Goal: Task Accomplishment & Management: Manage account settings

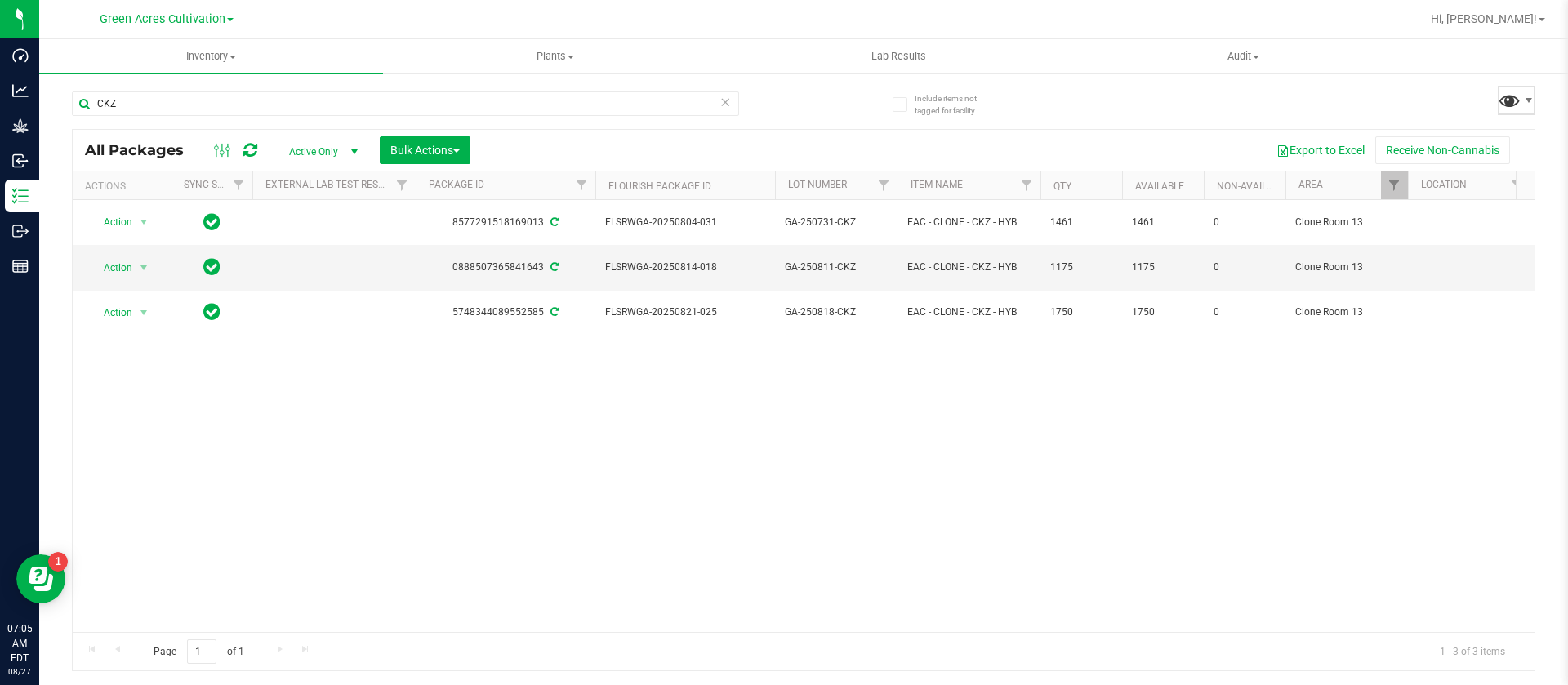
click at [1514, 96] on span at bounding box center [1509, 100] width 23 height 23
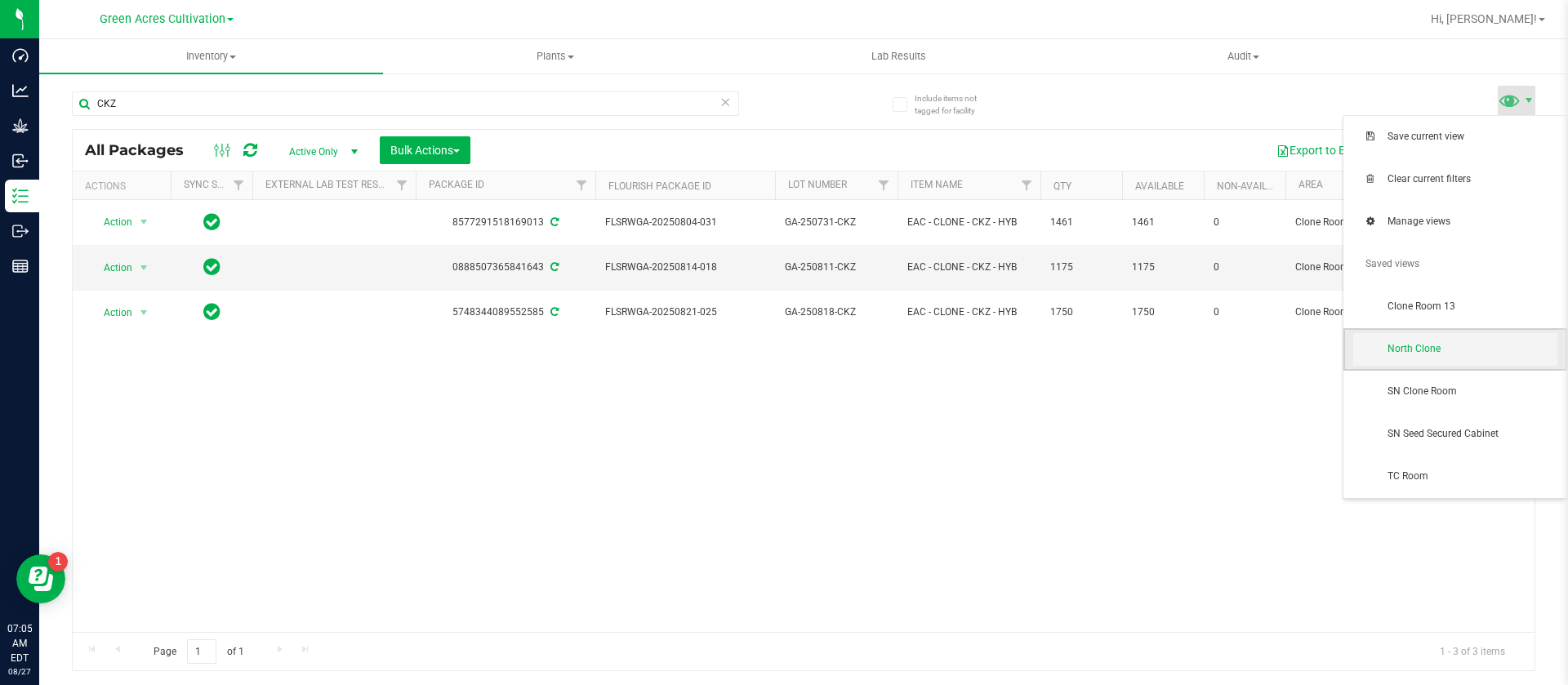
click at [1423, 359] on span "North Clone" at bounding box center [1455, 349] width 204 height 33
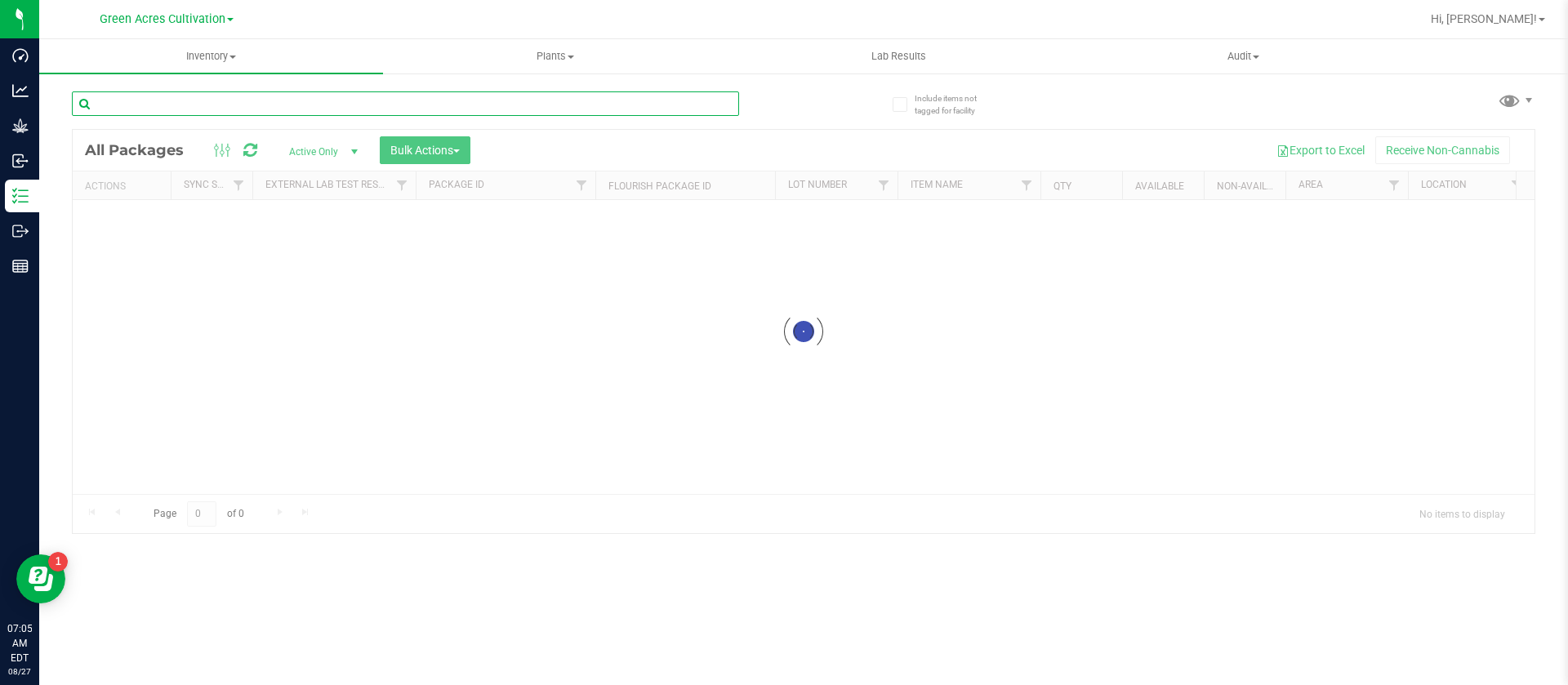
click at [148, 108] on input "text" at bounding box center [405, 104] width 667 height 24
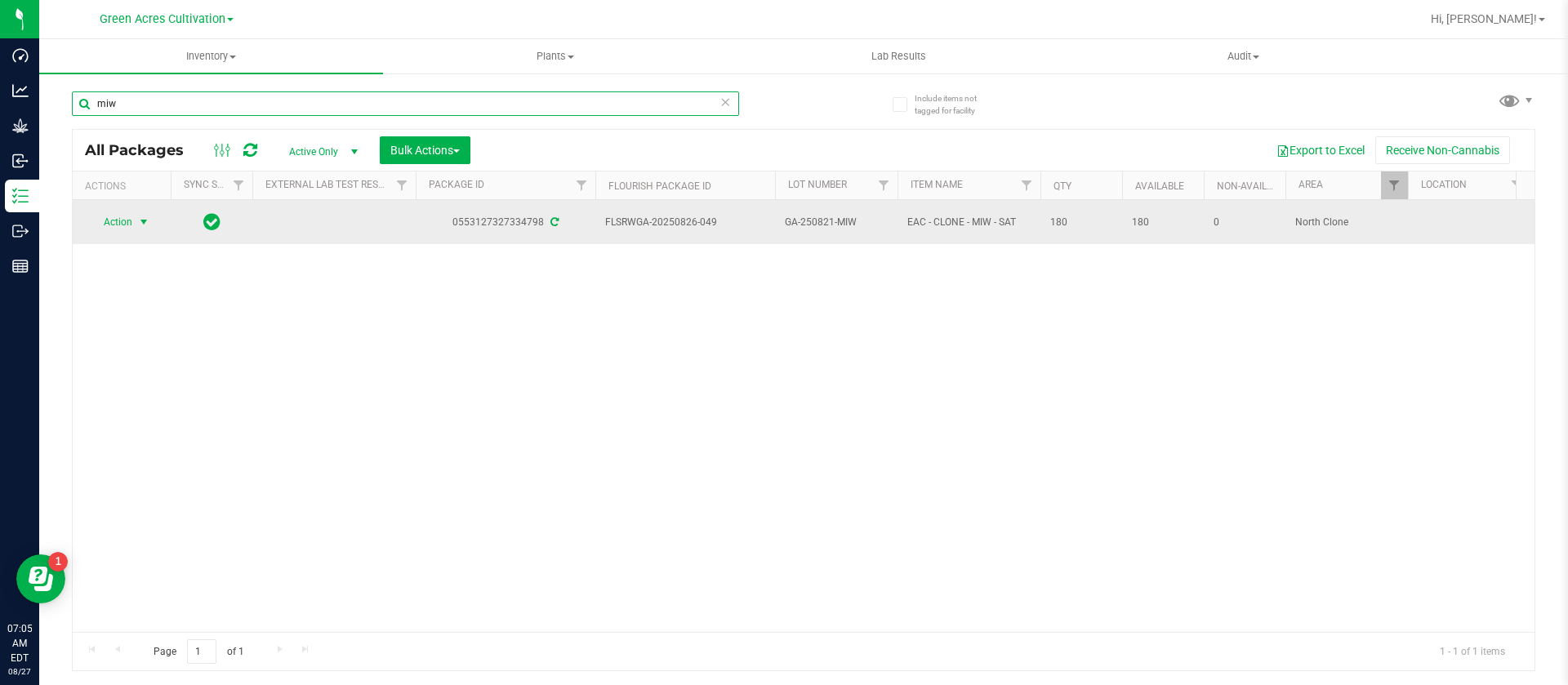
type input "miw"
click at [133, 222] on span "Action" at bounding box center [110, 222] width 44 height 23
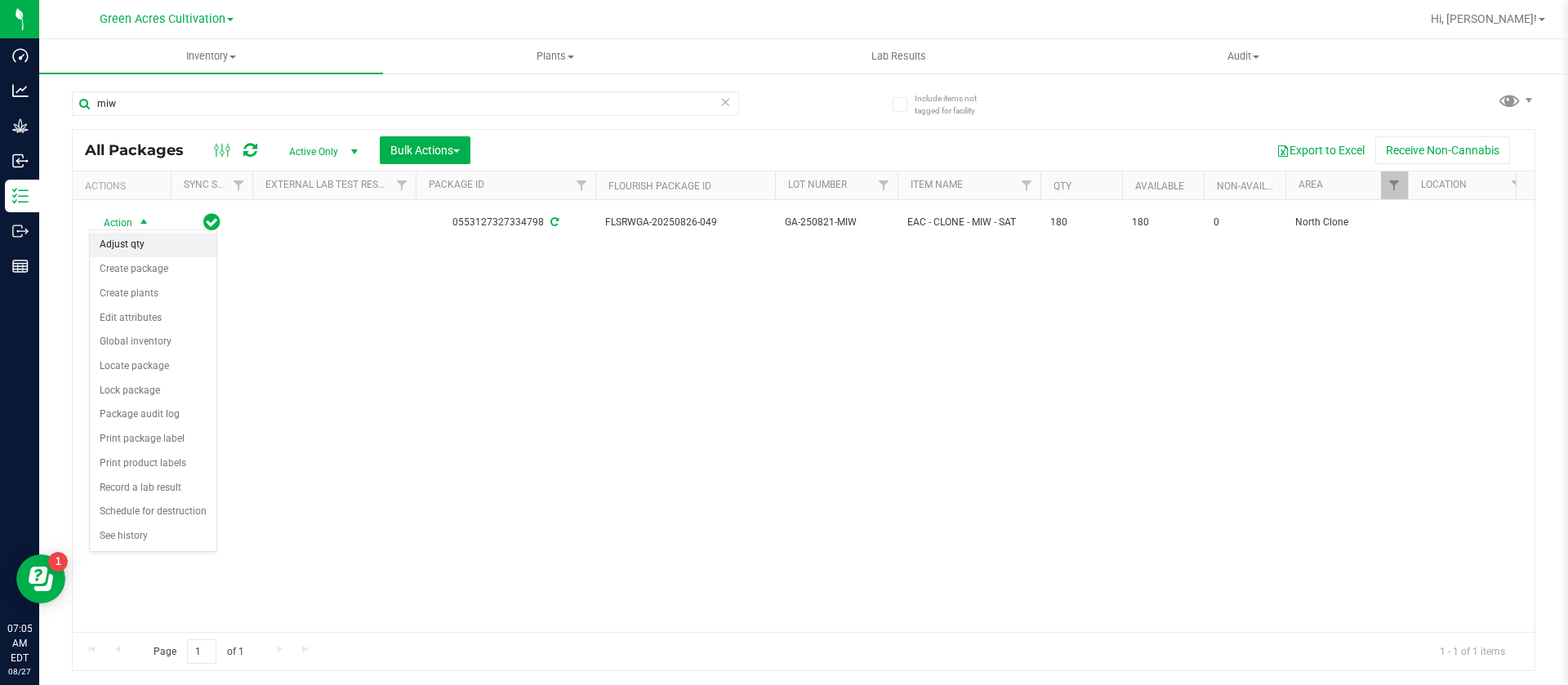
click at [153, 247] on li "Adjust qty" at bounding box center [153, 245] width 127 height 24
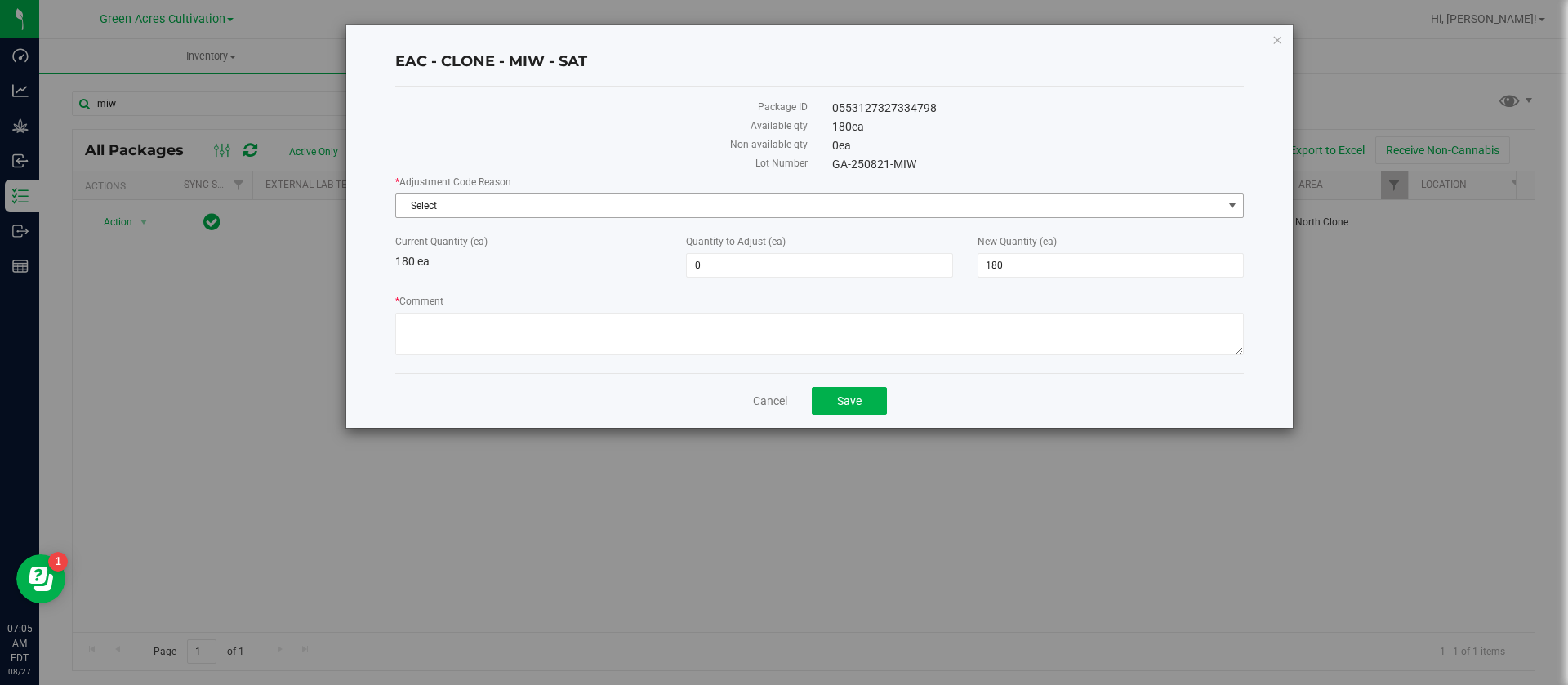
click at [585, 207] on span "Select" at bounding box center [809, 205] width 827 height 23
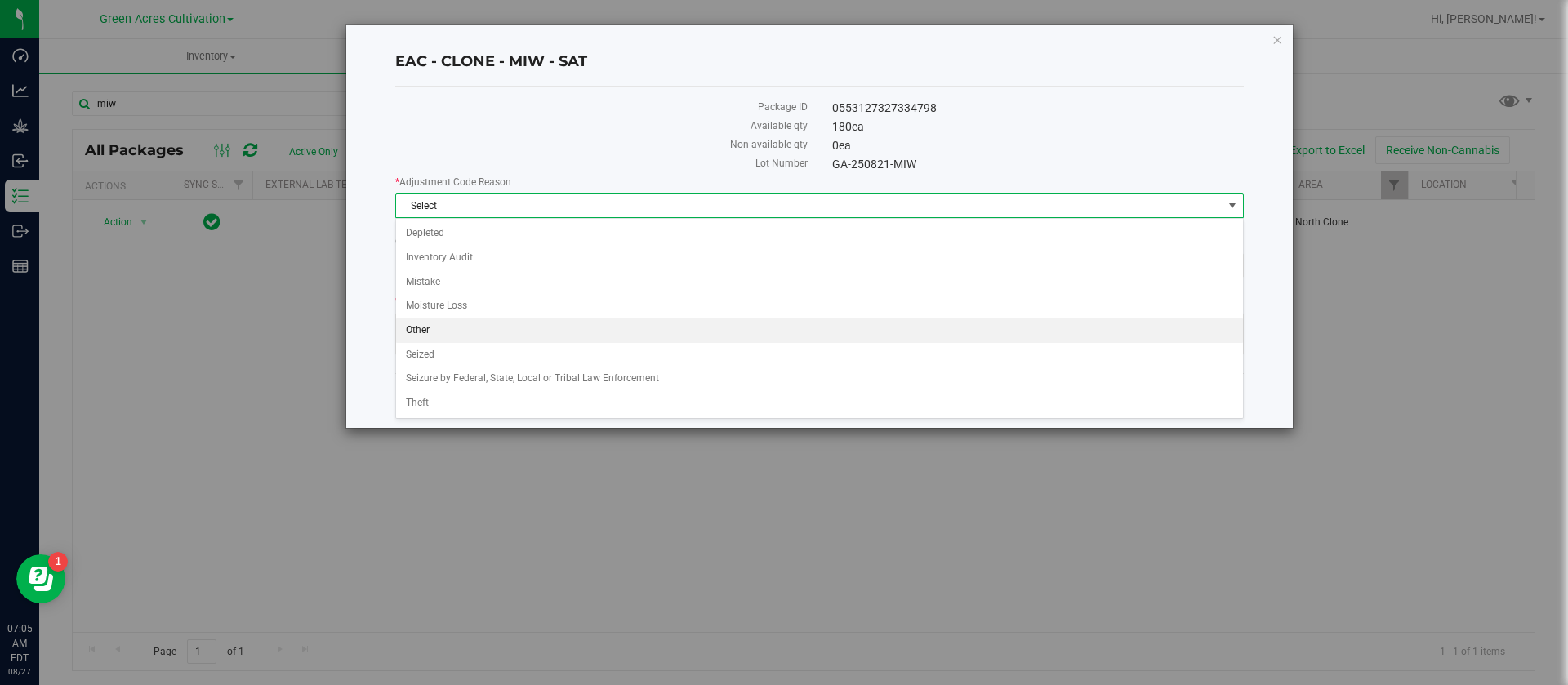
click at [429, 332] on li "Other" at bounding box center [819, 330] width 847 height 24
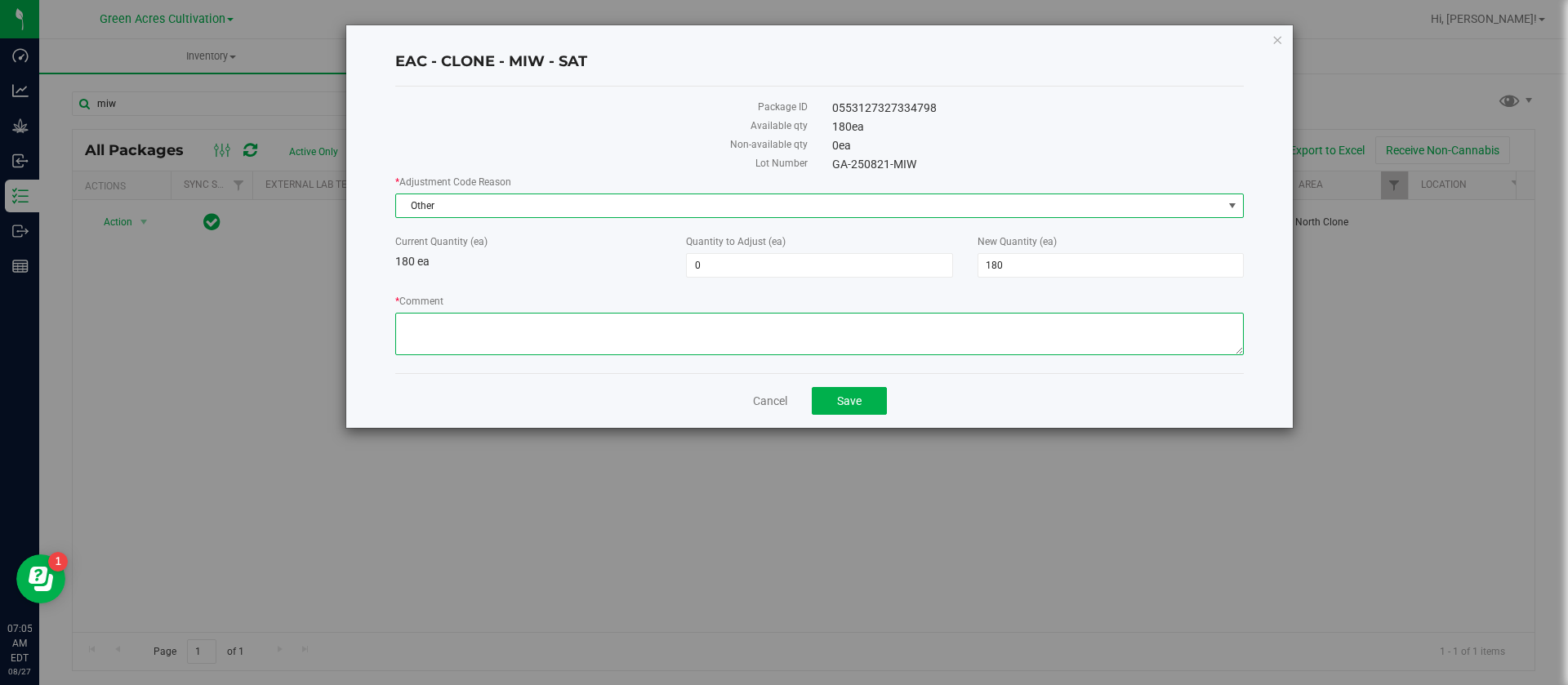
click at [433, 329] on textarea "* Comment" at bounding box center [819, 334] width 848 height 43
type textarea "."
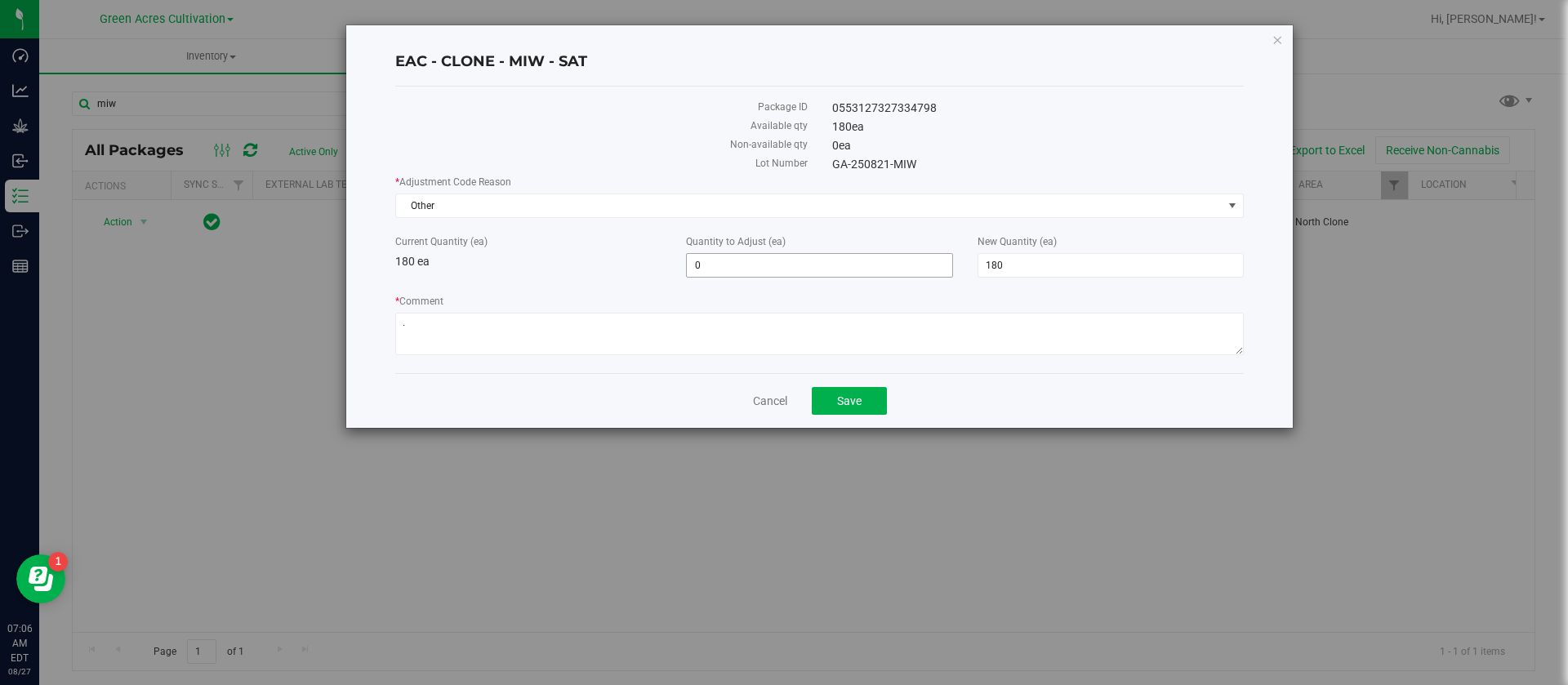
click at [763, 259] on span "0 0" at bounding box center [819, 265] width 266 height 24
type input "-12"
type input "168"
click at [531, 254] on div "Current Quantity (ea) 180 ea" at bounding box center [528, 252] width 291 height 36
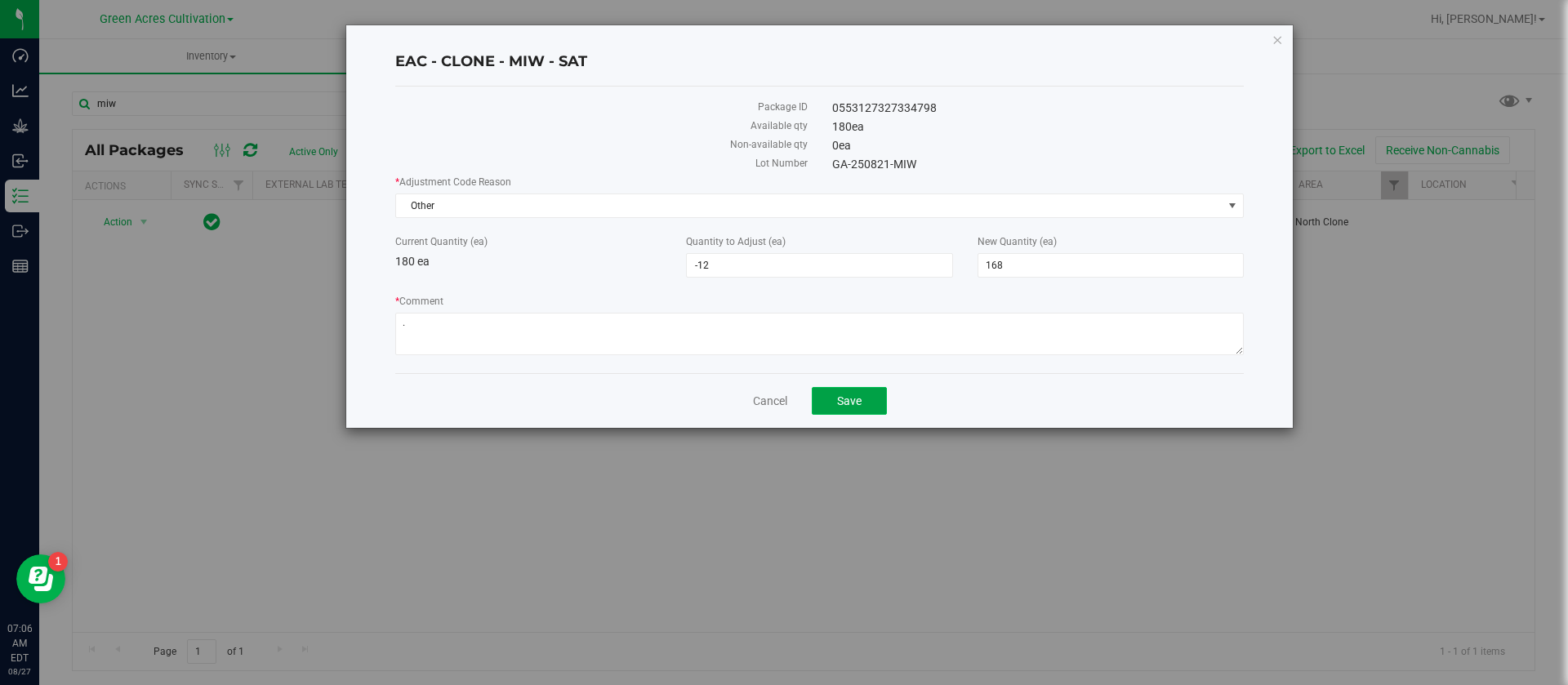
click at [869, 391] on button "Save" at bounding box center [849, 401] width 76 height 28
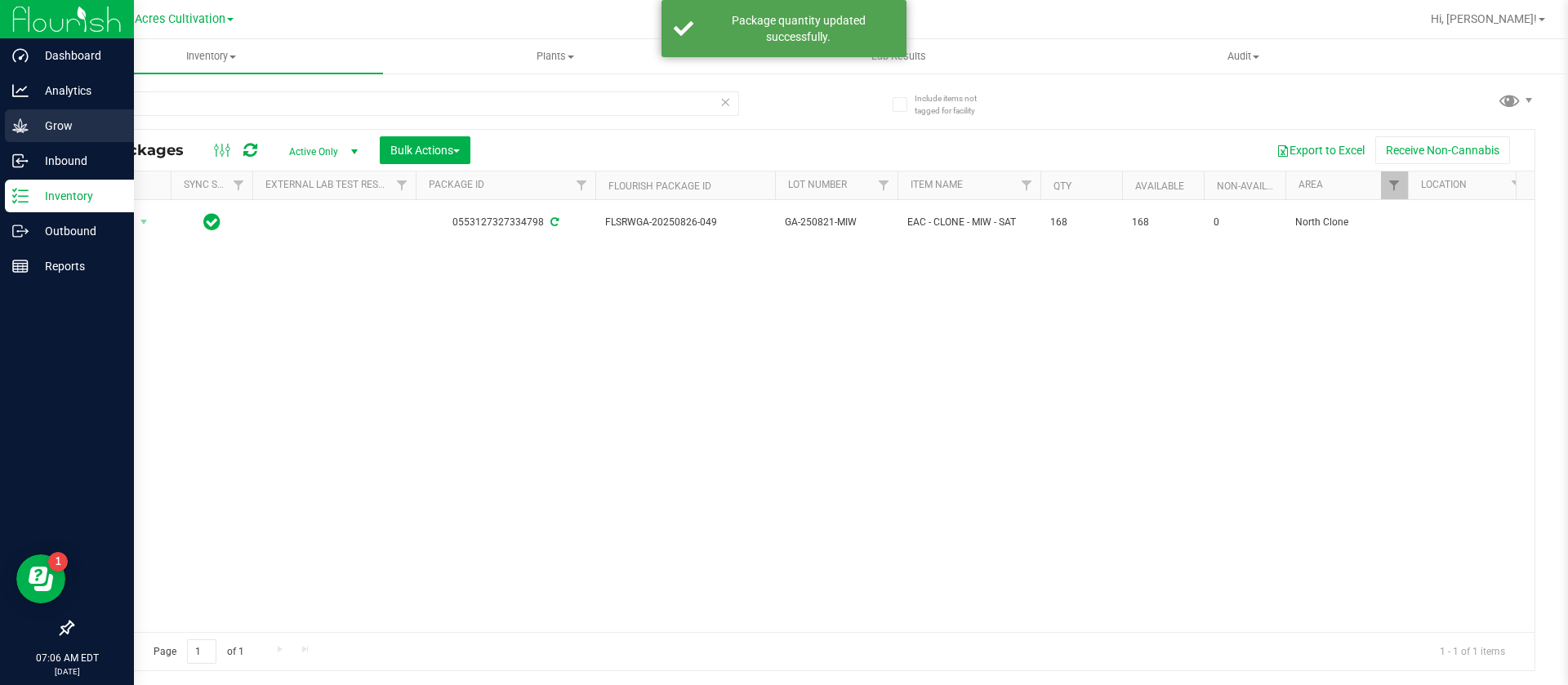
click at [43, 123] on p "Grow" at bounding box center [77, 125] width 98 height 20
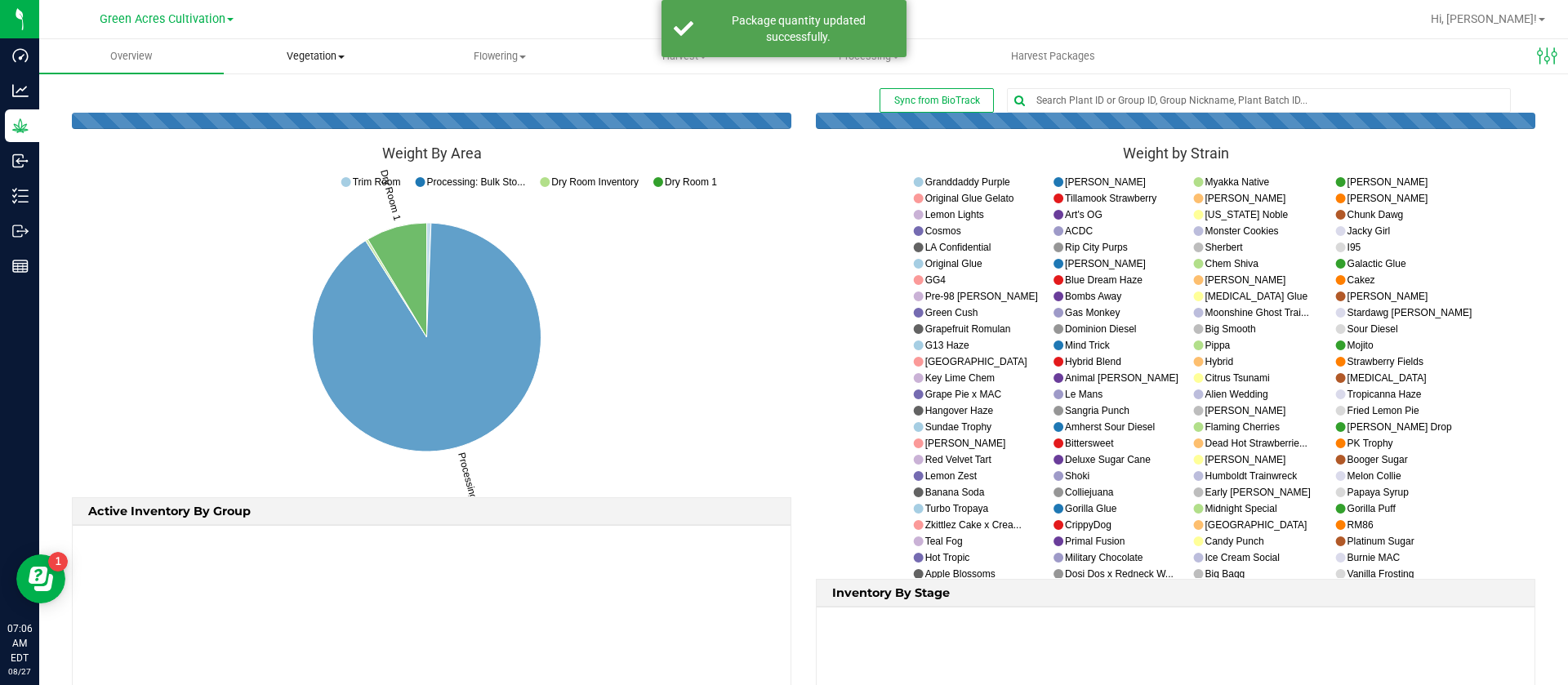
click at [304, 58] on span "Vegetation" at bounding box center [316, 57] width 183 height 15
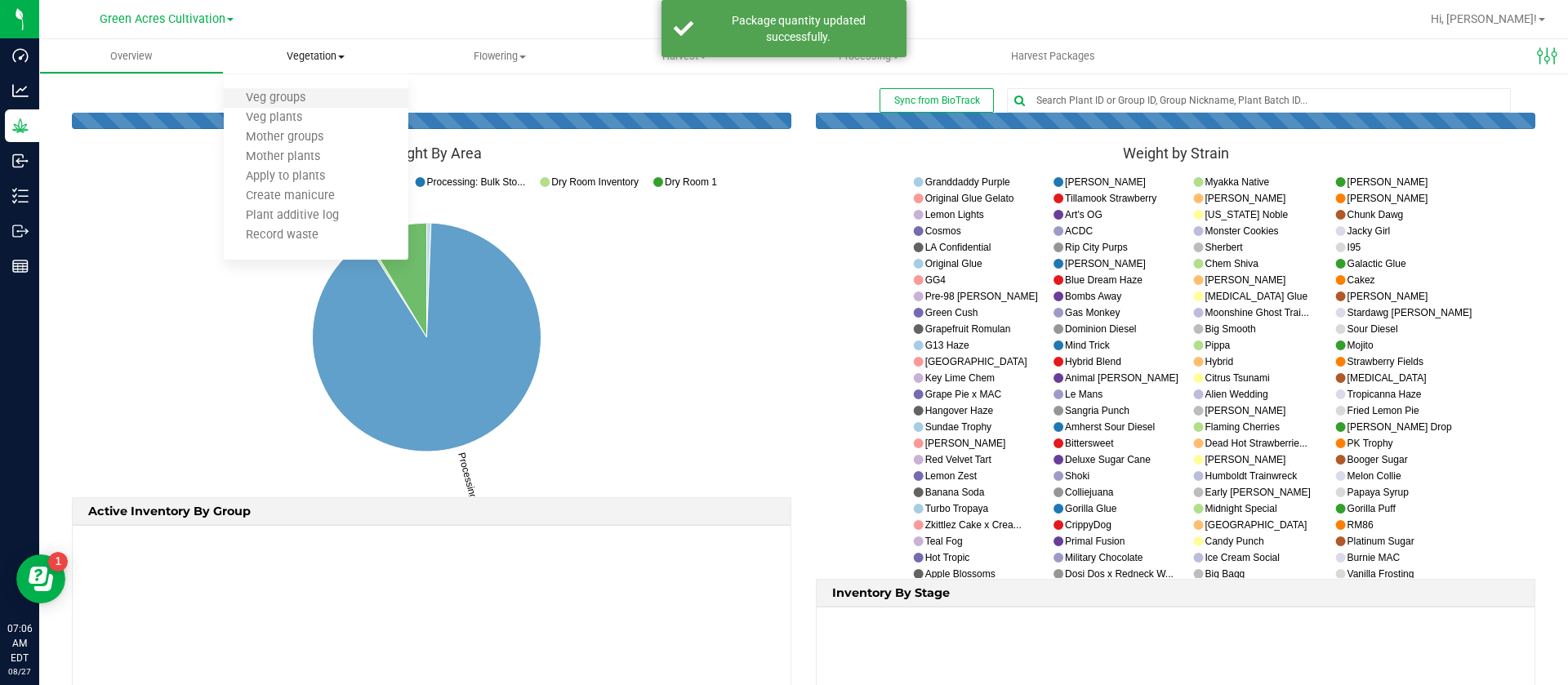
click at [310, 107] on li "Veg groups" at bounding box center [316, 98] width 185 height 20
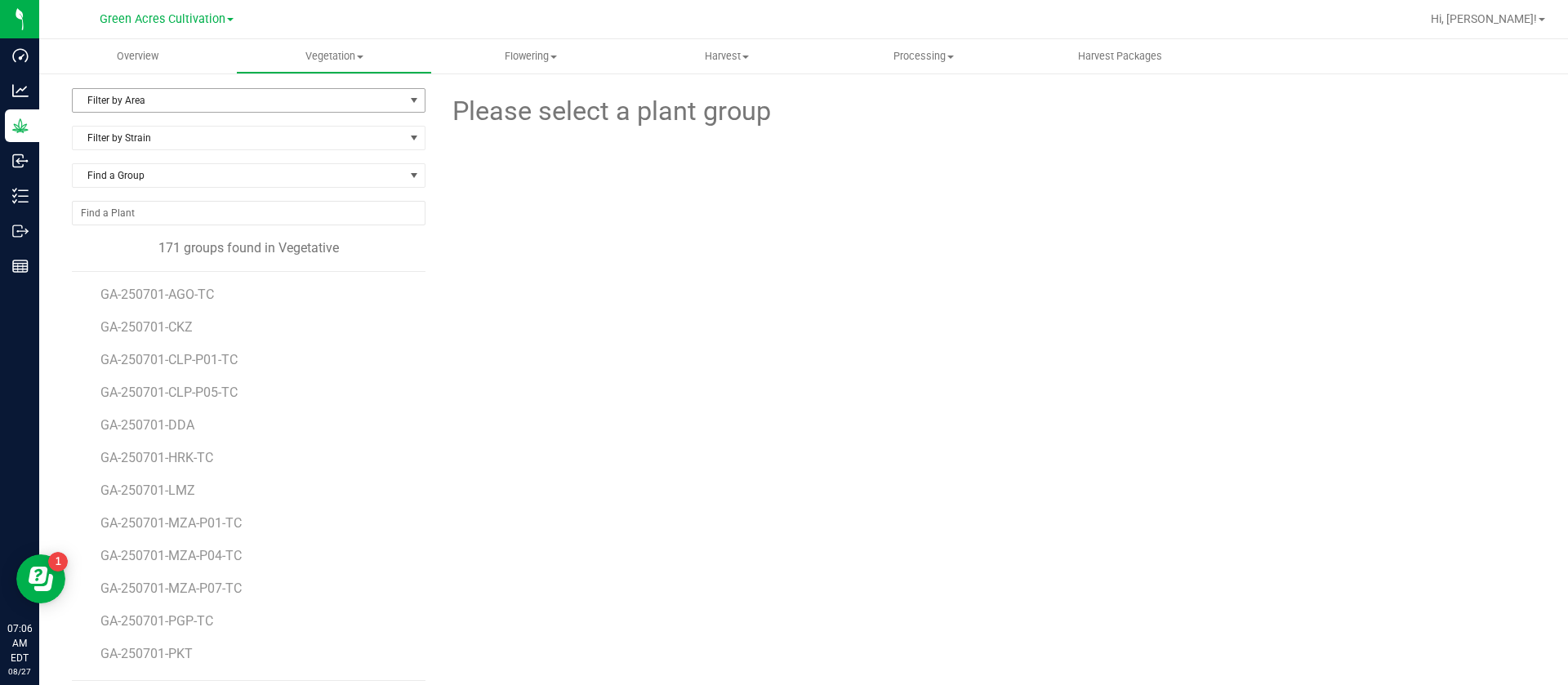
click at [199, 104] on span "Filter by Area" at bounding box center [238, 100] width 331 height 23
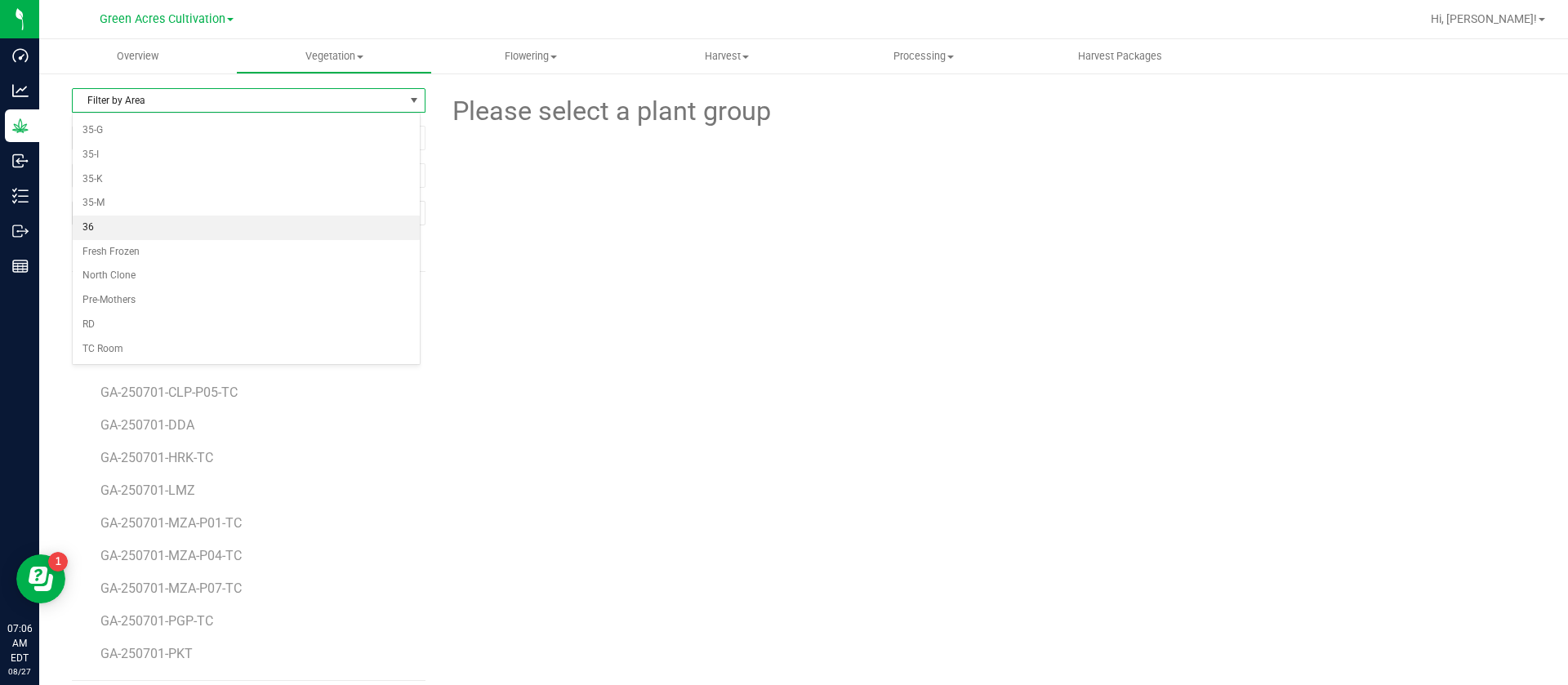
click at [119, 221] on li "36" at bounding box center [246, 228] width 347 height 24
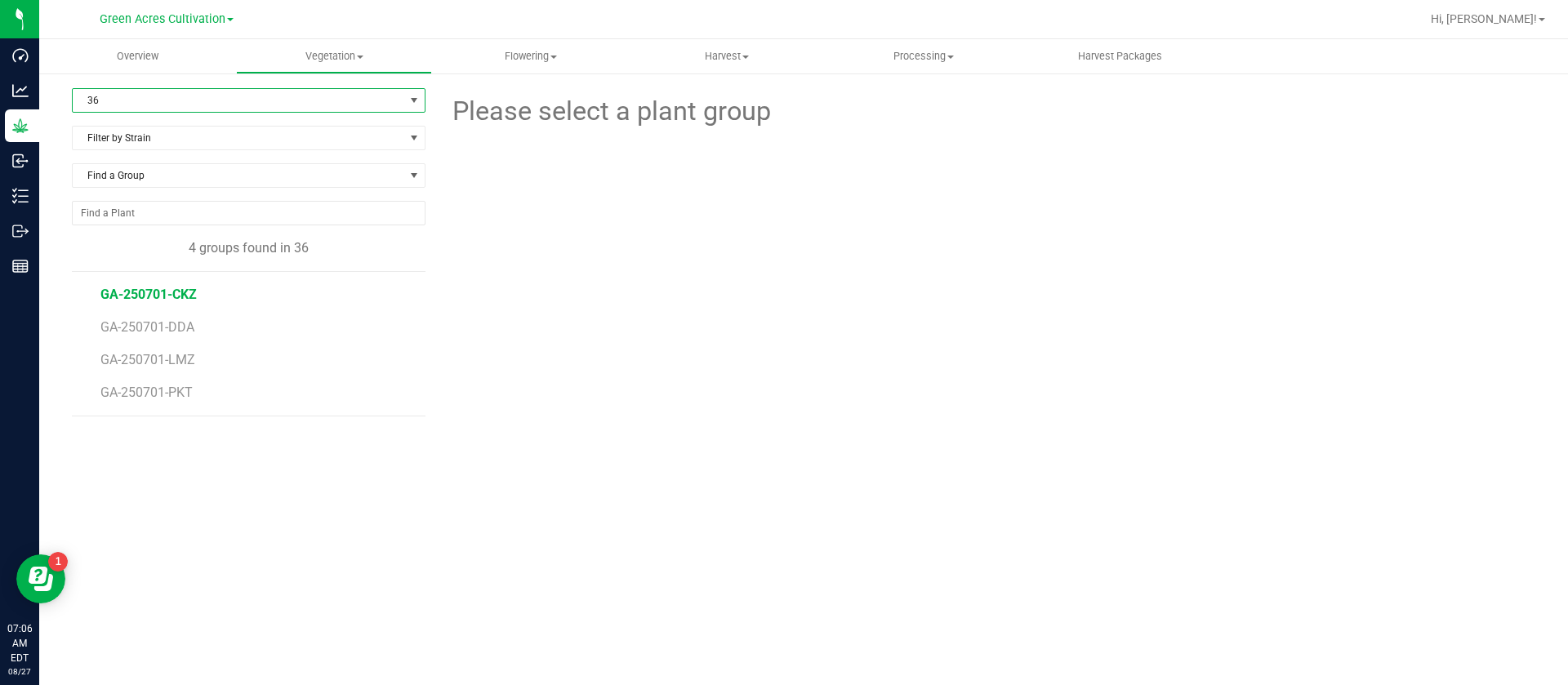
click at [189, 301] on span "GA-250701-CKZ" at bounding box center [148, 294] width 96 height 16
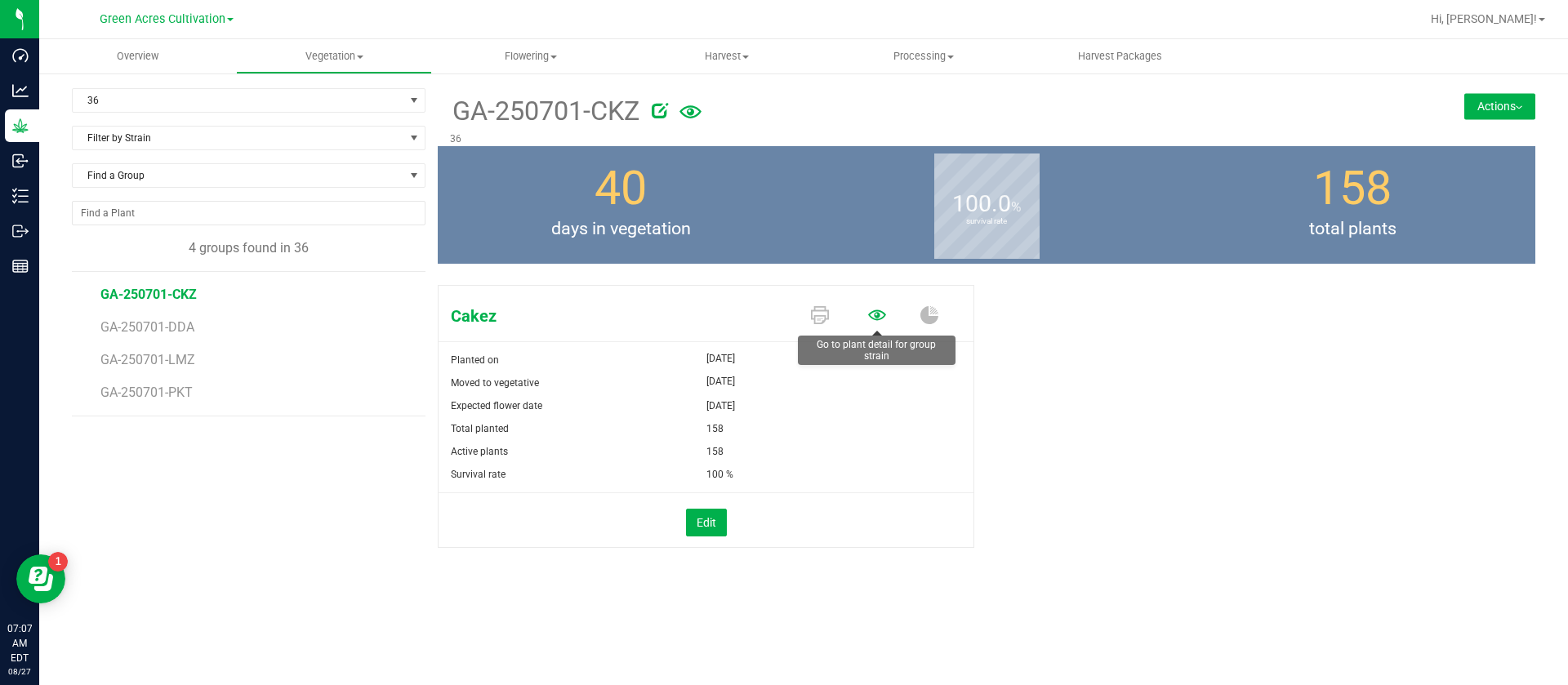
click at [877, 315] on icon at bounding box center [876, 315] width 18 height 10
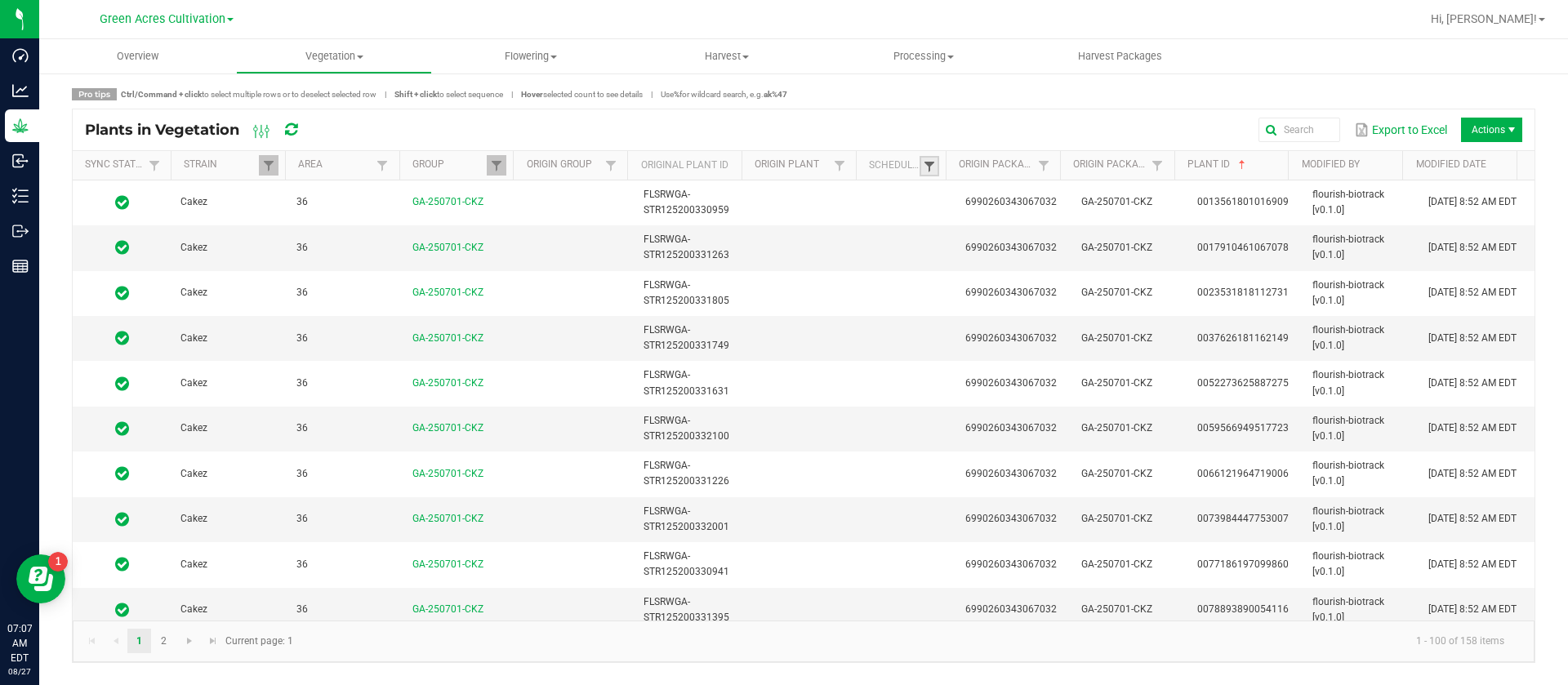
click at [930, 164] on span at bounding box center [930, 167] width 13 height 13
click at [972, 235] on li "Scheduled" at bounding box center [1010, 234] width 159 height 21
checkbox input "true"
click at [1046, 285] on button "Filter" at bounding box center [1058, 291] width 82 height 36
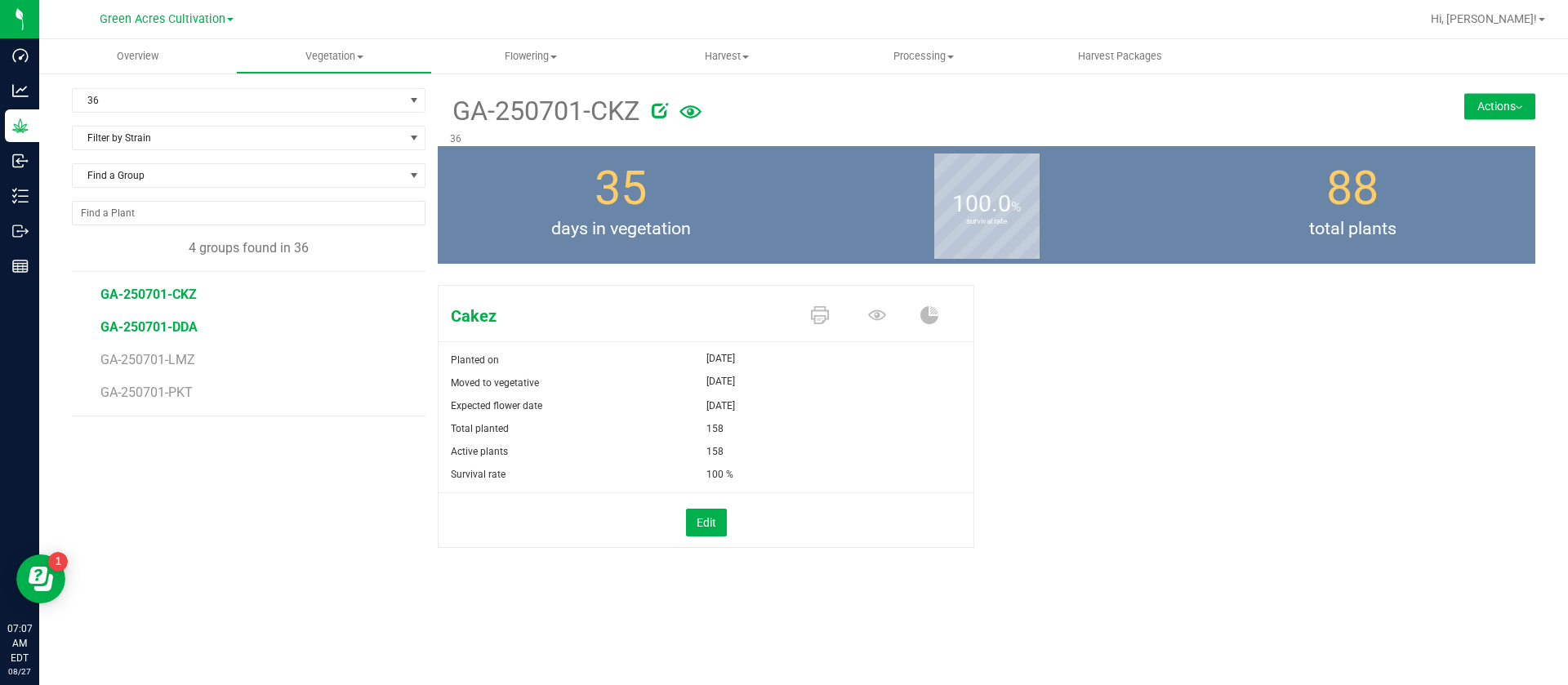
click at [168, 322] on span "GA-250701-DDA" at bounding box center [149, 327] width 97 height 16
click at [167, 356] on span "GA-250701-LMZ" at bounding box center [150, 359] width 99 height 16
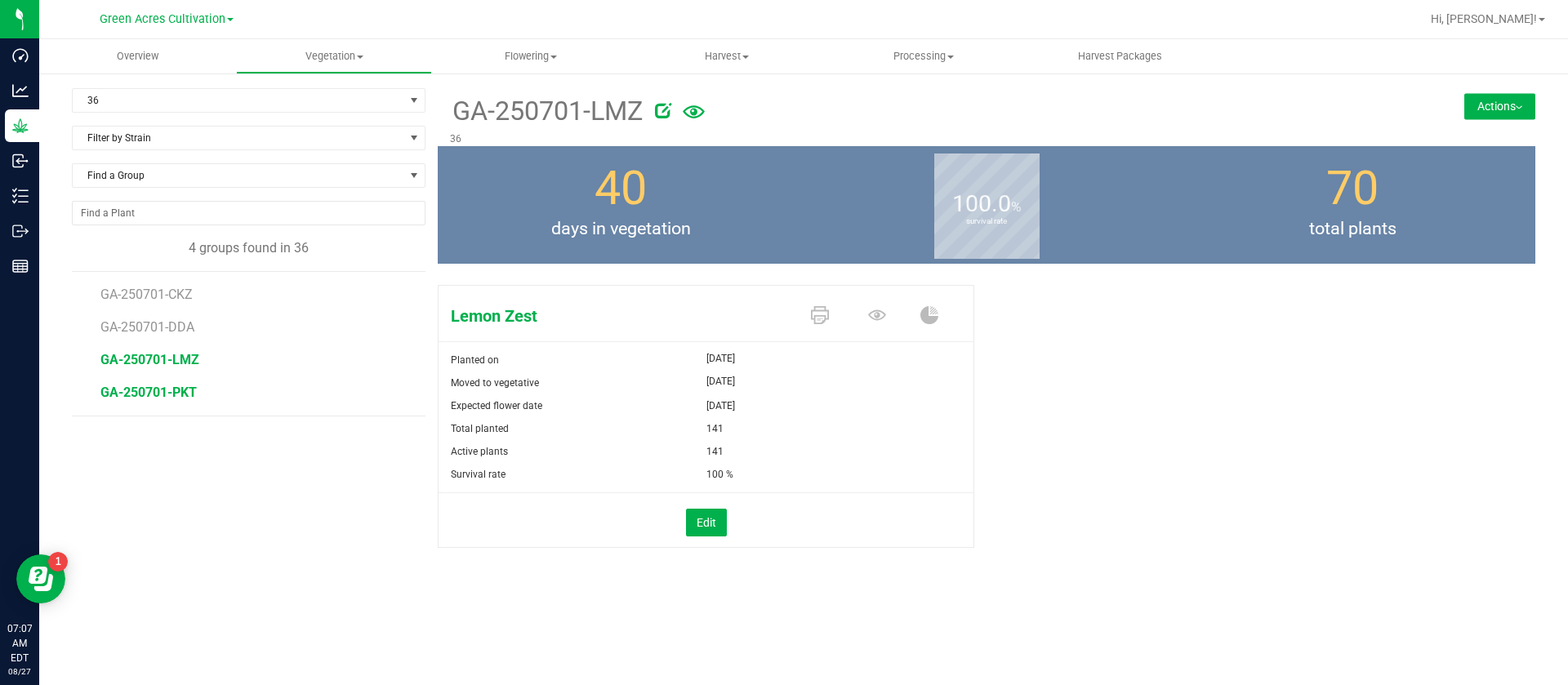
click at [158, 397] on span "GA-250701-PKT" at bounding box center [148, 392] width 96 height 16
click at [167, 292] on span "GA-250701-CKZ" at bounding box center [148, 294] width 96 height 16
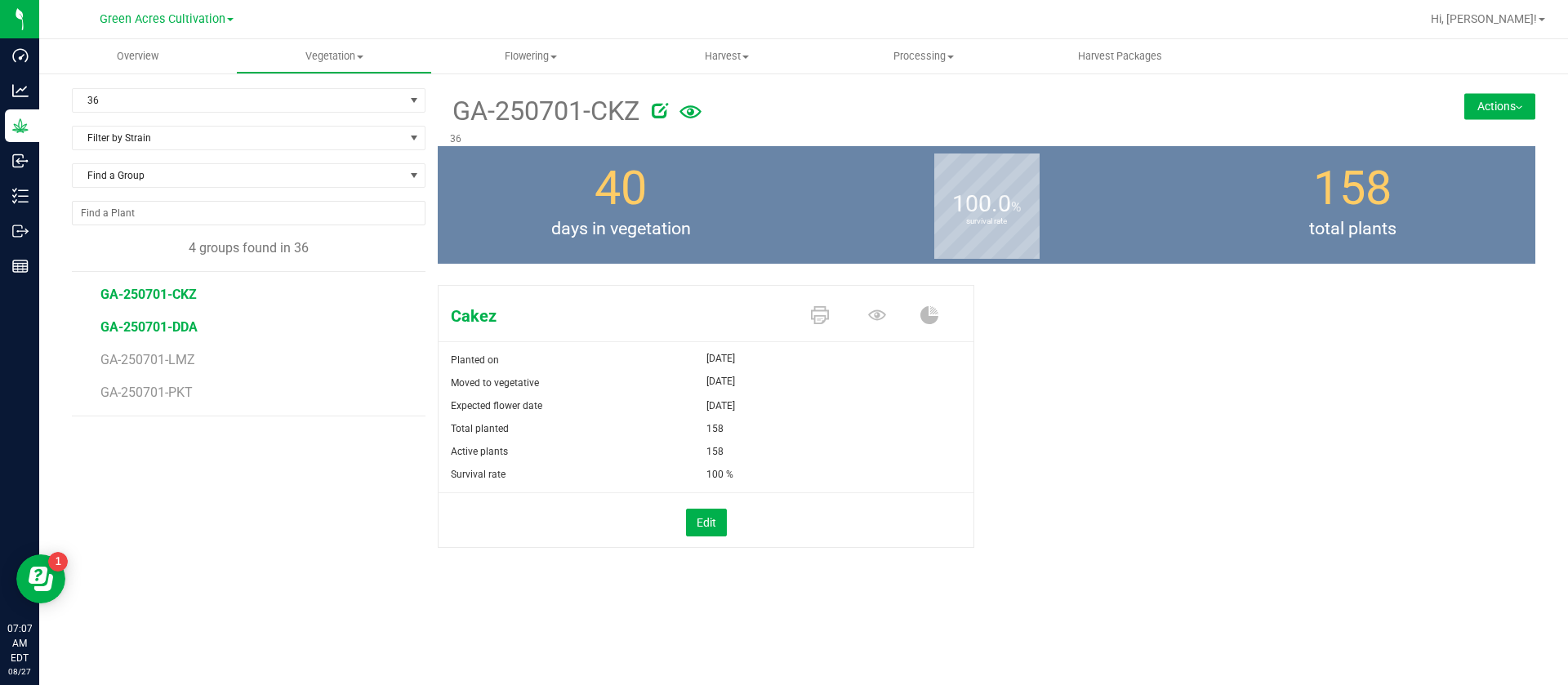
click at [173, 325] on span "GA-250701-DDA" at bounding box center [149, 327] width 97 height 16
click at [174, 362] on span "GA-250701-LMZ" at bounding box center [150, 359] width 99 height 16
click at [175, 392] on span "GA-250701-PKT" at bounding box center [148, 392] width 96 height 16
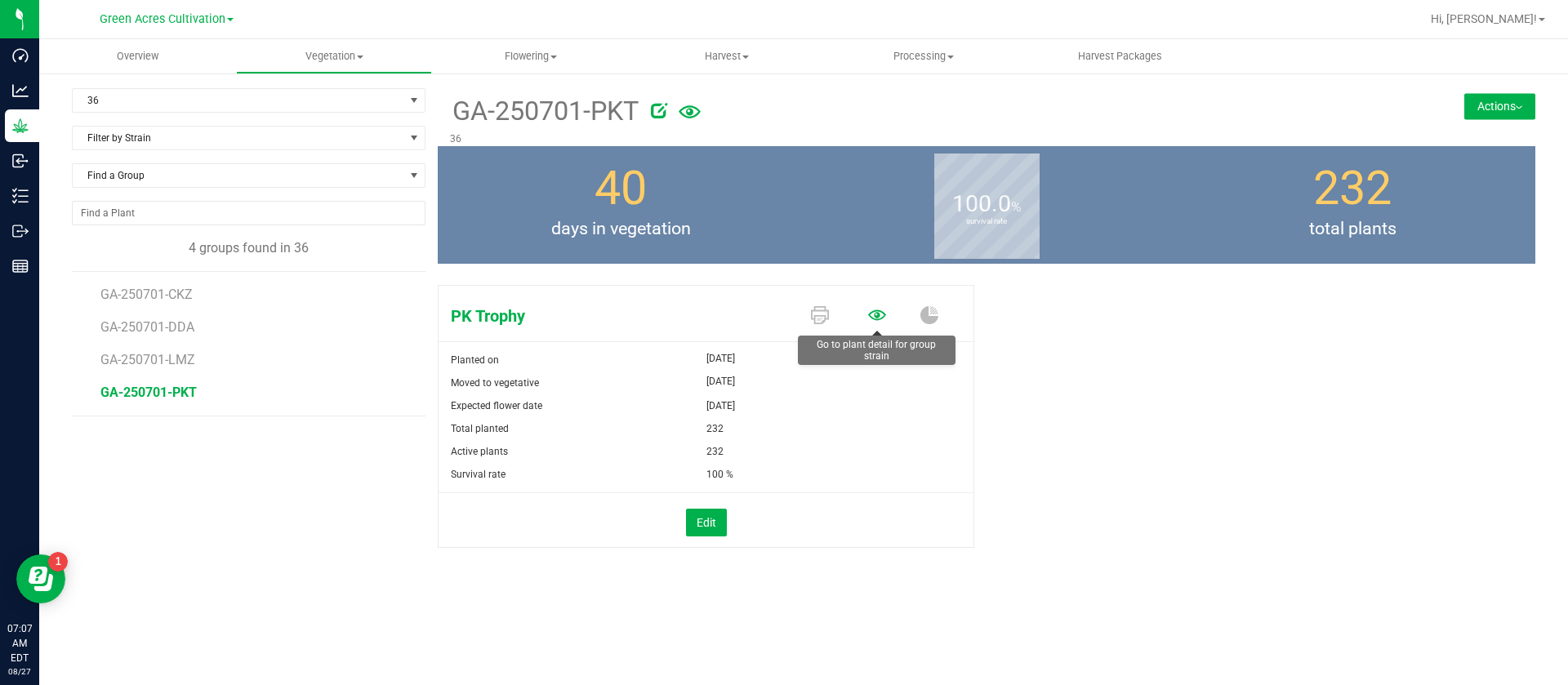
click at [875, 318] on icon at bounding box center [876, 315] width 18 height 10
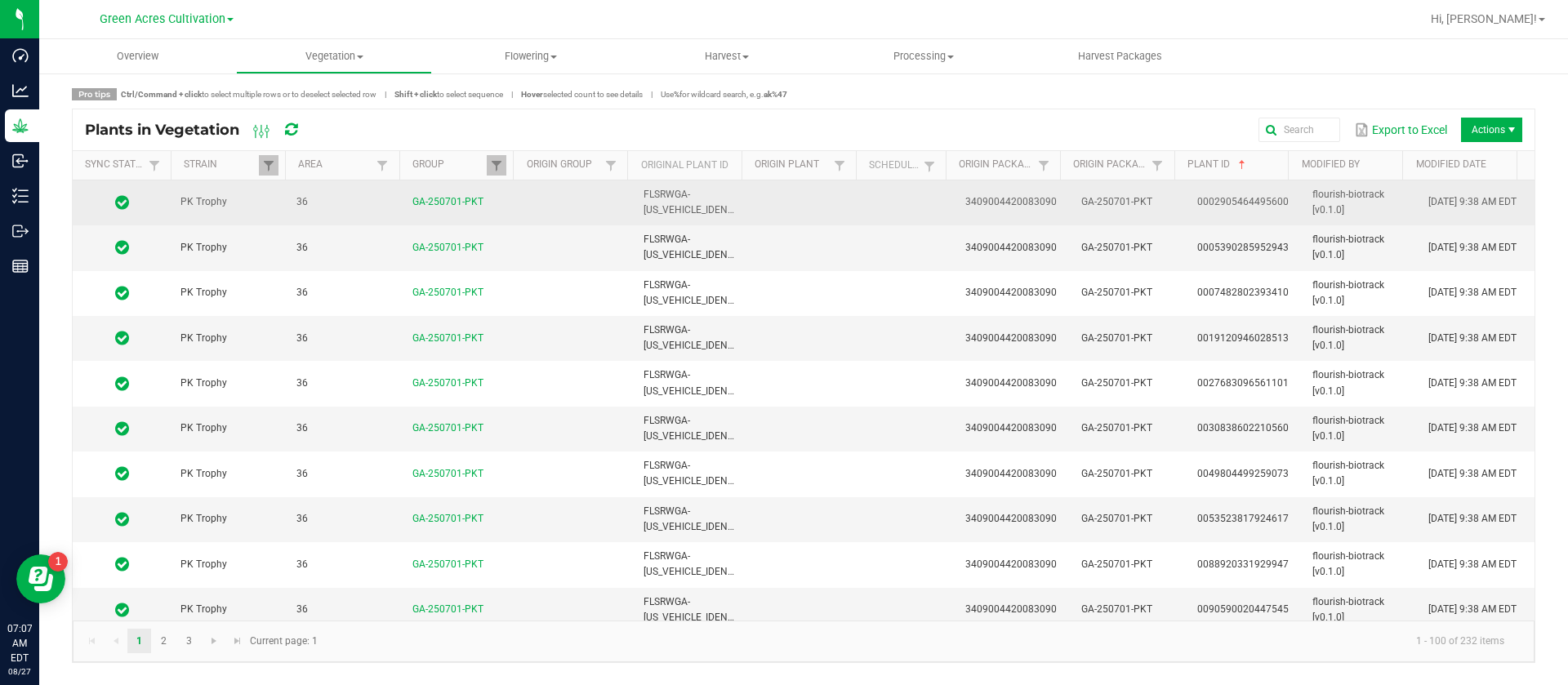
click at [851, 221] on td at bounding box center [807, 203] width 116 height 45
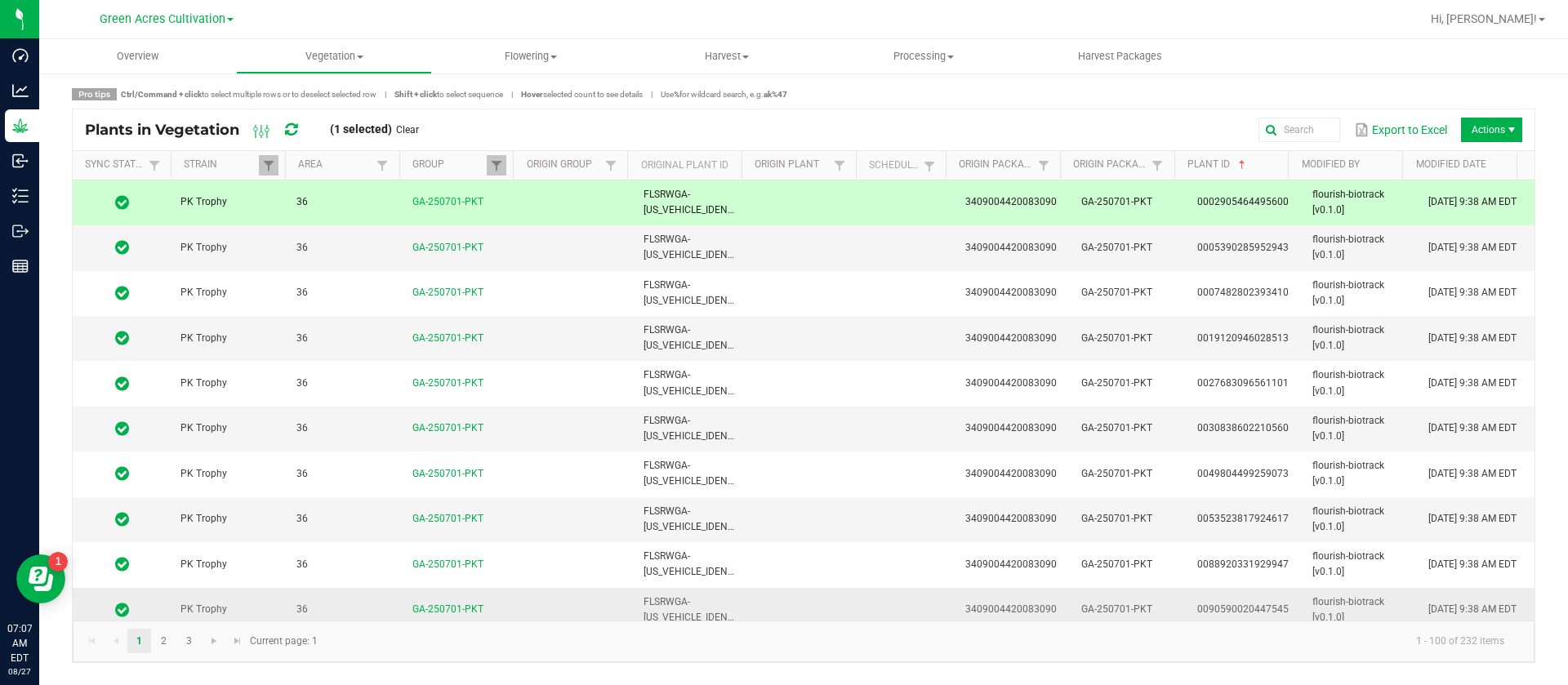
click at [759, 615] on td at bounding box center [807, 610] width 116 height 45
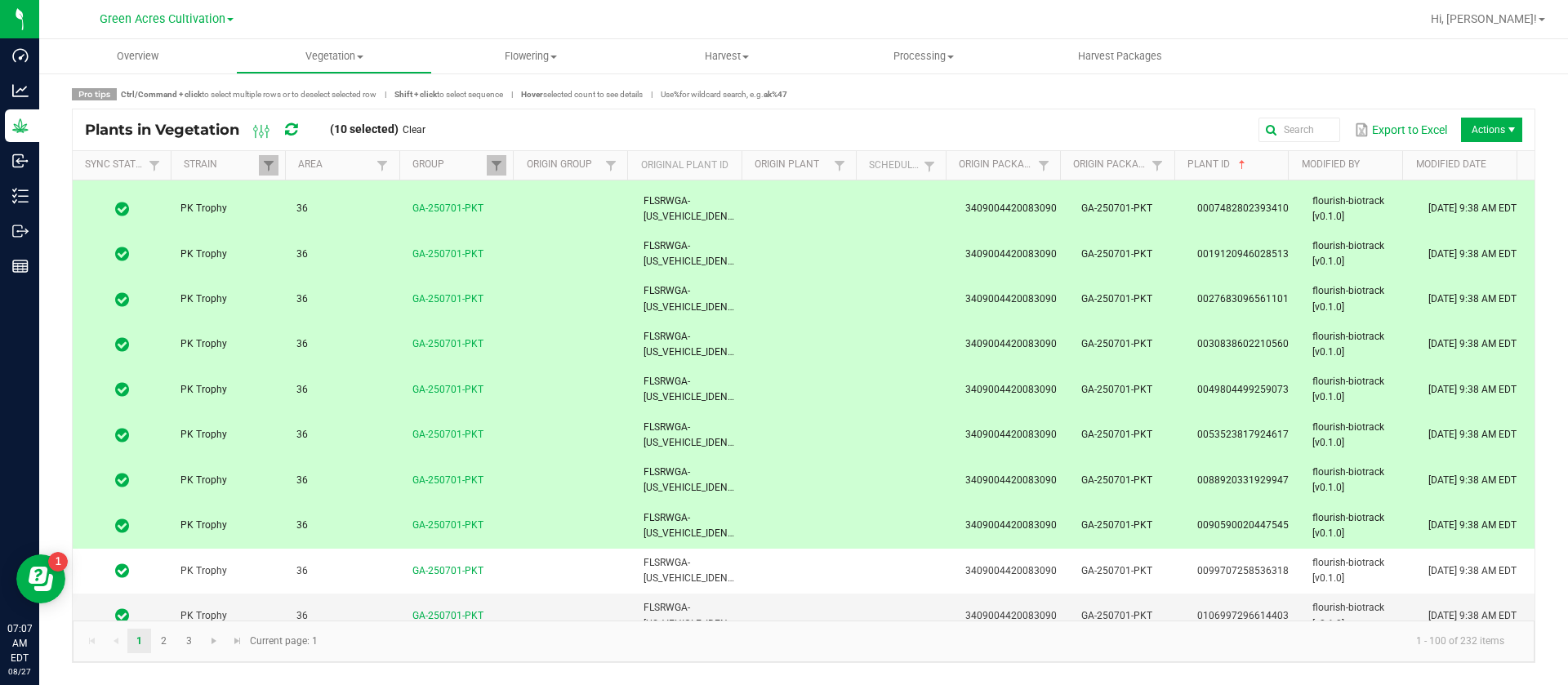
scroll to position [122, 0]
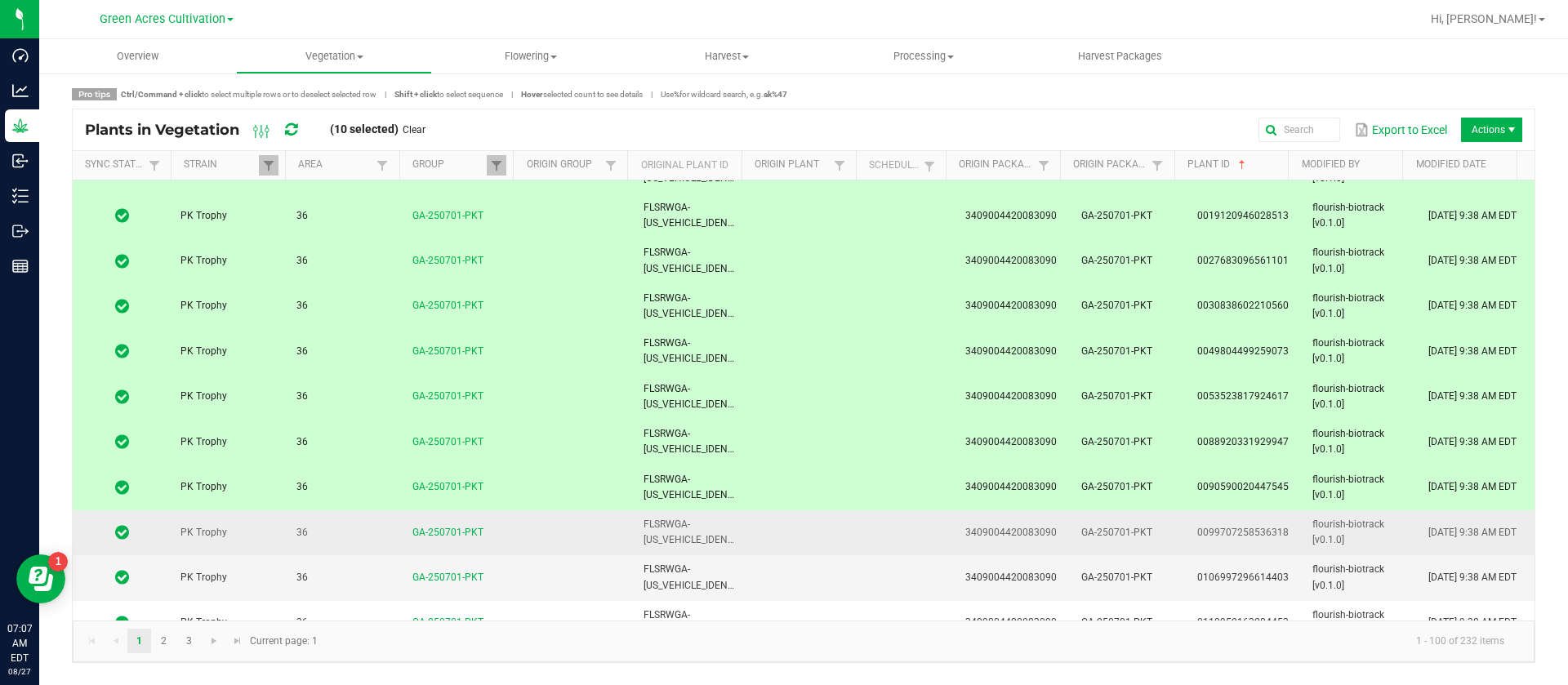
click at [759, 538] on td at bounding box center [807, 533] width 116 height 45
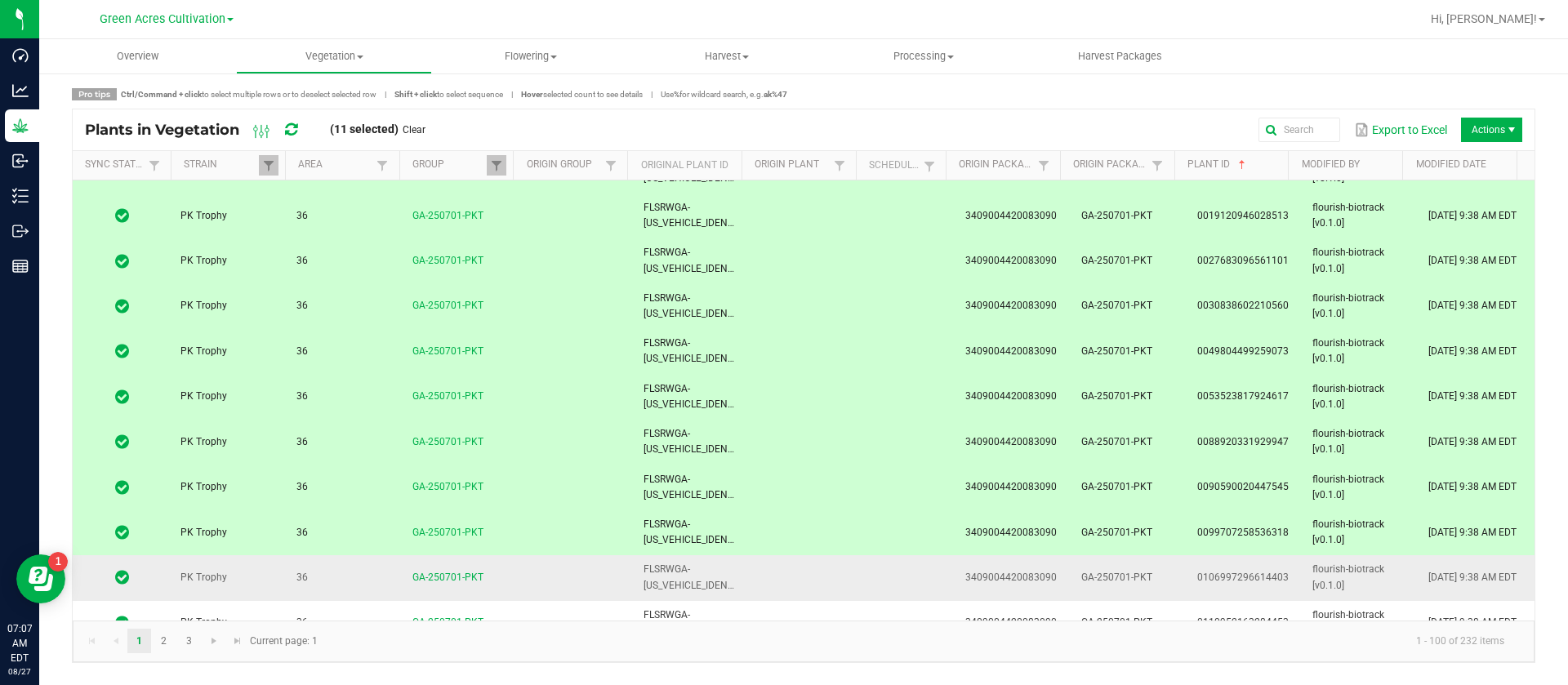
click at [749, 571] on td at bounding box center [807, 578] width 116 height 45
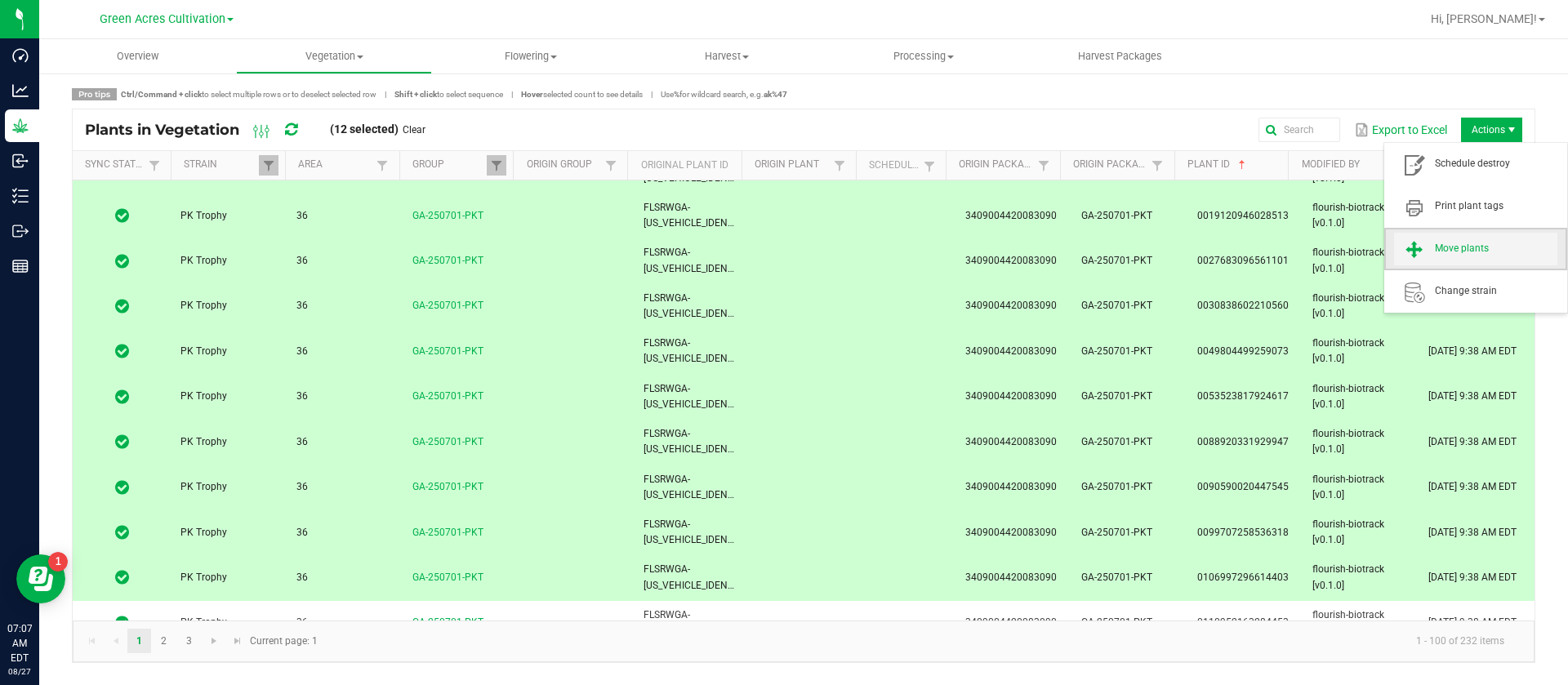
click at [1465, 245] on span "Move plants" at bounding box center [1496, 248] width 122 height 14
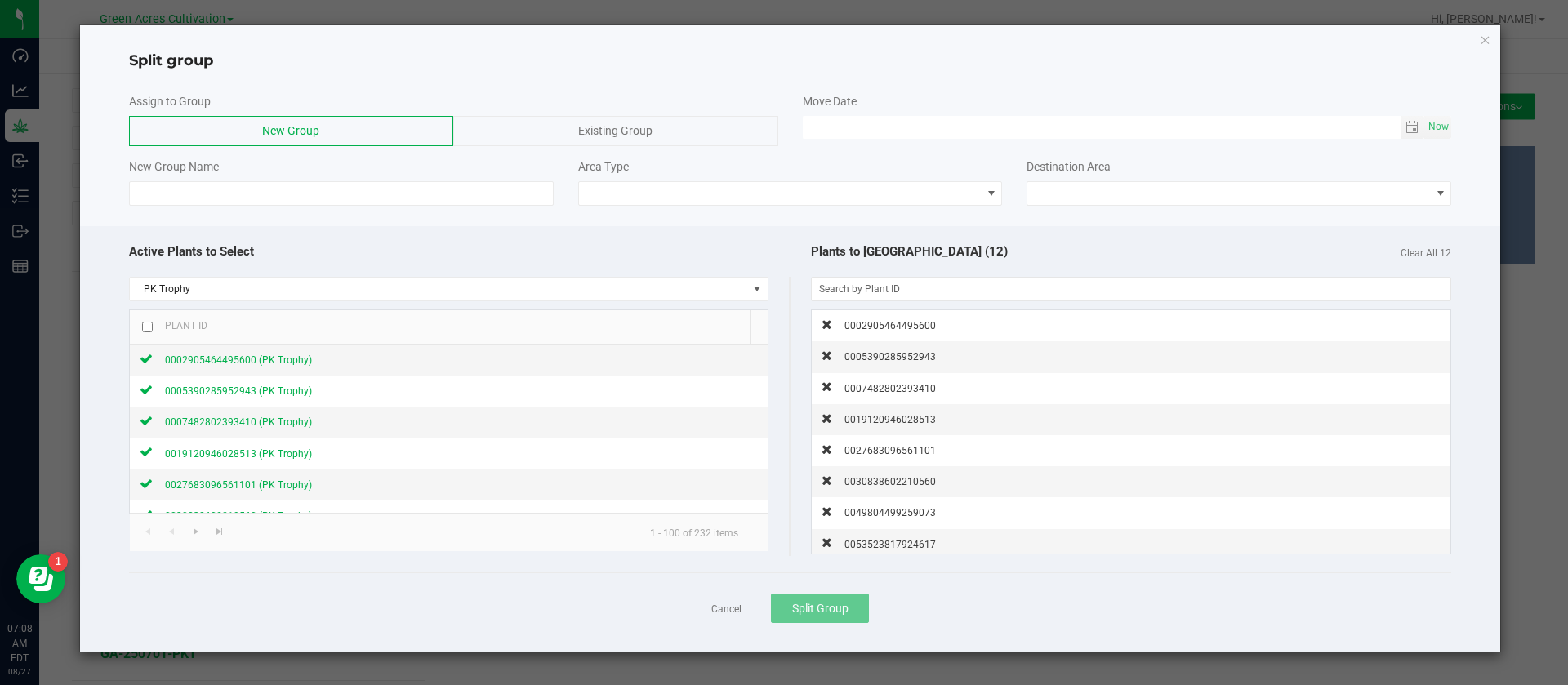
click at [605, 132] on span "Existing Group" at bounding box center [616, 131] width 75 height 13
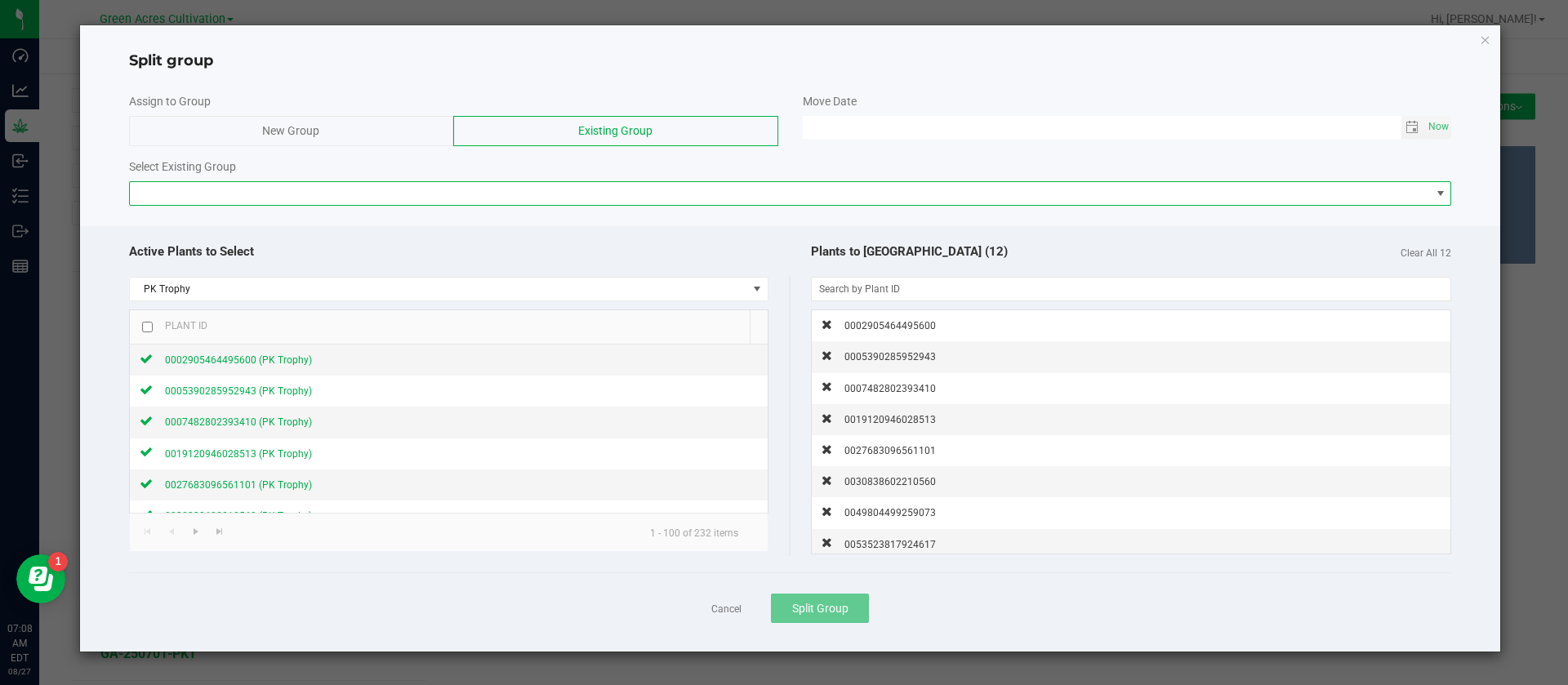
click at [294, 196] on span at bounding box center [780, 193] width 1301 height 23
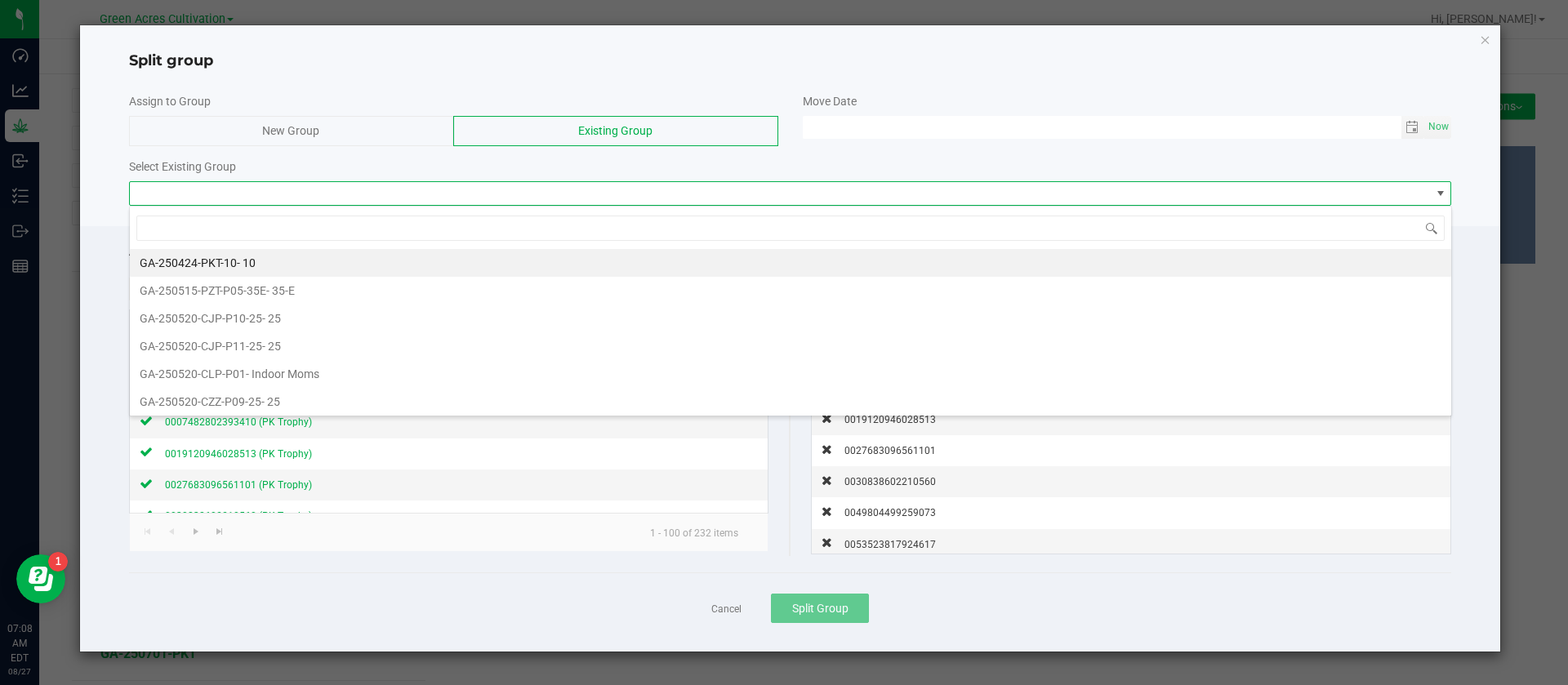
scroll to position [24, 1323]
type input "ga-250701-ckz"
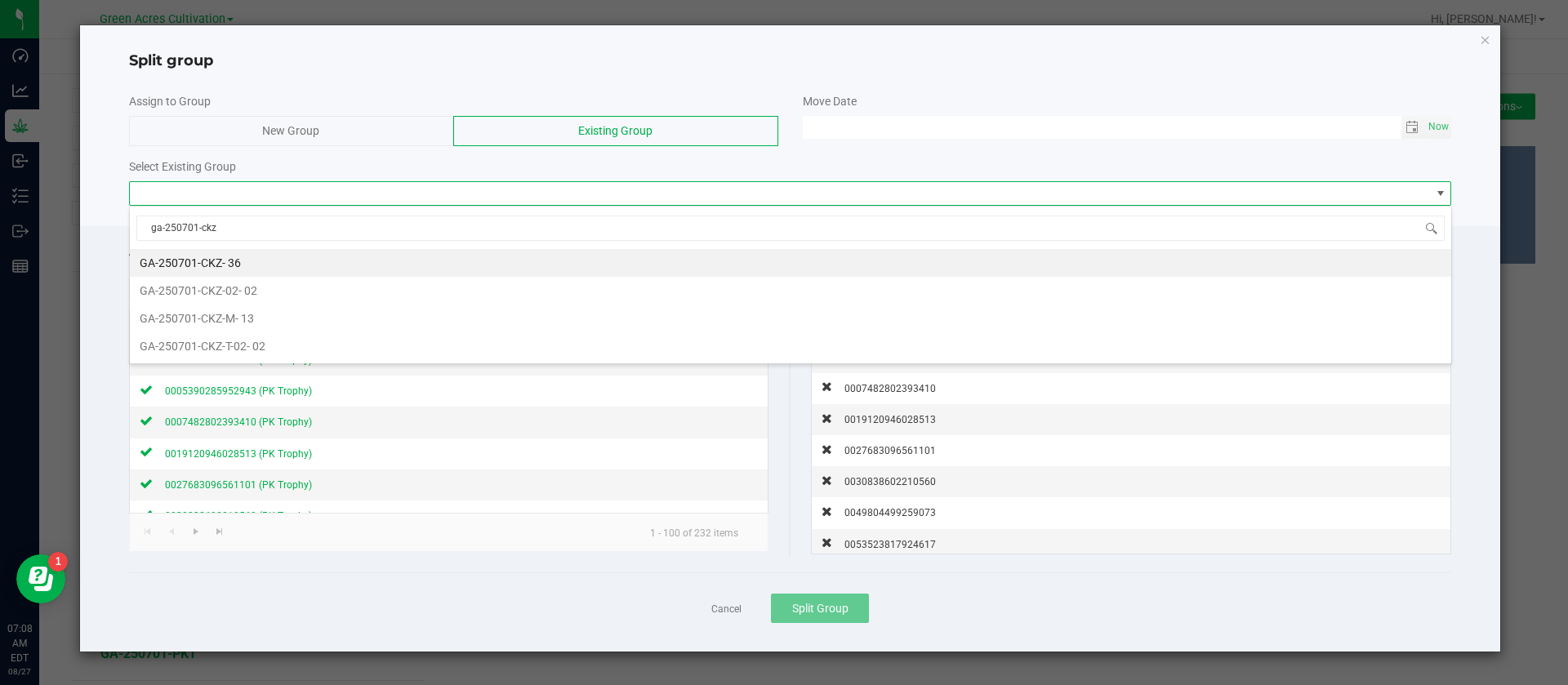
click at [254, 265] on li "GA-250701-CKZ - 36" at bounding box center [791, 263] width 1322 height 28
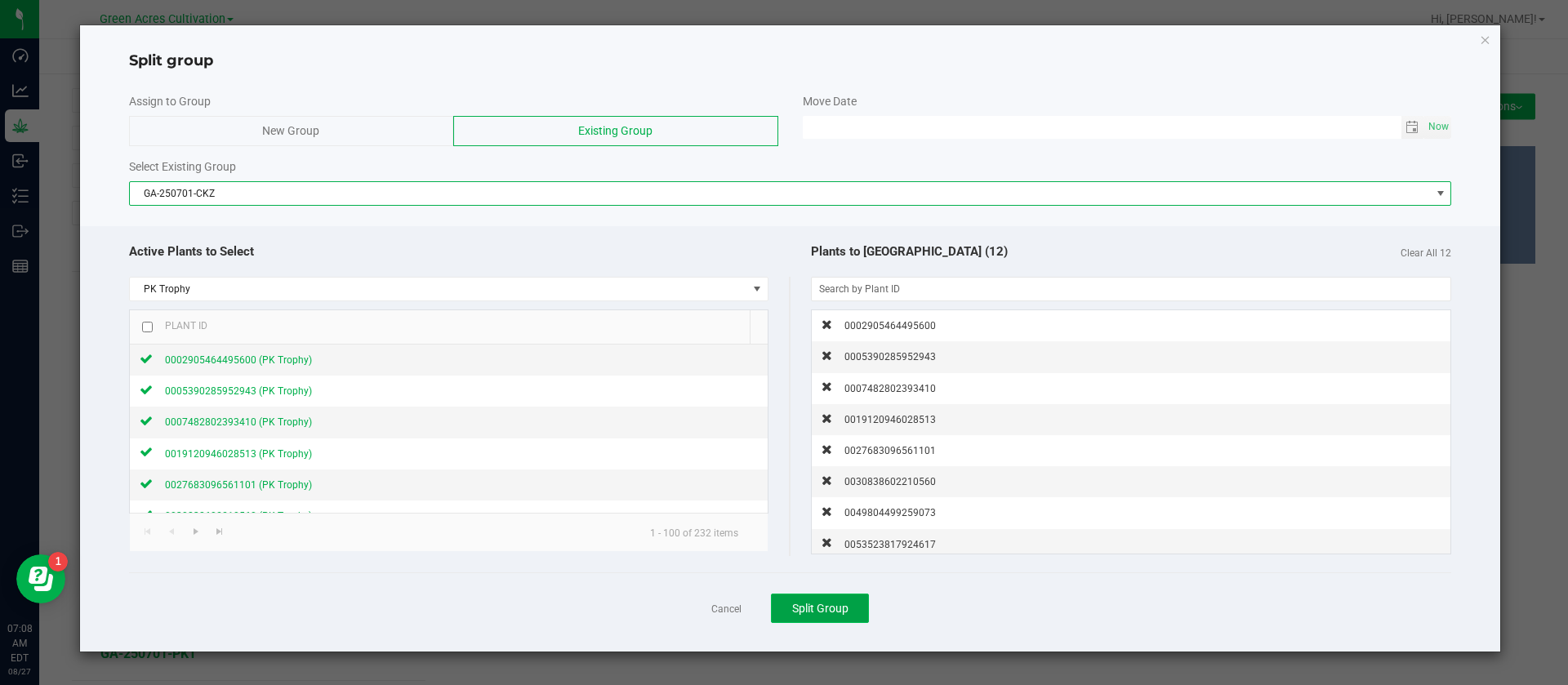
click at [841, 615] on span "Split Group" at bounding box center [820, 608] width 56 height 13
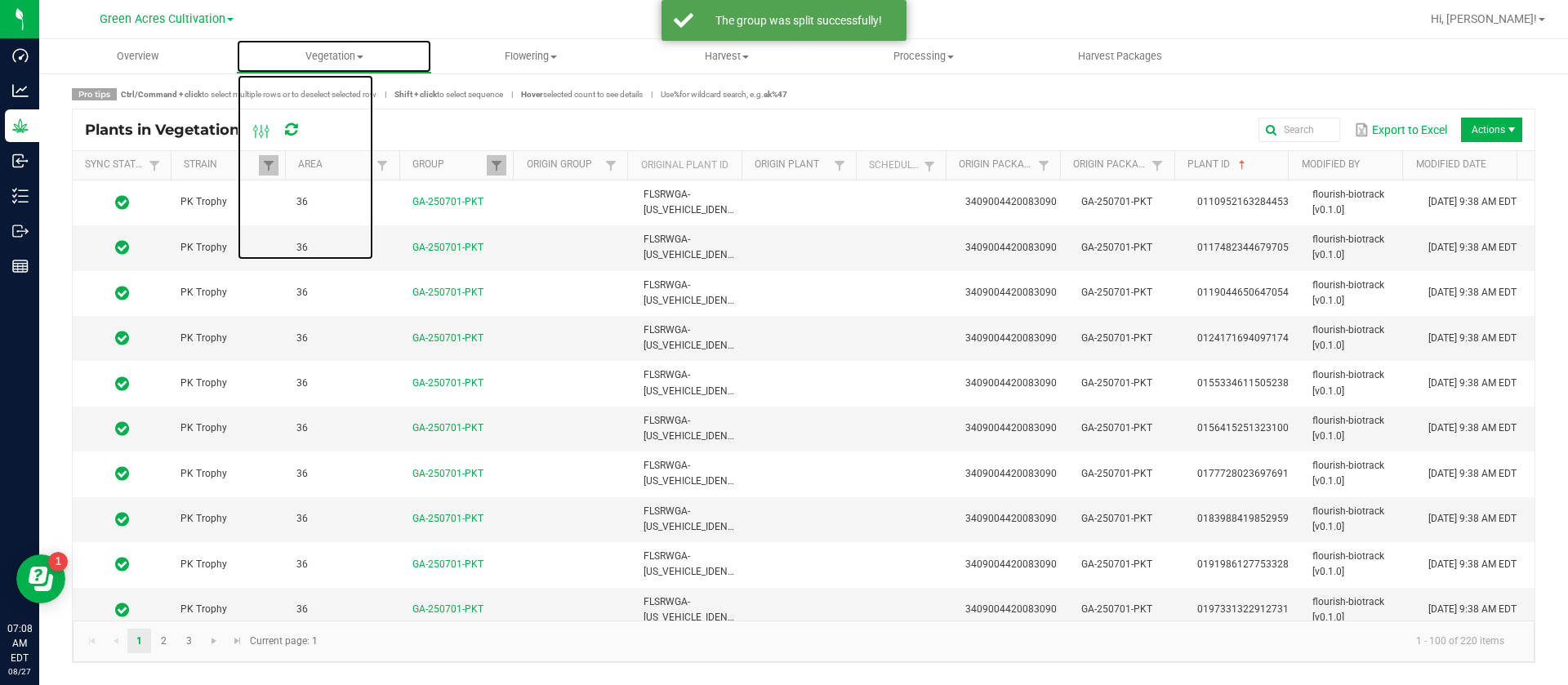
click at [316, 50] on span "Vegetation" at bounding box center [334, 57] width 195 height 15
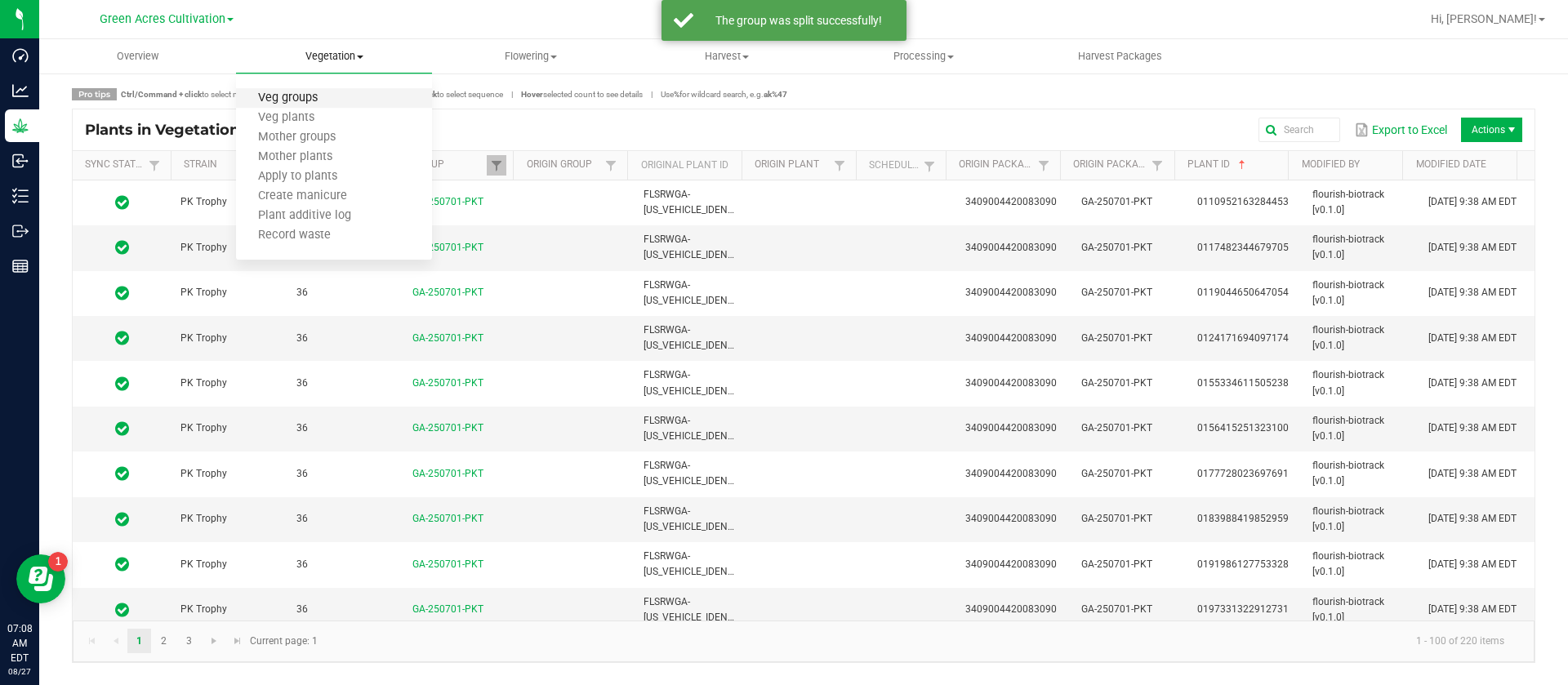
click at [309, 97] on span "Veg groups" at bounding box center [287, 98] width 104 height 14
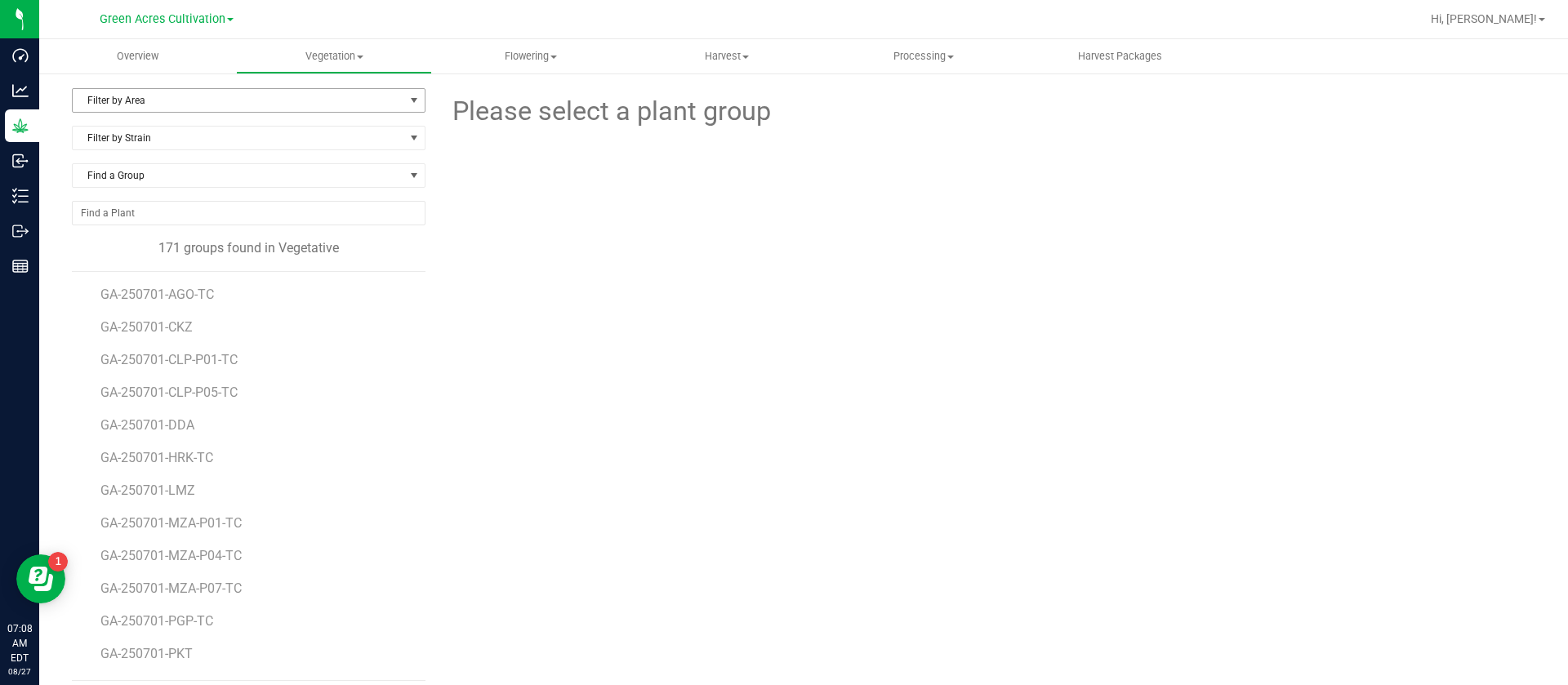
click at [164, 100] on span "Filter by Area" at bounding box center [238, 100] width 331 height 23
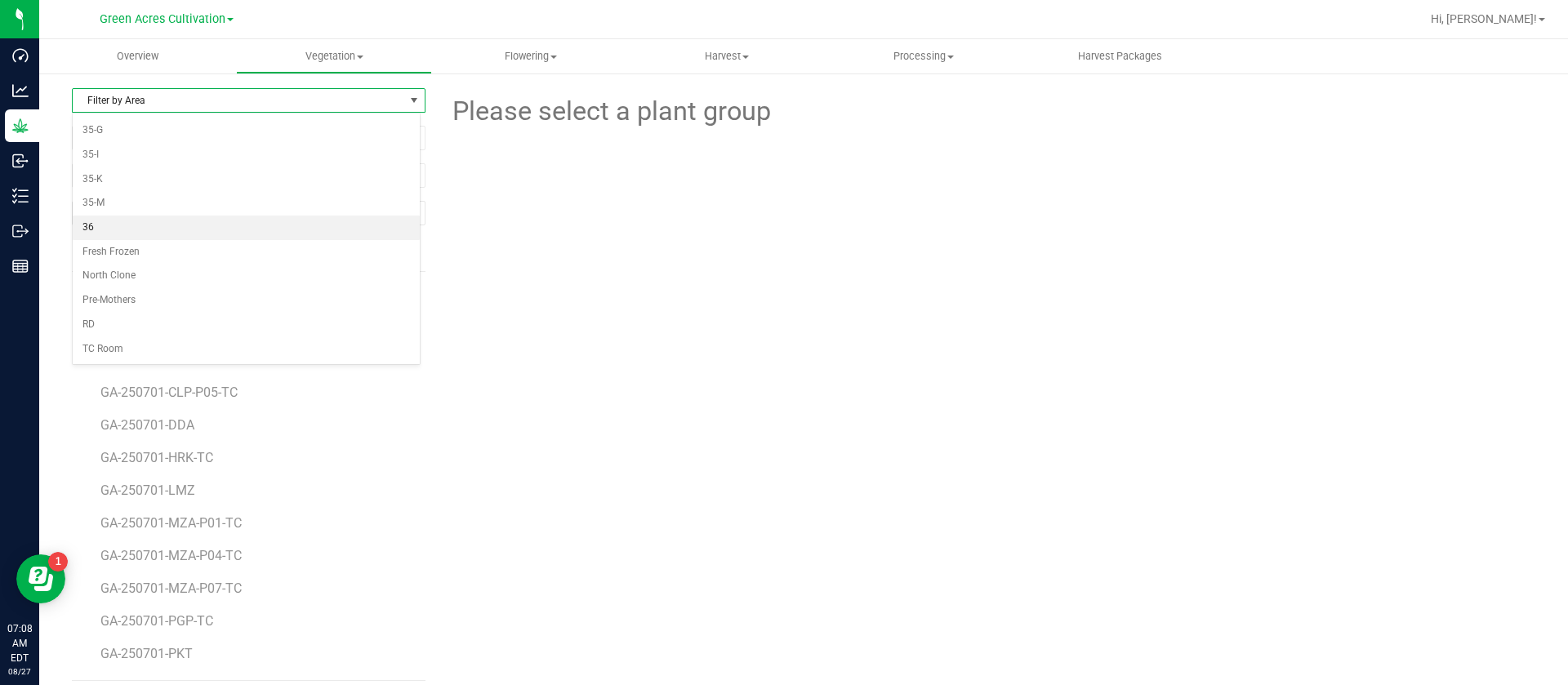
click at [104, 219] on li "36" at bounding box center [246, 228] width 347 height 24
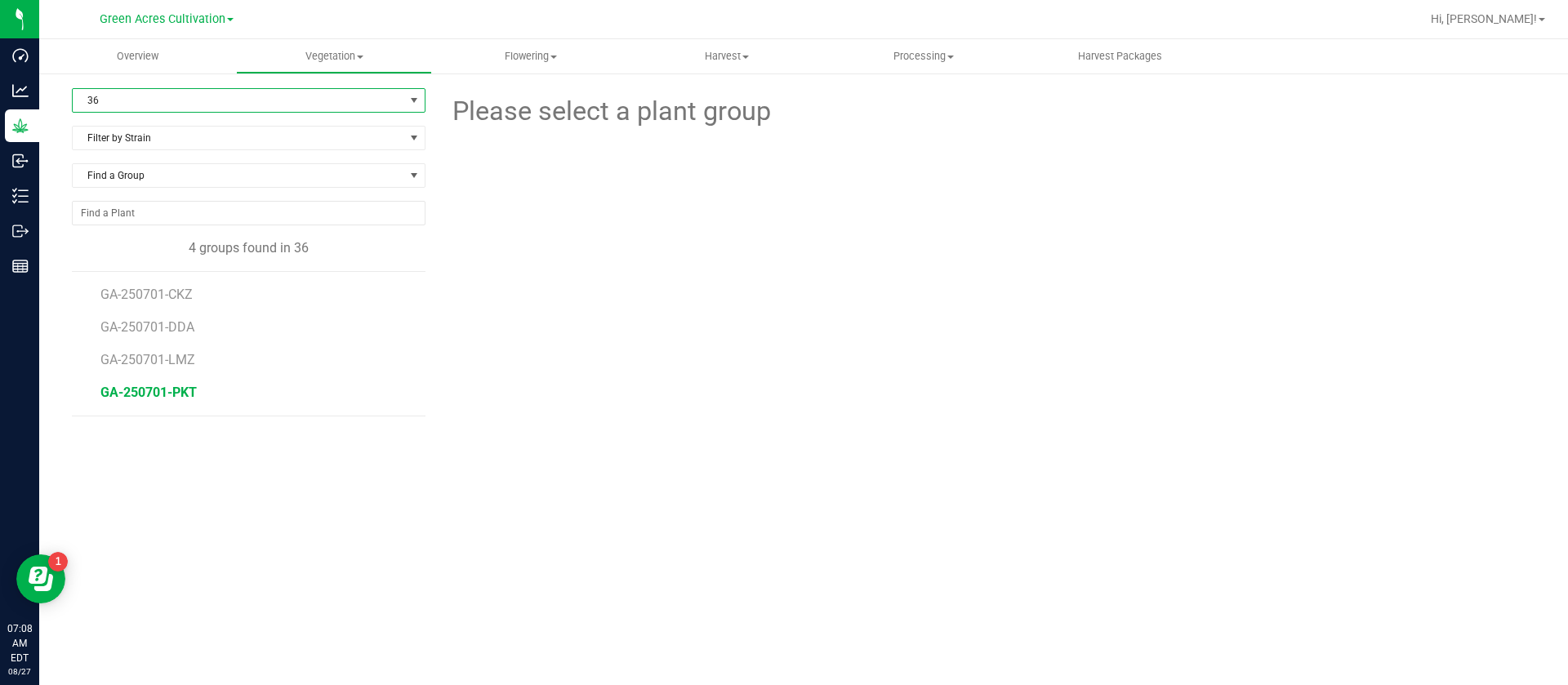
click at [180, 393] on span "GA-250701-PKT" at bounding box center [148, 392] width 96 height 16
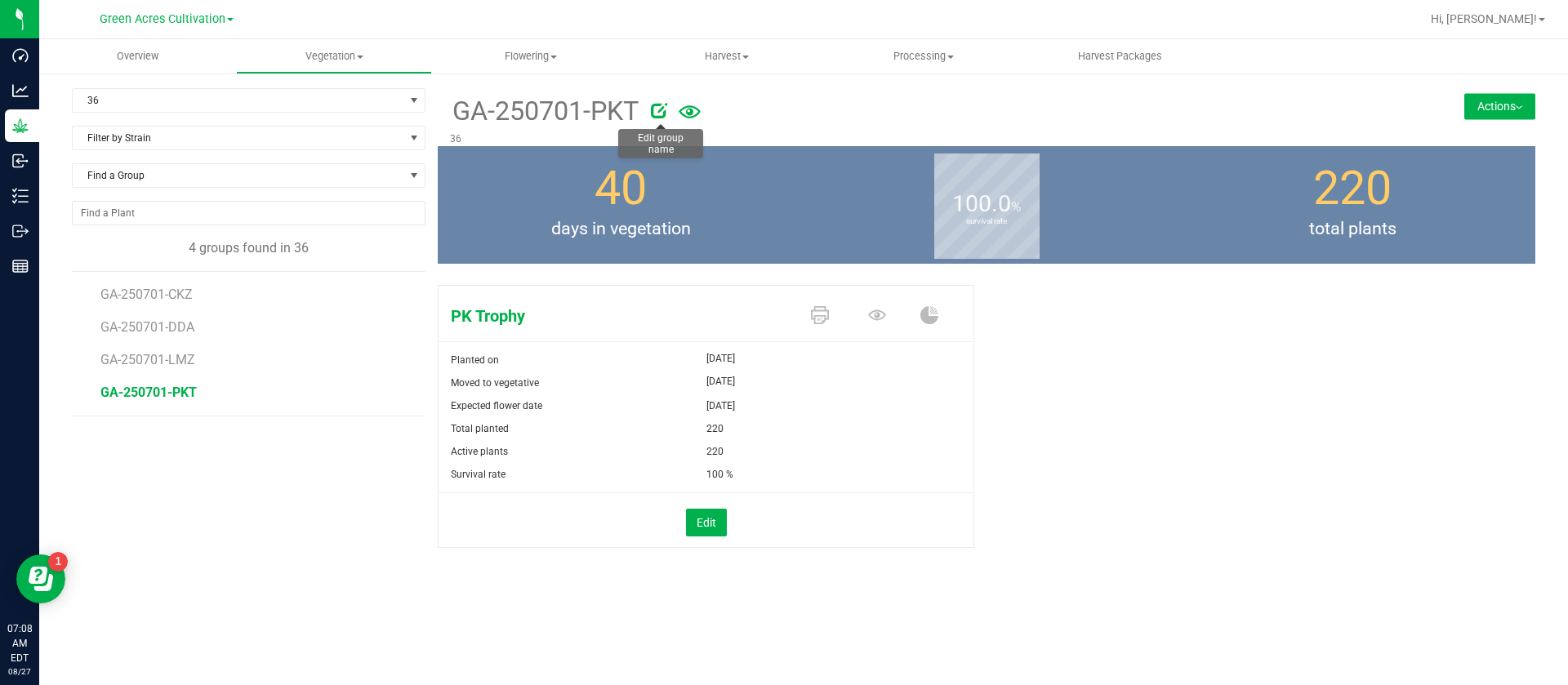
click at [663, 113] on icon at bounding box center [660, 110] width 17 height 17
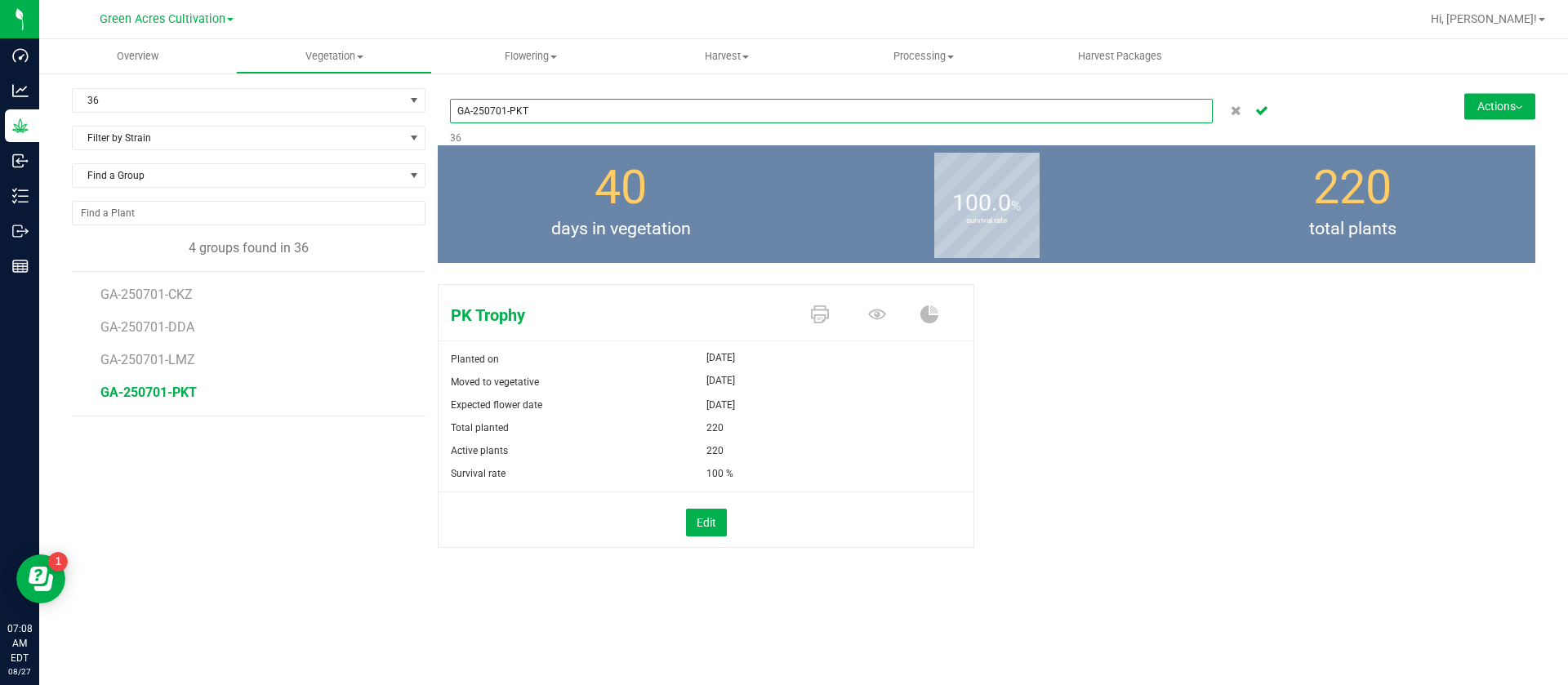
drag, startPoint x: 585, startPoint y: 115, endPoint x: 598, endPoint y: 108, distance: 14.8
click at [585, 115] on input "GA-250701-PKT" at bounding box center [831, 111] width 763 height 24
type input "GA-250701-PKT-06"
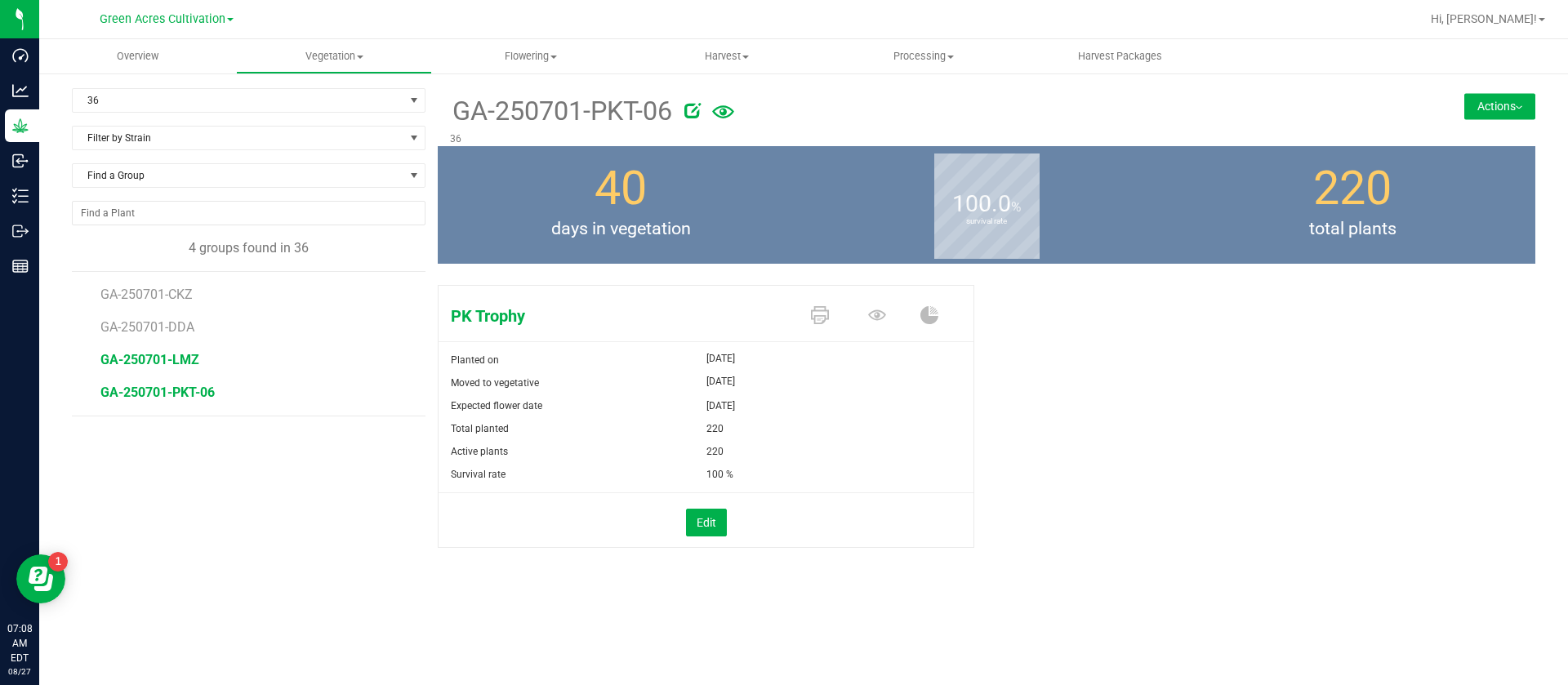
click at [176, 359] on span "GA-250701-LMZ" at bounding box center [150, 359] width 99 height 16
click at [165, 287] on span "GA-250701-CKZ" at bounding box center [148, 294] width 96 height 16
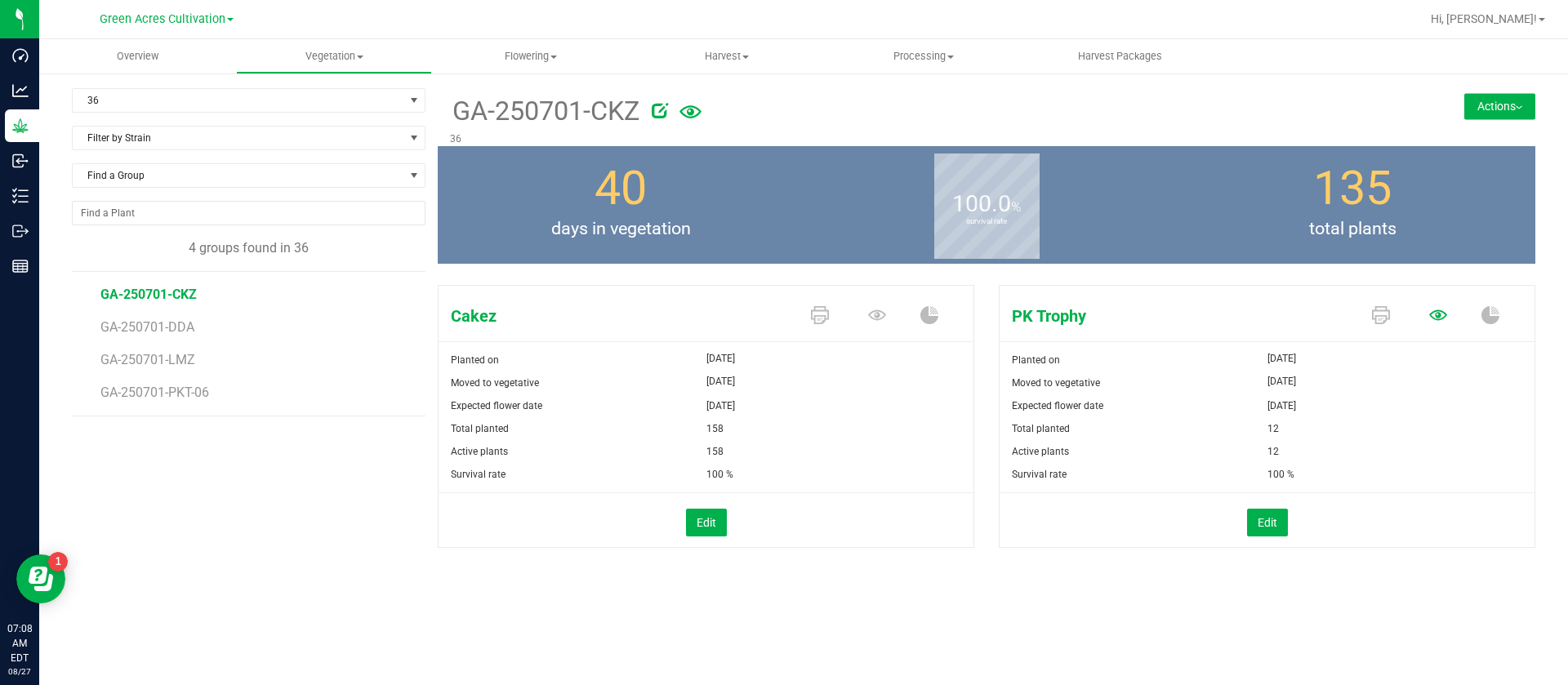
click at [1438, 315] on icon at bounding box center [1438, 315] width 18 height 18
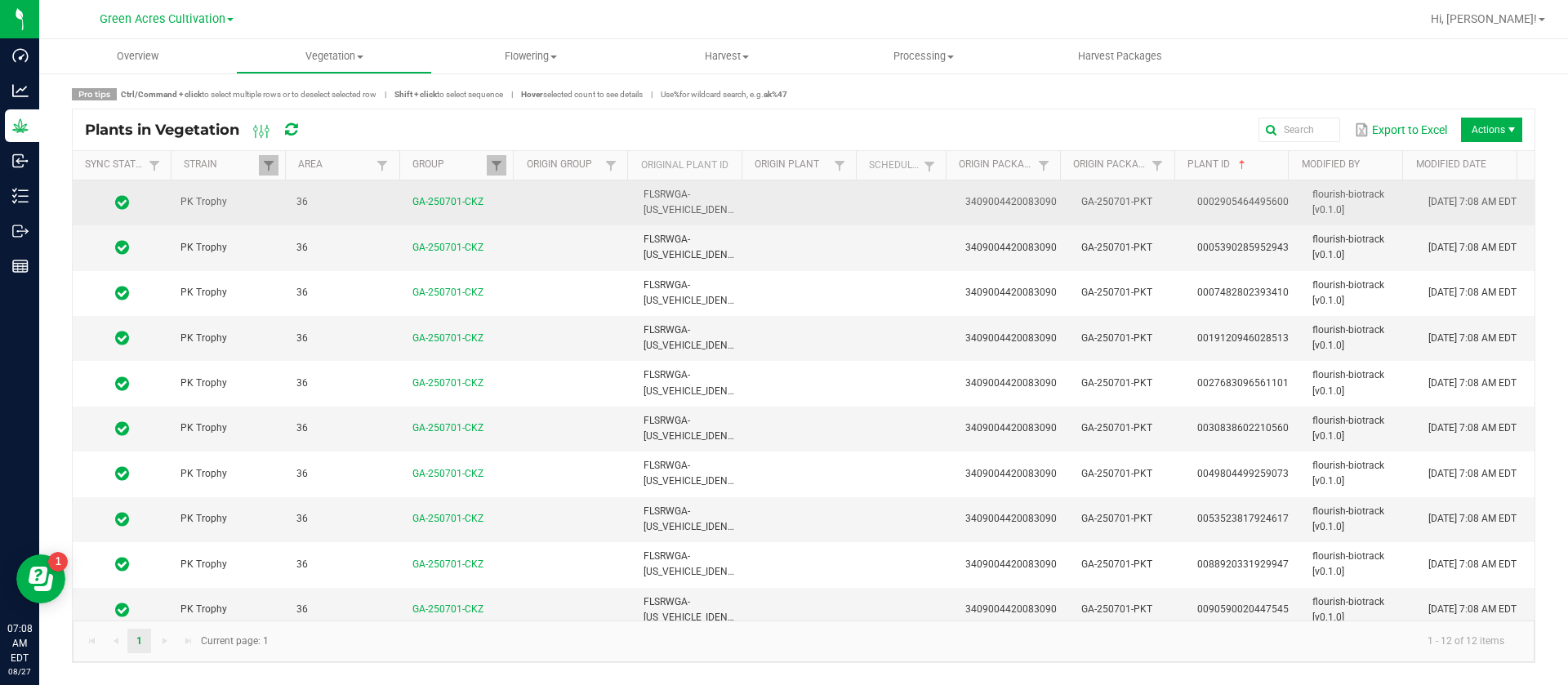
click at [1024, 202] on span "3409004420083090" at bounding box center [1011, 202] width 91 height 11
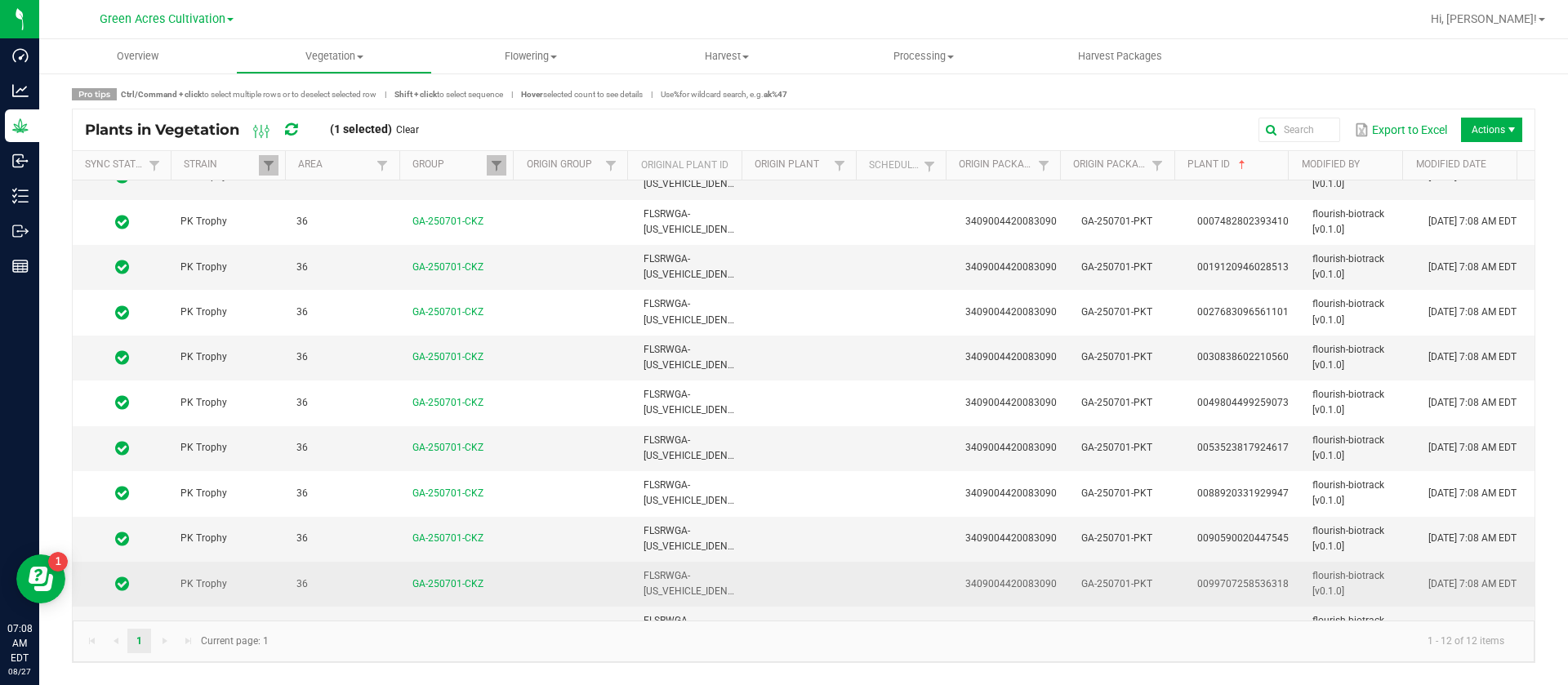
scroll to position [102, 0]
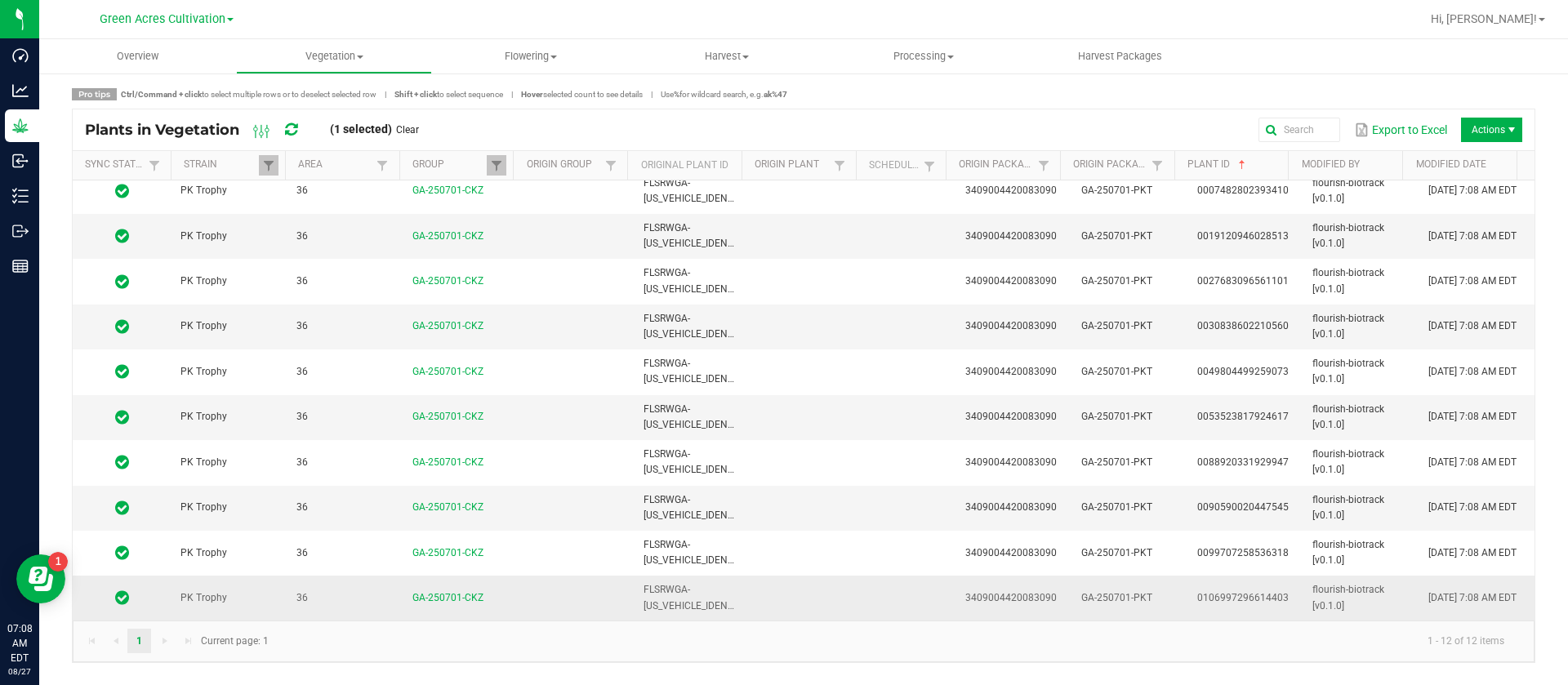
click at [915, 594] on td at bounding box center [911, 597] width 90 height 44
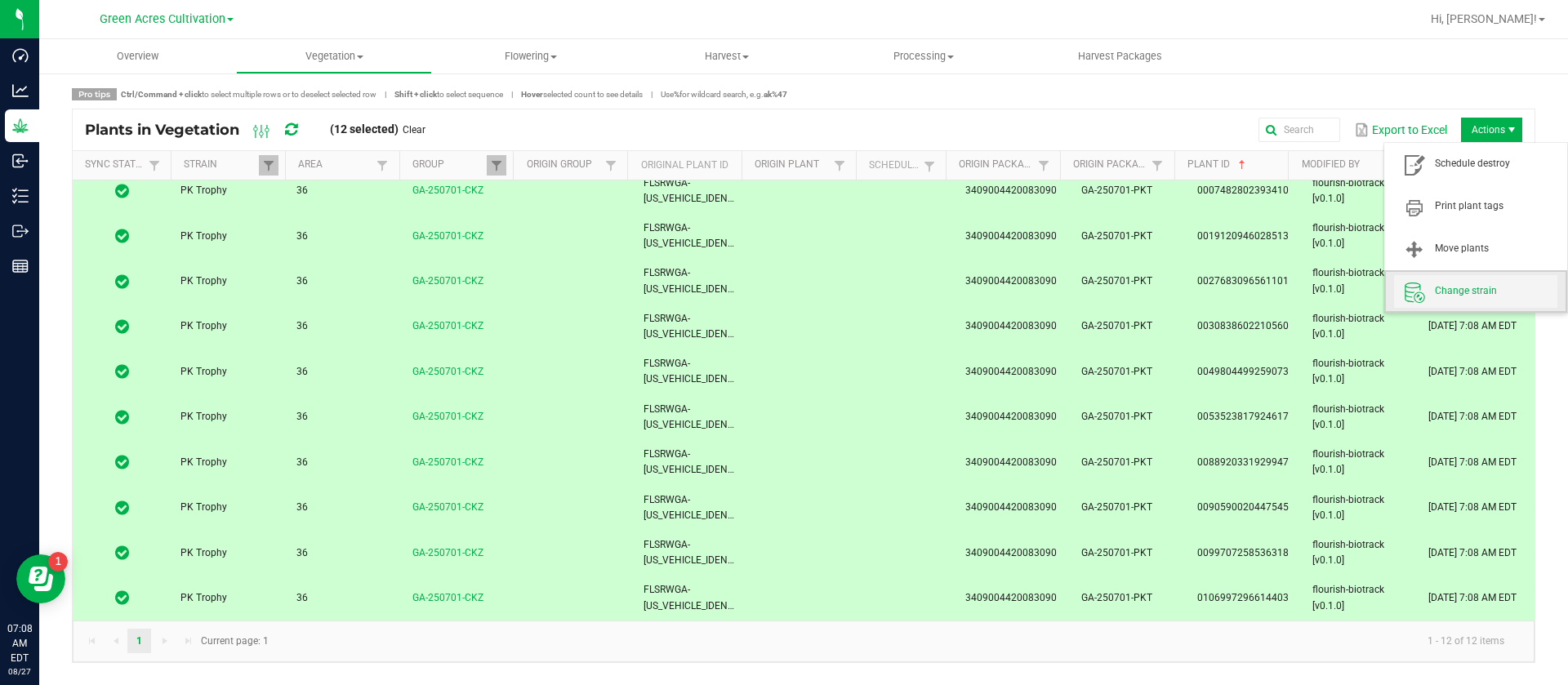
click at [1463, 282] on span "Change strain" at bounding box center [1476, 291] width 163 height 33
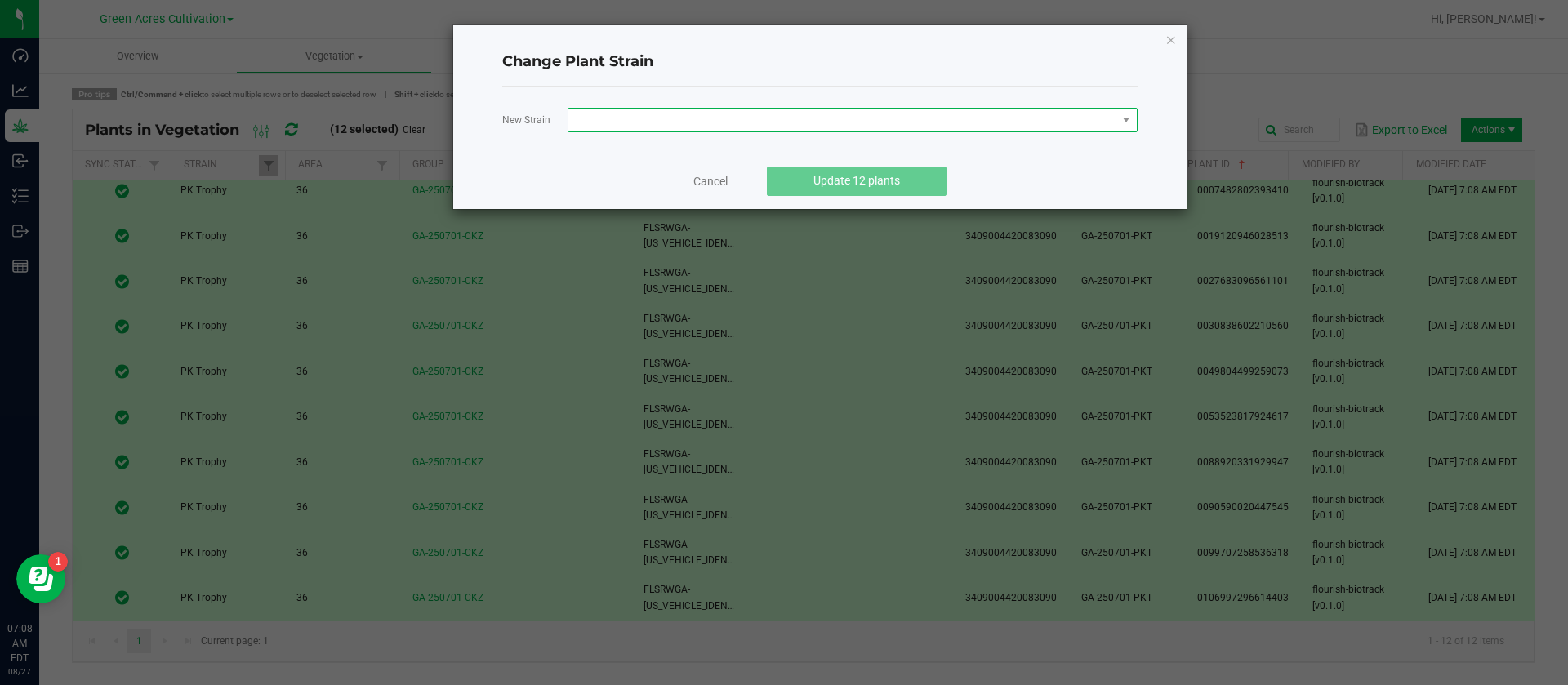
click at [671, 116] on span at bounding box center [842, 119] width 548 height 23
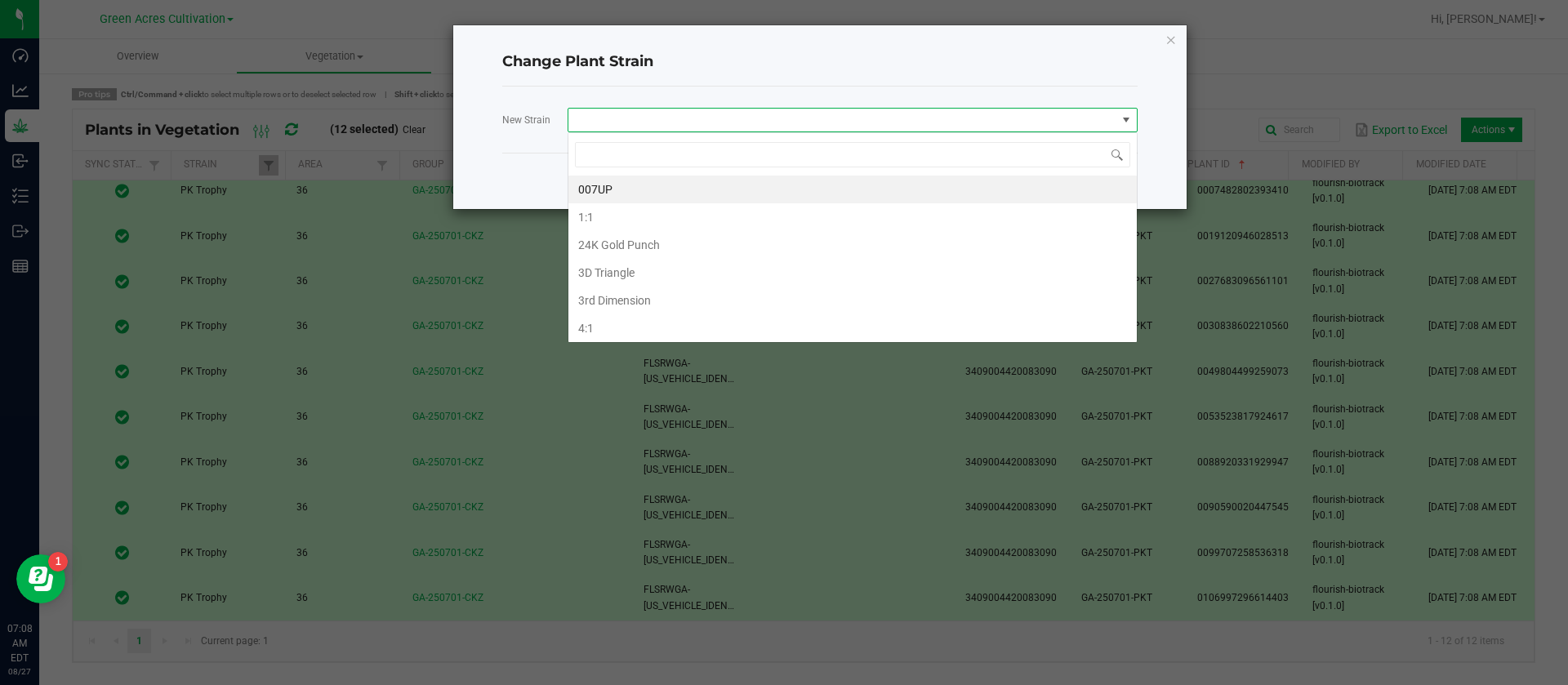
scroll to position [24, 570]
type input "cakez"
click at [638, 221] on li "Cakez" at bounding box center [852, 217] width 568 height 28
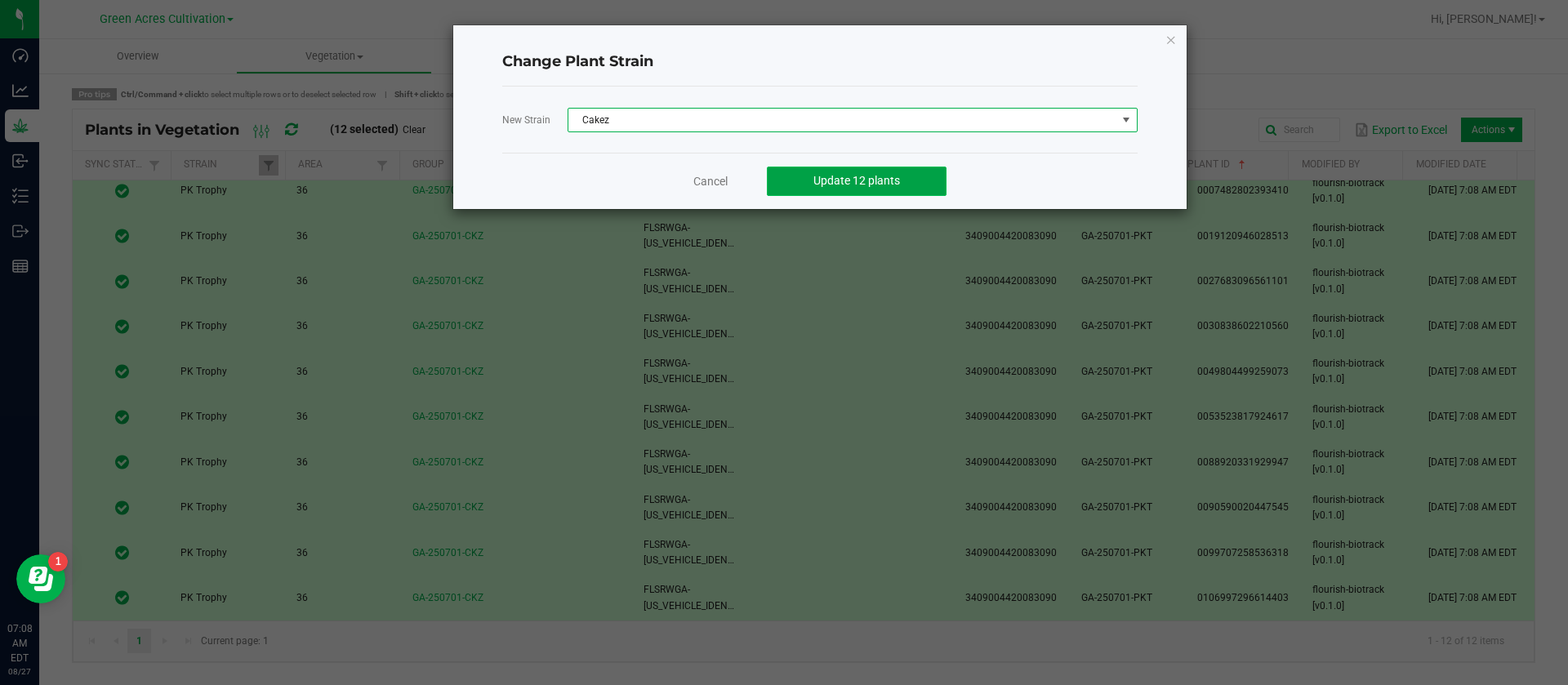
click at [868, 184] on span "Update 12 plants" at bounding box center [857, 180] width 87 height 13
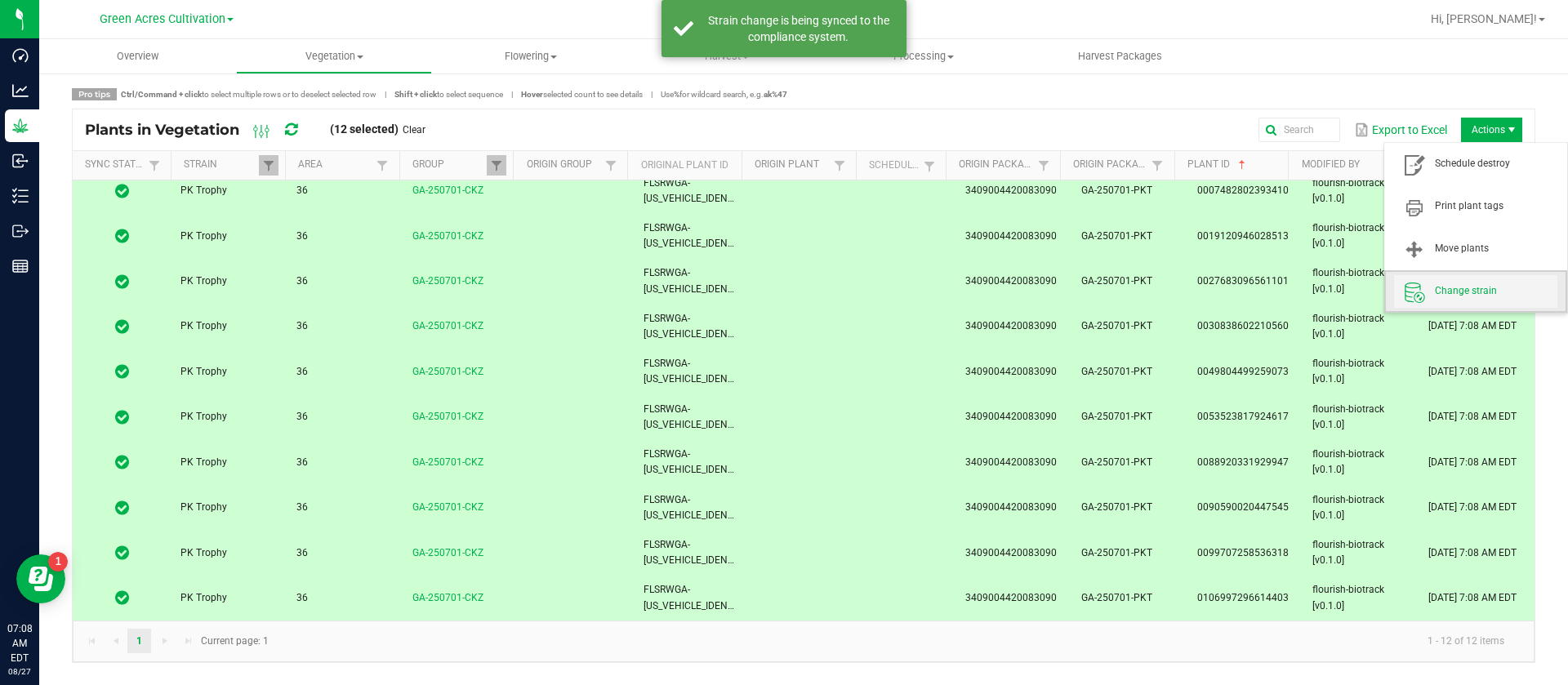
click at [1438, 288] on span "Change strain" at bounding box center [1496, 291] width 122 height 14
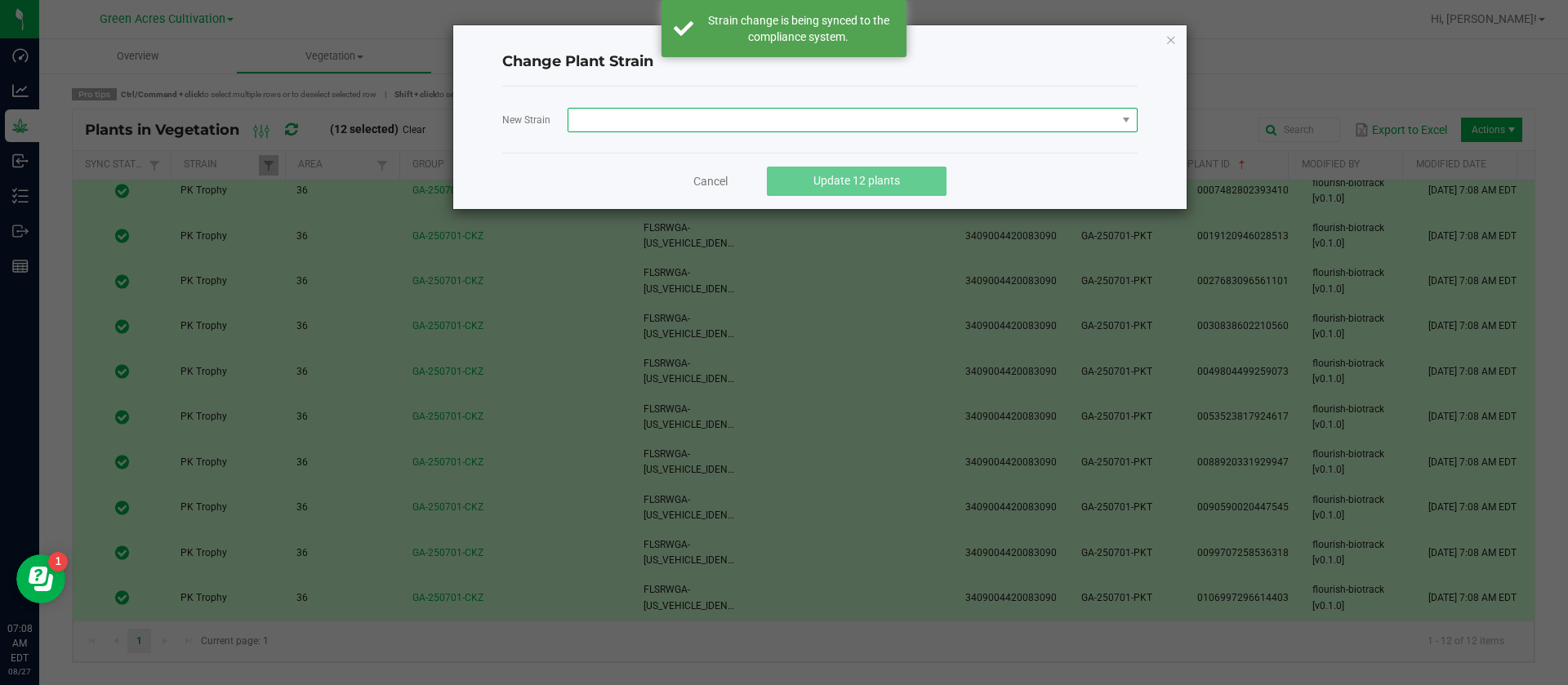
click at [619, 112] on span at bounding box center [842, 119] width 548 height 23
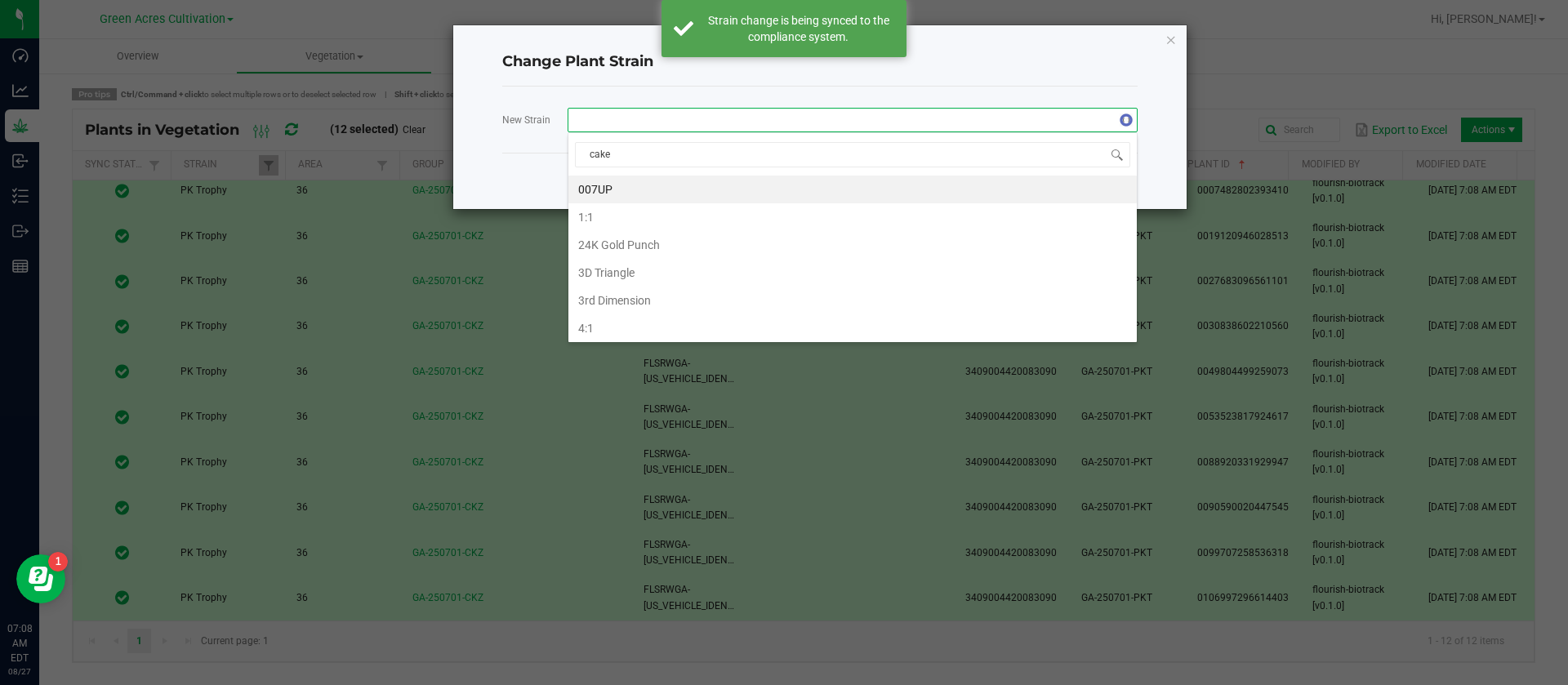
type input "cakez"
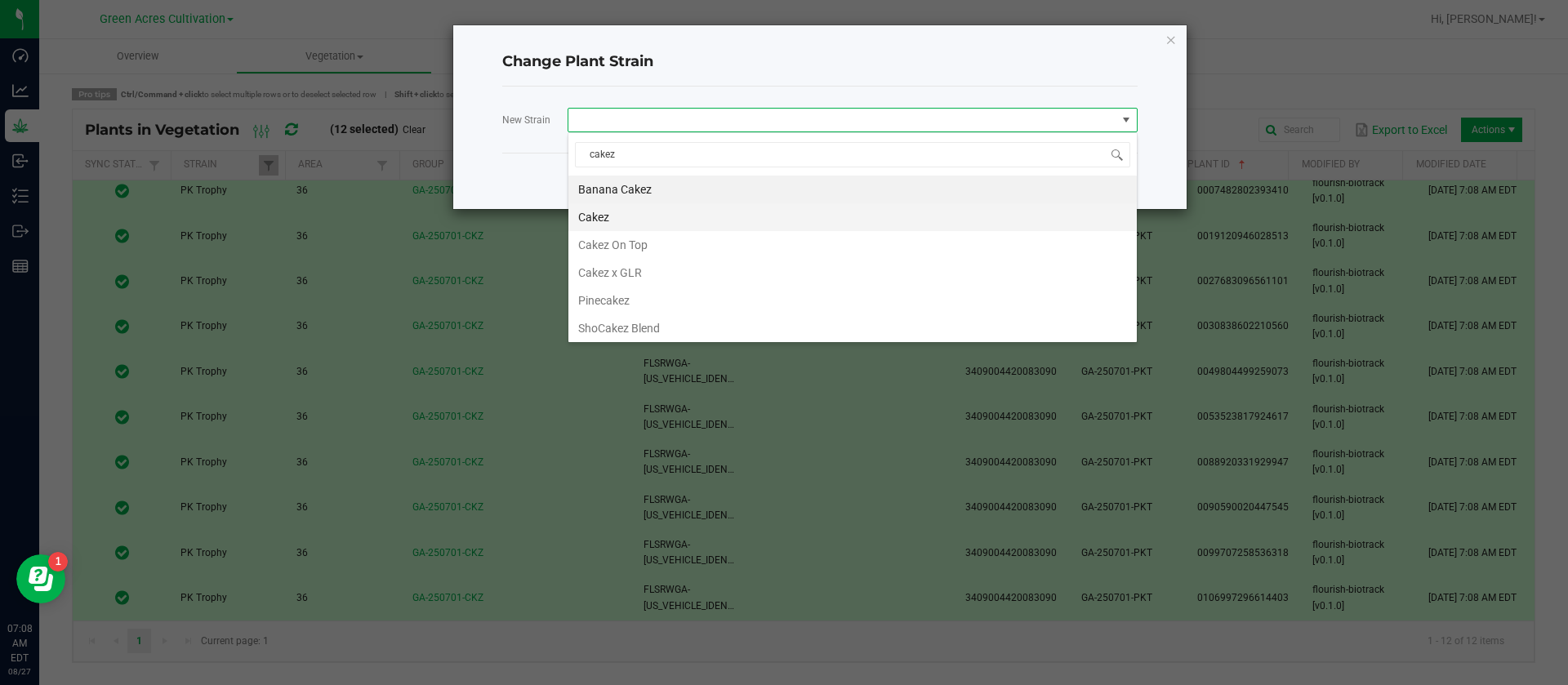
click at [605, 215] on li "Cakez" at bounding box center [852, 217] width 568 height 28
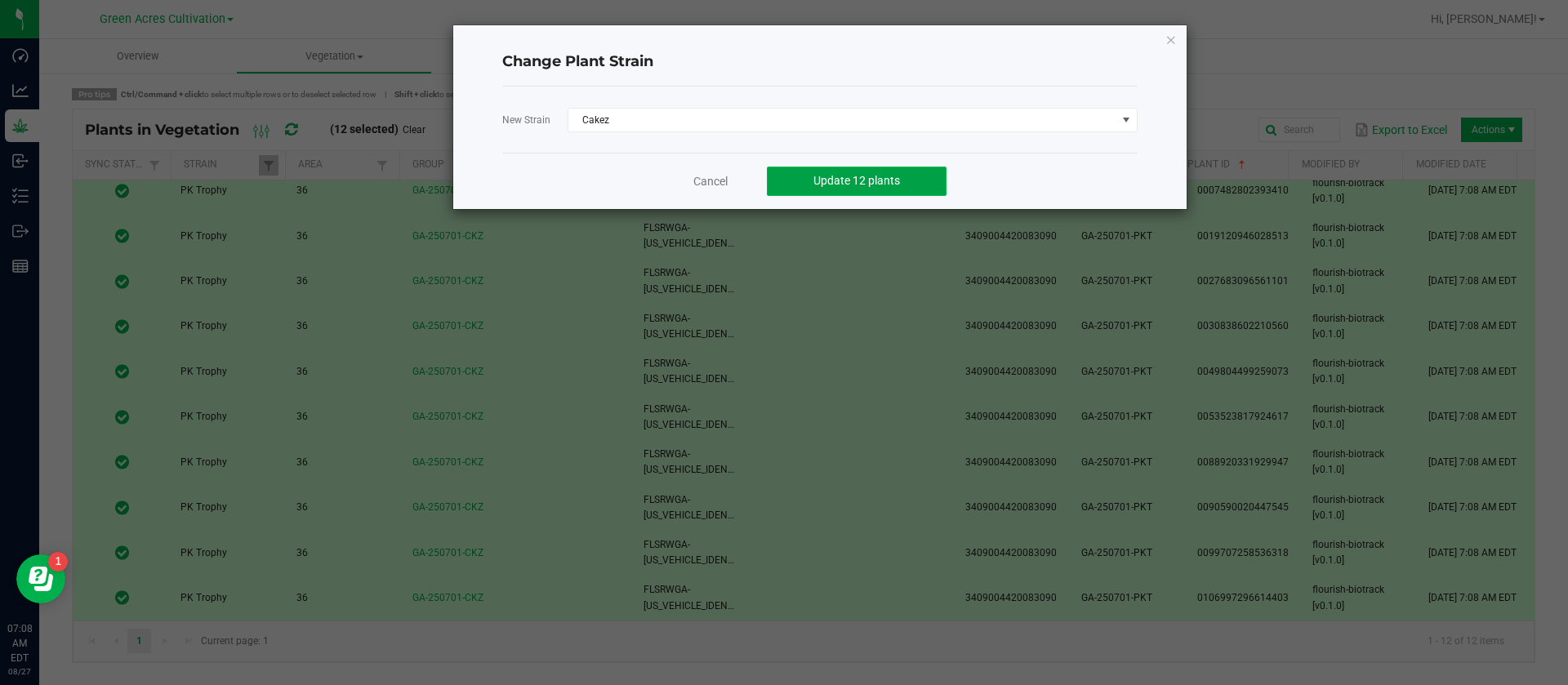
click at [847, 189] on button "Update 12 plants" at bounding box center [857, 182] width 180 height 30
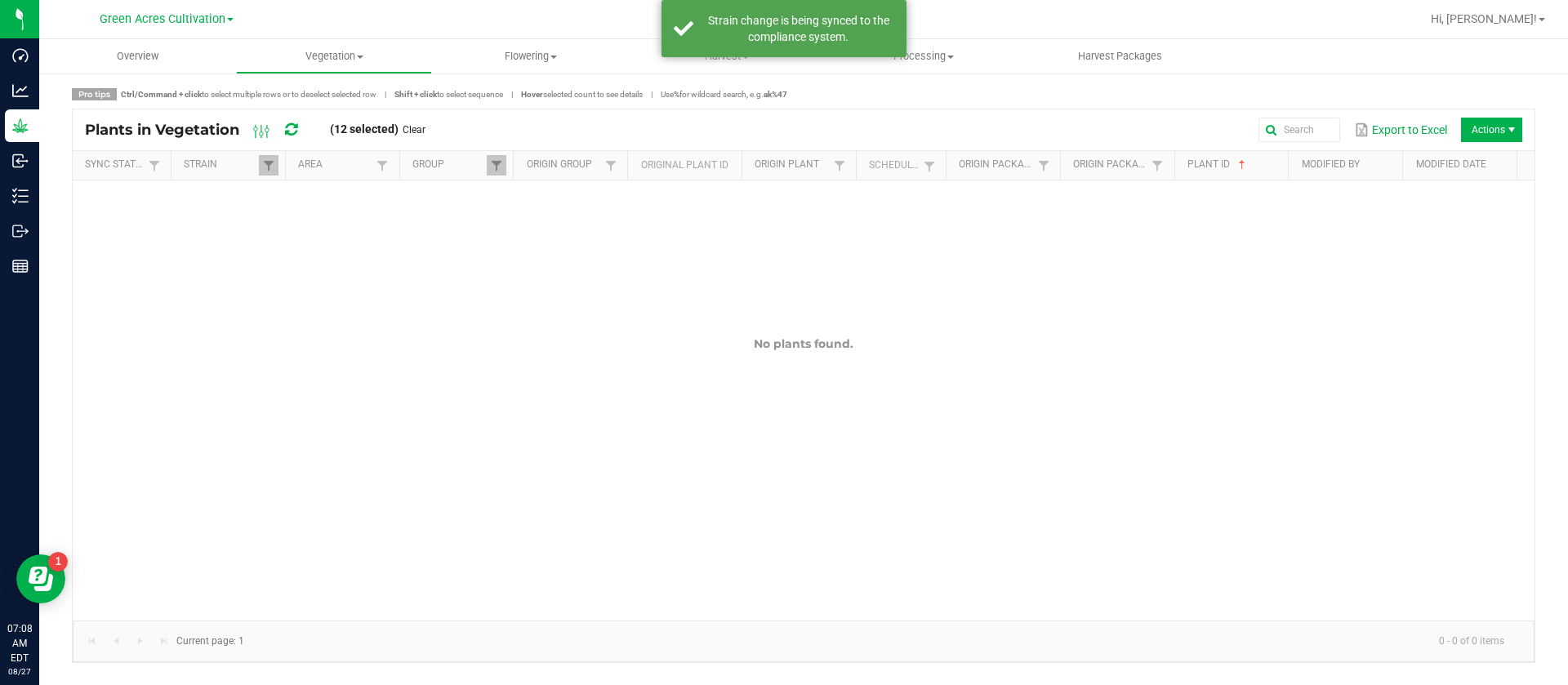
scroll to position [0, 0]
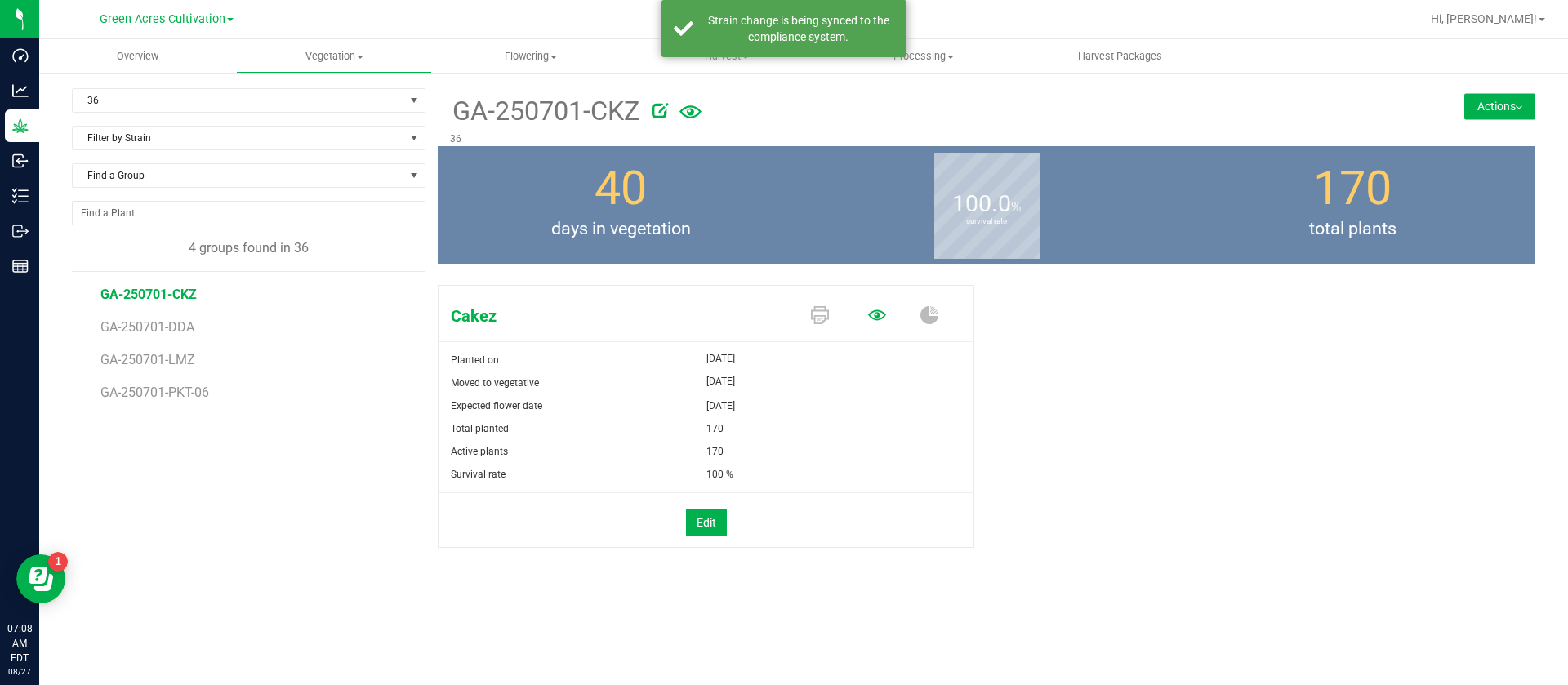
click at [877, 312] on icon at bounding box center [876, 315] width 18 height 10
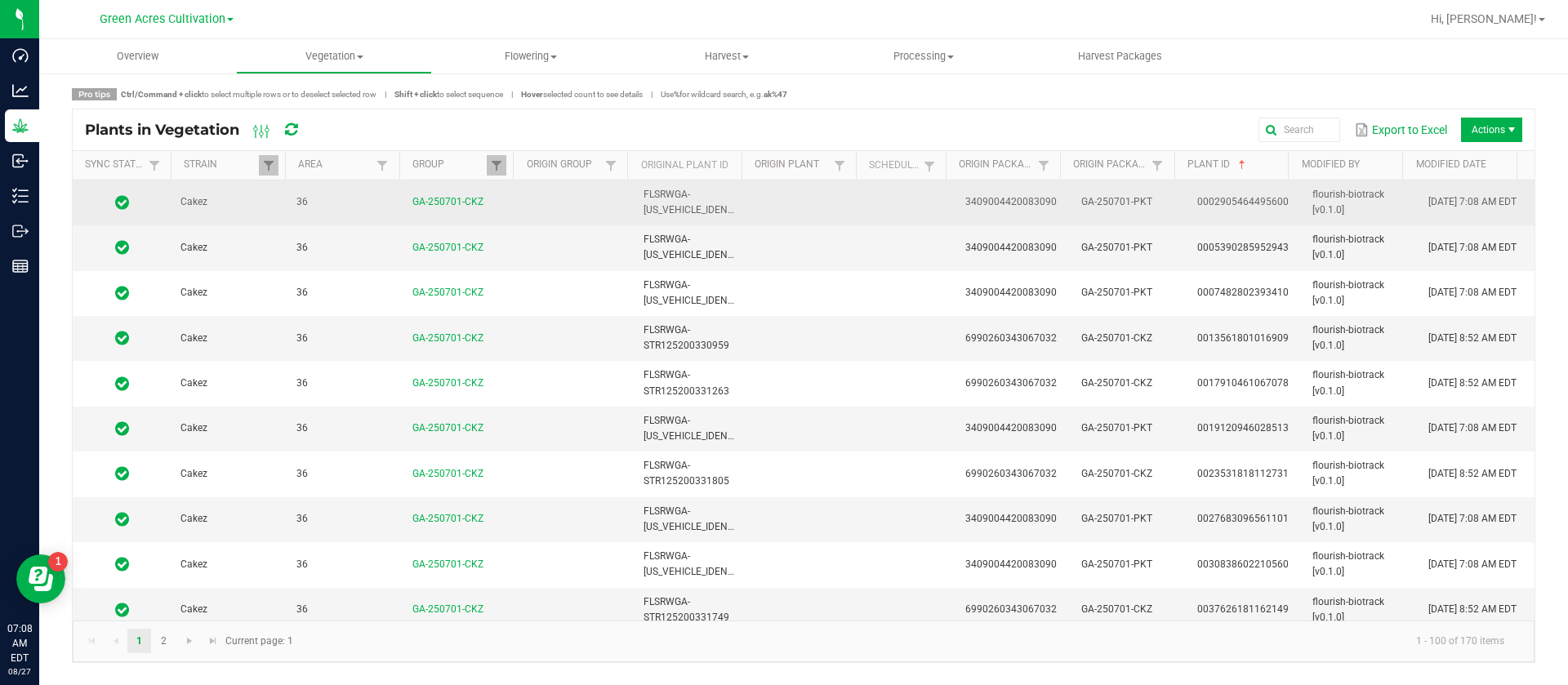
click at [847, 213] on td at bounding box center [807, 203] width 116 height 45
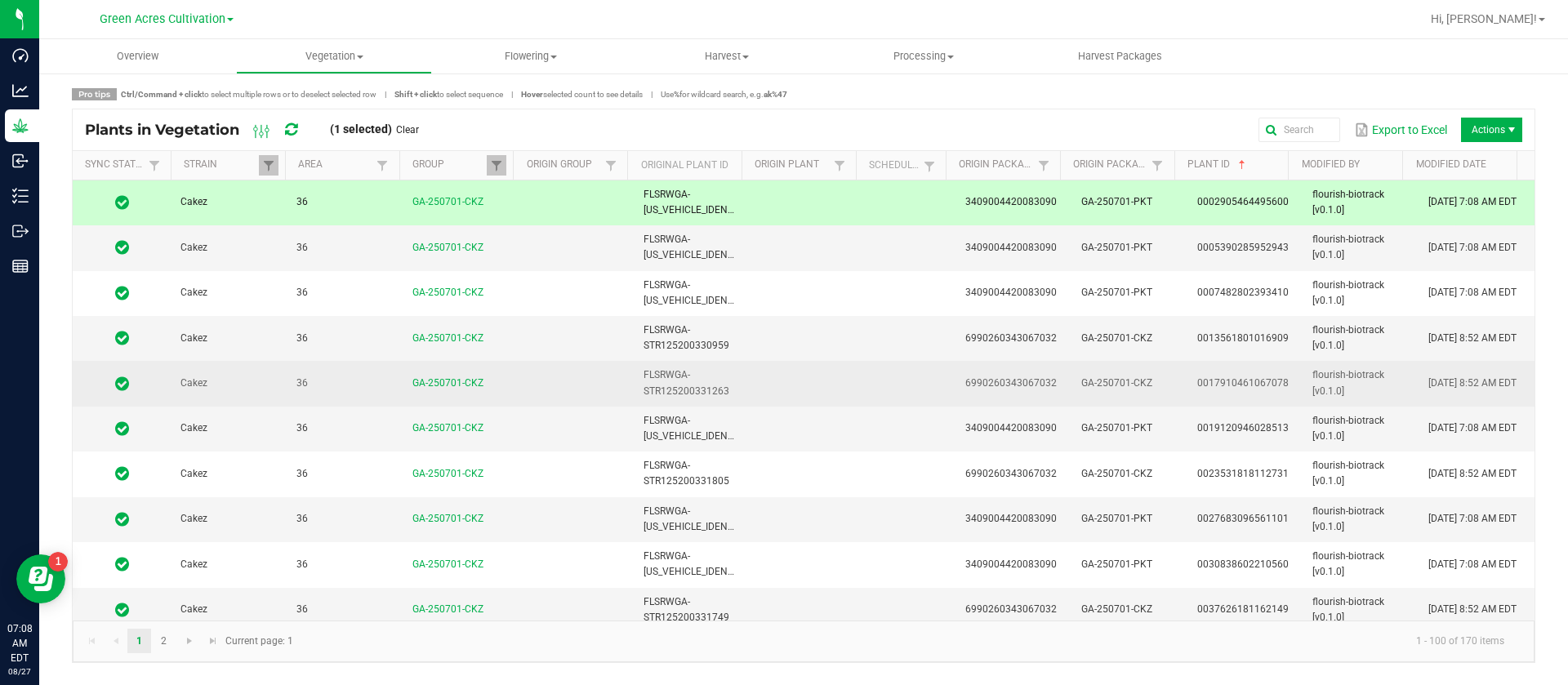
click at [819, 393] on td at bounding box center [807, 384] width 116 height 45
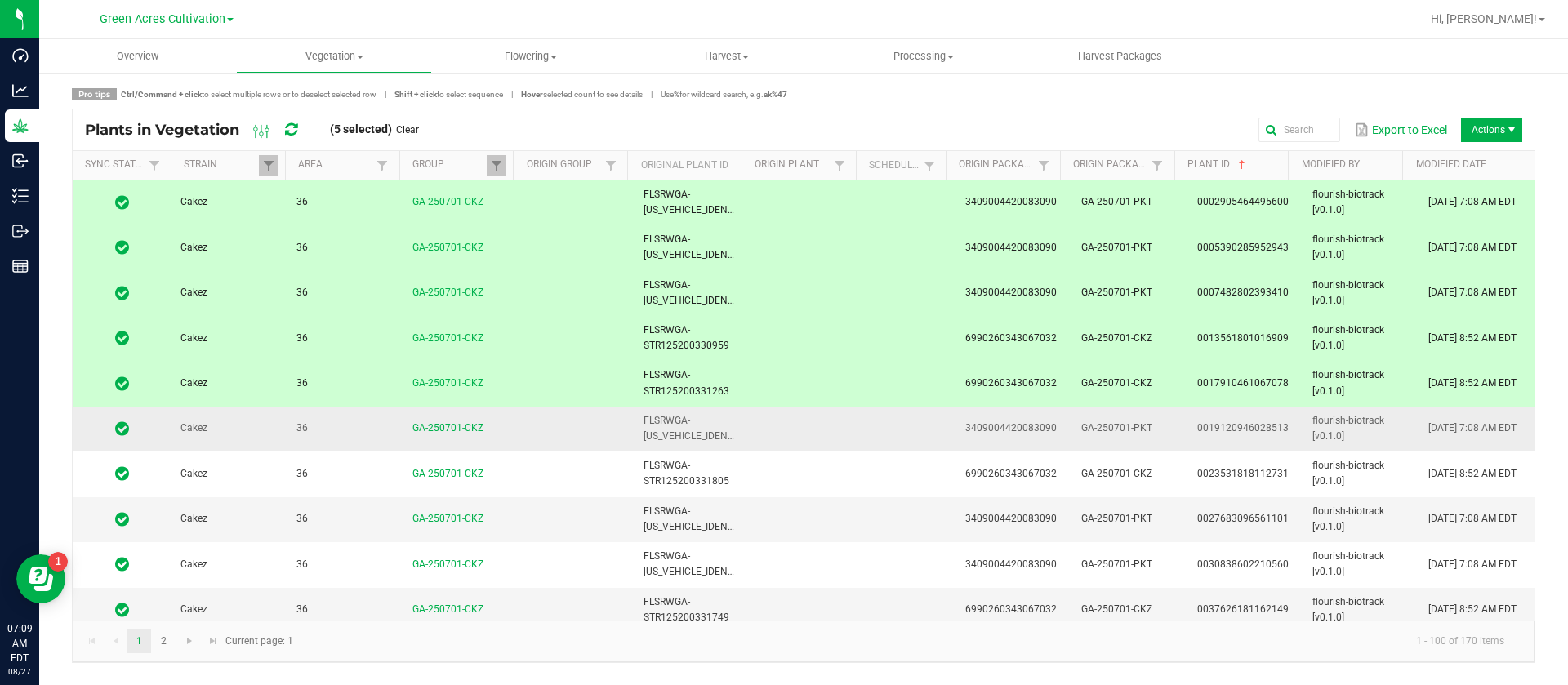
click at [808, 426] on td at bounding box center [807, 429] width 116 height 45
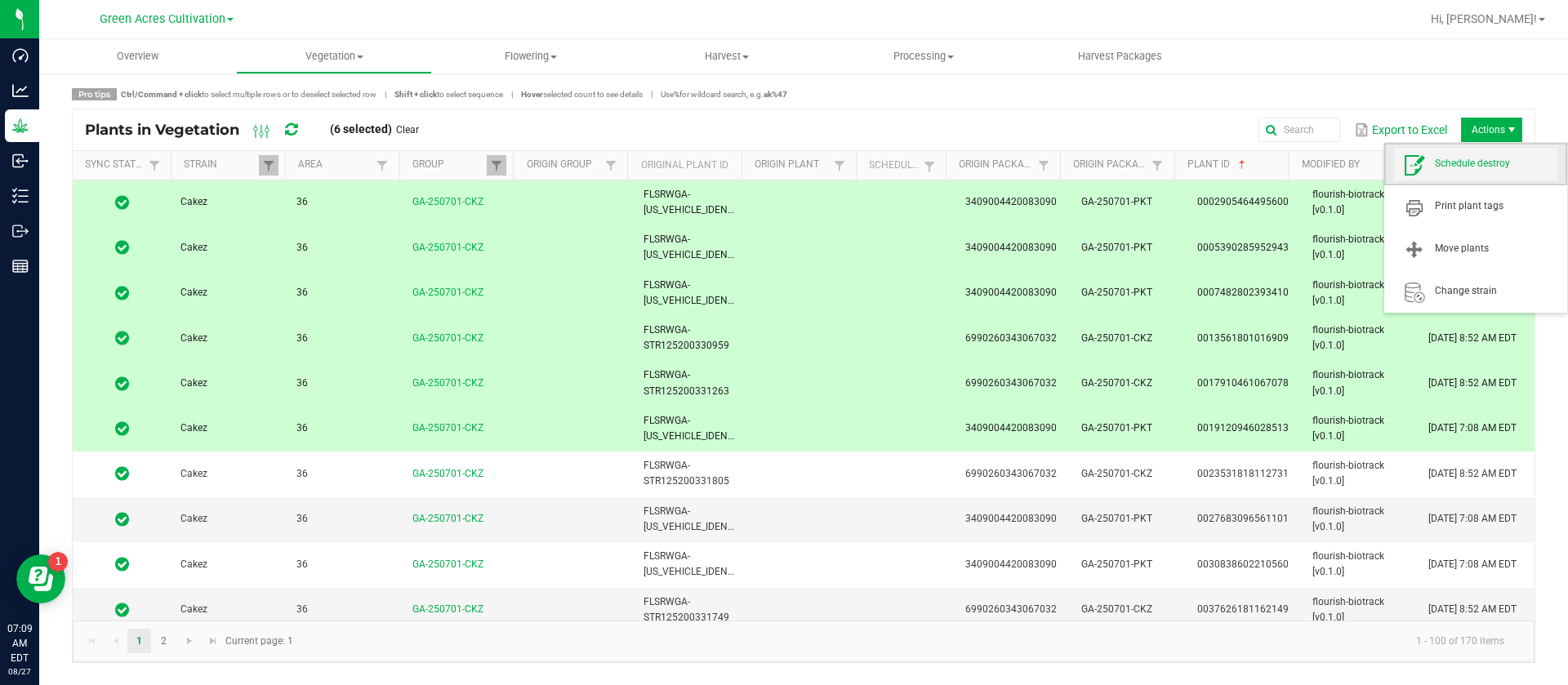
click at [1467, 172] on span "Schedule destroy" at bounding box center [1476, 163] width 163 height 33
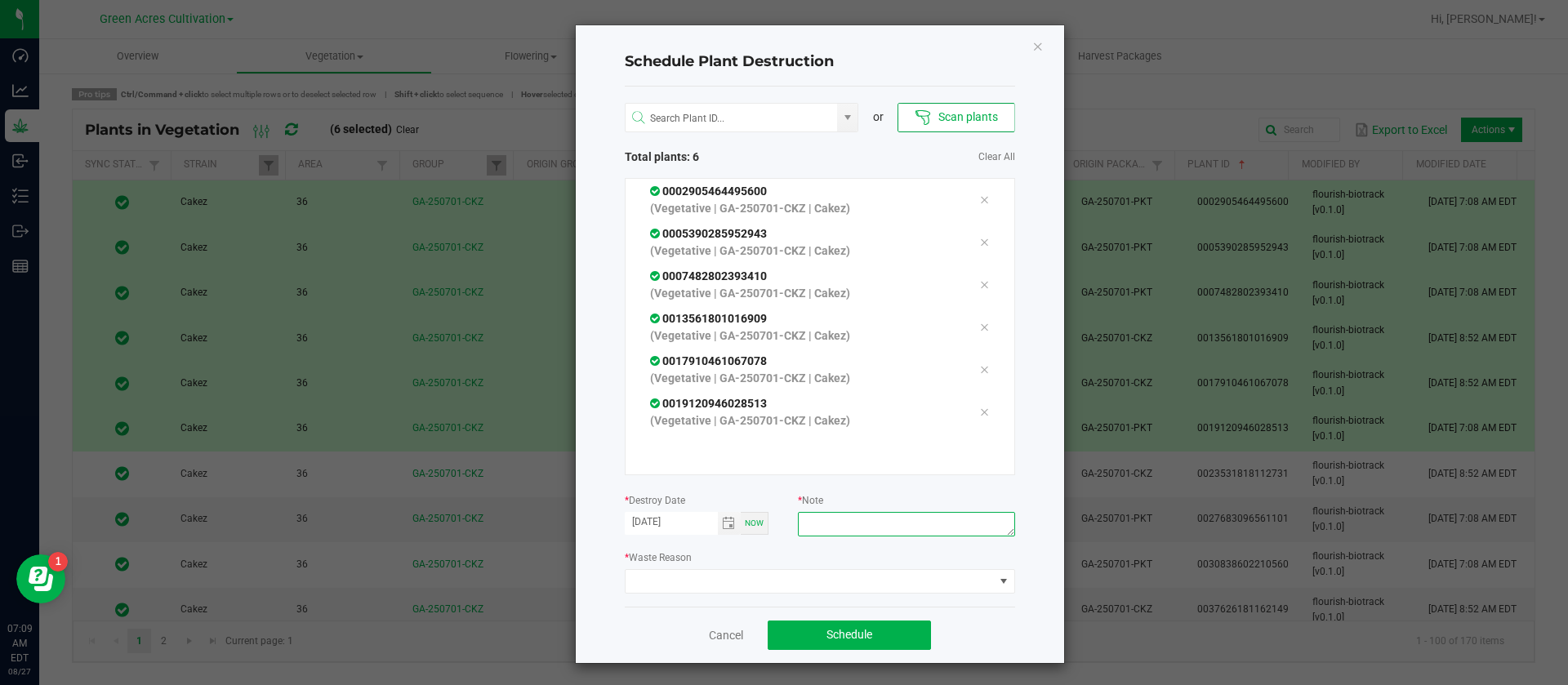
click at [841, 528] on textarea at bounding box center [906, 524] width 217 height 24
type textarea "waste"
click at [731, 576] on span at bounding box center [809, 581] width 369 height 23
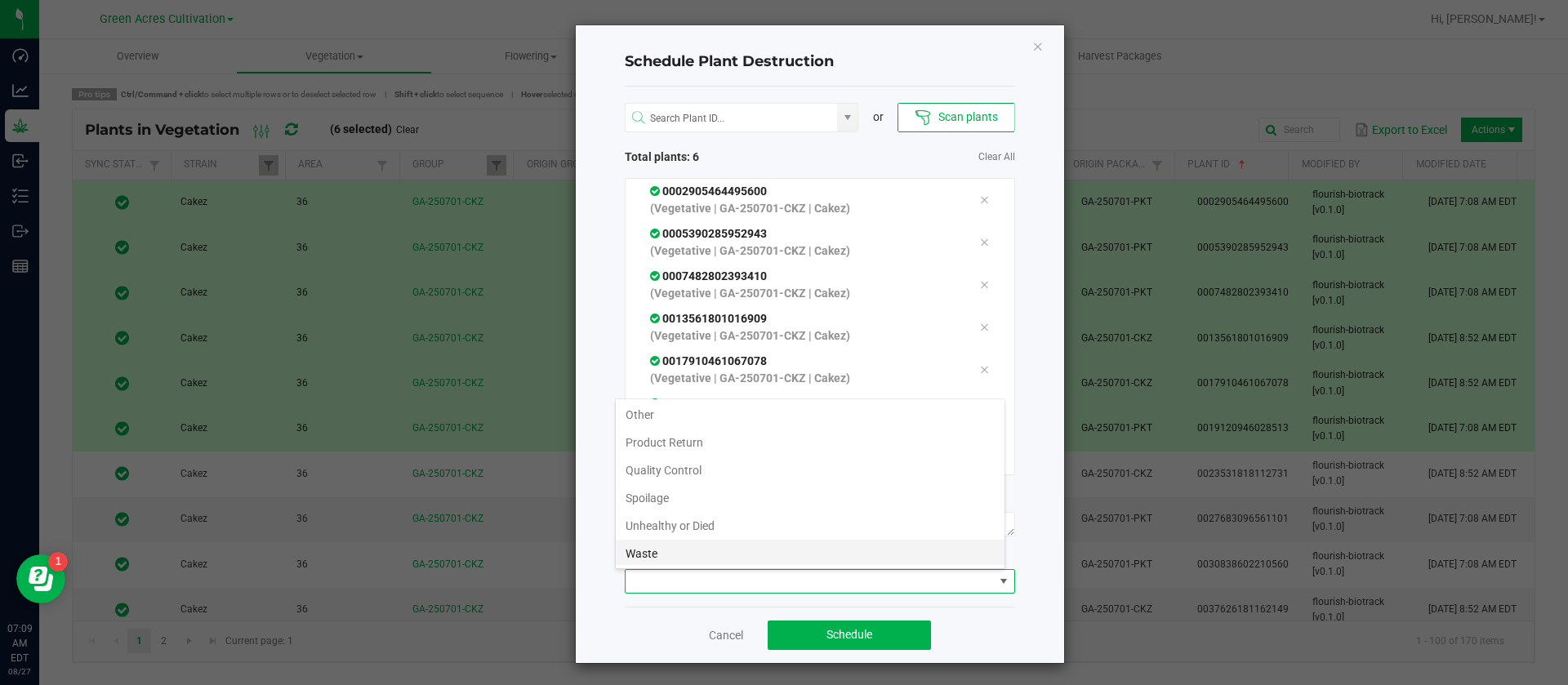
scroll to position [59, 0]
click at [702, 546] on li "Waste" at bounding box center [810, 552] width 389 height 28
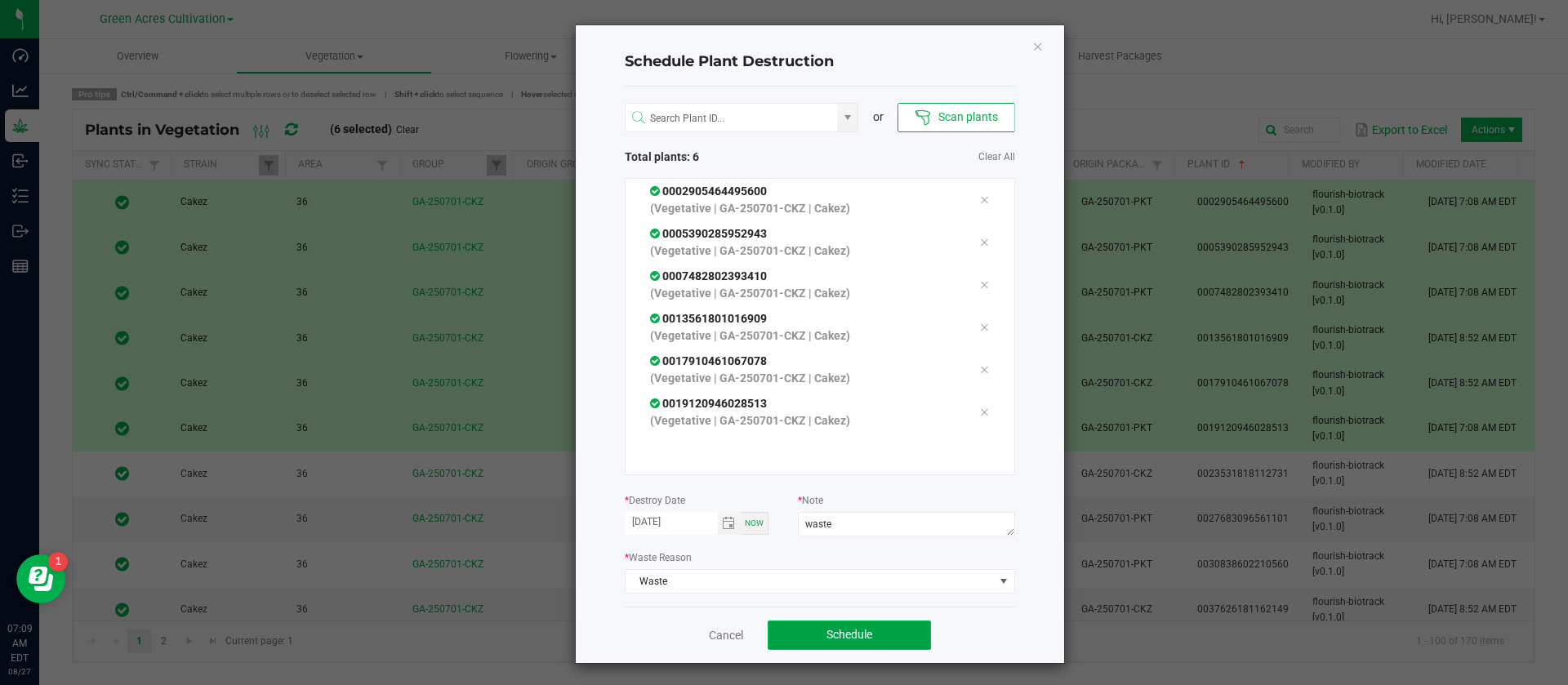
click at [847, 636] on span "Schedule" at bounding box center [849, 635] width 46 height 13
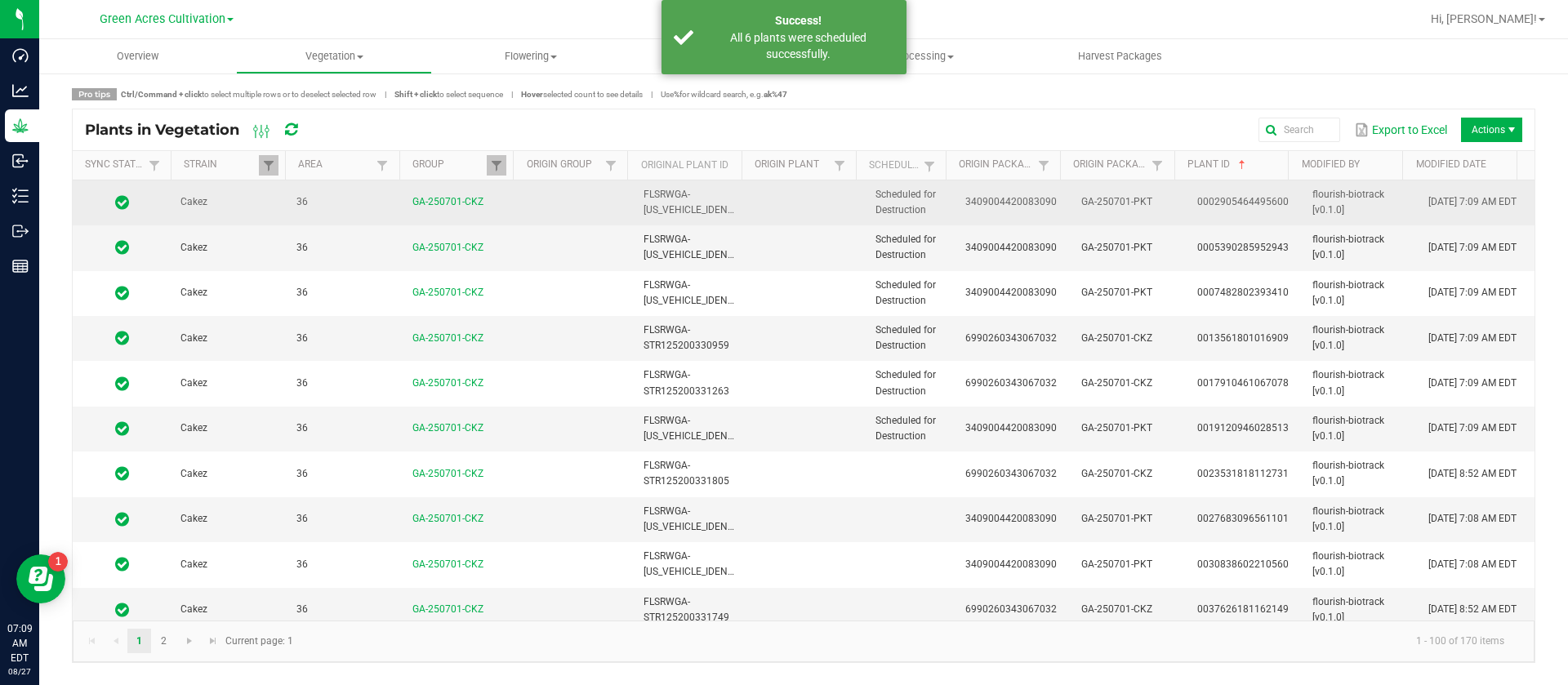
click at [1003, 219] on td "3409004420083090" at bounding box center [1014, 203] width 116 height 45
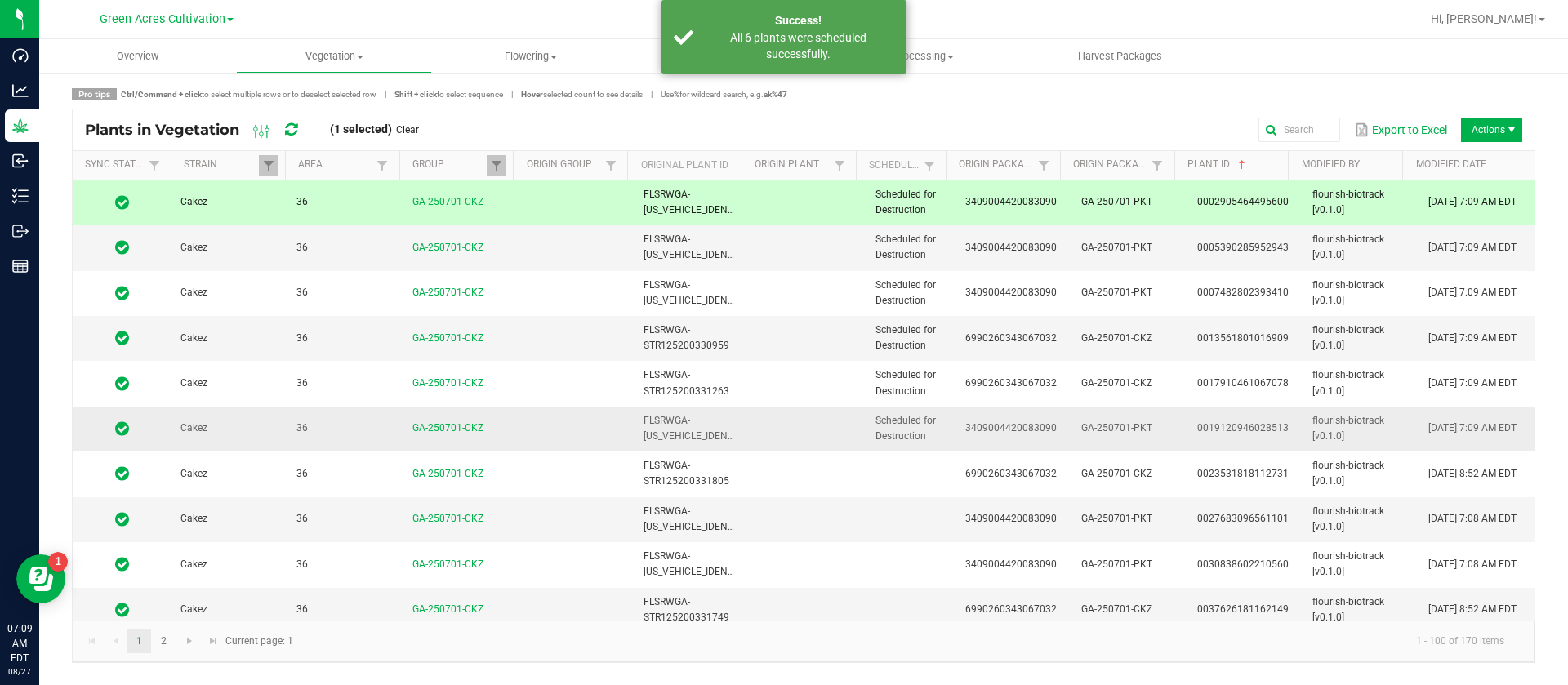
click at [964, 415] on td "3409004420083090" at bounding box center [1014, 429] width 116 height 45
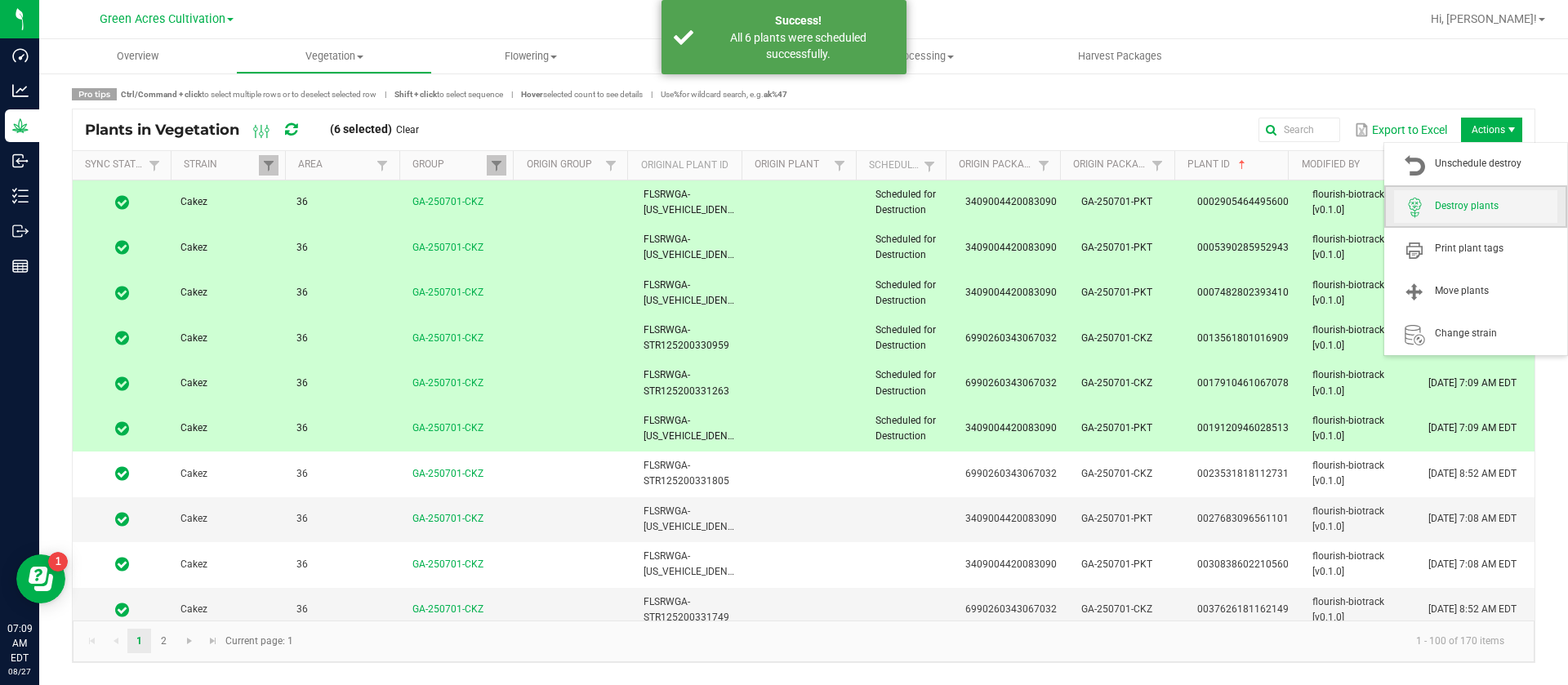
click at [1463, 213] on span "Destroy plants" at bounding box center [1496, 206] width 122 height 14
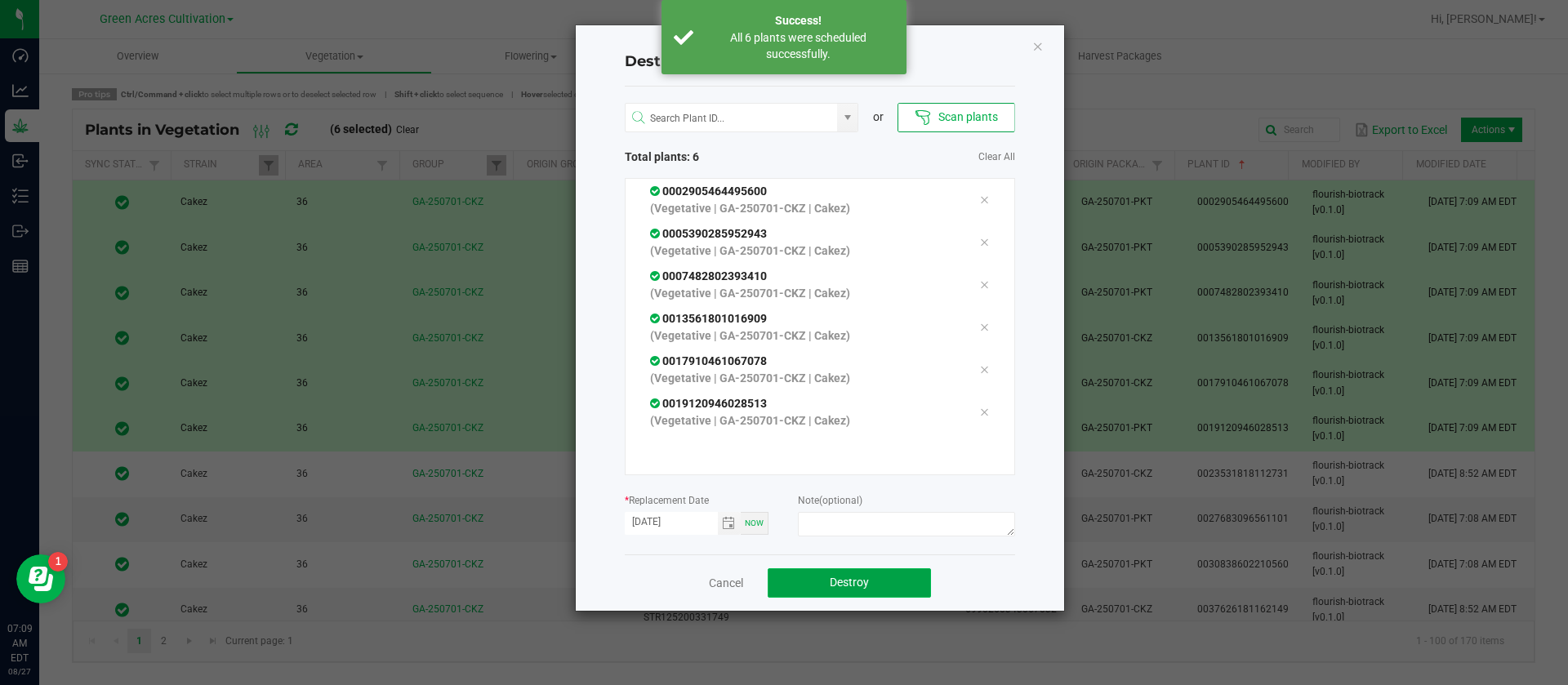
click at [886, 577] on button "Destroy" at bounding box center [849, 583] width 163 height 30
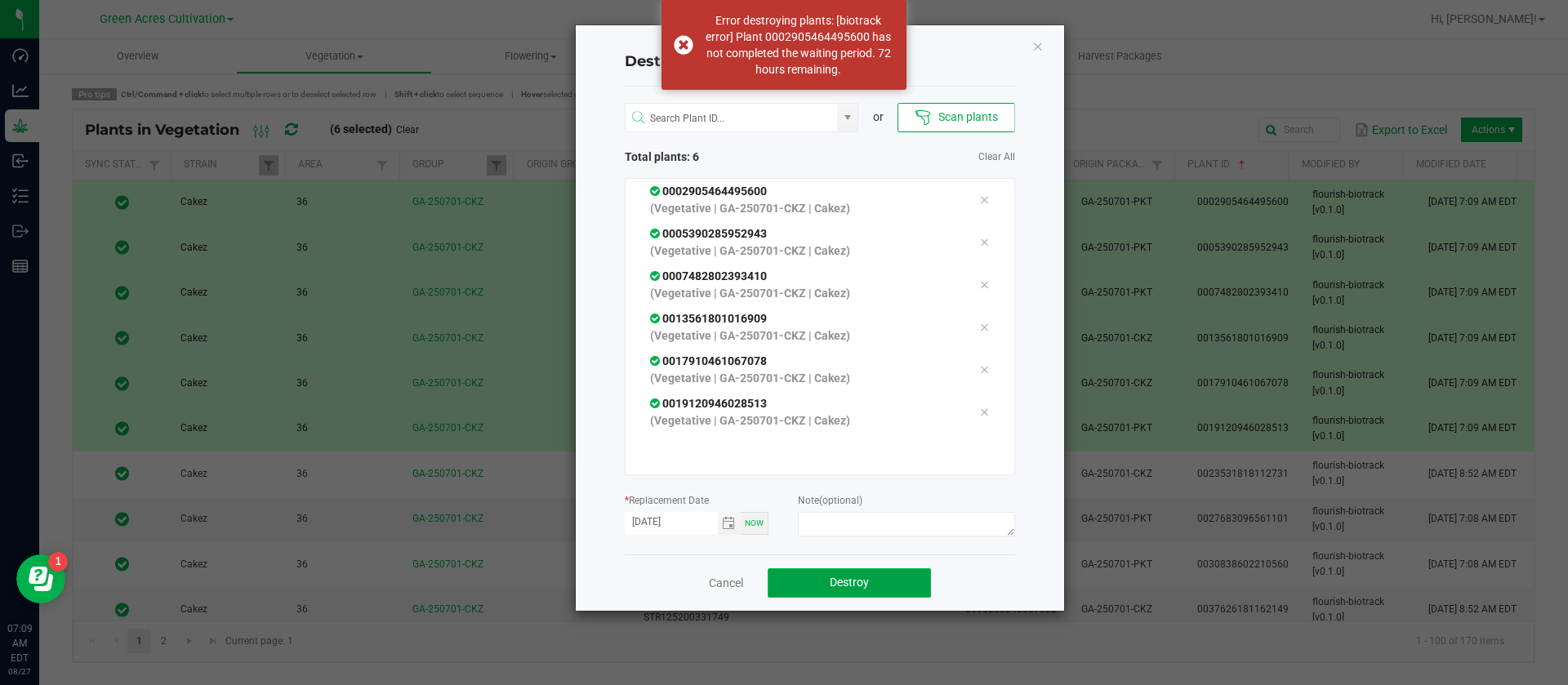
click at [885, 587] on button "Destroy" at bounding box center [849, 583] width 163 height 30
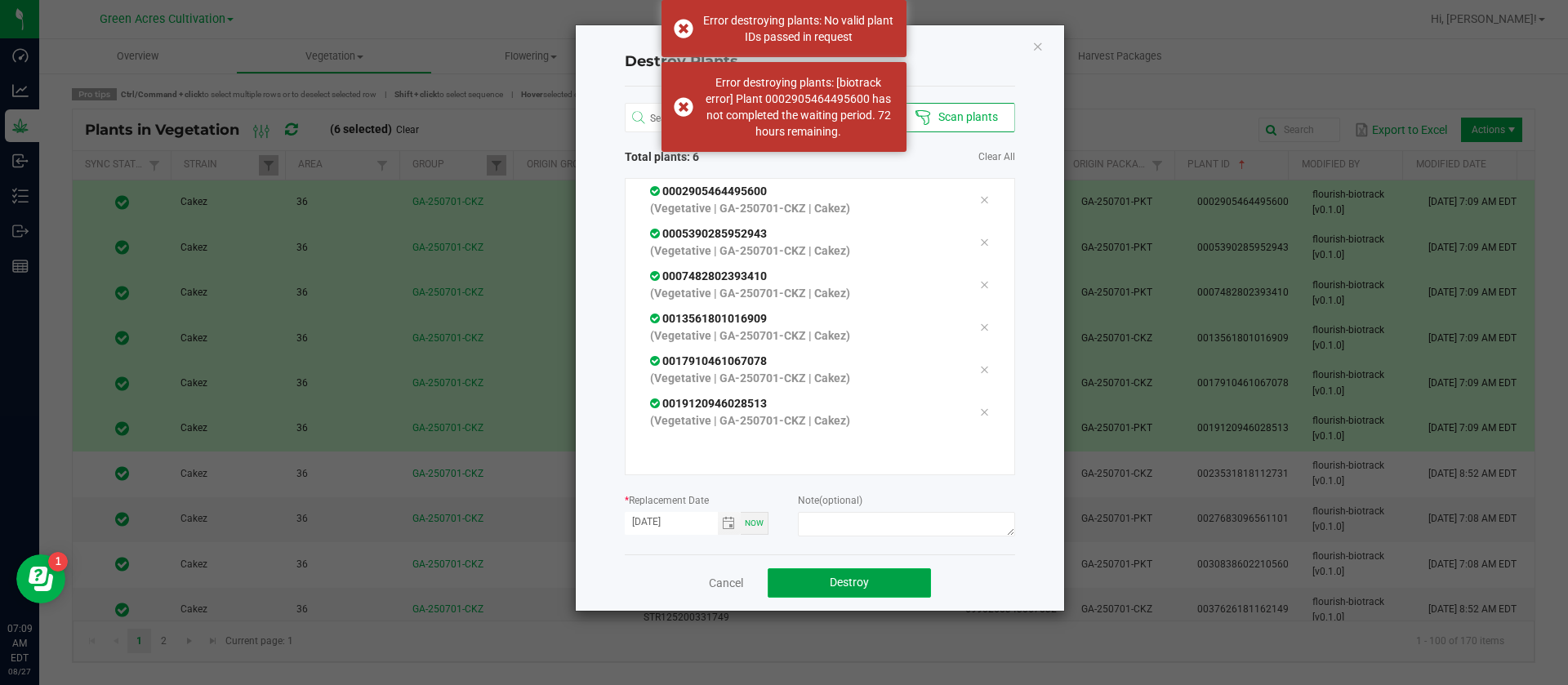
click at [885, 587] on button "Destroy" at bounding box center [849, 583] width 163 height 30
click at [1032, 32] on div "Destroy Plants or Scan plants Total plants: 6 Clear All 0002905464495600 (Veget…" at bounding box center [819, 317] width 488 height 585
click at [1036, 49] on icon "Close" at bounding box center [1038, 46] width 11 height 20
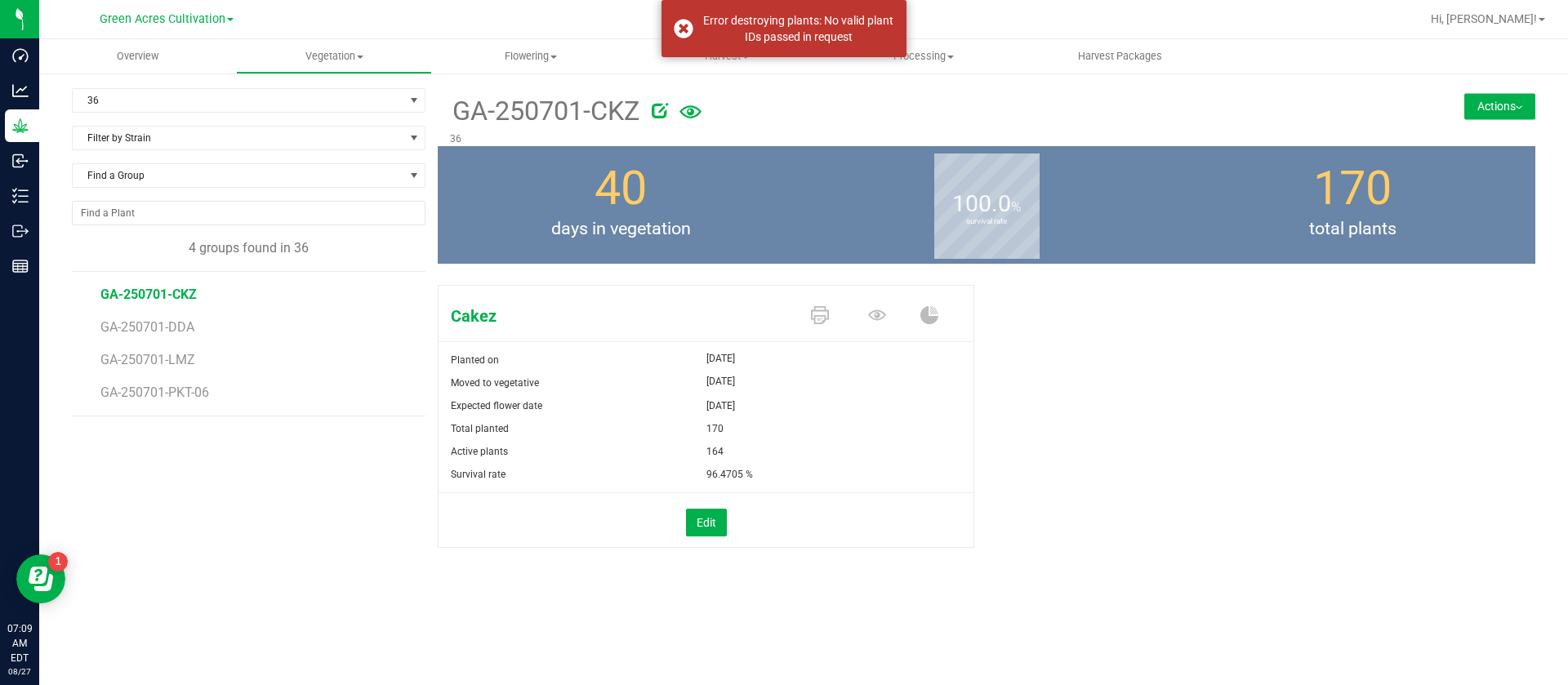
click at [660, 105] on icon at bounding box center [660, 110] width 17 height 17
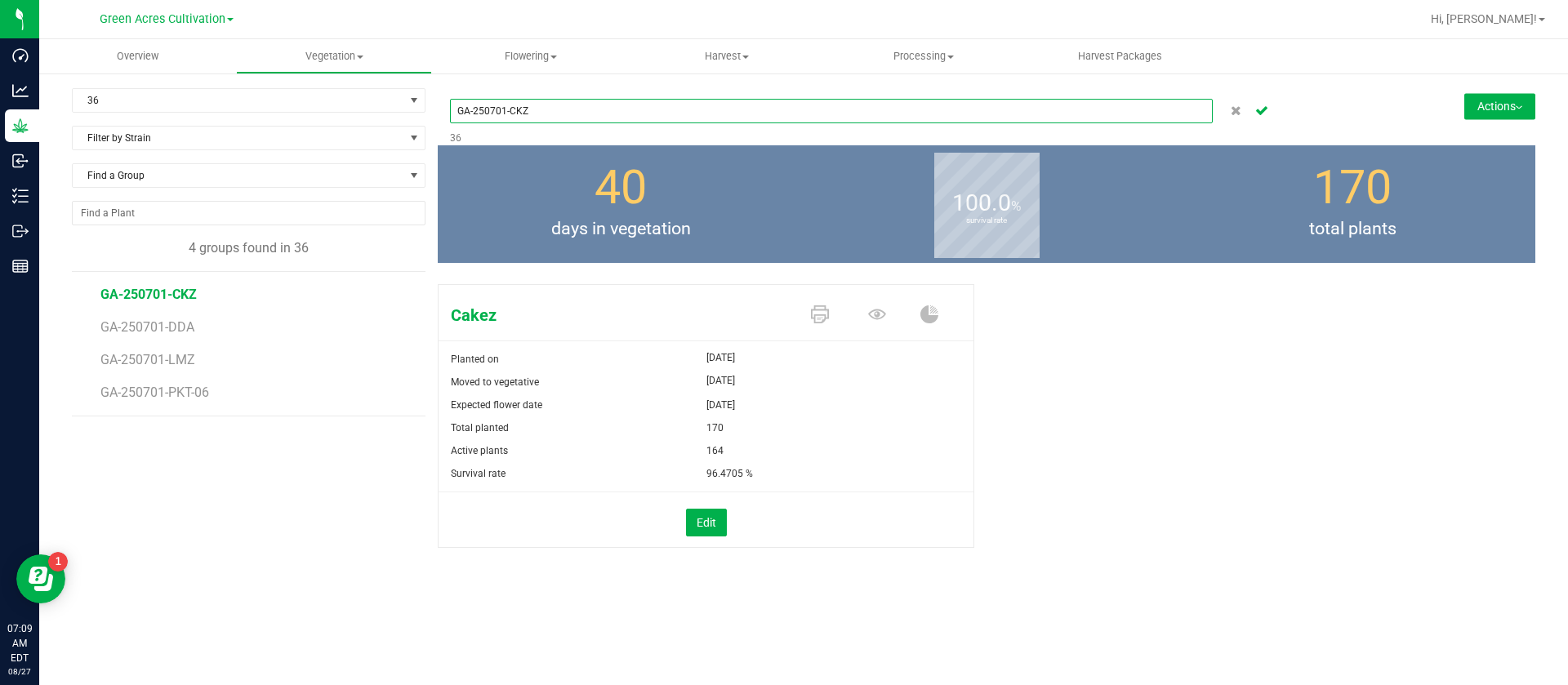
click at [630, 110] on input "GA-250701-CKZ" at bounding box center [831, 111] width 763 height 24
type input "GA-250701-CKZ-06"
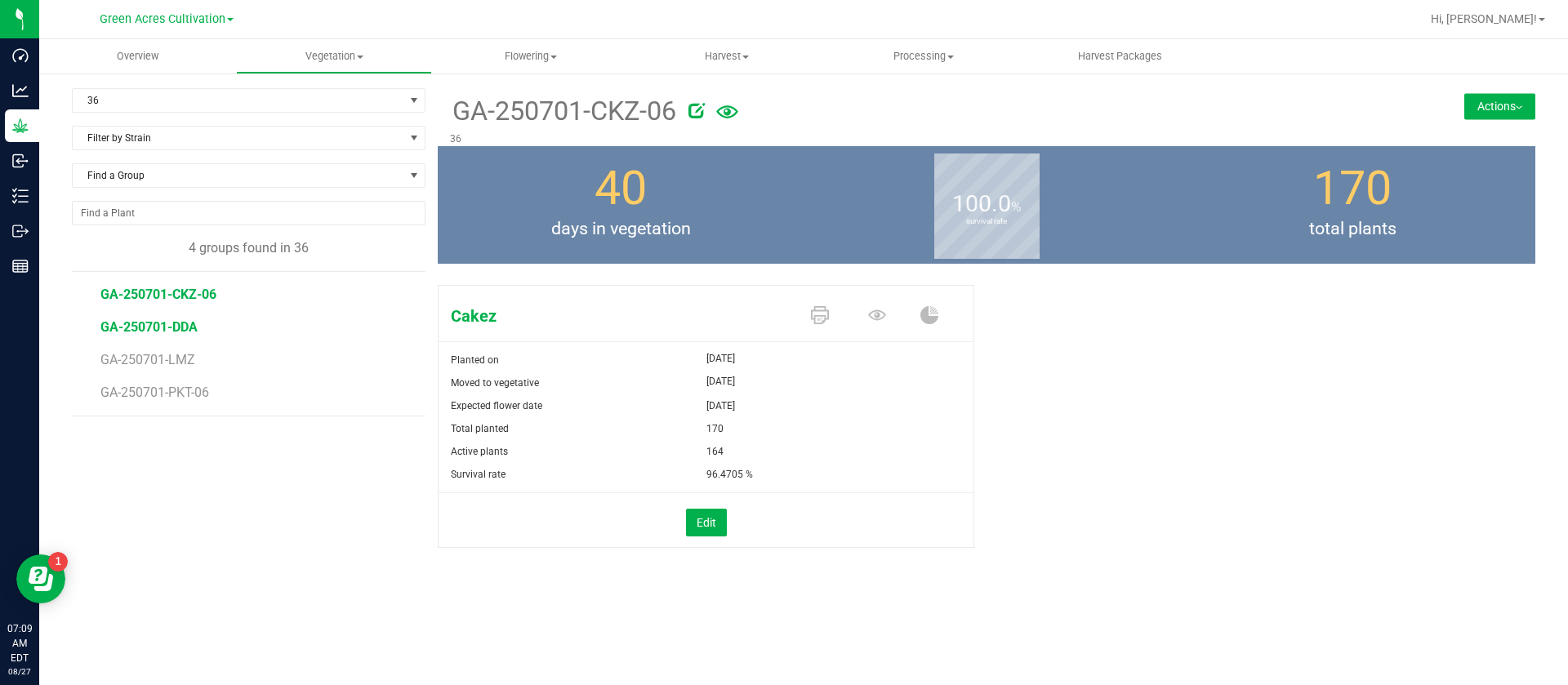
click at [176, 329] on span "GA-250701-DDA" at bounding box center [149, 327] width 97 height 16
click at [664, 102] on icon at bounding box center [663, 110] width 17 height 17
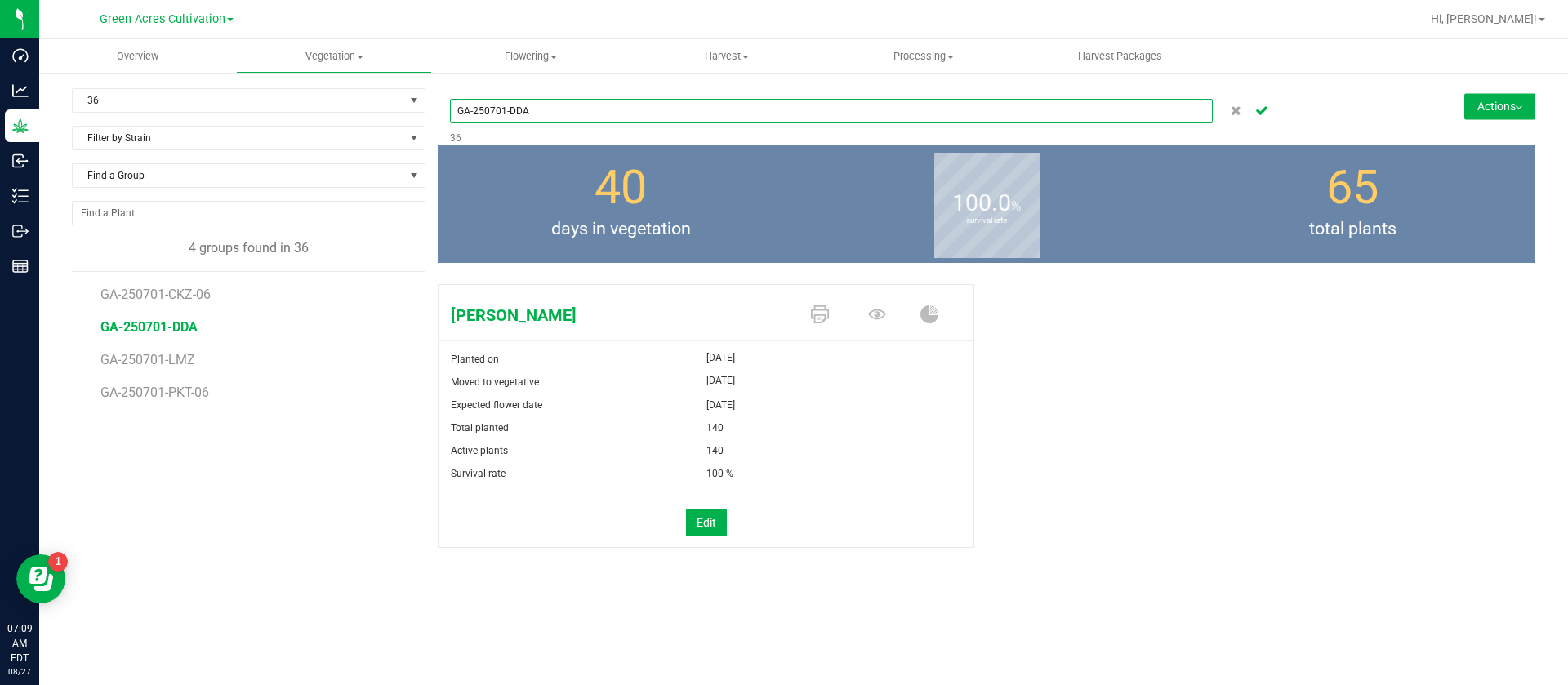
click at [624, 121] on input "GA-250701-DDA" at bounding box center [831, 111] width 763 height 24
type input "GA-250701-DDA-06"
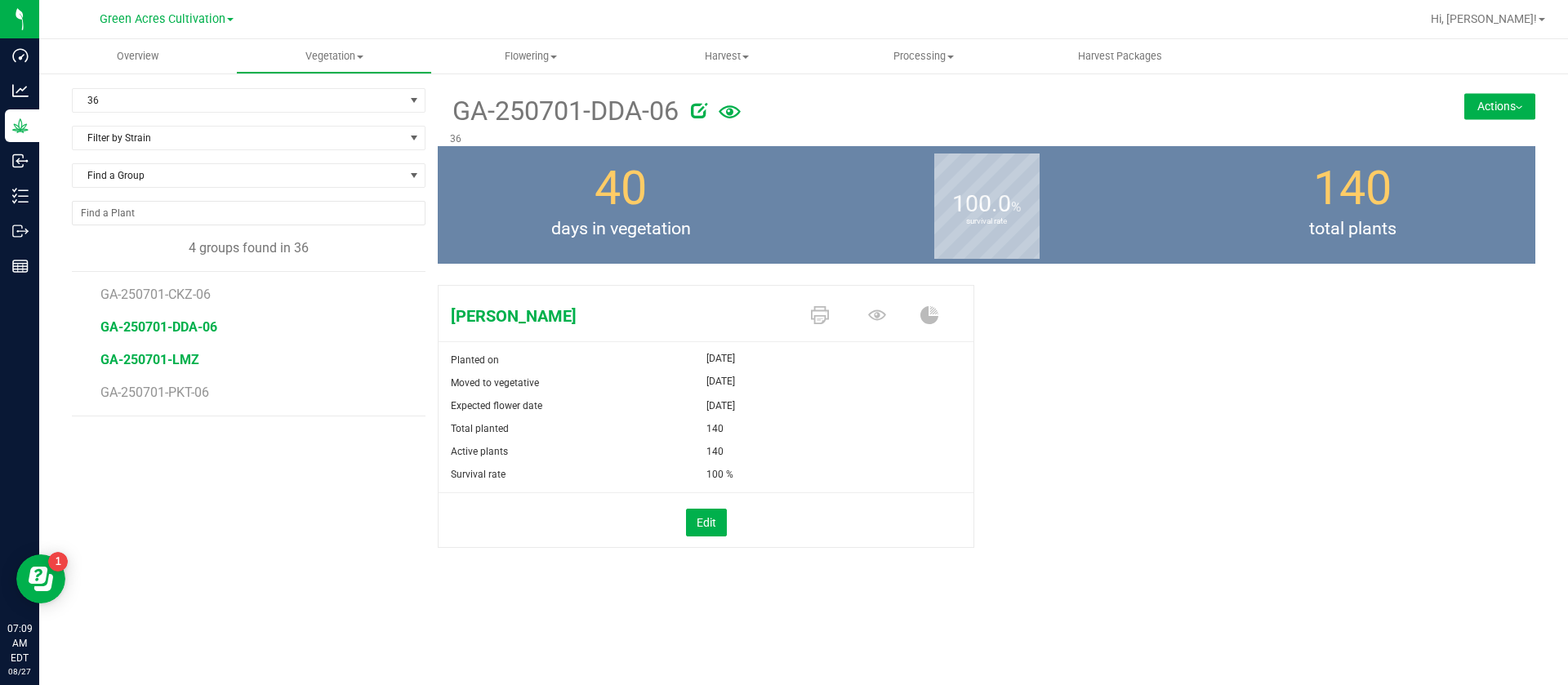
click at [160, 365] on span "GA-250701-LMZ" at bounding box center [150, 359] width 99 height 16
click at [880, 313] on icon at bounding box center [876, 315] width 18 height 18
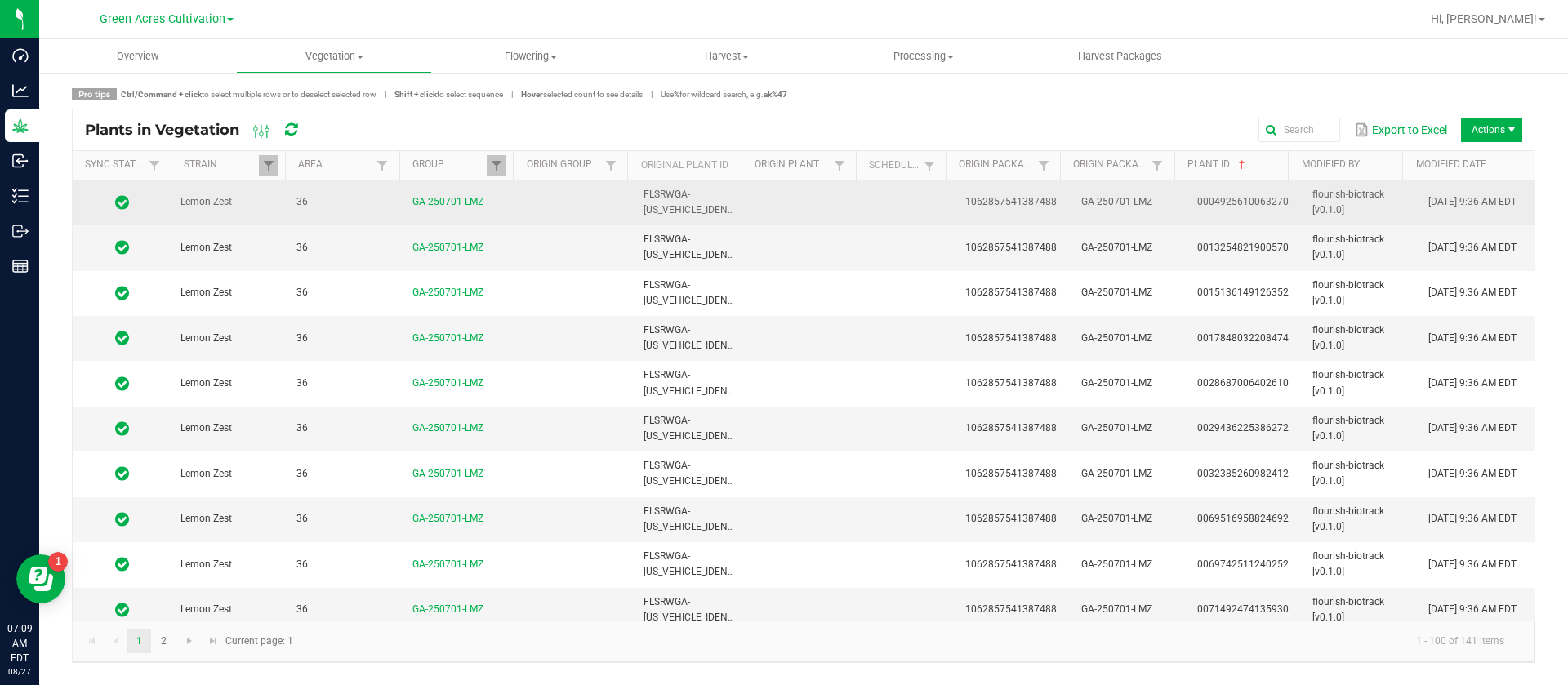
click at [968, 201] on span "1062857541387488" at bounding box center [1011, 202] width 91 height 11
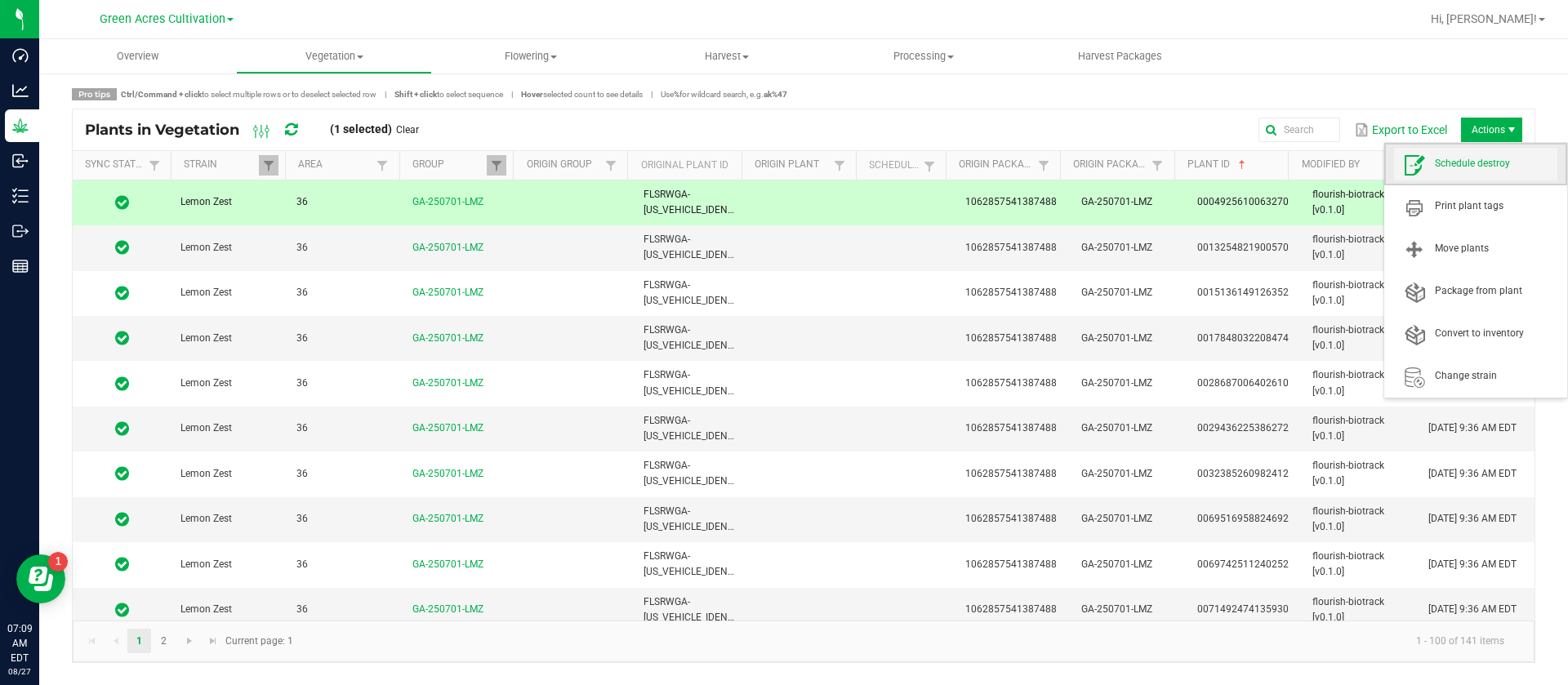
click at [1477, 172] on span "Schedule destroy" at bounding box center [1476, 163] width 163 height 33
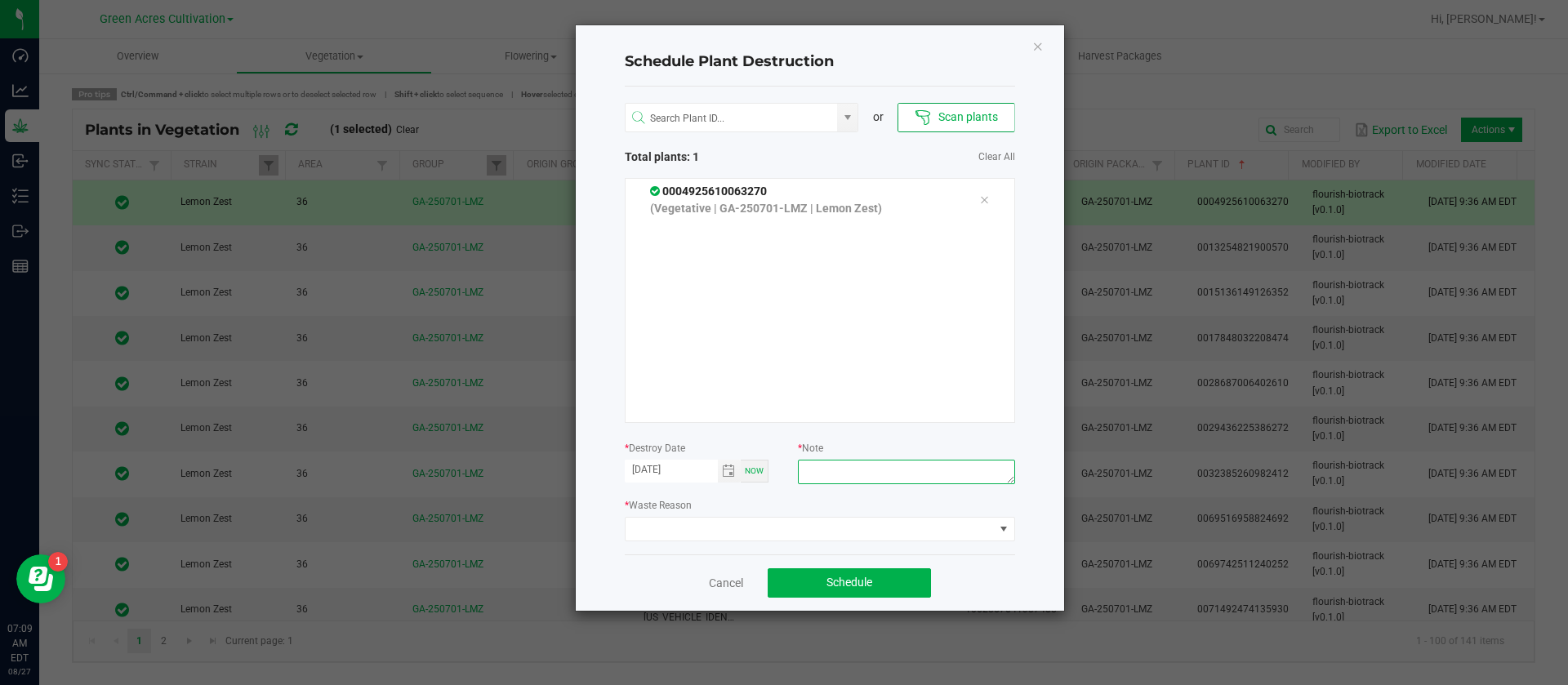
click at [825, 468] on textarea at bounding box center [906, 472] width 217 height 24
type textarea "waste"
click at [746, 545] on div "or Scan plants Total plants: 1 Clear All 0004925610063270 (Vegetative | GA-2507…" at bounding box center [819, 320] width 390 height 468
click at [738, 533] on span at bounding box center [809, 529] width 369 height 23
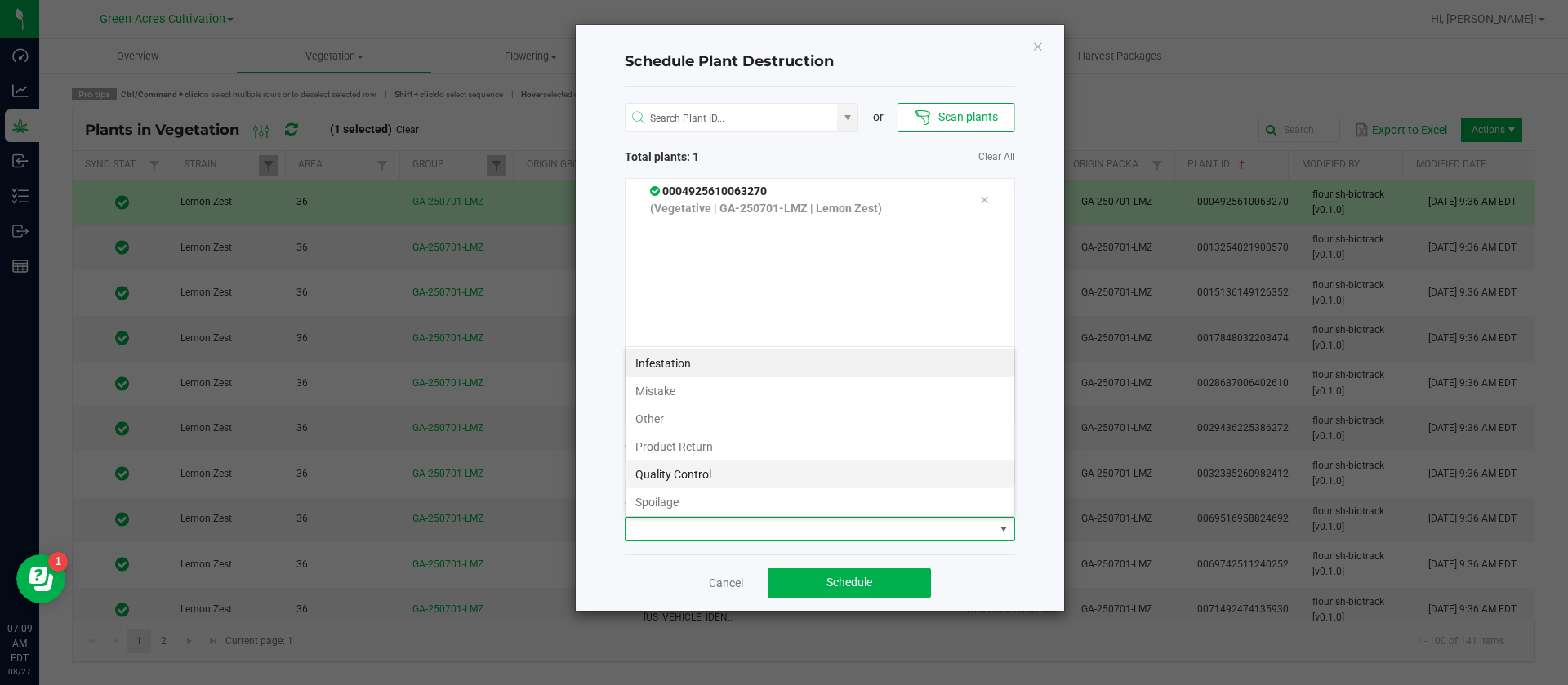
scroll to position [59, 0]
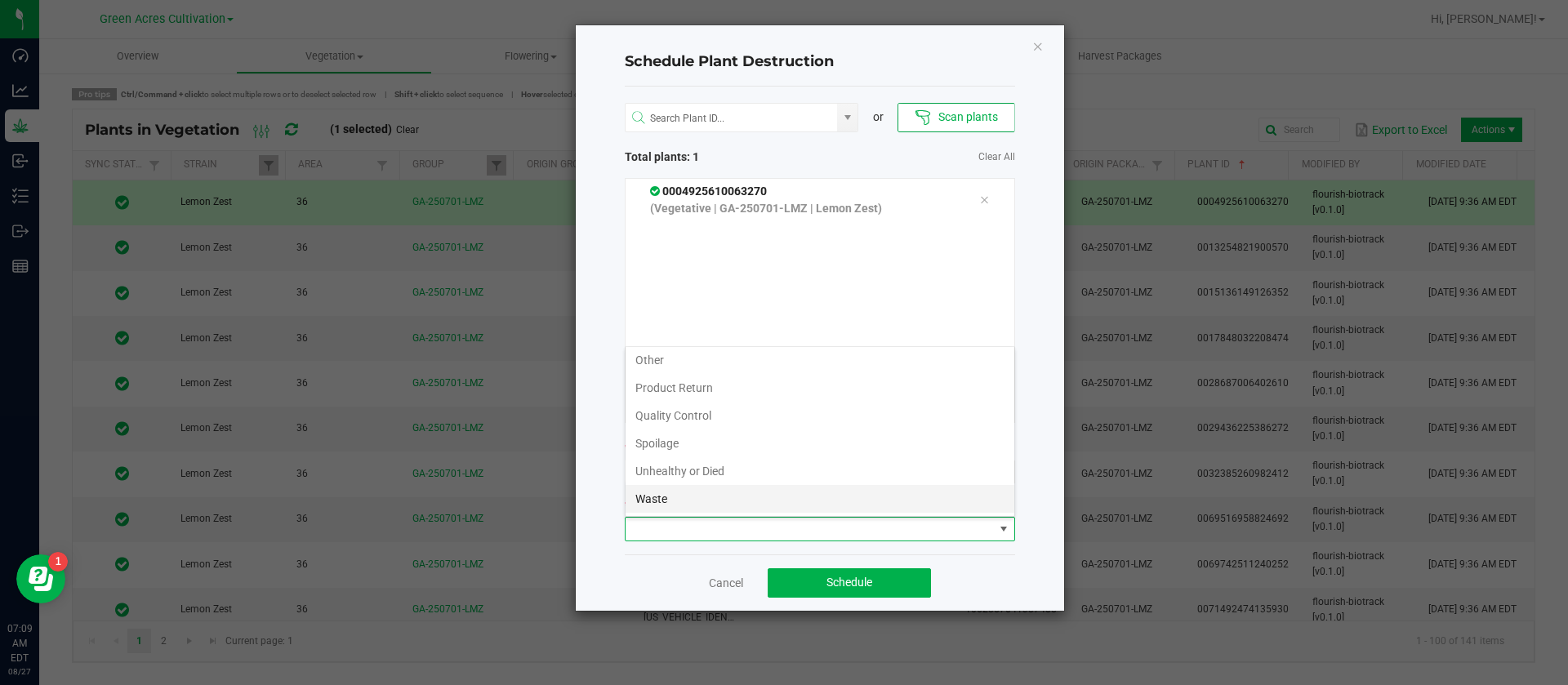
click at [690, 493] on li "Waste" at bounding box center [819, 499] width 389 height 28
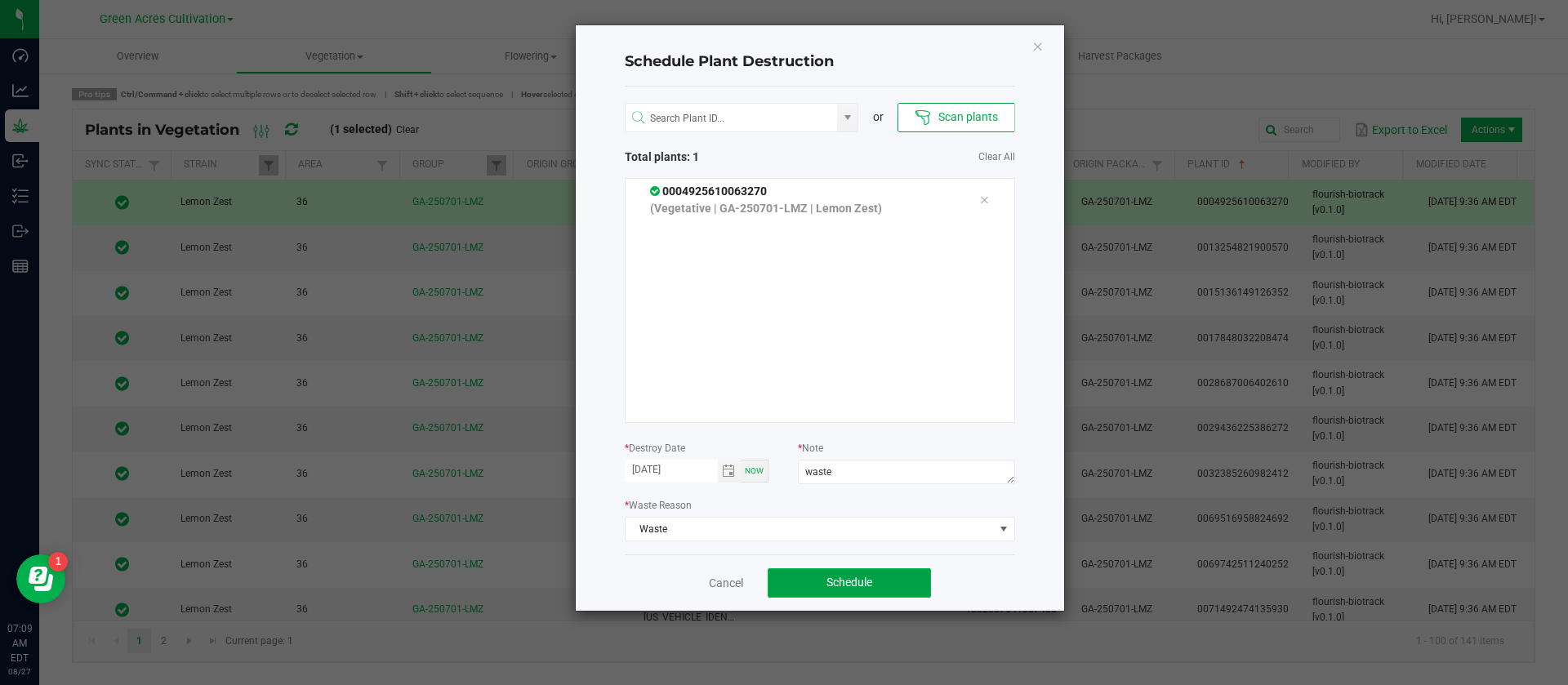
click at [833, 572] on button "Schedule" at bounding box center [849, 583] width 163 height 30
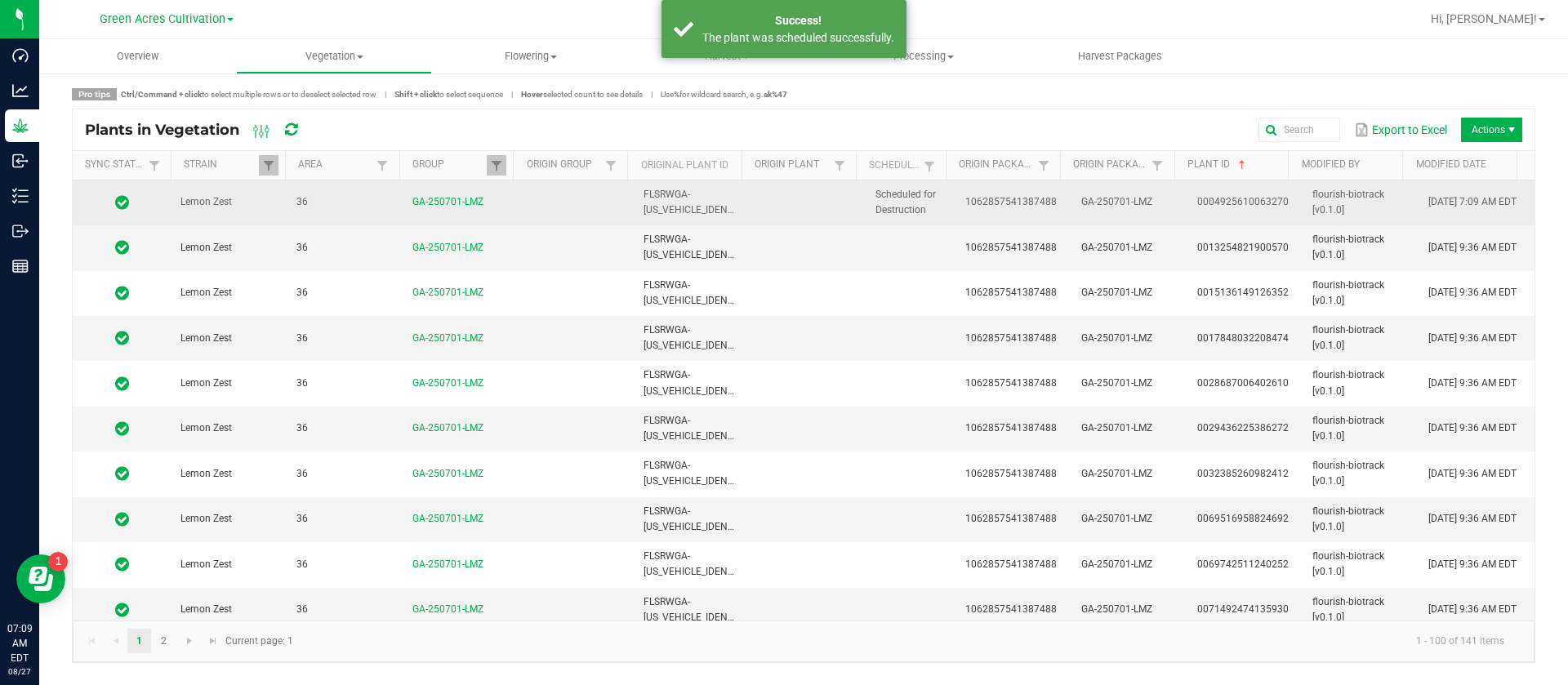
click at [913, 191] on span "Scheduled for Destruction" at bounding box center [905, 202] width 61 height 27
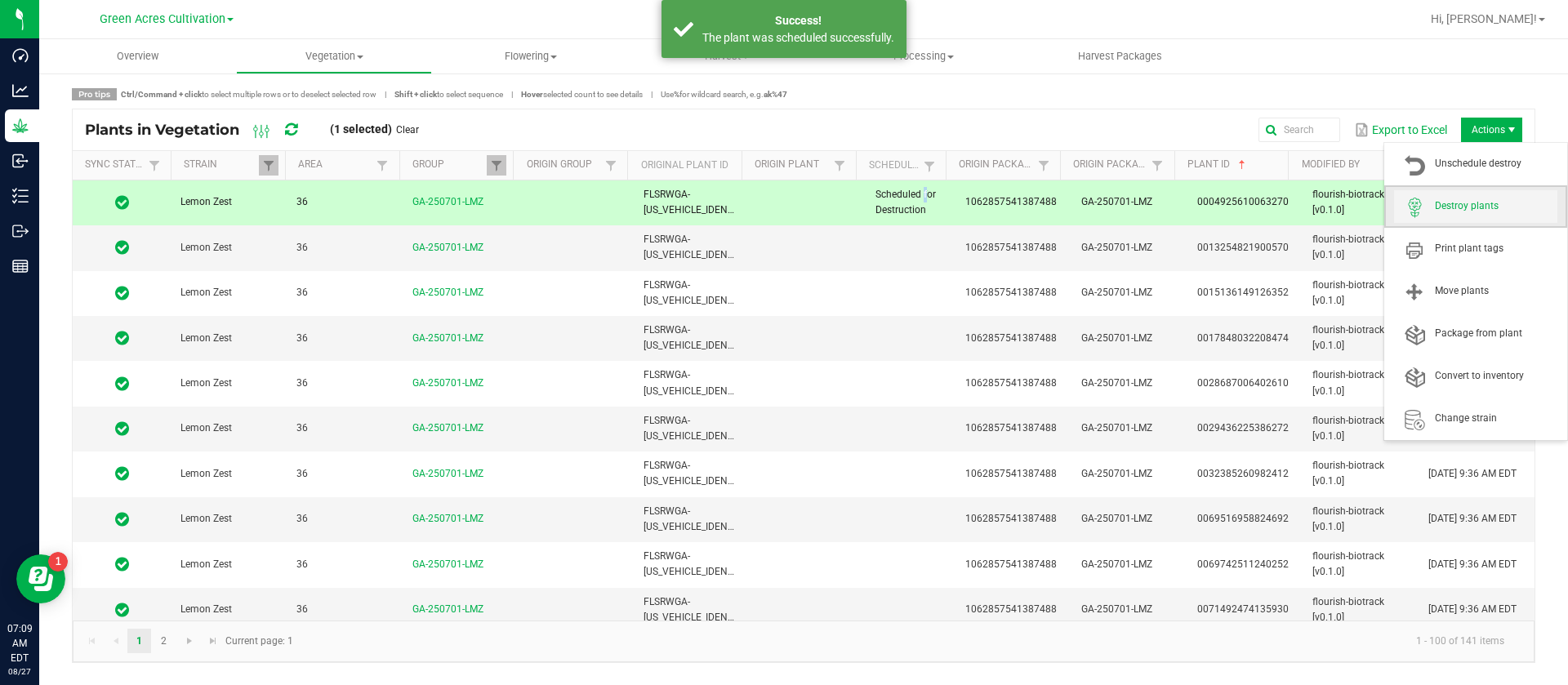
click at [1481, 200] on span "Destroy plants" at bounding box center [1496, 206] width 122 height 14
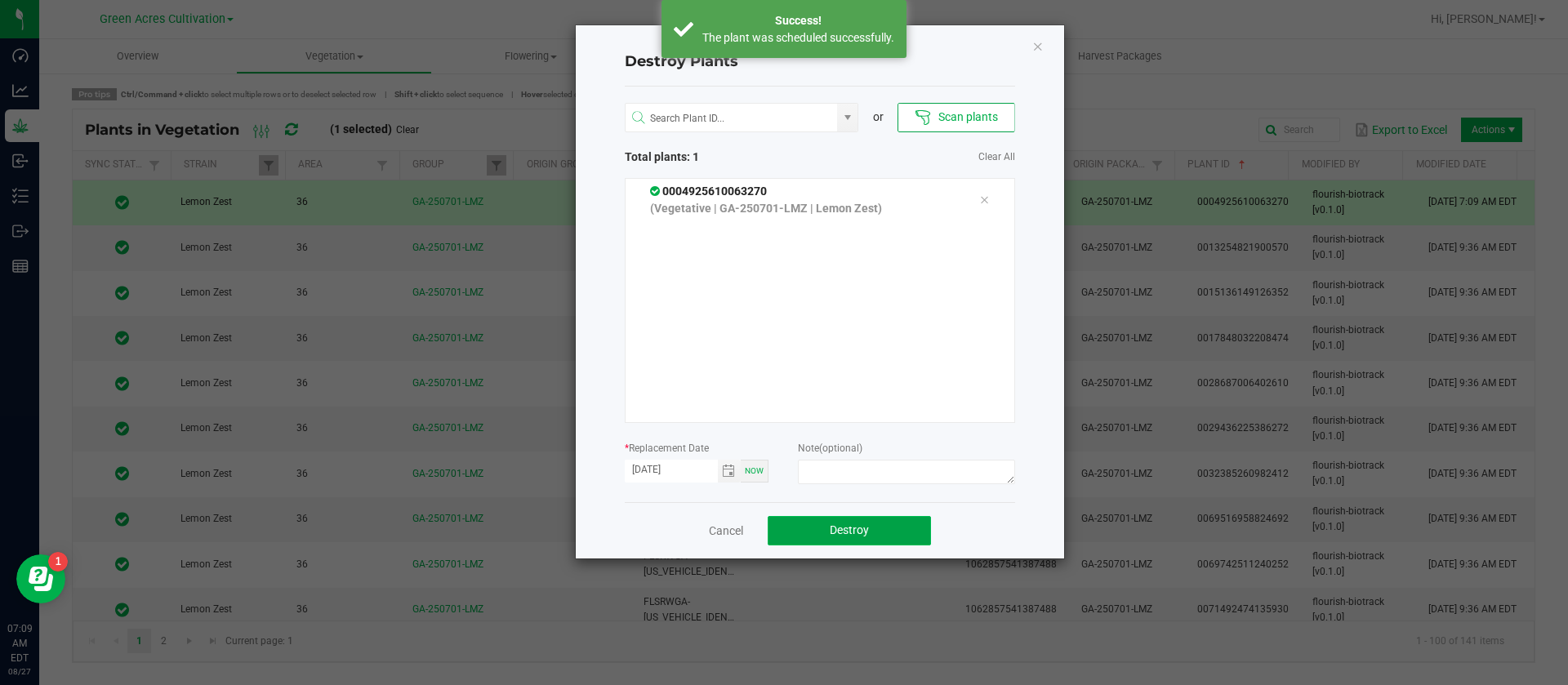
click at [855, 526] on span "Destroy" at bounding box center [849, 530] width 39 height 13
click at [856, 526] on span "Destroy" at bounding box center [856, 530] width 39 height 13
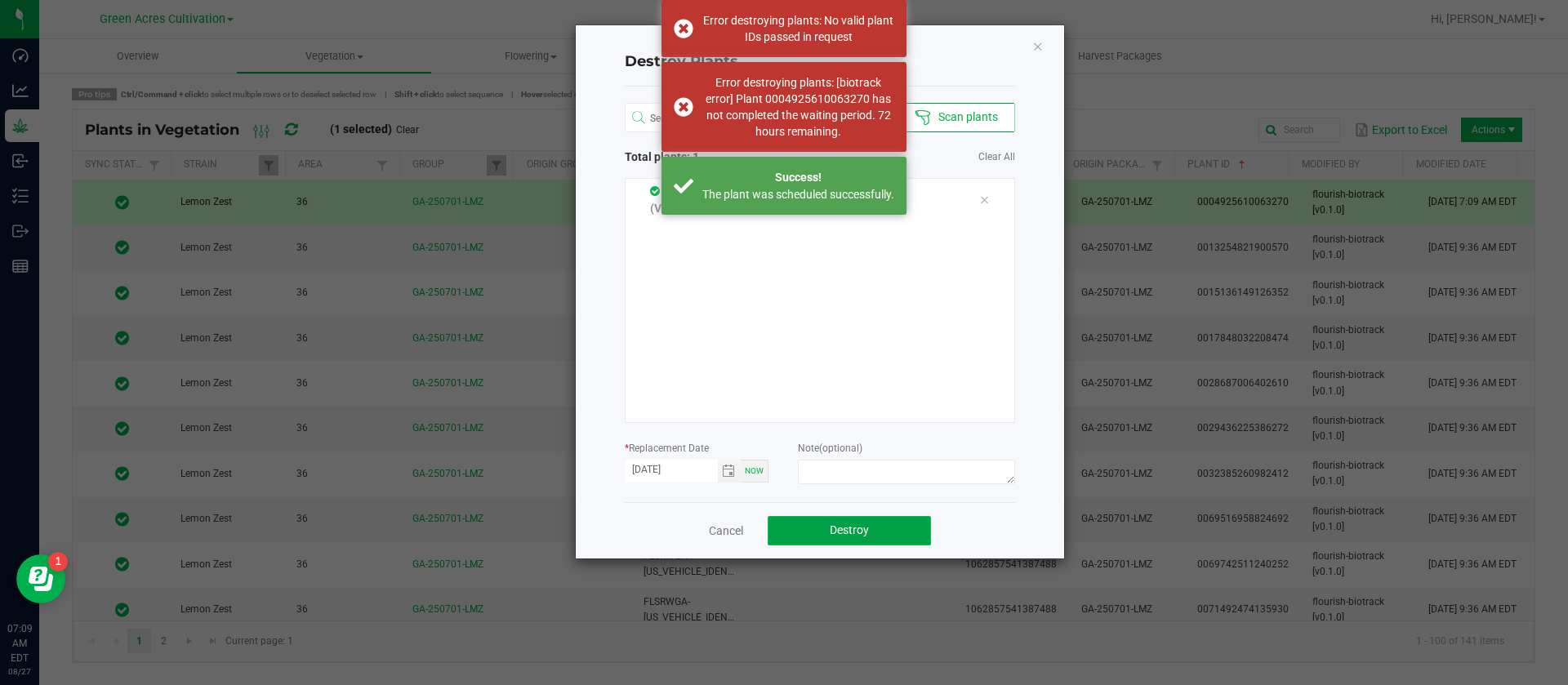
click at [857, 526] on span "Destroy" at bounding box center [849, 530] width 39 height 13
click at [858, 526] on span "Destroy" at bounding box center [849, 530] width 39 height 13
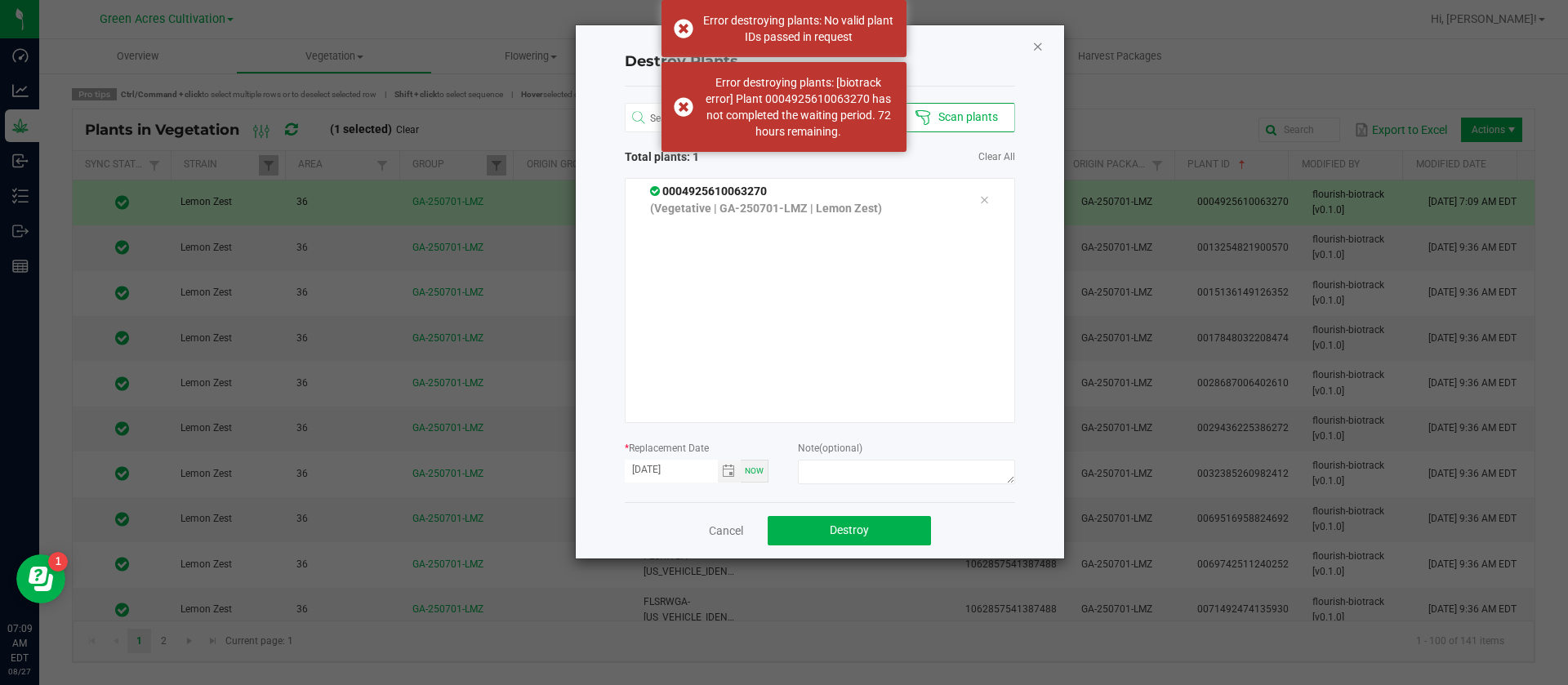
click at [1037, 43] on icon "Close" at bounding box center [1038, 46] width 11 height 20
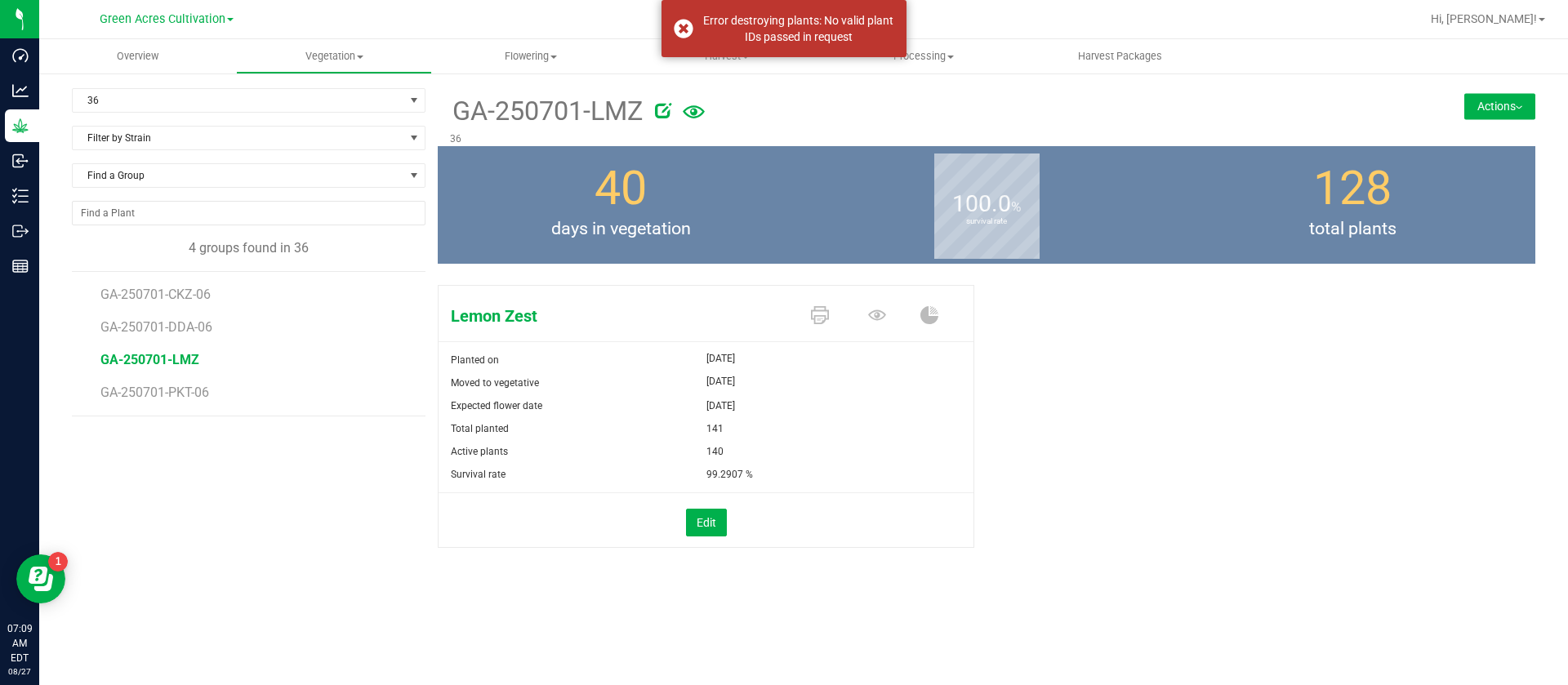
click at [671, 112] on icon at bounding box center [664, 110] width 17 height 17
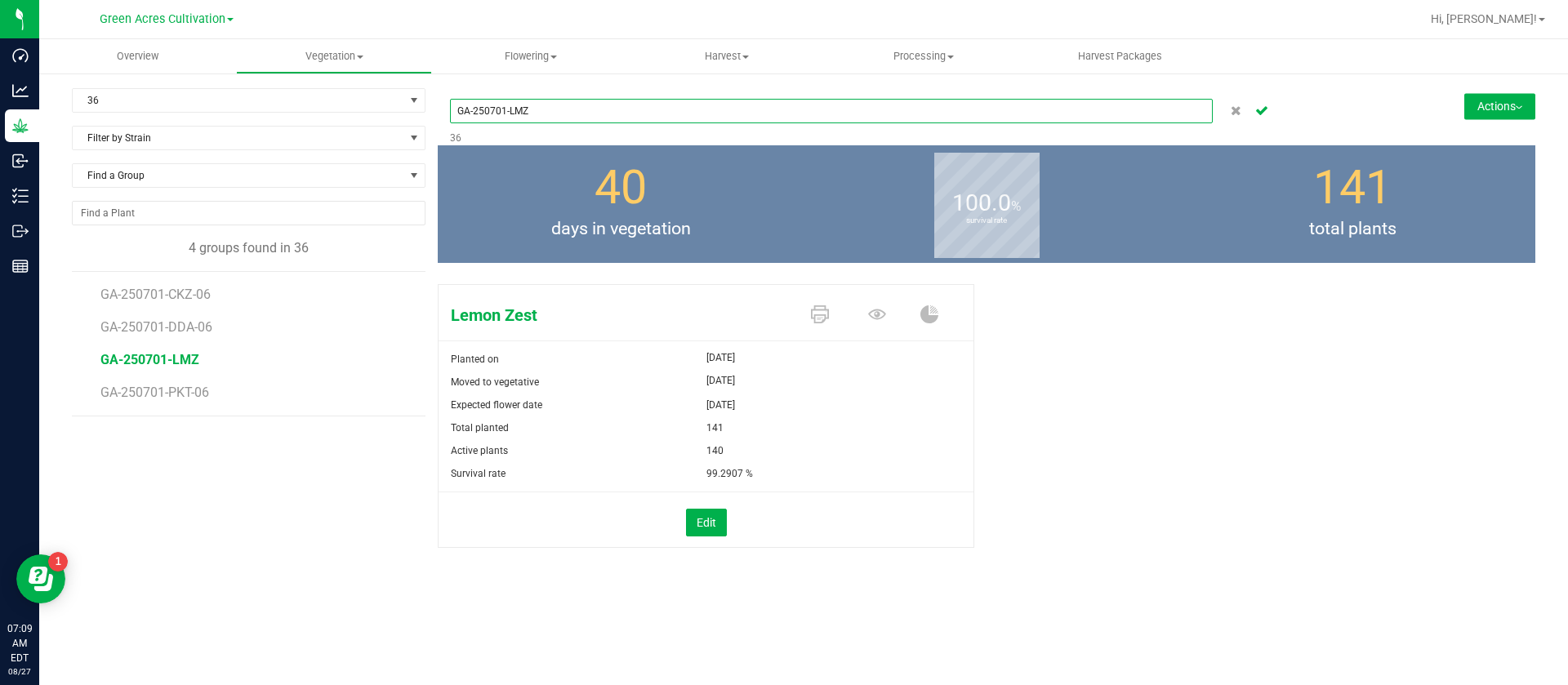
click at [641, 104] on input "GA-250701-LMZ" at bounding box center [831, 111] width 763 height 24
type input "GA-250701-LMZ-06"
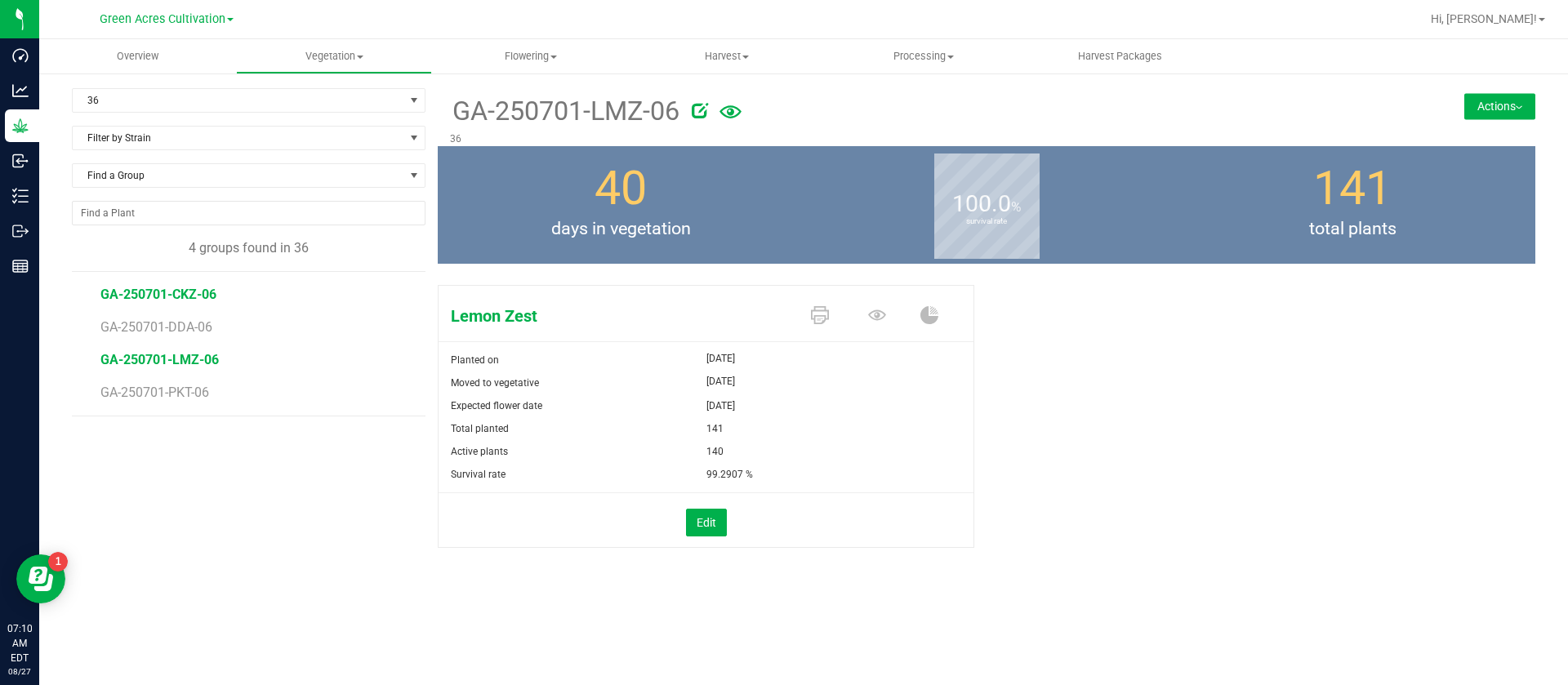
click at [186, 298] on span "GA-250701-CKZ-06" at bounding box center [159, 294] width 116 height 16
click at [189, 353] on span "GA-250701-LMZ-06" at bounding box center [160, 359] width 119 height 16
click at [179, 290] on span "GA-250701-CKZ-06" at bounding box center [159, 294] width 116 height 16
click at [1486, 104] on button "Actions" at bounding box center [1500, 106] width 71 height 26
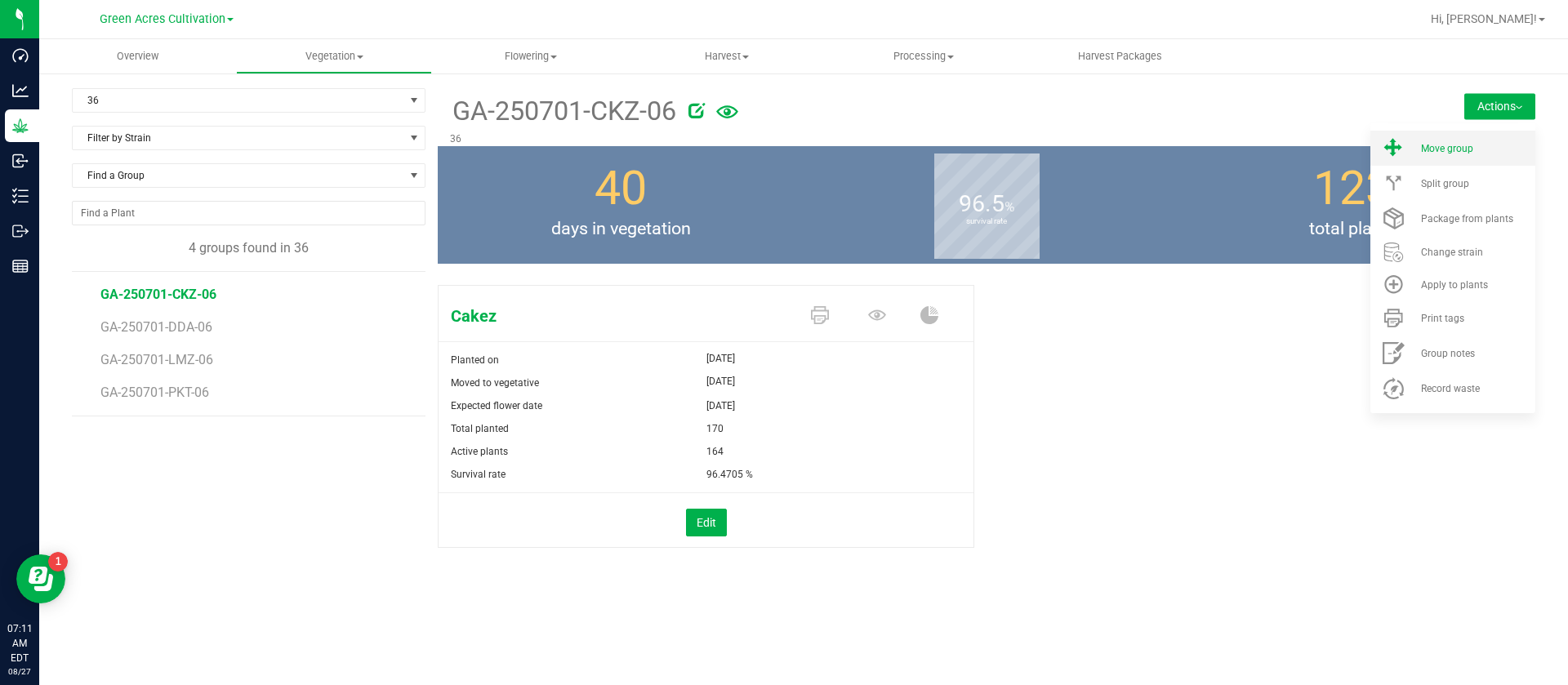
click at [1423, 147] on span "Move group" at bounding box center [1448, 148] width 52 height 11
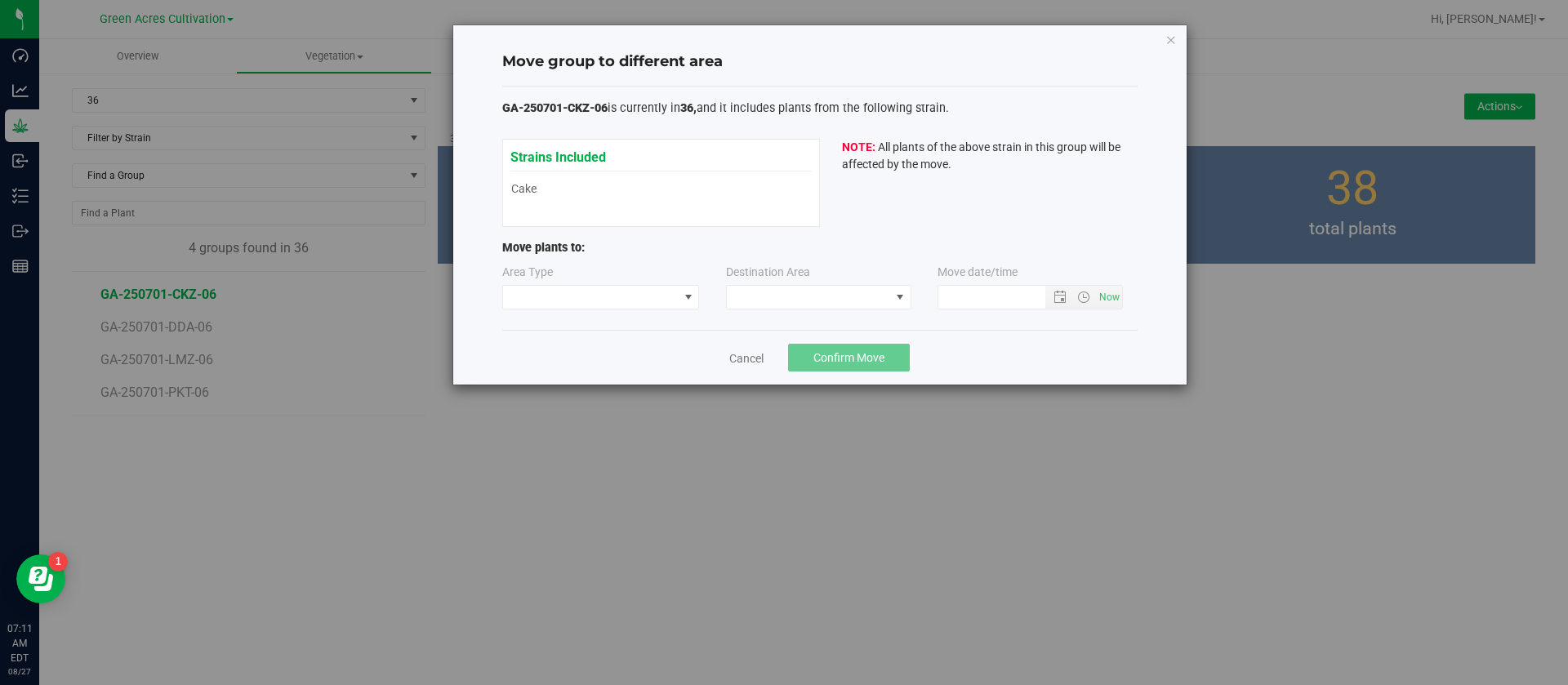
type input "8/27/2025 7:11 AM"
click at [545, 296] on span at bounding box center [591, 297] width 175 height 23
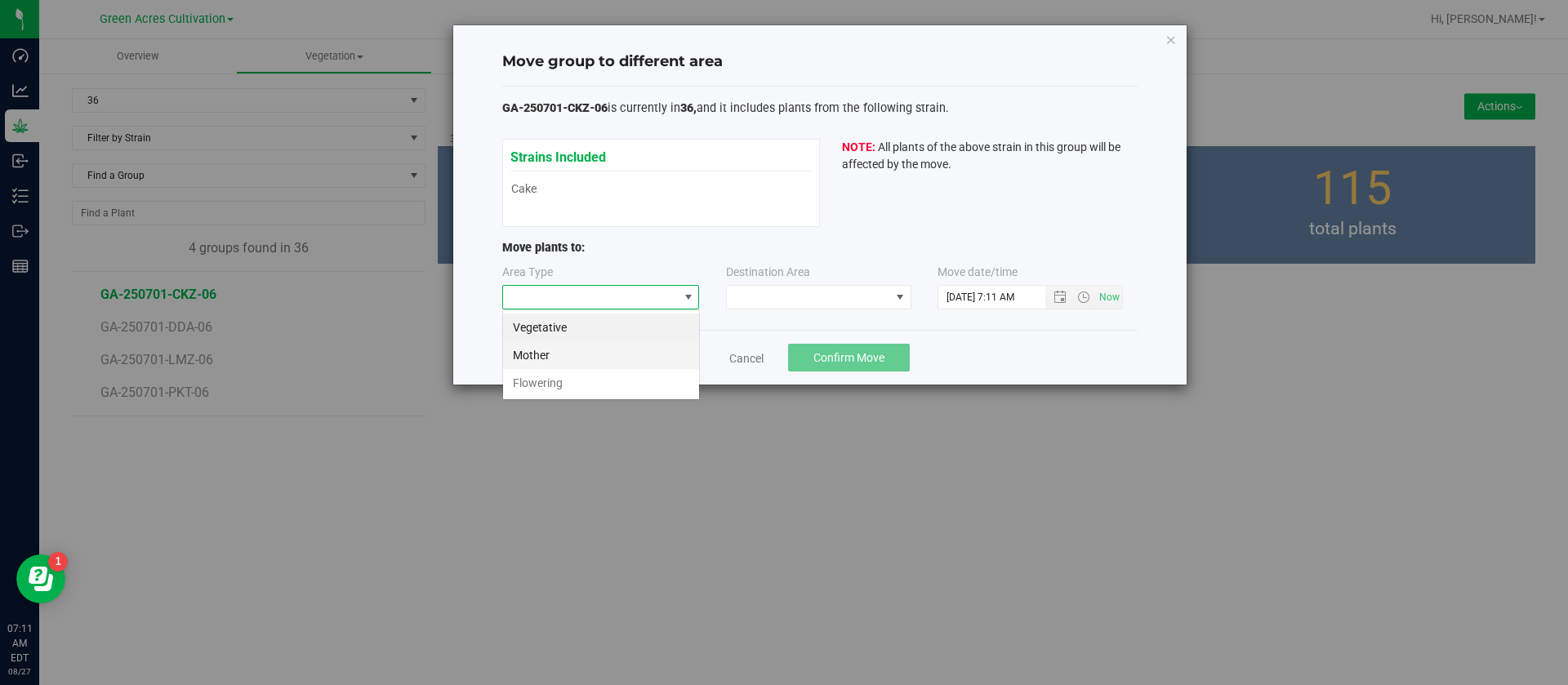
scroll to position [24, 198]
click at [553, 381] on li "Flowering" at bounding box center [601, 384] width 196 height 28
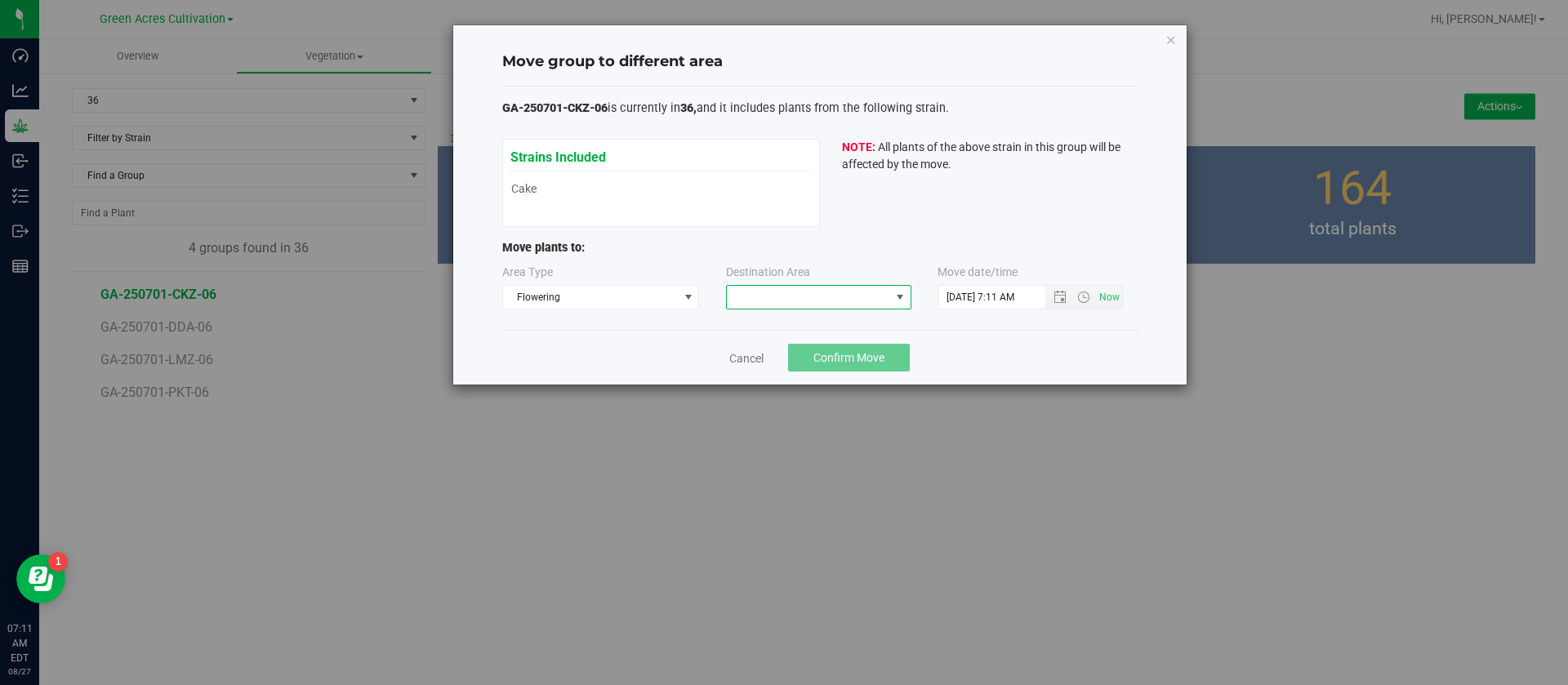
click at [760, 300] on span at bounding box center [808, 297] width 163 height 23
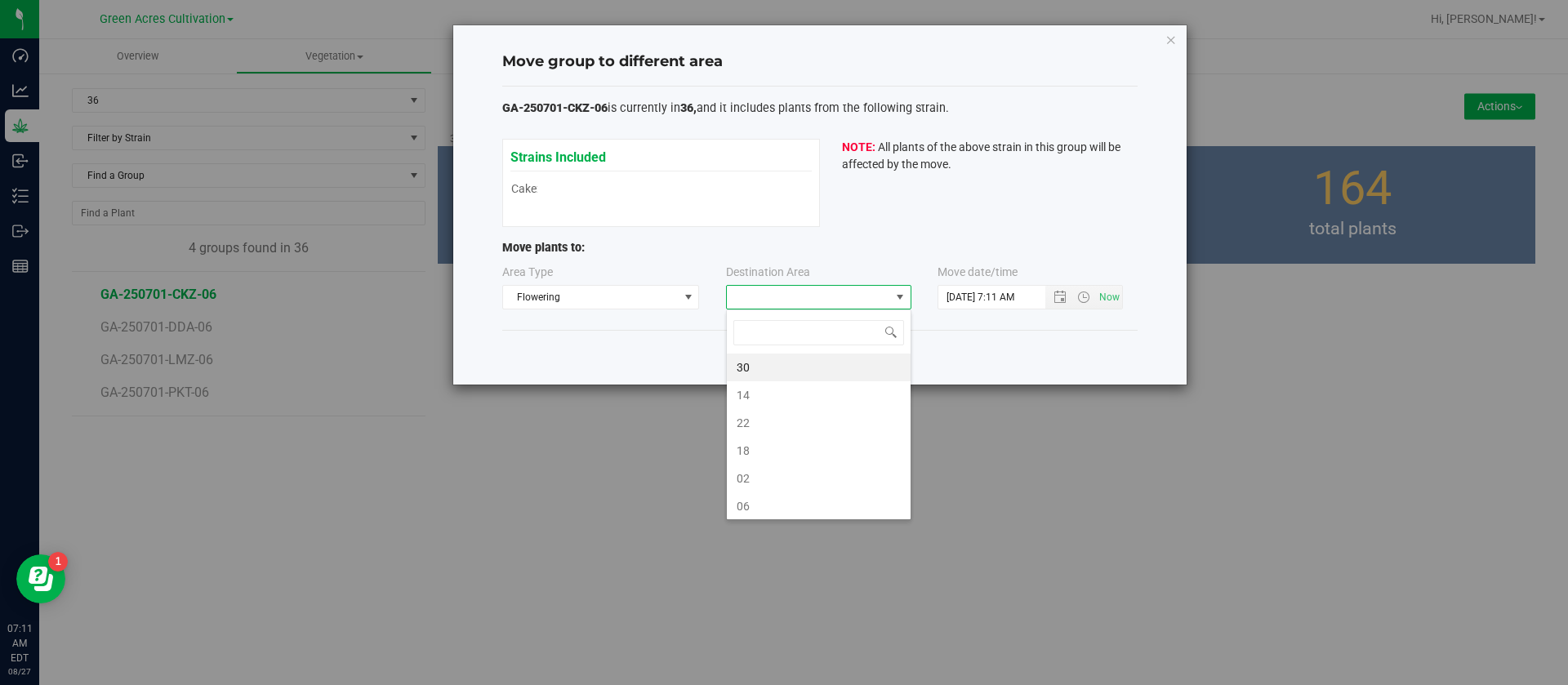
scroll to position [24, 186]
type input "06"
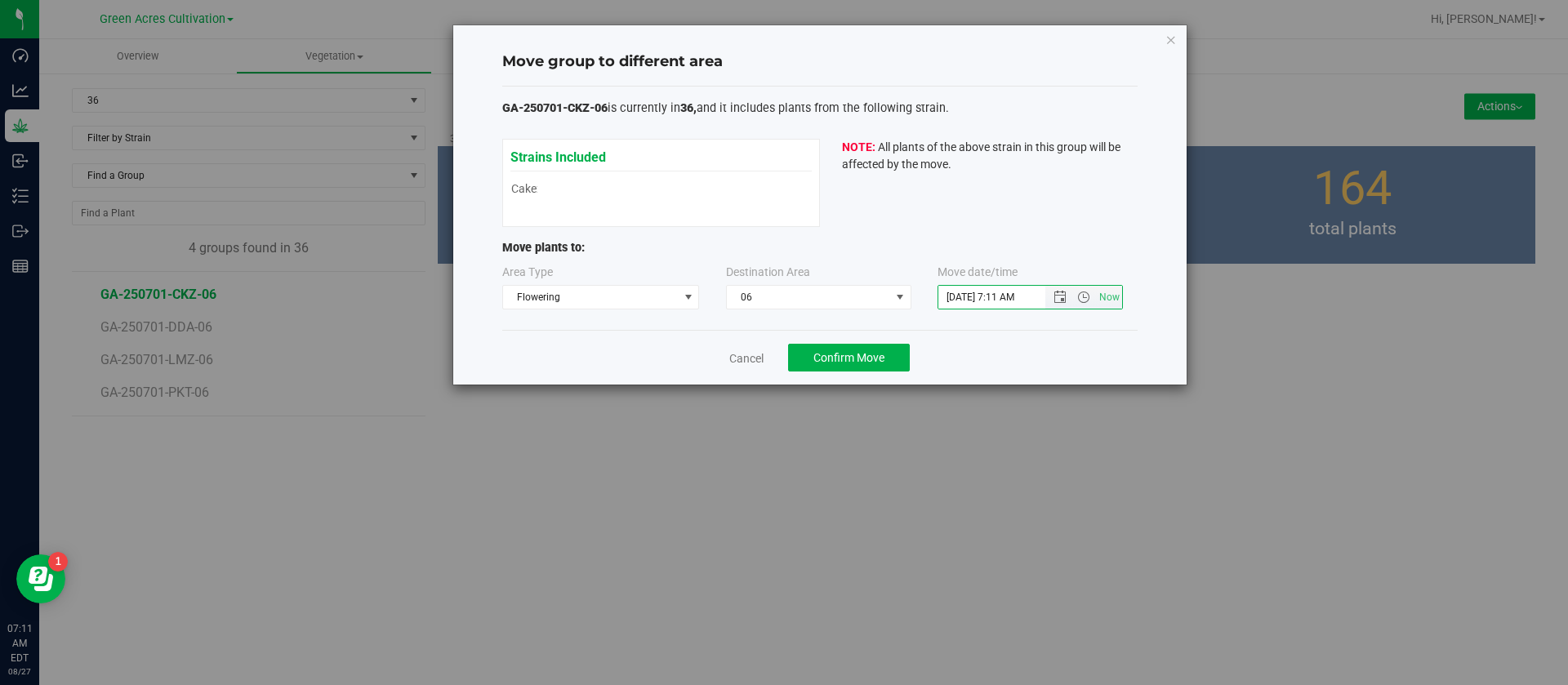
click at [964, 293] on input "8/27/2025 7:11 AM" at bounding box center [1006, 297] width 134 height 23
type input "8/21/2025 7:11 AM"
click at [860, 356] on span "Confirm Move" at bounding box center [849, 357] width 71 height 13
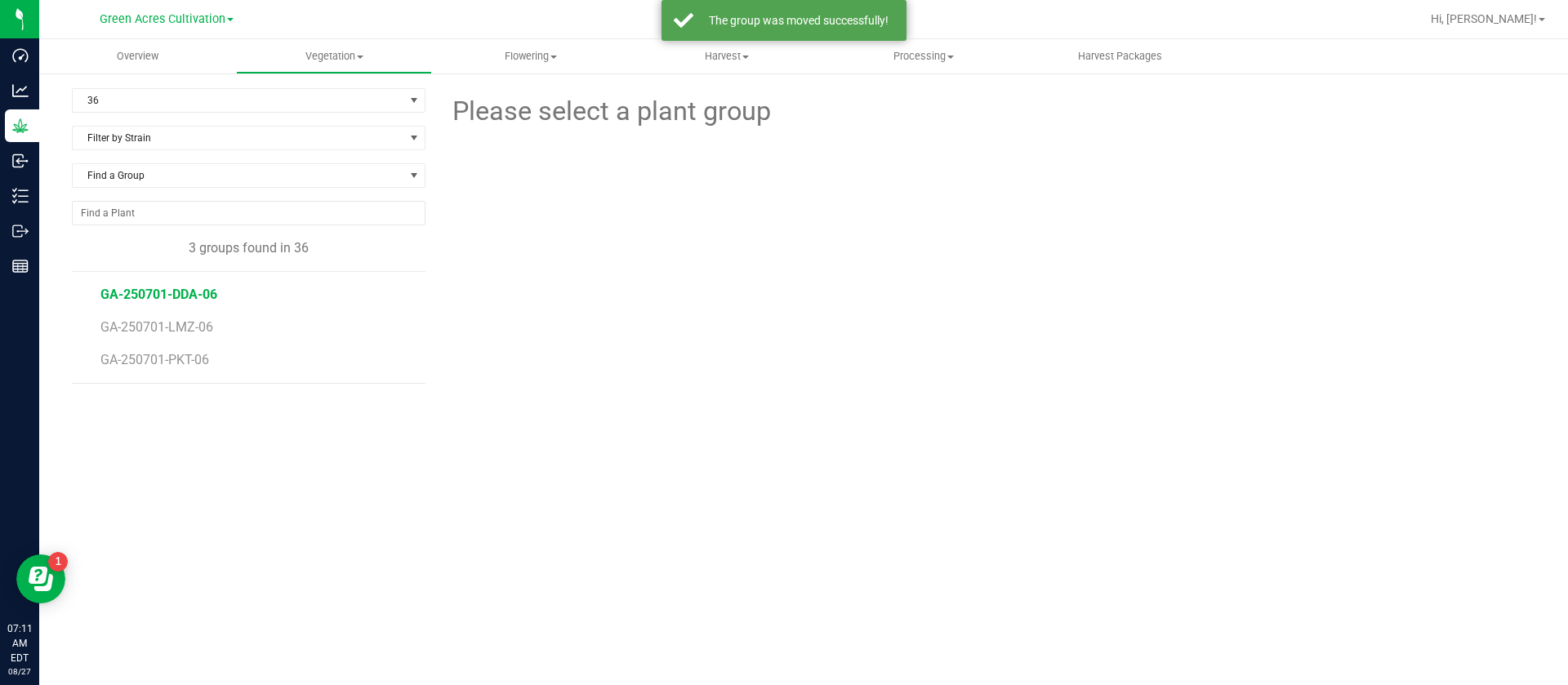
click at [183, 300] on span "GA-250701-DDA-06" at bounding box center [159, 294] width 117 height 16
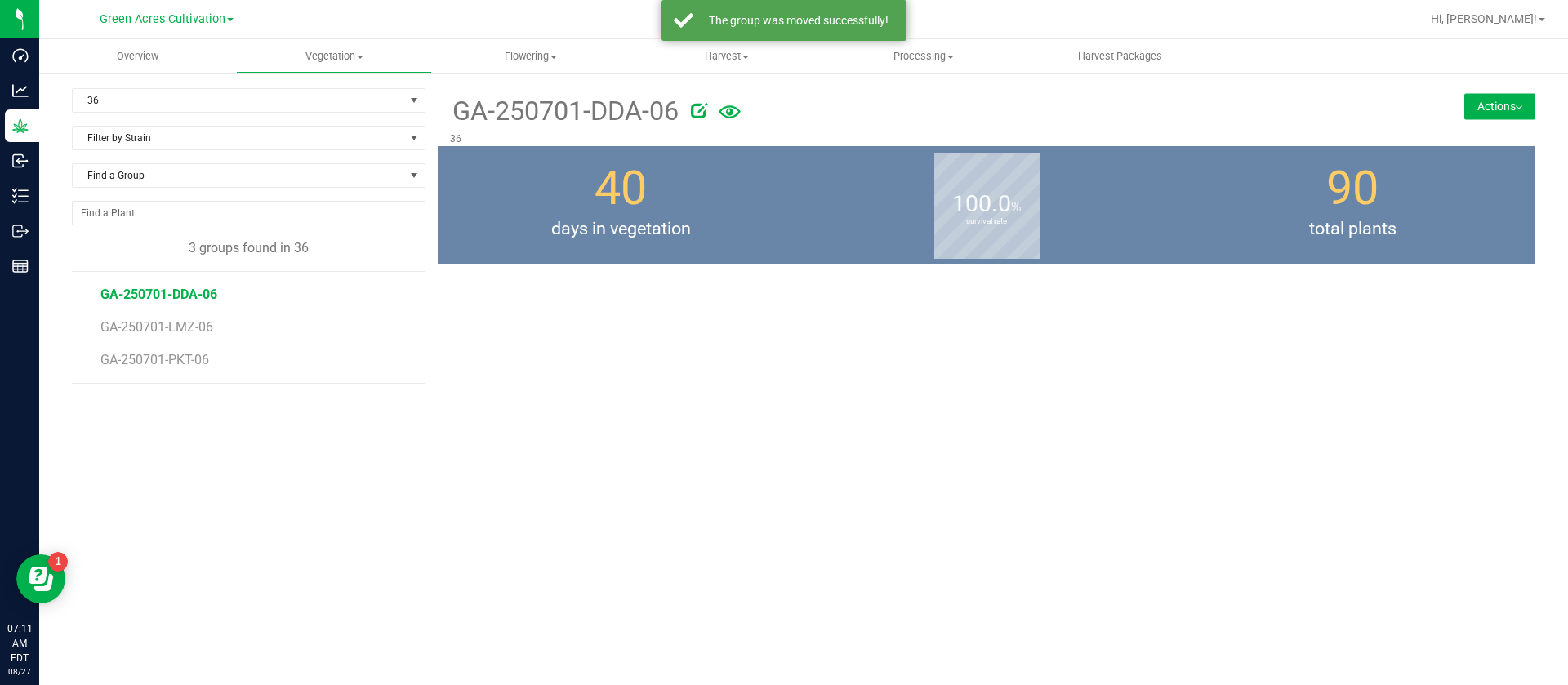
drag, startPoint x: 1488, startPoint y: 102, endPoint x: 1484, endPoint y: 118, distance: 16.5
click at [1489, 102] on button "Actions" at bounding box center [1500, 106] width 71 height 26
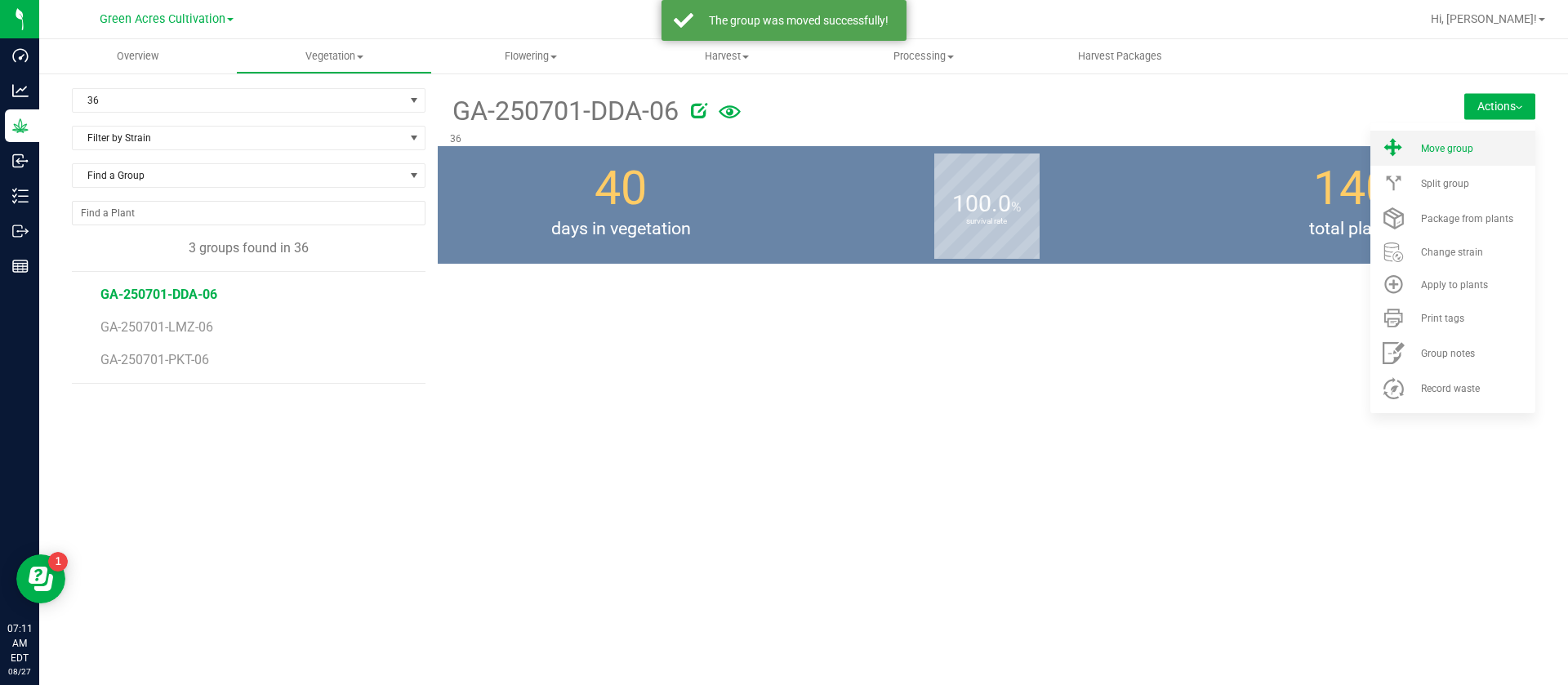
click at [1456, 151] on span "Move group" at bounding box center [1448, 148] width 52 height 11
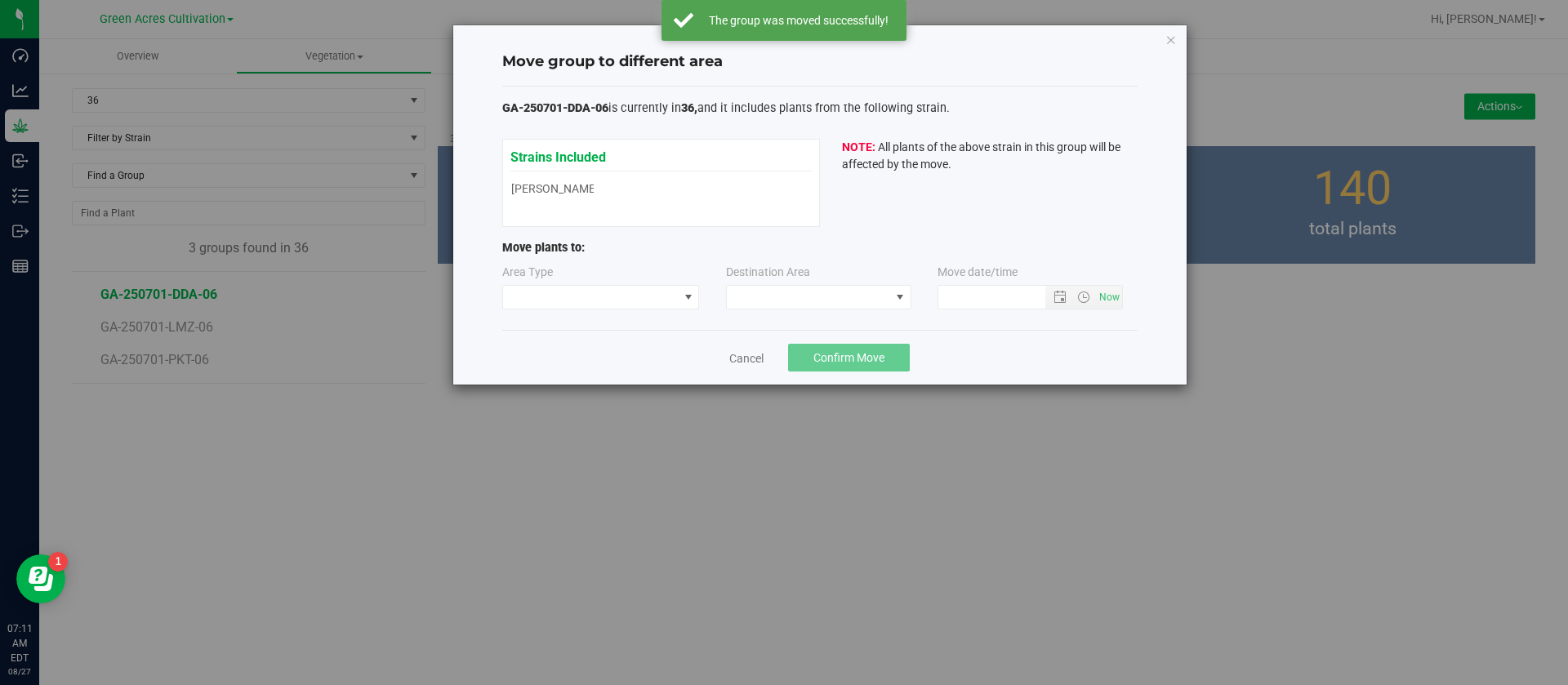
type input "8/27/2025 7:11 AM"
click at [532, 295] on span at bounding box center [591, 297] width 175 height 23
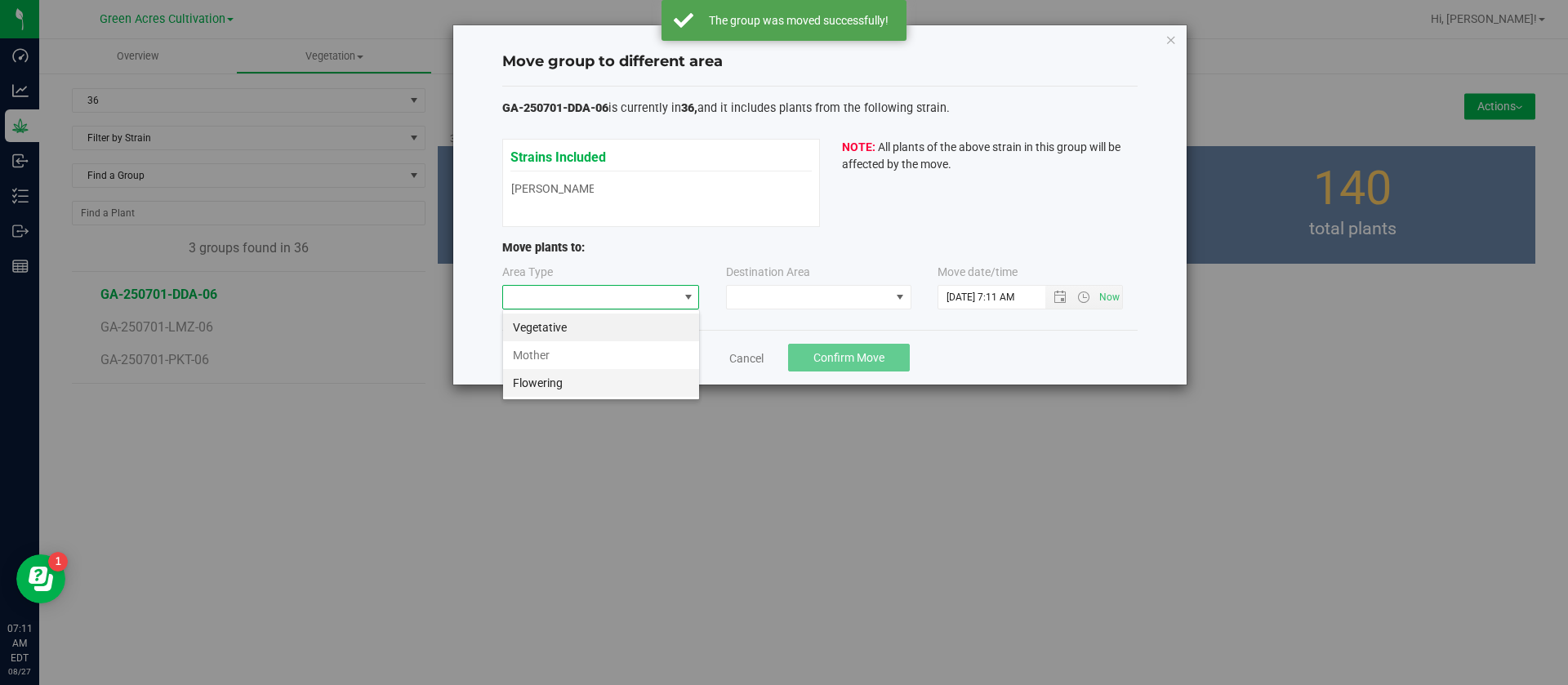
scroll to position [24, 198]
click at [539, 394] on li "Flowering" at bounding box center [601, 384] width 196 height 28
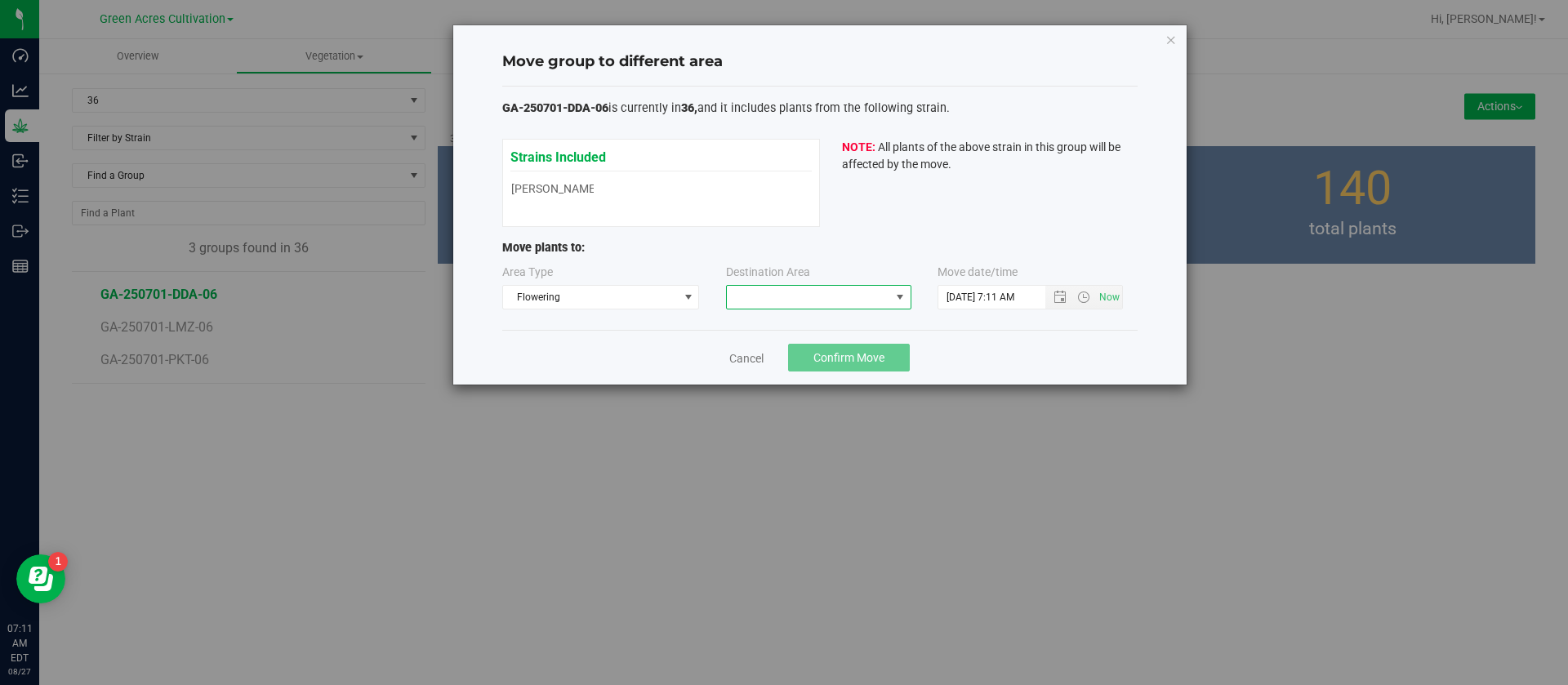
click at [791, 292] on span at bounding box center [808, 297] width 163 height 23
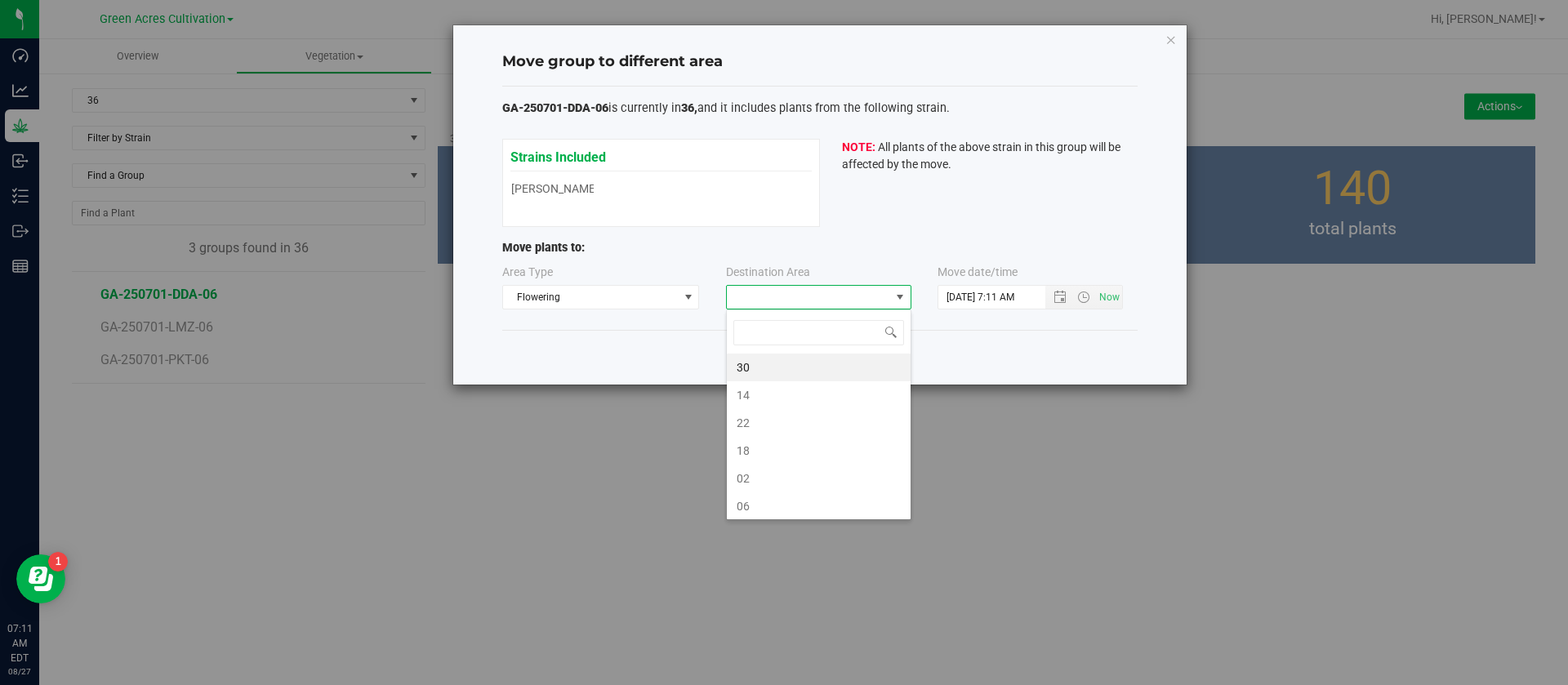
scroll to position [24, 186]
type input "06"
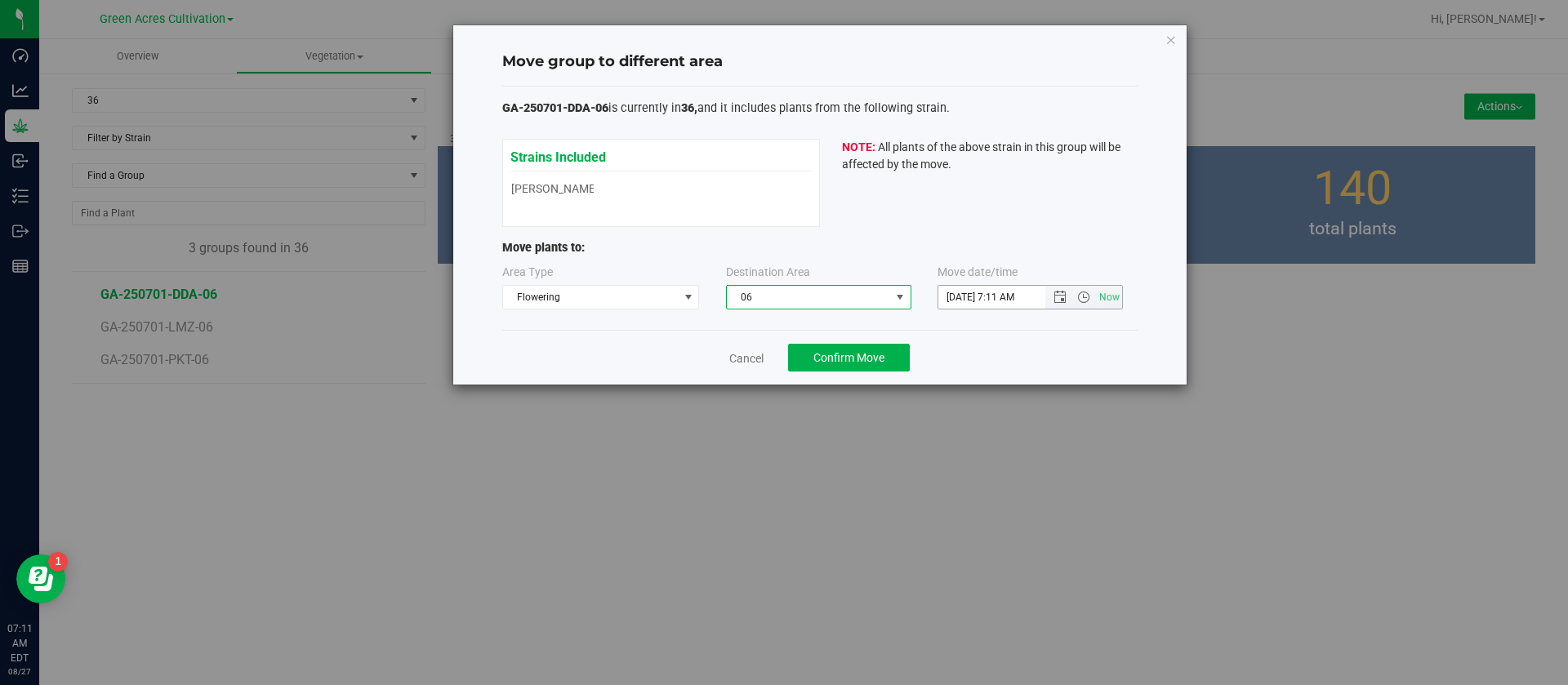
drag, startPoint x: 968, startPoint y: 291, endPoint x: 963, endPoint y: 356, distance: 65.2
click at [968, 304] on input "8/27/2025 7:11 AM" at bounding box center [1006, 297] width 134 height 23
type input "8/21/2025 7:11 AM"
click at [874, 353] on span "Confirm Move" at bounding box center [849, 357] width 71 height 13
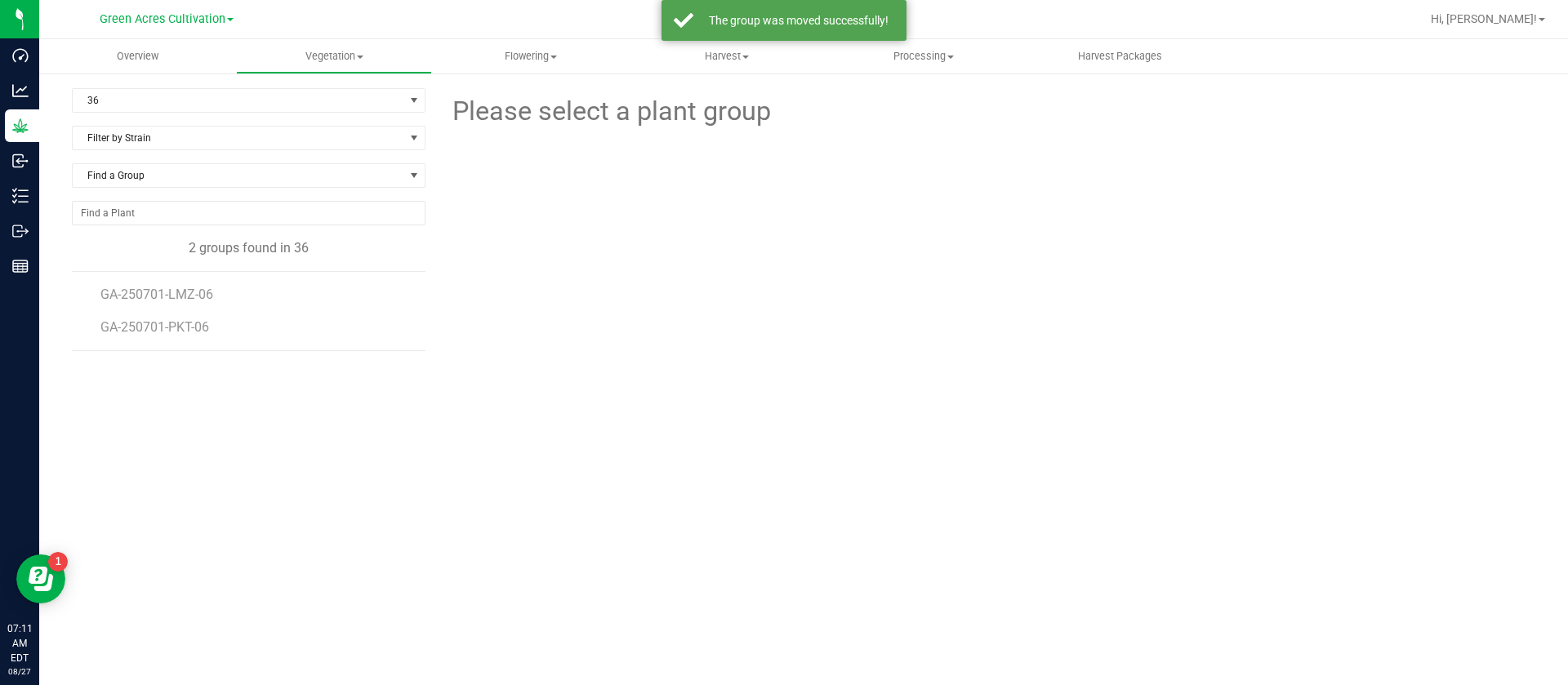
click at [163, 304] on li "GA-250701-LMZ-06" at bounding box center [258, 287] width 314 height 33
click at [169, 294] on span "GA-250701-LMZ-06" at bounding box center [160, 294] width 119 height 16
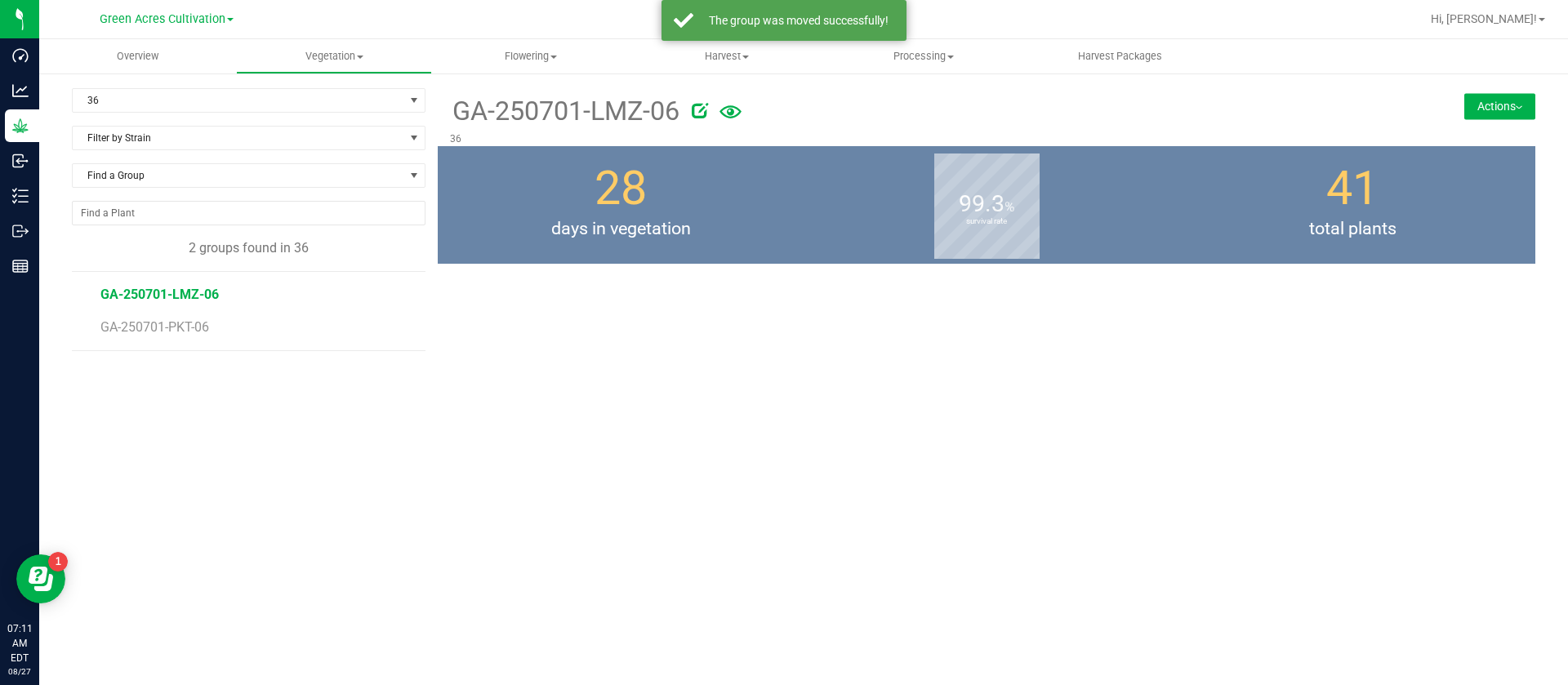
click at [1512, 103] on button "Actions" at bounding box center [1500, 106] width 71 height 26
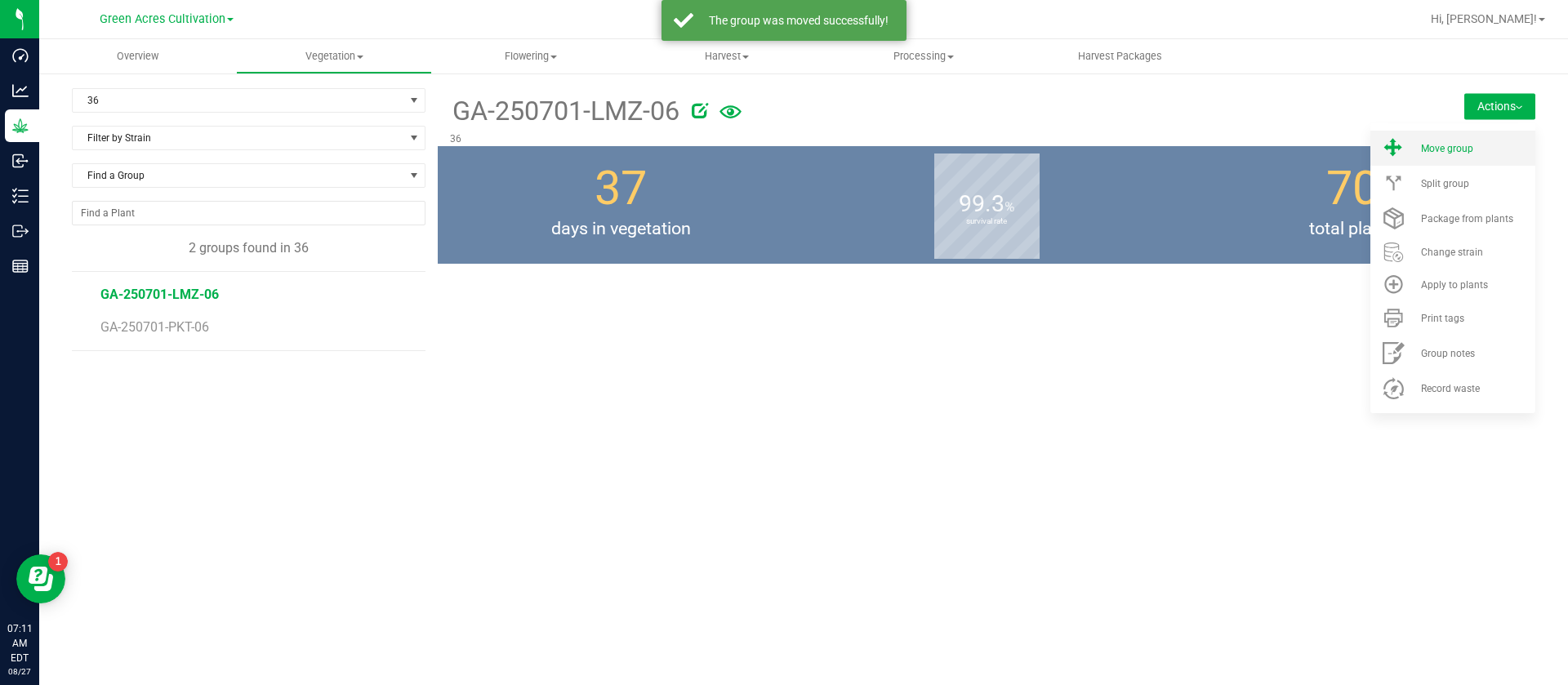
click at [1475, 140] on li "Move group" at bounding box center [1453, 148] width 165 height 35
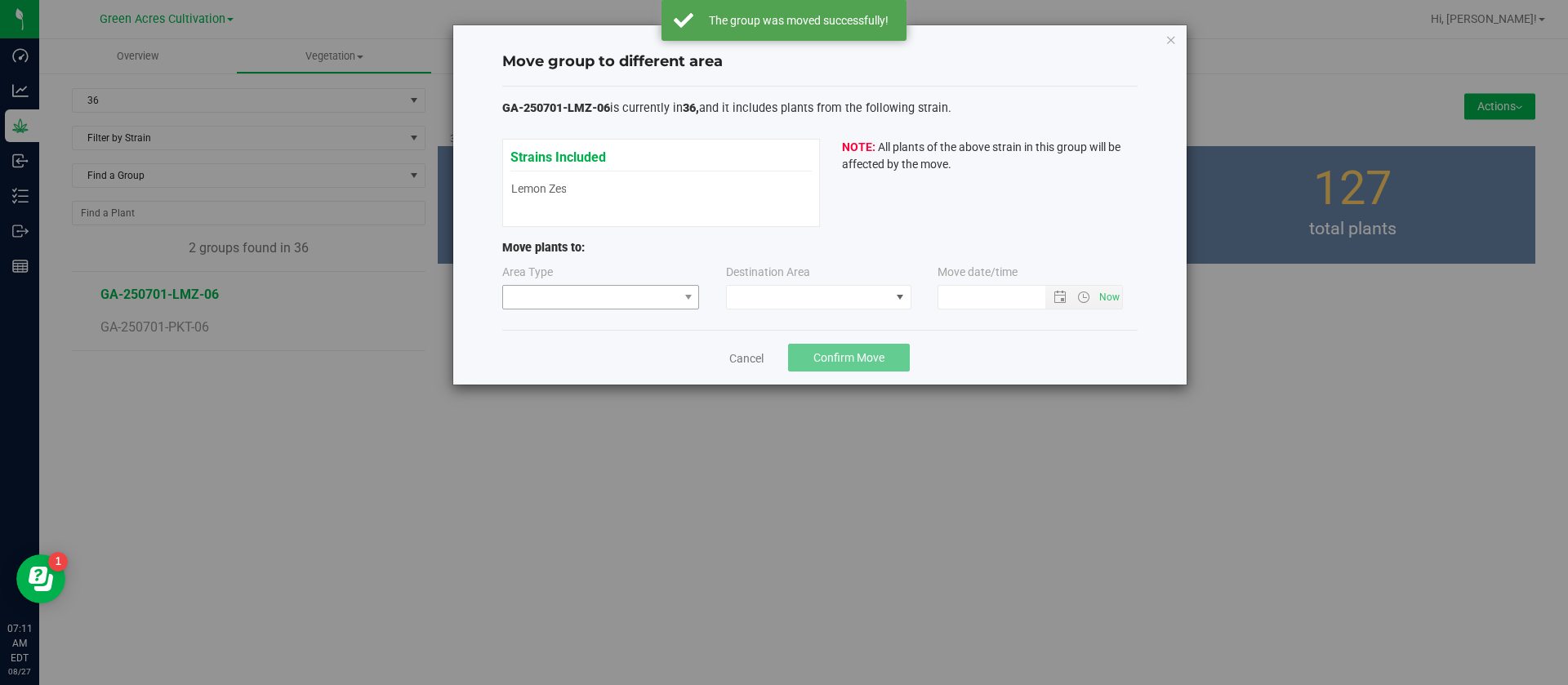
type input "8/27/2025 7:11 AM"
click at [579, 297] on span at bounding box center [591, 297] width 175 height 23
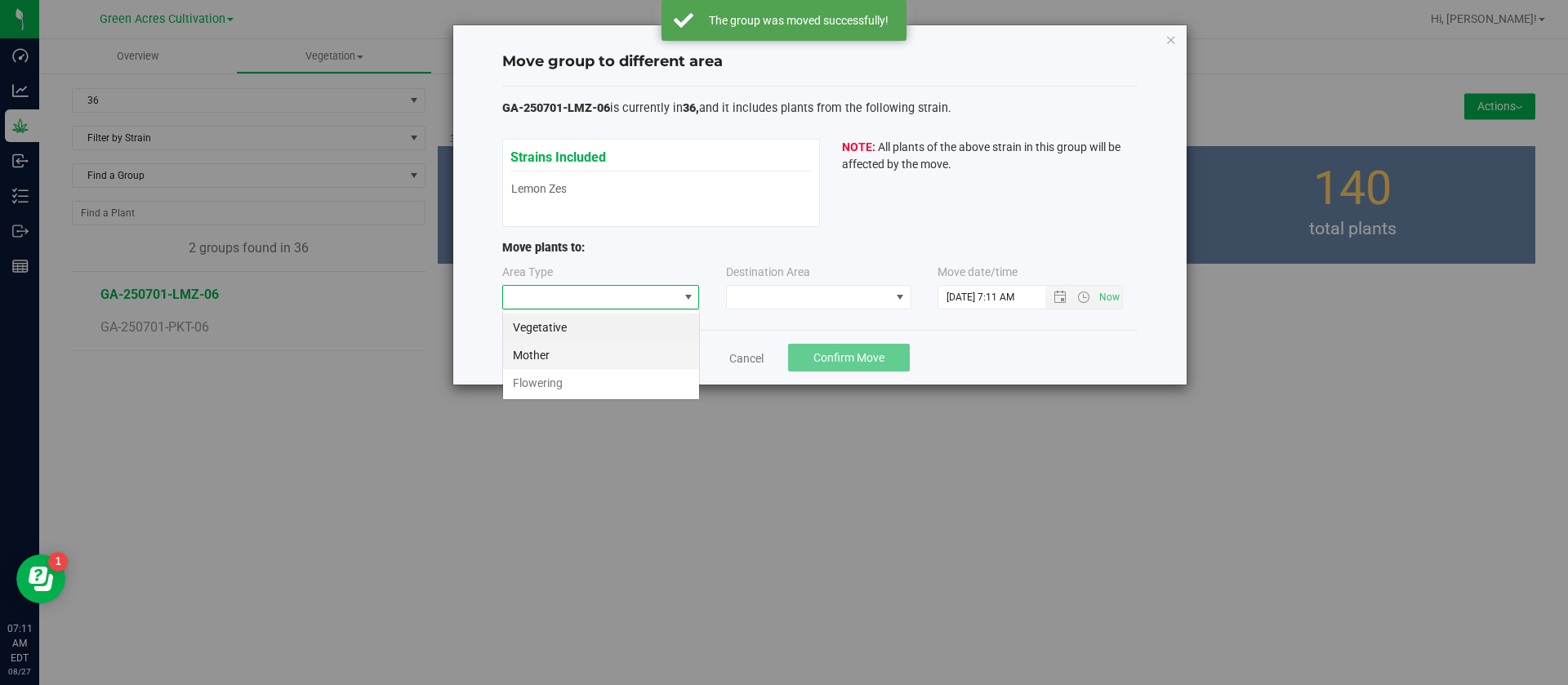
scroll to position [24, 198]
click at [555, 383] on li "Flowering" at bounding box center [601, 384] width 196 height 28
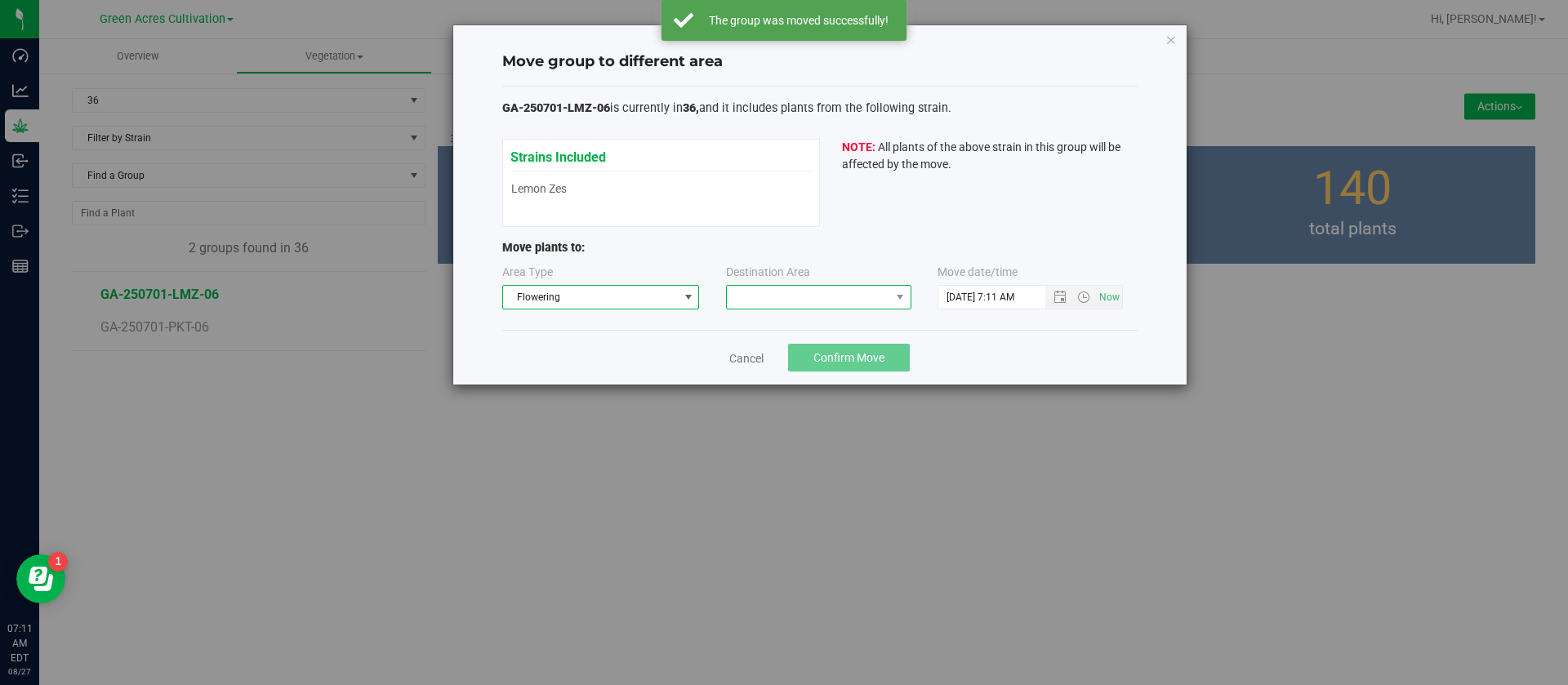
click at [815, 291] on span at bounding box center [808, 297] width 163 height 23
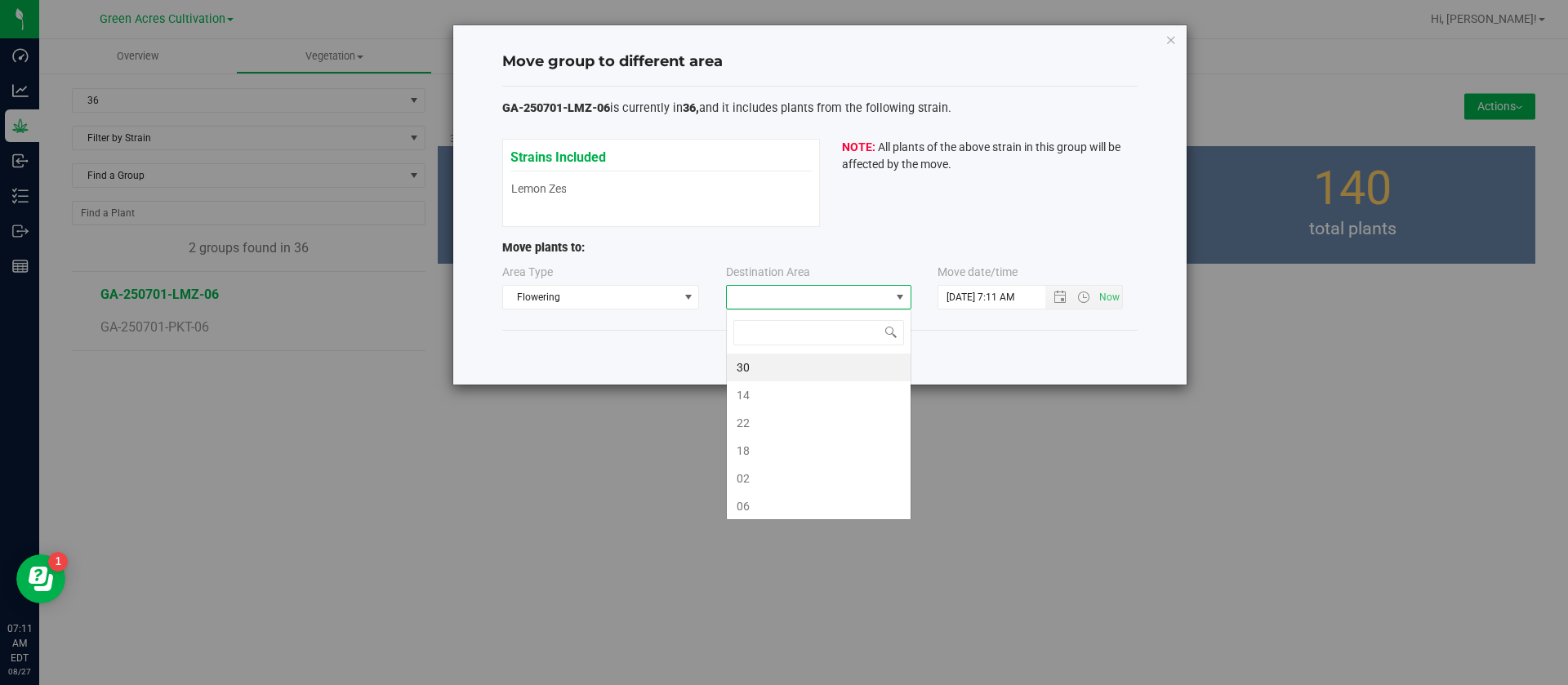
scroll to position [24, 186]
type input "06"
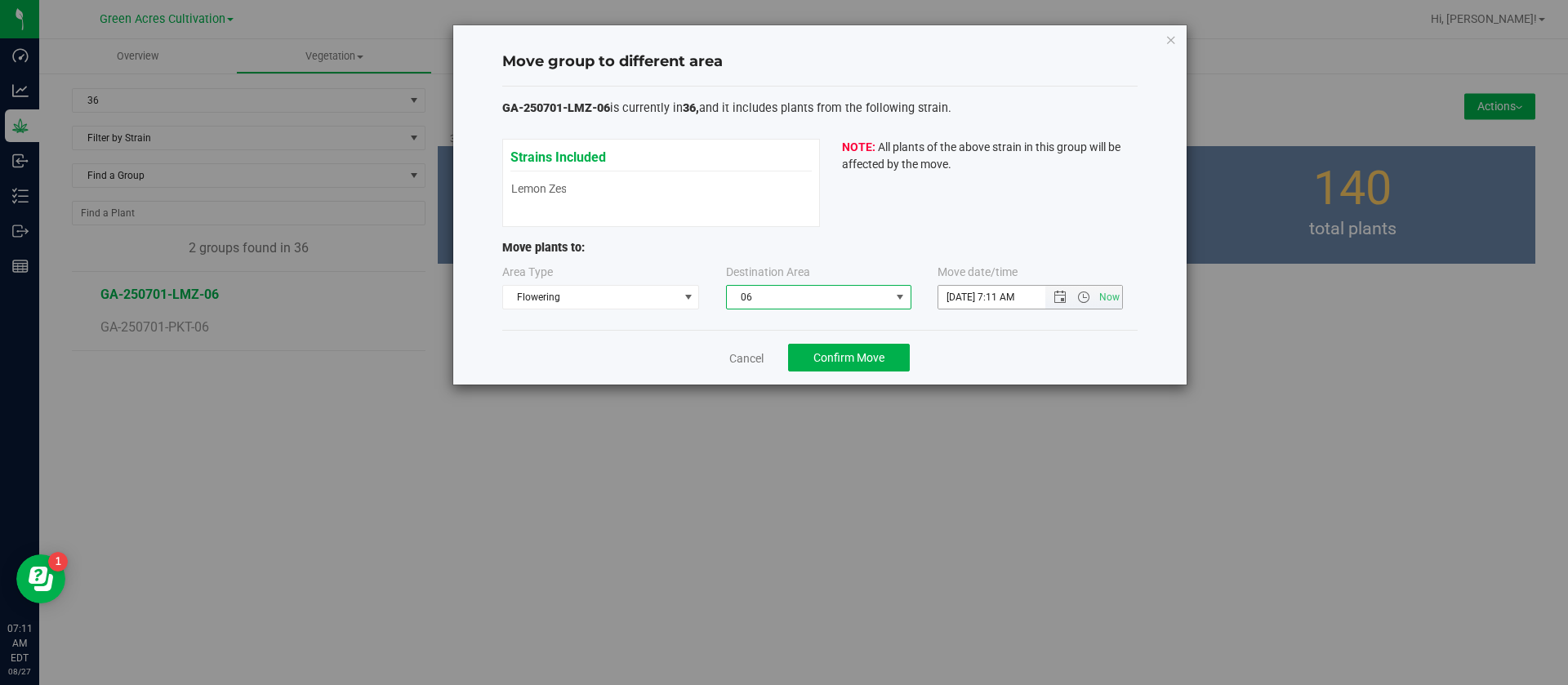
click at [967, 288] on input "8/27/2025 7:11 AM" at bounding box center [1006, 297] width 134 height 23
type input "8/21/2025 7:11 AM"
click at [961, 452] on div "Move group to different area GA-250701-LMZ-06 is currently in 36, and it includ…" at bounding box center [790, 342] width 1580 height 685
click at [861, 351] on span "Confirm Move" at bounding box center [849, 357] width 71 height 13
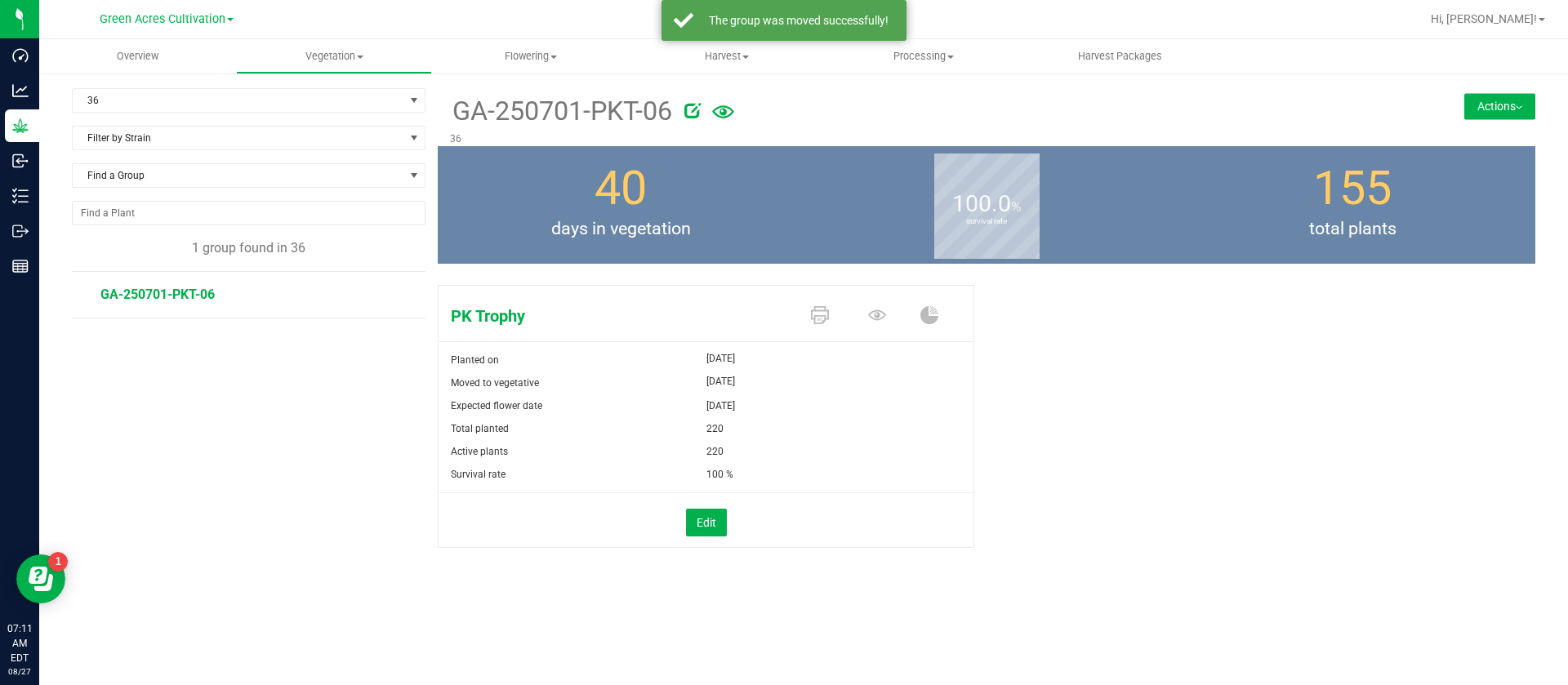
click at [1494, 110] on button "Actions" at bounding box center [1500, 106] width 71 height 26
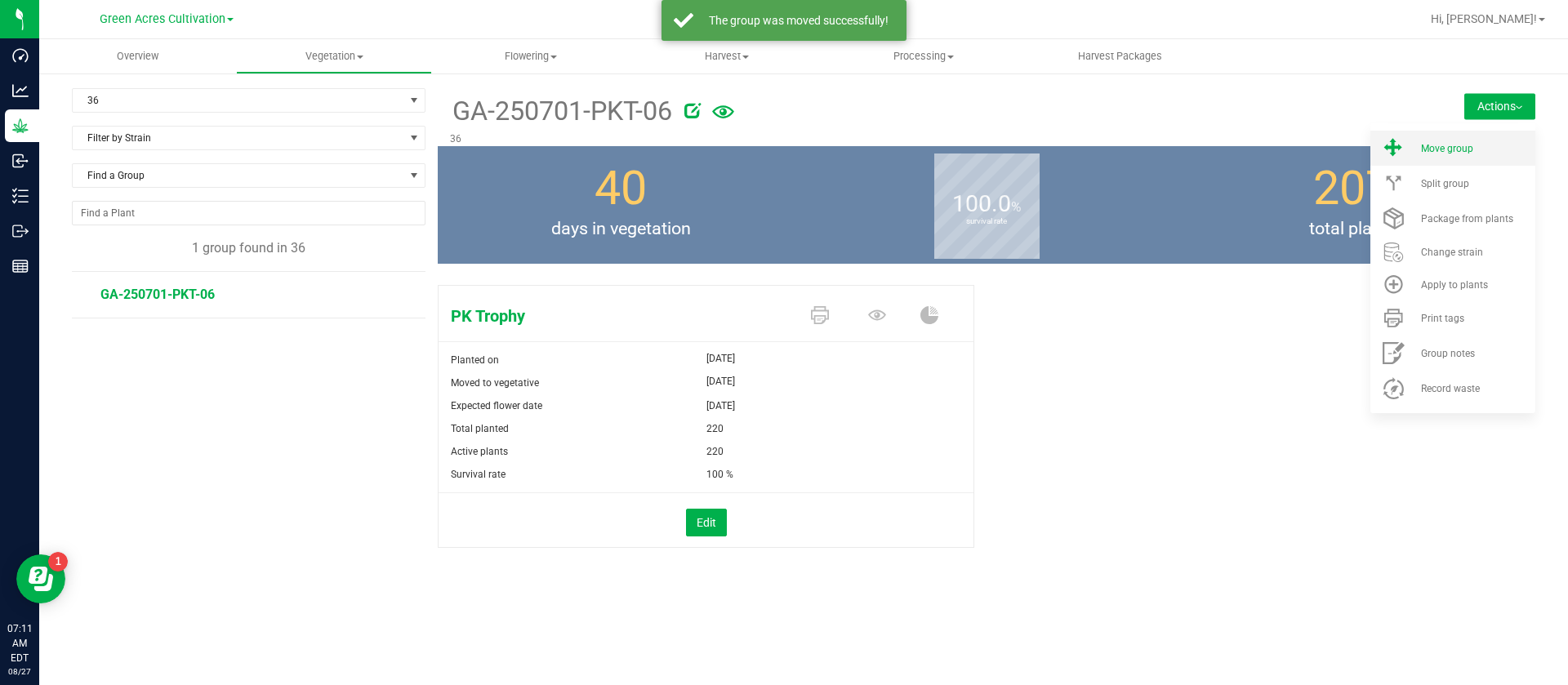
click at [1428, 153] on span "Move group" at bounding box center [1448, 148] width 52 height 11
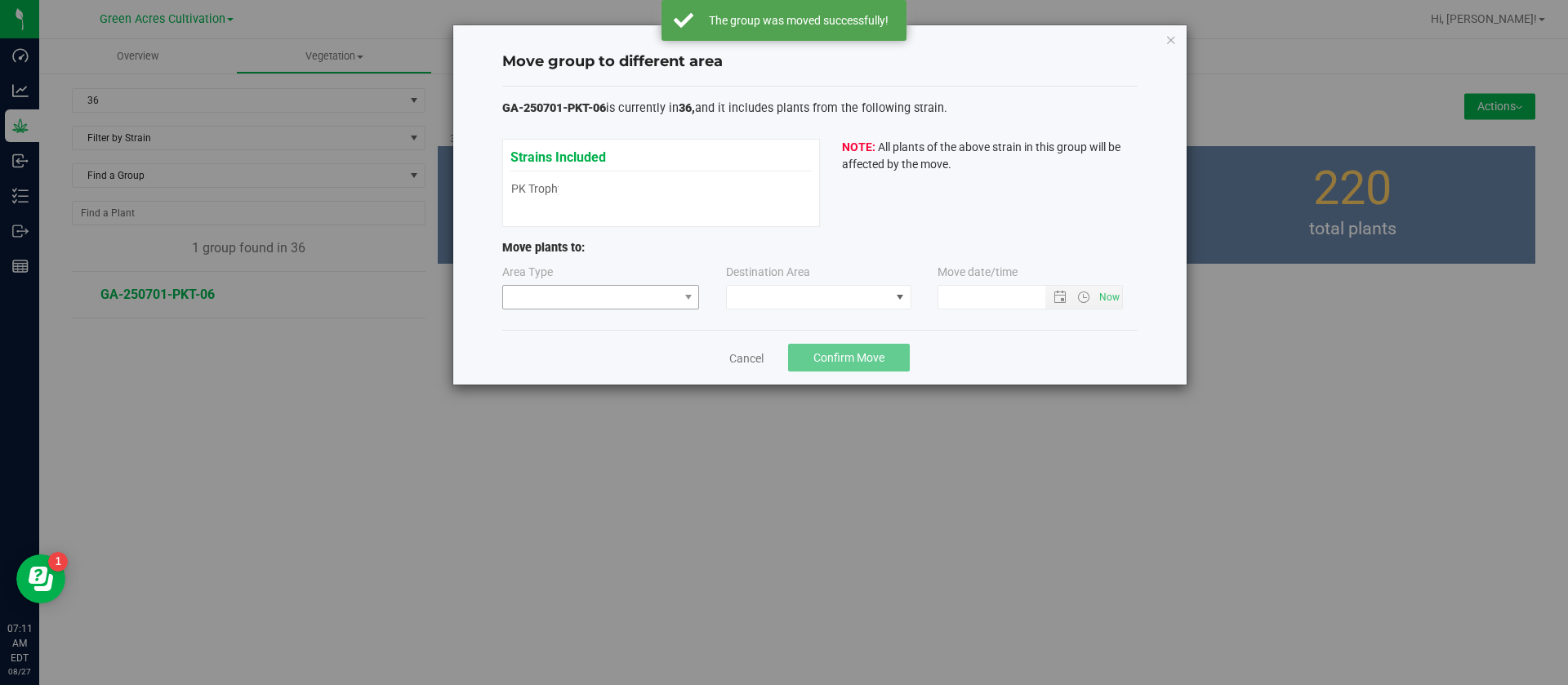
type input "8/27/2025 7:11 AM"
click at [572, 302] on span at bounding box center [591, 297] width 175 height 23
click at [566, 394] on li "Flowering" at bounding box center [601, 384] width 196 height 28
click at [783, 293] on span at bounding box center [808, 297] width 163 height 23
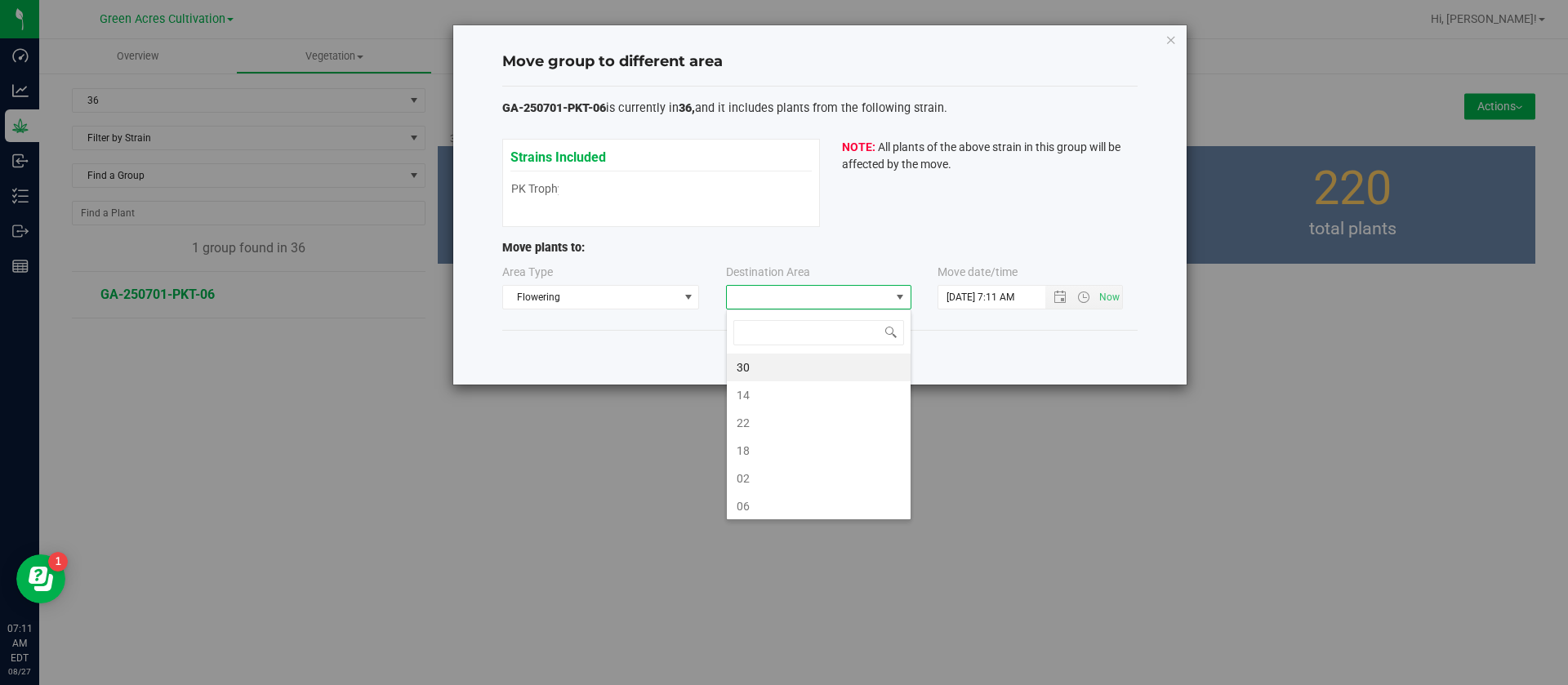
scroll to position [24, 186]
type input "06"
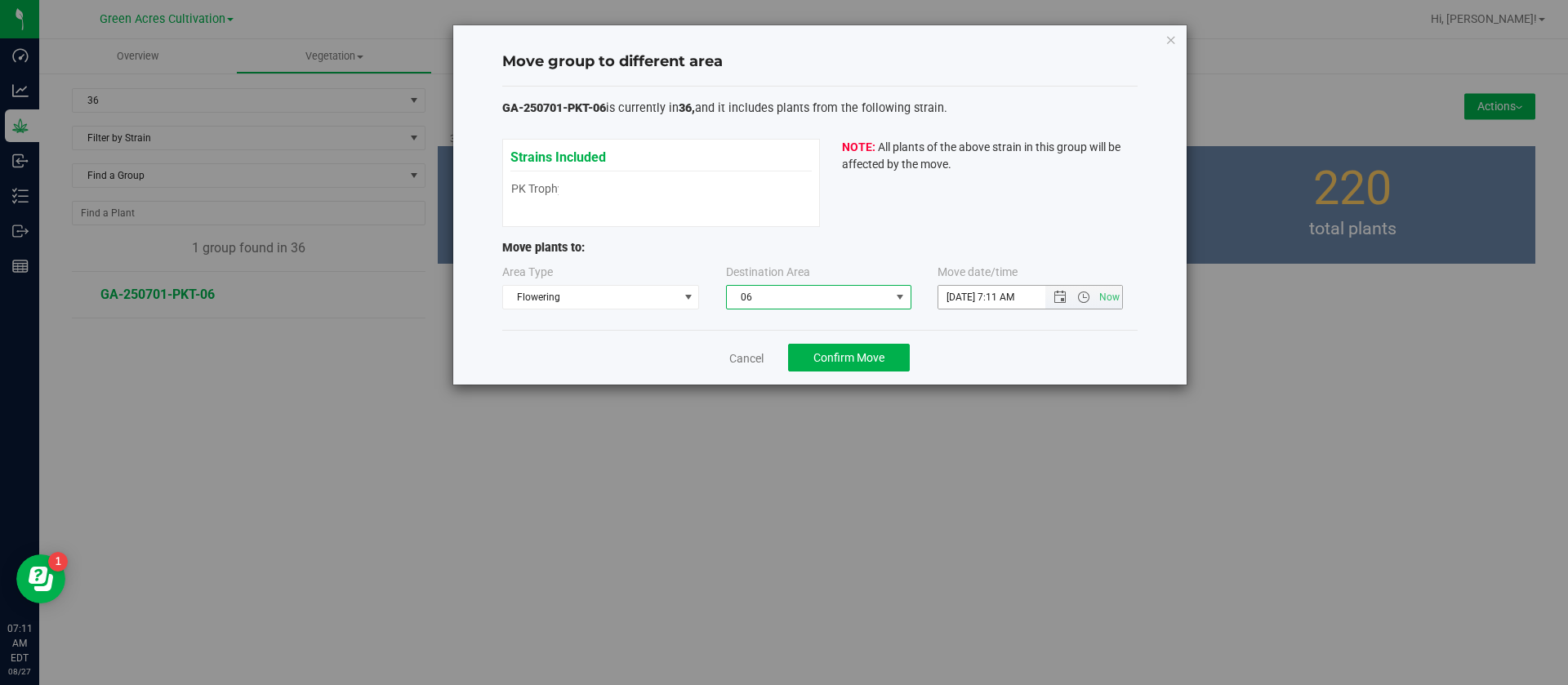
click at [967, 291] on input "8/27/2025 7:11 AM" at bounding box center [1006, 297] width 134 height 23
type input "8/21/2025 7:11 AM"
click at [864, 356] on span "Confirm Move" at bounding box center [849, 357] width 71 height 13
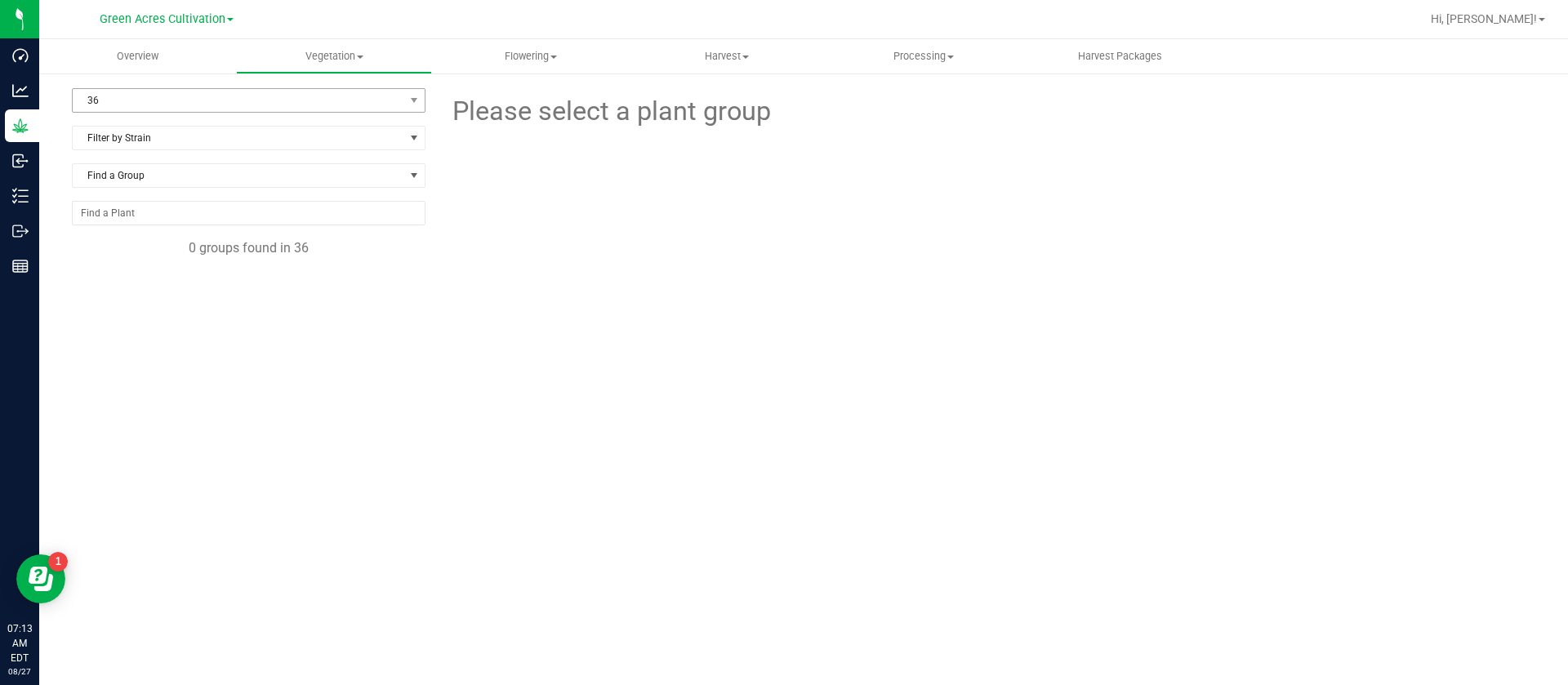
click at [161, 95] on span "36" at bounding box center [238, 100] width 331 height 23
click at [121, 179] on li "15" at bounding box center [248, 177] width 352 height 24
click at [193, 298] on span "GA-250707-CKZ" at bounding box center [148, 294] width 96 height 16
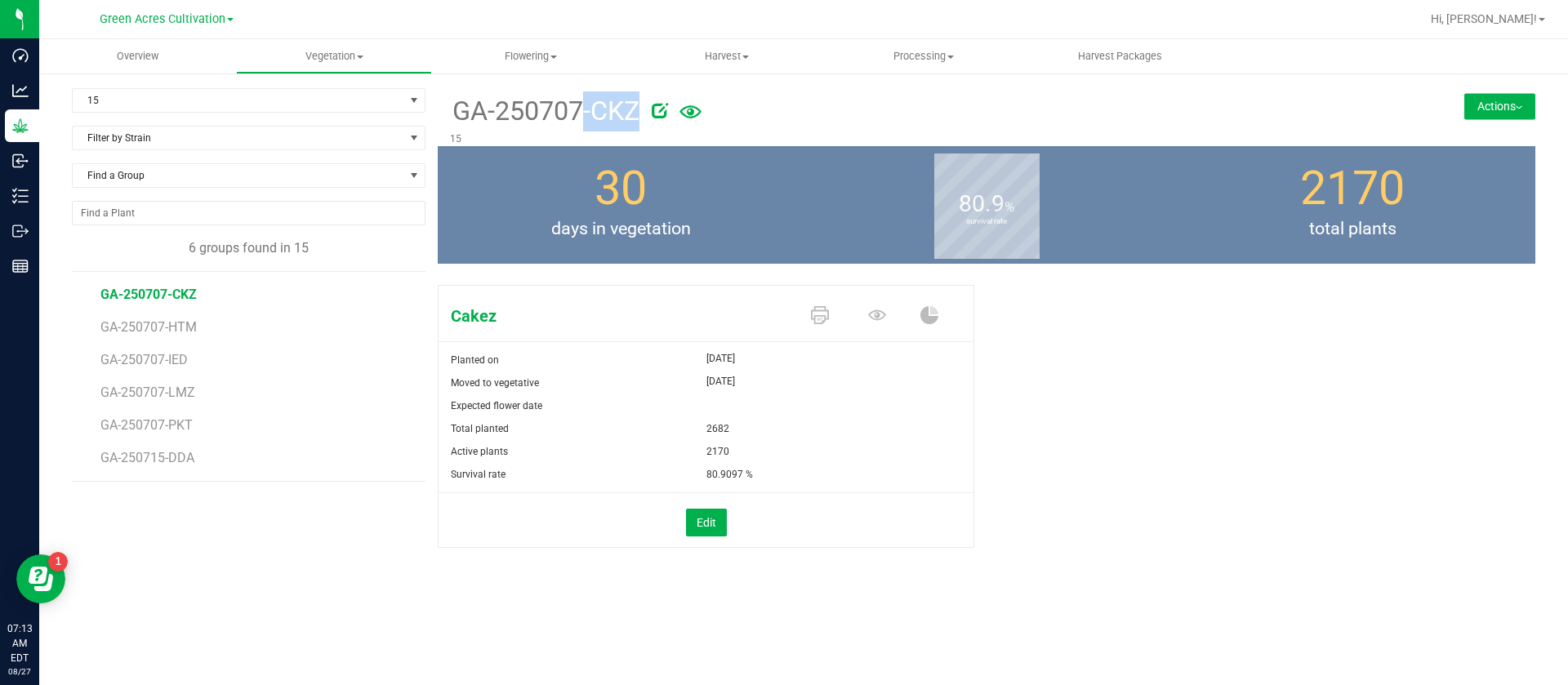
drag, startPoint x: 456, startPoint y: 112, endPoint x: 654, endPoint y: 119, distance: 198.1
click at [654, 119] on div "GA-250707-CKZ" at bounding box center [895, 110] width 890 height 43
copy div "GA-250707-CKZ"
click at [1481, 108] on button "Actions" at bounding box center [1500, 106] width 71 height 26
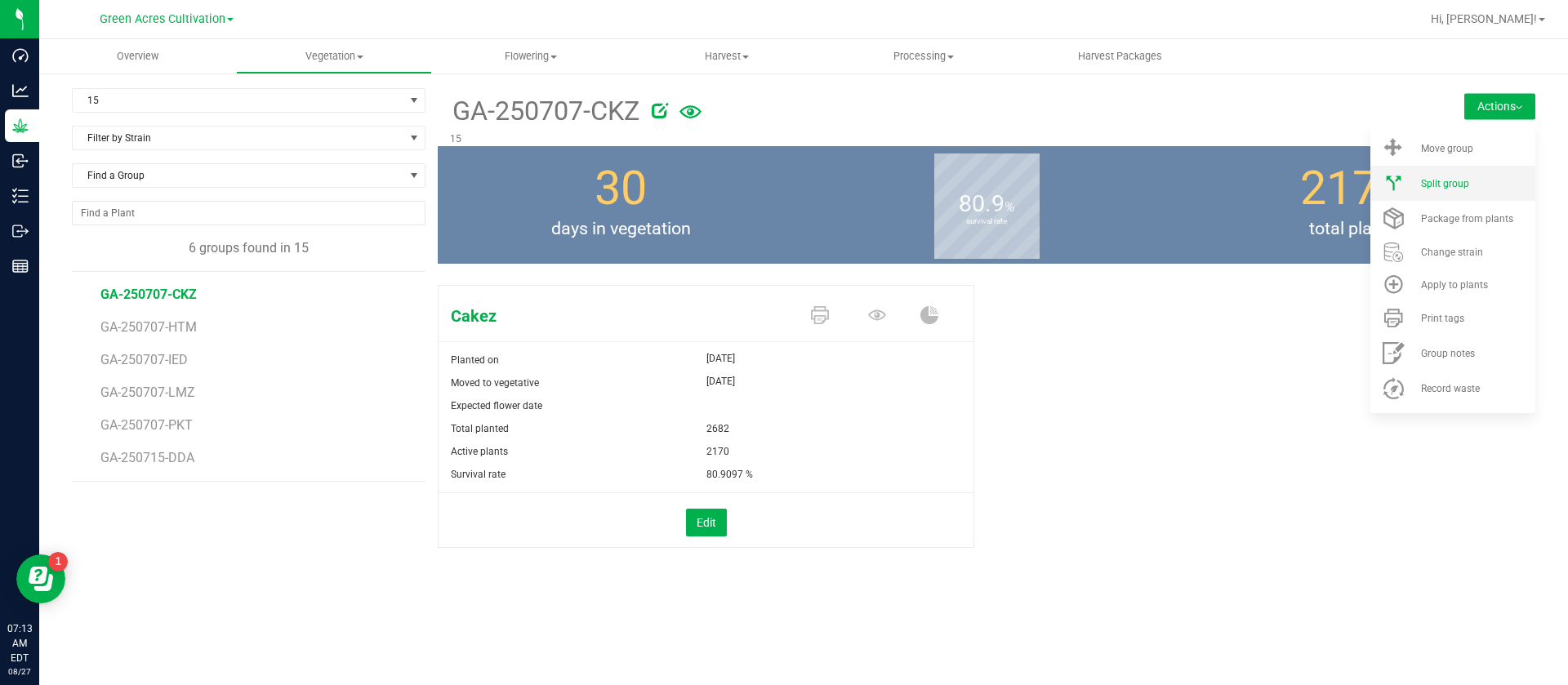
click at [1474, 179] on div "Split group" at bounding box center [1477, 184] width 111 height 11
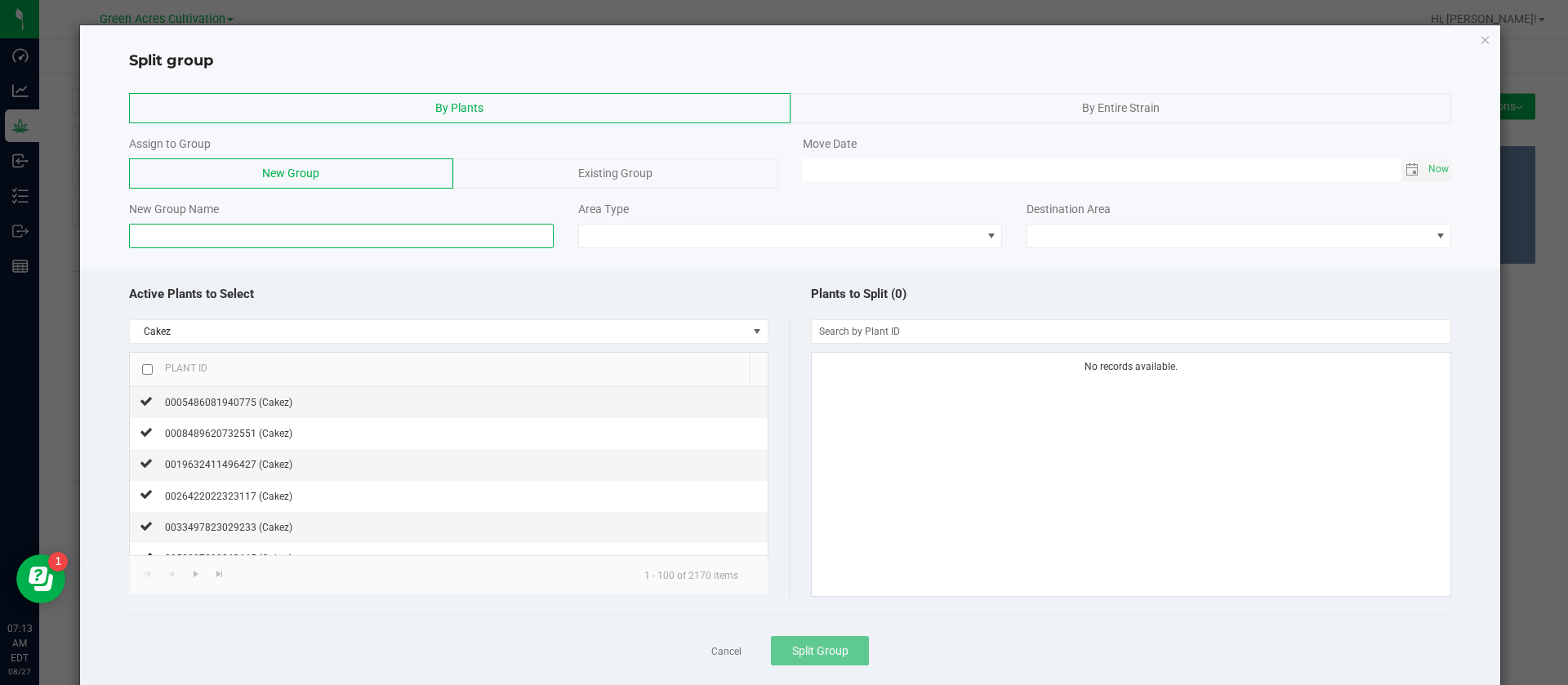
paste input "GA-250707-CKZ"
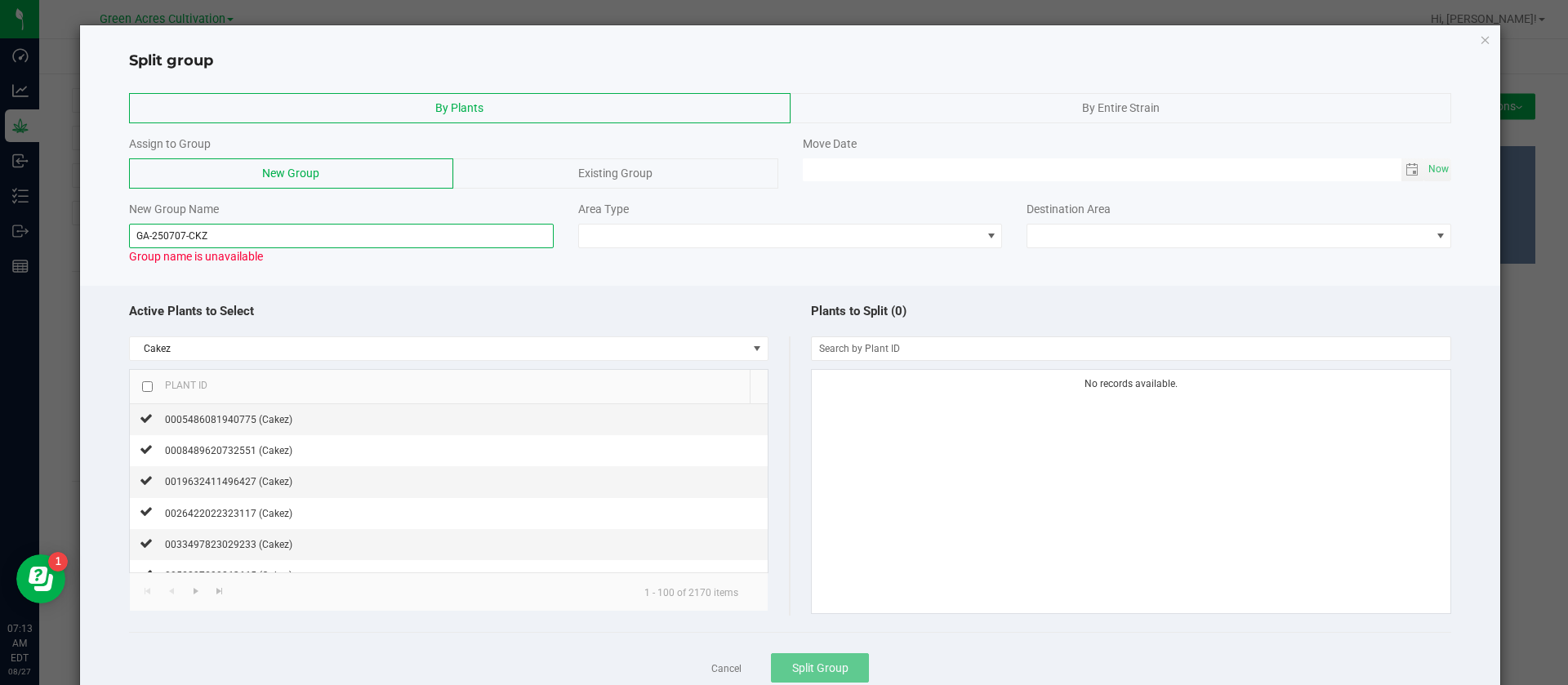
click at [189, 235] on input "GA-250707-CKZ" at bounding box center [341, 236] width 425 height 24
type input "GA-250707- CKZ"
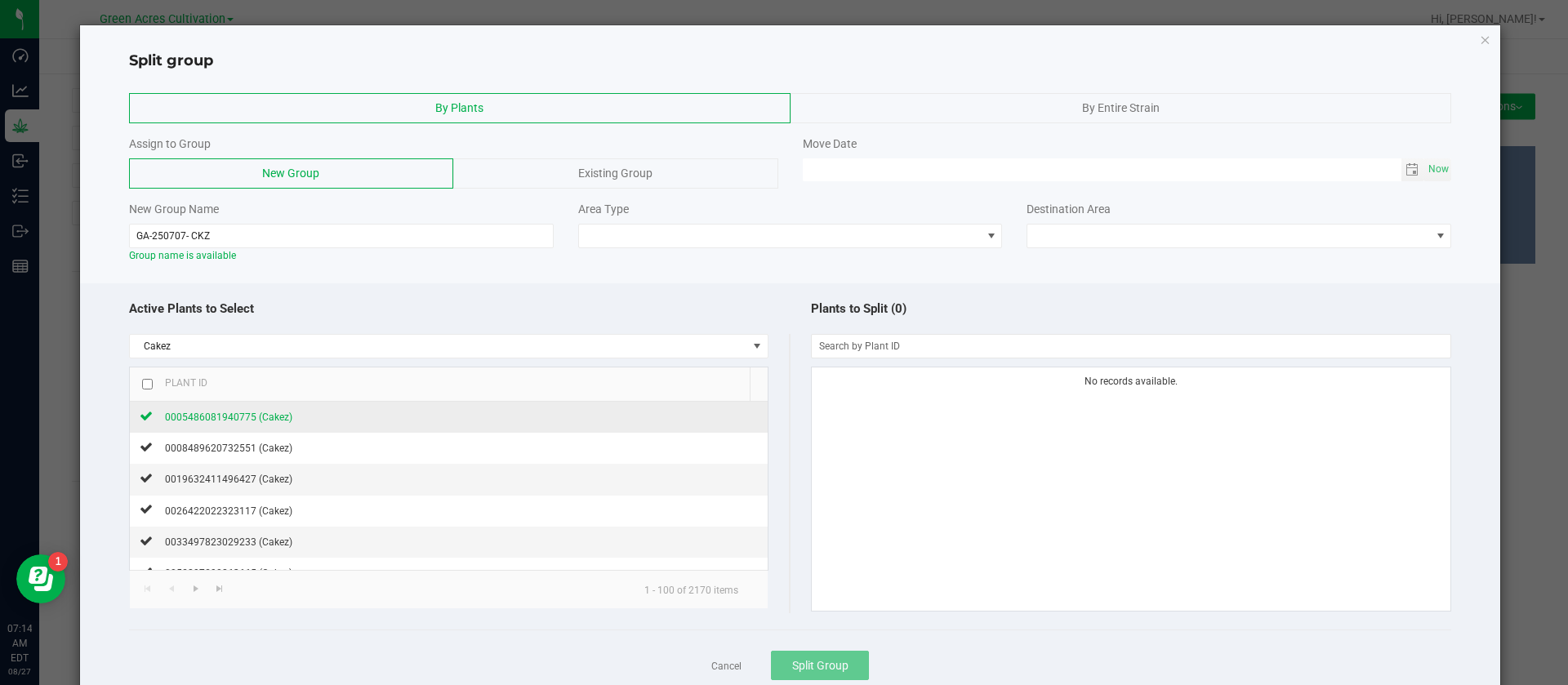
click at [216, 414] on span "0005486081940775 (Cakez)" at bounding box center [229, 417] width 128 height 11
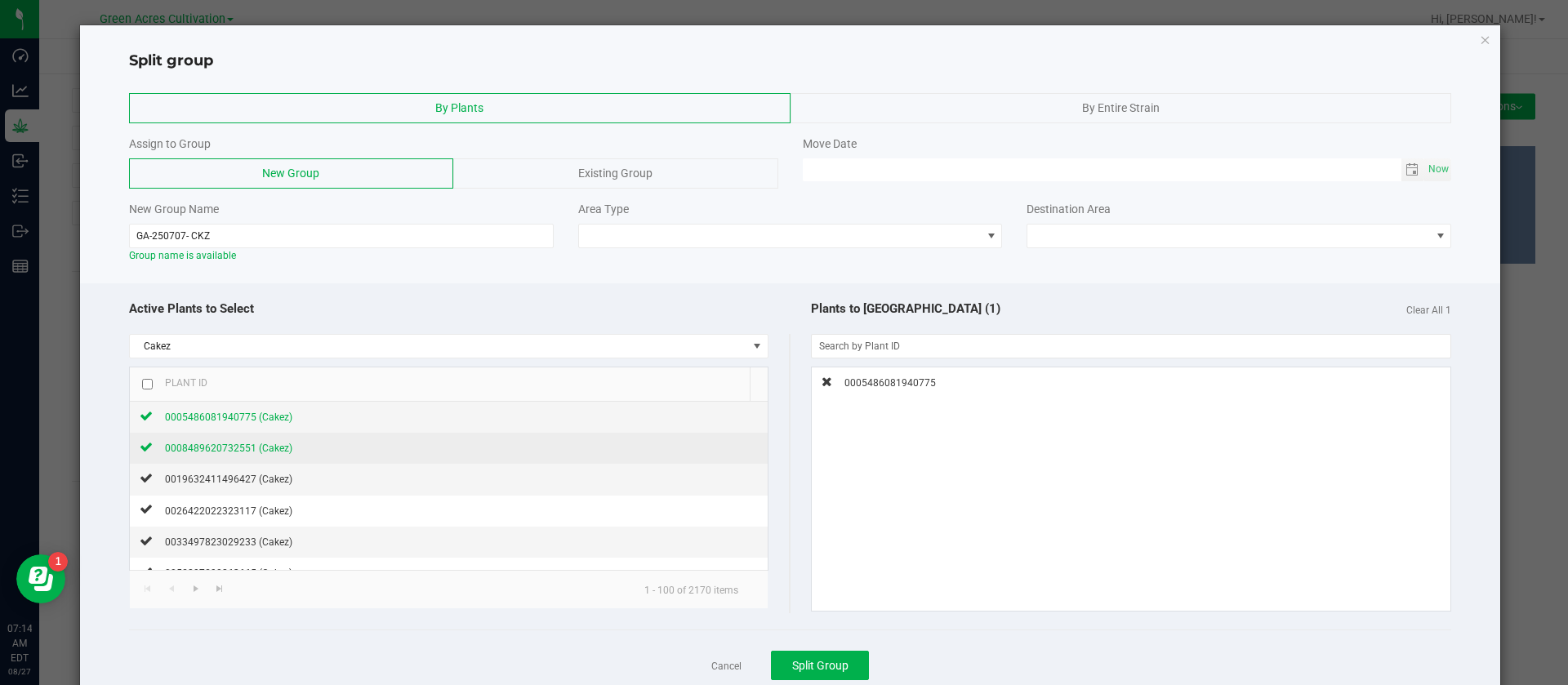
click at [243, 450] on span "0008489620732551 (Cakez)" at bounding box center [229, 448] width 128 height 11
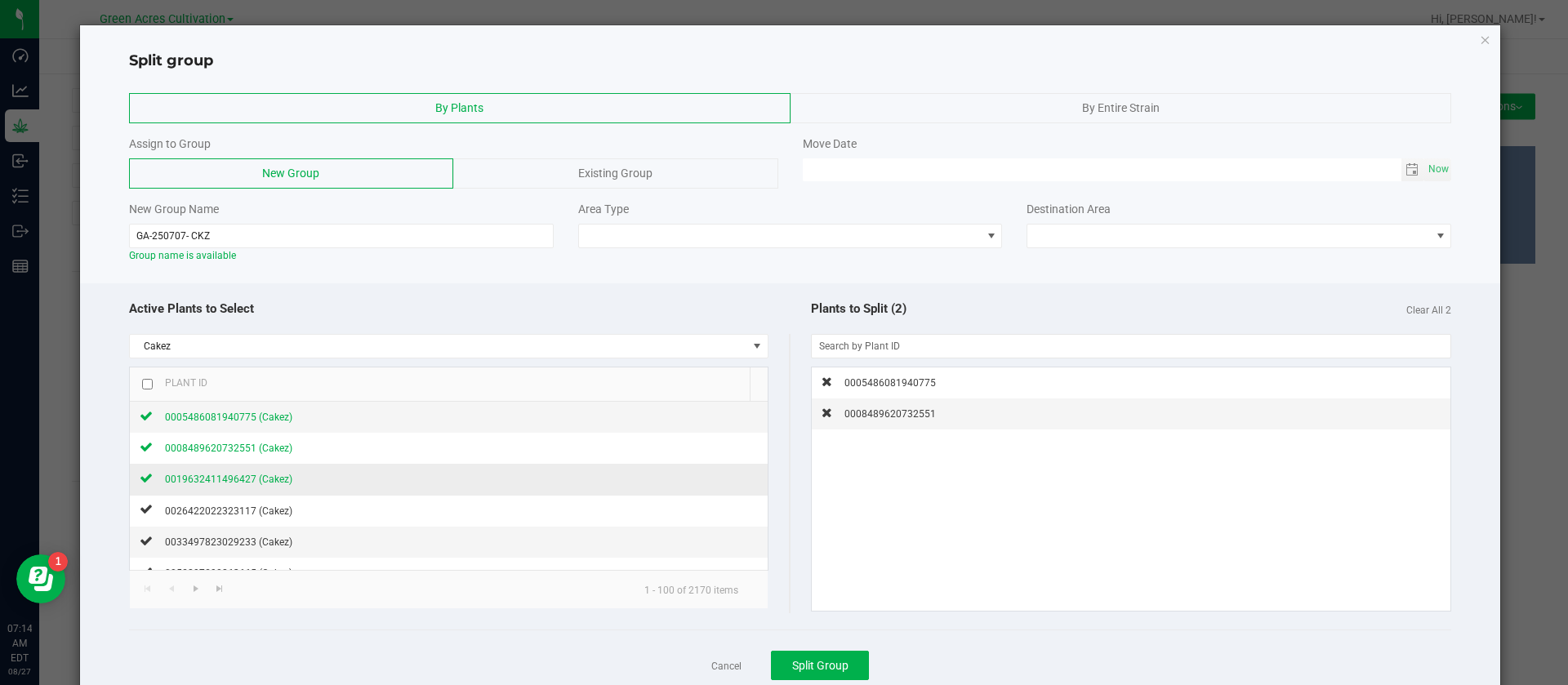
click at [243, 481] on span "0019632411496427 (Cakez)" at bounding box center [229, 480] width 128 height 11
click at [228, 510] on span "0026422022323117 (Cakez)" at bounding box center [229, 511] width 128 height 11
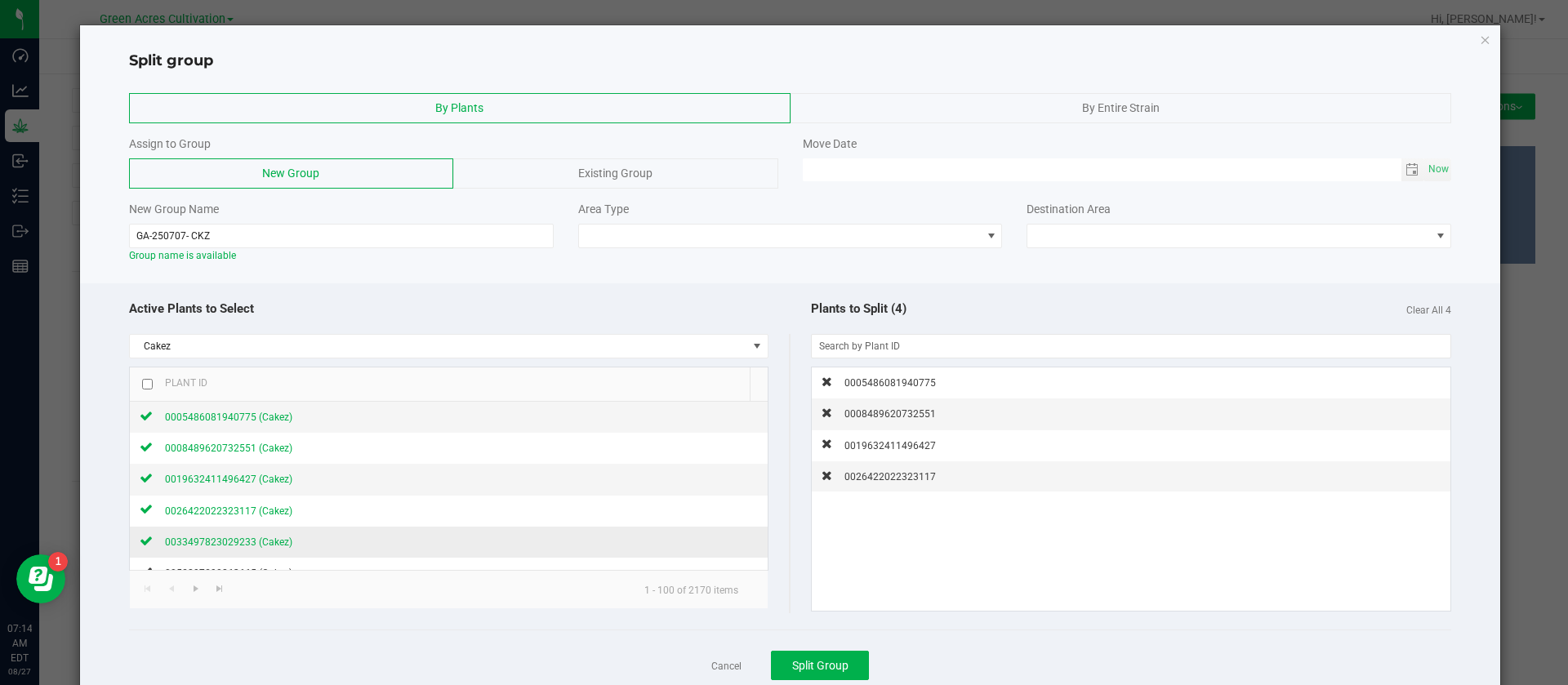
click at [226, 545] on span "0033497823029233 (Cakez)" at bounding box center [229, 542] width 128 height 11
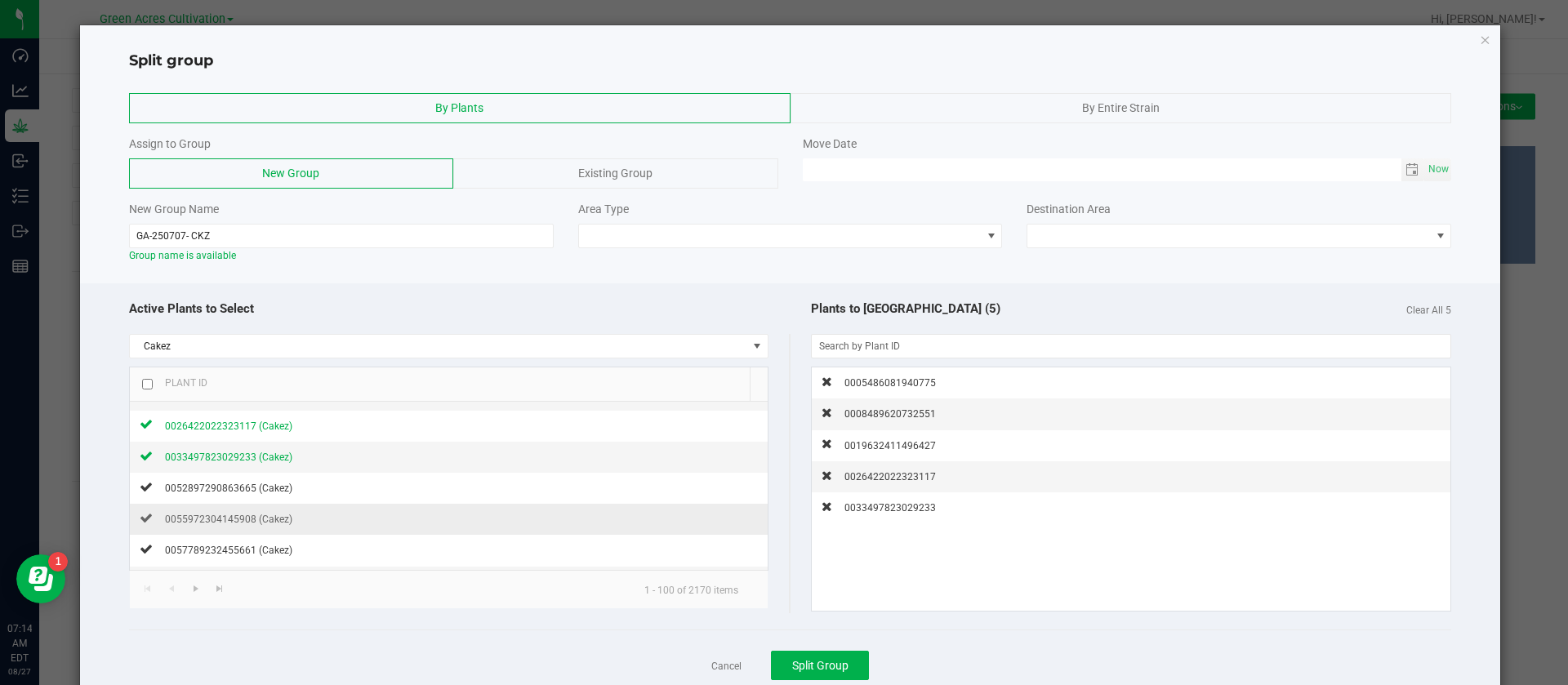
scroll to position [122, 0]
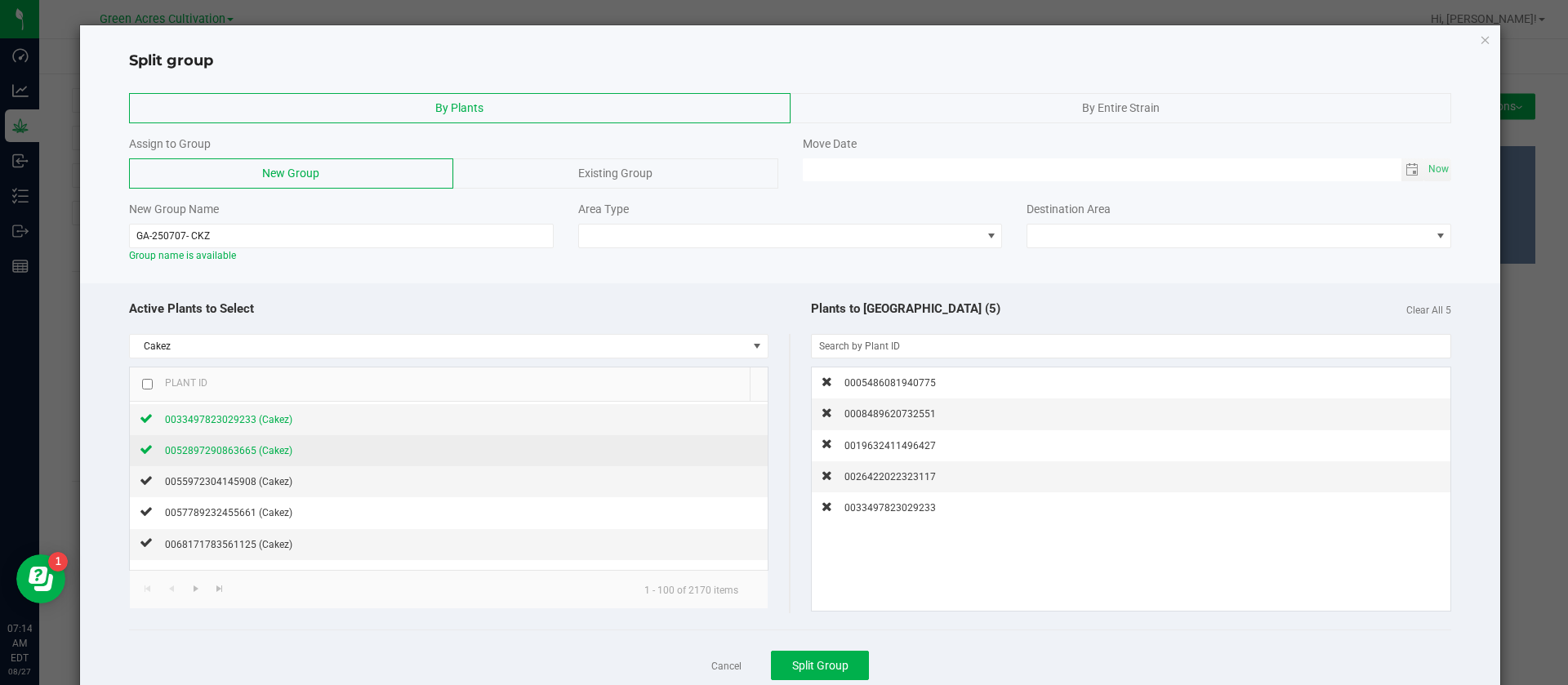
click at [264, 456] on div "0052897290863665 (Cakez)" at bounding box center [223, 450] width 140 height 17
click at [262, 494] on td "0055972304145908 (Cakez)" at bounding box center [449, 482] width 638 height 31
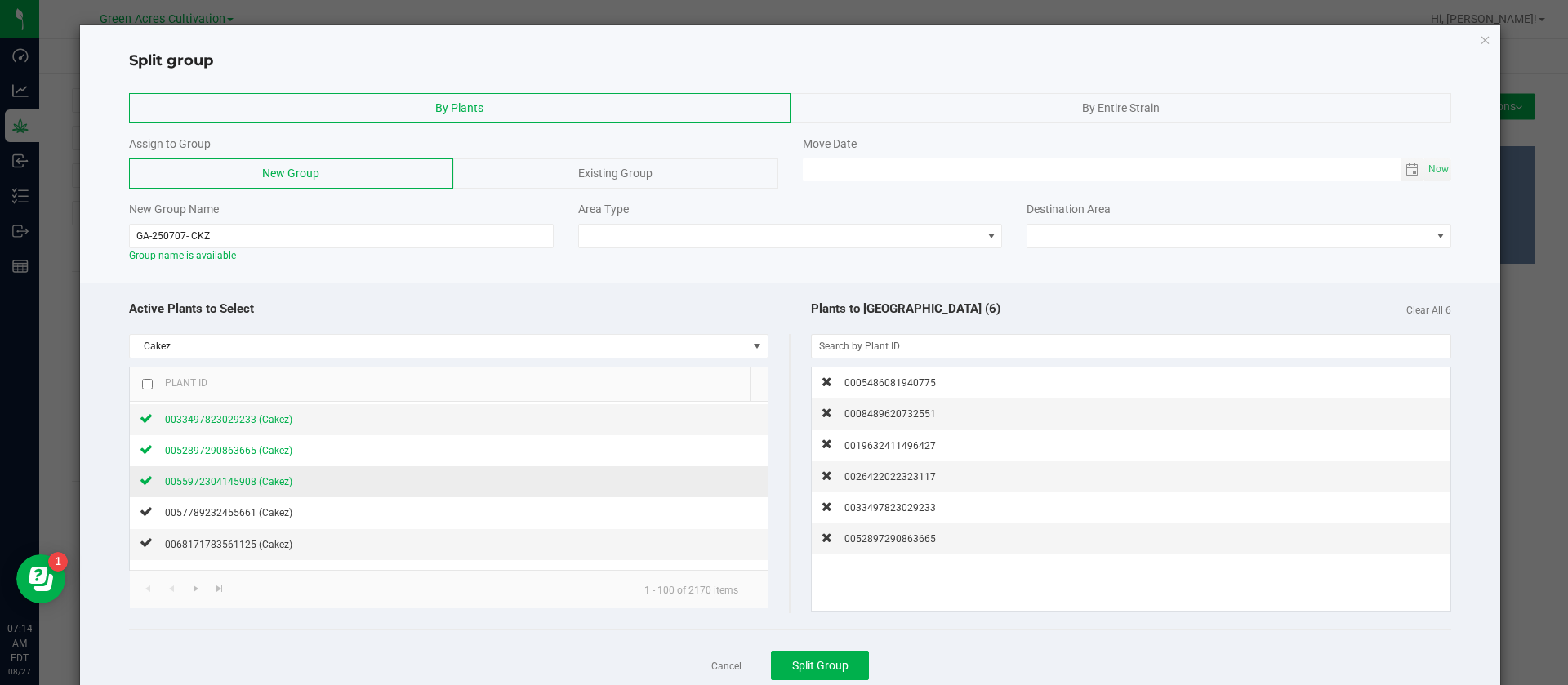
click at [271, 485] on span "0055972304145908 (Cakez)" at bounding box center [229, 482] width 128 height 11
click at [259, 519] on div "0057789232455661 (Cakez)" at bounding box center [223, 512] width 140 height 17
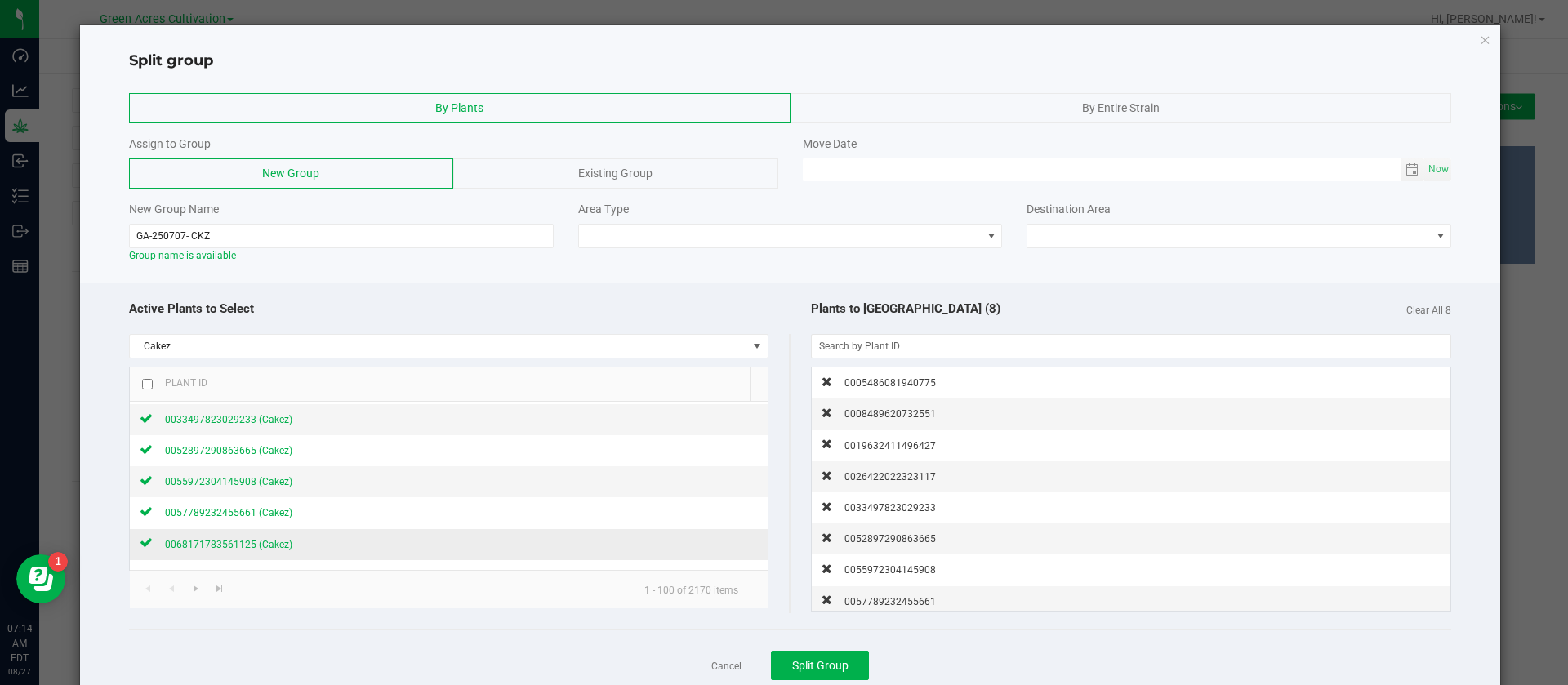
click at [251, 542] on span "0068171783561125 (Cakez)" at bounding box center [229, 545] width 128 height 11
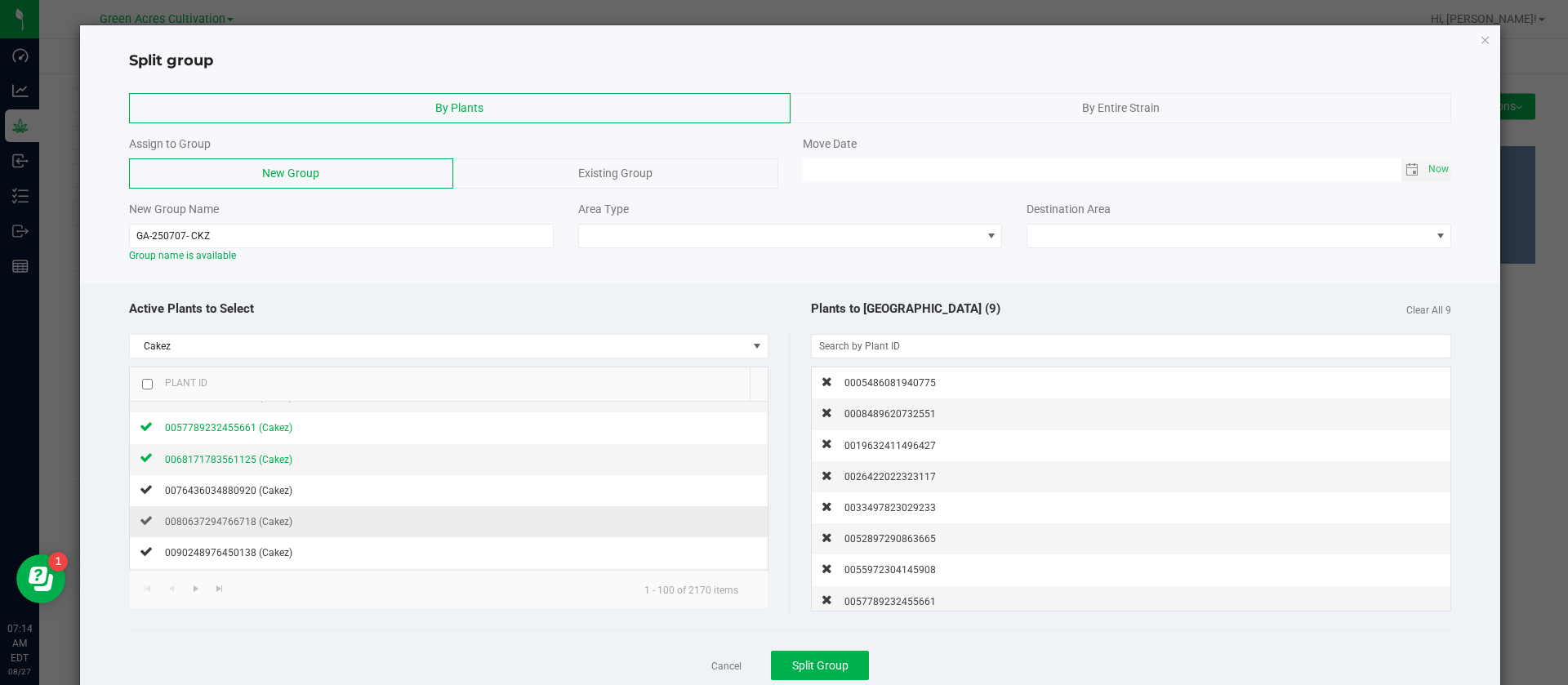
scroll to position [245, 0]
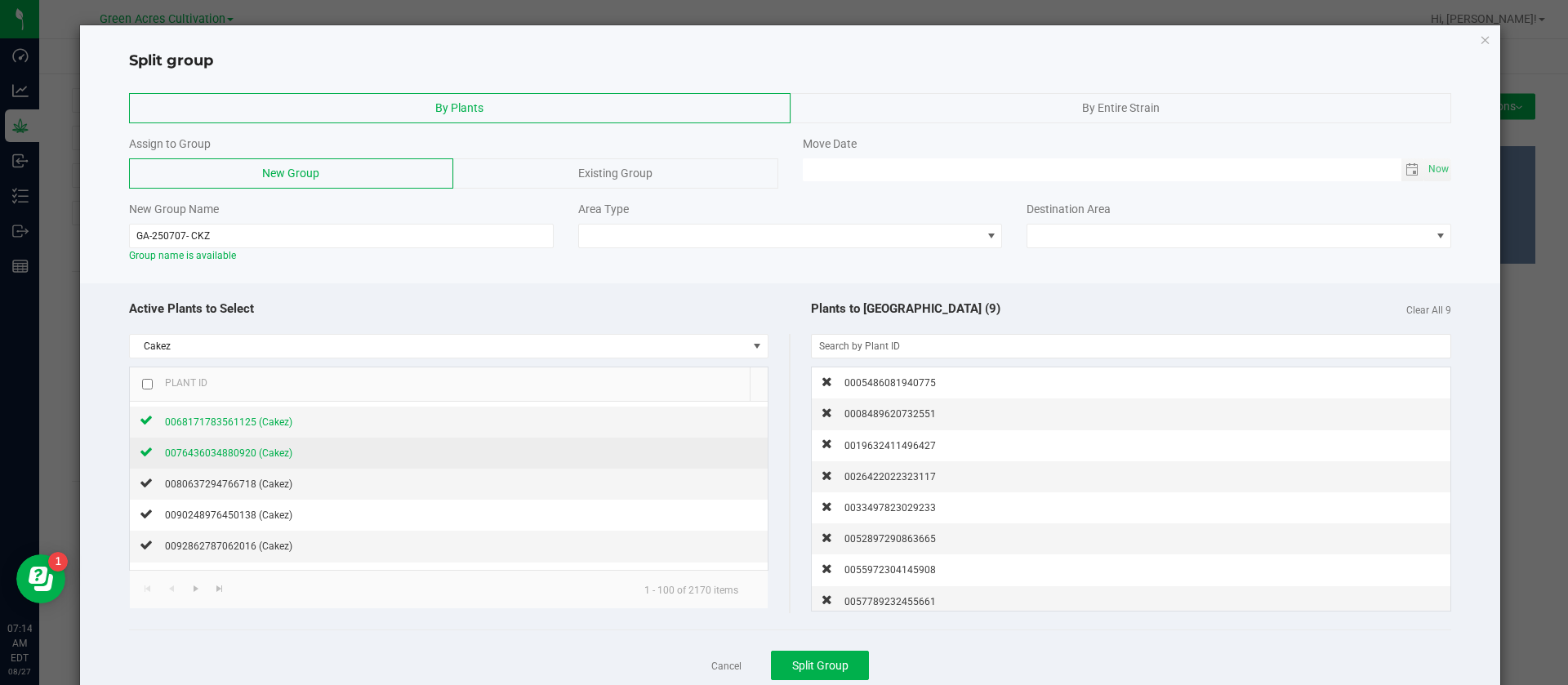
click at [272, 460] on div "0076436034880920 (Cakez)" at bounding box center [223, 453] width 140 height 17
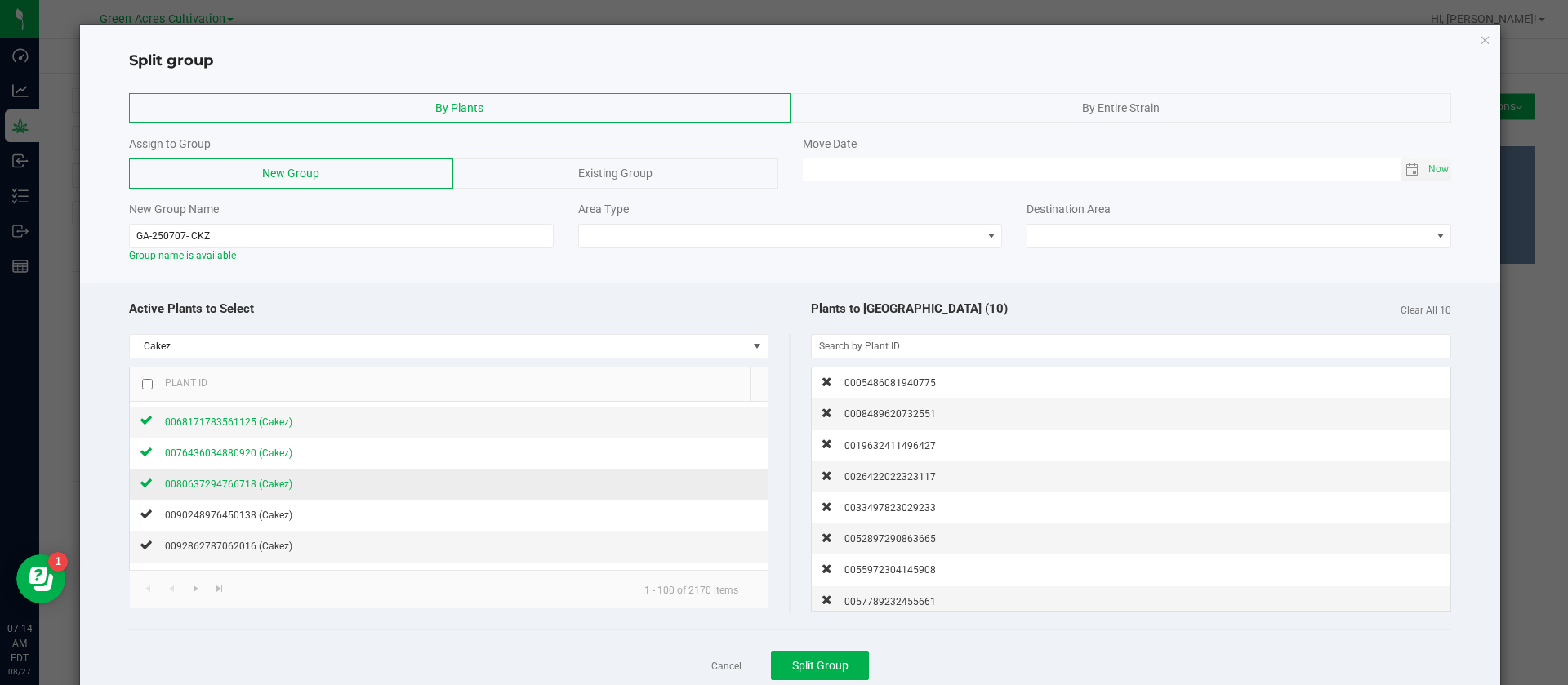
click at [259, 487] on span "0080637294766718 (Cakez)" at bounding box center [229, 484] width 128 height 11
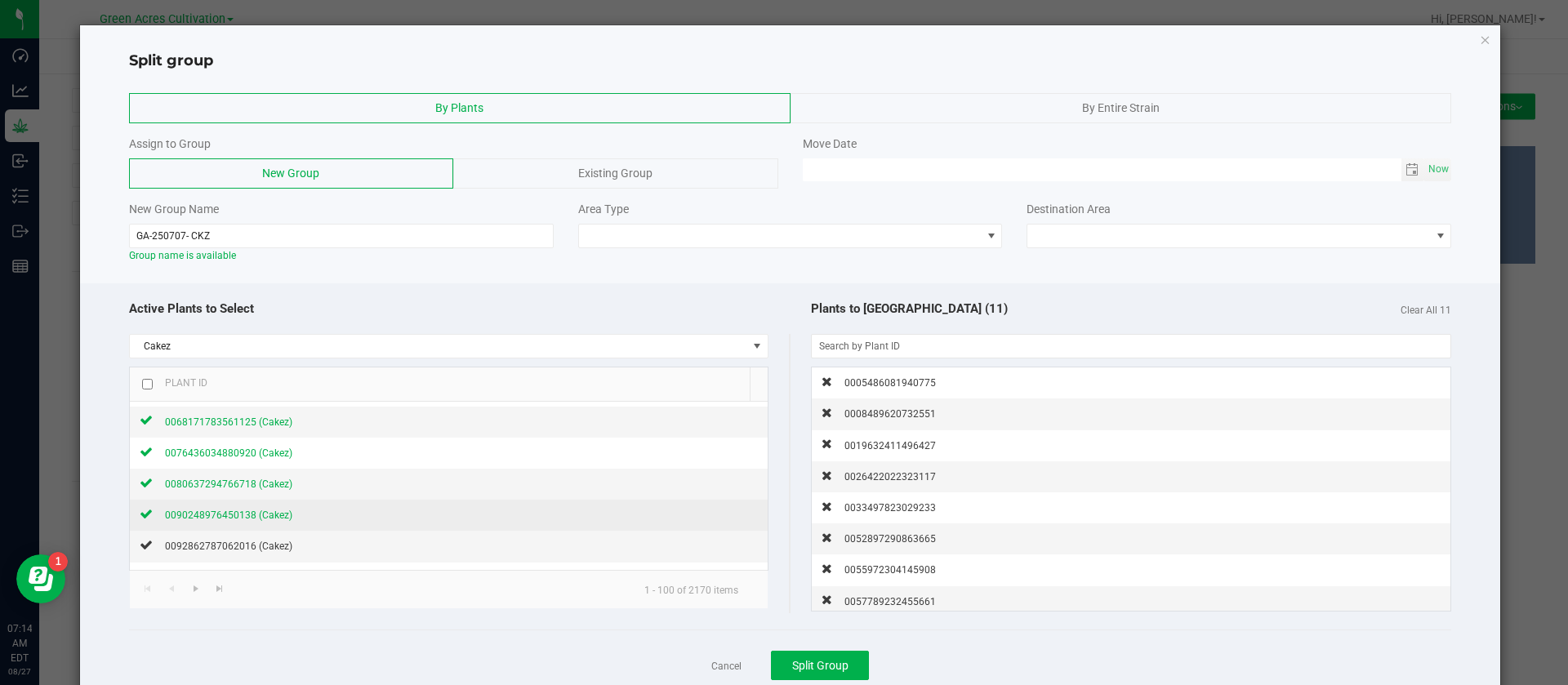
click at [257, 515] on span "0090248976450138 (Cakez)" at bounding box center [229, 515] width 128 height 11
click at [250, 544] on span "0092862787062016 (Cakez)" at bounding box center [229, 546] width 128 height 11
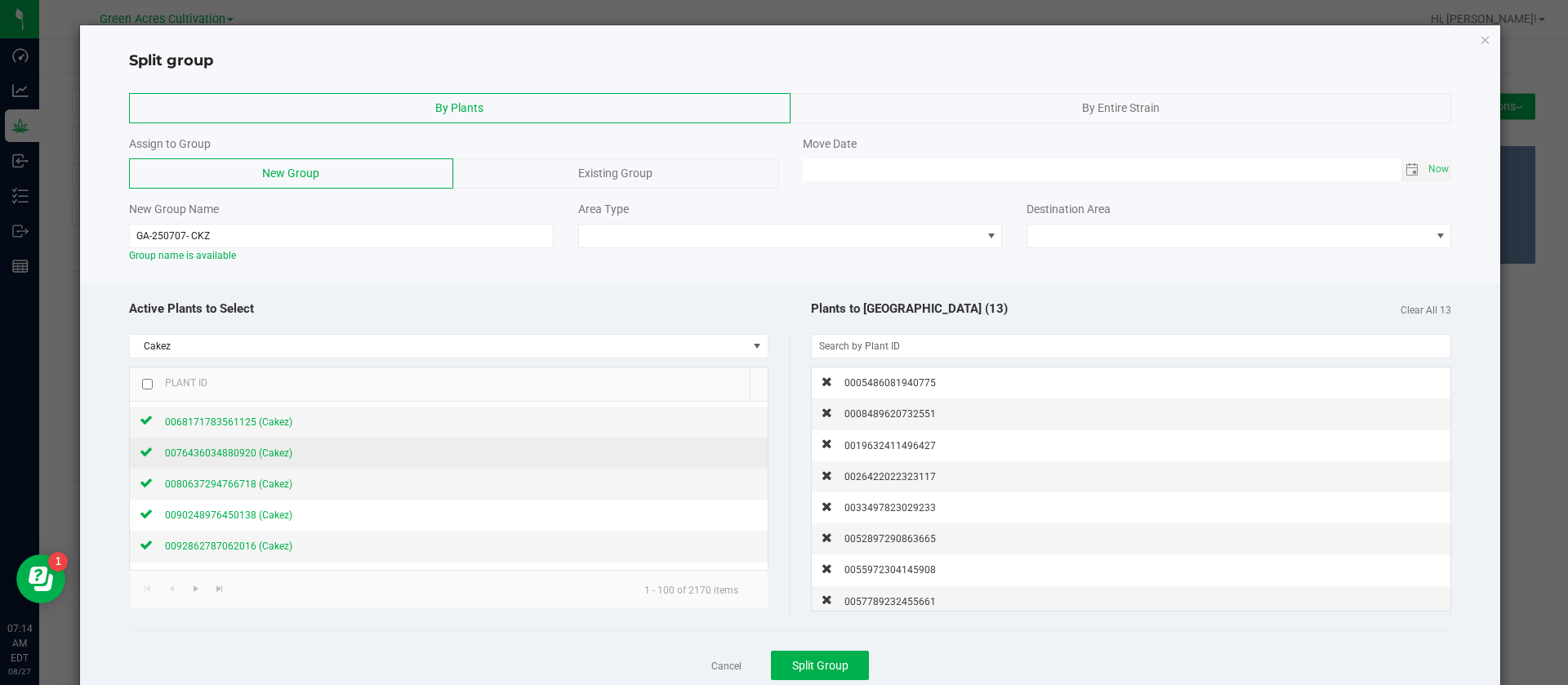
scroll to position [368, 0]
click at [255, 454] on span "0093611855456990 (Cakez)" at bounding box center [229, 455] width 128 height 11
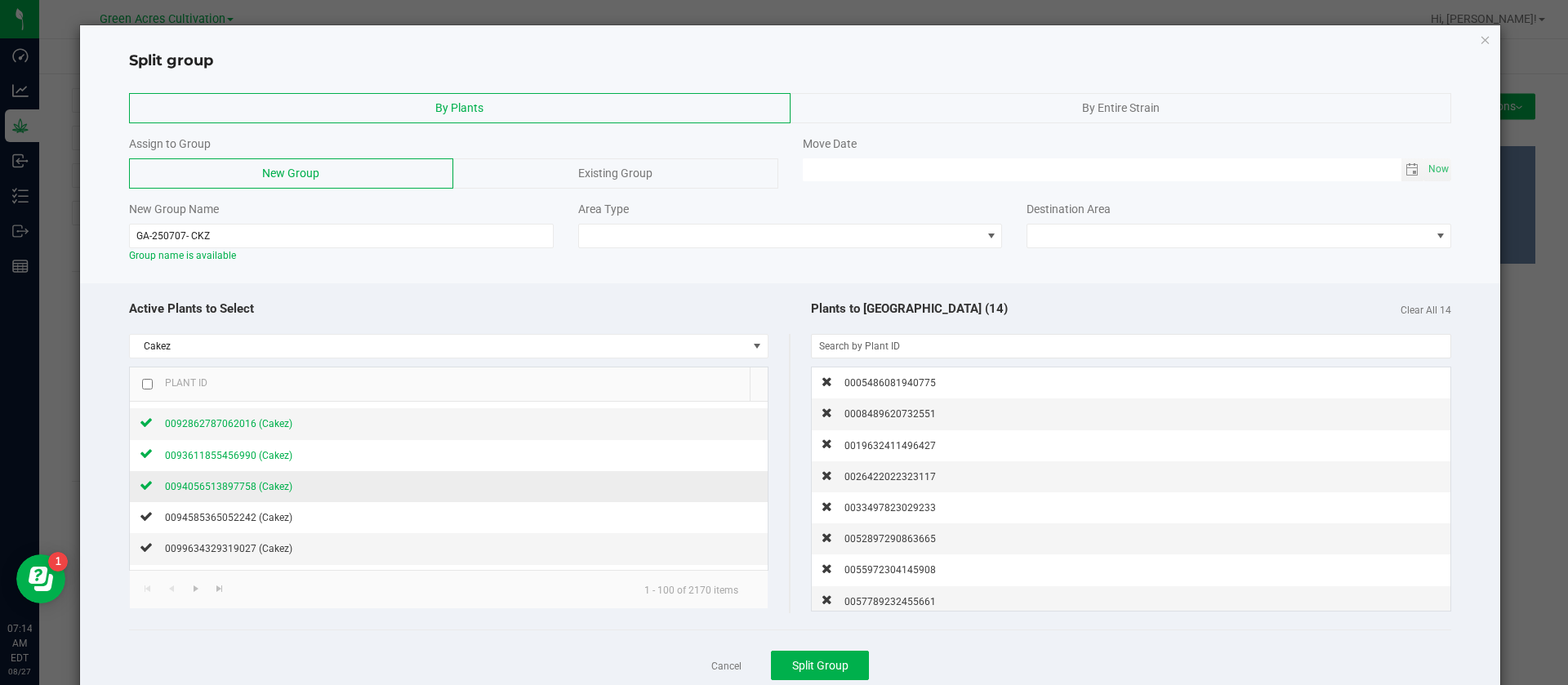
click at [250, 487] on span "0094056513897758 (Cakez)" at bounding box center [229, 486] width 128 height 11
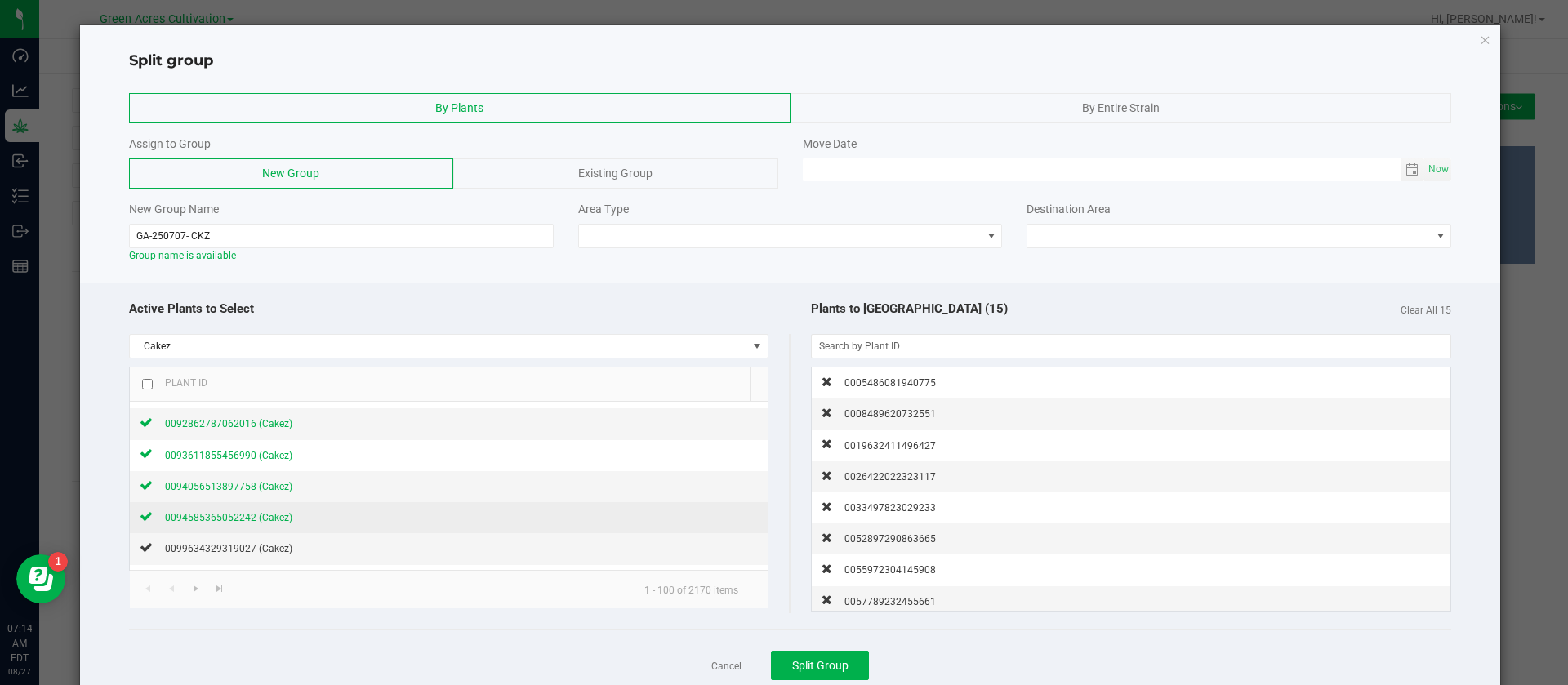
click at [250, 523] on span "0094585365052242 (Cakez)" at bounding box center [229, 518] width 128 height 11
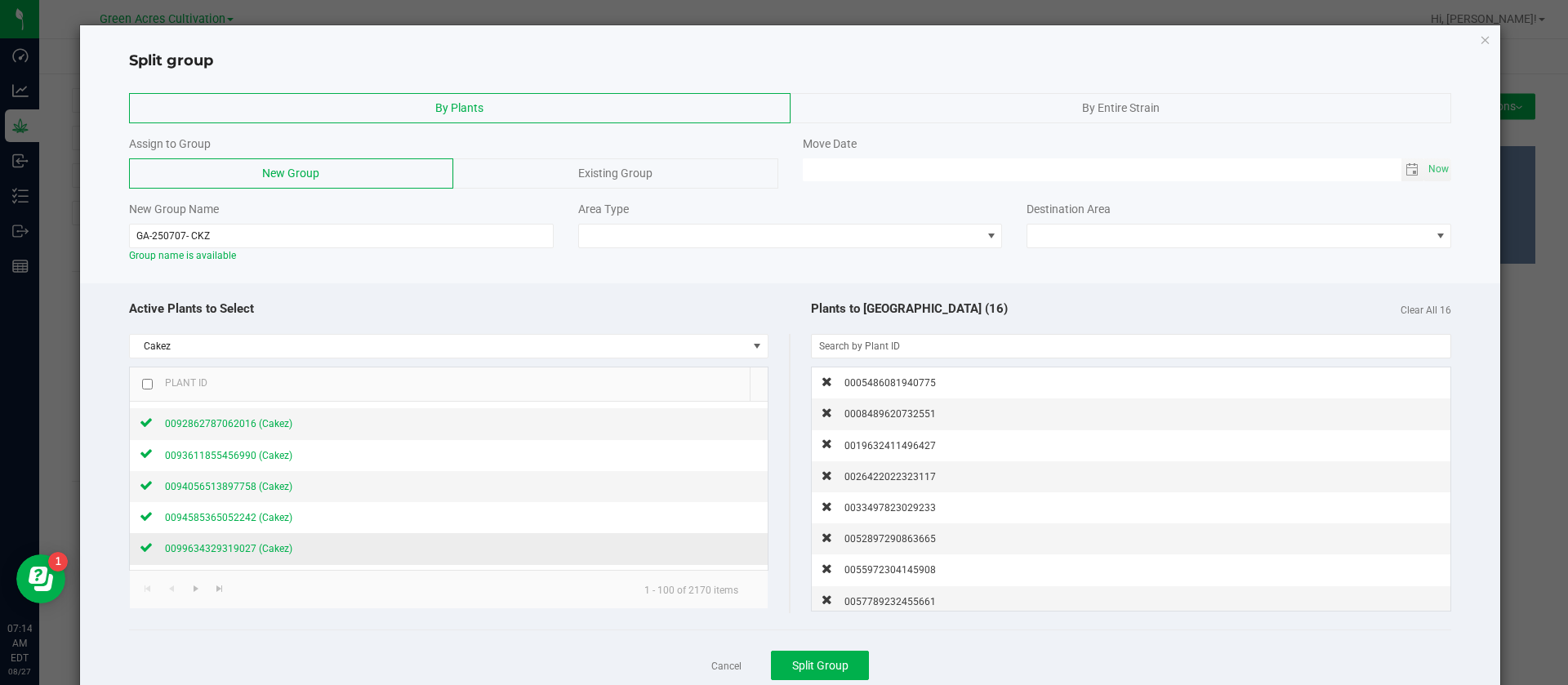
click at [251, 553] on span "0099634329319027 (Cakez)" at bounding box center [229, 549] width 128 height 11
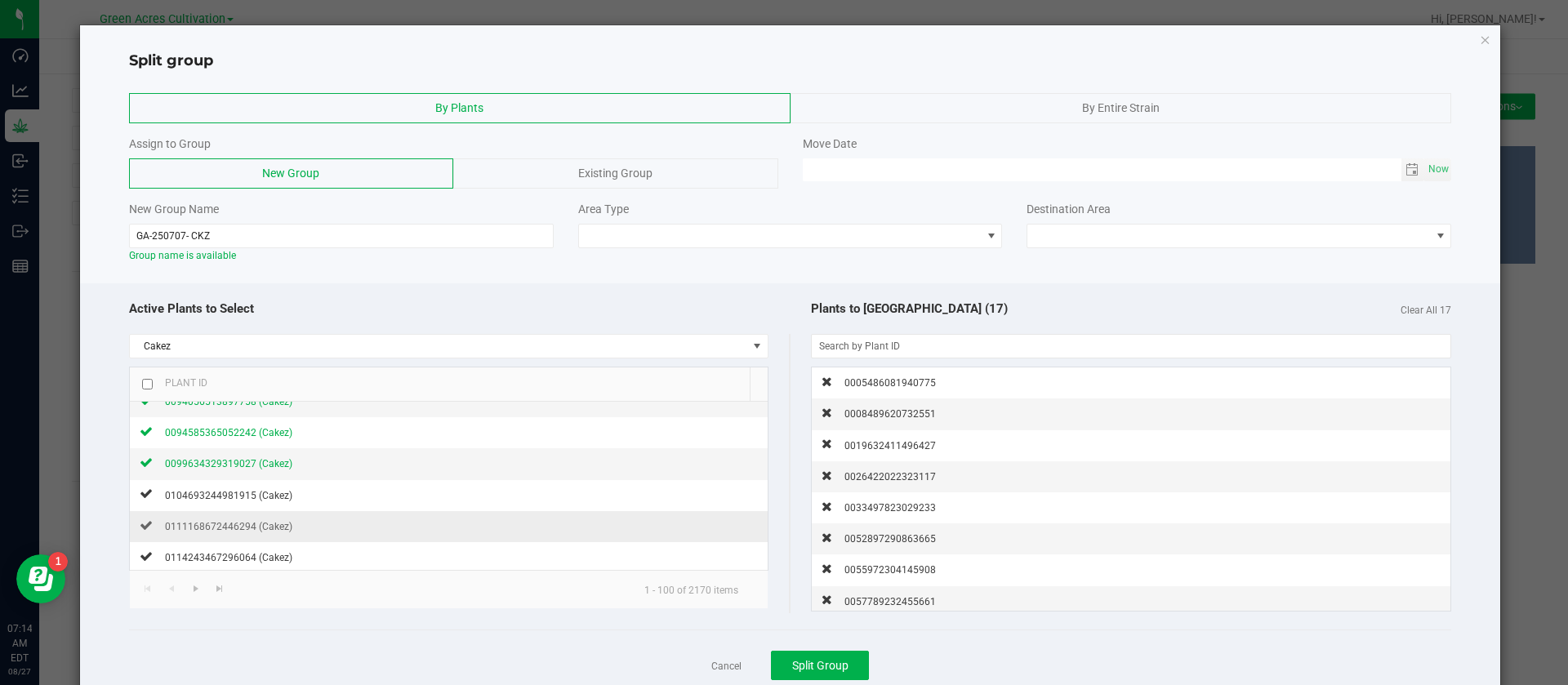
scroll to position [490, 0]
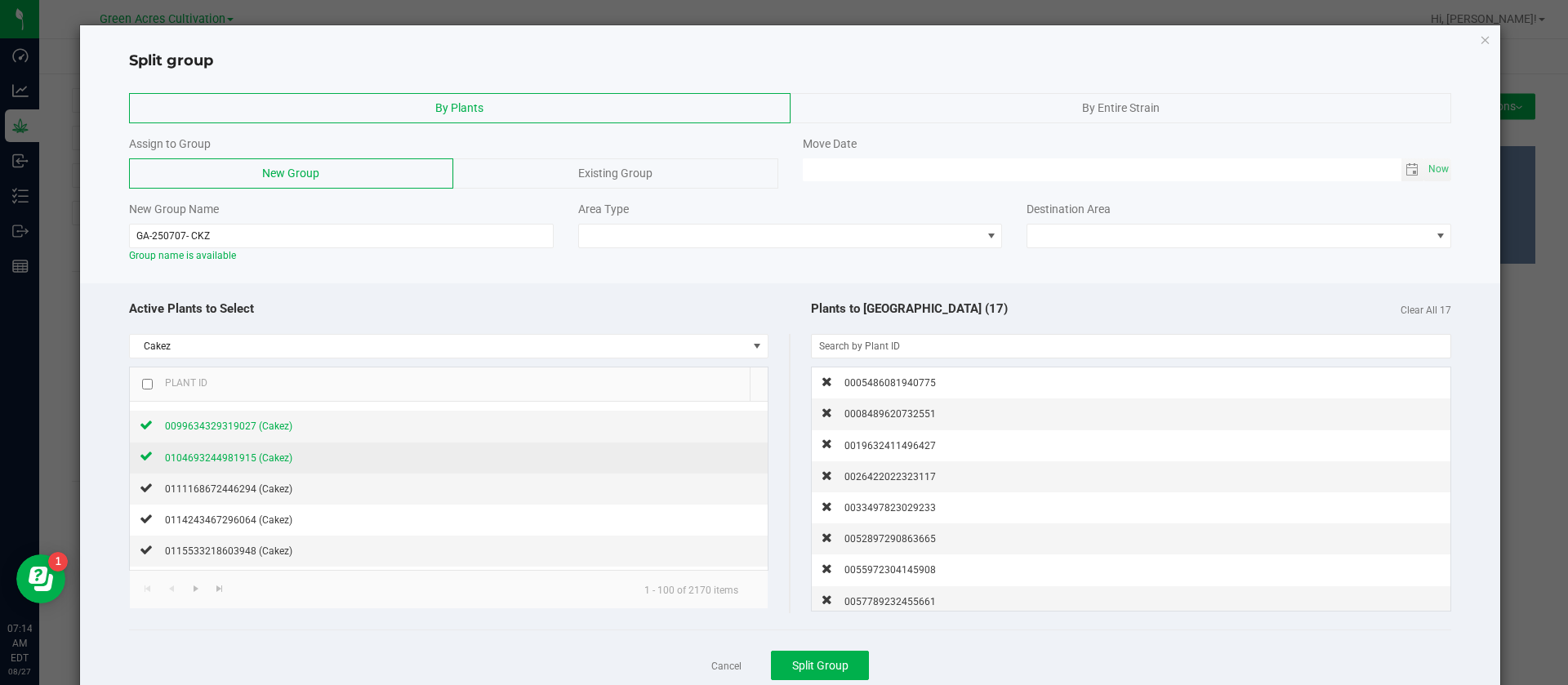
click at [267, 450] on div "0104693244981915 (Cakez)" at bounding box center [223, 457] width 140 height 17
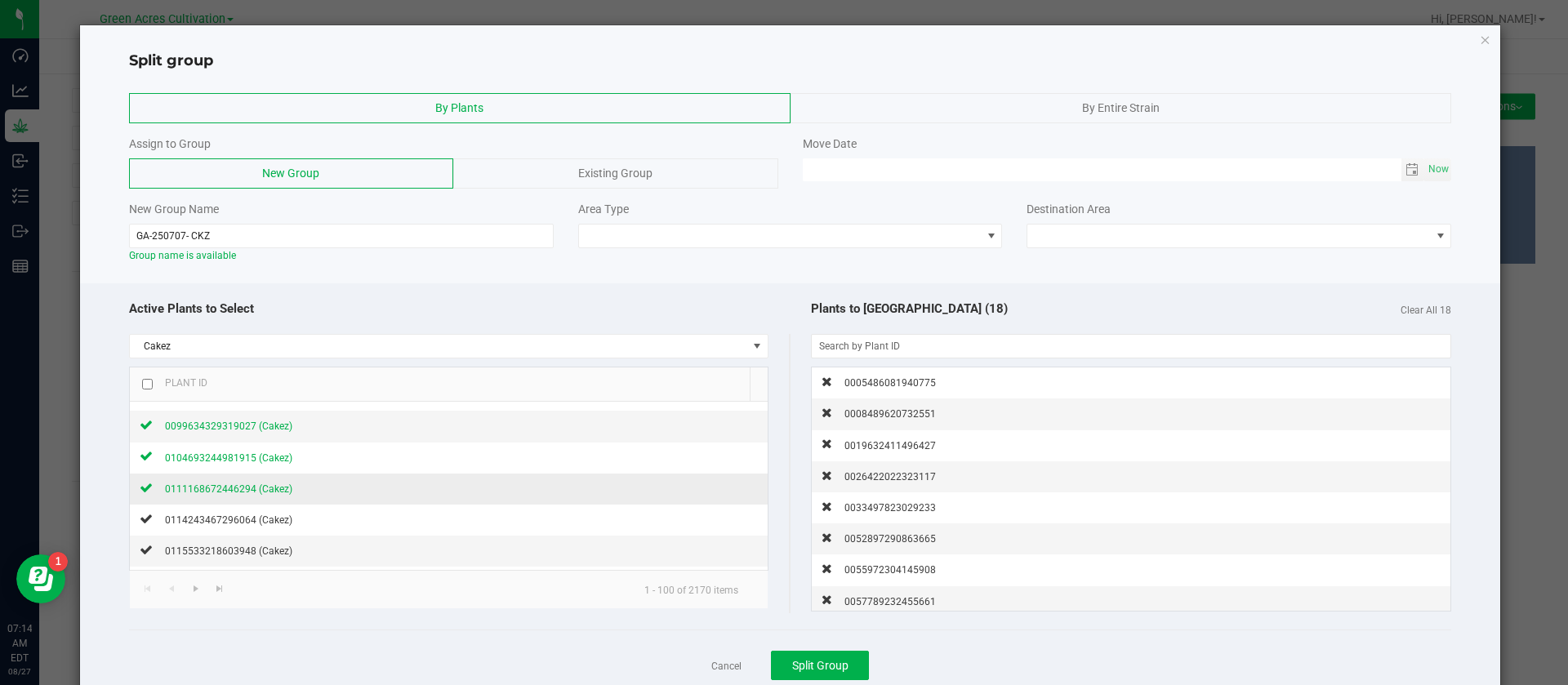
click at [245, 495] on div "0111168672446294 (Cakez)" at bounding box center [223, 489] width 140 height 17
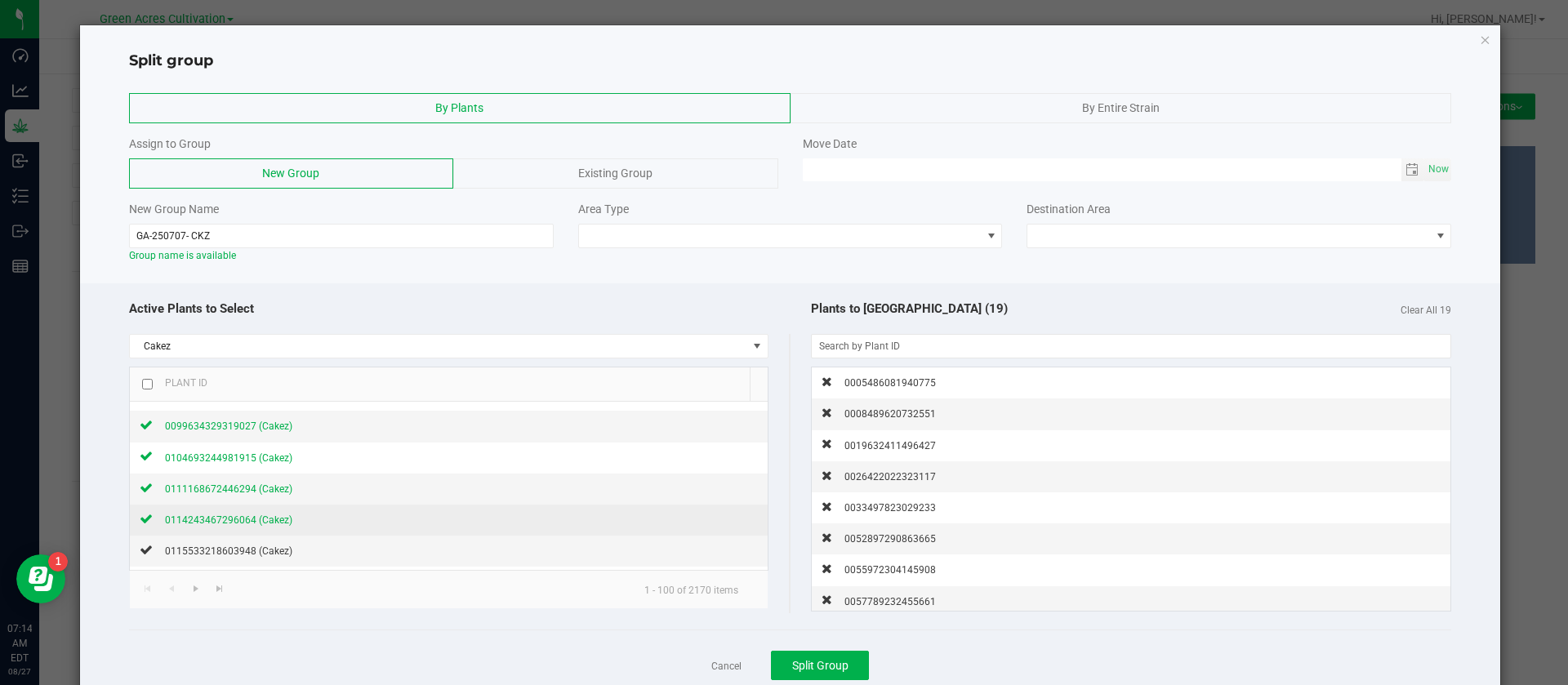
click at [259, 525] on span "0114243467296064 (Cakez)" at bounding box center [229, 520] width 128 height 11
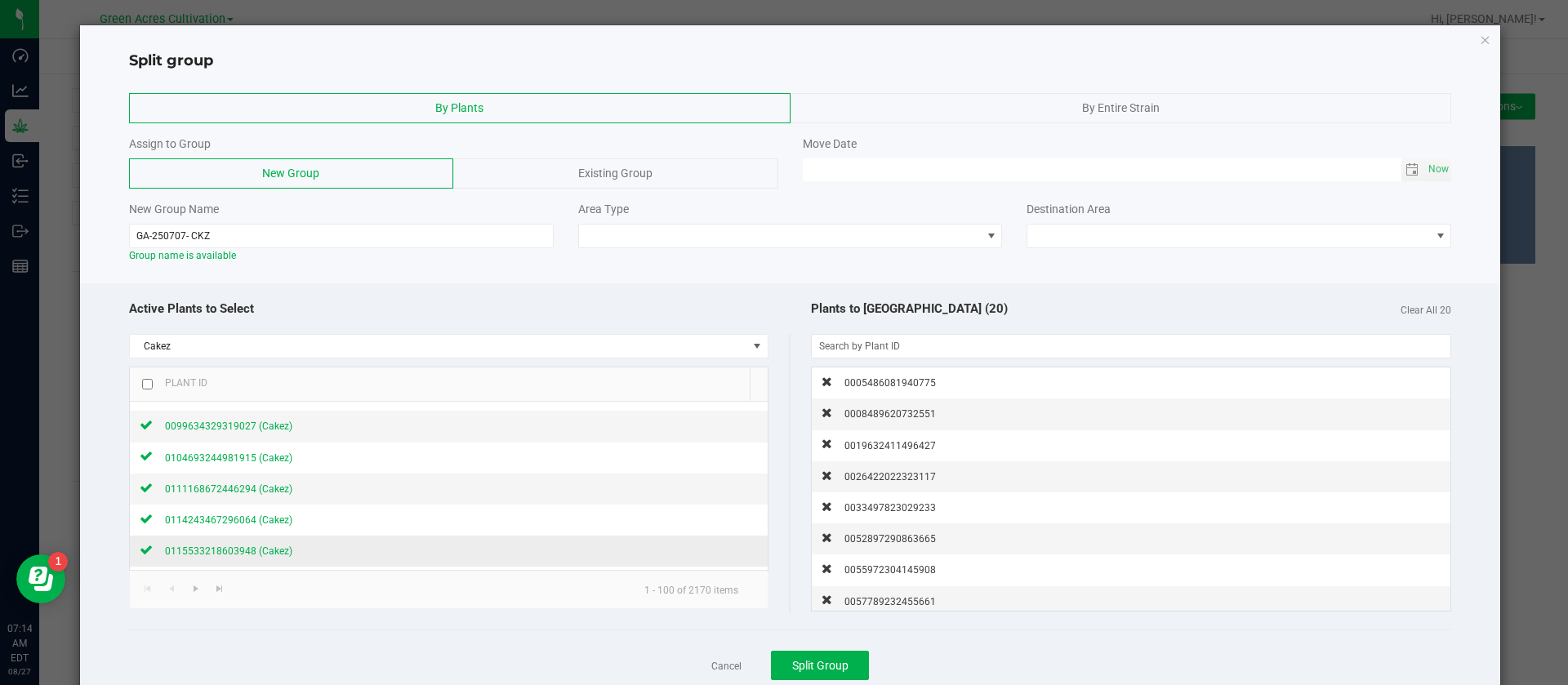
click at [259, 542] on div "0115533218603948 (Cakez)" at bounding box center [223, 551] width 140 height 17
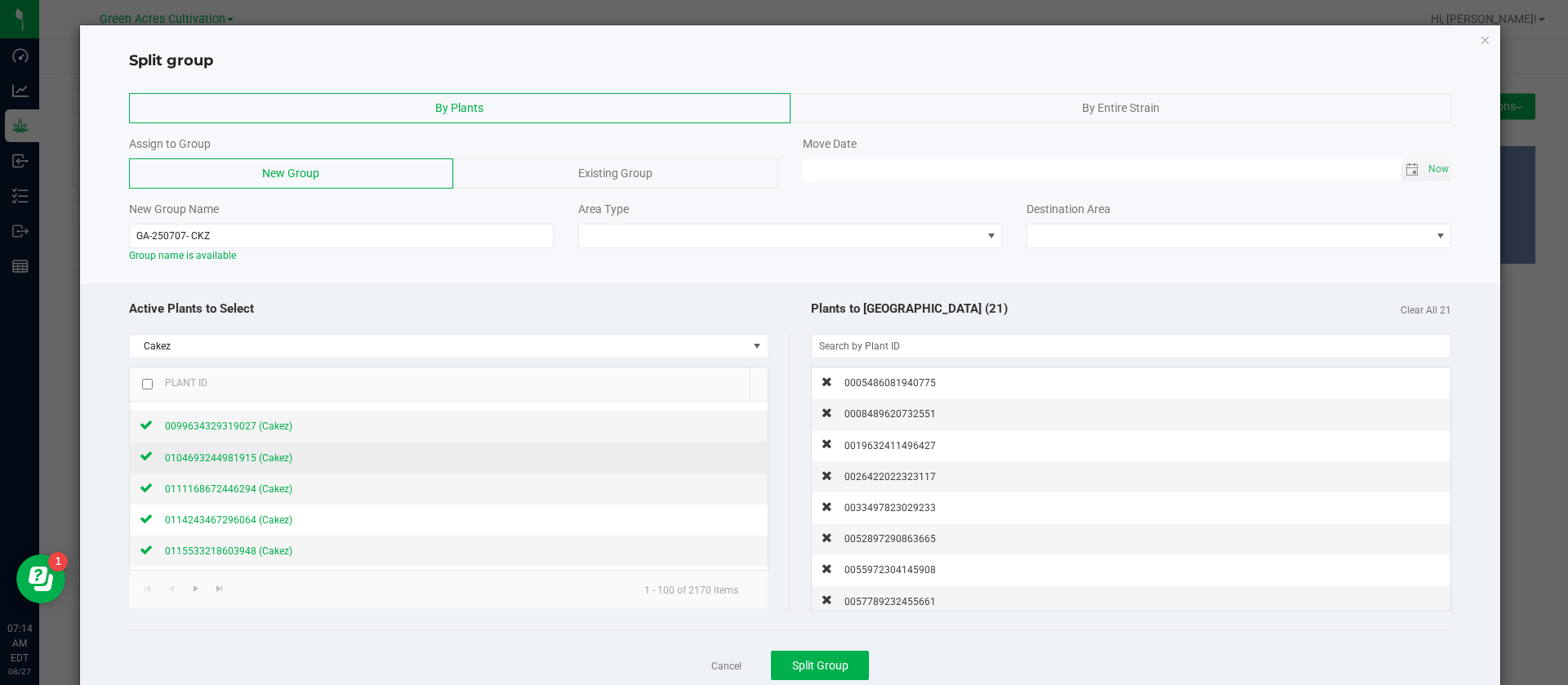
scroll to position [612, 0]
click at [248, 457] on span "0119637333073216 (Cakez)" at bounding box center [229, 460] width 128 height 11
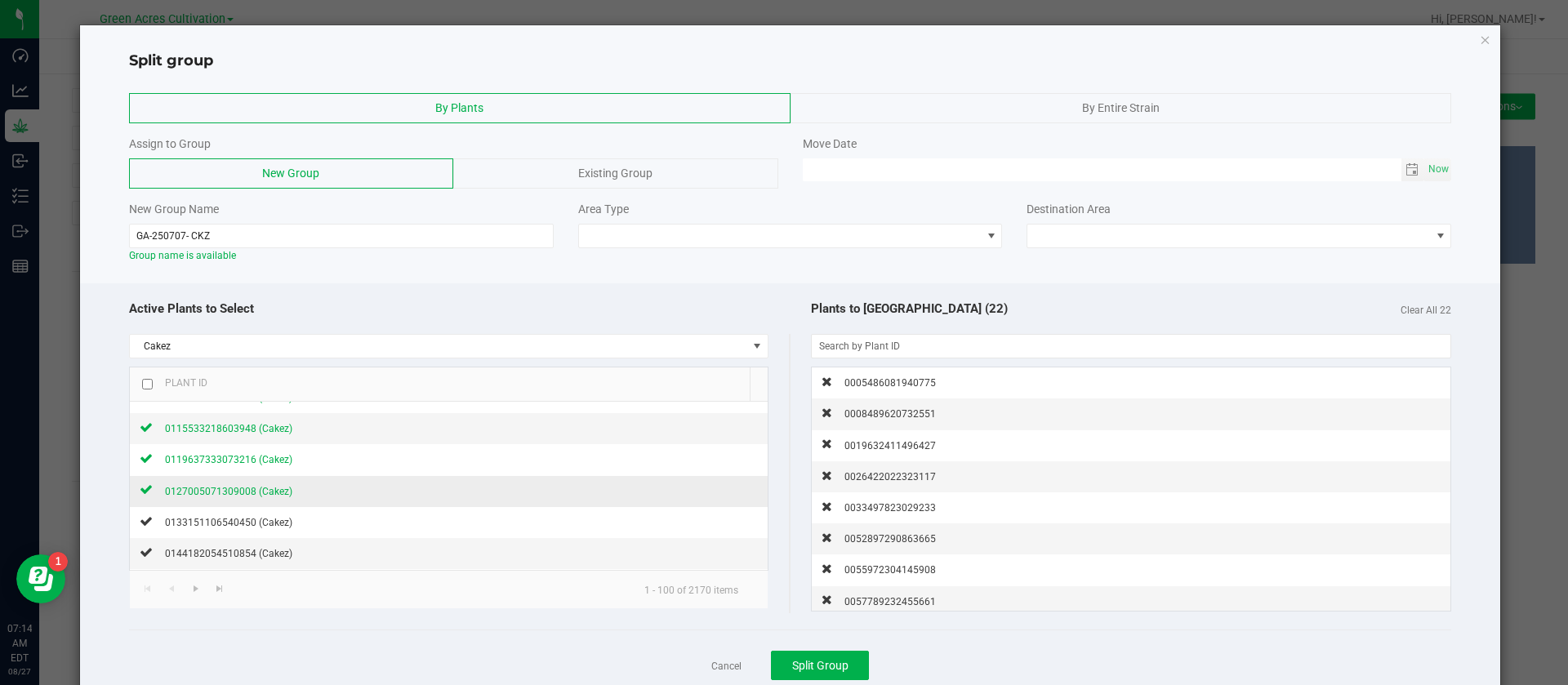
click at [248, 496] on span "0127005071309008 (Cakez)" at bounding box center [229, 492] width 128 height 11
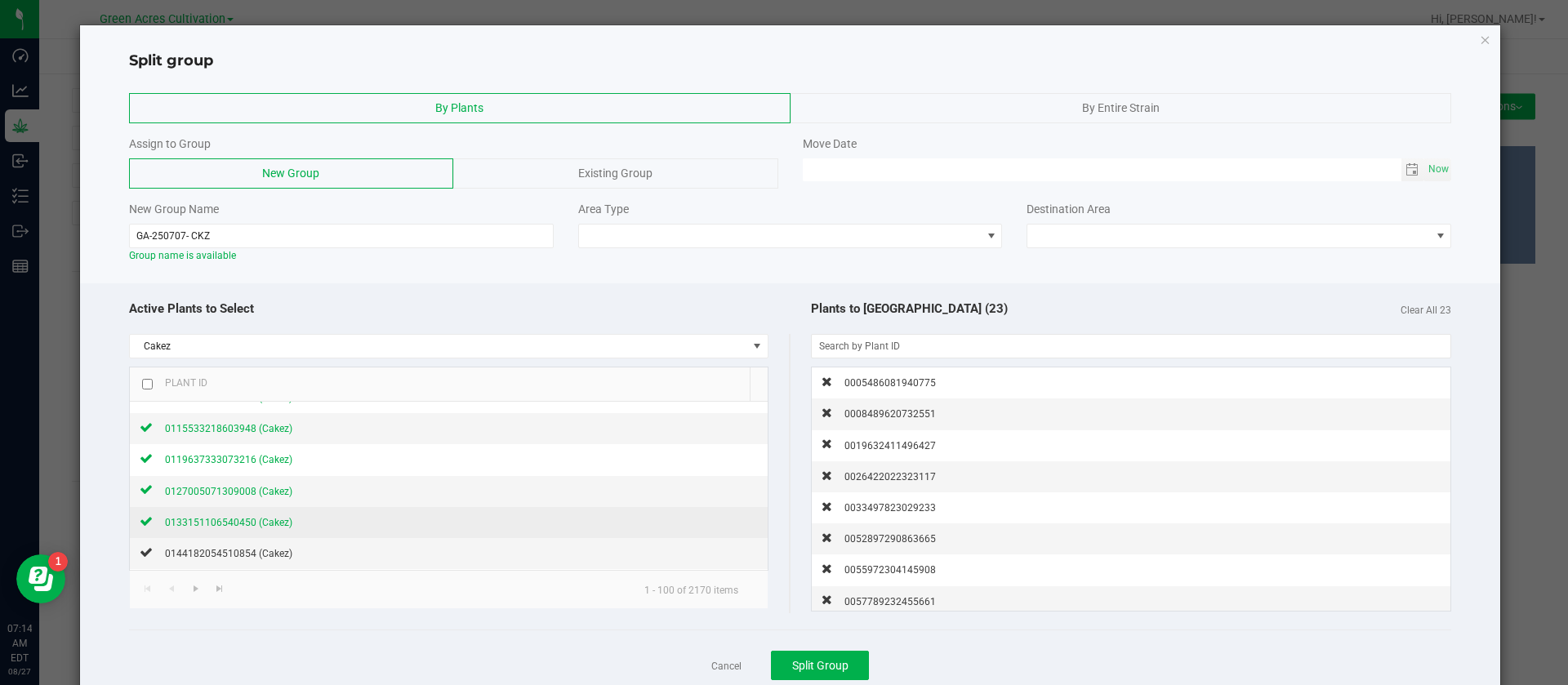
click at [236, 524] on span "0133151106540450 (Cakez)" at bounding box center [229, 523] width 128 height 11
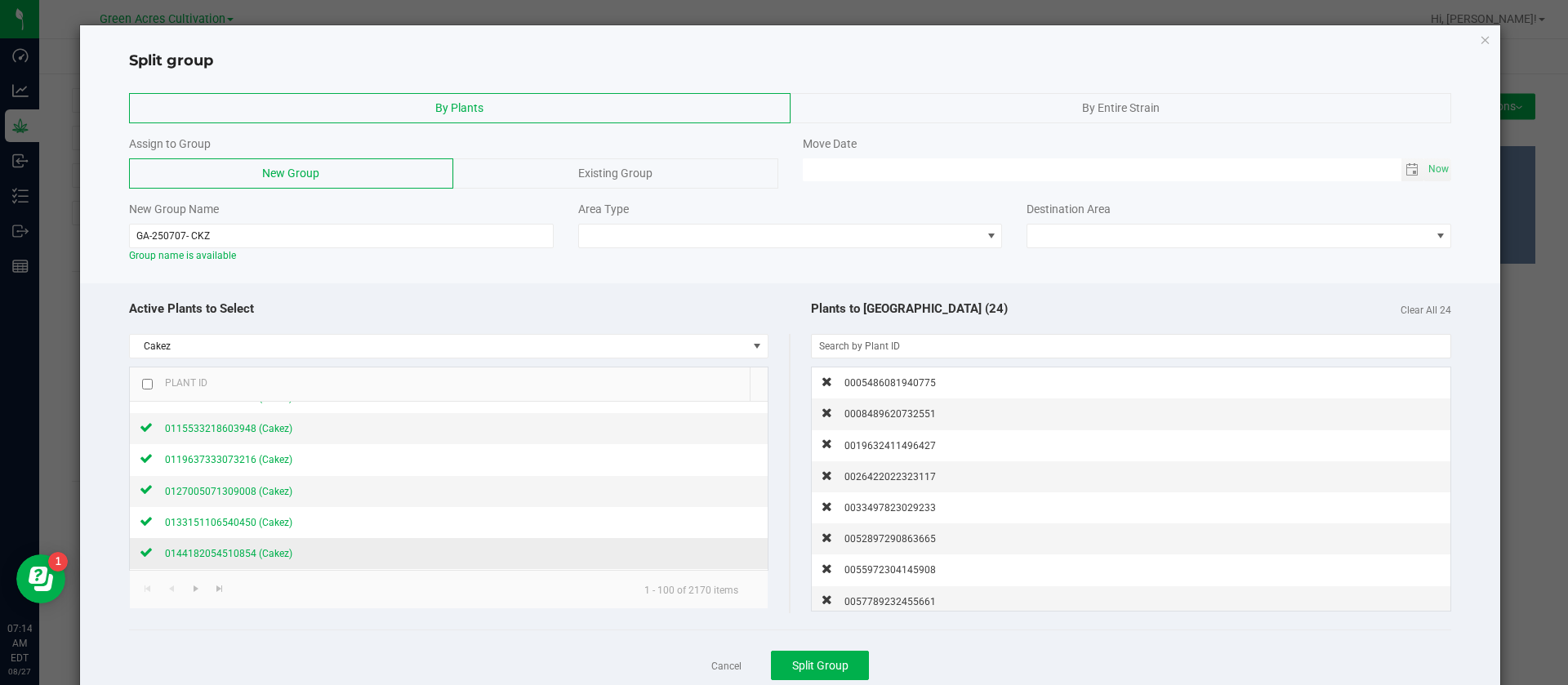
click at [269, 552] on span "0144182054510854 (Cakez)" at bounding box center [229, 553] width 128 height 11
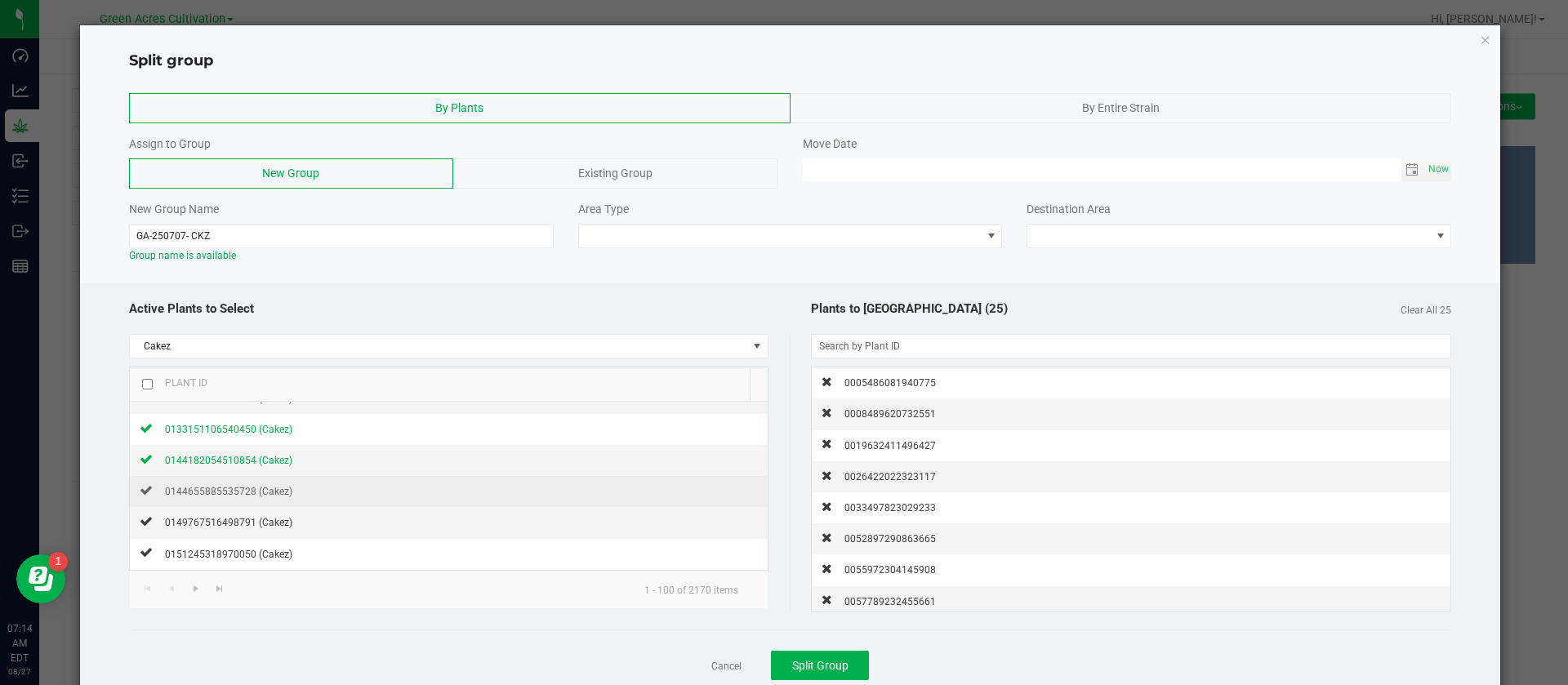
scroll to position [735, 0]
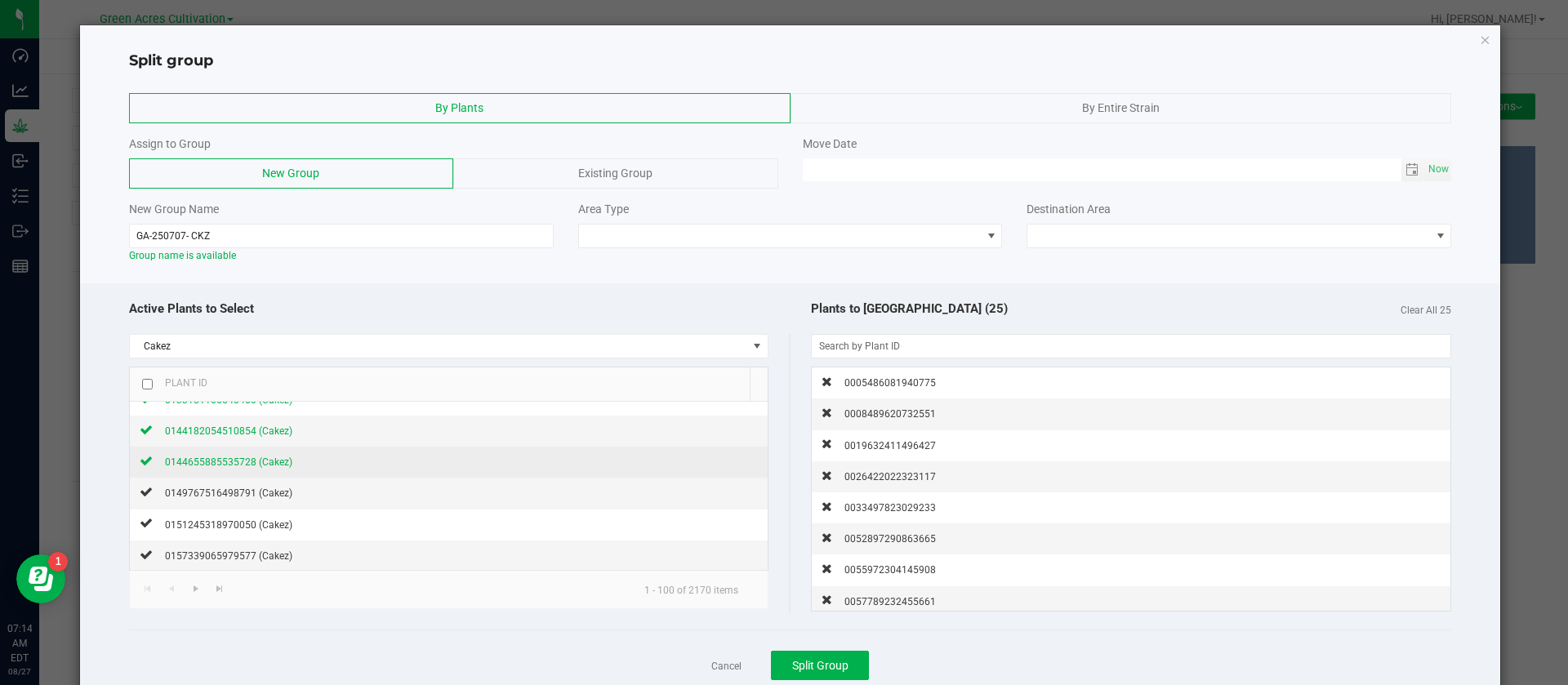
click at [272, 461] on span "0144655885535728 (Cakez)" at bounding box center [229, 462] width 128 height 11
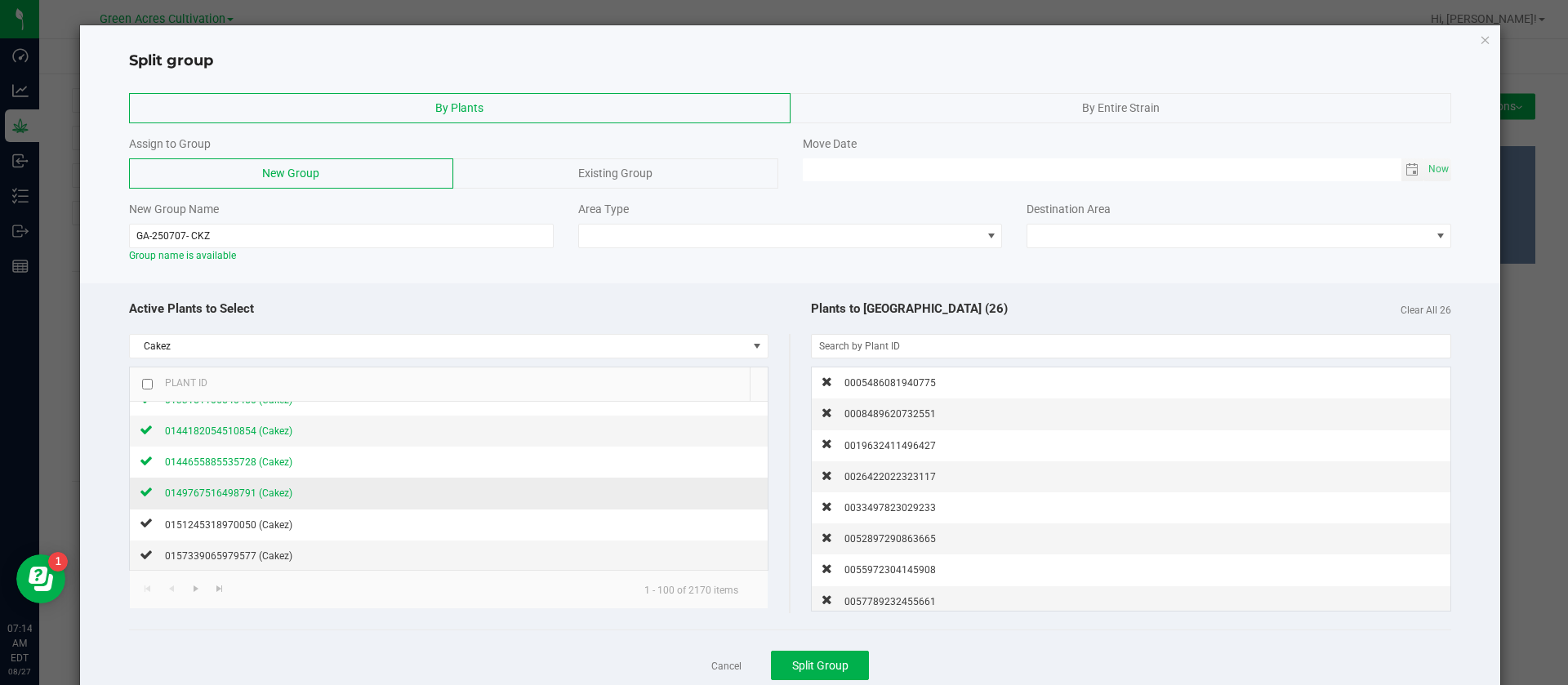
click at [244, 495] on span "0149767516498791 (Cakez)" at bounding box center [229, 493] width 128 height 11
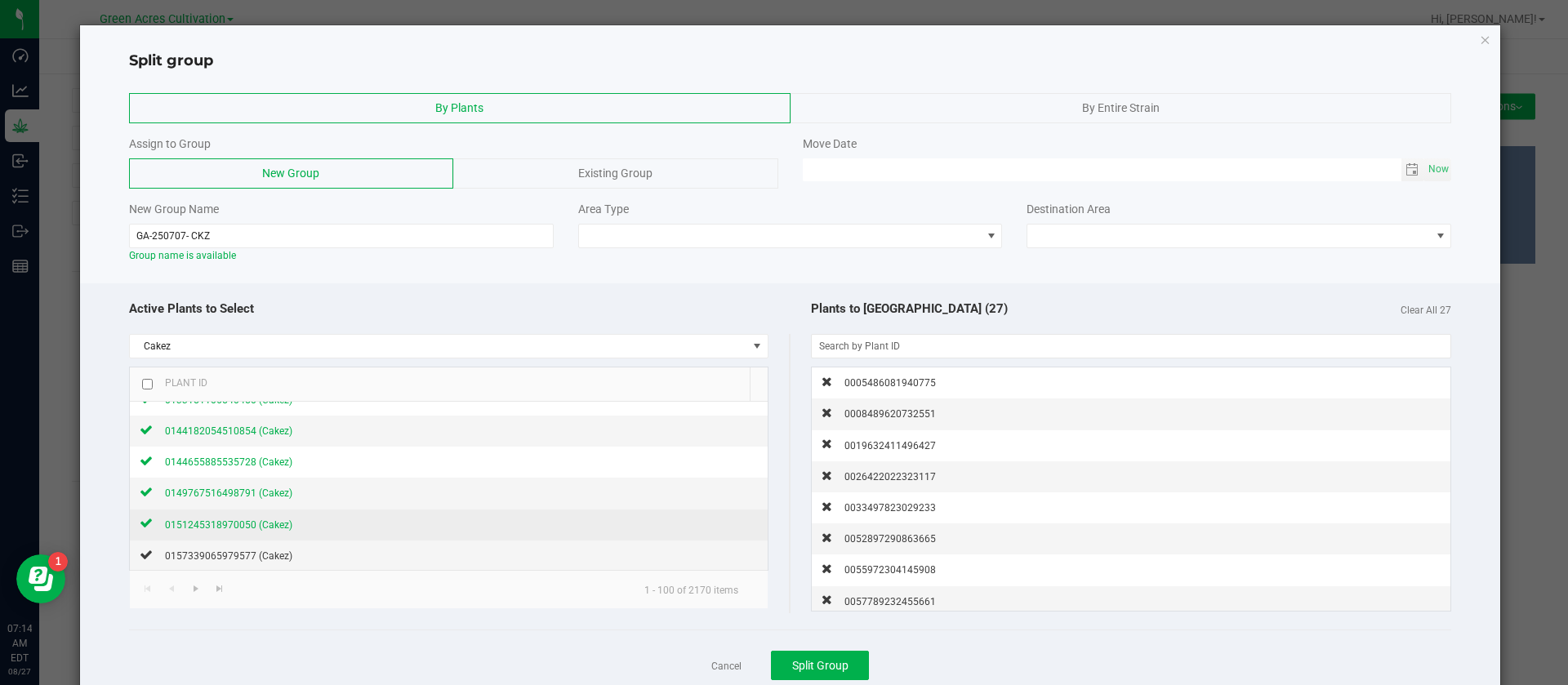
click at [252, 524] on span "0151245318970050 (Cakez)" at bounding box center [229, 525] width 128 height 11
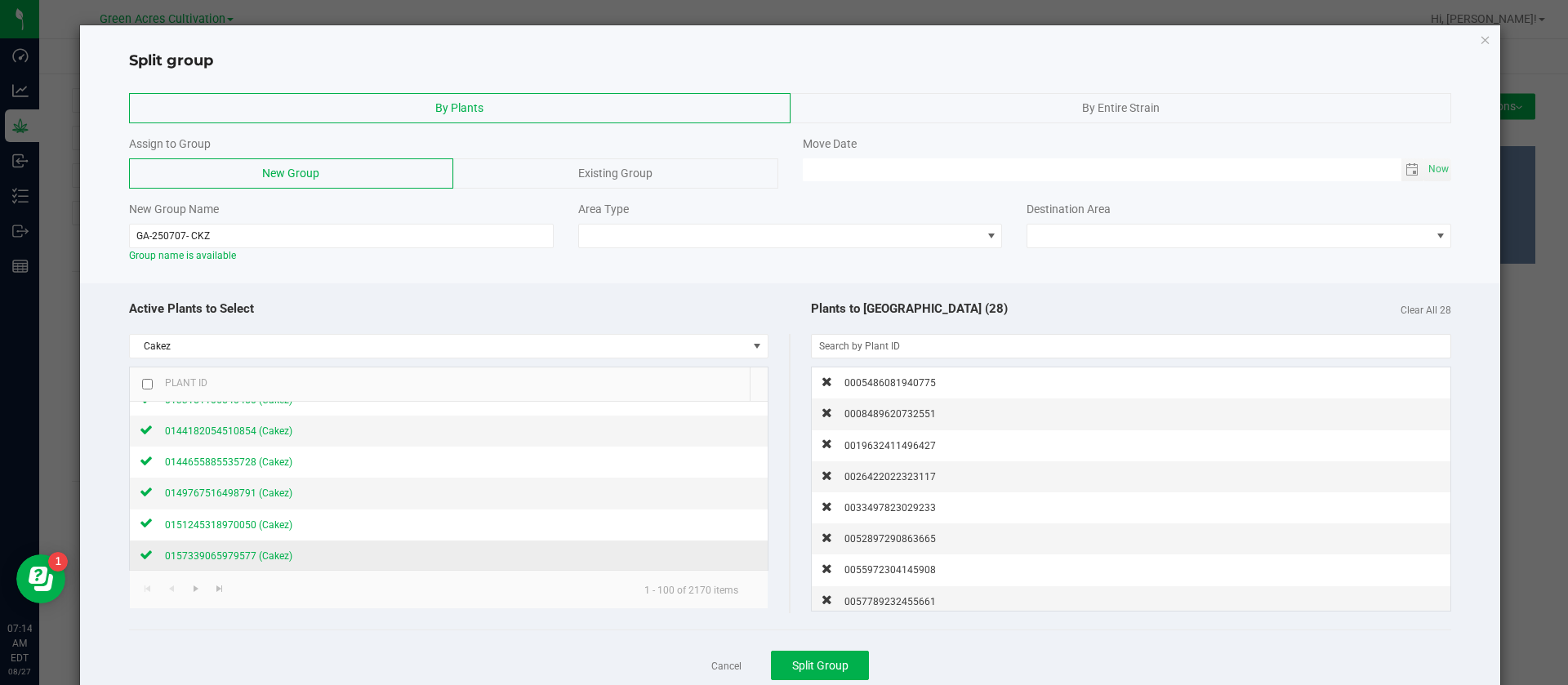
click at [256, 557] on span "0157339065979577 (Cakez)" at bounding box center [229, 556] width 128 height 11
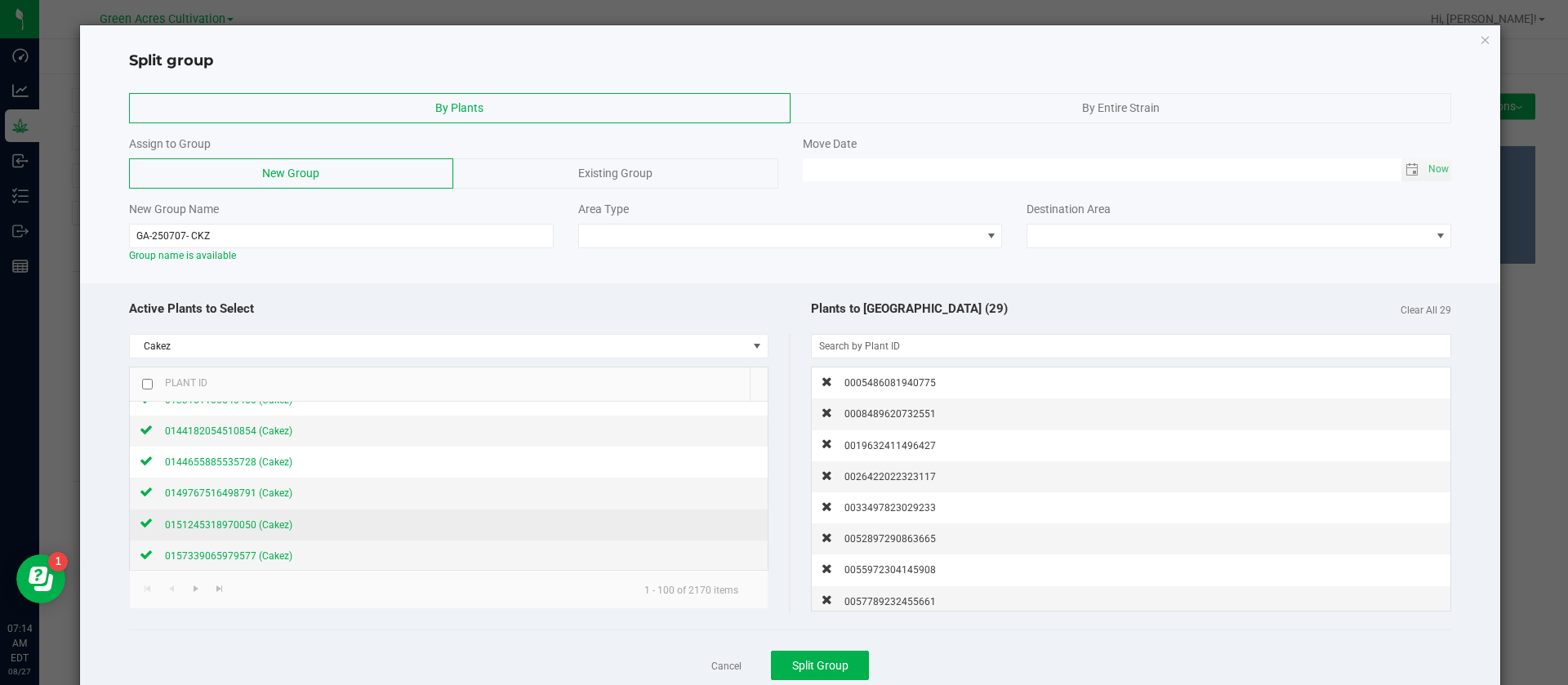
scroll to position [858, 0]
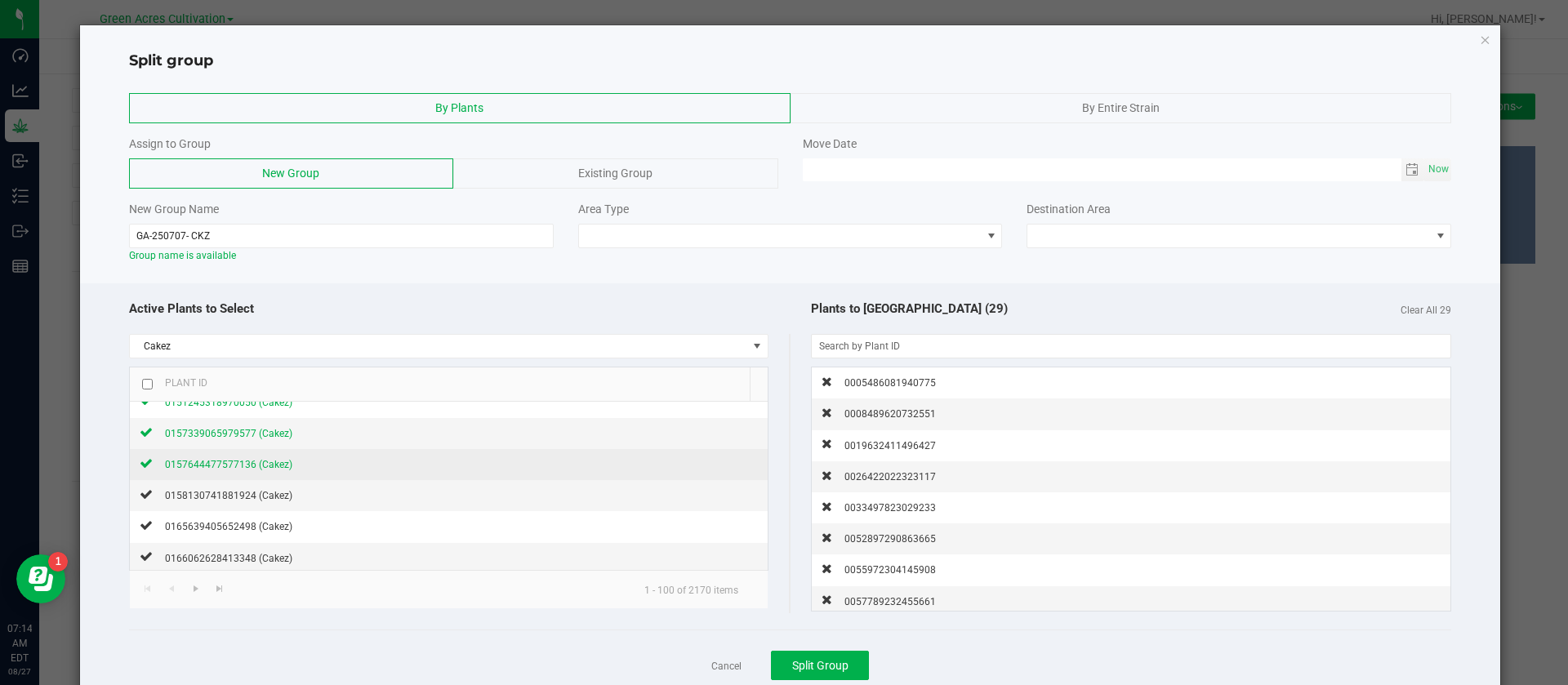
click at [256, 468] on span "0157644477577136 (Cakez)" at bounding box center [229, 465] width 128 height 11
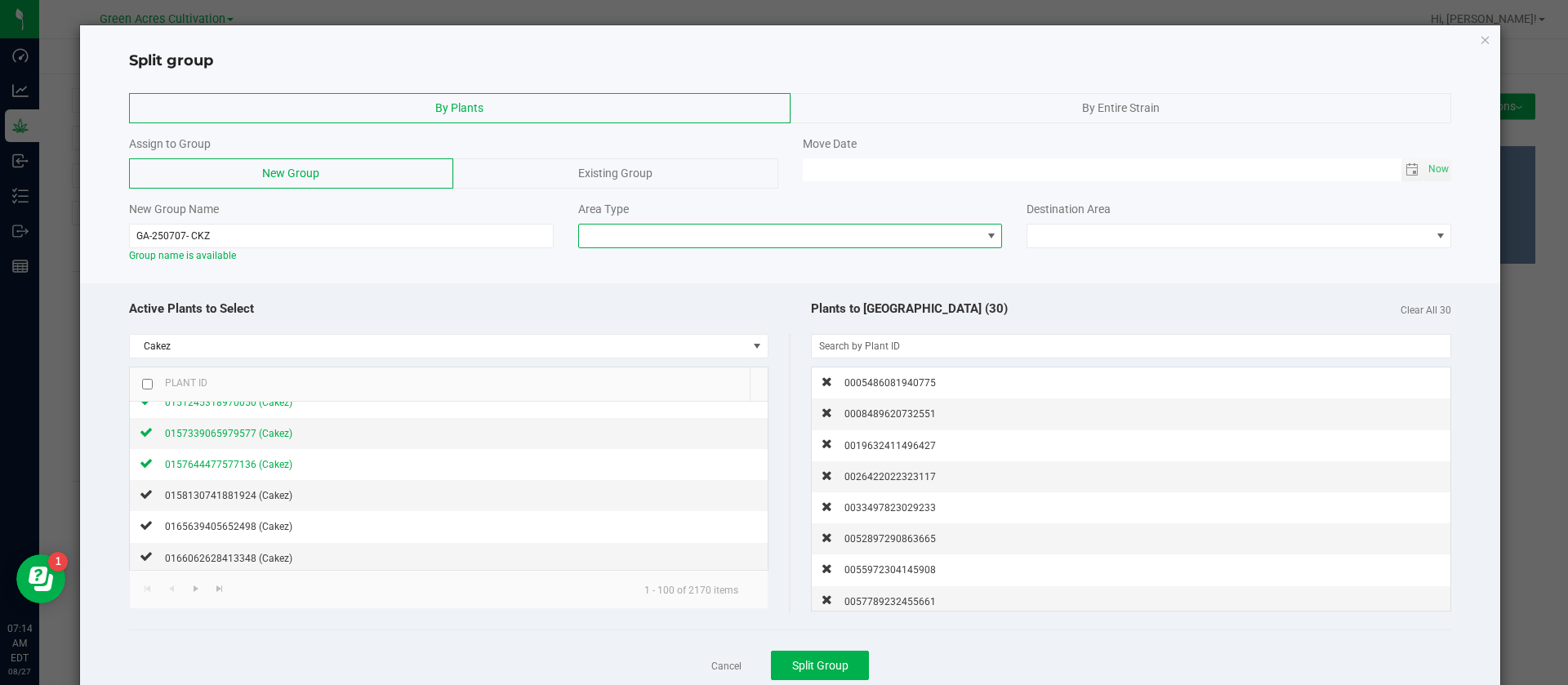
click at [612, 232] on span at bounding box center [779, 236] width 402 height 23
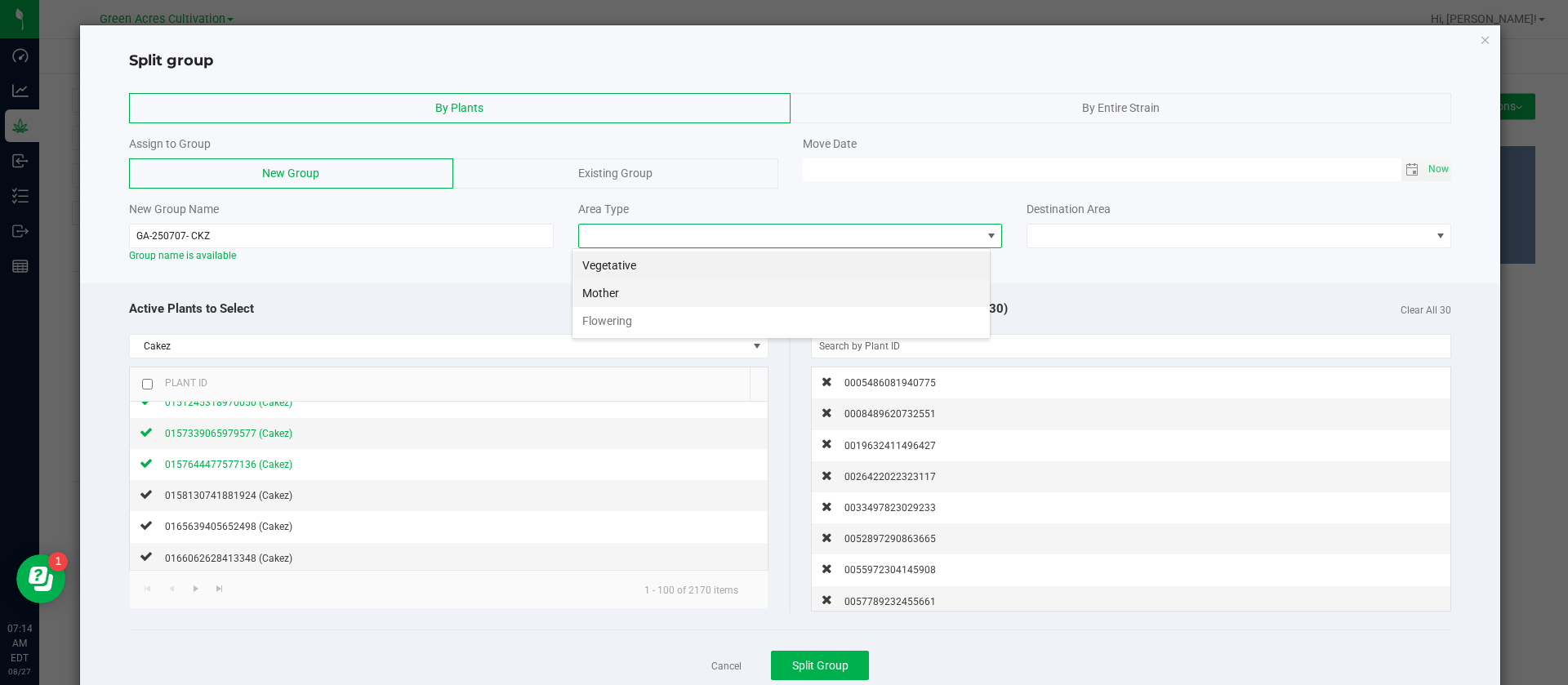
scroll to position [24, 419]
drag, startPoint x: 628, startPoint y: 266, endPoint x: 637, endPoint y: 267, distance: 9.1
click at [628, 265] on li "Vegetative" at bounding box center [780, 266] width 417 height 28
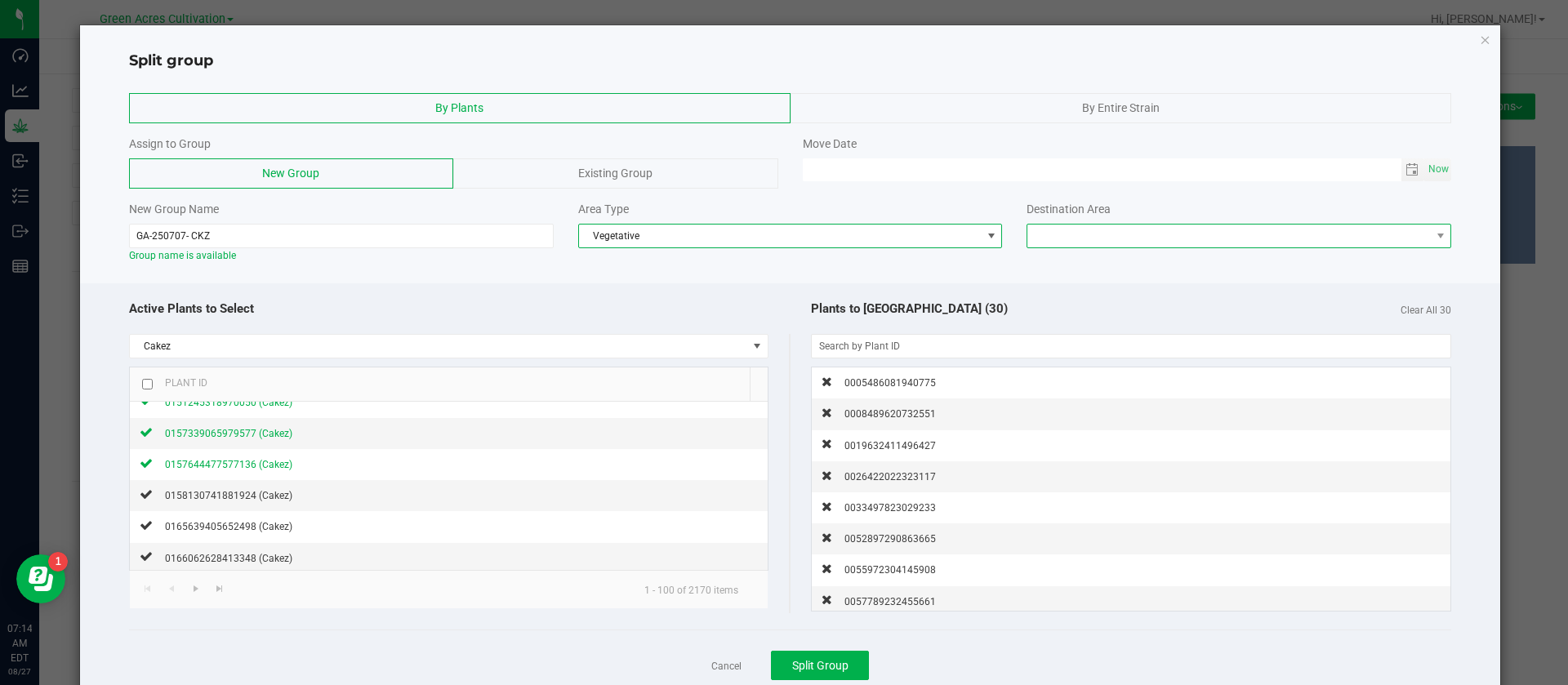
click at [1028, 245] on span at bounding box center [1228, 236] width 402 height 23
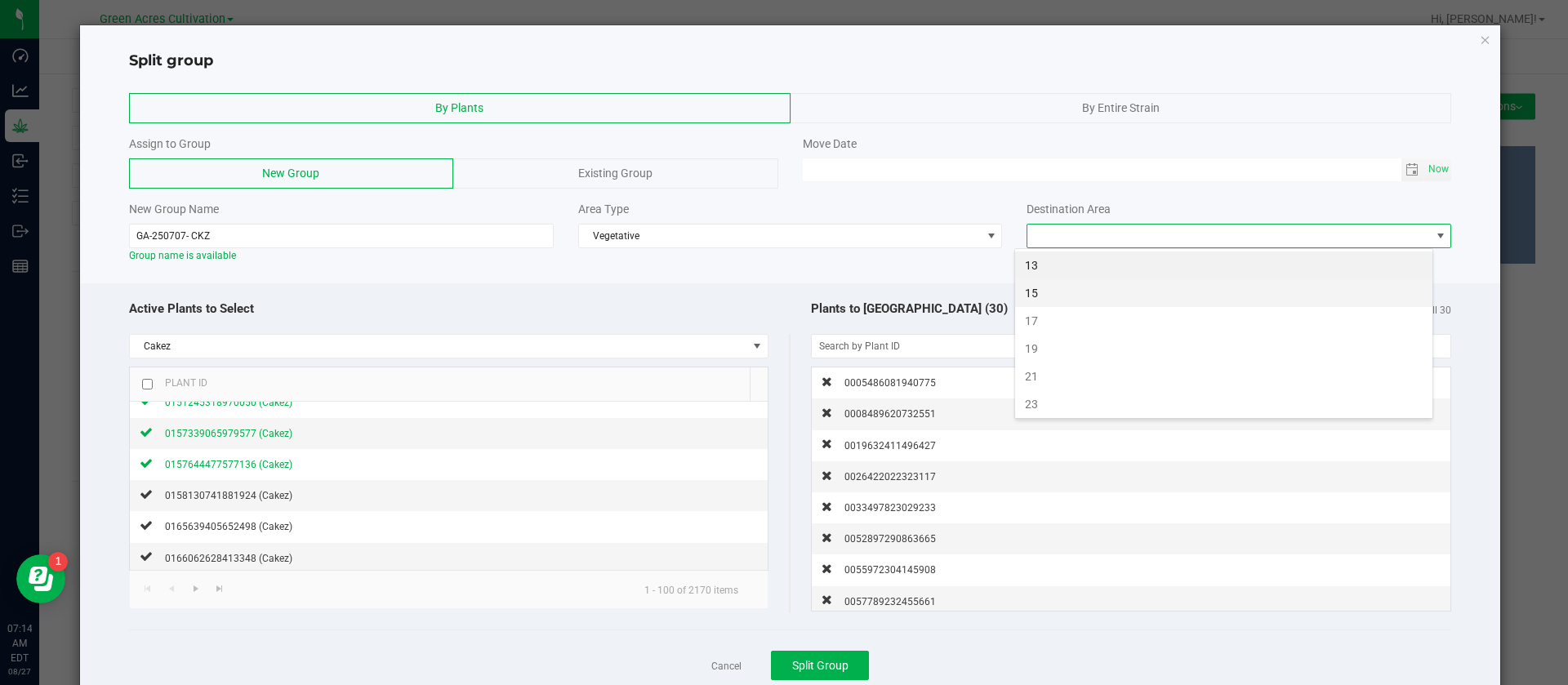
click at [1048, 296] on li "15" at bounding box center [1224, 293] width 417 height 28
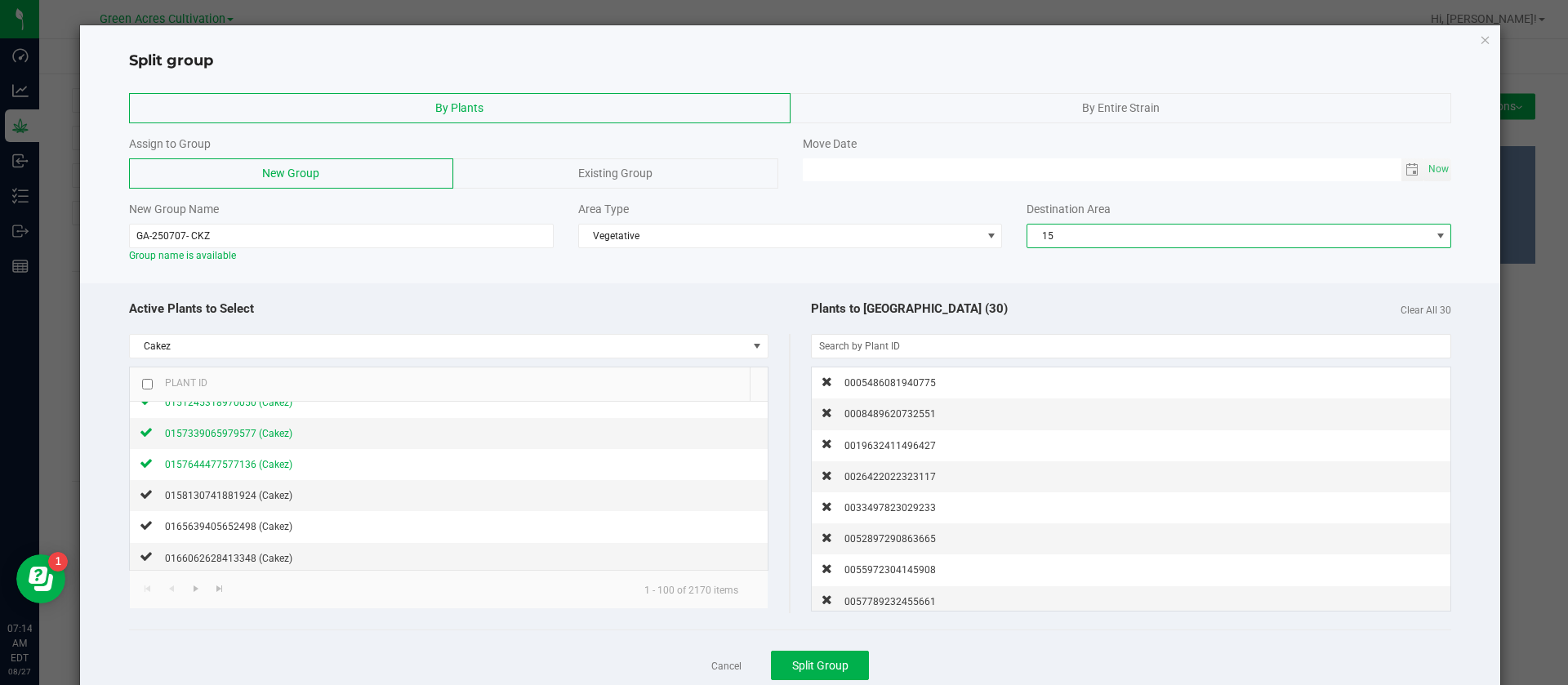
click at [851, 272] on div at bounding box center [791, 277] width 1421 height 12
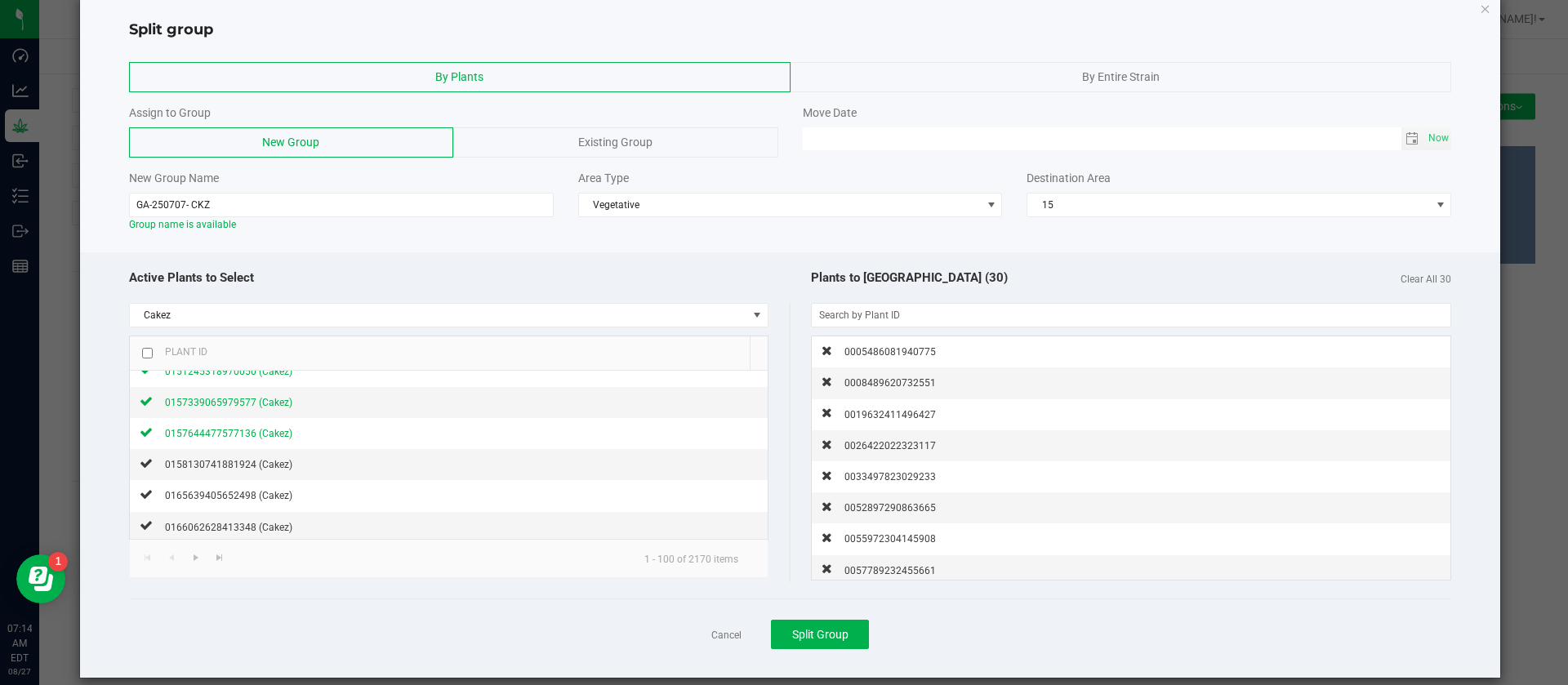
scroll to position [49, 0]
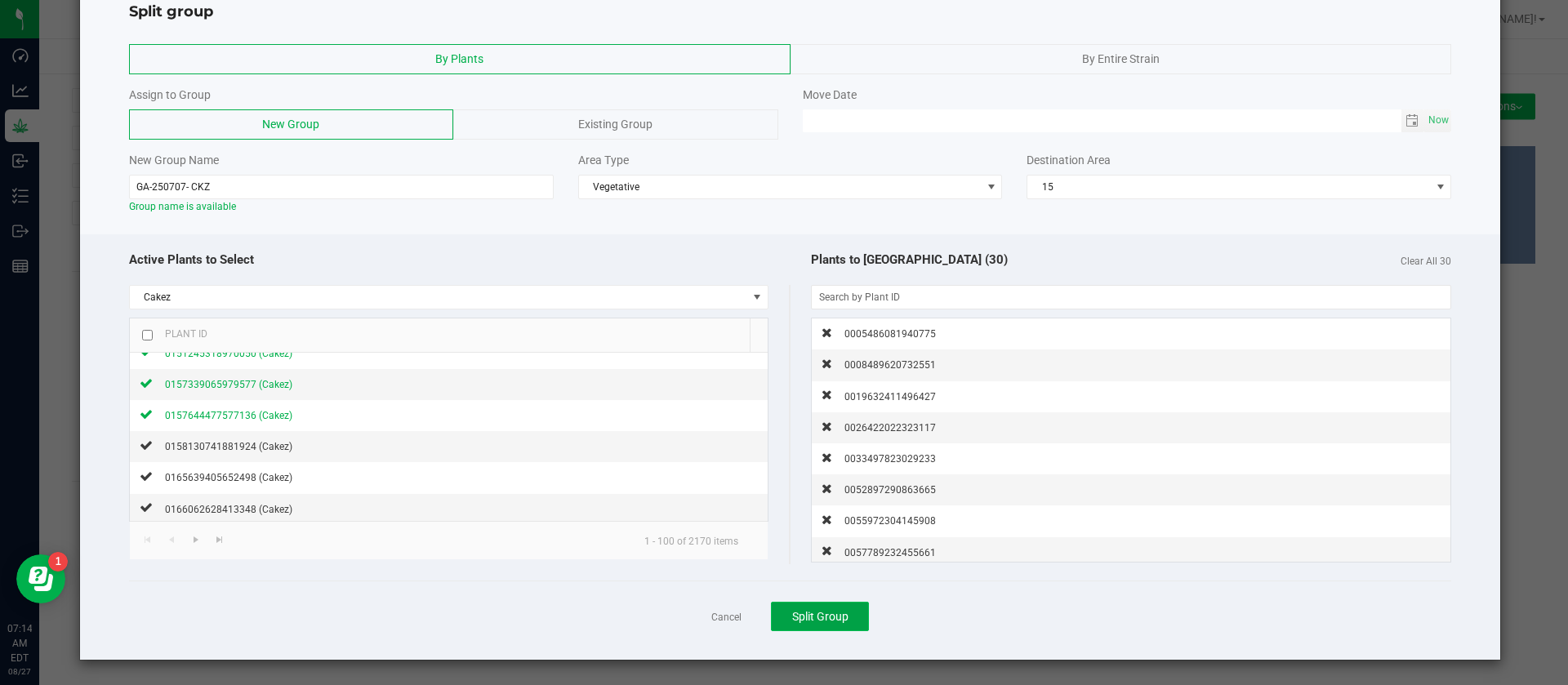
click at [813, 622] on span "Split Group" at bounding box center [820, 617] width 56 height 13
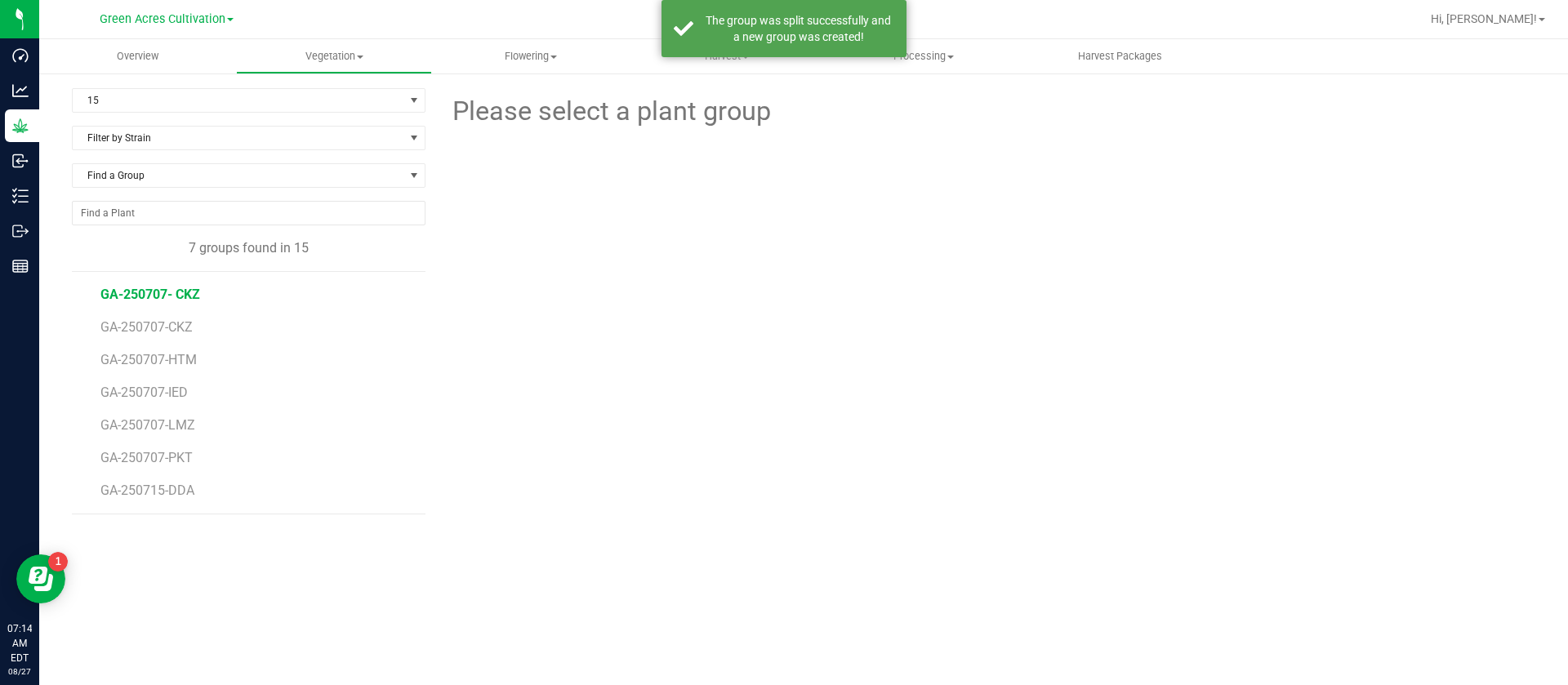
click at [175, 285] on li "GA-250707- CKZ" at bounding box center [258, 287] width 314 height 33
click at [176, 289] on span "GA-250707- CKZ" at bounding box center [150, 294] width 100 height 16
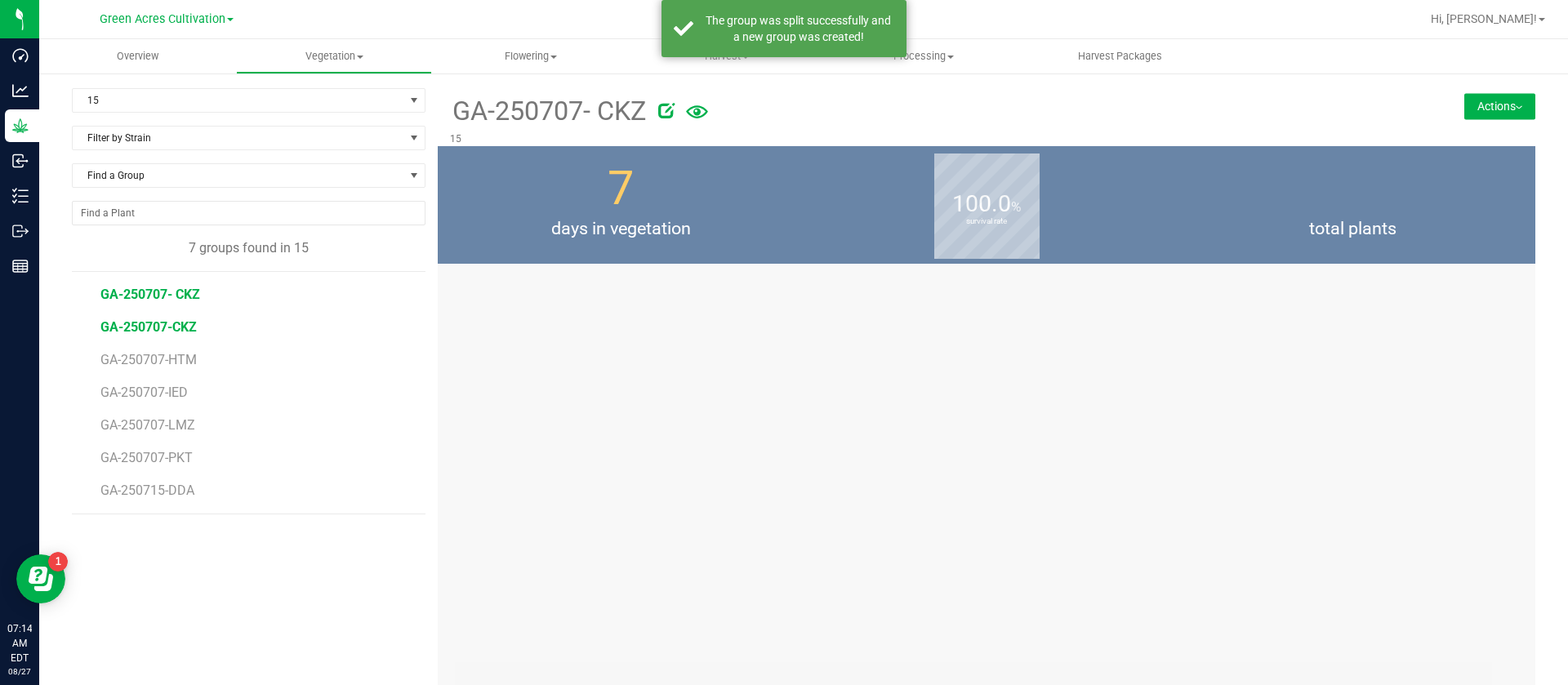
click at [167, 329] on span "GA-250707-CKZ" at bounding box center [148, 327] width 96 height 16
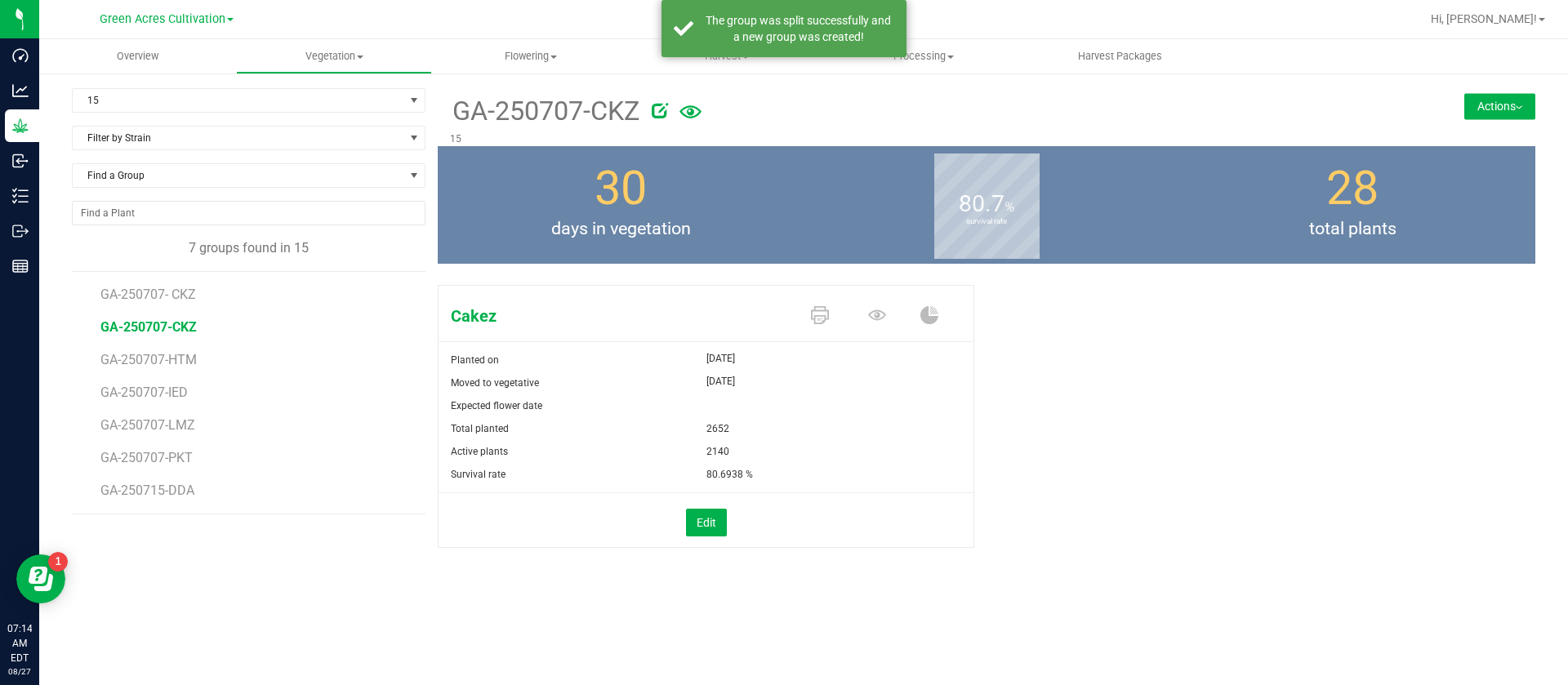
click at [666, 108] on icon at bounding box center [660, 110] width 17 height 17
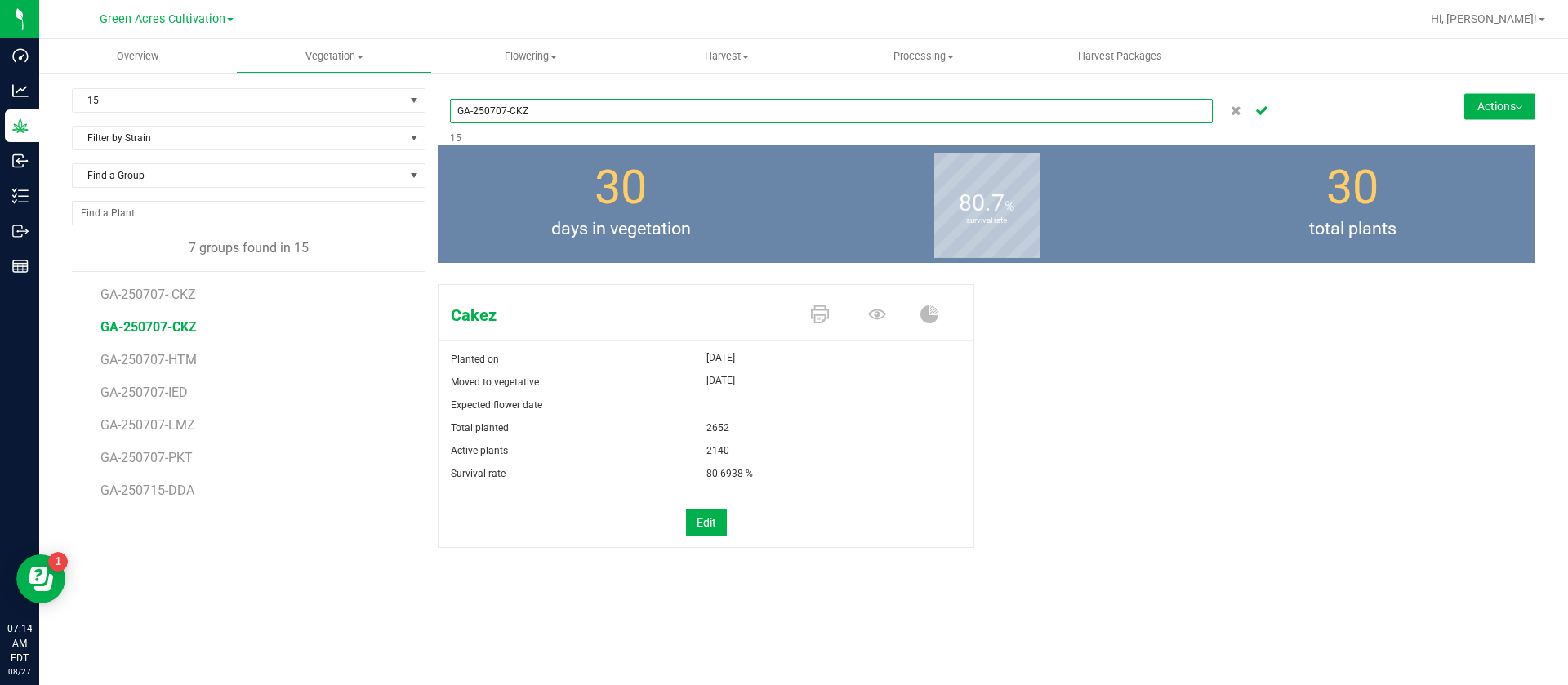
click at [642, 110] on input "GA-250707-CKZ" at bounding box center [831, 111] width 763 height 24
type input "GA-250707-CKZ-06"
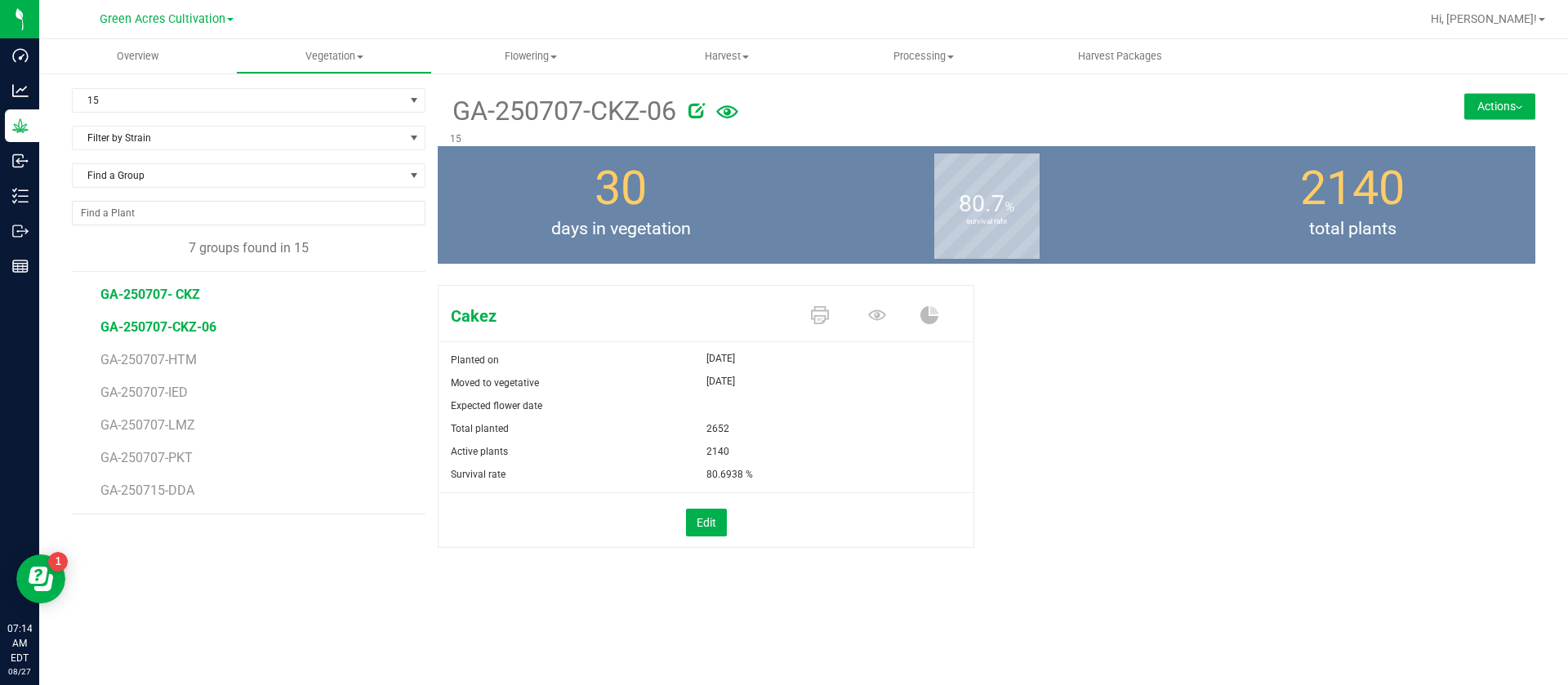
click at [174, 288] on span "GA-250707- CKZ" at bounding box center [150, 294] width 100 height 16
click at [665, 113] on icon at bounding box center [666, 110] width 17 height 17
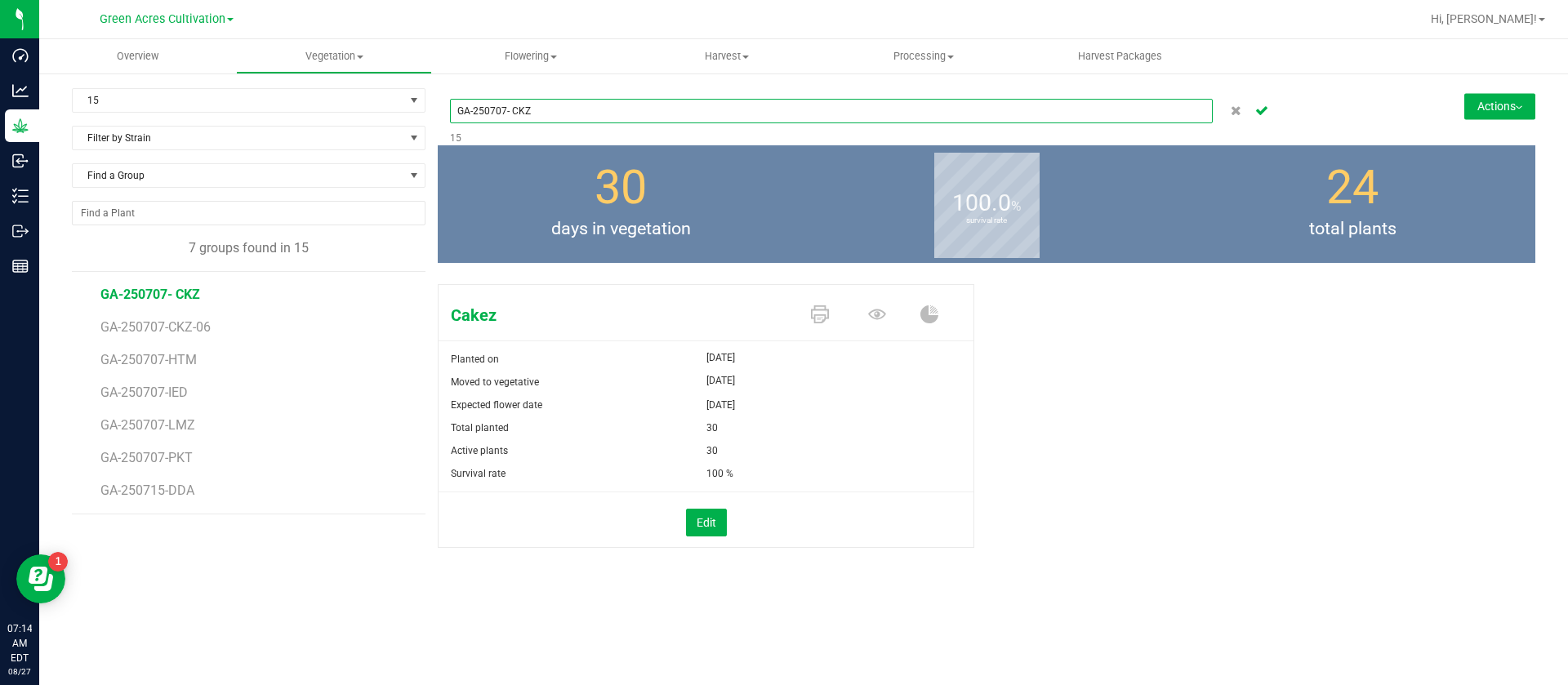
click at [513, 103] on input "GA-250707- CKZ" at bounding box center [831, 111] width 763 height 24
type input "GA-250707-CKZ"
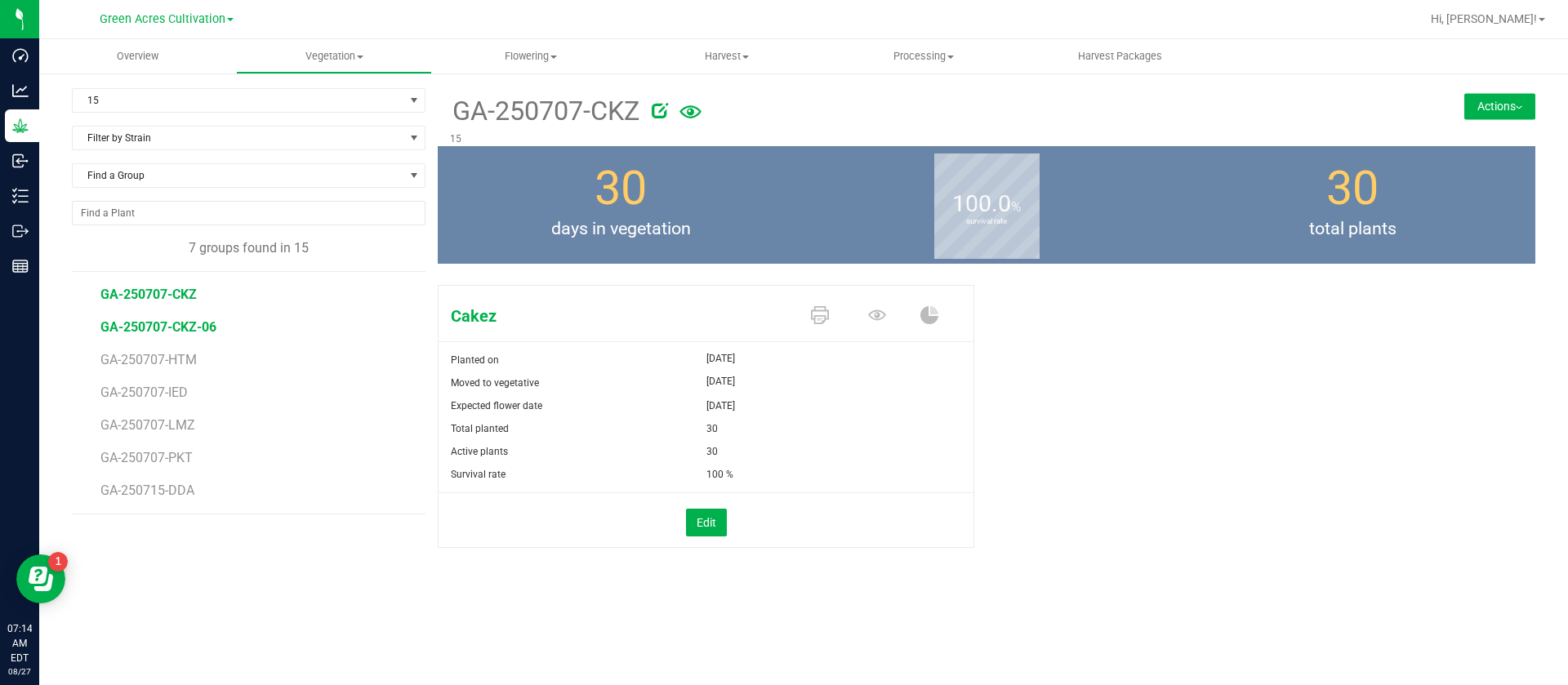
click at [186, 328] on span "GA-250707-CKZ-06" at bounding box center [159, 327] width 116 height 16
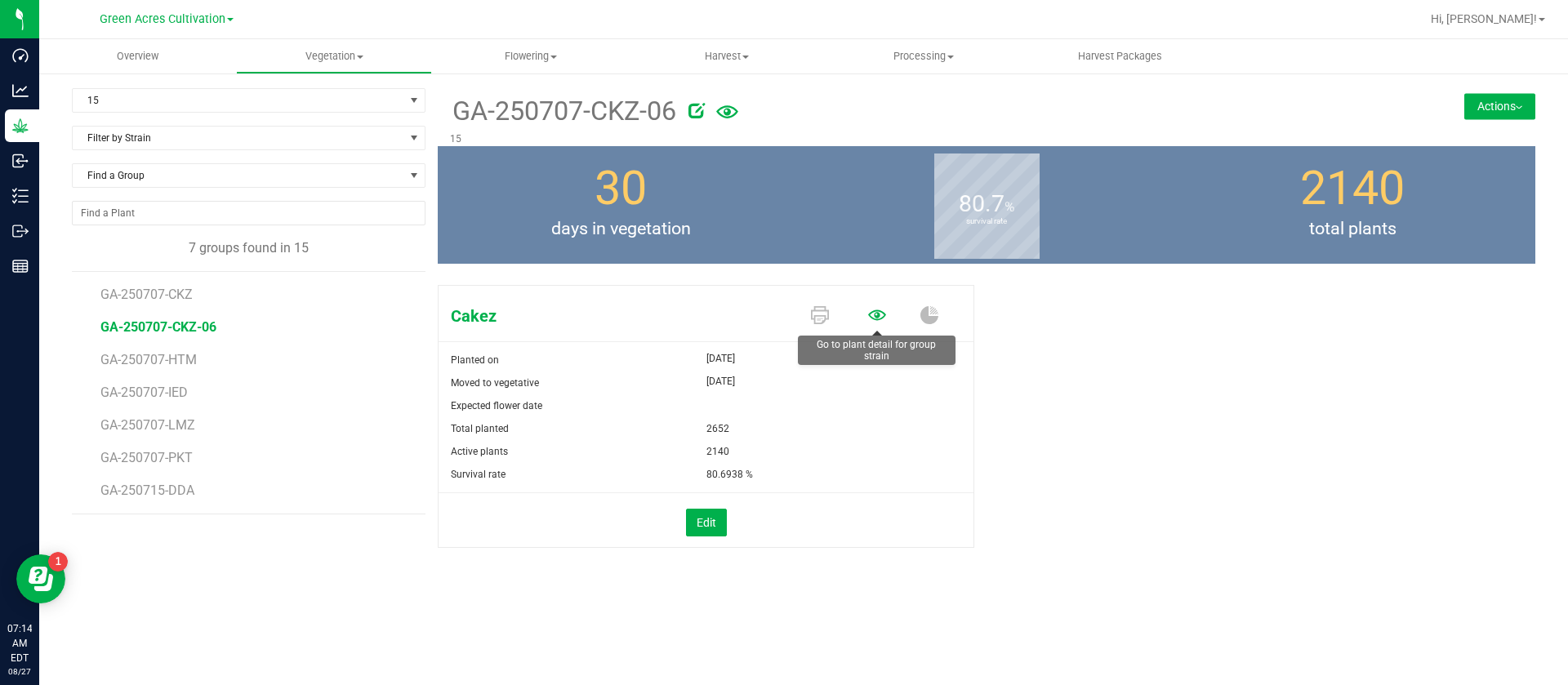
click at [875, 316] on icon at bounding box center [876, 315] width 18 height 10
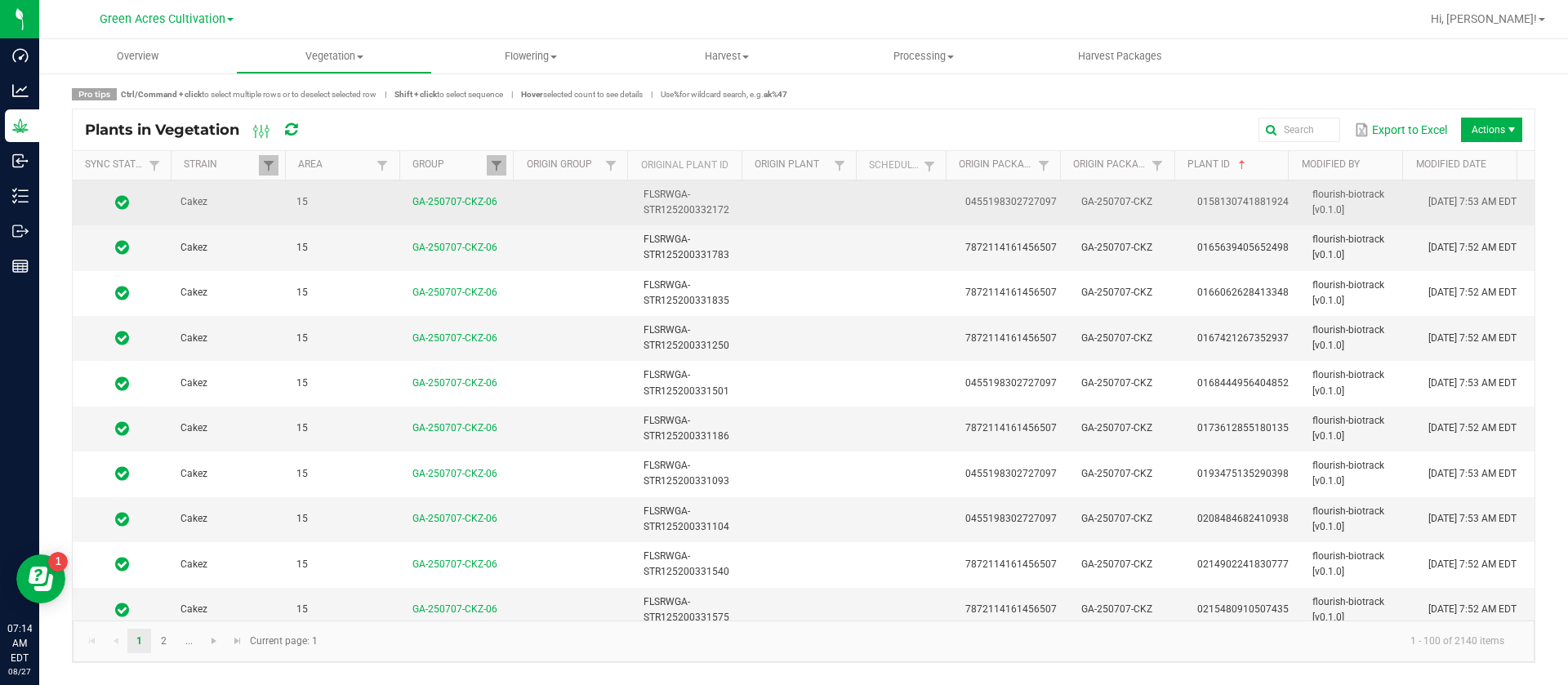
click at [978, 203] on span "0455198302727097" at bounding box center [1011, 202] width 91 height 11
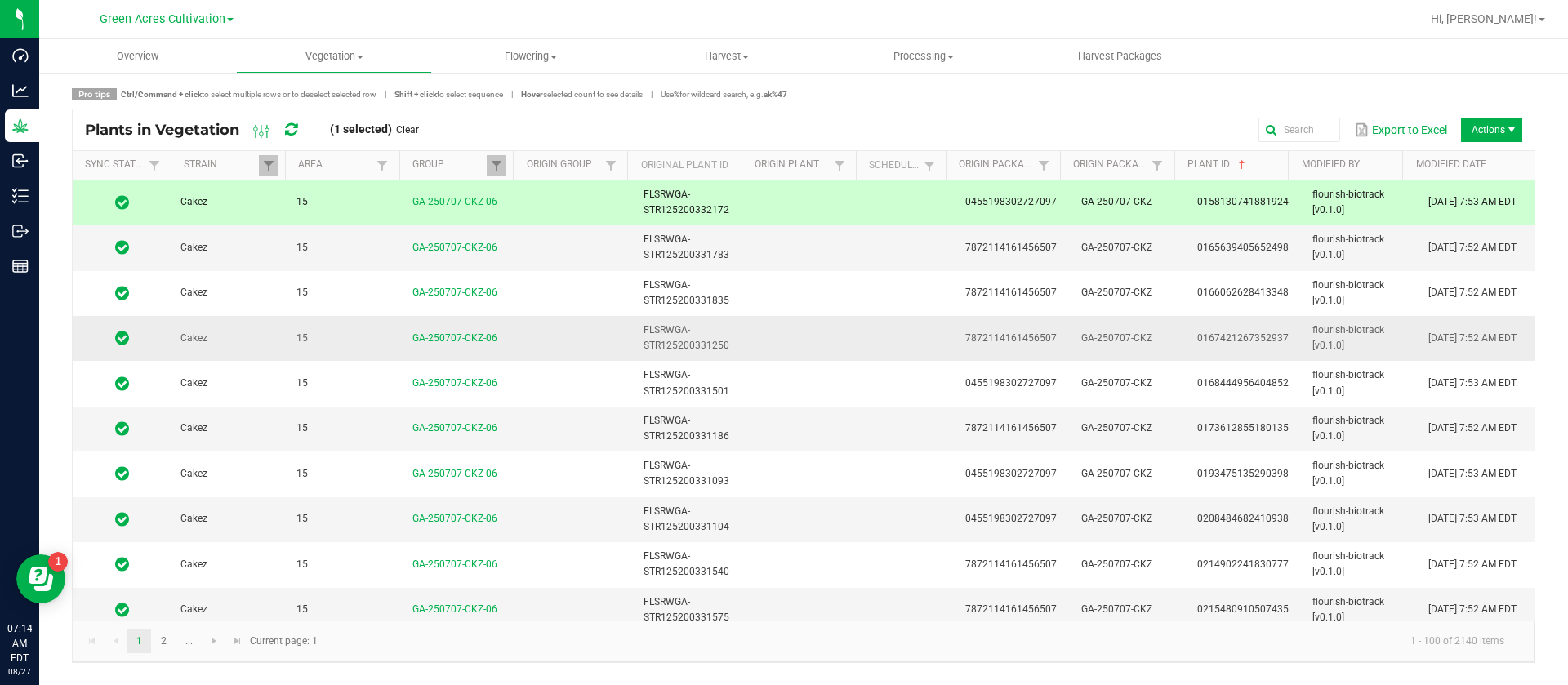
click at [938, 330] on td at bounding box center [911, 339] width 90 height 45
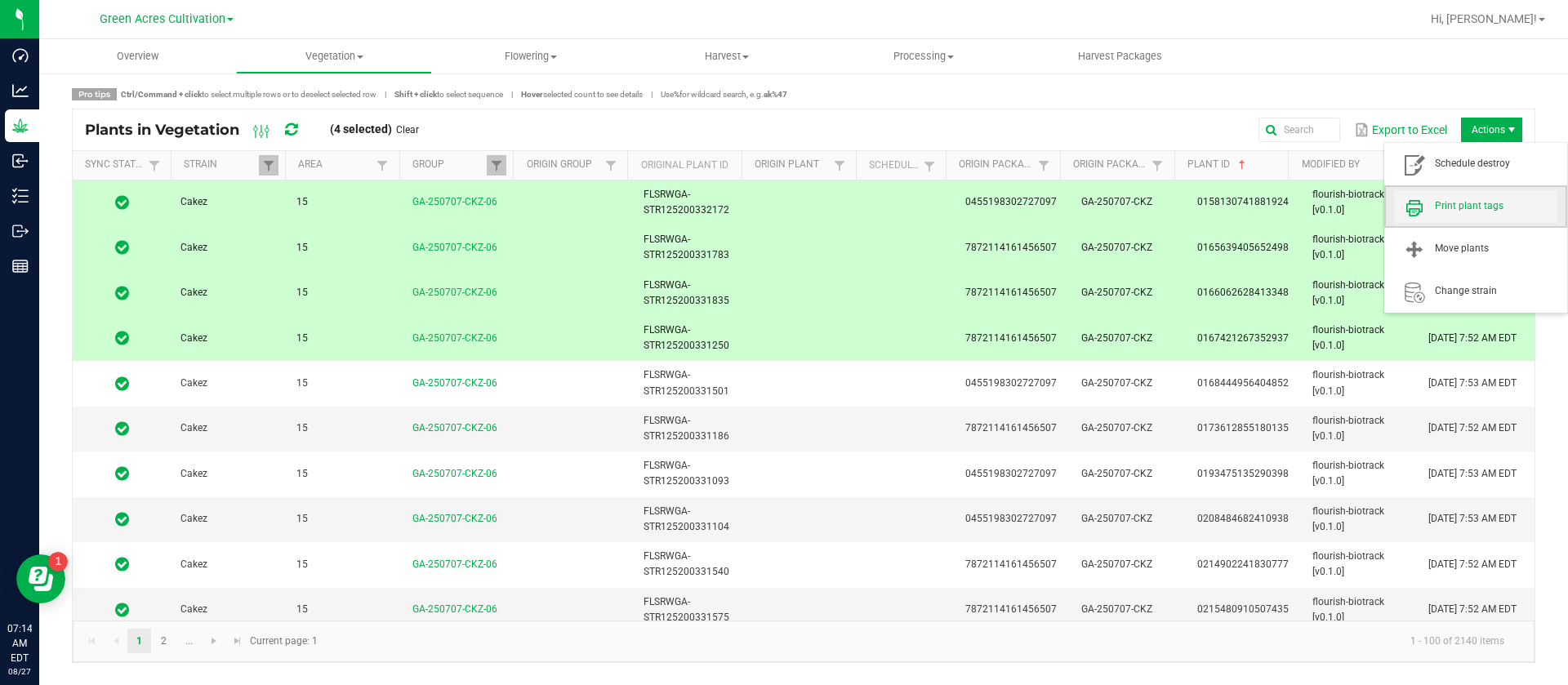
click at [1456, 206] on span "Print plant tags" at bounding box center [1496, 206] width 122 height 14
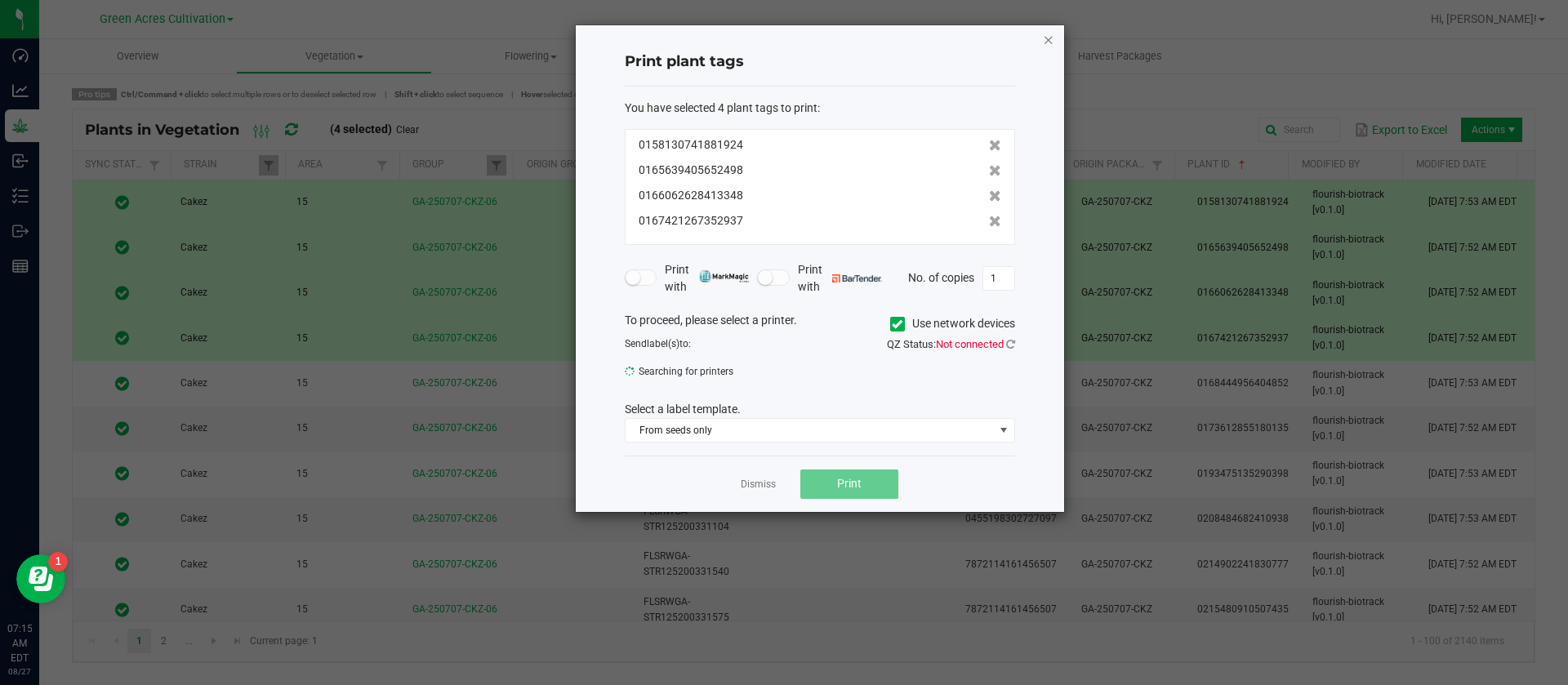
click at [1045, 43] on icon "button" at bounding box center [1049, 39] width 11 height 20
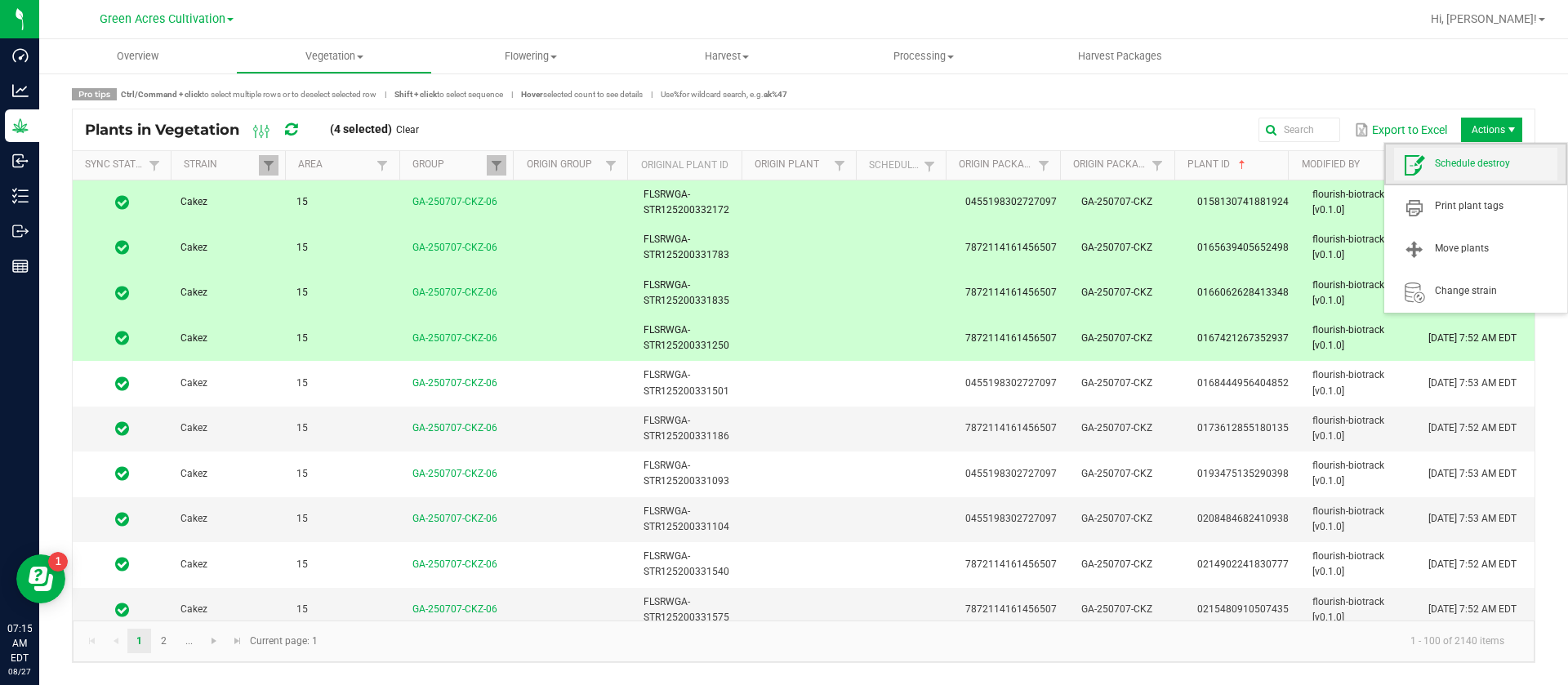
click at [1477, 163] on span "Schedule destroy" at bounding box center [1496, 163] width 122 height 14
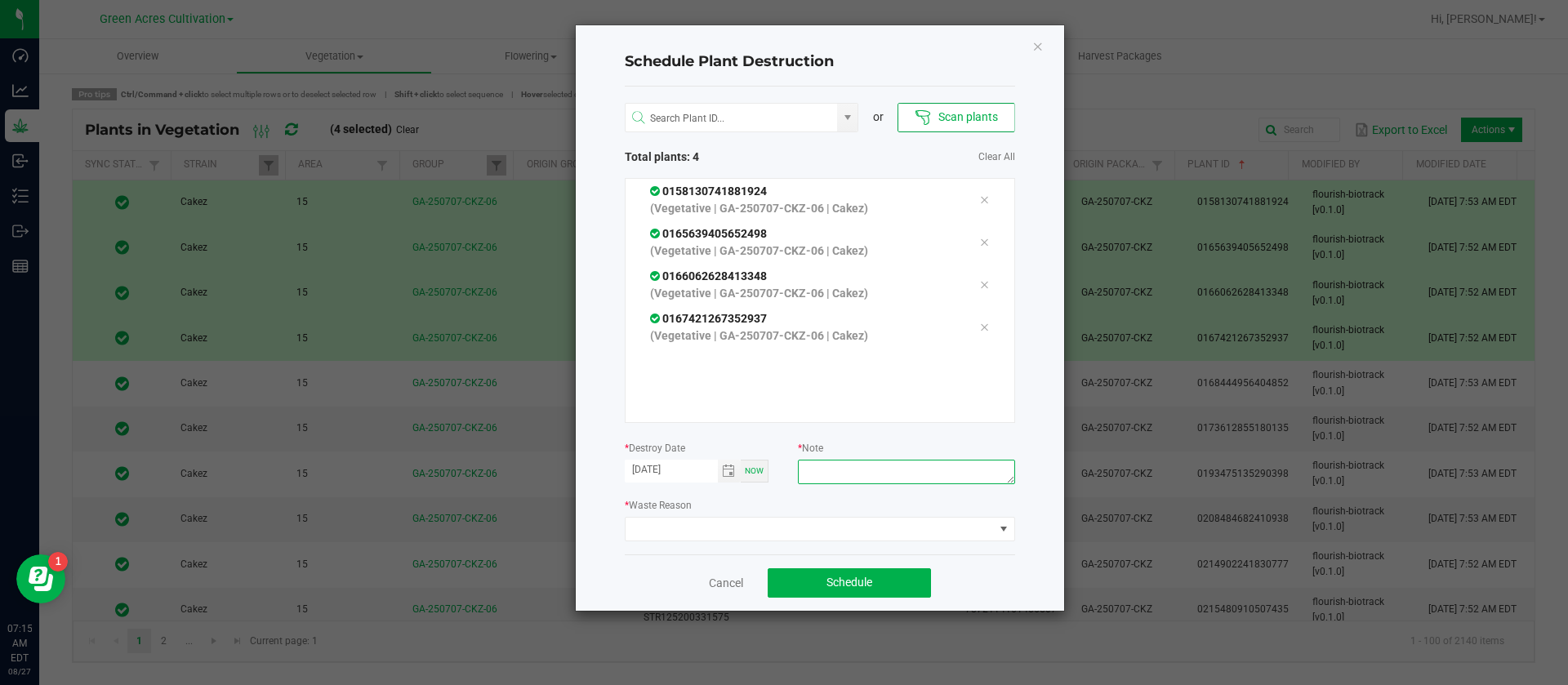
click at [874, 480] on textarea at bounding box center [906, 472] width 217 height 24
type textarea "waste"
click at [735, 526] on span at bounding box center [809, 529] width 369 height 23
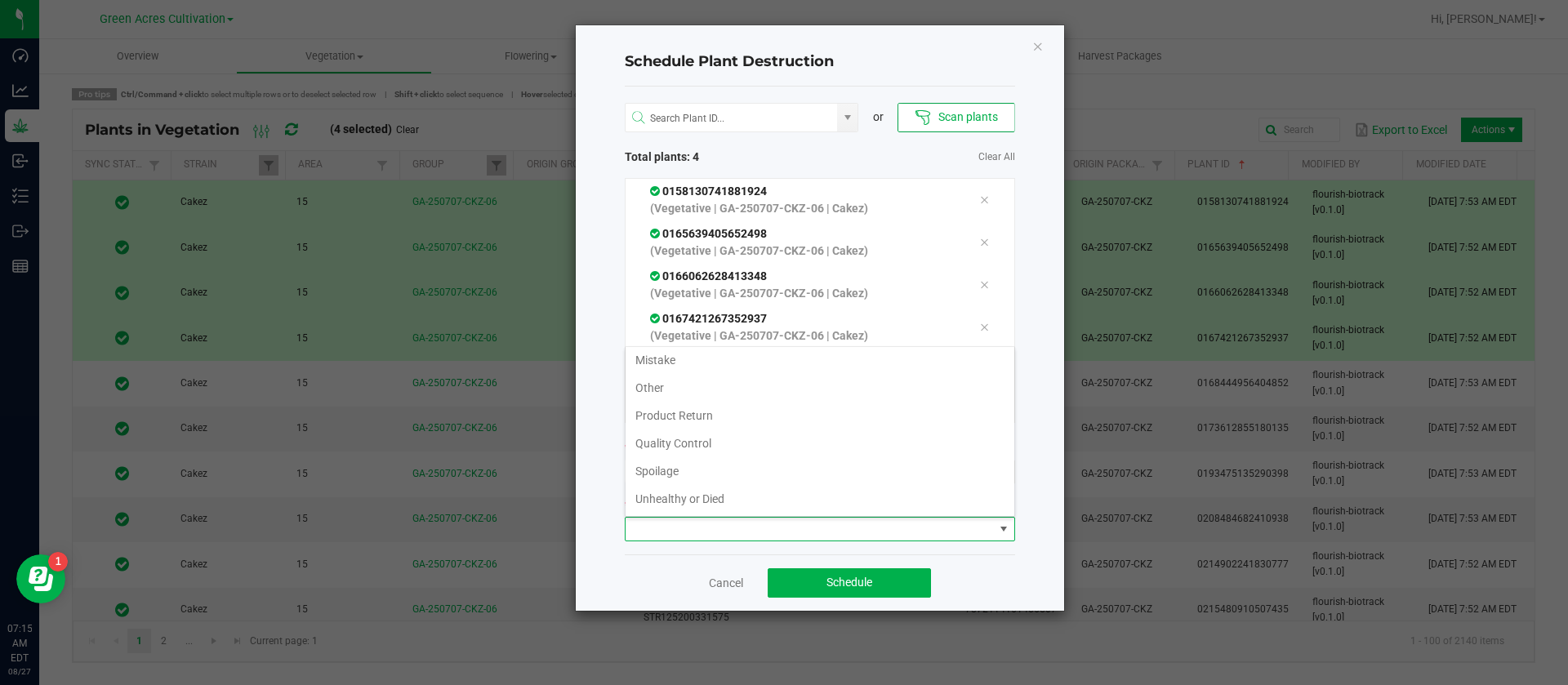
scroll to position [59, 0]
click at [671, 499] on li "Waste" at bounding box center [819, 499] width 389 height 28
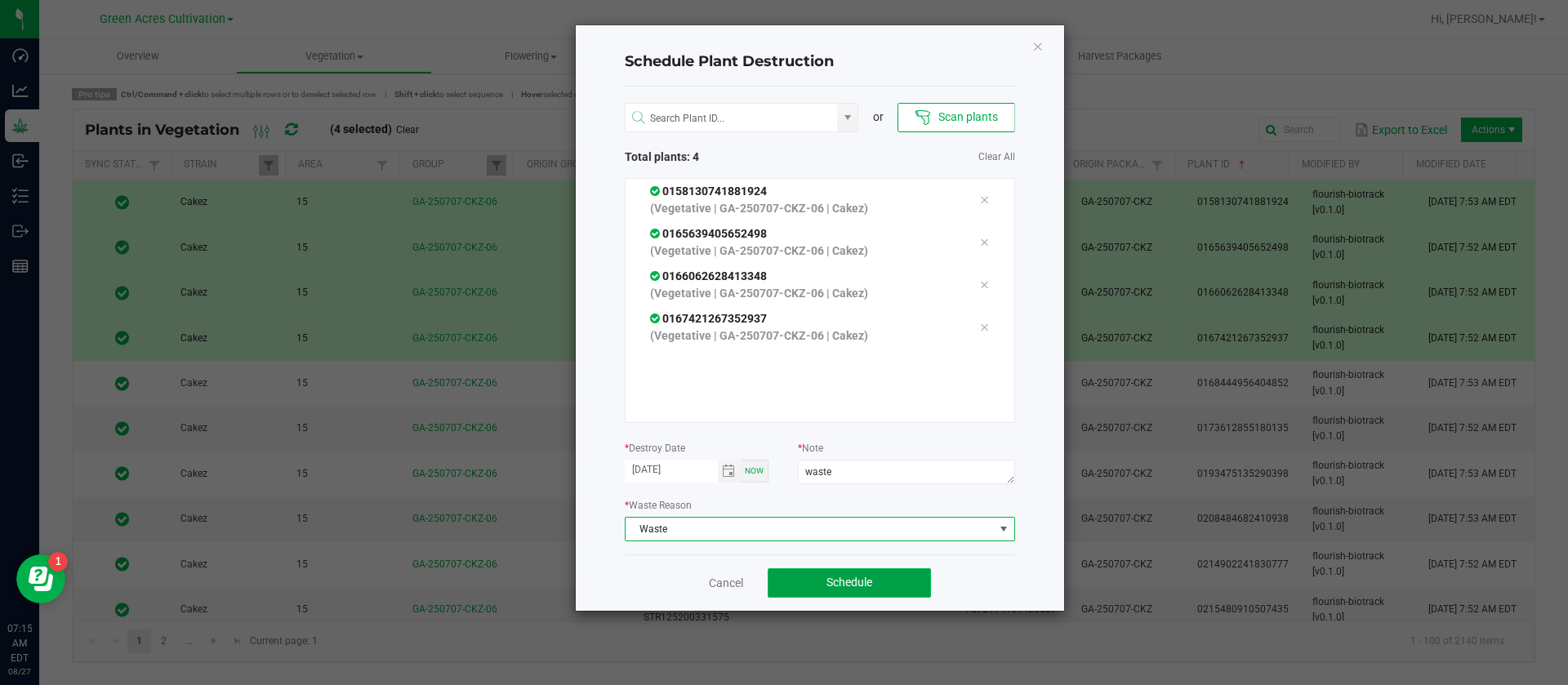
click at [923, 581] on button "Schedule" at bounding box center [849, 583] width 163 height 30
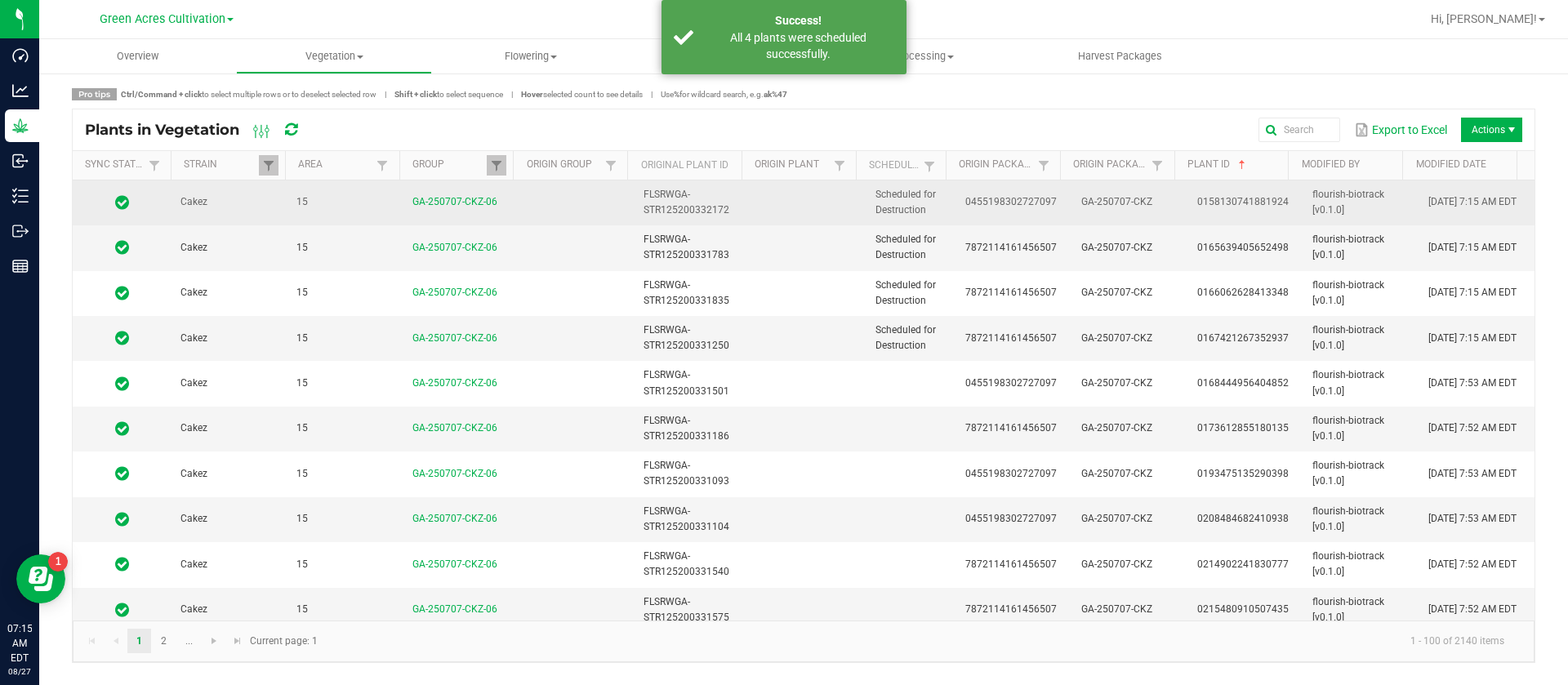
click at [983, 182] on td "0455198302727097" at bounding box center [1014, 203] width 116 height 45
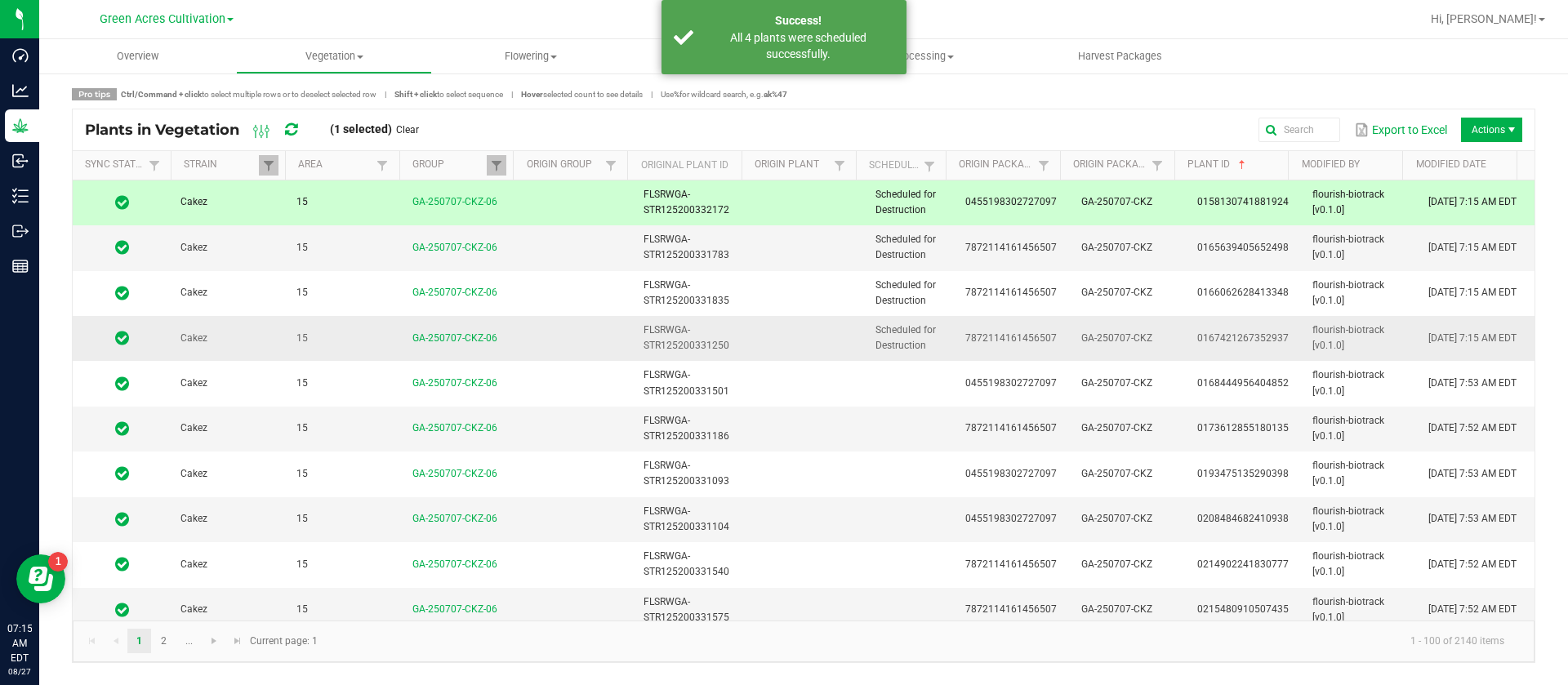
click at [915, 329] on span "Scheduled for Destruction" at bounding box center [905, 337] width 61 height 27
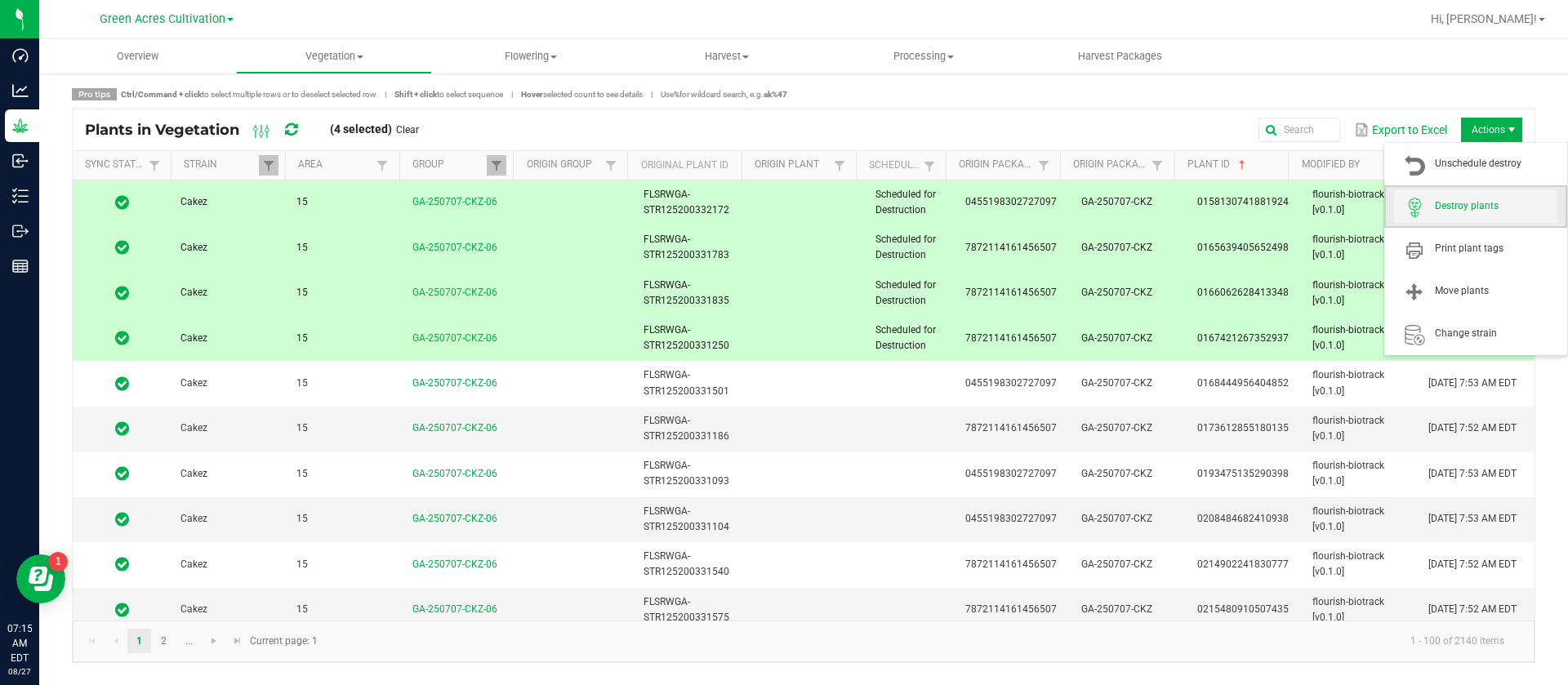
click at [1466, 200] on span "Destroy plants" at bounding box center [1496, 206] width 122 height 14
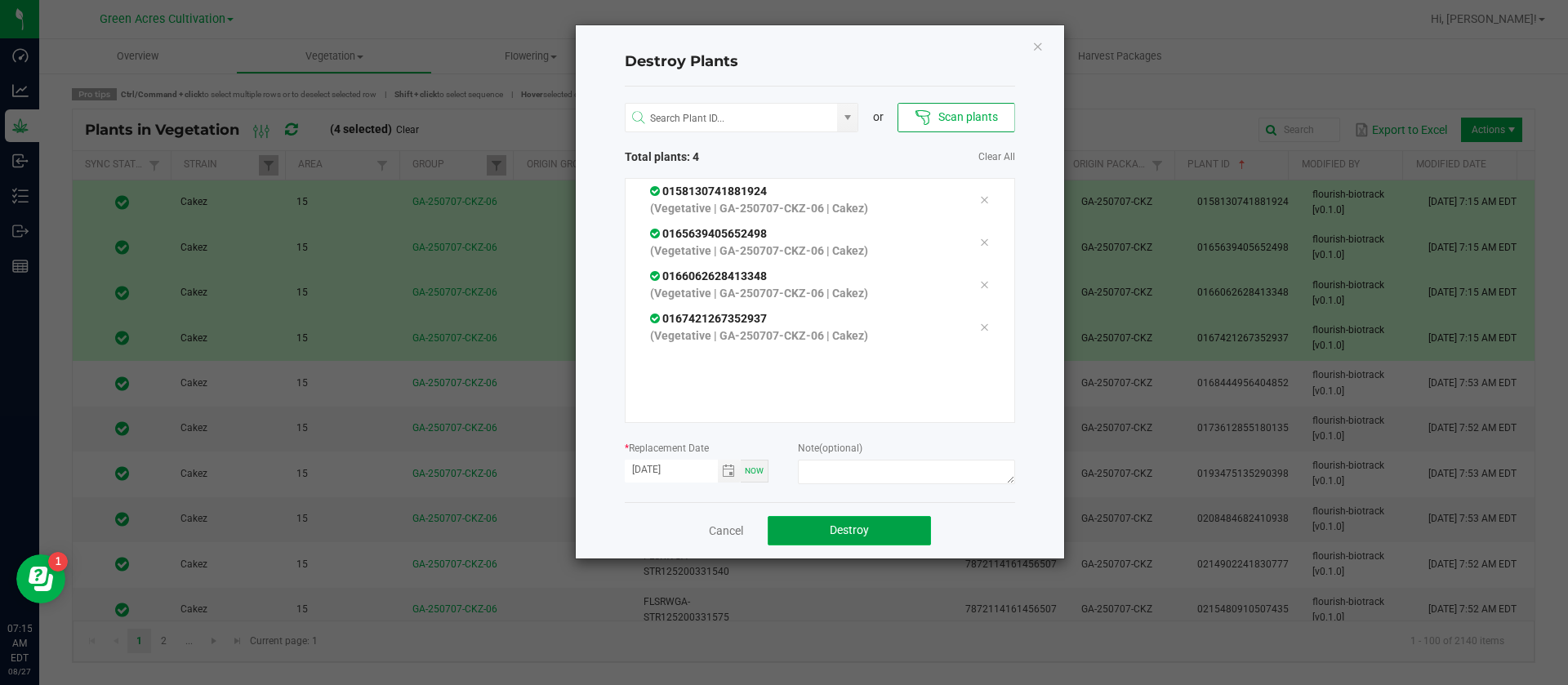
click at [833, 520] on button "Destroy" at bounding box center [849, 531] width 163 height 30
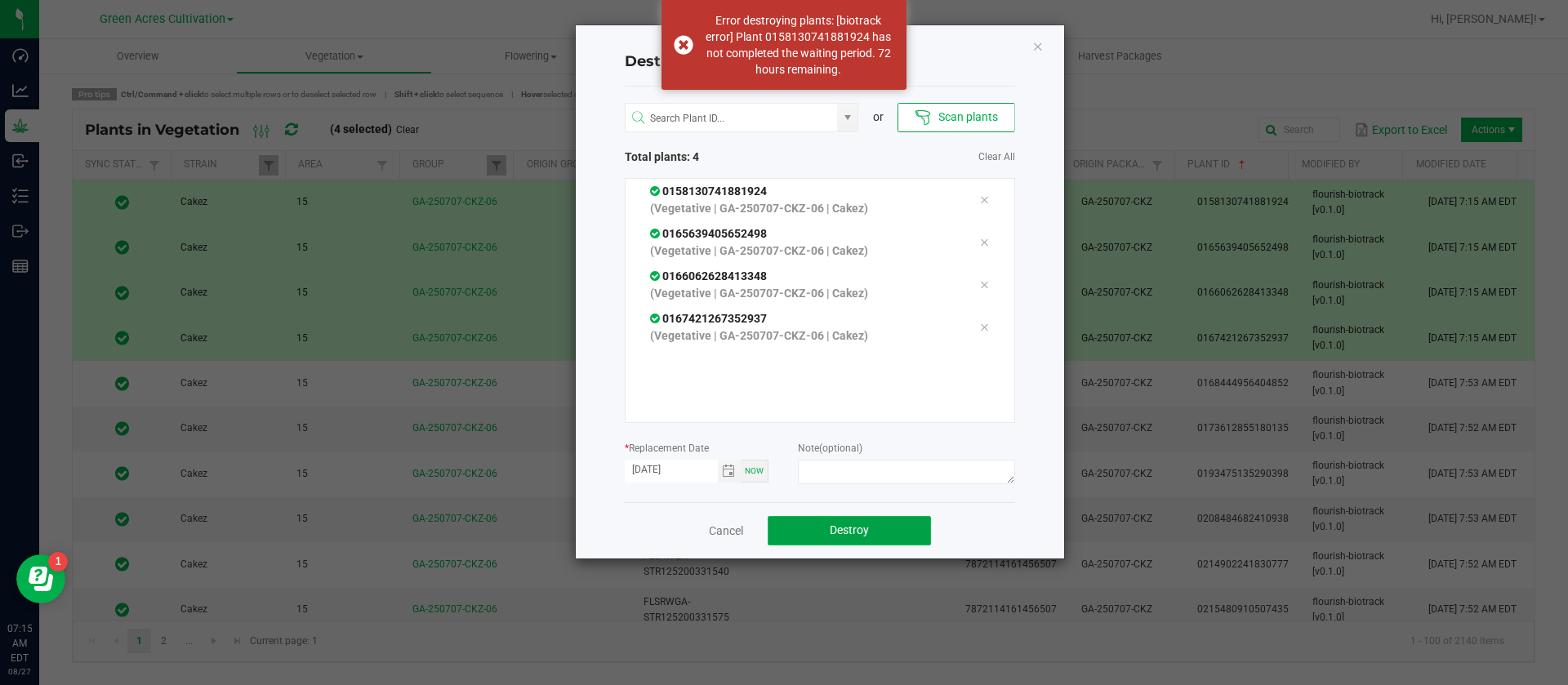
click at [832, 526] on span "Destroy" at bounding box center [849, 530] width 39 height 13
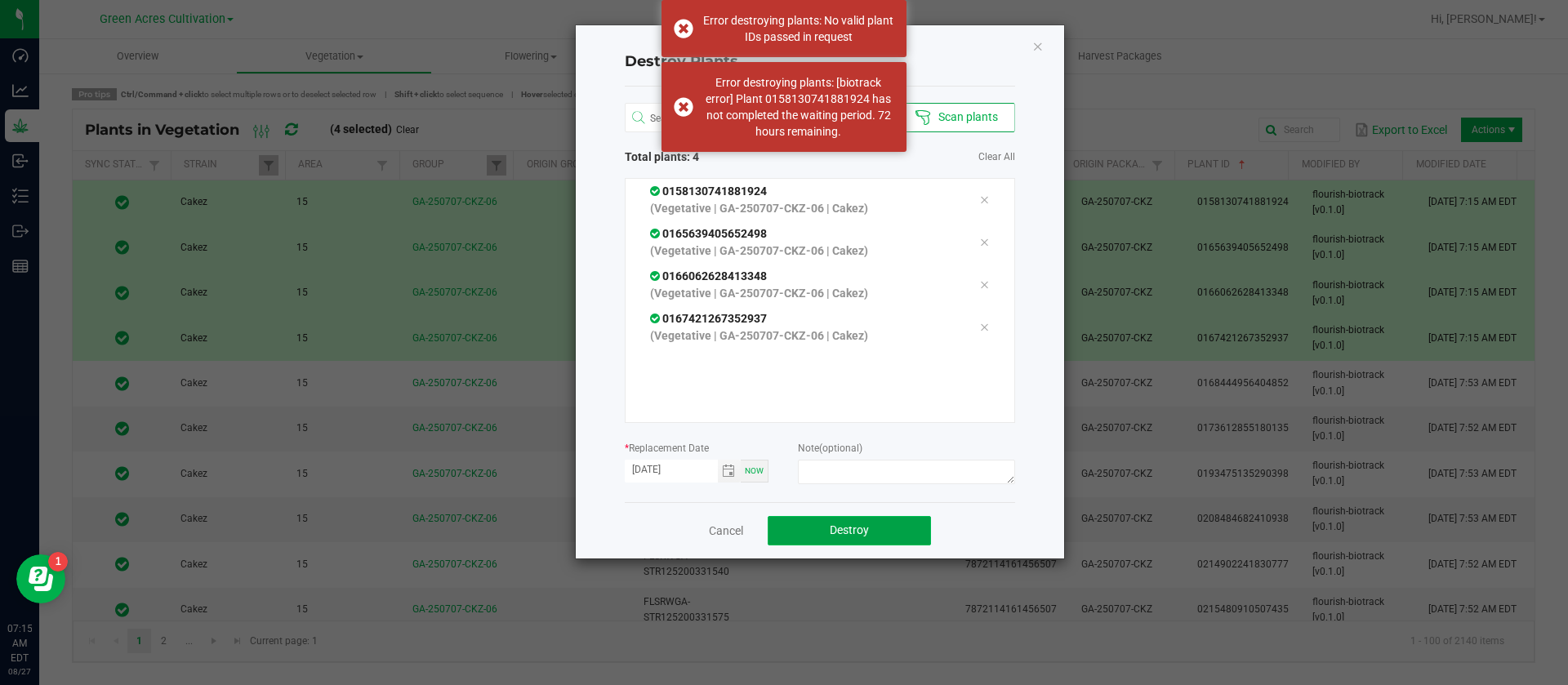
click at [828, 526] on button "Destroy" at bounding box center [849, 531] width 163 height 30
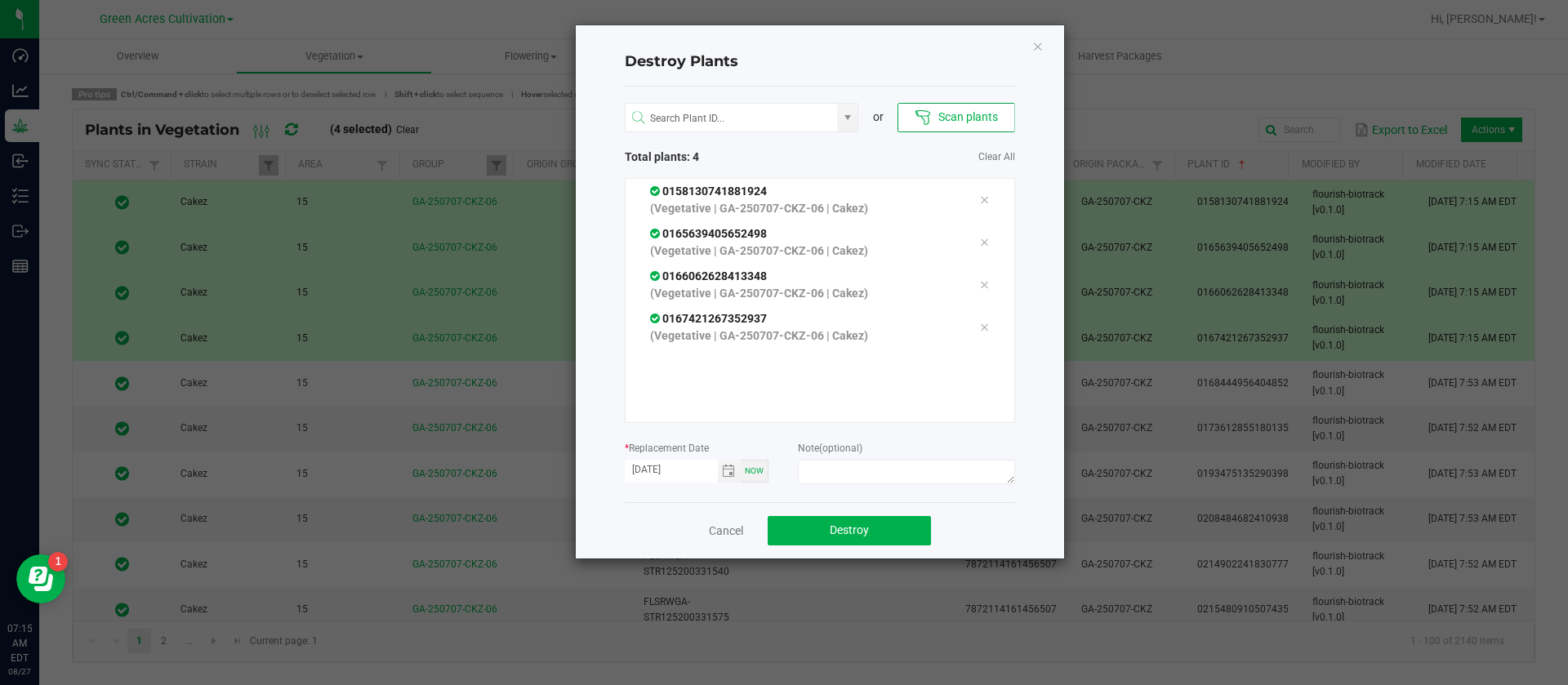
click at [1043, 45] on icon "Close" at bounding box center [1038, 46] width 11 height 20
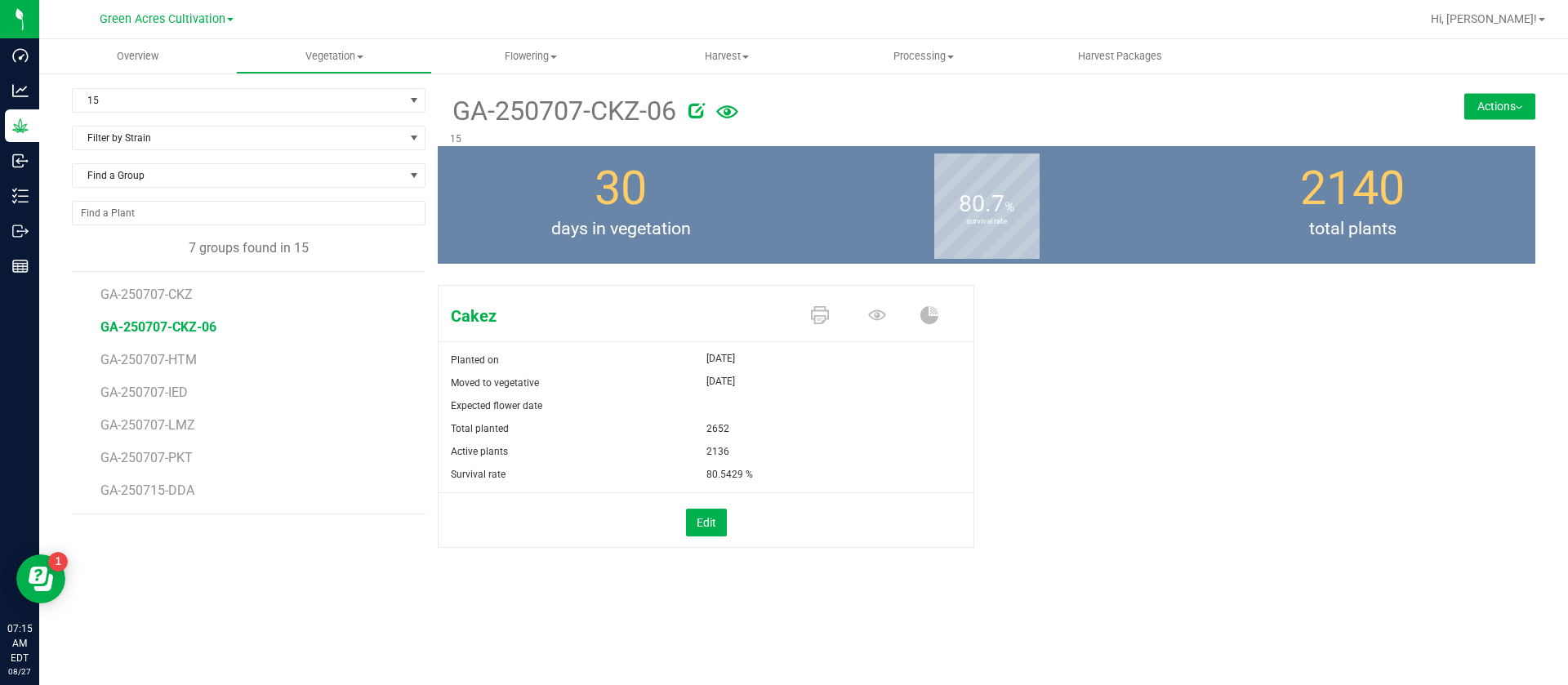
click at [1502, 111] on button "Actions" at bounding box center [1500, 106] width 71 height 26
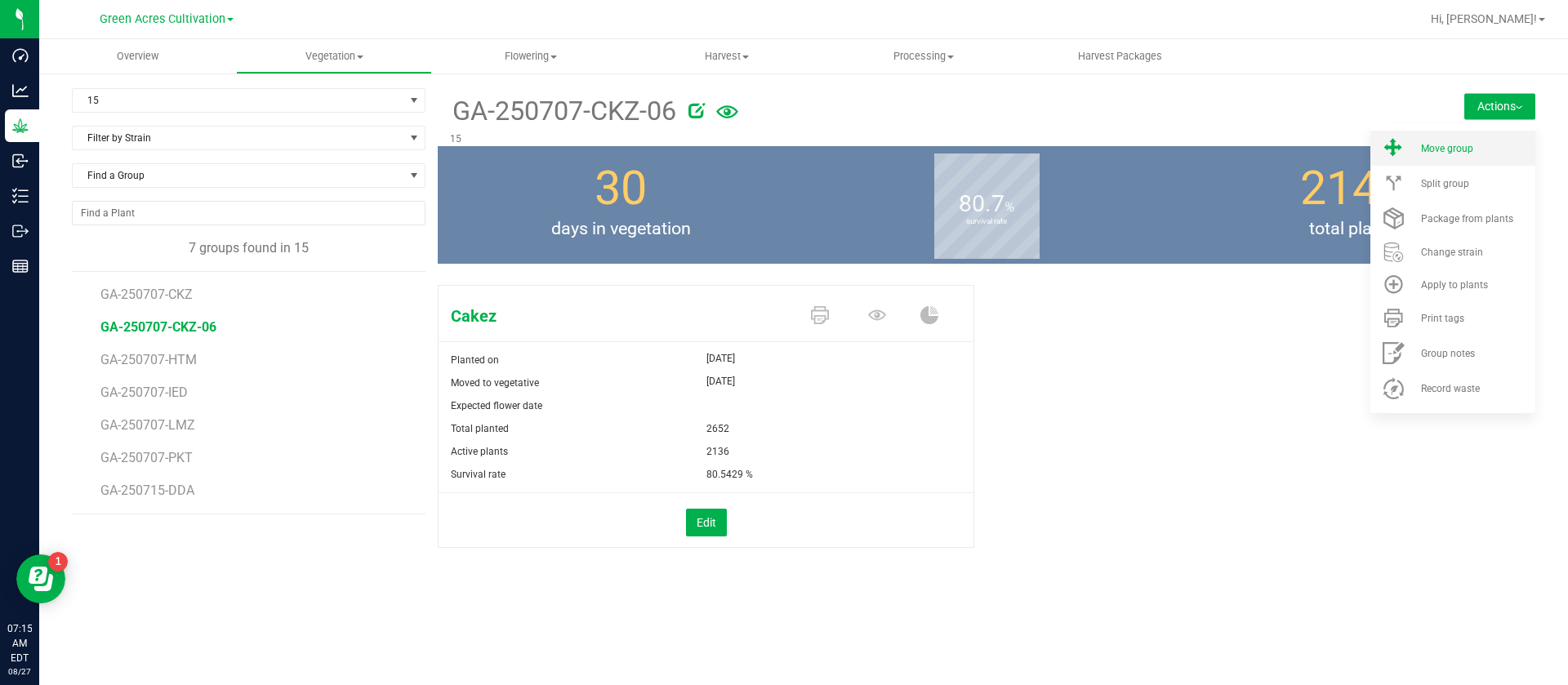
click at [1458, 147] on span "Move group" at bounding box center [1448, 148] width 52 height 11
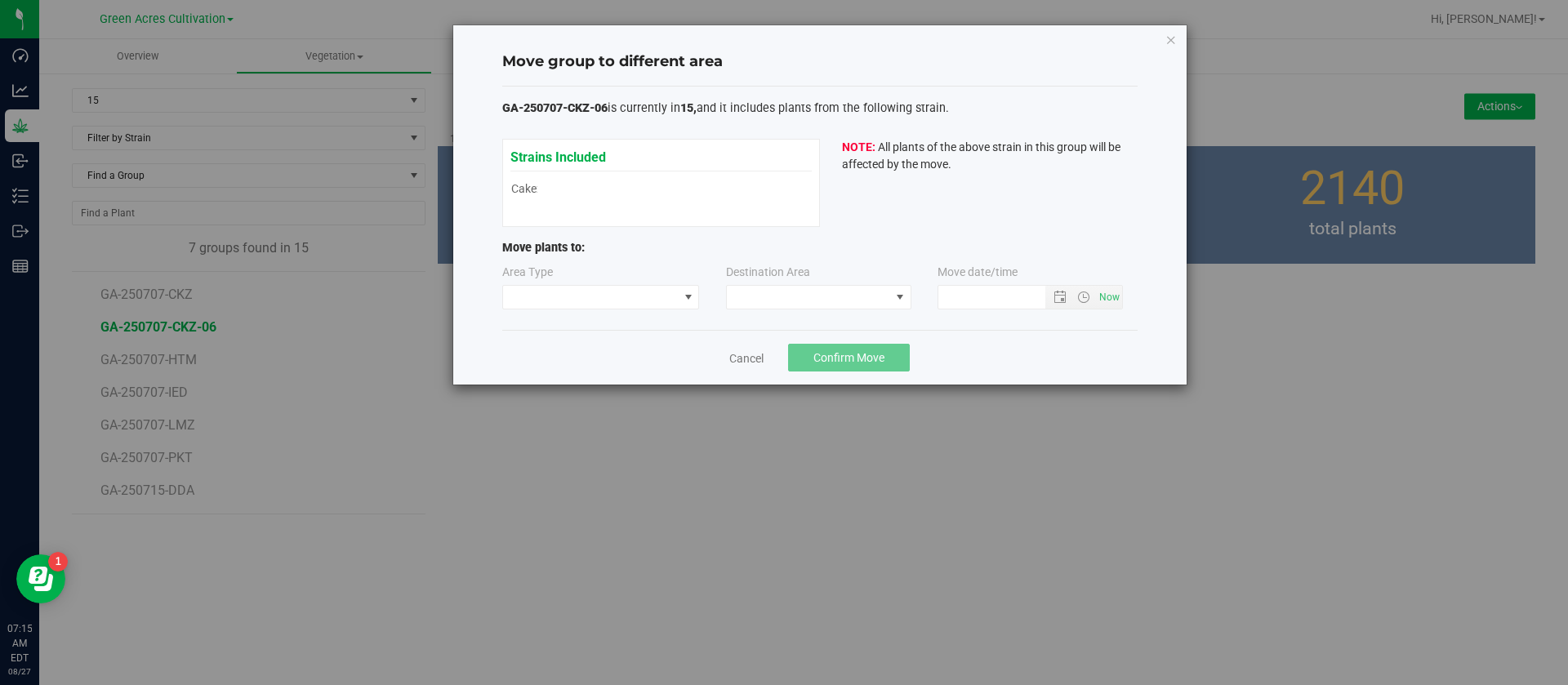
type input "8/27/2025 7:15 AM"
click at [578, 291] on span at bounding box center [591, 297] width 175 height 23
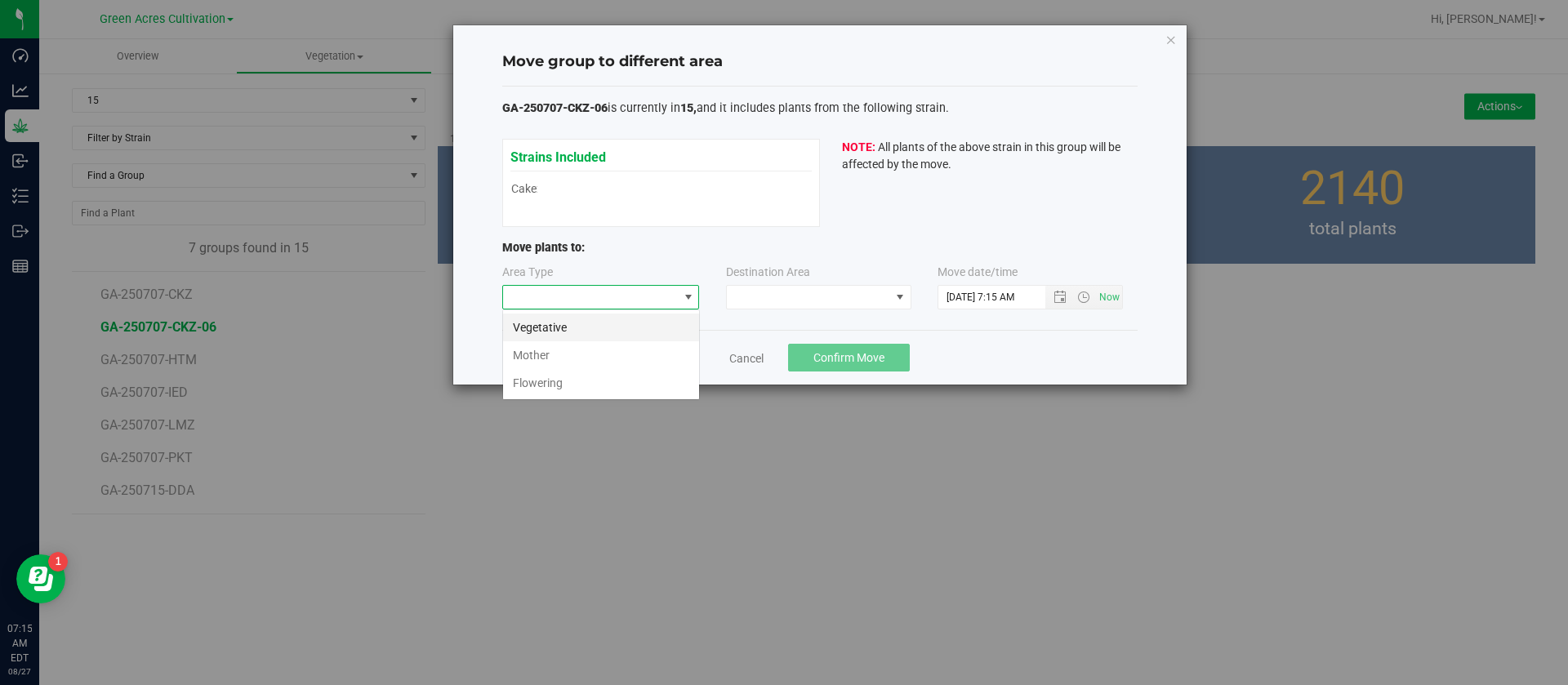
scroll to position [24, 198]
click at [563, 389] on li "Flowering" at bounding box center [601, 384] width 196 height 28
click at [763, 304] on span at bounding box center [808, 297] width 163 height 23
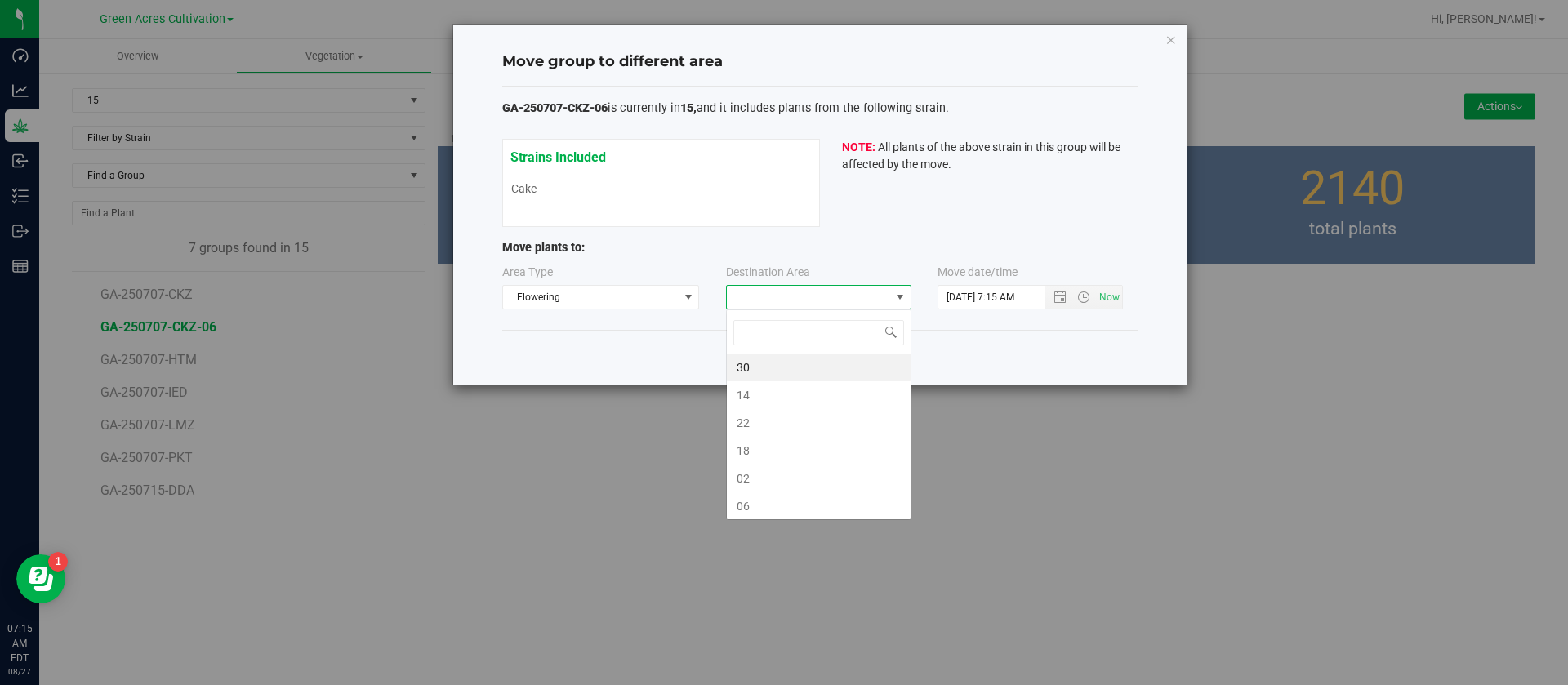
scroll to position [24, 186]
type input "06"
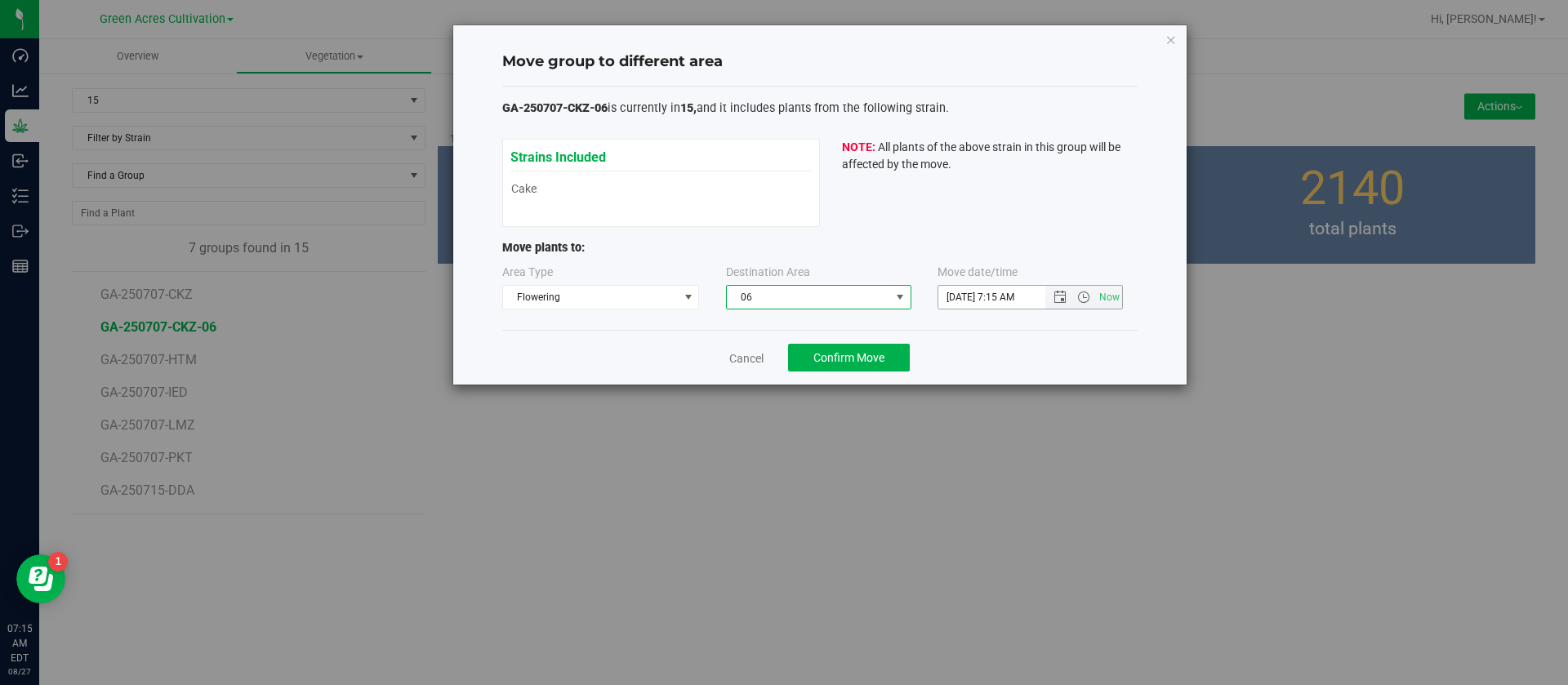
click at [966, 297] on input "8/27/2025 7:15 AM" at bounding box center [1006, 297] width 134 height 23
type input "8/21/2025 7:15 AM"
drag, startPoint x: 989, startPoint y: 343, endPoint x: 926, endPoint y: 346, distance: 63.1
click at [989, 342] on div "Cancel Confirm Move" at bounding box center [819, 357] width 636 height 55
click at [836, 352] on span "Confirm Move" at bounding box center [849, 357] width 71 height 13
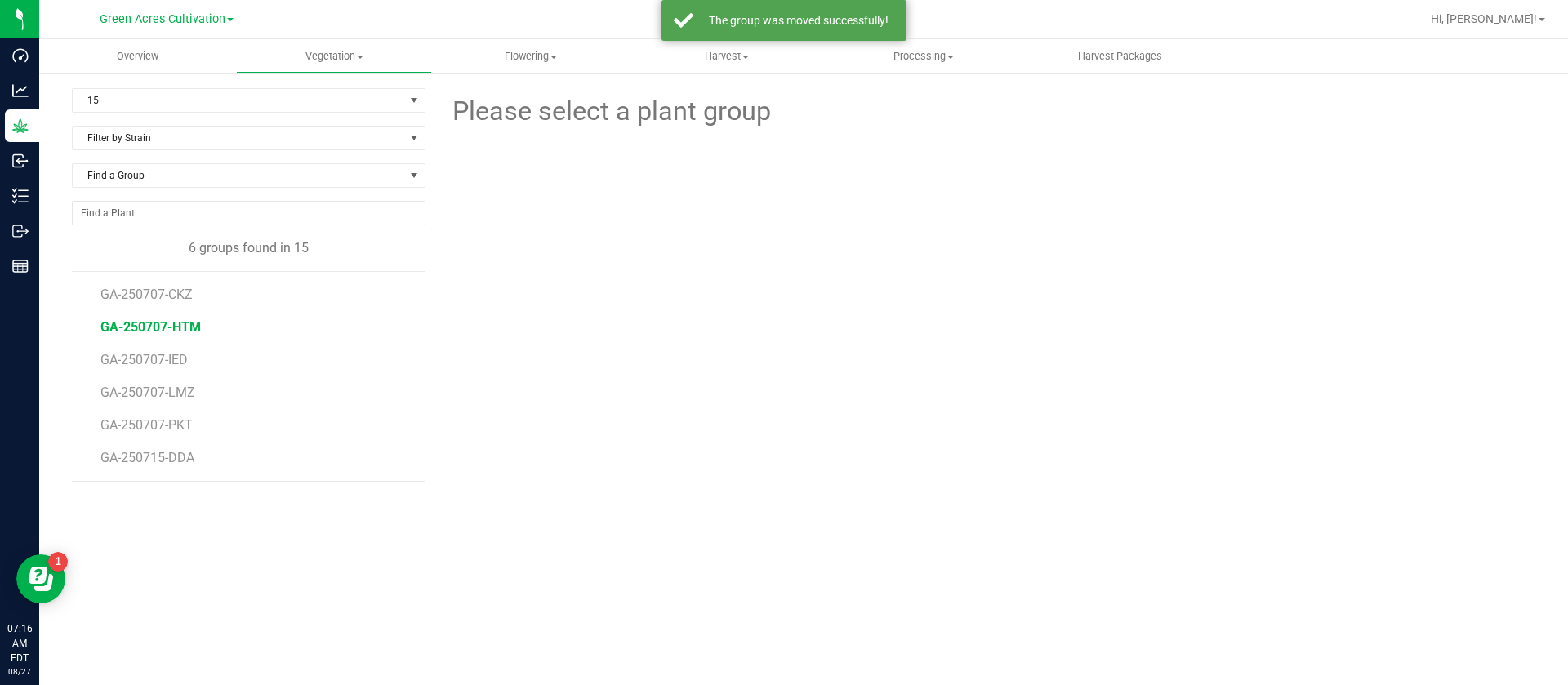
click at [167, 323] on span "GA-250707-HTM" at bounding box center [151, 327] width 101 height 16
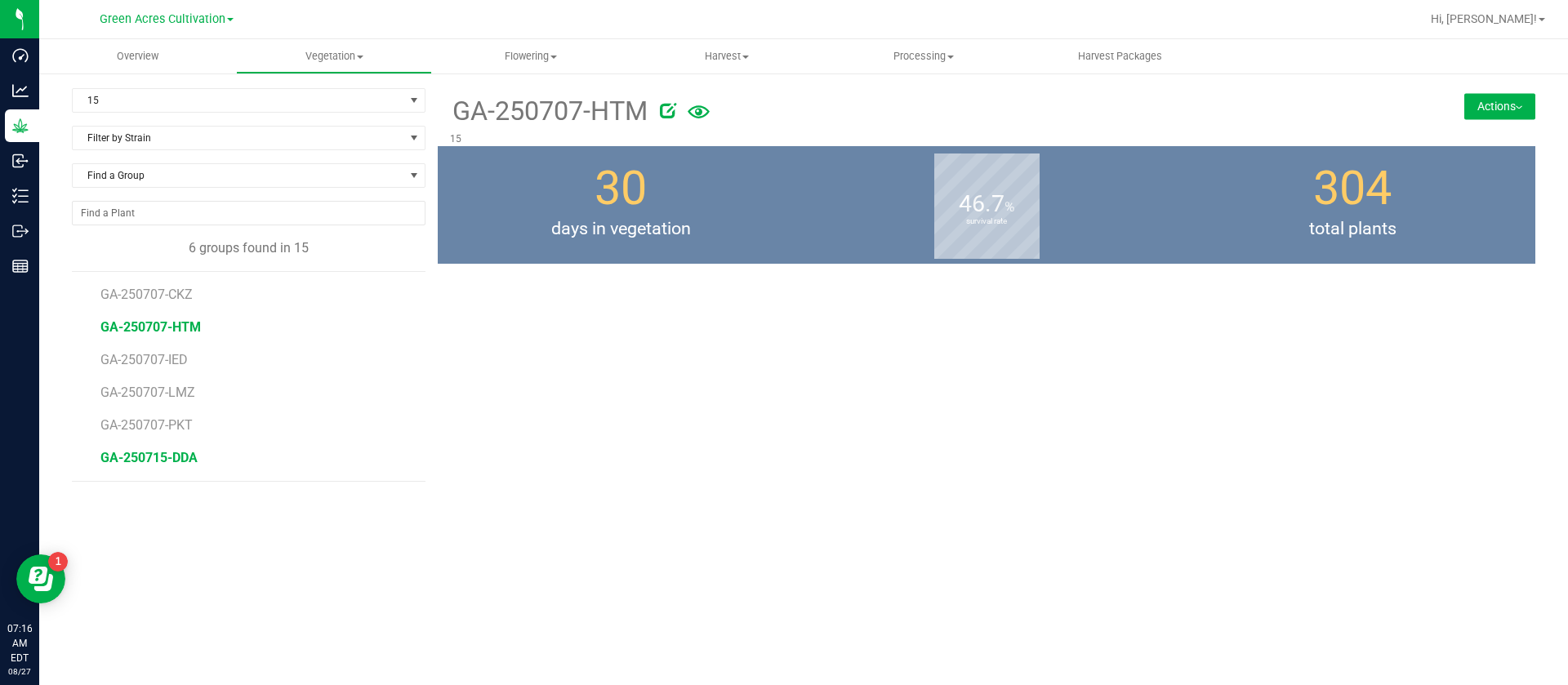
click at [158, 465] on span "GA-250715-DDA" at bounding box center [149, 457] width 97 height 16
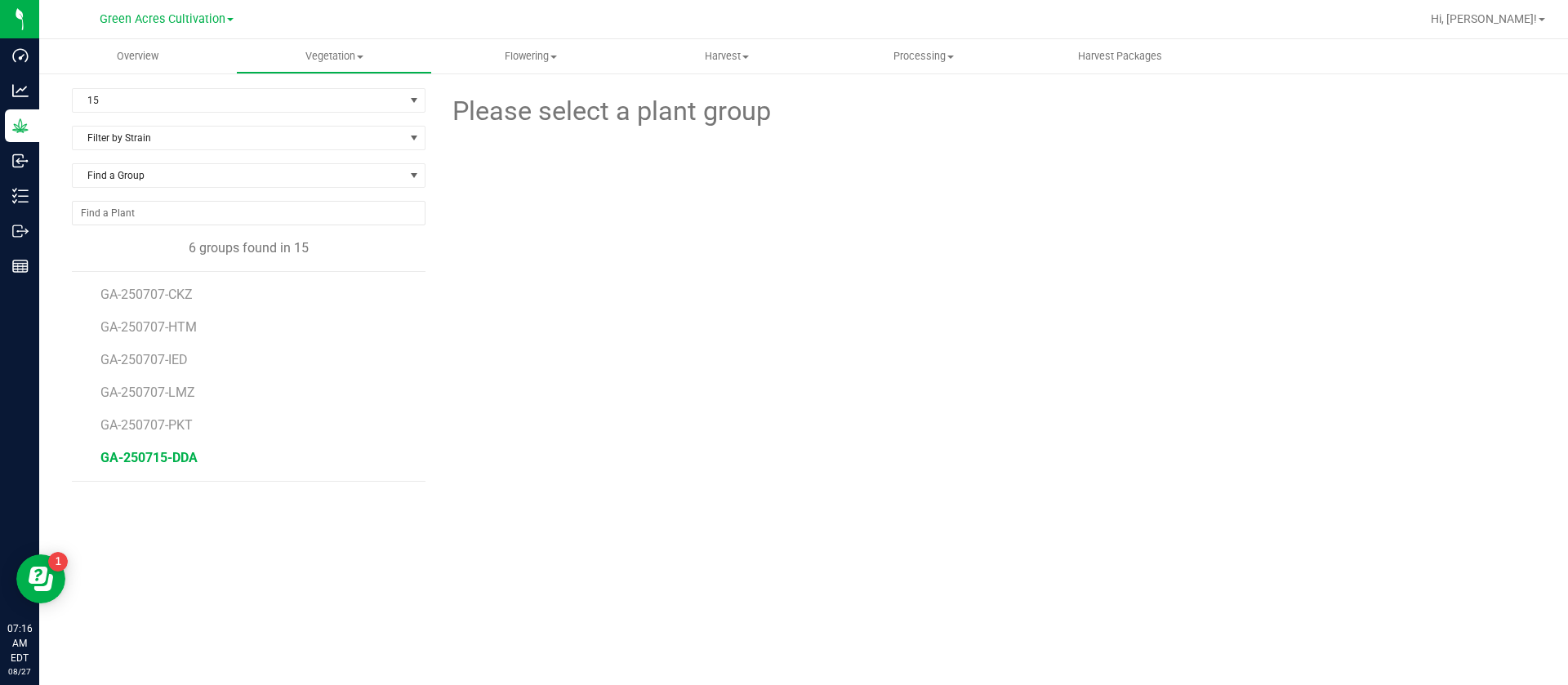
click at [158, 465] on span "GA-250715-DDA" at bounding box center [149, 457] width 97 height 16
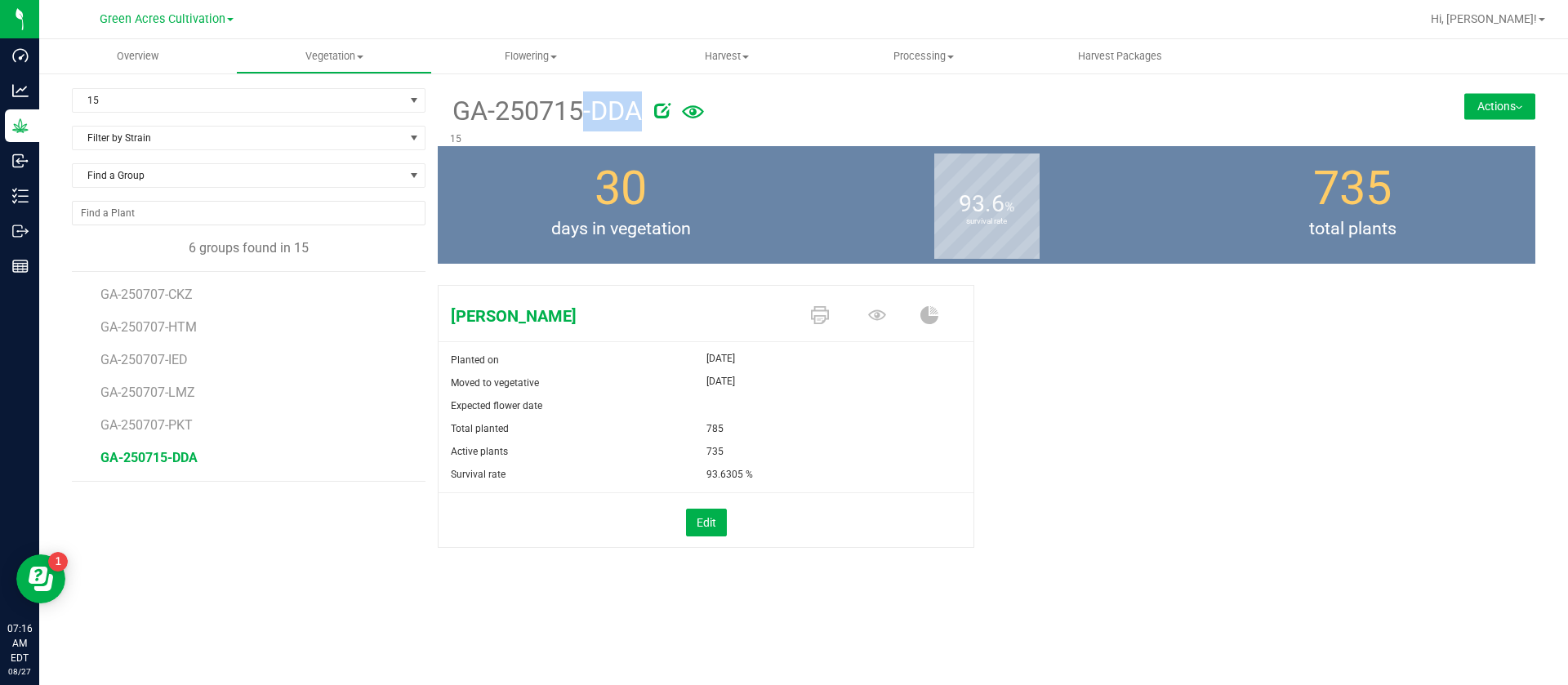
drag, startPoint x: 442, startPoint y: 120, endPoint x: 690, endPoint y: 113, distance: 248.1
click at [690, 113] on div "GA-250715-DDA 15" at bounding box center [895, 118] width 915 height 58
copy div "GA-250715-DDA"
click at [1511, 113] on button "Actions" at bounding box center [1500, 106] width 71 height 26
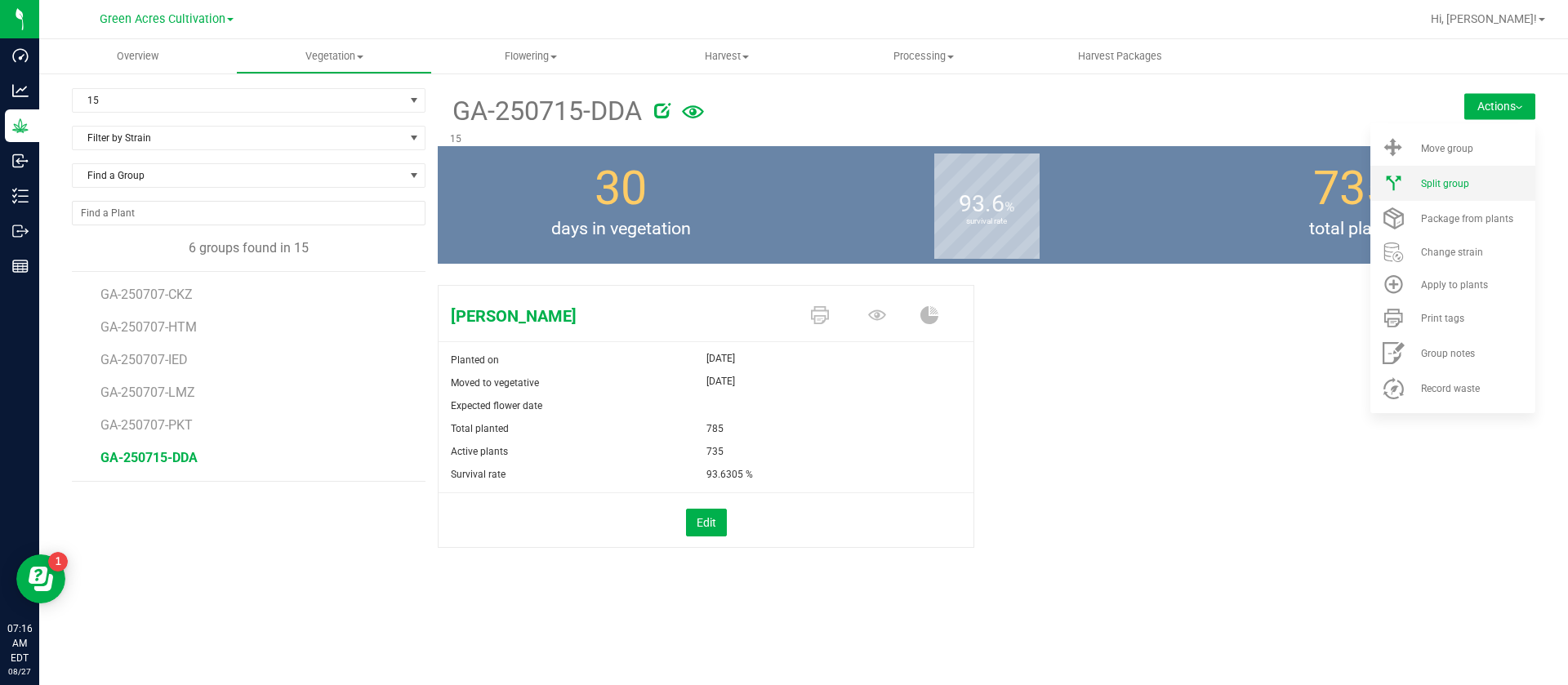
click at [1451, 189] on li "Split group" at bounding box center [1453, 184] width 165 height 35
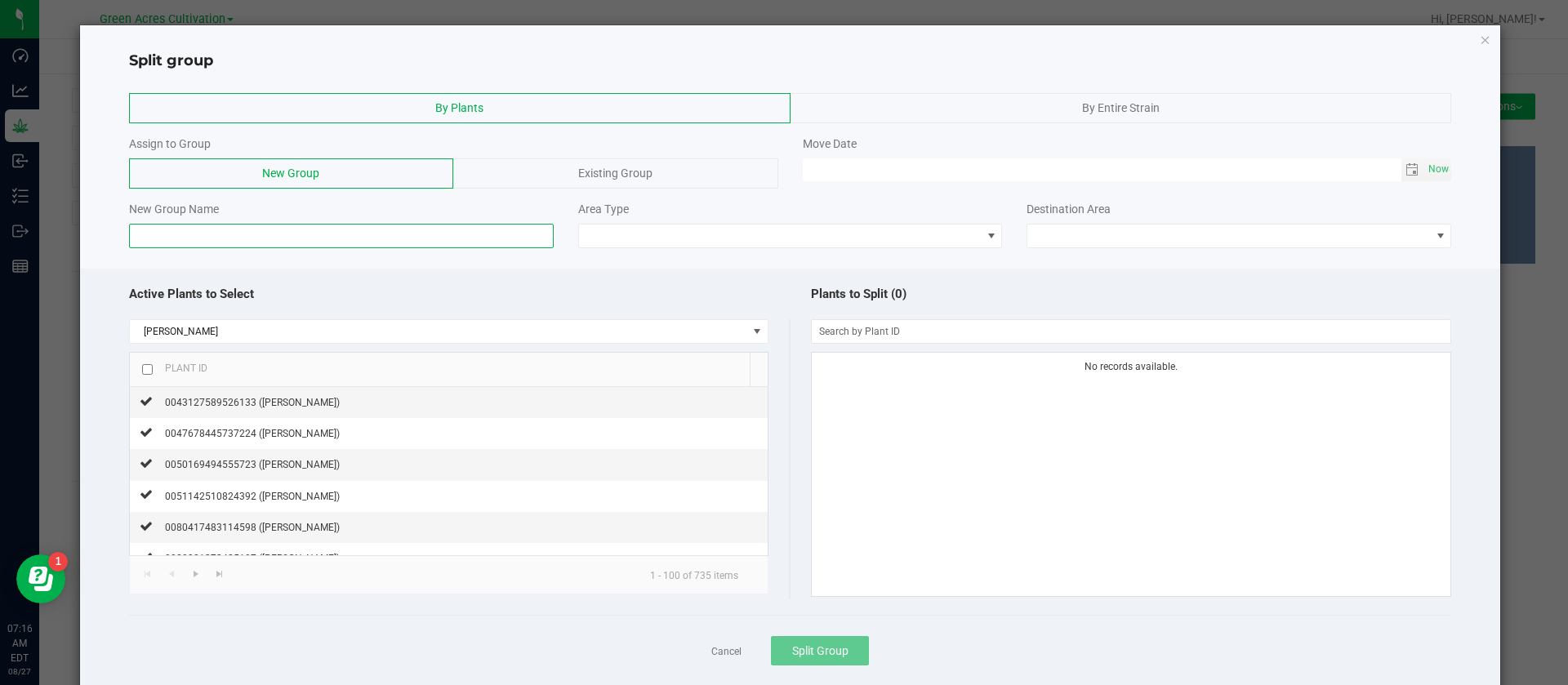
paste input "GA-250715-DDA"
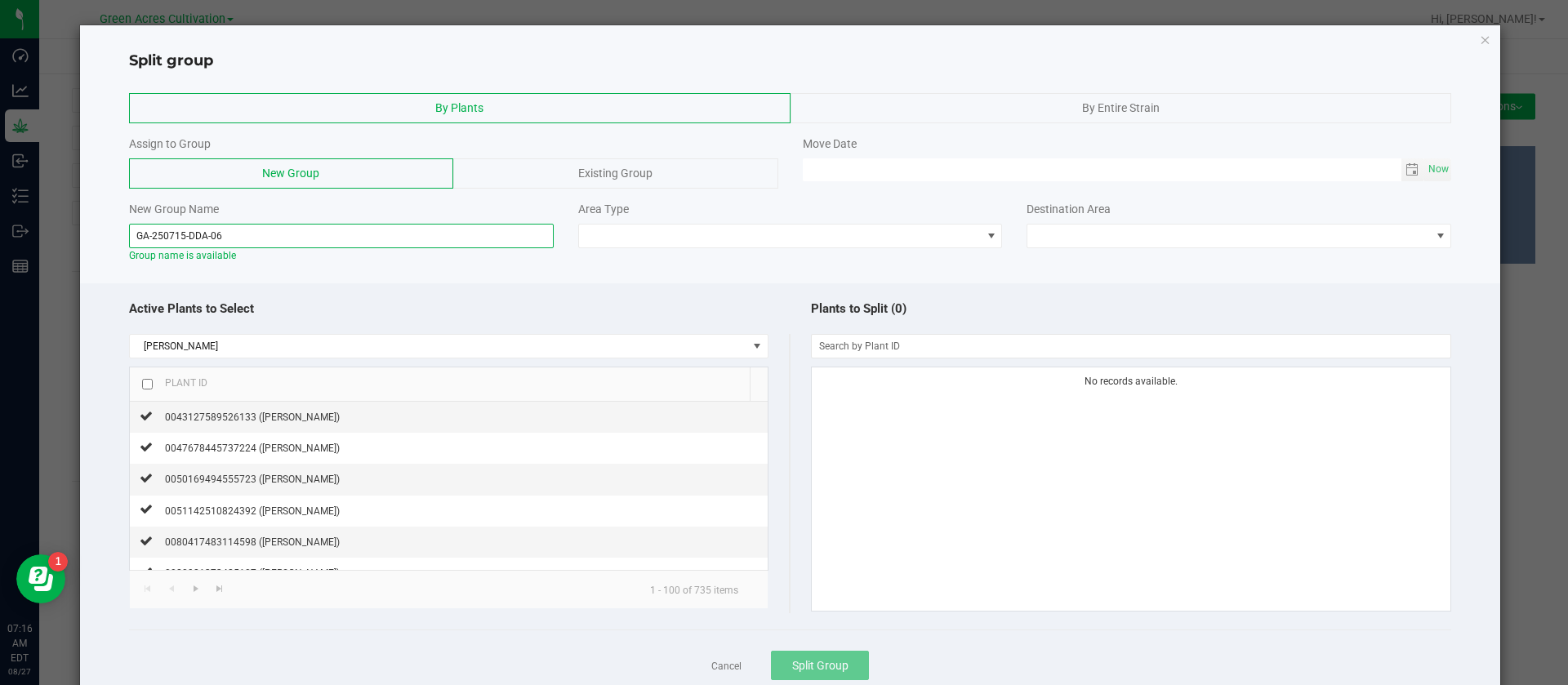
type input "GA-250715-DDA-06"
click at [149, 387] on input "checkbox" at bounding box center [147, 384] width 10 height 10
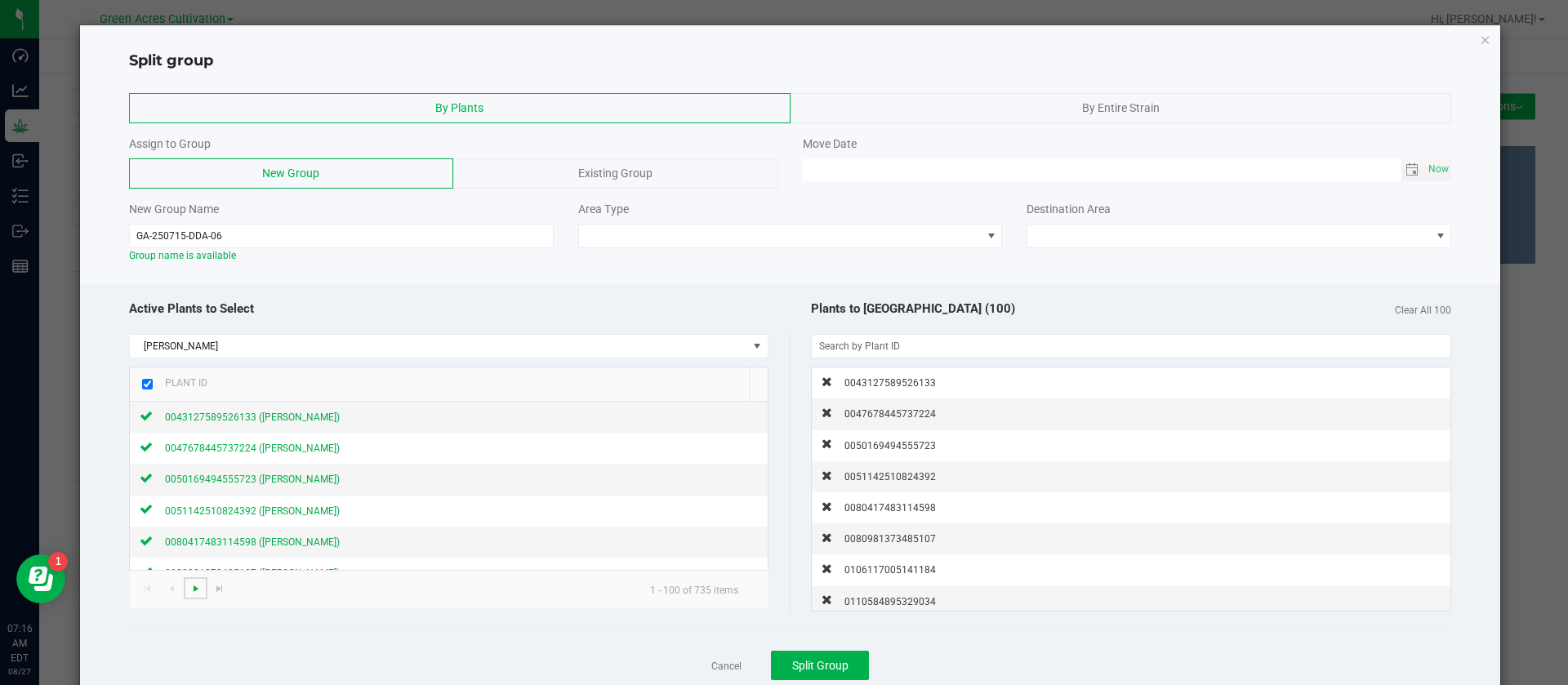
click at [195, 588] on span "Go to the next page" at bounding box center [196, 589] width 13 height 13
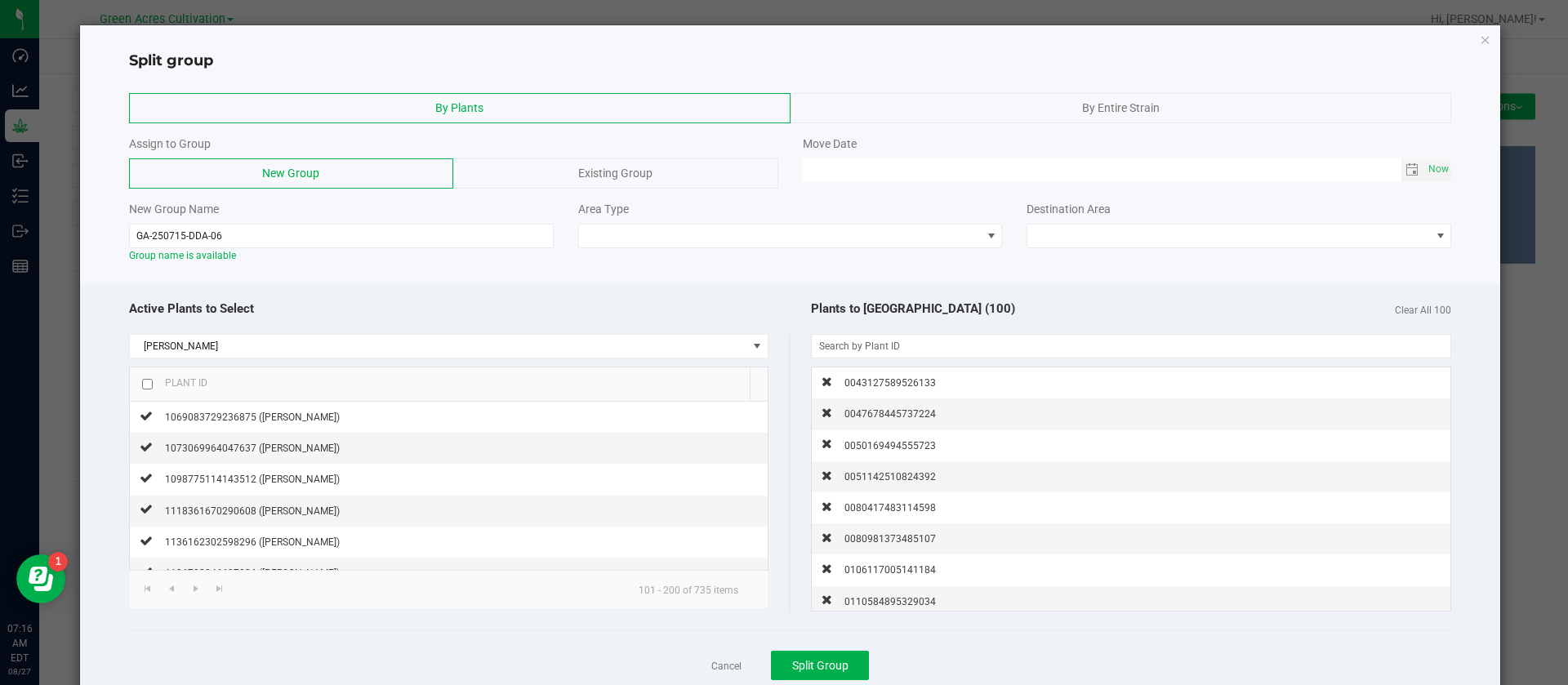
click at [147, 385] on input "checkbox" at bounding box center [147, 384] width 10 height 10
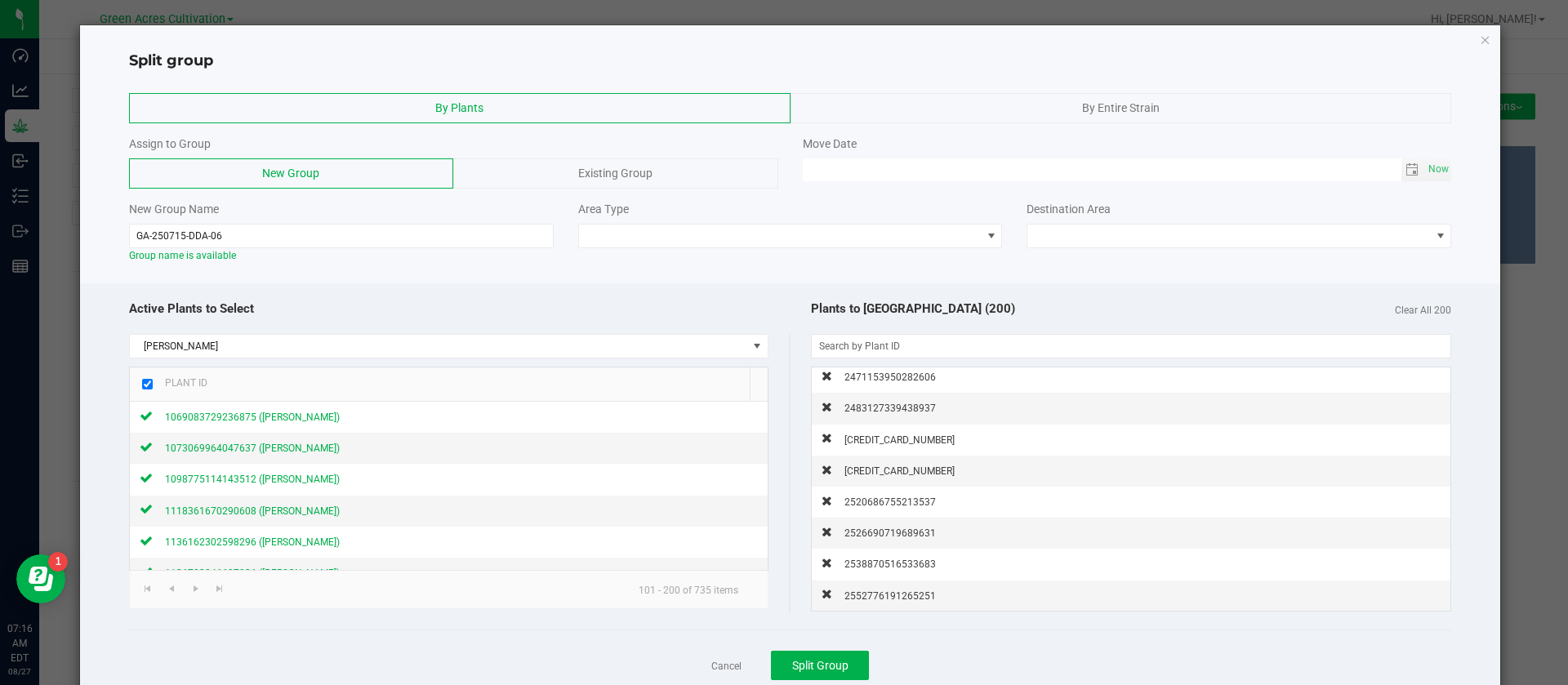
scroll to position [49, 0]
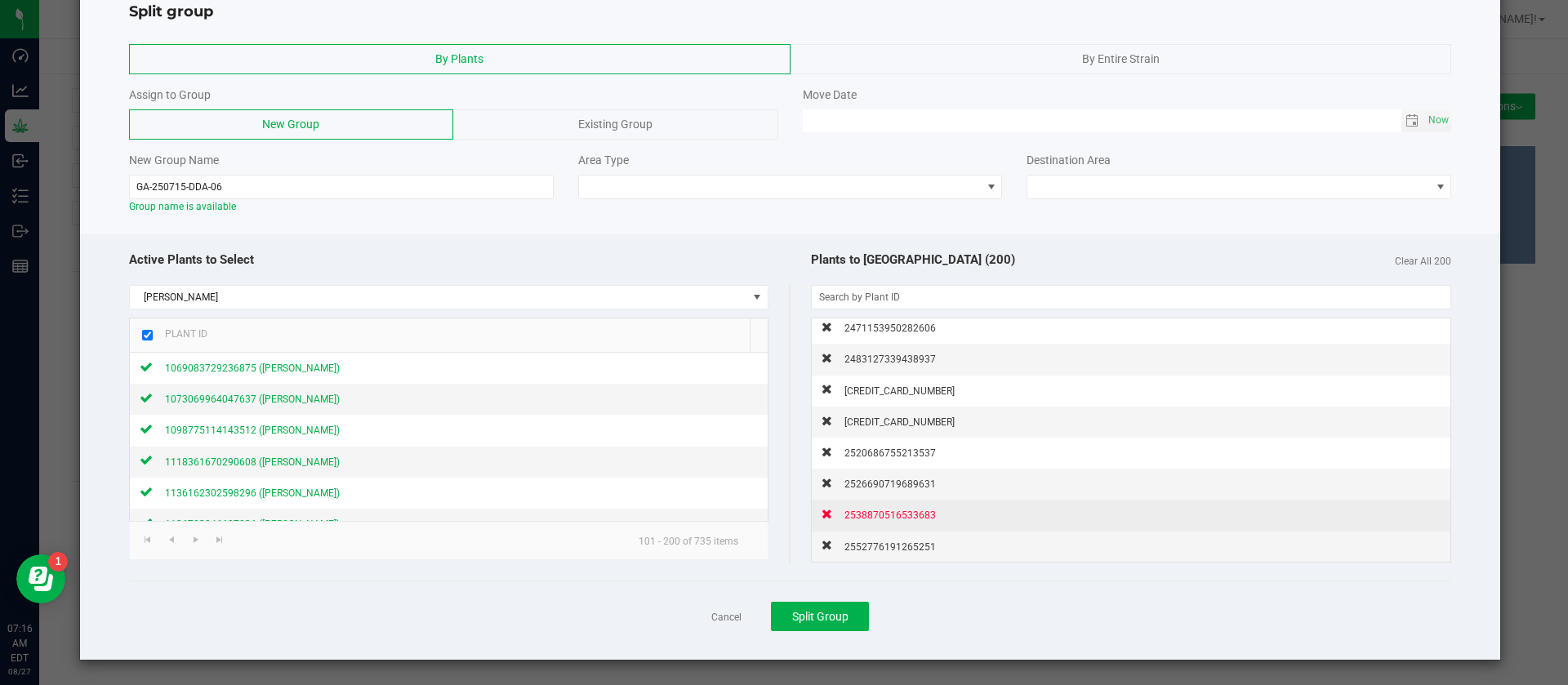
click at [847, 548] on span "2552776191265251" at bounding box center [890, 547] width 91 height 11
checkbox input "false"
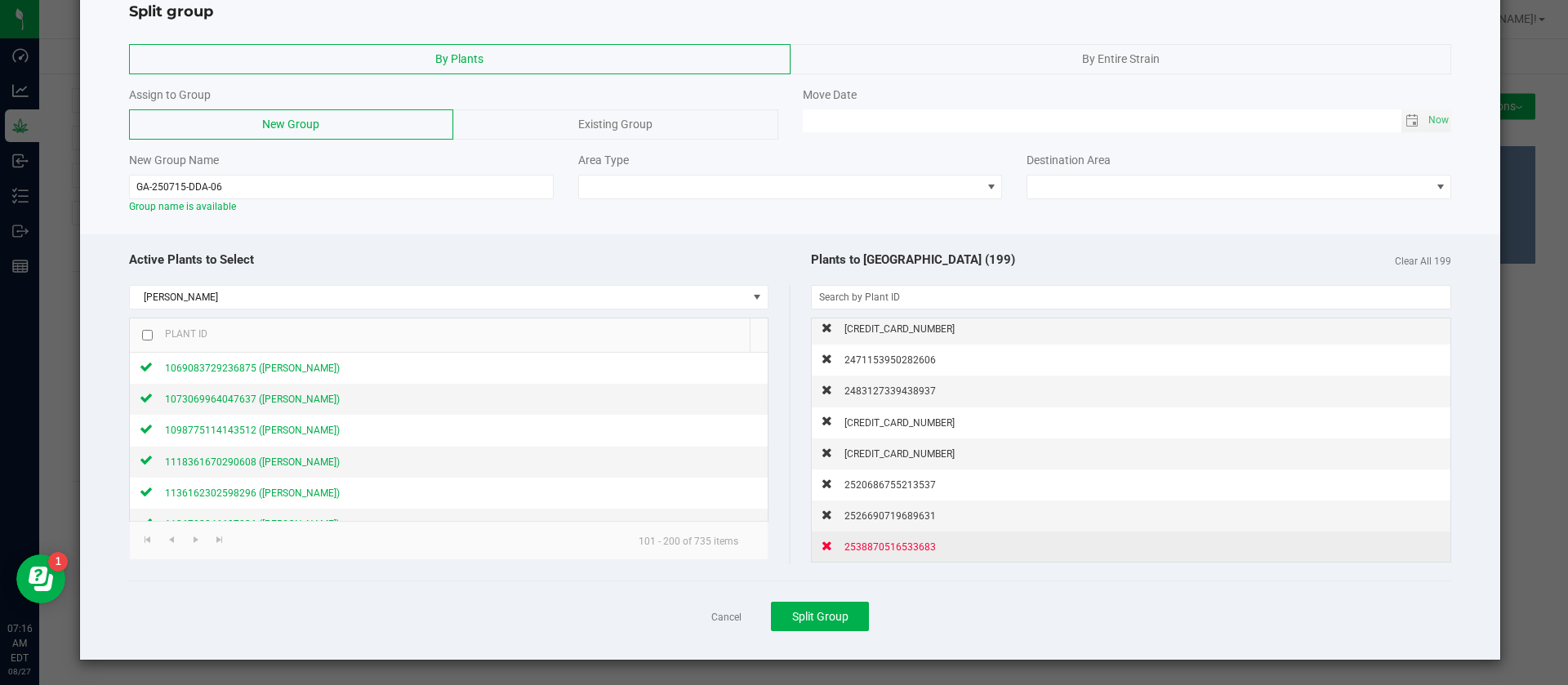
click at [847, 548] on span "2538870516533683" at bounding box center [890, 547] width 91 height 11
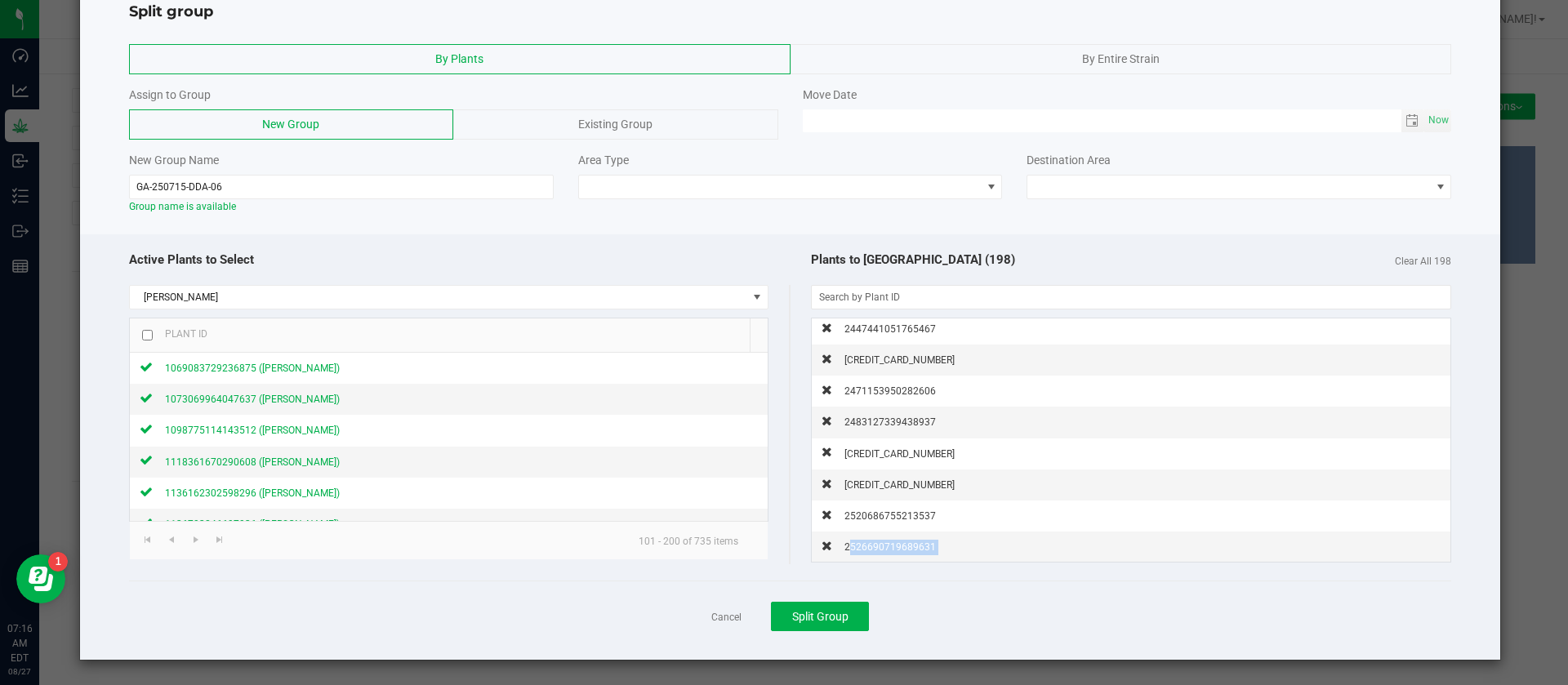
click at [847, 548] on span "2526690719689631" at bounding box center [890, 547] width 91 height 11
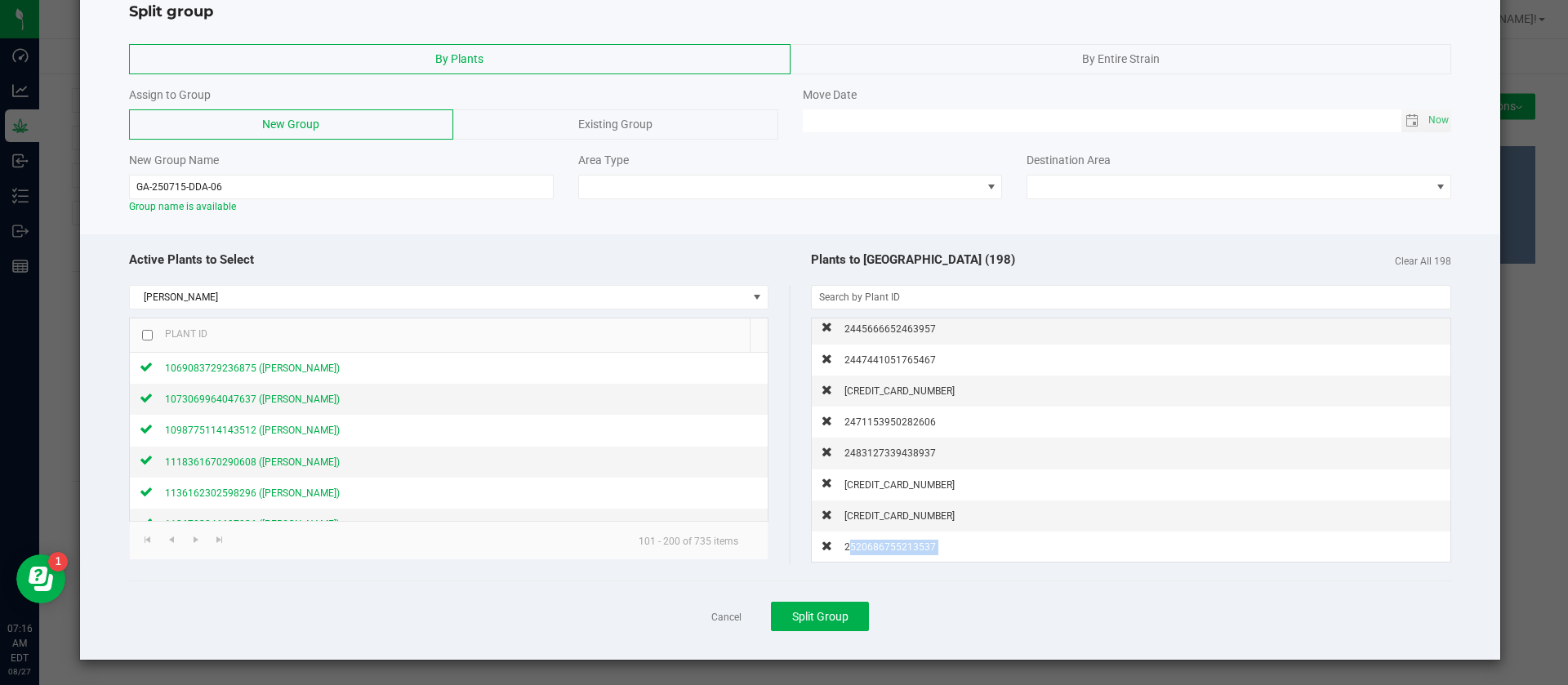
click at [847, 548] on span "2520686755213537" at bounding box center [890, 547] width 91 height 11
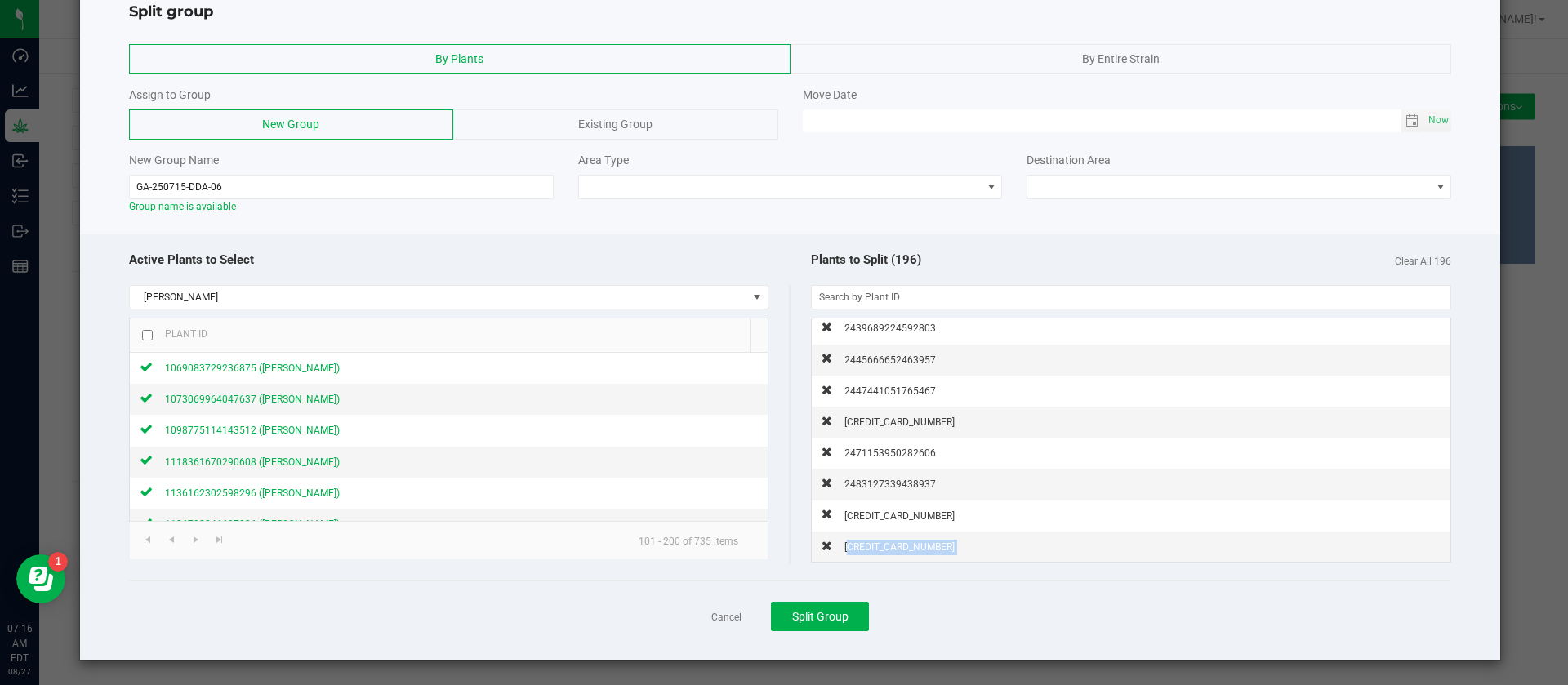
click at [847, 548] on span "2518680300668423" at bounding box center [900, 547] width 110 height 11
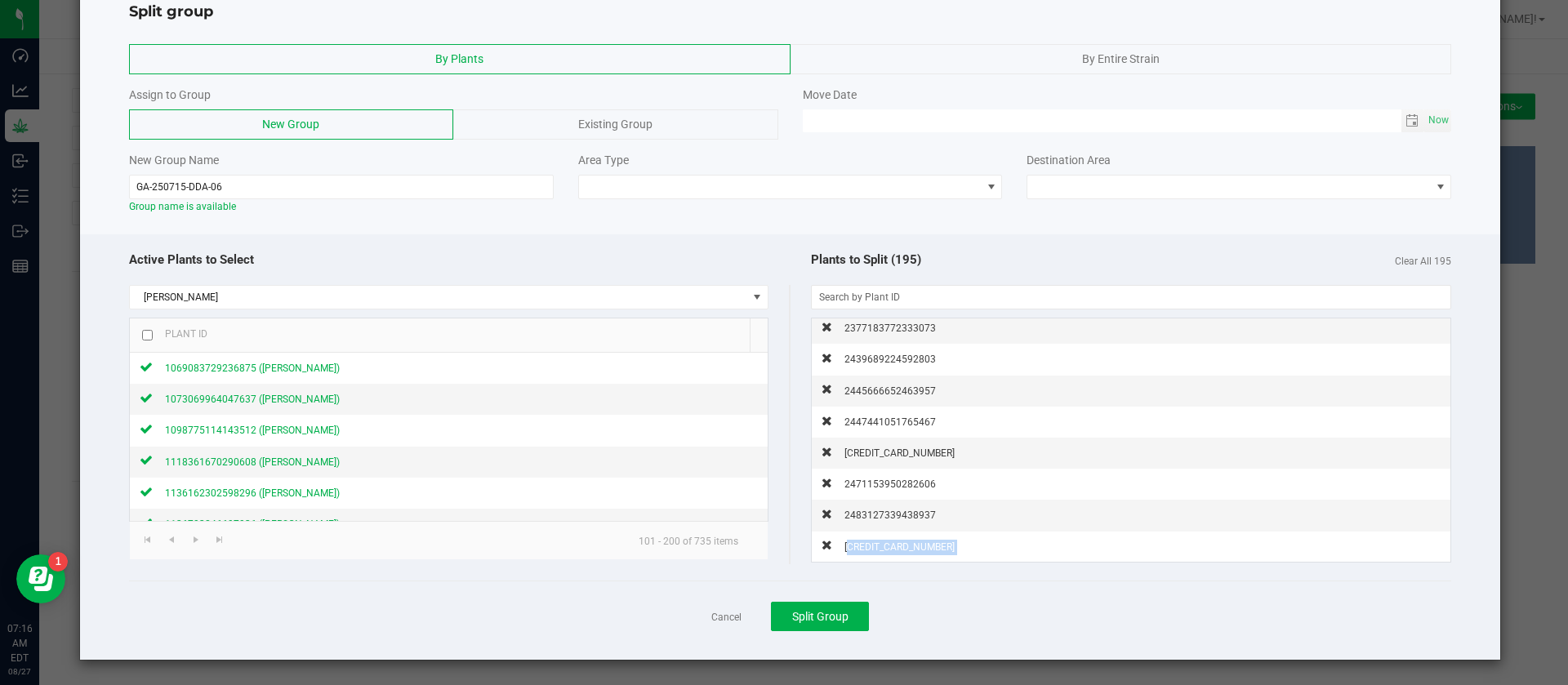
click at [847, 548] on span "2508718920020963" at bounding box center [900, 547] width 110 height 11
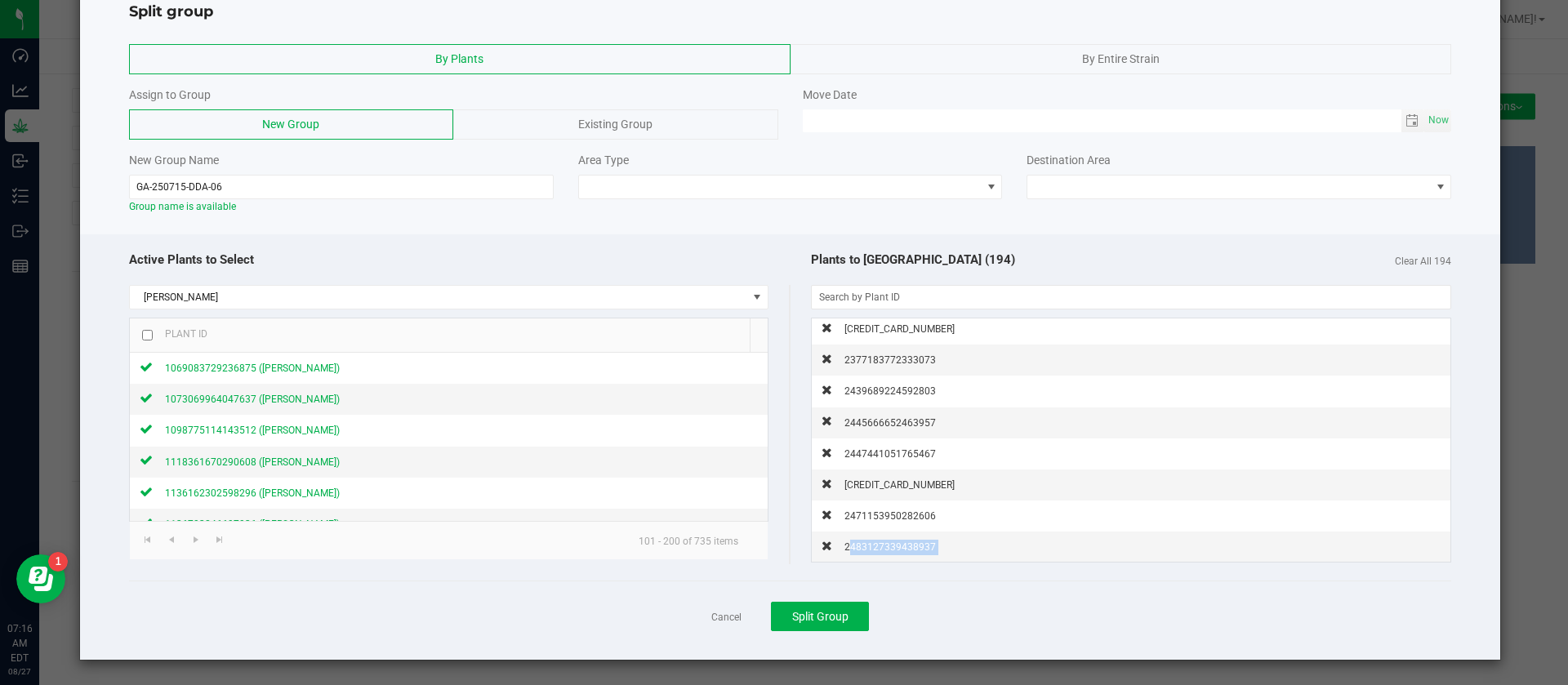
click at [847, 548] on span "2483127339438937" at bounding box center [890, 547] width 91 height 11
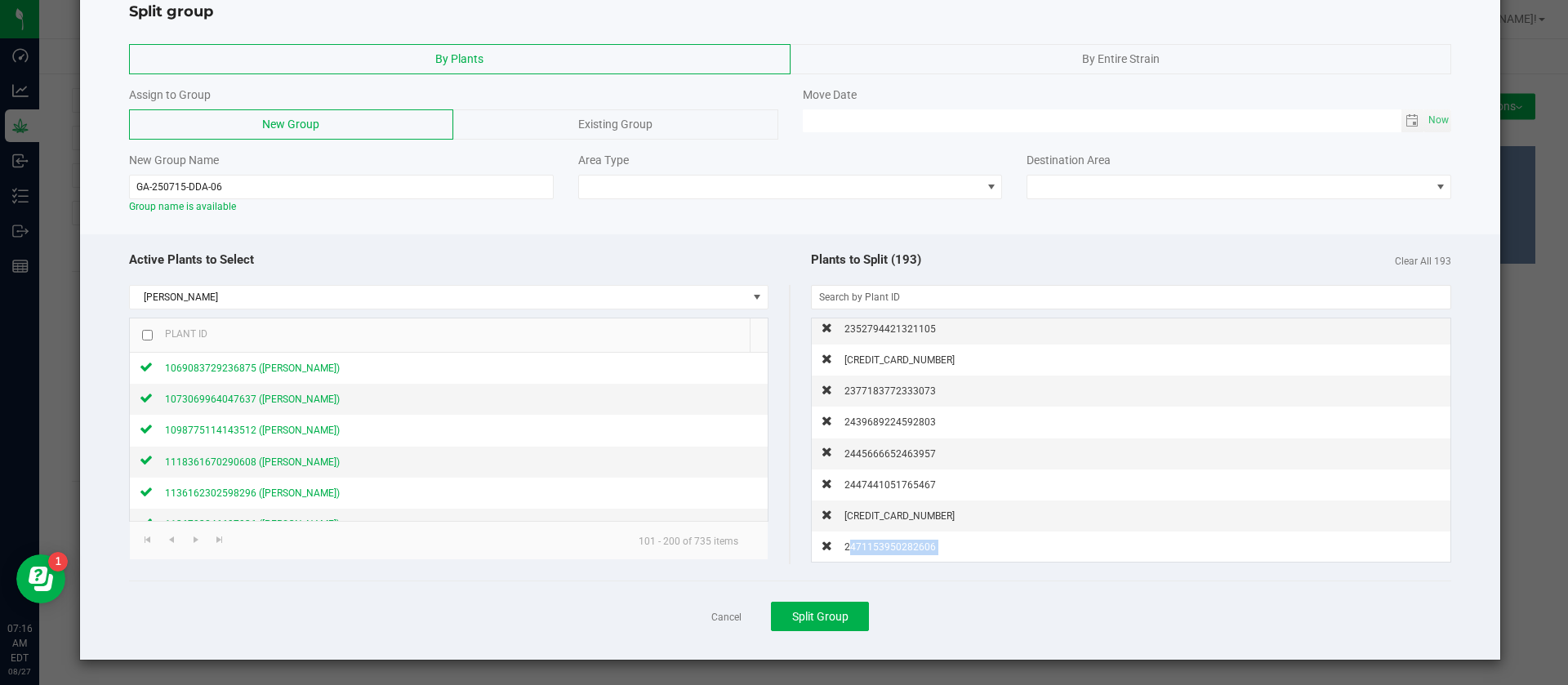
click at [847, 548] on span "2471153950282606" at bounding box center [890, 547] width 91 height 11
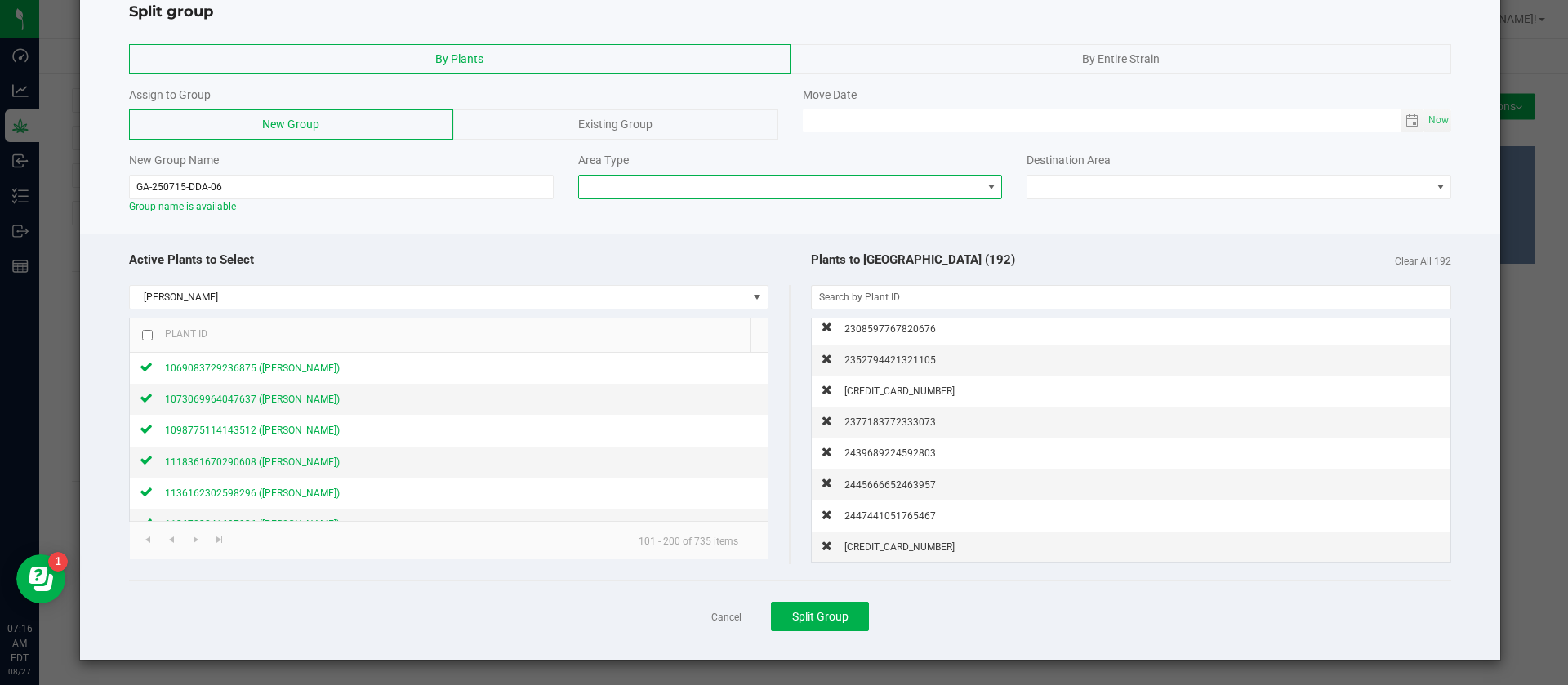
click at [726, 188] on span at bounding box center [779, 187] width 402 height 23
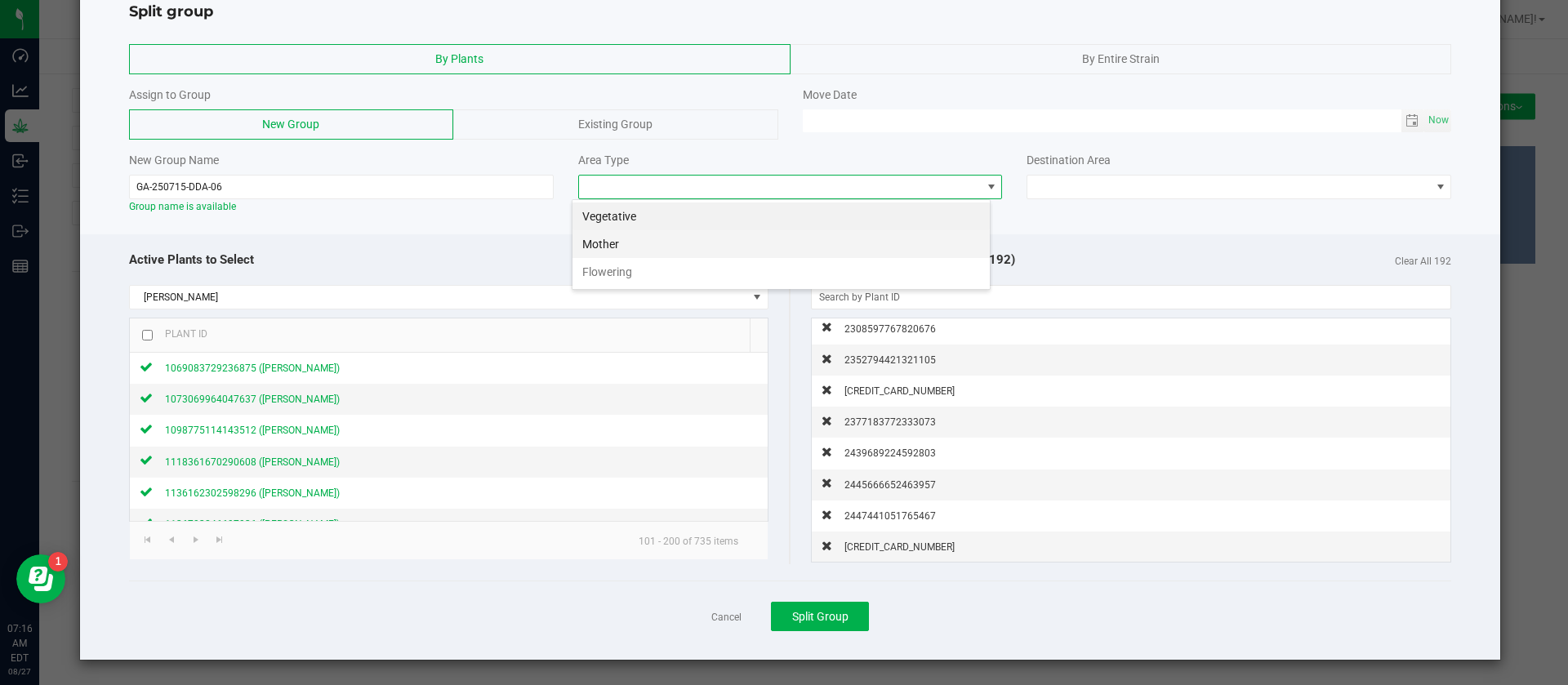
scroll to position [24, 419]
click at [611, 277] on li "Flowering" at bounding box center [780, 273] width 417 height 28
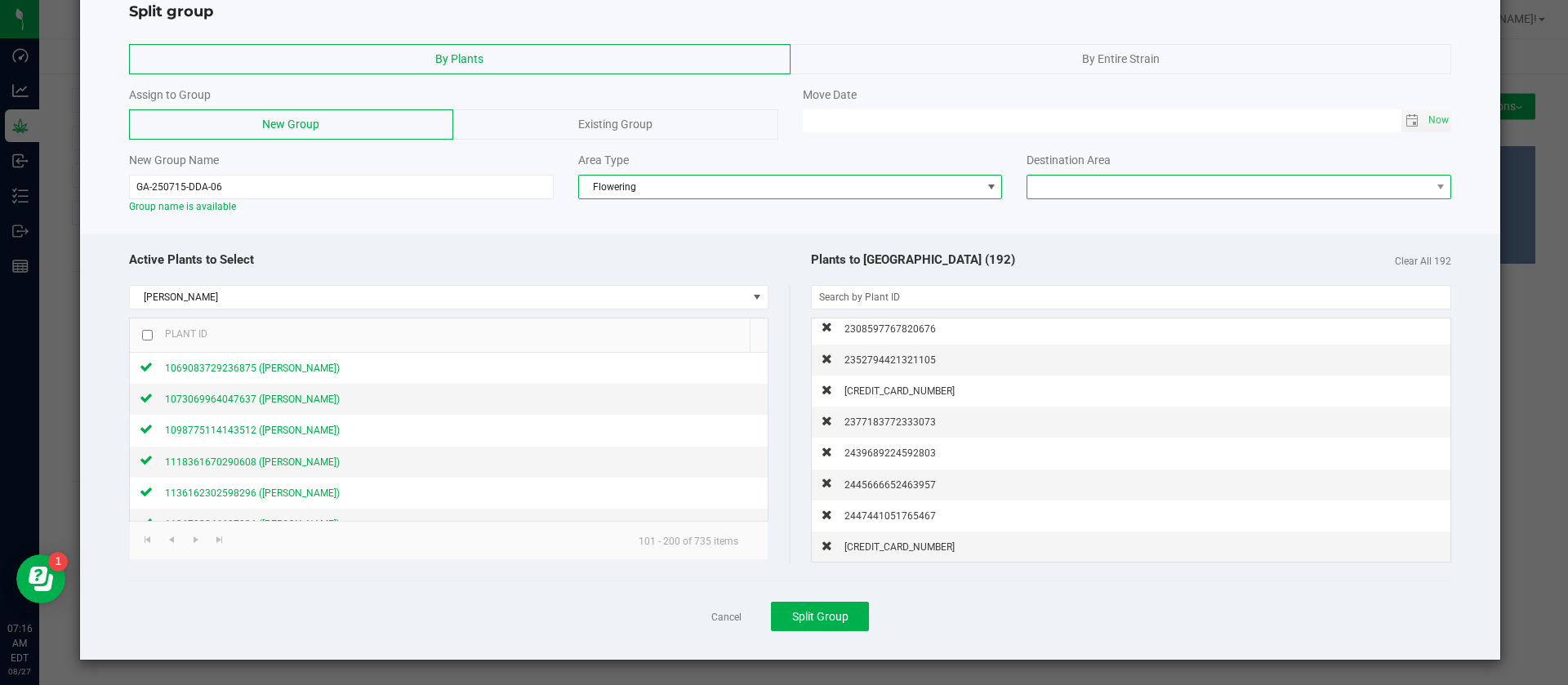
click at [1044, 188] on span at bounding box center [1228, 187] width 402 height 23
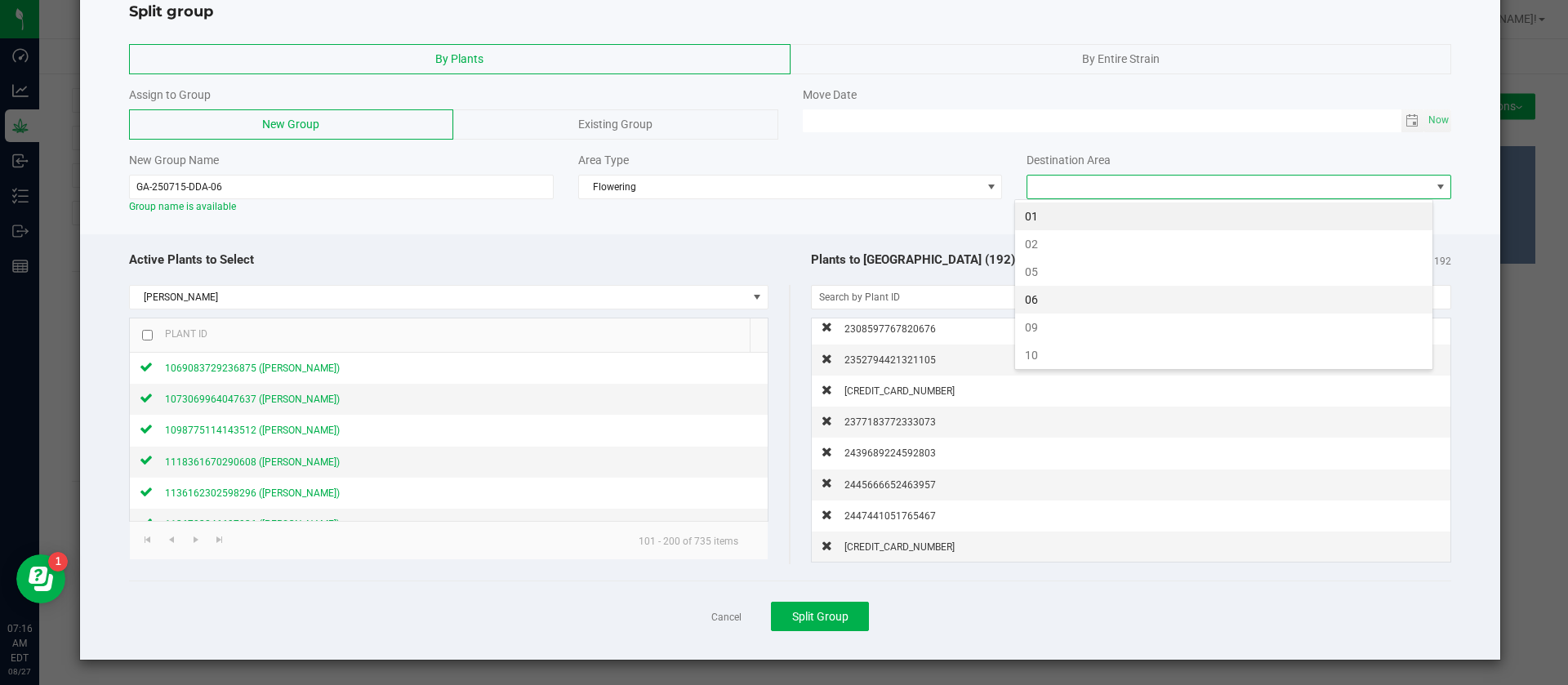
click at [1044, 302] on li "06" at bounding box center [1224, 300] width 417 height 28
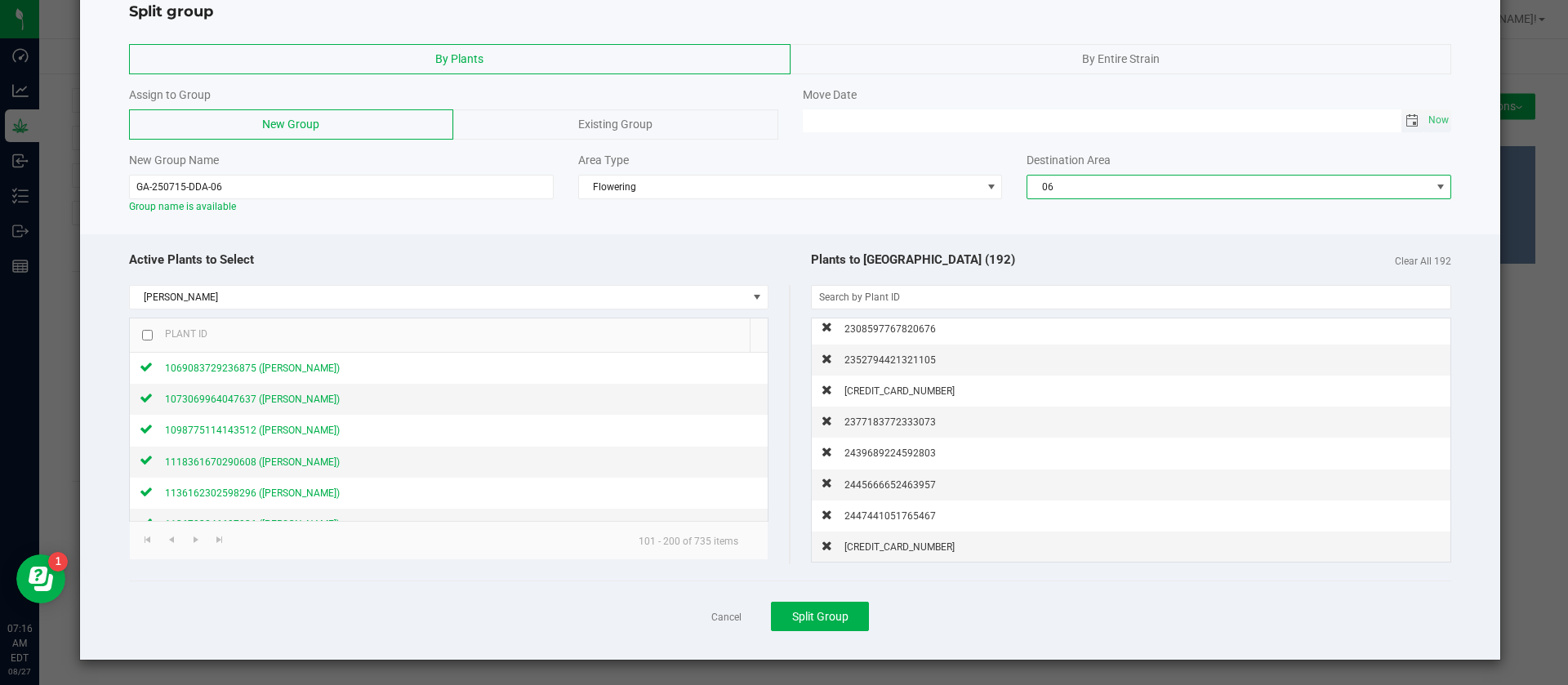
click at [1406, 119] on span "Toggle calendar" at bounding box center [1412, 121] width 13 height 13
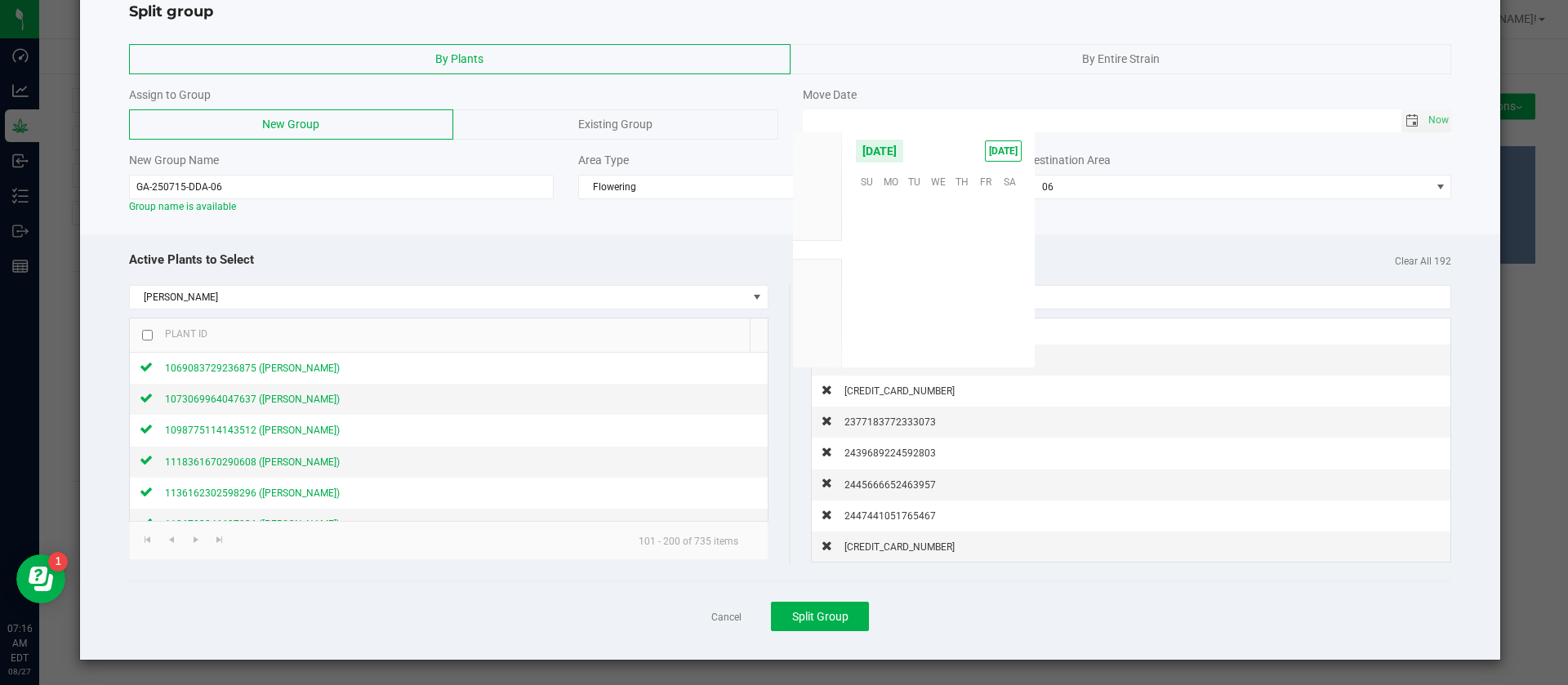
scroll to position [264703, 0]
click at [959, 278] on span "21" at bounding box center [962, 282] width 23 height 25
type input "08/21/2025 12:00 AM"
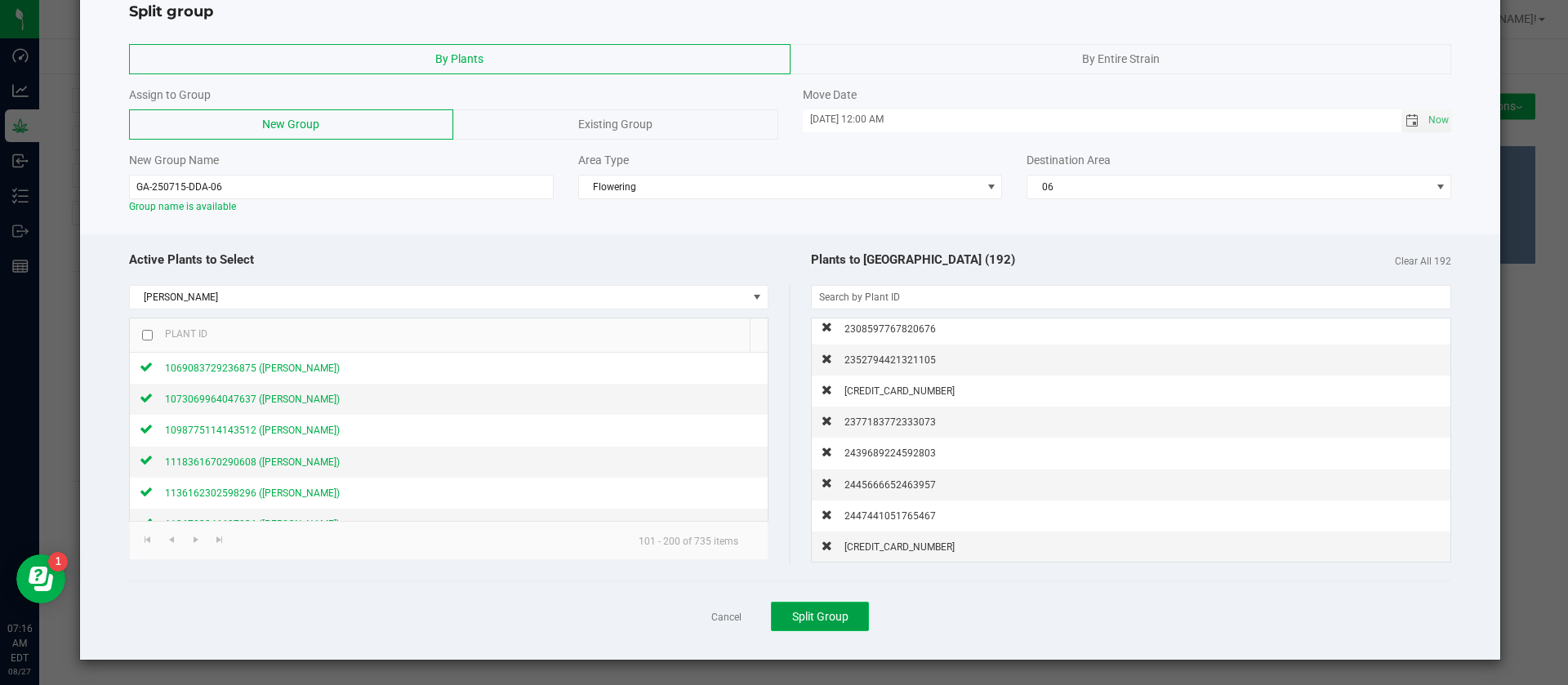
click at [833, 608] on button "Split Group" at bounding box center [819, 617] width 98 height 30
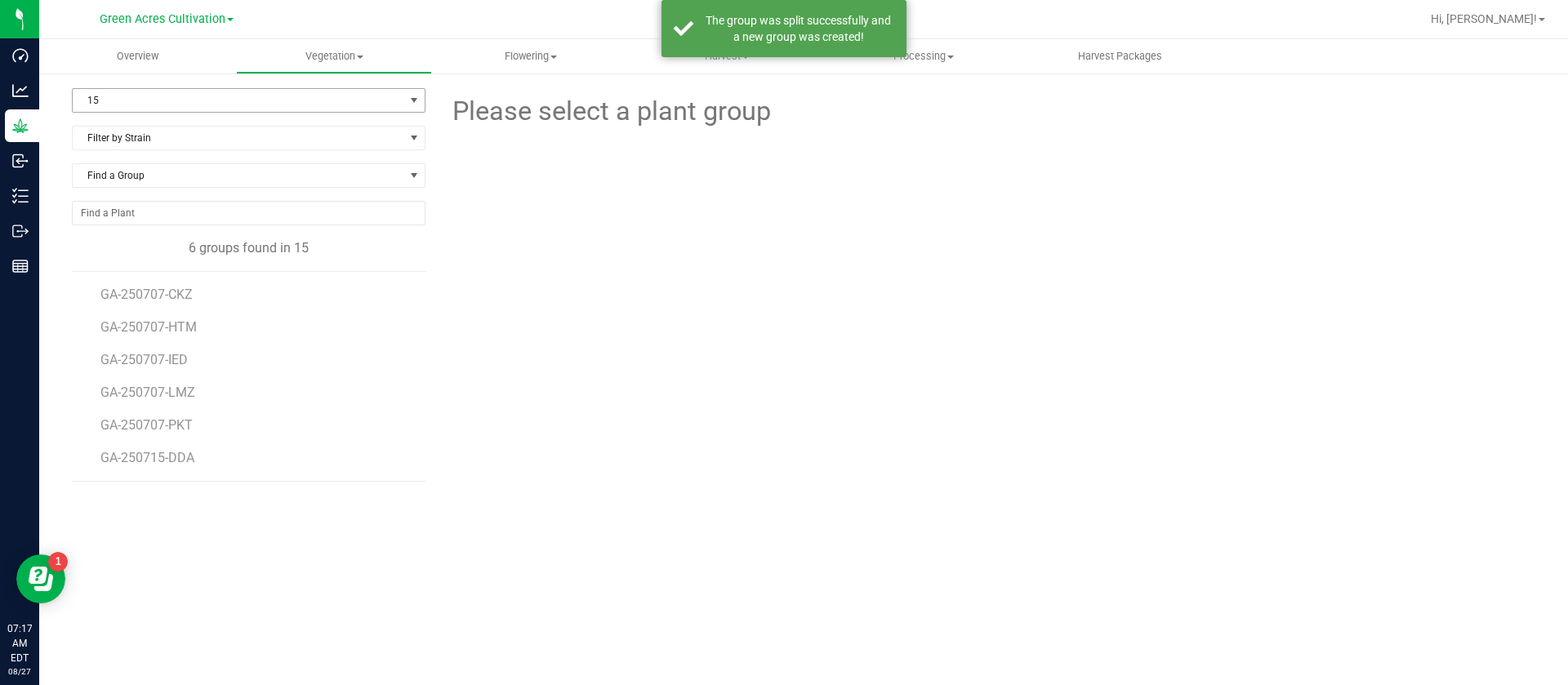
click at [141, 91] on span "15" at bounding box center [238, 100] width 331 height 23
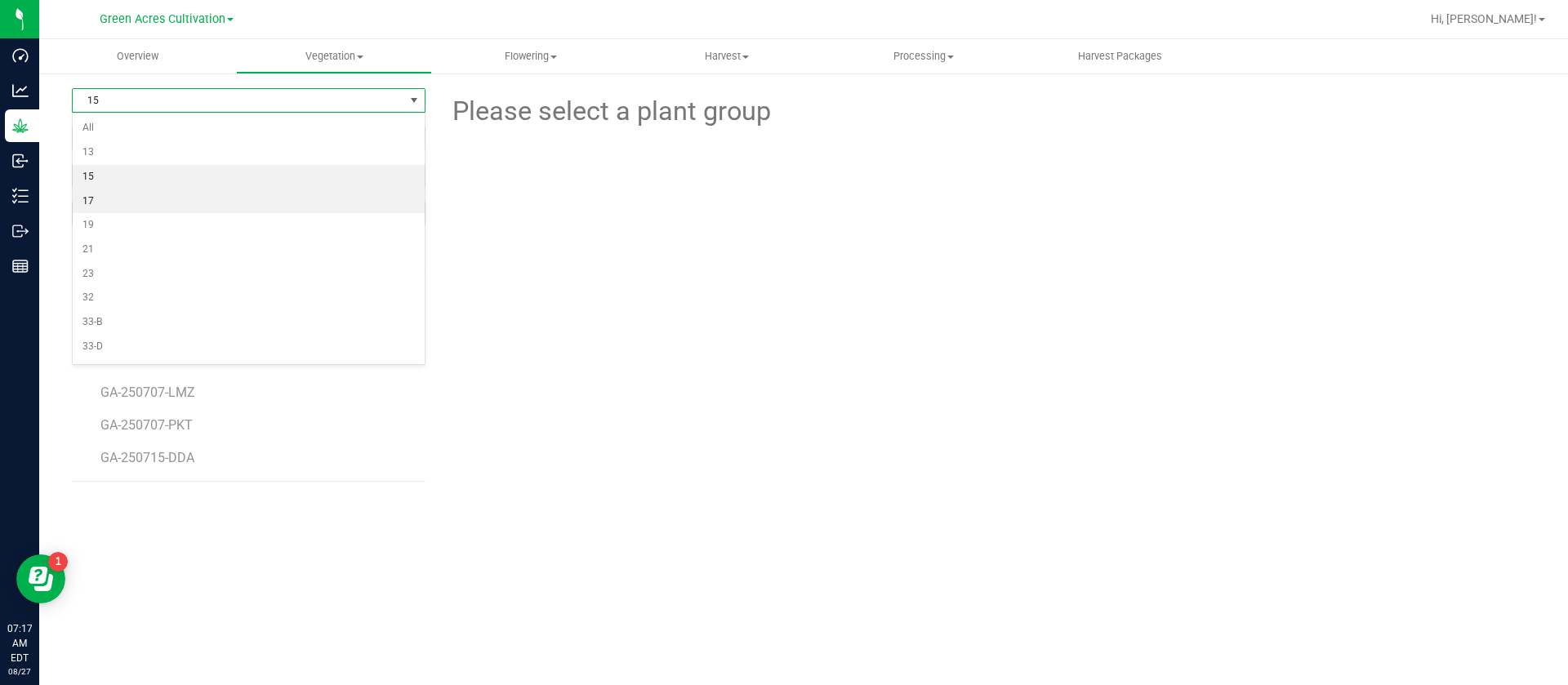
click at [112, 206] on li "17" at bounding box center [248, 202] width 352 height 24
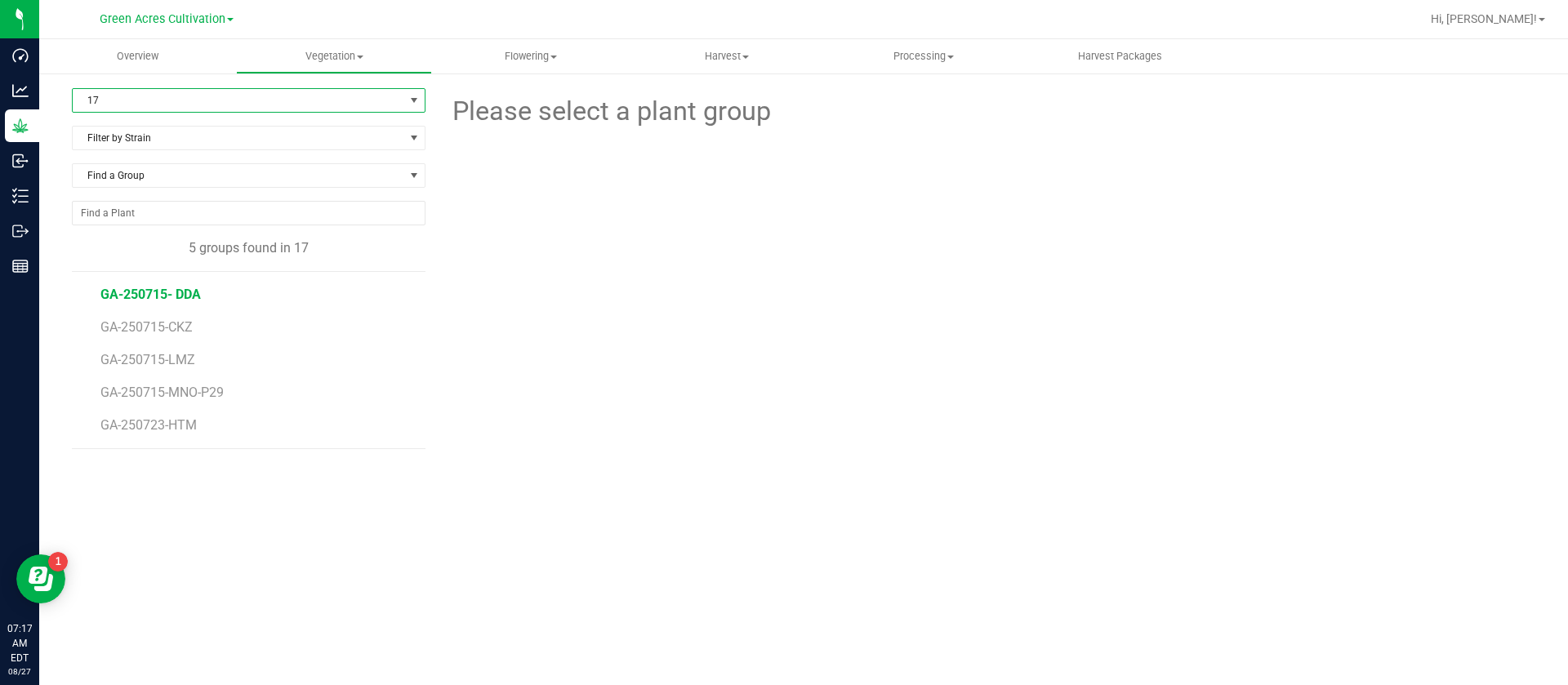
click at [187, 292] on span "GA-250715- DDA" at bounding box center [151, 294] width 101 height 16
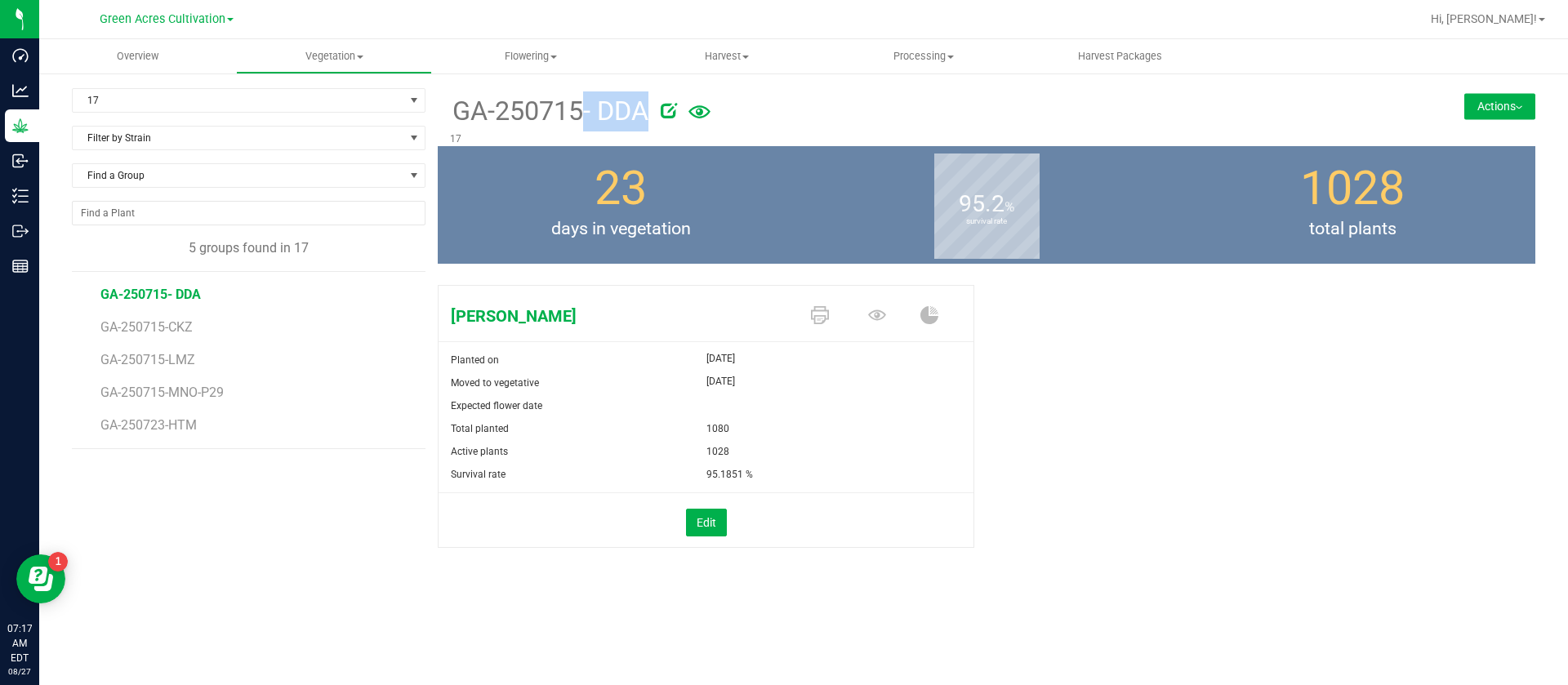
drag, startPoint x: 444, startPoint y: 119, endPoint x: 651, endPoint y: 115, distance: 207.0
click at [651, 115] on div "GA-250715- DDA 17" at bounding box center [895, 118] width 915 height 58
drag, startPoint x: 668, startPoint y: 182, endPoint x: 651, endPoint y: 165, distance: 24.0
click at [668, 182] on div "23 days in vegetation" at bounding box center [621, 205] width 366 height 118
drag, startPoint x: 601, startPoint y: 120, endPoint x: 617, endPoint y: 121, distance: 16.0
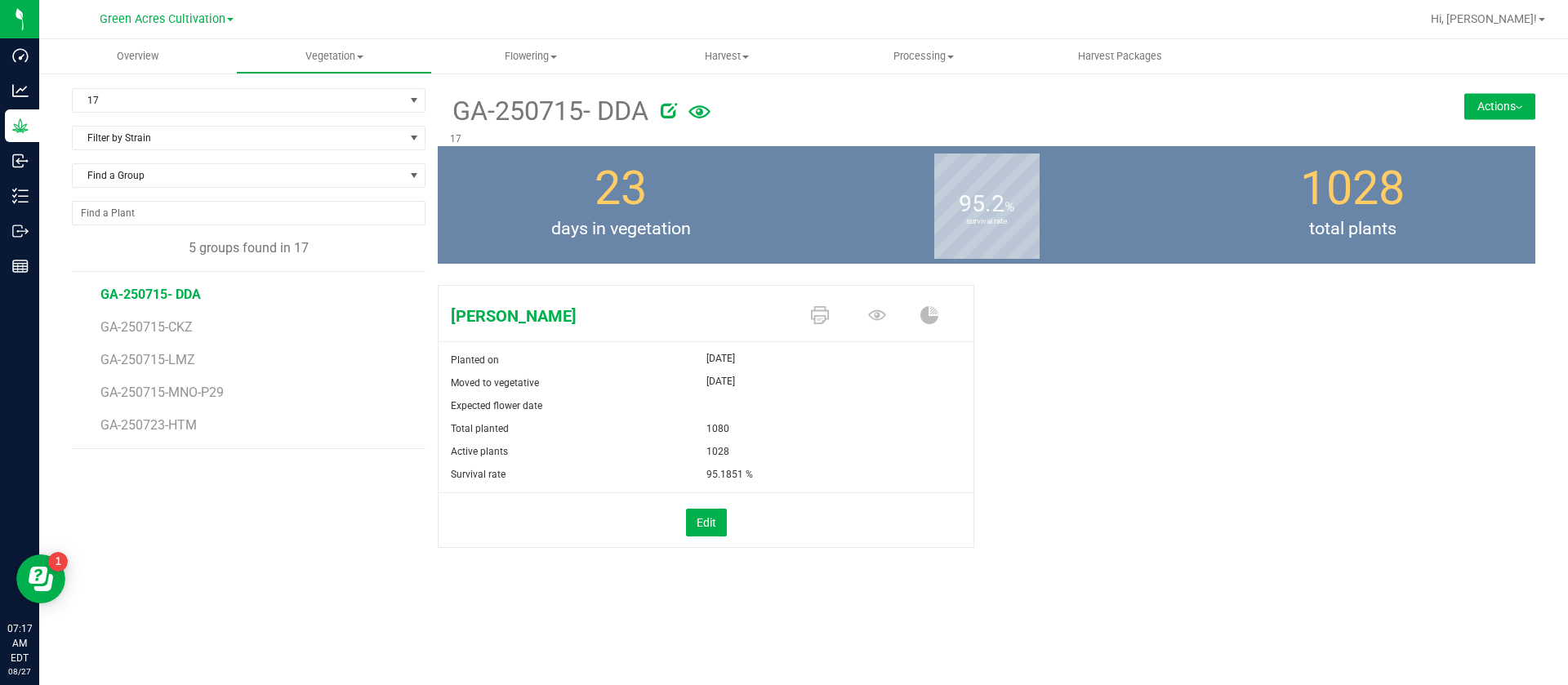
click at [629, 117] on span "GA-250715- DDA" at bounding box center [549, 111] width 199 height 40
drag, startPoint x: 651, startPoint y: 116, endPoint x: 455, endPoint y: 120, distance: 196.0
click at [455, 120] on div "GA-250715- DDA" at bounding box center [895, 110] width 890 height 43
copy div "GA-250715- DDA"
drag, startPoint x: 1516, startPoint y: 102, endPoint x: 1518, endPoint y: 111, distance: 9.2
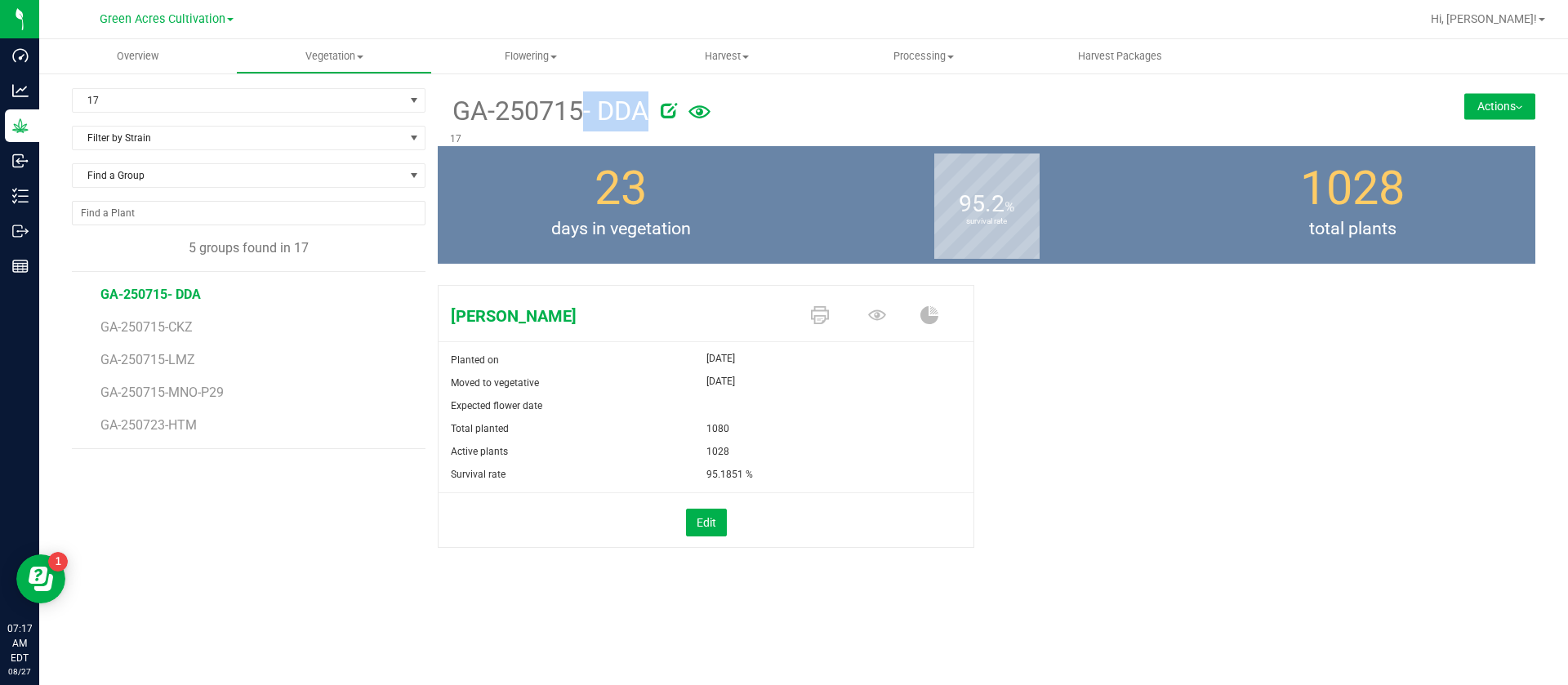
click at [1515, 102] on button "Actions" at bounding box center [1500, 106] width 71 height 26
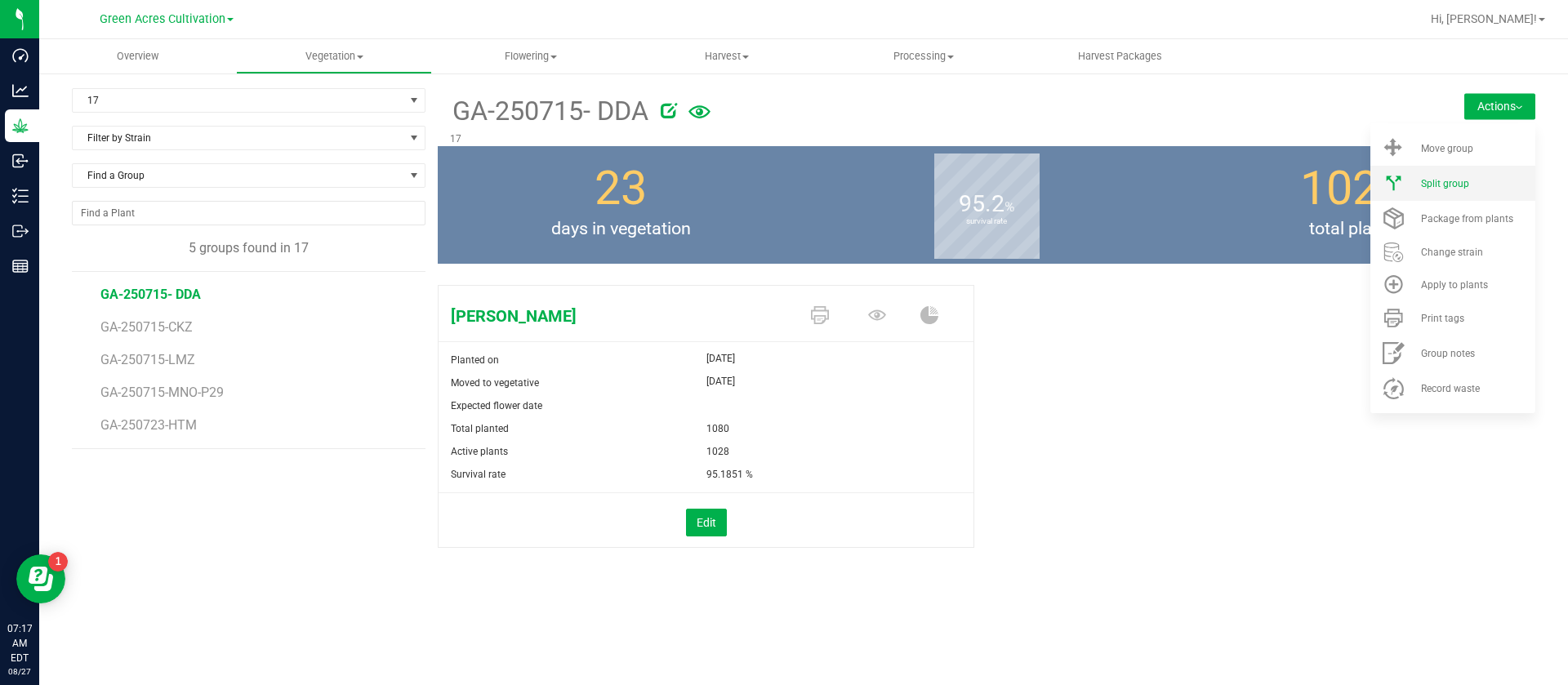
click at [1484, 187] on div "Split group" at bounding box center [1477, 184] width 111 height 11
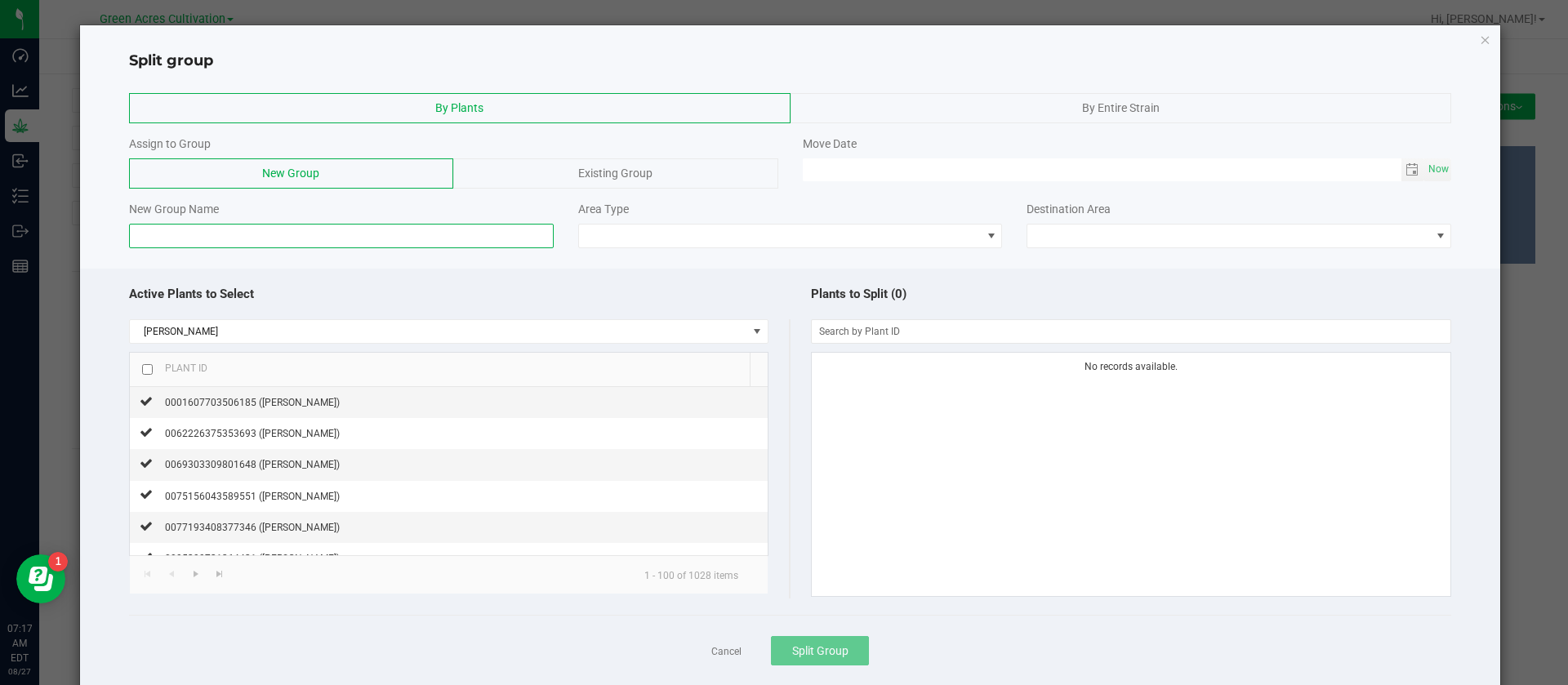
paste input "GA-250715- DDA"
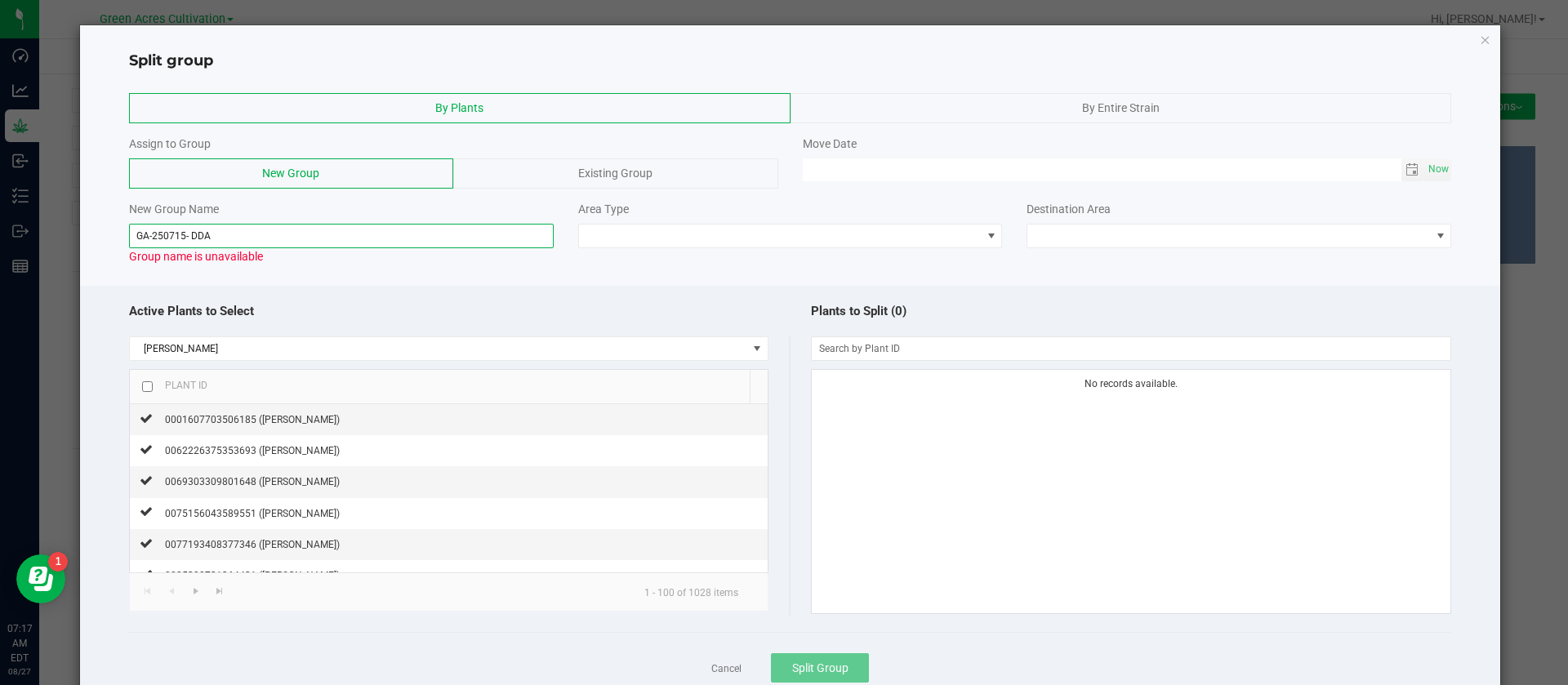
click at [190, 226] on input "GA-250715- DDA" at bounding box center [341, 236] width 425 height 24
drag, startPoint x: 187, startPoint y: 231, endPoint x: 189, endPoint y: 267, distance: 36.1
click at [187, 236] on input "GA-250715-DDA-06" at bounding box center [341, 236] width 425 height 24
type input "GA-250715-DDA-06"
click at [618, 154] on div "Assign to Group New Group Existing Group" at bounding box center [454, 161] width 674 height 53
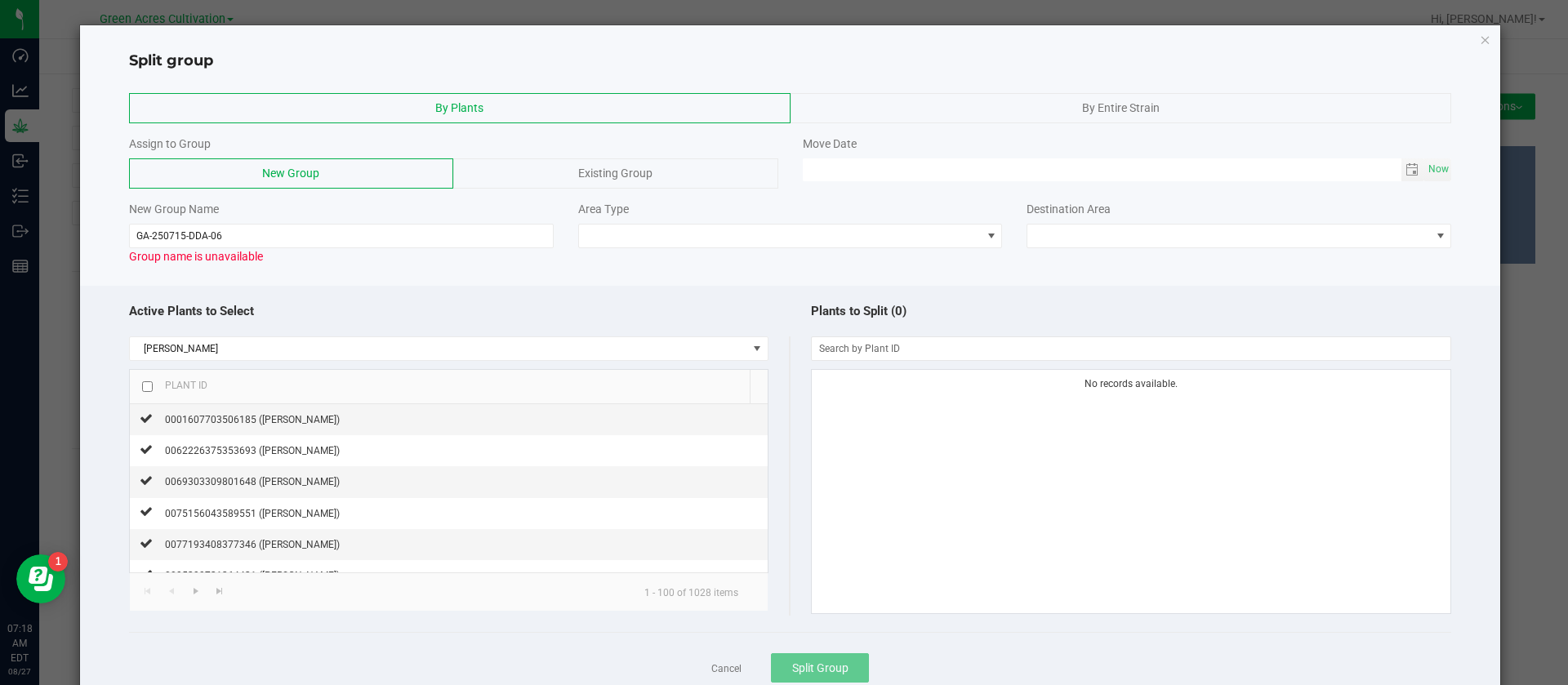
click at [608, 176] on span "Existing Group" at bounding box center [616, 174] width 75 height 13
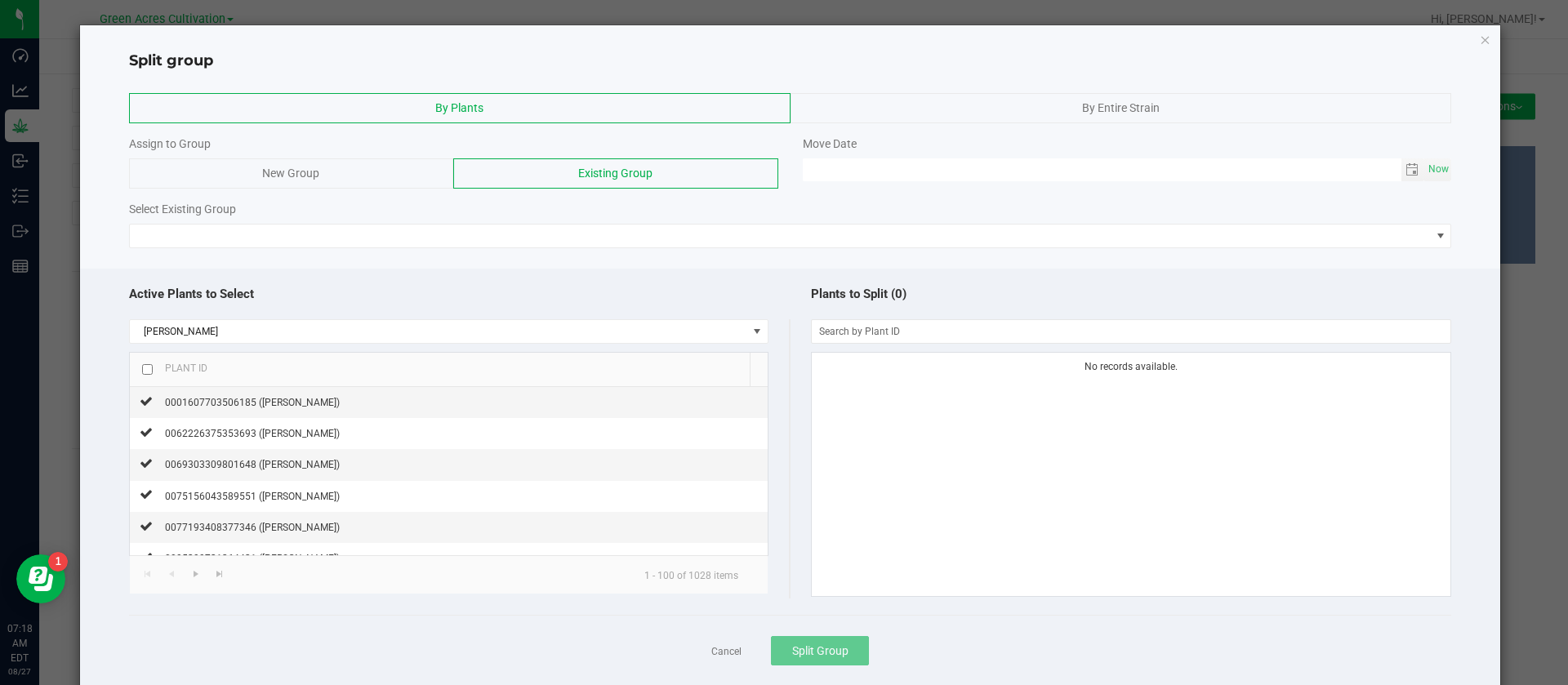
click at [145, 370] on input "checkbox" at bounding box center [147, 369] width 10 height 10
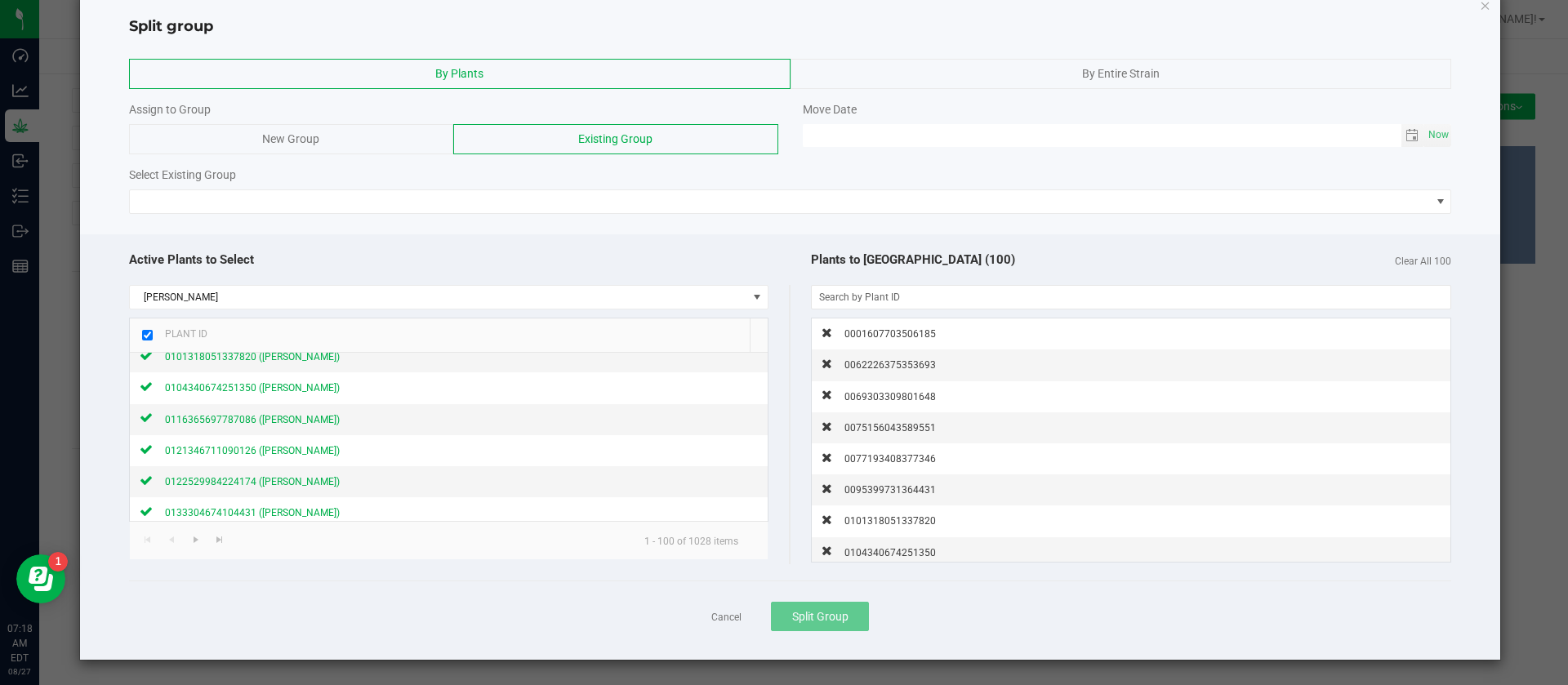
scroll to position [490, 0]
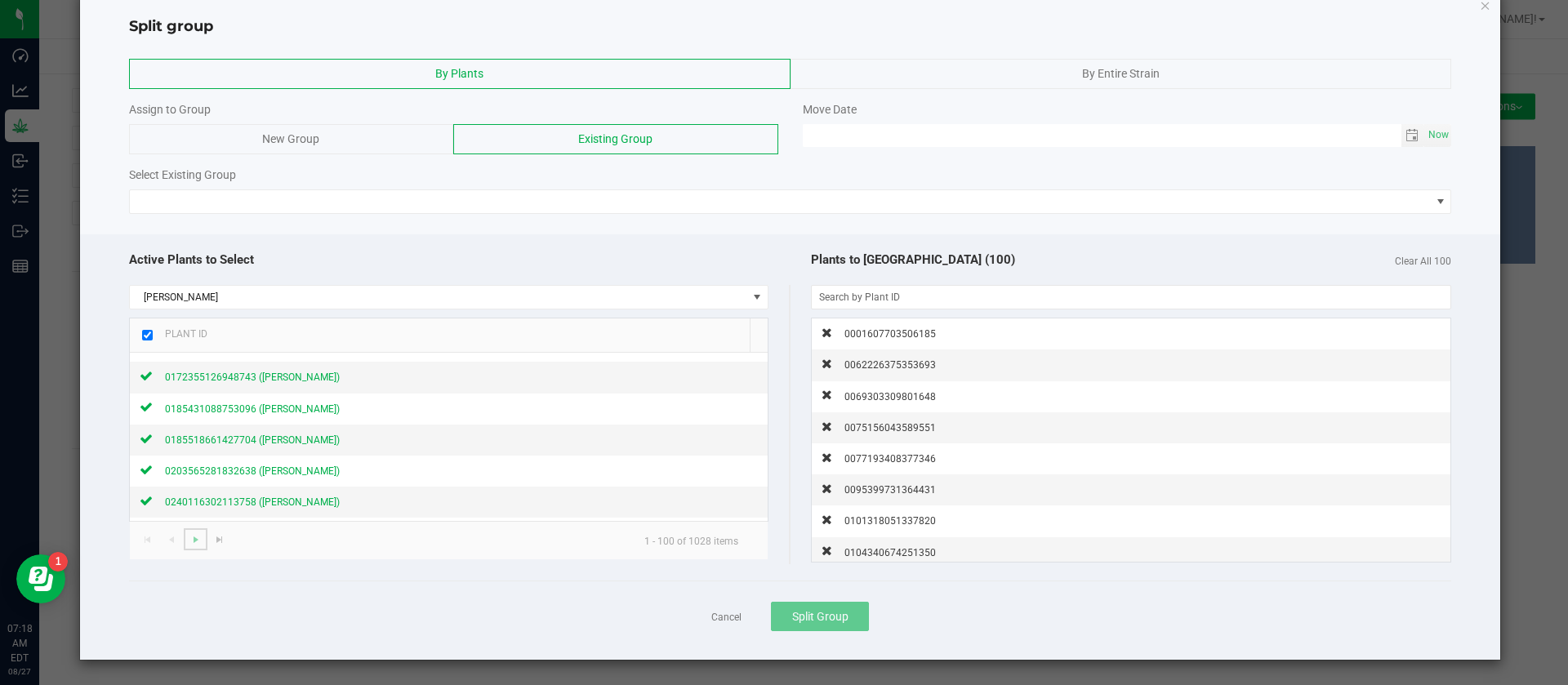
click at [199, 546] on link at bounding box center [195, 539] width 23 height 22
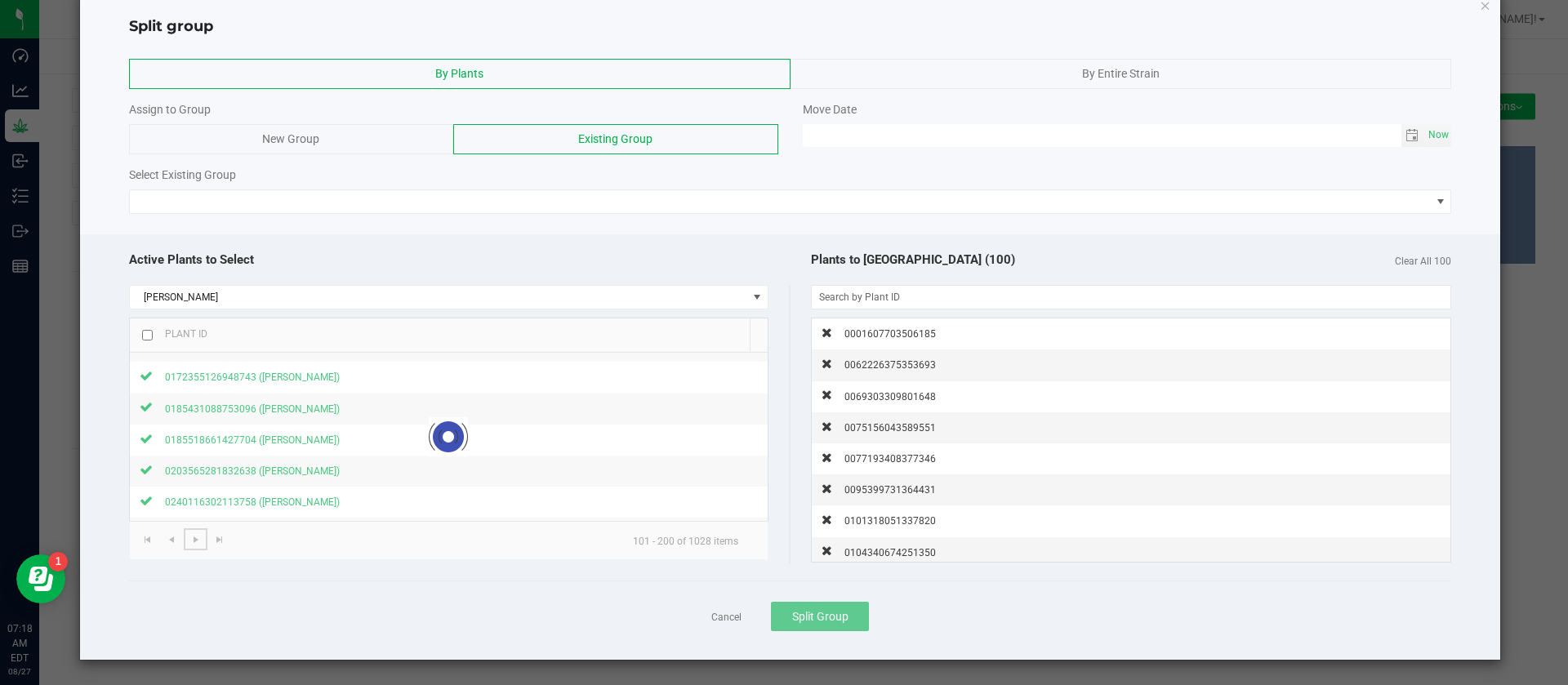
scroll to position [0, 0]
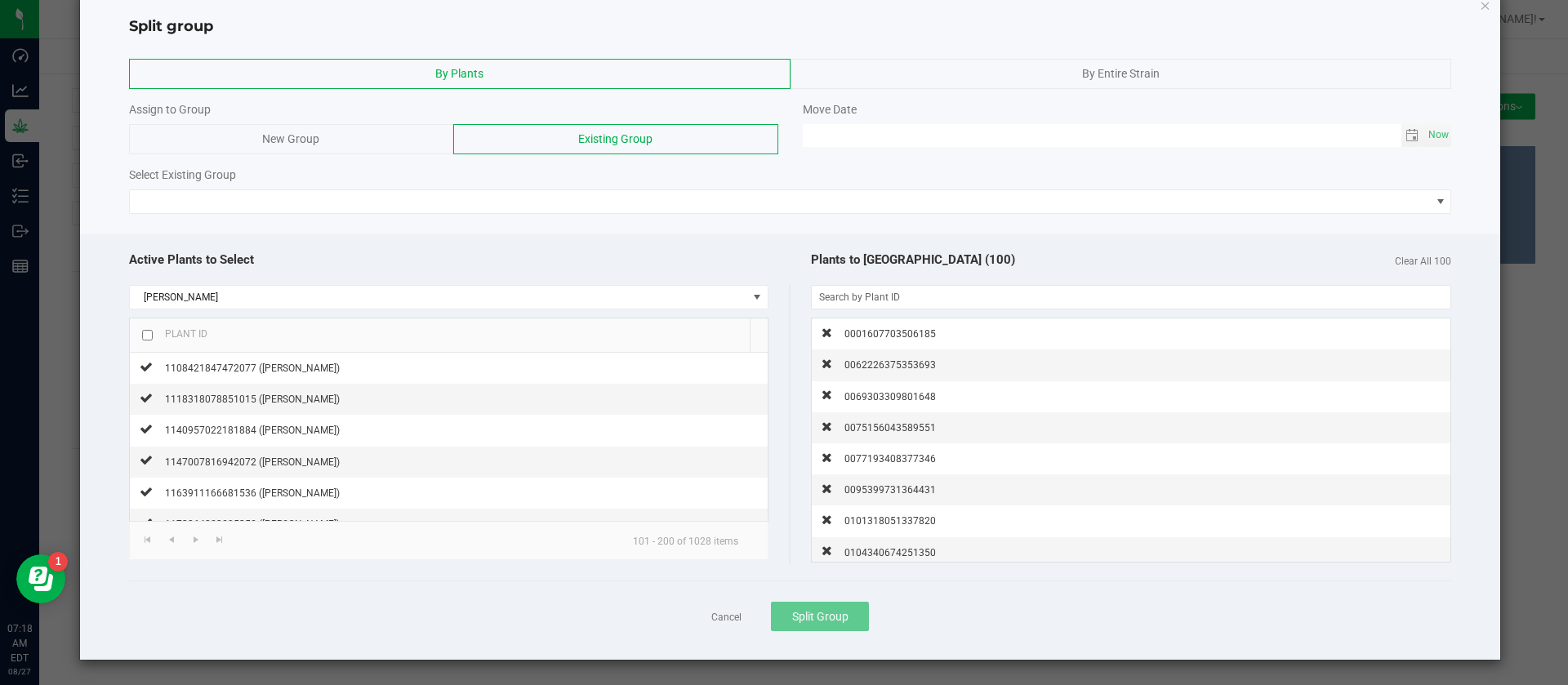
click at [131, 333] on th "Plant ID" at bounding box center [440, 335] width 620 height 35
click at [145, 337] on input "checkbox" at bounding box center [147, 335] width 10 height 10
click at [189, 533] on span "Go to the next page" at bounding box center [196, 539] width 13 height 13
click at [147, 332] on input "checkbox" at bounding box center [147, 335] width 10 height 10
click at [198, 541] on span "Go to the next page" at bounding box center [196, 539] width 13 height 13
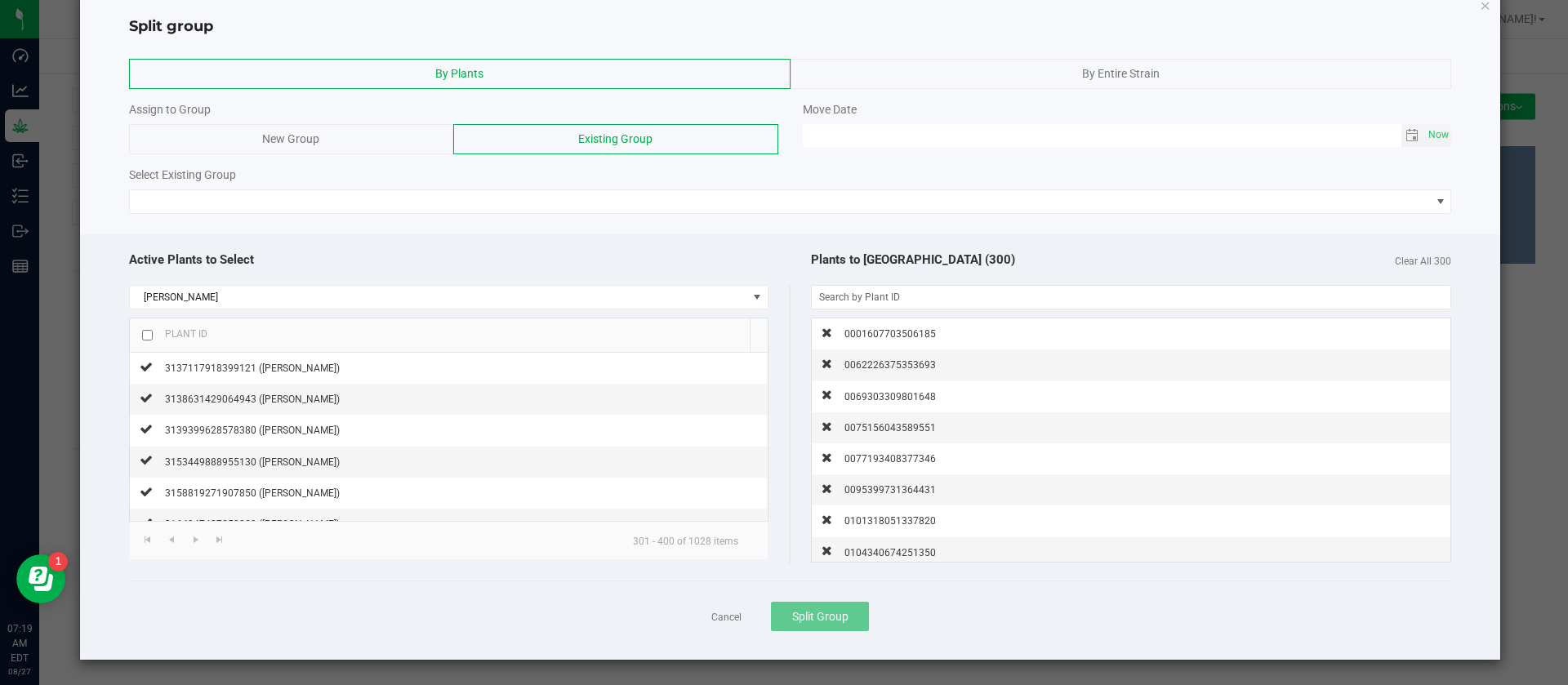
click at [147, 338] on input "checkbox" at bounding box center [147, 335] width 10 height 10
click at [190, 545] on span "Go to the next page" at bounding box center [196, 539] width 13 height 13
click at [145, 338] on input "checkbox" at bounding box center [147, 335] width 10 height 10
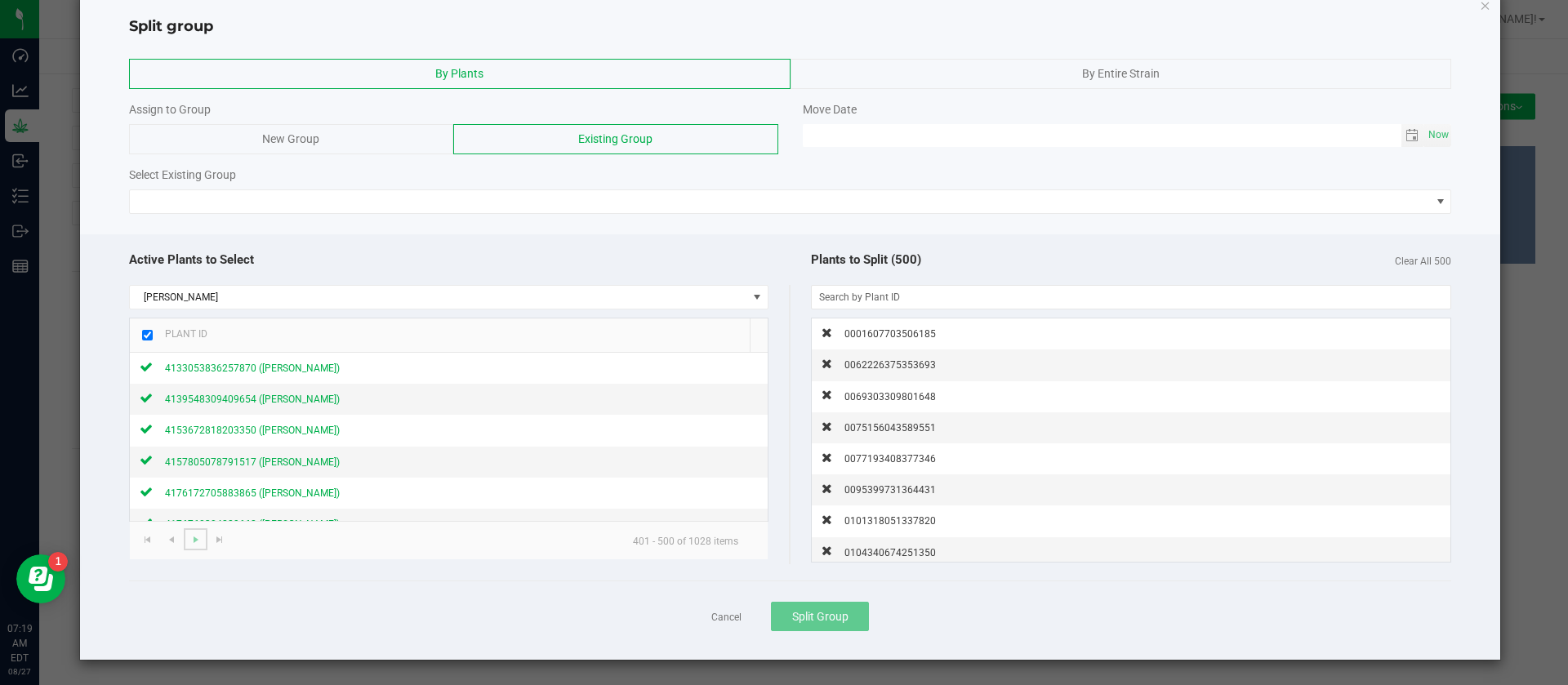
click at [202, 543] on link at bounding box center [195, 539] width 23 height 22
click at [147, 338] on input "checkbox" at bounding box center [147, 335] width 10 height 10
click at [199, 537] on span "Go to the next page" at bounding box center [196, 539] width 13 height 13
click at [147, 343] on div at bounding box center [147, 335] width 10 height 18
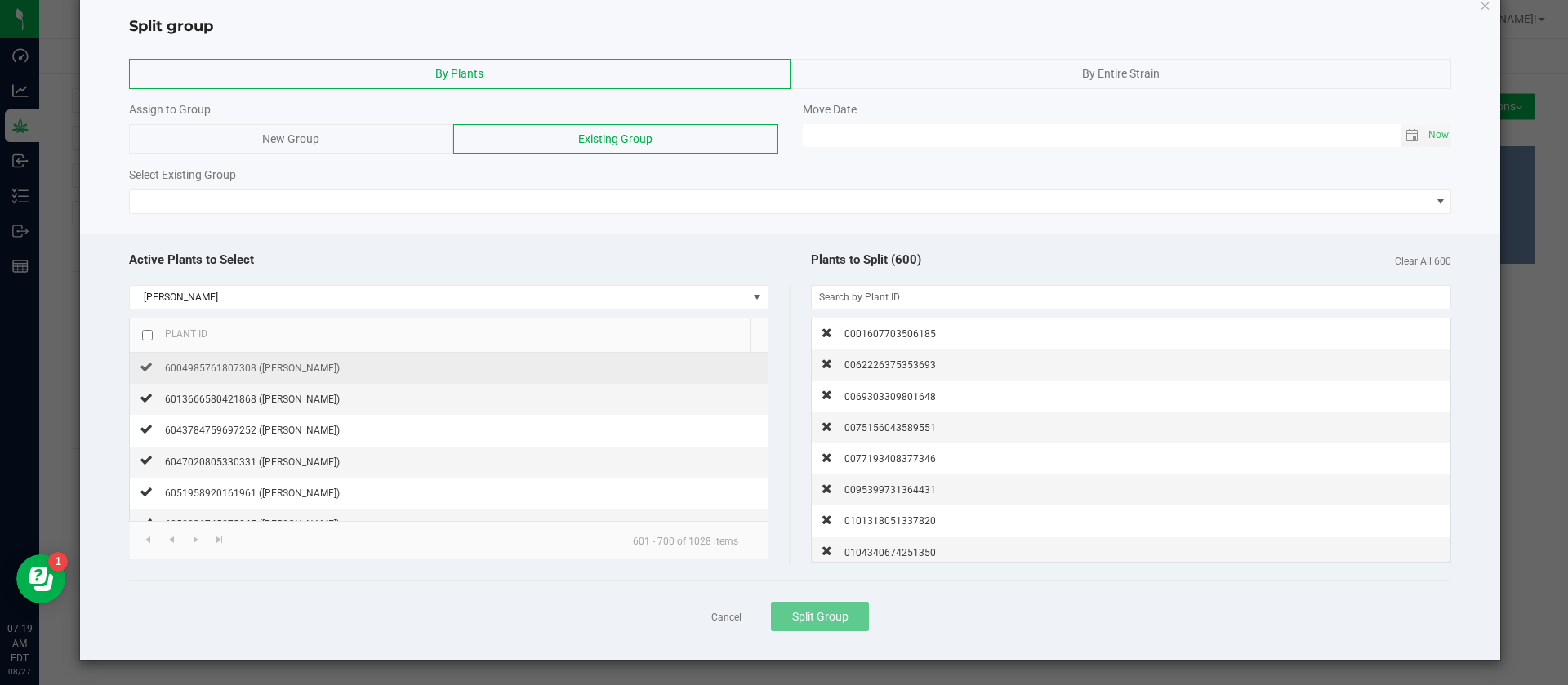
drag, startPoint x: 147, startPoint y: 335, endPoint x: 133, endPoint y: 370, distance: 37.7
click at [146, 335] on input "checkbox" at bounding box center [147, 335] width 10 height 10
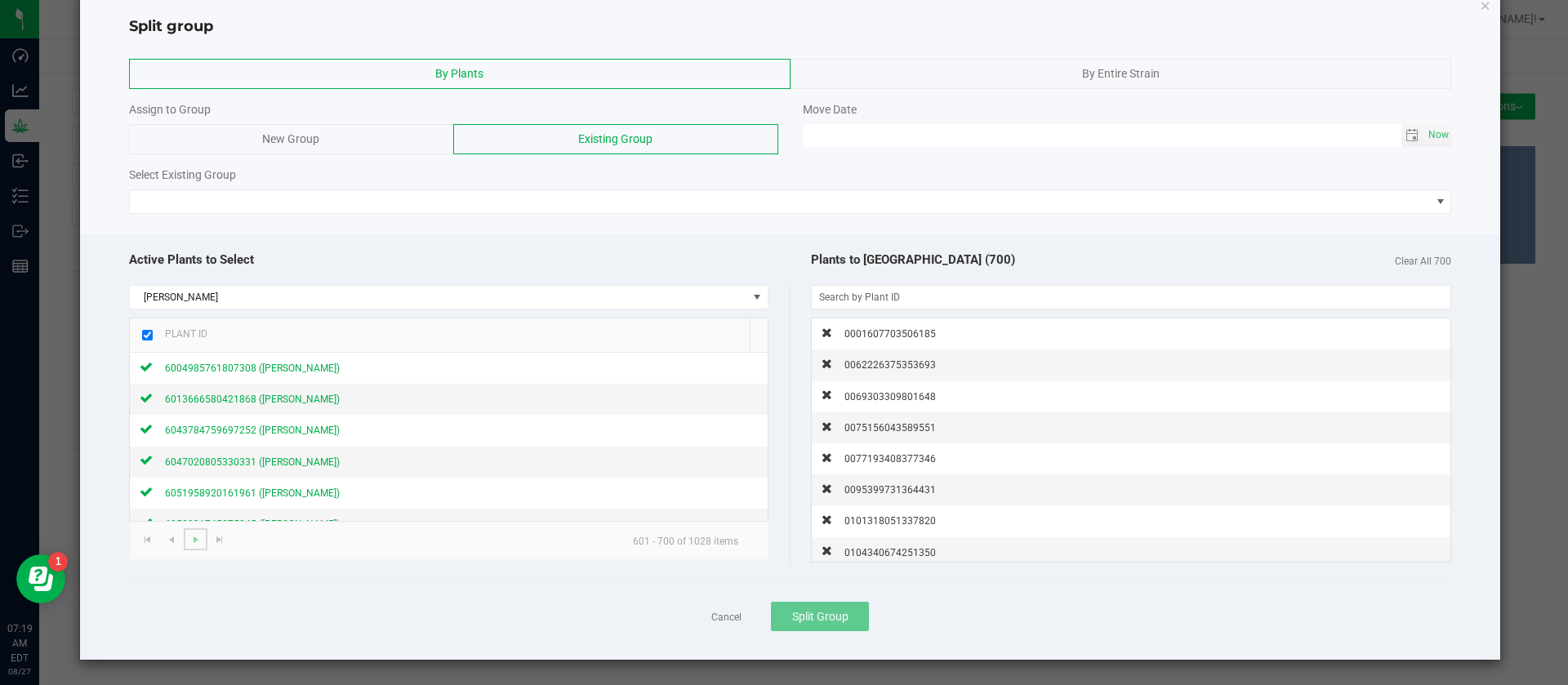
click at [194, 540] on span "Go to the next page" at bounding box center [196, 539] width 13 height 13
click at [149, 335] on input "checkbox" at bounding box center [147, 335] width 10 height 10
click at [195, 539] on span "Go to the next page" at bounding box center [196, 539] width 13 height 13
click at [145, 333] on input "checkbox" at bounding box center [147, 335] width 10 height 10
click at [195, 539] on span "Go to the next page" at bounding box center [196, 539] width 13 height 13
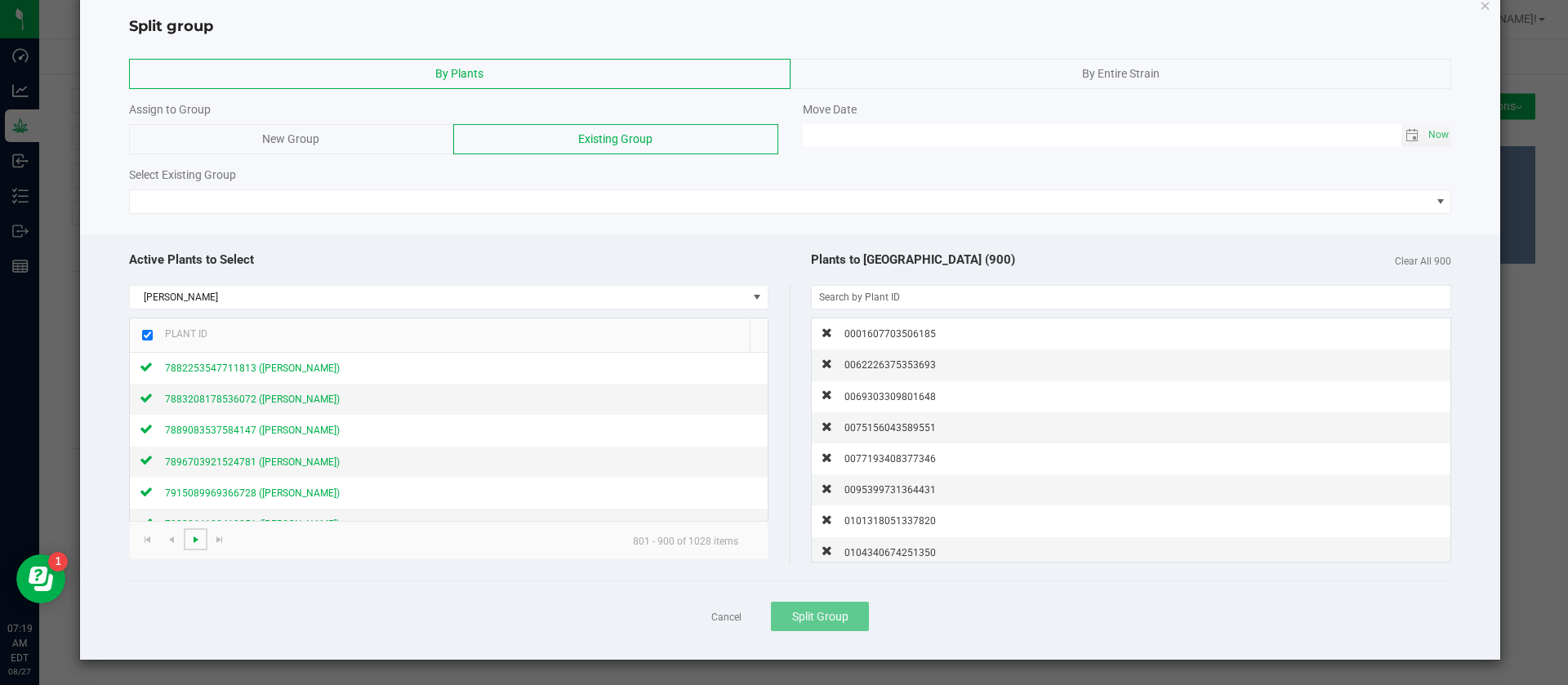
checkbox input "false"
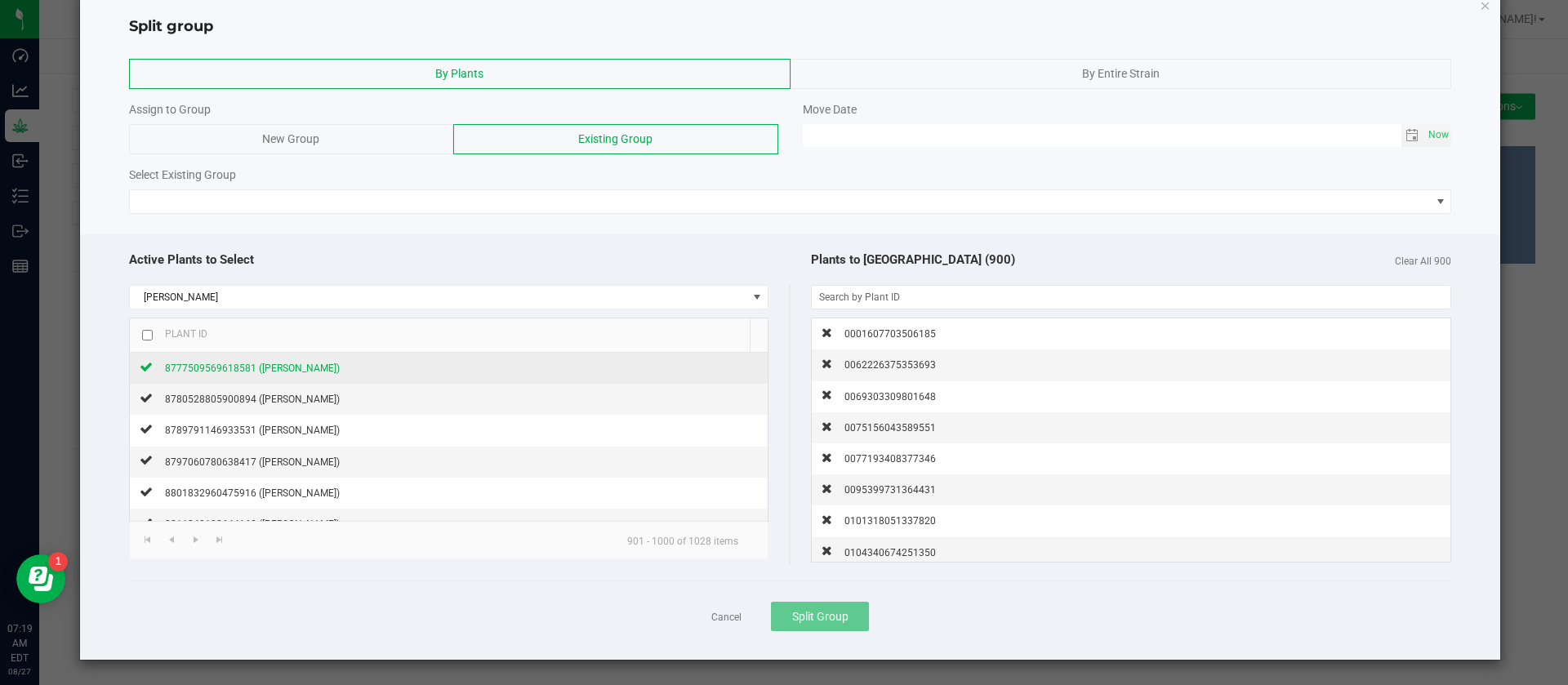
click at [241, 367] on span "8777509569618581 (Don Dada)" at bounding box center [252, 369] width 175 height 11
click at [245, 394] on span "8780528805900894 (Don Dada)" at bounding box center [252, 399] width 175 height 11
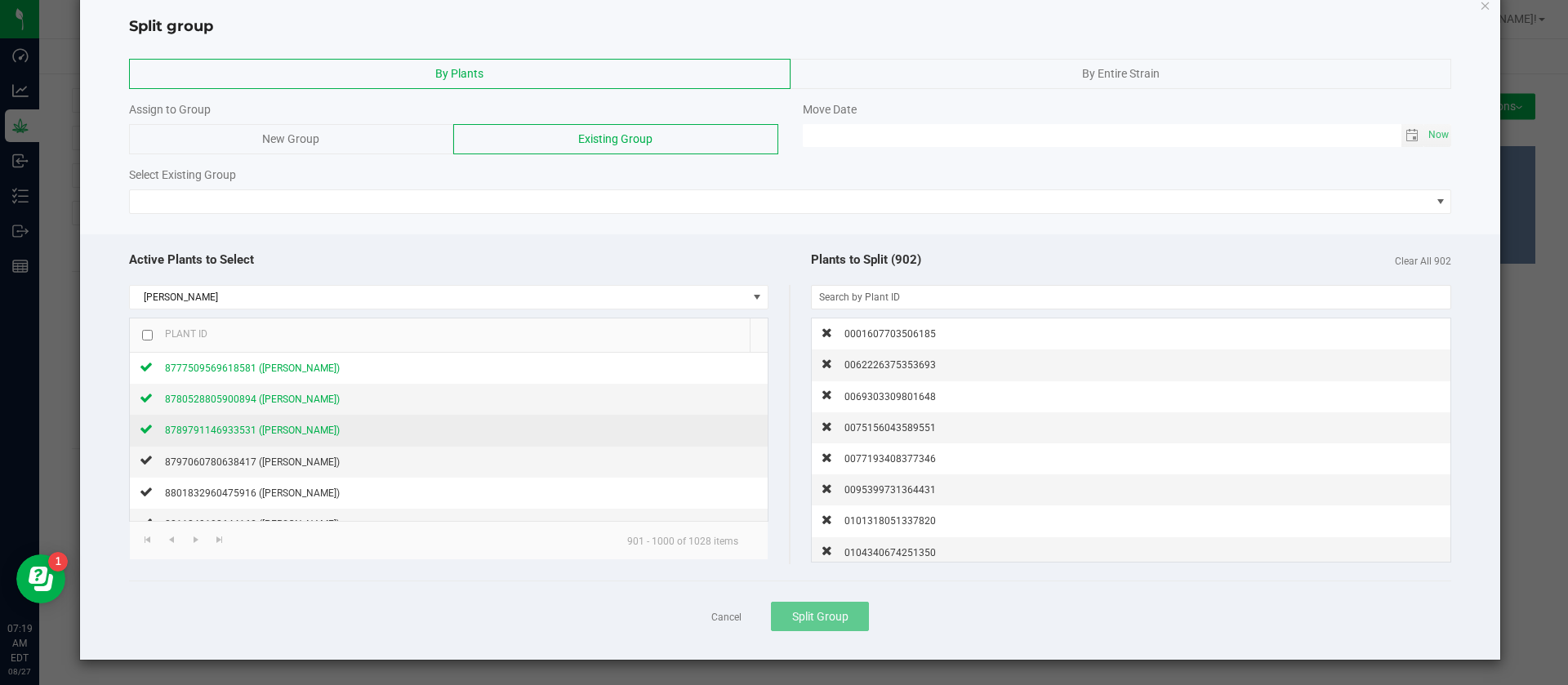
click at [260, 427] on span "8789791146933531 (Don Dada)" at bounding box center [252, 430] width 175 height 11
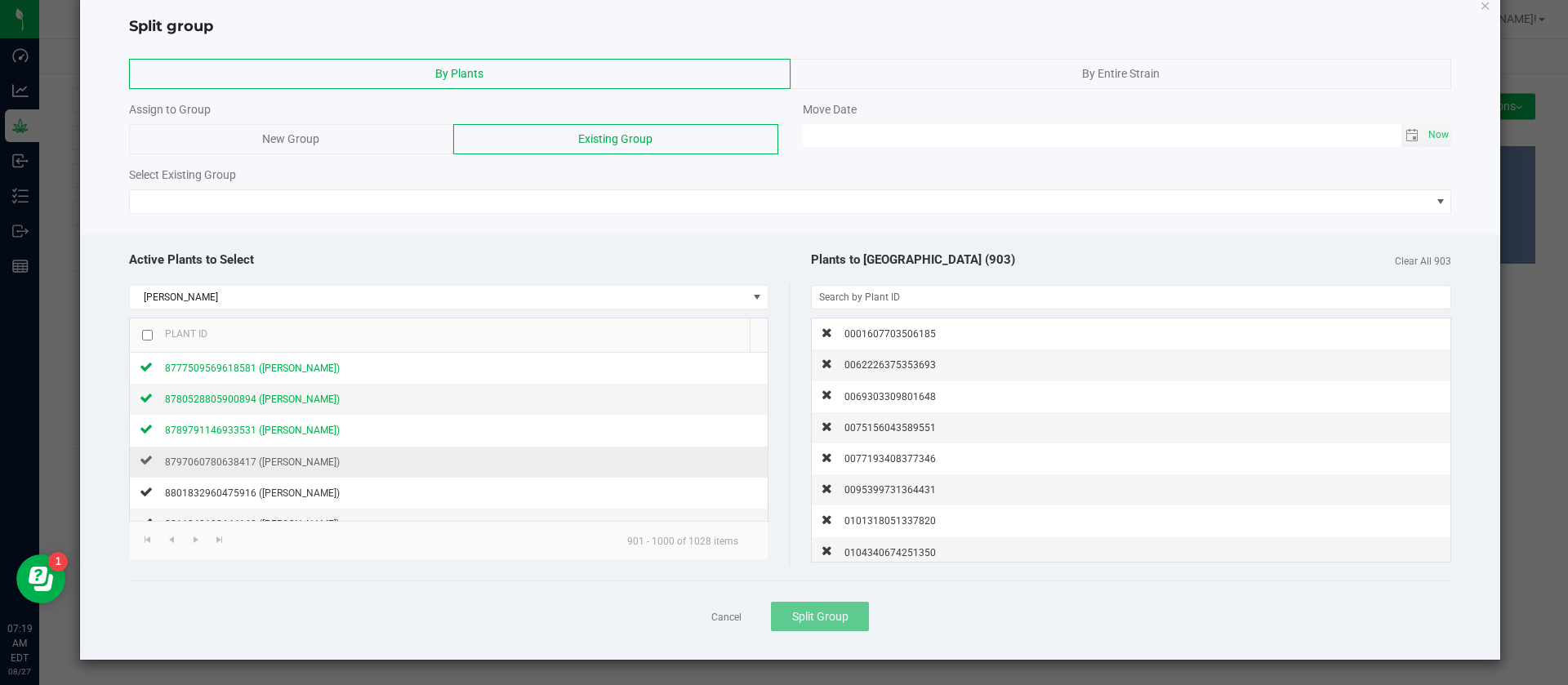
click at [265, 458] on span "8797060780638417 (Don Dada)" at bounding box center [252, 462] width 175 height 11
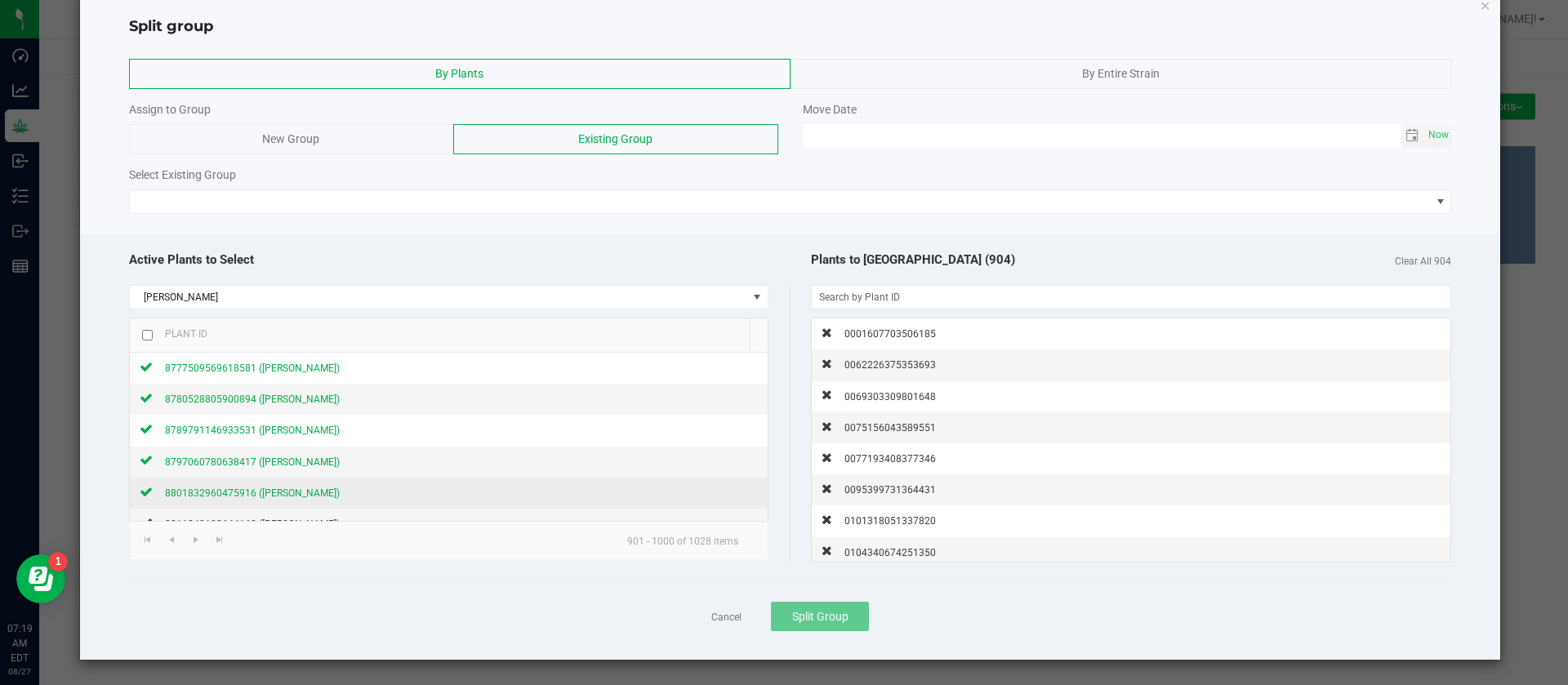
click at [251, 493] on span "8801832960475916 (Don Dada)" at bounding box center [252, 493] width 175 height 11
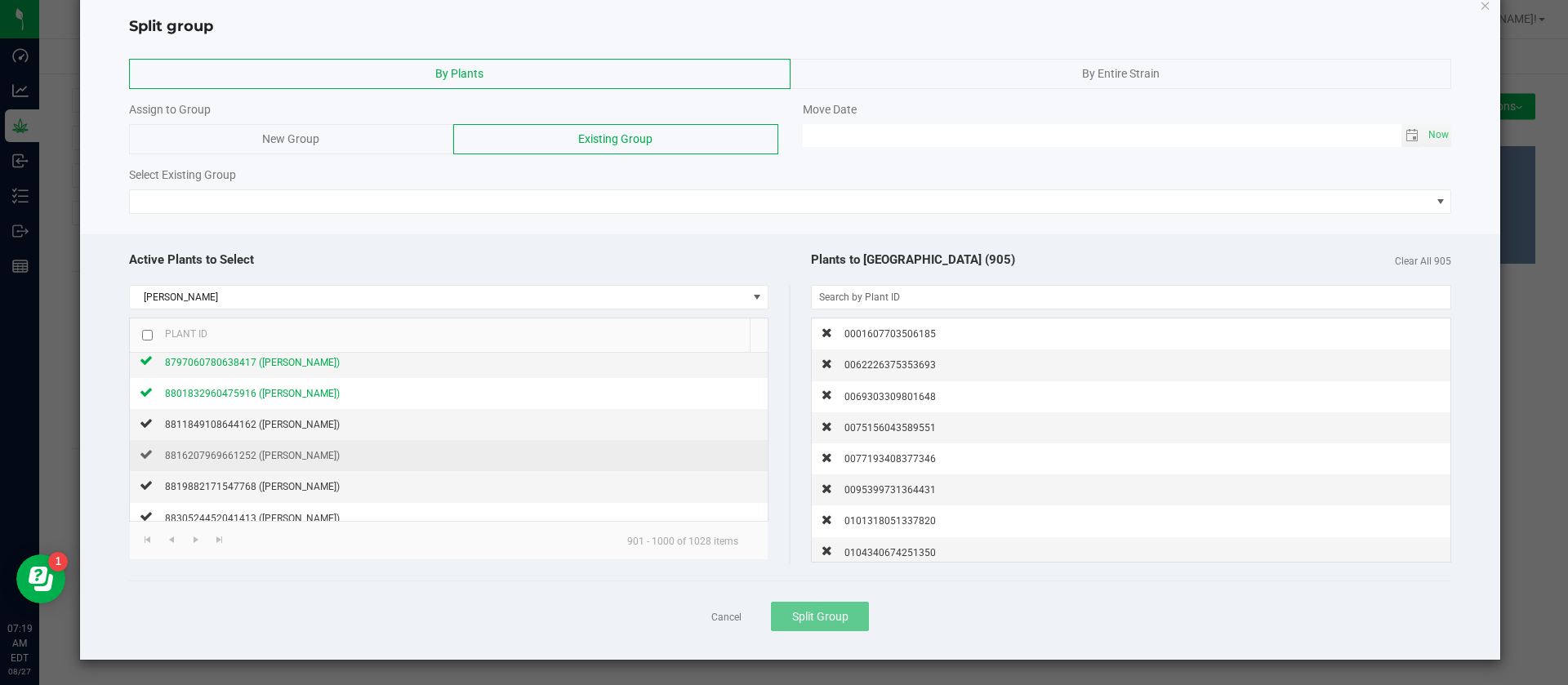
scroll to position [122, 0]
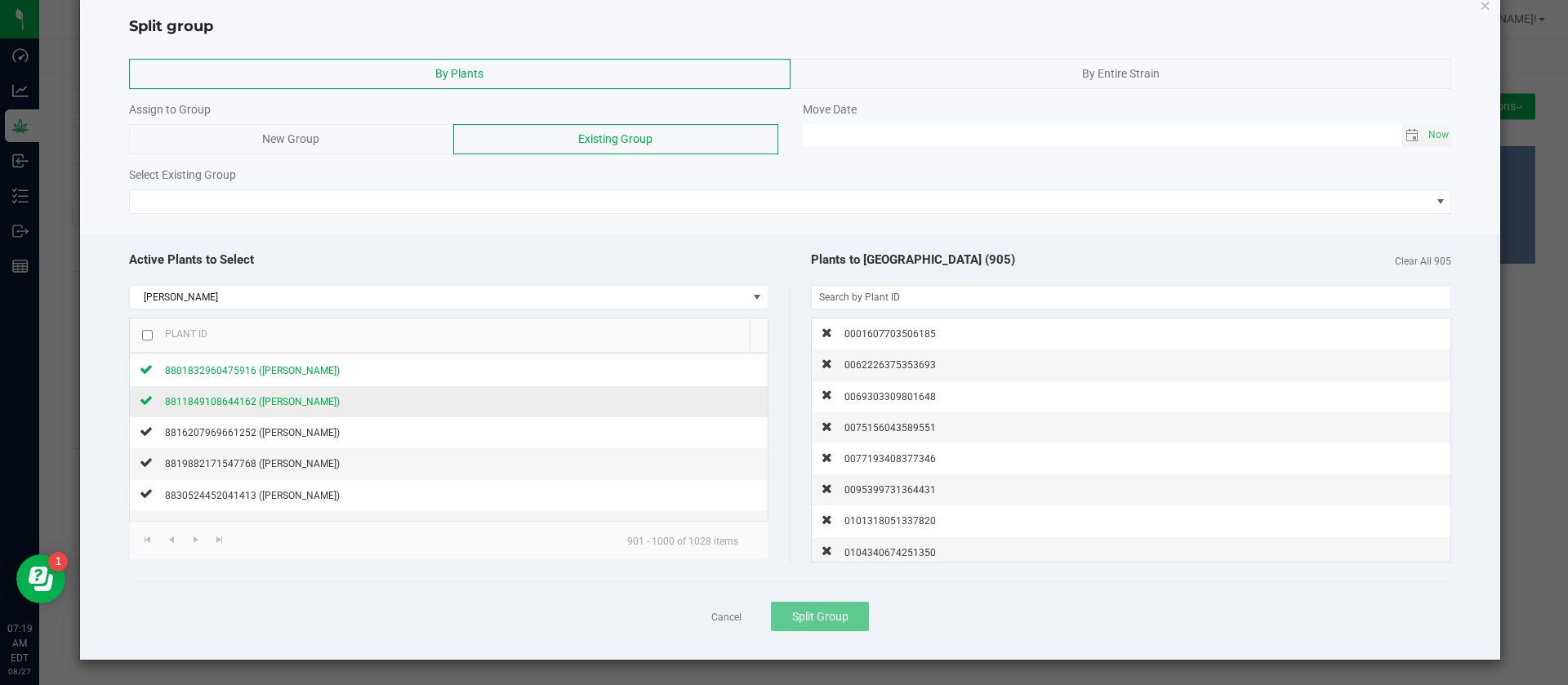
click at [289, 401] on span "8811849108644162 (Don Dada)" at bounding box center [252, 401] width 175 height 11
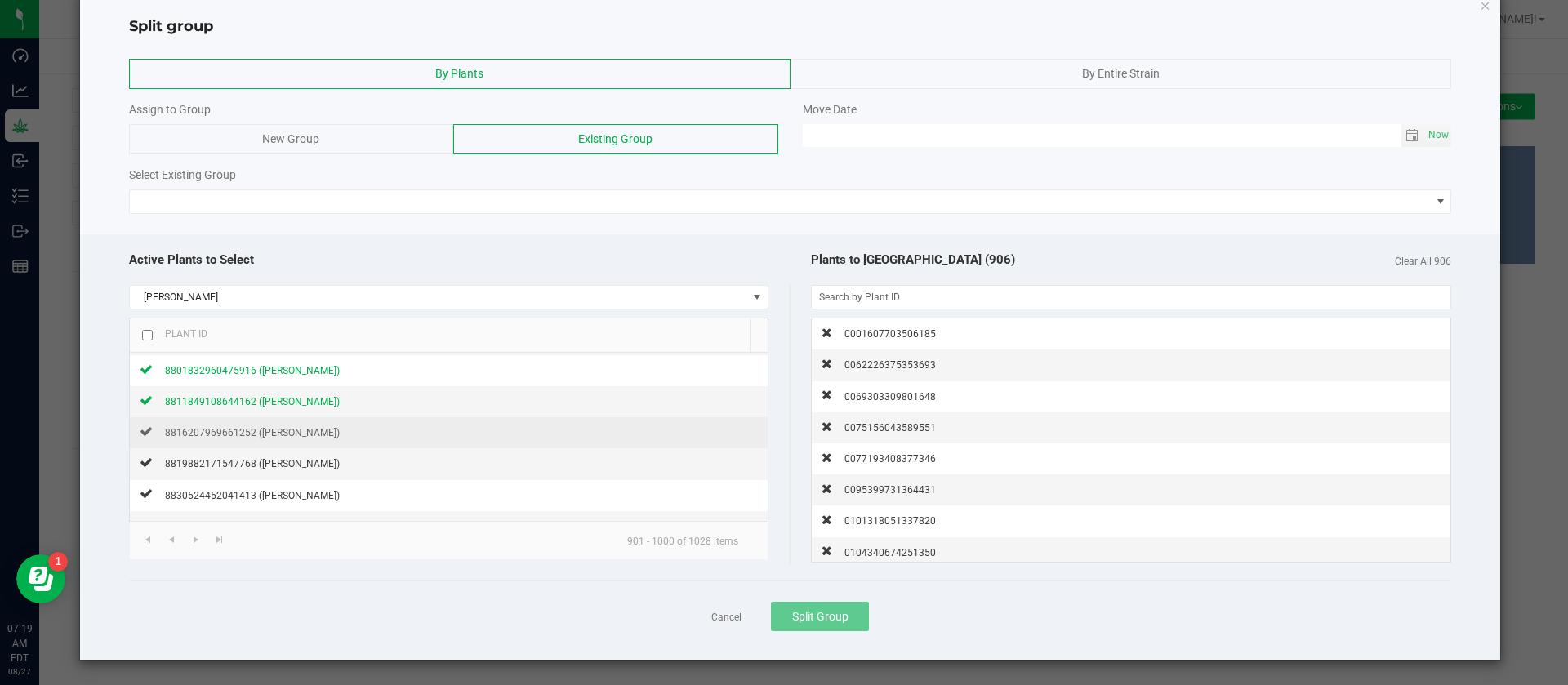
click at [285, 435] on span "8816207969661252 (Don Dada)" at bounding box center [252, 433] width 175 height 11
click at [272, 462] on span "8819882171547768 (Don Dada)" at bounding box center [252, 464] width 175 height 11
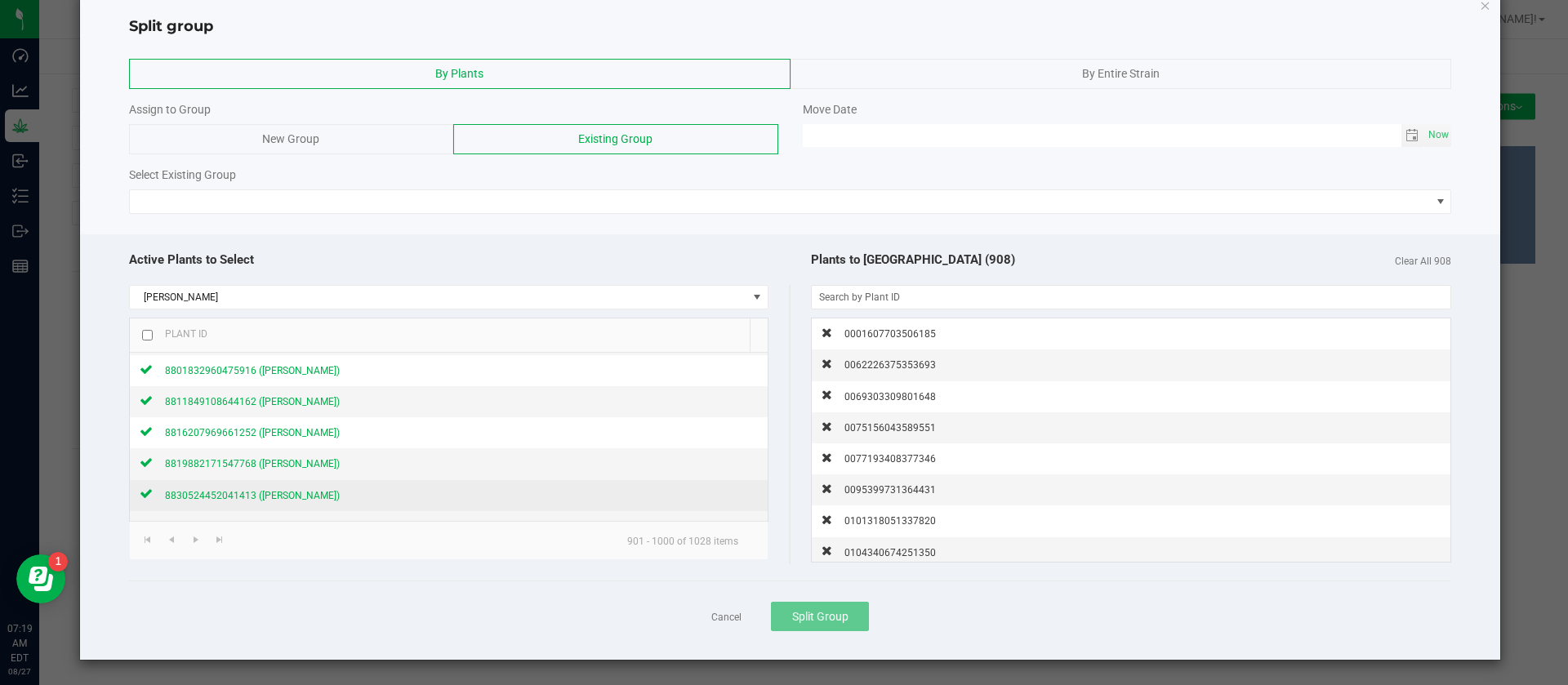
click at [272, 494] on span "8830524452041413 (Don Dada)" at bounding box center [252, 496] width 175 height 11
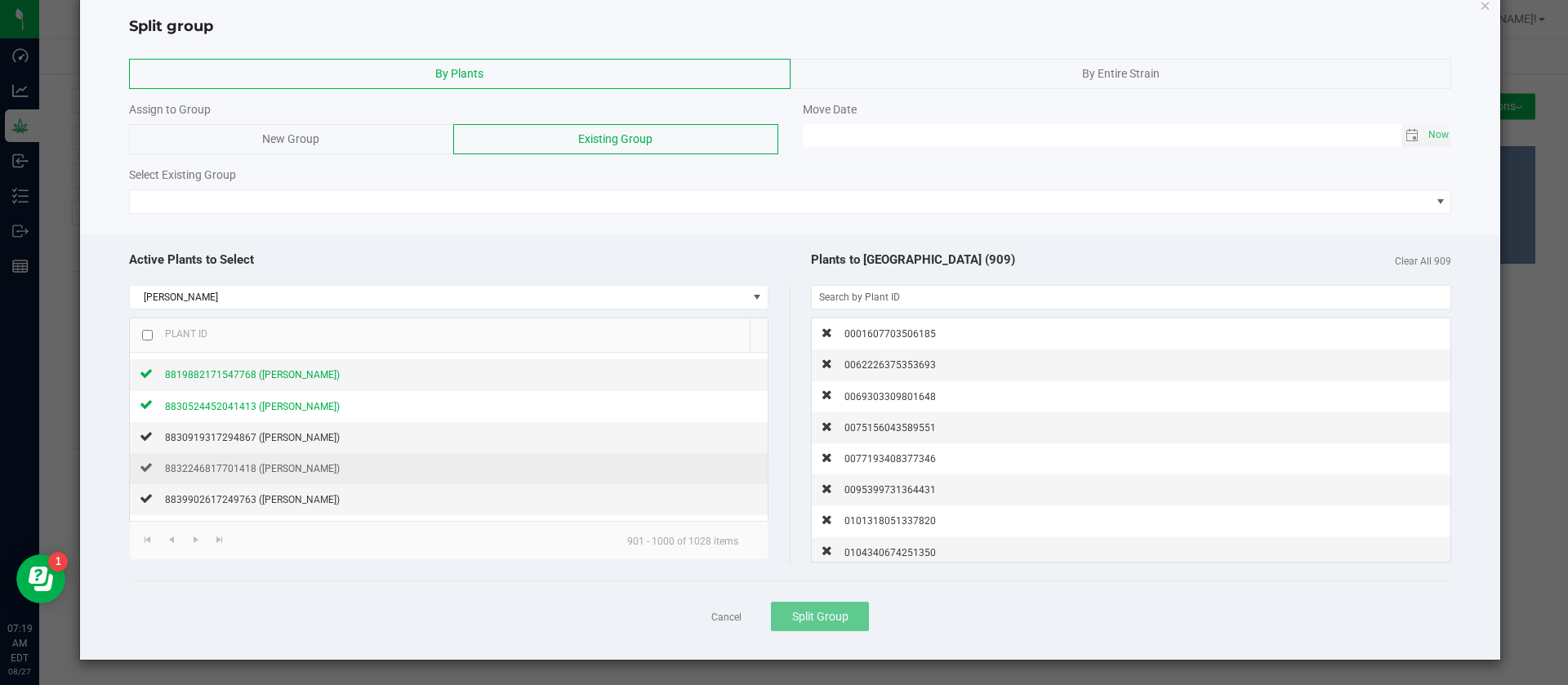
scroll to position [245, 0]
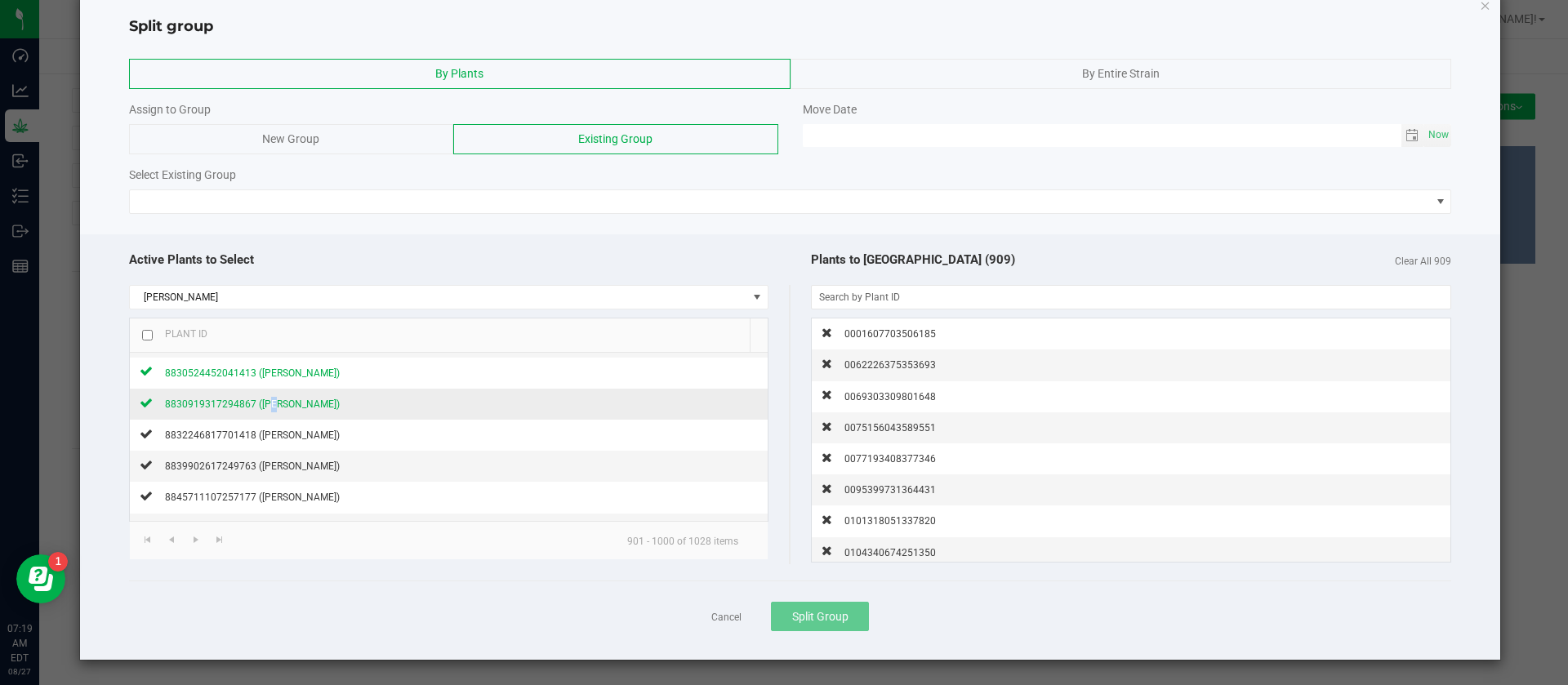
click at [266, 397] on div "8830919317294867 (Don Dada)" at bounding box center [246, 404] width 187 height 17
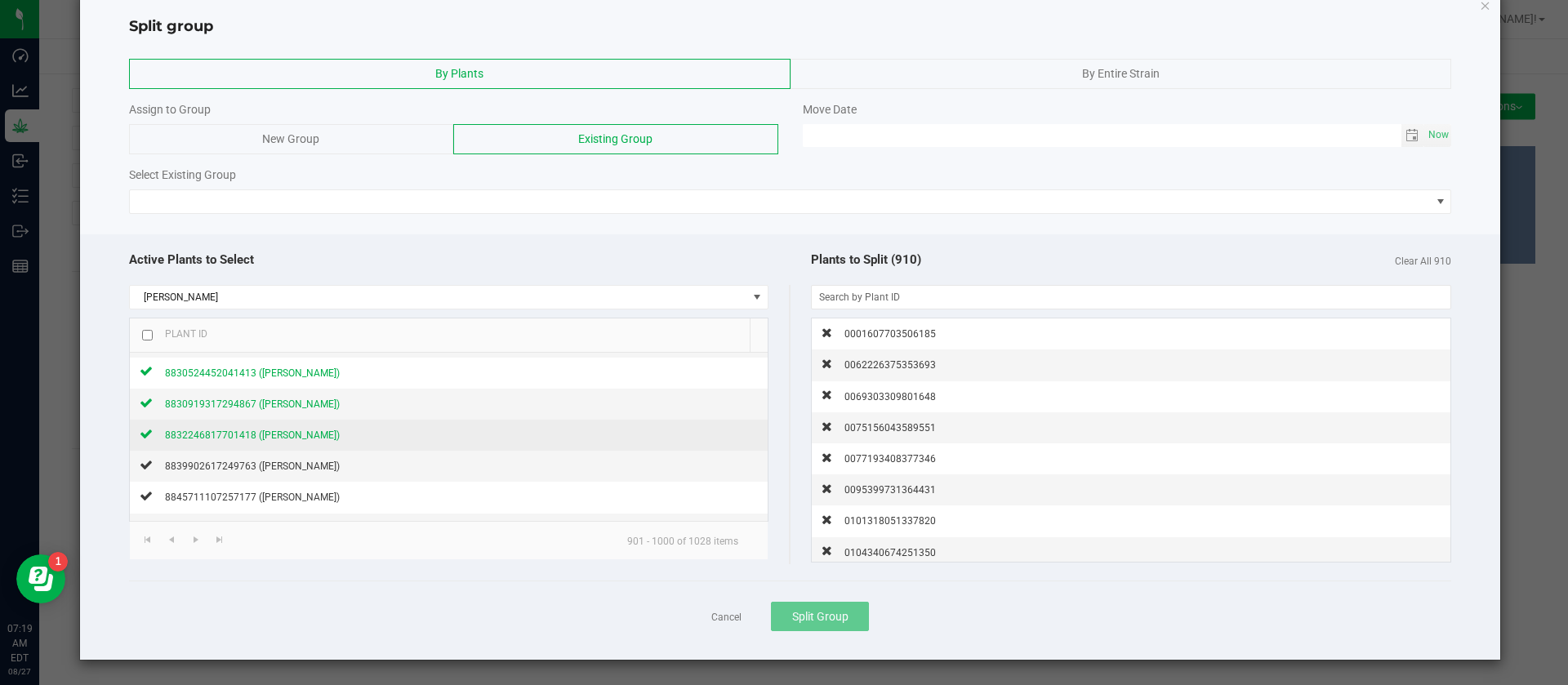
click at [268, 435] on span "8832246817701418 (Don Dada)" at bounding box center [252, 435] width 175 height 11
click at [268, 467] on span "8839902617249763 (Don Dada)" at bounding box center [252, 467] width 175 height 11
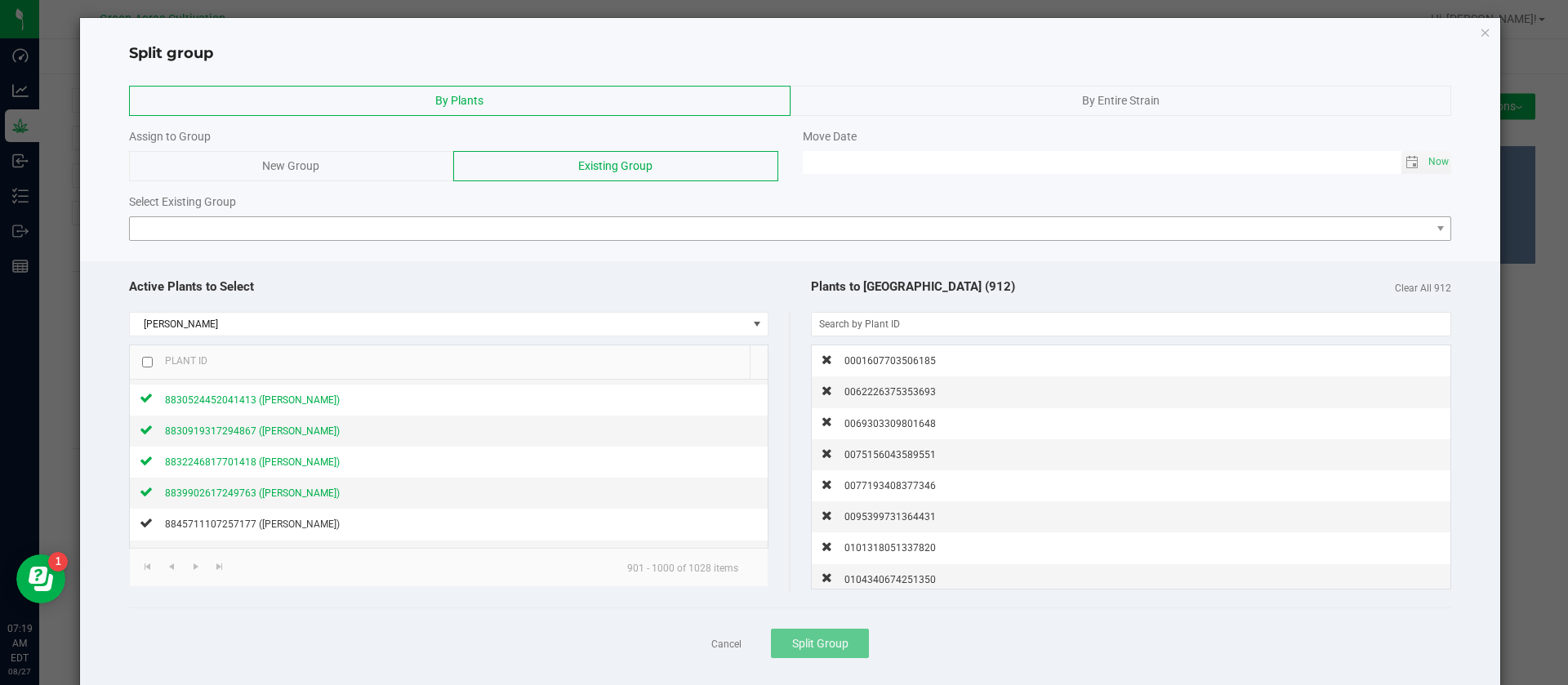
scroll to position [0, 0]
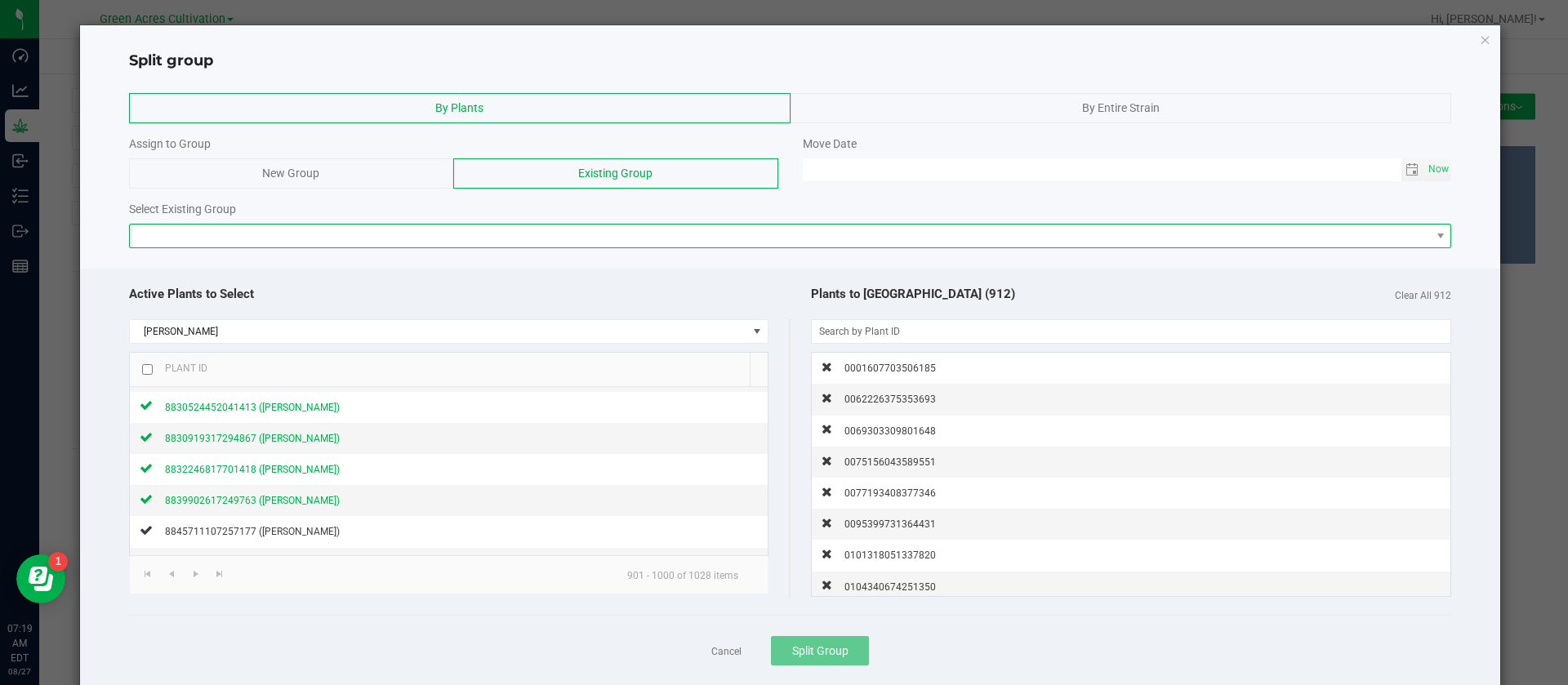
click at [526, 234] on span at bounding box center [780, 236] width 1301 height 23
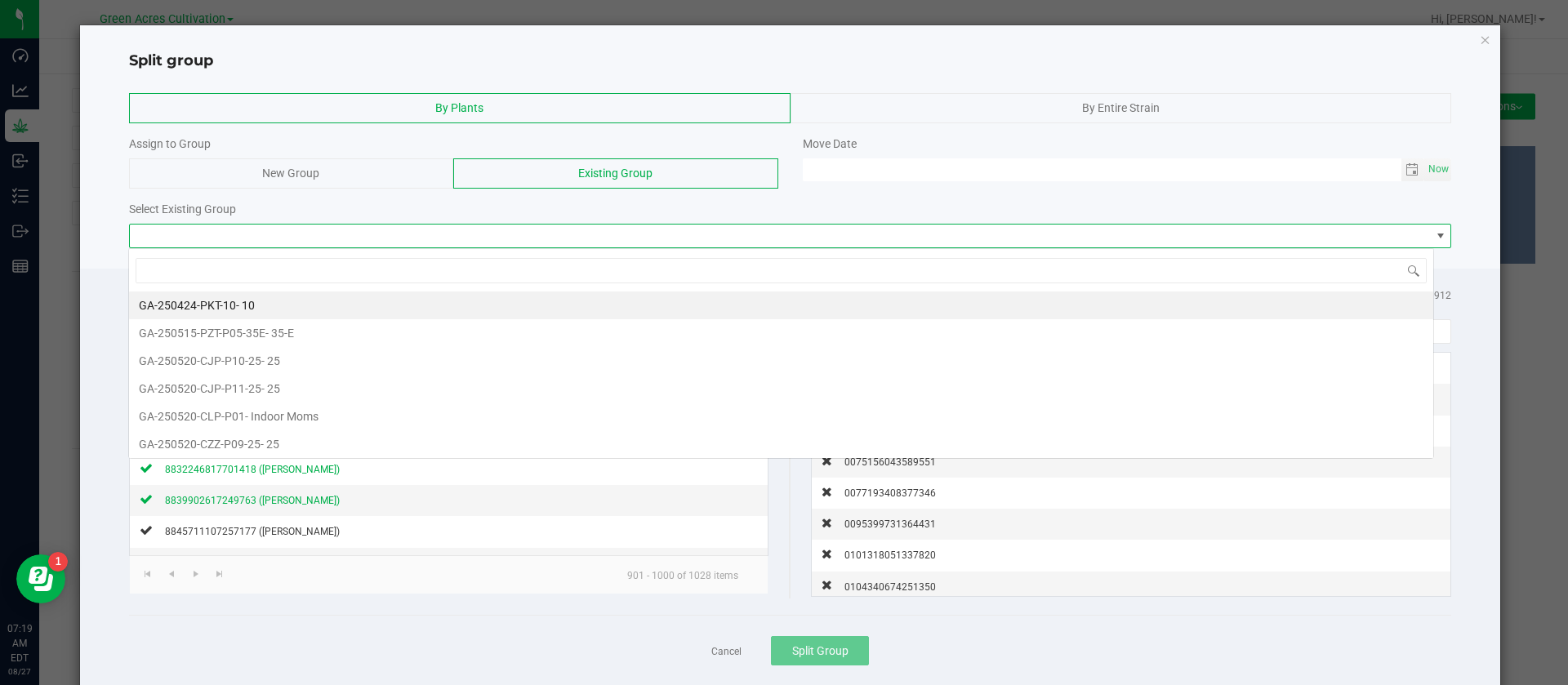
scroll to position [24, 1306]
type input "dda"
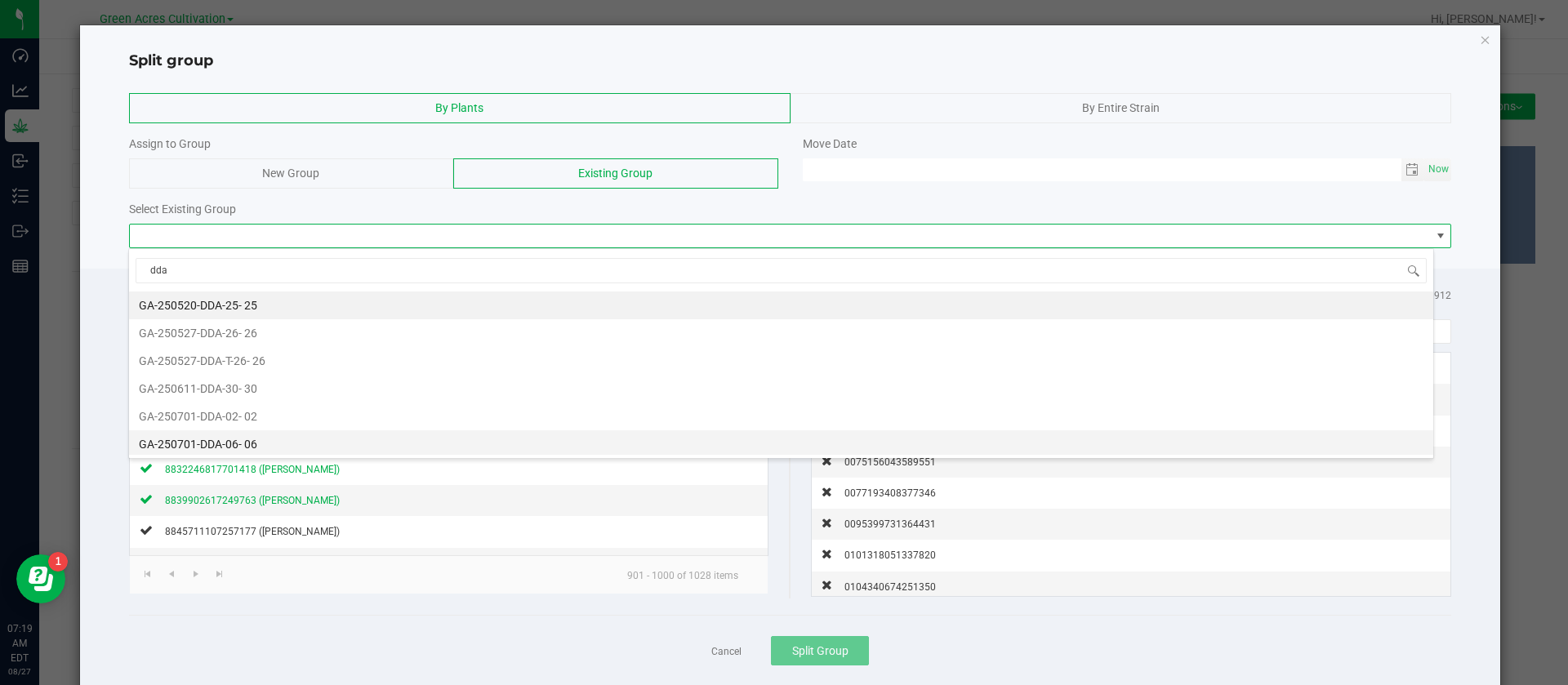
click at [254, 438] on span "- 06" at bounding box center [248, 444] width 19 height 13
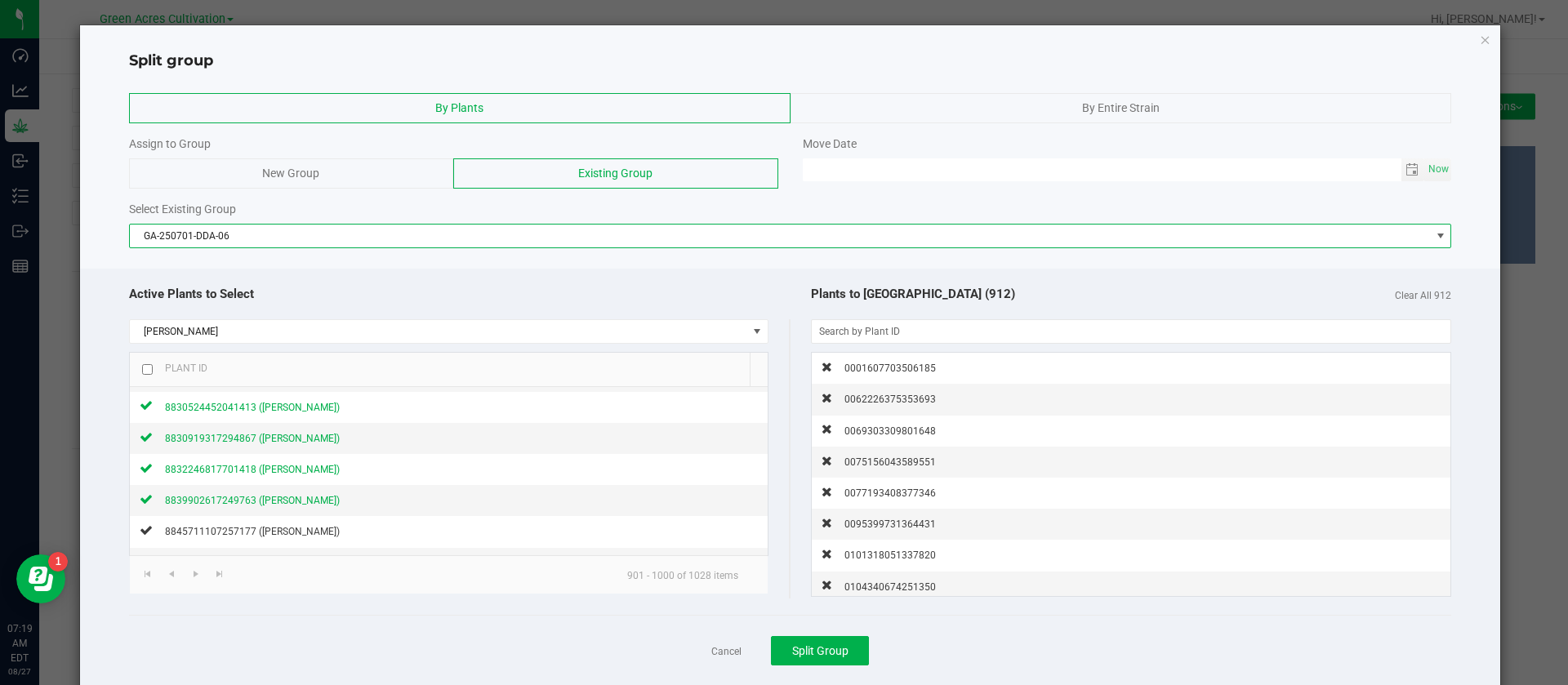
click at [301, 227] on span "GA-250701-DDA-06" at bounding box center [780, 236] width 1301 height 23
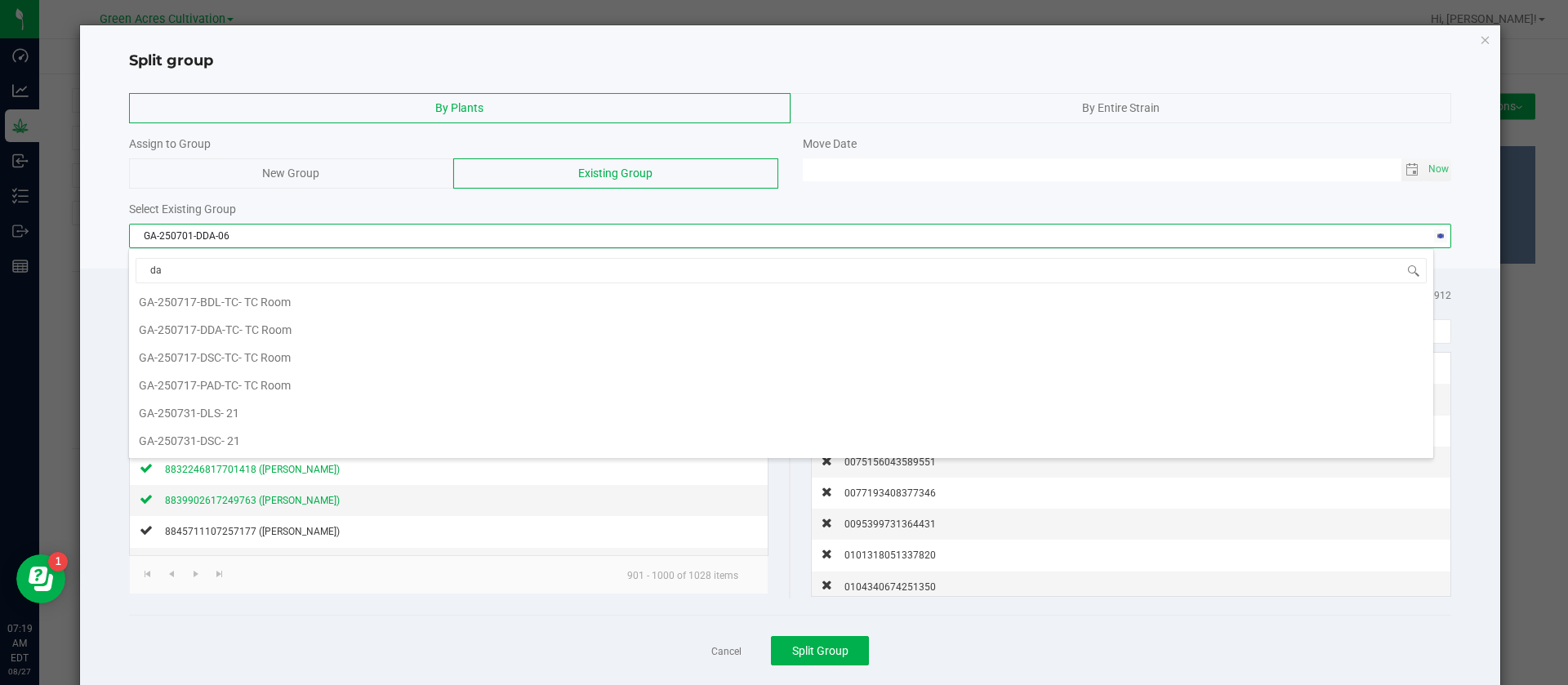
scroll to position [0, 0]
type input "dda"
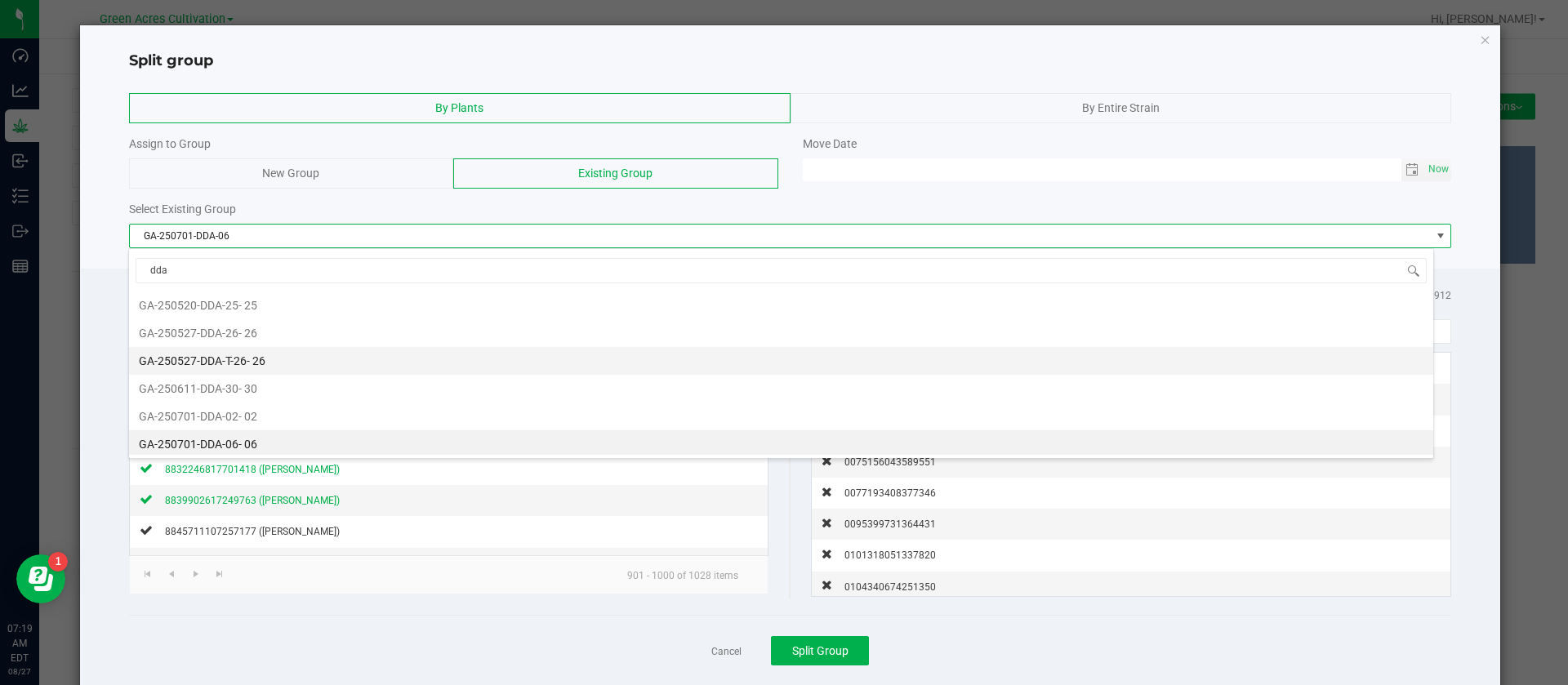
scroll to position [115, 0]
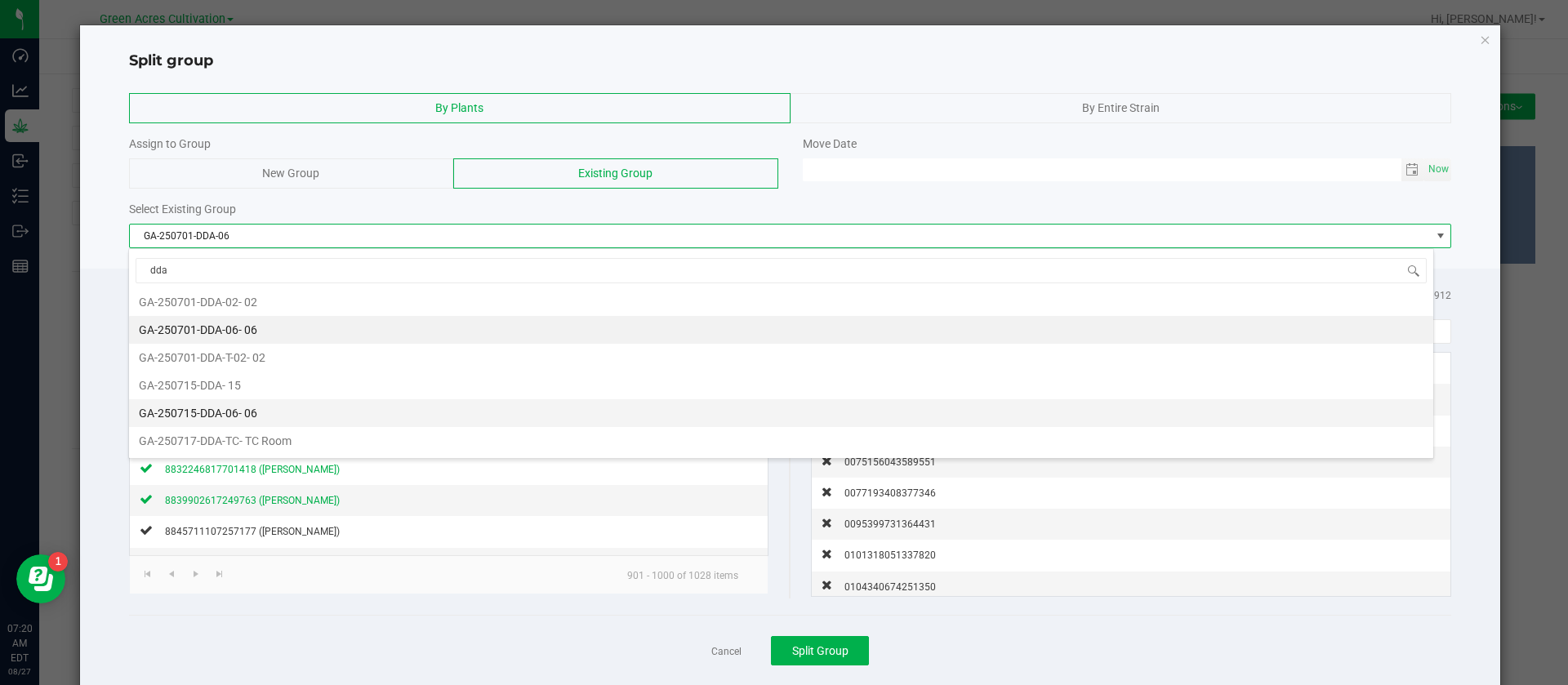
click at [285, 410] on li "GA-250715-DDA-06 - 06" at bounding box center [781, 413] width 1305 height 28
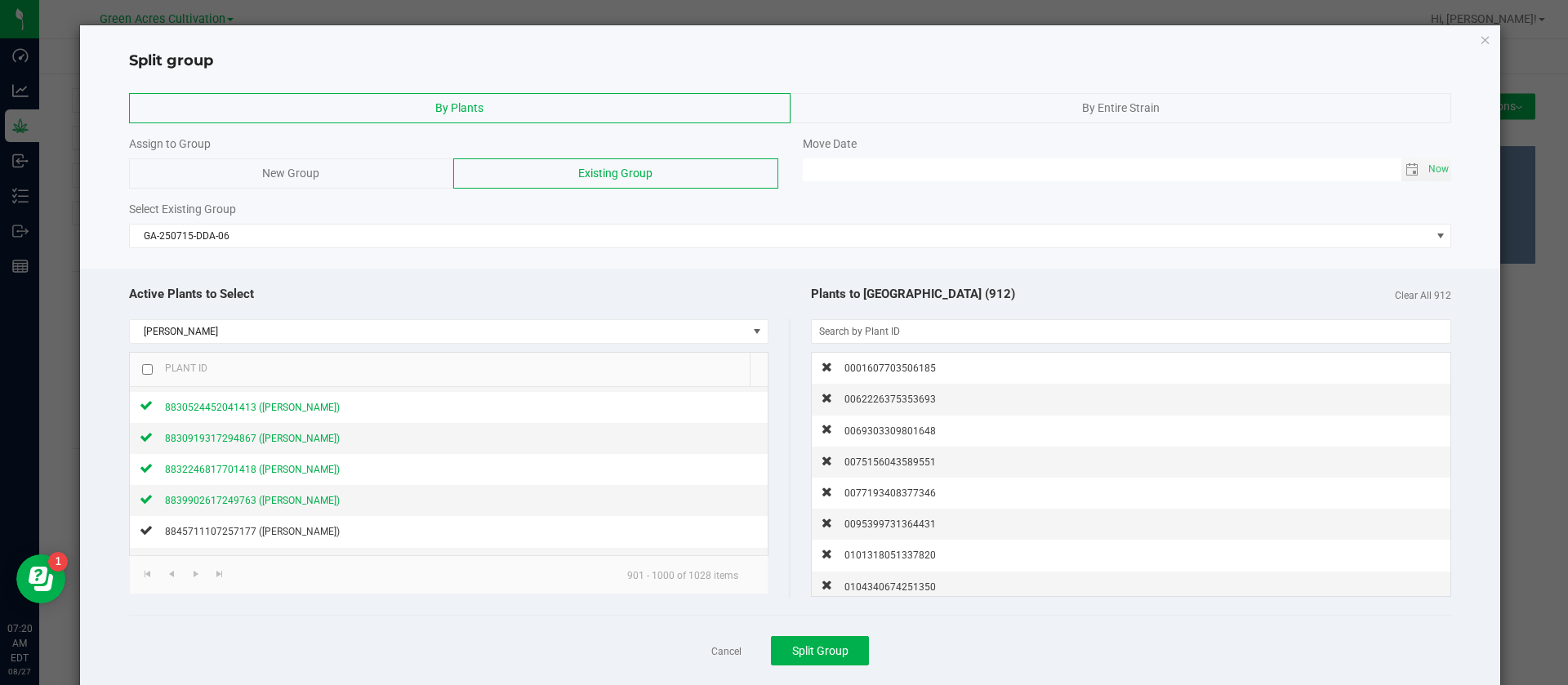
click at [464, 280] on div "Active Plants to Select" at bounding box center [459, 295] width 662 height 35
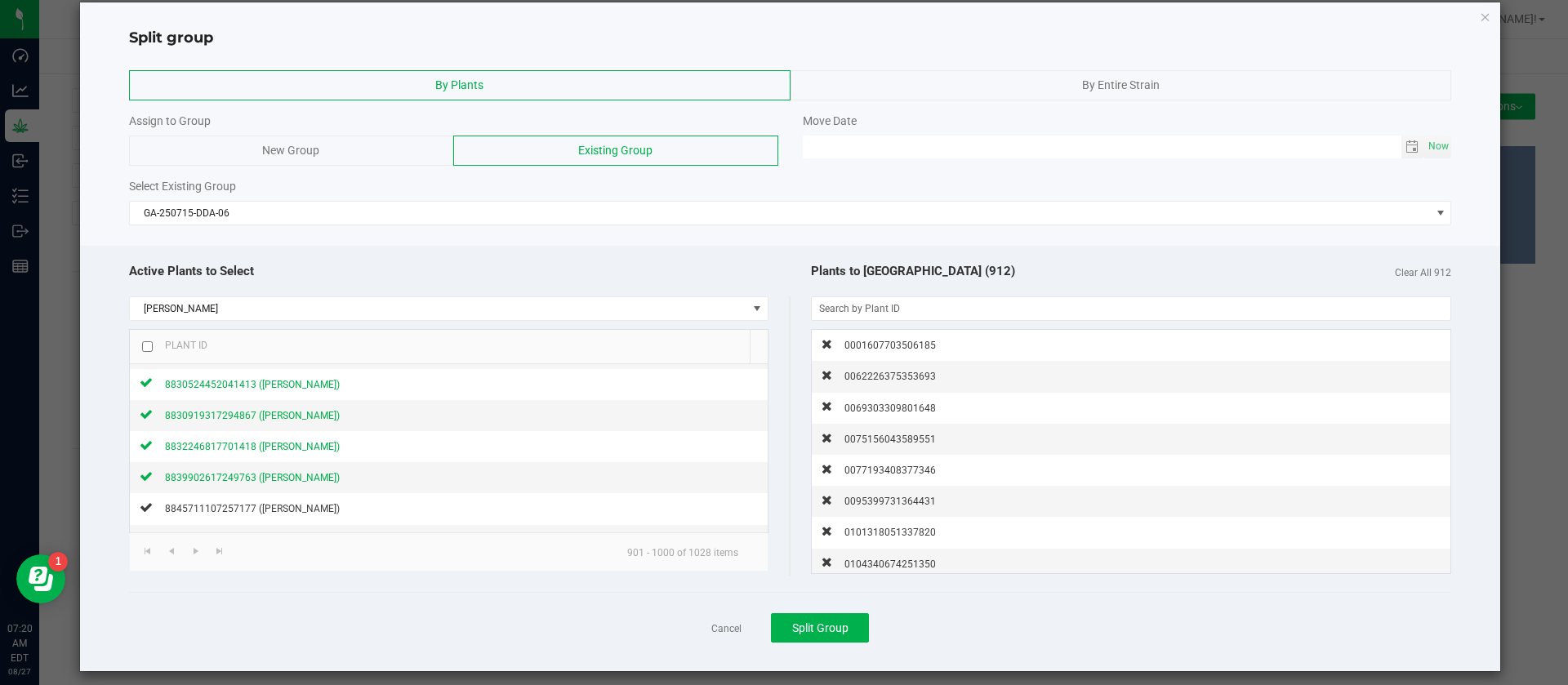
scroll to position [35, 0]
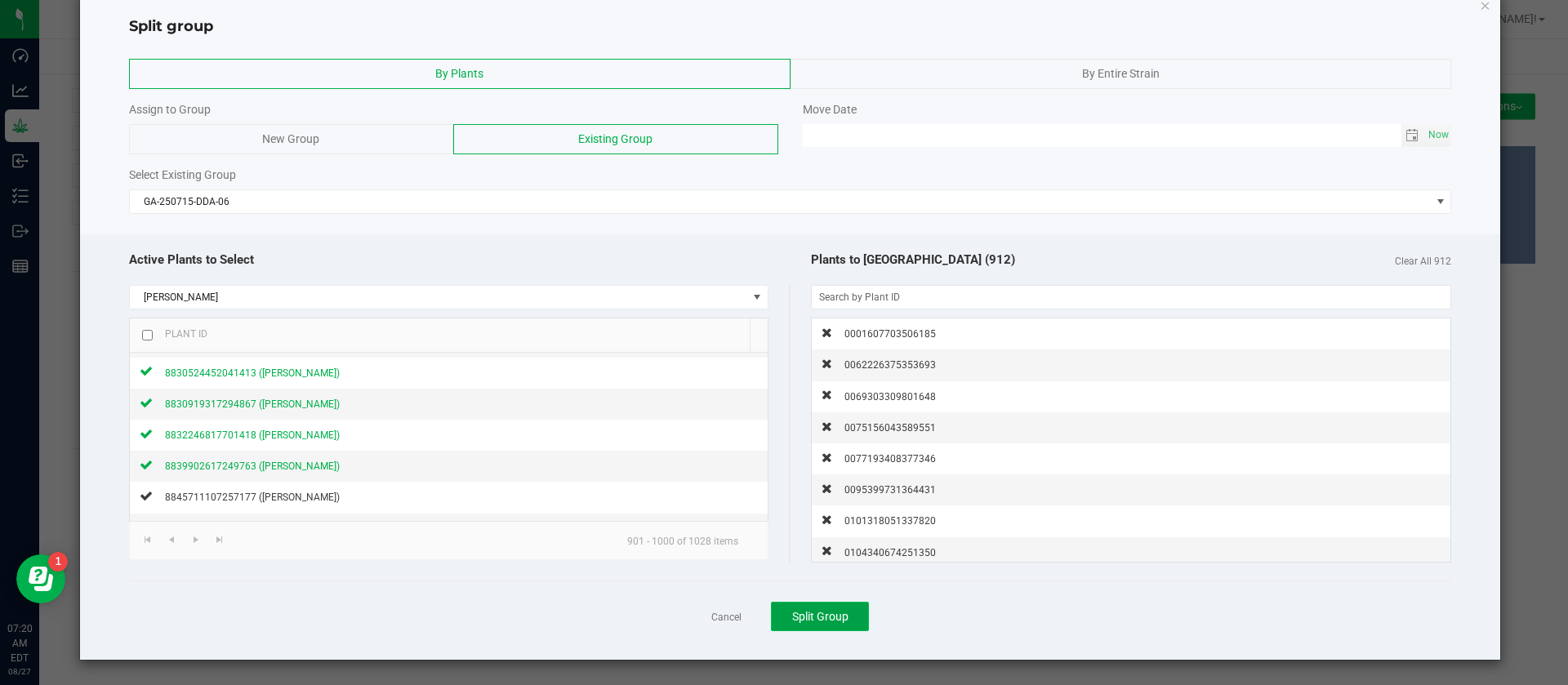
click at [817, 617] on span "Split Group" at bounding box center [820, 617] width 56 height 13
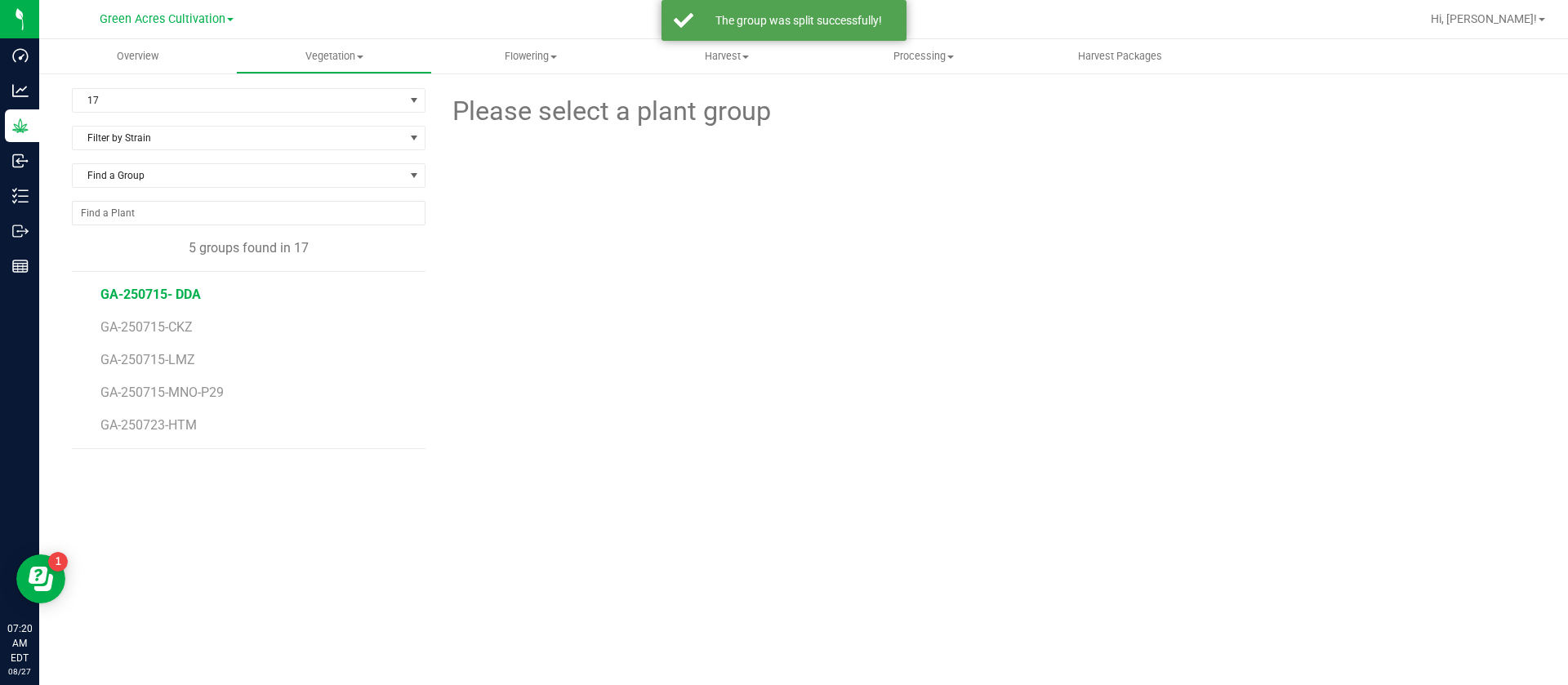
click at [172, 294] on span "GA-250715- DDA" at bounding box center [151, 294] width 101 height 16
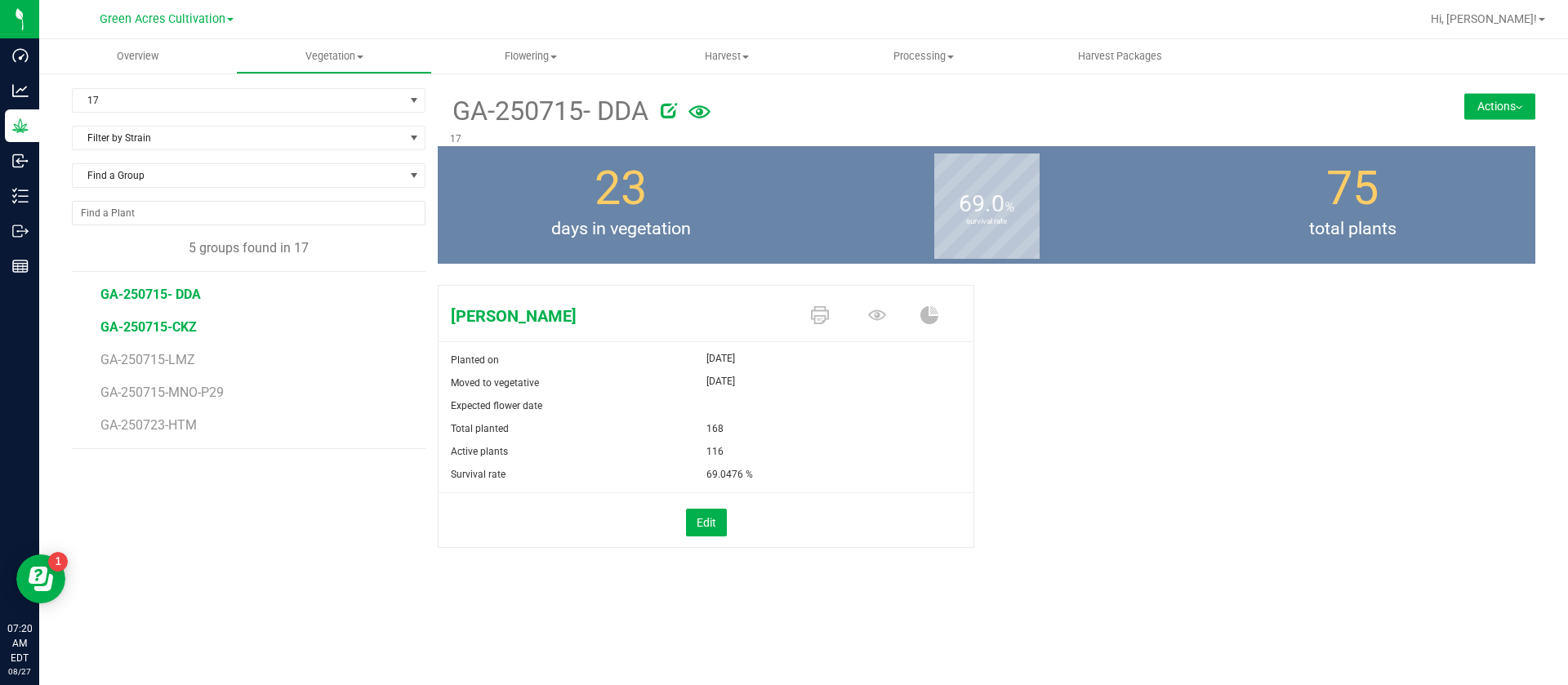
click at [189, 329] on span "GA-250715-CKZ" at bounding box center [148, 327] width 96 height 16
click at [176, 363] on span "GA-250715-LMZ" at bounding box center [150, 359] width 99 height 16
click at [180, 329] on span "GA-250715-CKZ" at bounding box center [148, 327] width 96 height 16
click at [876, 315] on icon at bounding box center [876, 315] width 18 height 18
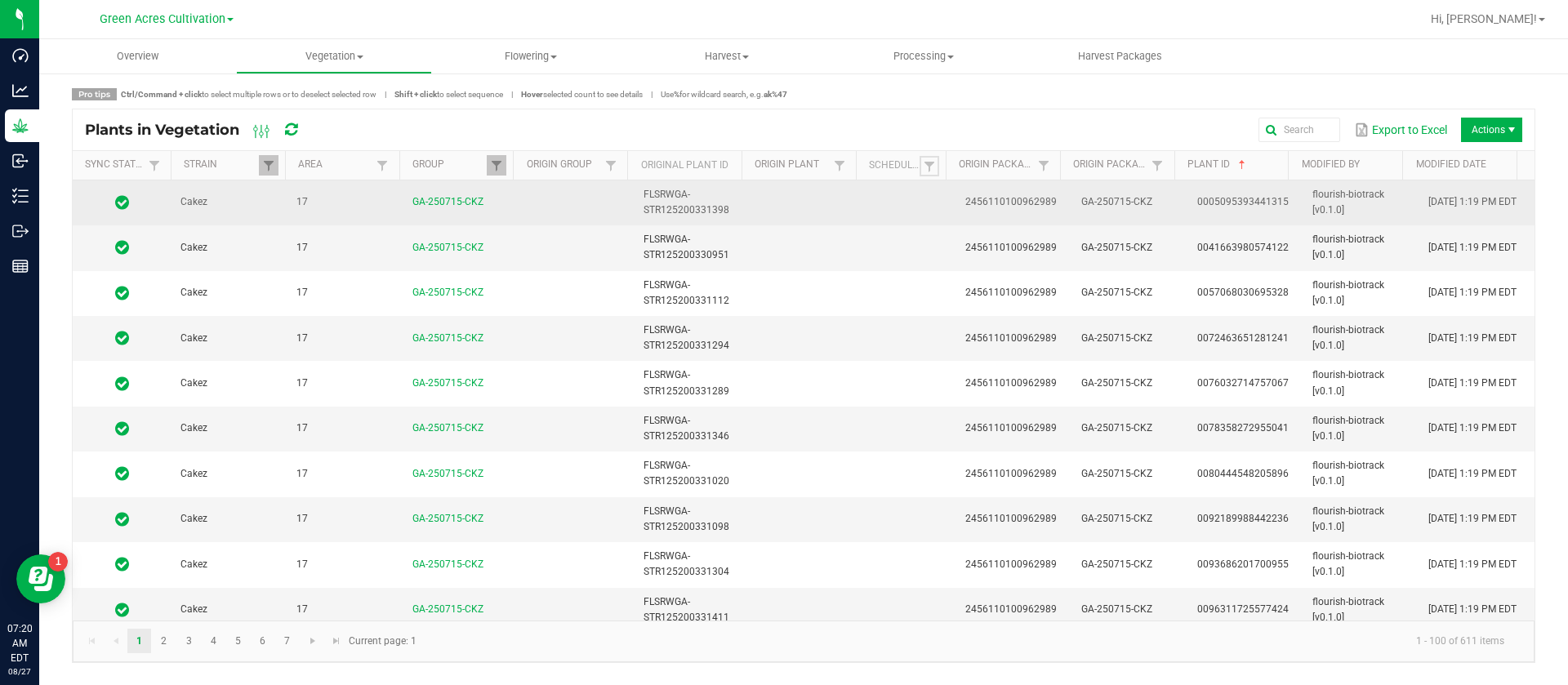
click at [928, 166] on span at bounding box center [930, 167] width 13 height 13
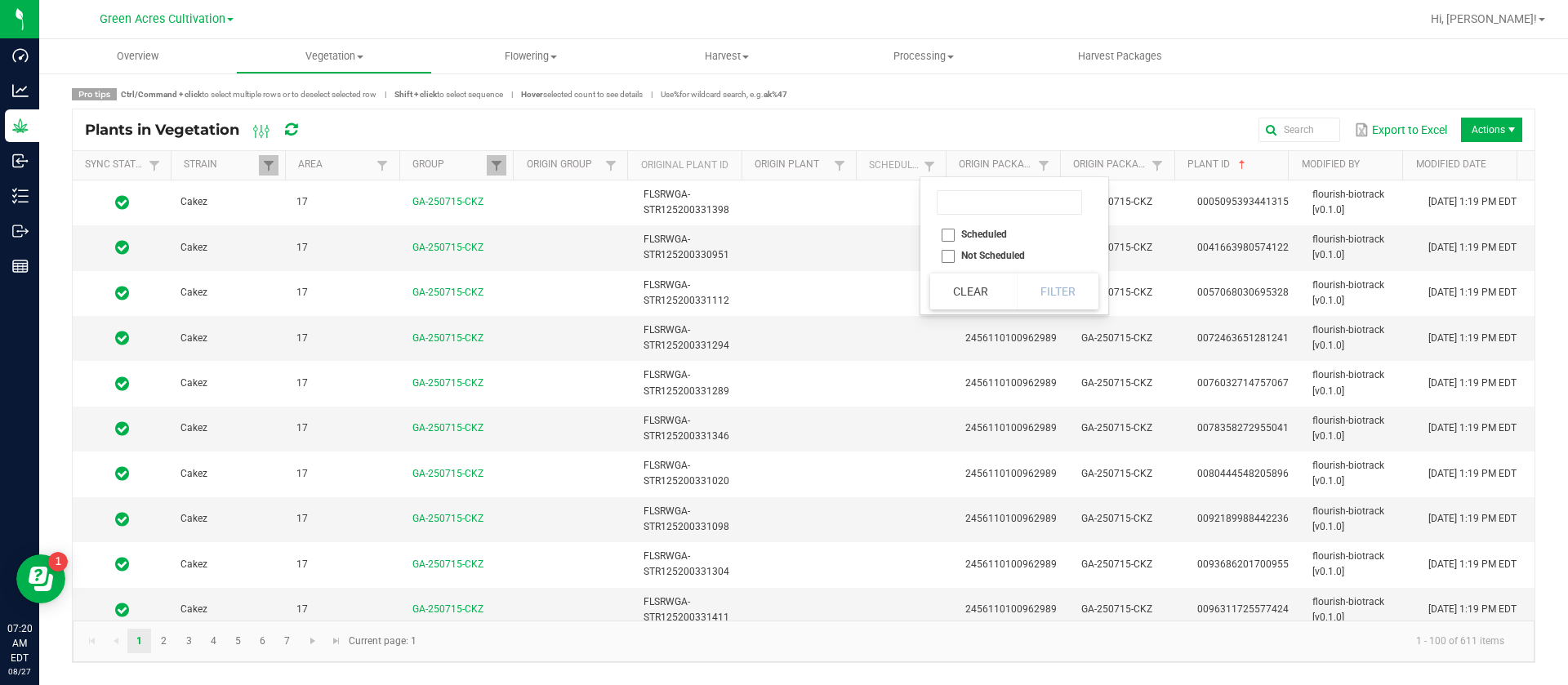
click at [970, 233] on li "Scheduled" at bounding box center [1010, 234] width 159 height 21
checkbox input "true"
click at [1070, 310] on div "Scheduled Not Scheduled Clear Filter" at bounding box center [1014, 245] width 188 height 137
click at [1067, 303] on button "Filter" at bounding box center [1058, 291] width 82 height 36
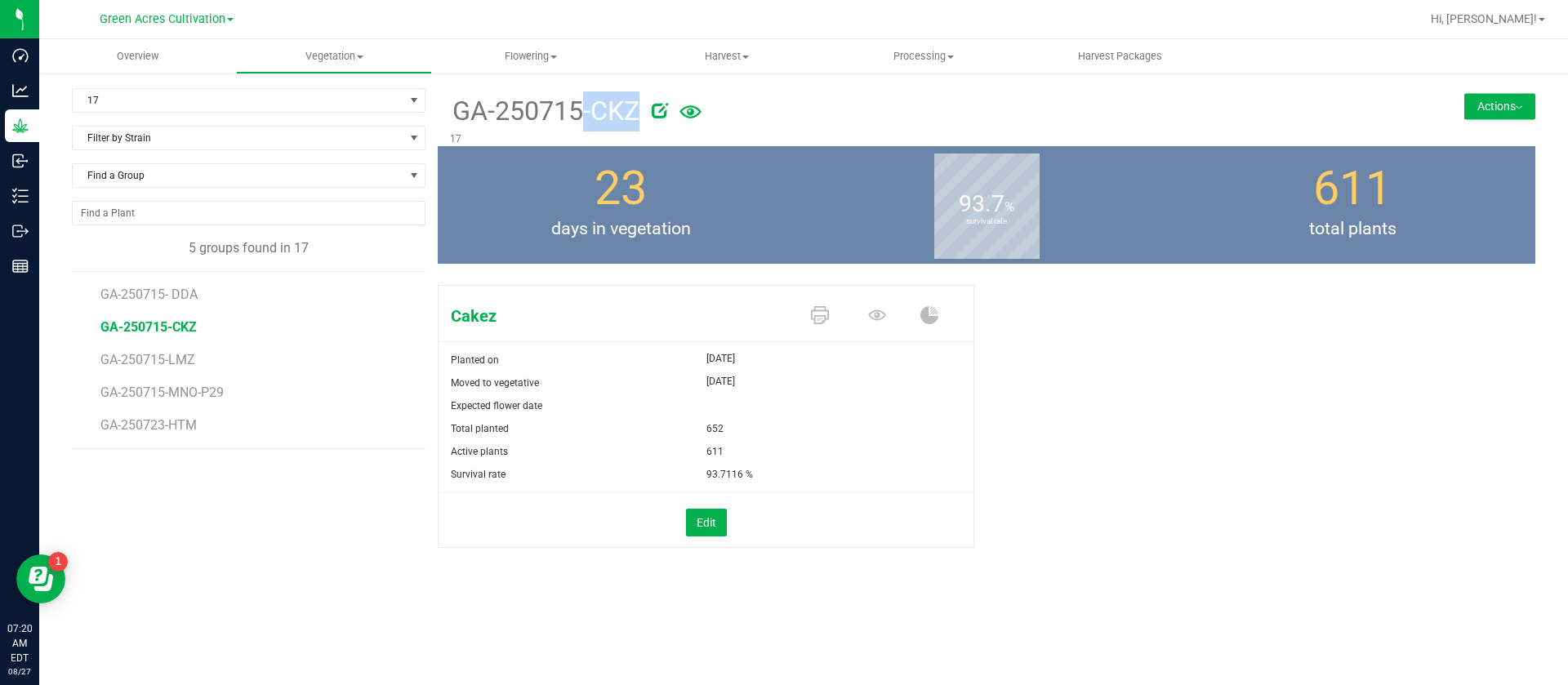
drag, startPoint x: 444, startPoint y: 110, endPoint x: 676, endPoint y: 125, distance: 232.5
click at [676, 125] on div "GA-250715-CKZ 17" at bounding box center [895, 118] width 915 height 58
copy div "GA-250715-CKZ"
drag, startPoint x: 1489, startPoint y: 109, endPoint x: 1475, endPoint y: 141, distance: 34.9
click at [1486, 105] on button "Actions" at bounding box center [1500, 106] width 71 height 26
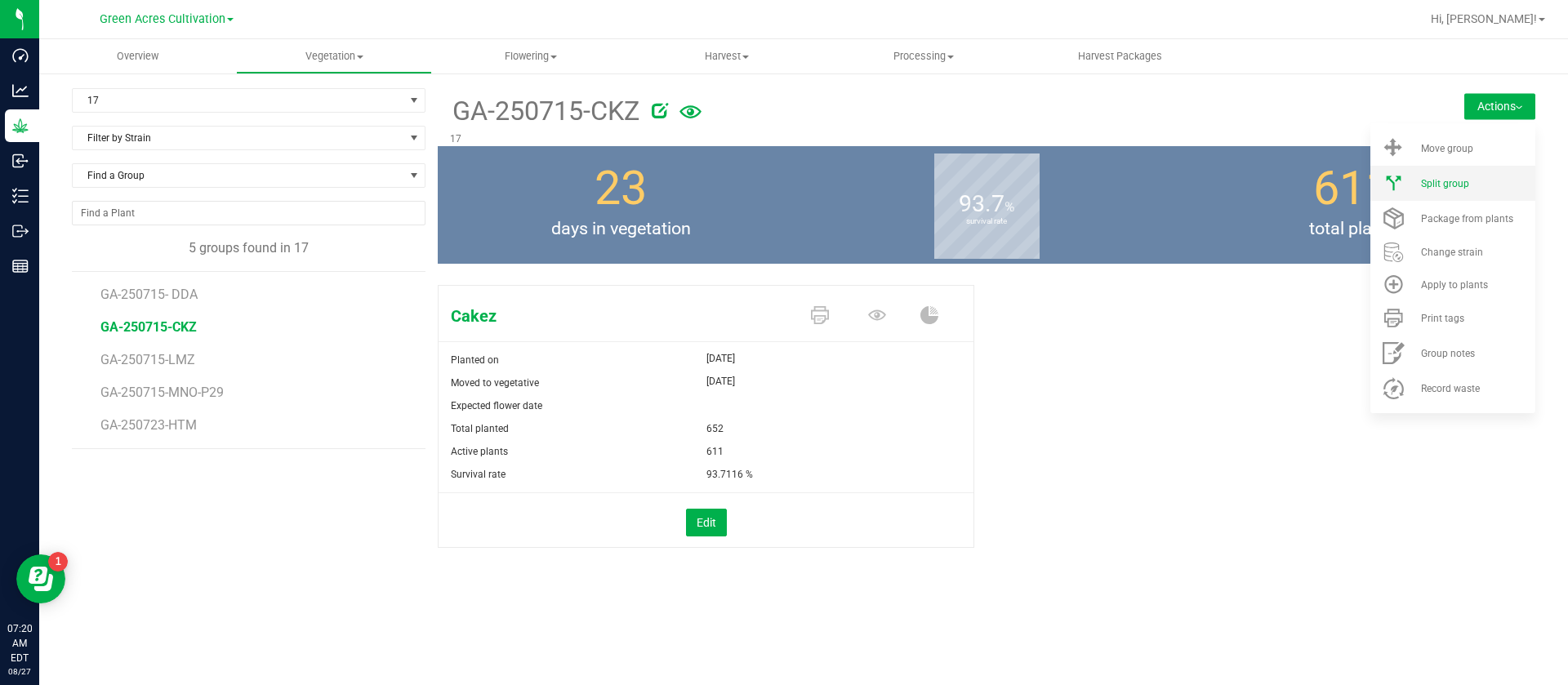
click at [1473, 191] on li "Split group" at bounding box center [1453, 184] width 165 height 35
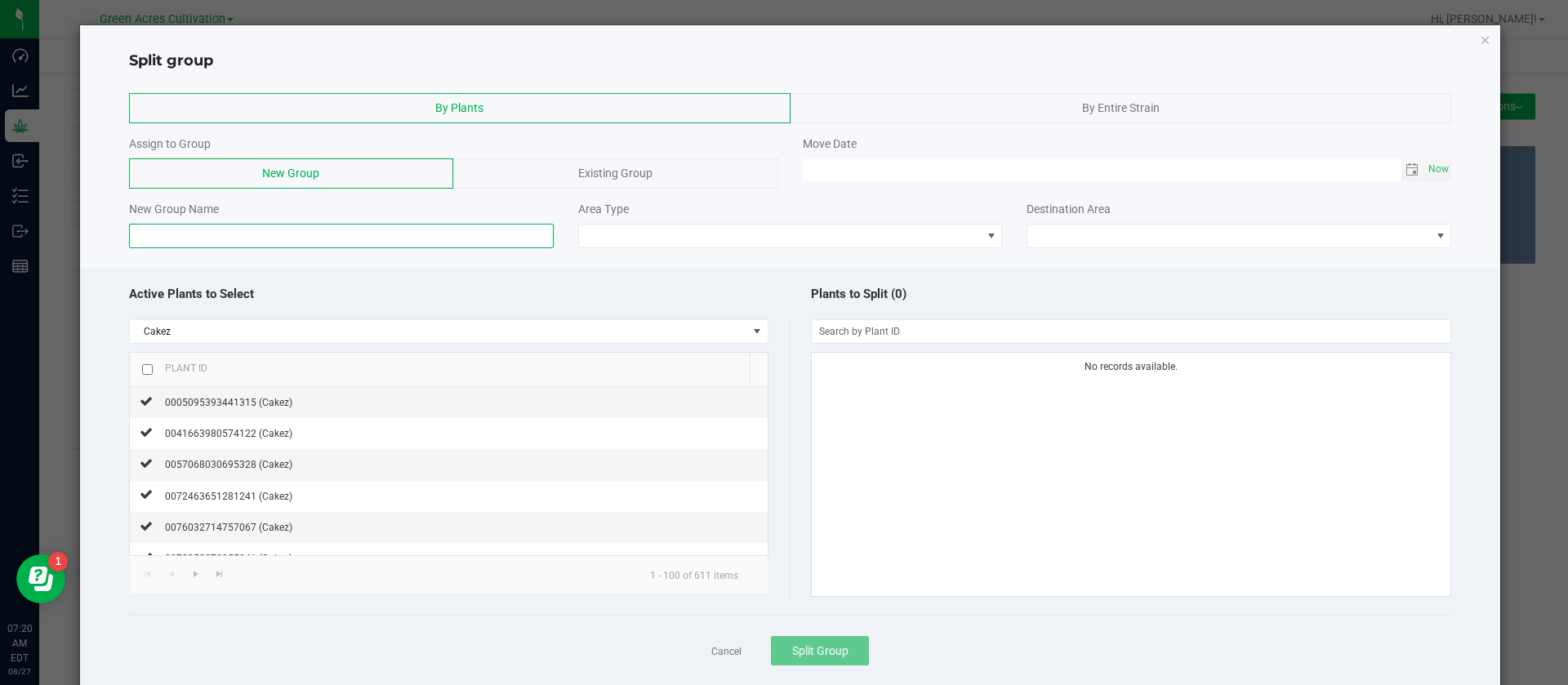
paste input "GA-250715-CKZ"
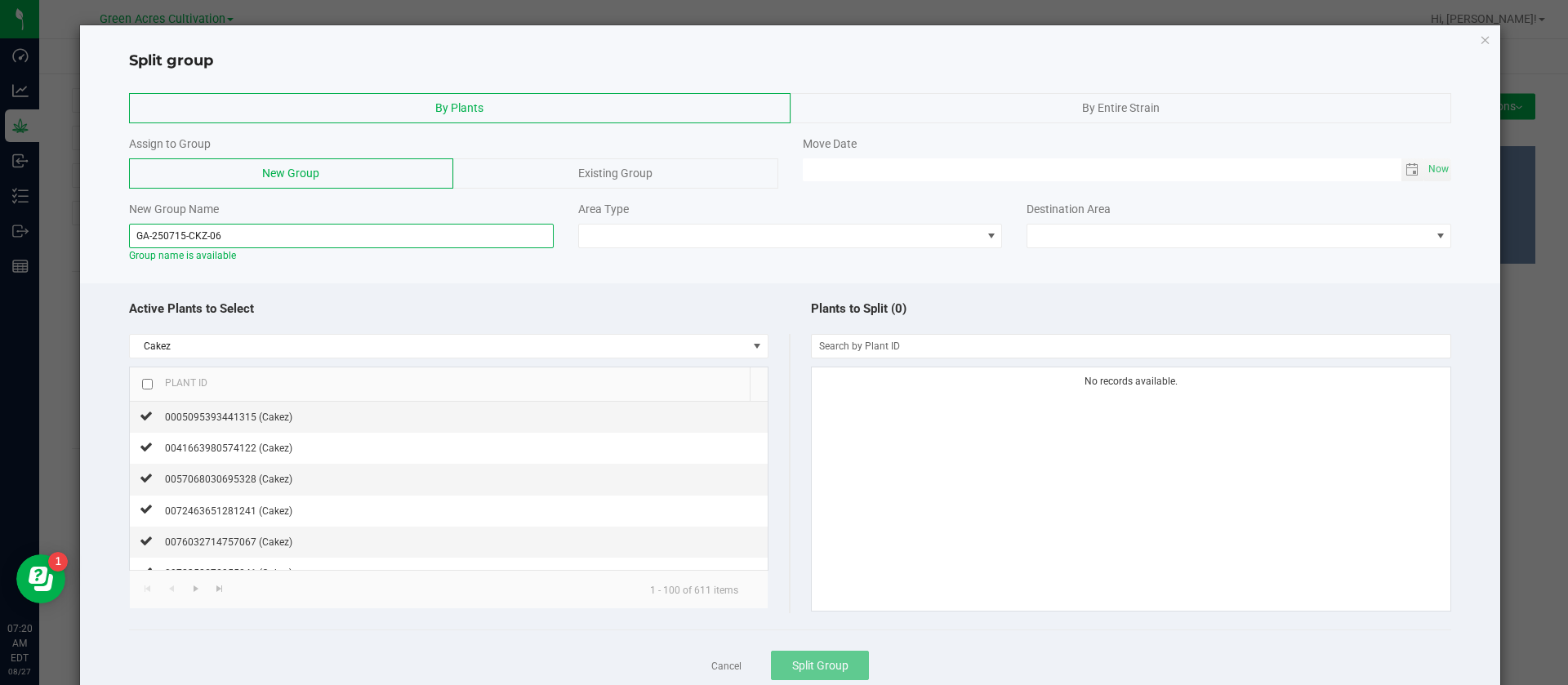
type input "GA-250715-CKZ-06"
click at [147, 383] on input "checkbox" at bounding box center [147, 384] width 10 height 10
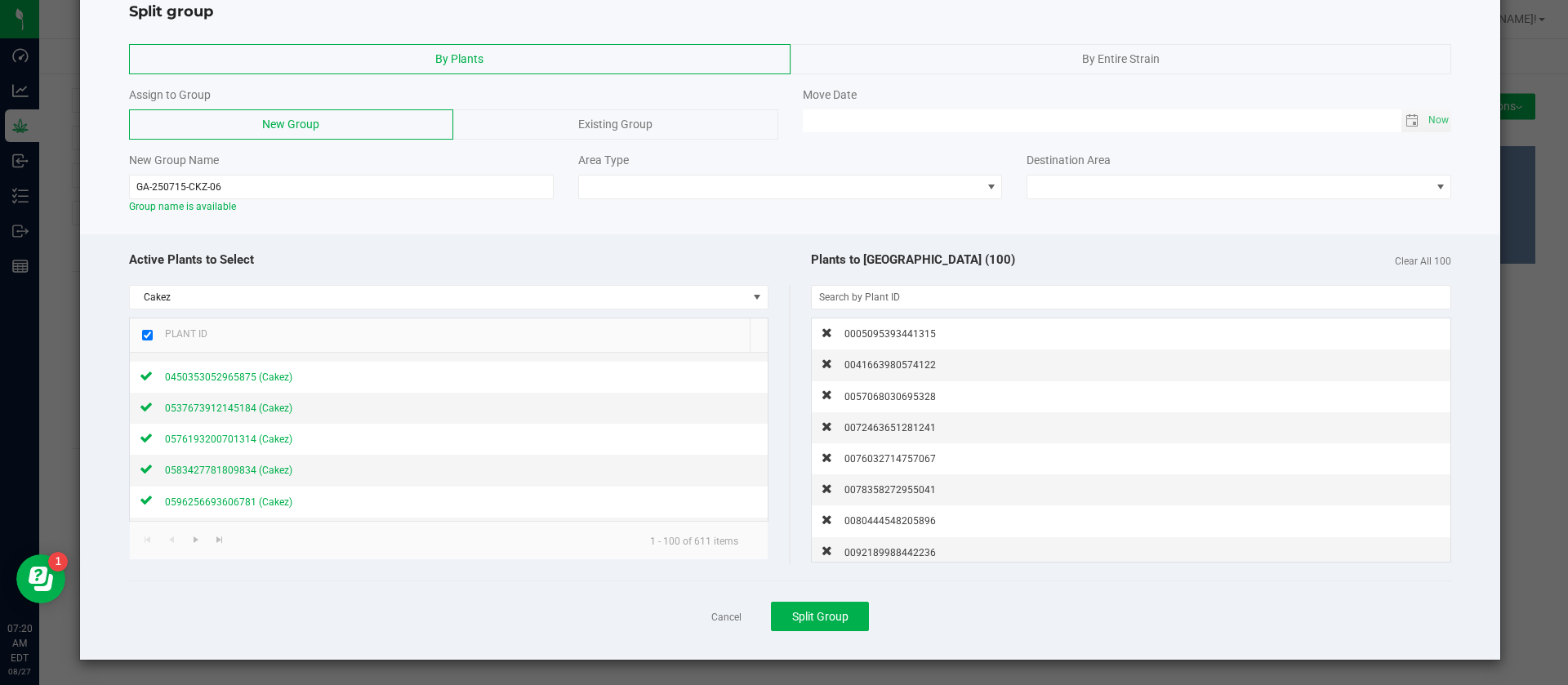
scroll to position [1593, 0]
click at [193, 541] on span "Go to the next page" at bounding box center [196, 539] width 13 height 13
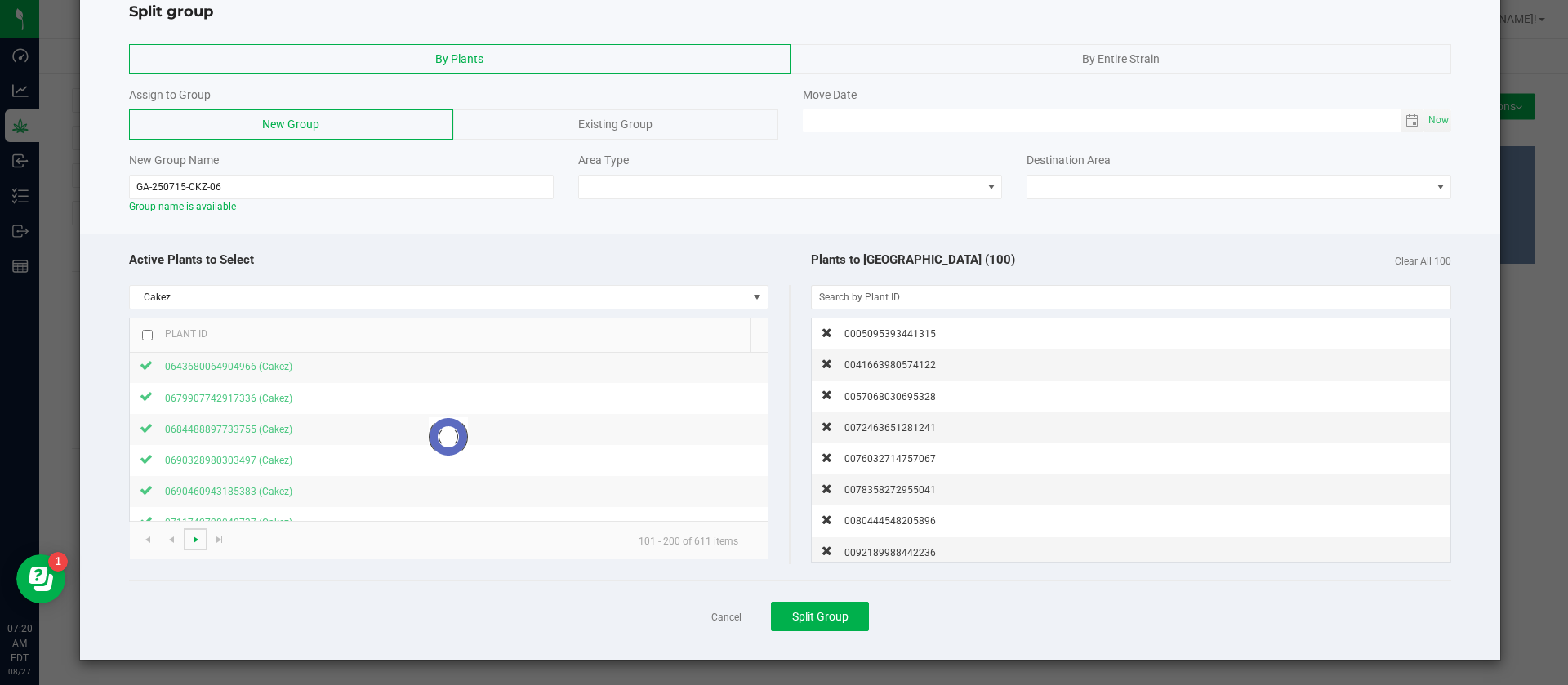
scroll to position [0, 0]
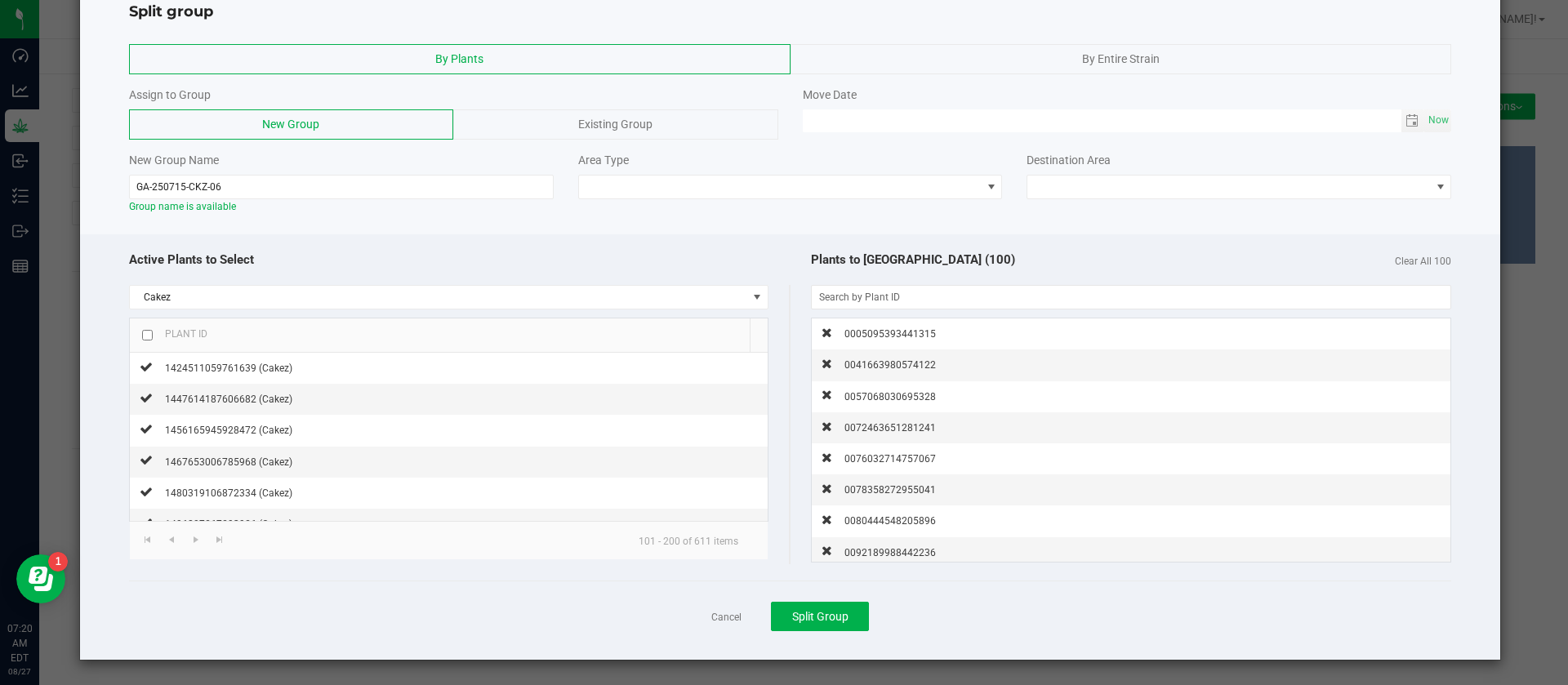
click at [140, 332] on th "Plant ID" at bounding box center [440, 335] width 620 height 35
click at [146, 334] on input "checkbox" at bounding box center [147, 335] width 10 height 10
click at [197, 533] on span "Go to the next page" at bounding box center [196, 539] width 13 height 13
click at [148, 330] on input "checkbox" at bounding box center [147, 335] width 10 height 10
click at [189, 541] on span "Go to the next page" at bounding box center [196, 539] width 13 height 13
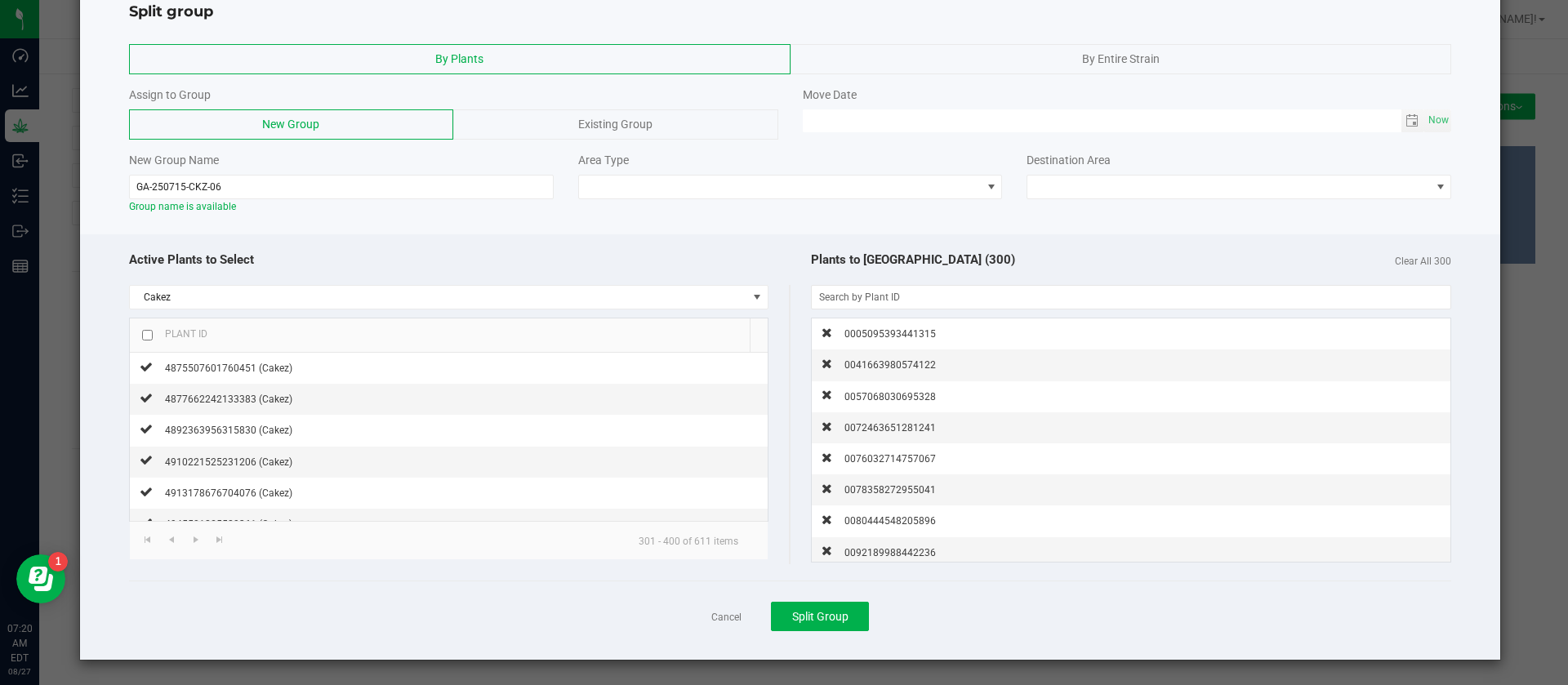
click at [151, 336] on input "checkbox" at bounding box center [147, 335] width 10 height 10
click at [200, 544] on span "Go to the next page" at bounding box center [196, 539] width 13 height 13
click at [149, 331] on input "checkbox" at bounding box center [147, 335] width 10 height 10
click at [191, 544] on span "Go to the next page" at bounding box center [196, 539] width 13 height 13
click at [147, 331] on input "checkbox" at bounding box center [147, 335] width 10 height 10
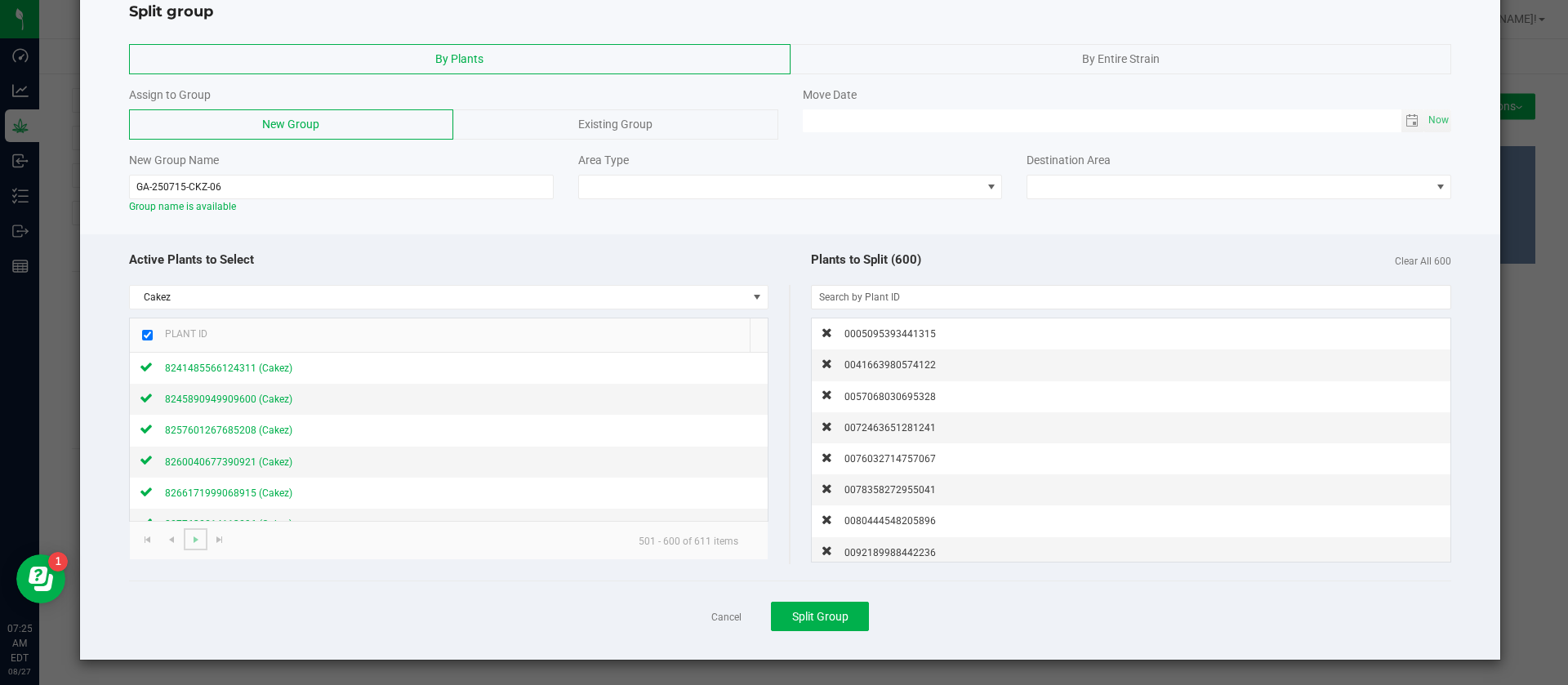
click at [185, 541] on link at bounding box center [195, 539] width 23 height 22
click at [149, 330] on input "checkbox" at bounding box center [147, 335] width 10 height 10
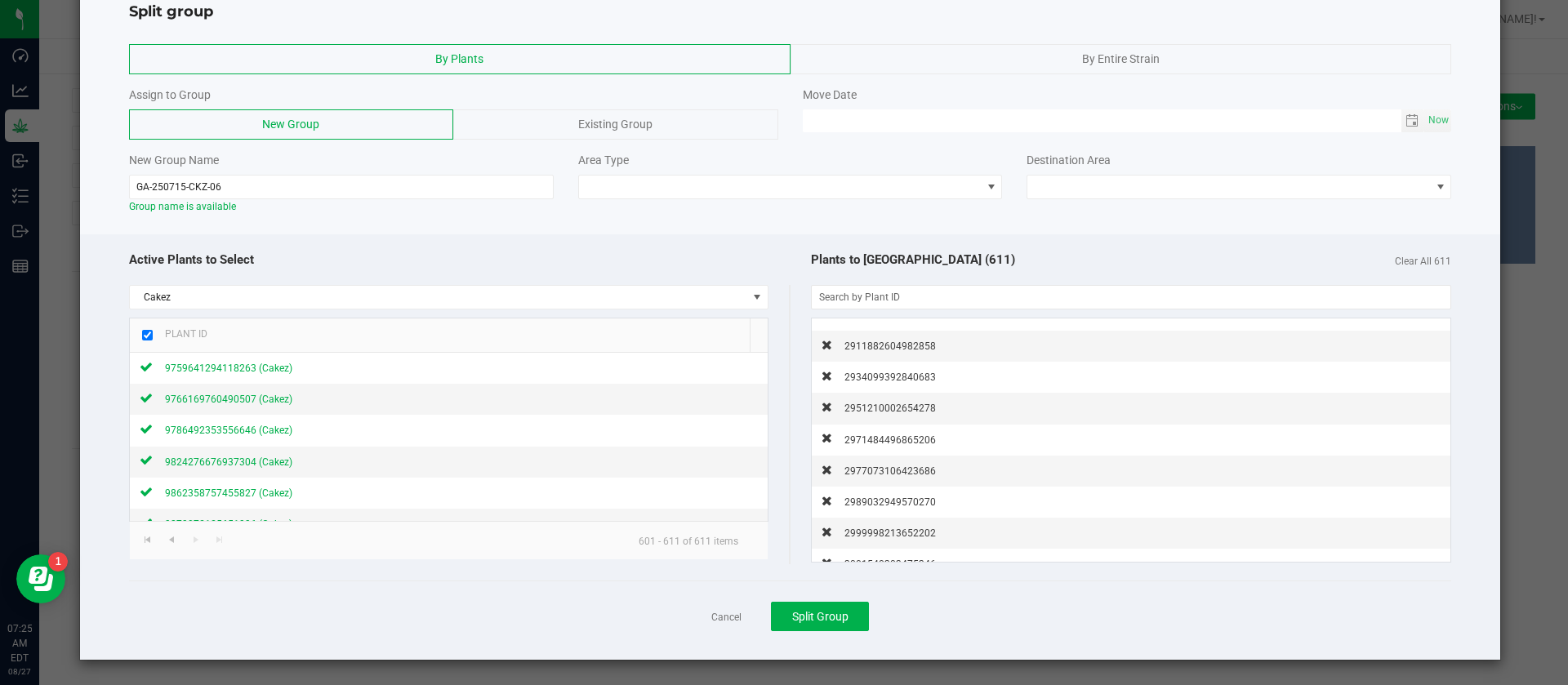
scroll to position [18820, 0]
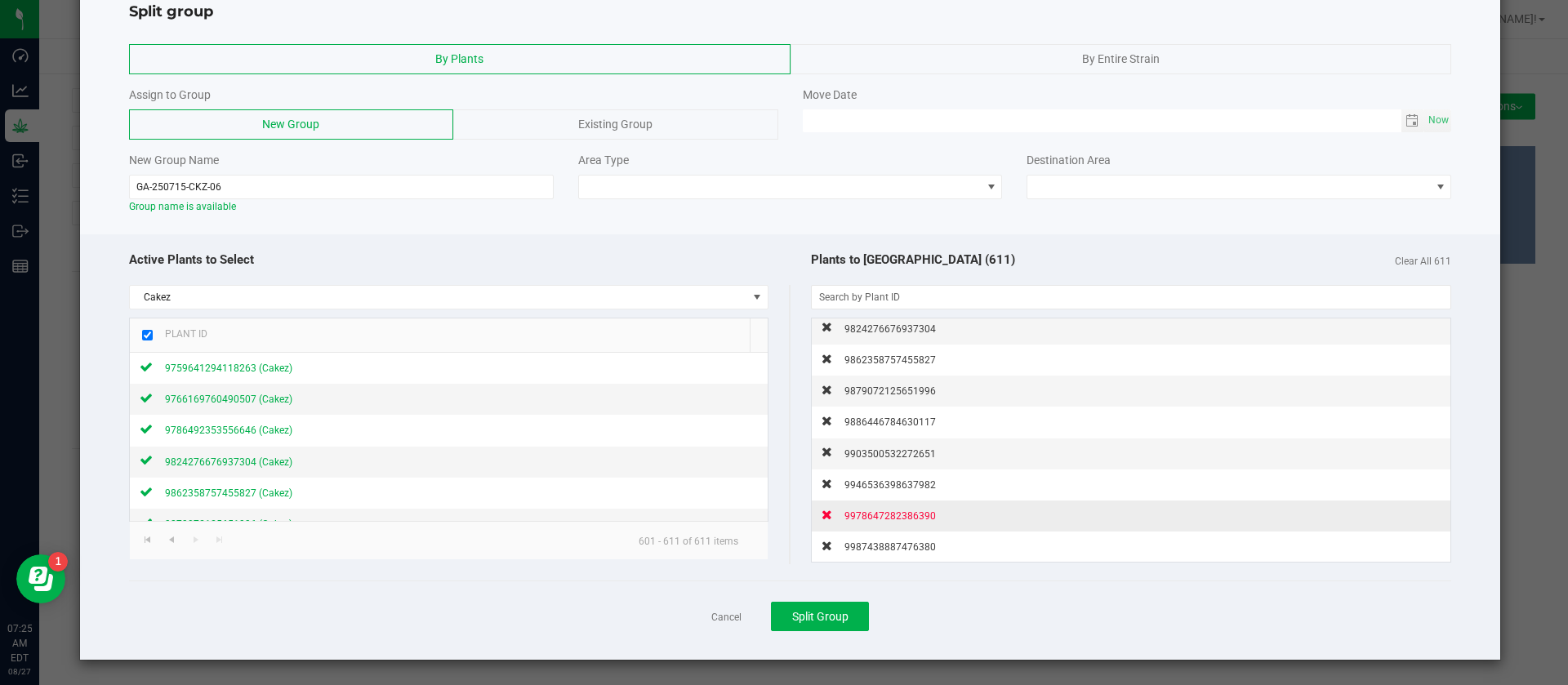
click at [880, 543] on span "9987438887476380" at bounding box center [890, 547] width 91 height 11
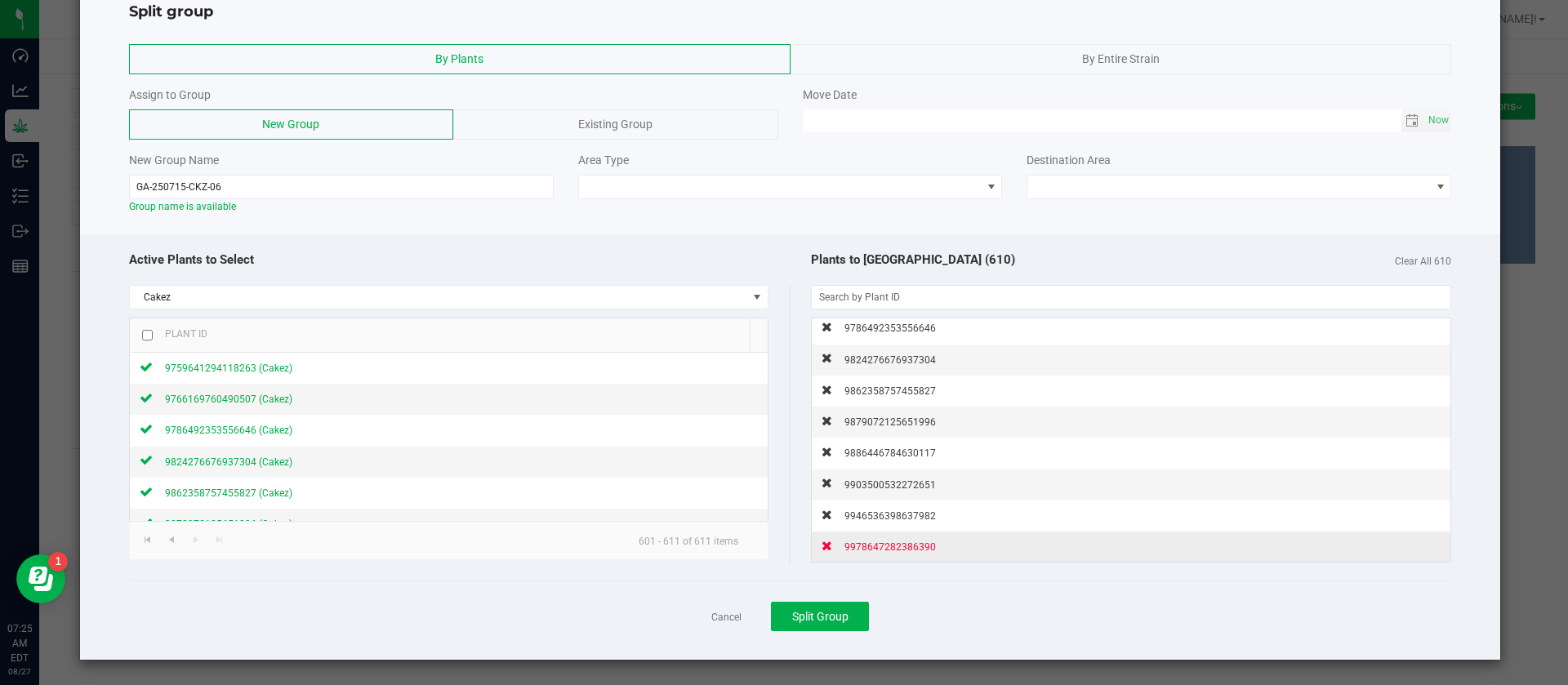
click at [880, 543] on span "9978647282386390" at bounding box center [890, 547] width 91 height 11
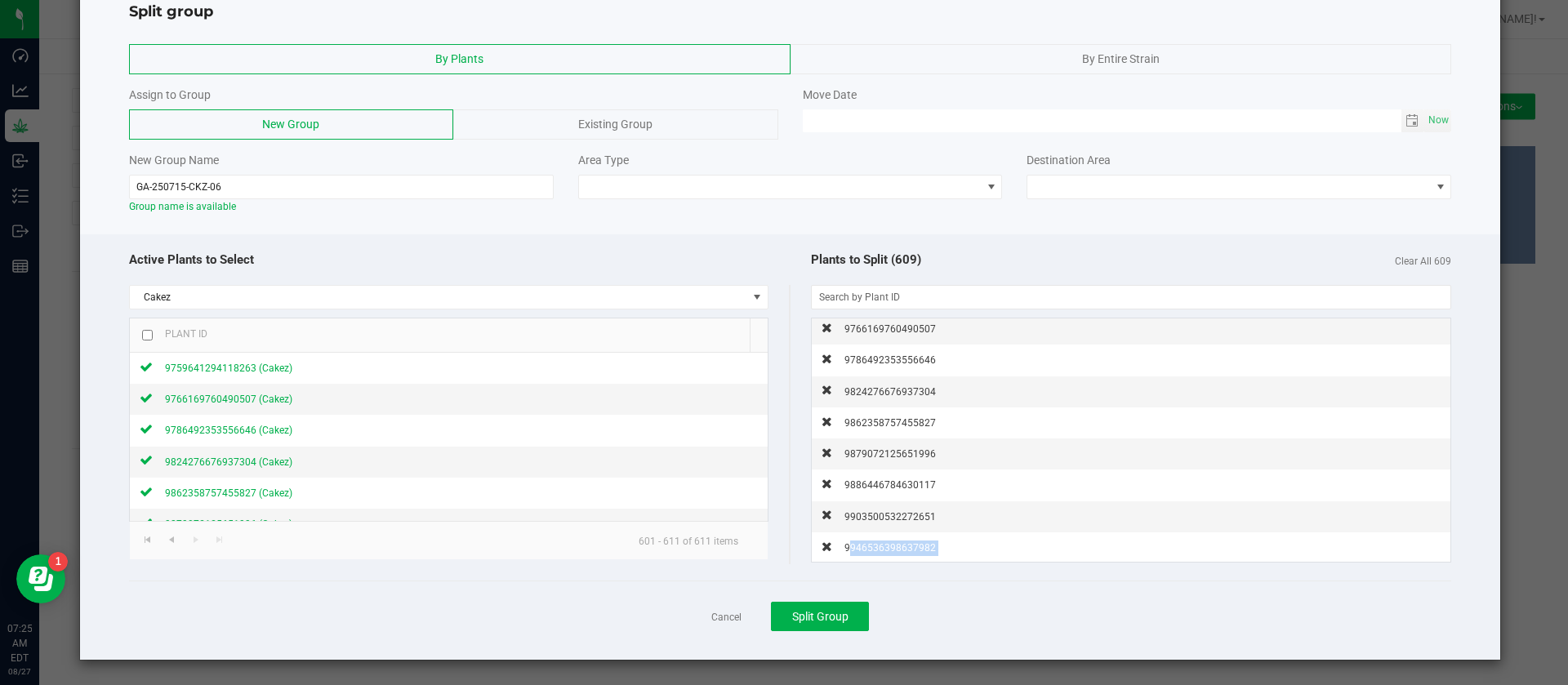
click at [880, 543] on span "9946536398637982" at bounding box center [890, 548] width 91 height 11
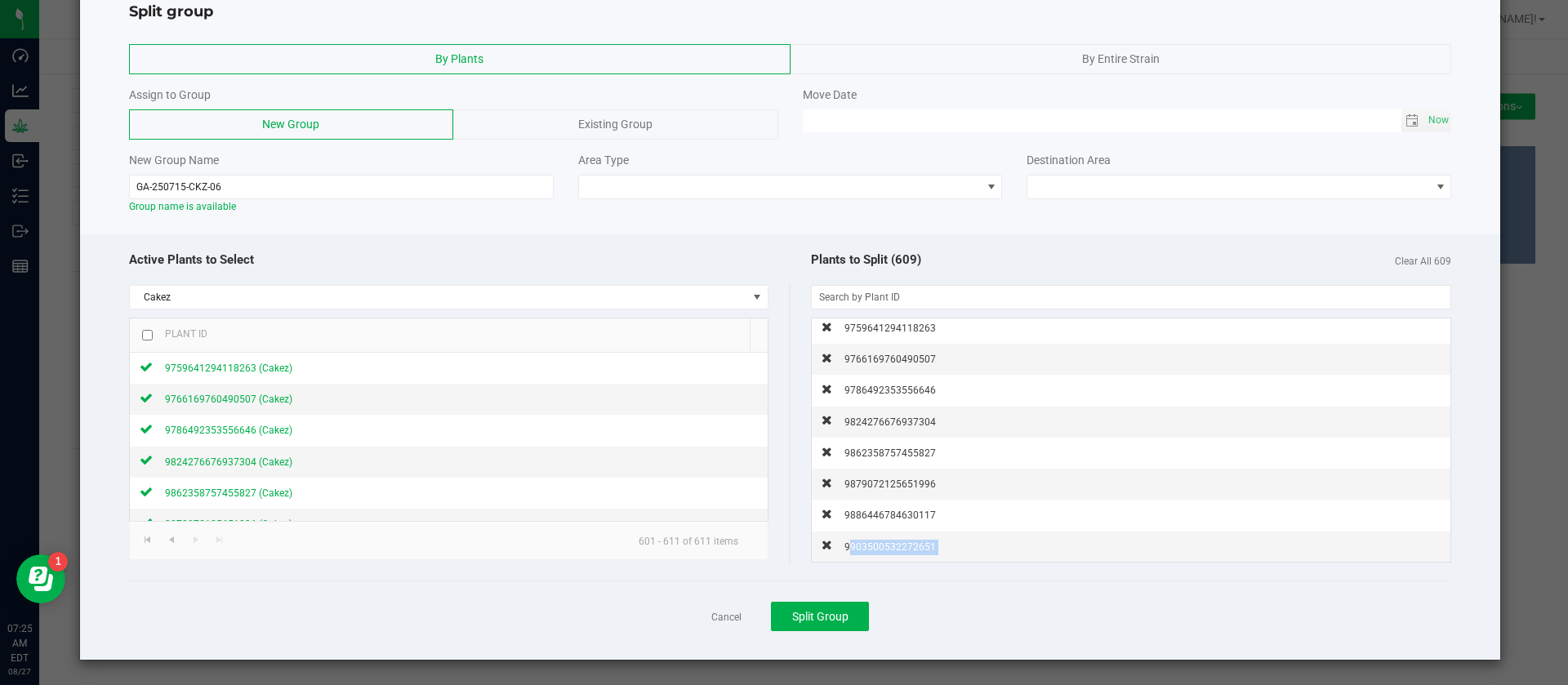
click at [880, 543] on span "9903500532272651" at bounding box center [890, 547] width 91 height 11
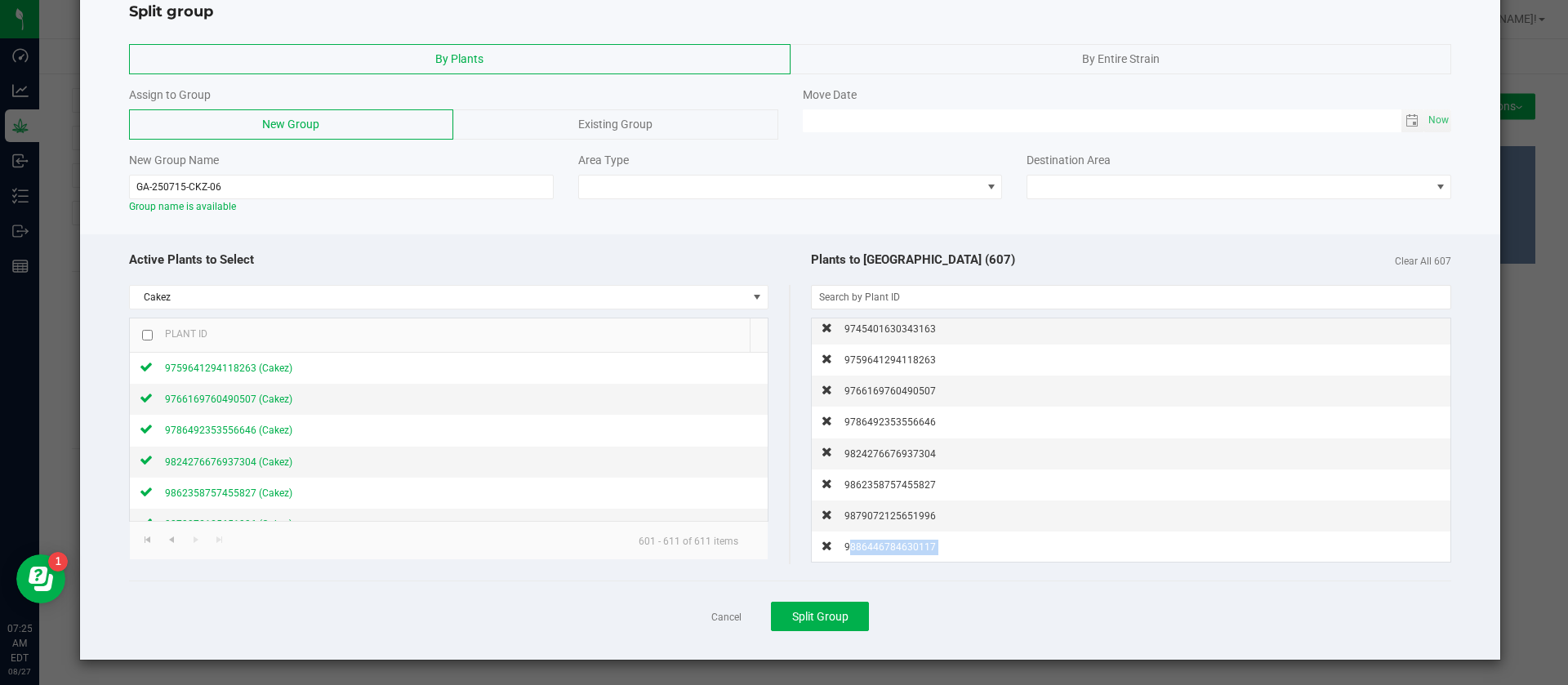
click at [880, 543] on span "9886446784630117" at bounding box center [890, 547] width 91 height 11
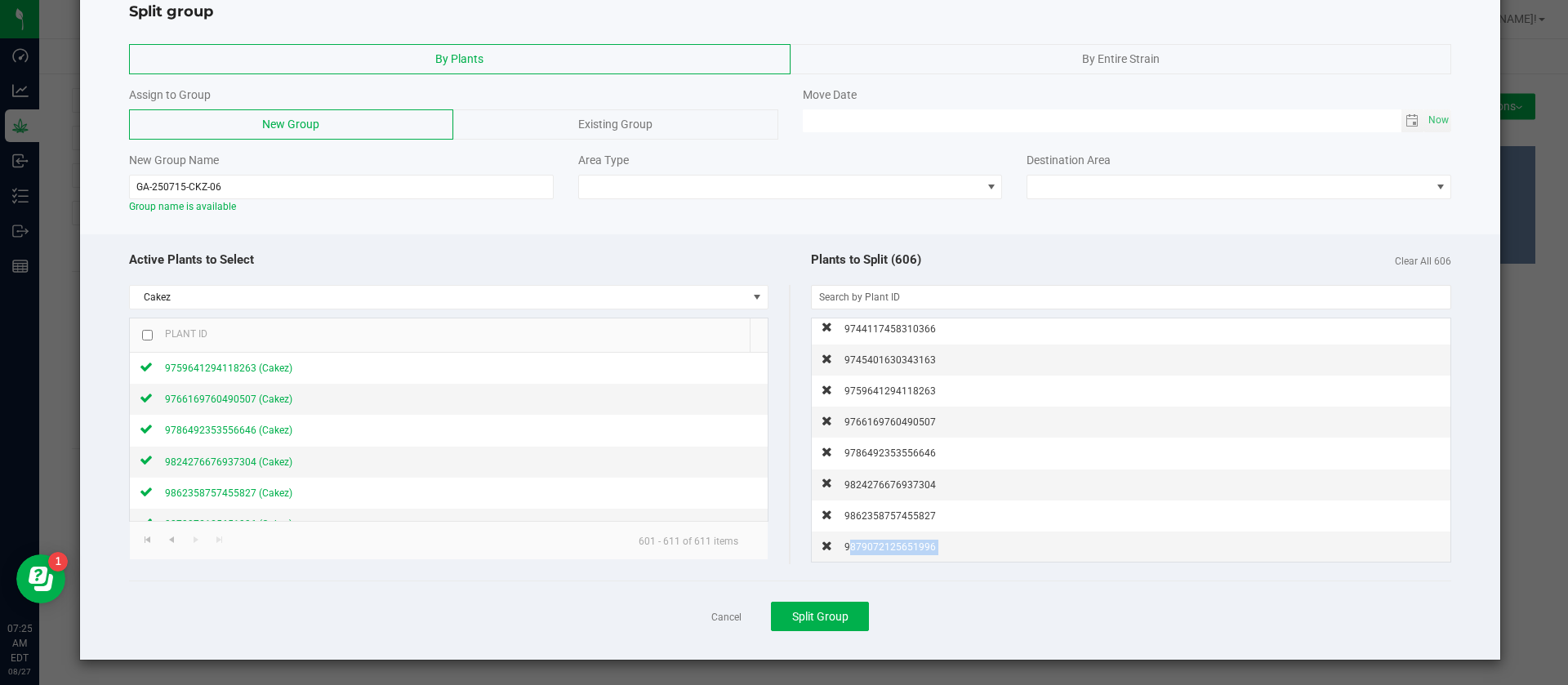
click at [880, 543] on span "9879072125651996" at bounding box center [890, 547] width 91 height 11
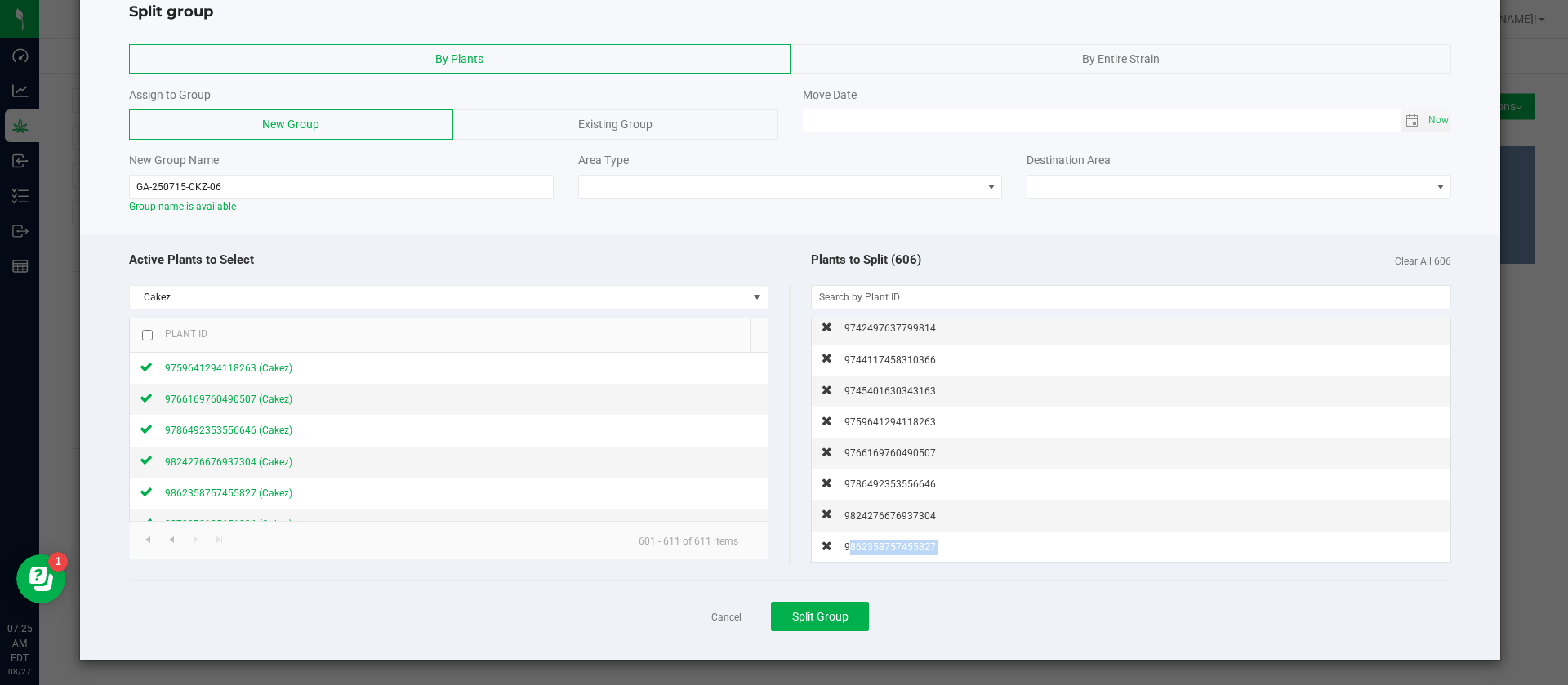
click at [880, 543] on span "9862358757455827" at bounding box center [890, 547] width 91 height 11
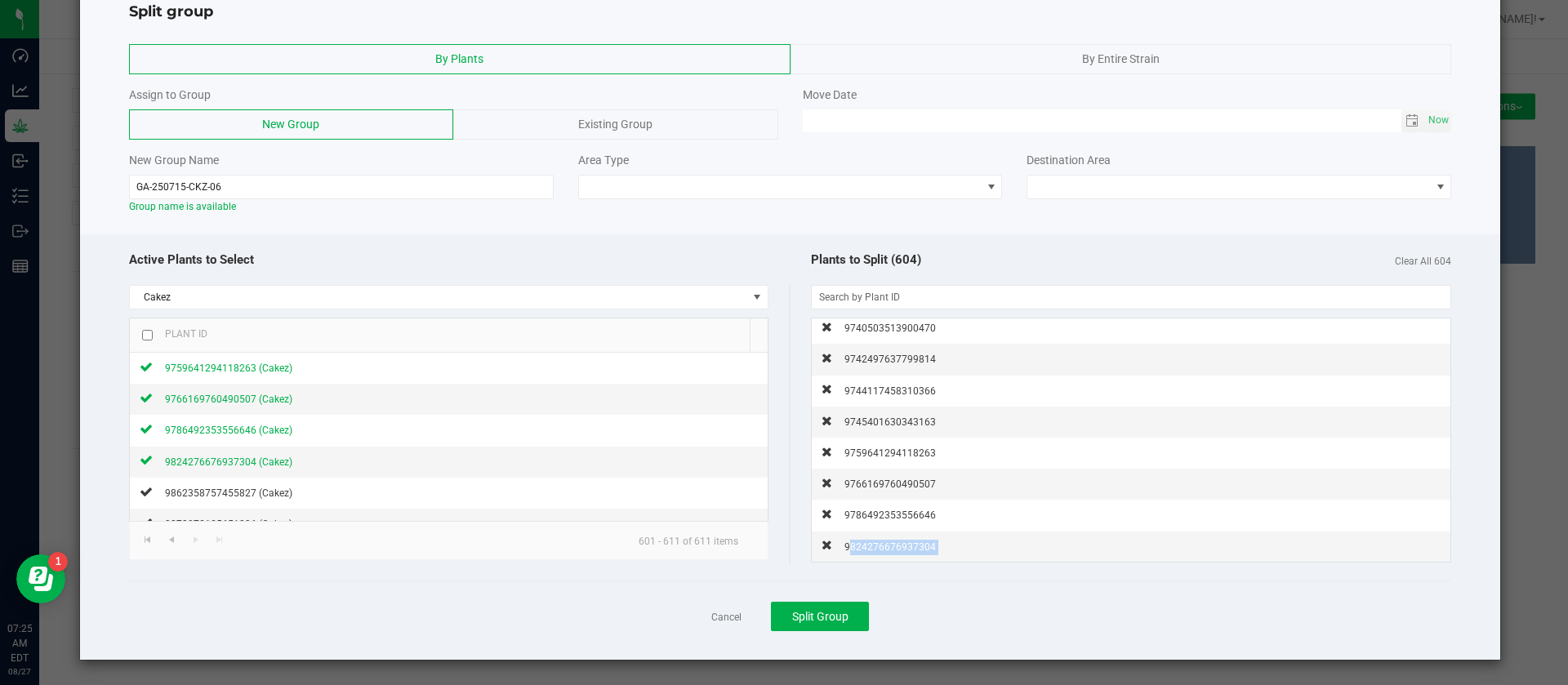
click at [880, 543] on span "9824276676937304" at bounding box center [890, 547] width 91 height 11
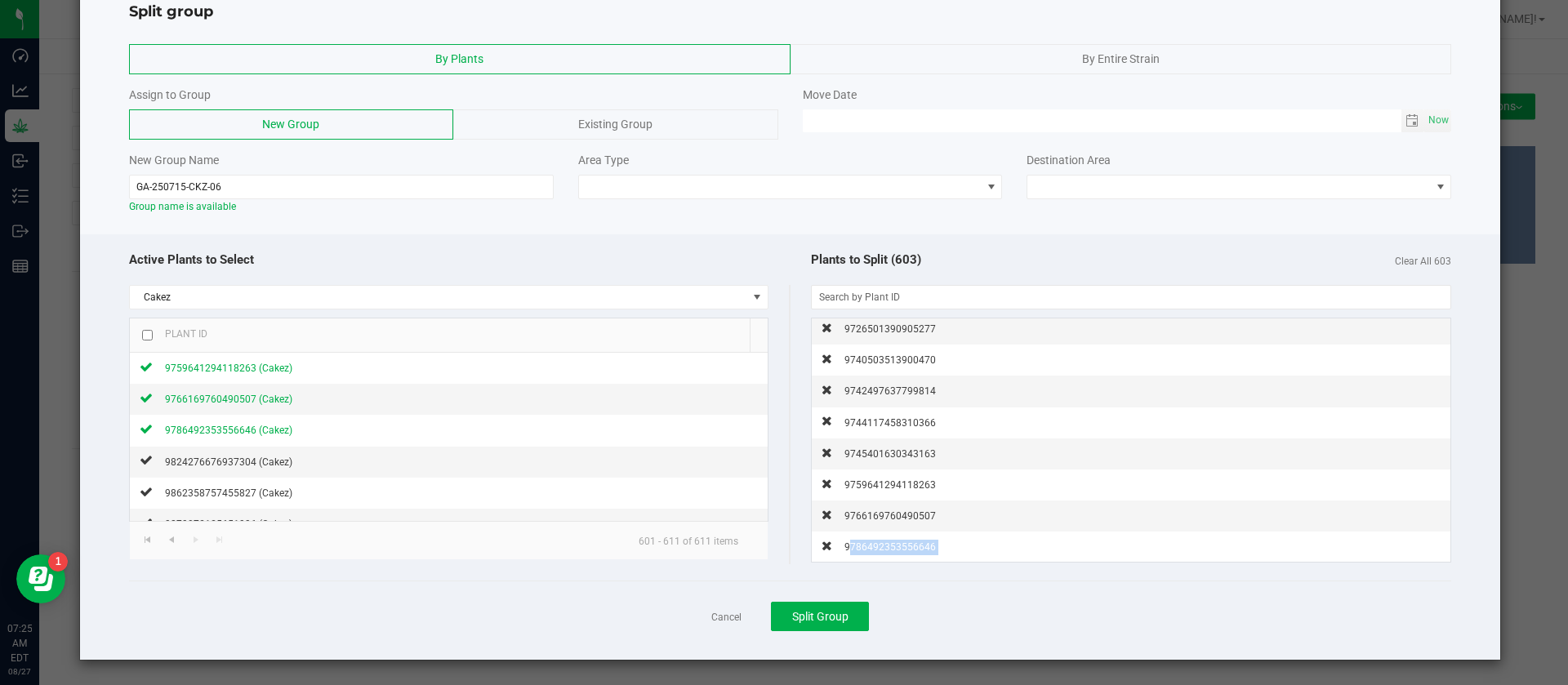
click at [880, 543] on span "9786492353556646" at bounding box center [890, 547] width 91 height 11
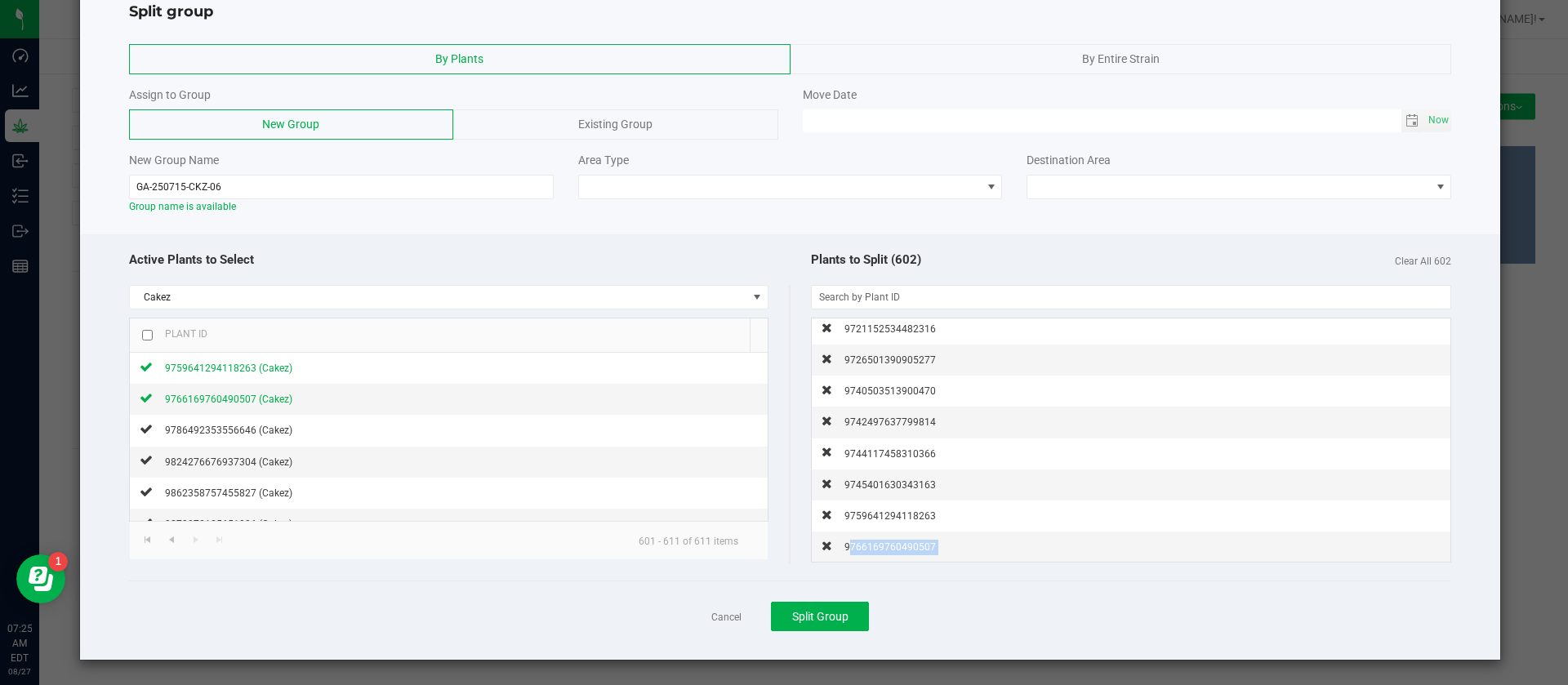
click at [880, 543] on span "9766169760490507" at bounding box center [890, 547] width 91 height 11
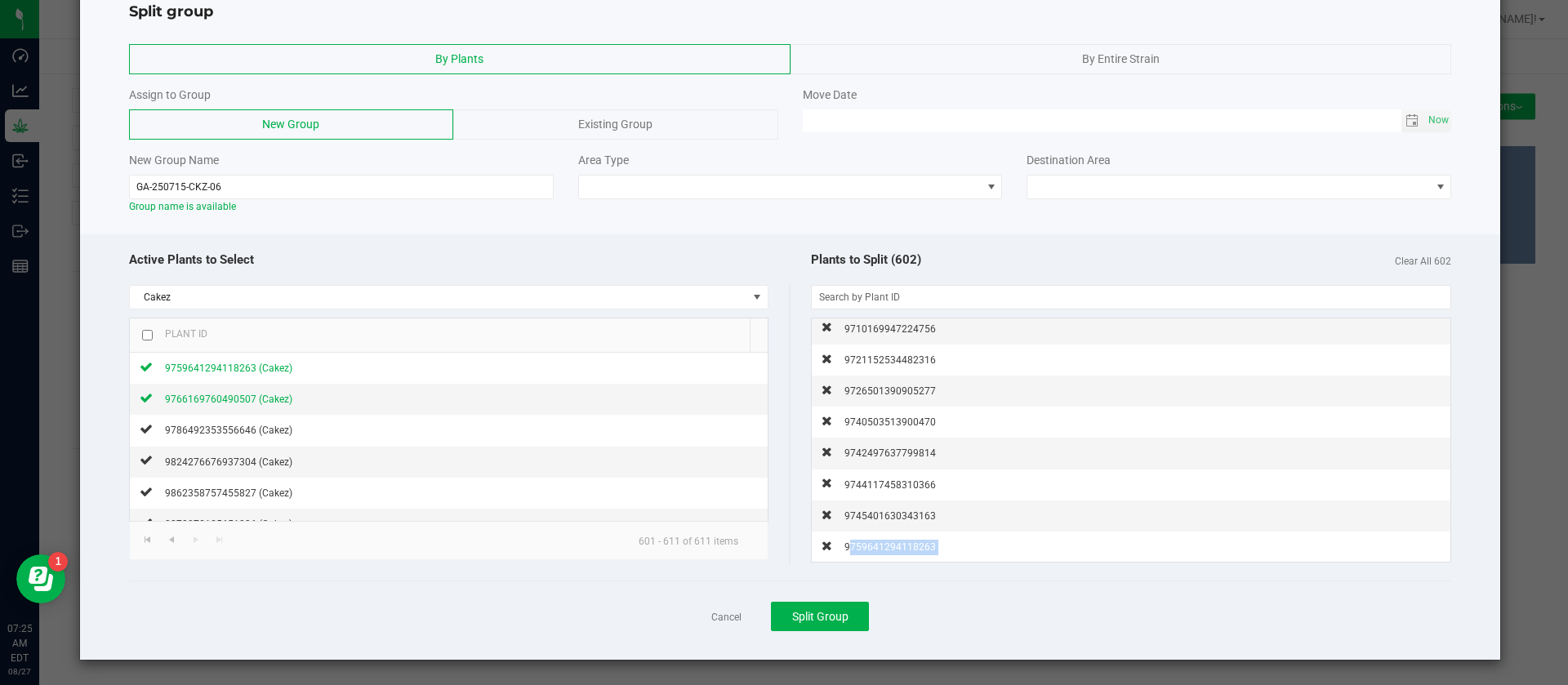
click at [880, 543] on span "9759641294118263" at bounding box center [890, 547] width 91 height 11
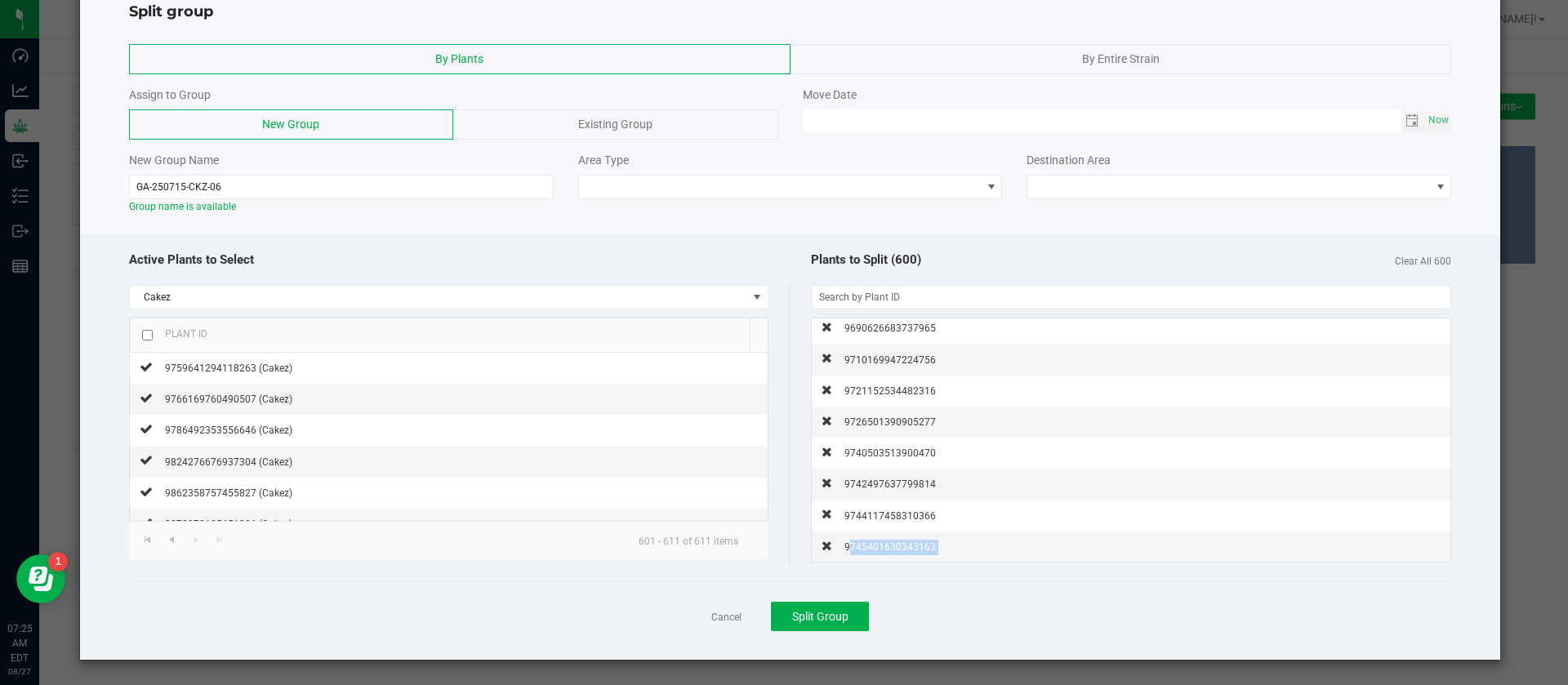
click at [880, 543] on span "9745401630343163" at bounding box center [890, 547] width 91 height 11
checkbox input "true"
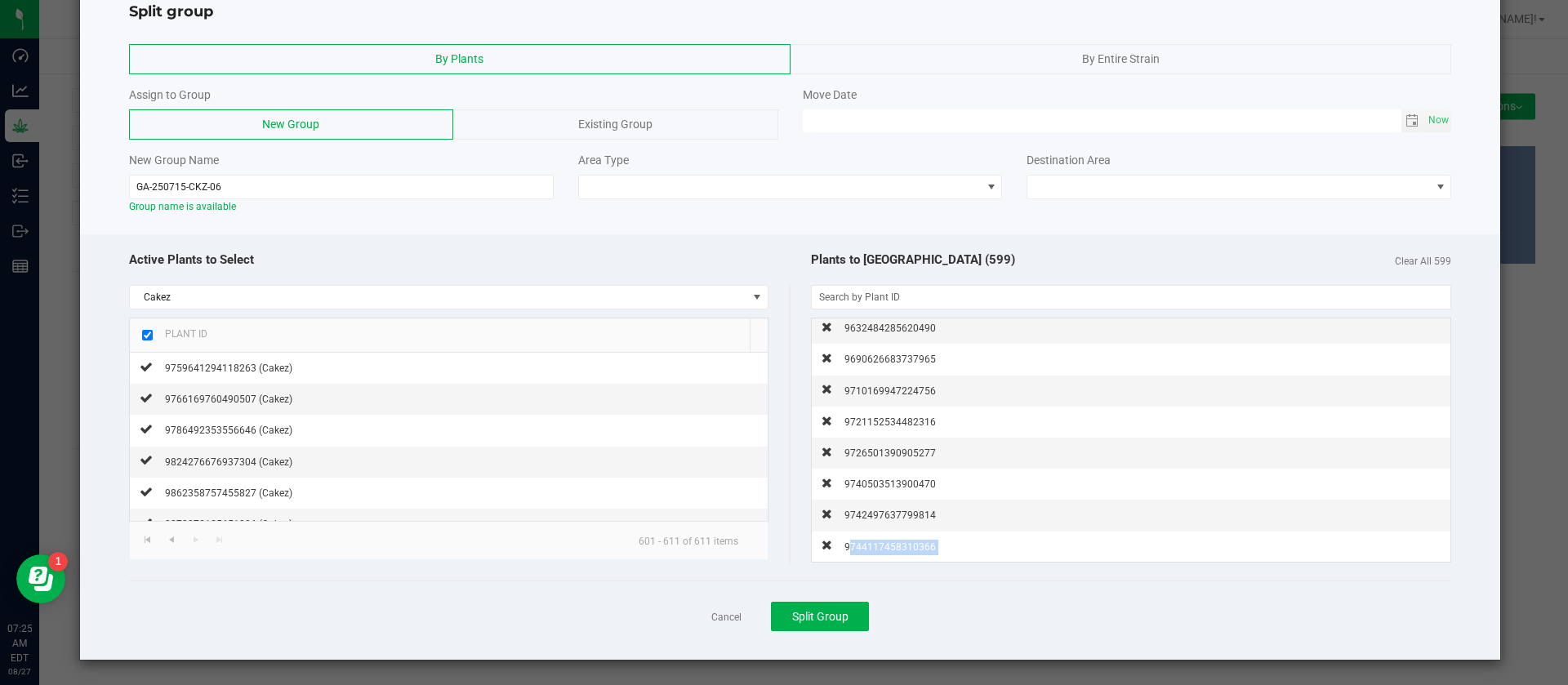
click at [880, 543] on span "9744117458310366" at bounding box center [890, 547] width 91 height 11
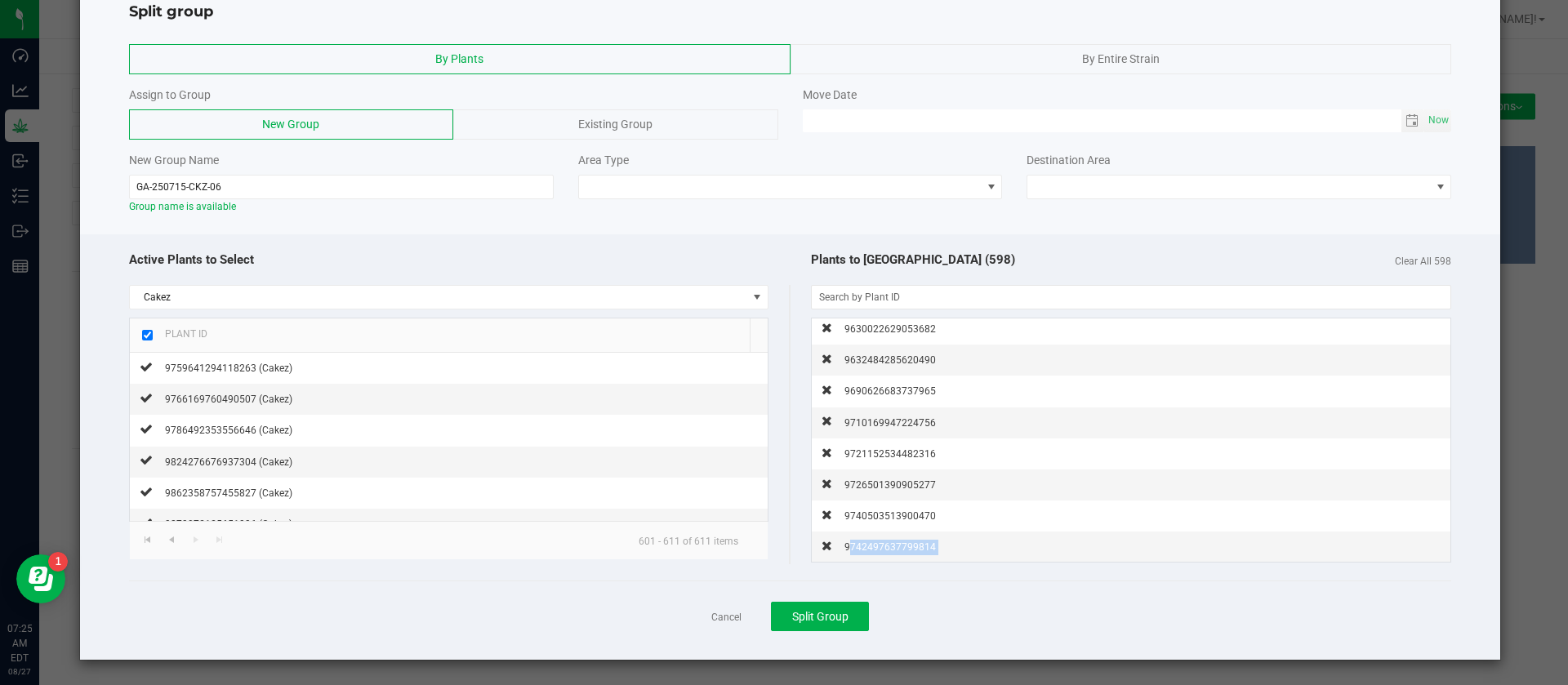
click at [880, 543] on span "9742497637799814" at bounding box center [890, 547] width 91 height 11
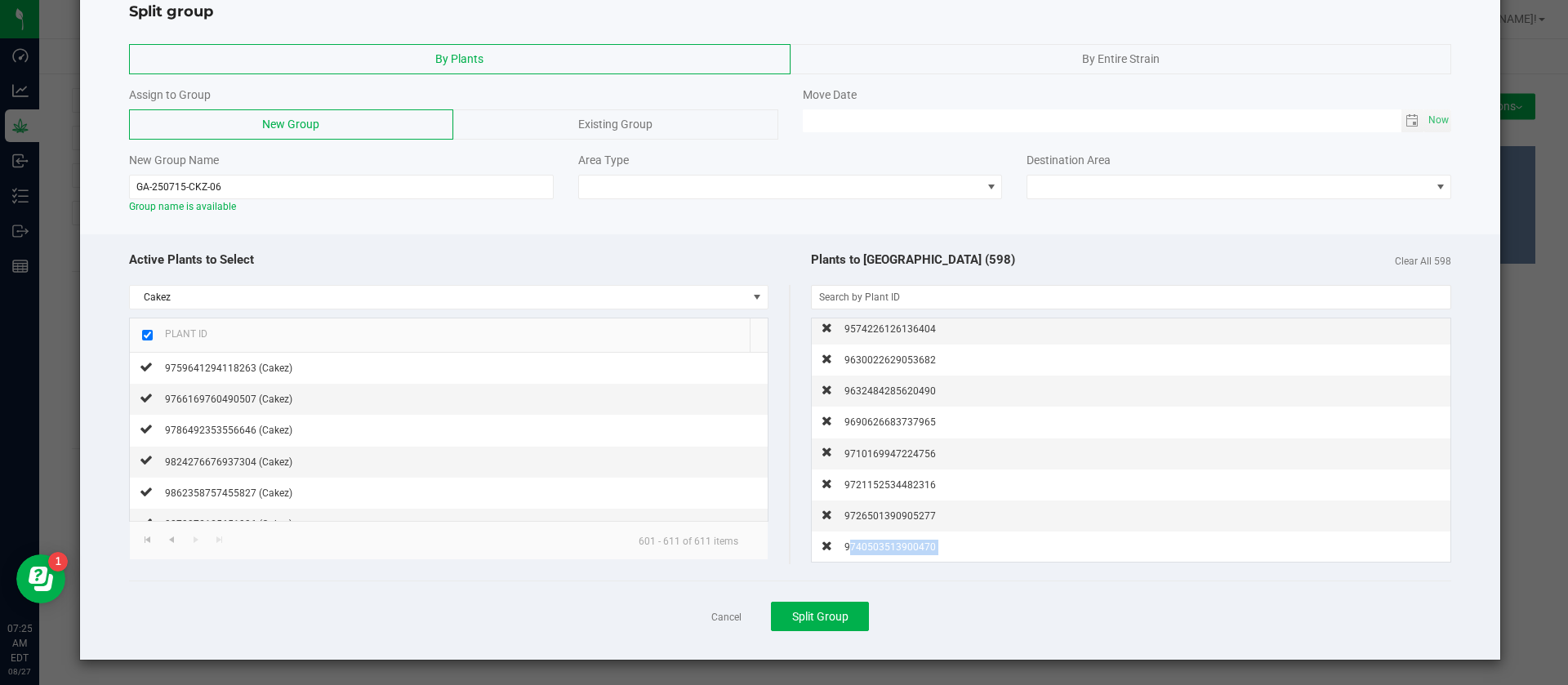
click at [880, 543] on span "9740503513900470" at bounding box center [890, 547] width 91 height 11
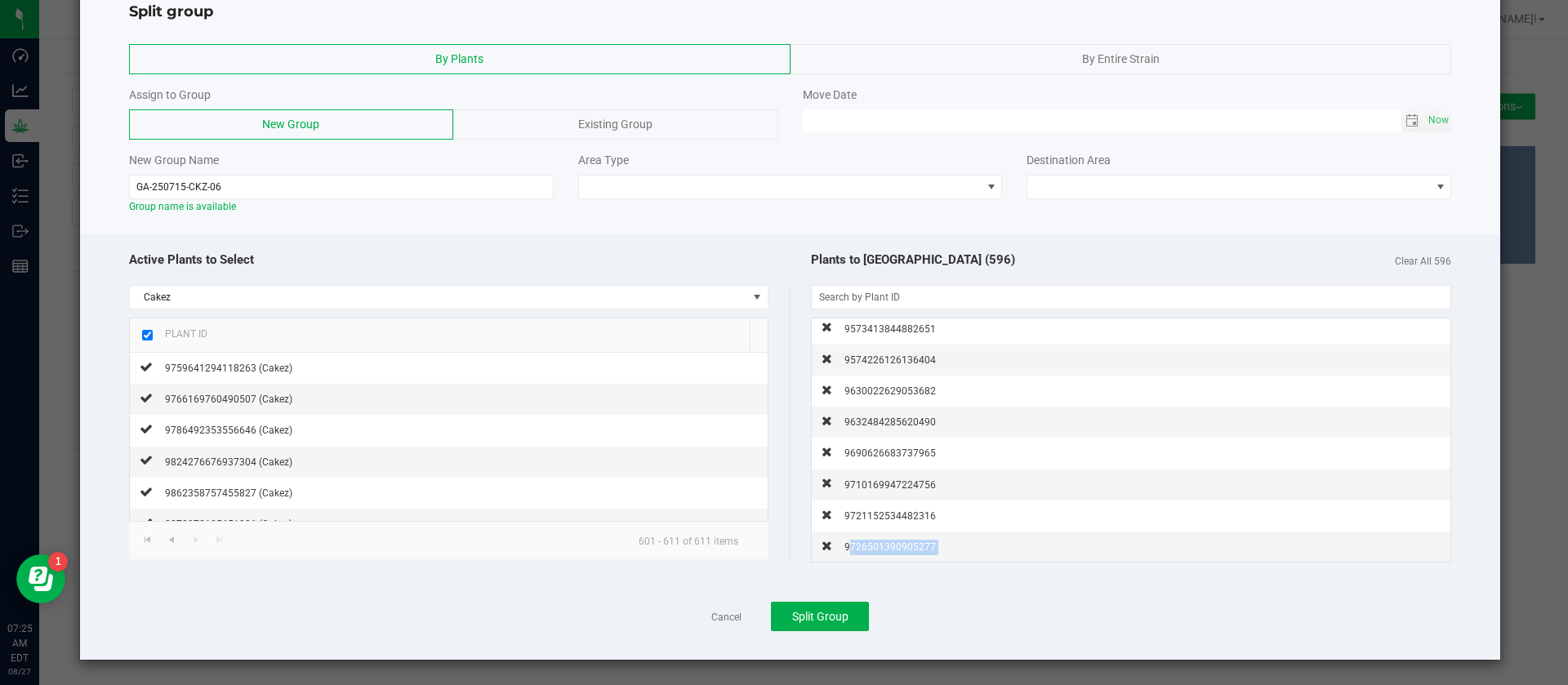
click at [880, 543] on span "9726501390905277" at bounding box center [890, 547] width 91 height 11
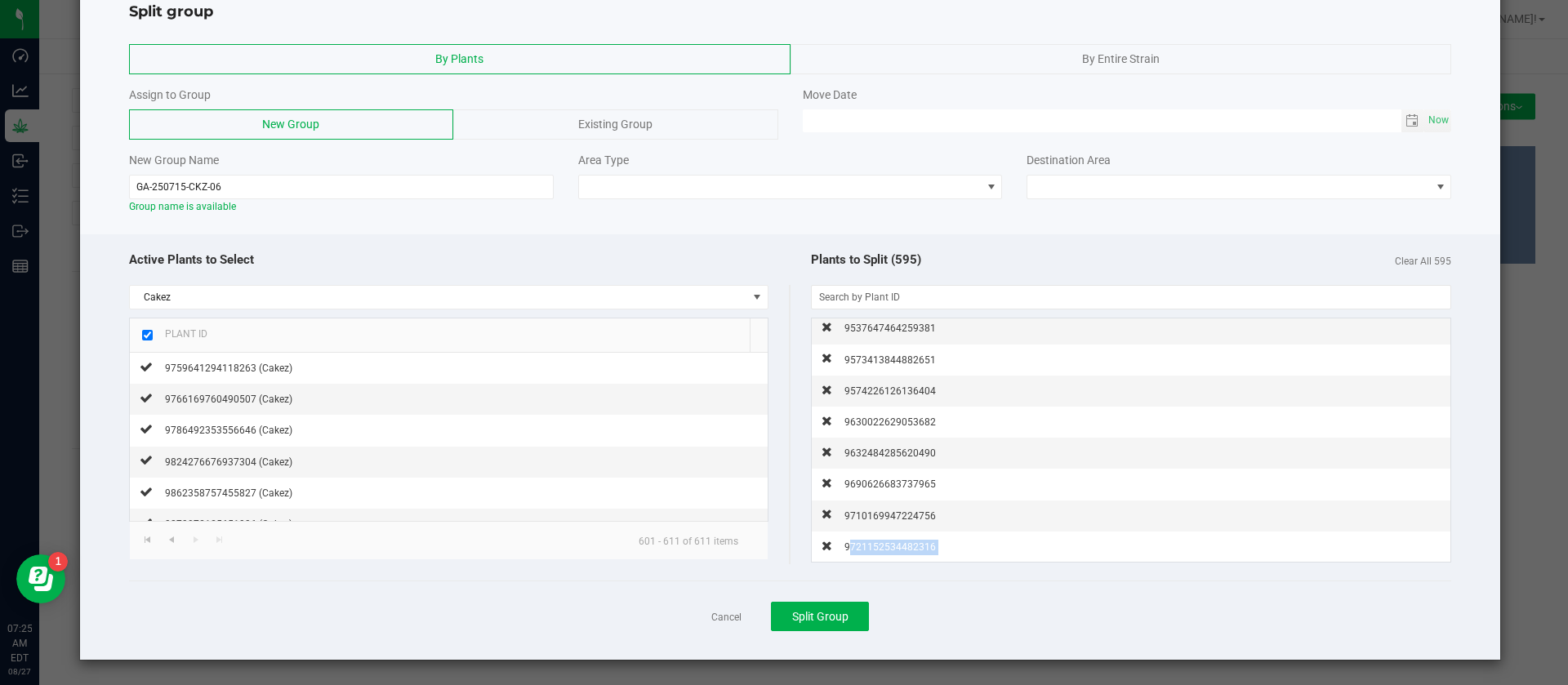
click at [880, 543] on span "9721152534482316" at bounding box center [890, 547] width 91 height 11
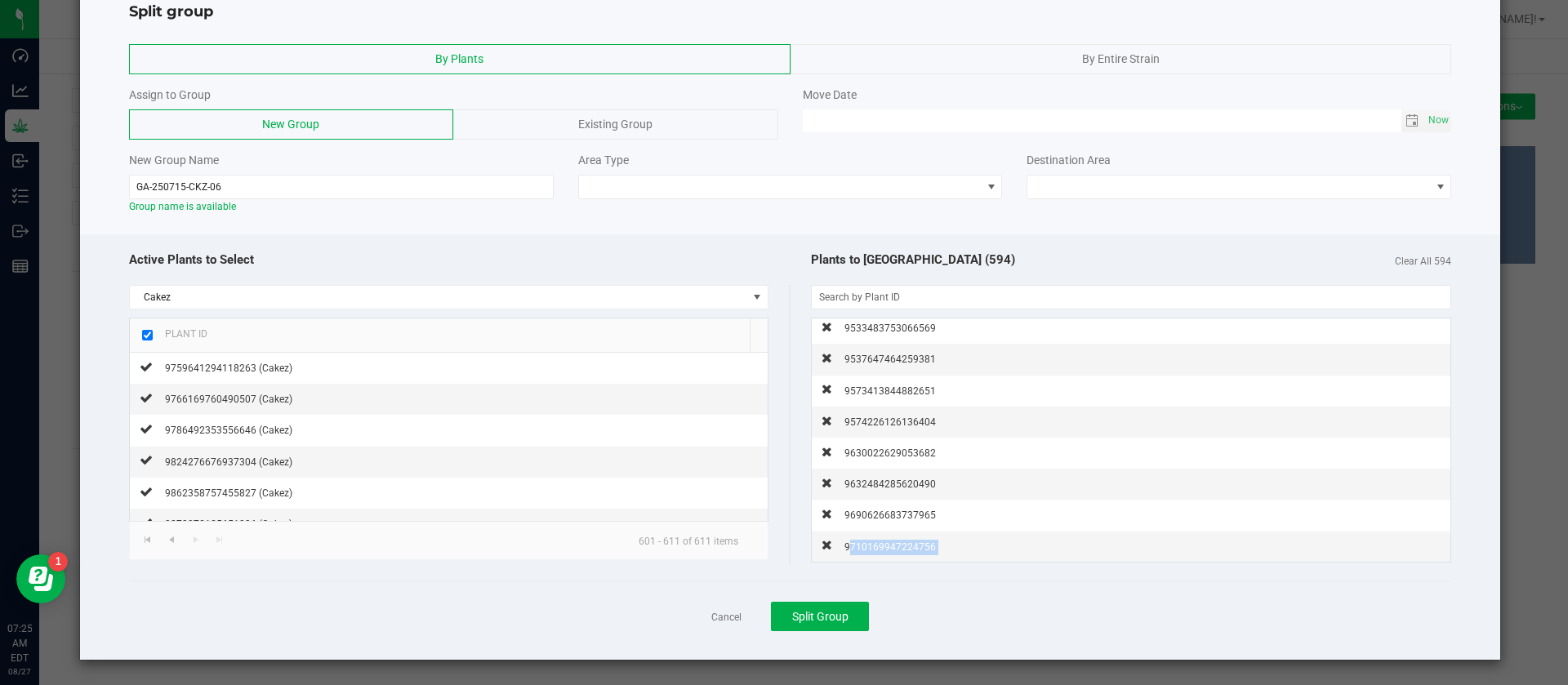
click at [880, 543] on span "9710169947224756" at bounding box center [890, 547] width 91 height 11
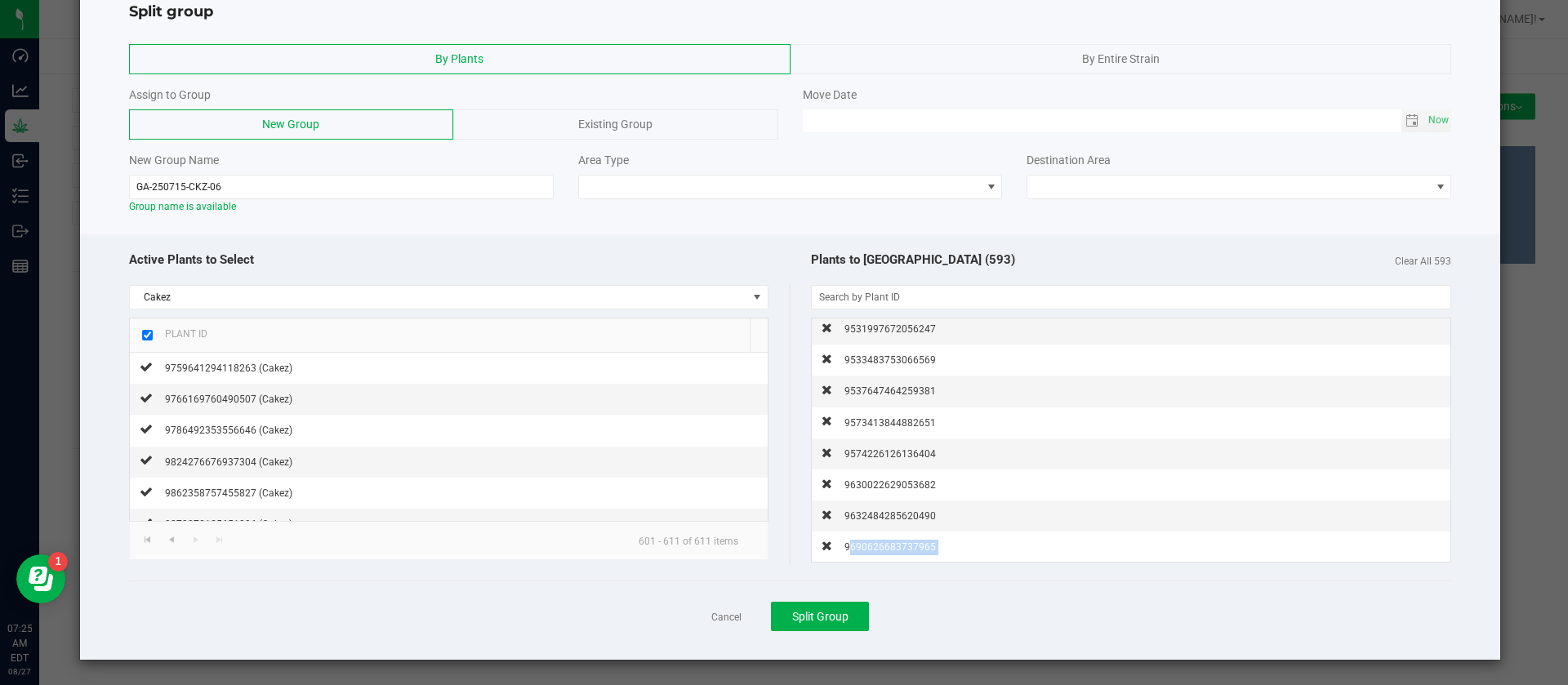
click at [880, 543] on span "9690626683737965" at bounding box center [890, 547] width 91 height 11
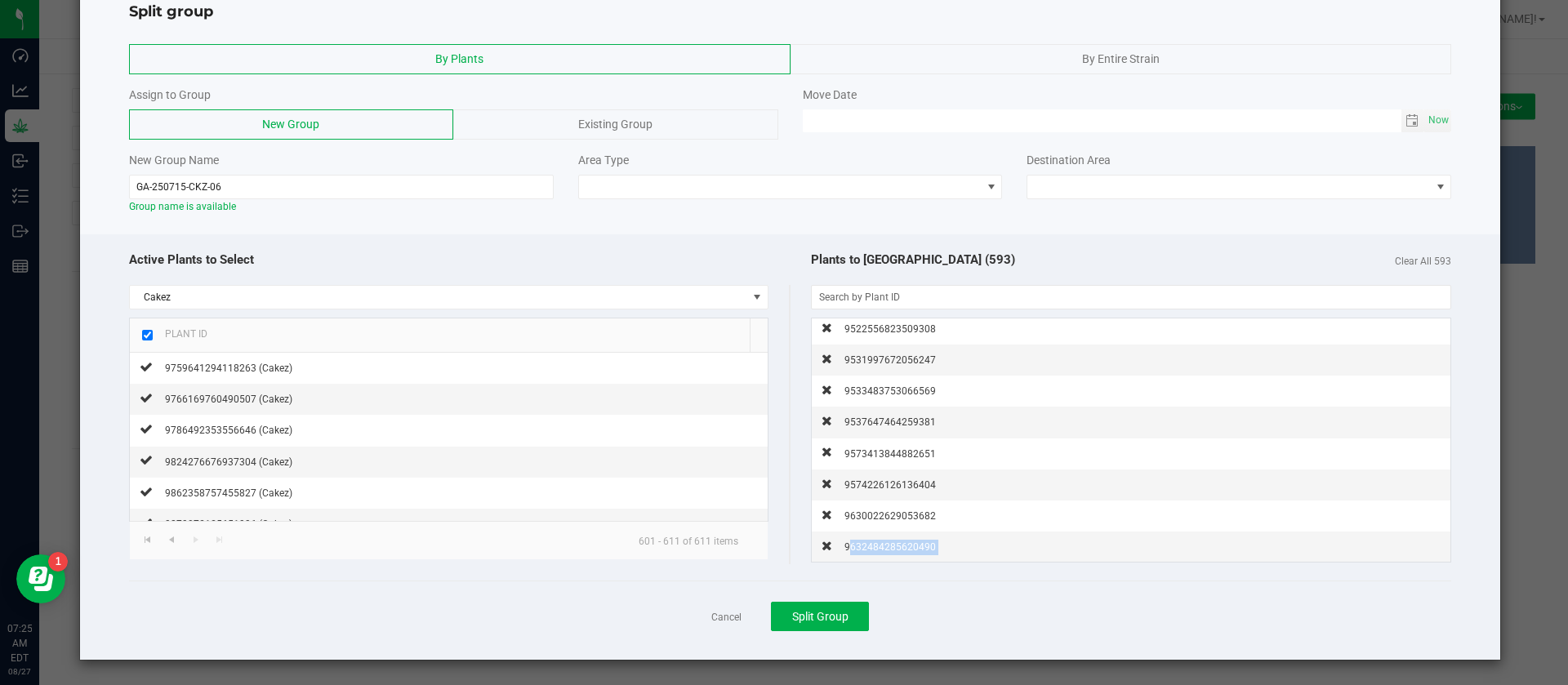
click at [880, 543] on span "9632484285620490" at bounding box center [890, 547] width 91 height 11
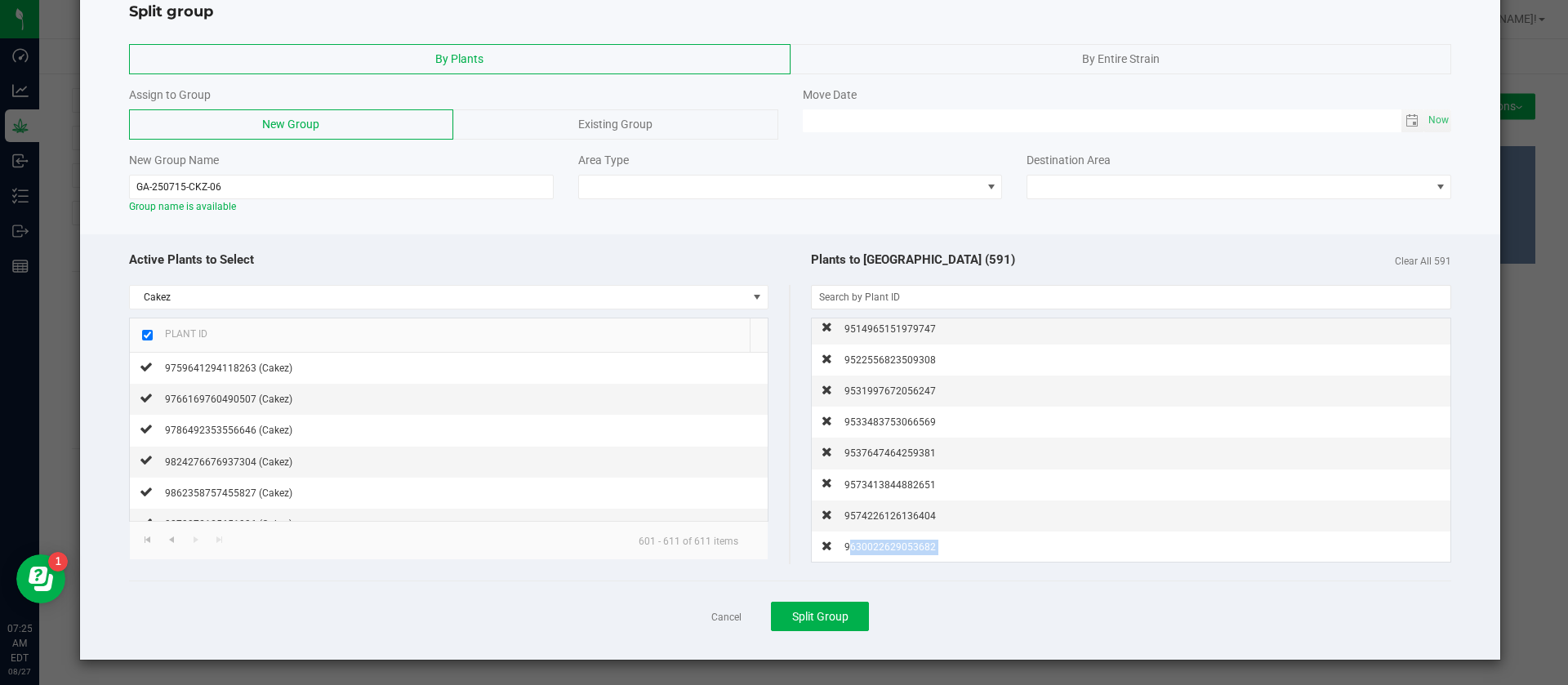
click at [880, 543] on span "9630022629053682" at bounding box center [890, 547] width 91 height 11
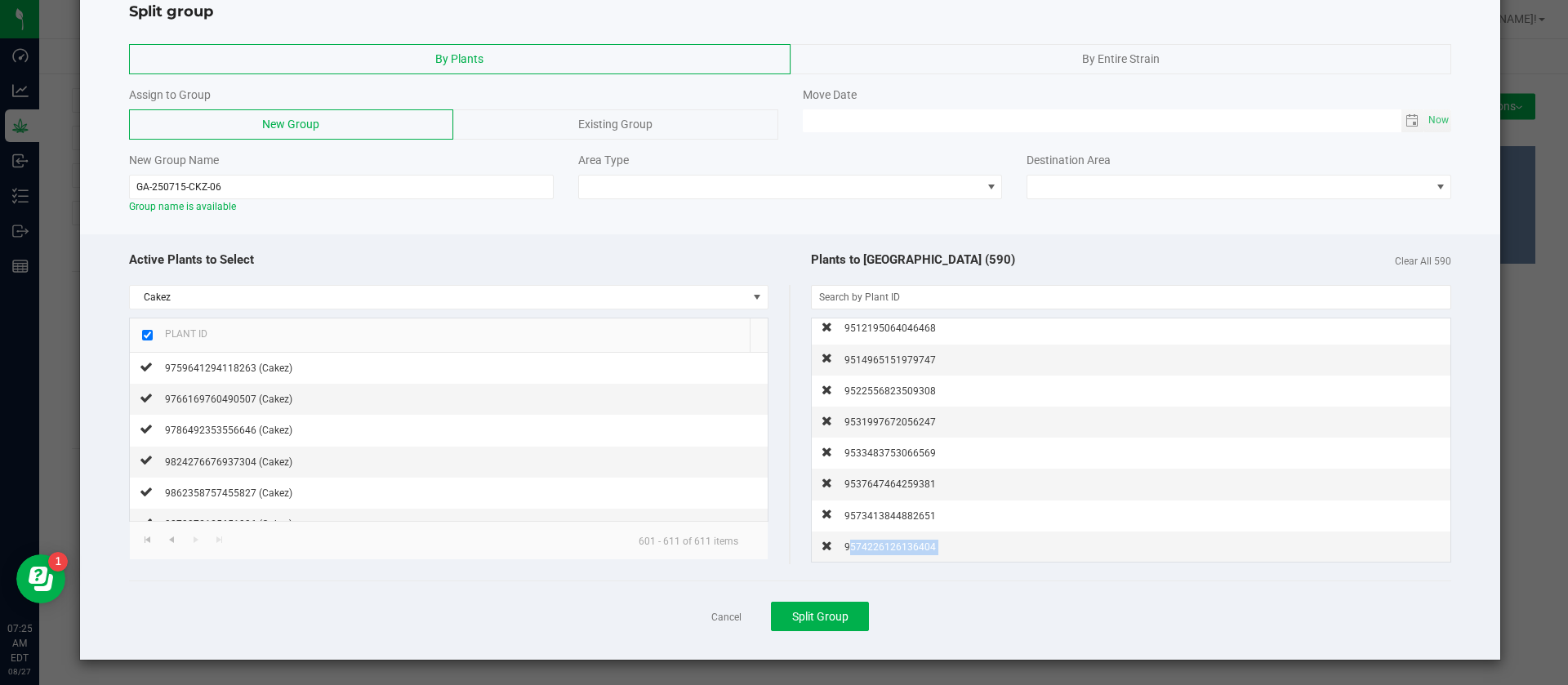
click at [880, 543] on span "9574226126136404" at bounding box center [890, 547] width 91 height 11
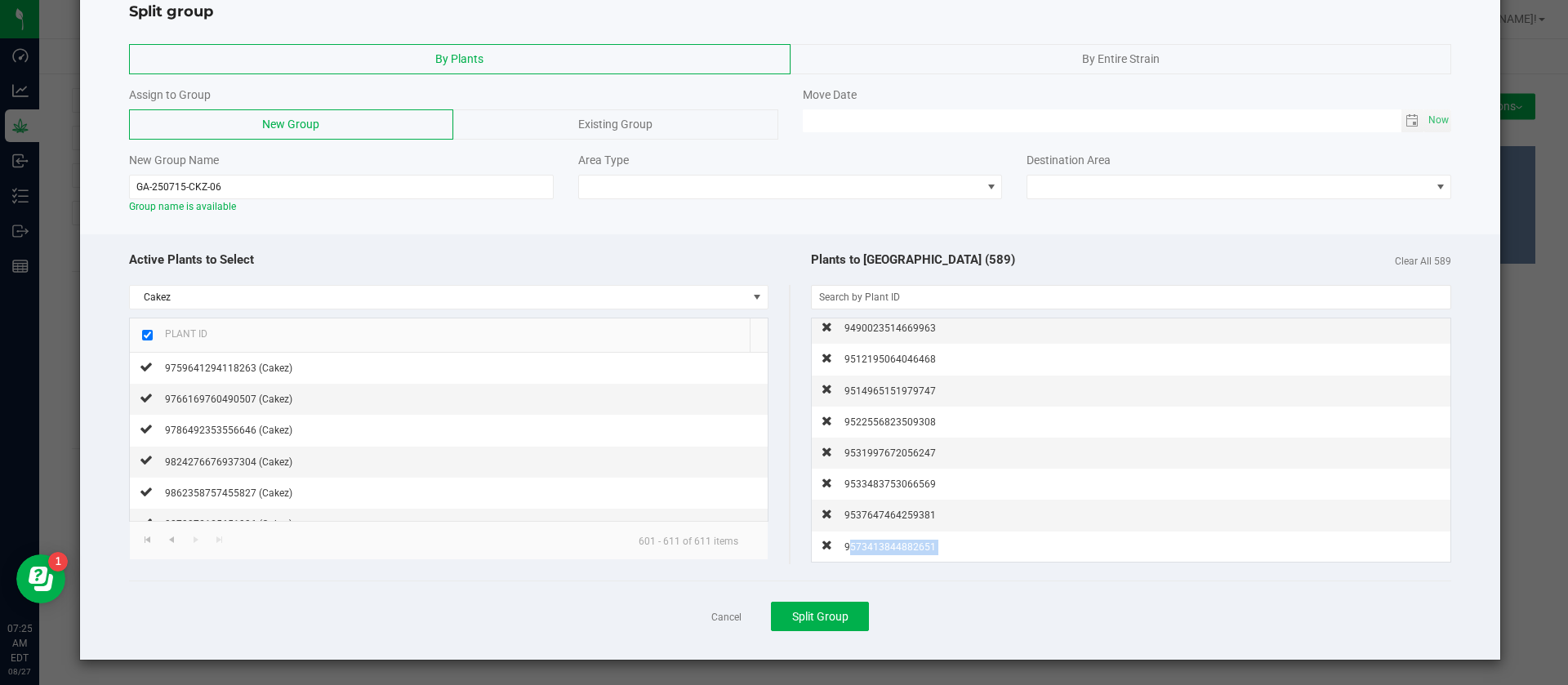
click at [880, 543] on span "9573413844882651" at bounding box center [890, 547] width 91 height 11
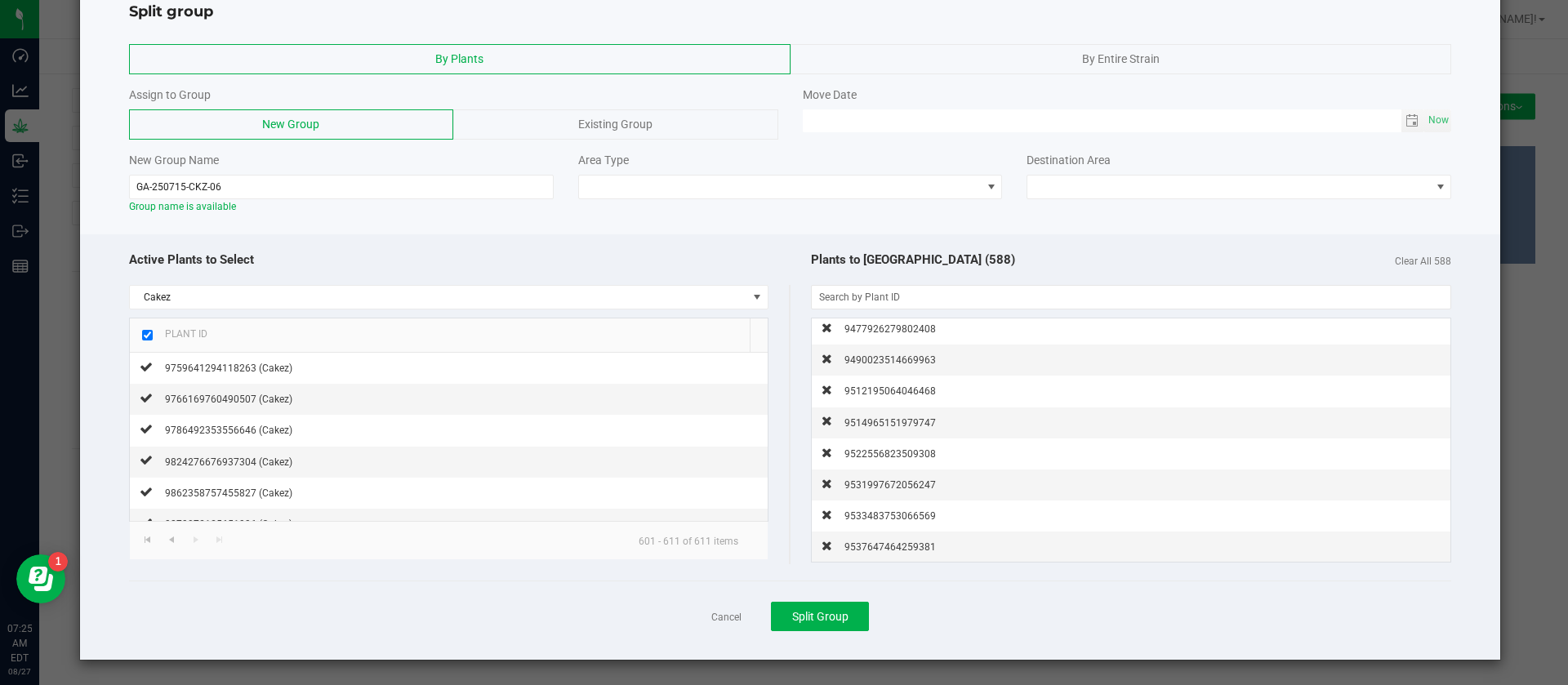
click at [880, 543] on span "9537647464259381" at bounding box center [890, 547] width 91 height 11
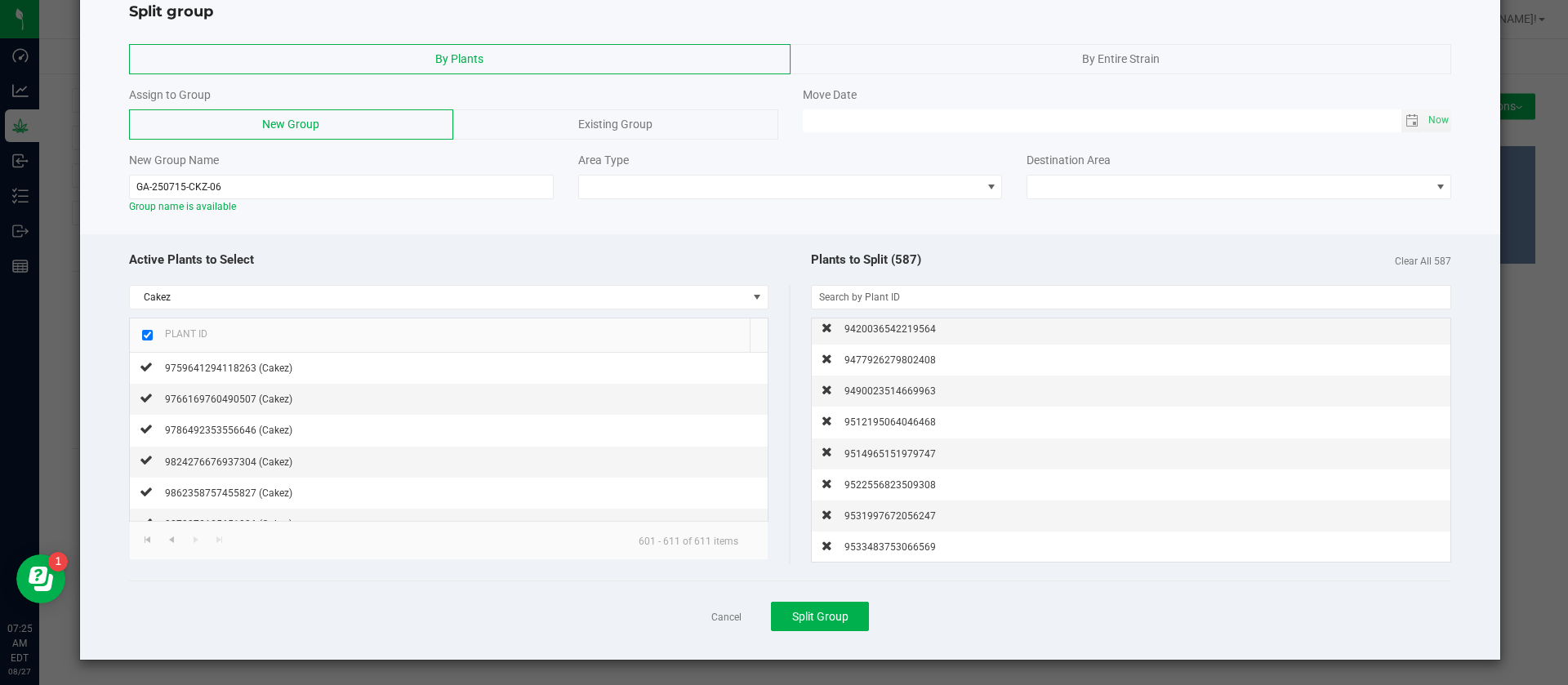
scroll to position [18071, 0]
click at [880, 543] on span "9533483753066569" at bounding box center [890, 547] width 91 height 11
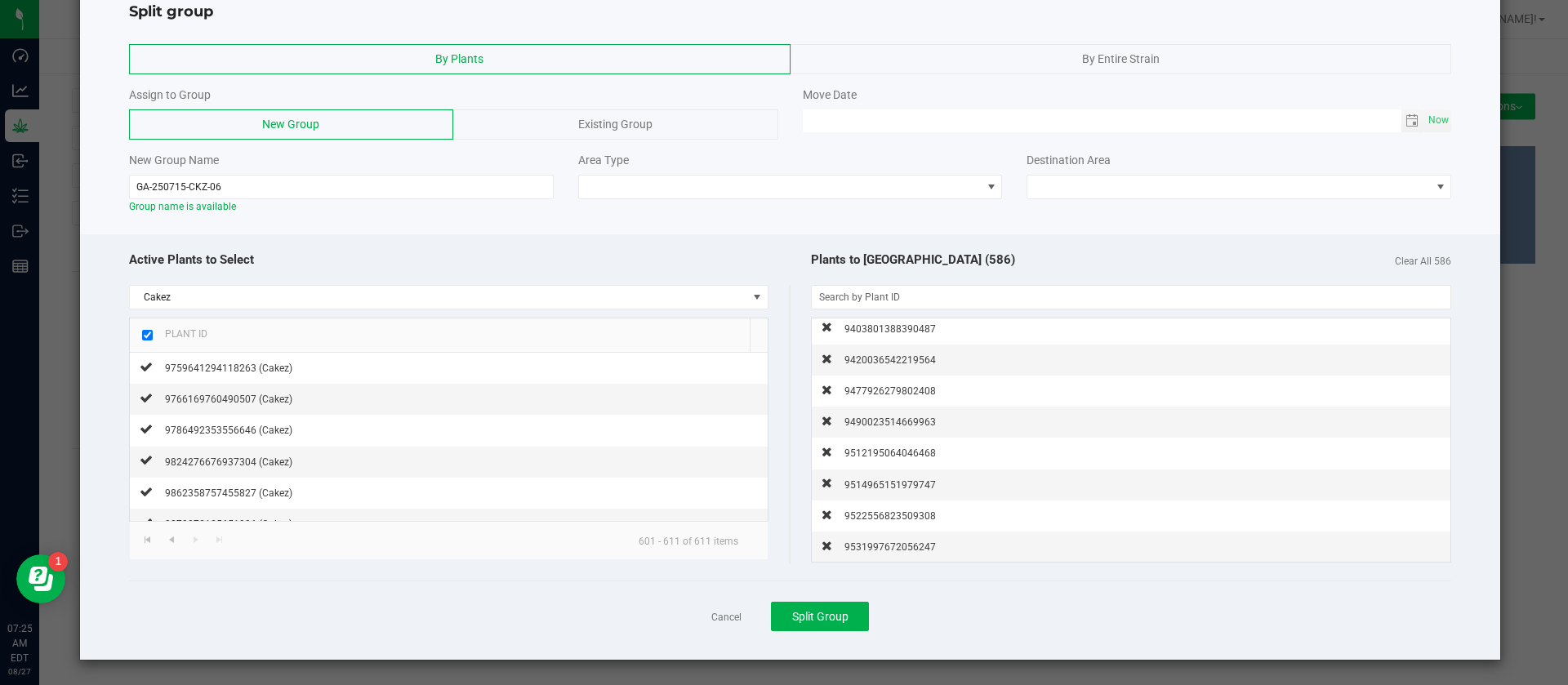
click at [880, 543] on span "9531997672056247" at bounding box center [890, 547] width 91 height 11
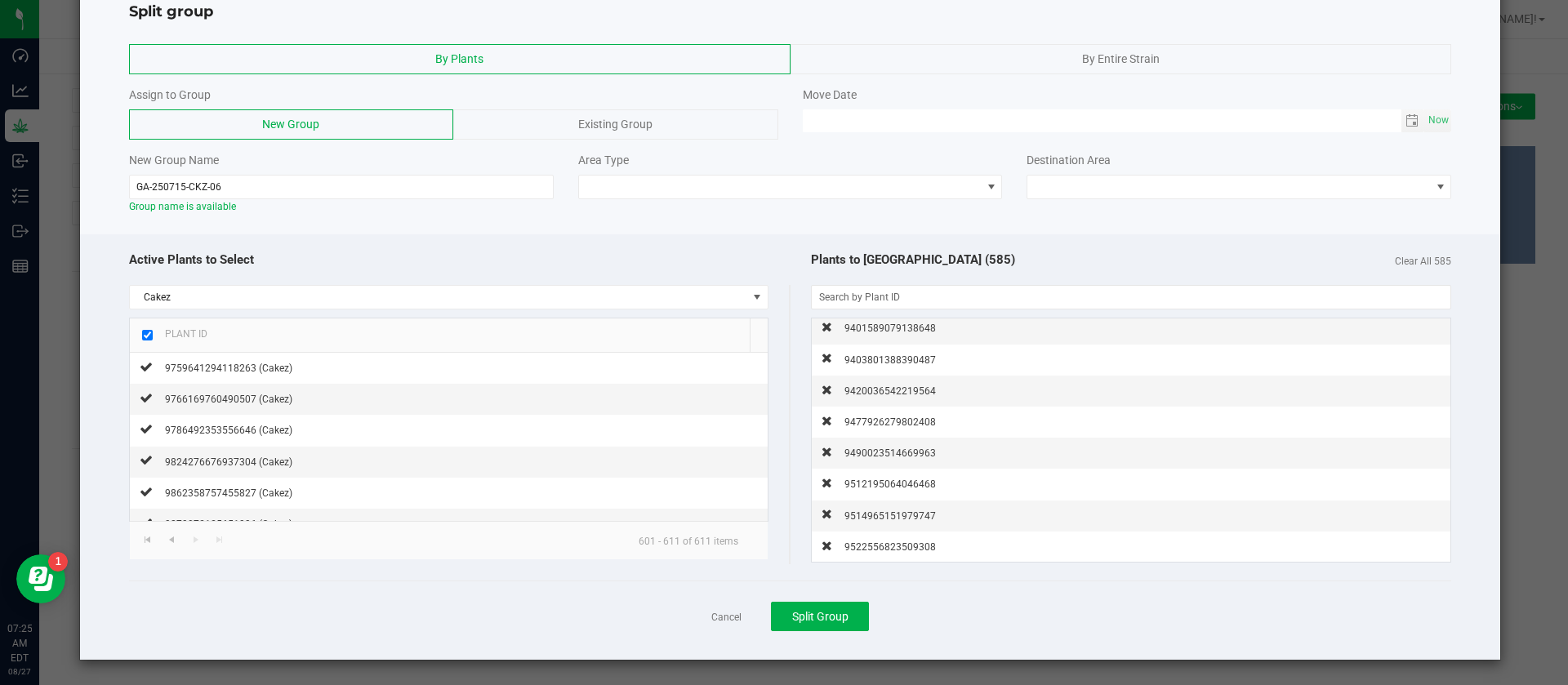
click at [880, 543] on span "9522556823509308" at bounding box center [890, 547] width 91 height 11
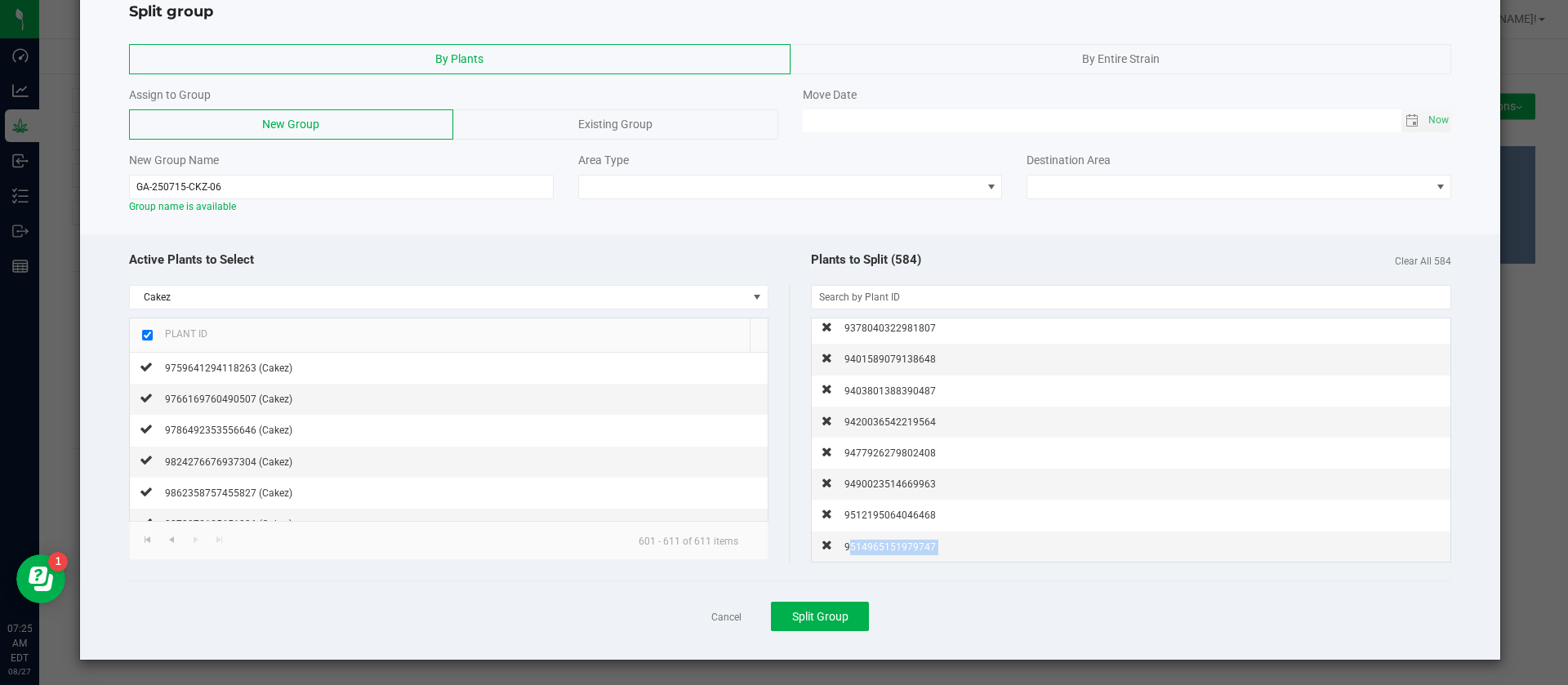
click at [880, 543] on span "9514965151979747" at bounding box center [890, 547] width 91 height 11
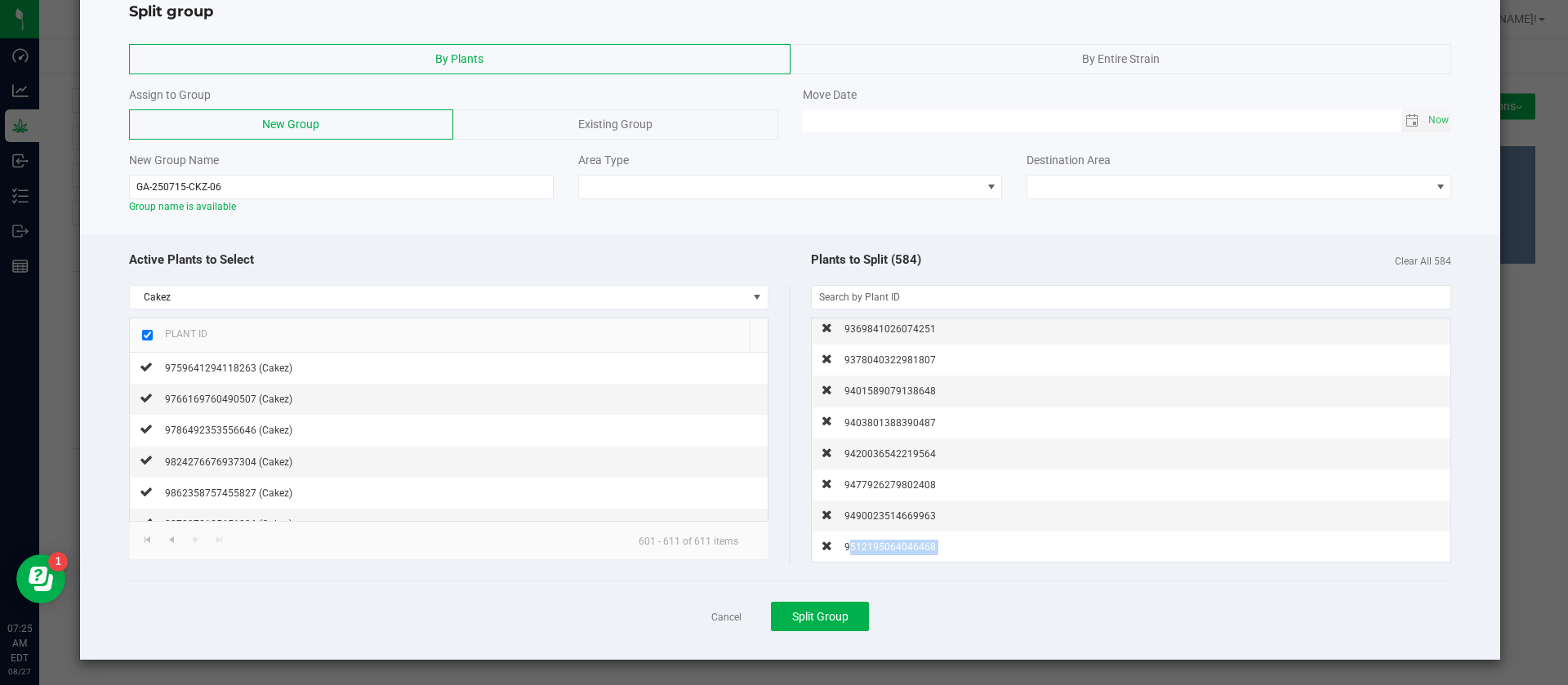
click at [880, 543] on span "9512195064046468" at bounding box center [890, 547] width 91 height 11
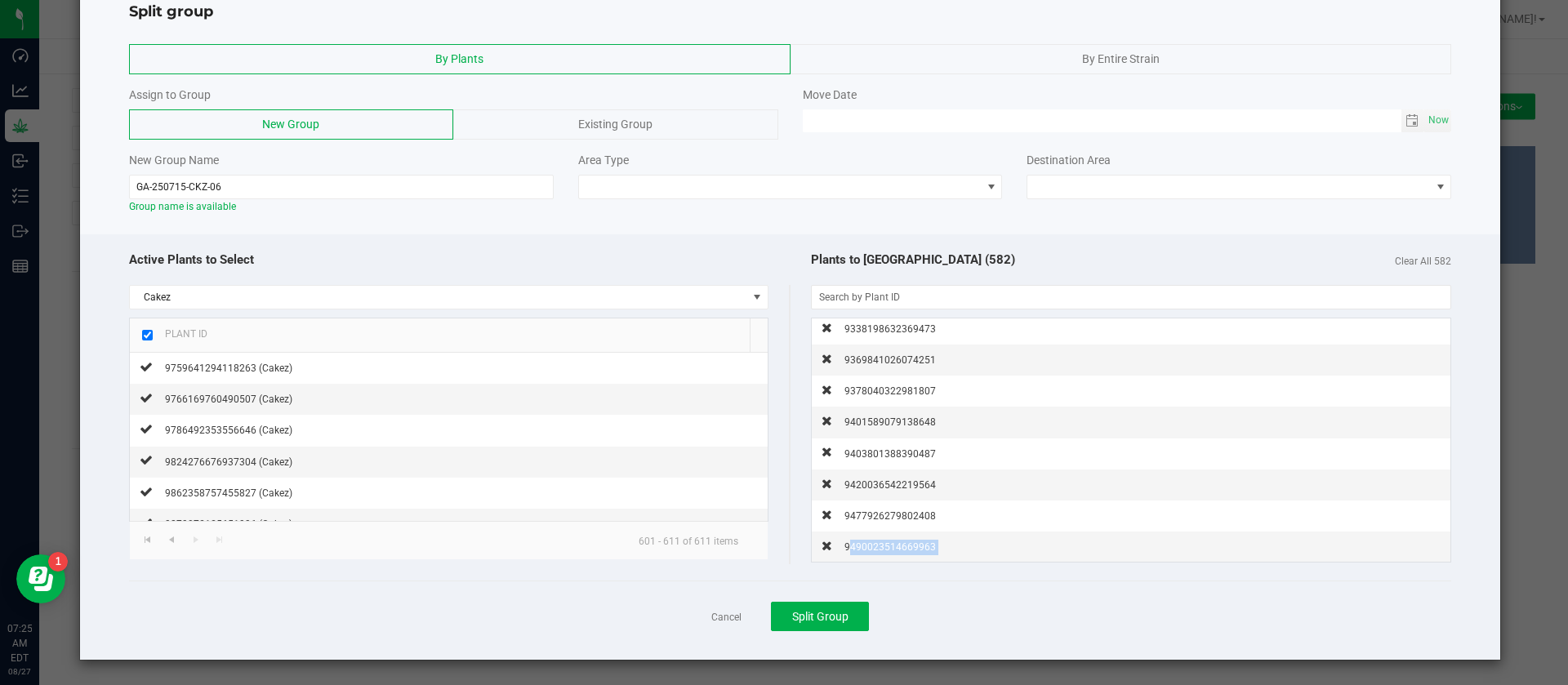
click at [880, 543] on span "9490023514669963" at bounding box center [890, 547] width 91 height 11
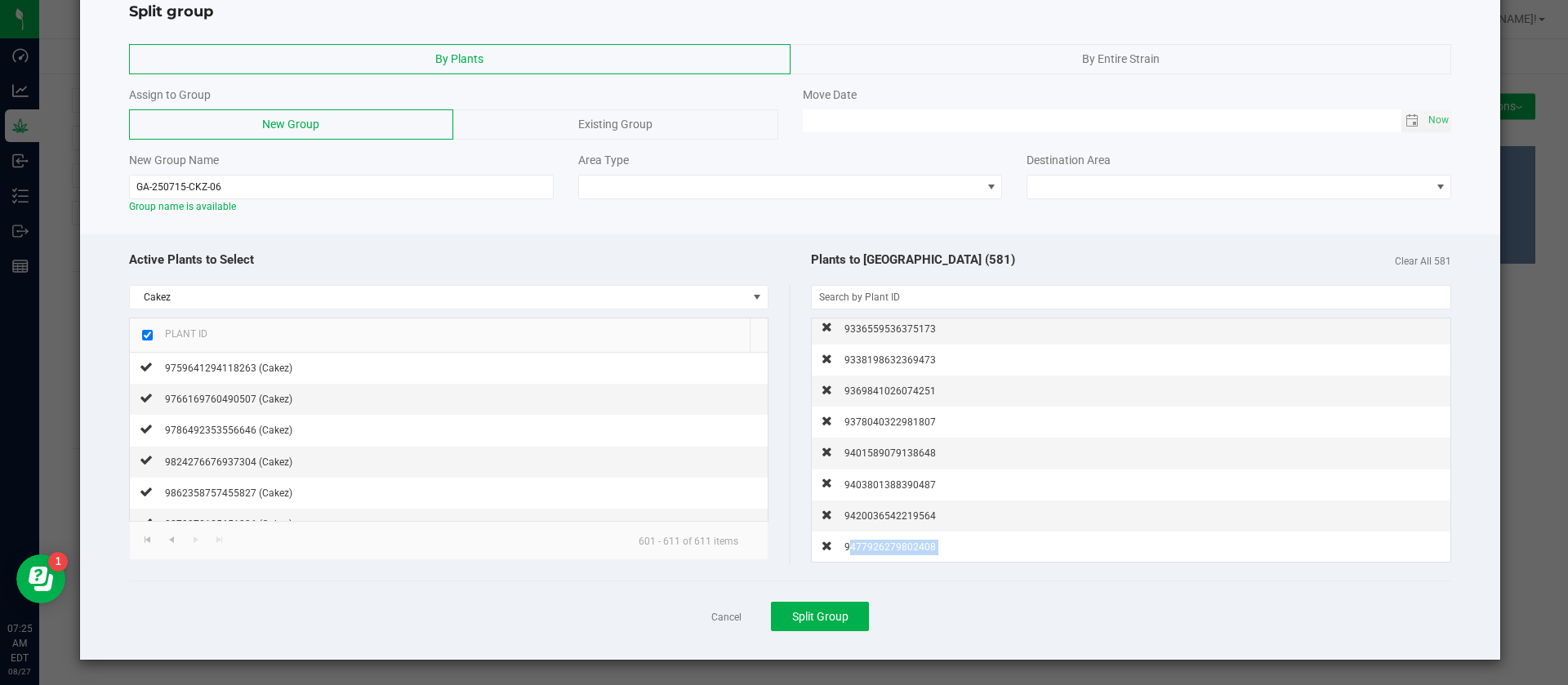
click at [880, 543] on span "9477926279802408" at bounding box center [890, 547] width 91 height 11
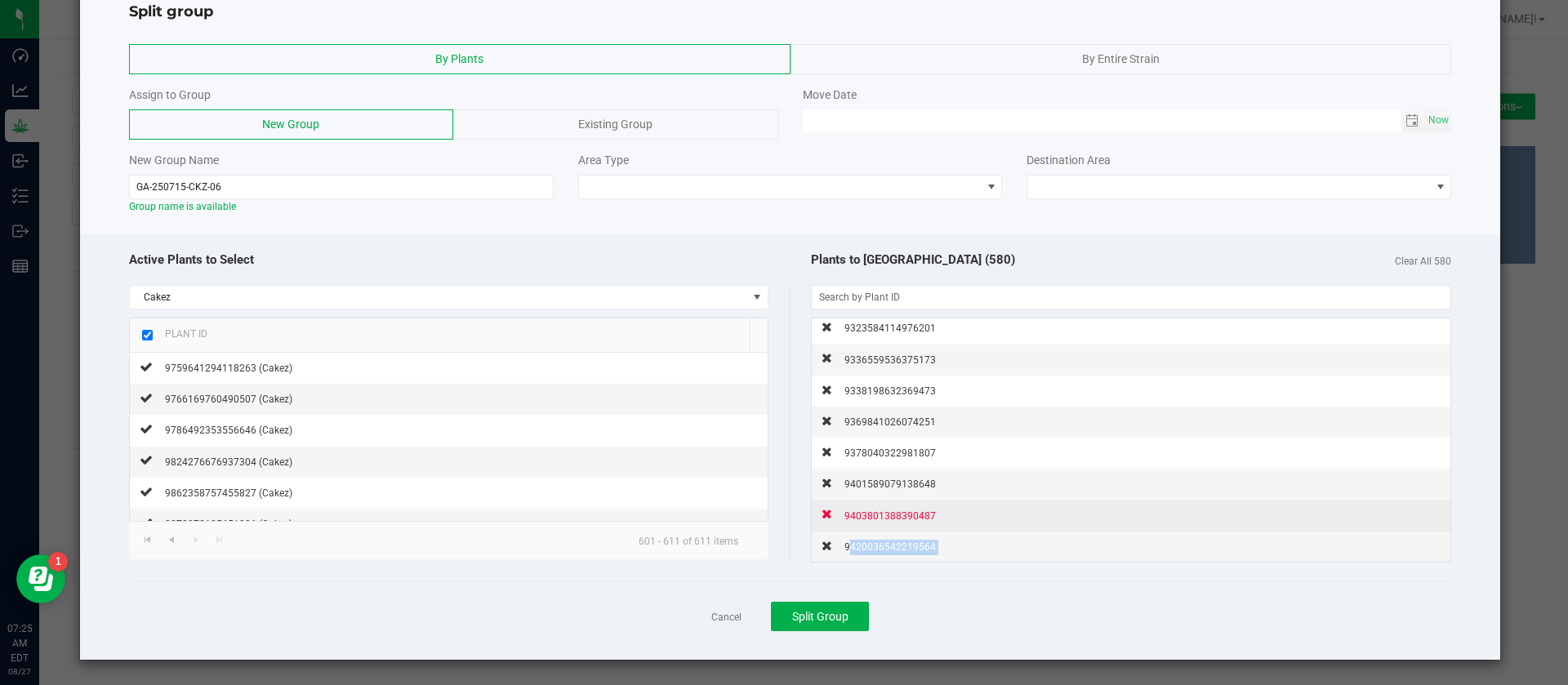
drag, startPoint x: 880, startPoint y: 543, endPoint x: 875, endPoint y: 550, distance: 8.6
click at [875, 549] on span "9420036542219564" at bounding box center [890, 547] width 91 height 11
click at [875, 522] on span "9403801388390487" at bounding box center [890, 516] width 91 height 11
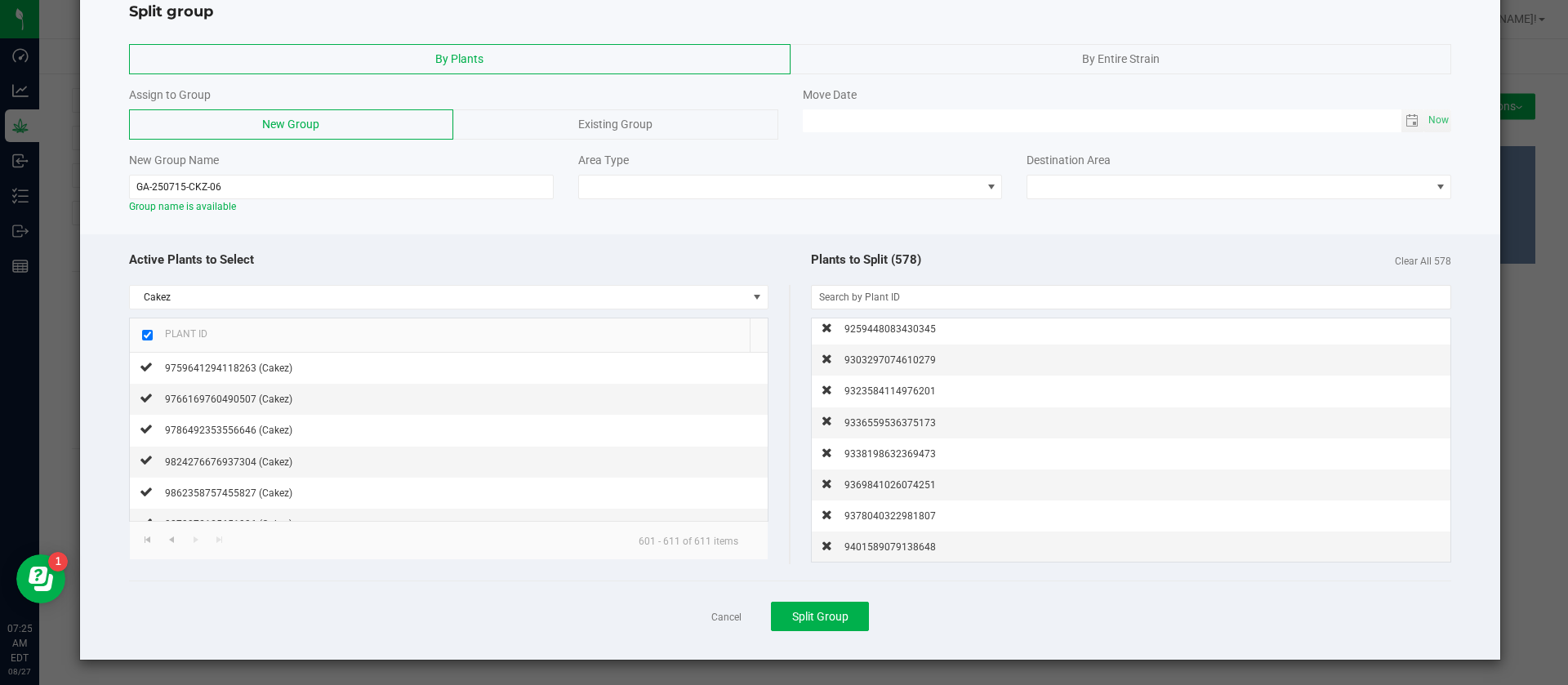
click at [875, 550] on span "9401589079138648" at bounding box center [890, 547] width 91 height 11
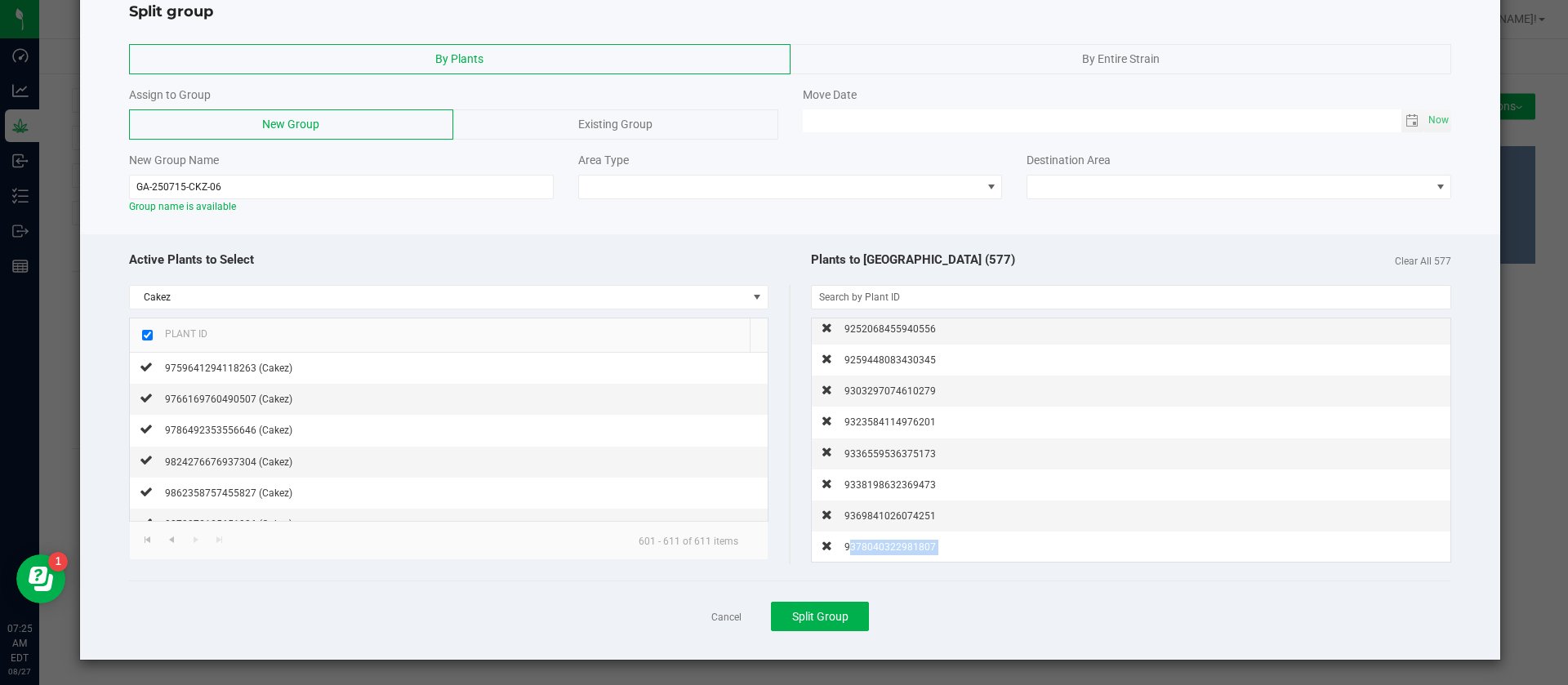
click at [875, 550] on span "9378040322981807" at bounding box center [890, 547] width 91 height 11
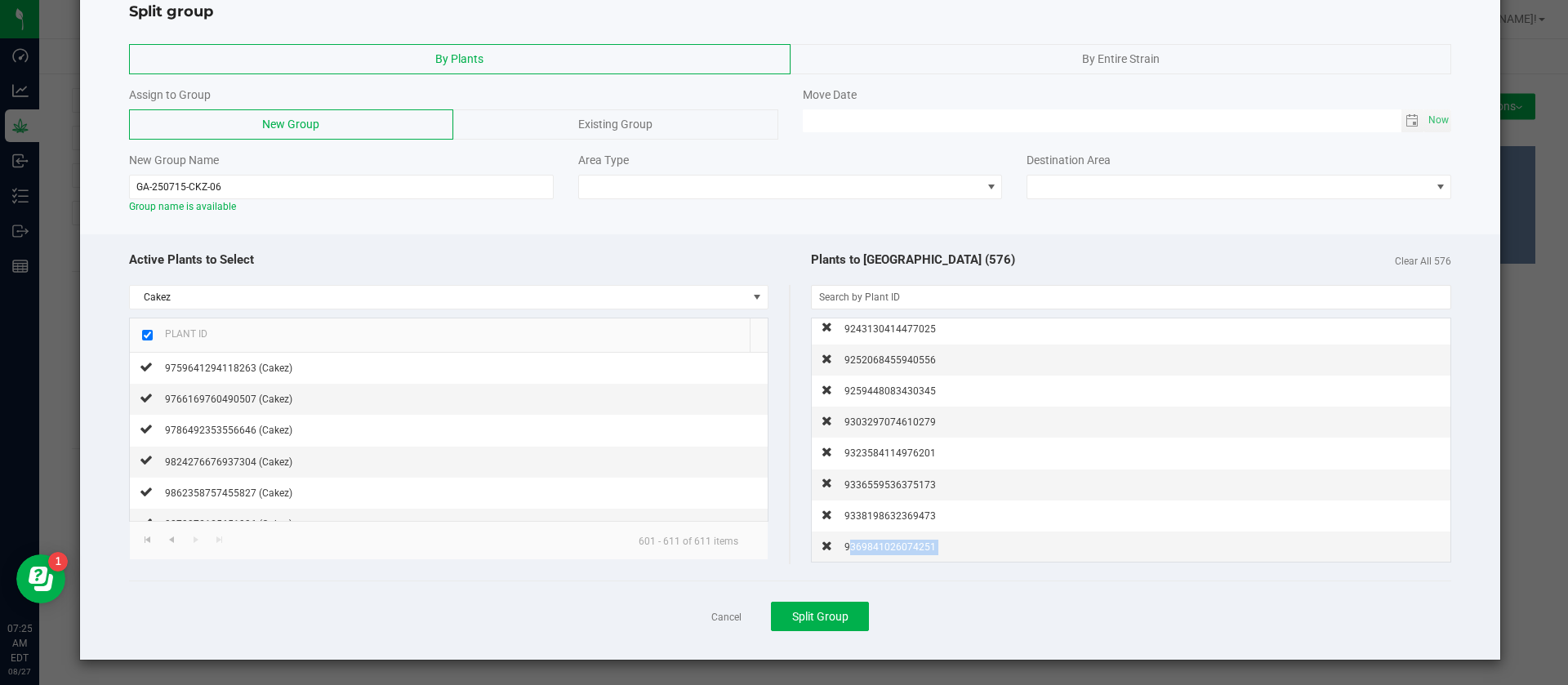
click at [875, 550] on span "9369841026074251" at bounding box center [890, 547] width 91 height 11
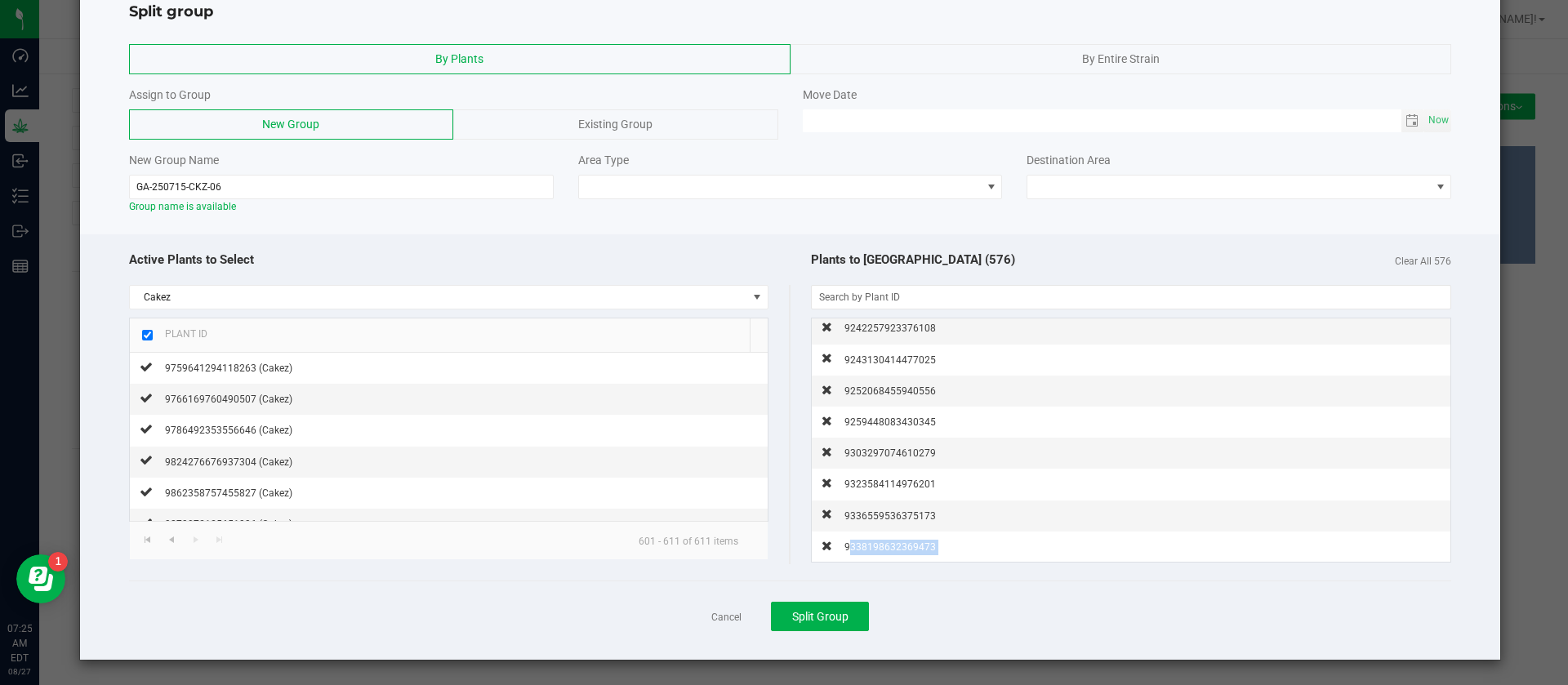
click at [875, 550] on span "9338198632369473" at bounding box center [890, 547] width 91 height 11
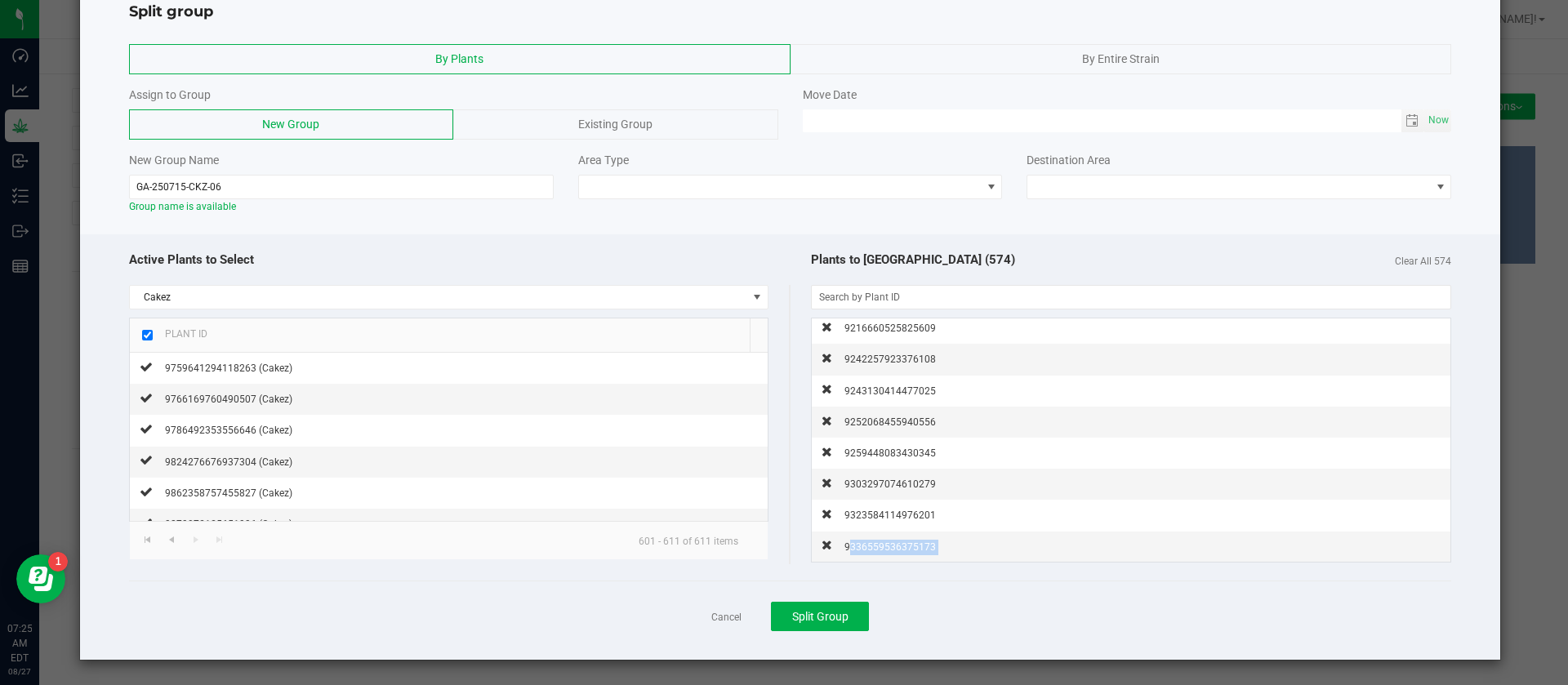
click at [875, 550] on span "9336559536375173" at bounding box center [890, 547] width 91 height 11
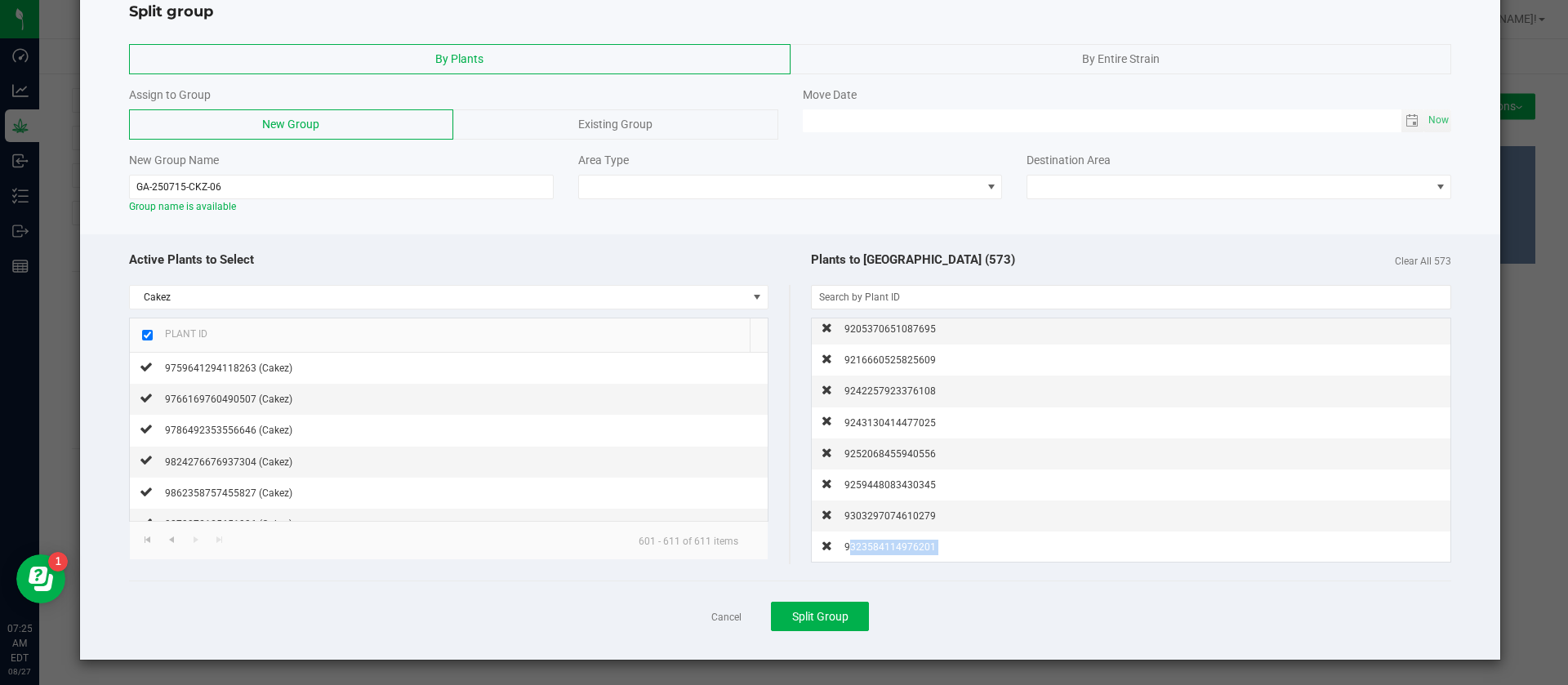
click at [875, 550] on span "9323584114976201" at bounding box center [890, 547] width 91 height 11
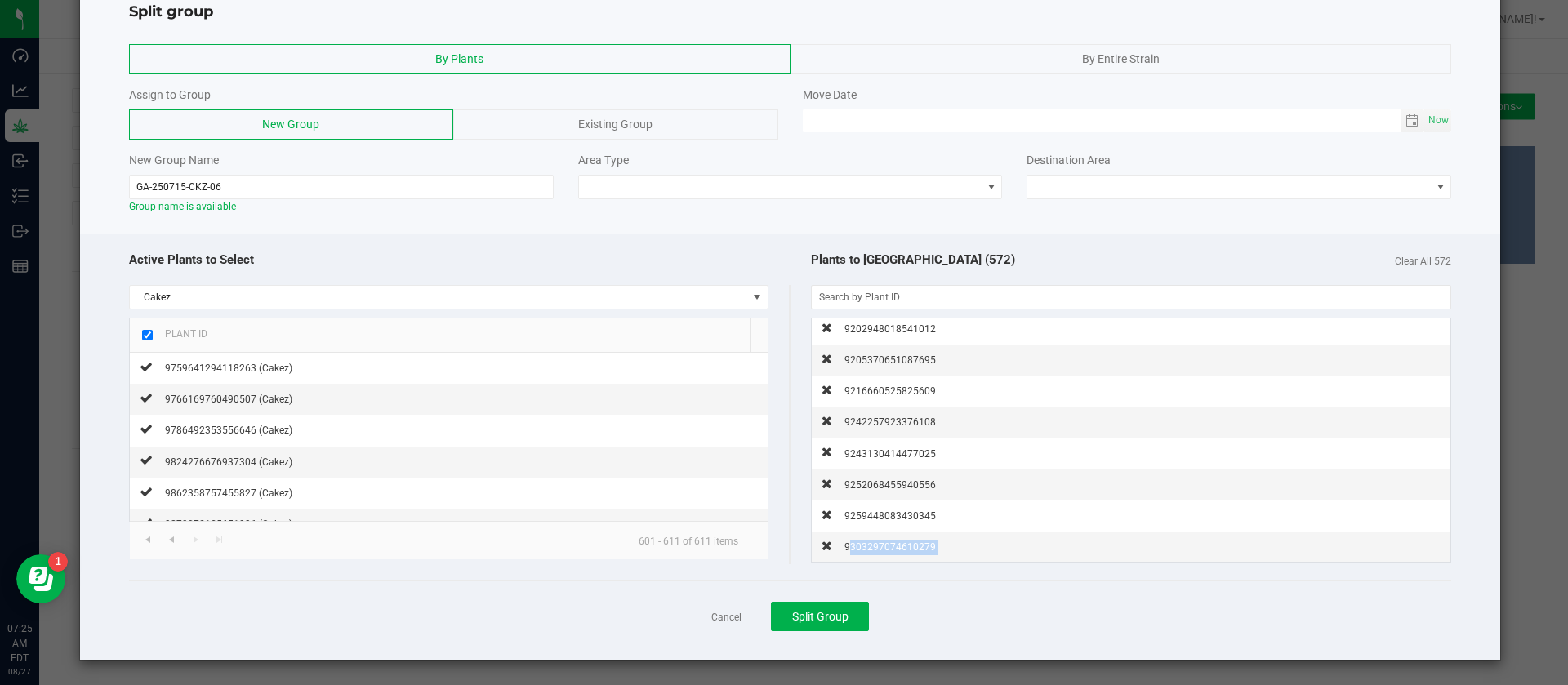
click at [875, 550] on span "9303297074610279" at bounding box center [890, 547] width 91 height 11
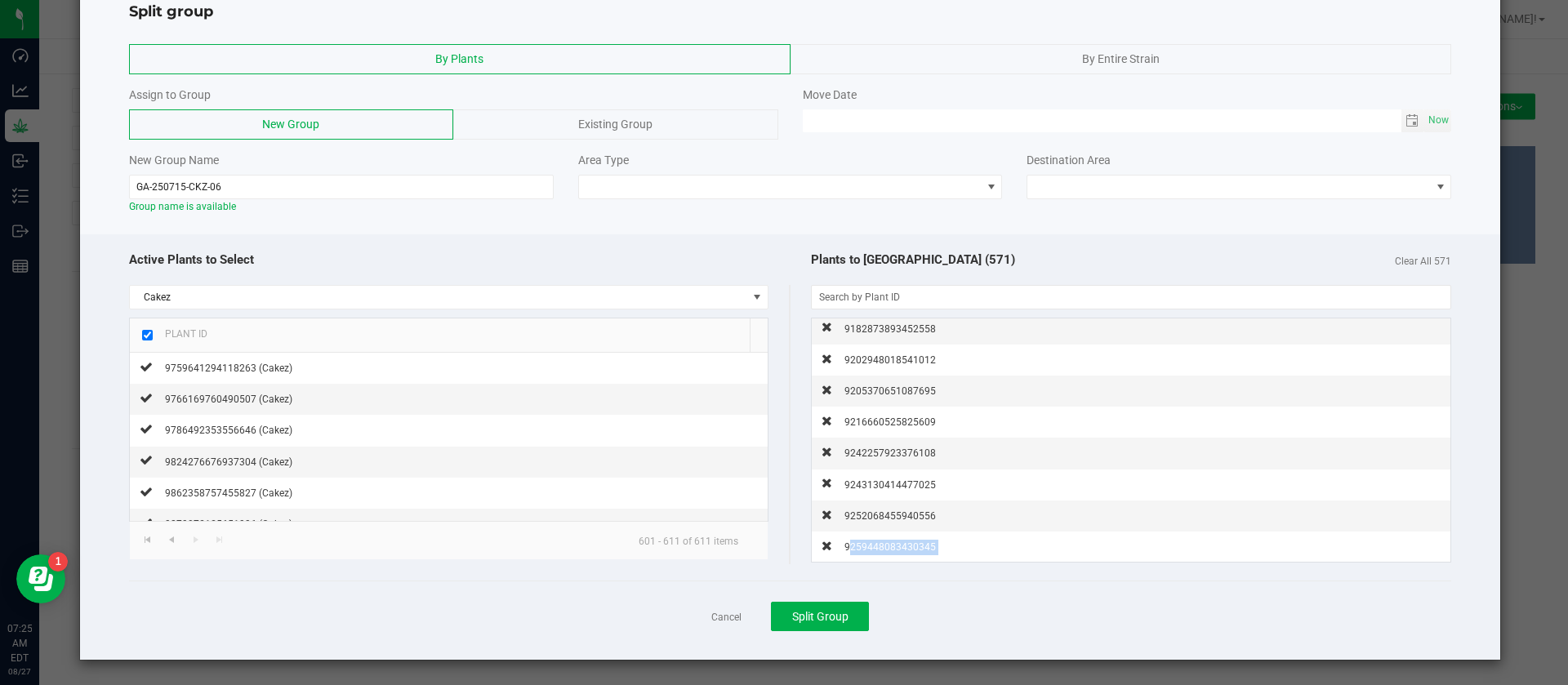
click at [875, 550] on span "9259448083430345" at bounding box center [890, 547] width 91 height 11
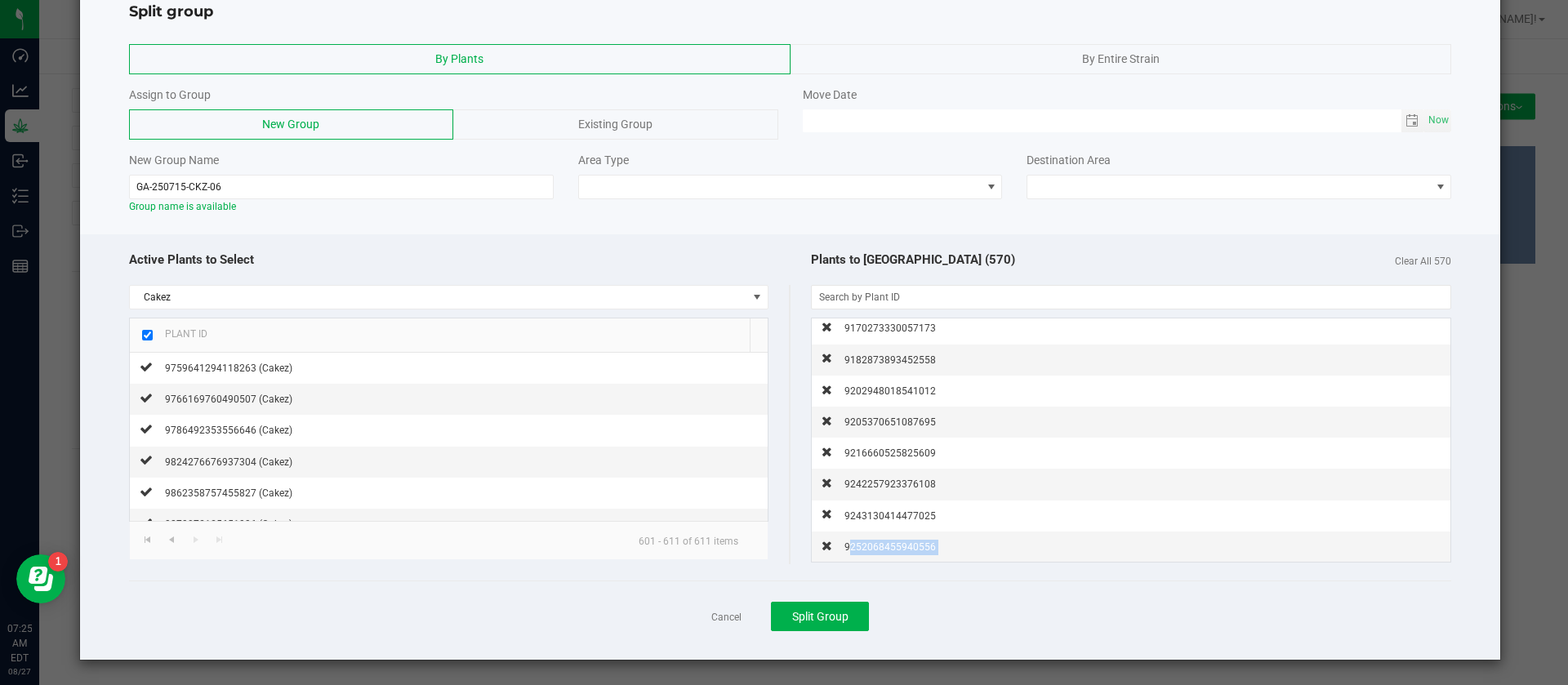
click at [875, 550] on span "9252068455940556" at bounding box center [890, 547] width 91 height 11
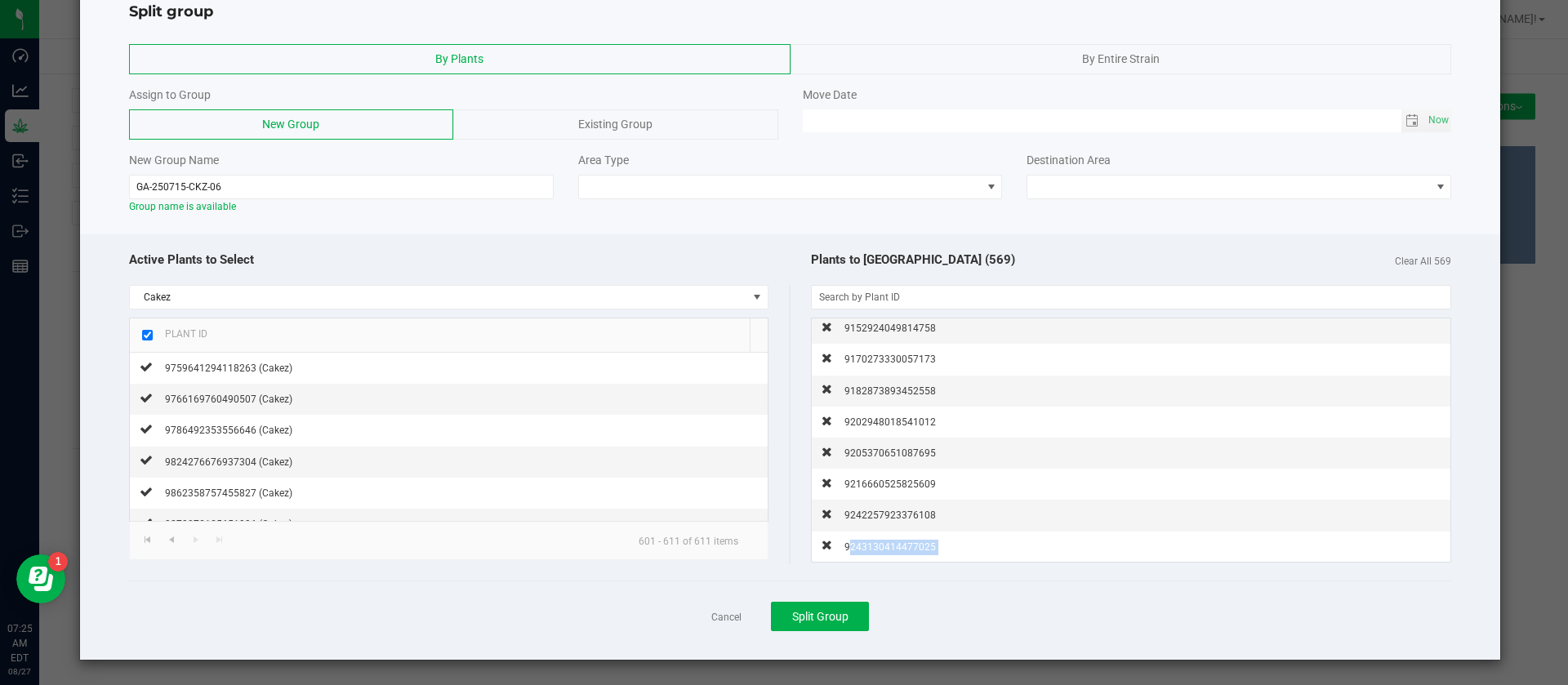
click at [875, 550] on span "9243130414477025" at bounding box center [890, 547] width 91 height 11
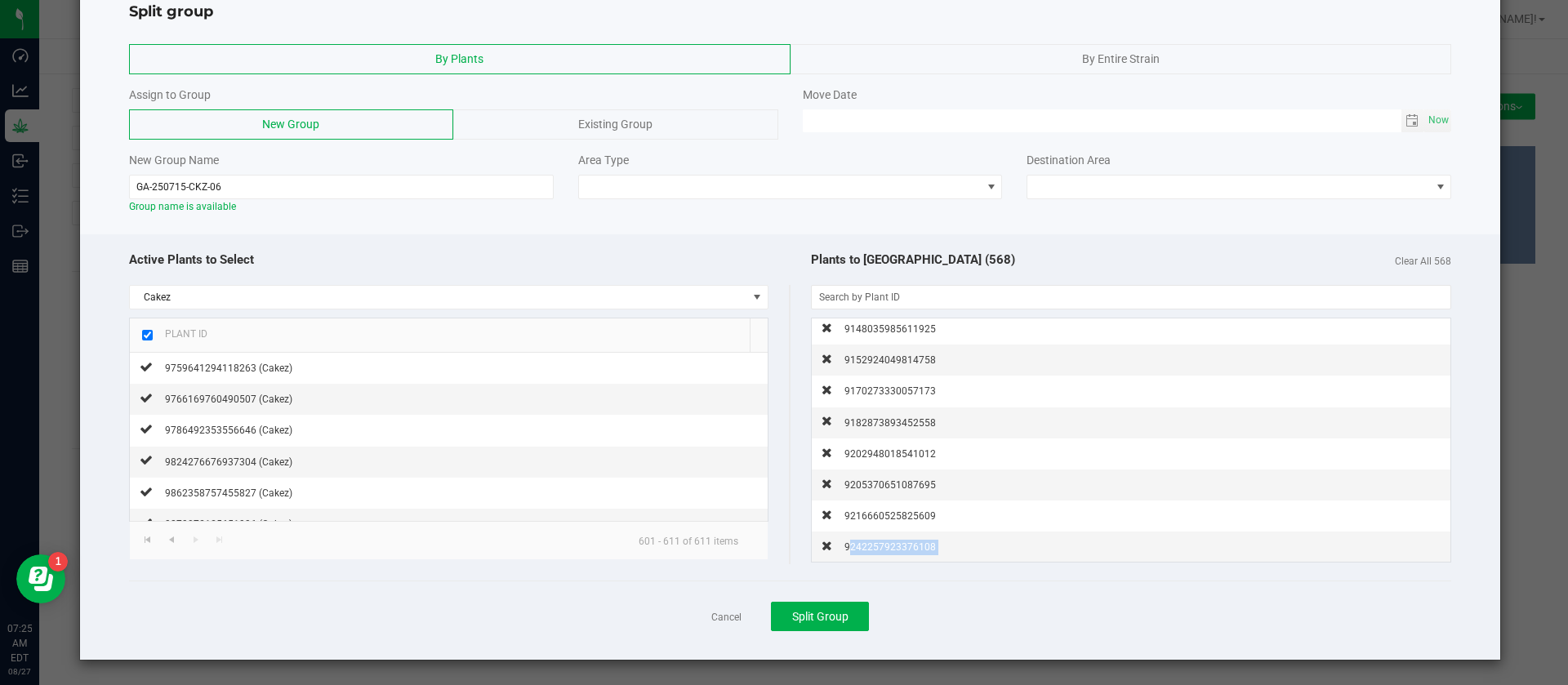
click at [875, 550] on span "9242257923376108" at bounding box center [890, 547] width 91 height 11
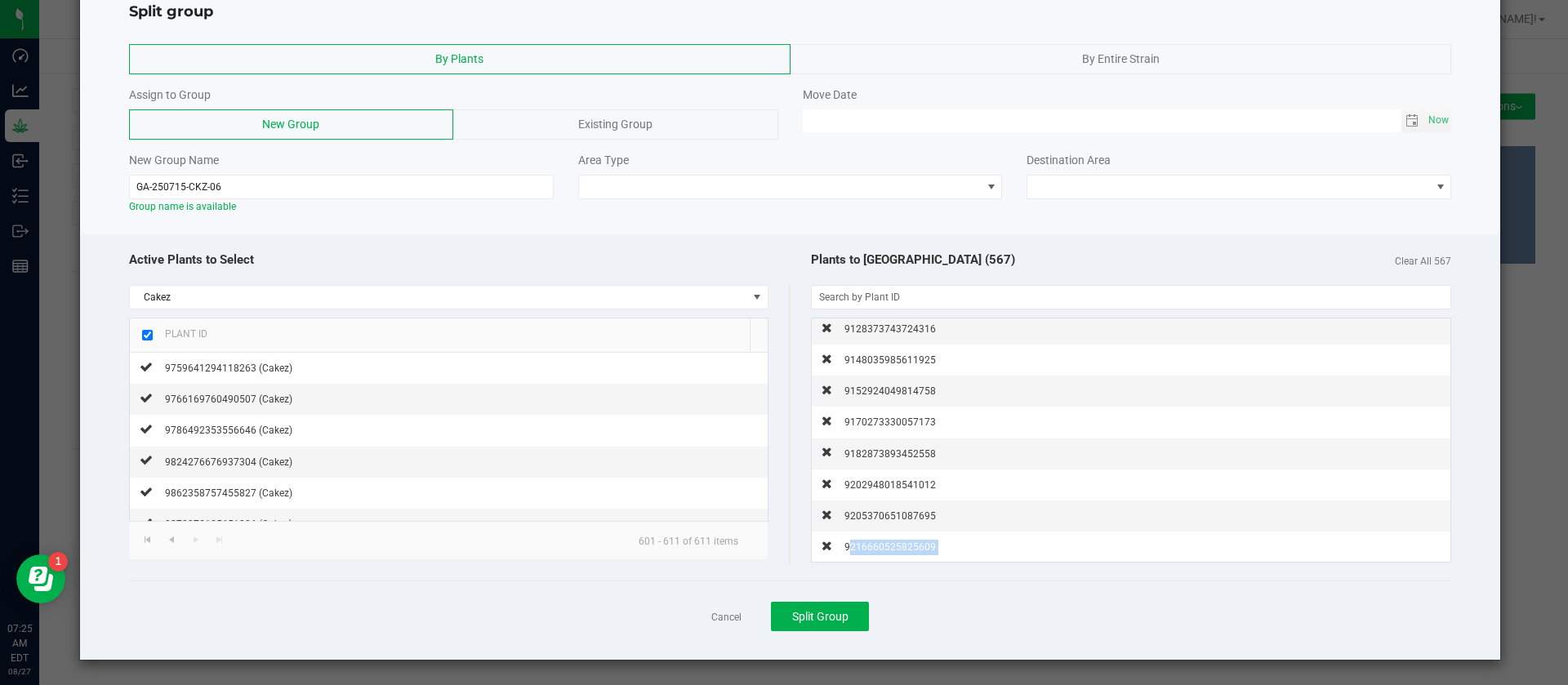
click at [875, 550] on span "9216660525825609" at bounding box center [890, 547] width 91 height 11
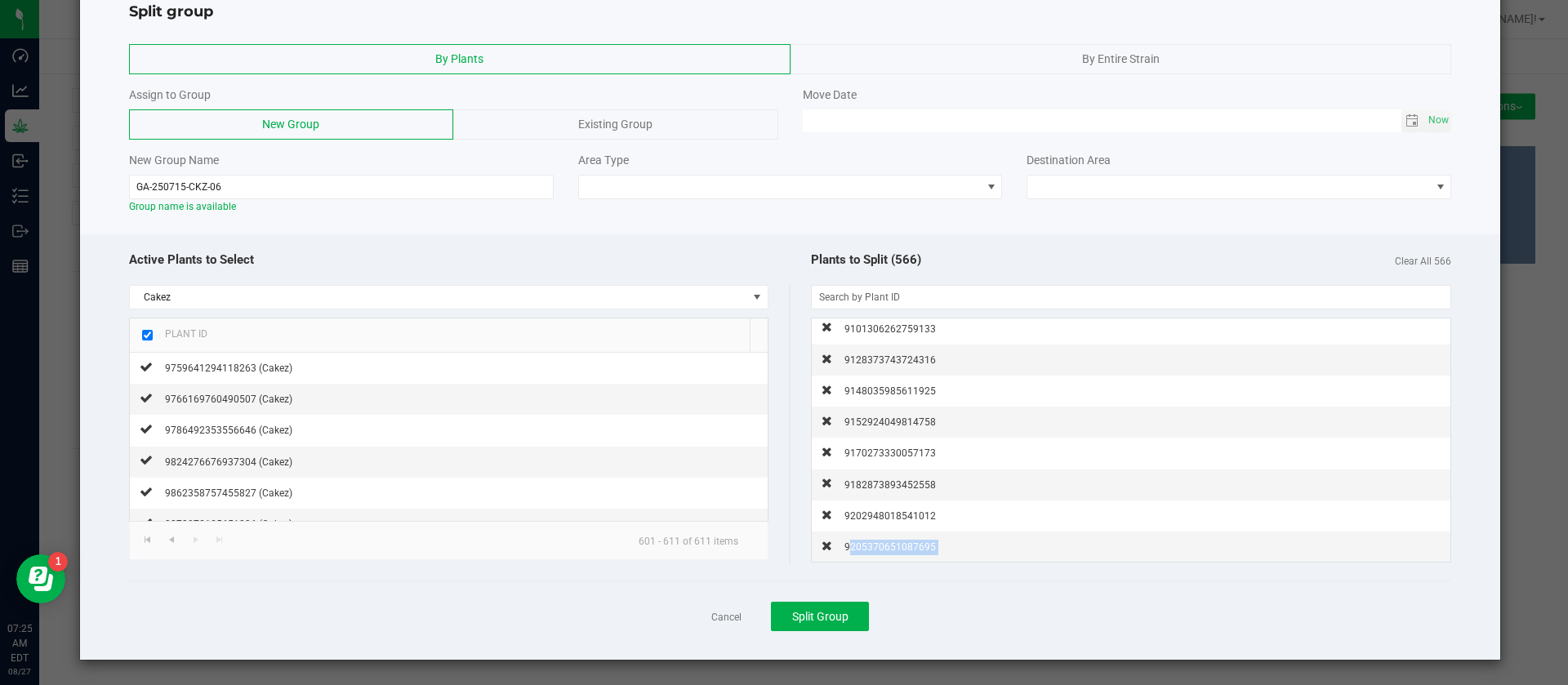
click at [875, 550] on span "9205370651087695" at bounding box center [890, 547] width 91 height 11
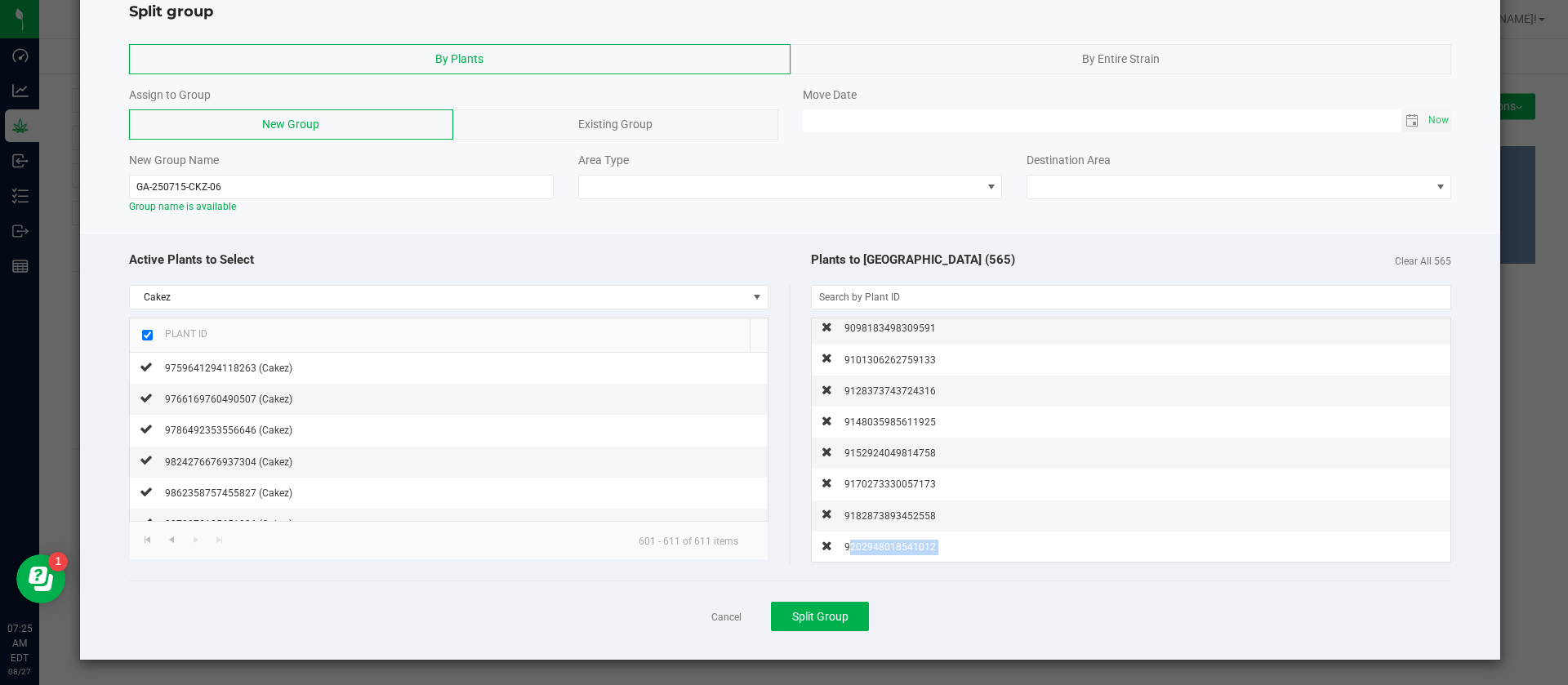
click at [875, 550] on span "9202948018541012" at bounding box center [890, 547] width 91 height 11
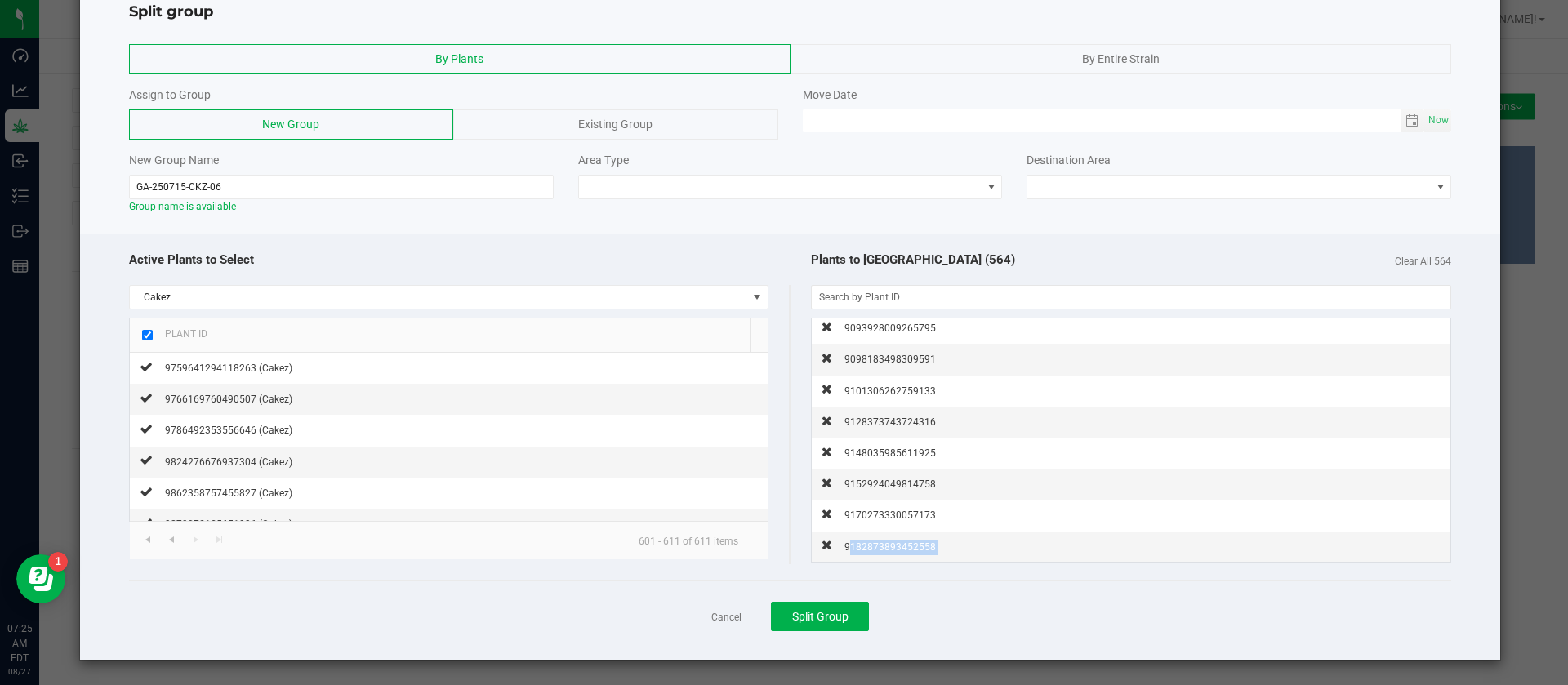
click at [875, 550] on span "9182873893452558" at bounding box center [890, 547] width 91 height 11
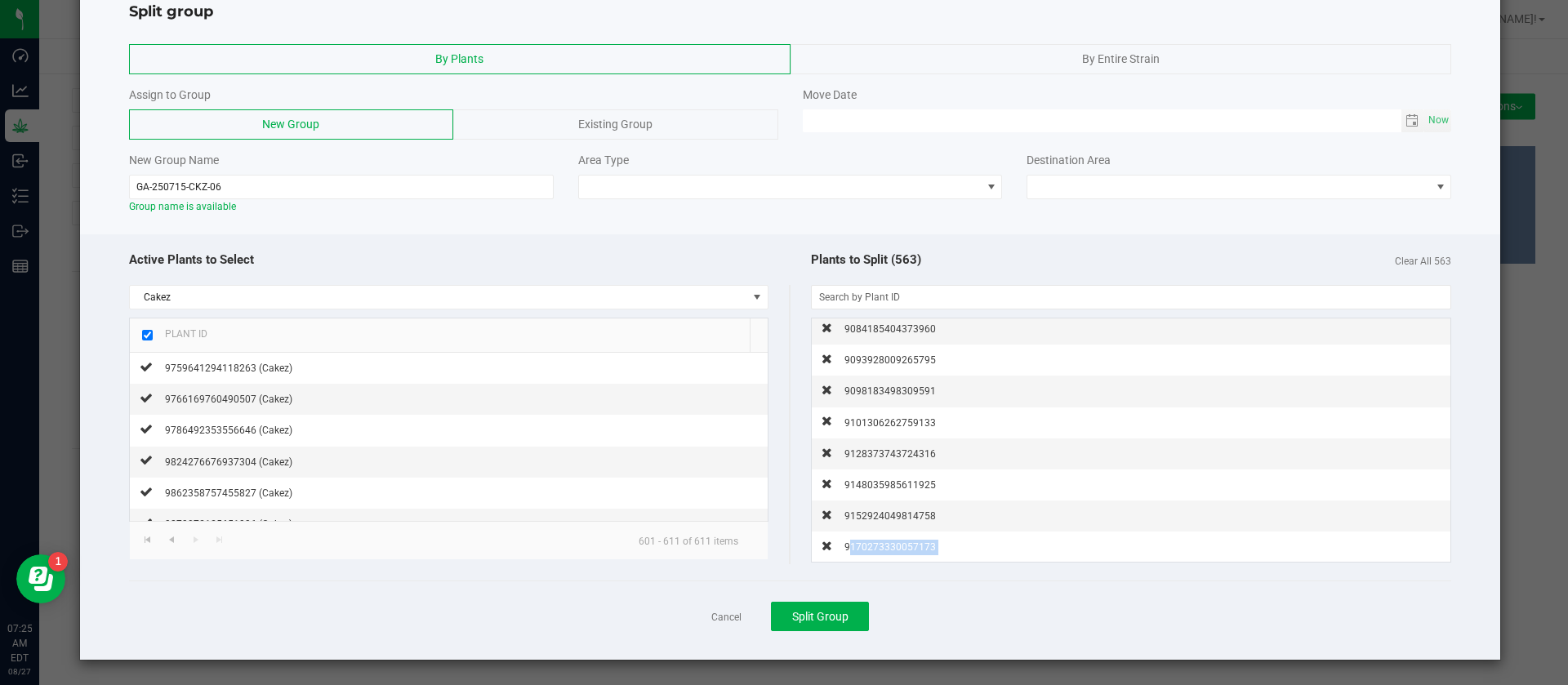
click at [875, 550] on span "9170273330057173" at bounding box center [890, 547] width 91 height 11
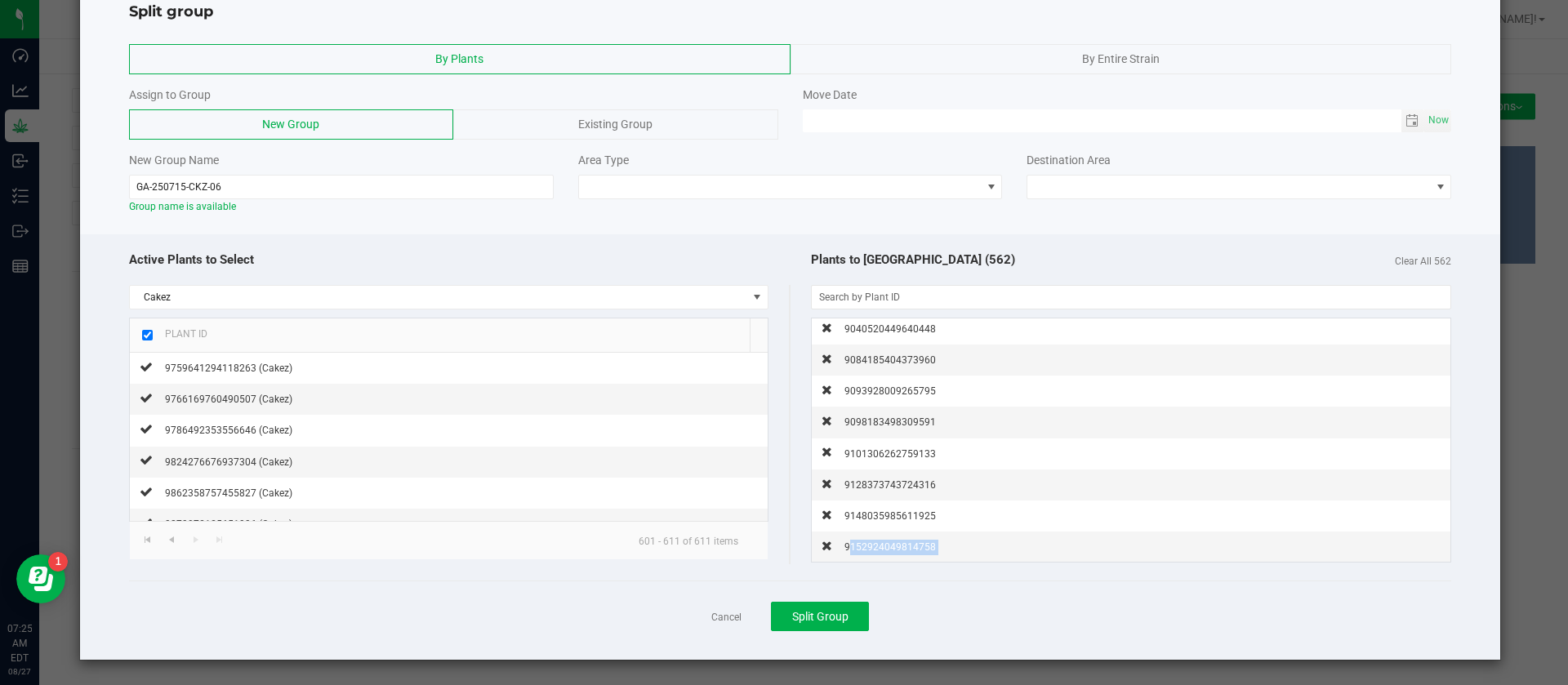
click at [875, 550] on span "9152924049814758" at bounding box center [890, 547] width 91 height 11
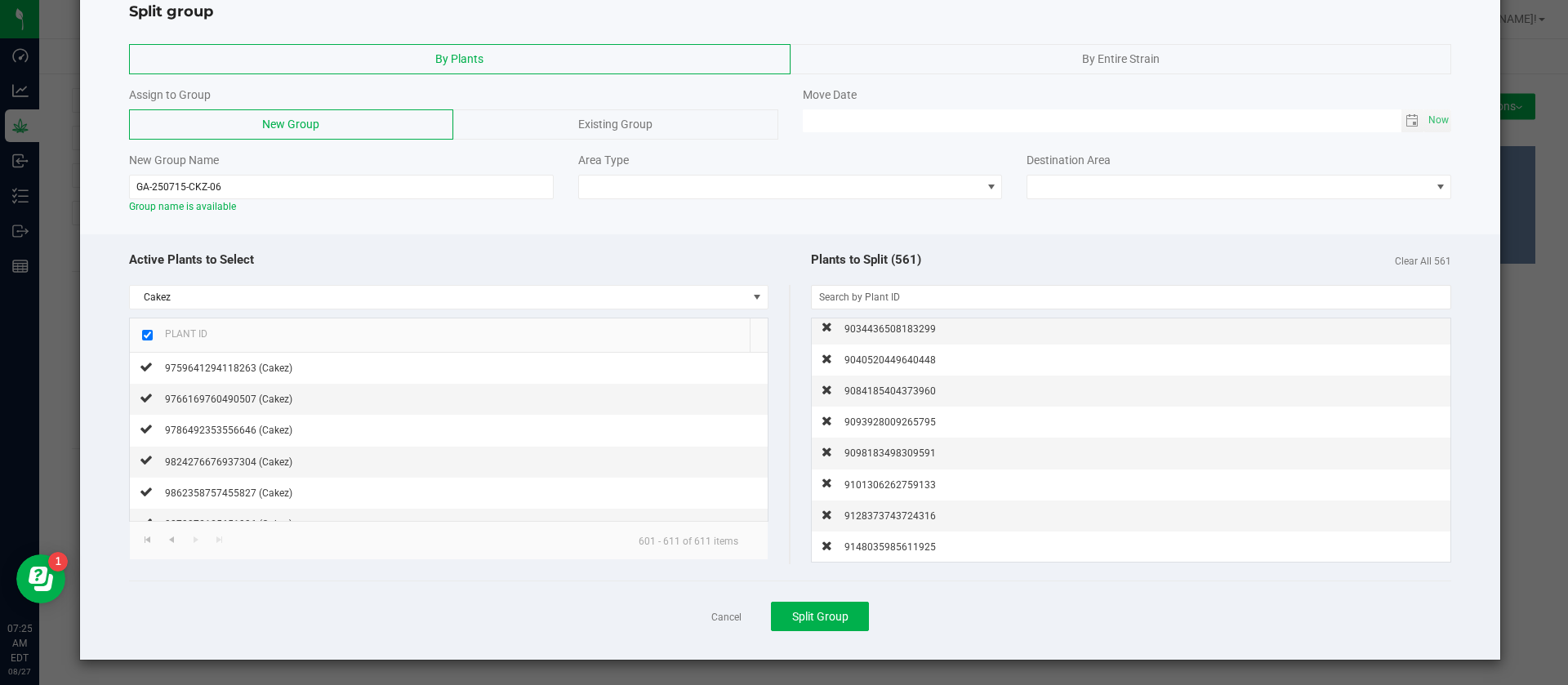
click at [875, 550] on span "9148035985611925" at bounding box center [890, 547] width 91 height 11
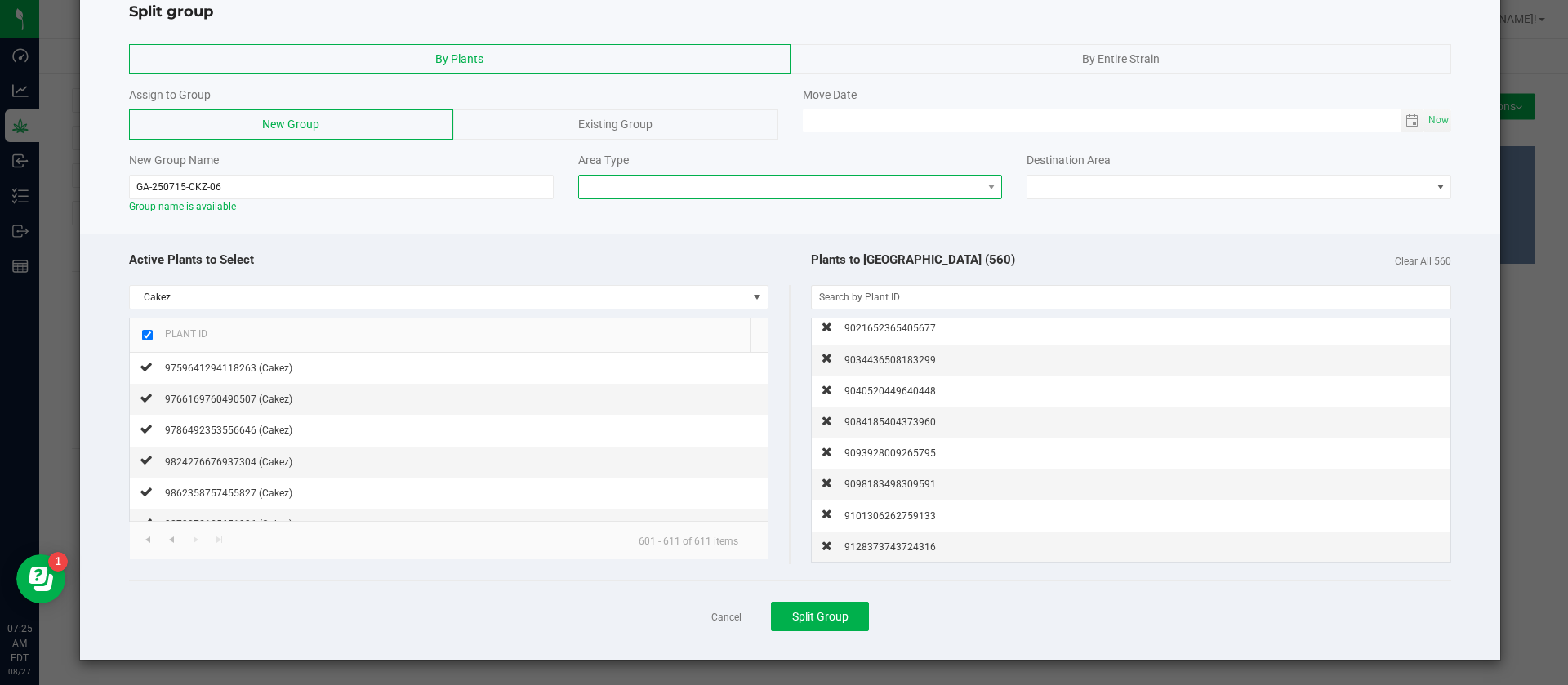
click at [658, 187] on span at bounding box center [779, 187] width 402 height 23
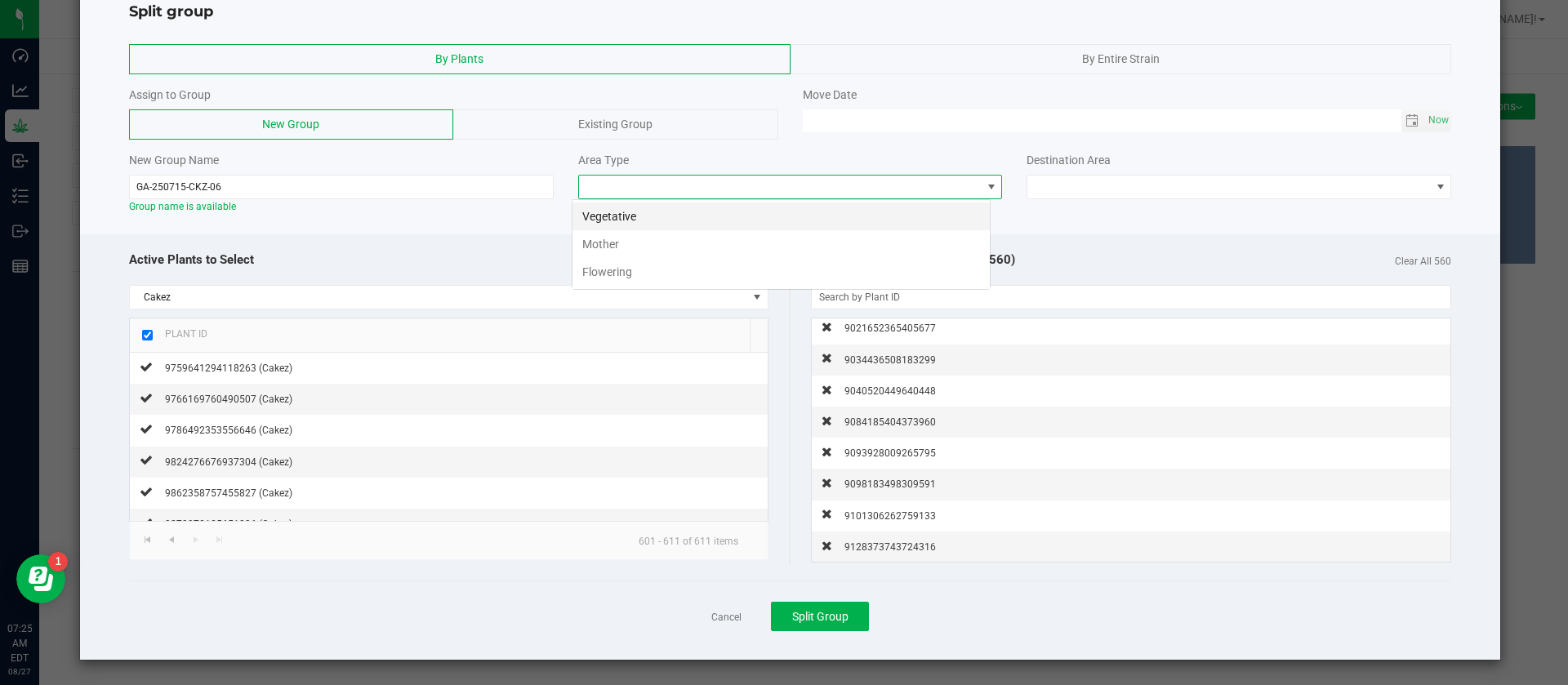
scroll to position [24, 419]
click at [621, 270] on li "Flowering" at bounding box center [780, 273] width 417 height 28
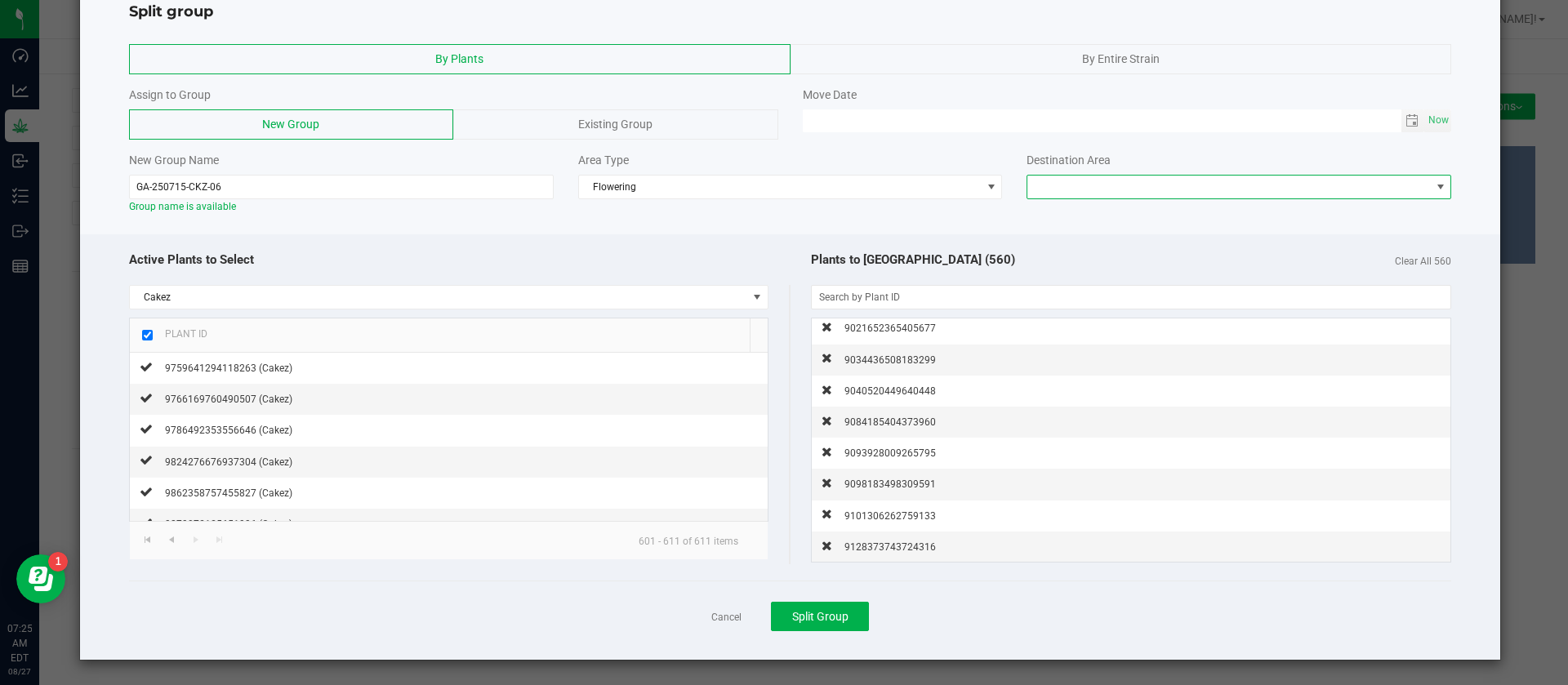
click at [1106, 190] on span at bounding box center [1228, 187] width 402 height 23
click at [1425, 119] on span "Now" at bounding box center [1439, 119] width 28 height 23
drag, startPoint x: 822, startPoint y: 114, endPoint x: 845, endPoint y: 202, distance: 91.0
click at [822, 113] on input "08/27/2025 07:25 AM" at bounding box center [1101, 119] width 598 height 21
type input "08/21/2025 07:25 AM"
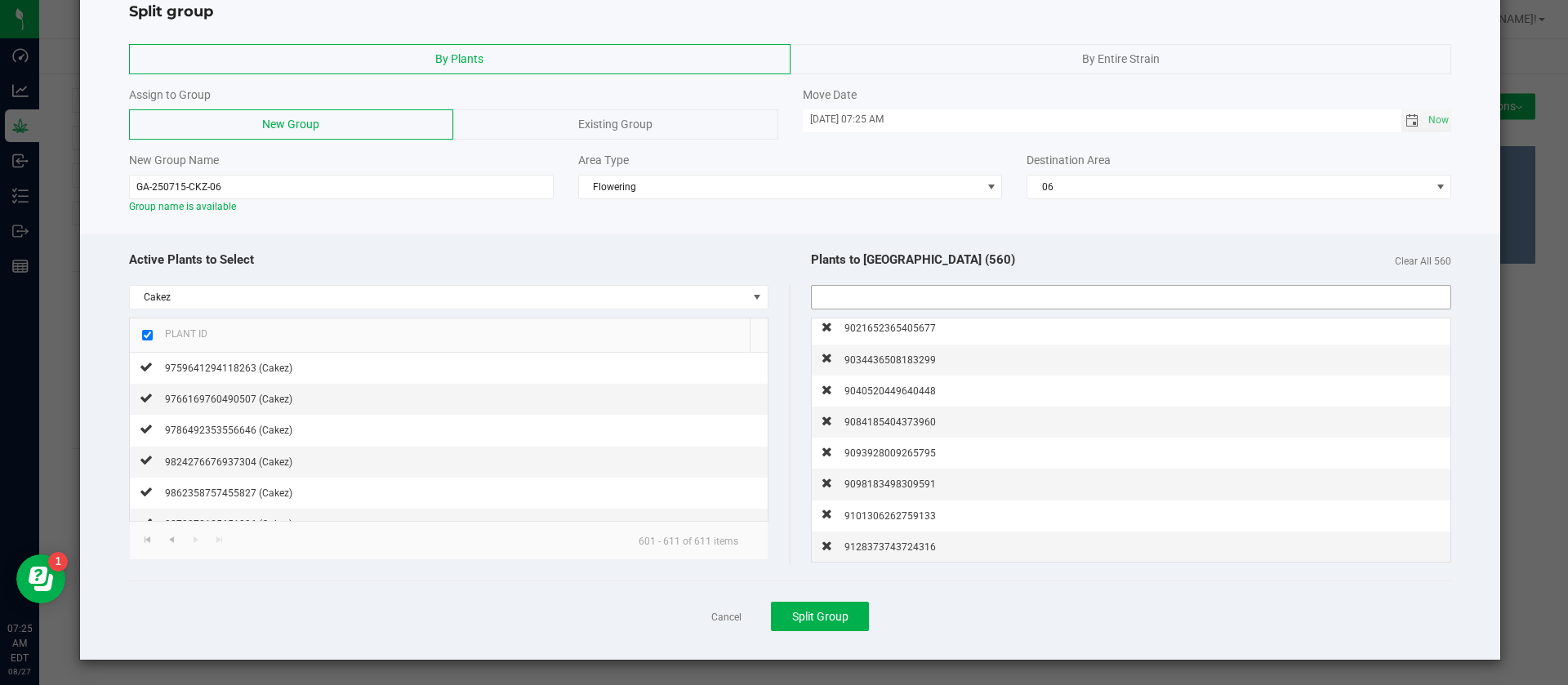
click at [877, 291] on input "NO DATA FOUND" at bounding box center [1131, 297] width 639 height 23
click at [820, 620] on span "Split Group" at bounding box center [820, 617] width 56 height 13
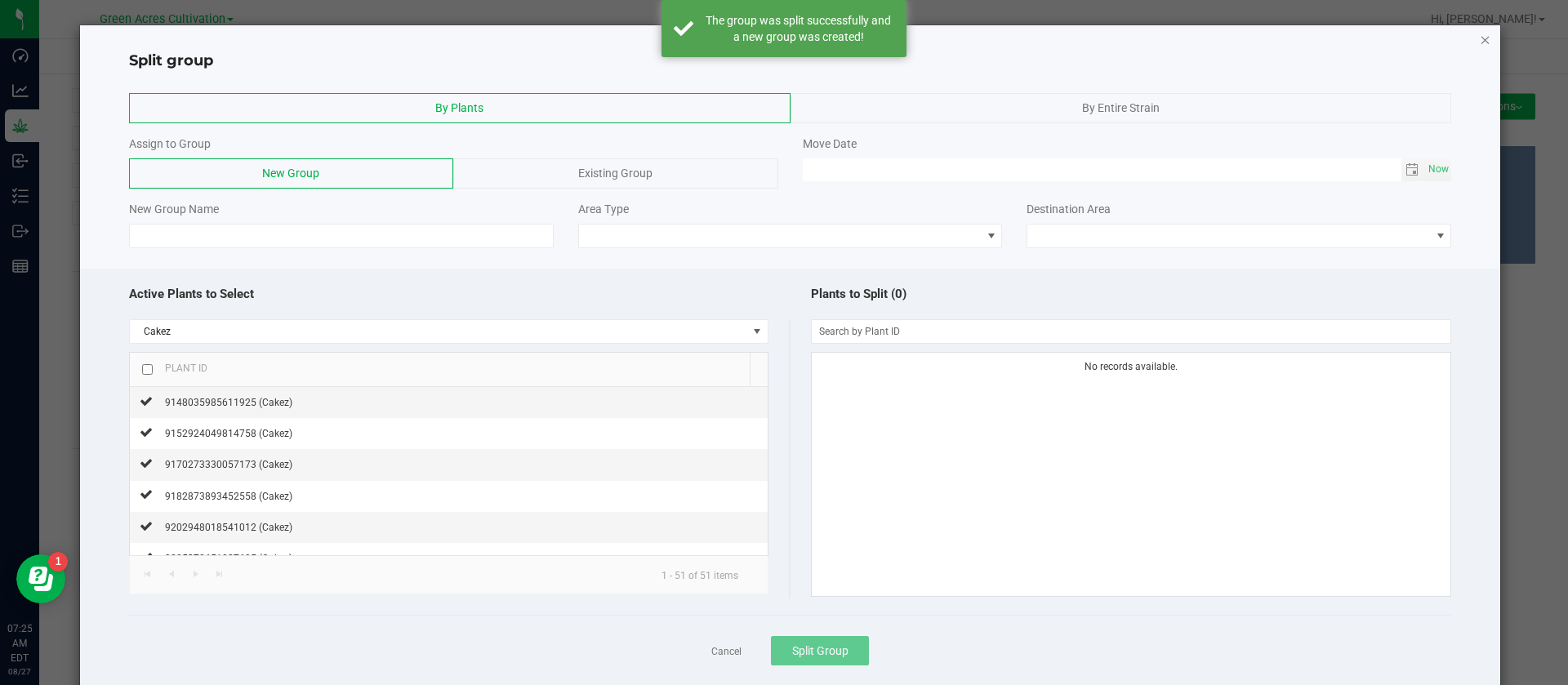
click at [1480, 41] on icon "button" at bounding box center [1486, 39] width 11 height 20
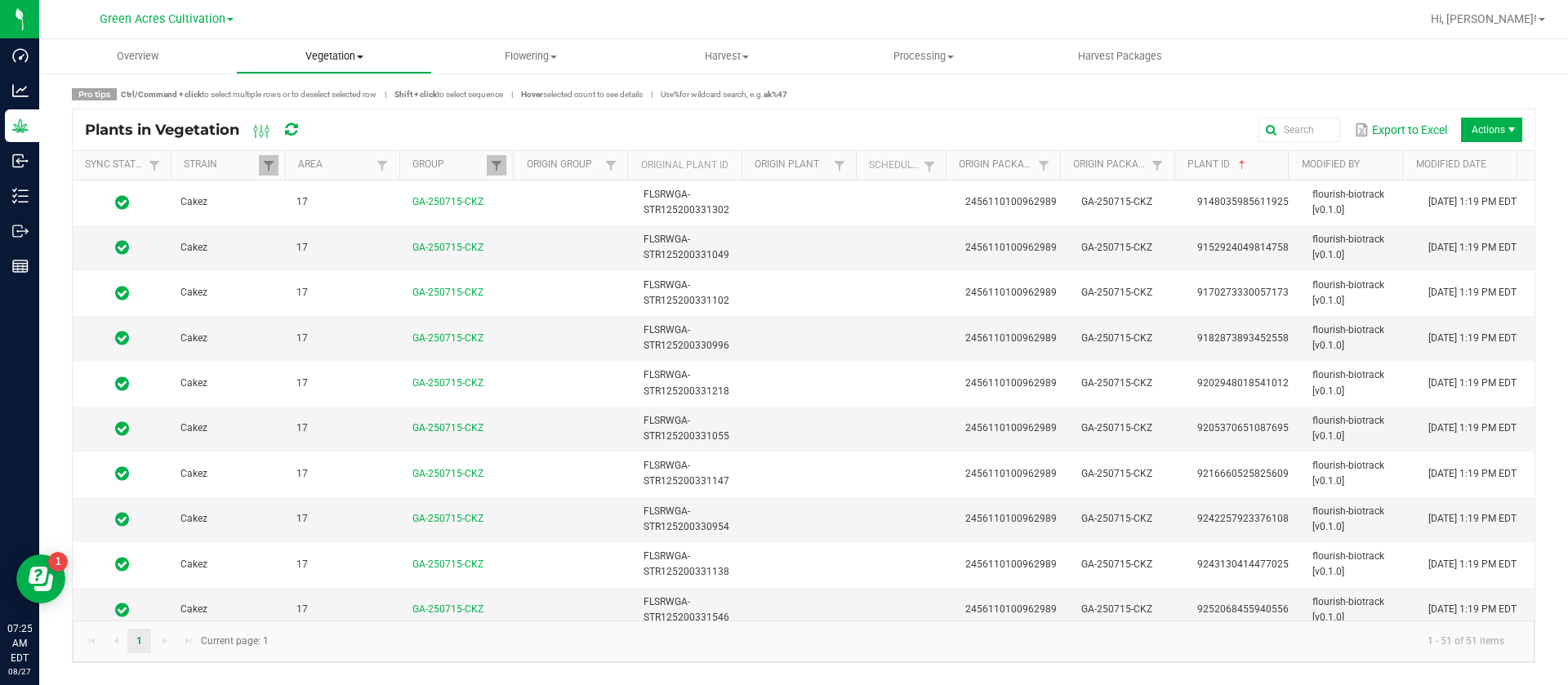
click at [343, 46] on uib-tab-heading "Vegetation Veg groups Veg plants Mother groups Mother plants Apply to plants Cr…" at bounding box center [334, 56] width 195 height 33
click at [308, 92] on span "Veg groups" at bounding box center [287, 98] width 104 height 14
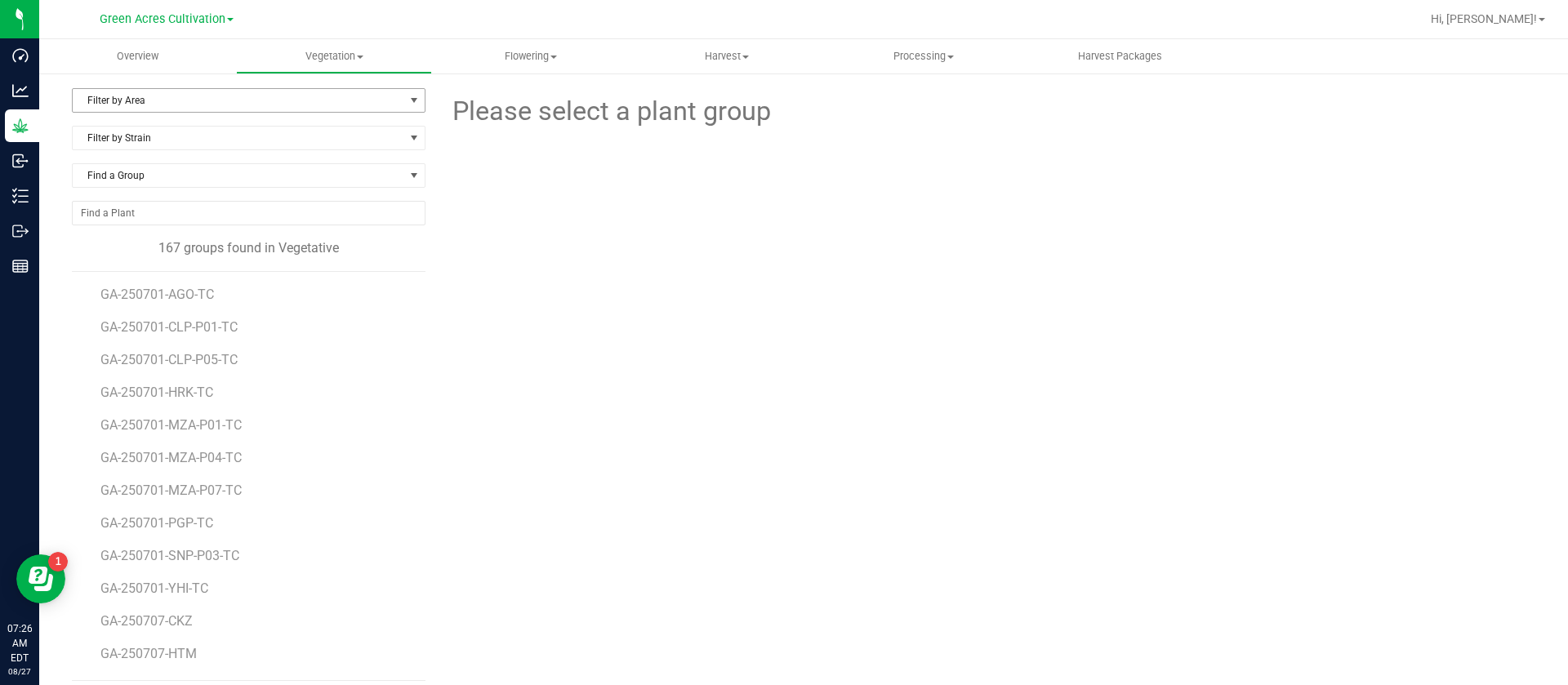
click at [168, 91] on span "Filter by Area" at bounding box center [238, 100] width 331 height 23
click at [112, 236] on li "19" at bounding box center [246, 225] width 347 height 24
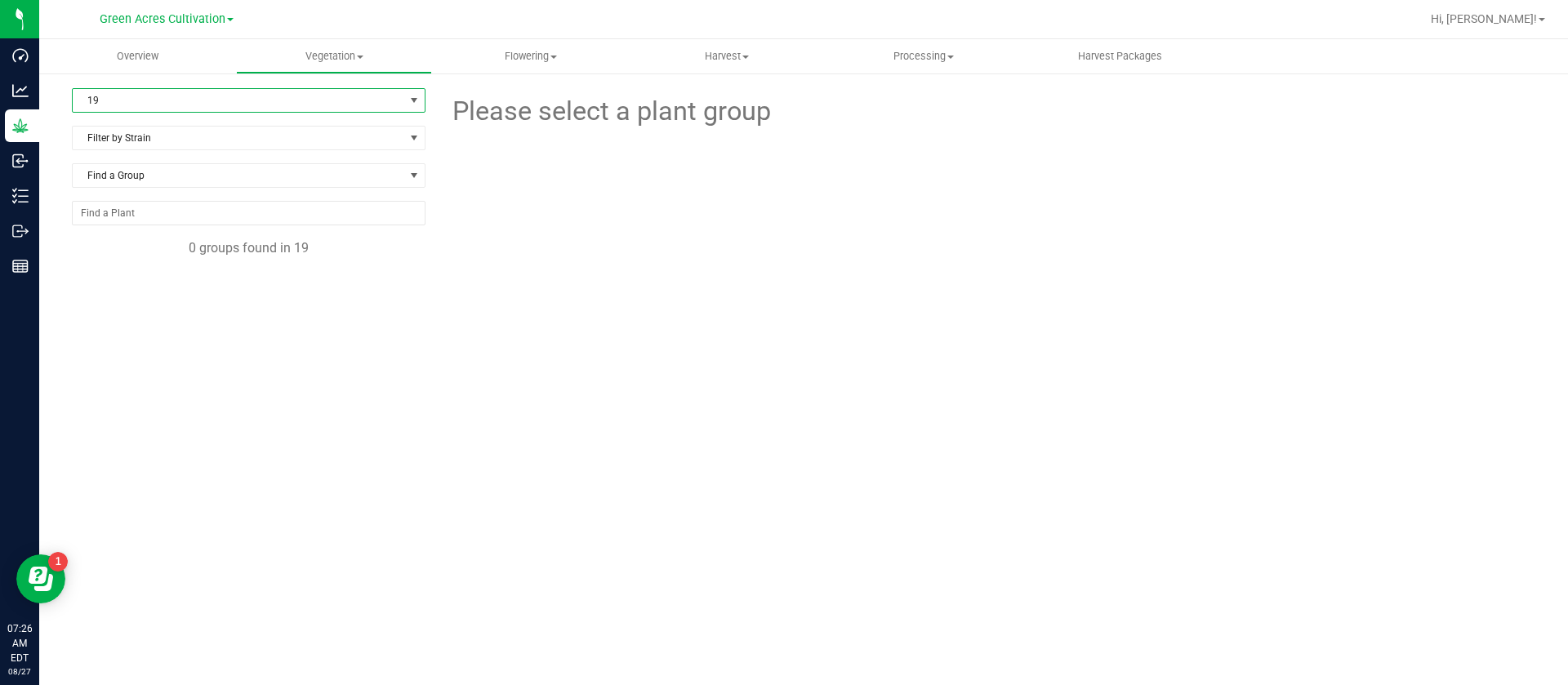
click at [131, 98] on span "19" at bounding box center [238, 100] width 331 height 23
click at [105, 256] on li "21" at bounding box center [248, 250] width 352 height 24
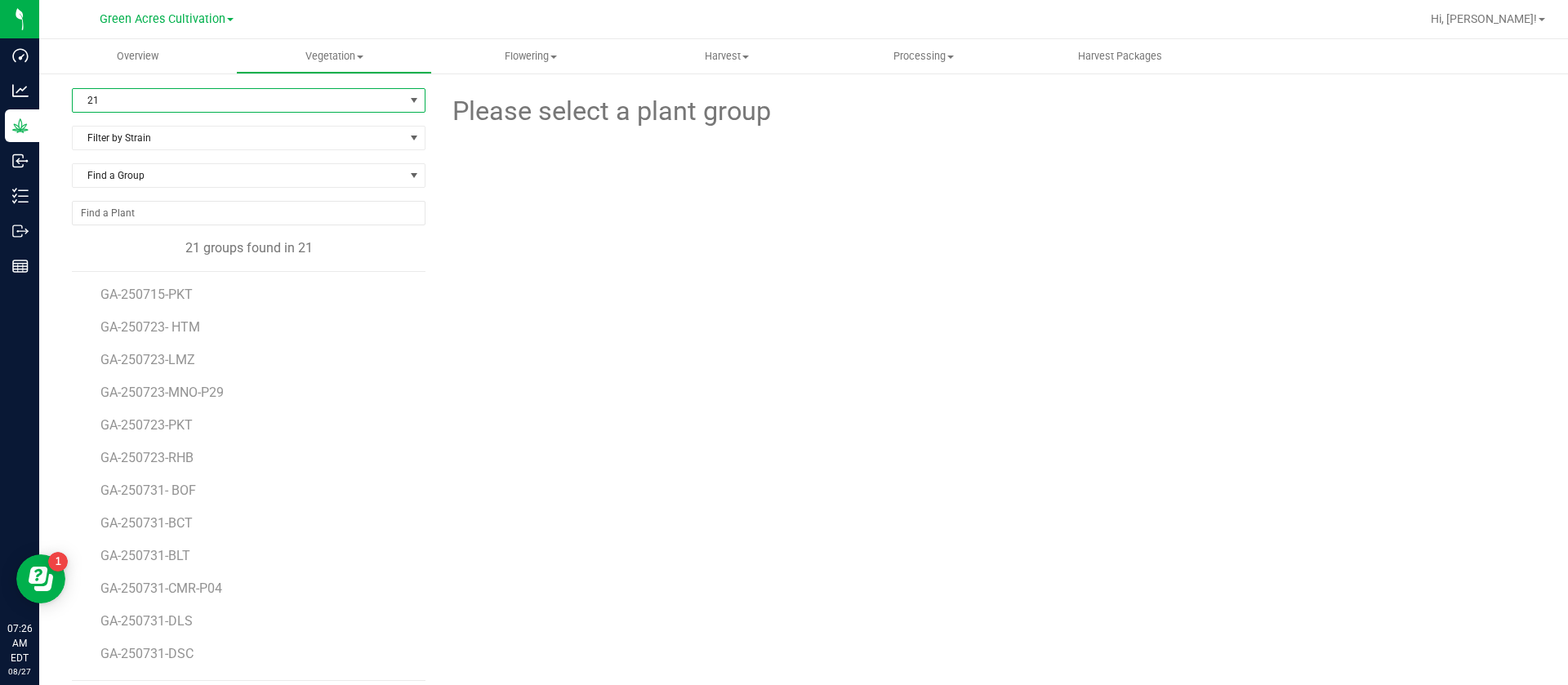
click at [128, 104] on span "21" at bounding box center [238, 100] width 331 height 23
click at [90, 342] on li "36" at bounding box center [246, 350] width 347 height 24
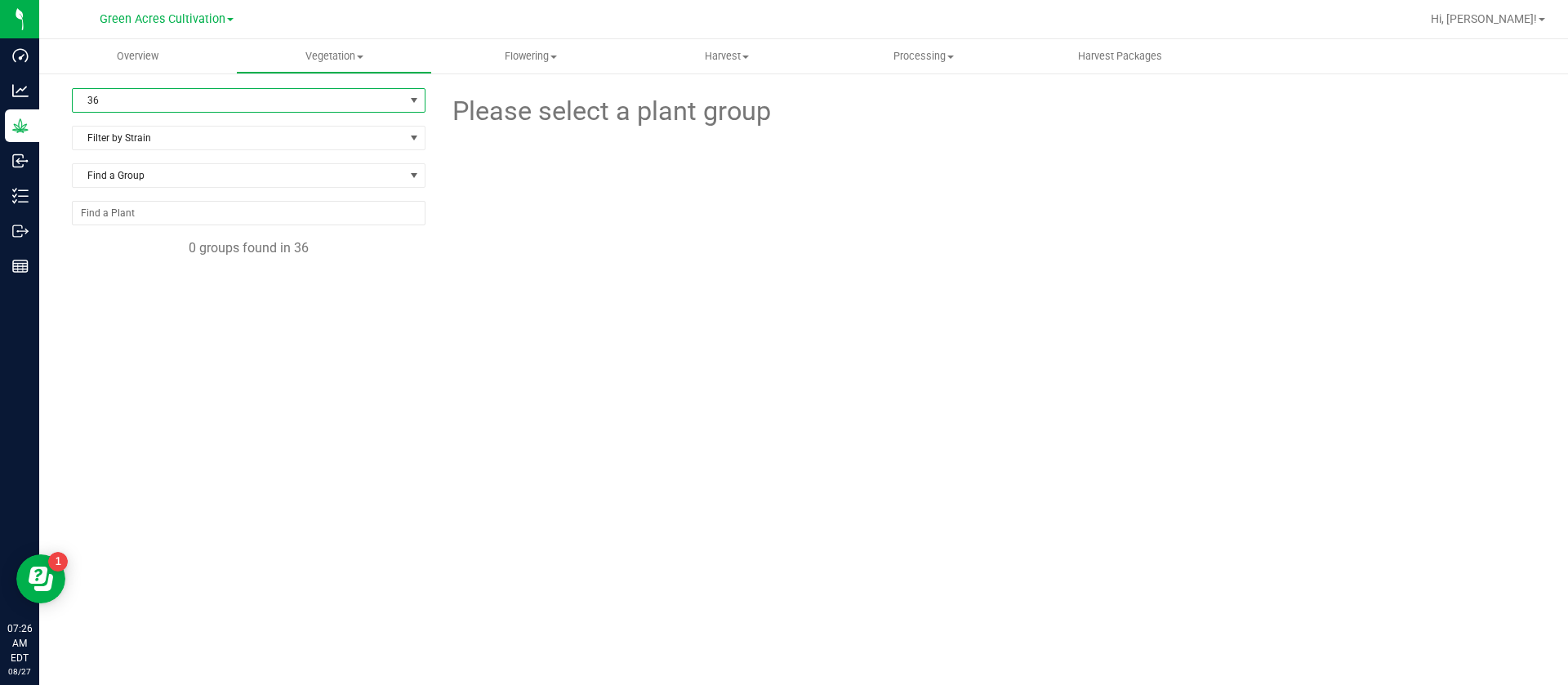
click at [83, 93] on span "36" at bounding box center [238, 100] width 331 height 23
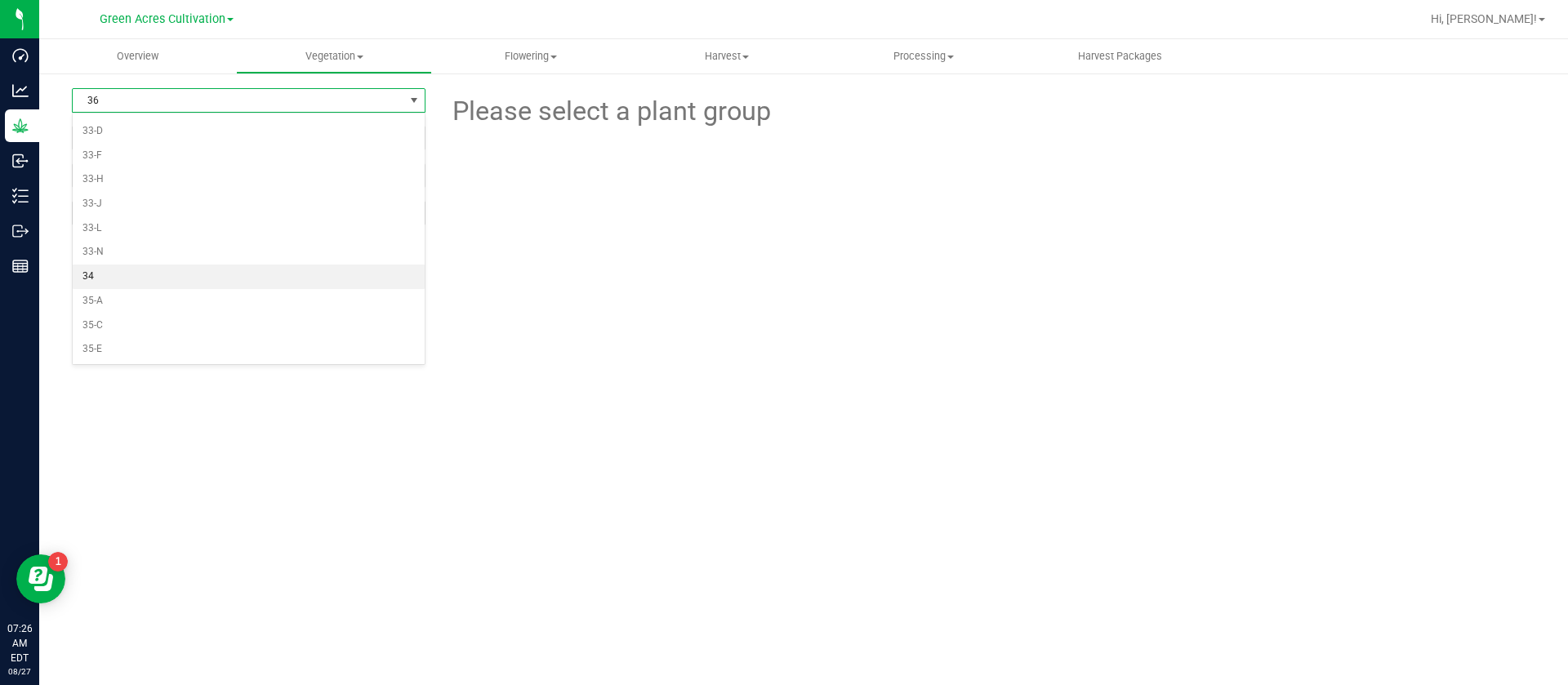
click at [105, 278] on li "34" at bounding box center [248, 277] width 352 height 24
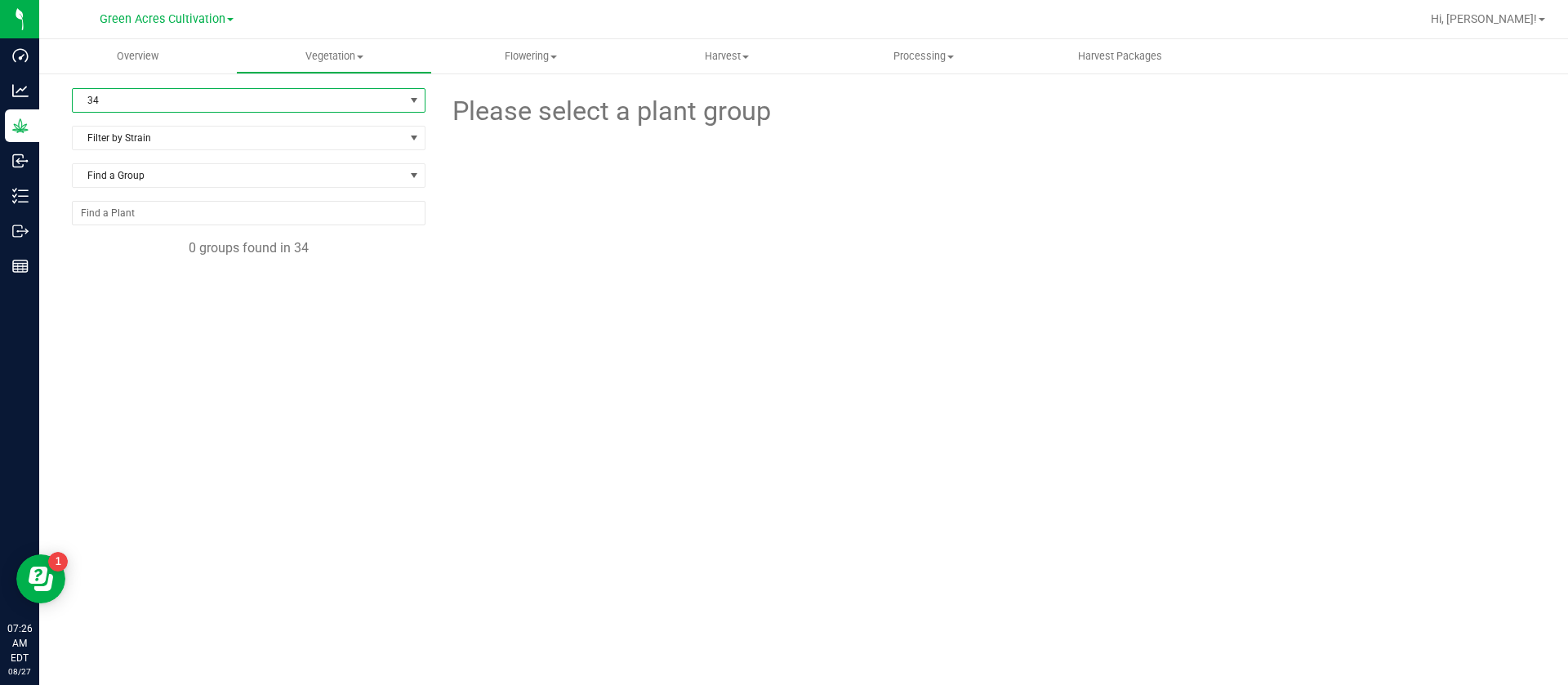
click at [138, 98] on span "34" at bounding box center [238, 100] width 331 height 23
click at [100, 195] on li "17" at bounding box center [248, 202] width 352 height 24
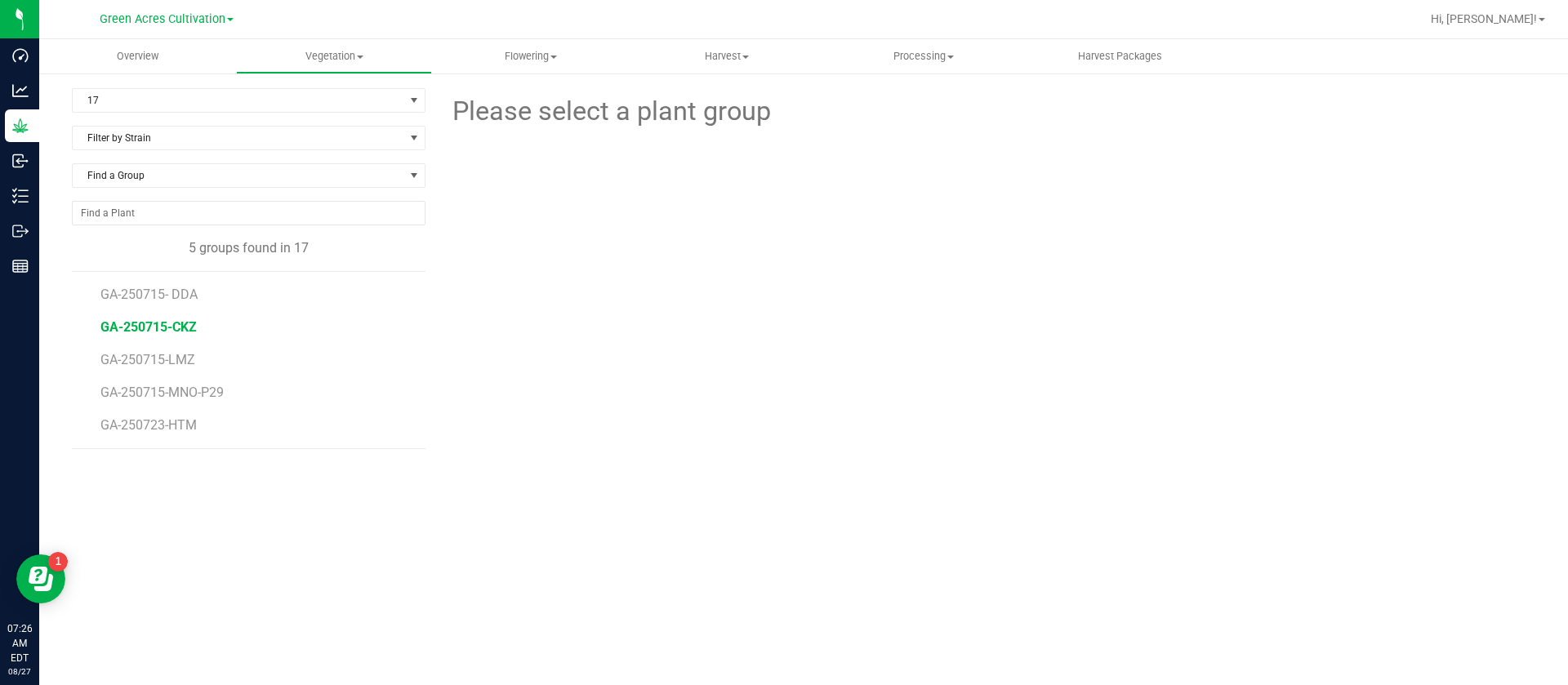
click at [156, 321] on span "GA-250715-CKZ" at bounding box center [148, 327] width 96 height 16
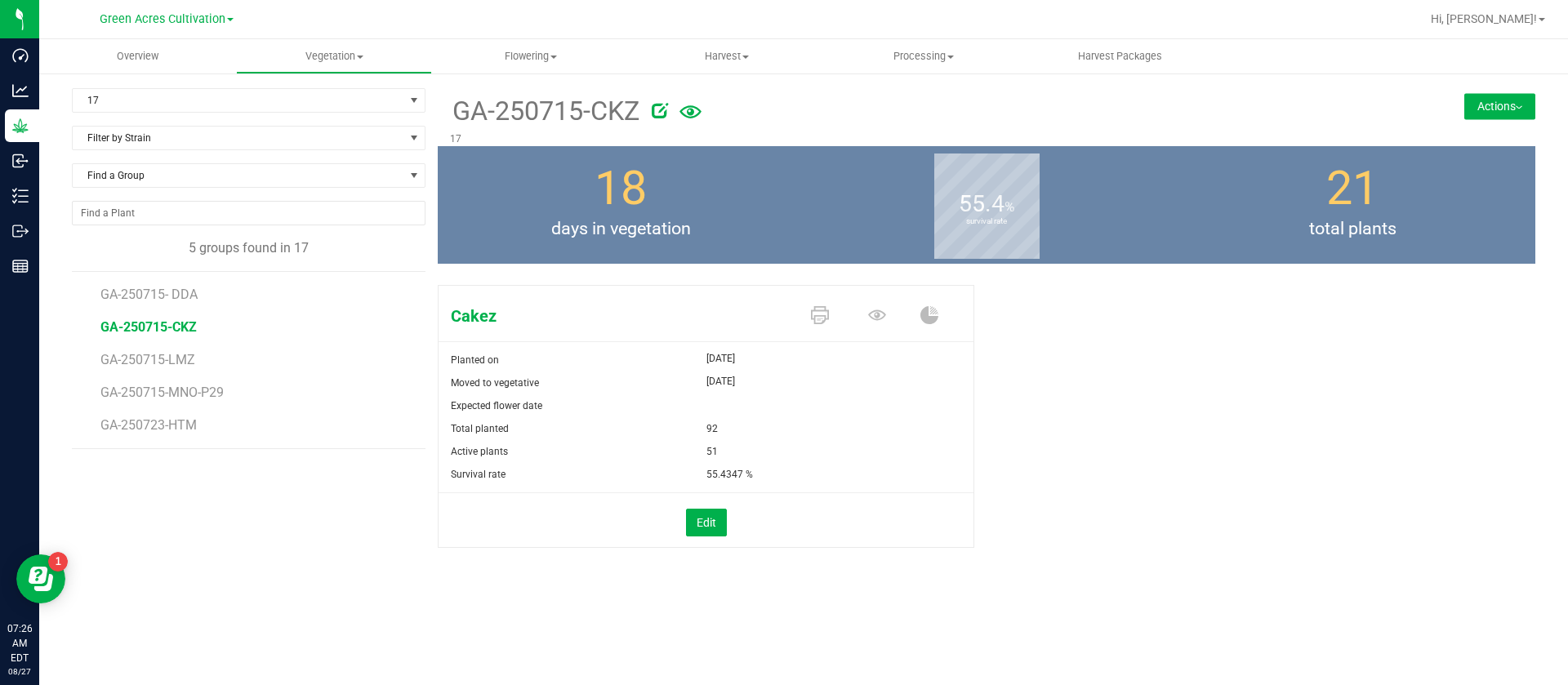
click at [168, 273] on li "GA-250715- DDA" at bounding box center [258, 287] width 314 height 33
click at [173, 291] on span "GA-250715- DDA" at bounding box center [151, 294] width 101 height 16
click at [1058, 456] on div "Don Dada Planted on Aug 4, 2025 Moved to vegetative Aug 4, 2025 Expected flower…" at bounding box center [987, 433] width 1098 height 311
click at [1249, 405] on div "Don Dada Planted on Aug 4, 2025 Moved to vegetative Aug 4, 2025 Expected flower…" at bounding box center [987, 433] width 1098 height 311
click at [1039, 431] on div "Don Dada Planted on Aug 4, 2025 Moved to vegetative Aug 4, 2025 Expected flower…" at bounding box center [987, 433] width 1098 height 311
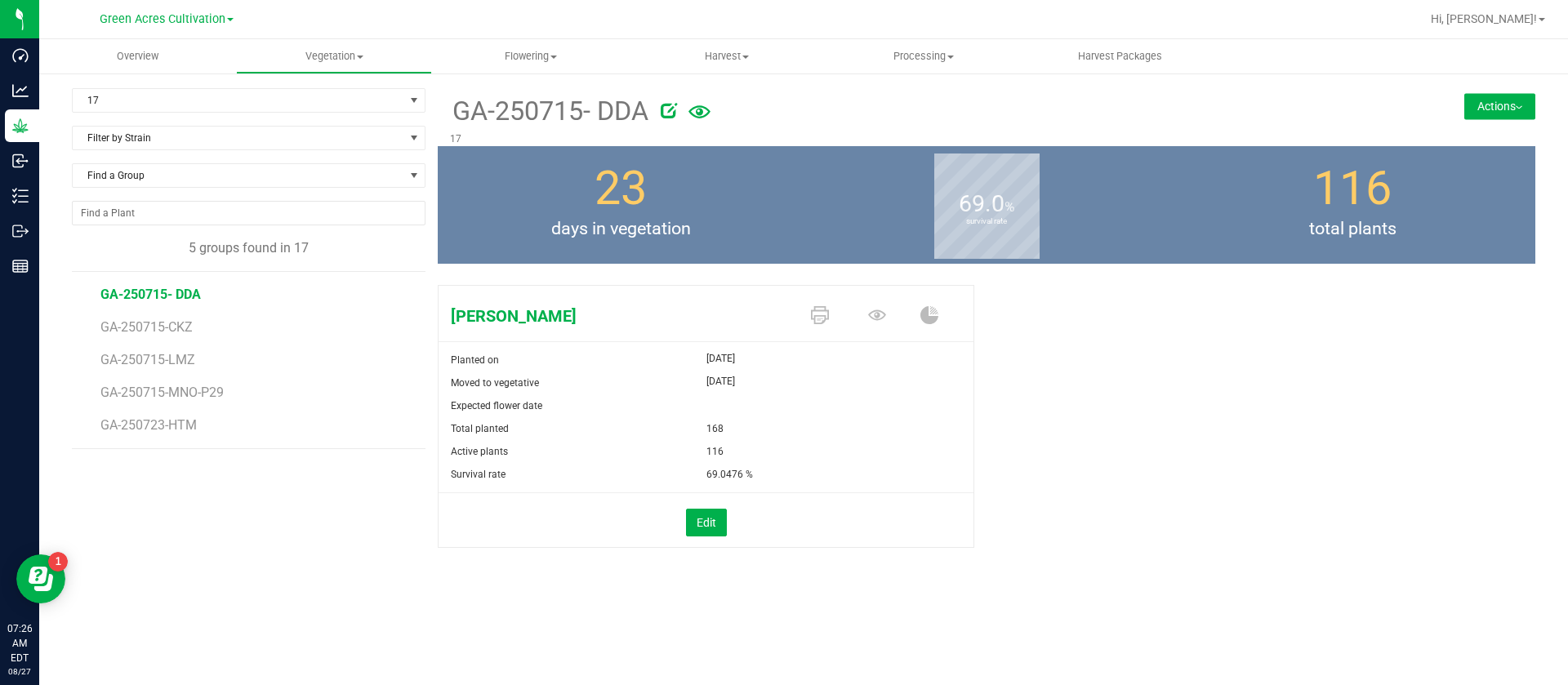
click at [1030, 434] on div "Don Dada Planted on Aug 4, 2025 Moved to vegetative Aug 4, 2025 Expected flower…" at bounding box center [987, 433] width 1098 height 311
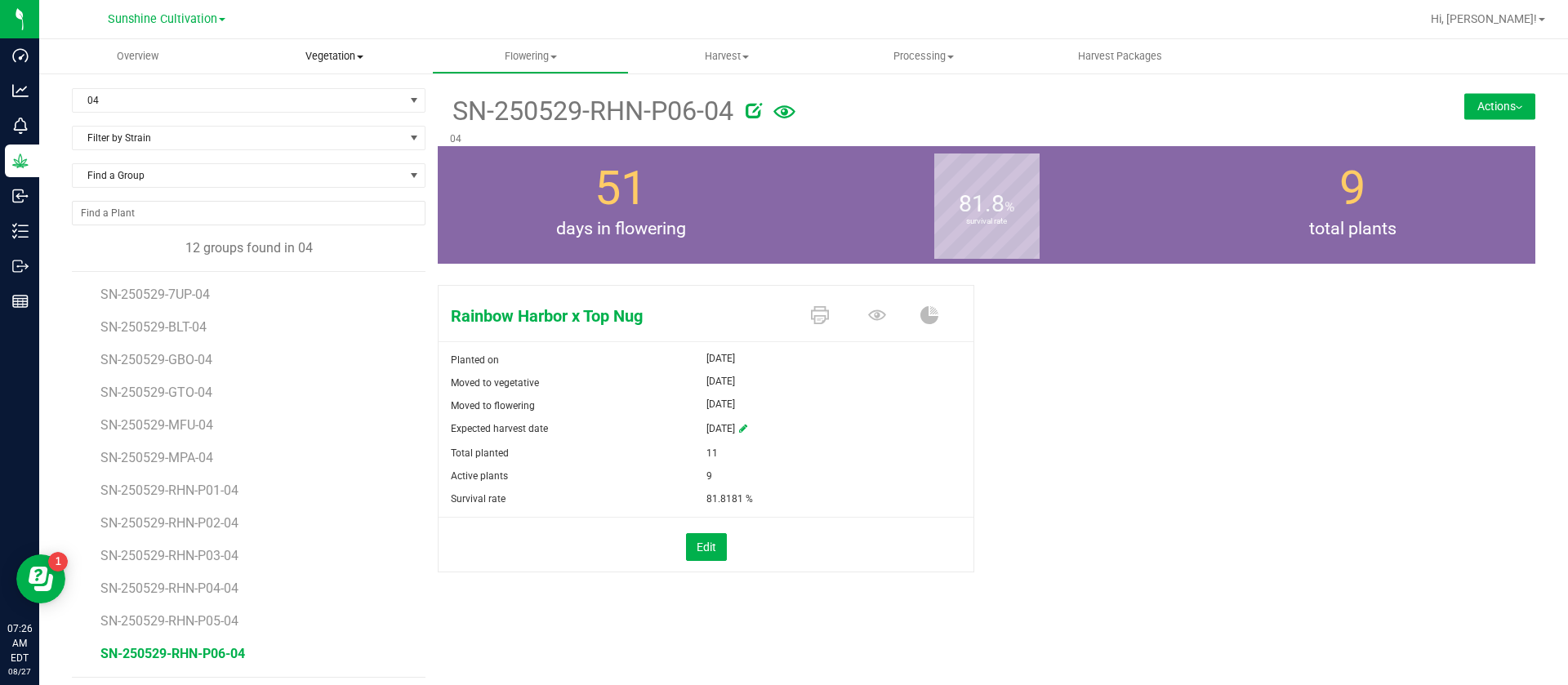
click at [287, 49] on span "Vegetation" at bounding box center [334, 57] width 195 height 15
click at [515, 67] on uib-tab-heading "Flowering Create harvest Flowering groups Flowering plants Apply to plants Plan…" at bounding box center [530, 56] width 195 height 33
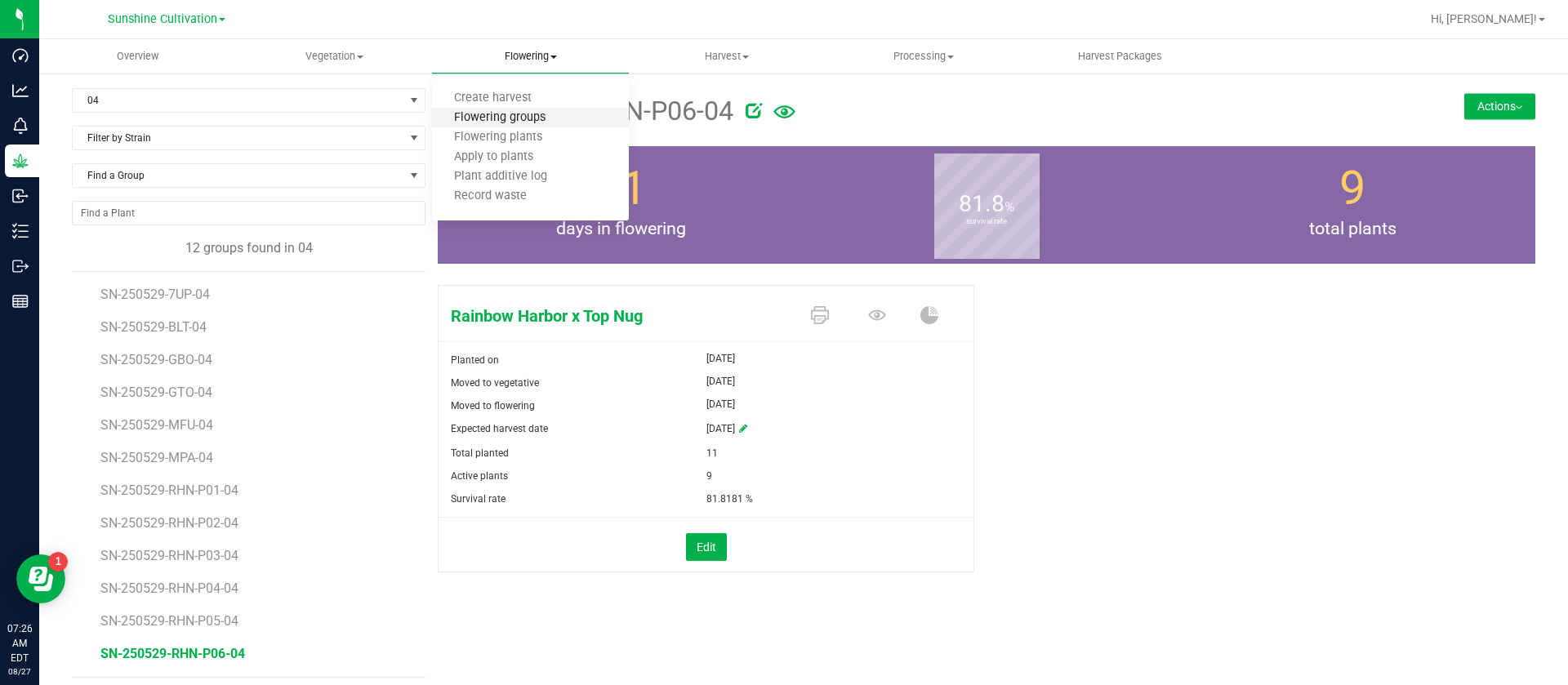
click at [539, 122] on span "Flowering groups" at bounding box center [499, 118] width 135 height 14
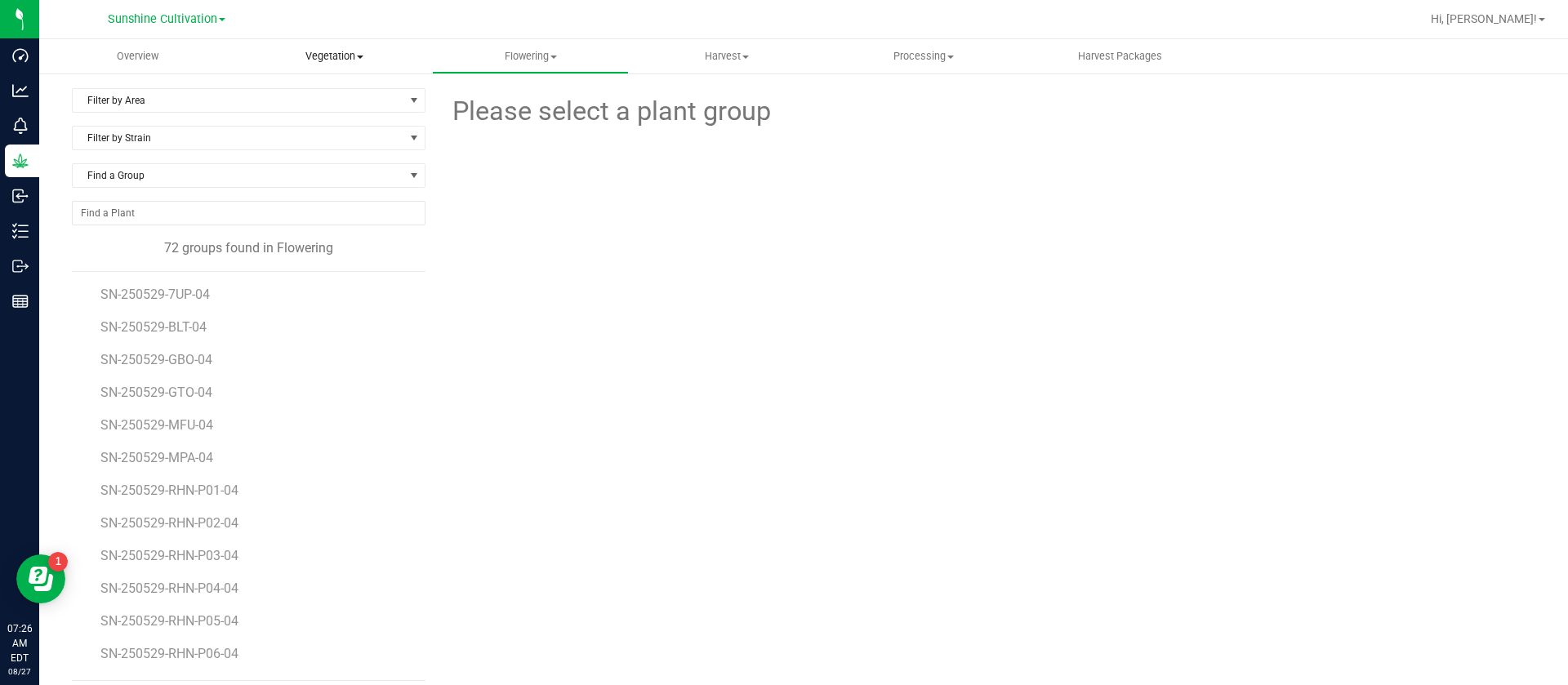
click at [321, 56] on span "Vegetation" at bounding box center [334, 57] width 195 height 15
click at [145, 98] on span "Filter by Area" at bounding box center [238, 100] width 331 height 23
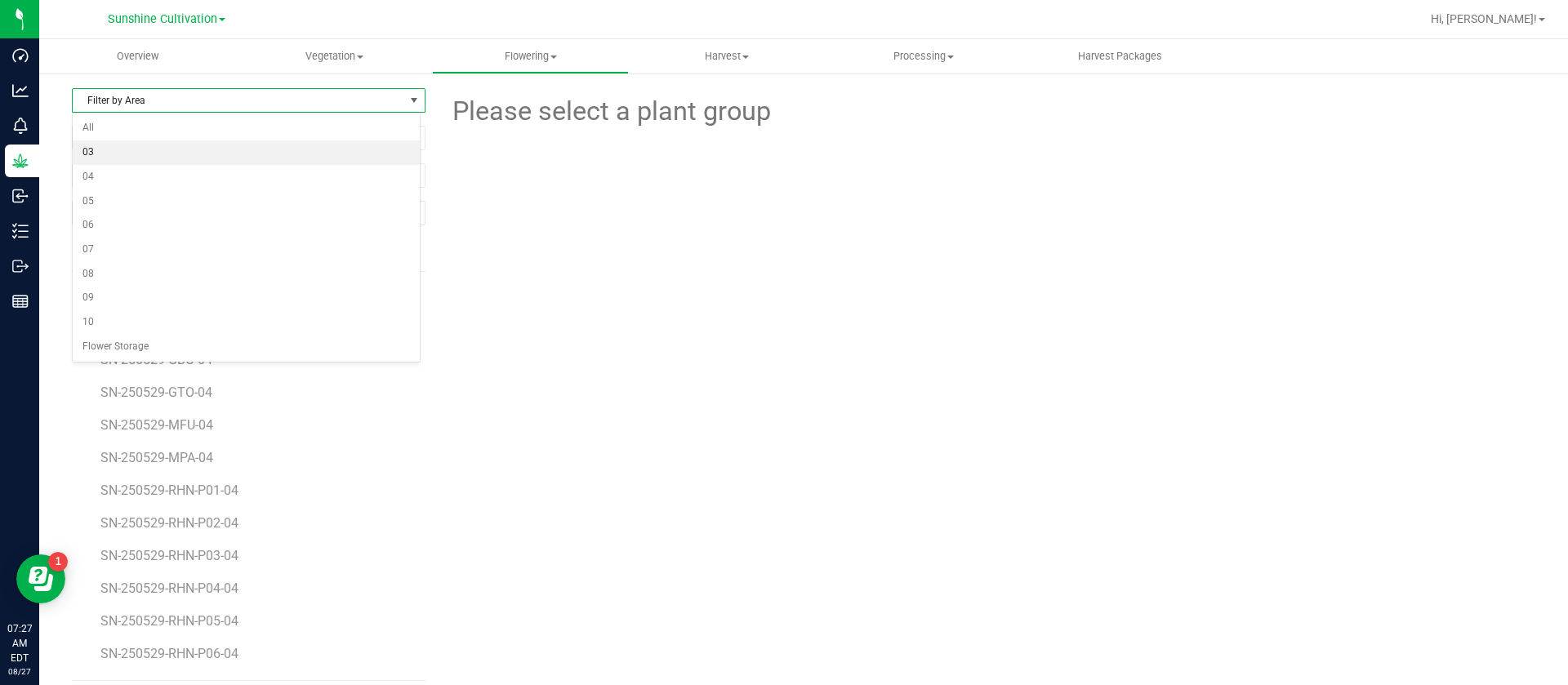
click at [131, 151] on li "03" at bounding box center [246, 153] width 347 height 24
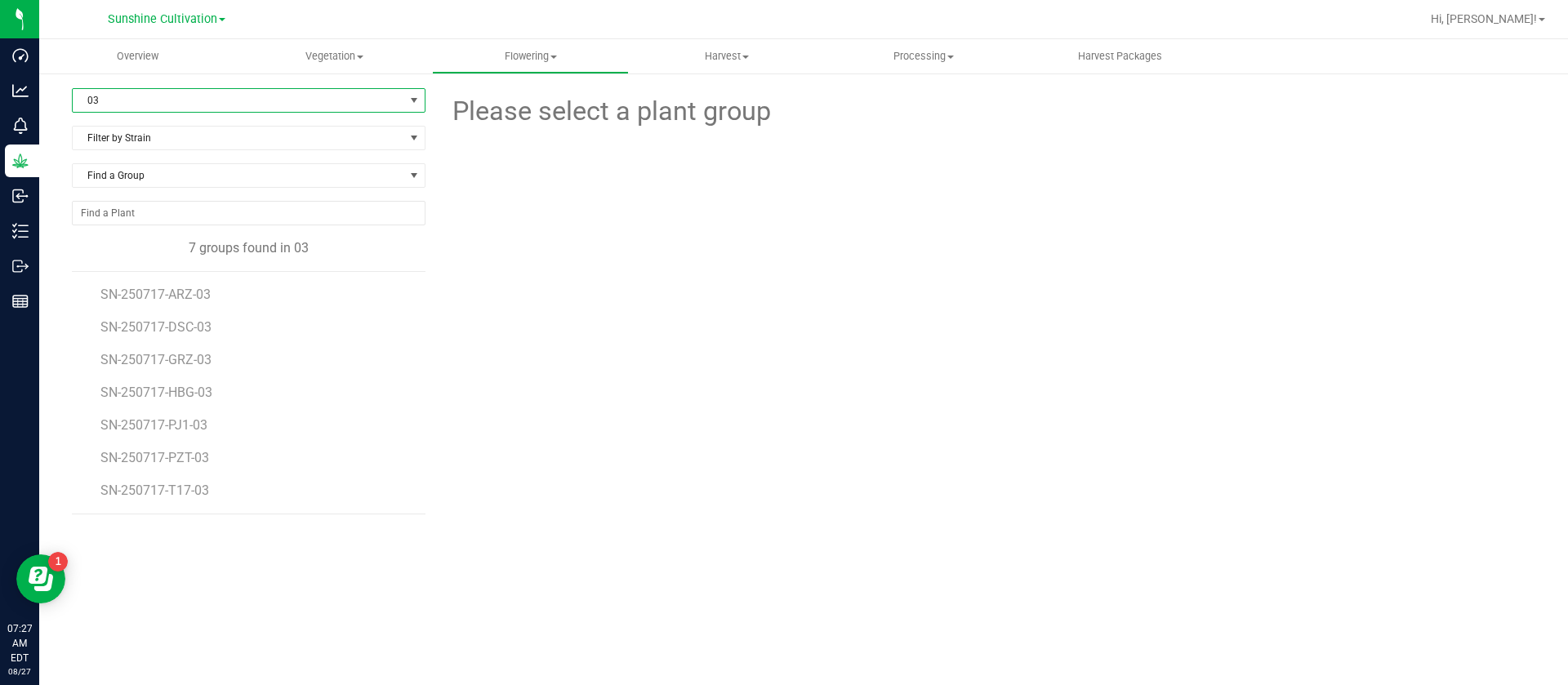
click at [133, 103] on span "03" at bounding box center [238, 100] width 331 height 23
click at [115, 318] on li "10" at bounding box center [248, 323] width 352 height 24
click at [189, 297] on span "SN-250710-AML-10" at bounding box center [160, 294] width 119 height 16
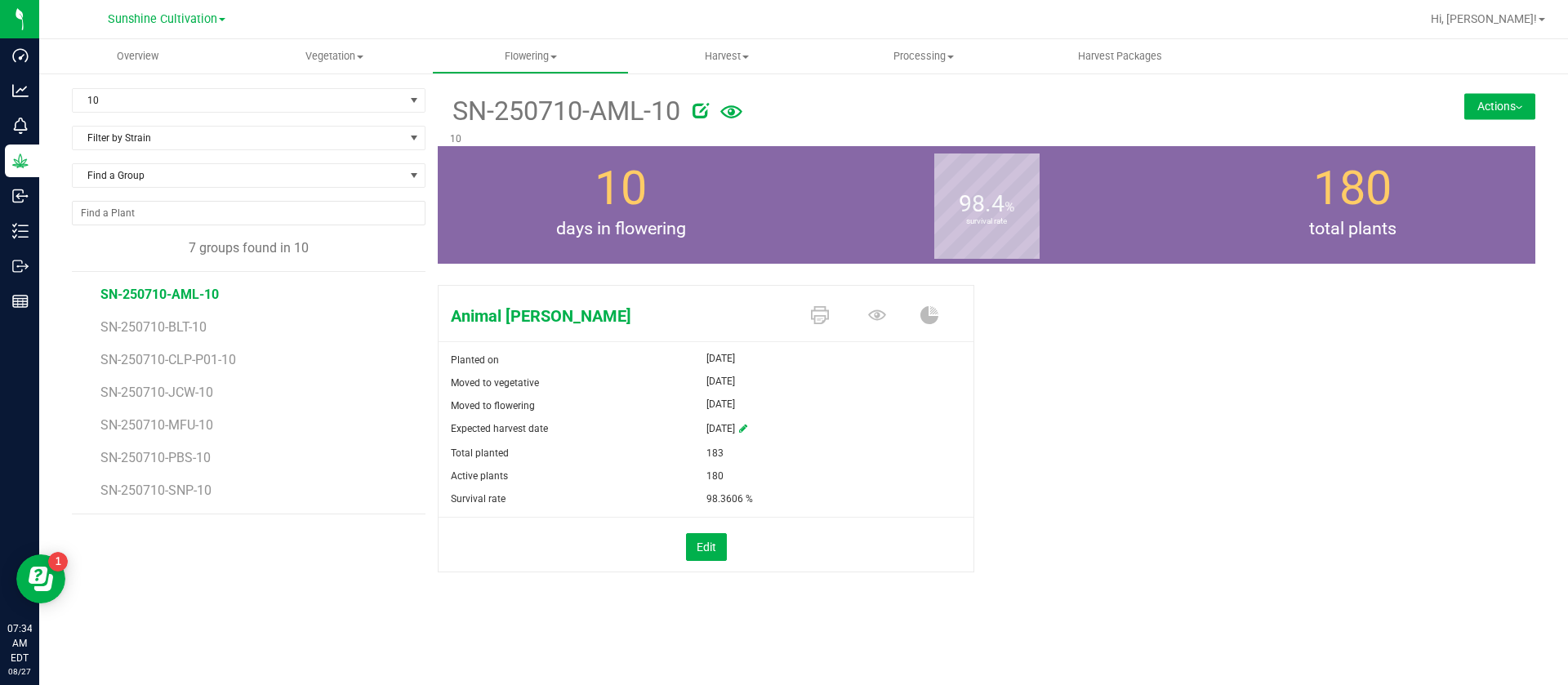
click at [1243, 397] on div "Animal Larry Planted on Jul 28, 2025 Moved to vegetative Jul 28, 2025 Moved to …" at bounding box center [987, 445] width 1098 height 335
click at [1061, 369] on div "Animal Larry Planted on Jul 28, 2025 Moved to vegetative Jul 28, 2025 Moved to …" at bounding box center [987, 445] width 1098 height 335
click at [105, 108] on span "10" at bounding box center [238, 100] width 331 height 23
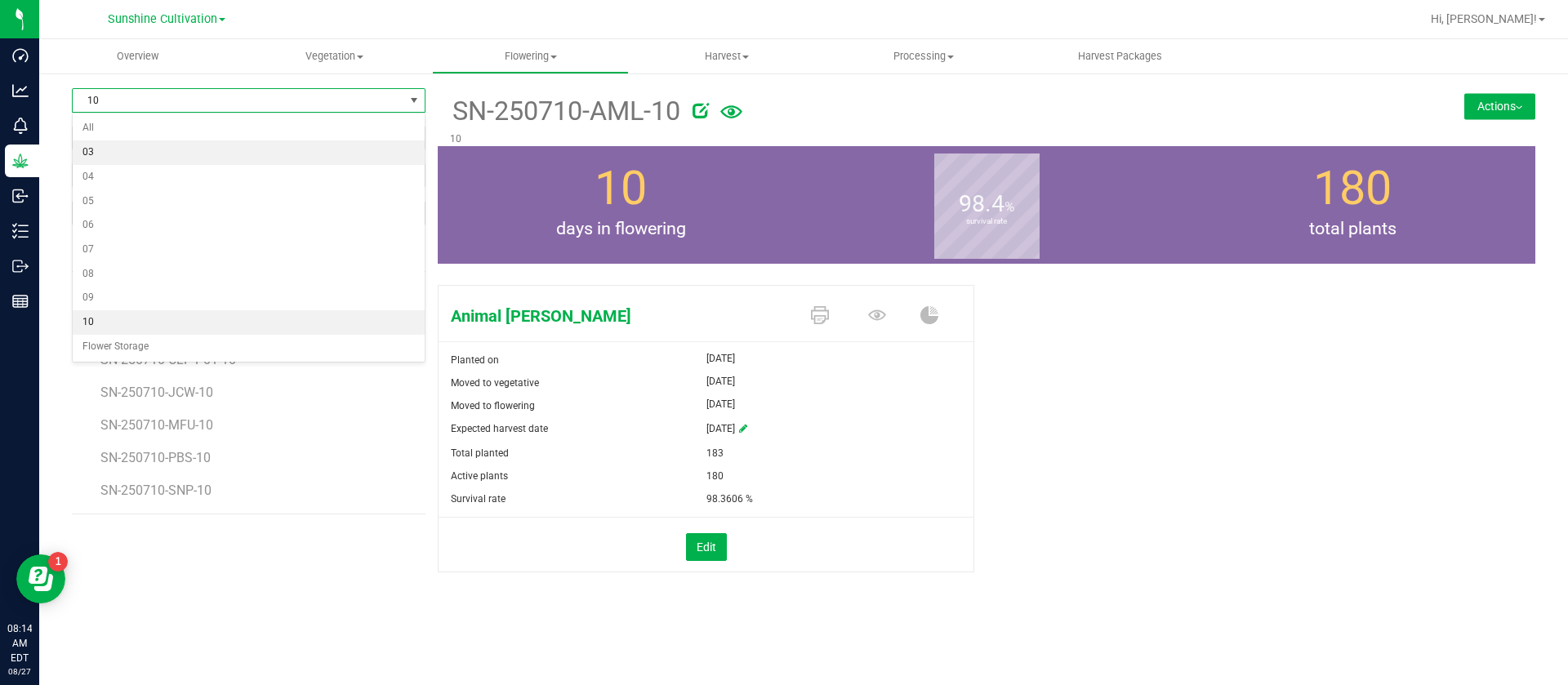
click at [117, 158] on li "03" at bounding box center [248, 153] width 352 height 24
click at [122, 99] on span "03" at bounding box center [238, 100] width 331 height 23
click at [117, 147] on li "03" at bounding box center [248, 153] width 352 height 24
click at [1080, 336] on div "Animal Larry Planted on Jul 28, 2025 Moved to vegetative Jul 28, 2025 Moved to …" at bounding box center [987, 445] width 1098 height 335
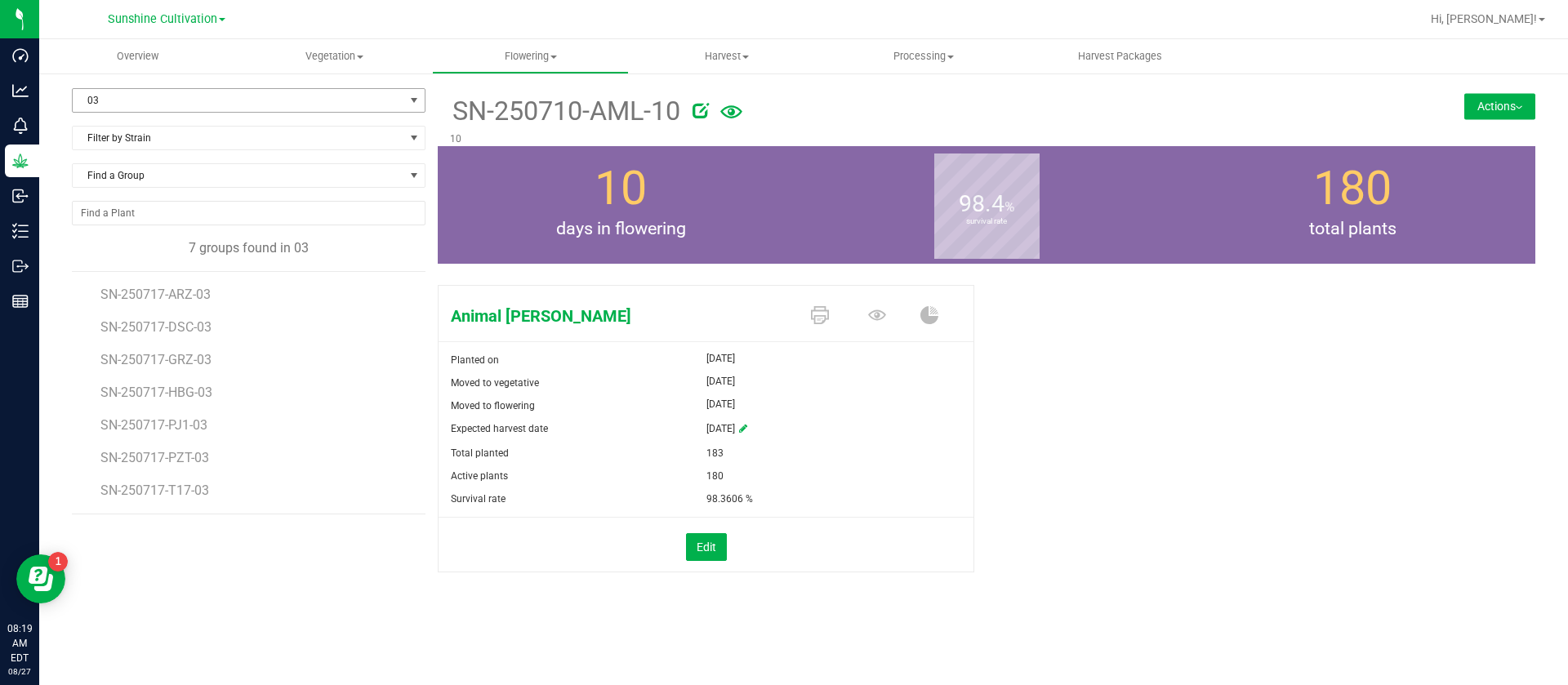
click at [231, 97] on span "03" at bounding box center [238, 100] width 331 height 23
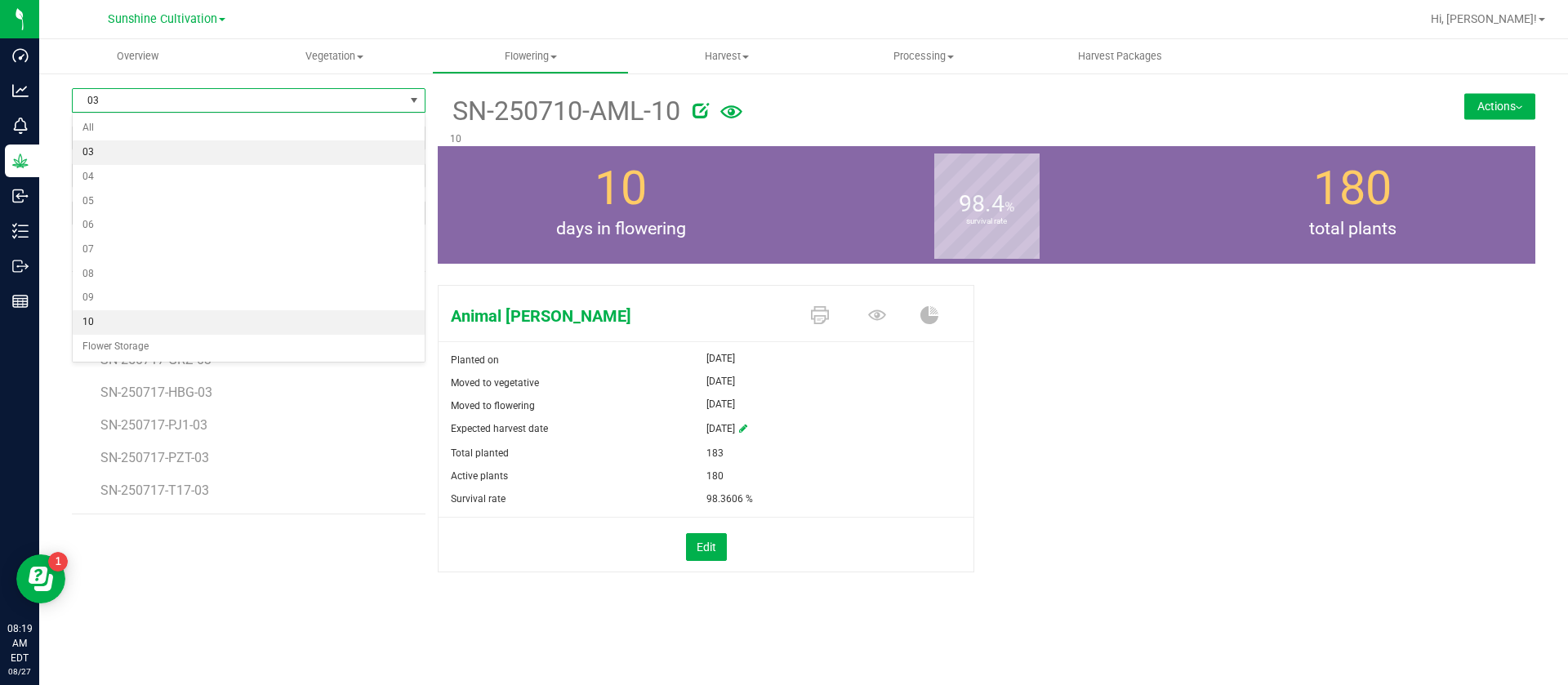
click at [115, 315] on li "10" at bounding box center [248, 323] width 352 height 24
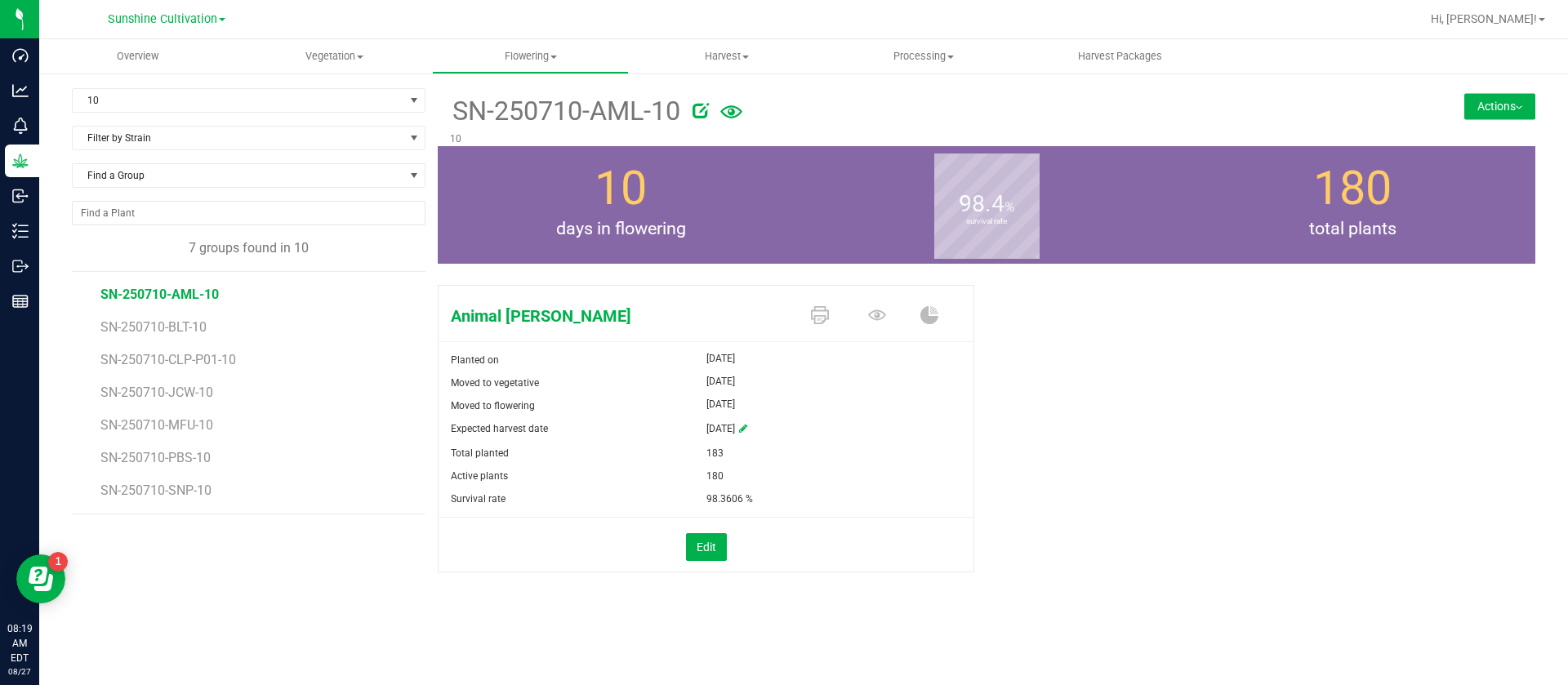
click at [809, 173] on div "98.4 % survival rate" at bounding box center [987, 205] width 366 height 118
click at [861, 315] on span at bounding box center [880, 316] width 57 height 29
click at [875, 317] on icon at bounding box center [876, 315] width 18 height 10
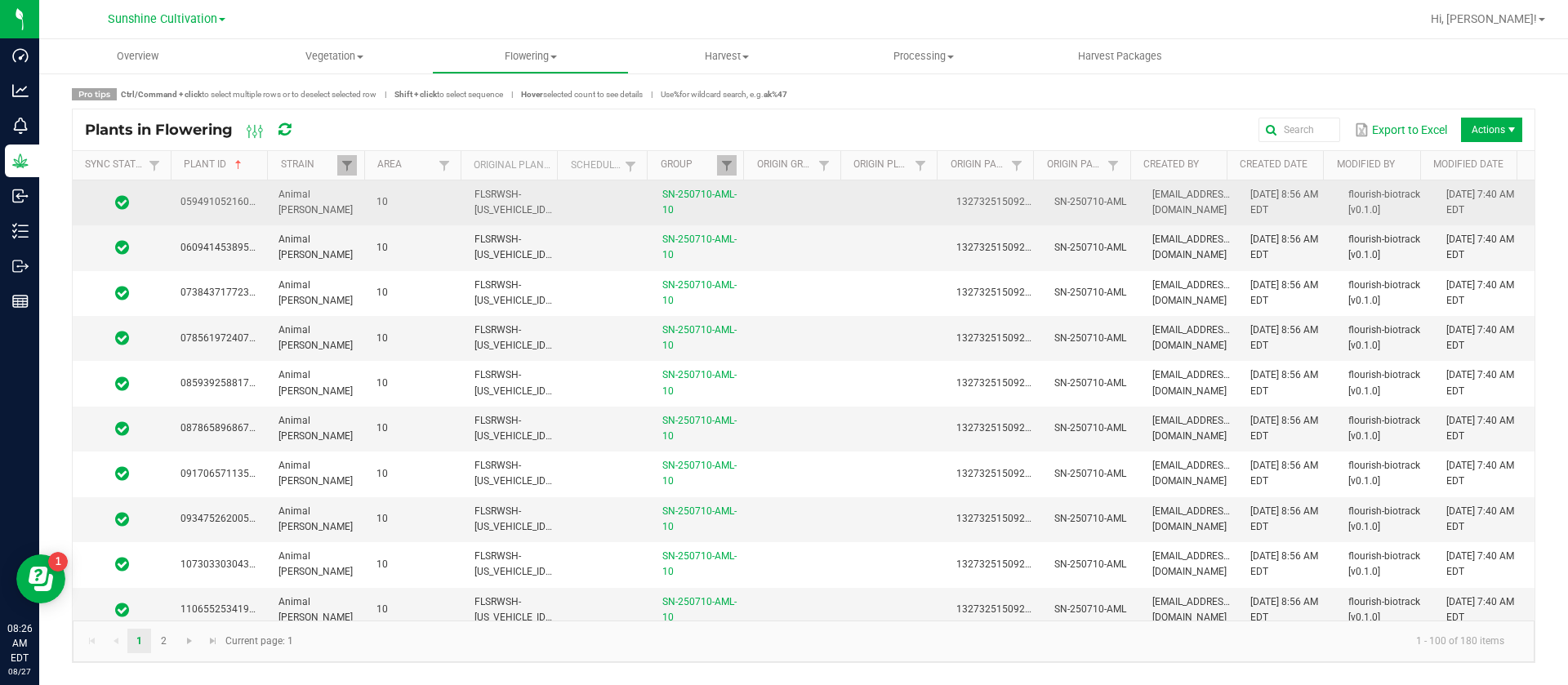
click at [877, 210] on td at bounding box center [897, 203] width 98 height 45
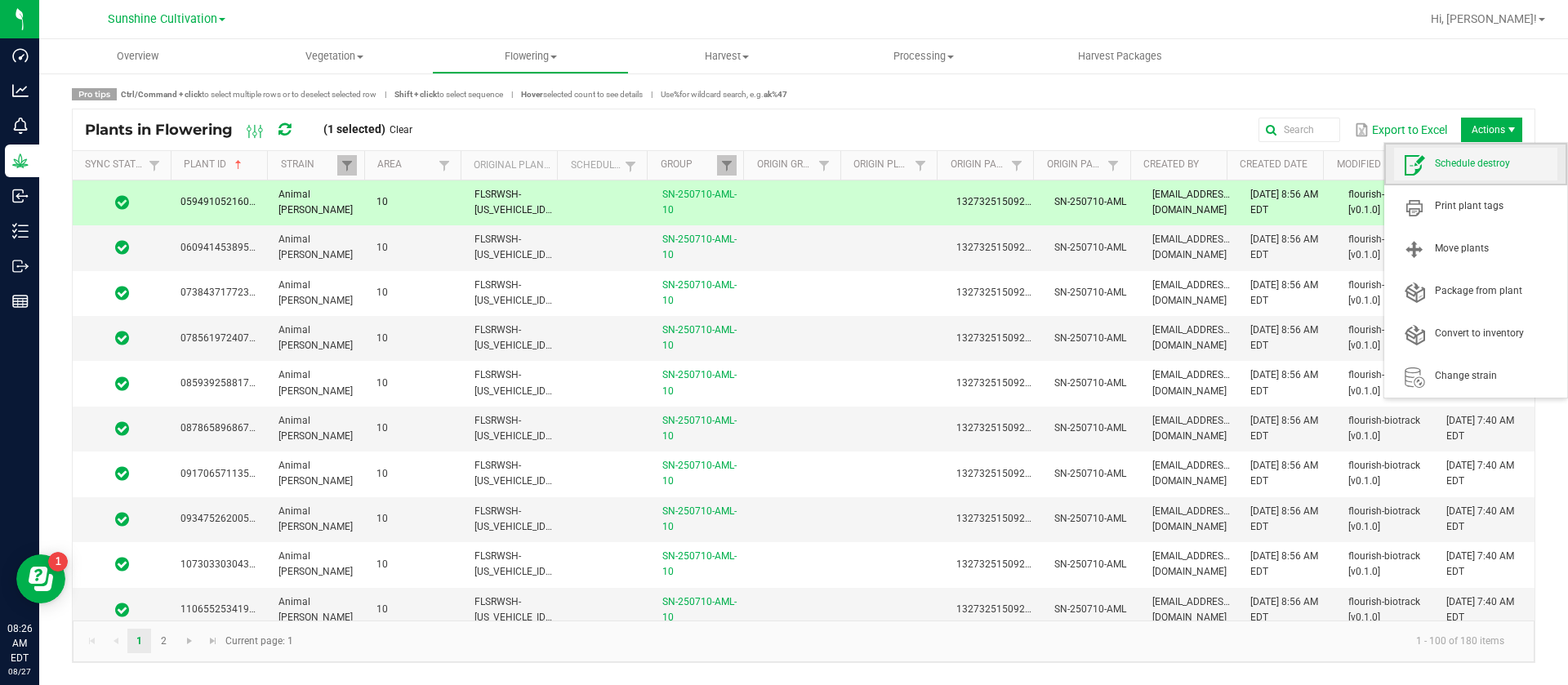
click at [1474, 154] on span "Schedule destroy" at bounding box center [1476, 163] width 163 height 33
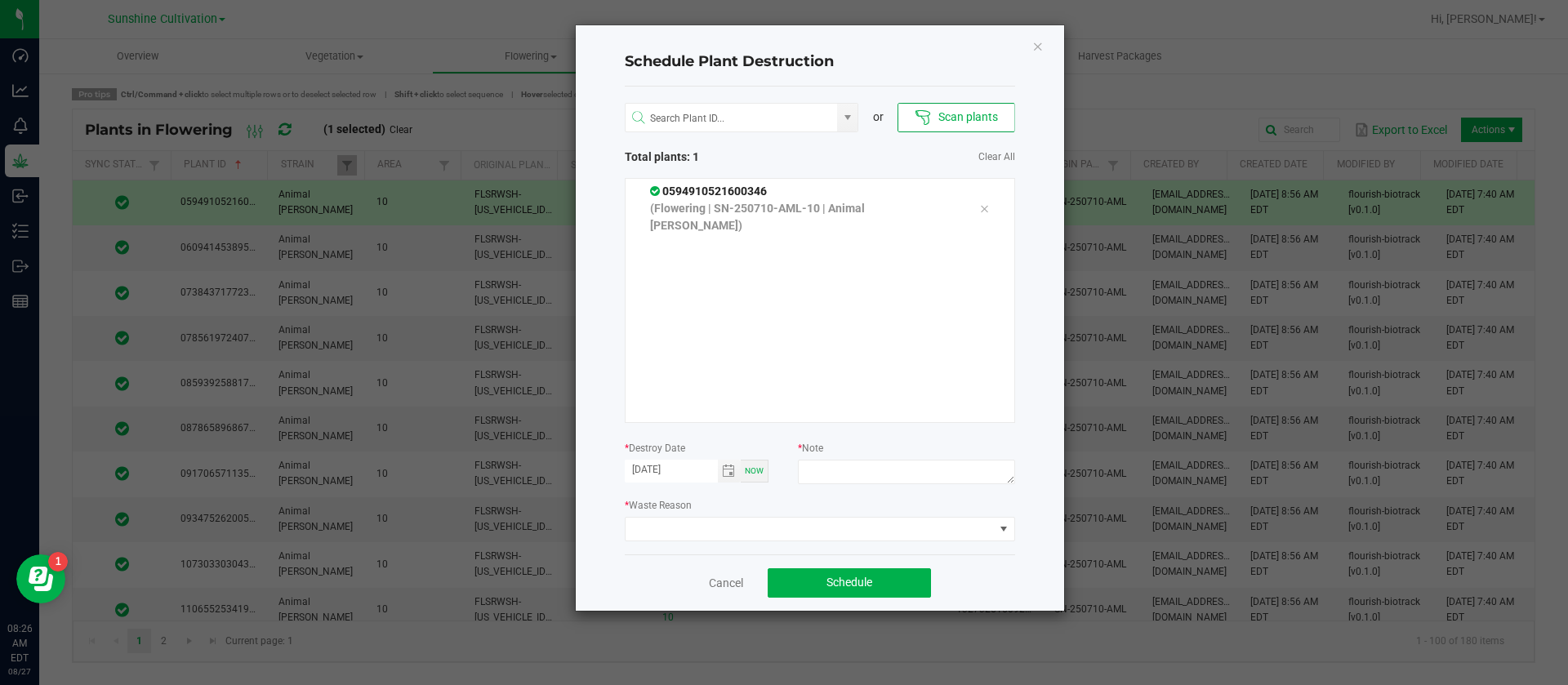
click at [847, 485] on div at bounding box center [906, 475] width 217 height 30
click at [849, 485] on div at bounding box center [906, 475] width 217 height 30
click at [863, 479] on textarea at bounding box center [906, 472] width 217 height 24
type textarea "waste"
click at [836, 549] on div "or Scan plants Total plants: 1 Clear All 0594910521600346 (Flowering | SN-25071…" at bounding box center [819, 320] width 390 height 468
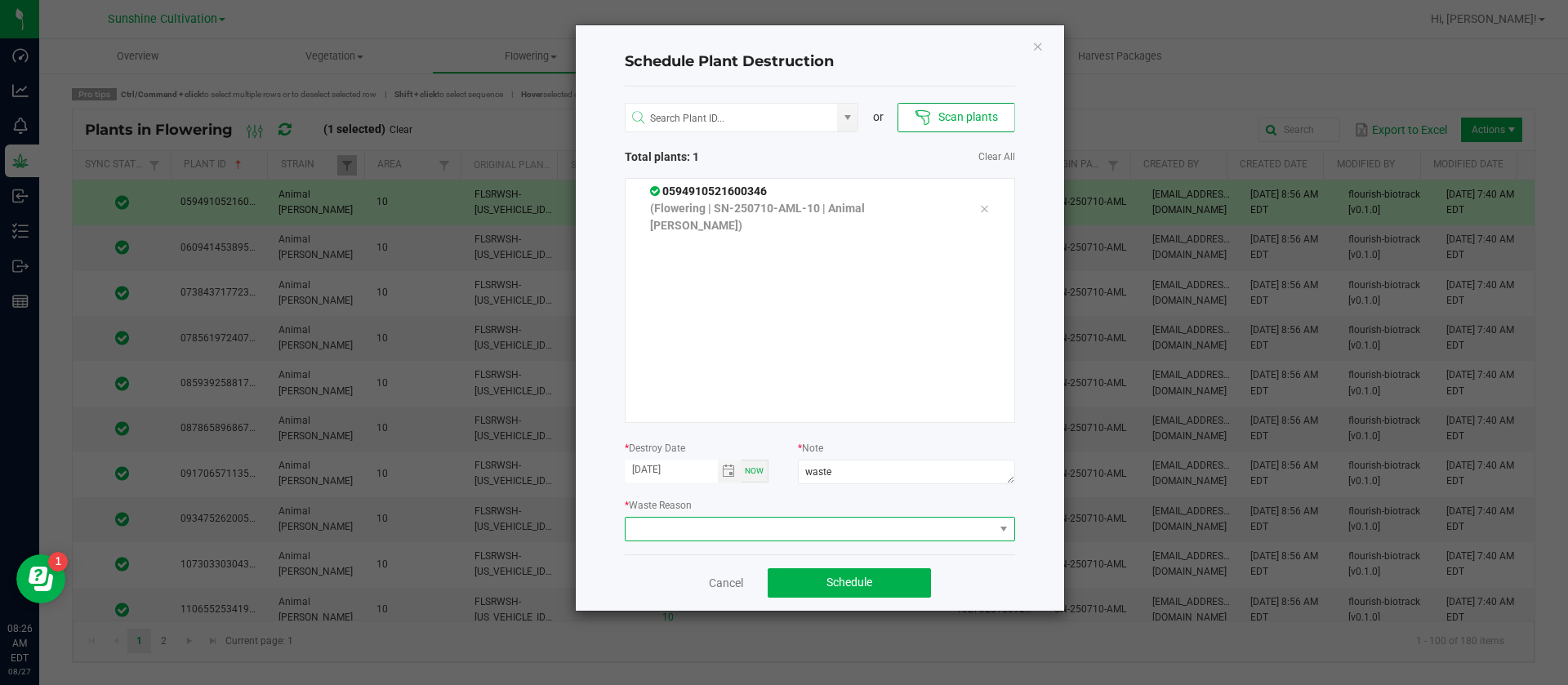
click at [817, 518] on span at bounding box center [809, 529] width 369 height 23
click at [689, 503] on li "Waste" at bounding box center [819, 499] width 389 height 28
click at [841, 569] on button "Schedule" at bounding box center [849, 583] width 163 height 30
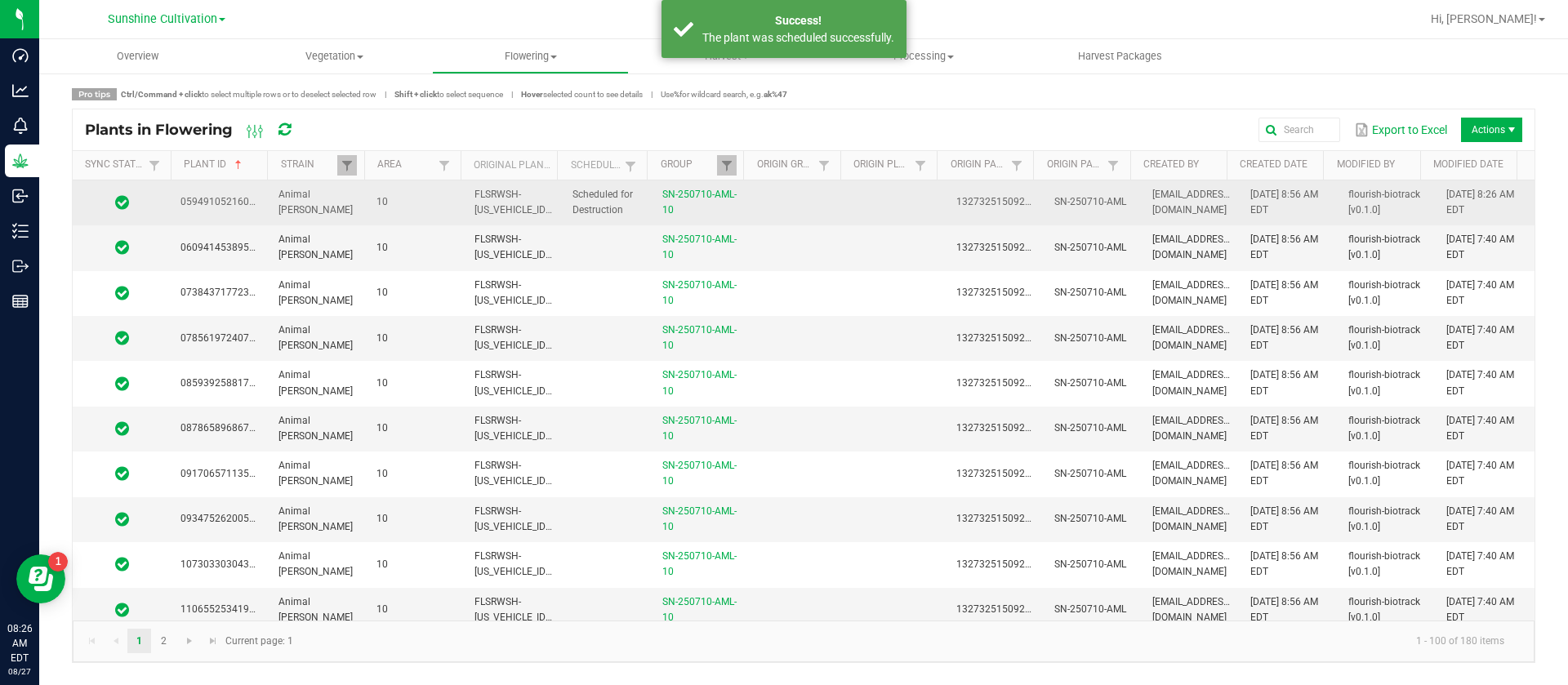
click at [555, 211] on span "FLSRWSH-STR23574700024240" at bounding box center [564, 202] width 180 height 27
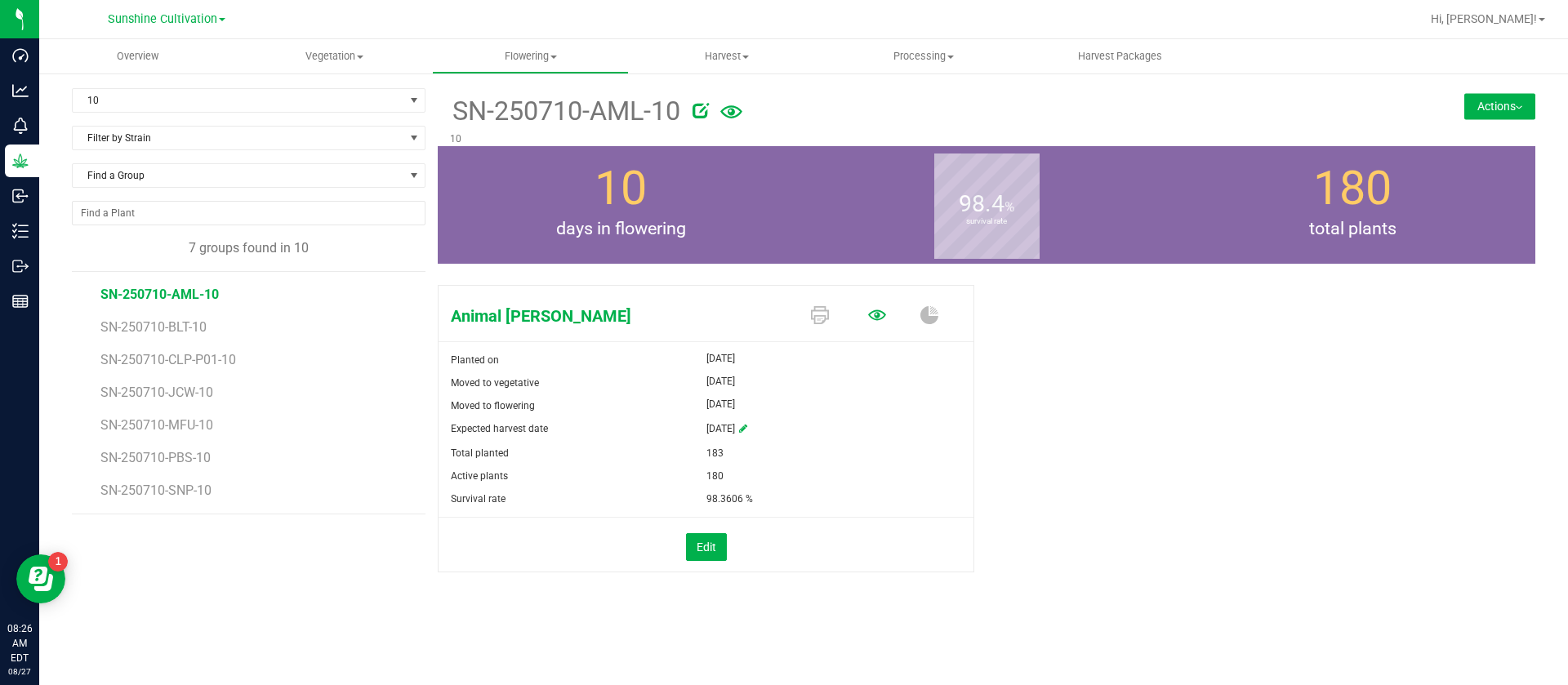
click at [882, 320] on icon at bounding box center [876, 315] width 18 height 18
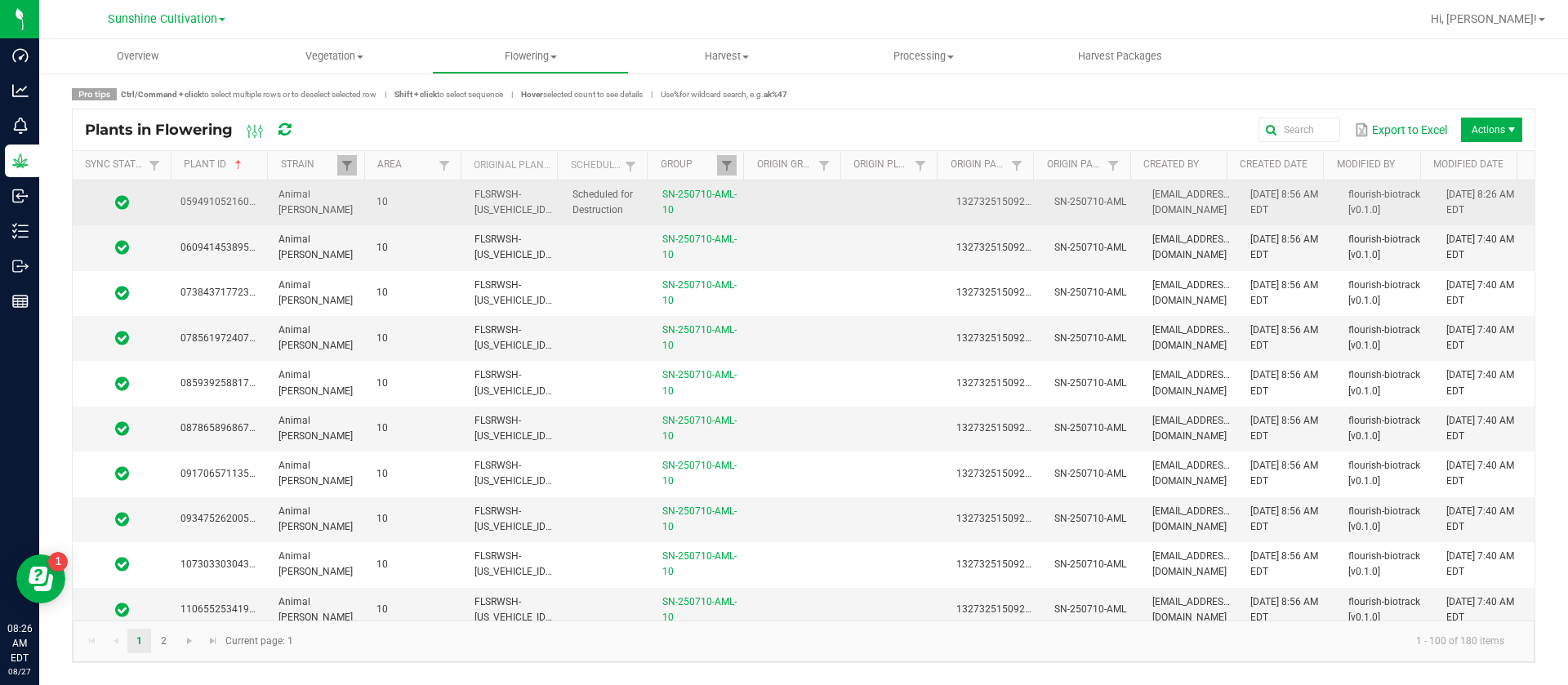
click at [884, 206] on td at bounding box center [897, 203] width 98 height 45
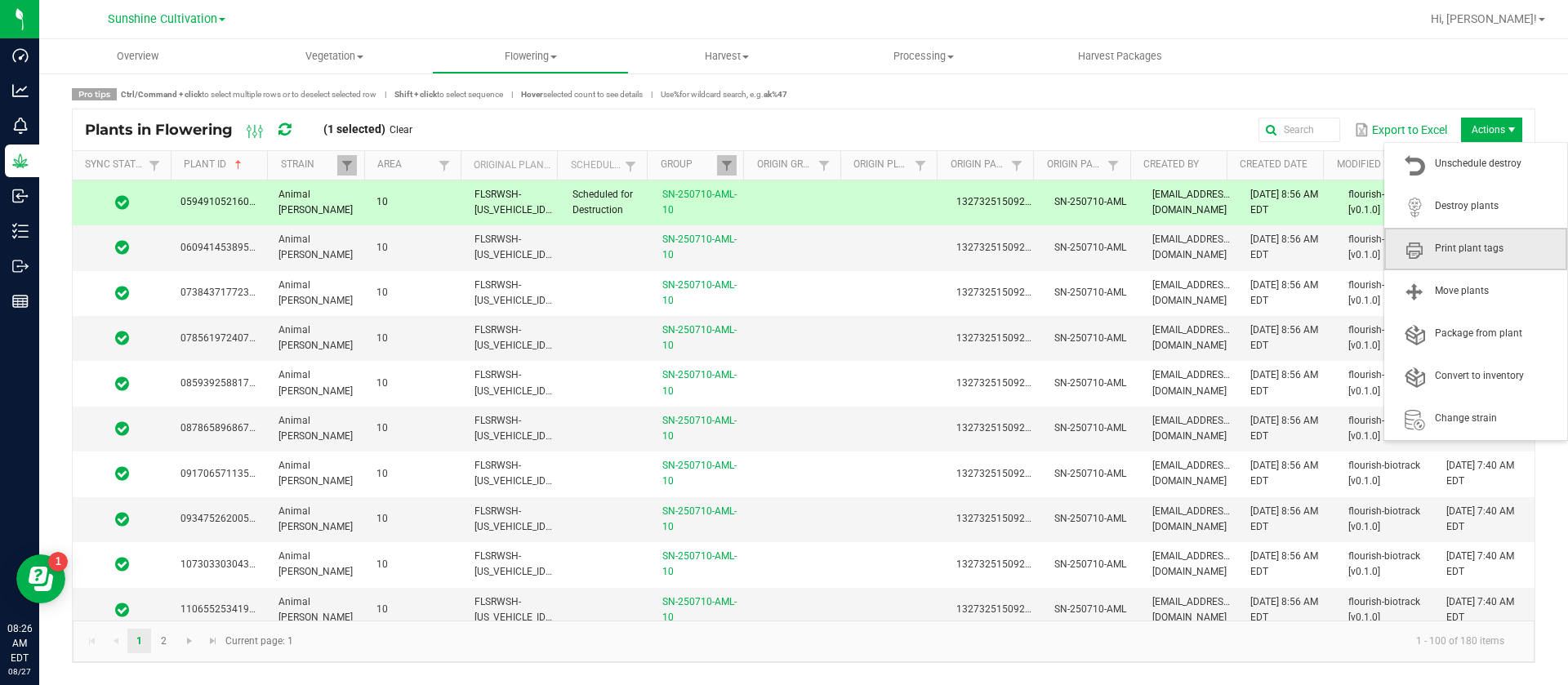
click at [1495, 228] on span "Print plant tags" at bounding box center [1476, 249] width 183 height 43
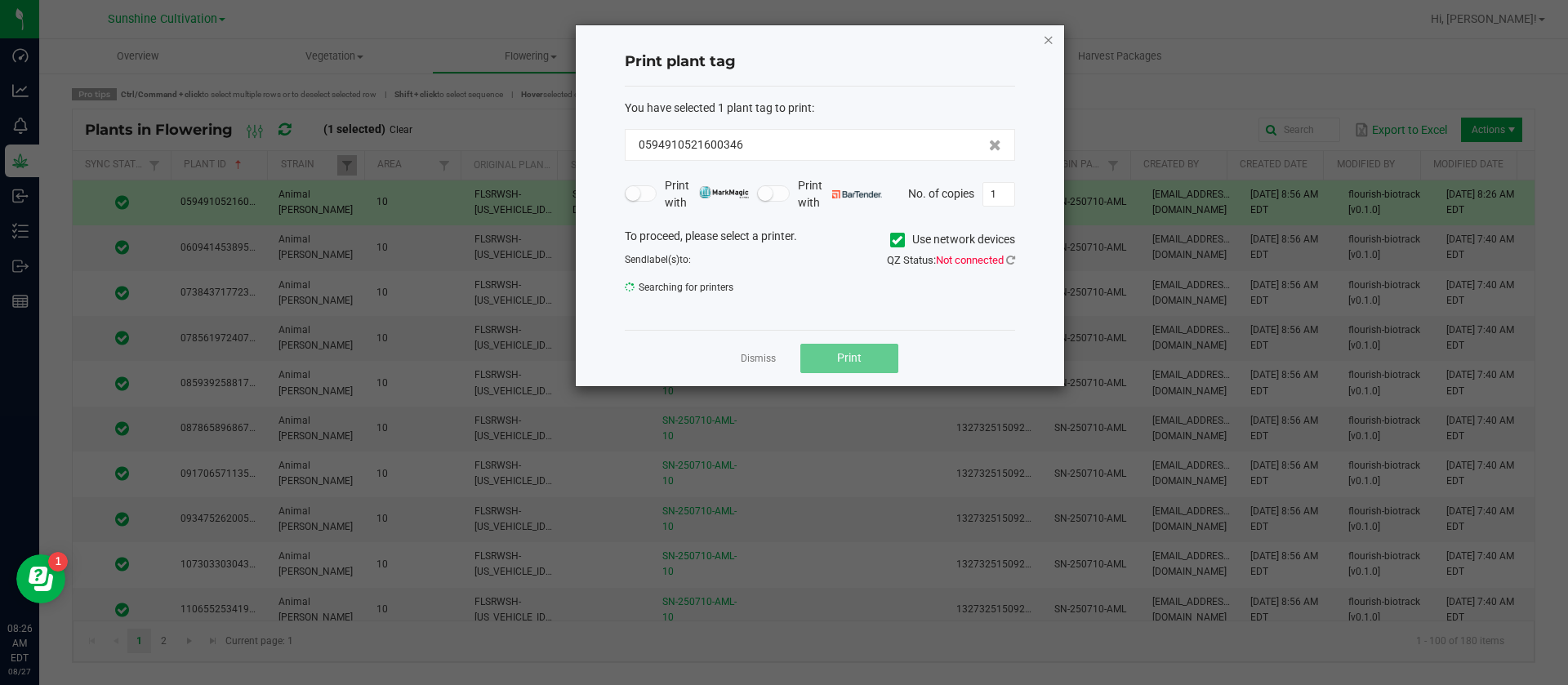
drag, startPoint x: 1039, startPoint y: 37, endPoint x: 1045, endPoint y: 45, distance: 10.0
click at [1040, 37] on div "Print plant tag You have selected 1 plant tag to print : 0594910521600346 Print…" at bounding box center [819, 205] width 488 height 361
click at [1047, 44] on icon "button" at bounding box center [1049, 39] width 11 height 20
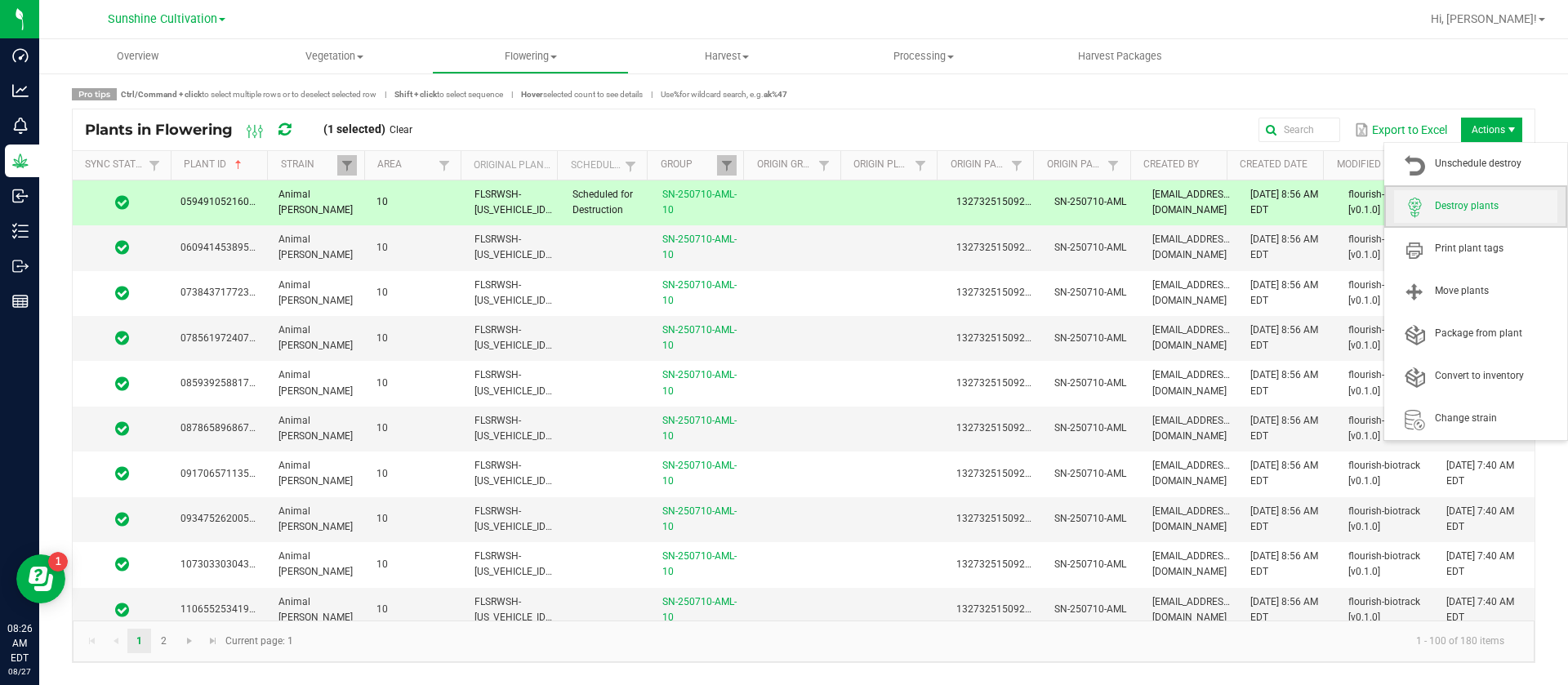
click at [1479, 212] on span "Destroy plants" at bounding box center [1496, 206] width 122 height 14
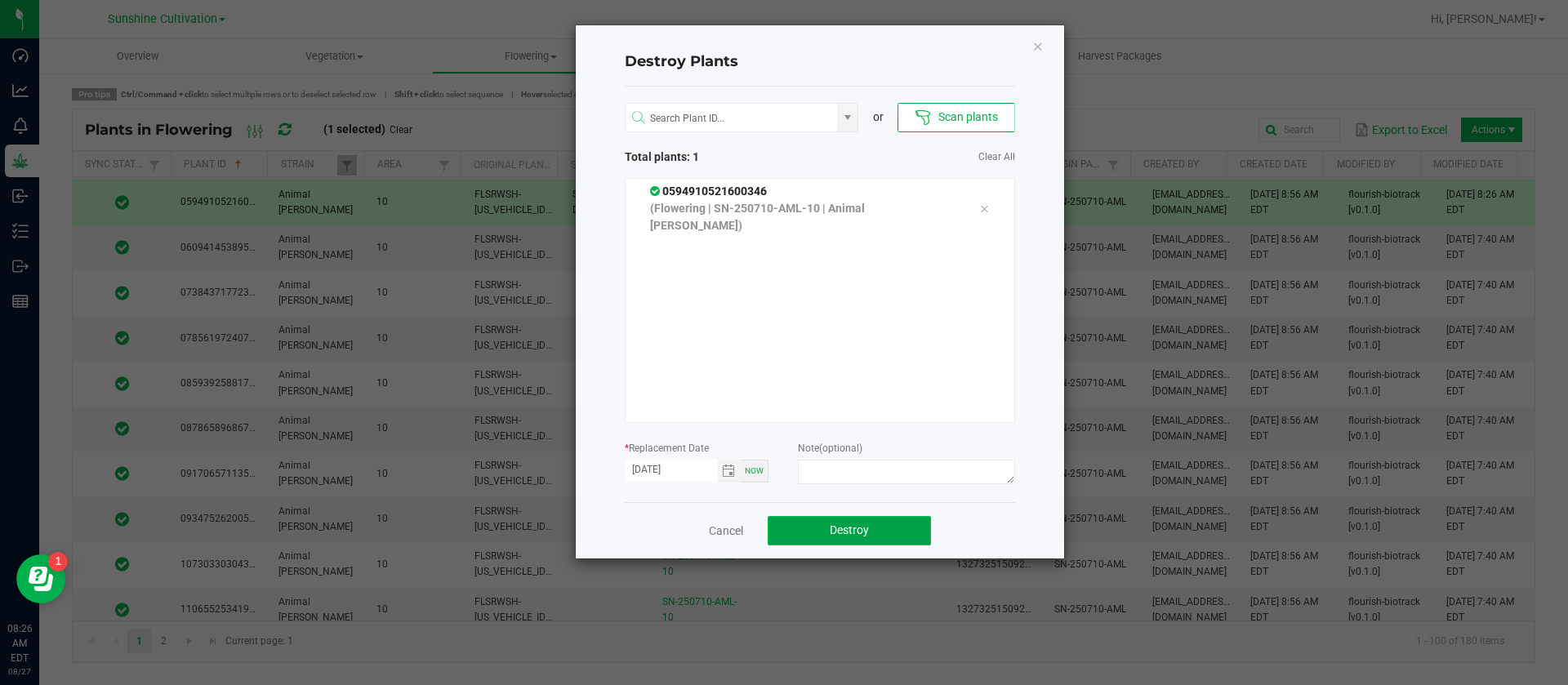
click at [892, 526] on button "Destroy" at bounding box center [849, 531] width 163 height 30
click at [897, 524] on button "Destroy" at bounding box center [849, 531] width 163 height 30
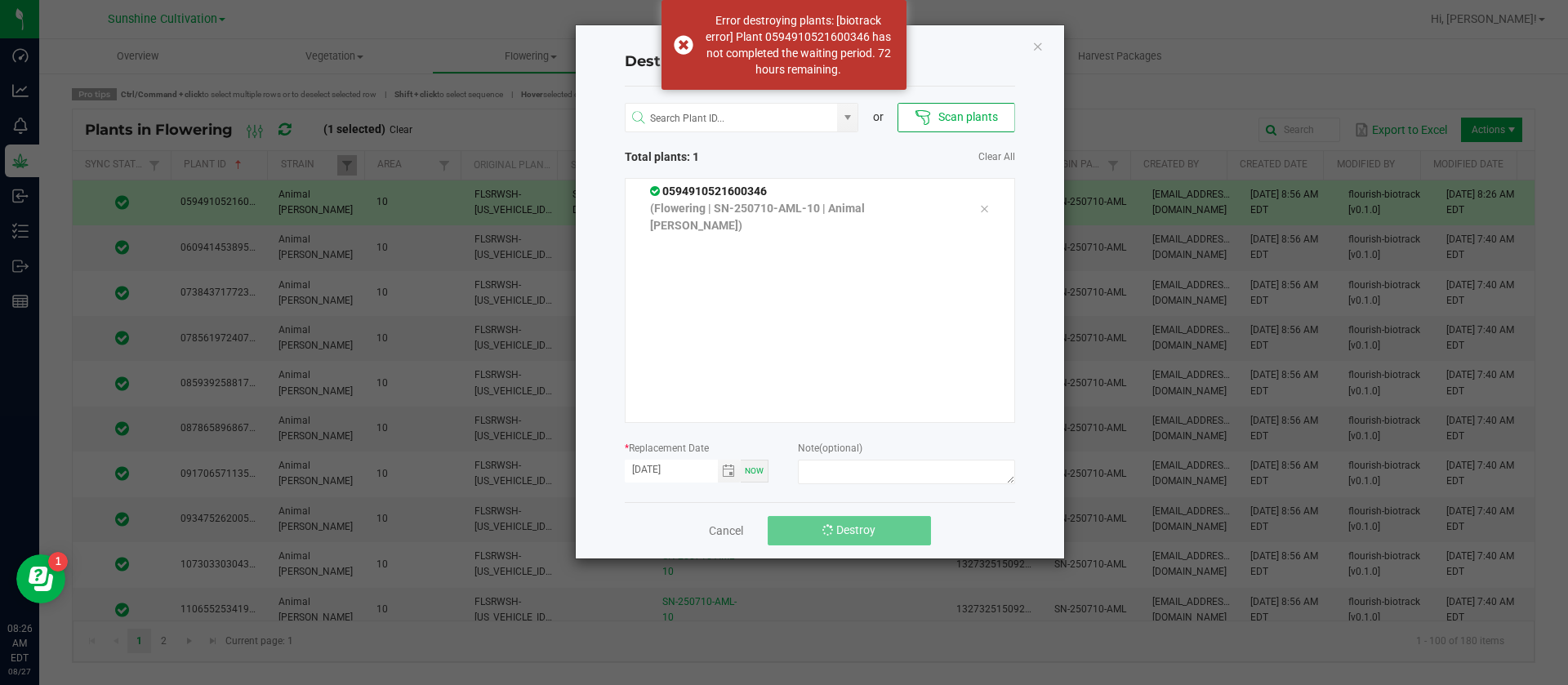
click at [897, 524] on button "Destroy" at bounding box center [849, 531] width 163 height 30
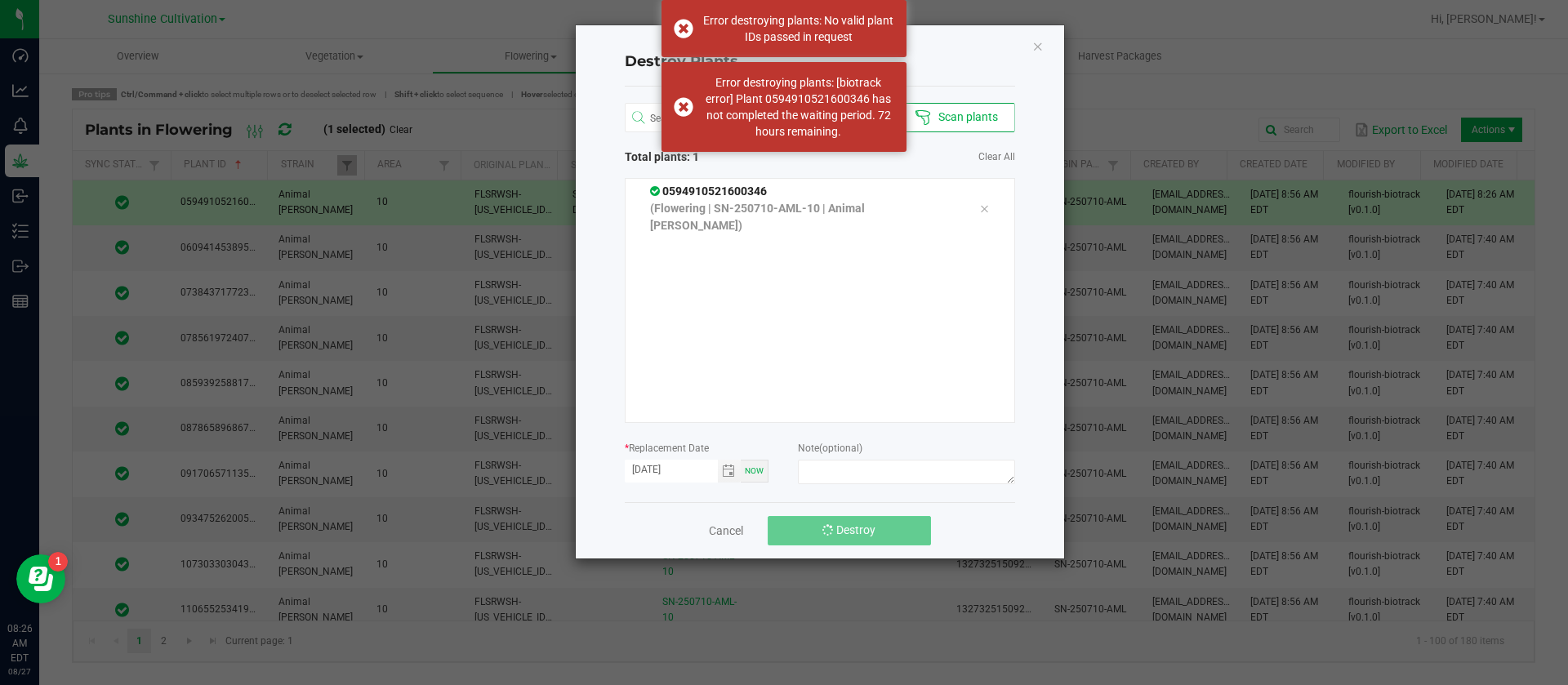
click at [897, 524] on button "Destroy" at bounding box center [849, 531] width 163 height 30
click at [899, 520] on button "Destroy" at bounding box center [849, 531] width 163 height 30
click at [893, 530] on button "Destroy" at bounding box center [849, 531] width 163 height 30
click at [1038, 39] on icon "Close" at bounding box center [1038, 46] width 11 height 20
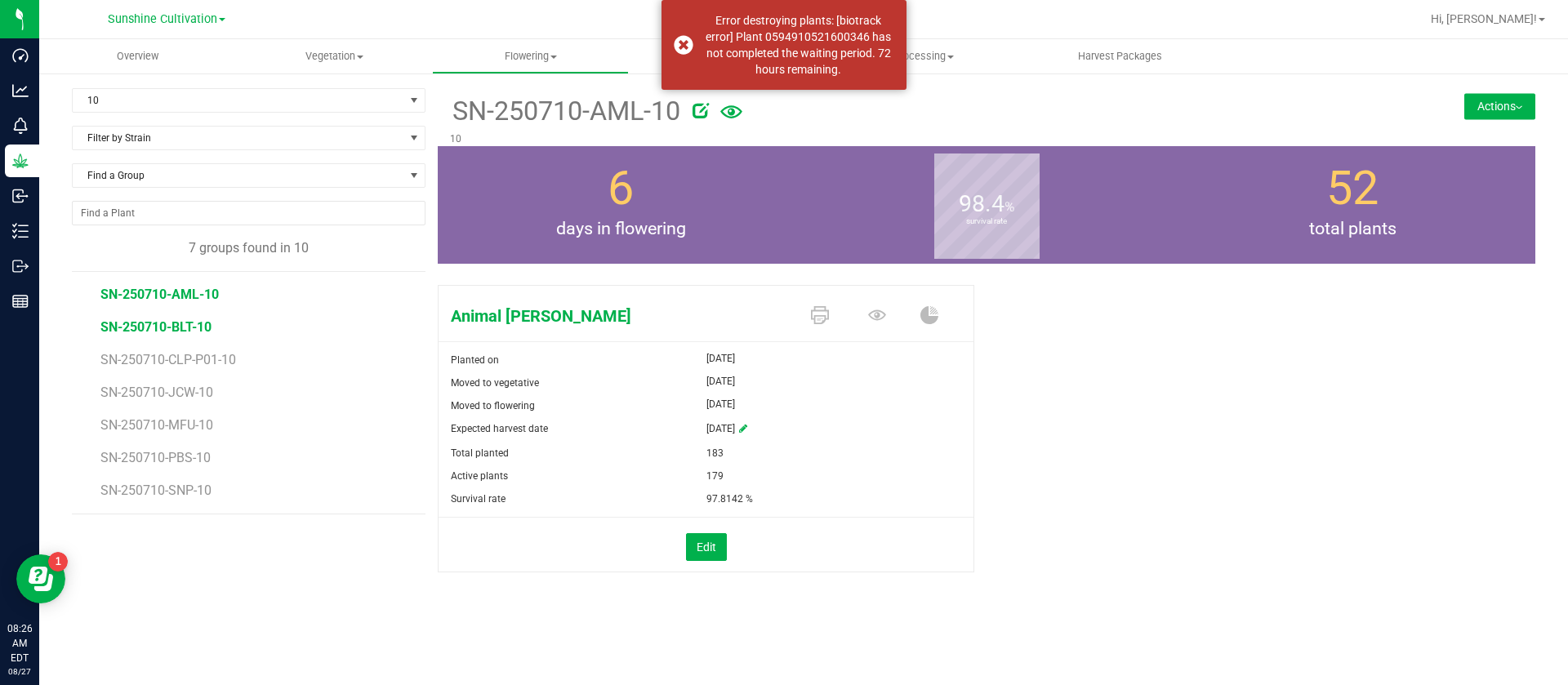
click at [174, 330] on span "SN-250710-BLT-10" at bounding box center [156, 327] width 111 height 16
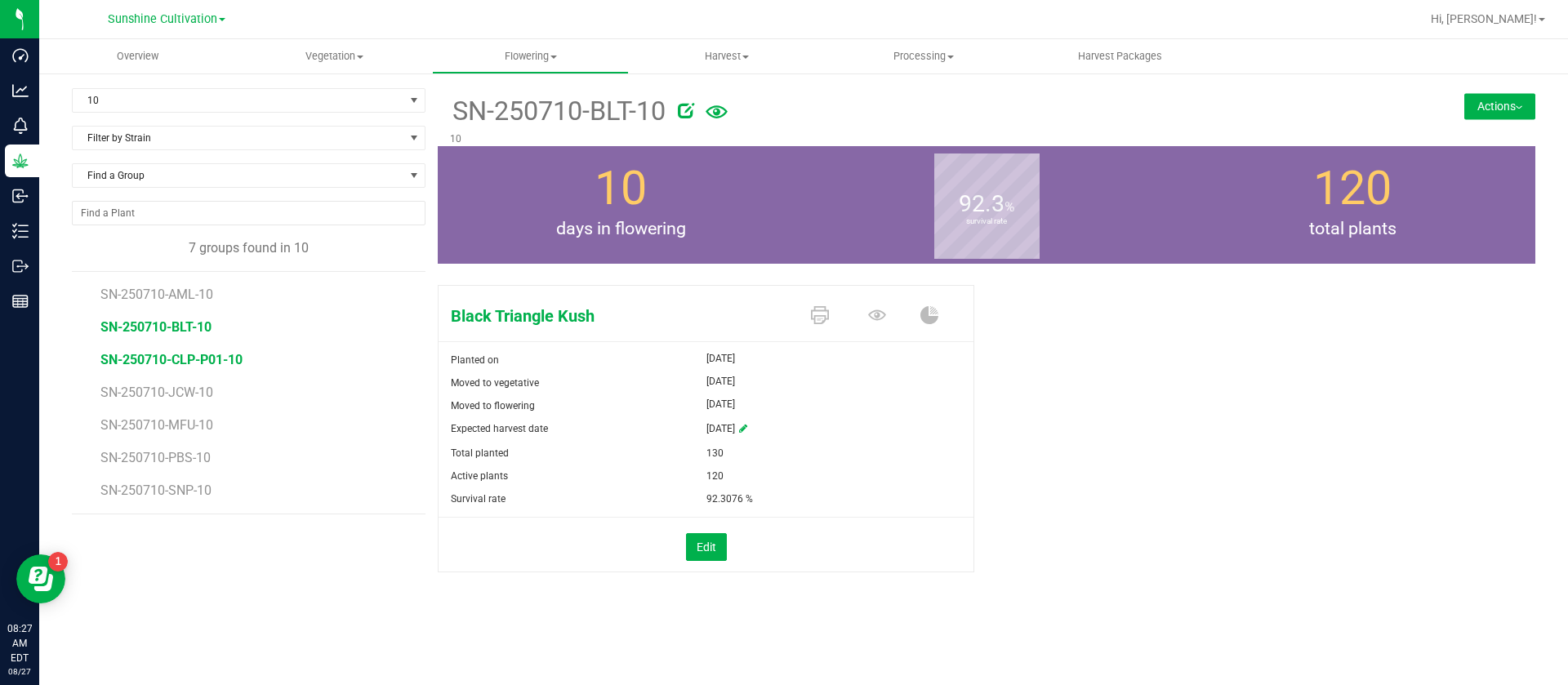
click at [212, 359] on span "SN-250710-CLP-P01-10" at bounding box center [172, 359] width 142 height 16
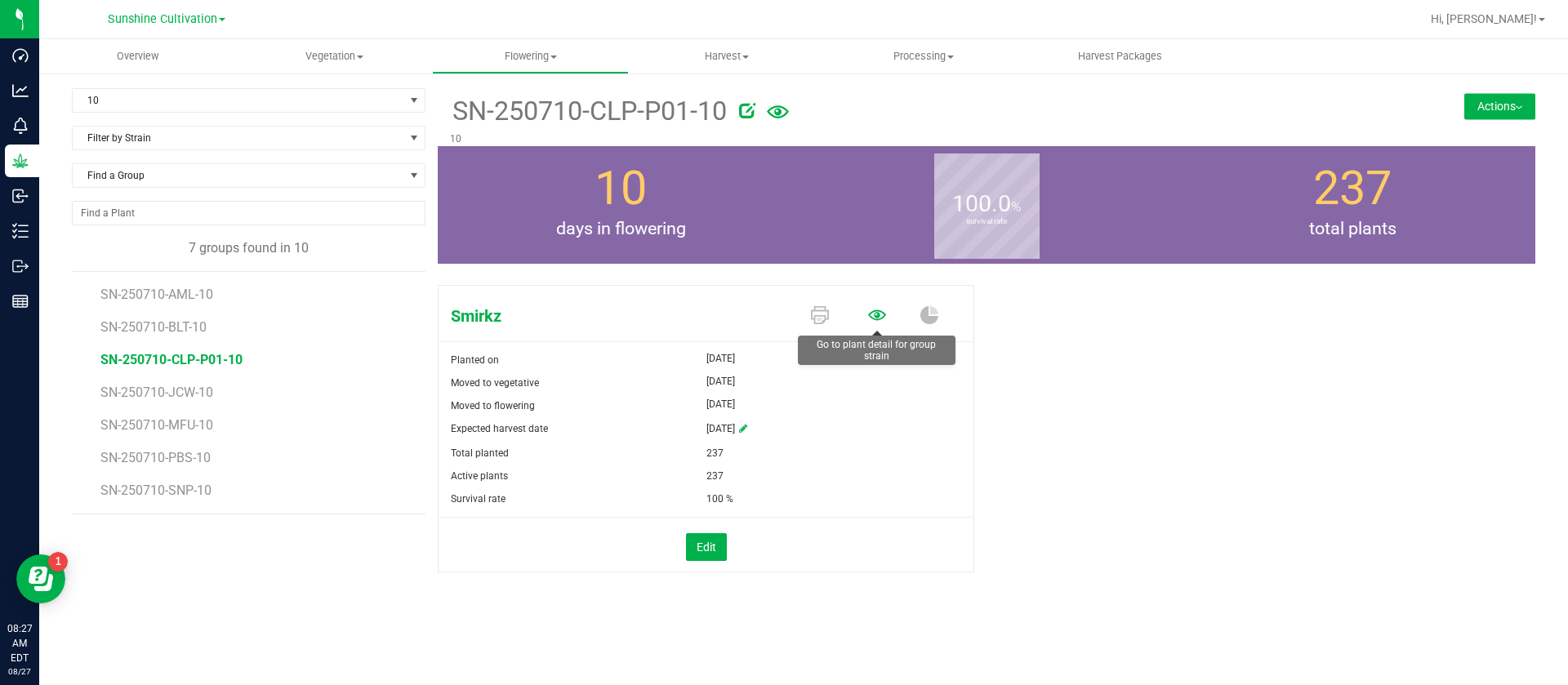
click at [878, 315] on icon at bounding box center [876, 315] width 18 height 10
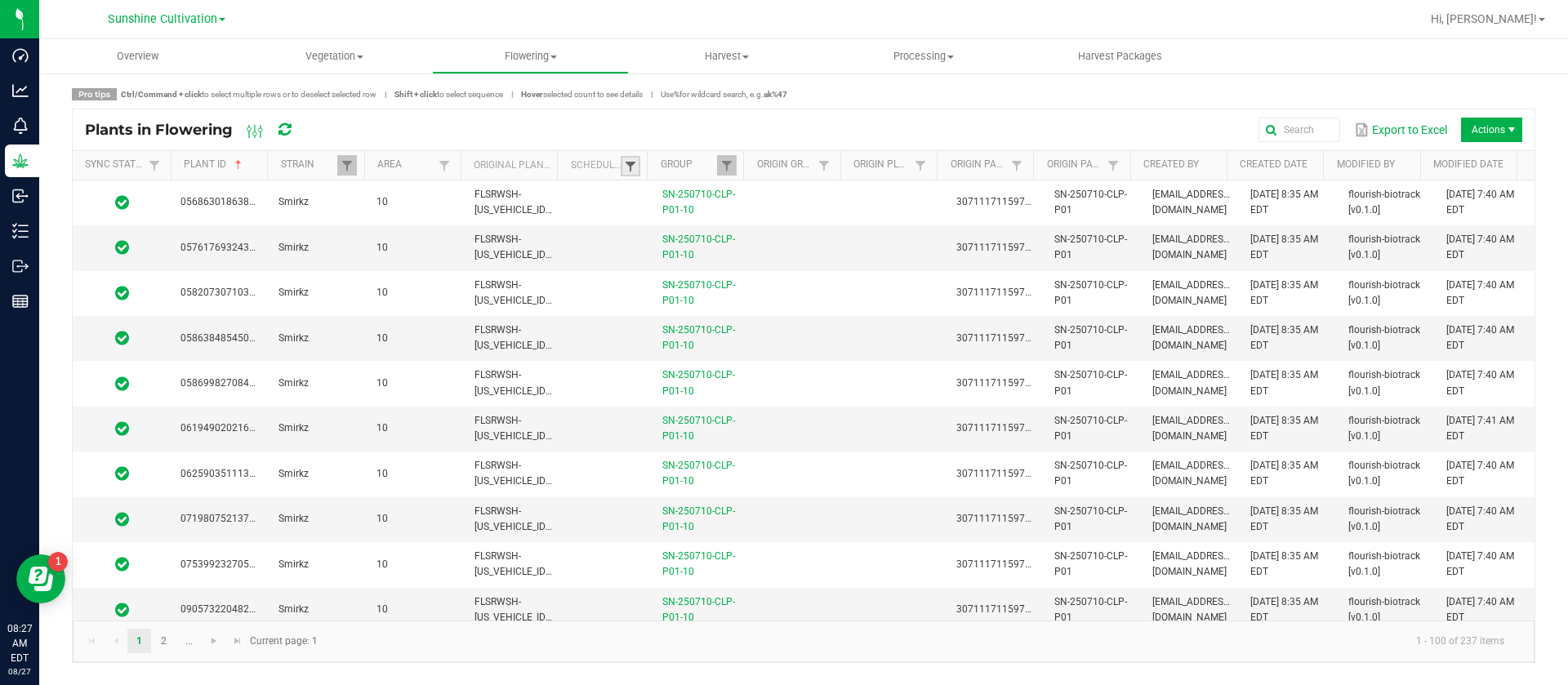
click at [632, 167] on span at bounding box center [631, 167] width 13 height 13
click at [668, 232] on li "Scheduled" at bounding box center [711, 234] width 159 height 21
checkbox input "true"
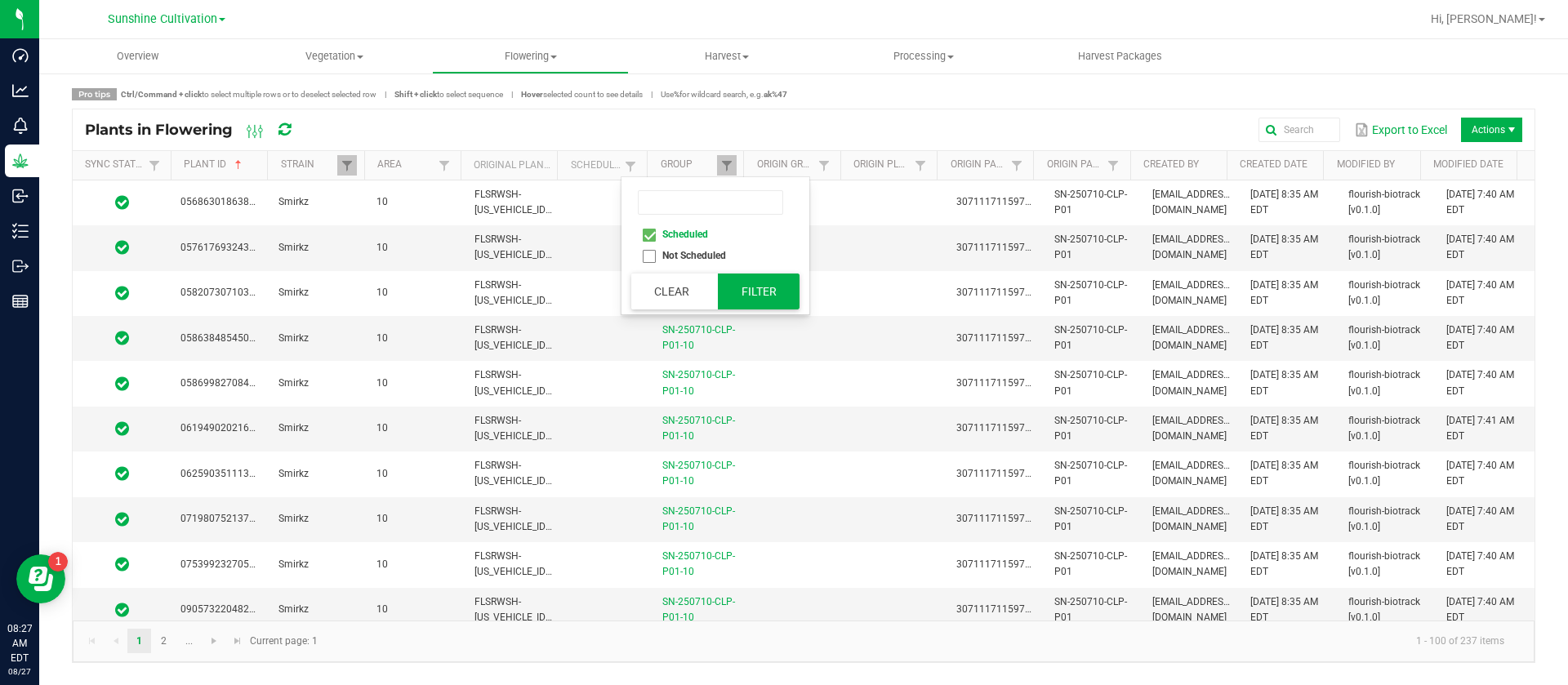
drag, startPoint x: 793, startPoint y: 311, endPoint x: 771, endPoint y: 289, distance: 31.1
click at [792, 311] on div "Scheduled Not Scheduled Clear Filter" at bounding box center [715, 245] width 188 height 137
click at [771, 287] on button "Filter" at bounding box center [759, 291] width 82 height 36
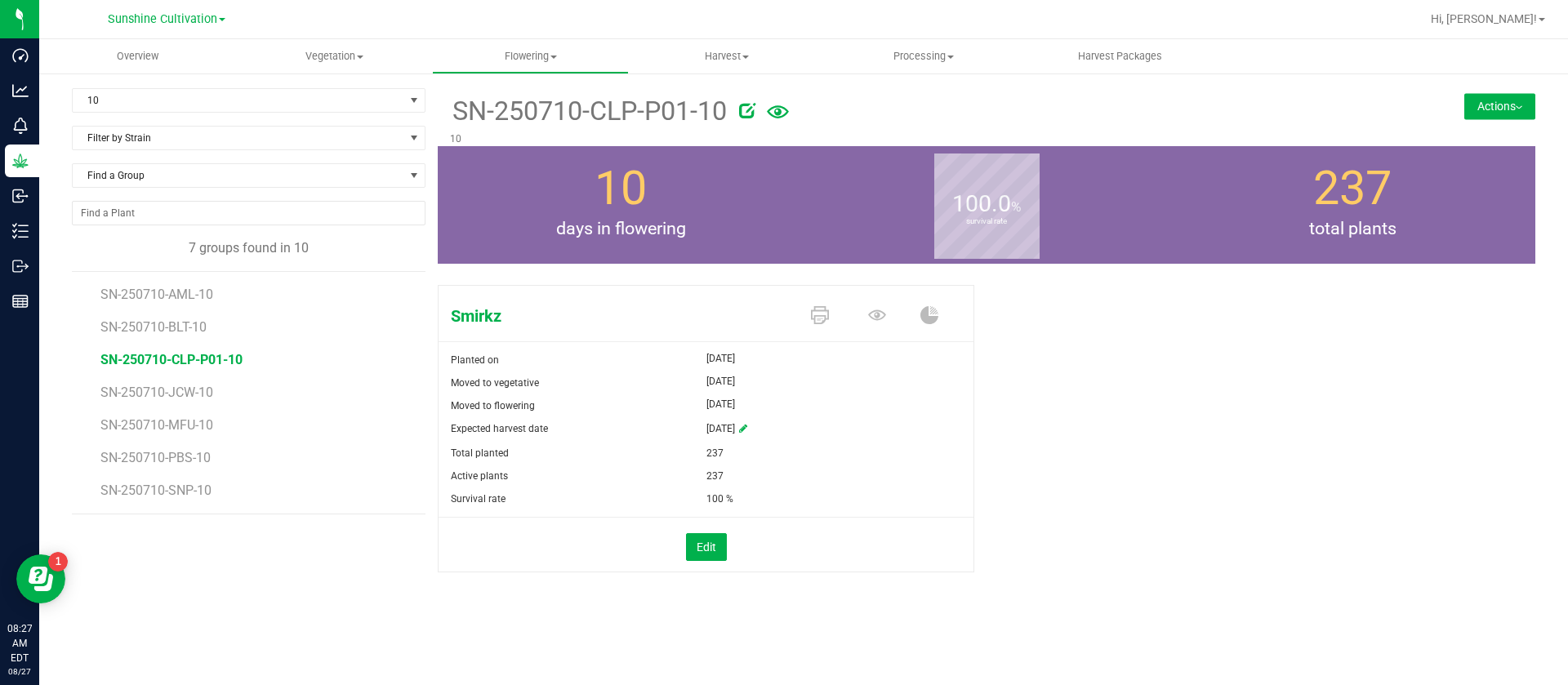
click at [1289, 454] on div "Smirkz Planted on Jul 28, 2025 Moved to vegetative Jul 28, 2025 Moved to flower…" at bounding box center [987, 445] width 1098 height 335
click at [877, 318] on icon at bounding box center [876, 315] width 18 height 10
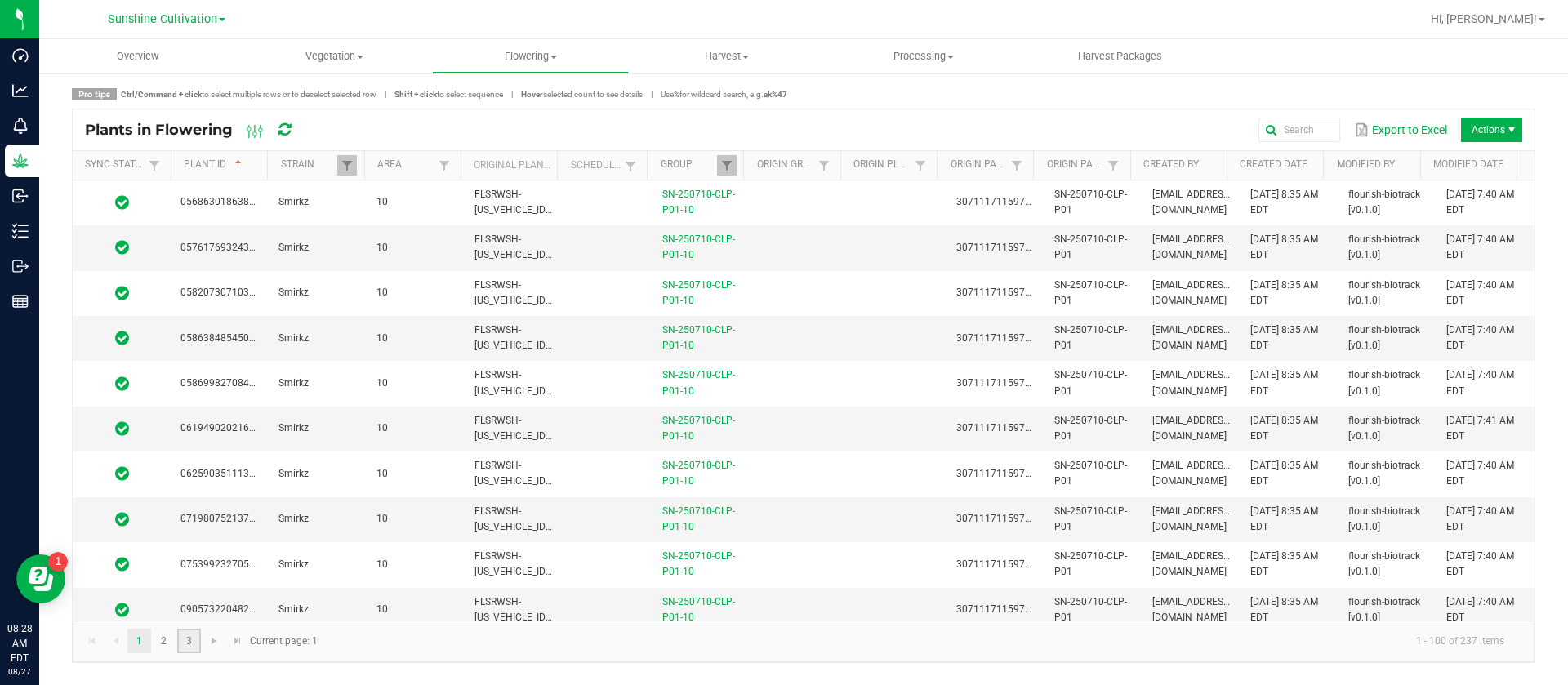
click at [192, 649] on link "3" at bounding box center [189, 641] width 23 height 24
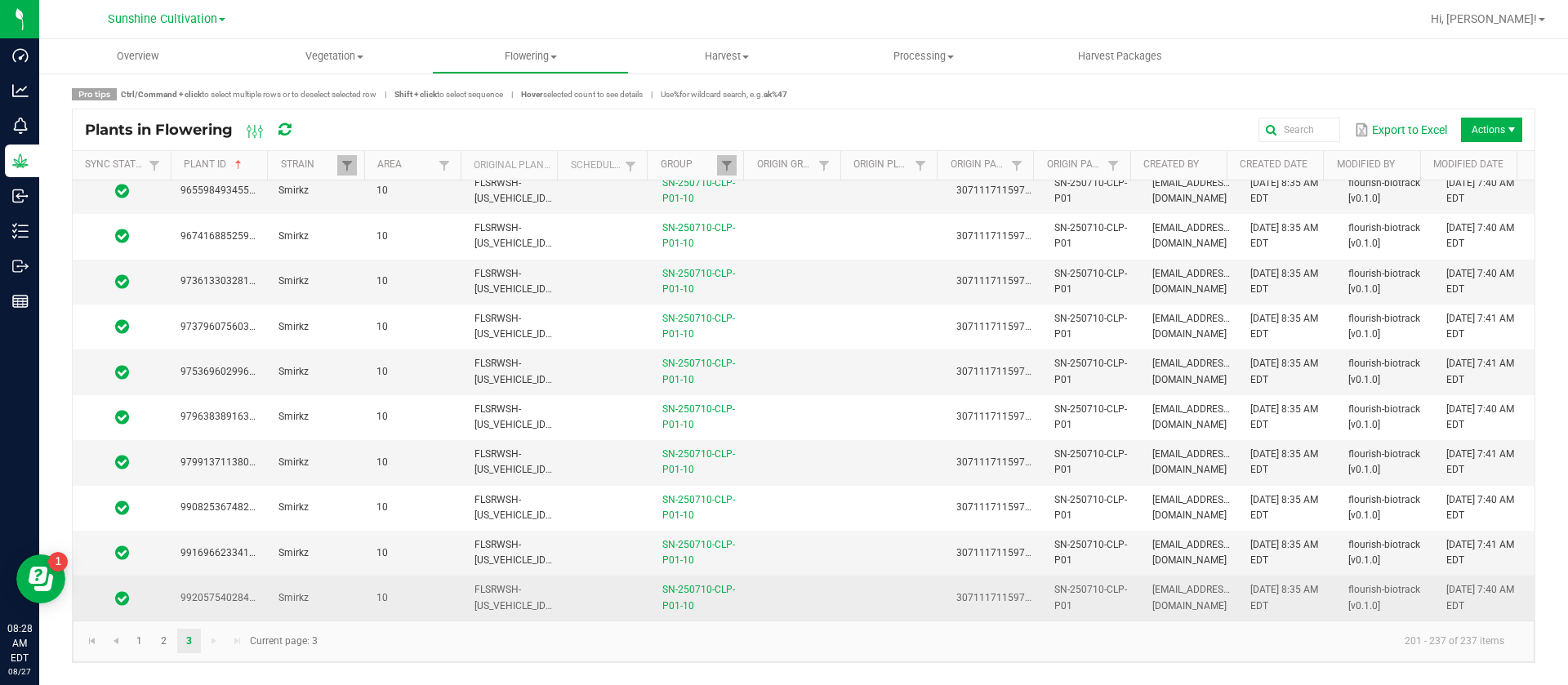
click at [530, 592] on td "FLSRWSH-STR87007400000548" at bounding box center [513, 597] width 98 height 44
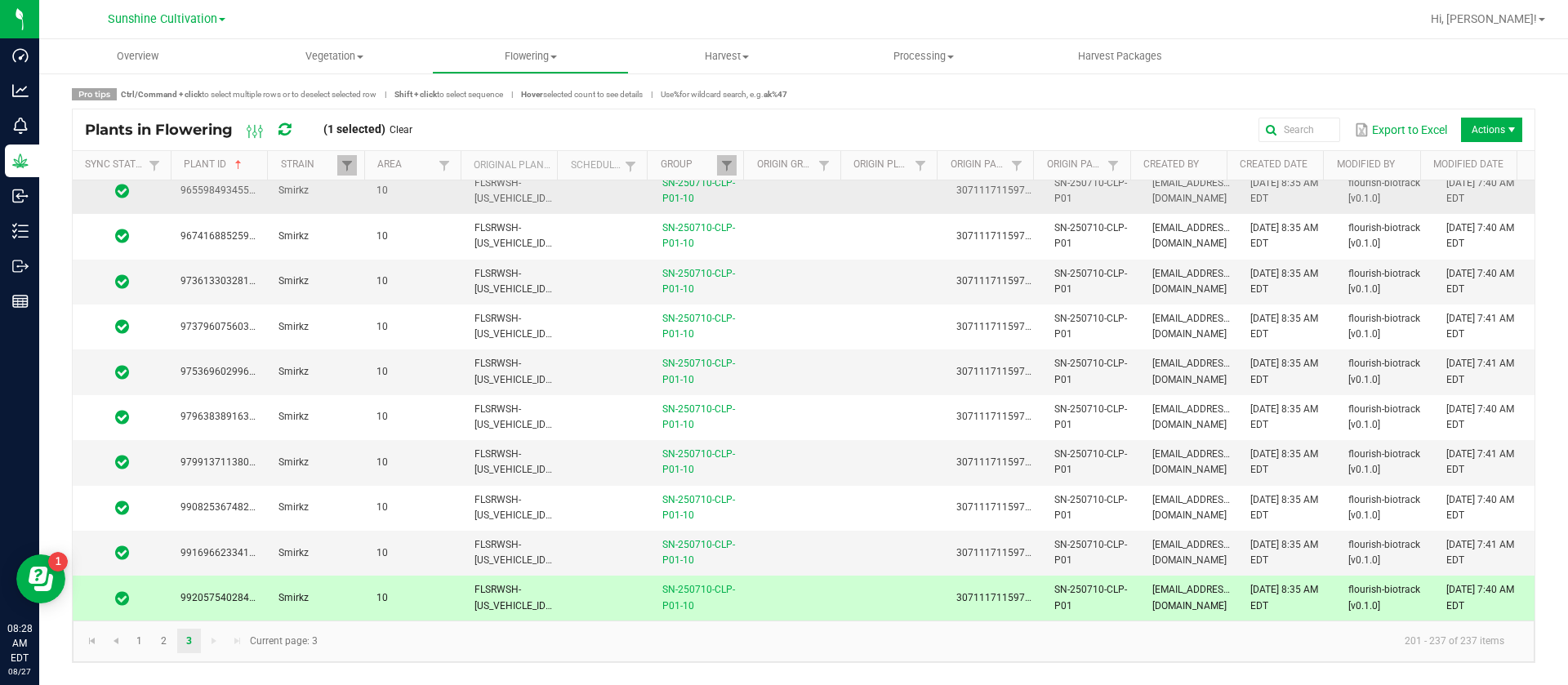
click at [563, 206] on td at bounding box center [608, 191] width 90 height 45
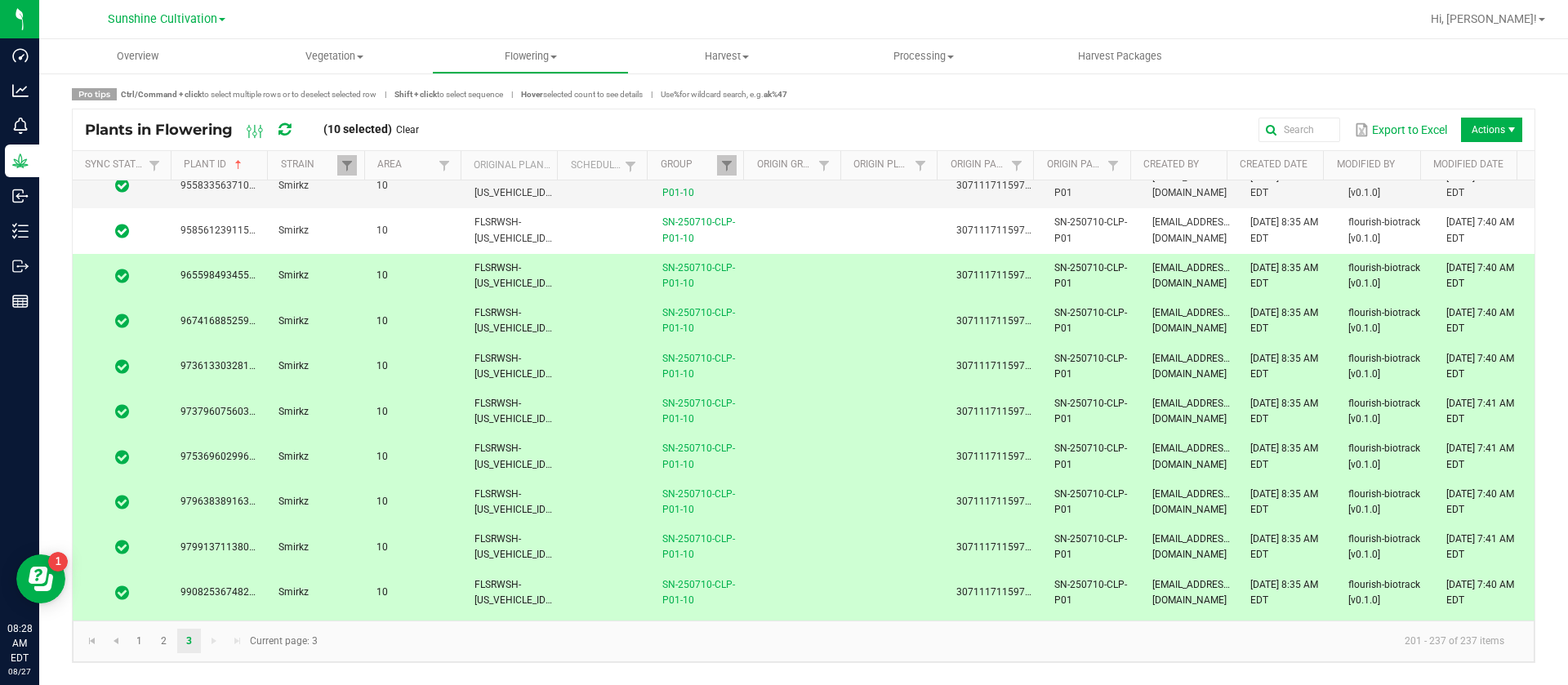
scroll to position [1111, 0]
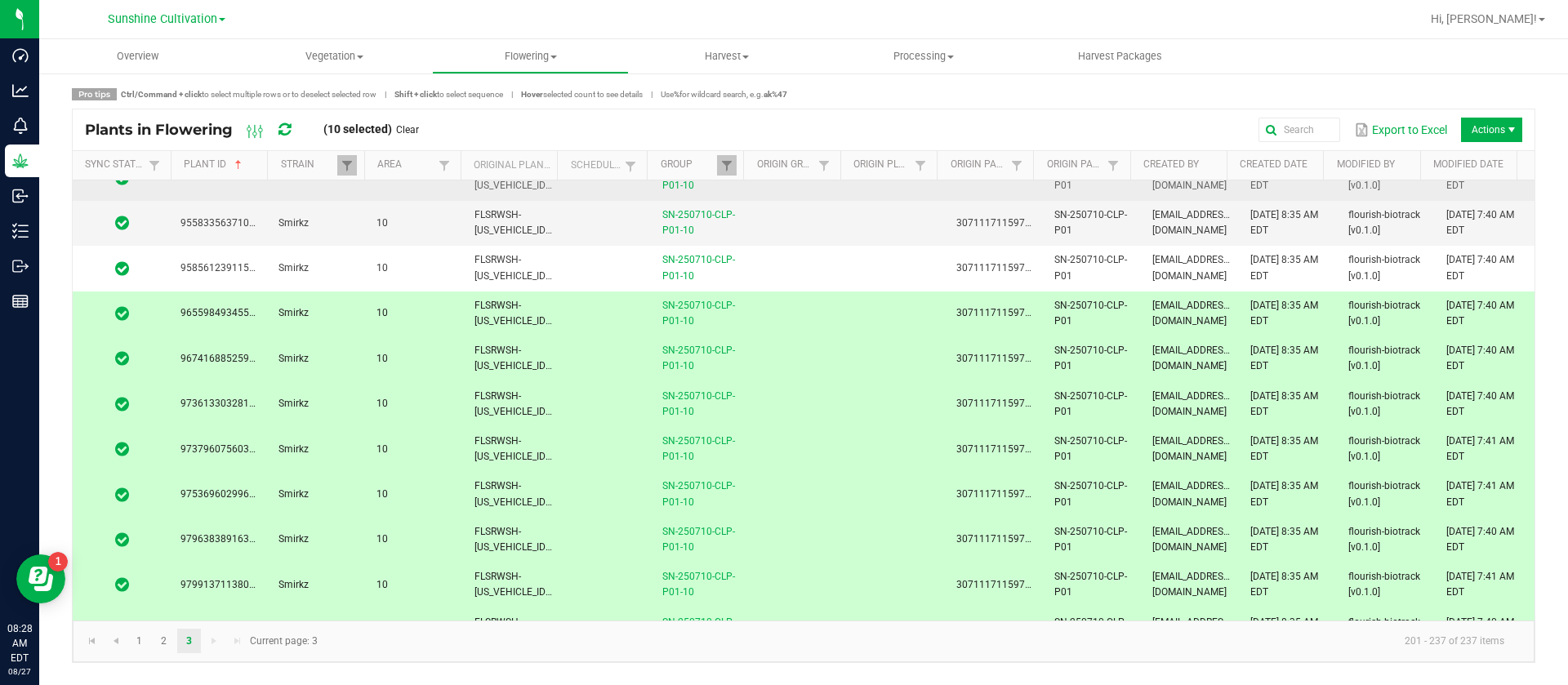
click at [578, 197] on td at bounding box center [608, 178] width 90 height 45
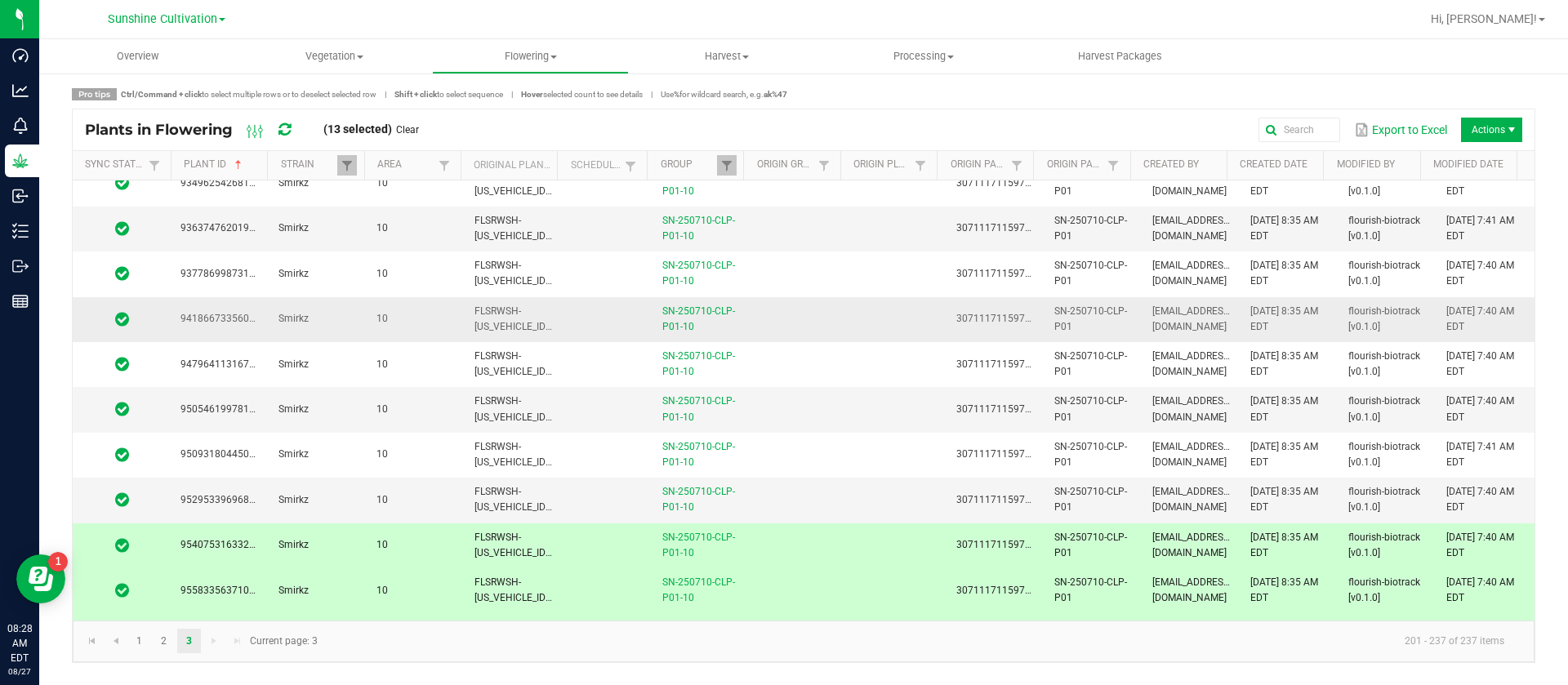
scroll to position [498, 0]
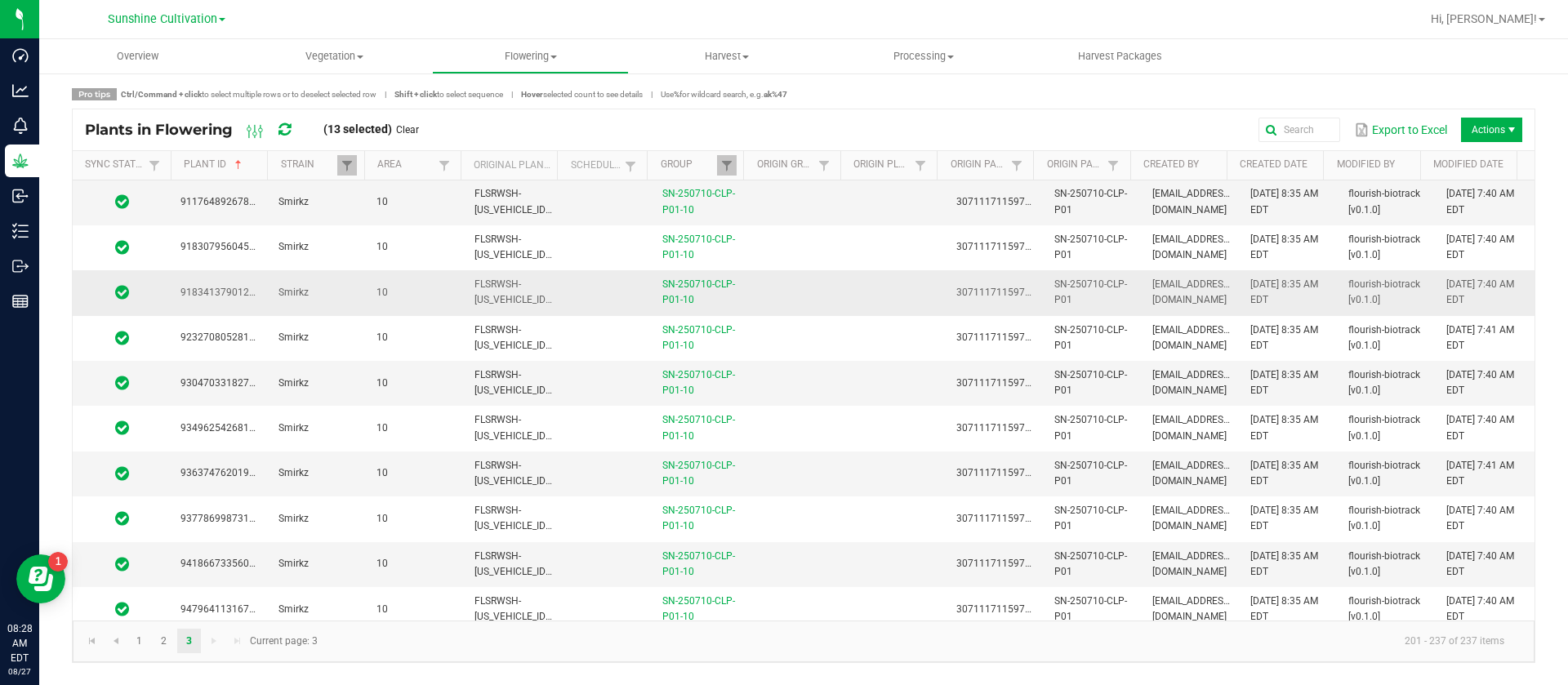
click at [563, 288] on td at bounding box center [608, 293] width 90 height 45
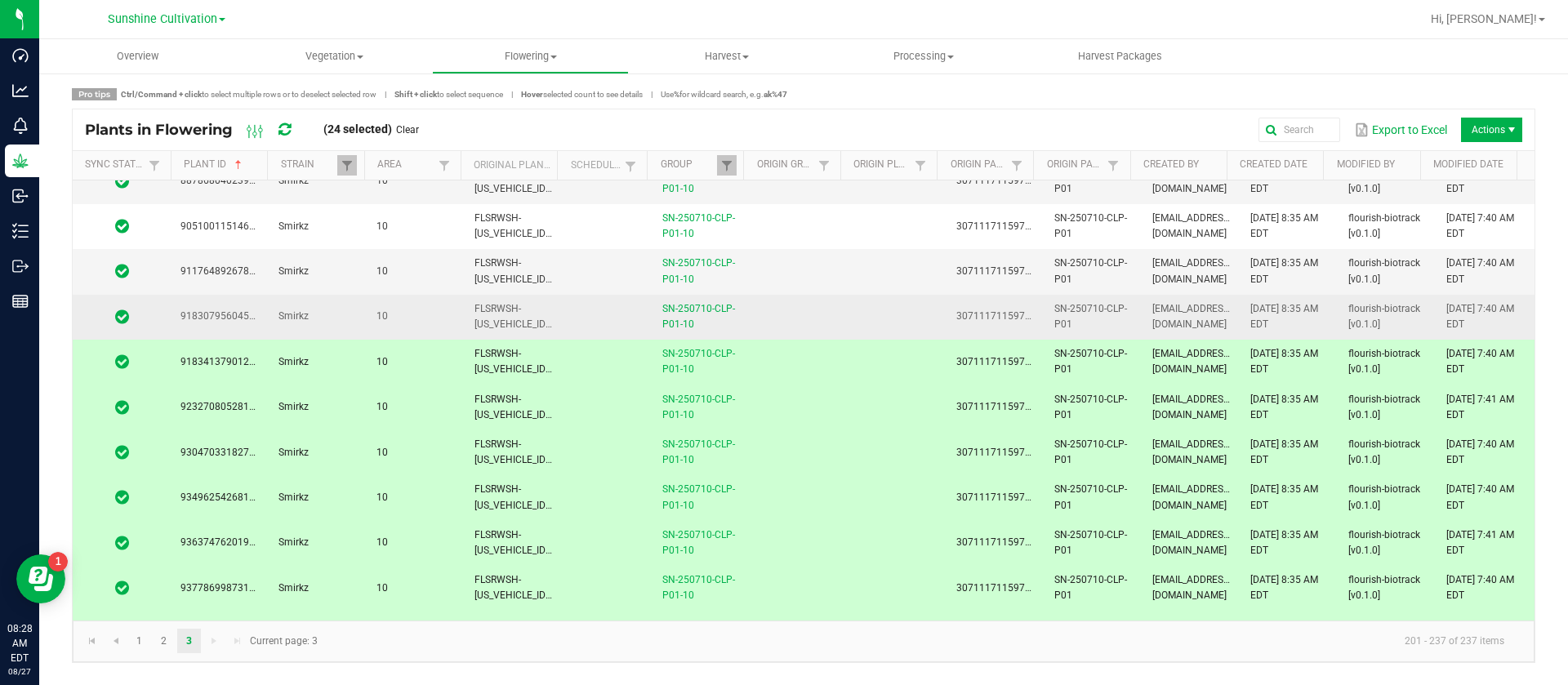
scroll to position [376, 0]
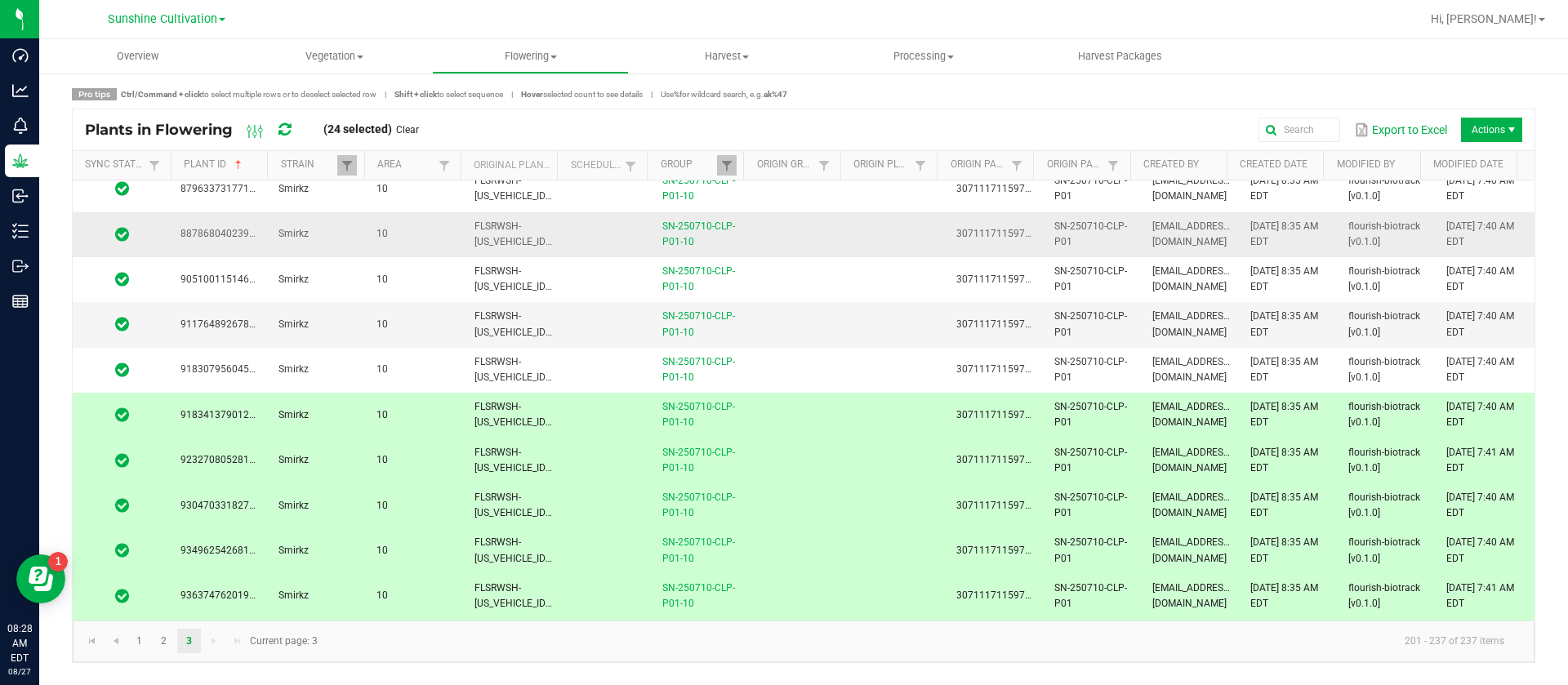
click at [556, 239] on span "FLSRWSH-STR87007400000603" at bounding box center [564, 233] width 180 height 27
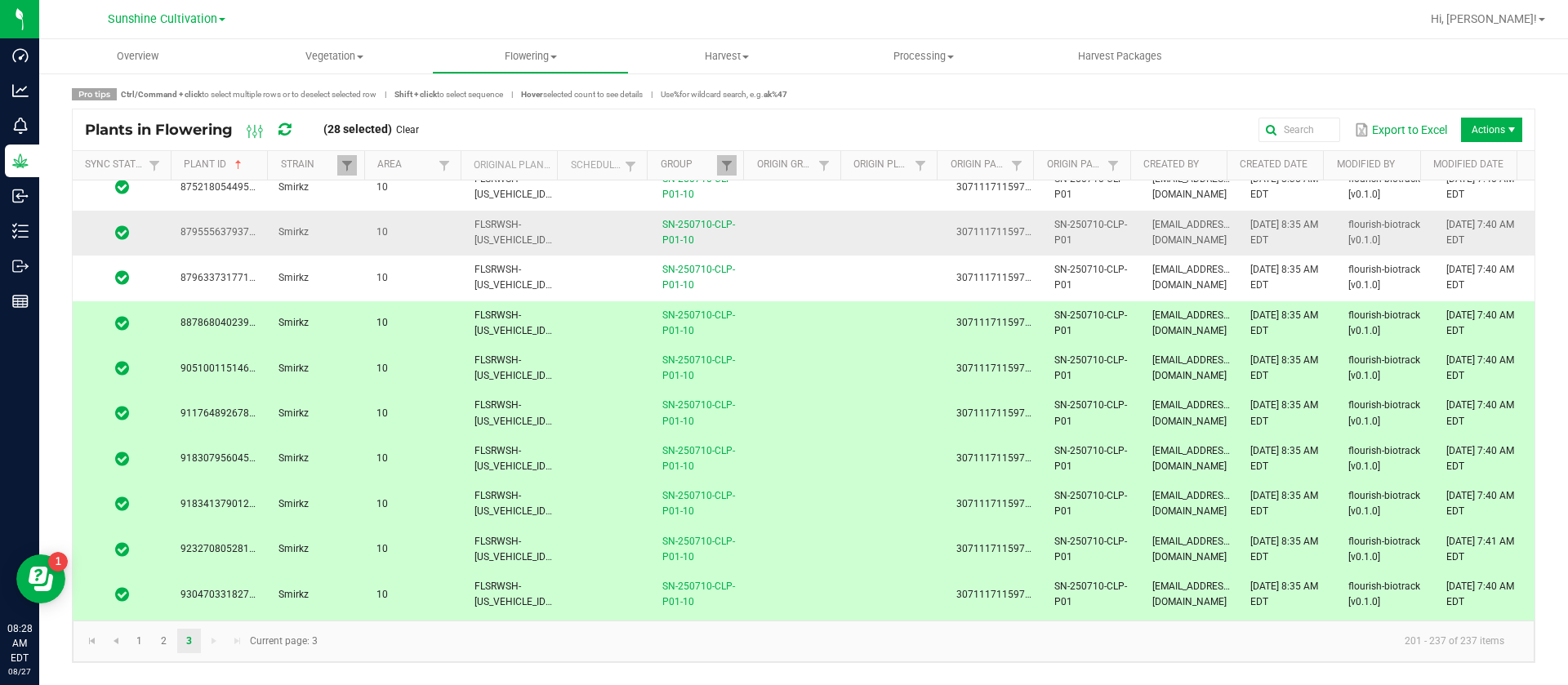
scroll to position [253, 0]
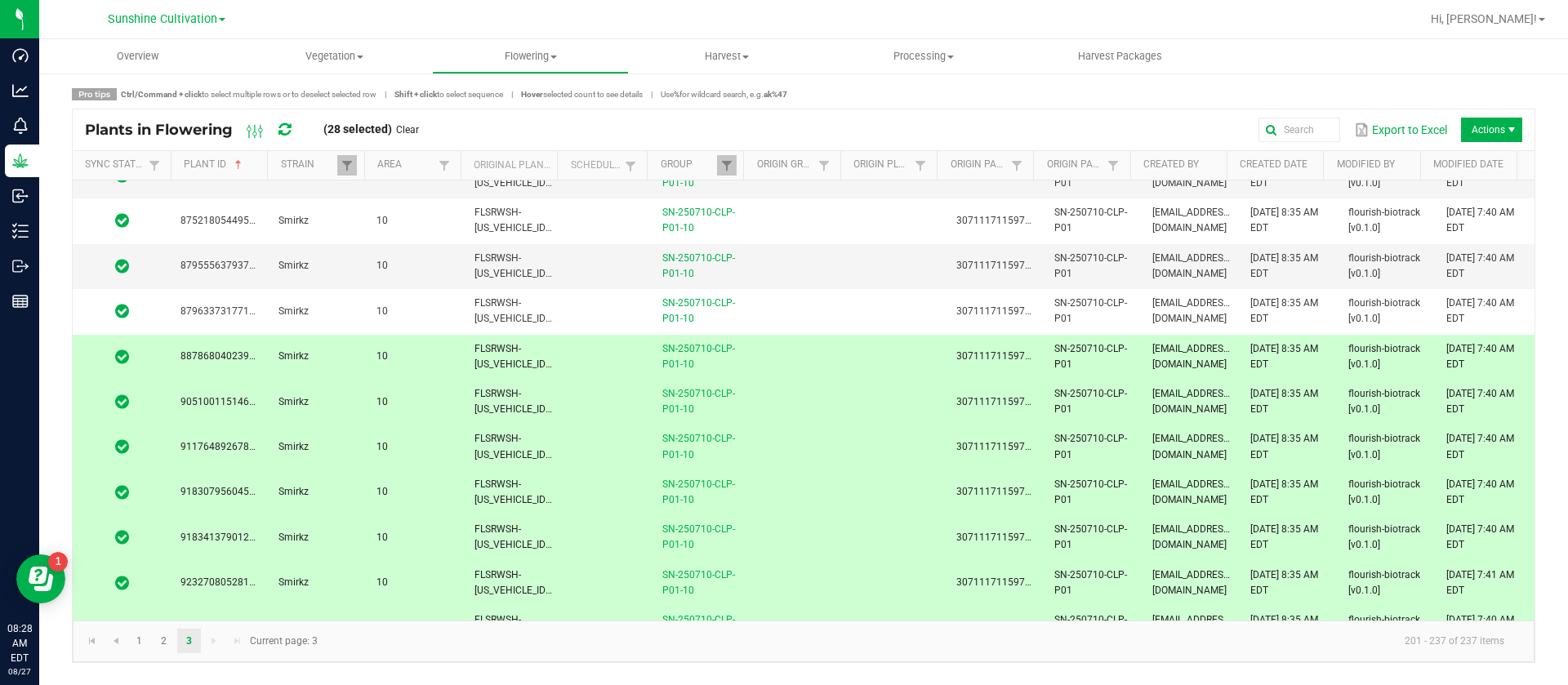
click at [563, 350] on td at bounding box center [608, 357] width 90 height 45
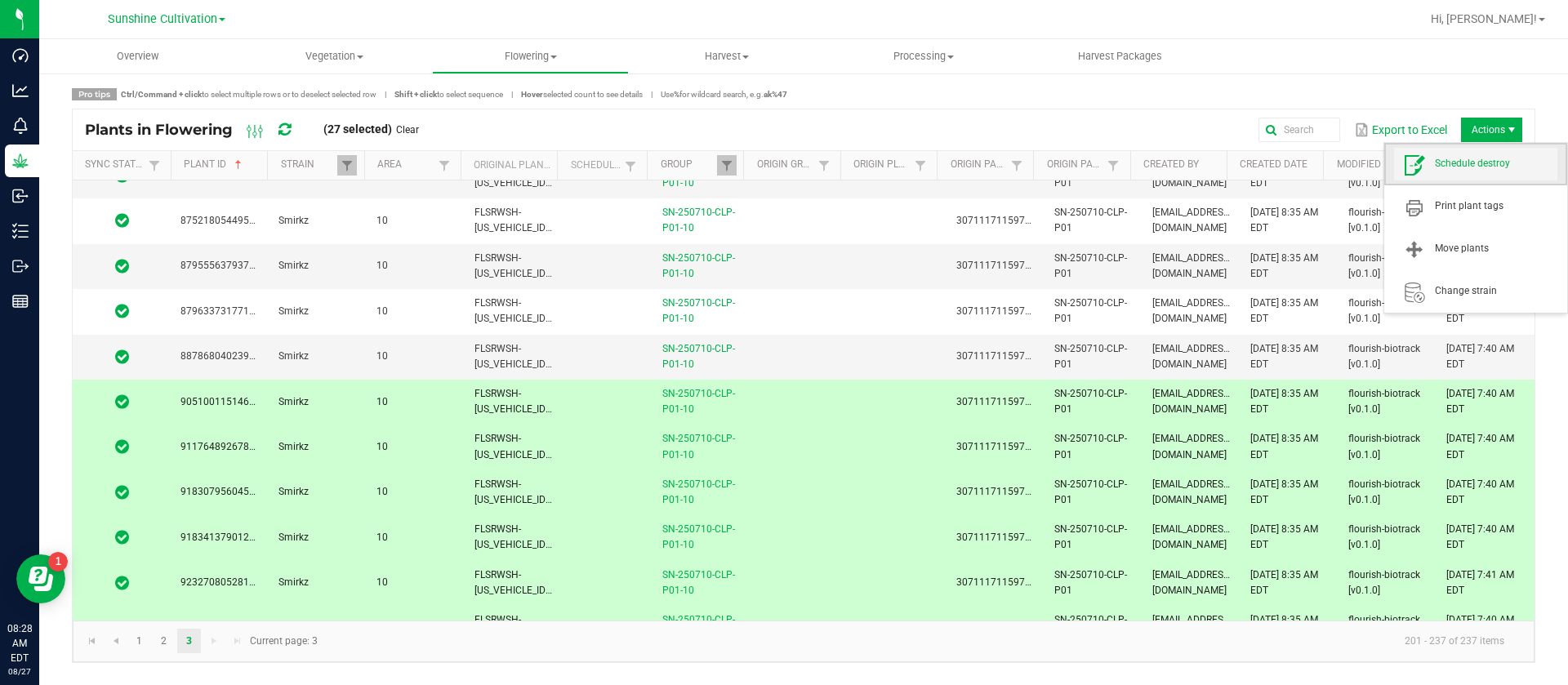
click at [1487, 171] on span "Schedule destroy" at bounding box center [1496, 163] width 122 height 14
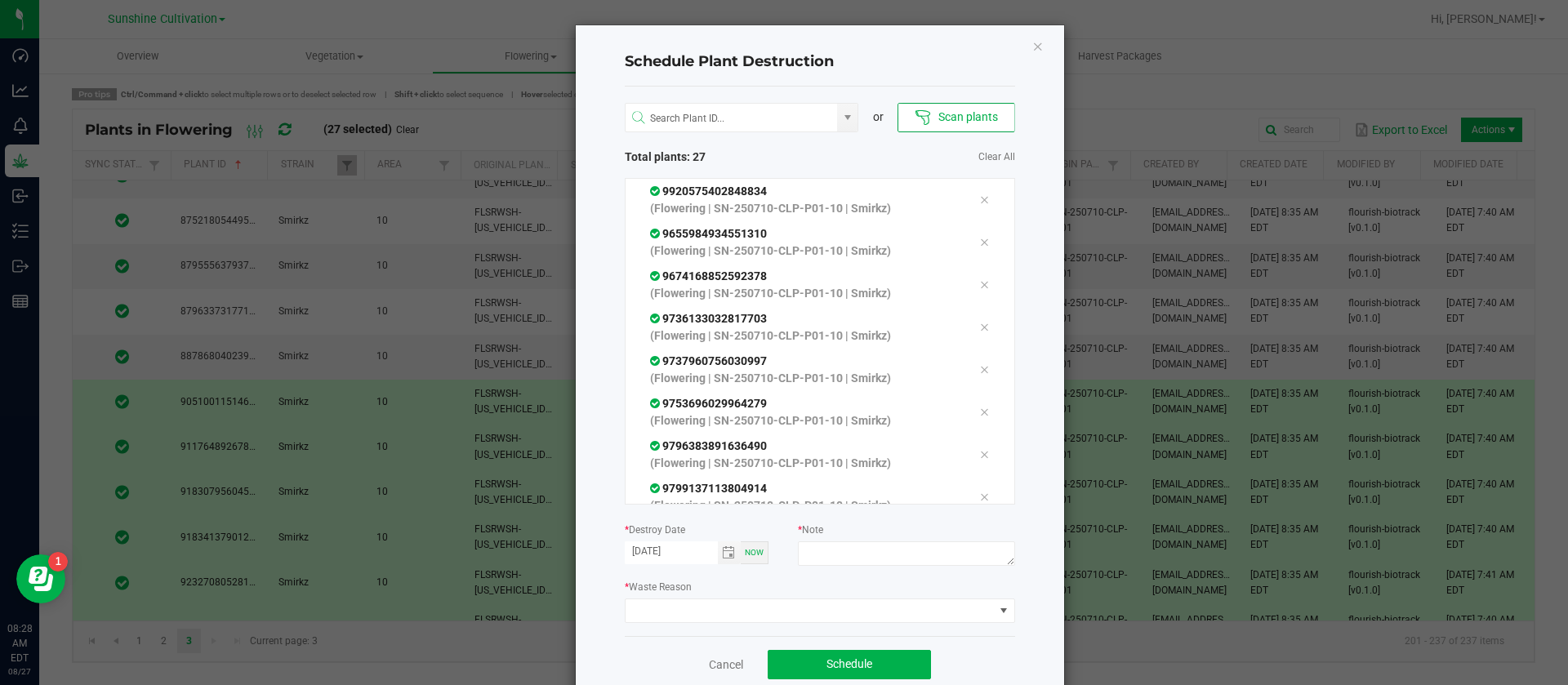
click at [841, 568] on div at bounding box center [906, 556] width 217 height 30
click at [848, 559] on textarea at bounding box center [906, 553] width 217 height 24
type textarea "waste"
click at [704, 609] on span at bounding box center [809, 610] width 369 height 23
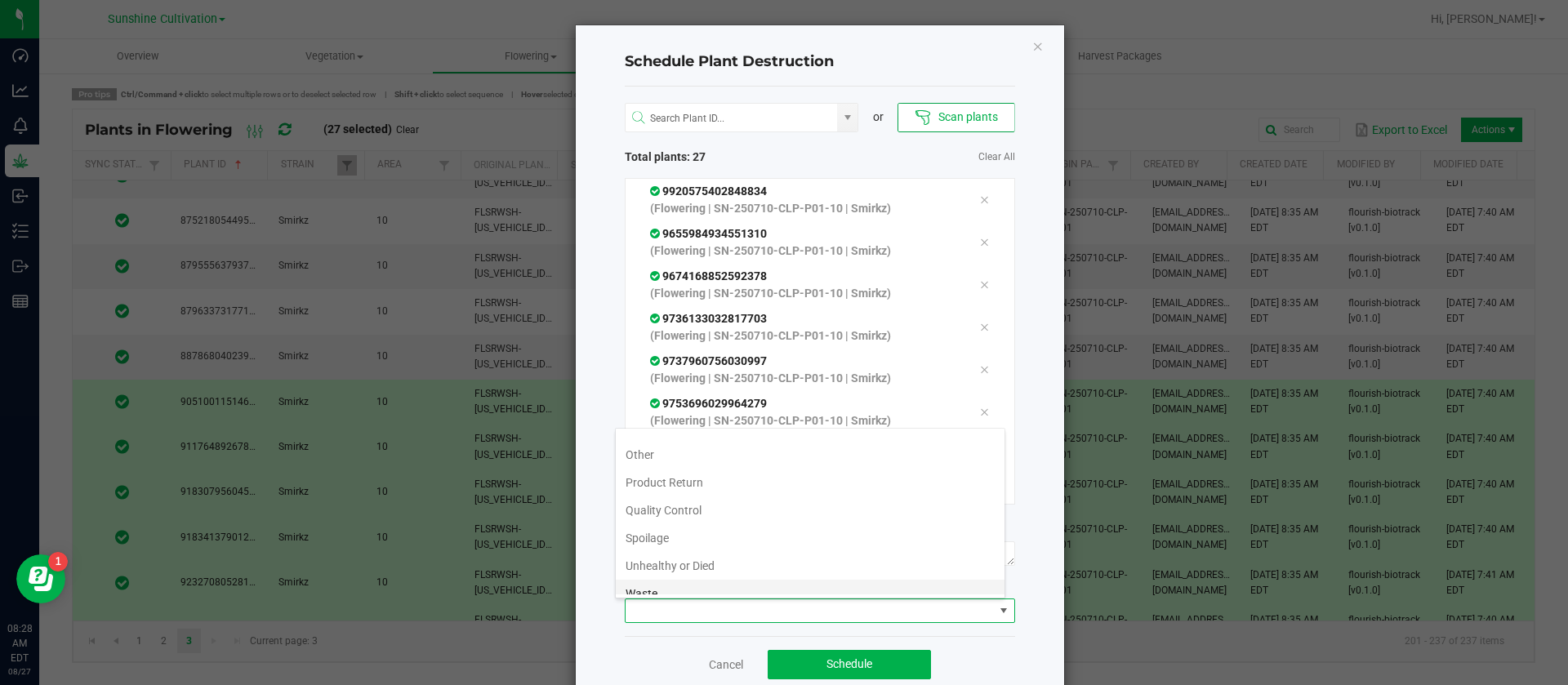
scroll to position [59, 0]
click at [670, 580] on li "Waste" at bounding box center [810, 580] width 389 height 28
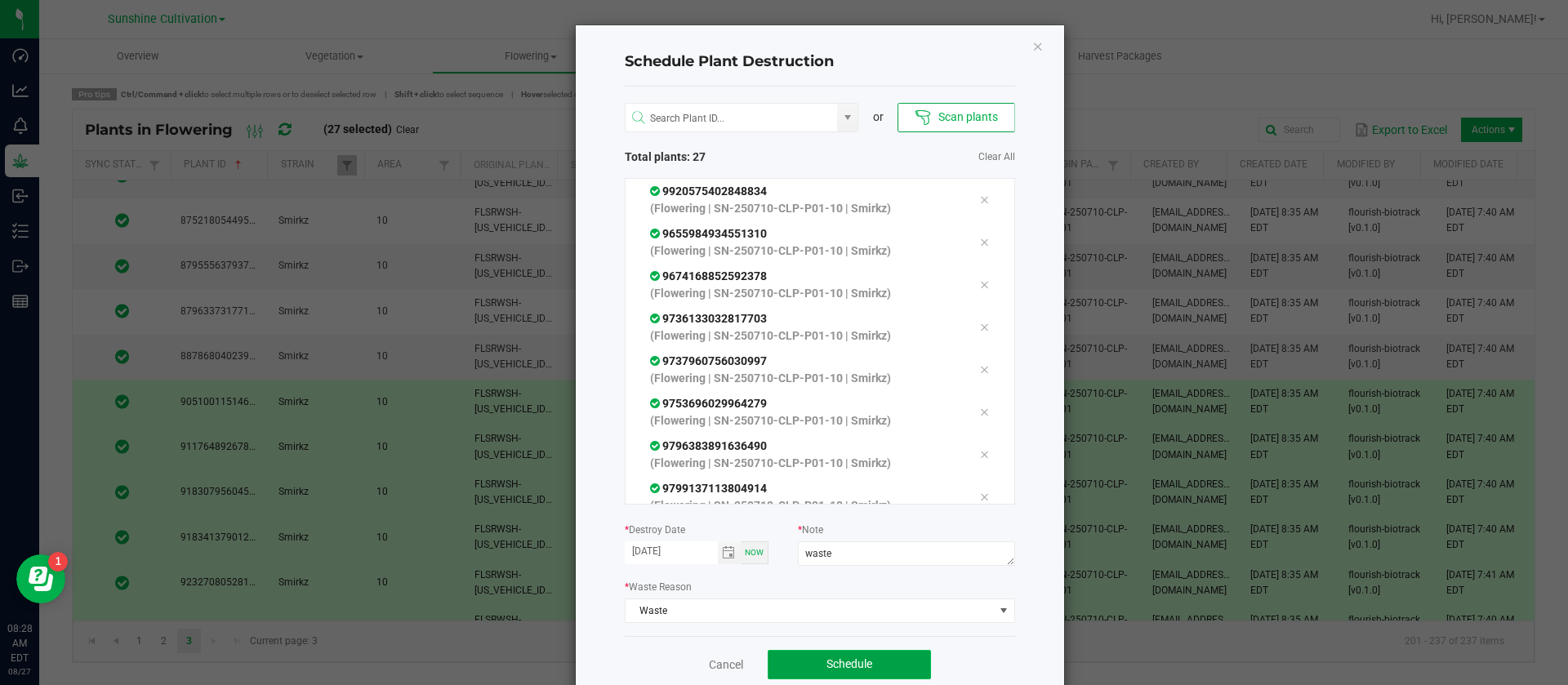
click at [825, 656] on button "Schedule" at bounding box center [849, 665] width 163 height 30
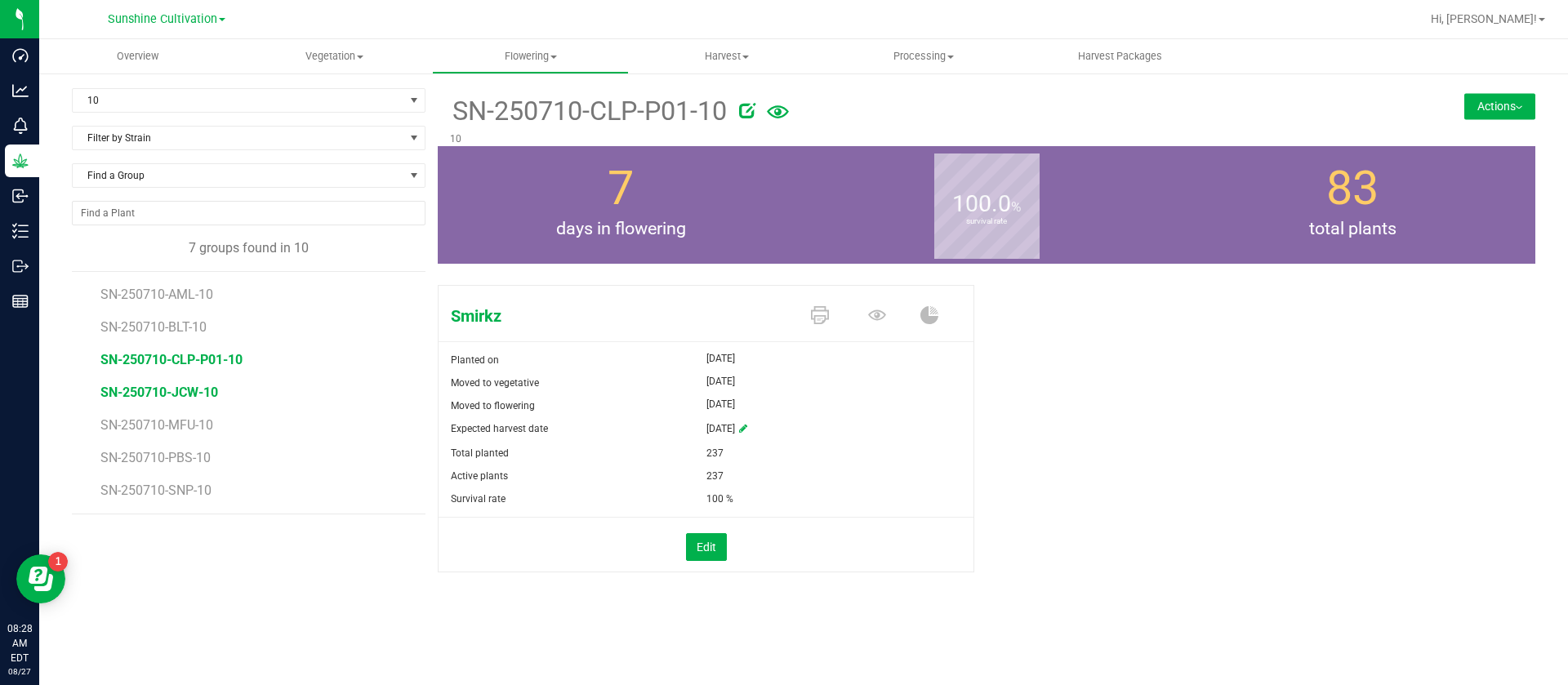
click at [194, 394] on span "SN-250710-JCW-10" at bounding box center [160, 392] width 118 height 16
click at [875, 315] on icon at bounding box center [876, 315] width 18 height 10
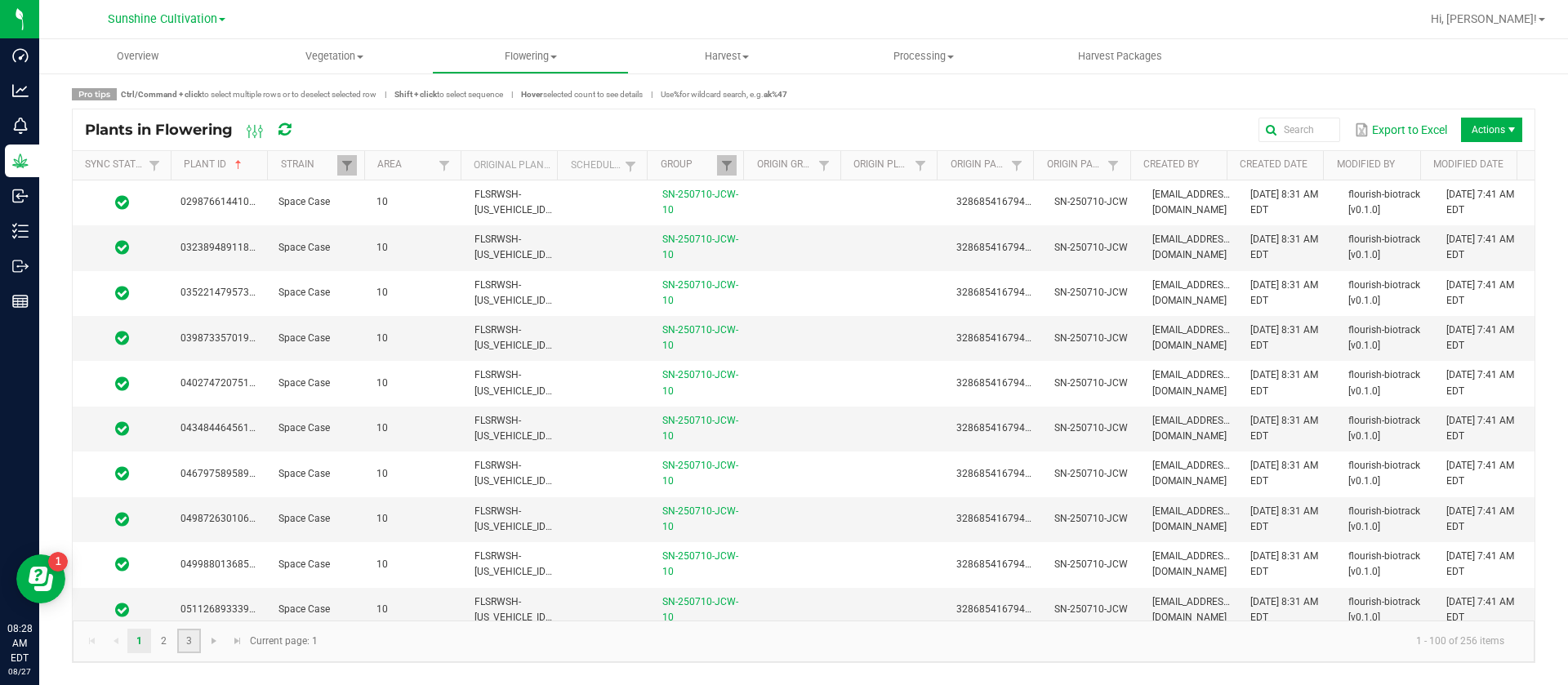
click at [193, 640] on link "3" at bounding box center [189, 641] width 23 height 24
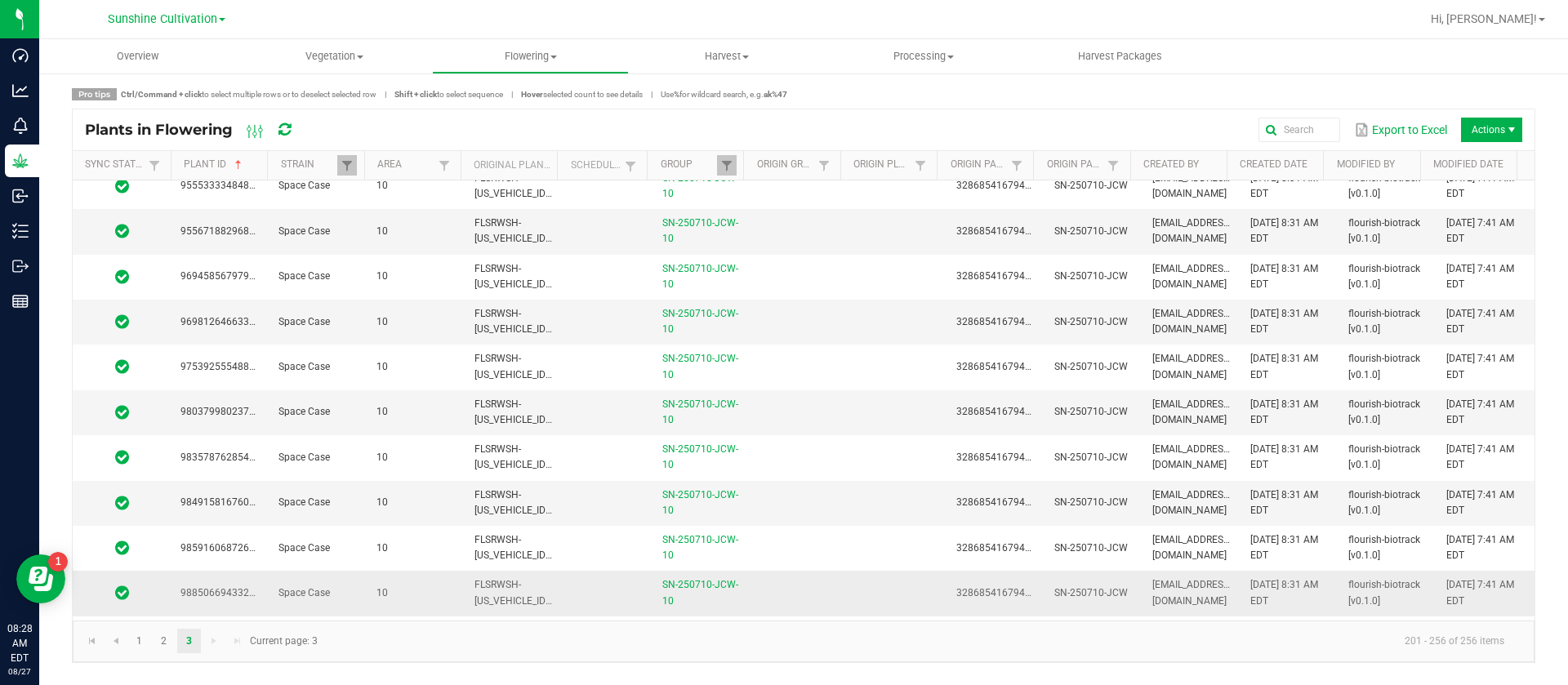
scroll to position [2093, 0]
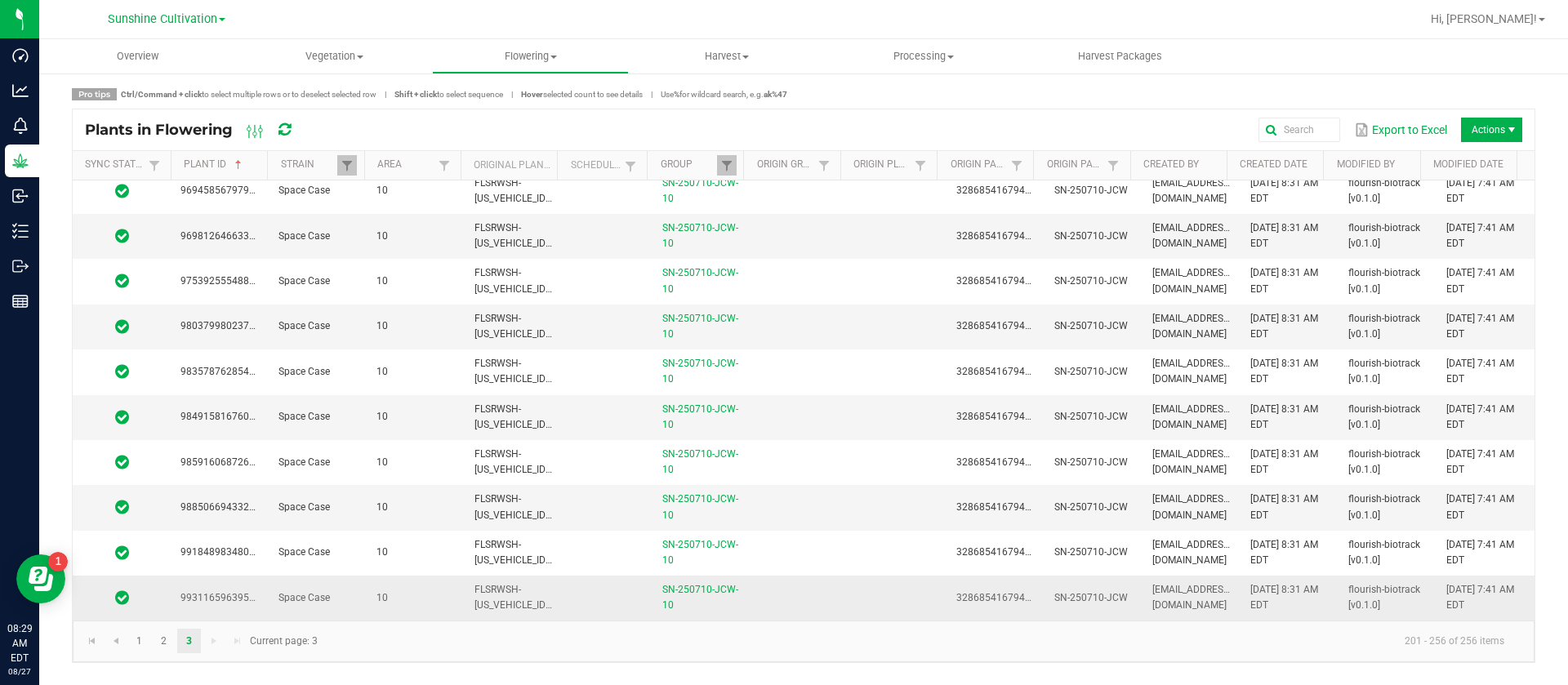
click at [563, 600] on td at bounding box center [608, 597] width 90 height 44
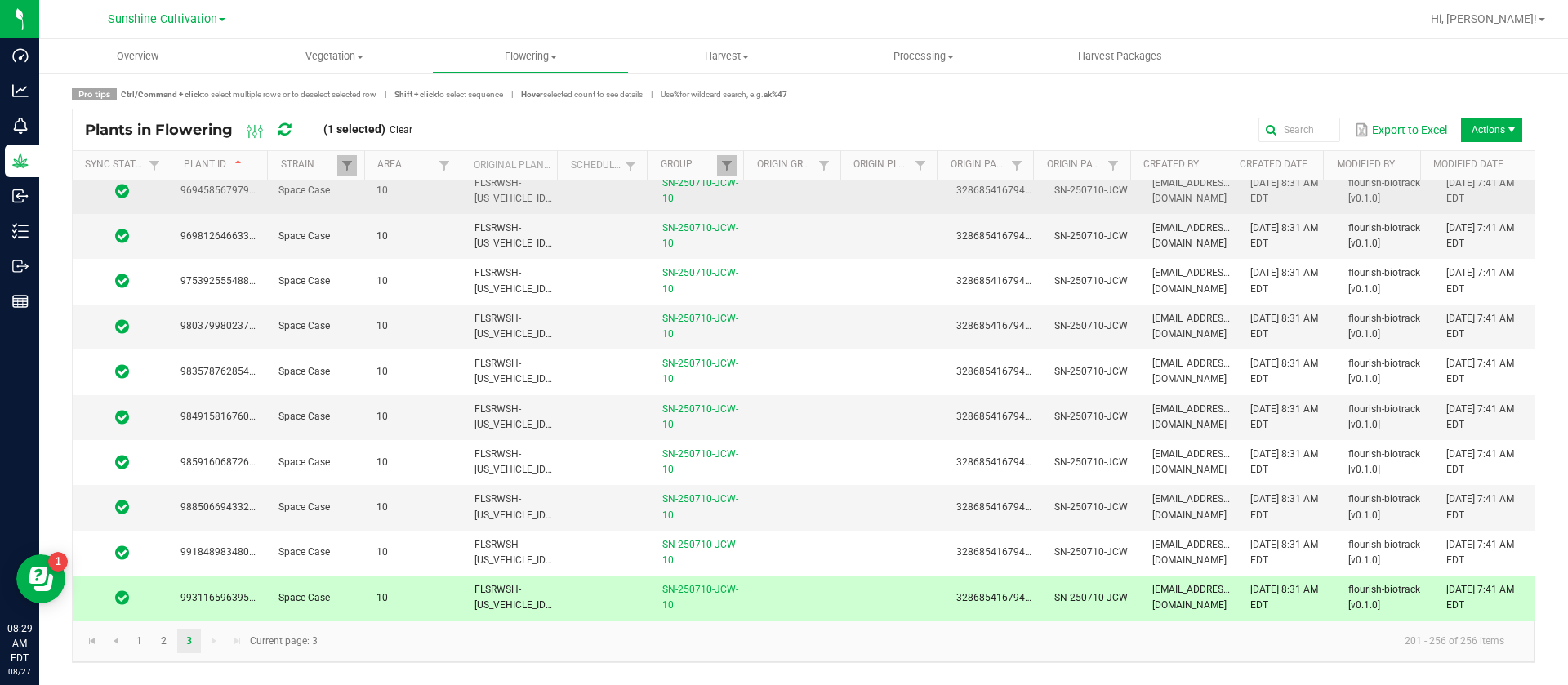
click at [605, 194] on td at bounding box center [608, 191] width 90 height 45
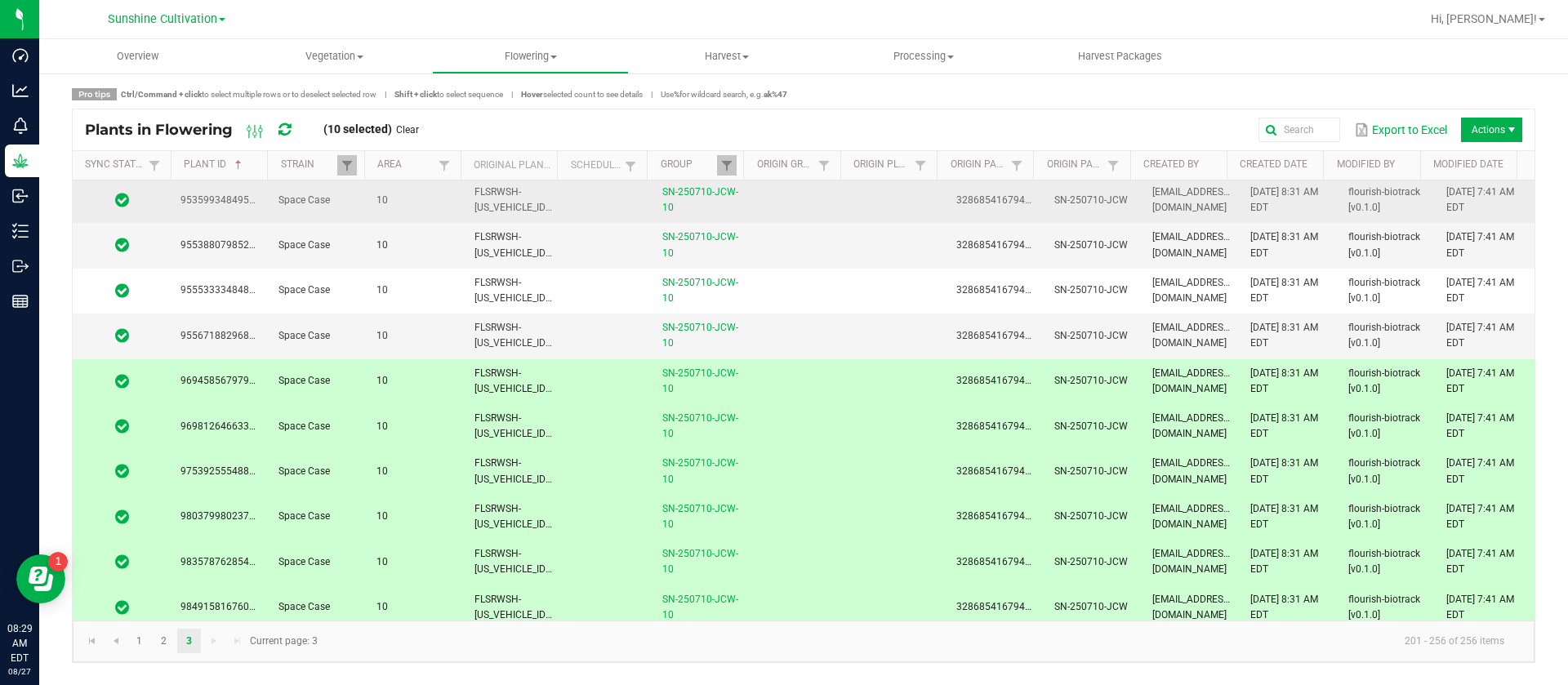
scroll to position [1848, 0]
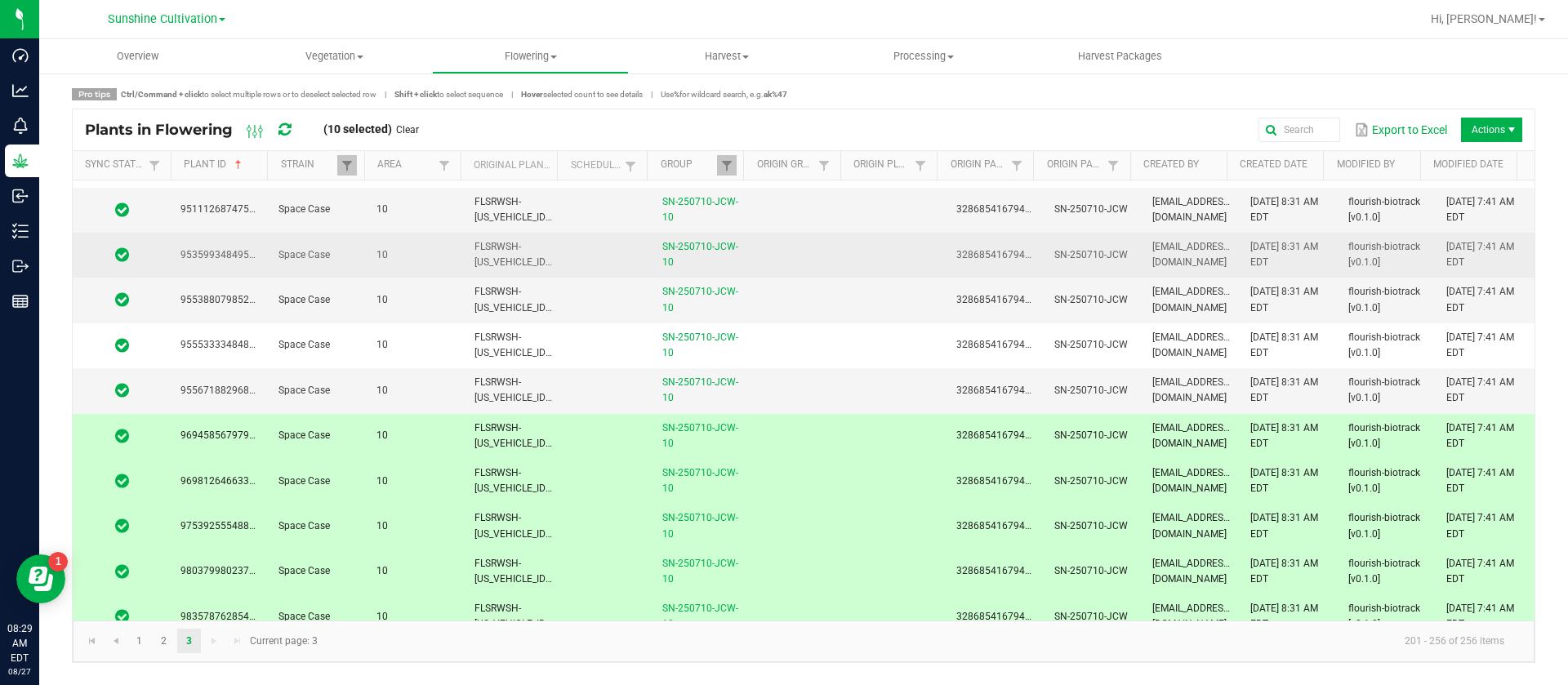
click at [555, 246] on td "FLSRWSH-STR86963600003265" at bounding box center [513, 255] width 98 height 45
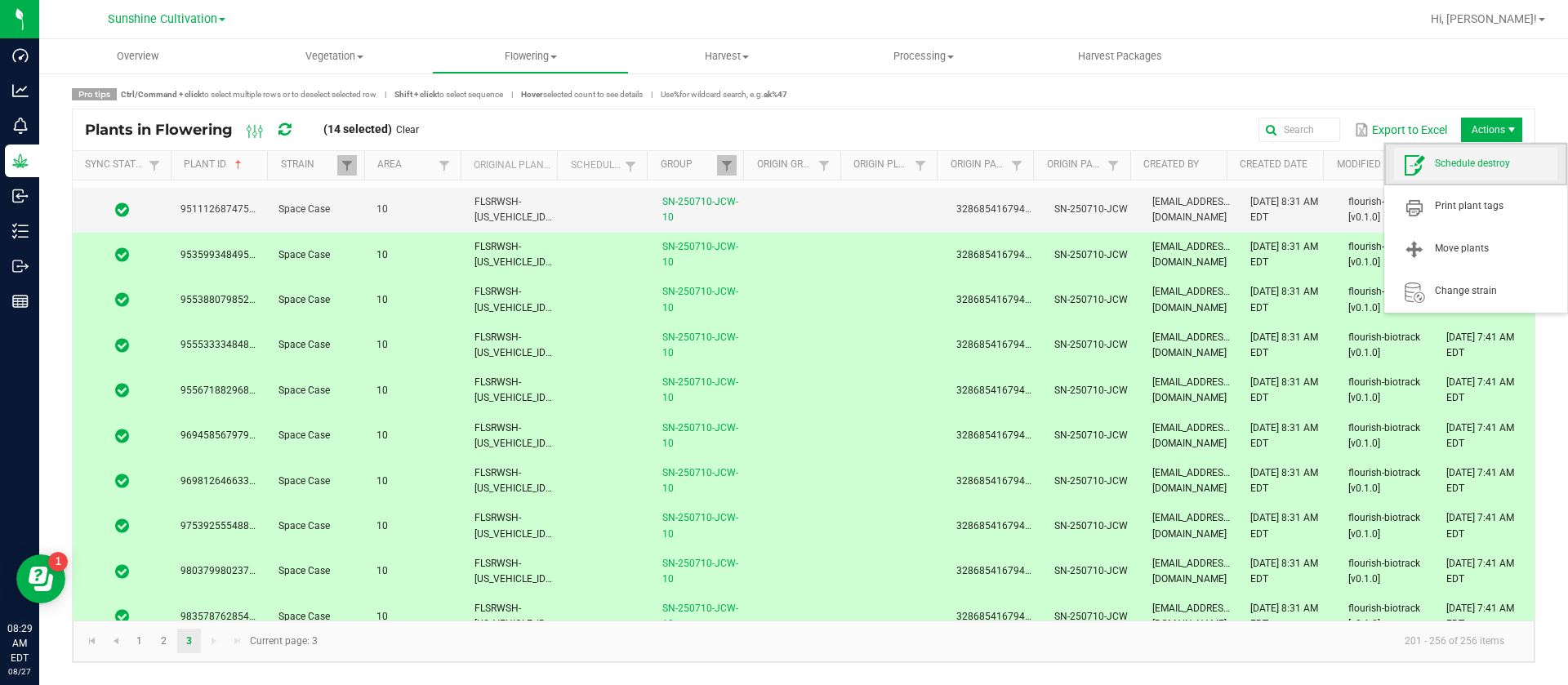
click at [1482, 167] on span "Schedule destroy" at bounding box center [1496, 163] width 122 height 14
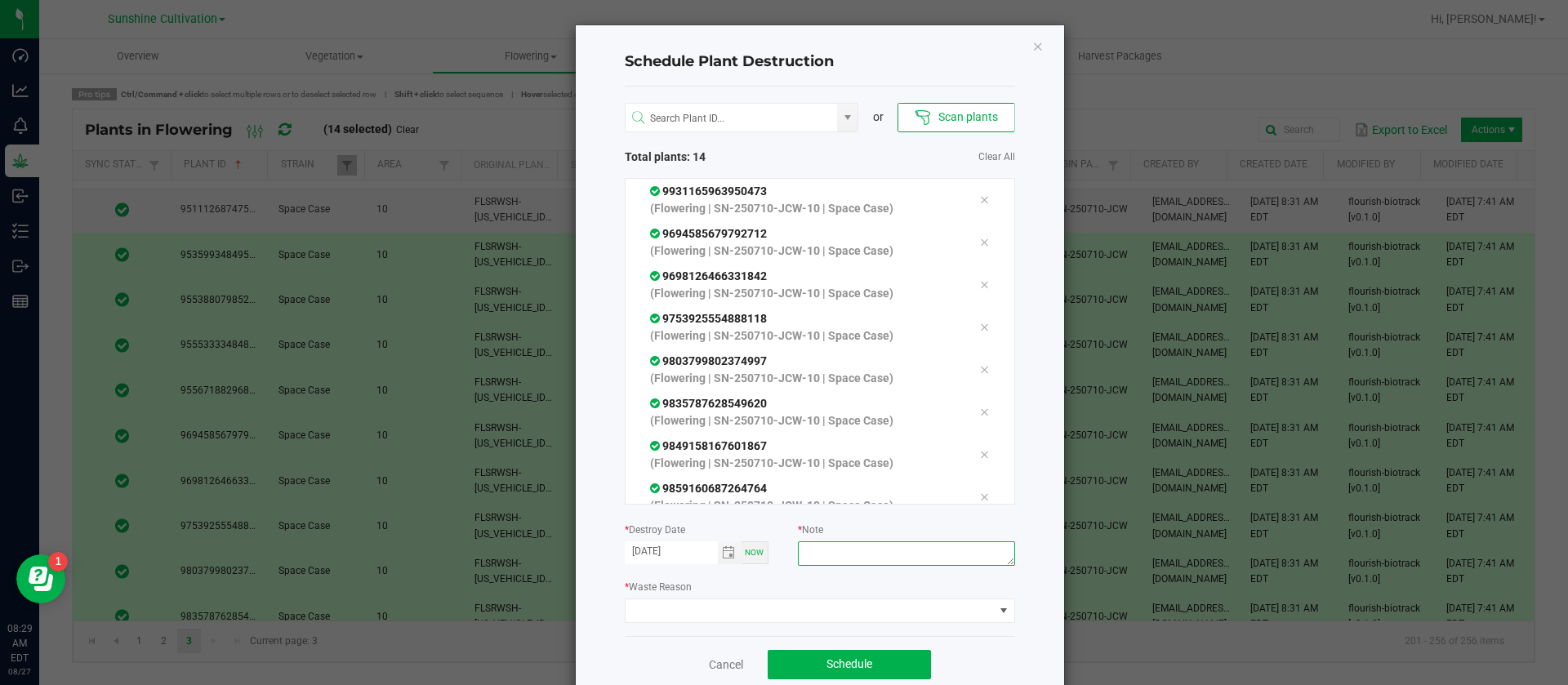
click at [861, 547] on textarea at bounding box center [906, 553] width 217 height 24
type textarea "waste"
click at [743, 608] on span at bounding box center [809, 610] width 369 height 23
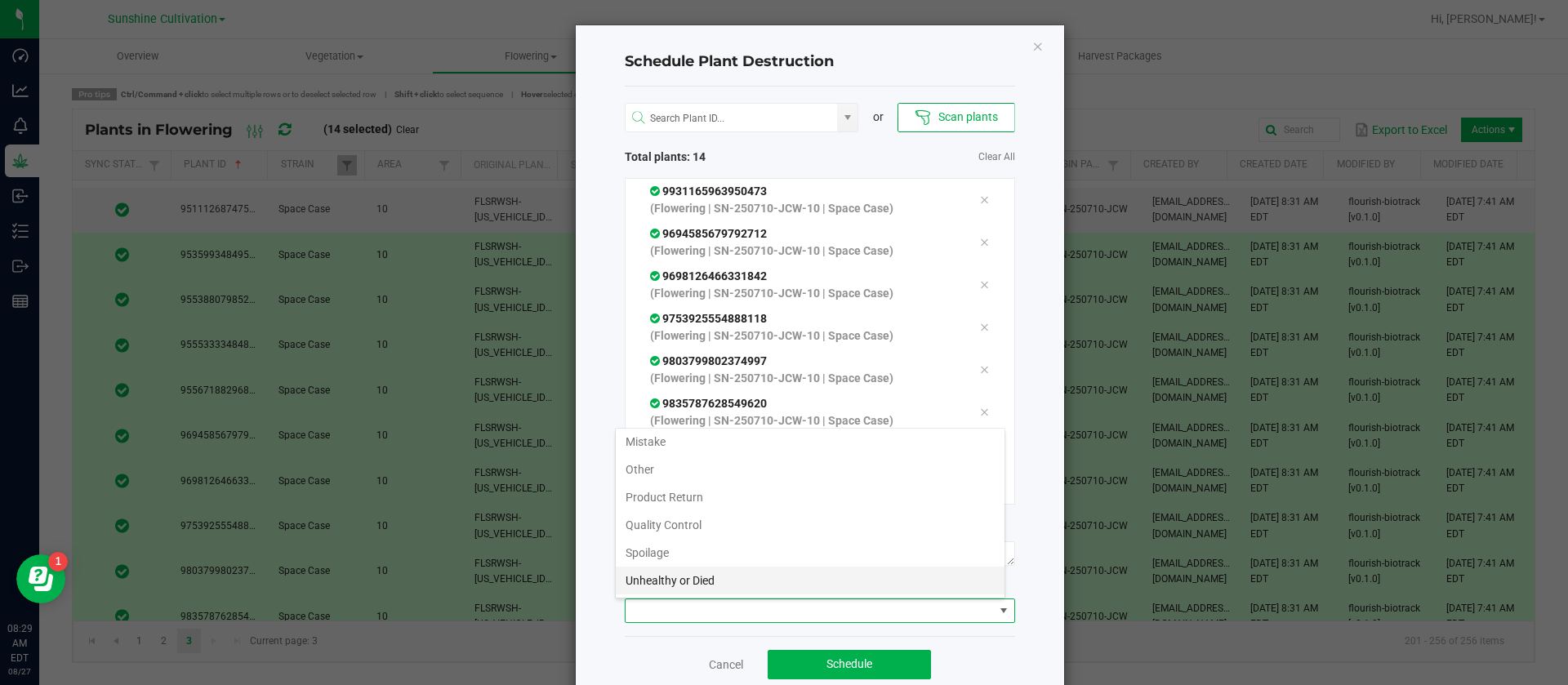
scroll to position [59, 0]
click at [699, 563] on li "Unhealthy or Died" at bounding box center [810, 553] width 389 height 28
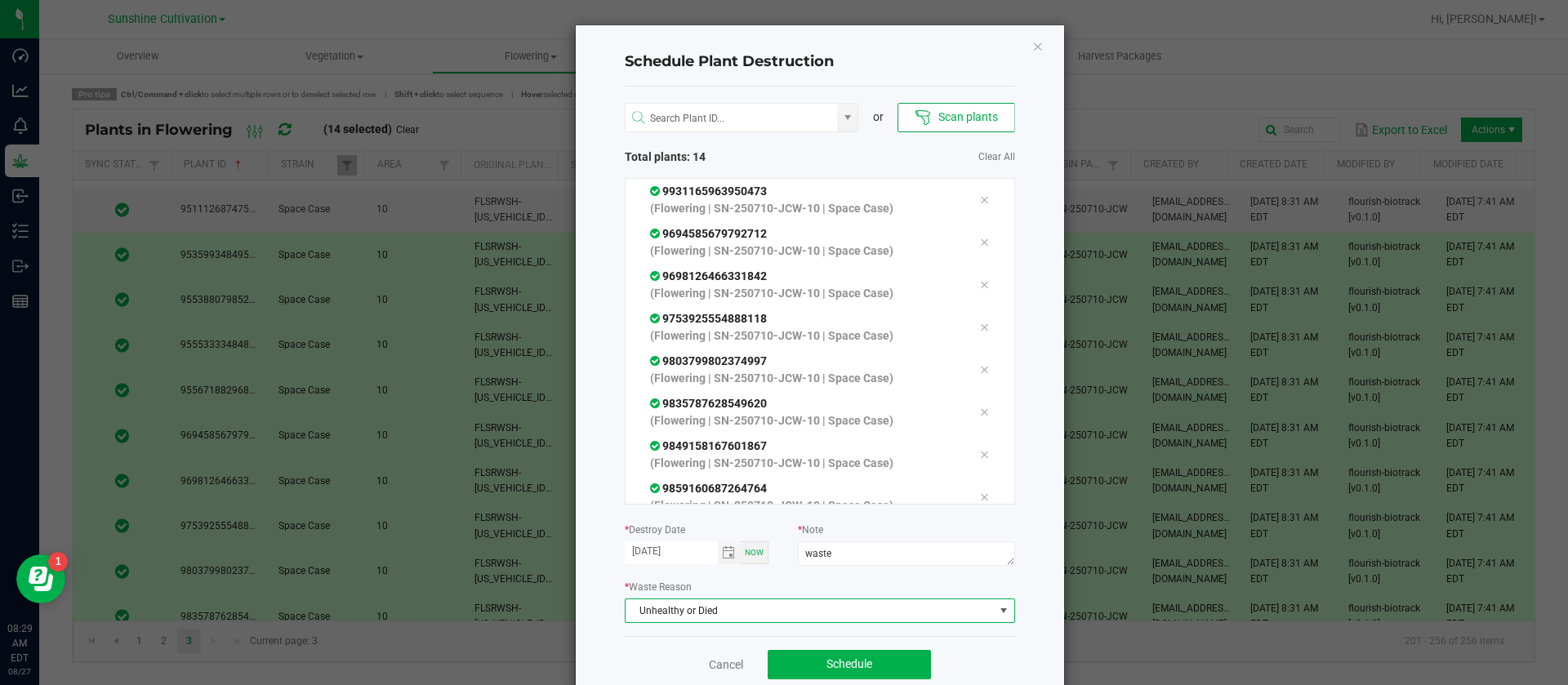
click at [683, 615] on span "Unhealthy or Died" at bounding box center [809, 610] width 369 height 23
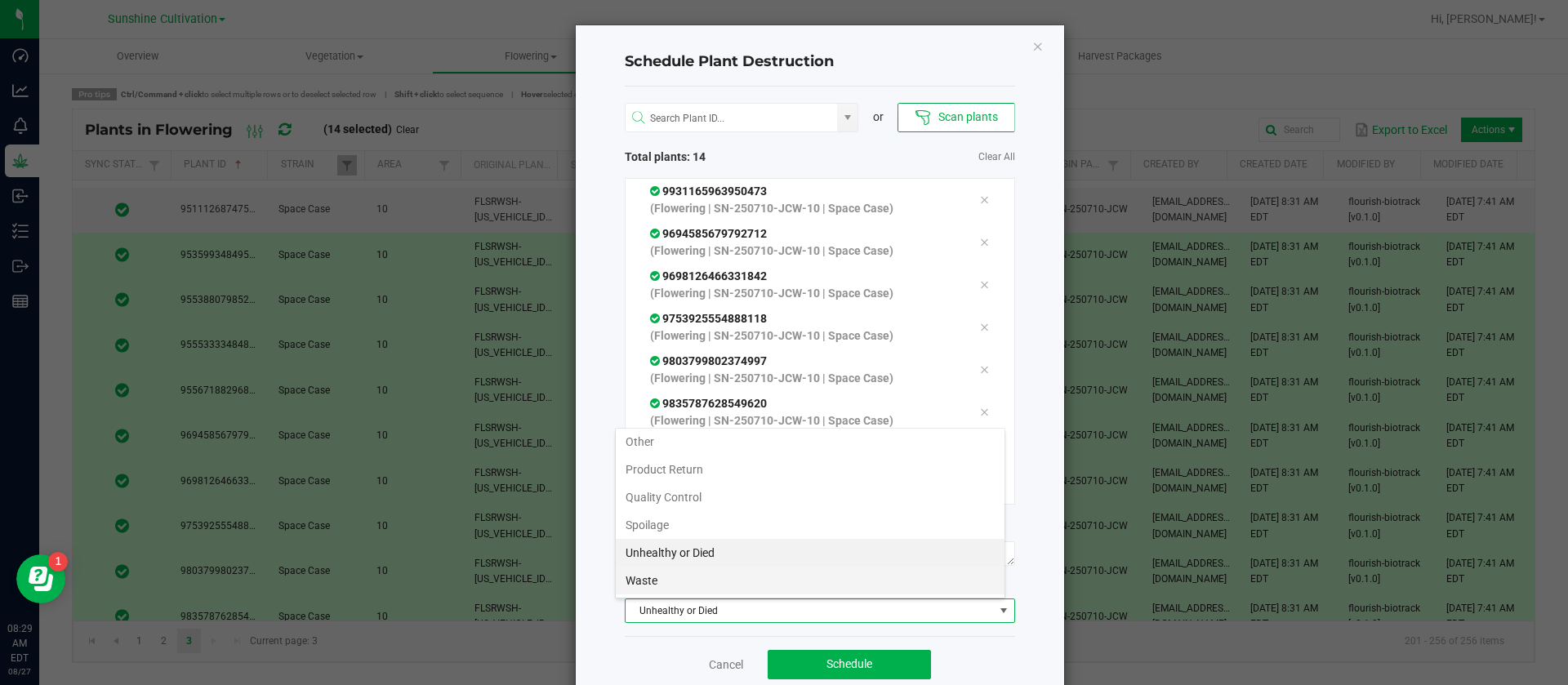
click at [681, 585] on li "Waste" at bounding box center [810, 580] width 389 height 28
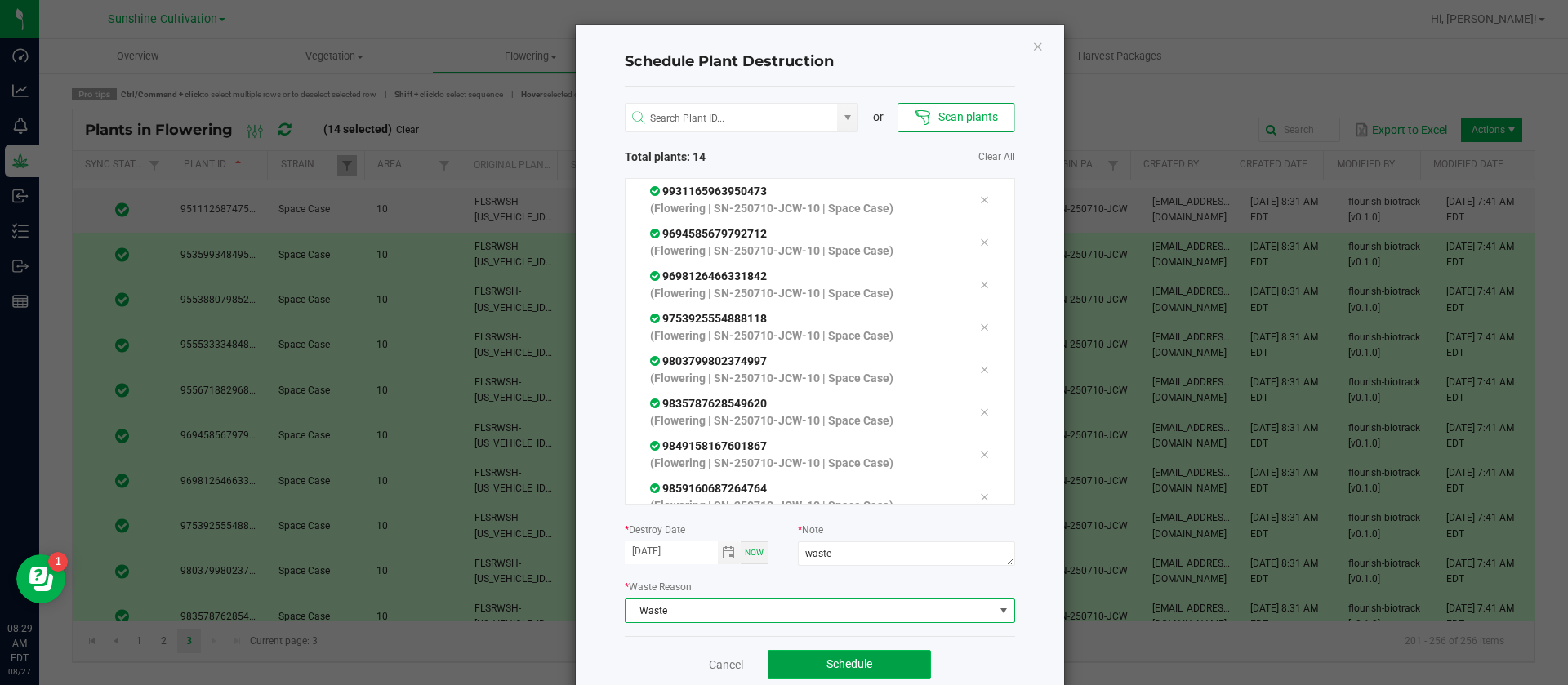
click at [837, 662] on span "Schedule" at bounding box center [849, 664] width 46 height 13
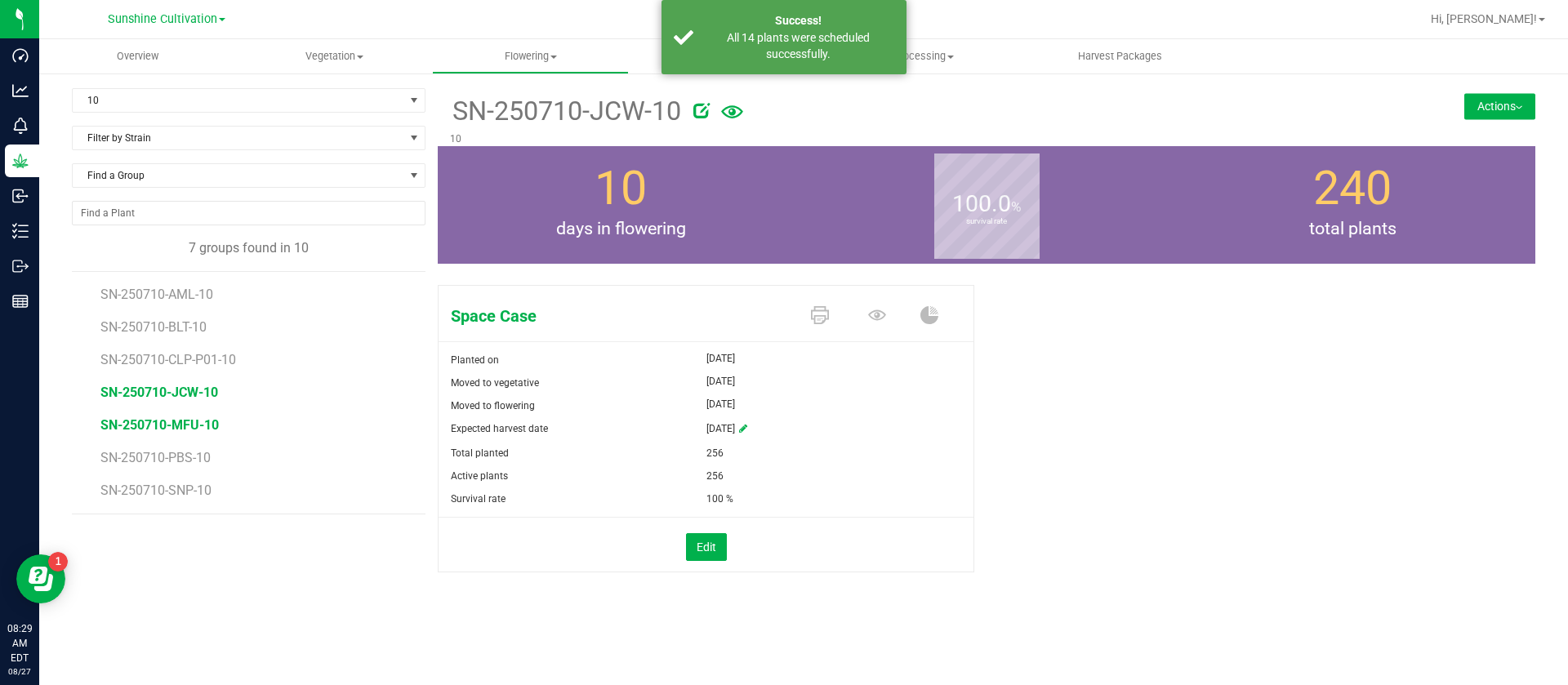
click at [180, 432] on span "SN-250710-MFU-10" at bounding box center [160, 425] width 119 height 16
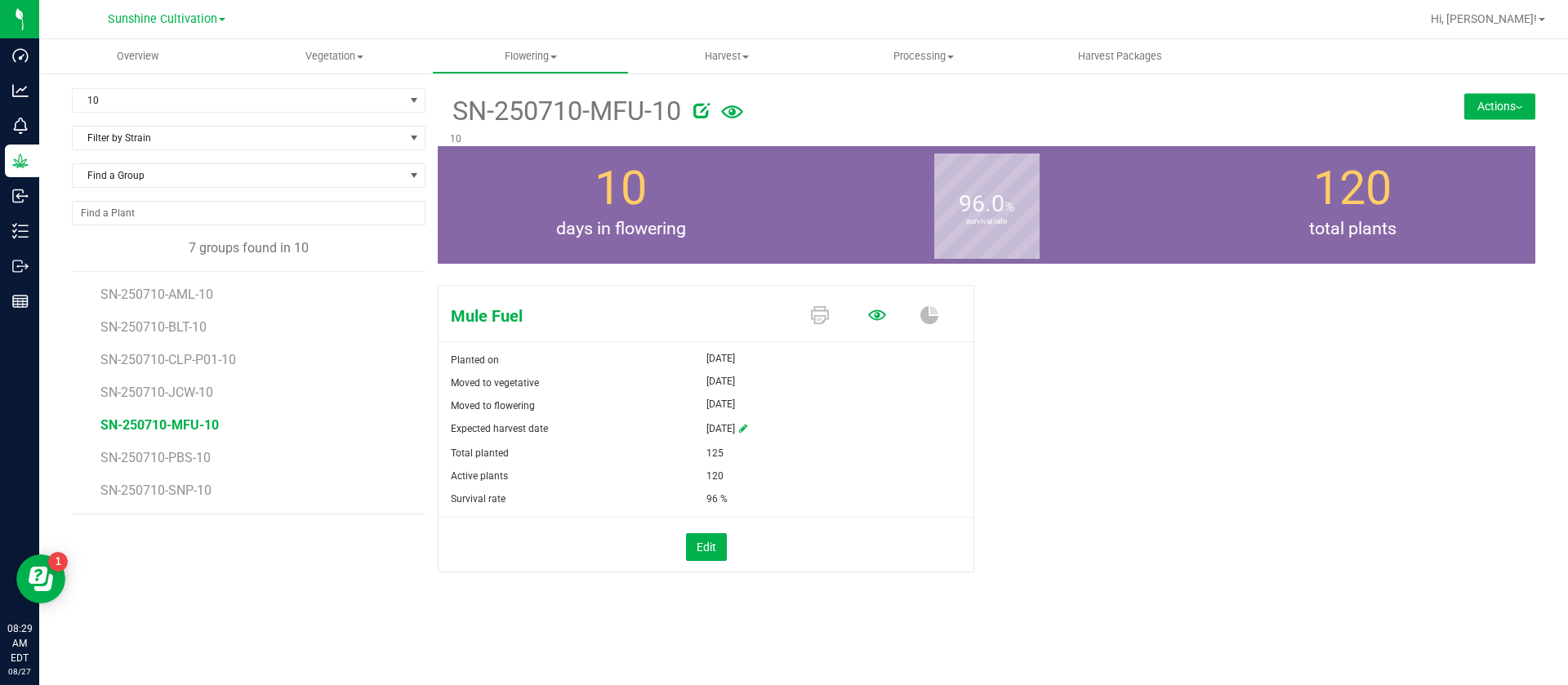
click at [878, 316] on icon at bounding box center [876, 315] width 18 height 10
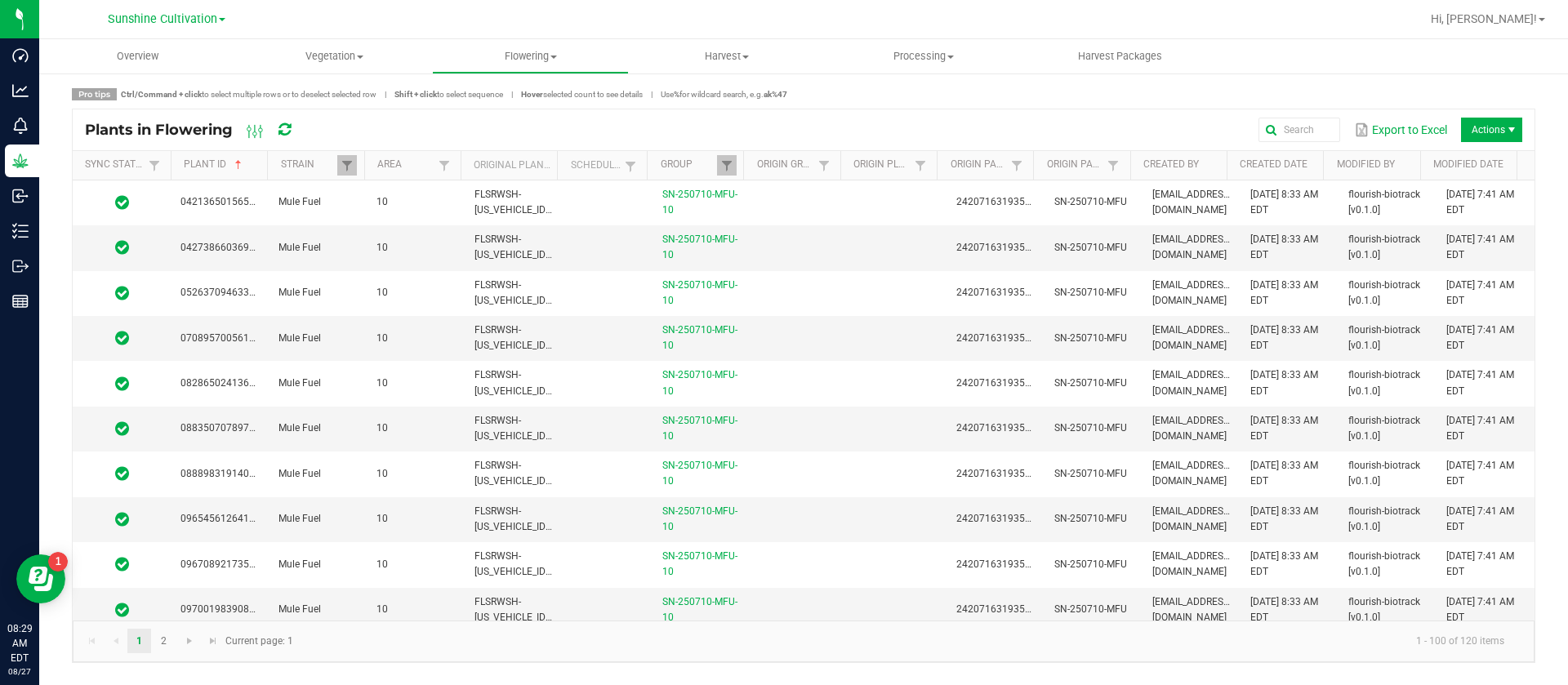
scroll to position [122, 0]
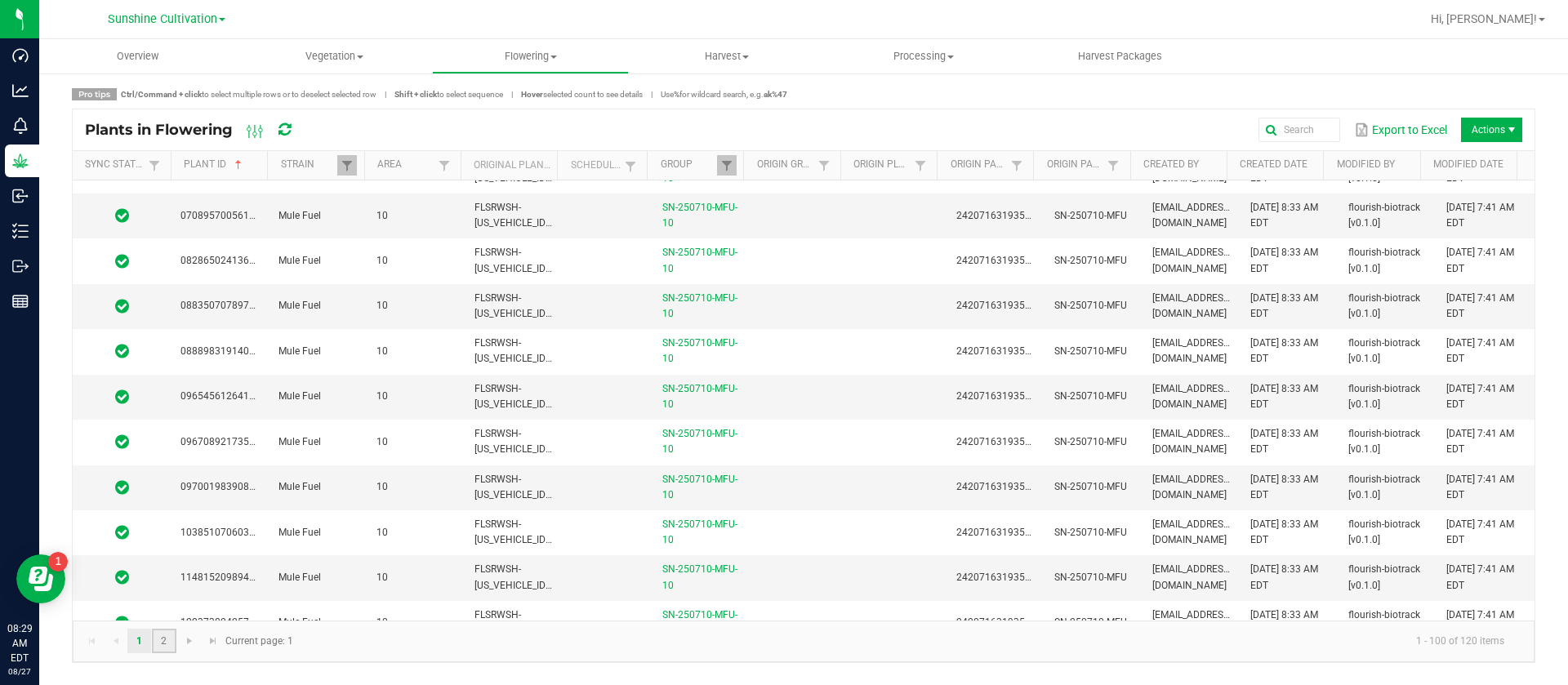
click at [168, 640] on link "2" at bounding box center [163, 641] width 23 height 24
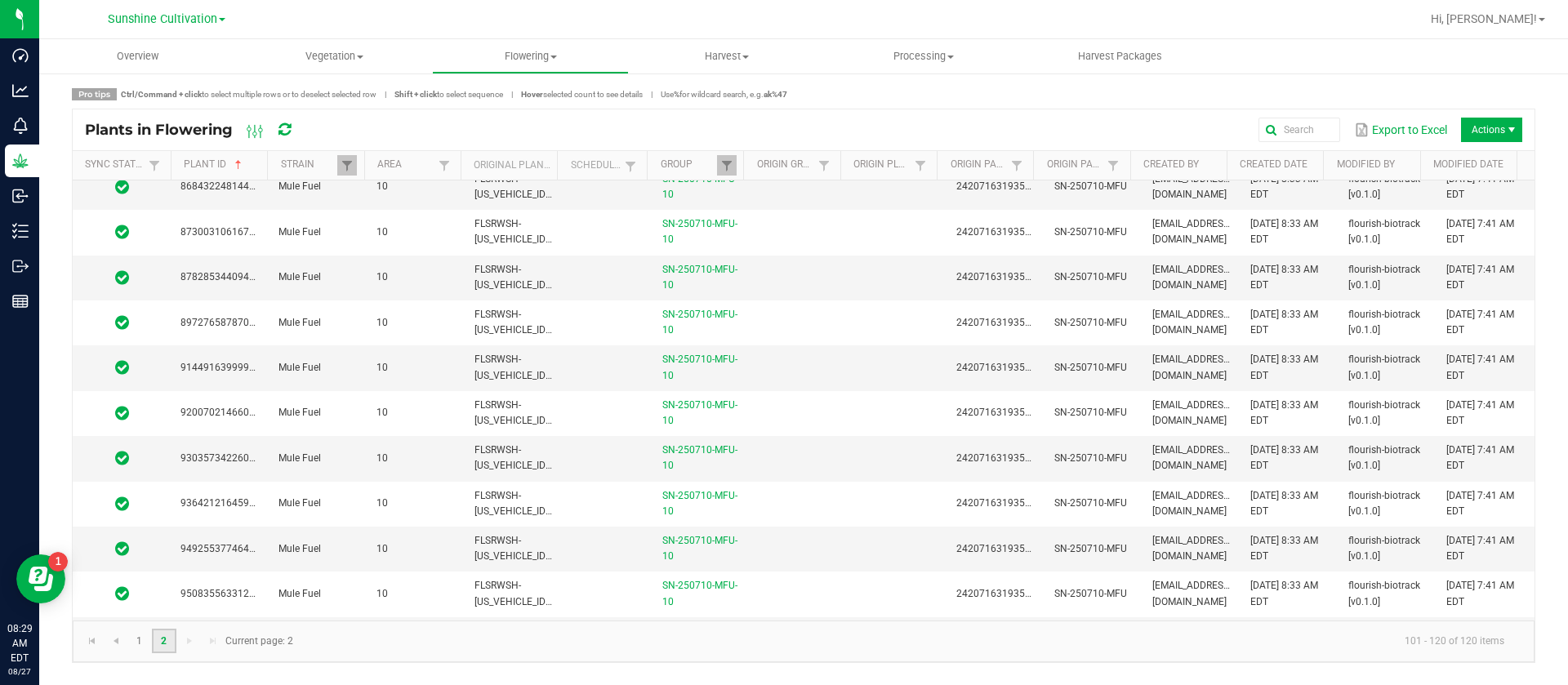
scroll to position [464, 0]
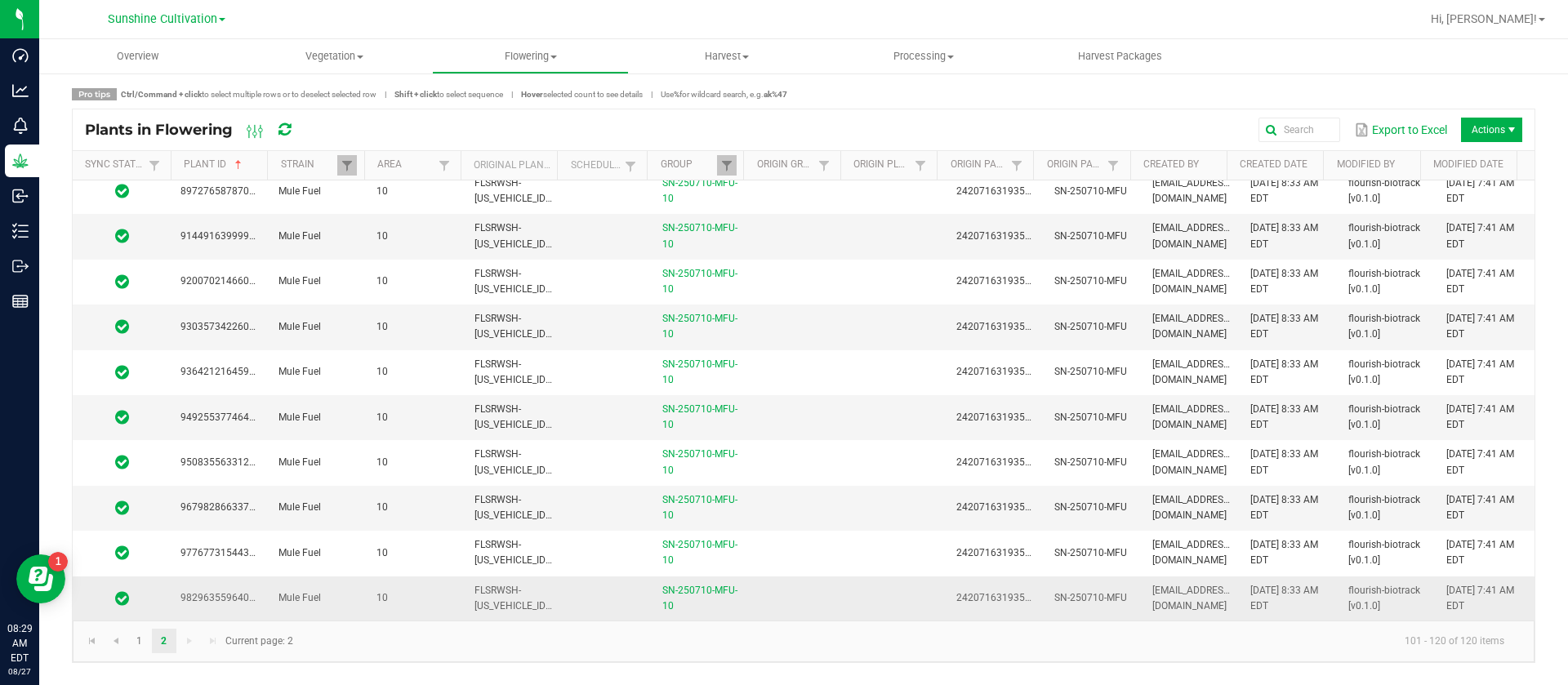
drag, startPoint x: 565, startPoint y: 606, endPoint x: 559, endPoint y: 587, distance: 19.9
click at [566, 606] on td at bounding box center [608, 598] width 90 height 44
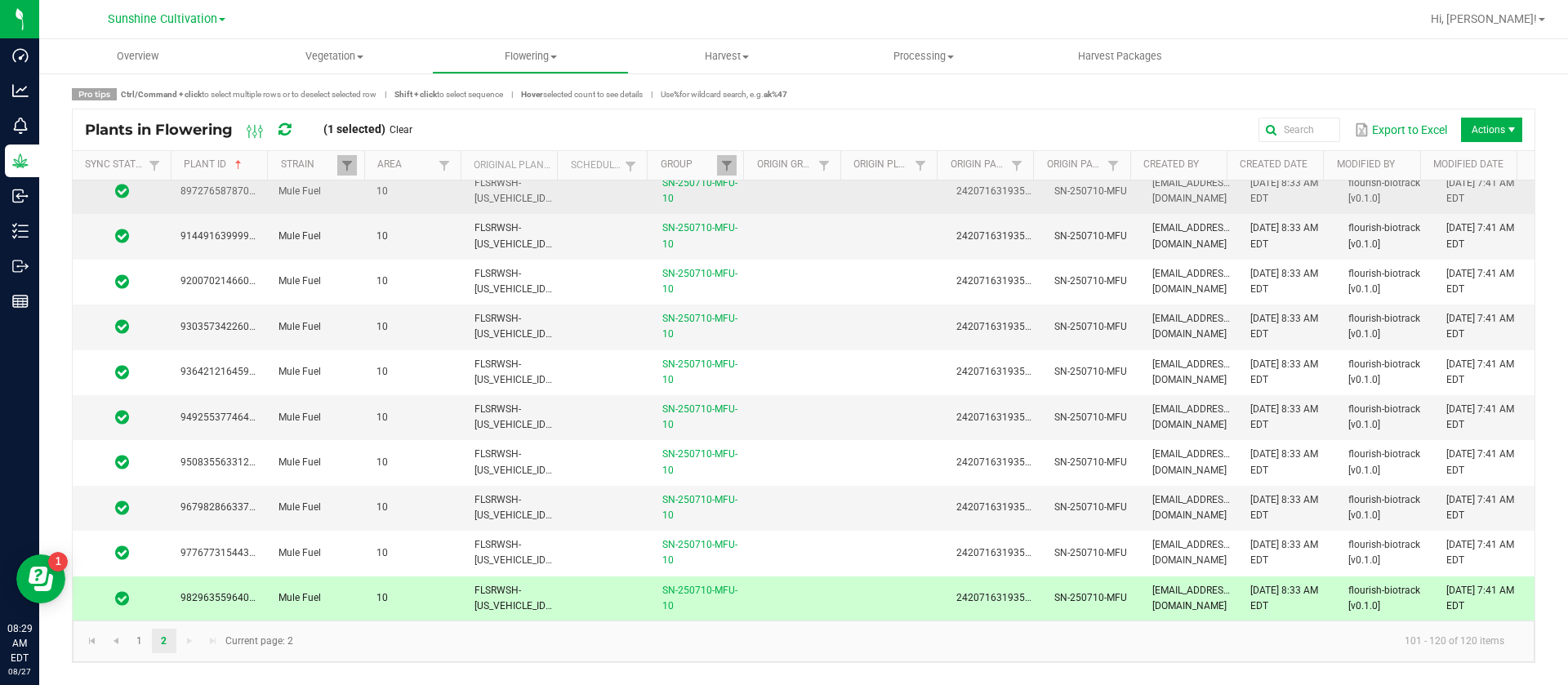
click at [605, 194] on td at bounding box center [608, 191] width 90 height 45
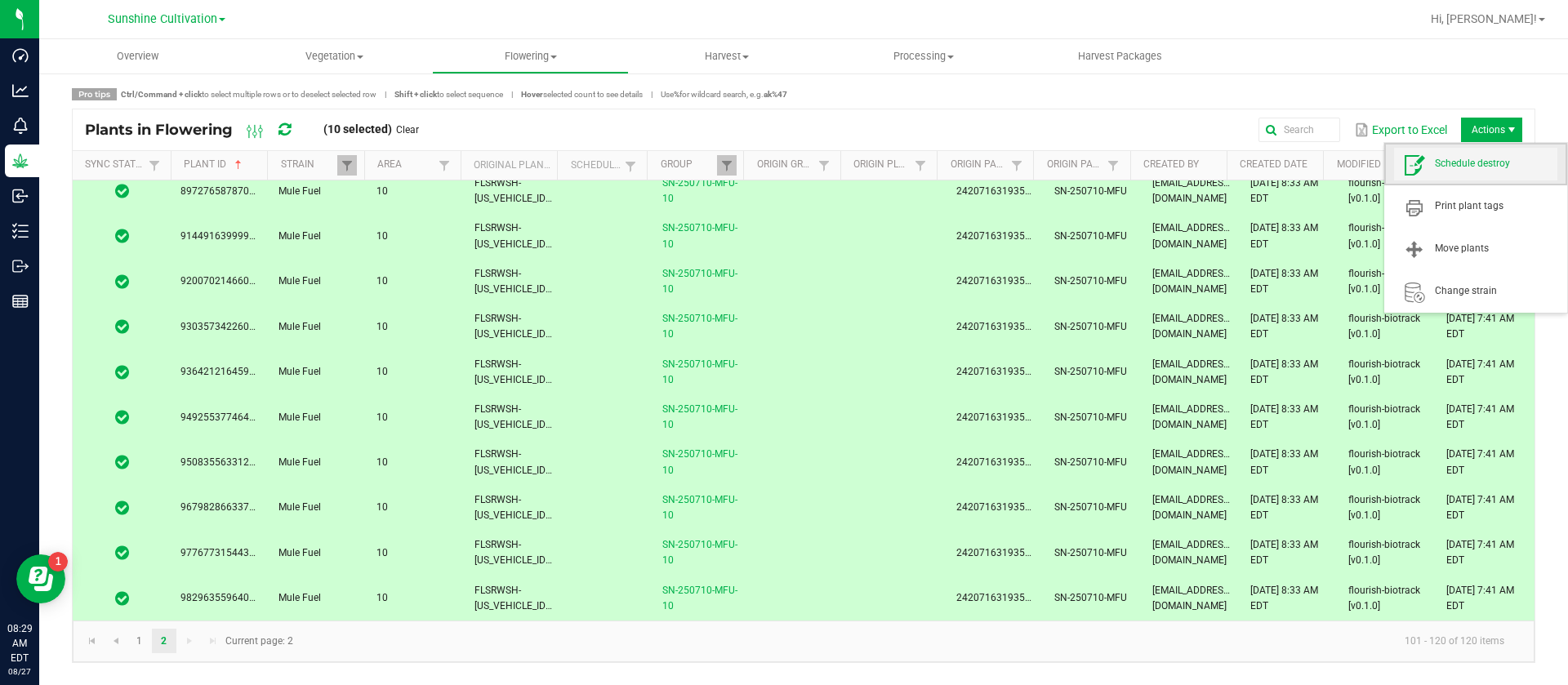
click at [1469, 164] on span "Schedule destroy" at bounding box center [1496, 163] width 122 height 14
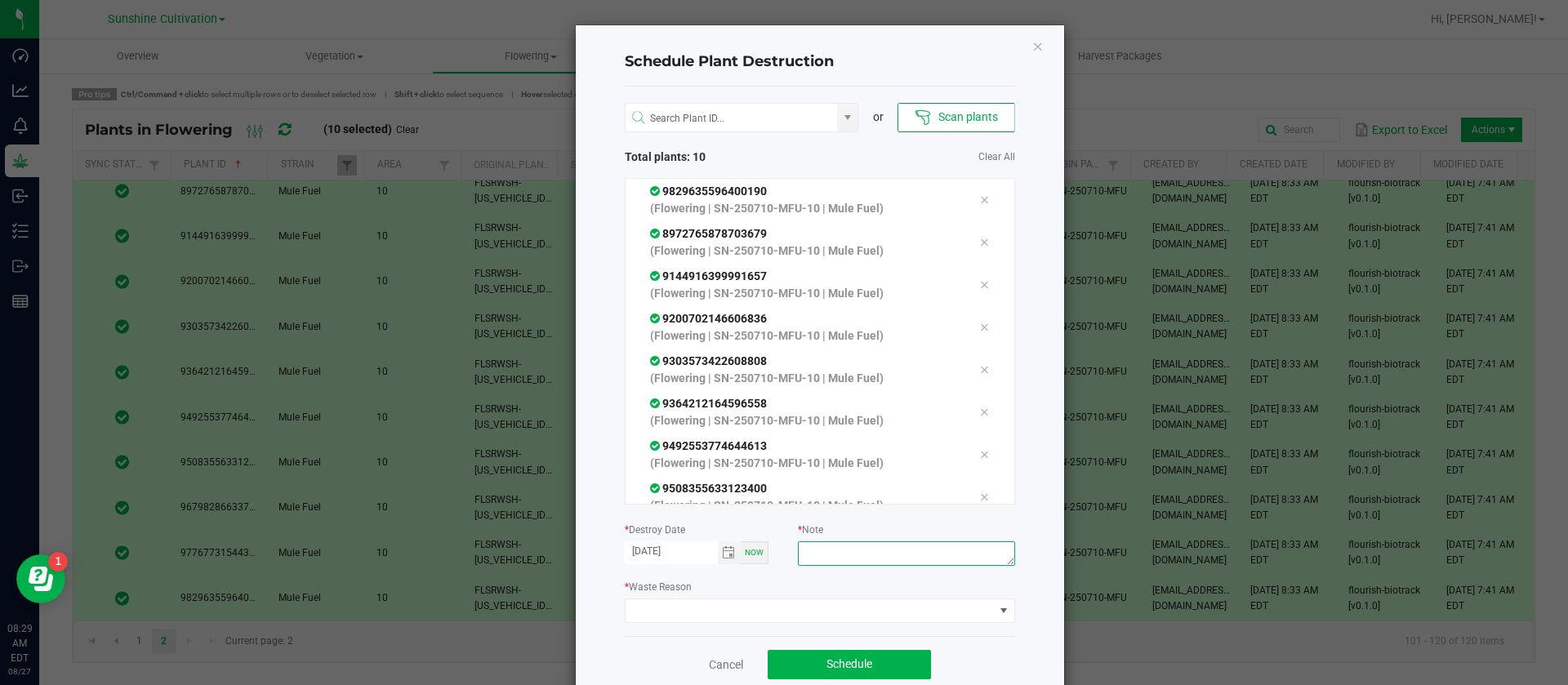
click at [805, 547] on textarea at bounding box center [906, 553] width 217 height 24
type textarea "waste"
click at [655, 624] on div "or Scan plants Total plants: 10 Clear All 9829635596400190 (Flowering | SN-2507…" at bounding box center [819, 361] width 390 height 550
click at [660, 627] on div "or Scan plants Total plants: 10 Clear All 9829635596400190 (Flowering | SN-2507…" at bounding box center [819, 361] width 390 height 550
click at [662, 606] on span at bounding box center [809, 610] width 369 height 23
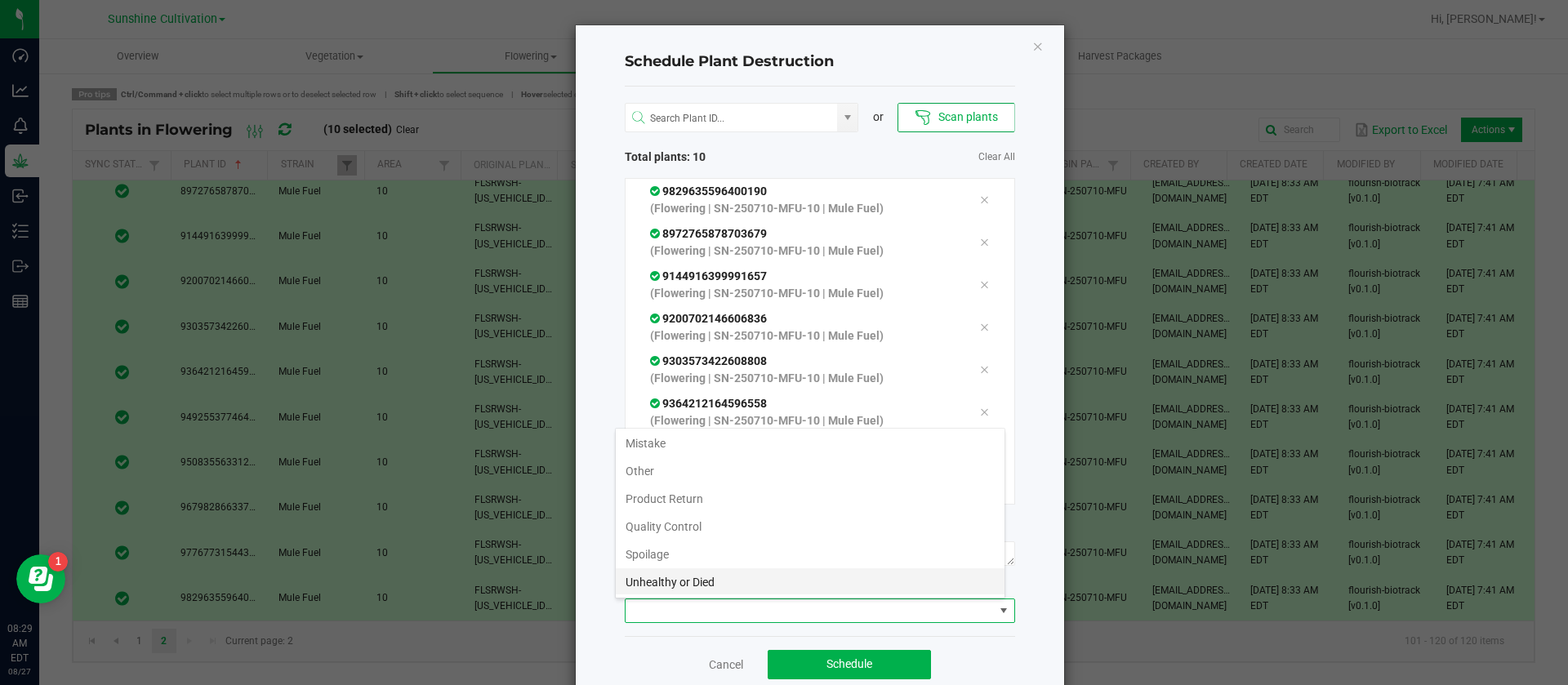
scroll to position [59, 0]
click at [657, 575] on li "Waste" at bounding box center [810, 580] width 389 height 28
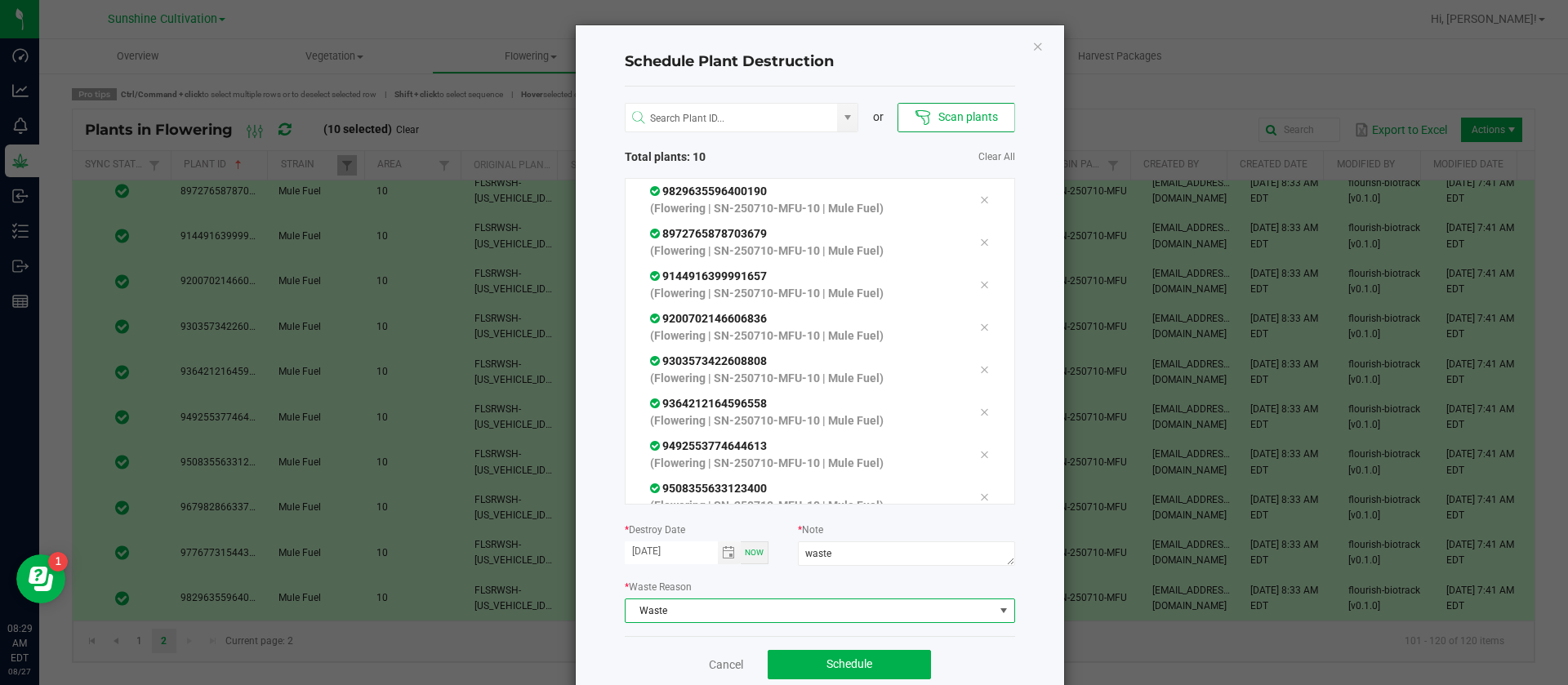
scroll to position [33, 0]
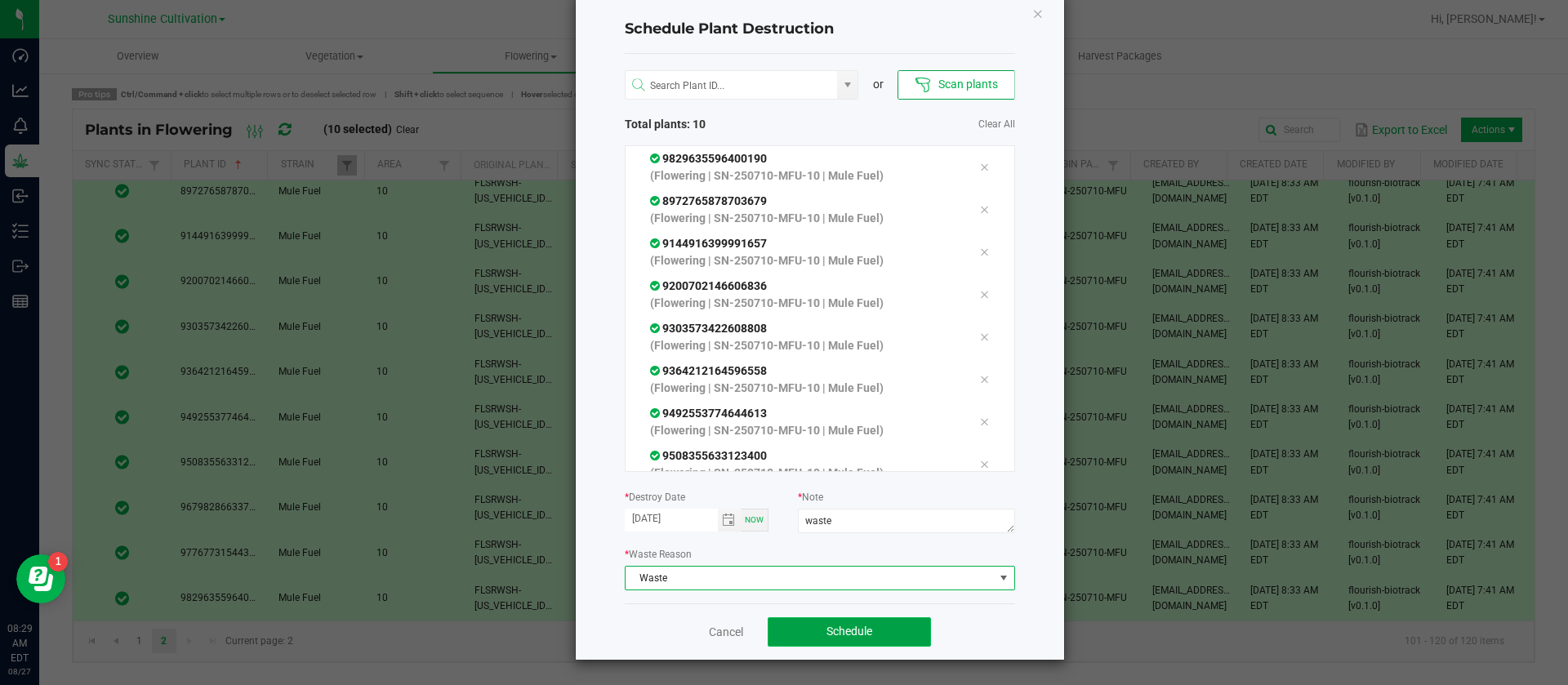
click at [830, 633] on span "Schedule" at bounding box center [849, 631] width 46 height 13
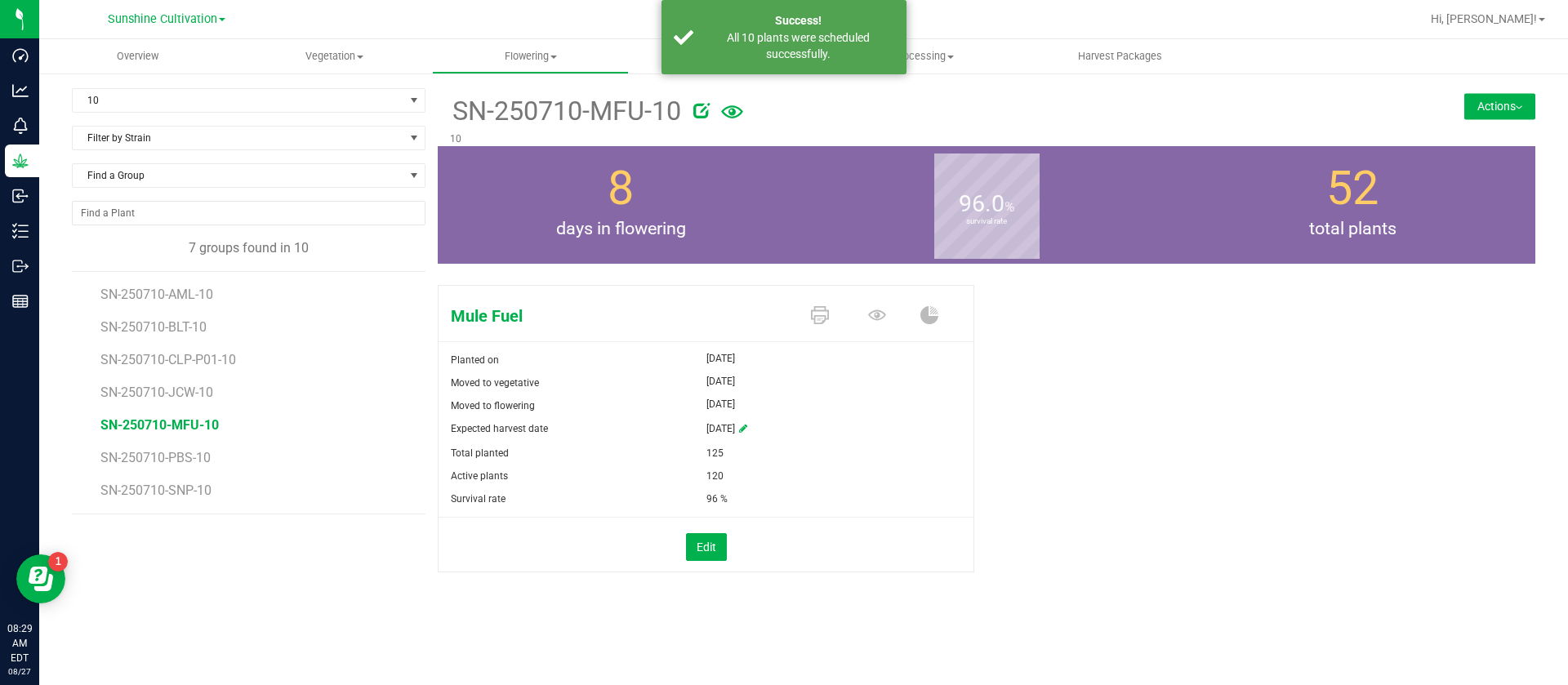
click at [179, 448] on li "SN-250710-PBS-10" at bounding box center [258, 451] width 314 height 33
click at [177, 454] on span "SN-250710-PBS-10" at bounding box center [158, 457] width 115 height 16
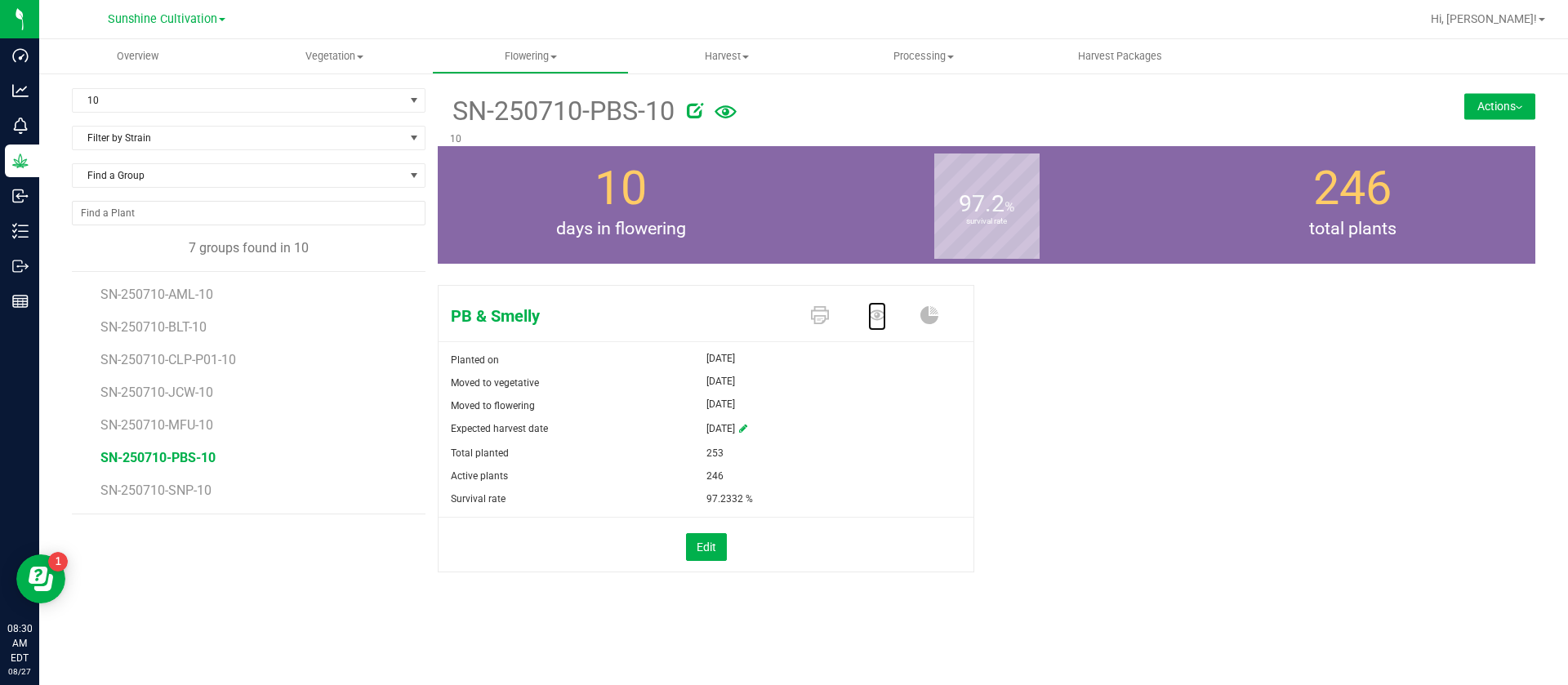
click at [870, 313] on icon at bounding box center [876, 315] width 18 height 10
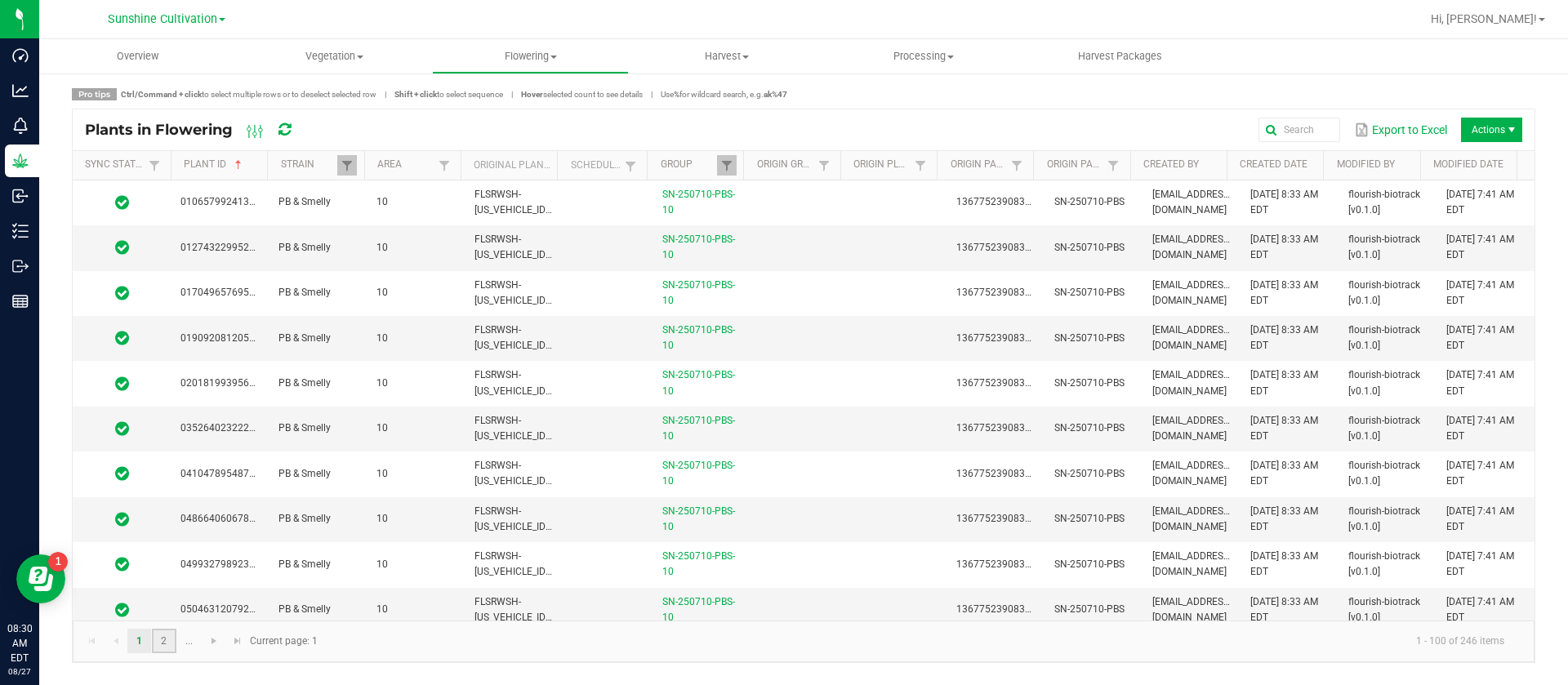
click at [163, 643] on link "2" at bounding box center [163, 641] width 23 height 24
click at [219, 645] on span "Go to the next page" at bounding box center [214, 641] width 13 height 13
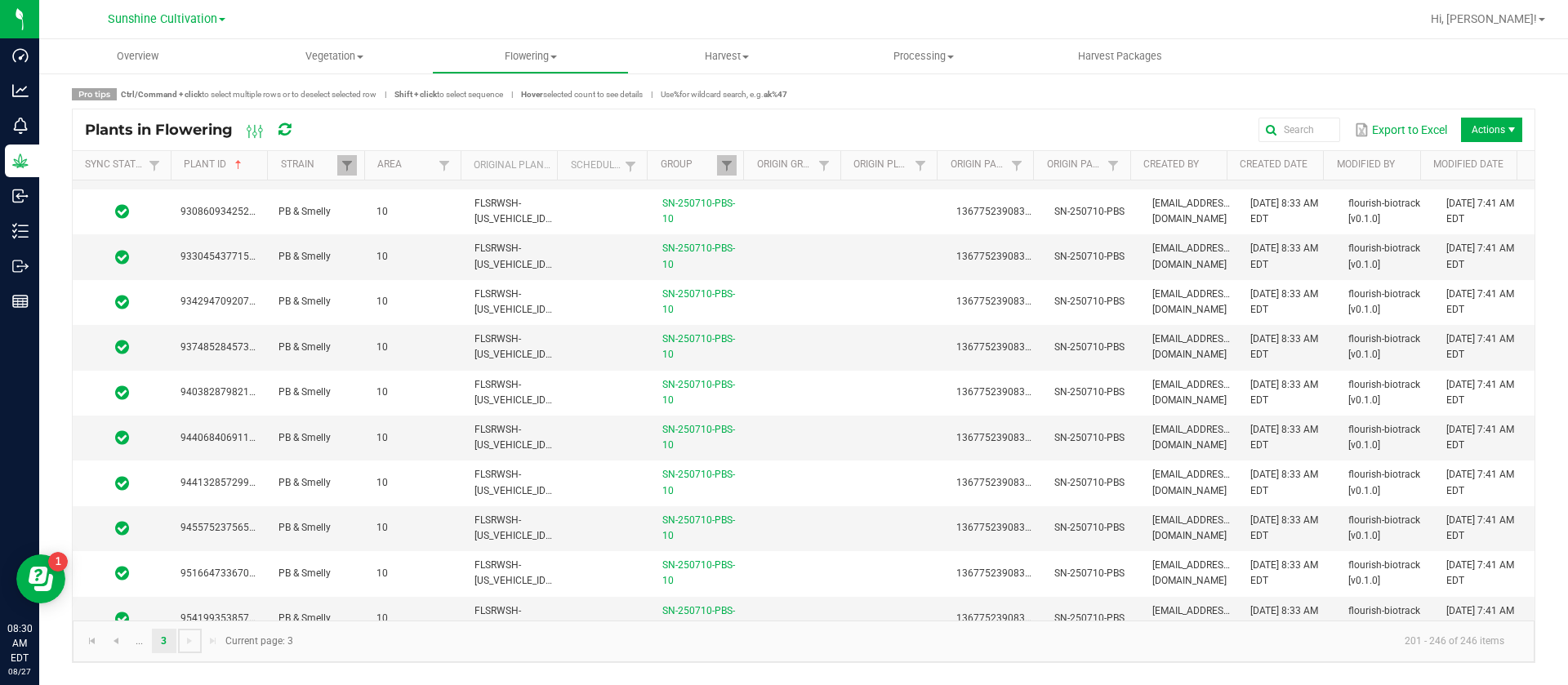
scroll to position [1641, 0]
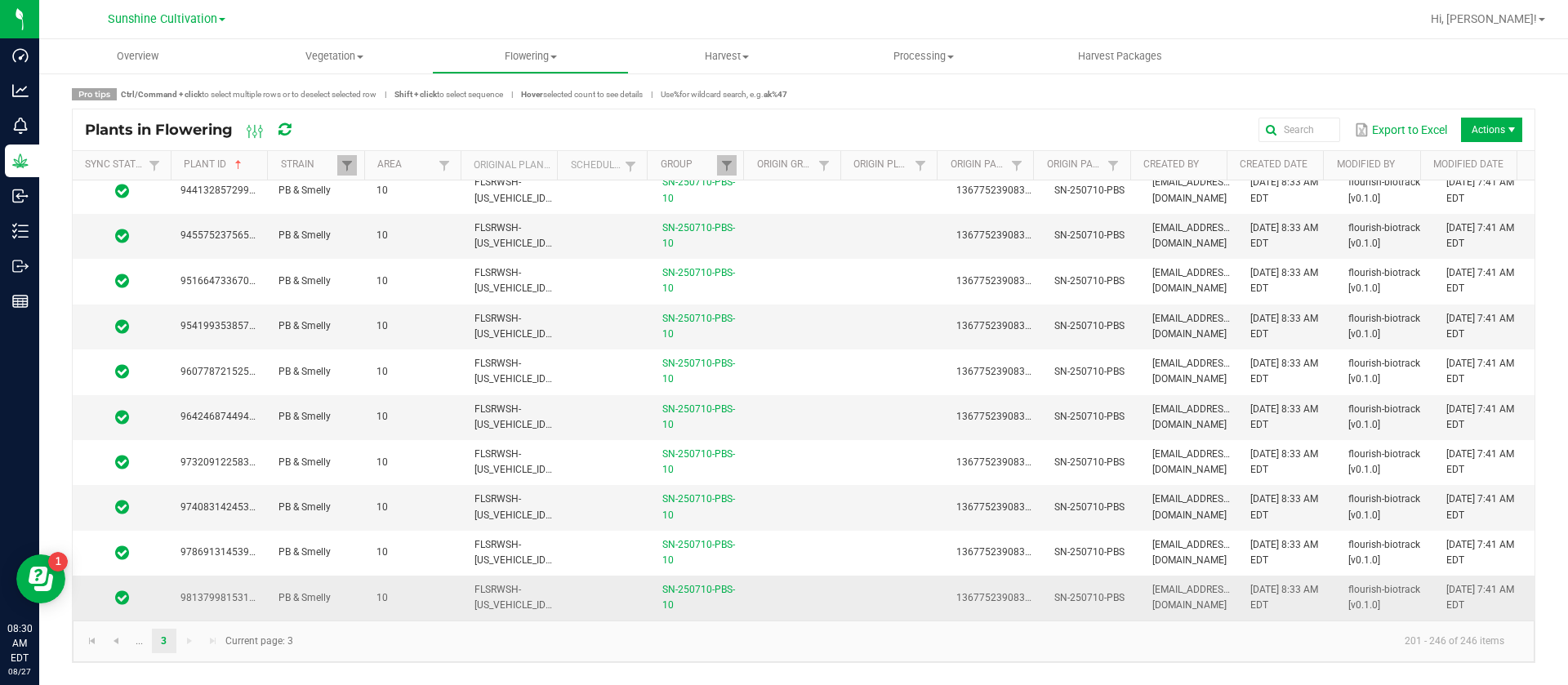
click at [337, 608] on td "PB & Smelly" at bounding box center [317, 597] width 98 height 44
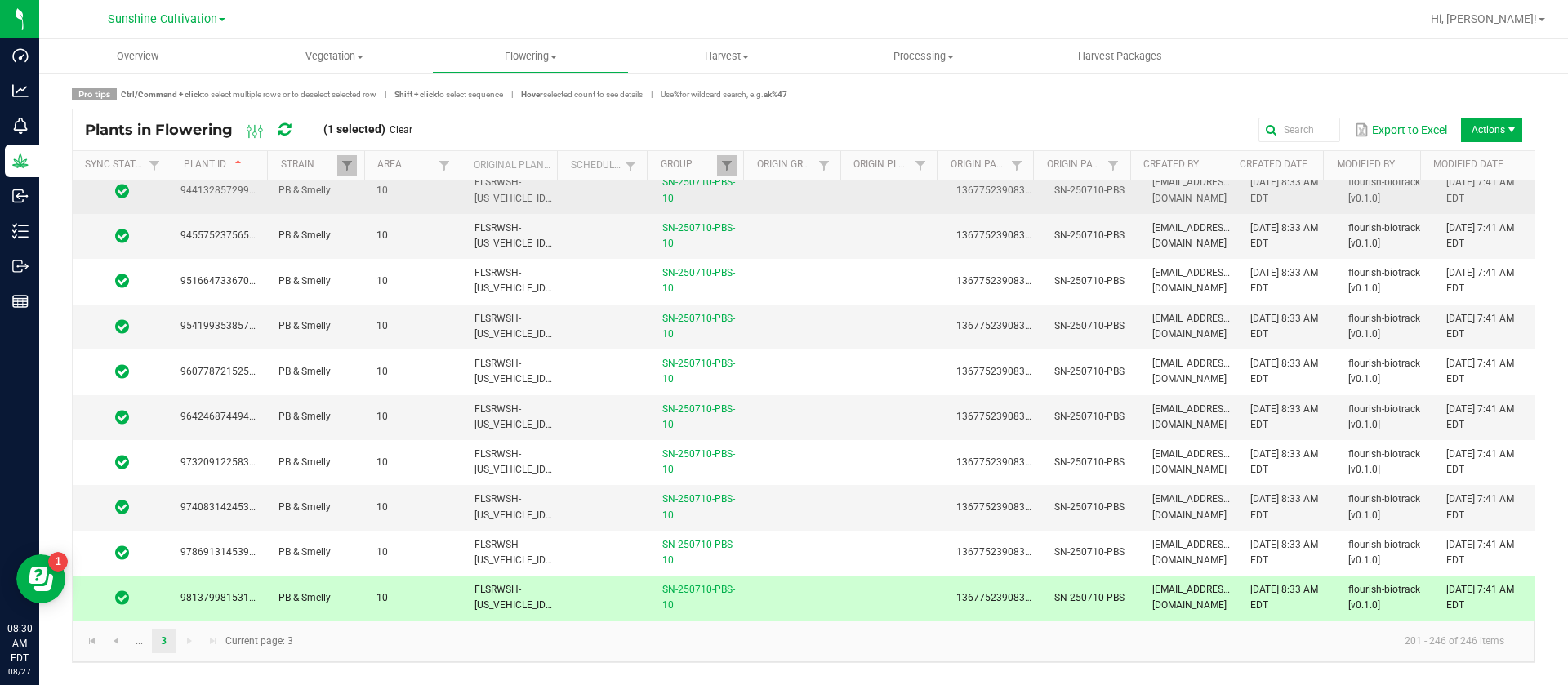
click at [581, 198] on td at bounding box center [608, 190] width 90 height 45
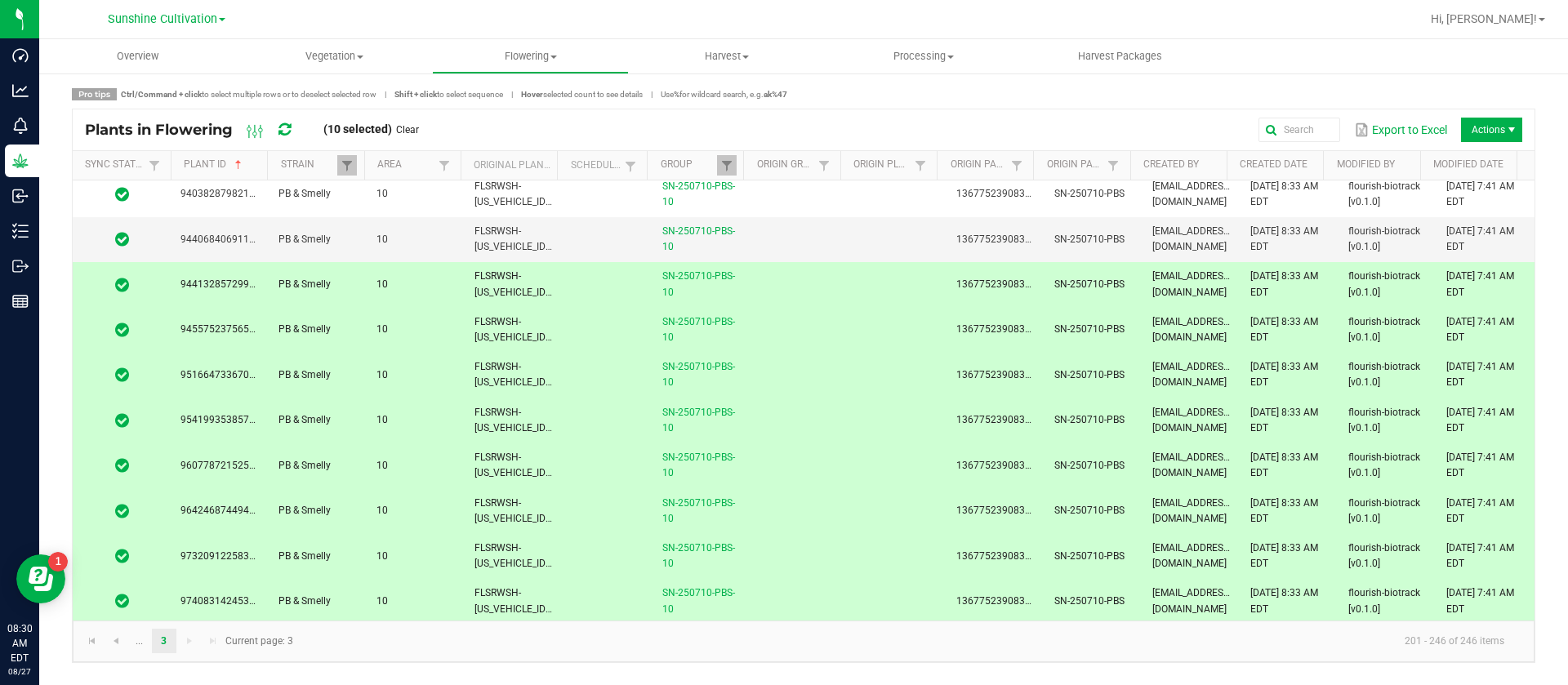
scroll to position [1396, 0]
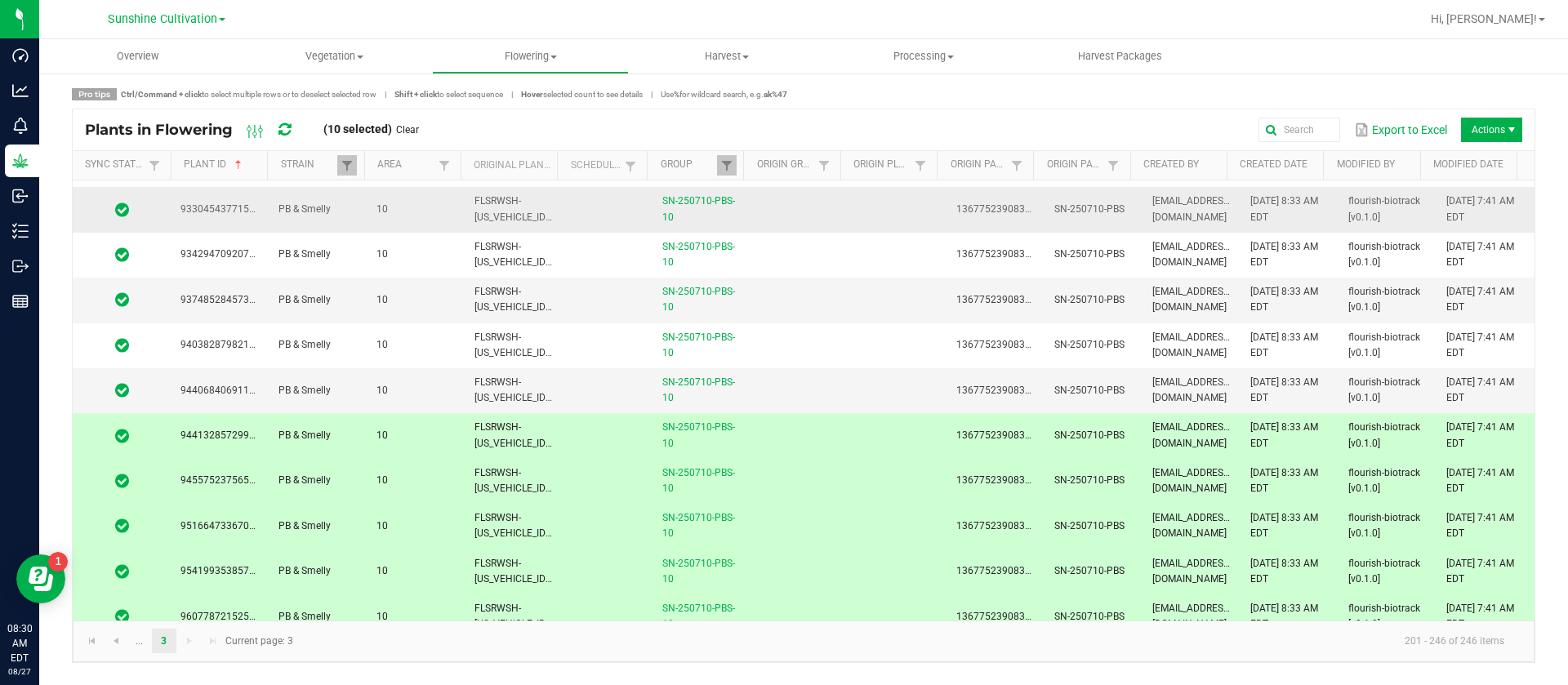
click at [583, 197] on td at bounding box center [608, 209] width 90 height 45
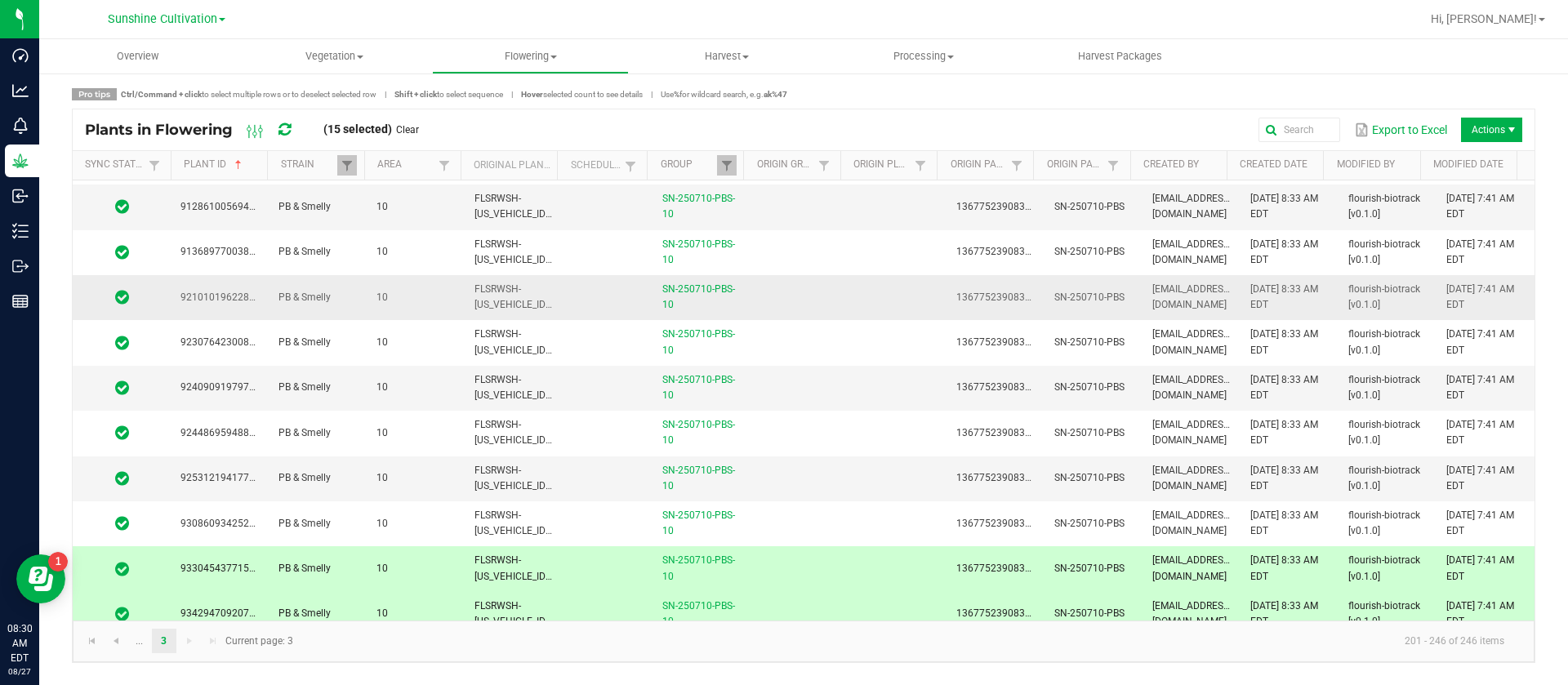
scroll to position [1028, 0]
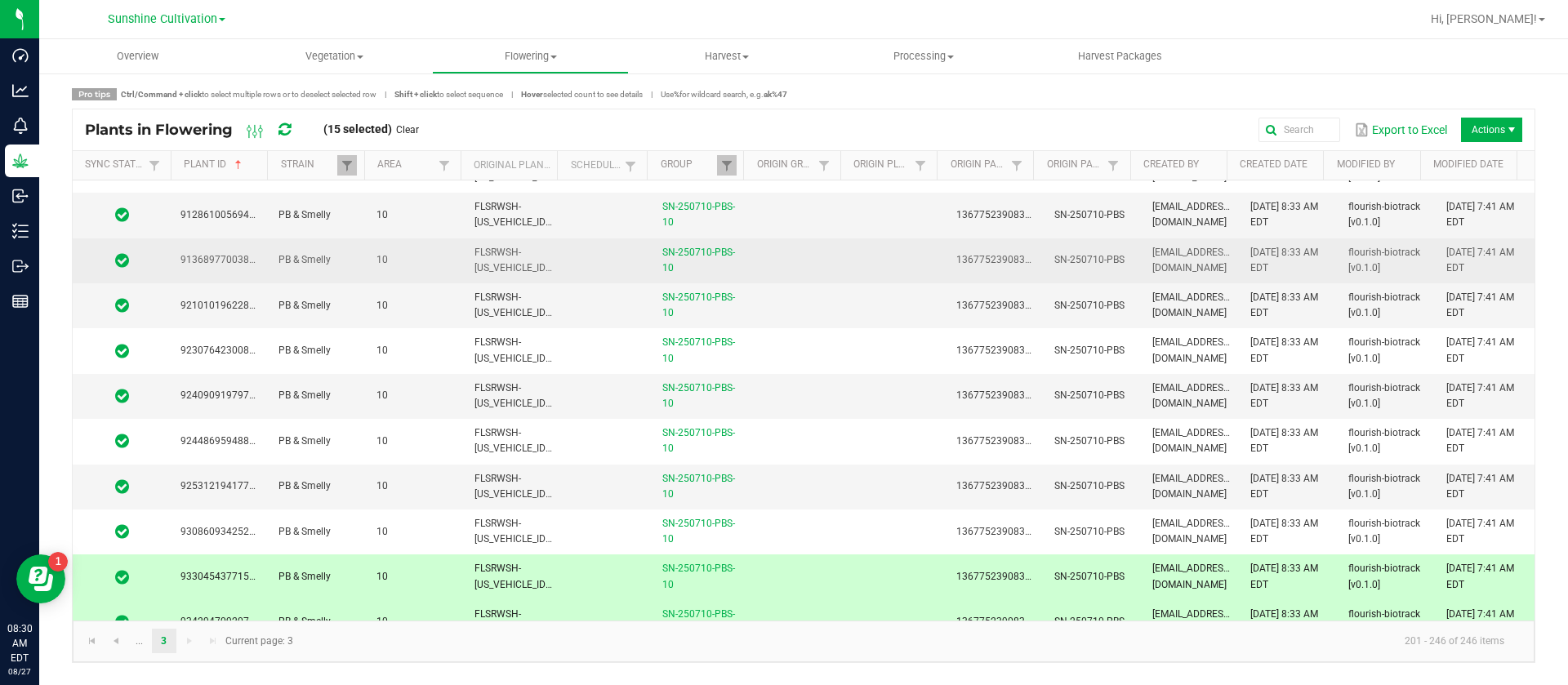
click at [566, 278] on td at bounding box center [608, 261] width 90 height 45
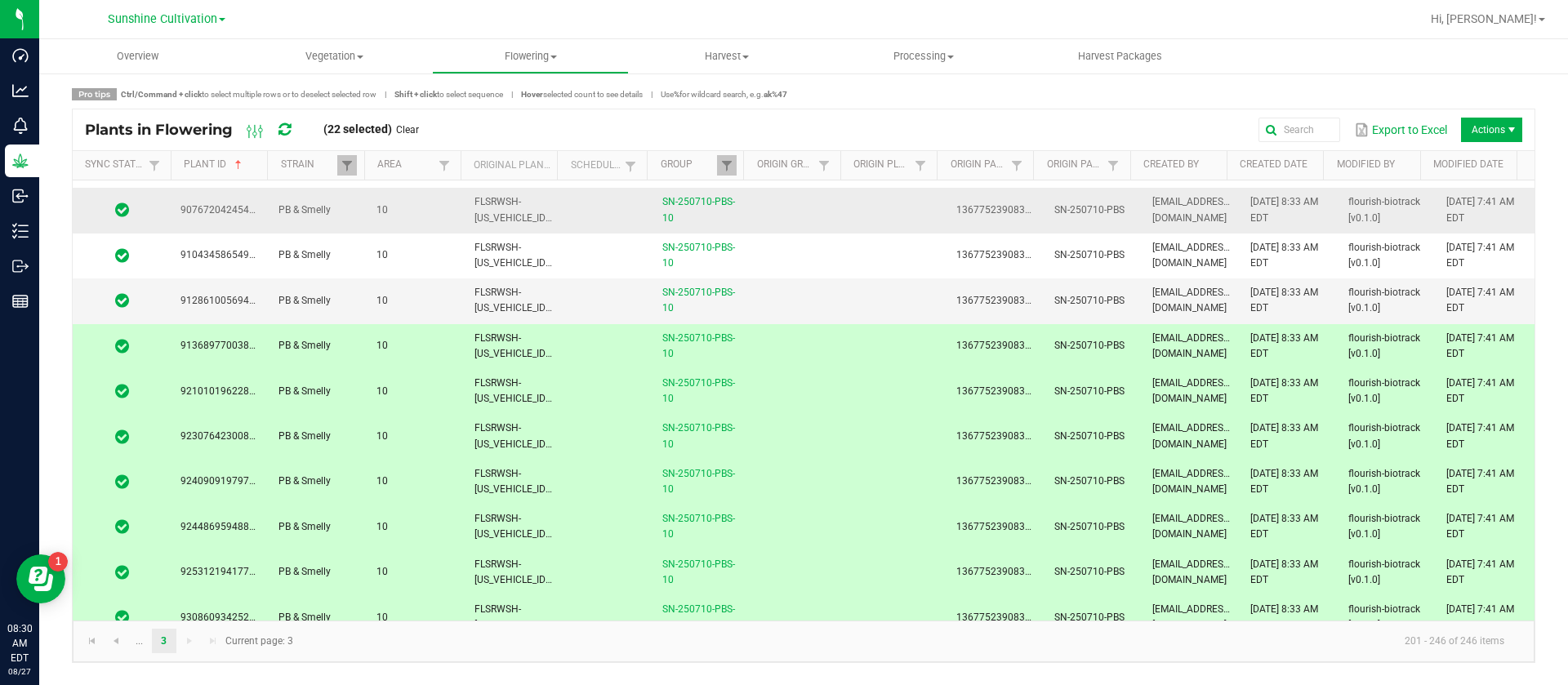
scroll to position [906, 0]
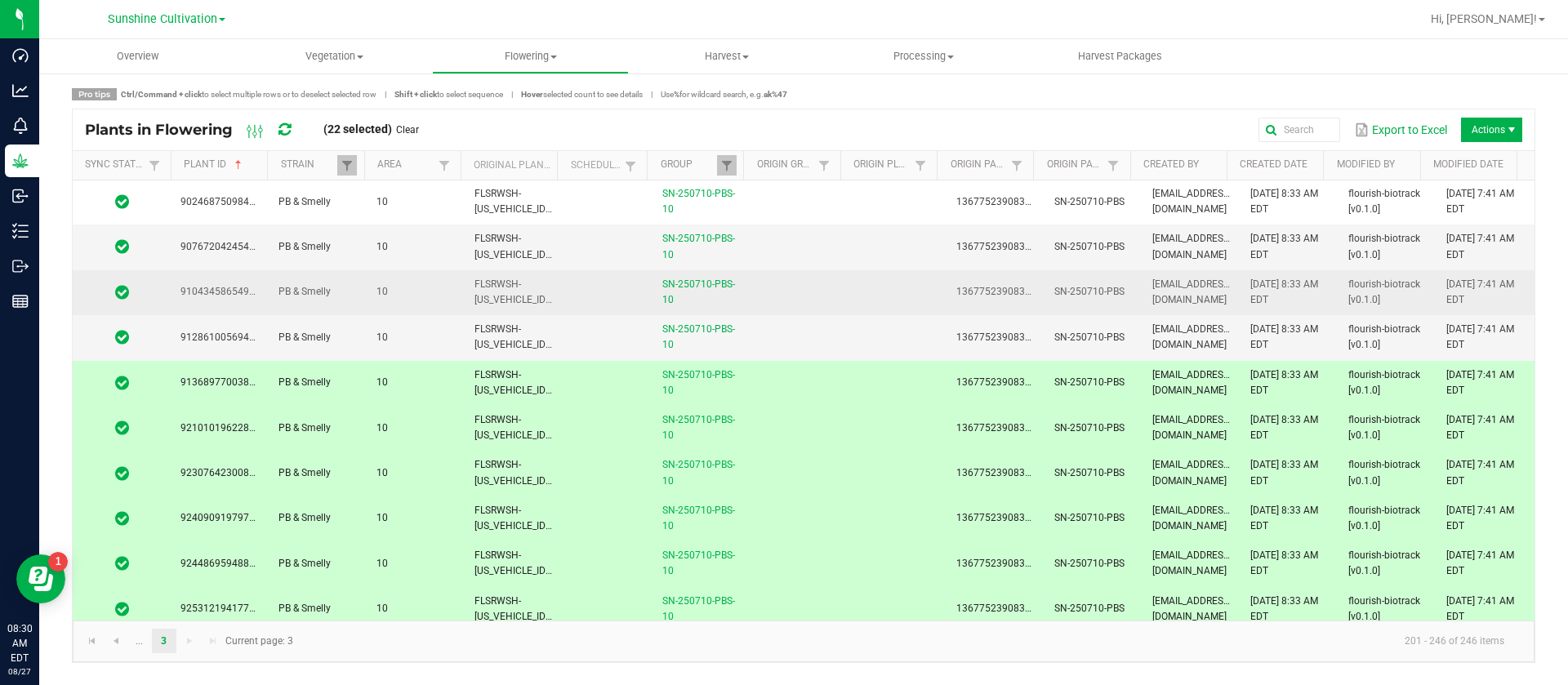
click at [568, 291] on td at bounding box center [608, 293] width 90 height 45
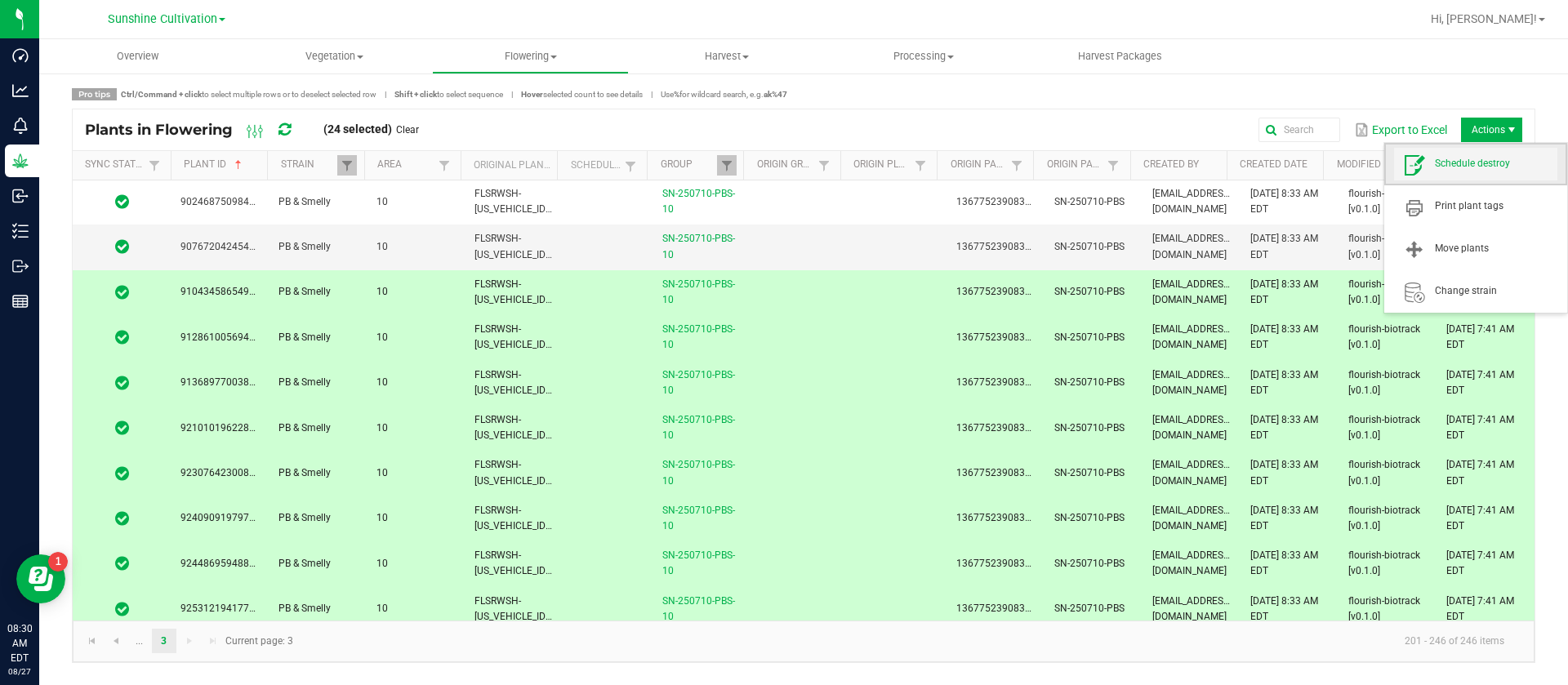
click at [1490, 158] on span "Schedule destroy" at bounding box center [1496, 163] width 122 height 14
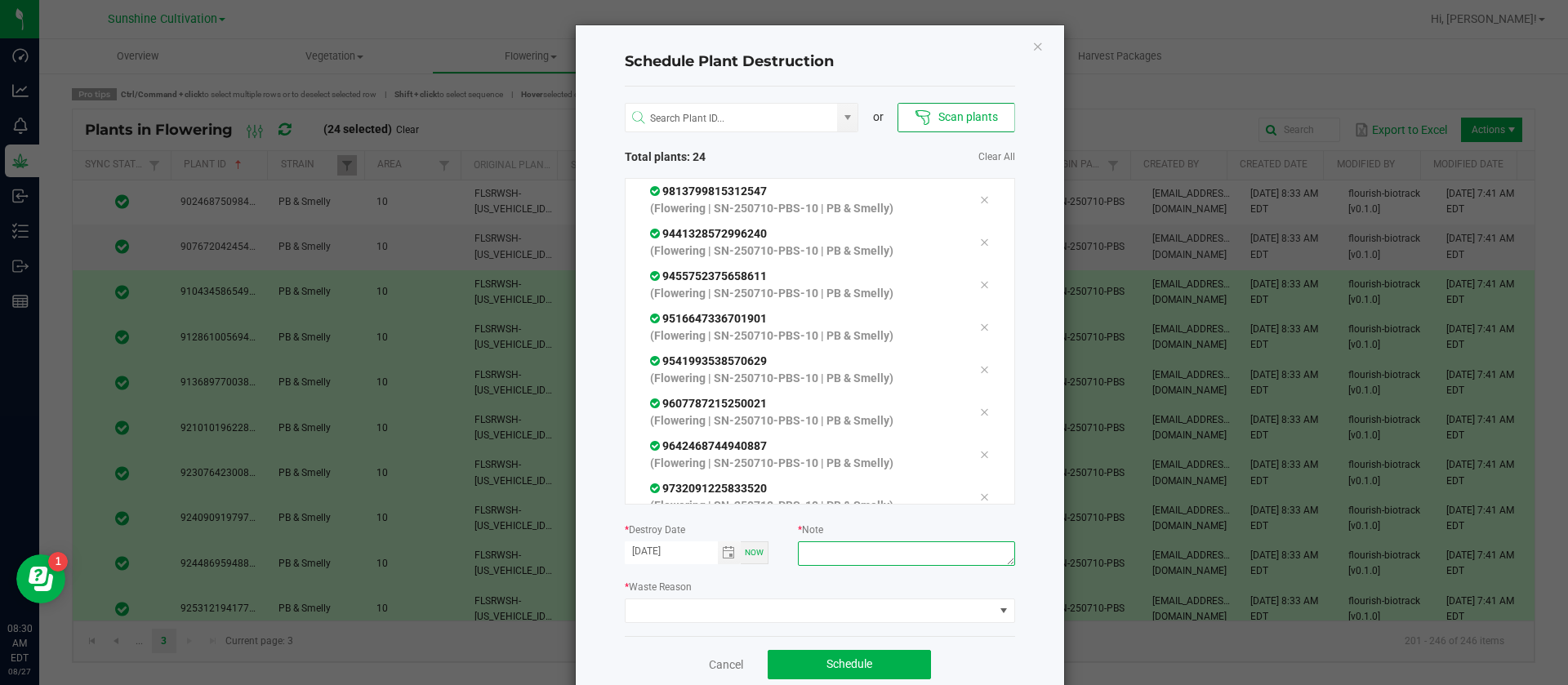
click at [819, 559] on textarea at bounding box center [906, 553] width 217 height 24
type textarea "waste"
click at [708, 611] on span at bounding box center [809, 610] width 369 height 23
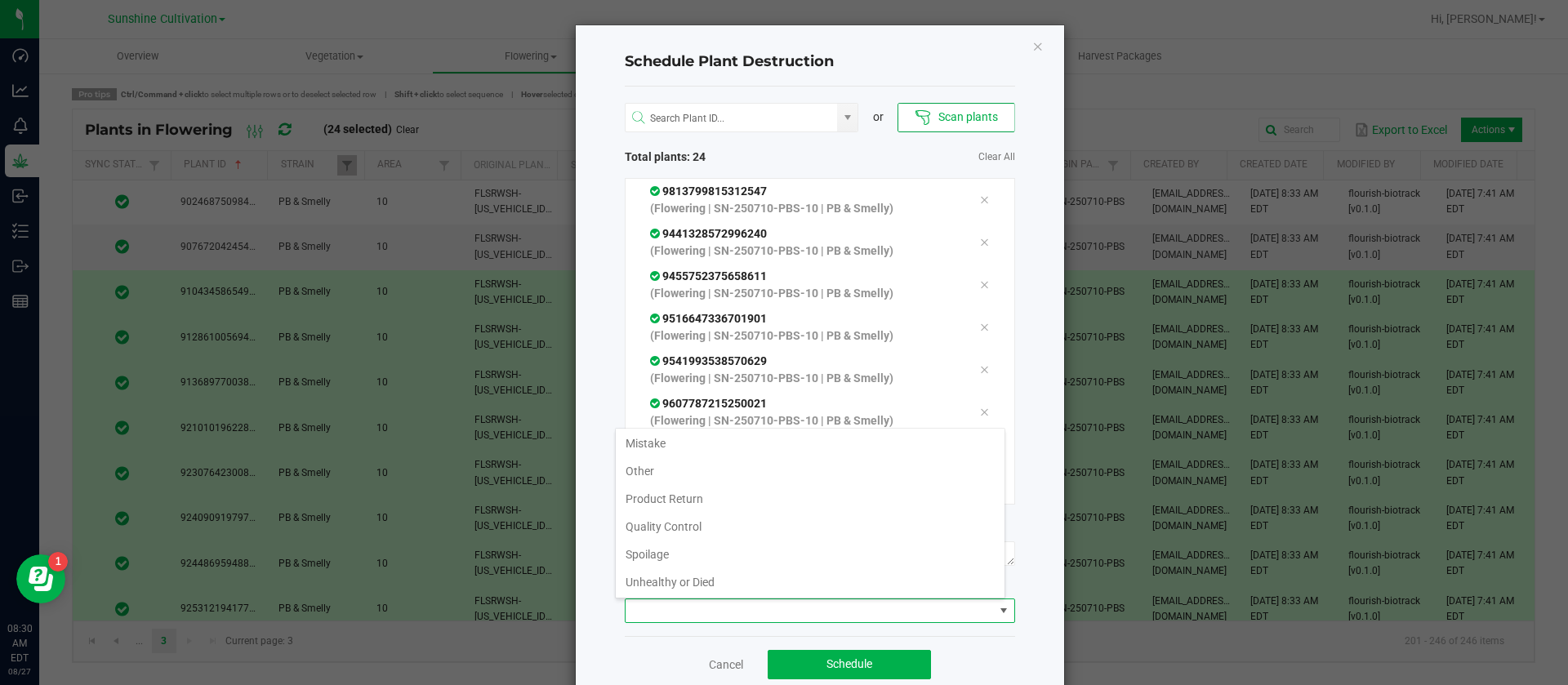
scroll to position [59, 0]
click at [656, 570] on li "Waste" at bounding box center [810, 580] width 389 height 28
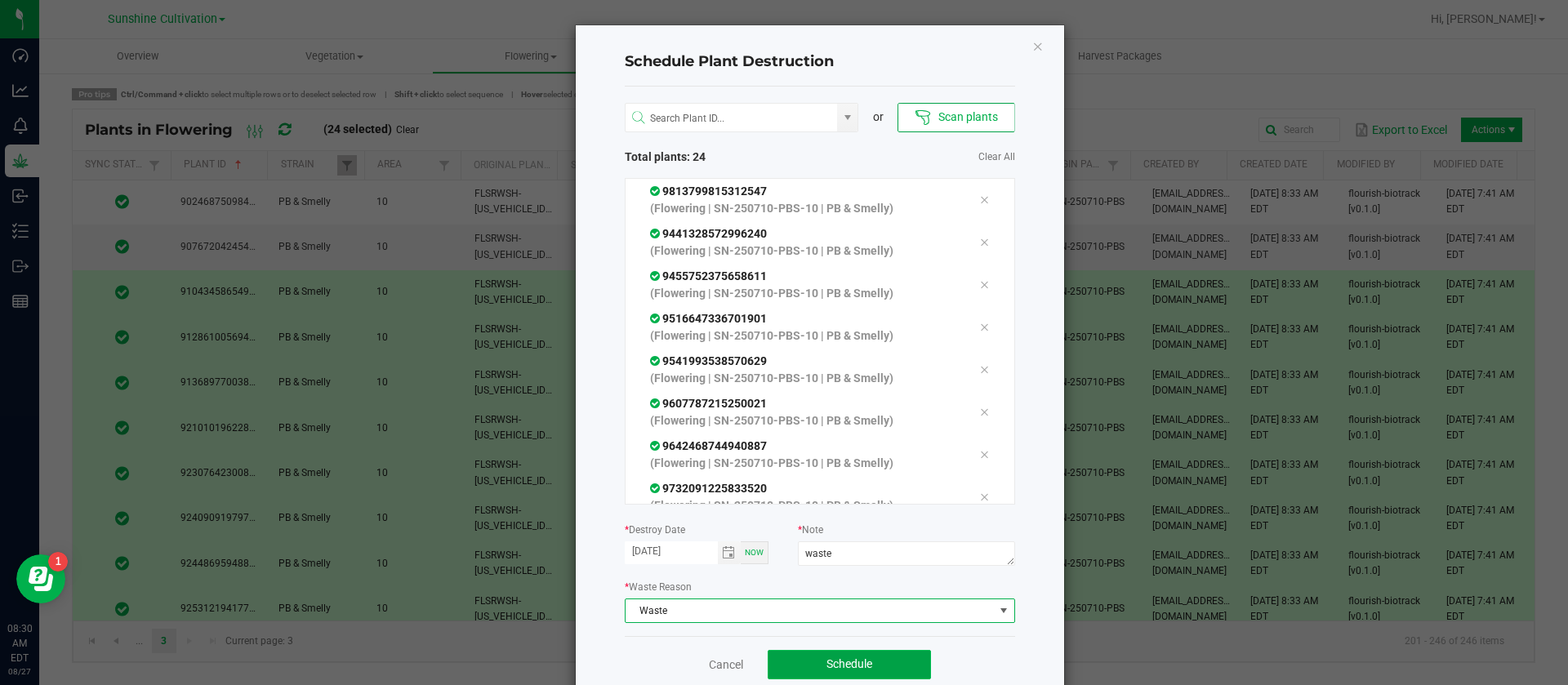
click at [866, 665] on button "Schedule" at bounding box center [849, 665] width 163 height 30
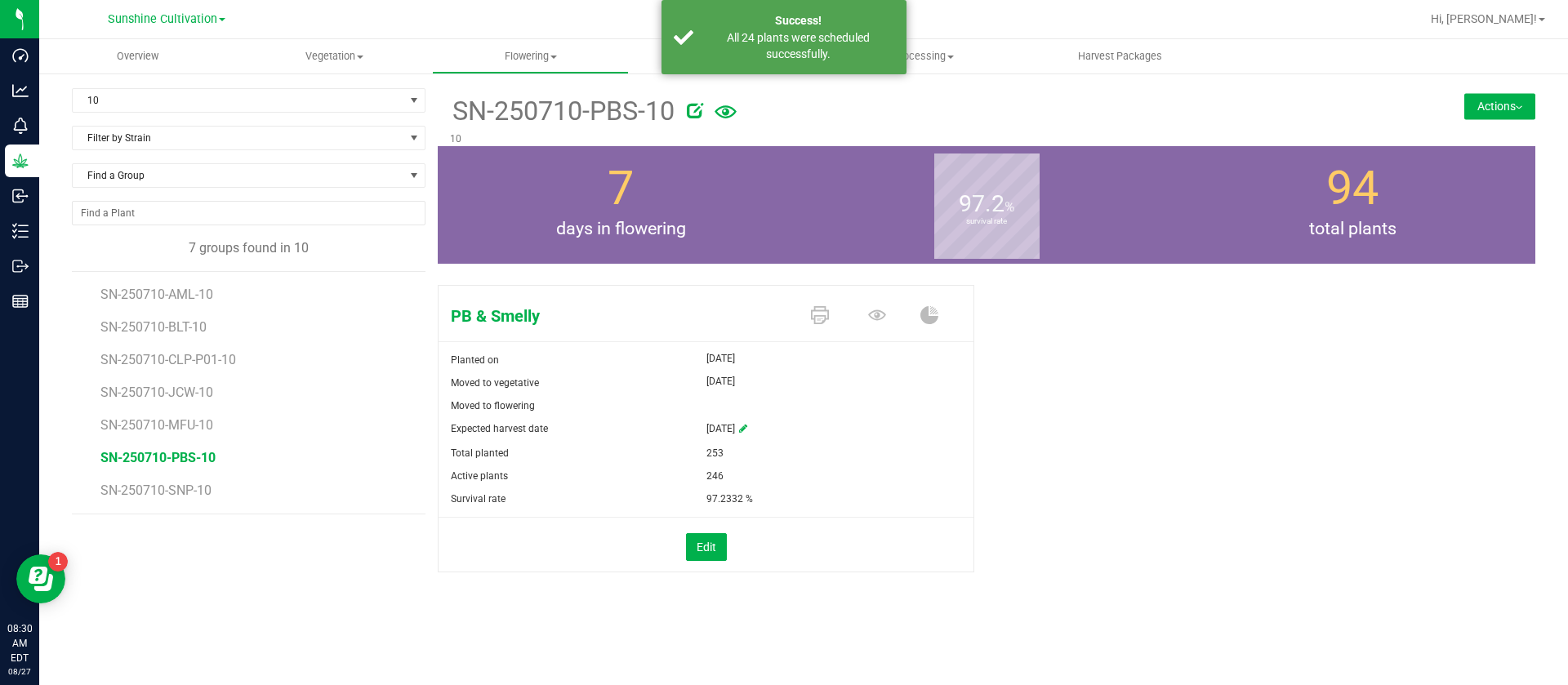
click at [187, 481] on li "SN-250710-SNP-10" at bounding box center [258, 490] width 314 height 46
click at [191, 487] on span "SN-250710-SNP-10" at bounding box center [159, 490] width 116 height 16
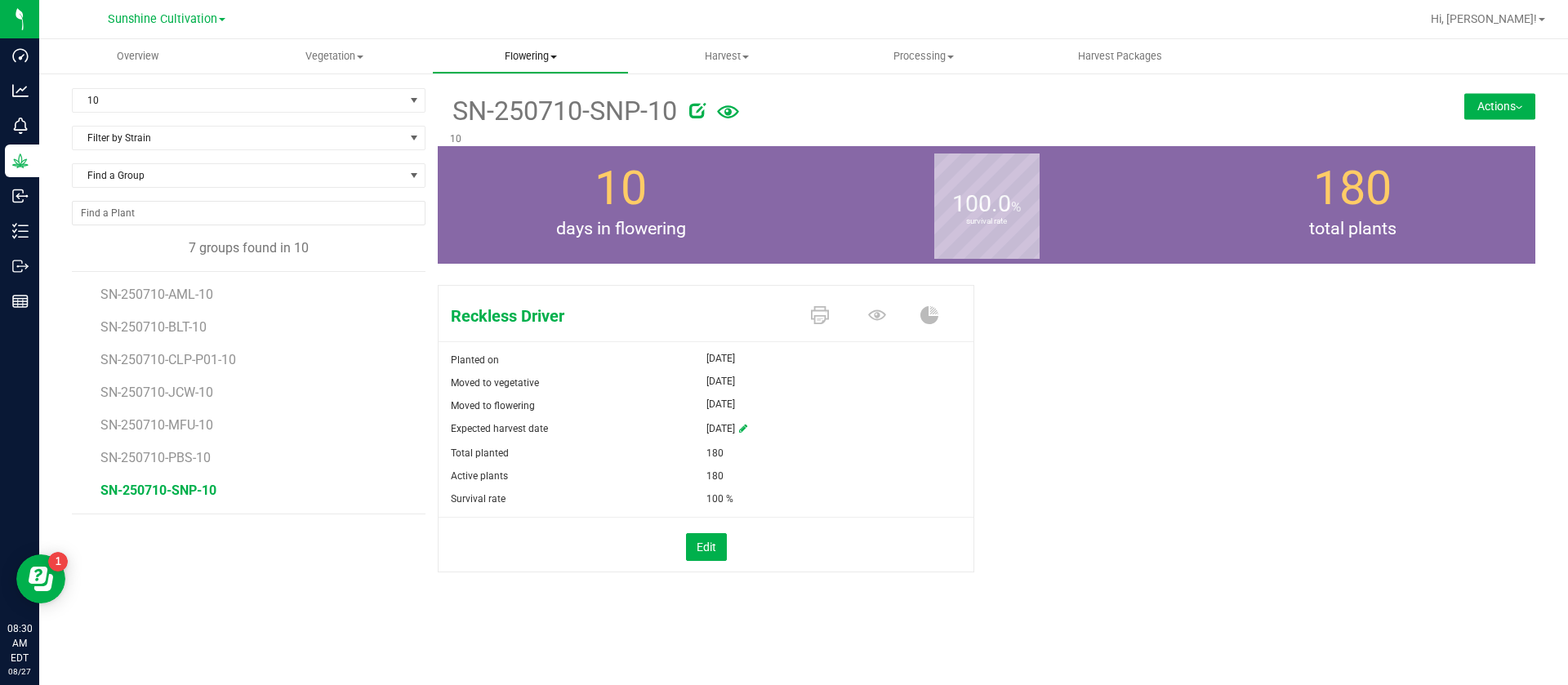
click at [510, 53] on span "Flowering" at bounding box center [530, 57] width 195 height 15
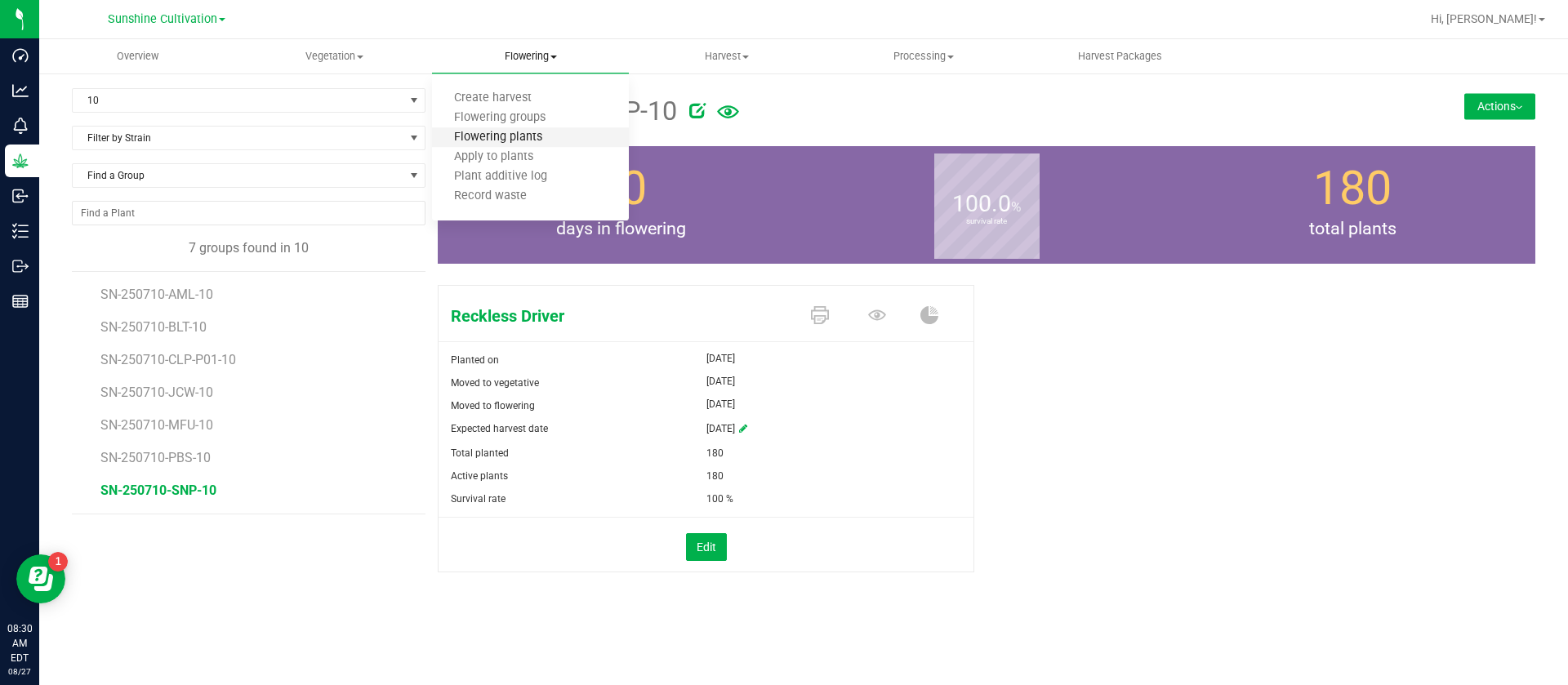
click at [525, 141] on span "Flowering plants" at bounding box center [498, 137] width 133 height 14
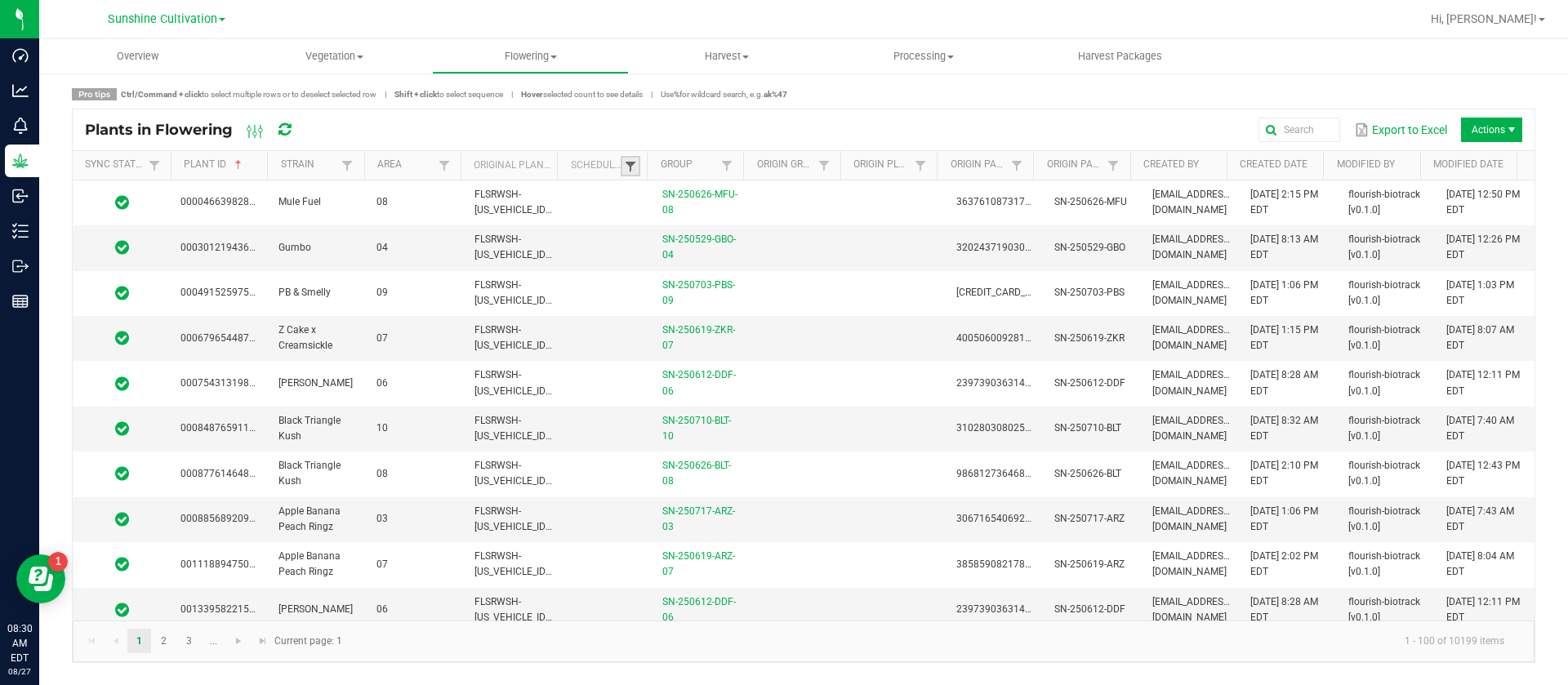
click at [632, 167] on span at bounding box center [631, 167] width 13 height 13
click at [704, 237] on li "Scheduled" at bounding box center [711, 234] width 159 height 21
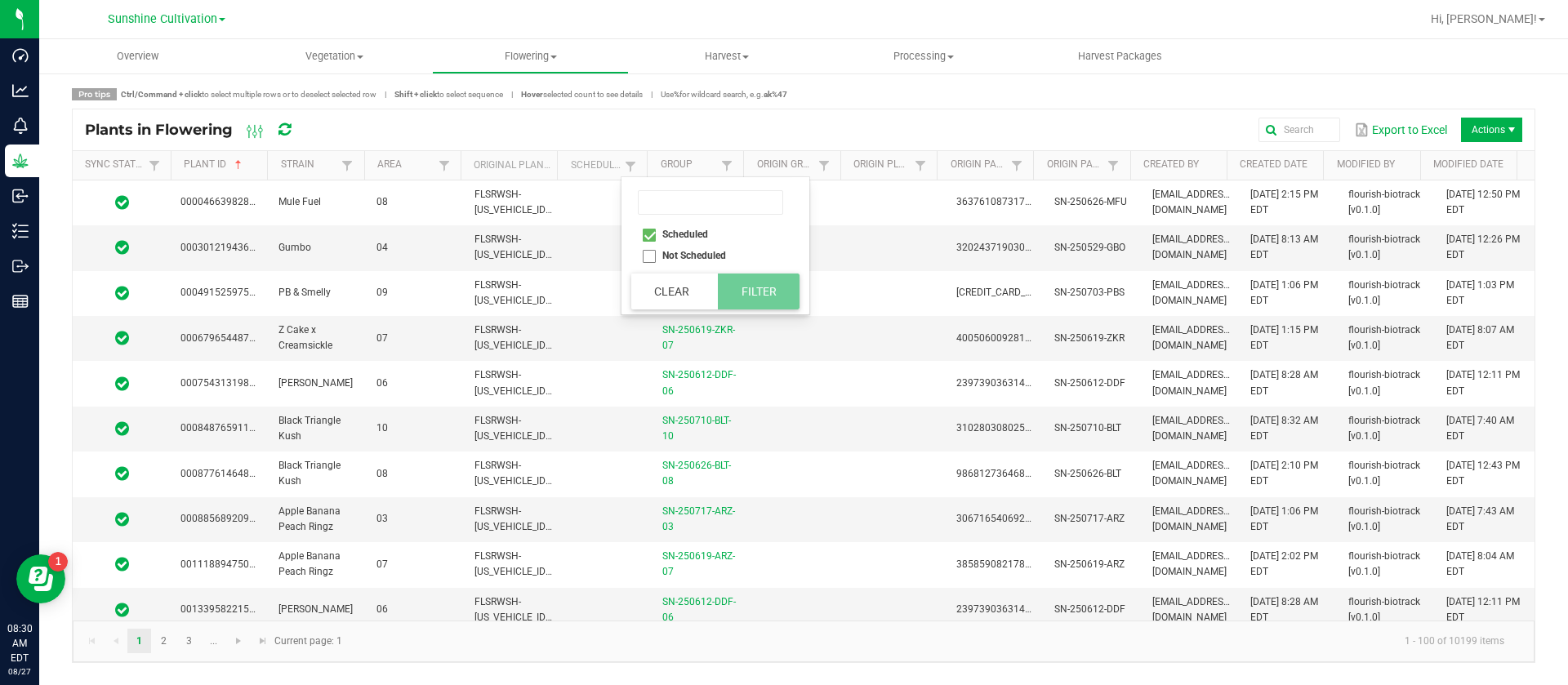
checkbox input "true"
click at [775, 286] on button "Filter" at bounding box center [759, 291] width 82 height 36
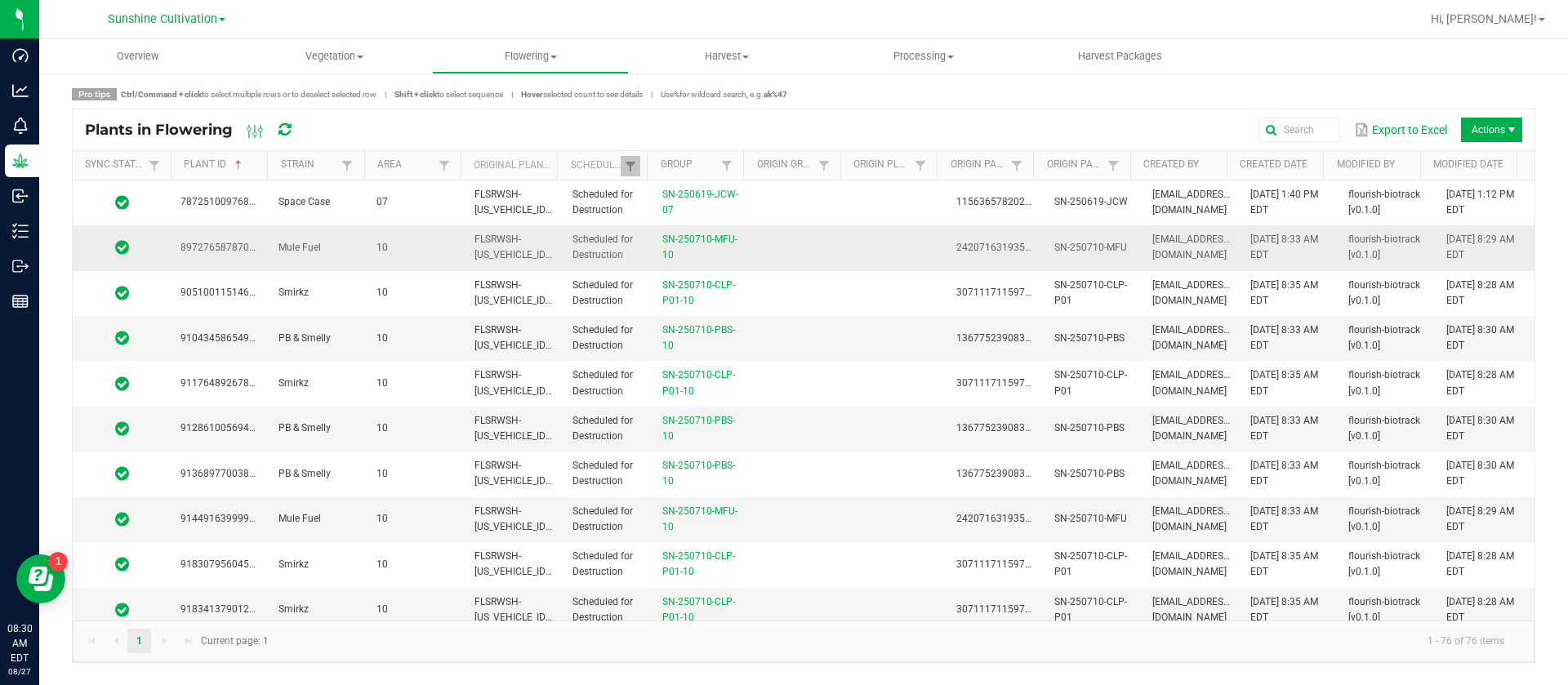
click at [850, 213] on td at bounding box center [897, 203] width 98 height 45
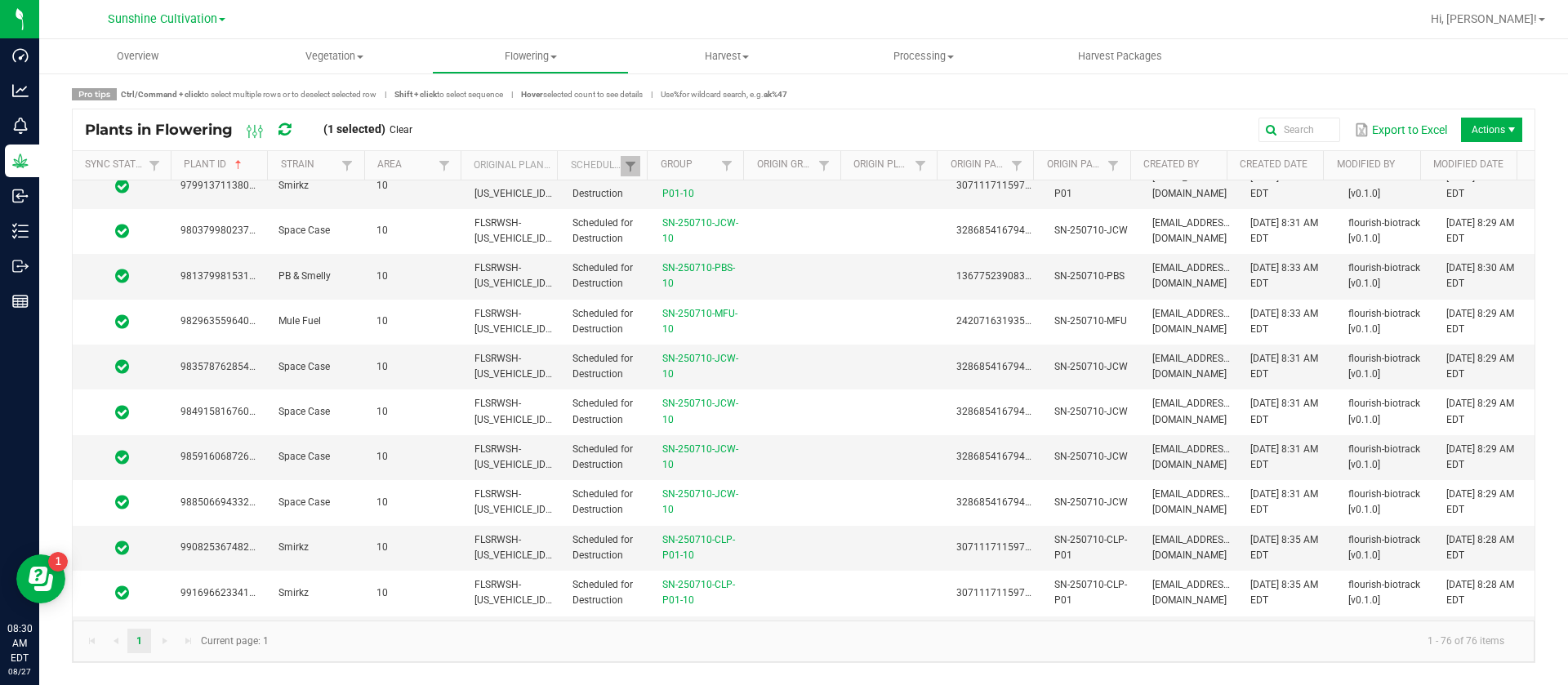
scroll to position [2999, 0]
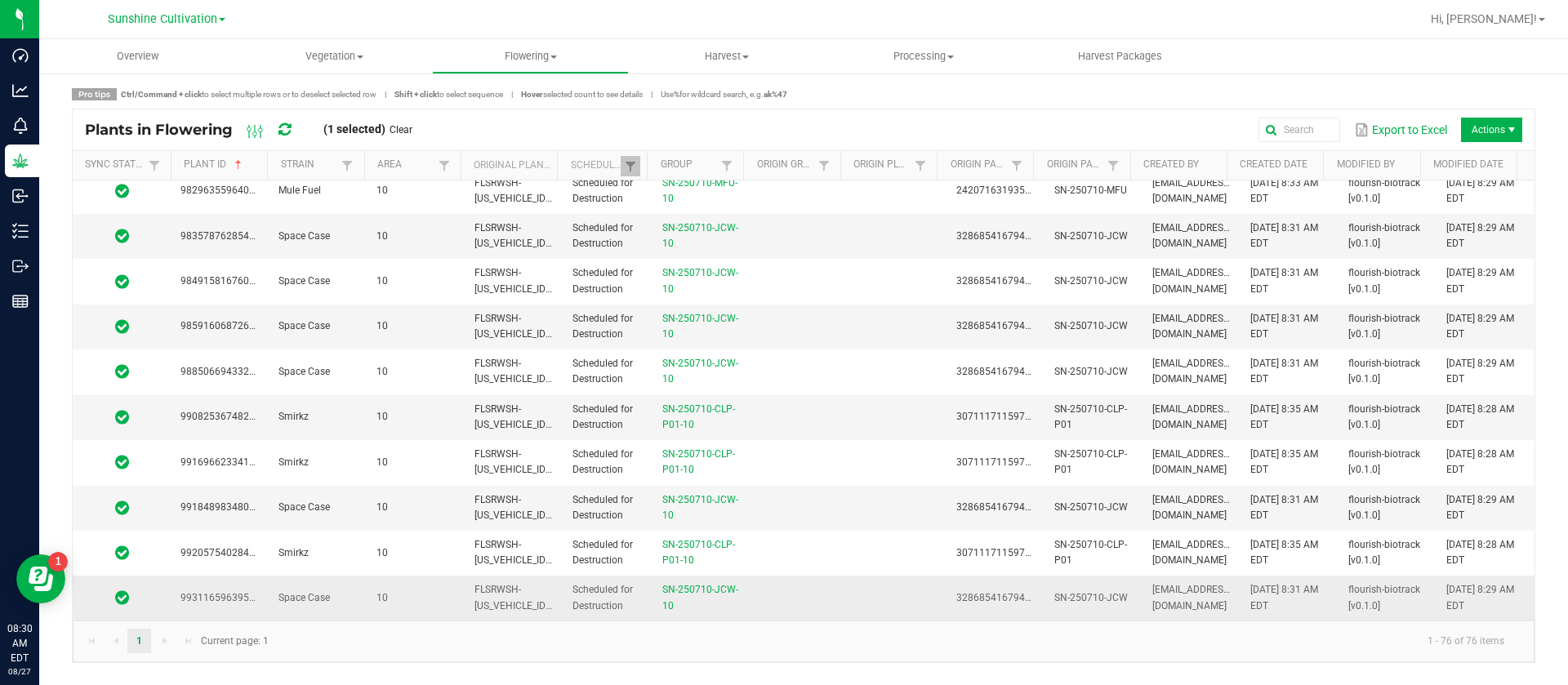
click at [767, 583] on td at bounding box center [799, 597] width 98 height 44
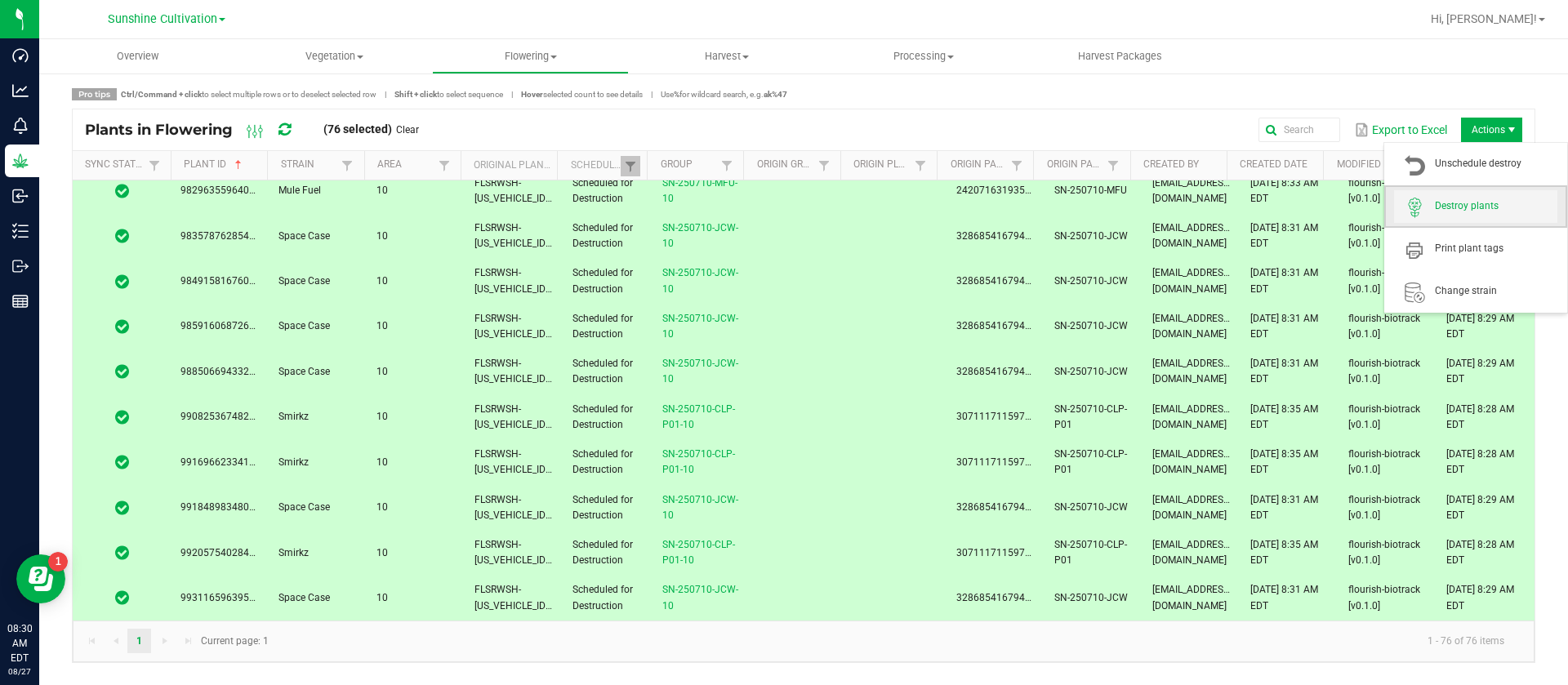
click at [1467, 200] on span "Destroy plants" at bounding box center [1496, 206] width 122 height 14
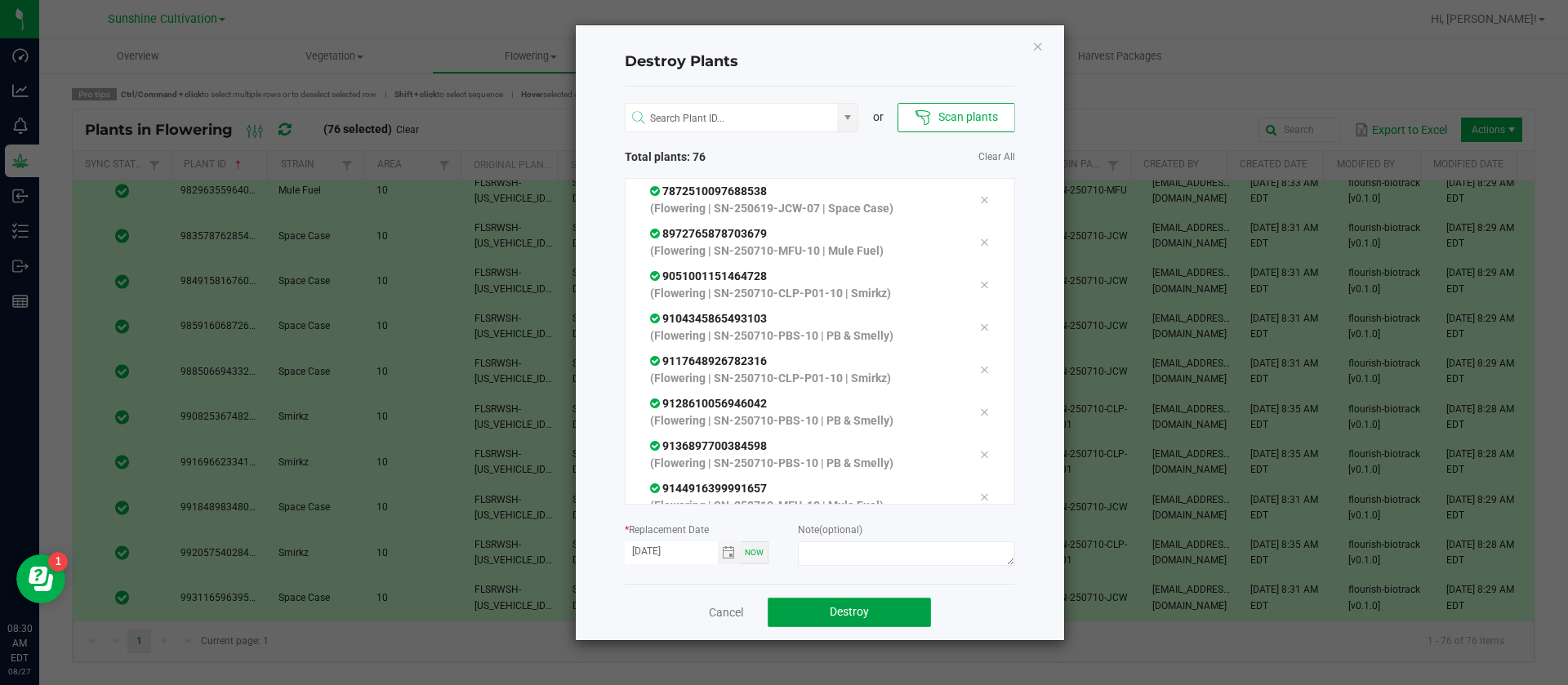
click at [828, 609] on button "Destroy" at bounding box center [849, 613] width 163 height 30
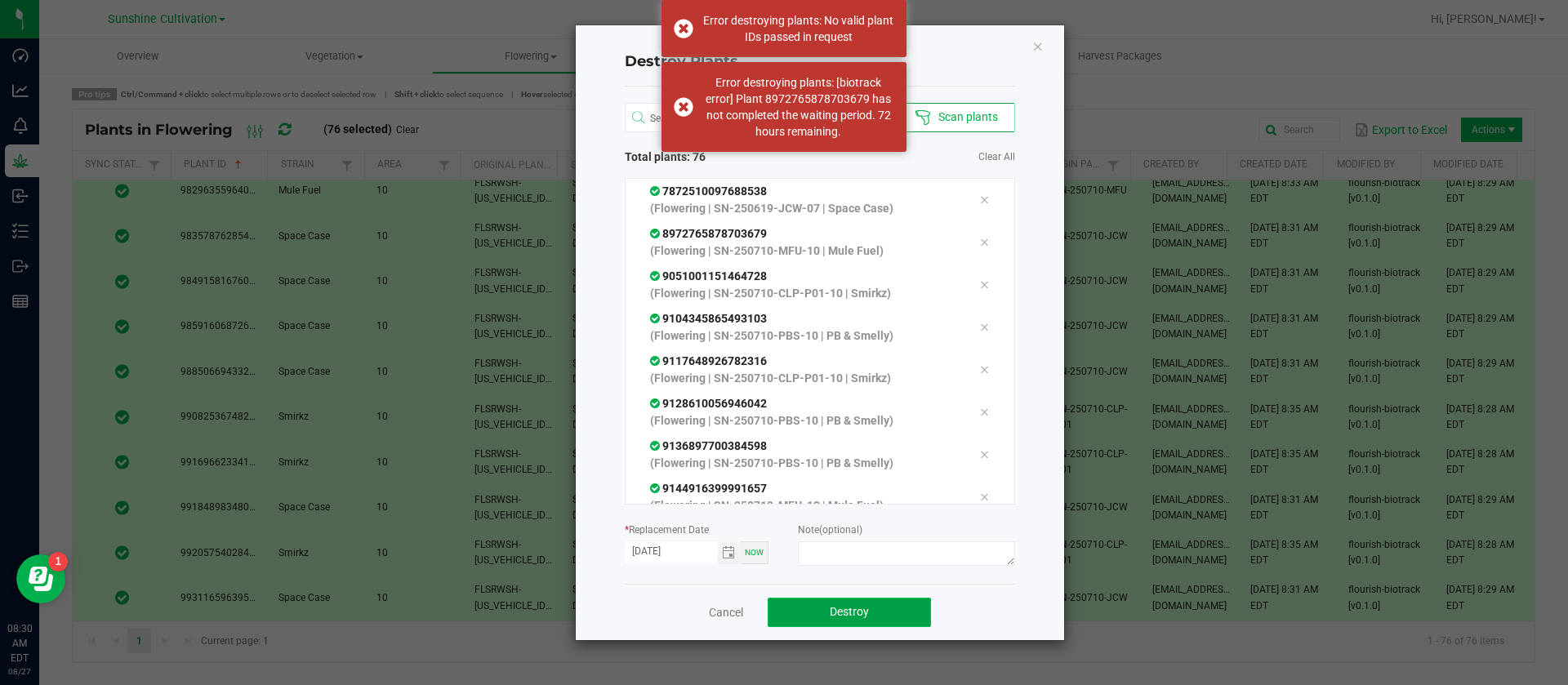
click at [828, 609] on button "Destroy" at bounding box center [849, 613] width 163 height 30
click at [1046, 36] on div "Destroy Plants or Scan plants Total plants: 76 Clear All 7872510097688538 (Flow…" at bounding box center [819, 332] width 488 height 615
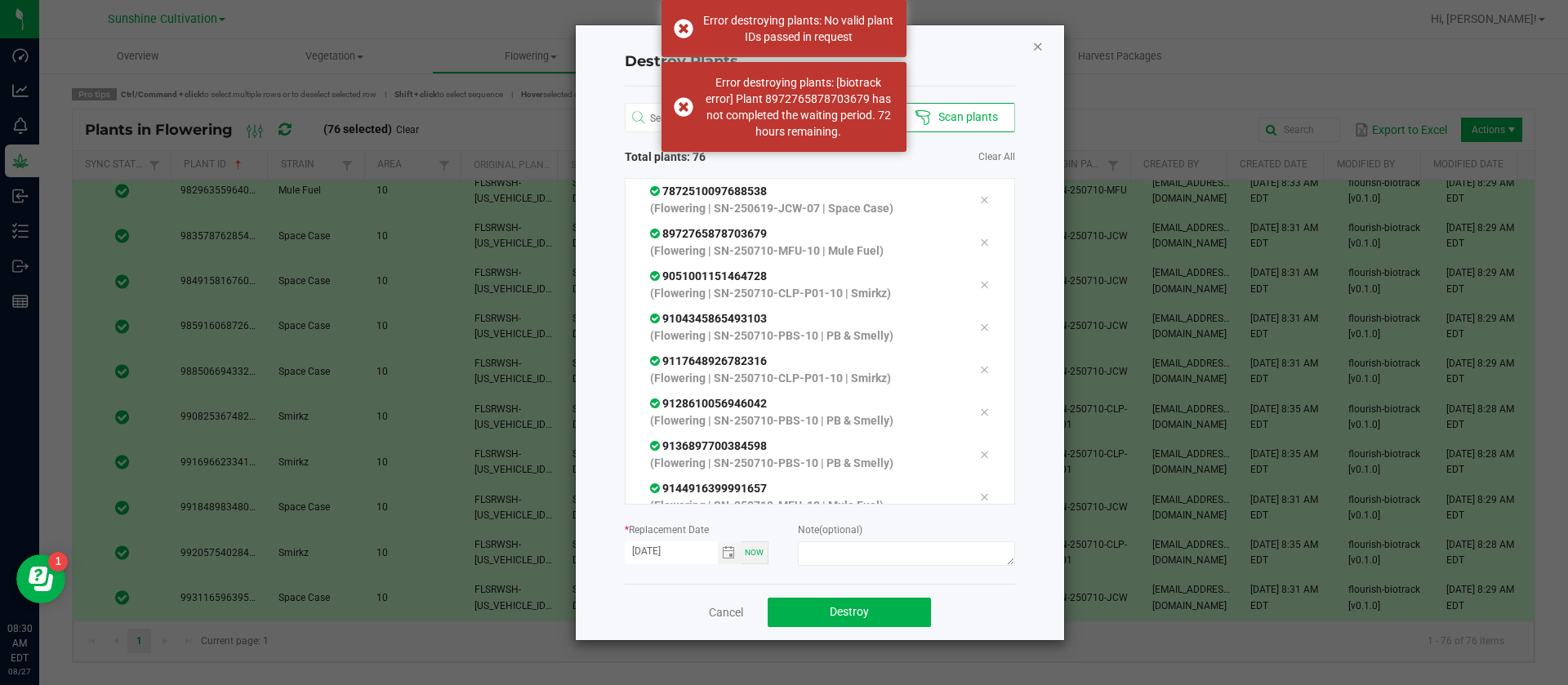
click at [1036, 49] on icon "Close" at bounding box center [1038, 46] width 11 height 20
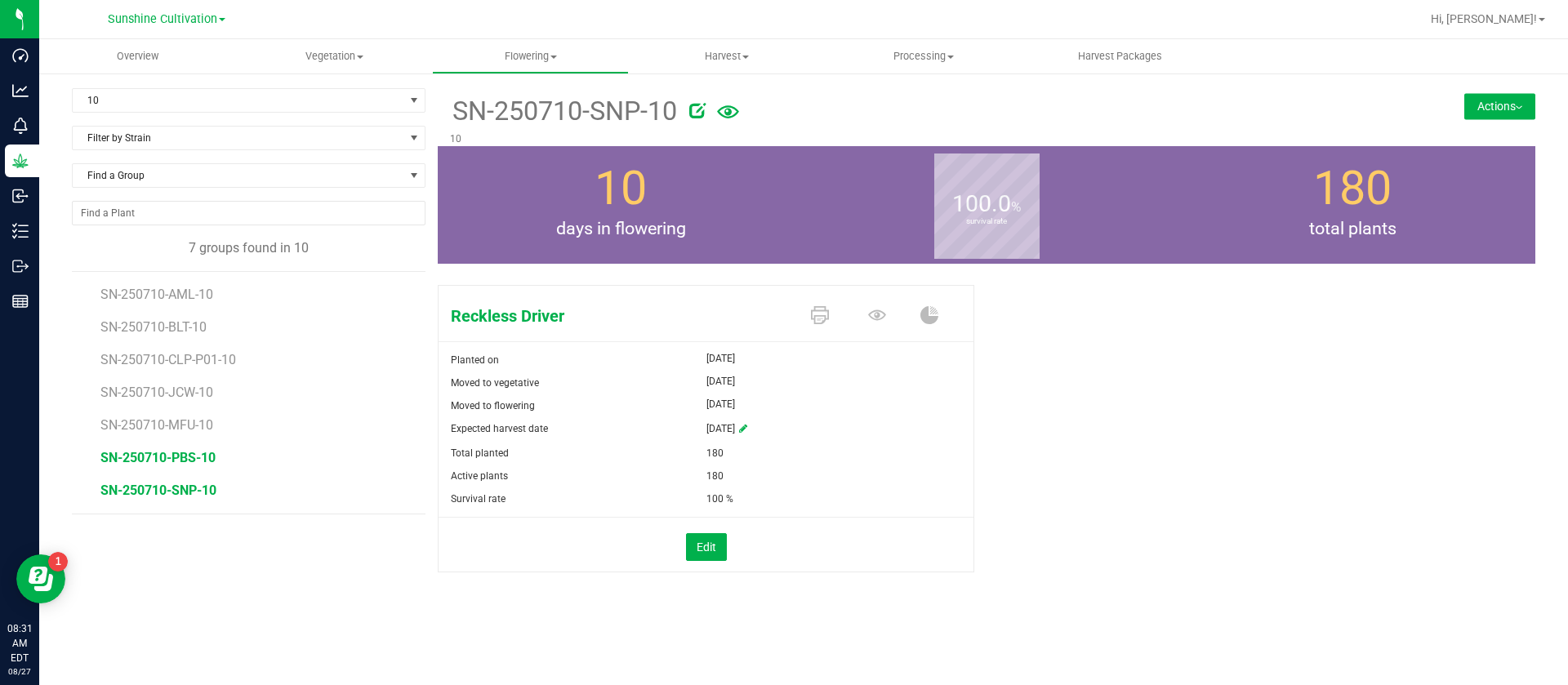
click at [173, 455] on span "SN-250710-PBS-10" at bounding box center [158, 457] width 115 height 16
click at [182, 420] on span "SN-250710-MFU-10" at bounding box center [160, 425] width 119 height 16
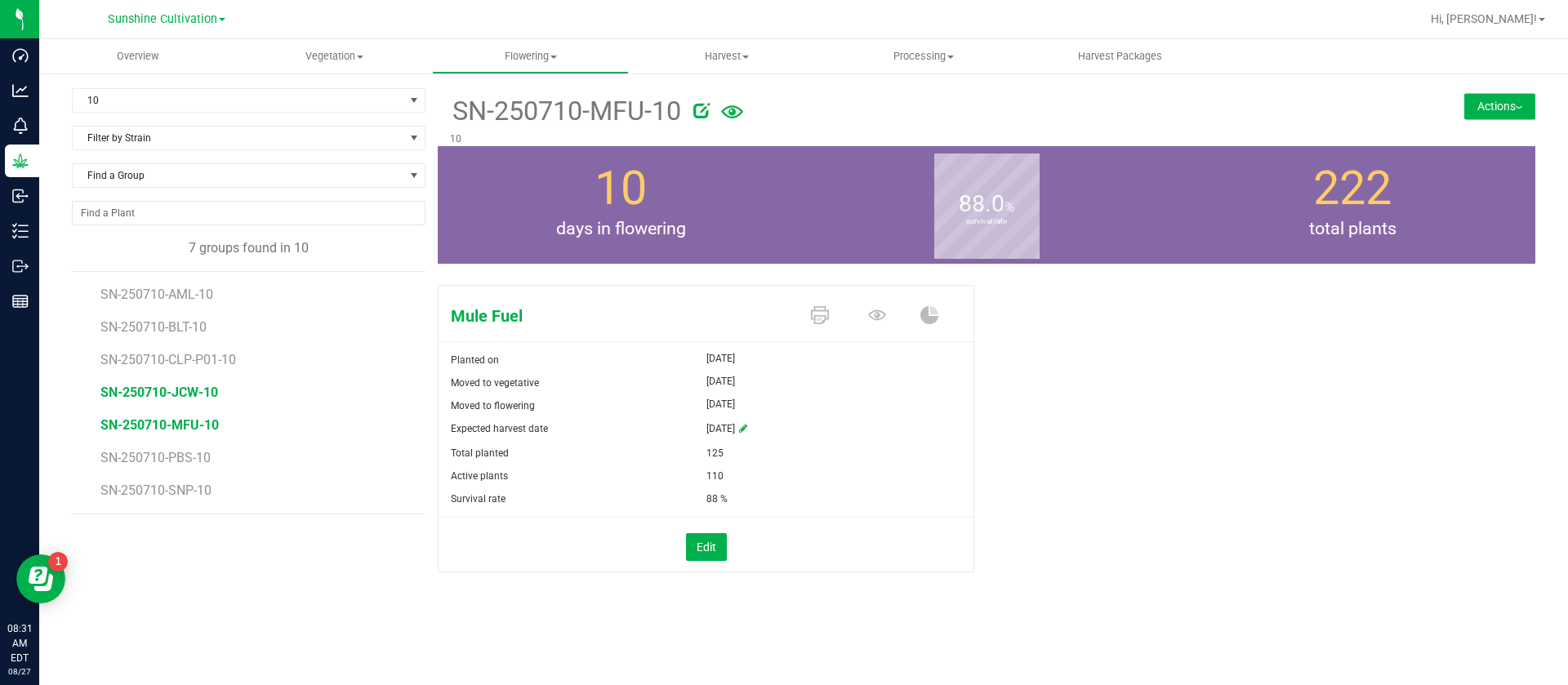
click at [190, 389] on span "SN-250710-JCW-10" at bounding box center [160, 392] width 118 height 16
click at [203, 363] on span "SN-250710-CLP-P01-10" at bounding box center [172, 359] width 142 height 16
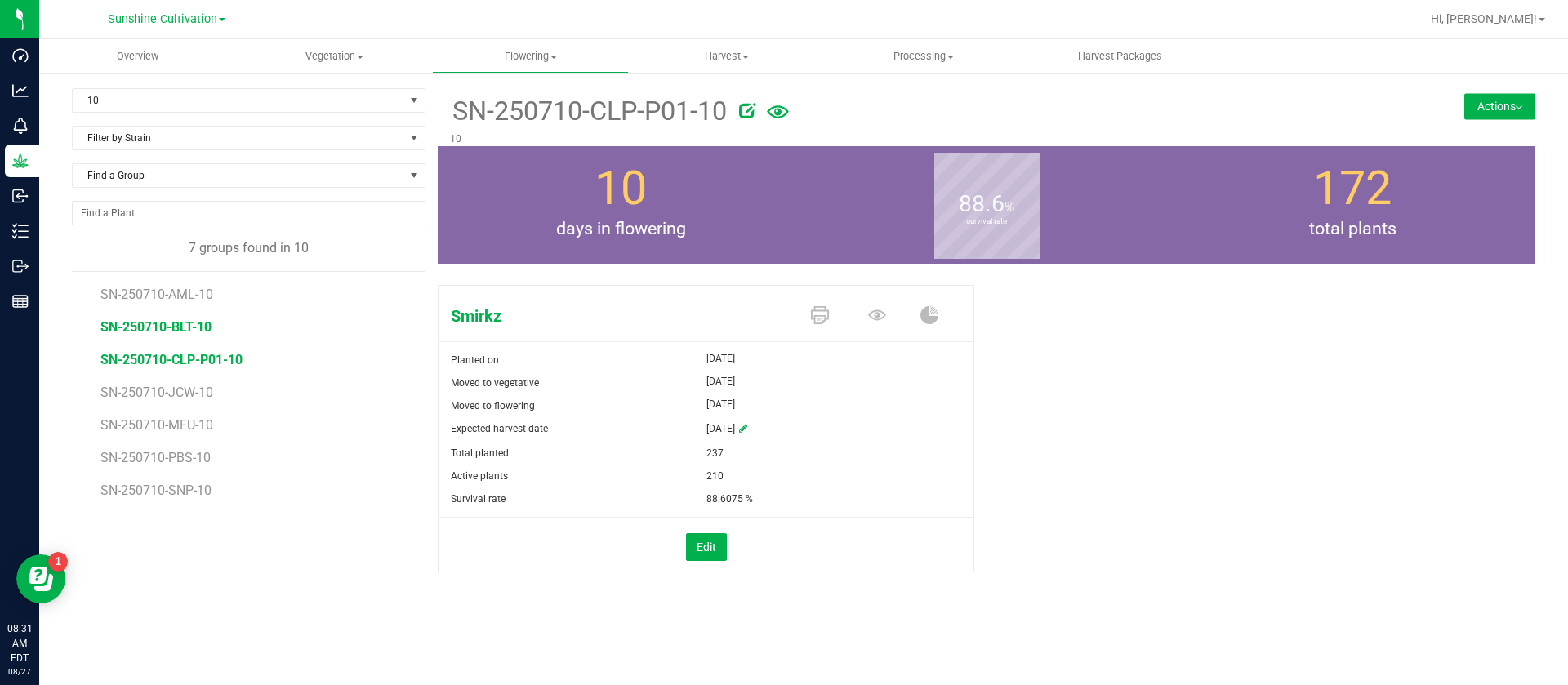
click at [194, 329] on span "SN-250710-BLT-10" at bounding box center [156, 327] width 111 height 16
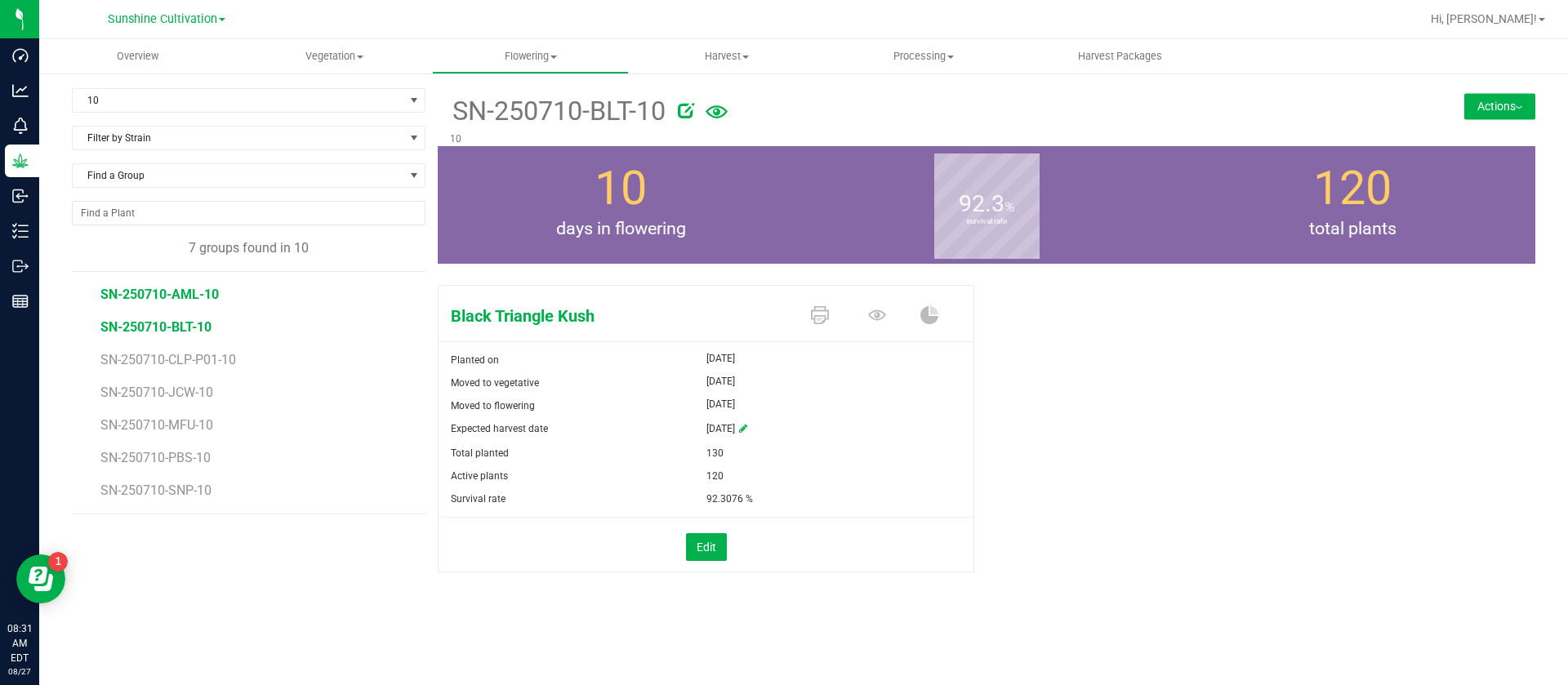
click at [198, 299] on span "SN-250710-AML-10" at bounding box center [160, 294] width 119 height 16
click at [162, 98] on span "10" at bounding box center [238, 100] width 331 height 23
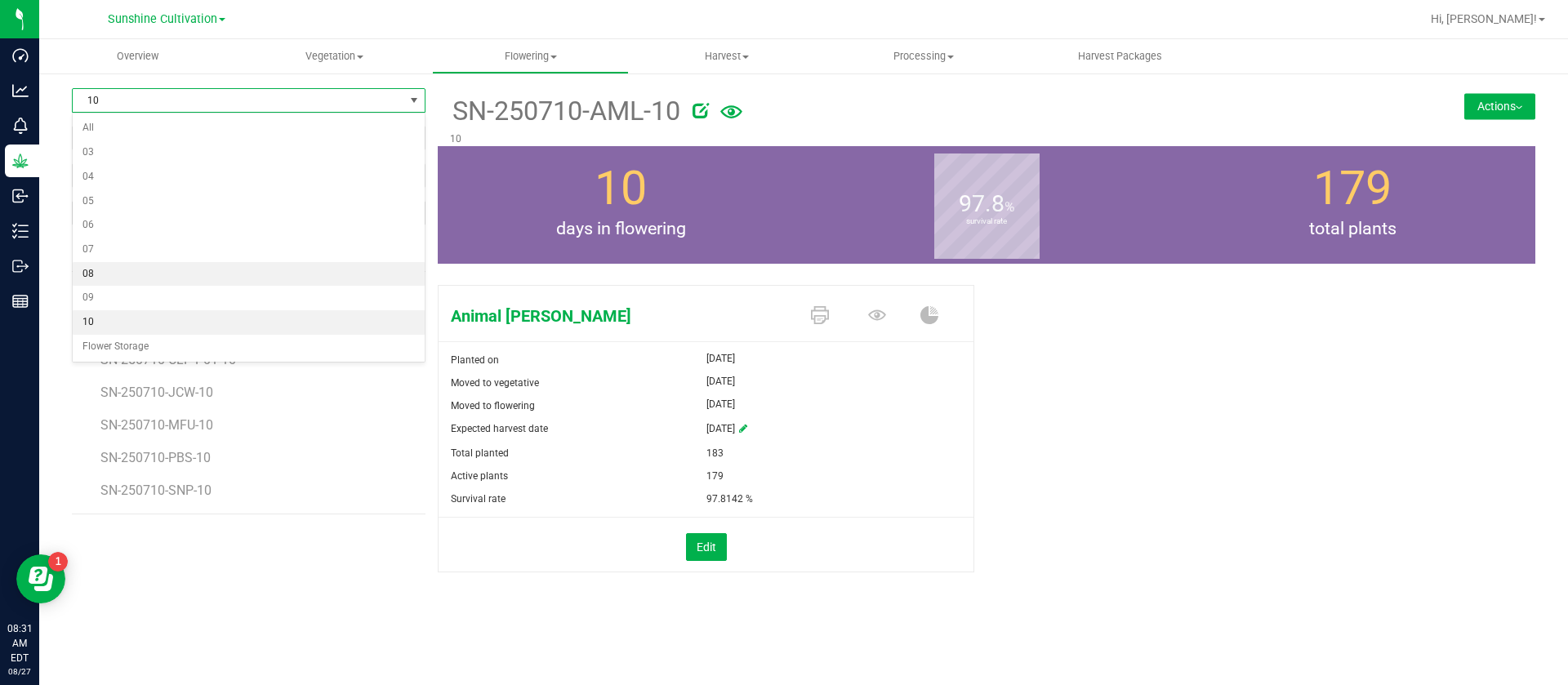
click at [106, 275] on li "08" at bounding box center [248, 274] width 352 height 24
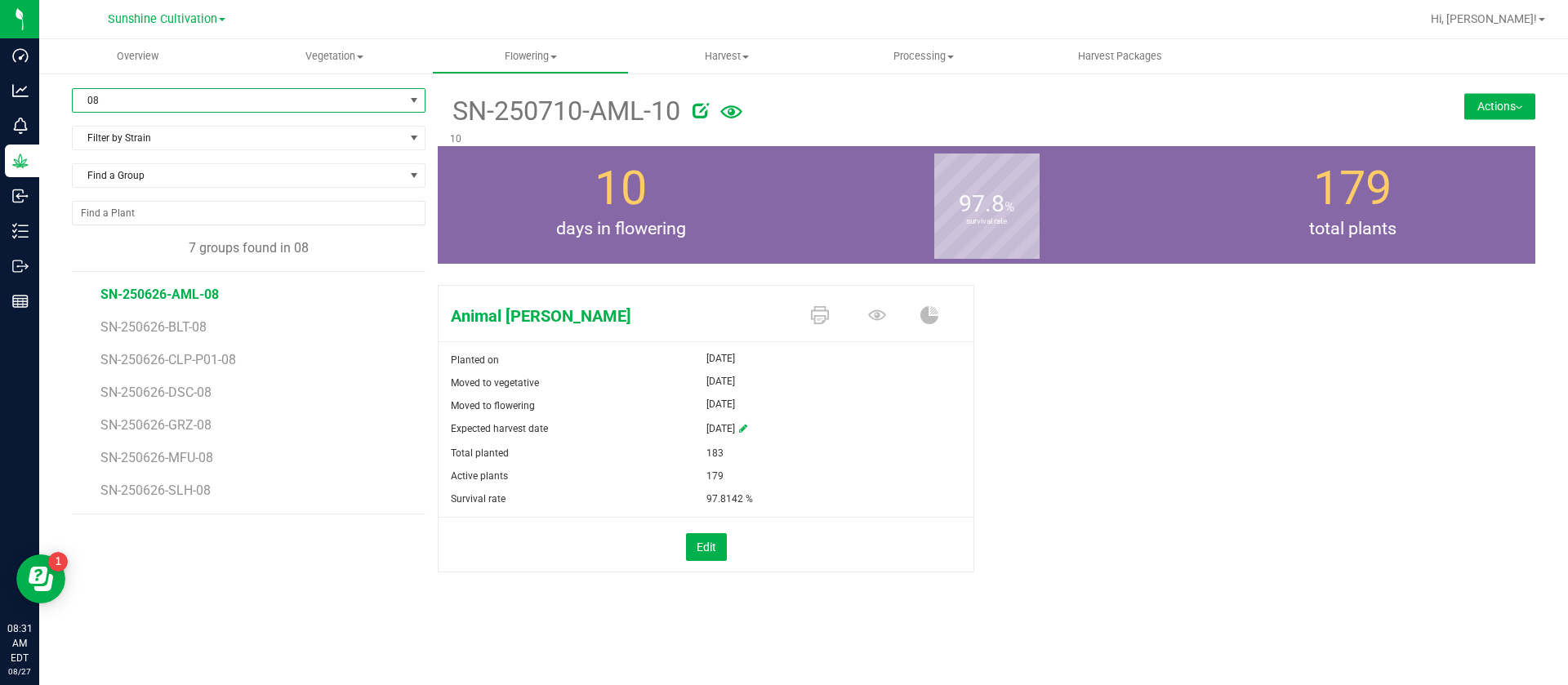
click at [172, 298] on span "SN-250626-AML-08" at bounding box center [160, 294] width 119 height 16
click at [1200, 317] on div "Animal Larry Planted on Jul 14, 2025 Moved to vegetative Jul 14, 2025 Moved to …" at bounding box center [987, 445] width 1098 height 335
click at [1222, 557] on div "Animal Larry Planted on Jul 14, 2025 Moved to vegetative Jul 14, 2025 Moved to …" at bounding box center [987, 445] width 1098 height 335
click at [145, 322] on span "SN-250626-BLT-08" at bounding box center [156, 327] width 111 height 16
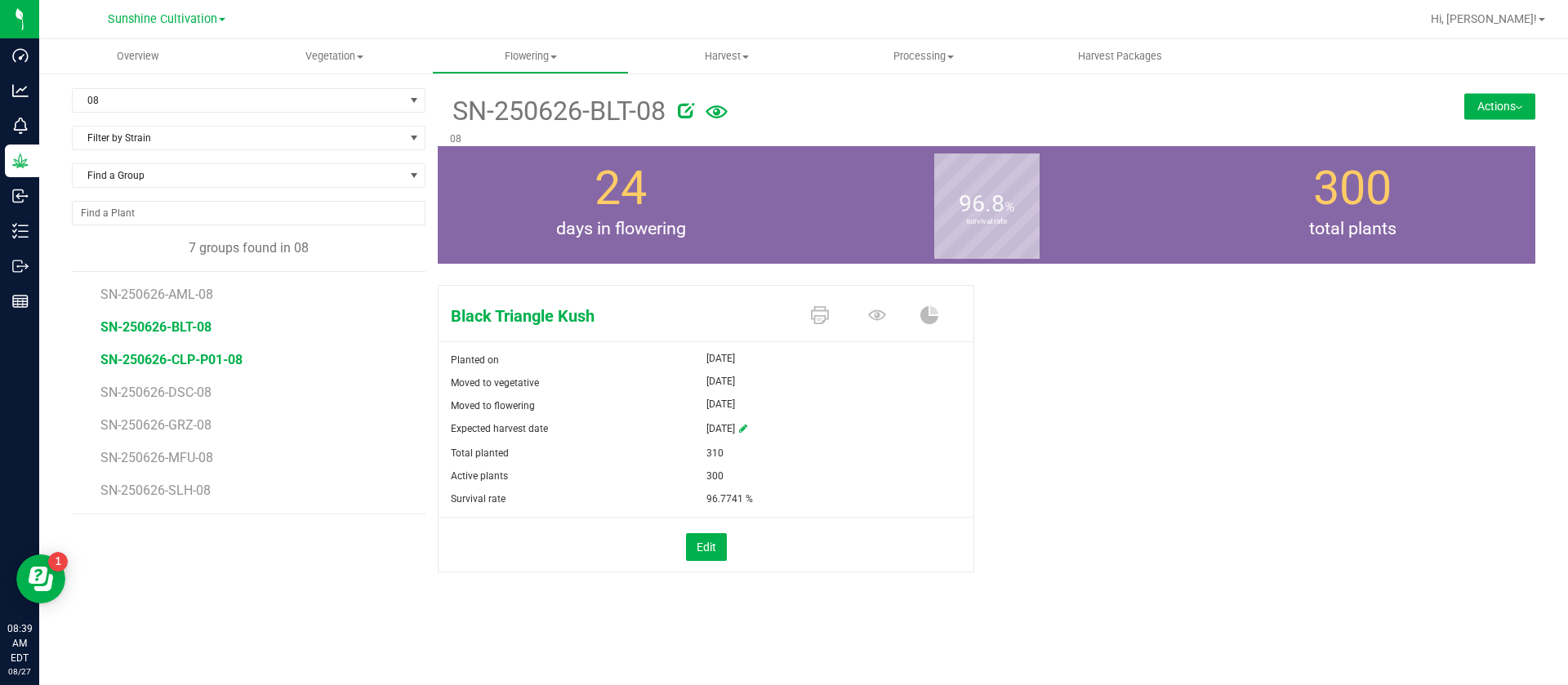
click at [169, 359] on span "SN-250626-CLP-P01-08" at bounding box center [172, 359] width 142 height 16
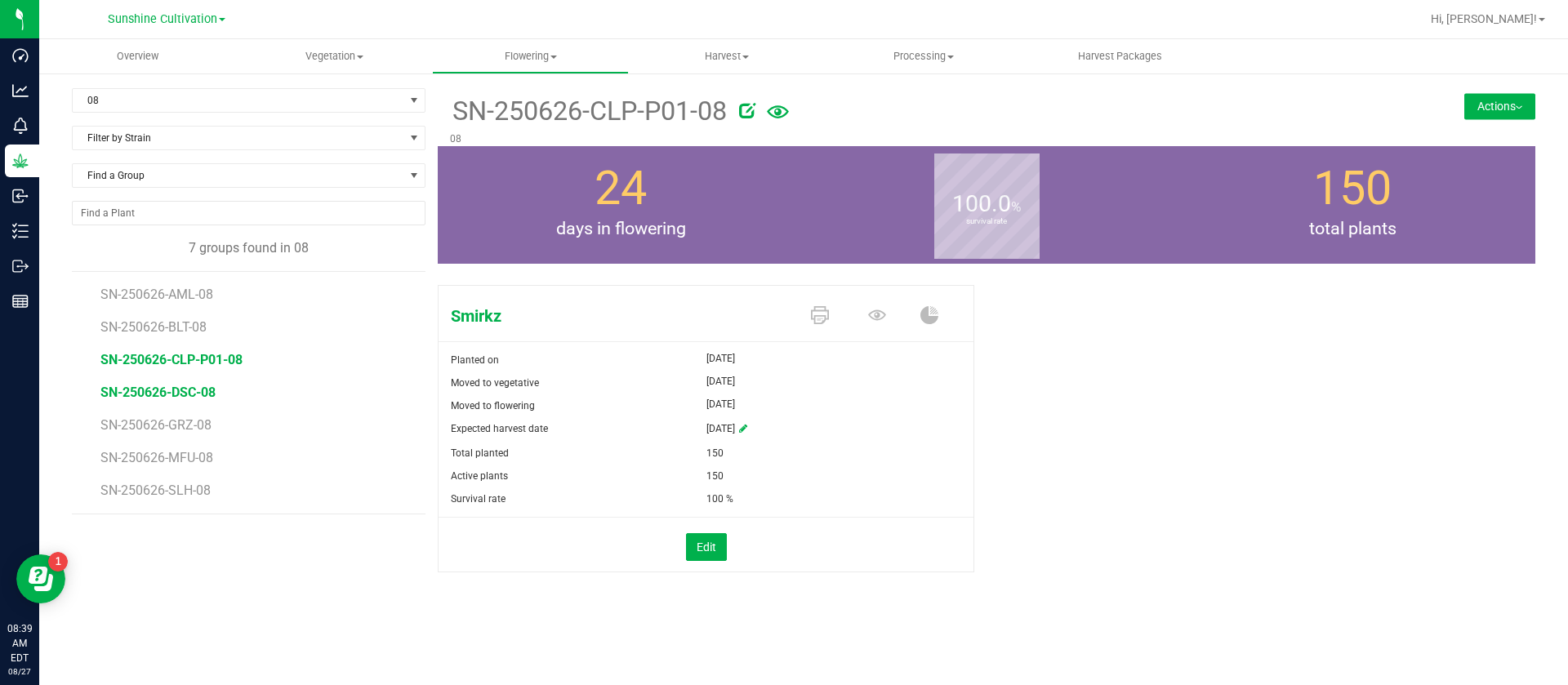
click at [169, 391] on span "SN-250626-DSC-08" at bounding box center [158, 392] width 115 height 16
click at [884, 312] on icon at bounding box center [876, 315] width 18 height 10
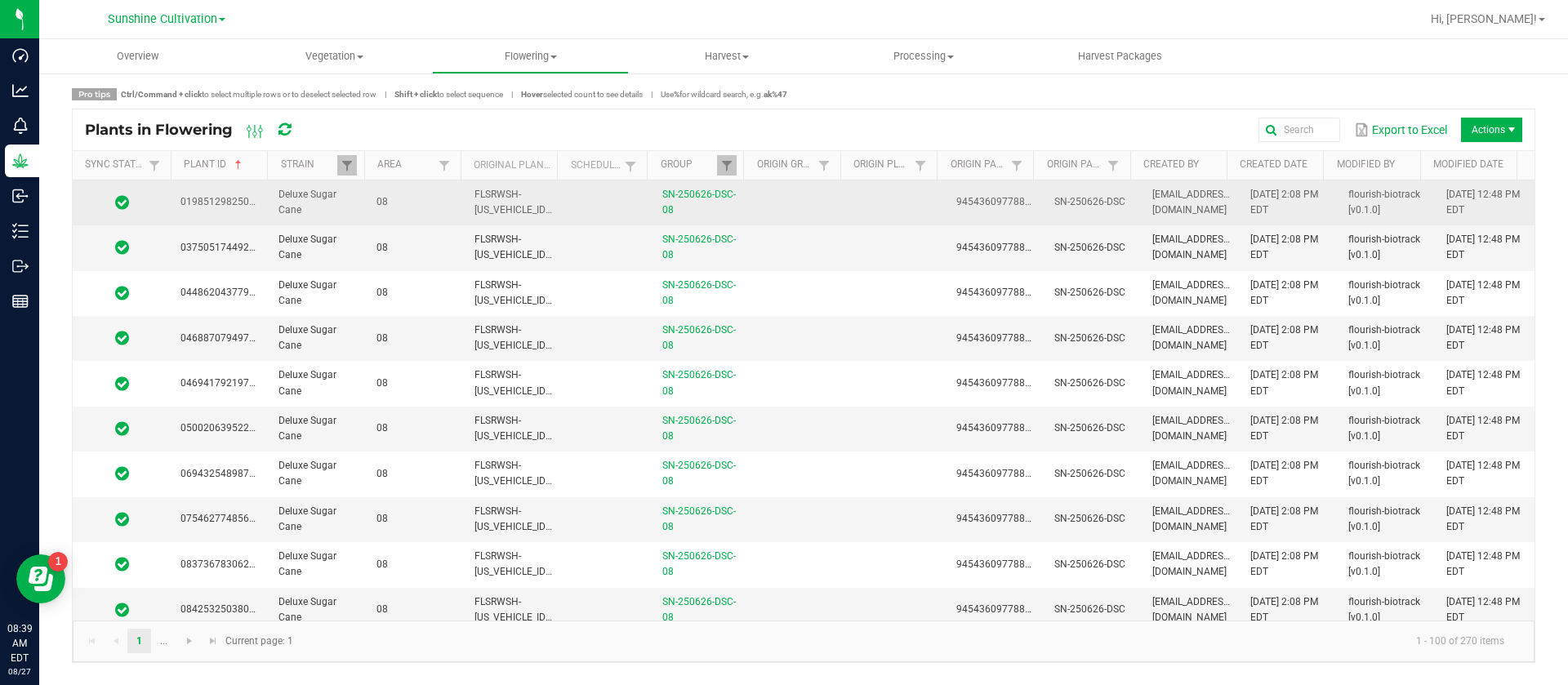
click at [884, 209] on td at bounding box center [897, 203] width 98 height 45
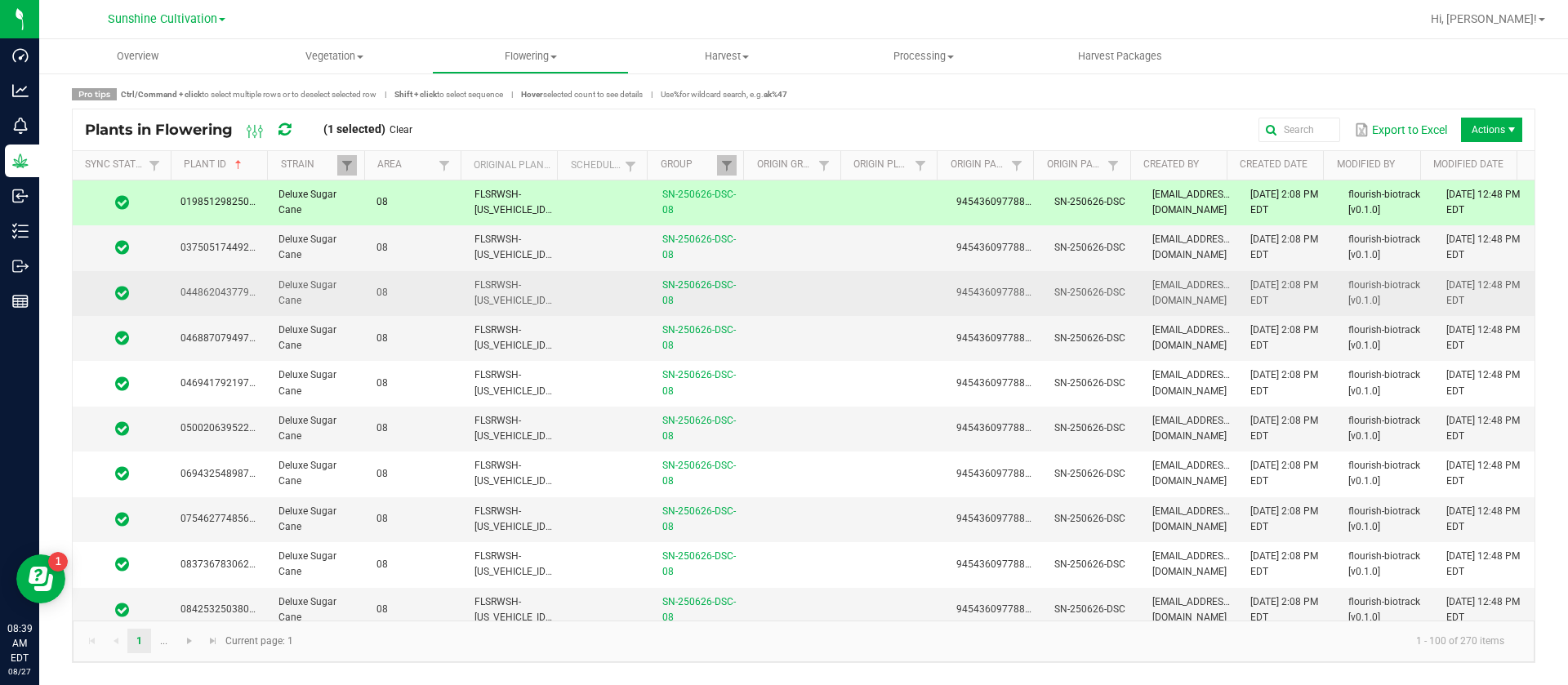
click at [867, 278] on td at bounding box center [897, 294] width 98 height 45
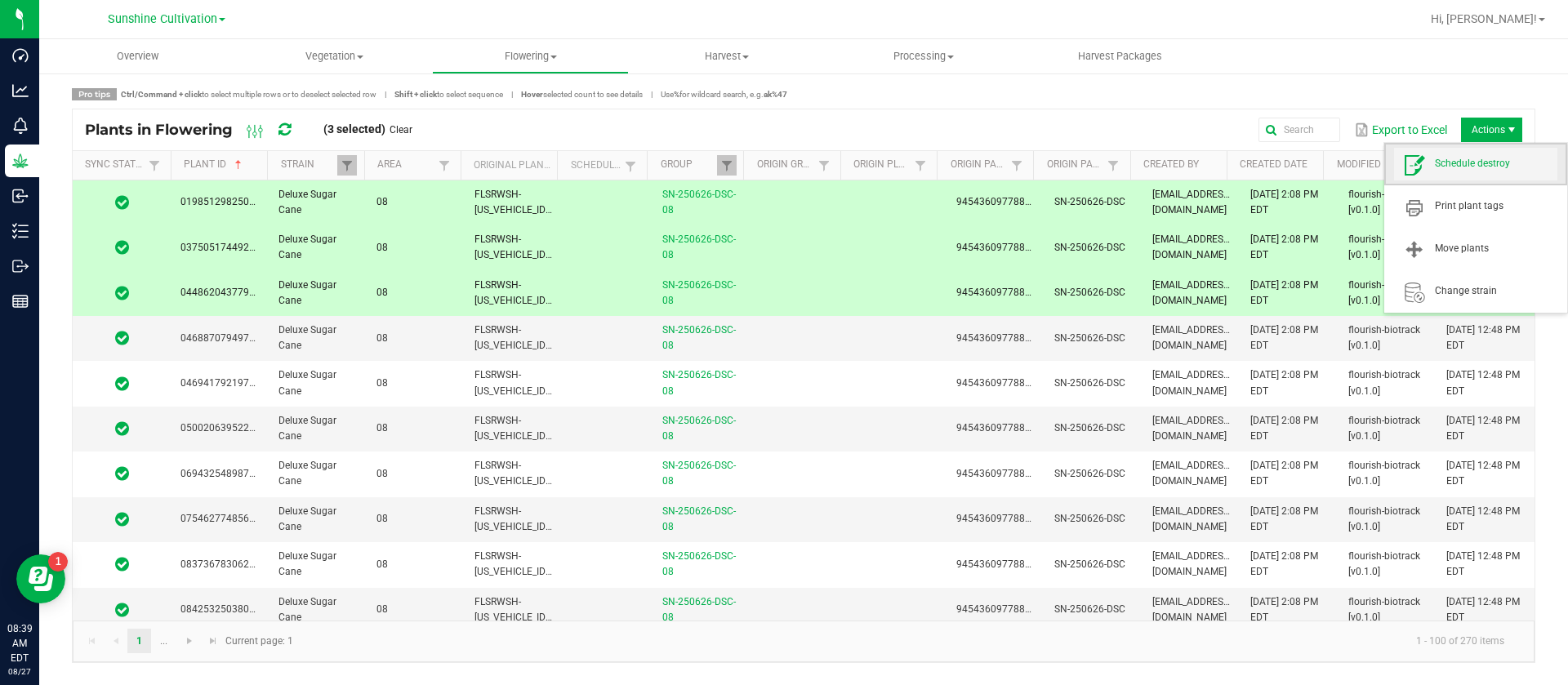
click at [1463, 175] on span "Schedule destroy" at bounding box center [1476, 163] width 163 height 33
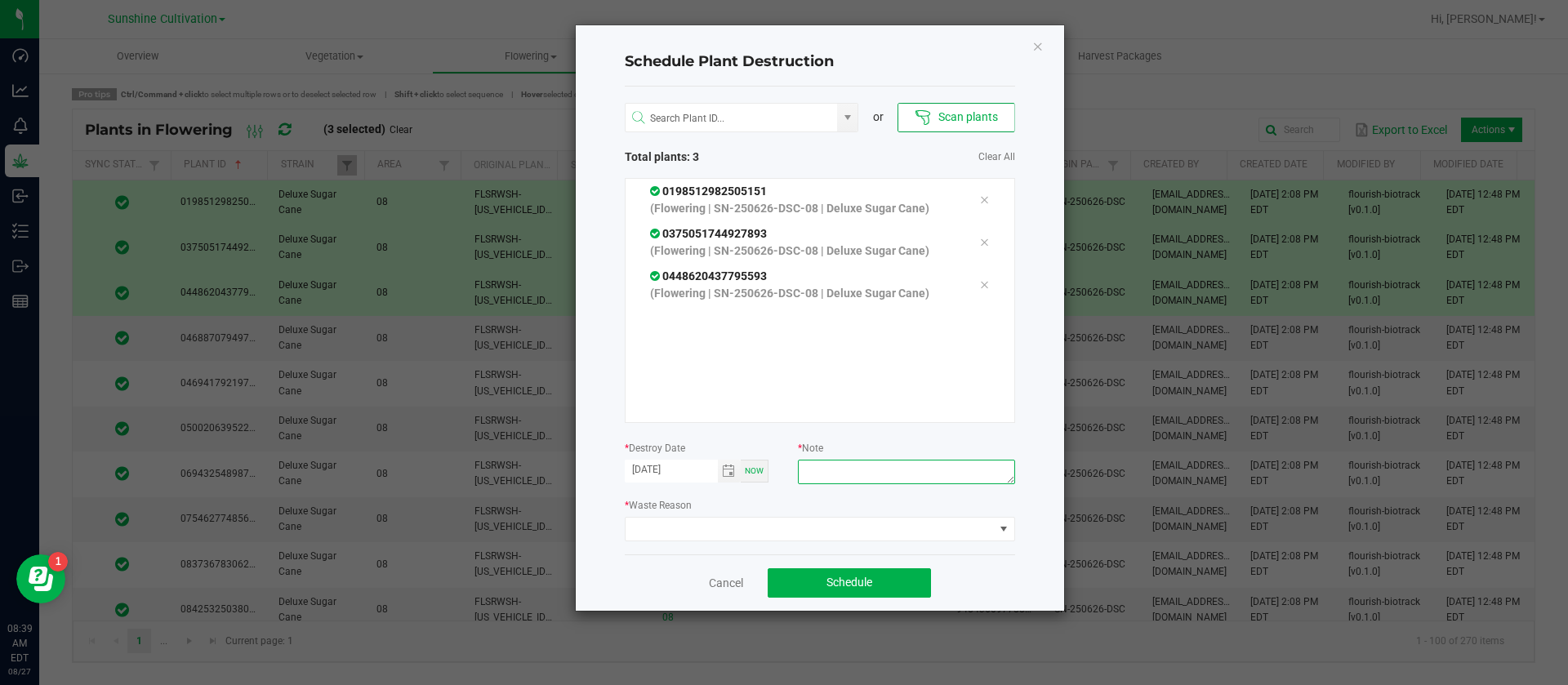
drag, startPoint x: 841, startPoint y: 481, endPoint x: 850, endPoint y: 470, distance: 14.2
click at [842, 478] on textarea at bounding box center [906, 472] width 217 height 24
type textarea "waste"
click at [719, 503] on div "* Waste Reason" at bounding box center [819, 519] width 390 height 45
click at [693, 526] on span at bounding box center [809, 529] width 369 height 23
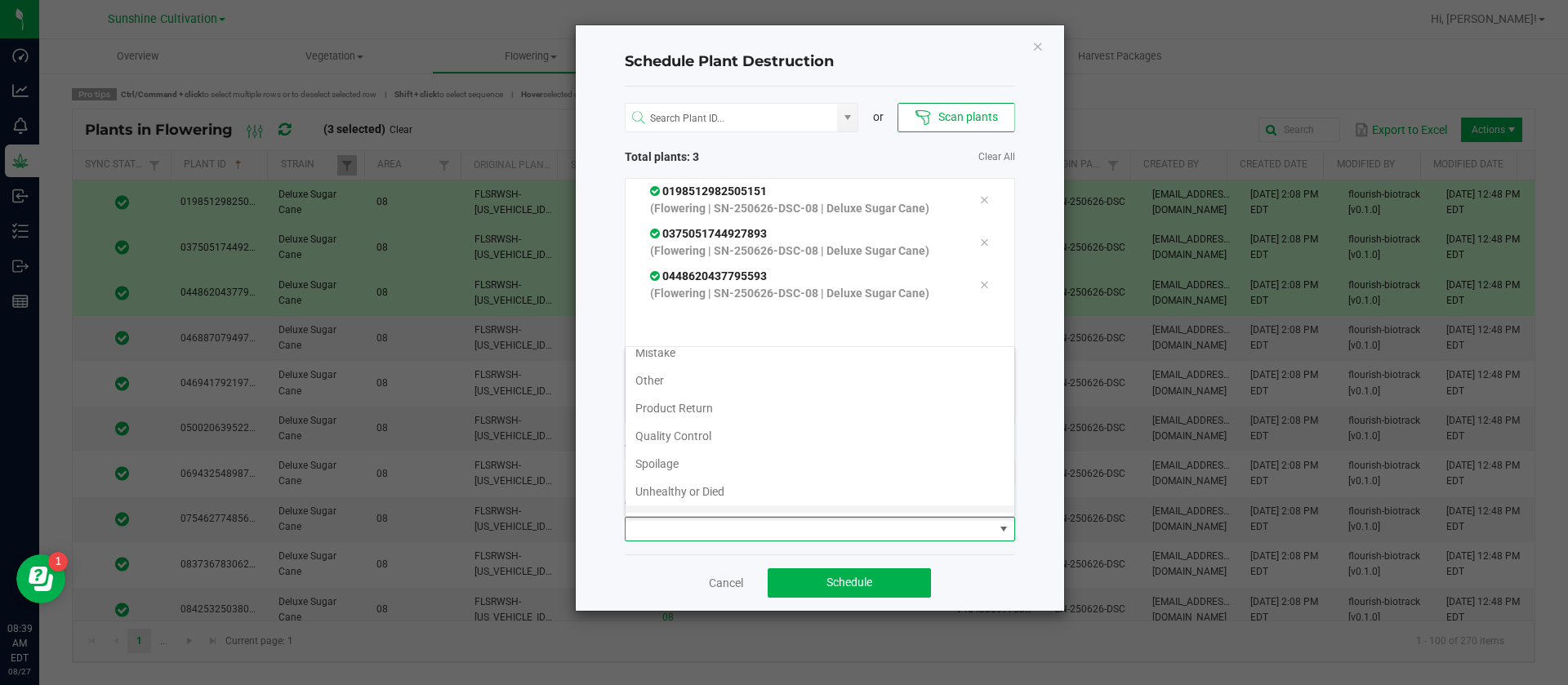
scroll to position [59, 0]
click at [664, 500] on li "Waste" at bounding box center [819, 499] width 389 height 28
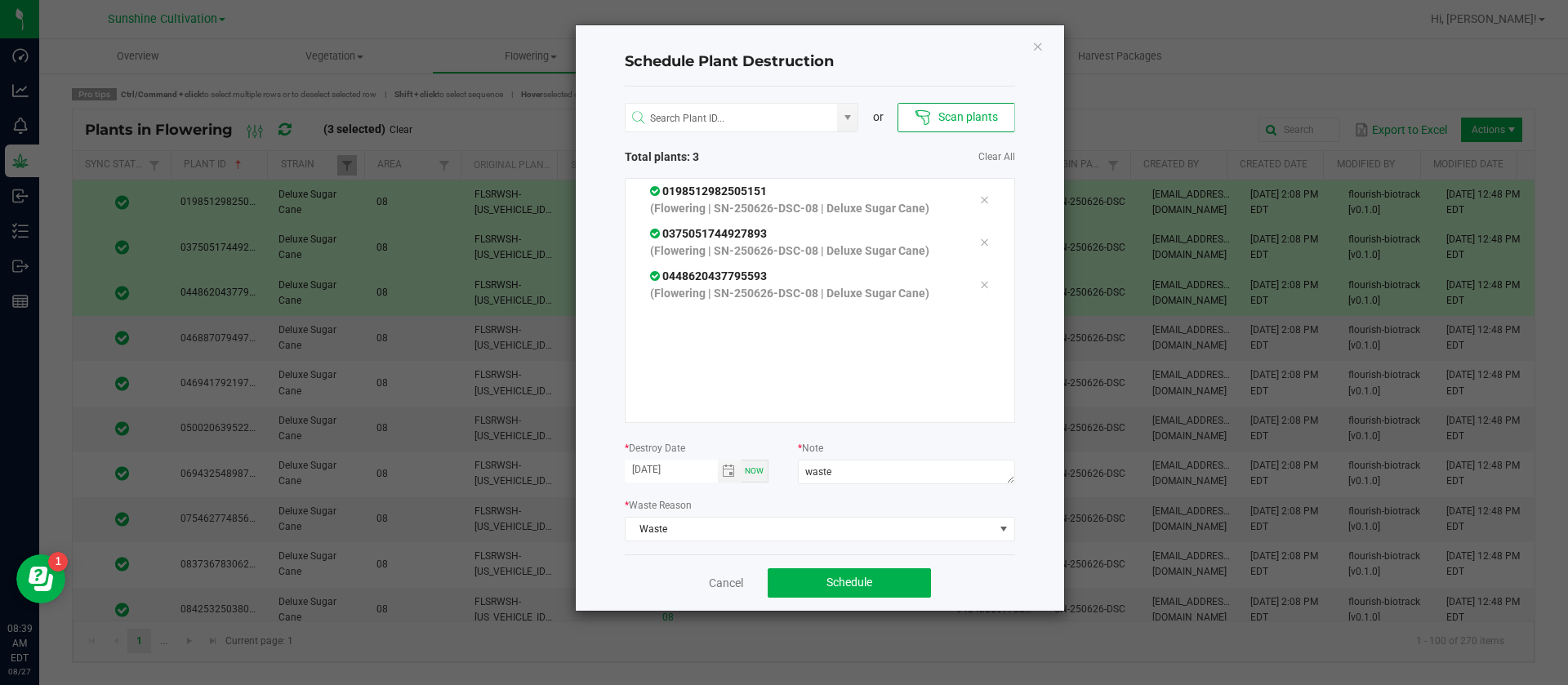
click at [875, 561] on div "Cancel Schedule" at bounding box center [819, 582] width 390 height 56
click at [868, 573] on button "Schedule" at bounding box center [849, 583] width 163 height 30
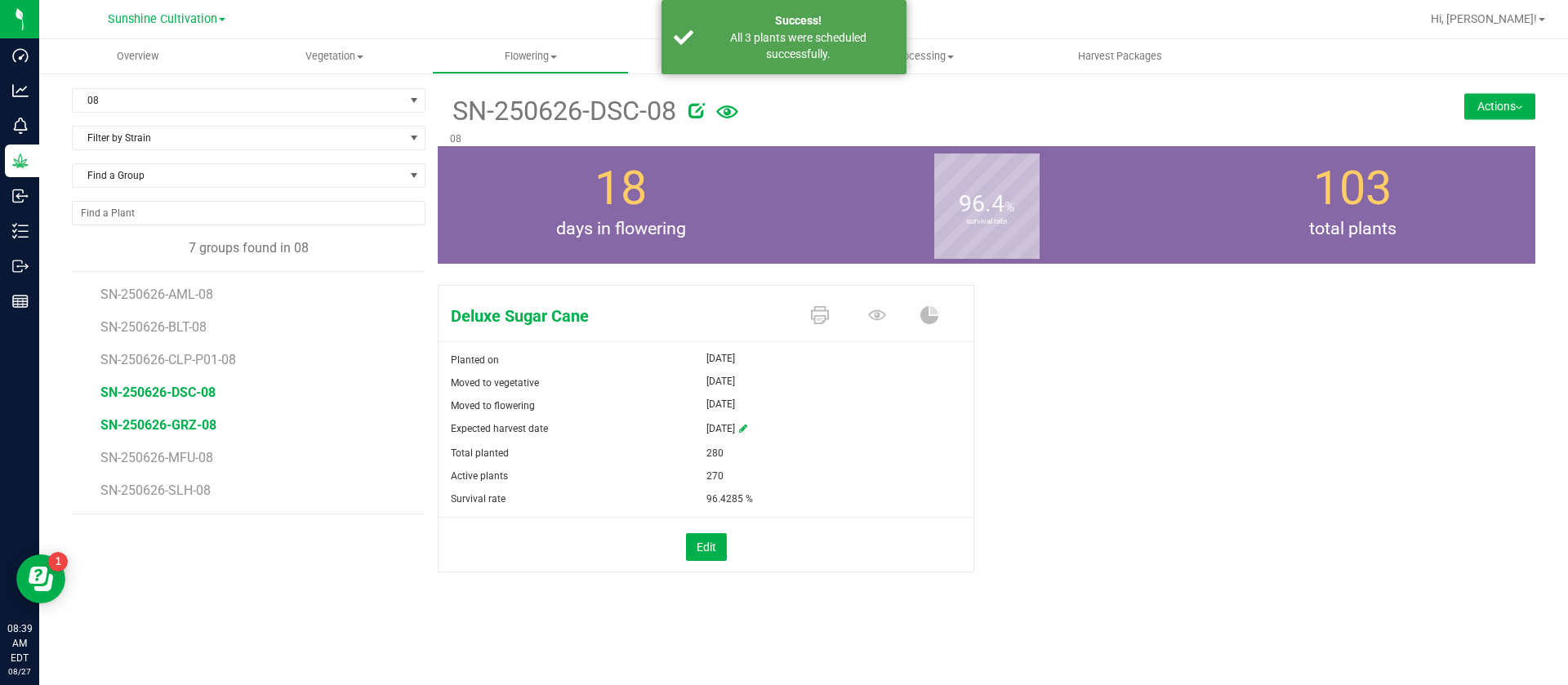
click at [190, 423] on span "SN-250626-GRZ-08" at bounding box center [159, 425] width 116 height 16
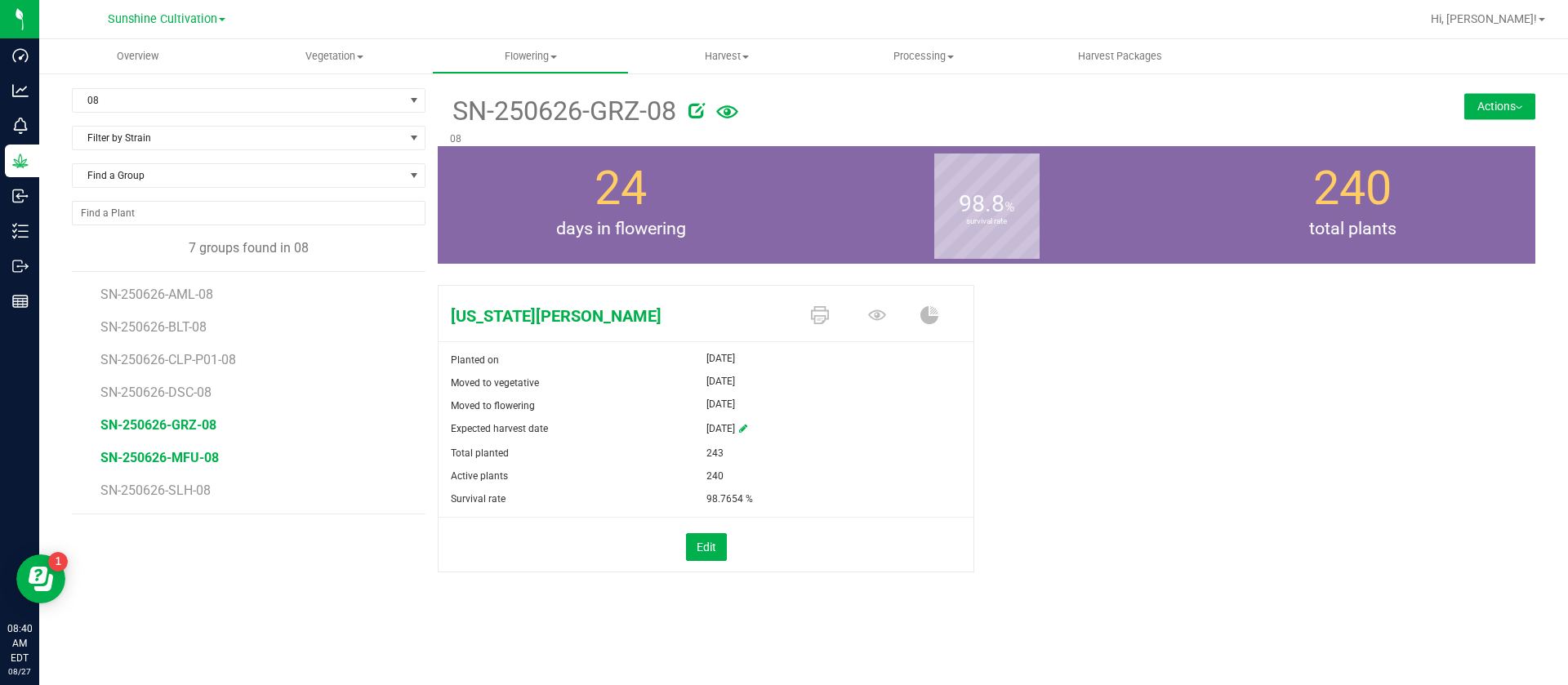
click at [177, 451] on span "SN-250626-MFU-08" at bounding box center [160, 457] width 119 height 16
click at [196, 498] on li "SN-250626-SLH-08" at bounding box center [258, 490] width 314 height 46
click at [191, 488] on span "SN-250626-SLH-08" at bounding box center [158, 490] width 115 height 16
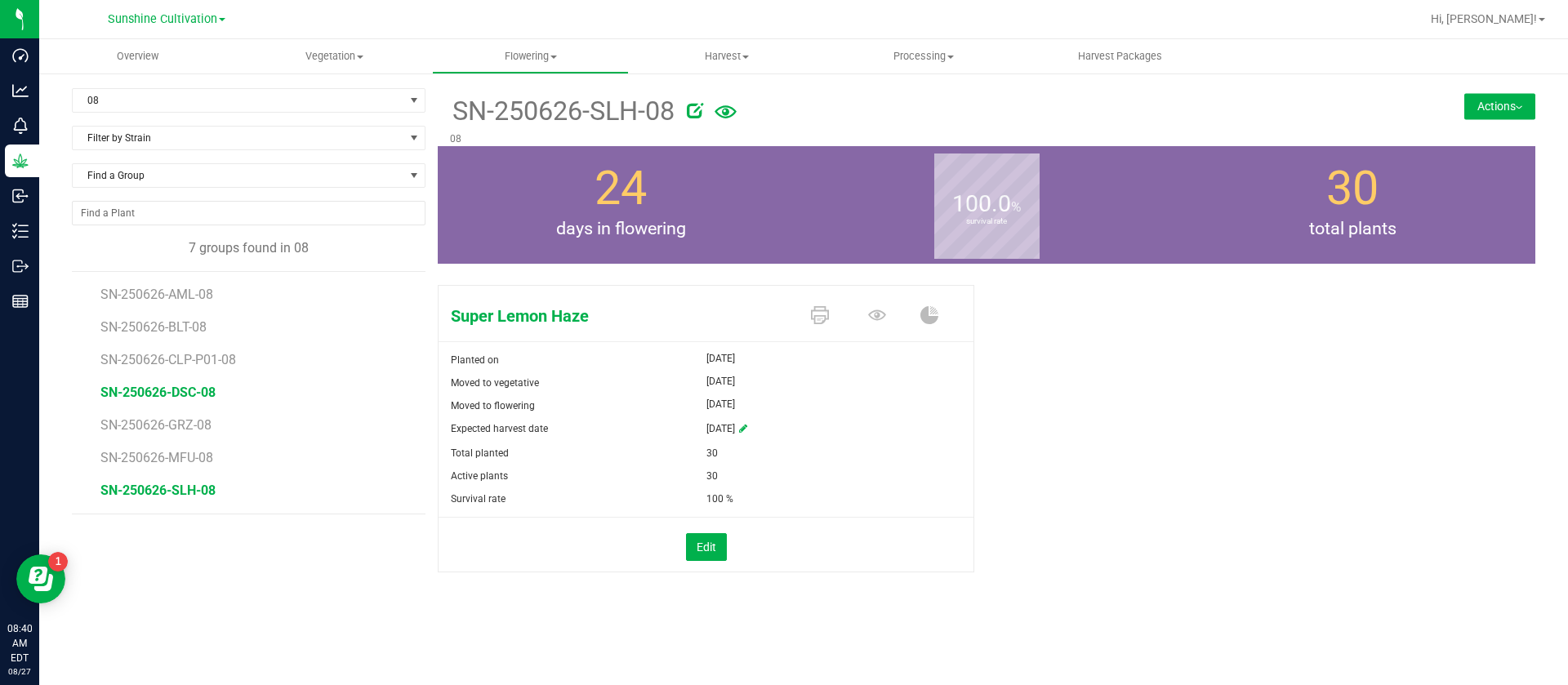
click at [186, 397] on span "SN-250626-DSC-08" at bounding box center [158, 392] width 115 height 16
click at [878, 316] on icon at bounding box center [876, 315] width 18 height 10
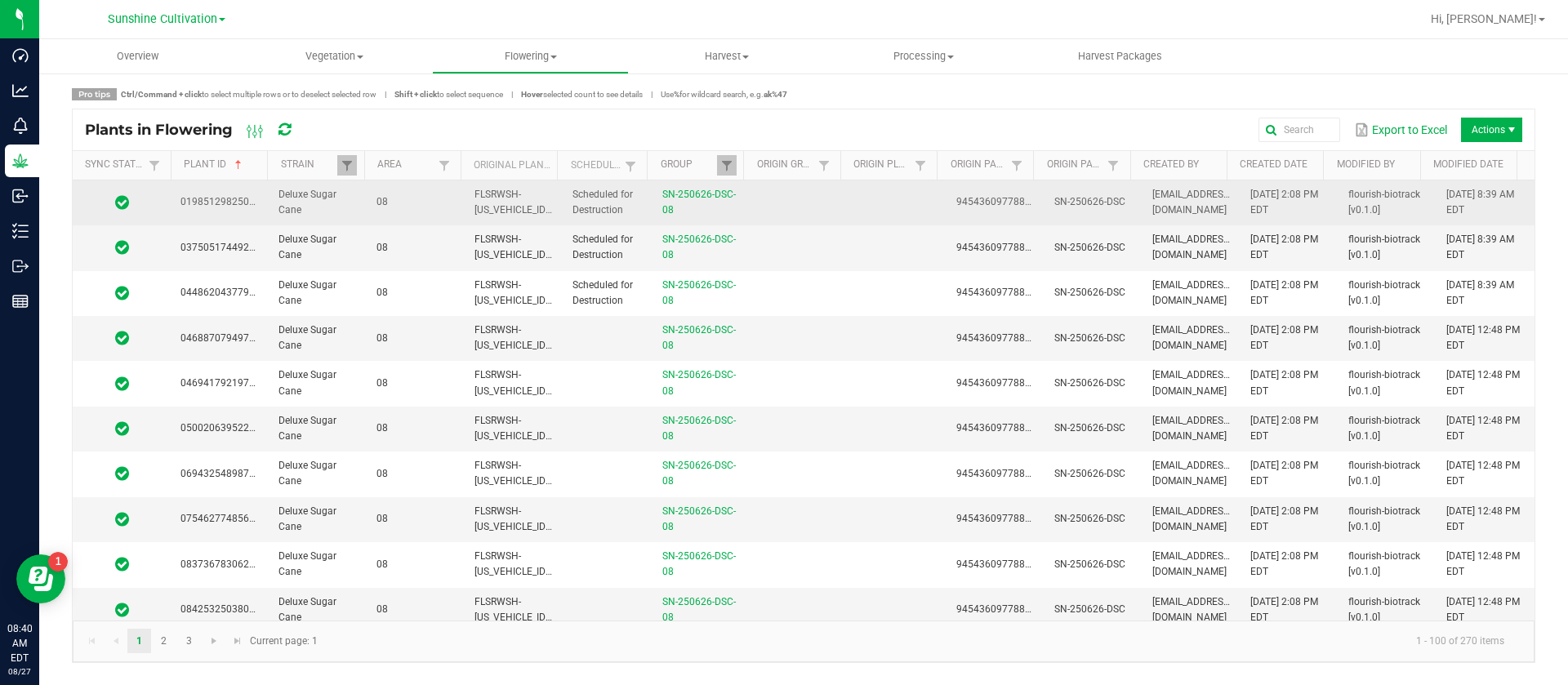
click at [887, 201] on td at bounding box center [897, 203] width 98 height 45
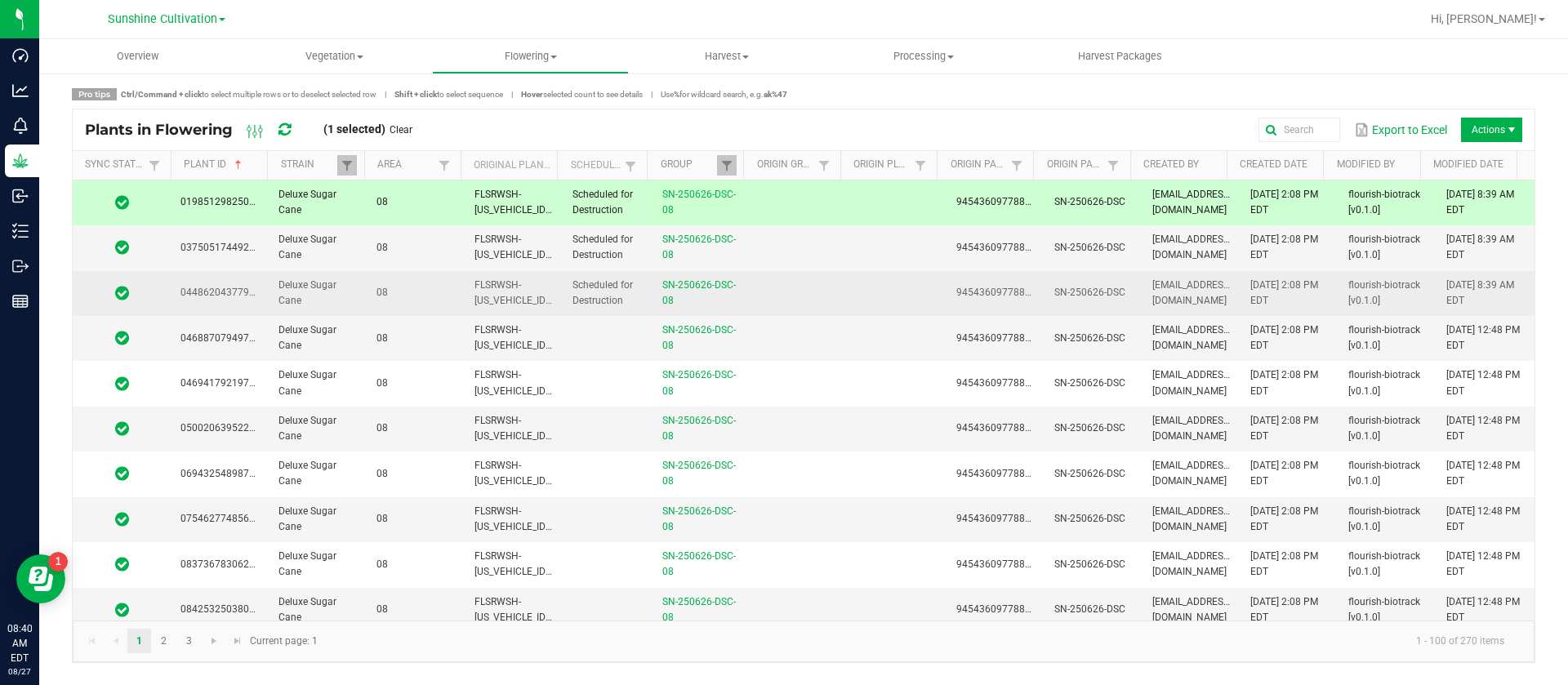
click at [859, 278] on td at bounding box center [897, 294] width 98 height 45
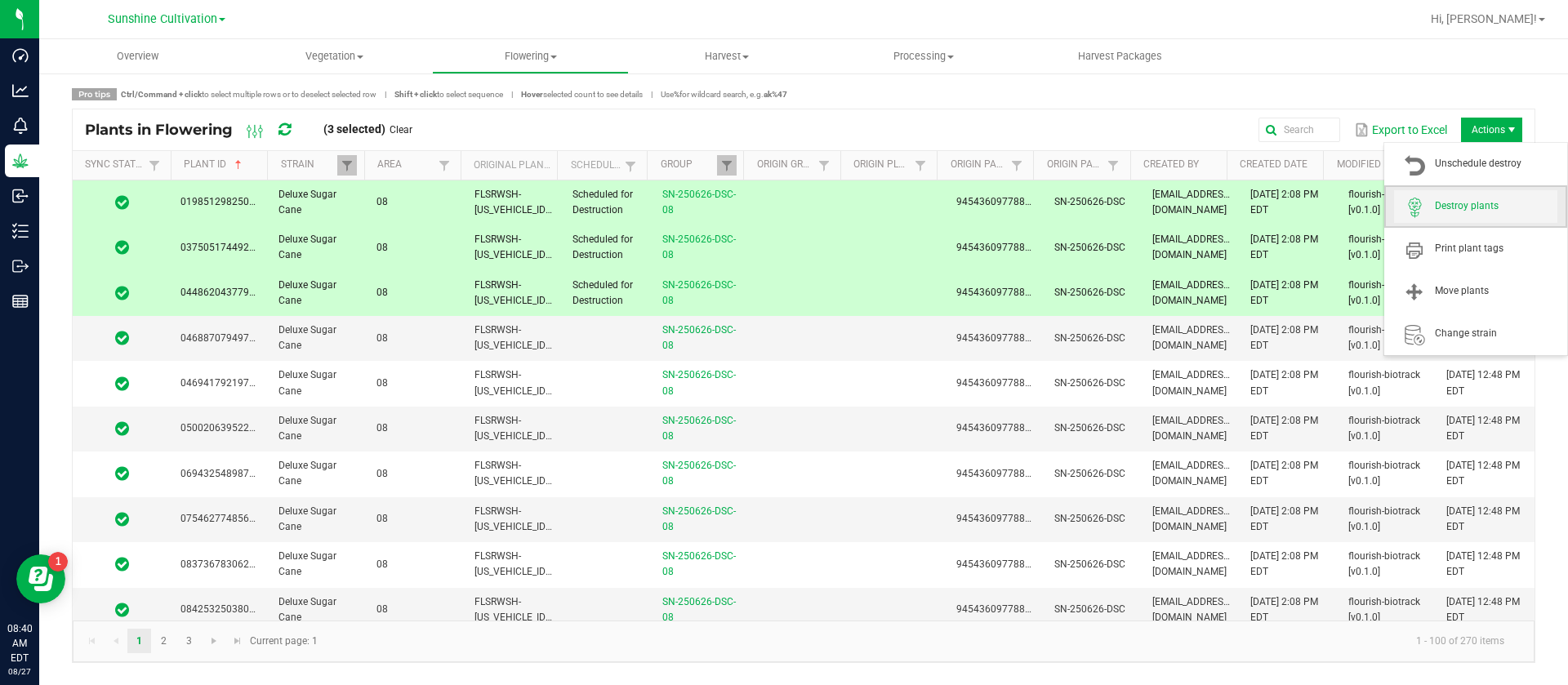
click at [1447, 217] on span "Destroy plants" at bounding box center [1476, 206] width 163 height 33
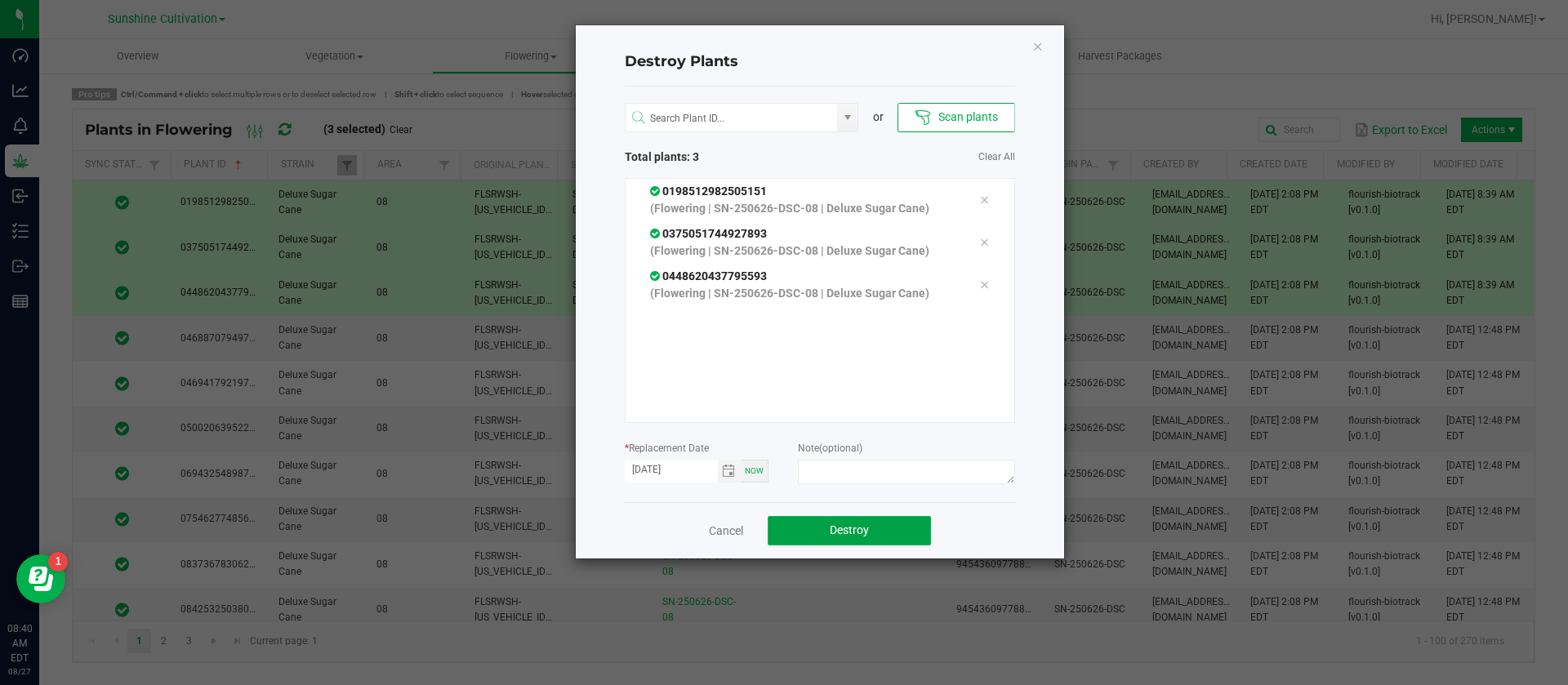
click at [895, 530] on button "Destroy" at bounding box center [849, 531] width 163 height 30
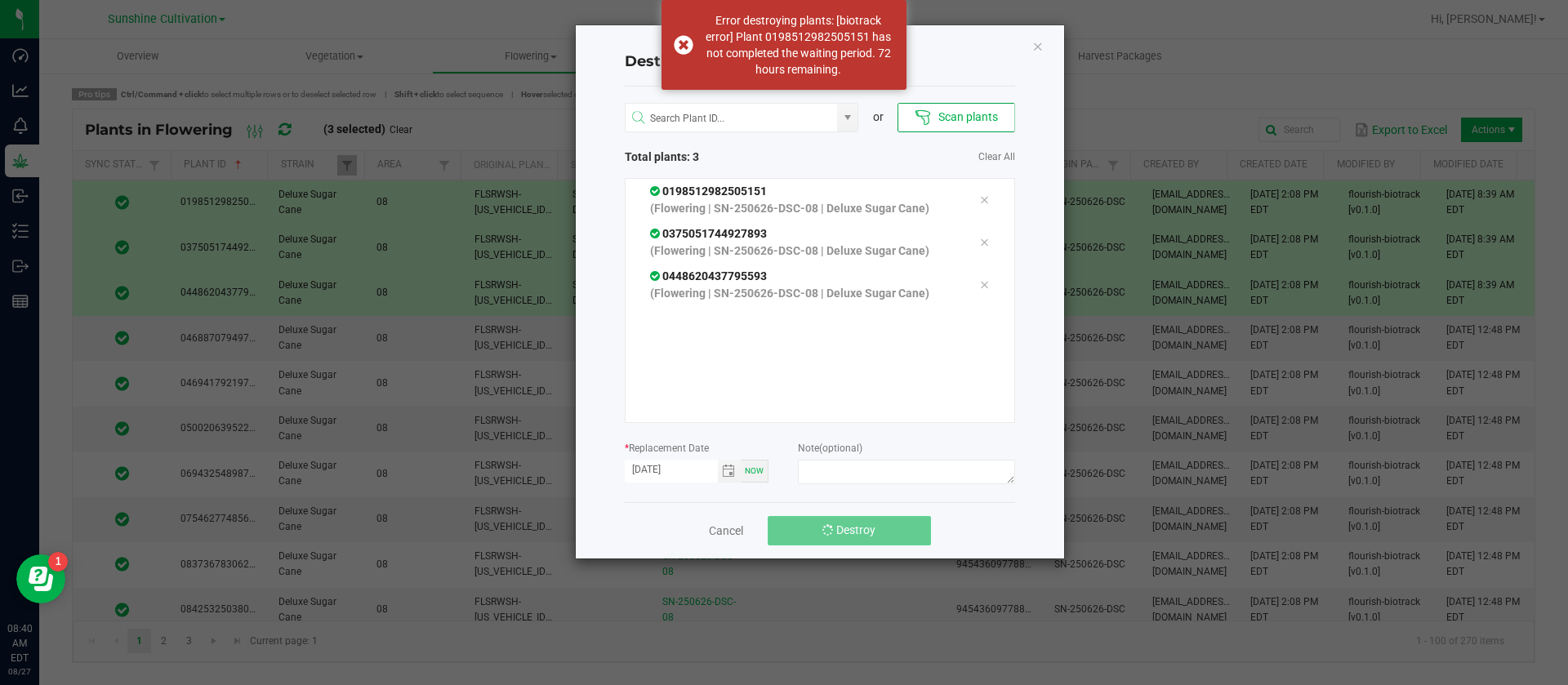
click at [895, 530] on button "Destroy" at bounding box center [849, 531] width 163 height 30
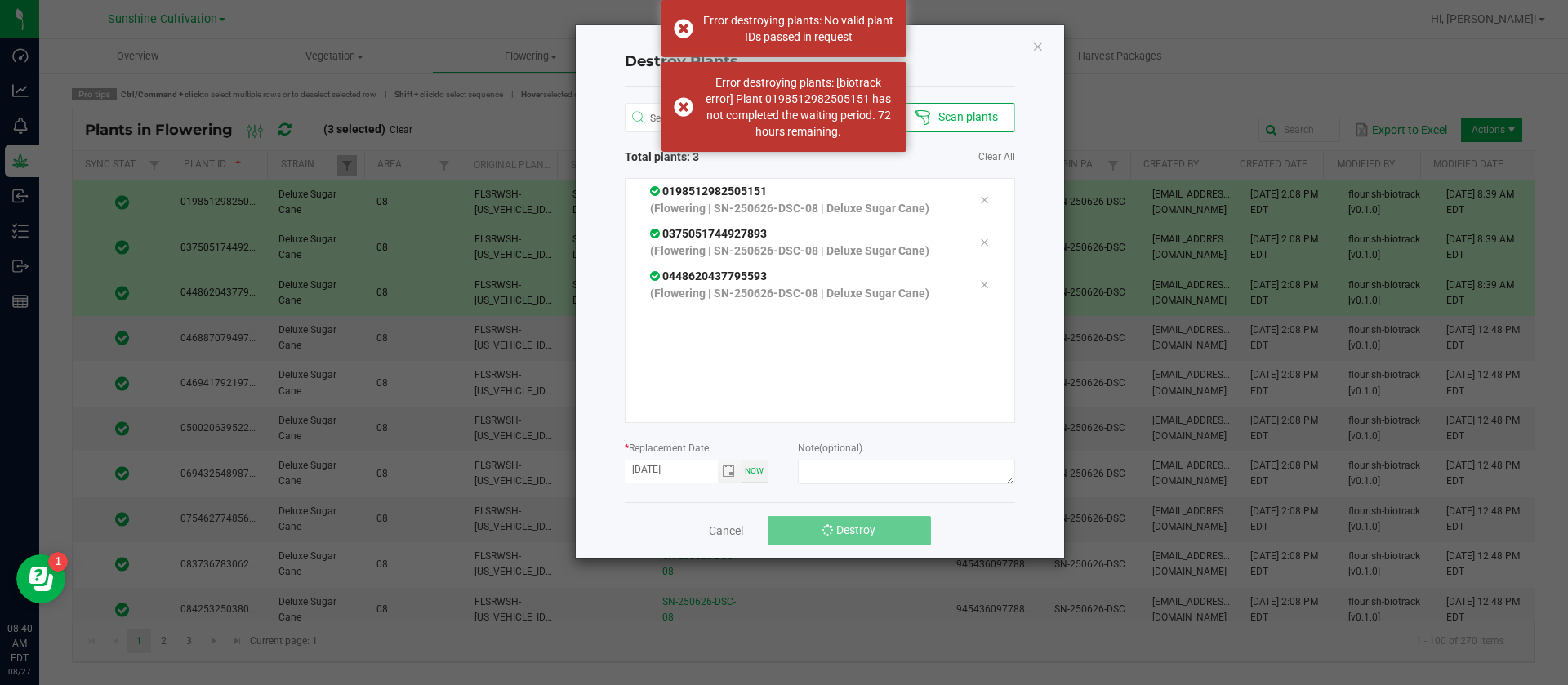
click at [895, 530] on button "Destroy" at bounding box center [849, 531] width 163 height 30
click at [1038, 48] on icon "Close" at bounding box center [1038, 46] width 11 height 20
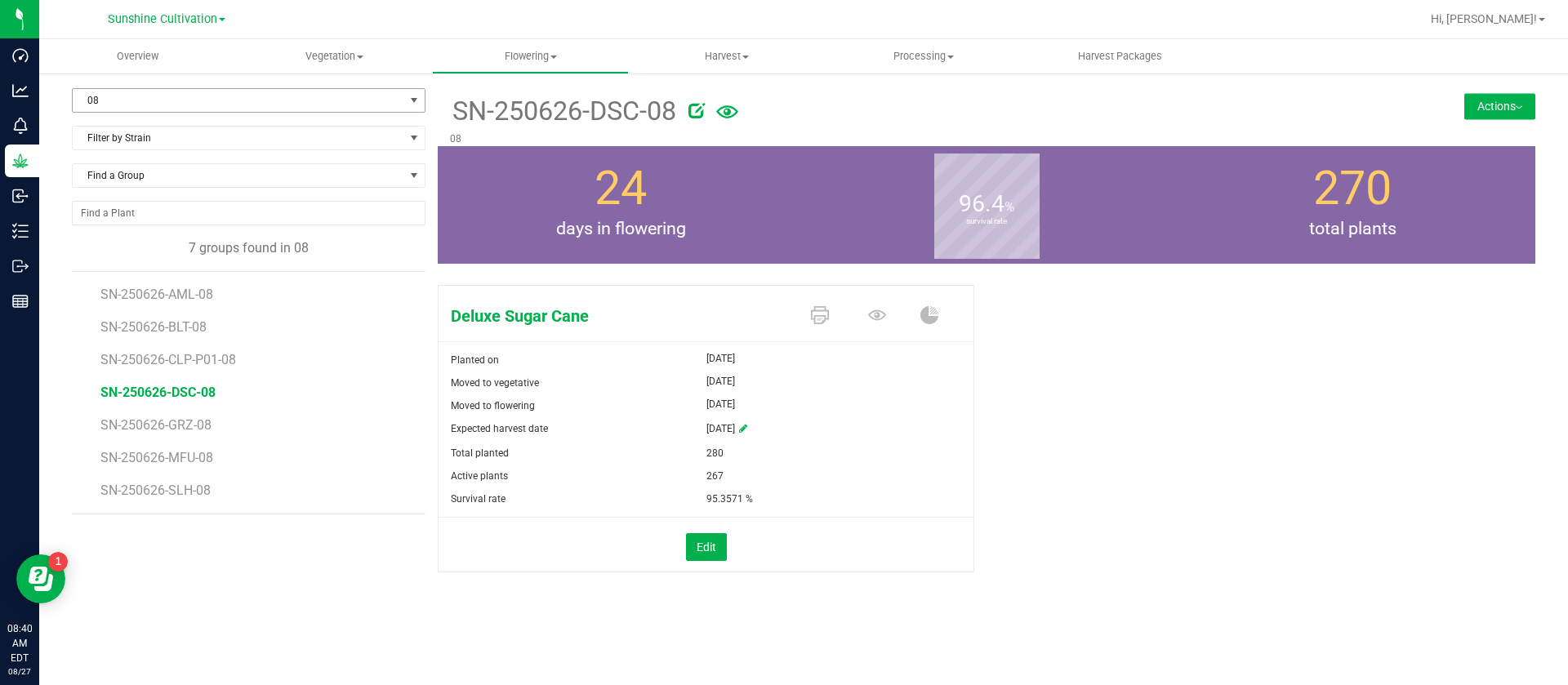
click at [108, 95] on span "08" at bounding box center [238, 100] width 331 height 23
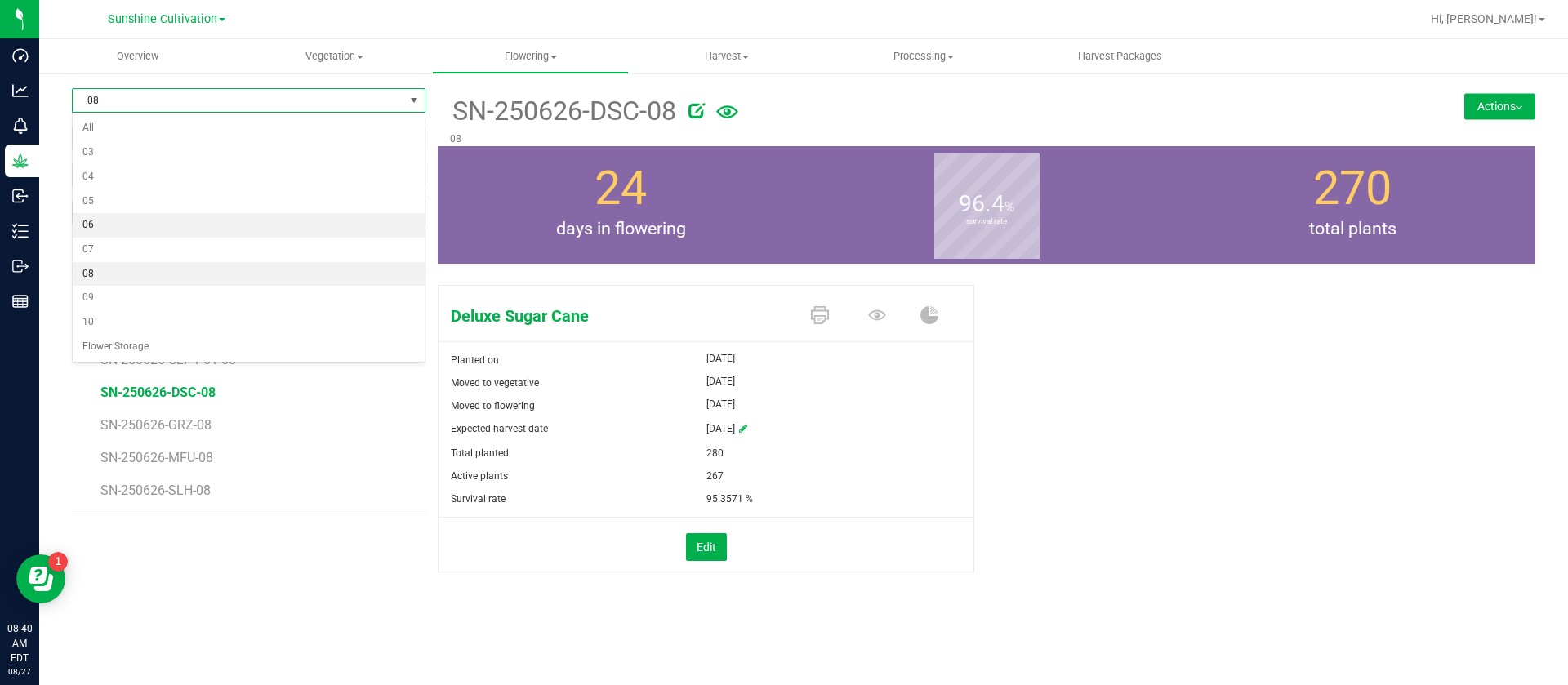
click at [106, 218] on li "06" at bounding box center [248, 225] width 352 height 24
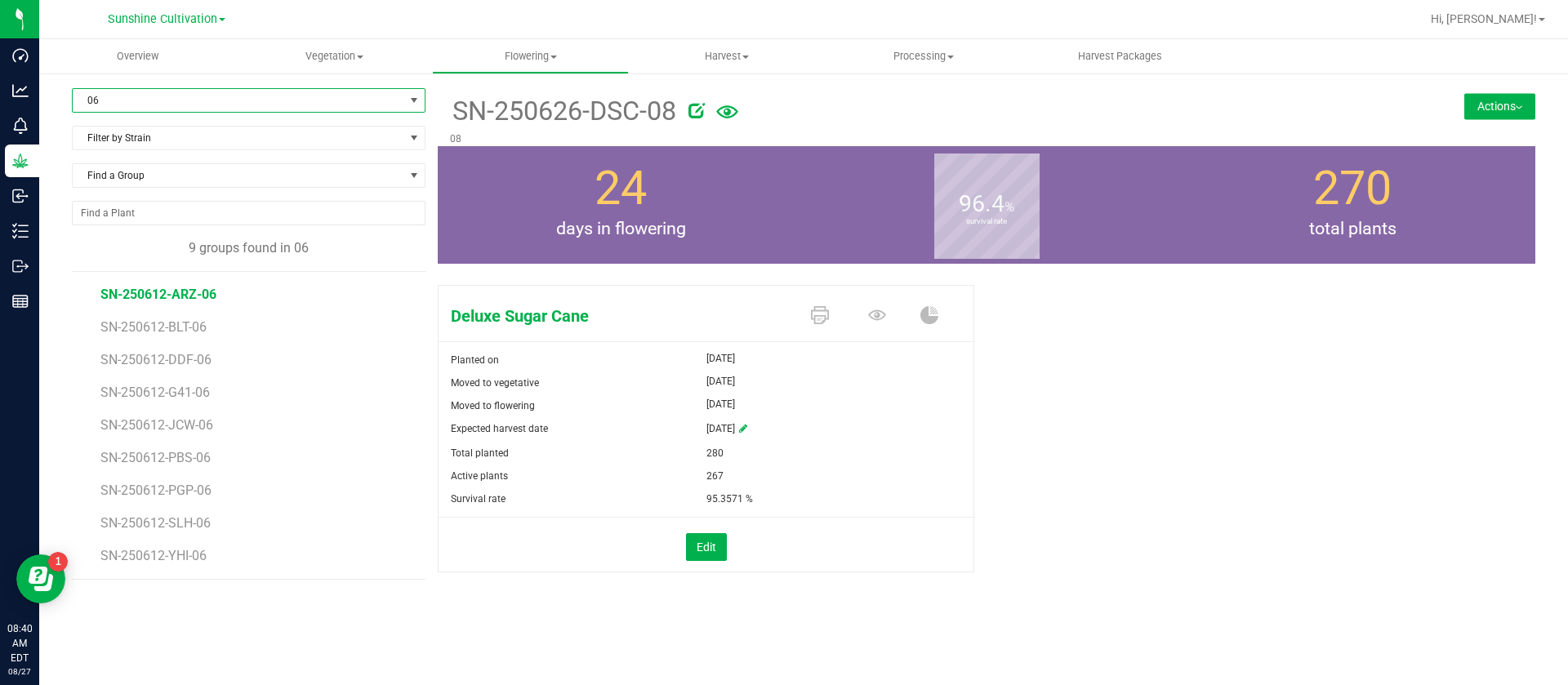
click at [193, 292] on span "SN-250612-ARZ-06" at bounding box center [159, 294] width 116 height 16
click at [185, 329] on span "SN-250612-BLT-06" at bounding box center [156, 327] width 111 height 16
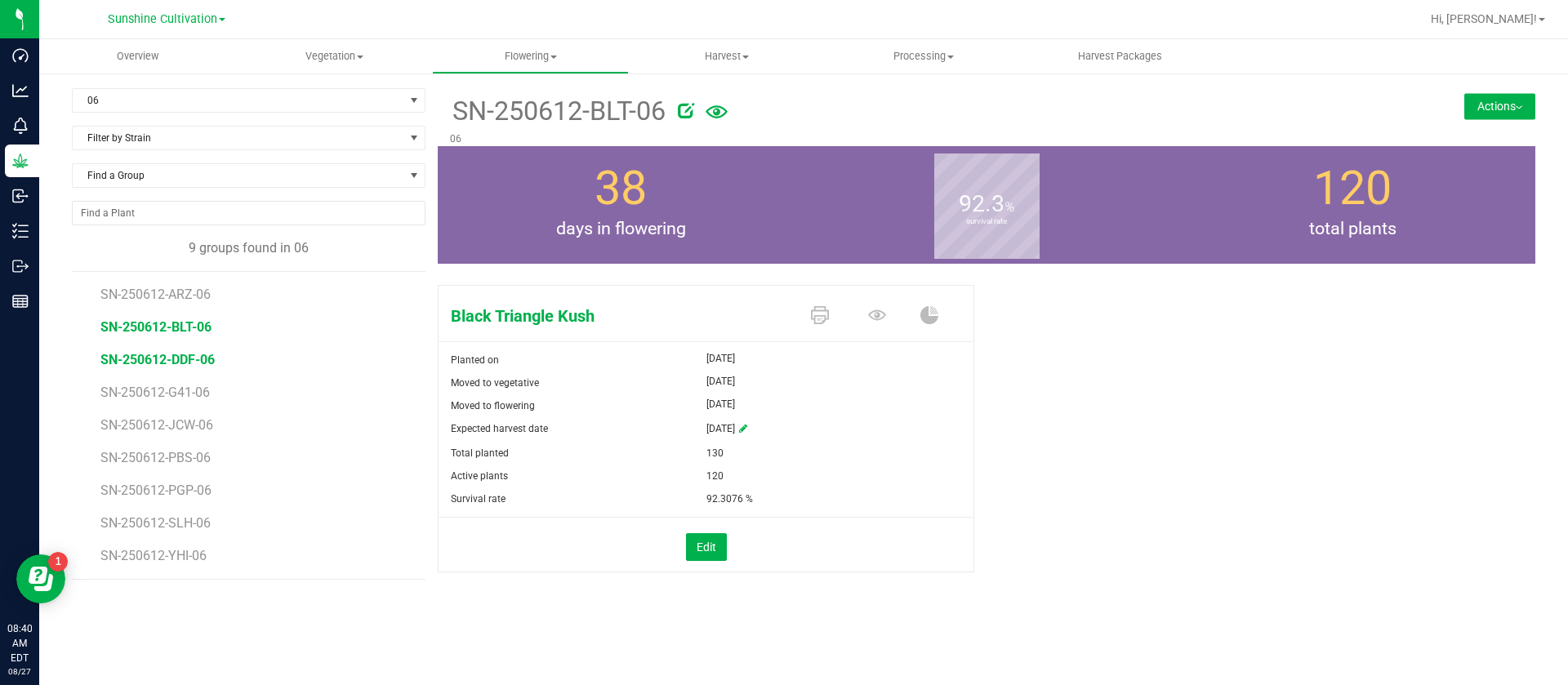
click at [198, 356] on span "SN-250612-DDF-06" at bounding box center [158, 359] width 115 height 16
click at [158, 389] on span "SN-250612-G41-06" at bounding box center [158, 392] width 115 height 16
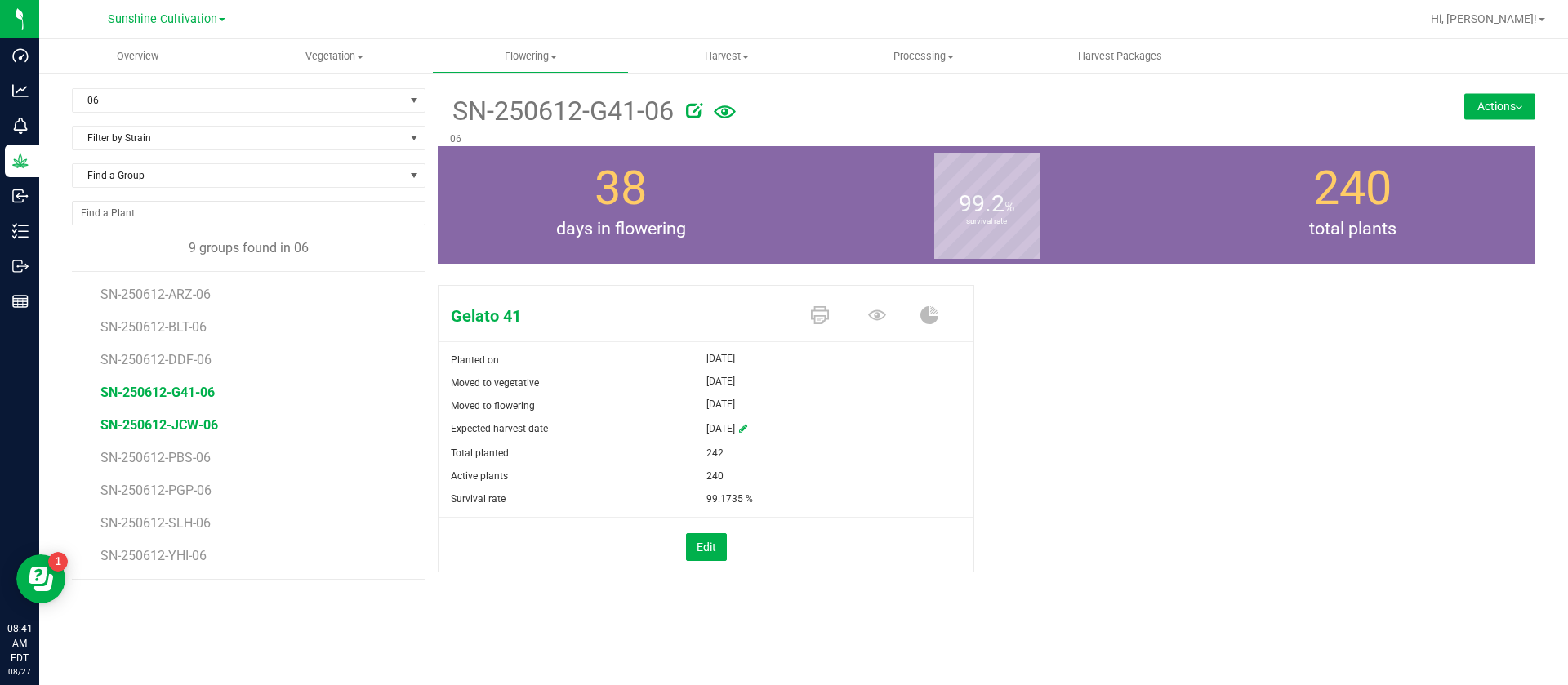
click at [179, 423] on span "SN-250612-JCW-06" at bounding box center [160, 425] width 118 height 16
click at [146, 460] on span "SN-250612-PBS-06" at bounding box center [158, 457] width 115 height 16
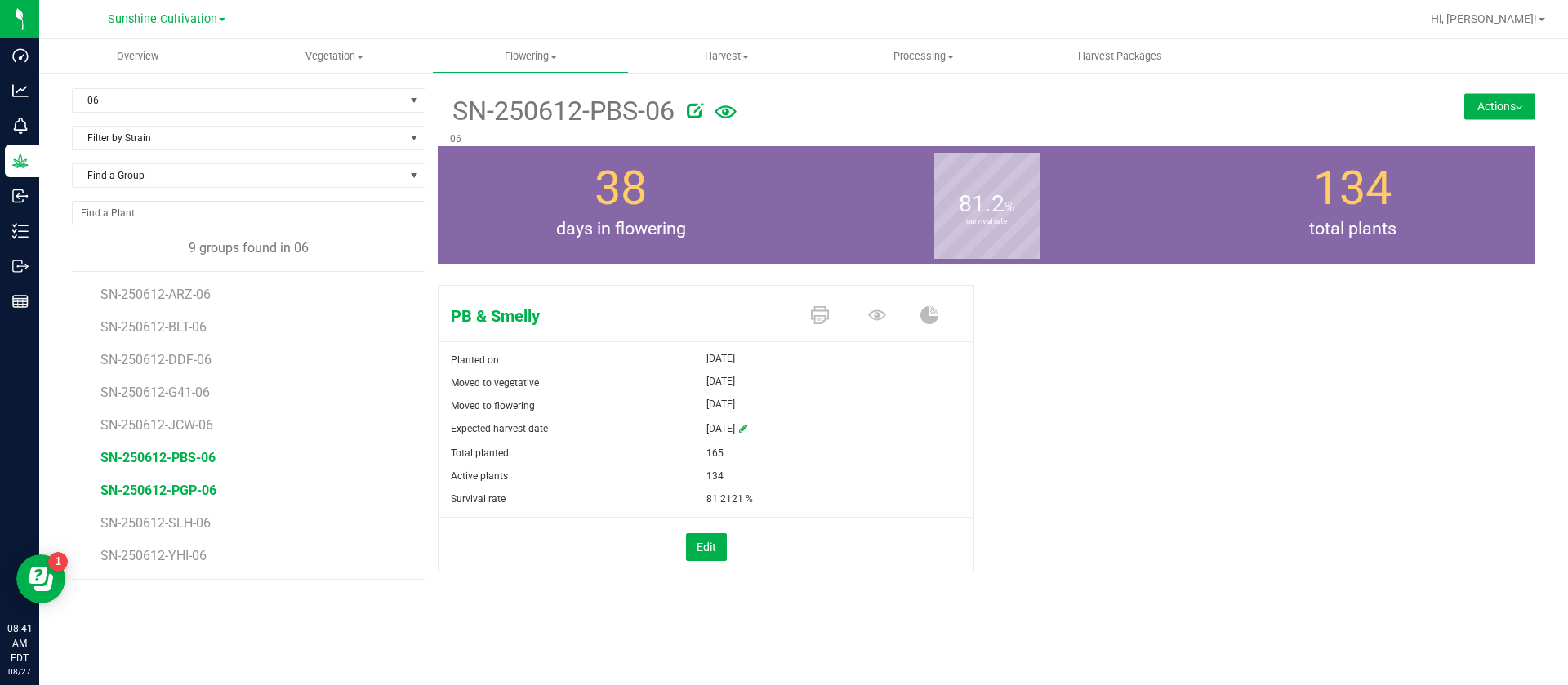
click at [172, 488] on span "SN-250612-PGP-06" at bounding box center [159, 490] width 116 height 16
click at [179, 521] on span "SN-250612-SLH-06" at bounding box center [158, 523] width 115 height 16
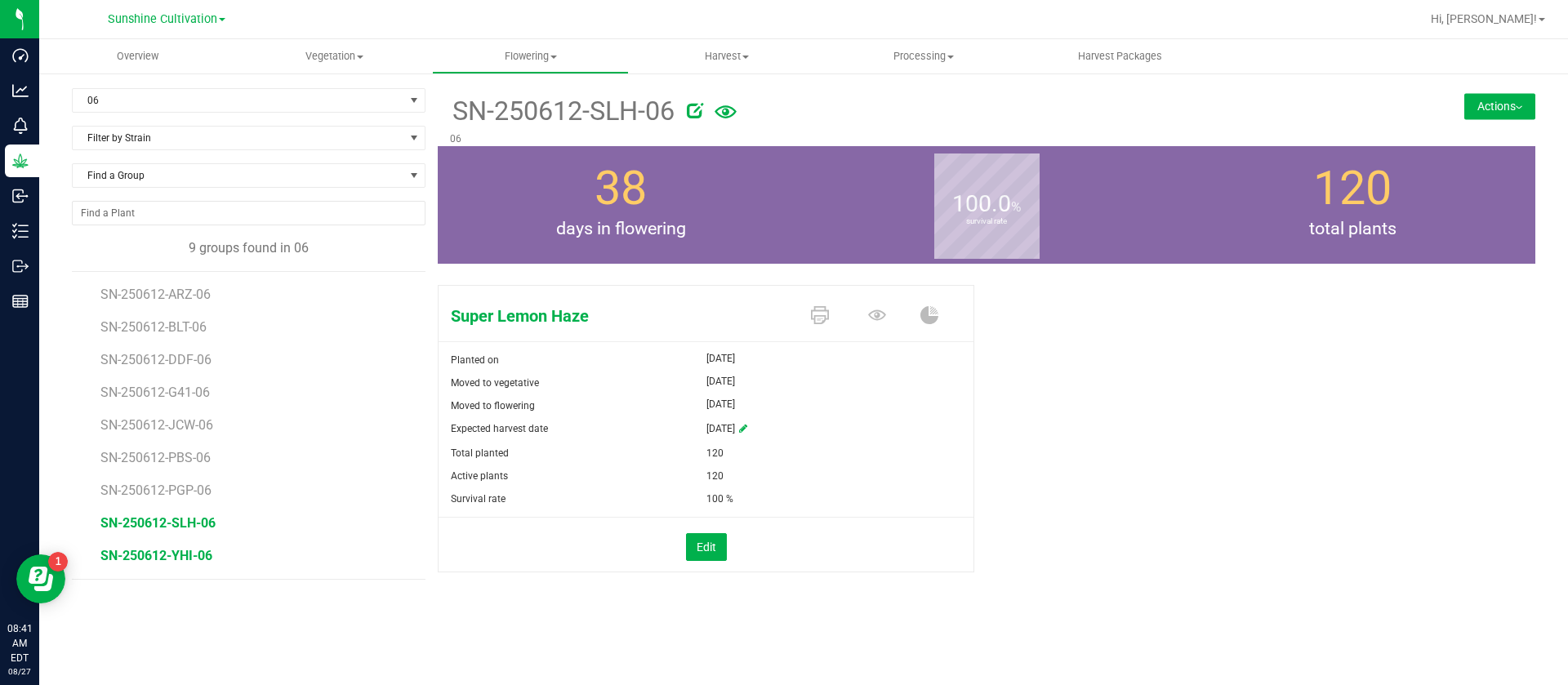
click at [170, 554] on span "SN-250612-YHI-06" at bounding box center [157, 555] width 112 height 16
click at [186, 559] on span "SN-250612-YHI-06" at bounding box center [157, 555] width 112 height 16
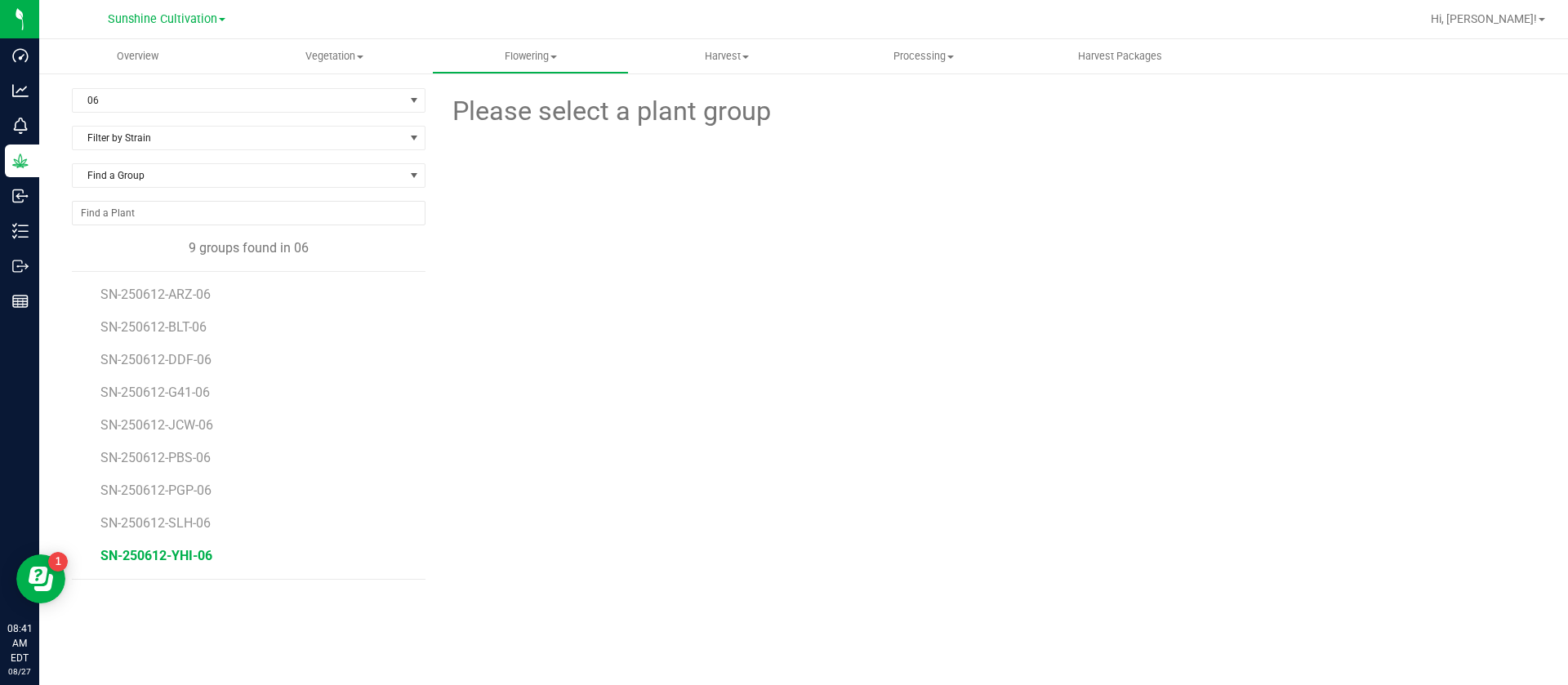
click at [186, 559] on span "SN-250612-YHI-06" at bounding box center [157, 555] width 112 height 16
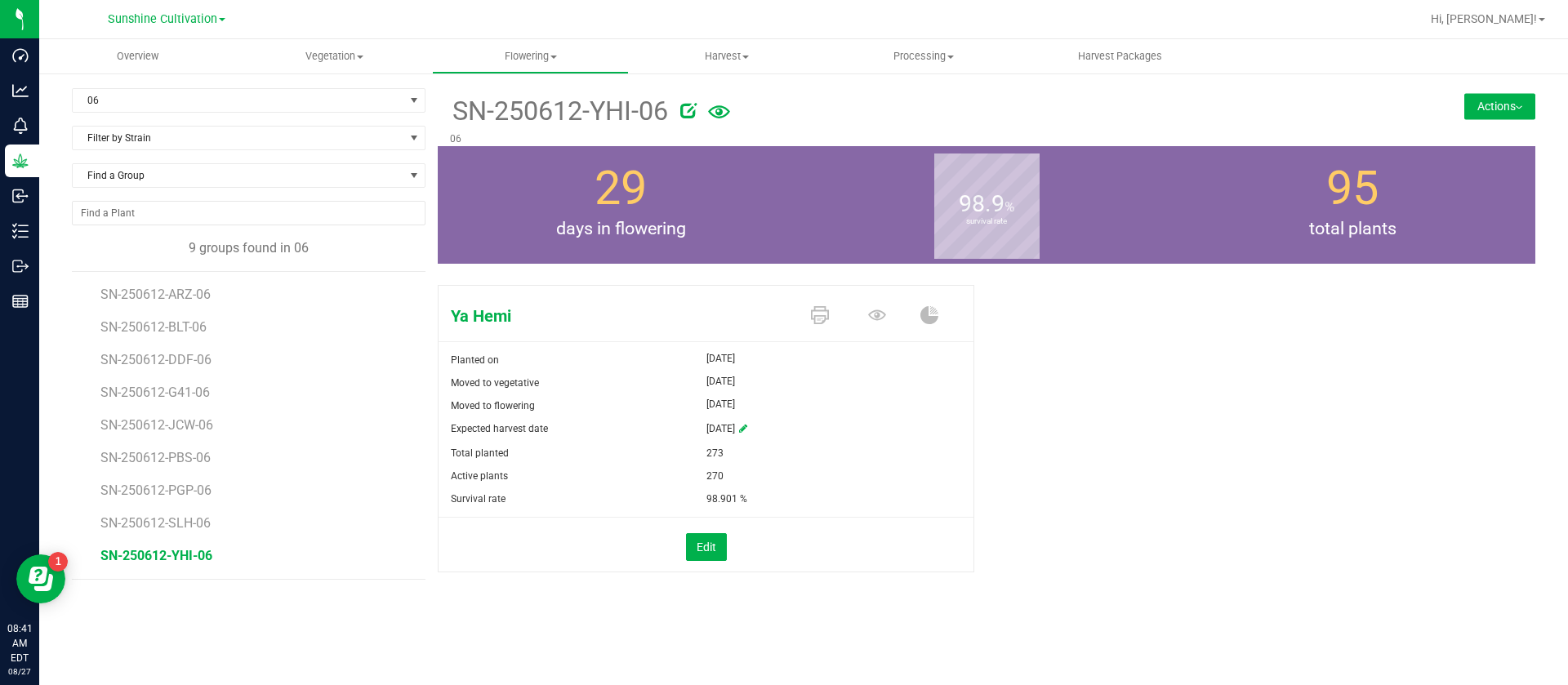
click at [1219, 575] on div "Ya Hemi Planted on Jun 30, 2025 Moved to vegetative Jun 30, 2025 Moved to flowe…" at bounding box center [987, 445] width 1098 height 335
click at [155, 102] on span "06" at bounding box center [238, 100] width 331 height 23
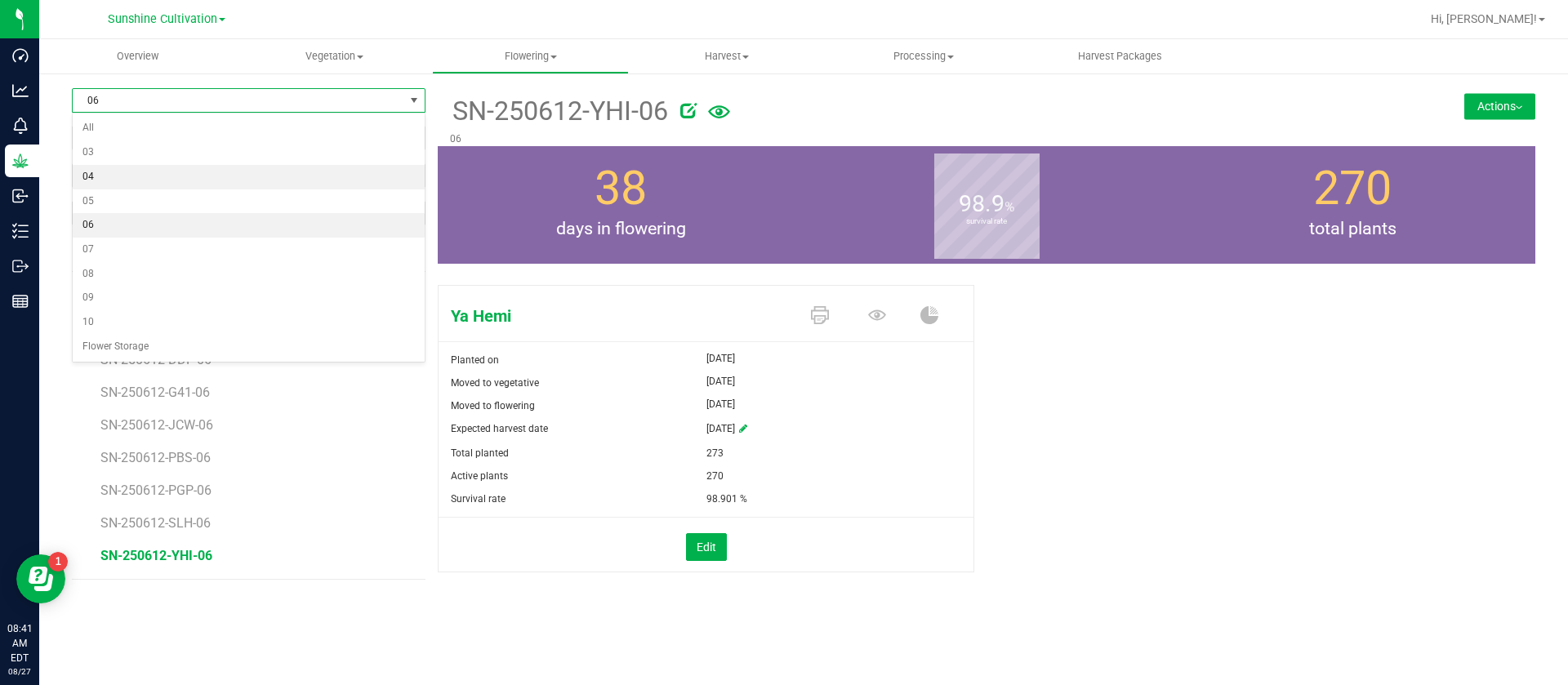
click at [120, 175] on li "04" at bounding box center [248, 177] width 352 height 24
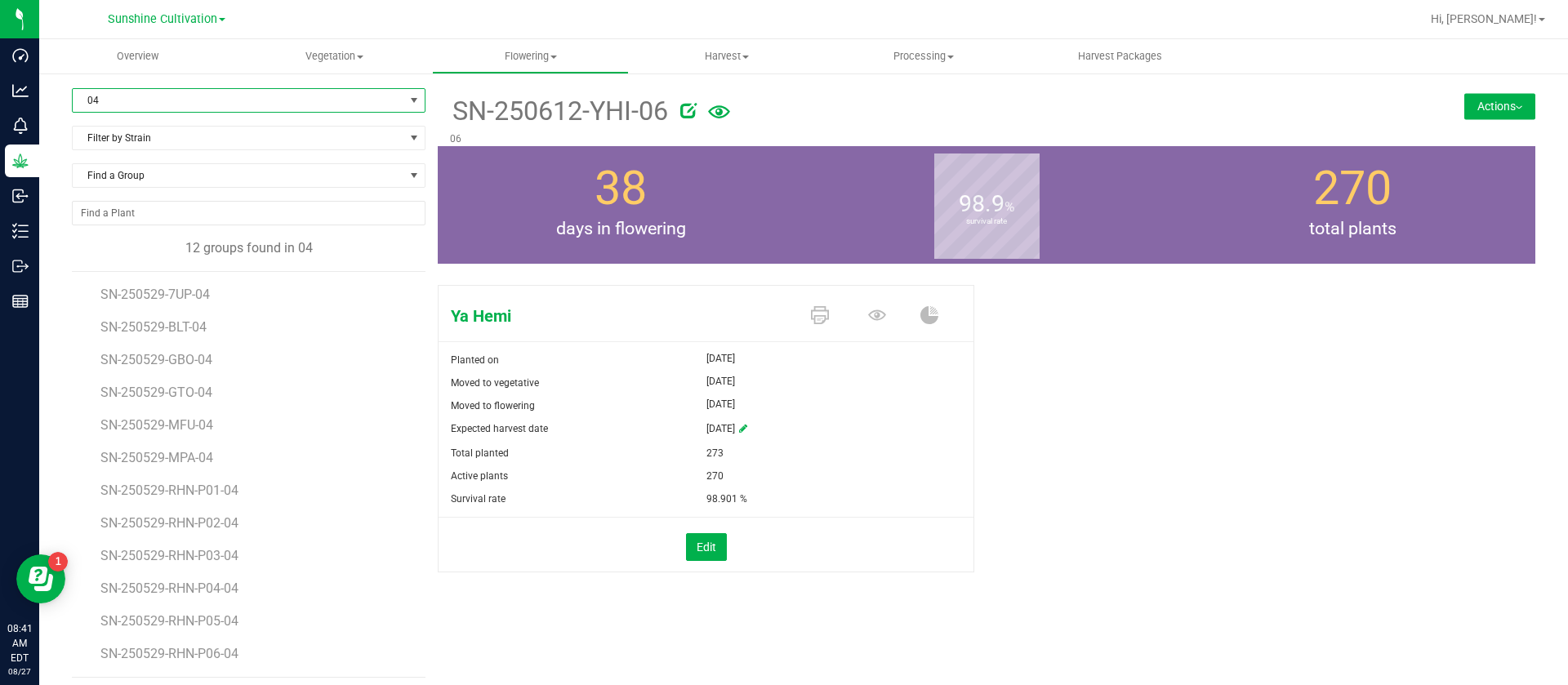
scroll to position [9, 0]
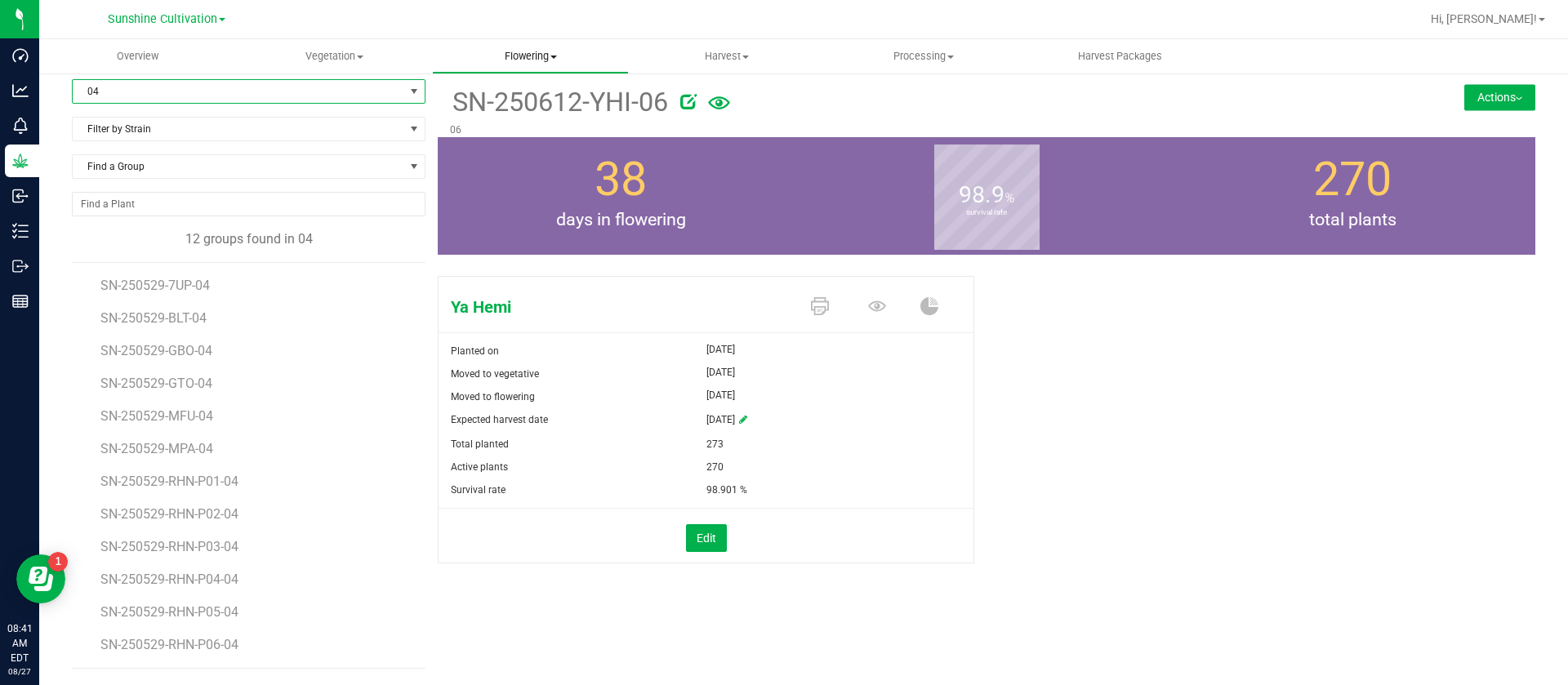
click at [529, 55] on span "Flowering" at bounding box center [530, 57] width 195 height 15
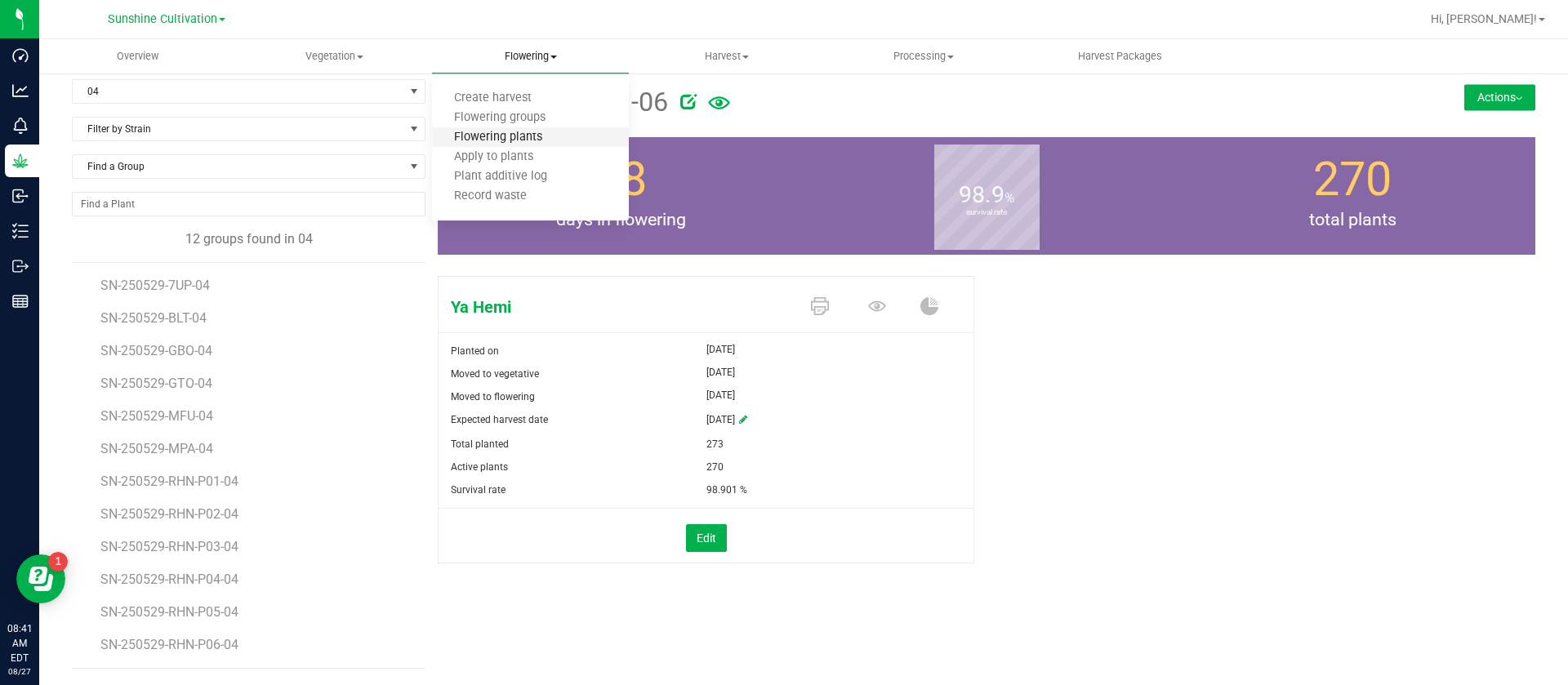
click at [519, 139] on span "Flowering plants" at bounding box center [498, 137] width 133 height 14
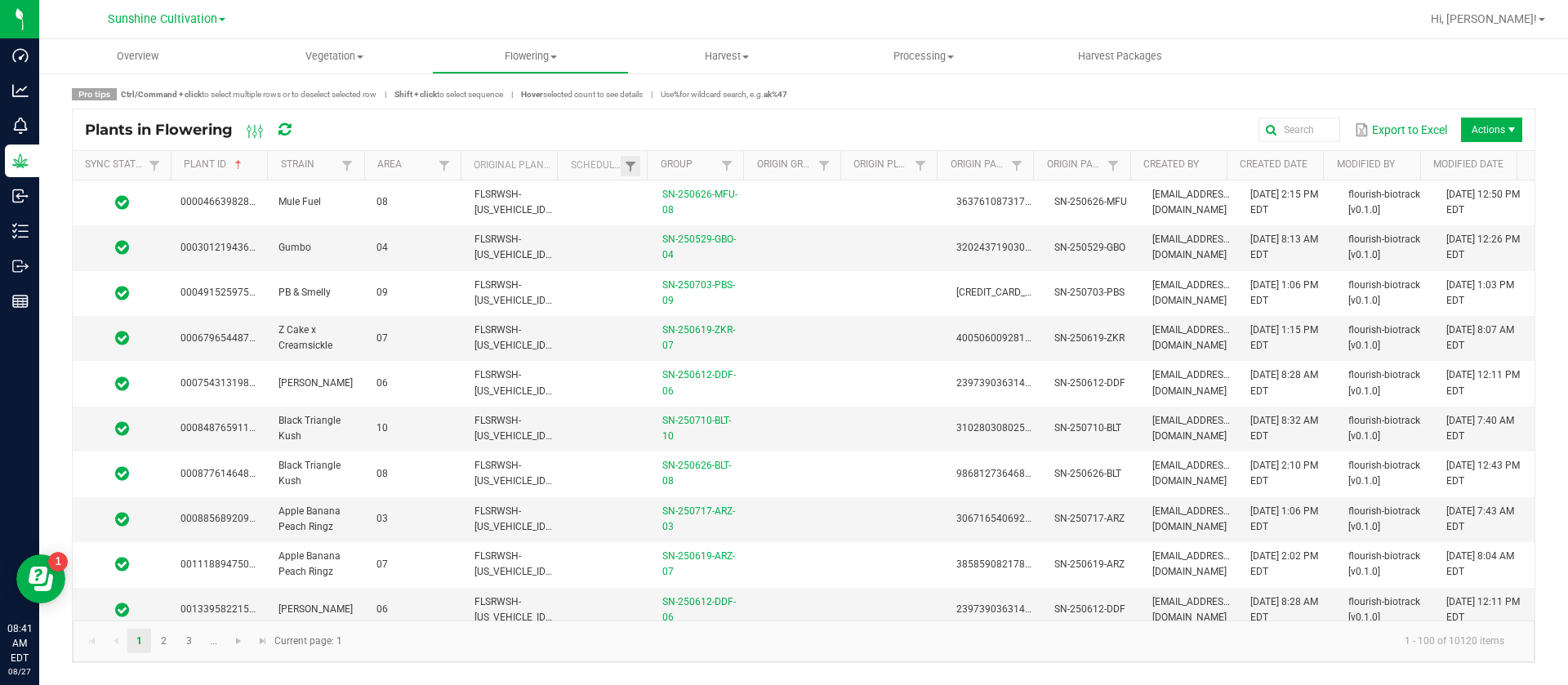
click at [643, 161] on span at bounding box center [644, 293] width 5 height 285
click at [638, 165] on link at bounding box center [630, 166] width 20 height 21
click at [680, 217] on li at bounding box center [711, 203] width 159 height 42
click at [680, 231] on li "Scheduled" at bounding box center [711, 234] width 159 height 21
checkbox input "true"
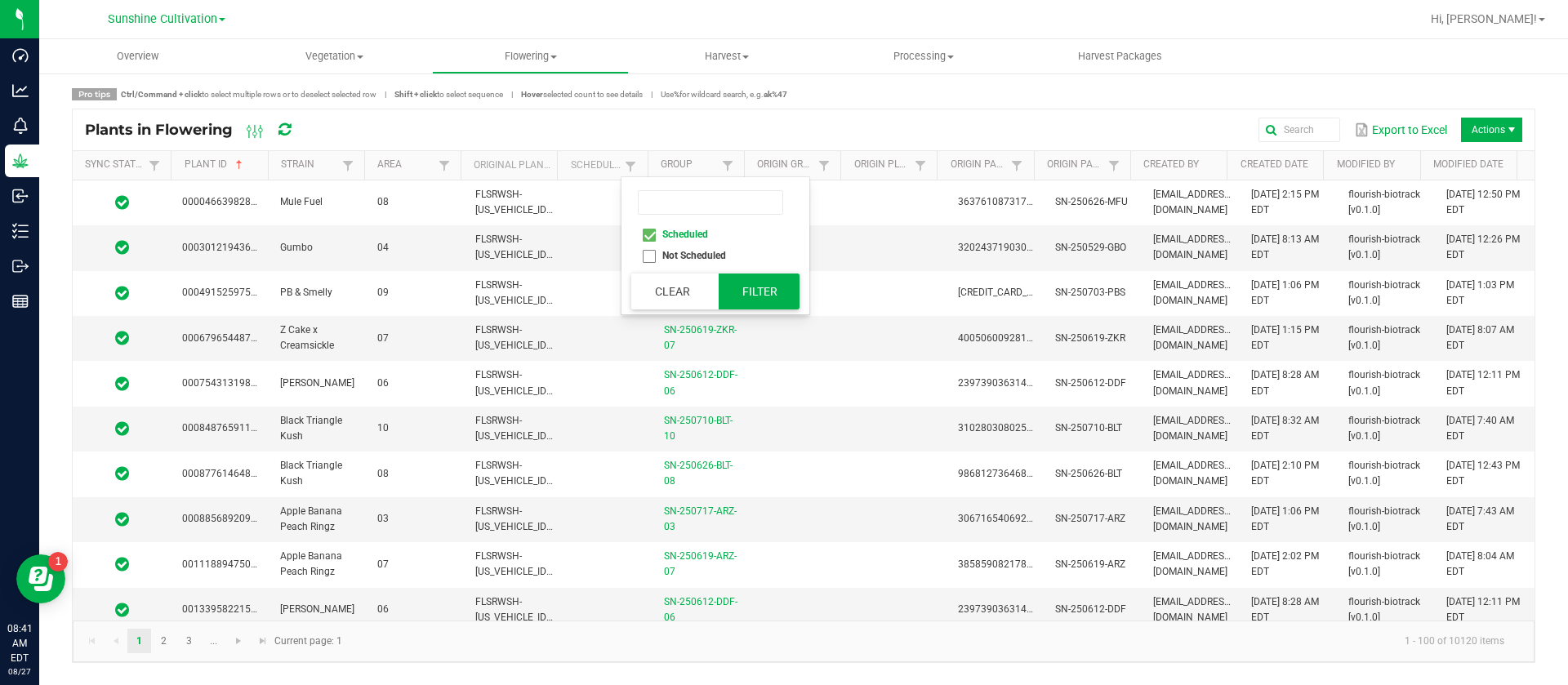
click at [782, 285] on button "Filter" at bounding box center [760, 291] width 82 height 36
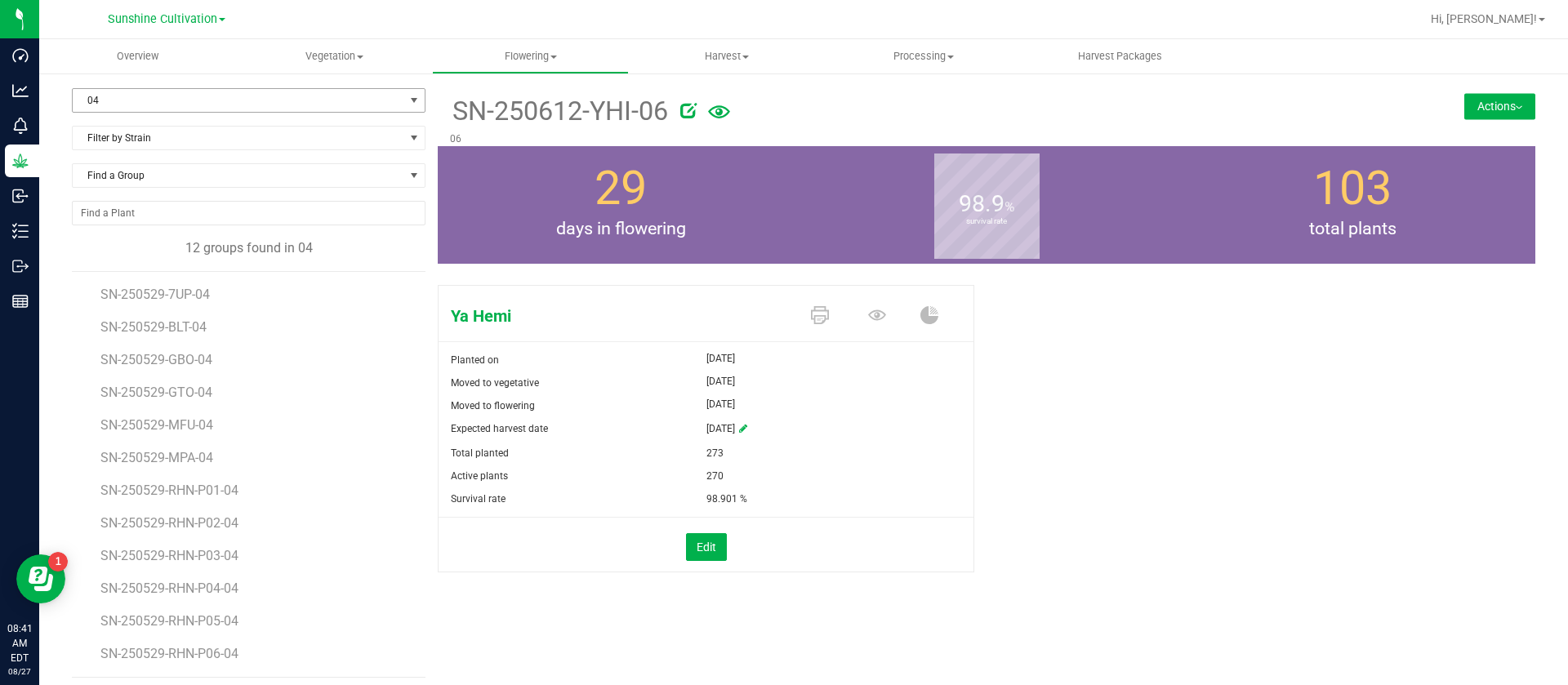
click at [136, 95] on span "04" at bounding box center [238, 100] width 331 height 23
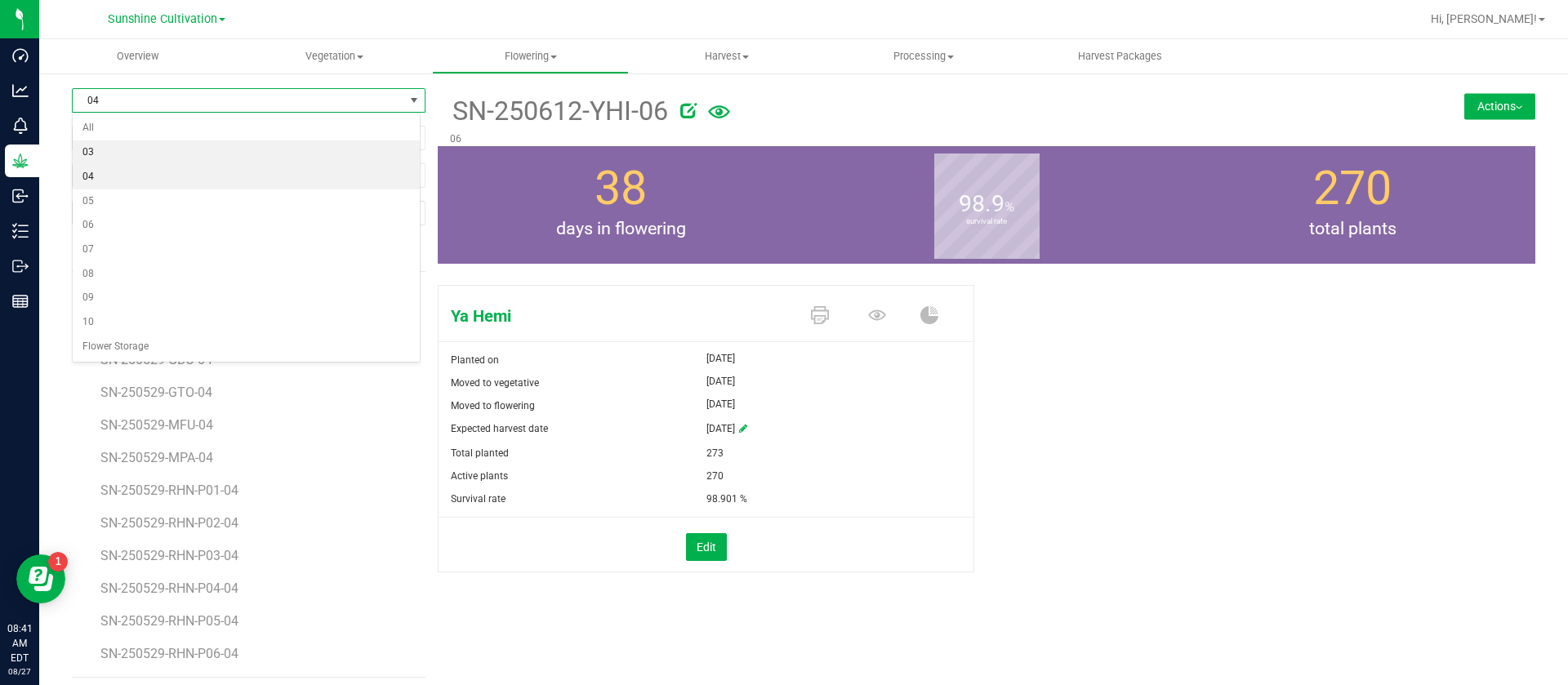
click at [109, 147] on li "03" at bounding box center [246, 153] width 347 height 24
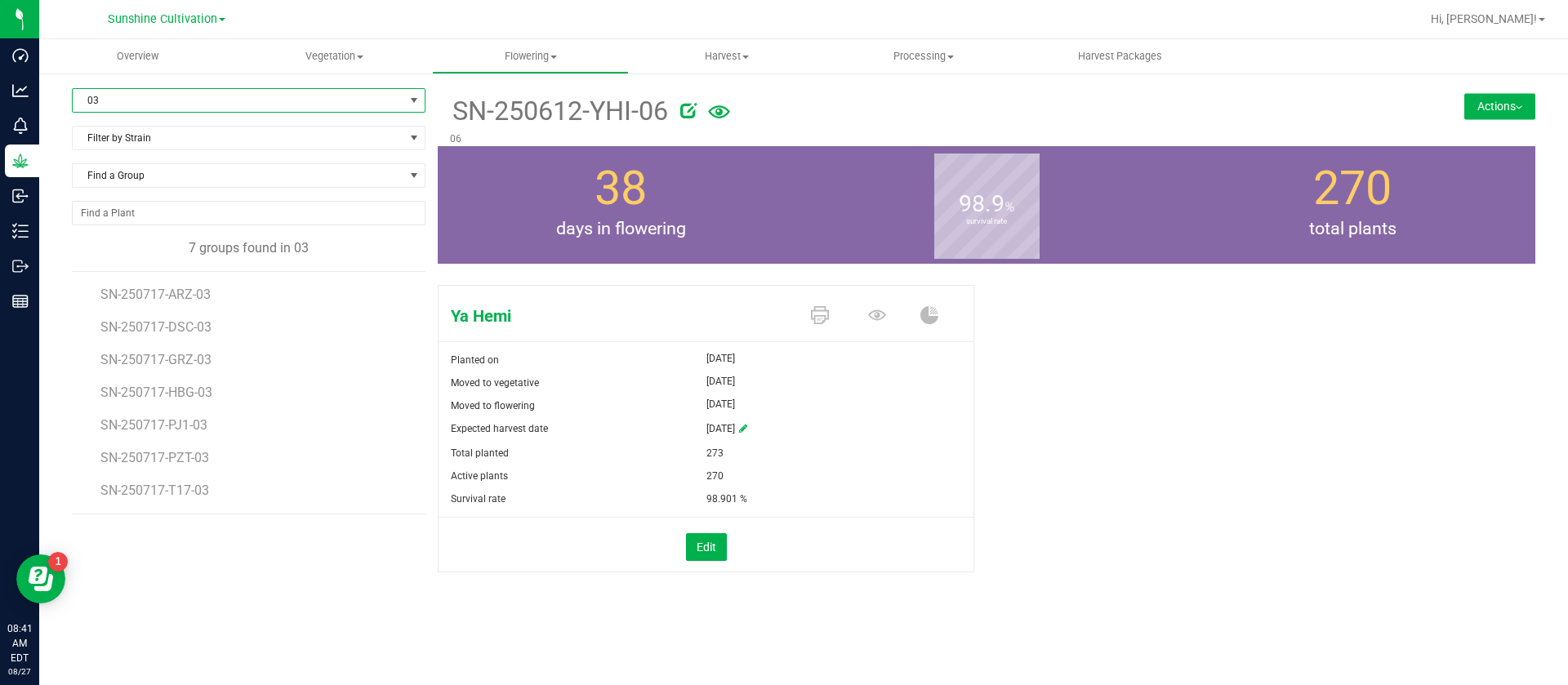
click at [174, 283] on li "SN-250717-ARZ-03" at bounding box center [258, 287] width 314 height 33
click at [172, 287] on span "SN-250717-ARZ-03" at bounding box center [159, 294] width 116 height 16
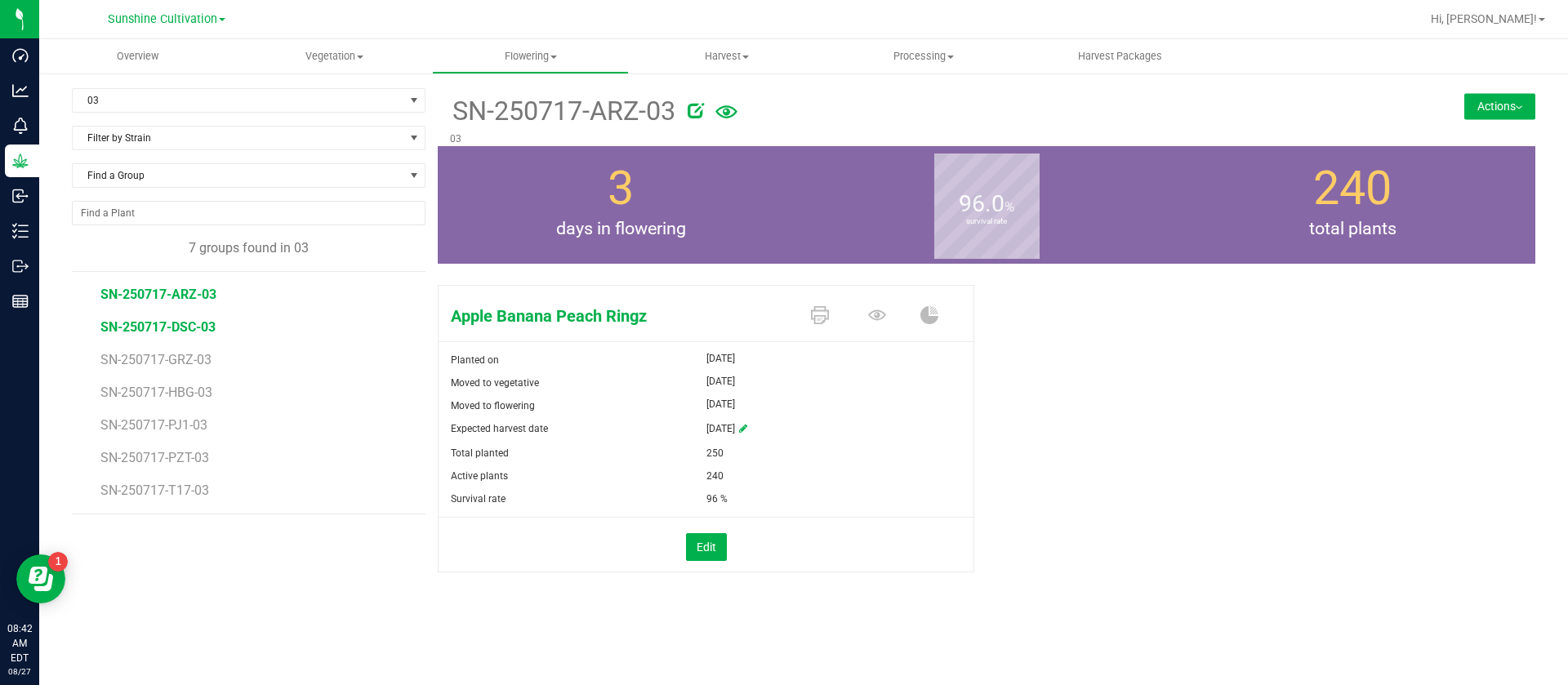
click at [180, 327] on span "SN-250717-DSC-03" at bounding box center [158, 327] width 115 height 16
click at [190, 366] on span "SN-250717-GRZ-03" at bounding box center [159, 359] width 116 height 16
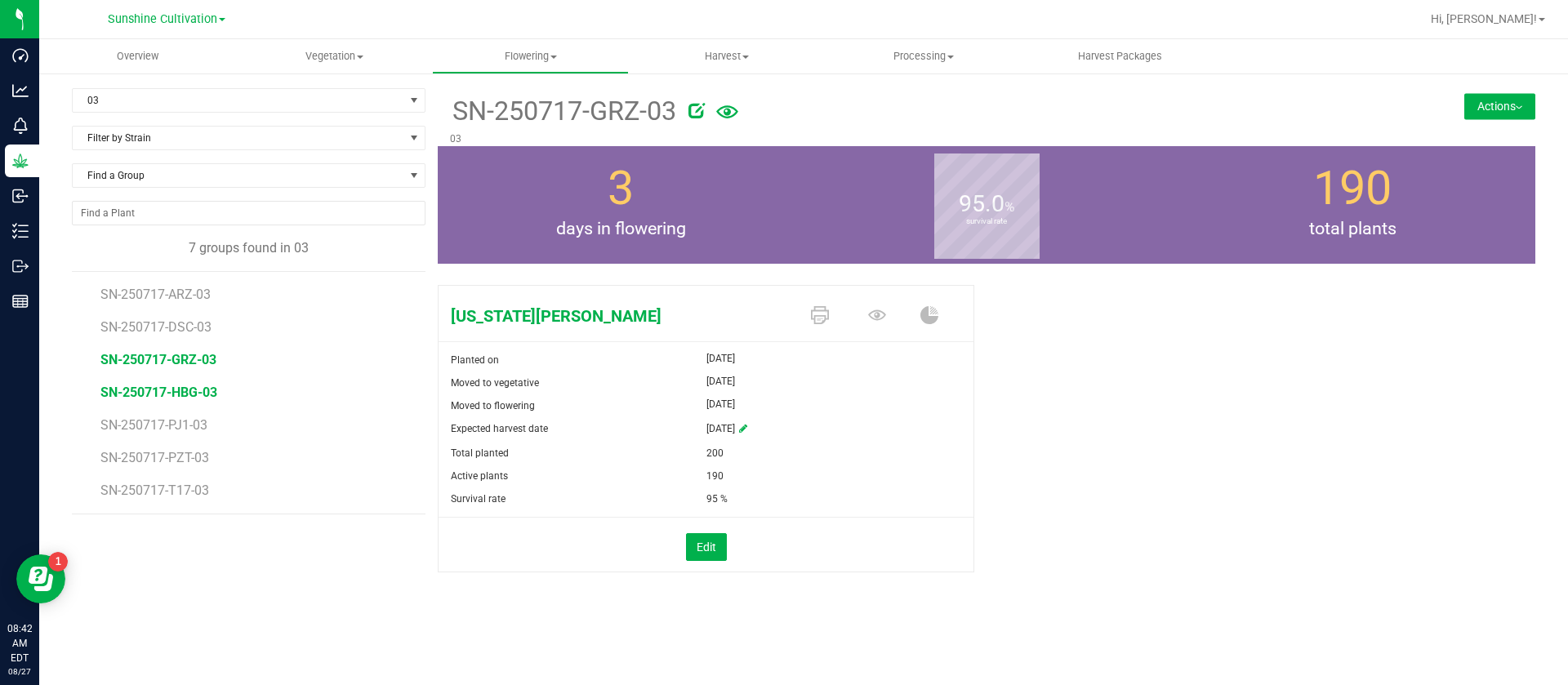
drag, startPoint x: 165, startPoint y: 378, endPoint x: 165, endPoint y: 387, distance: 9.0
click at [165, 378] on li "SN-250717-HBG-03" at bounding box center [258, 385] width 314 height 33
click at [165, 388] on span "SN-250717-HBG-03" at bounding box center [159, 392] width 117 height 16
click at [179, 422] on span "SN-250717-PJ1-03" at bounding box center [157, 425] width 113 height 16
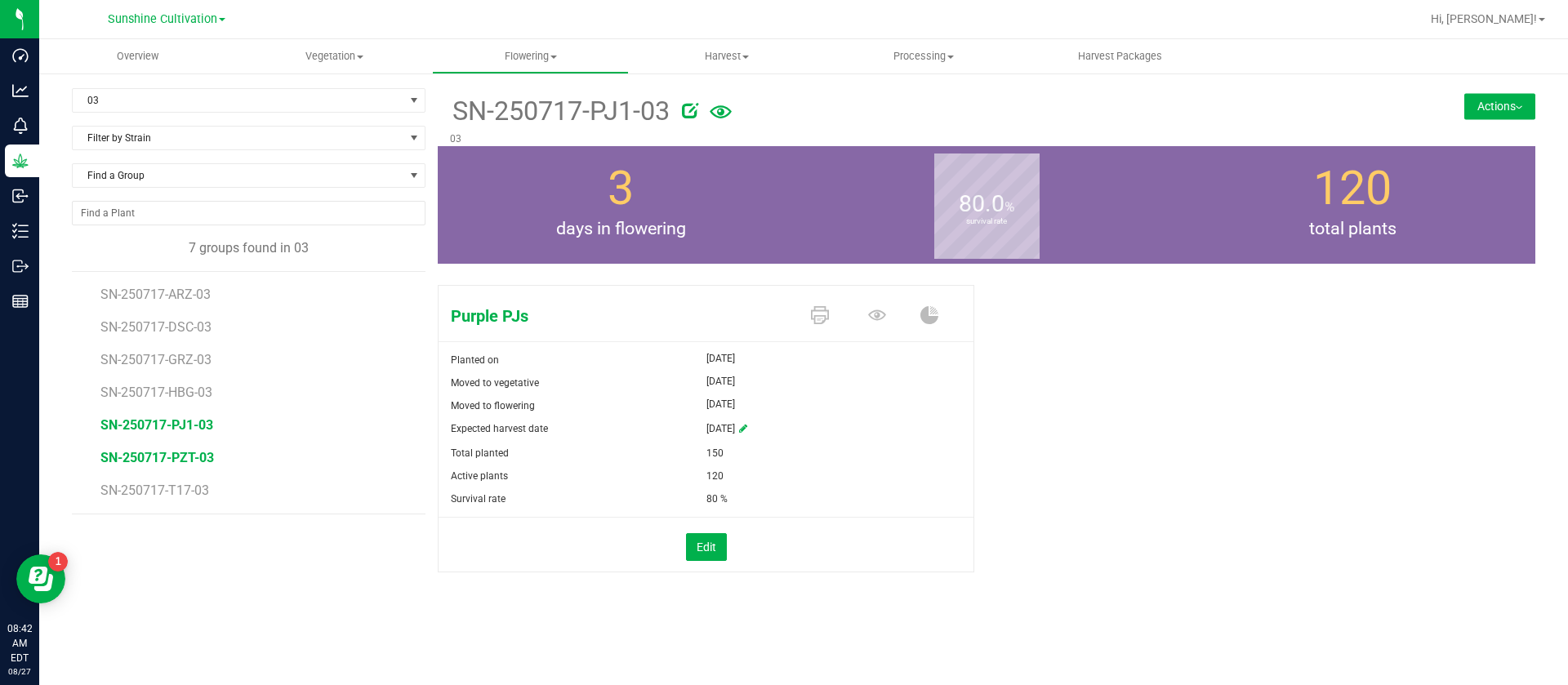
click at [178, 453] on span "SN-250717-PZT-03" at bounding box center [158, 457] width 114 height 16
click at [169, 489] on span "SN-250717-T17-03" at bounding box center [158, 490] width 114 height 16
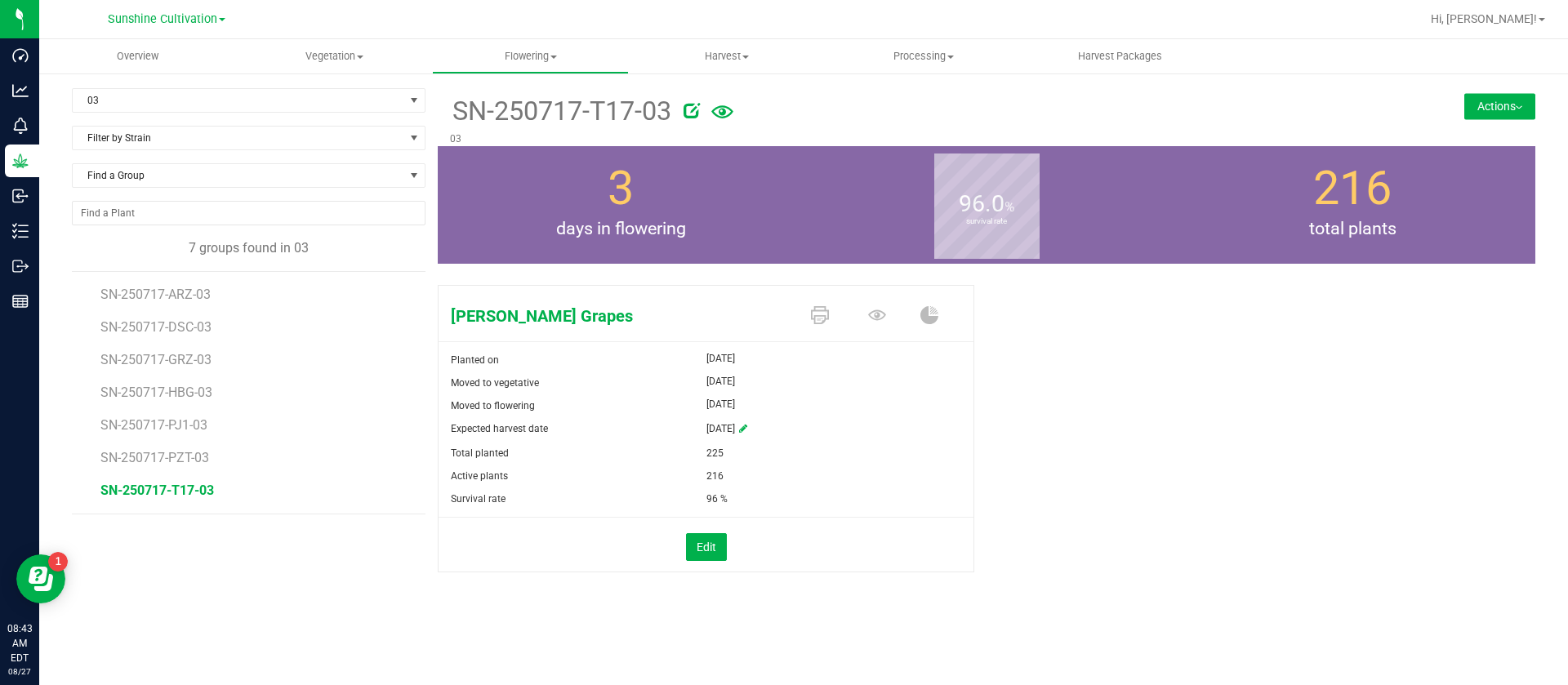
click at [933, 539] on div "Edit" at bounding box center [706, 547] width 559 height 28
click at [1226, 518] on div "Gaspar's Grapes Planted on Aug 4, 2025 Moved to vegetative Aug 4, 2025 Moved to…" at bounding box center [987, 445] width 1098 height 335
click at [972, 461] on div "Total planted 225" at bounding box center [706, 453] width 535 height 23
click at [133, 101] on span "03" at bounding box center [238, 100] width 331 height 23
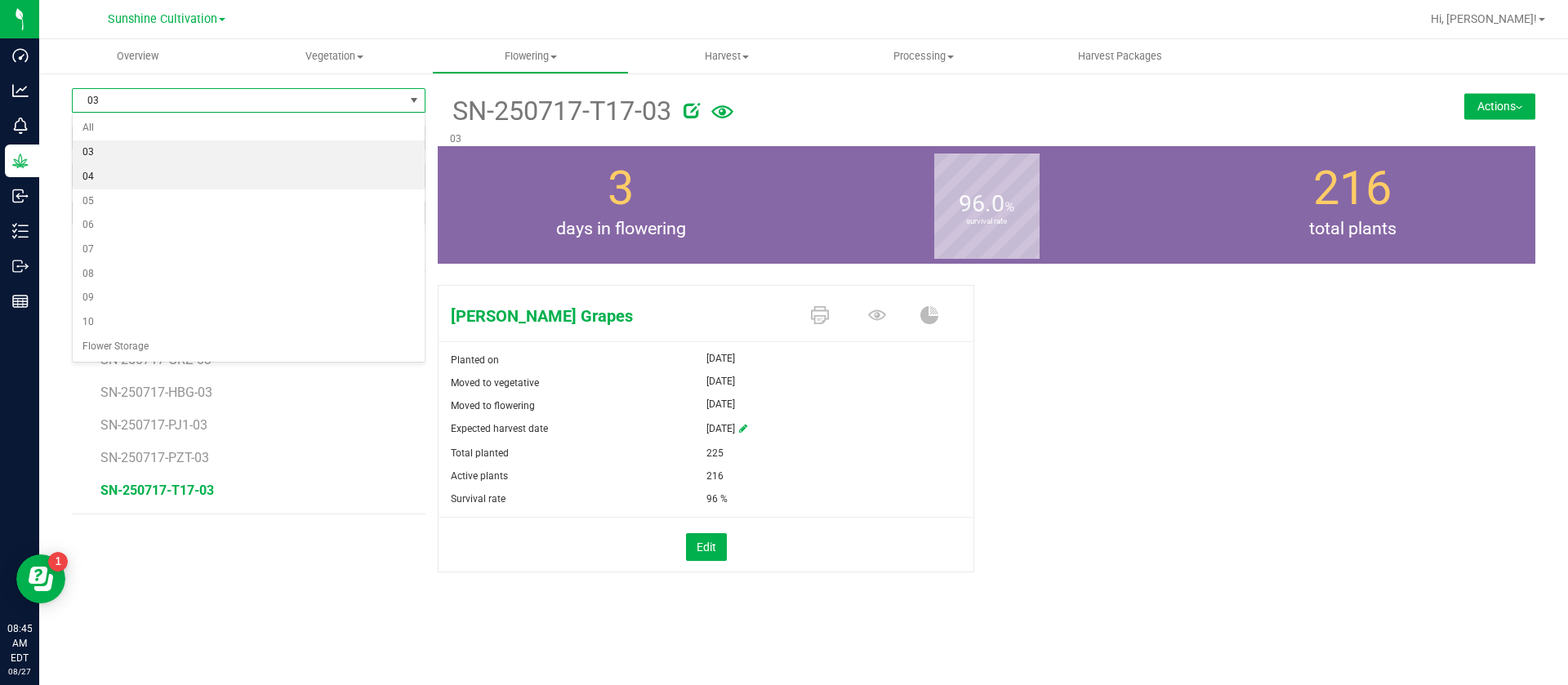
click at [130, 174] on li "04" at bounding box center [248, 177] width 352 height 24
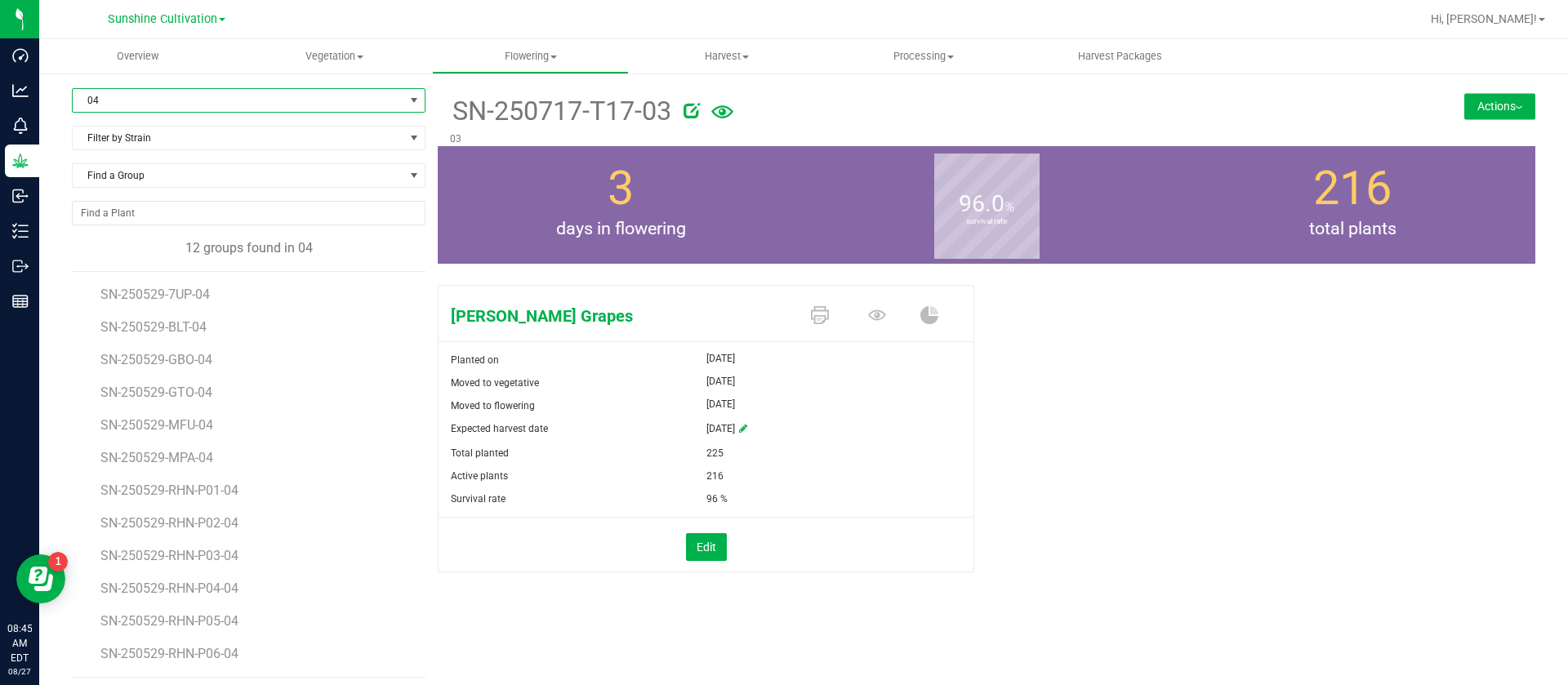
click at [131, 99] on span "04" at bounding box center [238, 100] width 331 height 23
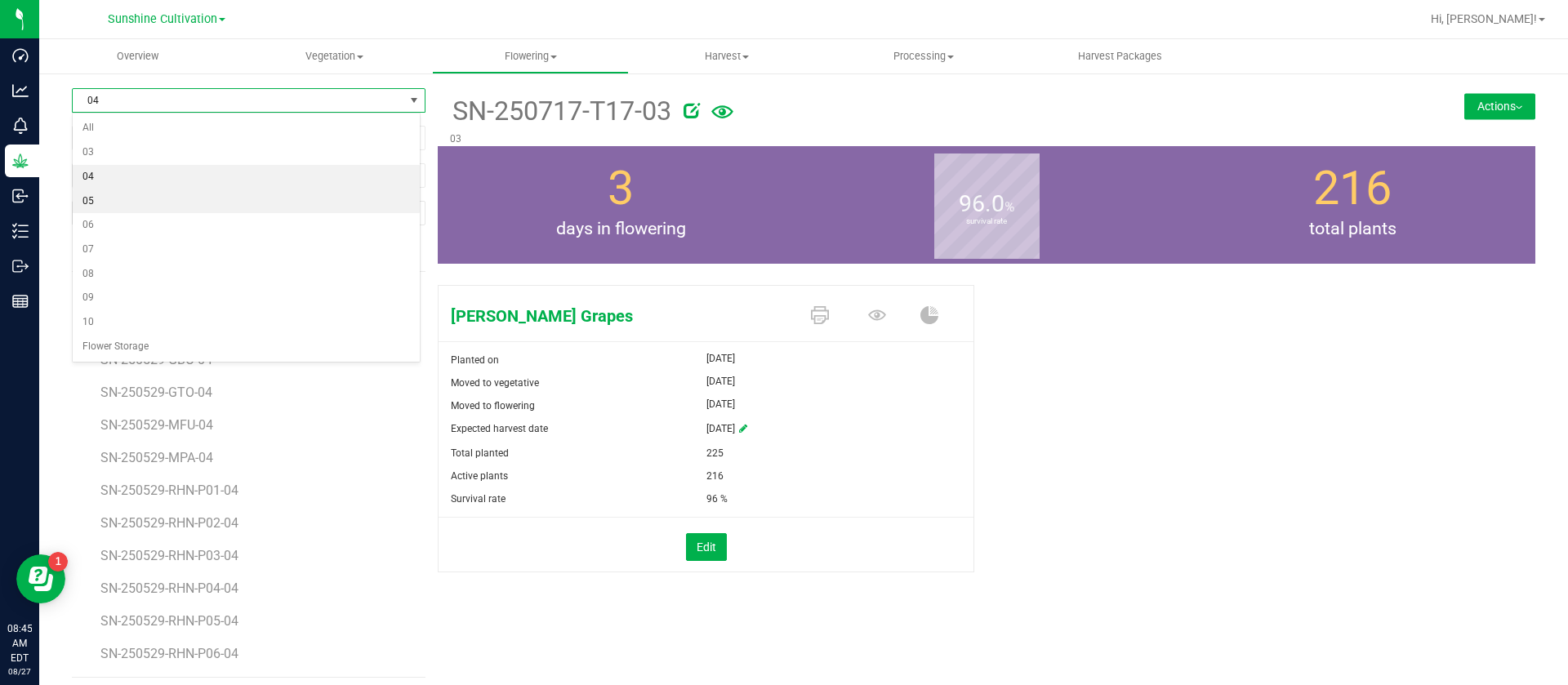
click at [113, 208] on li "05" at bounding box center [246, 202] width 347 height 24
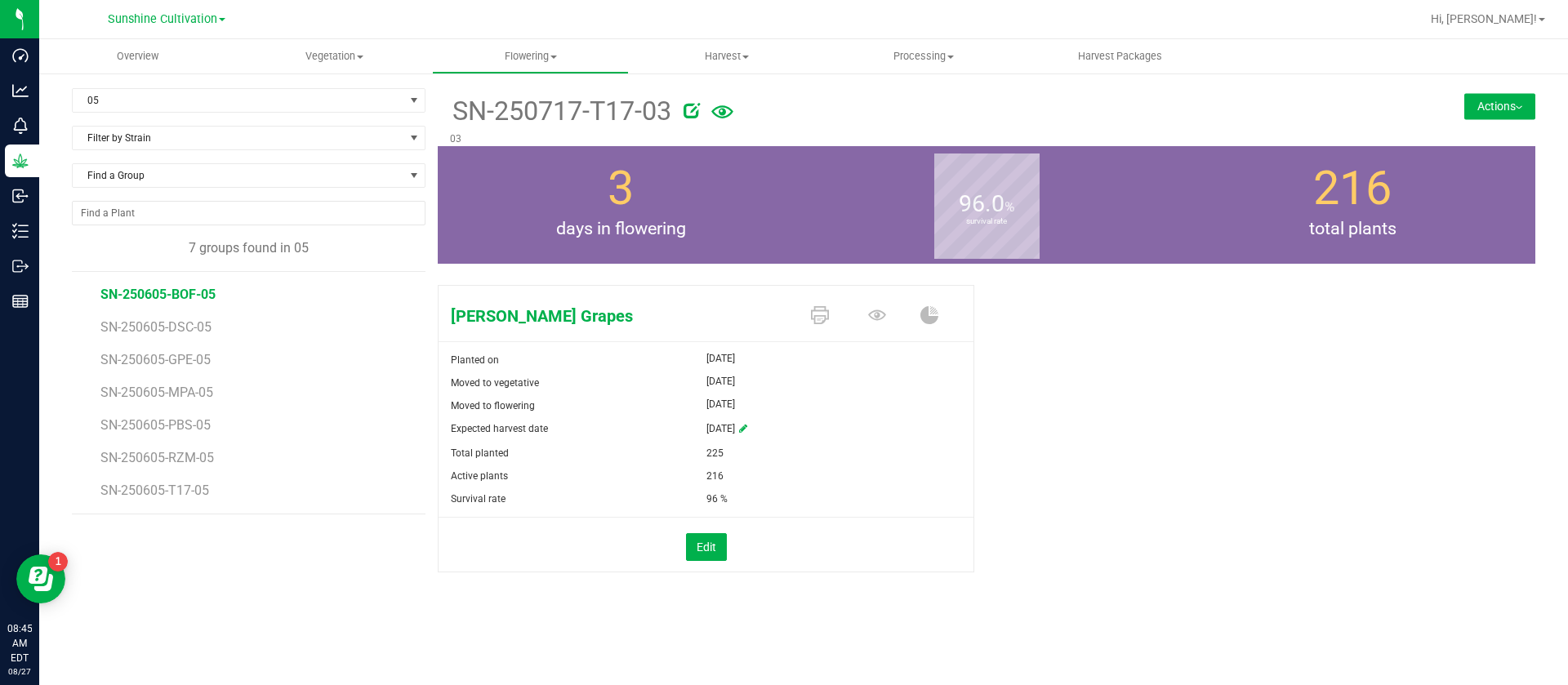
click at [184, 293] on span "SN-250605-BOF-05" at bounding box center [158, 294] width 115 height 16
click at [162, 328] on span "SN-250605-DSC-05" at bounding box center [158, 327] width 115 height 16
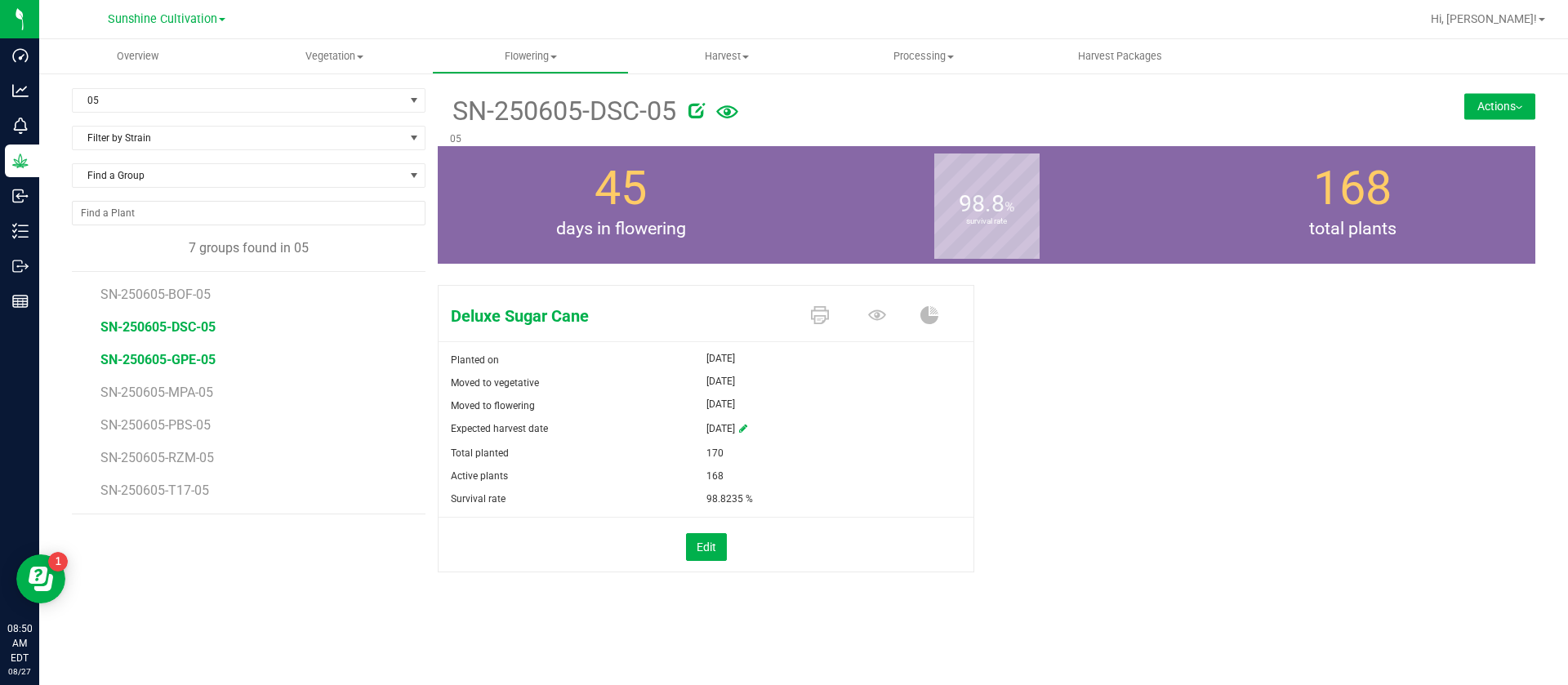
click at [203, 356] on span "SN-250605-GPE-05" at bounding box center [158, 359] width 115 height 16
click at [881, 317] on icon at bounding box center [876, 315] width 18 height 10
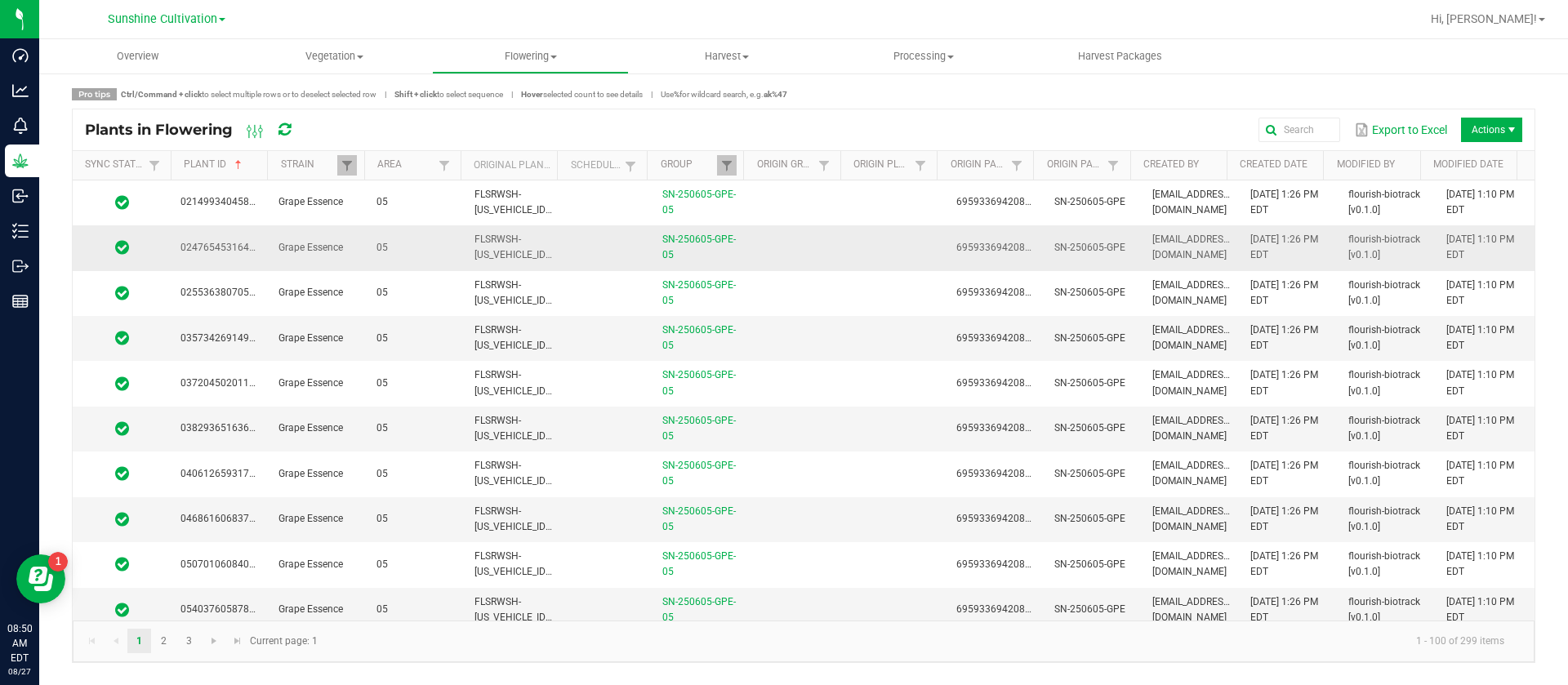
click at [871, 204] on td at bounding box center [897, 203] width 98 height 45
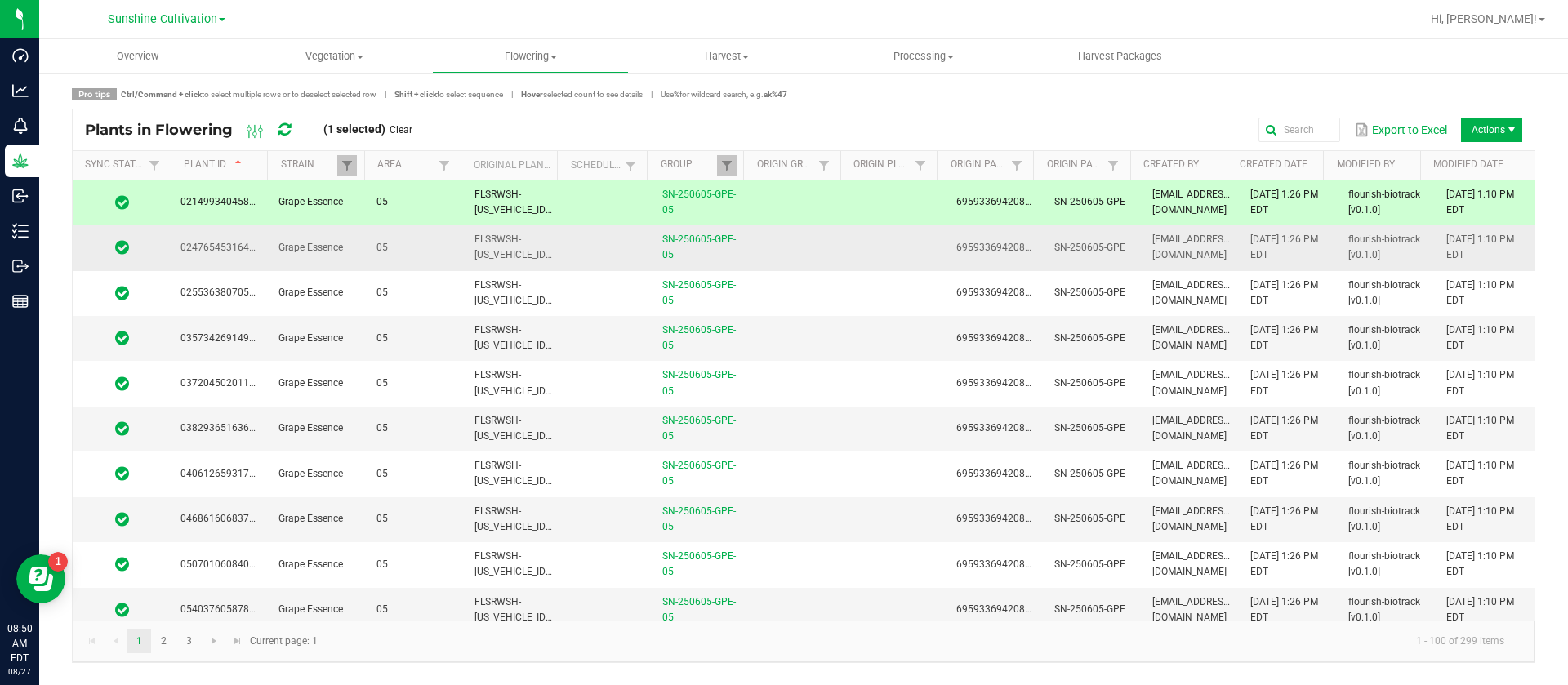
click at [861, 246] on td at bounding box center [897, 248] width 98 height 45
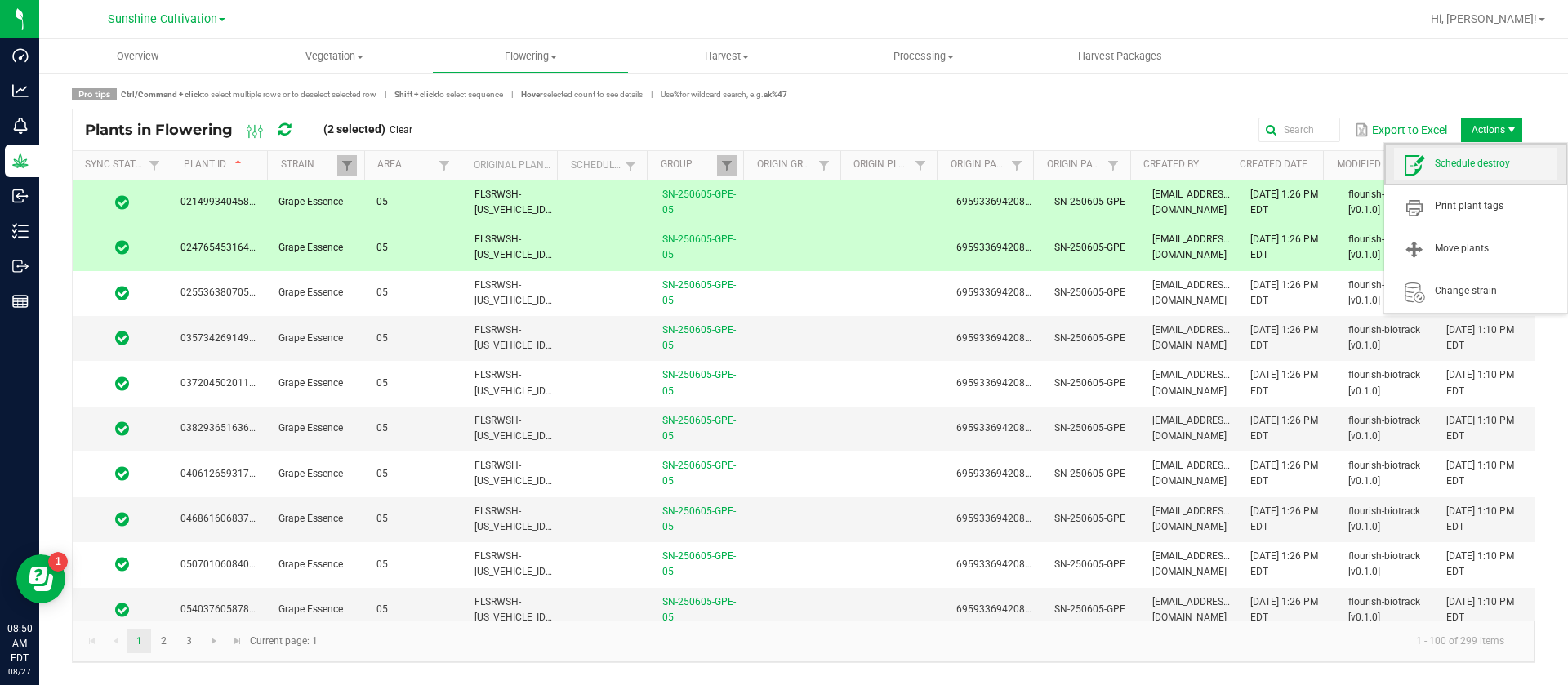
click at [1492, 159] on span "Schedule destroy" at bounding box center [1496, 163] width 122 height 14
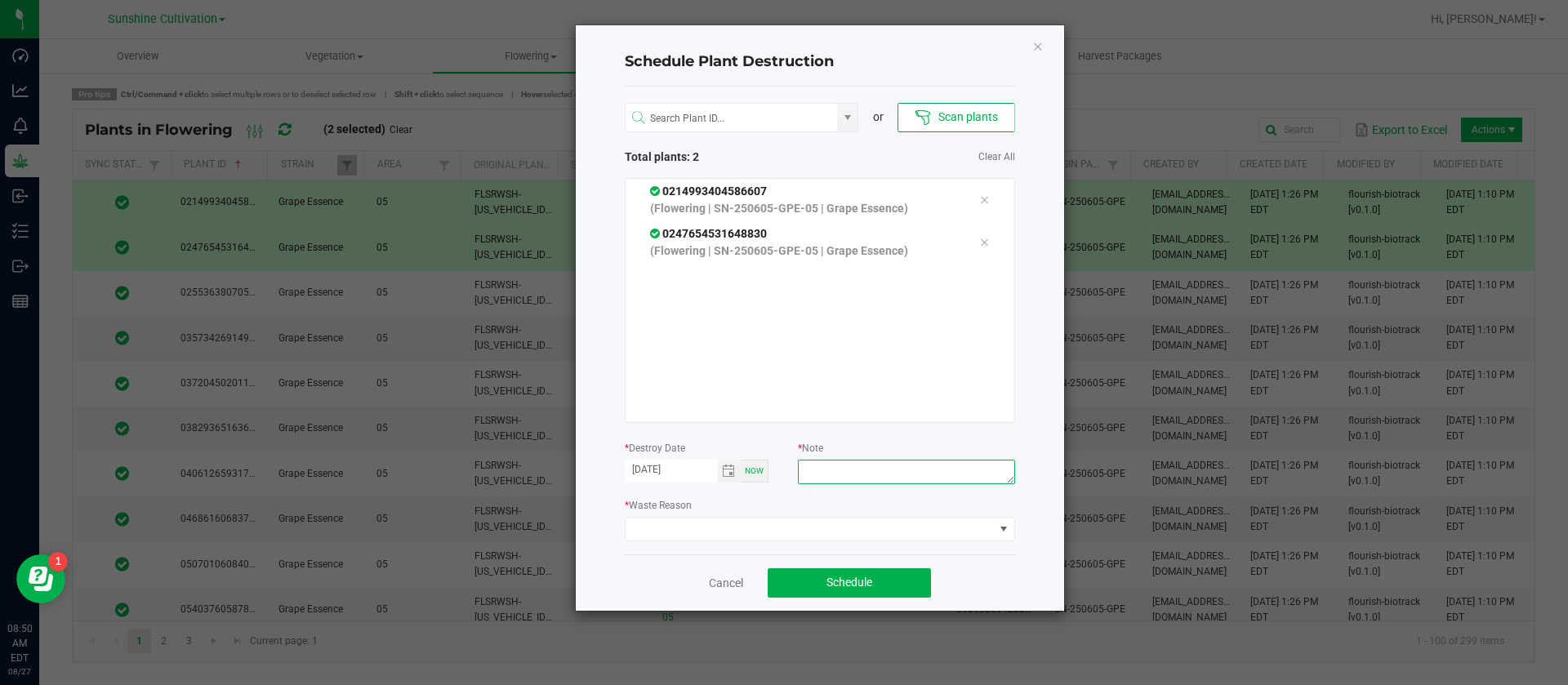
click at [875, 470] on textarea at bounding box center [906, 472] width 217 height 24
type textarea "waste"
drag, startPoint x: 782, startPoint y: 539, endPoint x: 784, endPoint y: 524, distance: 15.1
click at [784, 530] on span at bounding box center [809, 529] width 369 height 23
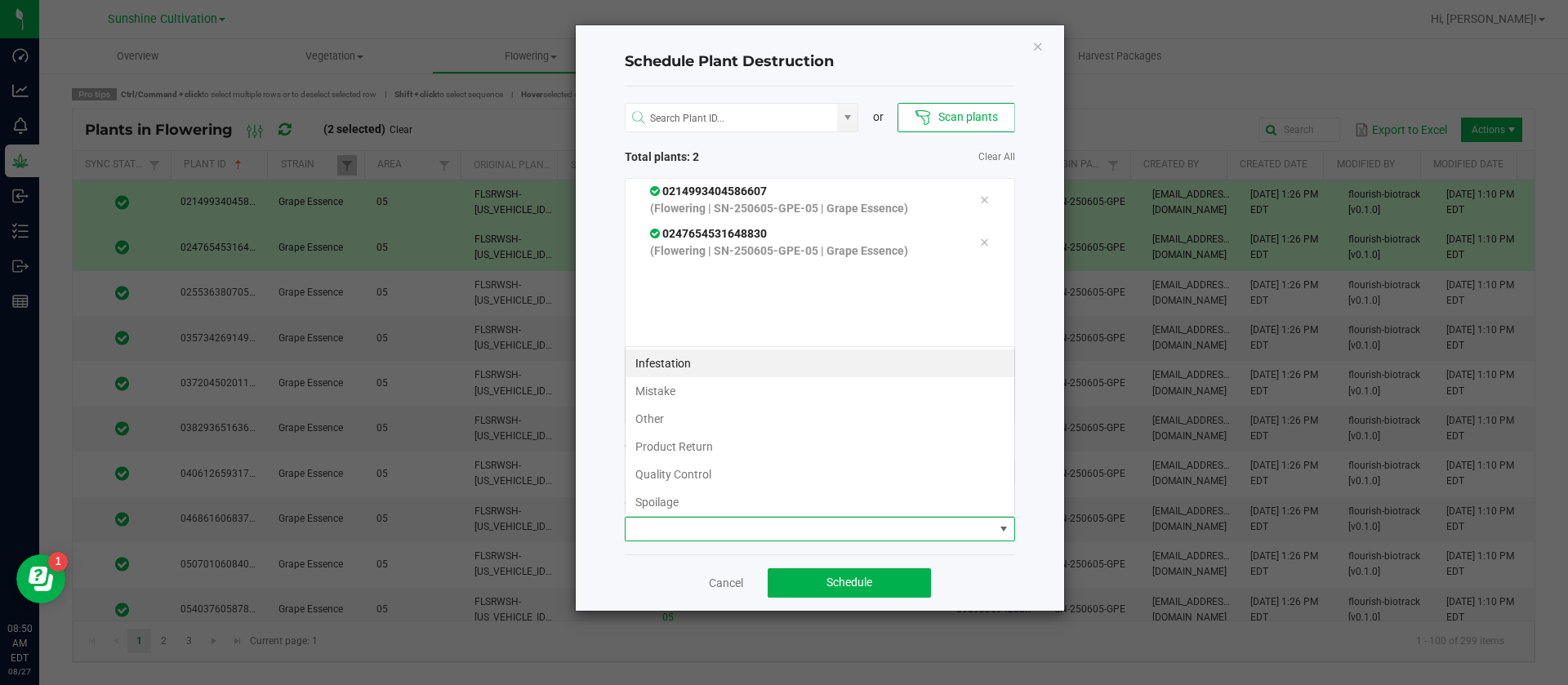
drag, startPoint x: 784, startPoint y: 524, endPoint x: 756, endPoint y: 454, distance: 75.4
click at [785, 524] on span at bounding box center [809, 529] width 369 height 23
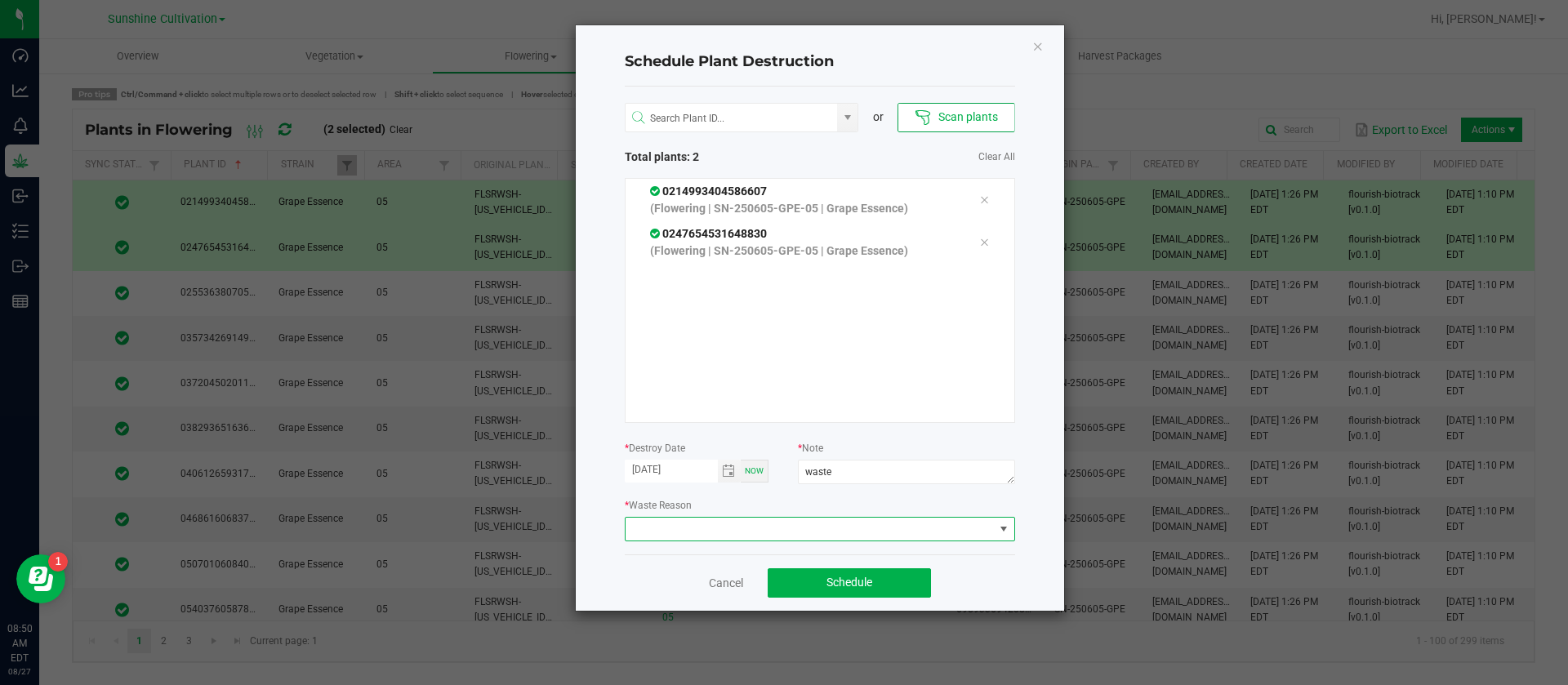
click at [664, 524] on span at bounding box center [809, 529] width 369 height 23
click at [679, 508] on li "Waste" at bounding box center [819, 499] width 389 height 28
click at [850, 576] on span "Schedule" at bounding box center [849, 582] width 46 height 13
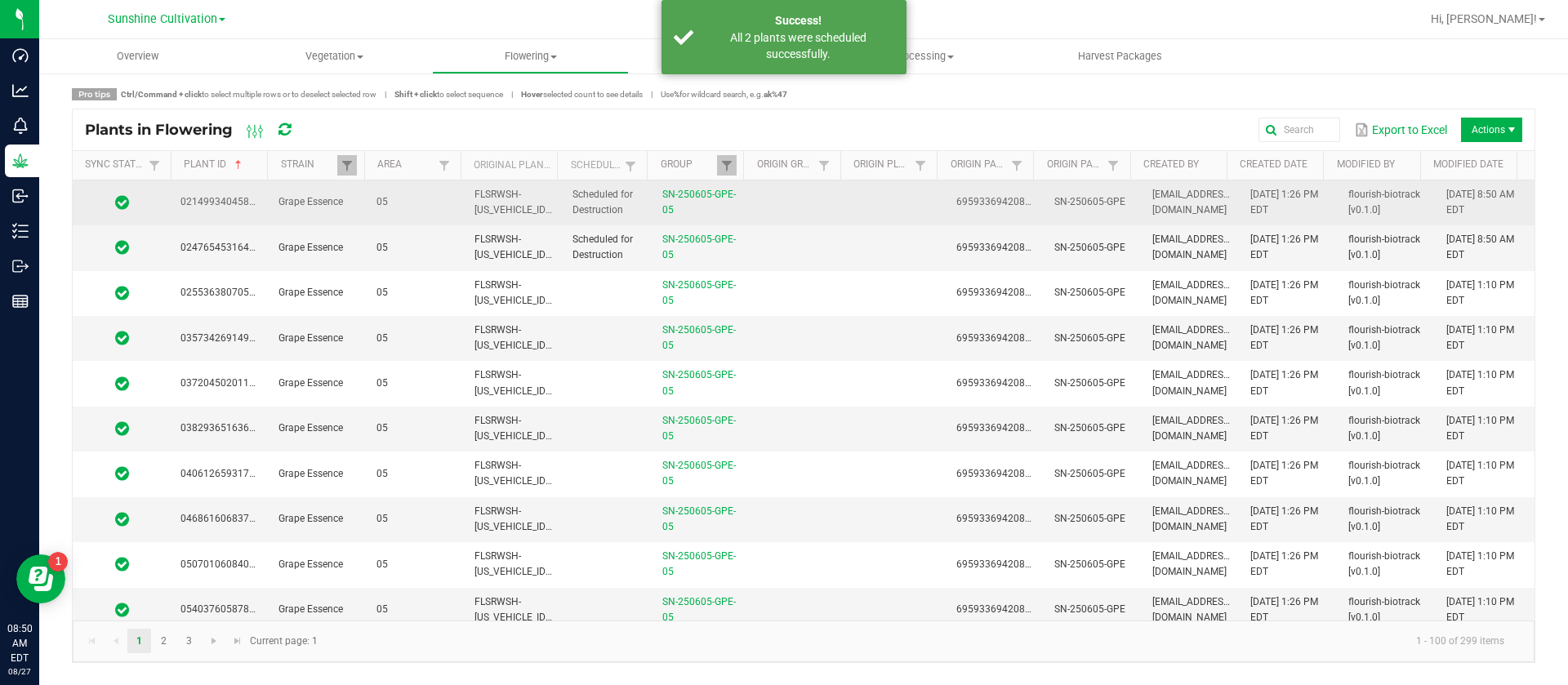
click at [853, 204] on td at bounding box center [897, 203] width 98 height 45
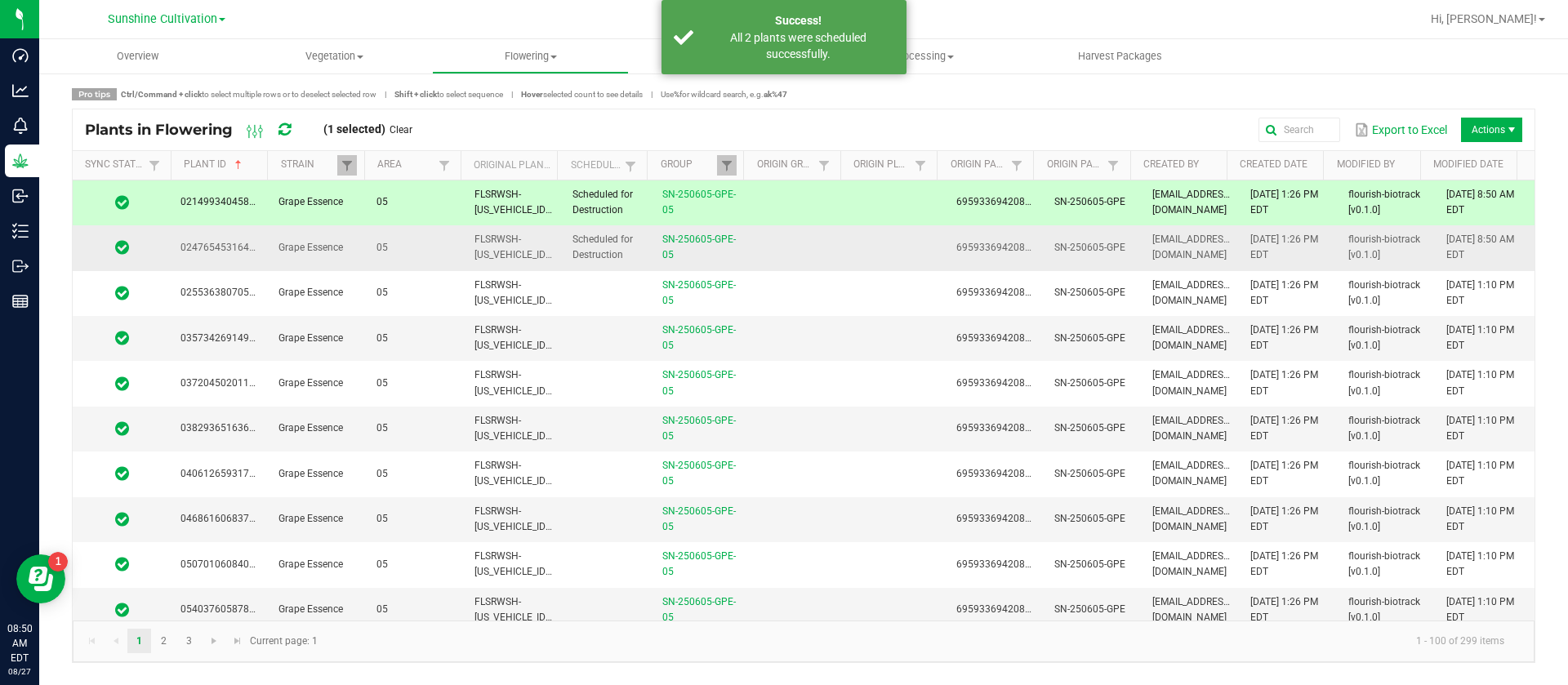
click at [839, 233] on td at bounding box center [799, 248] width 98 height 45
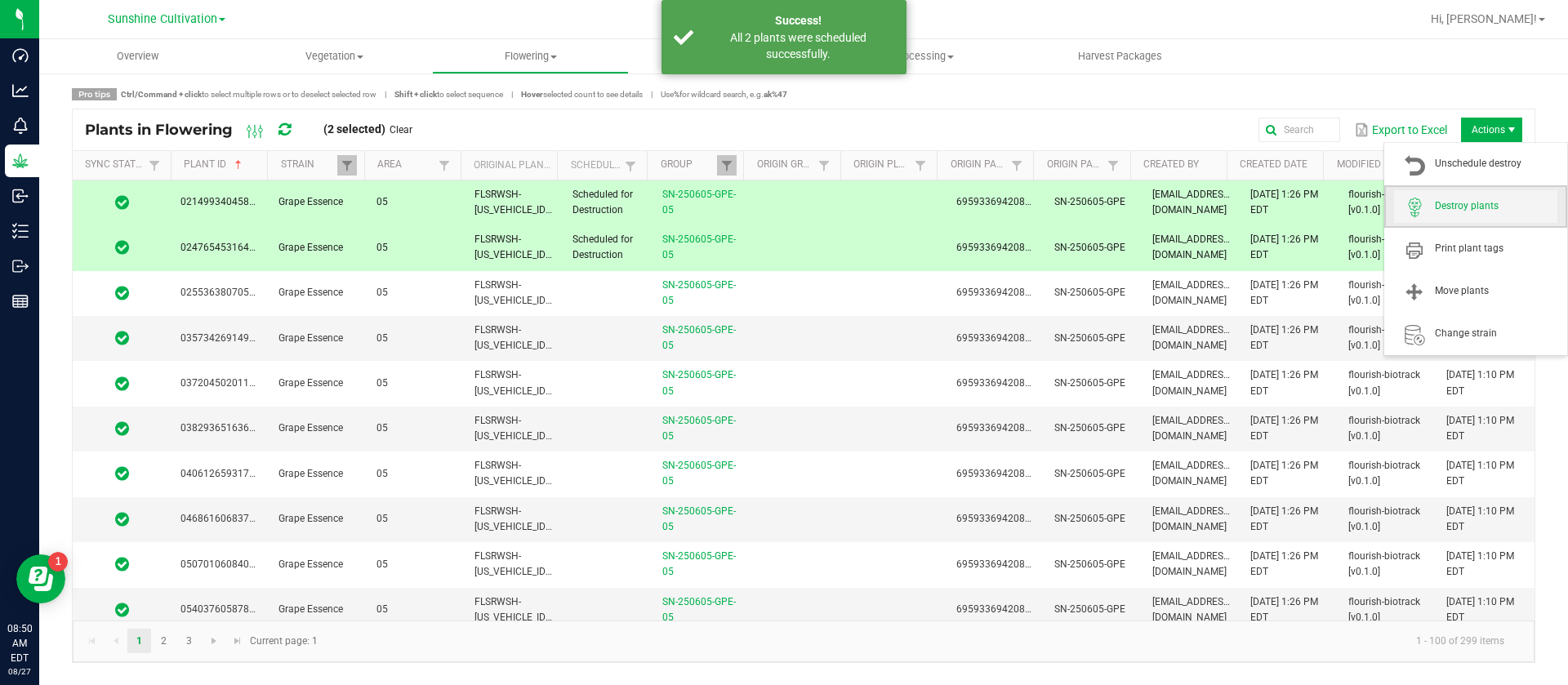
click at [1475, 210] on span "Destroy plants" at bounding box center [1496, 206] width 122 height 14
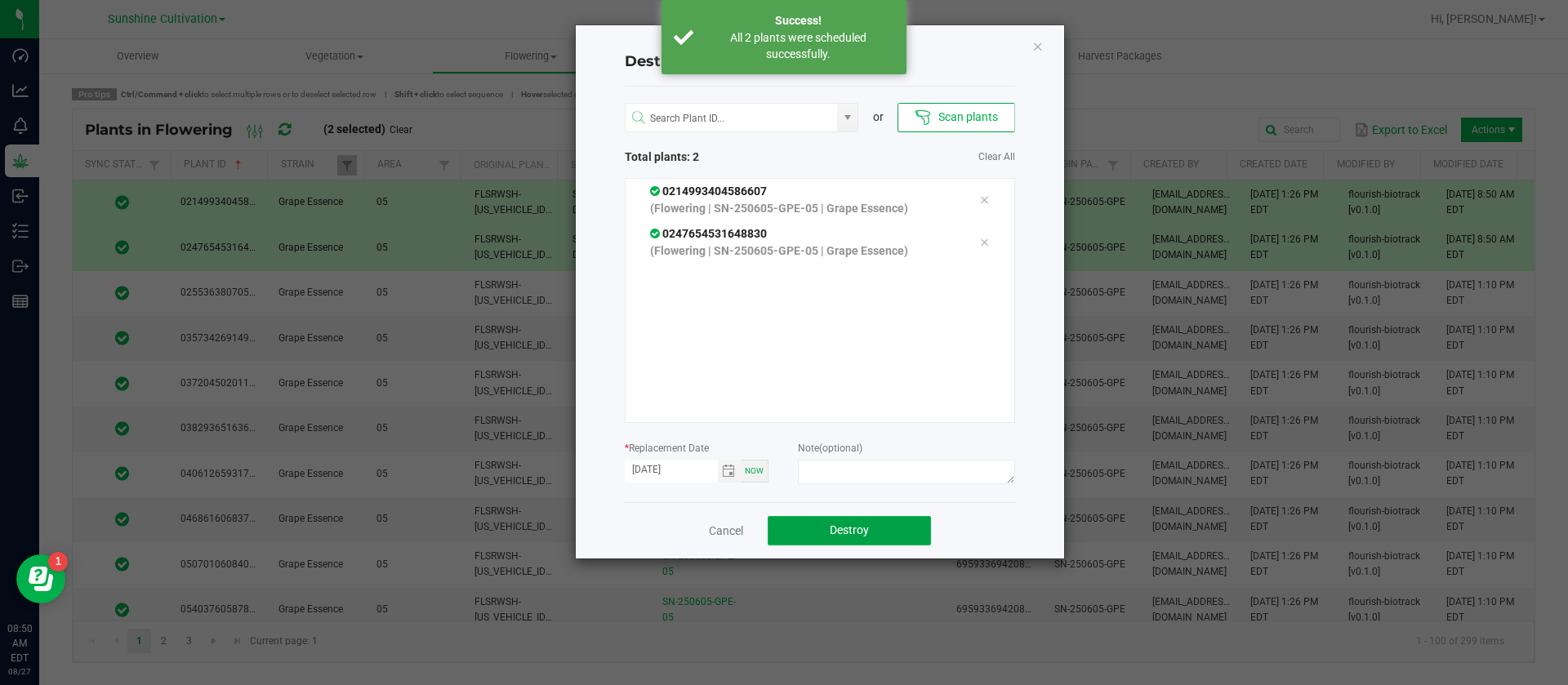
click at [906, 538] on button "Destroy" at bounding box center [849, 531] width 163 height 30
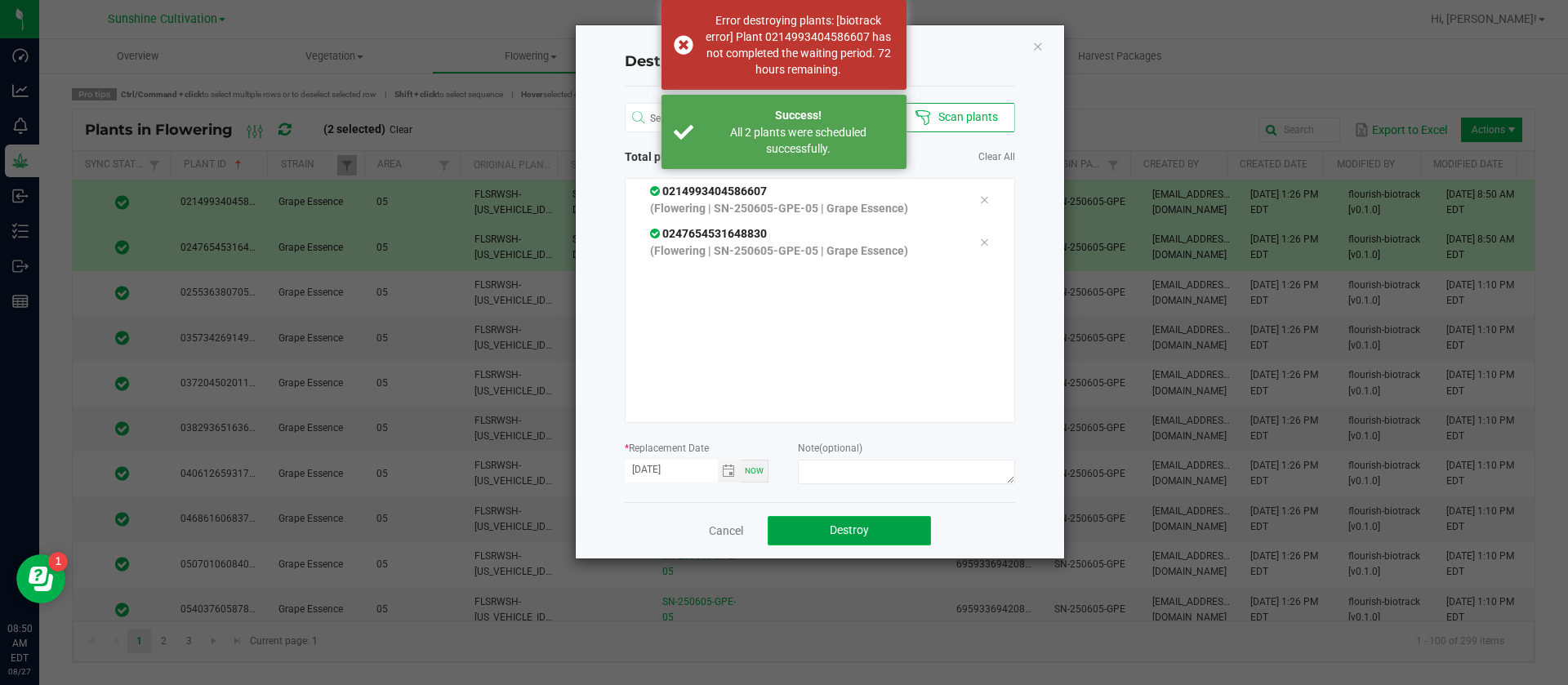
click at [895, 534] on button "Destroy" at bounding box center [849, 531] width 163 height 30
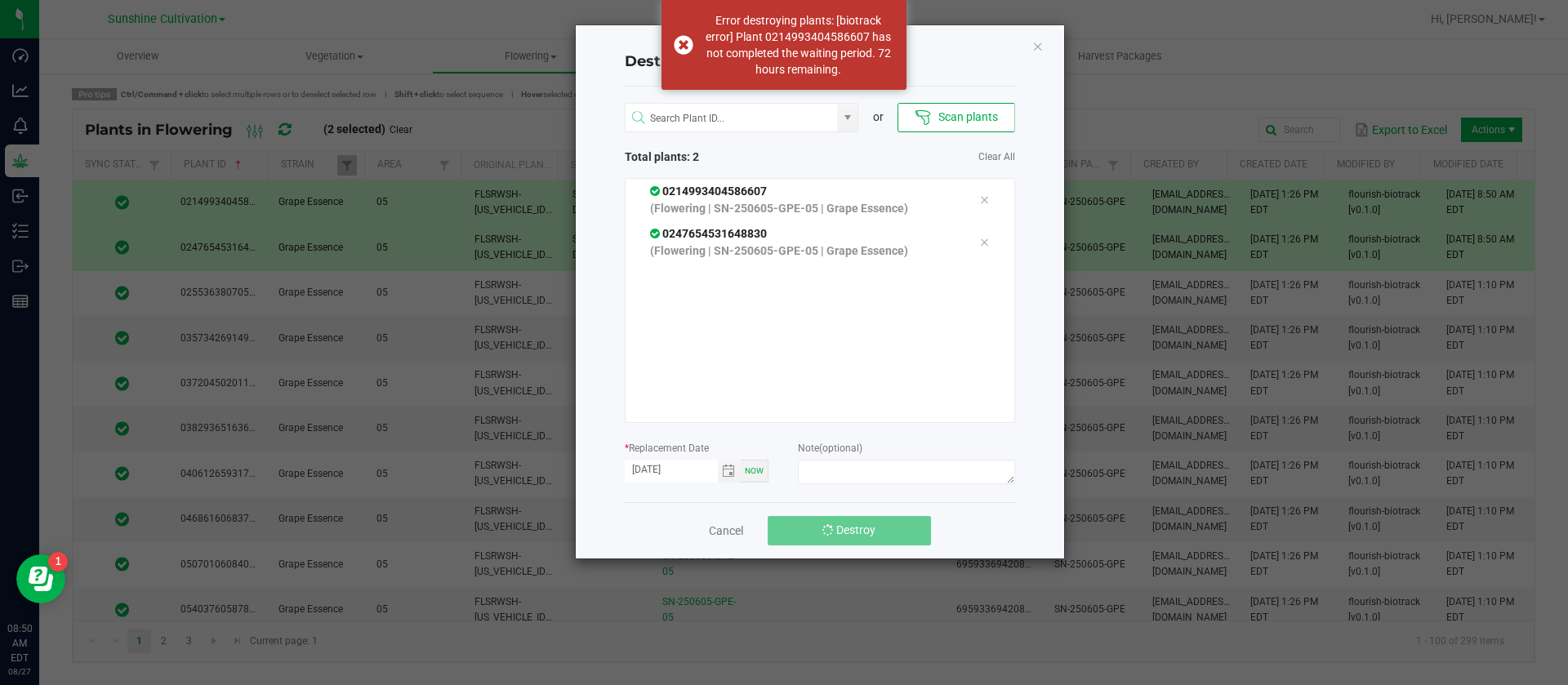
click at [895, 534] on button "Destroy" at bounding box center [849, 531] width 163 height 30
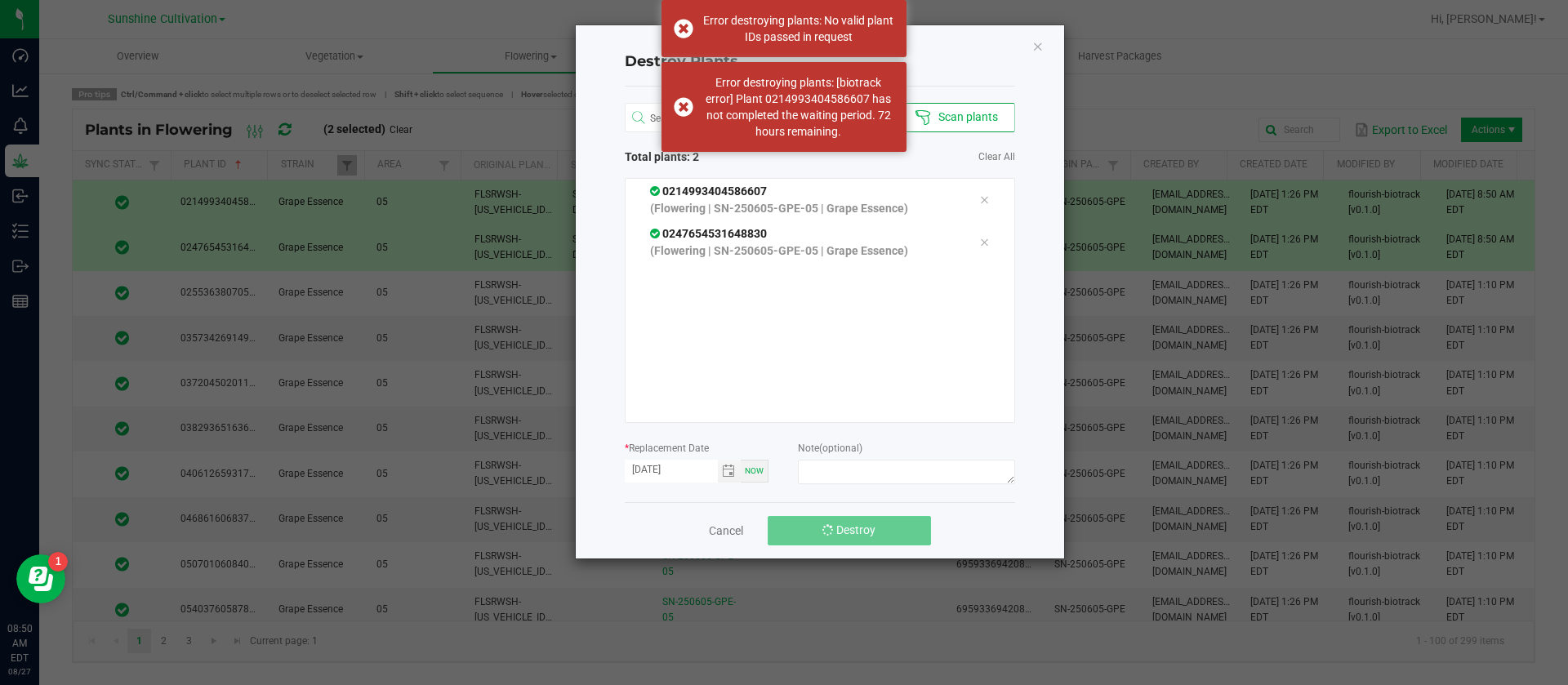
click at [895, 534] on button "Destroy" at bounding box center [849, 531] width 163 height 30
drag, startPoint x: 1052, startPoint y: 46, endPoint x: 1044, endPoint y: 51, distance: 9.4
click at [1050, 49] on div "Destroy Plants or Scan plants Total plants: 2 Clear All 0214993404586607 (Flowe…" at bounding box center [819, 291] width 488 height 533
click at [1038, 49] on icon "Close" at bounding box center [1038, 46] width 11 height 20
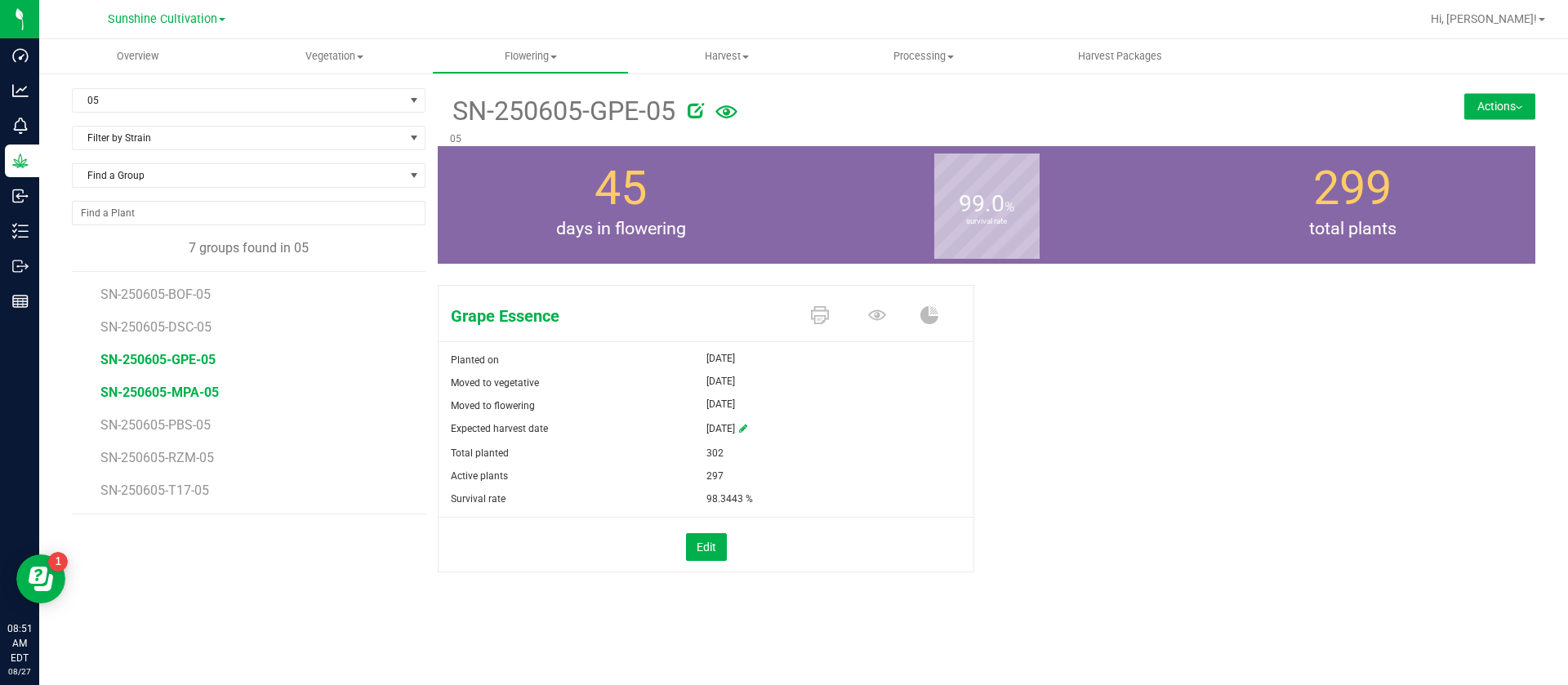
click at [196, 396] on span "SN-250605-MPA-05" at bounding box center [160, 392] width 119 height 16
drag, startPoint x: 1189, startPoint y: 352, endPoint x: 1169, endPoint y: 341, distance: 22.8
click at [1191, 352] on div "Quesojito Planted on Jun 23, 2025 Moved to vegetative Jun 23, 2025 Moved to flo…" at bounding box center [987, 445] width 1098 height 335
click at [1080, 315] on div "Quesojito Planted on Jun 23, 2025 Moved to vegetative Jun 23, 2025 Moved to flo…" at bounding box center [987, 445] width 1098 height 335
click at [1117, 243] on div "95.2 % survival rate" at bounding box center [987, 205] width 366 height 118
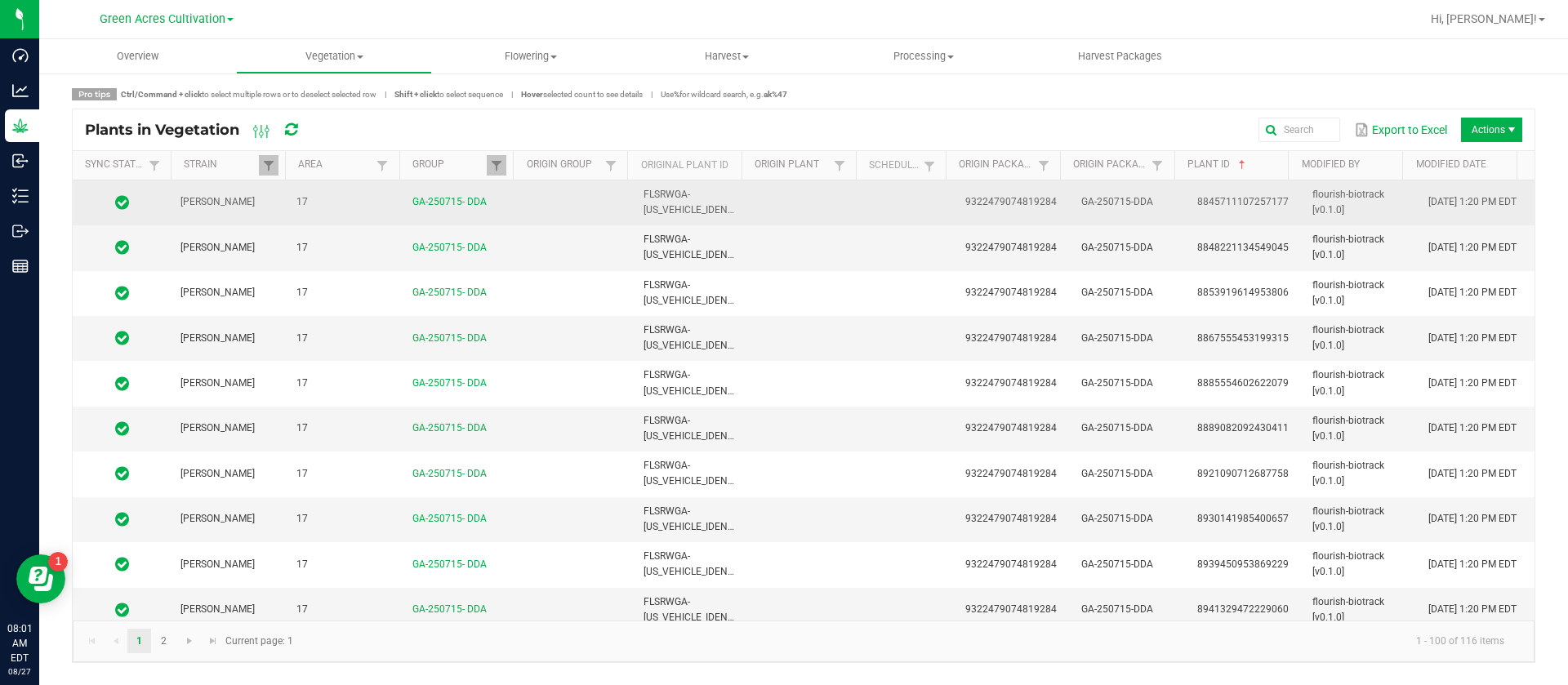
click at [866, 187] on td at bounding box center [911, 203] width 90 height 45
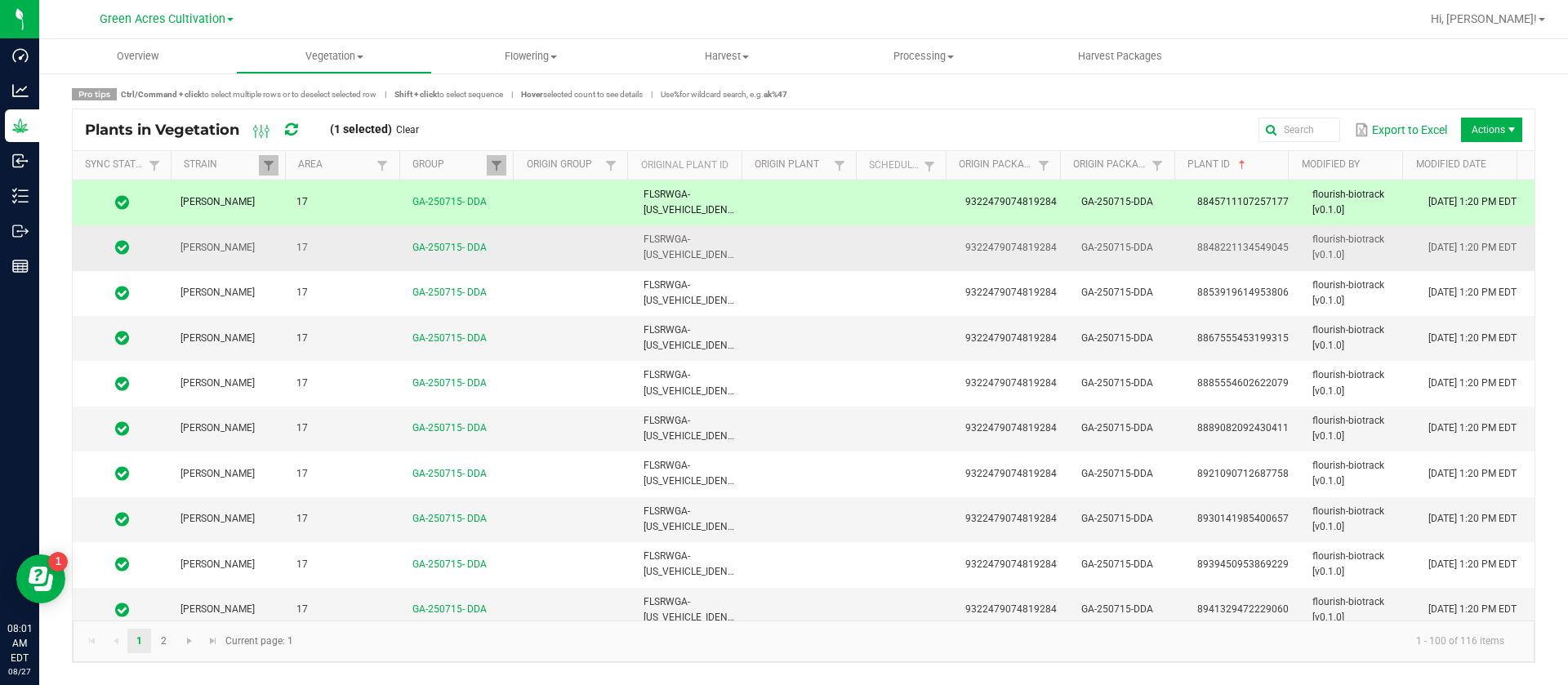
click at [869, 242] on td at bounding box center [911, 248] width 90 height 45
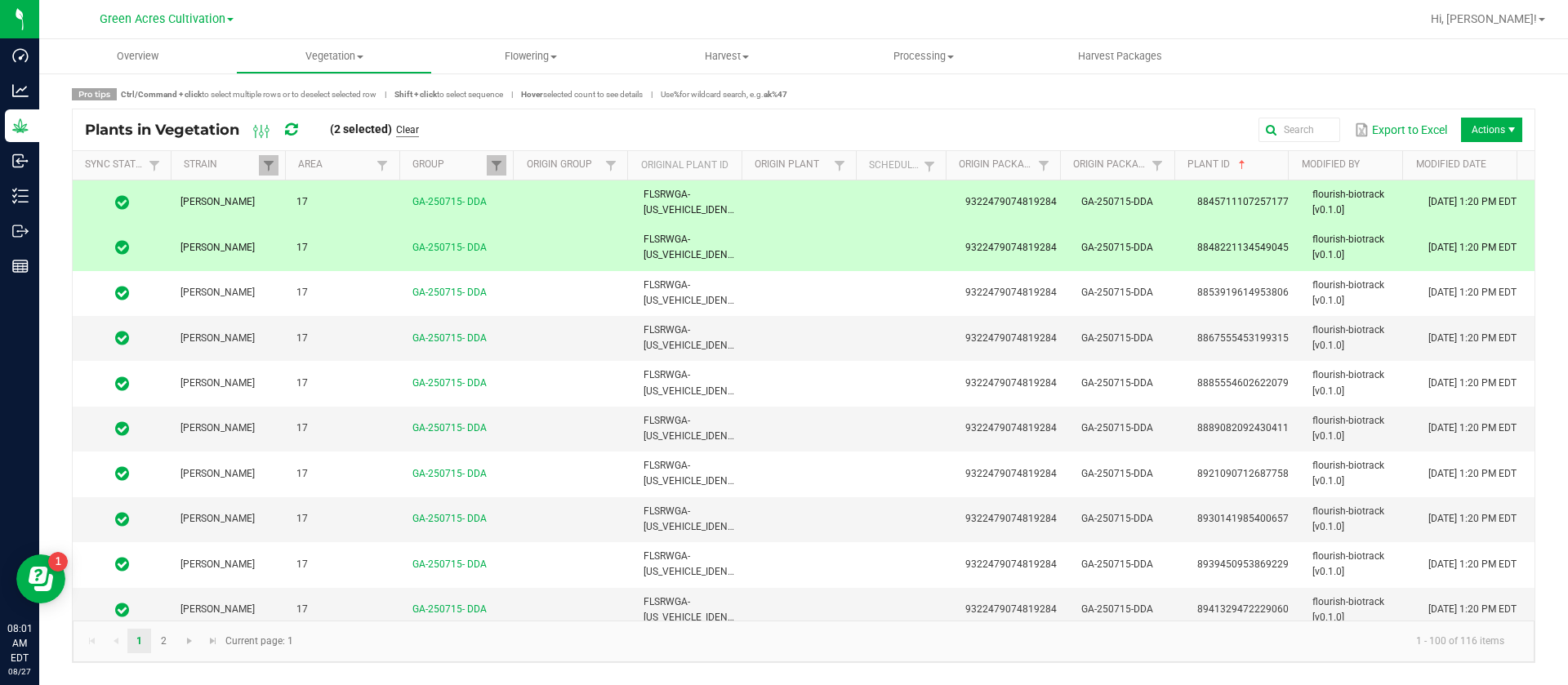
click at [404, 127] on link "Clear" at bounding box center [407, 130] width 23 height 14
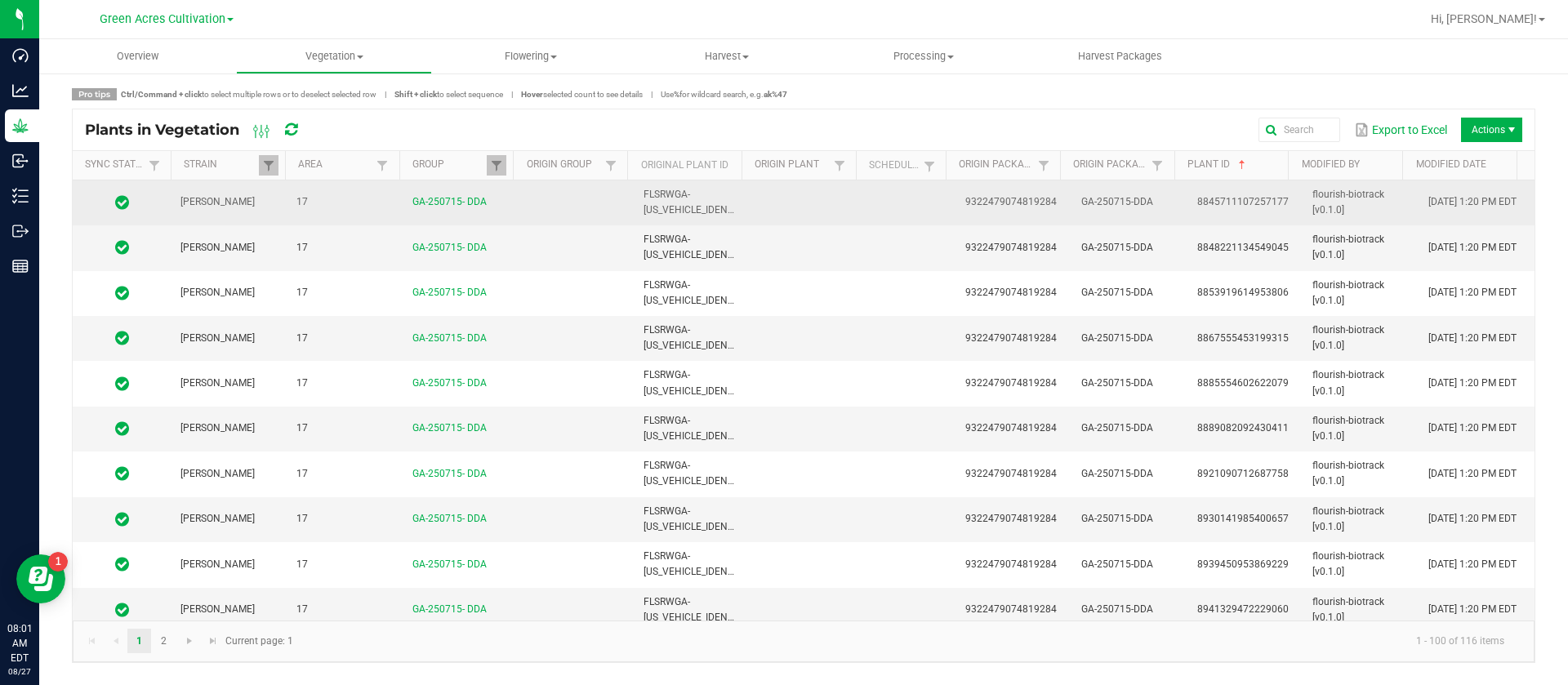
click at [1162, 215] on td "GA-250715-DDA" at bounding box center [1129, 203] width 116 height 45
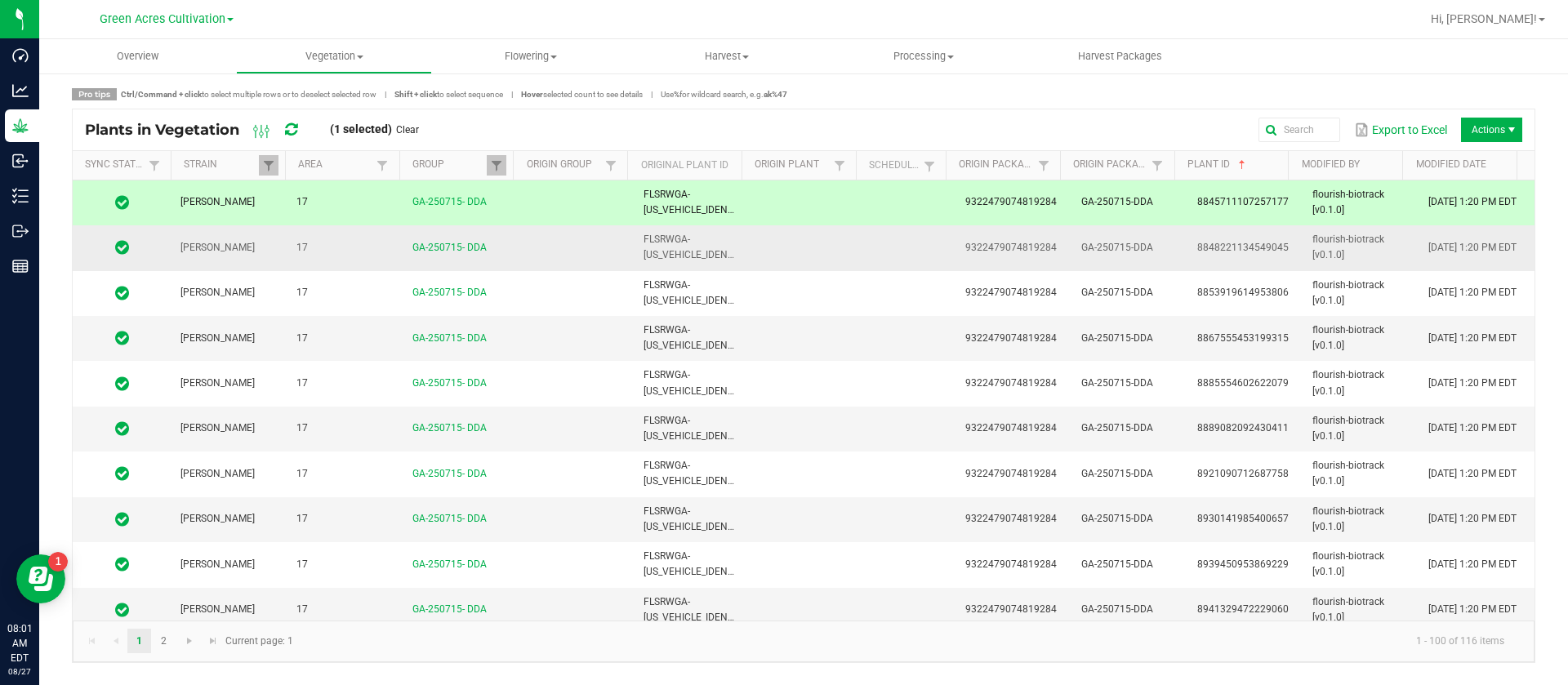
click at [1312, 248] on span "flourish-biotrack [v0.1.0]" at bounding box center [1348, 246] width 72 height 27
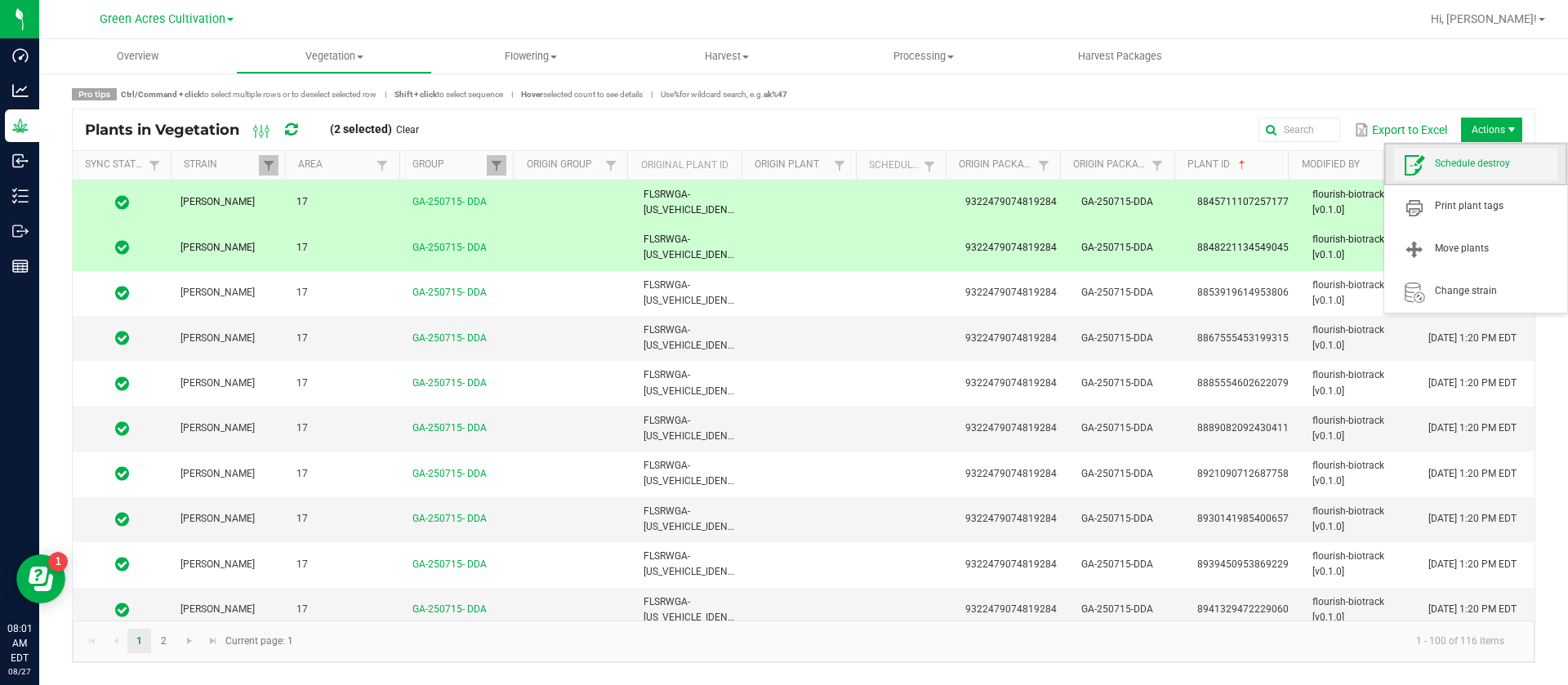
click at [1492, 149] on span "Schedule destroy" at bounding box center [1476, 163] width 163 height 33
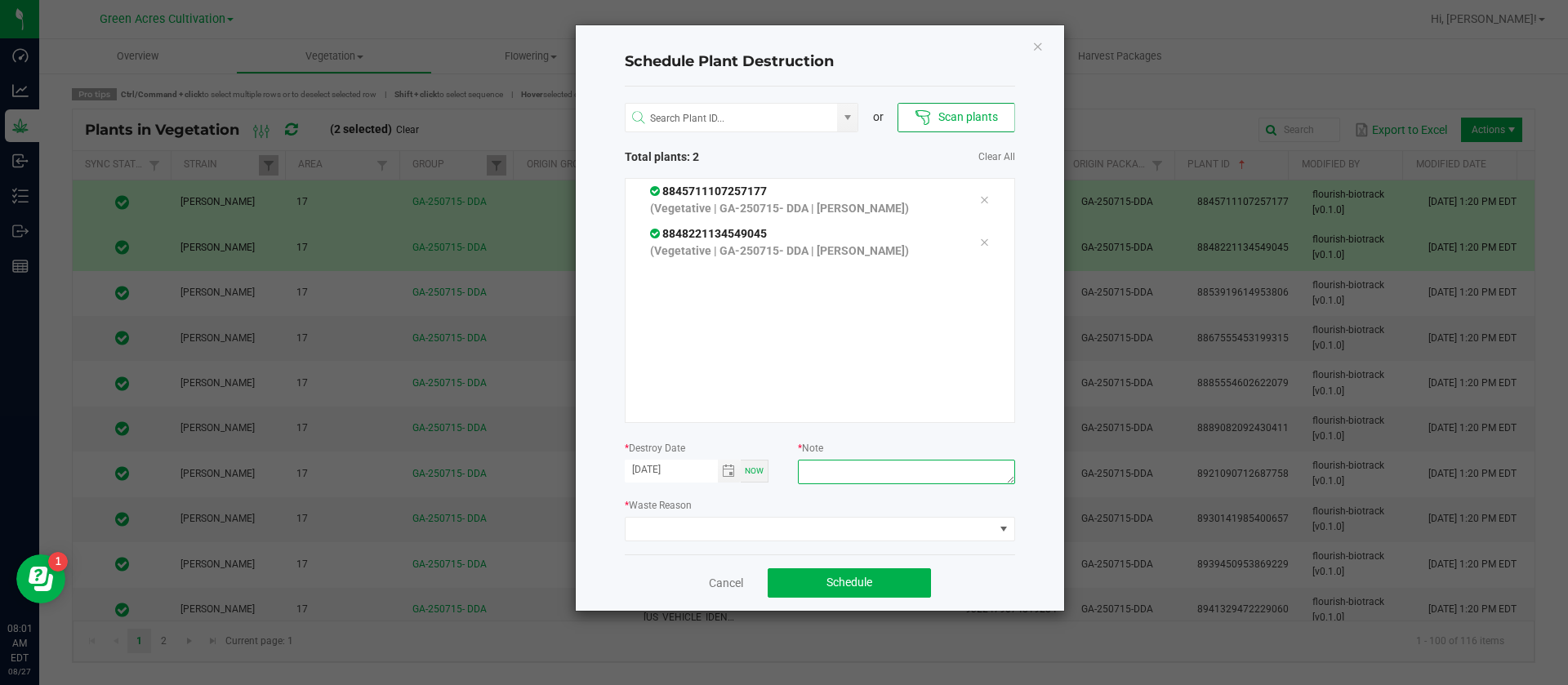
click at [905, 473] on textarea at bounding box center [906, 472] width 217 height 24
type textarea "waste"
click at [727, 518] on span at bounding box center [809, 529] width 369 height 23
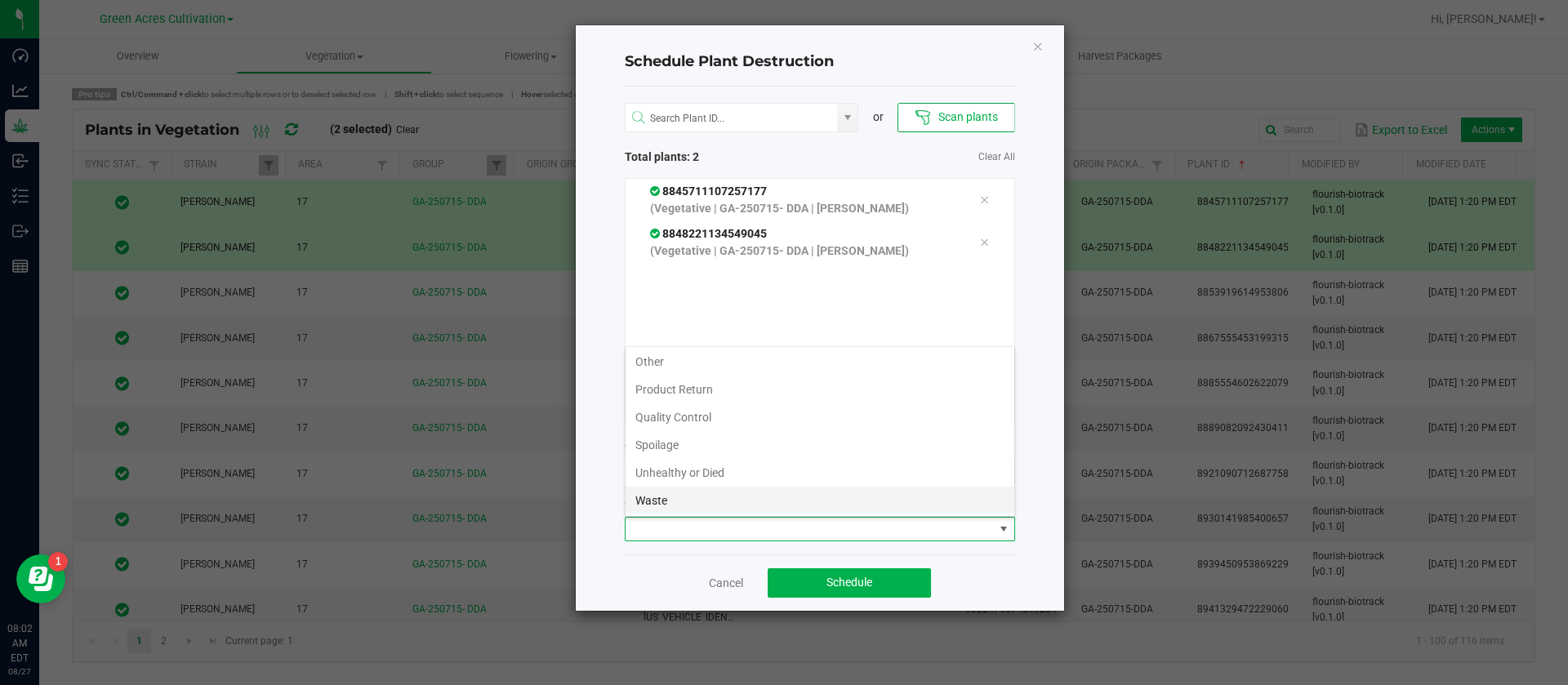
scroll to position [59, 0]
click at [684, 494] on li "Waste" at bounding box center [819, 499] width 389 height 28
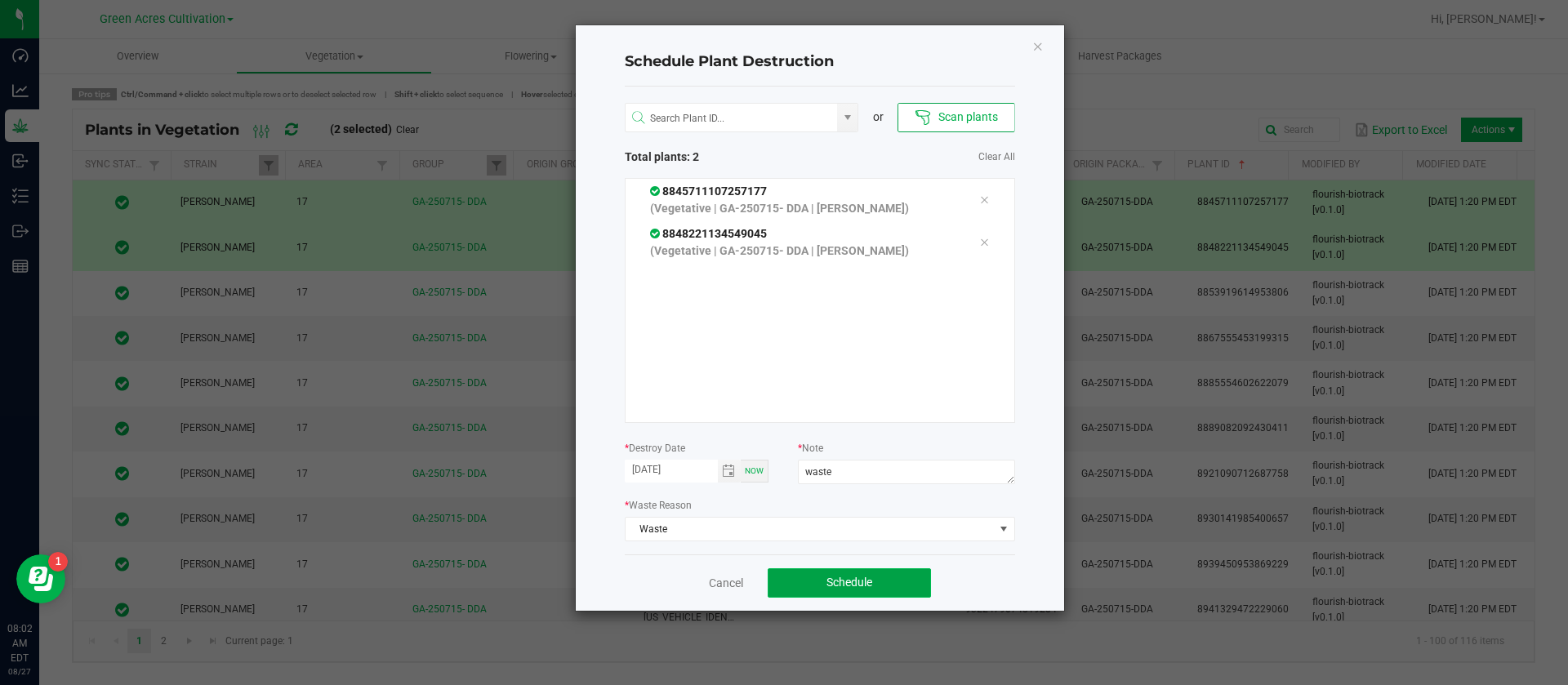
click at [841, 576] on span "Schedule" at bounding box center [849, 582] width 46 height 13
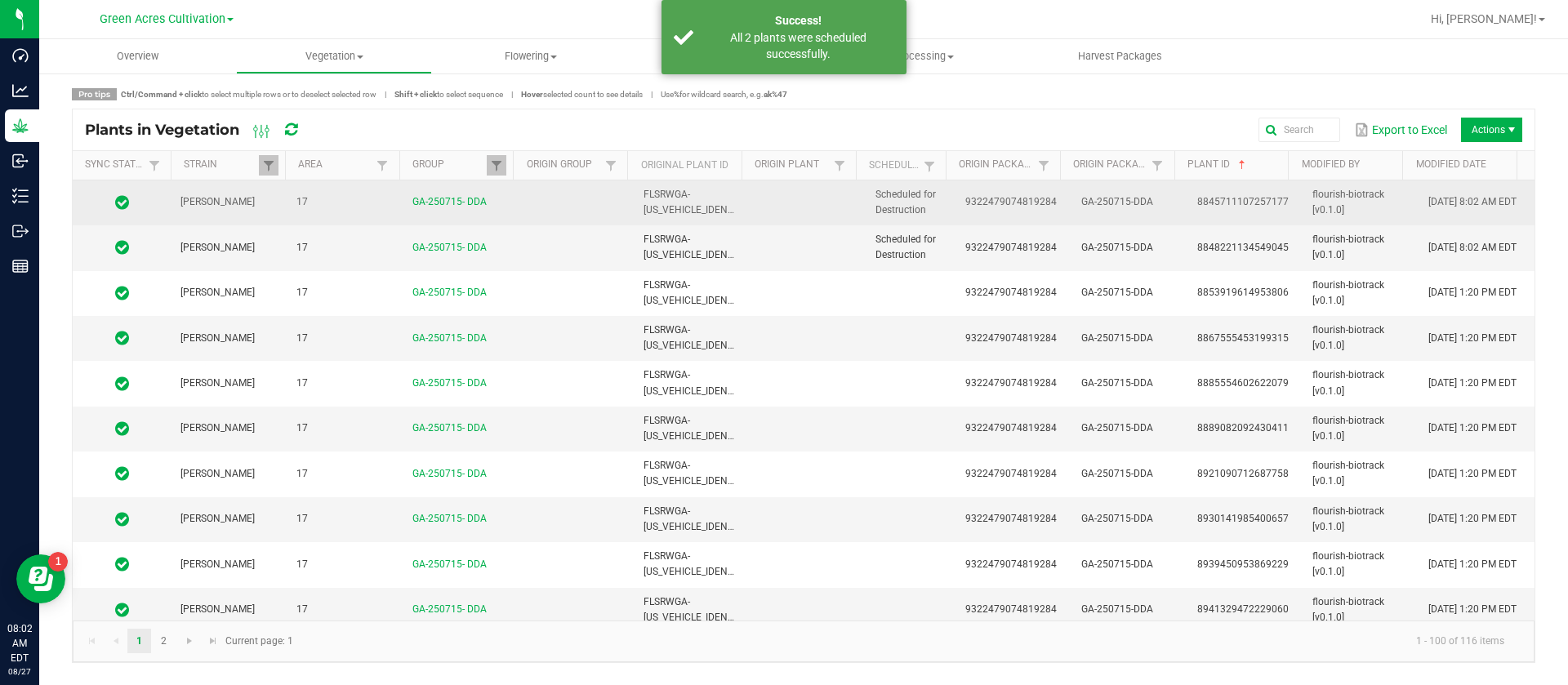
click at [945, 208] on td "Scheduled for Destruction" at bounding box center [911, 203] width 90 height 45
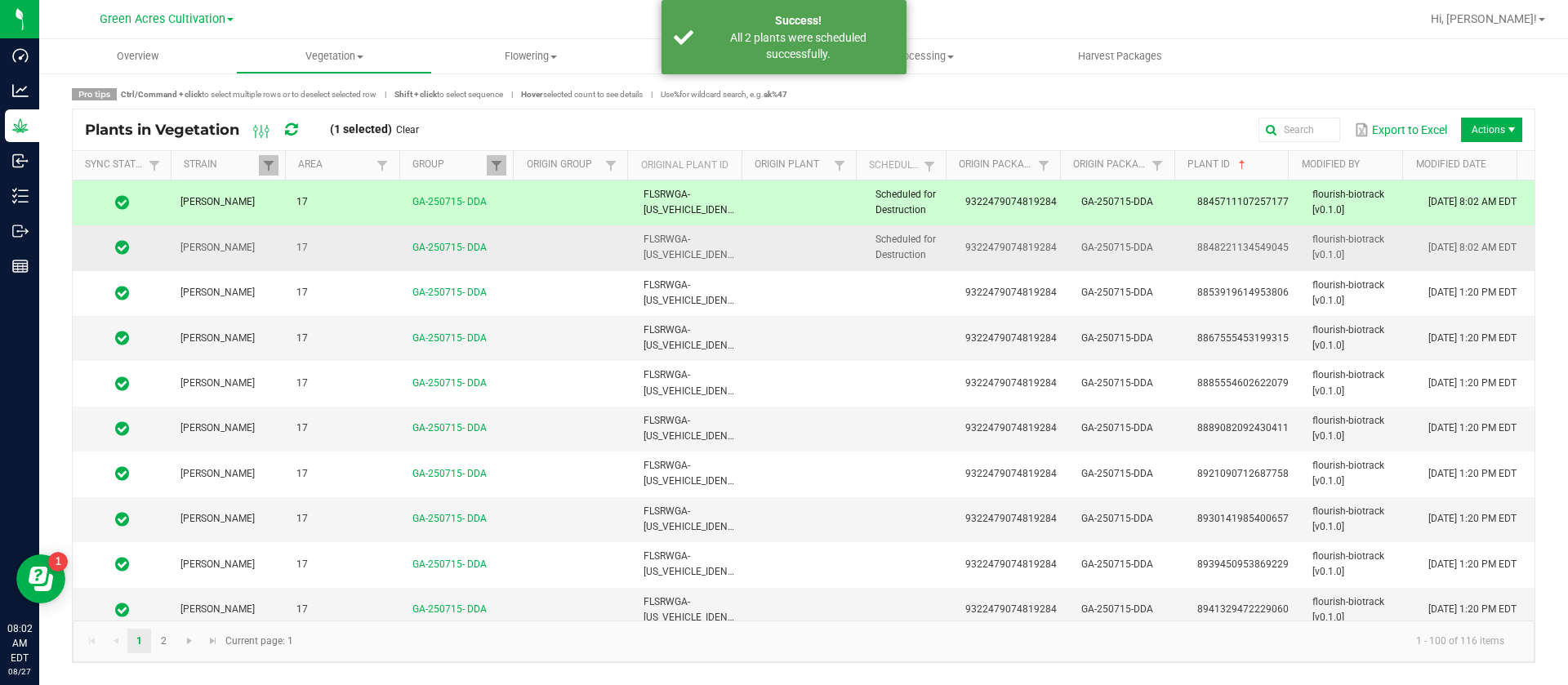
click at [943, 239] on td "Scheduled for Destruction" at bounding box center [911, 248] width 90 height 45
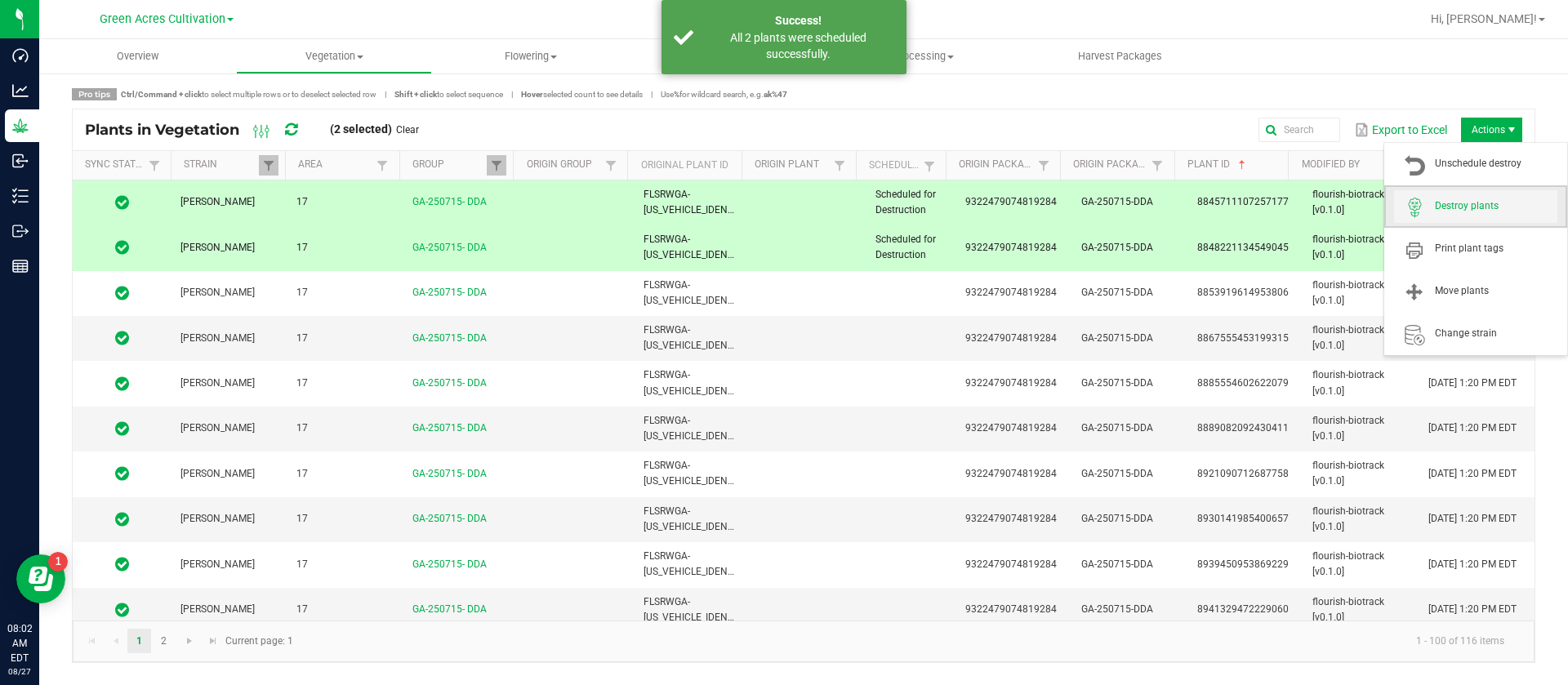
click at [1477, 197] on span "Destroy plants" at bounding box center [1476, 206] width 163 height 33
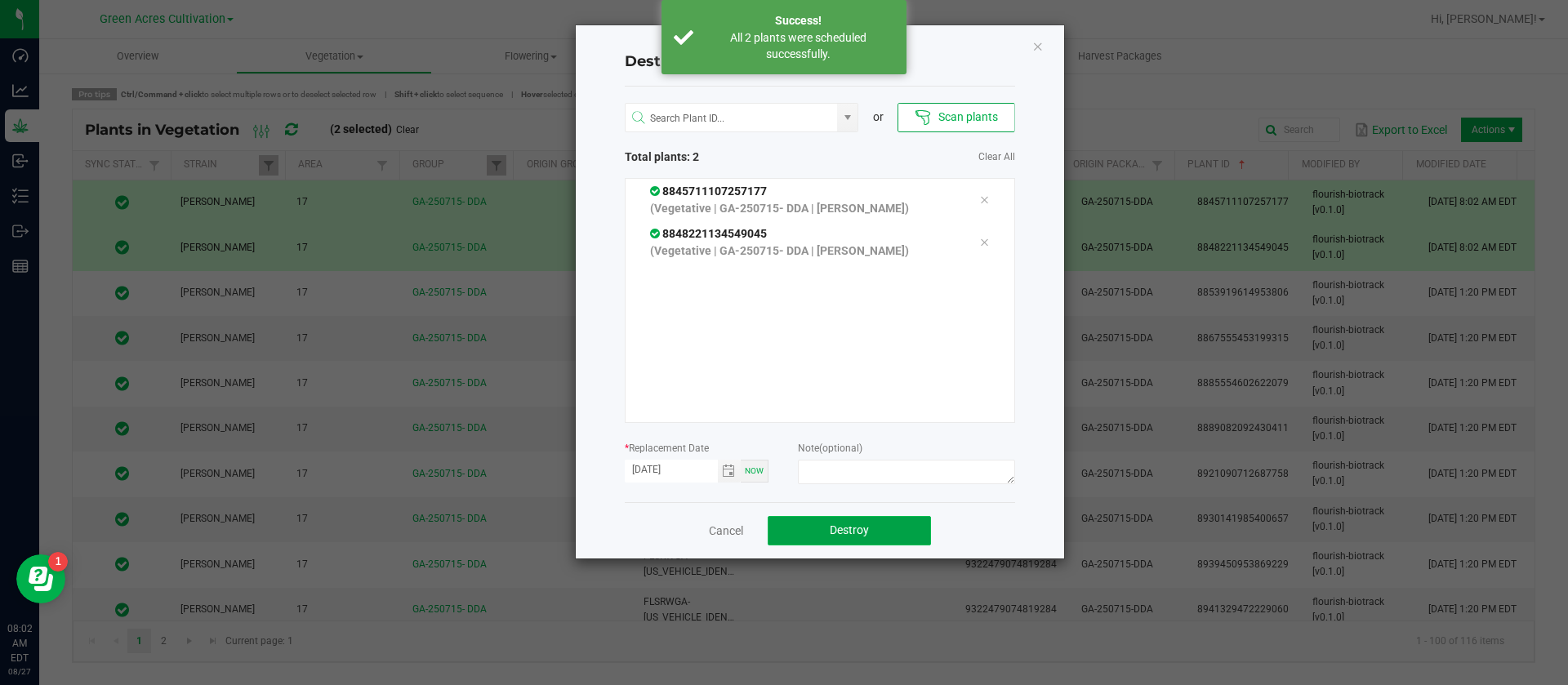
click at [864, 525] on span "Destroy" at bounding box center [849, 530] width 39 height 13
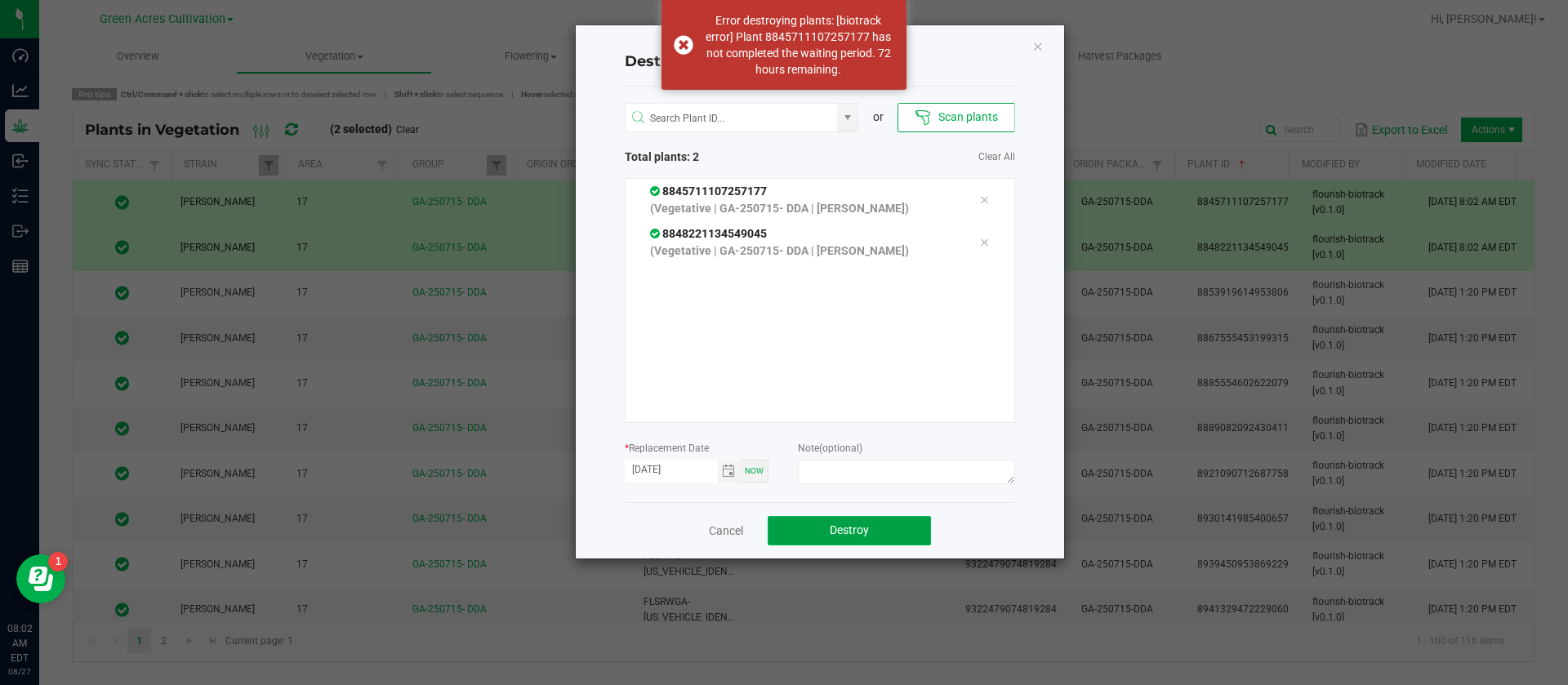
click at [862, 535] on span "Destroy" at bounding box center [849, 530] width 39 height 13
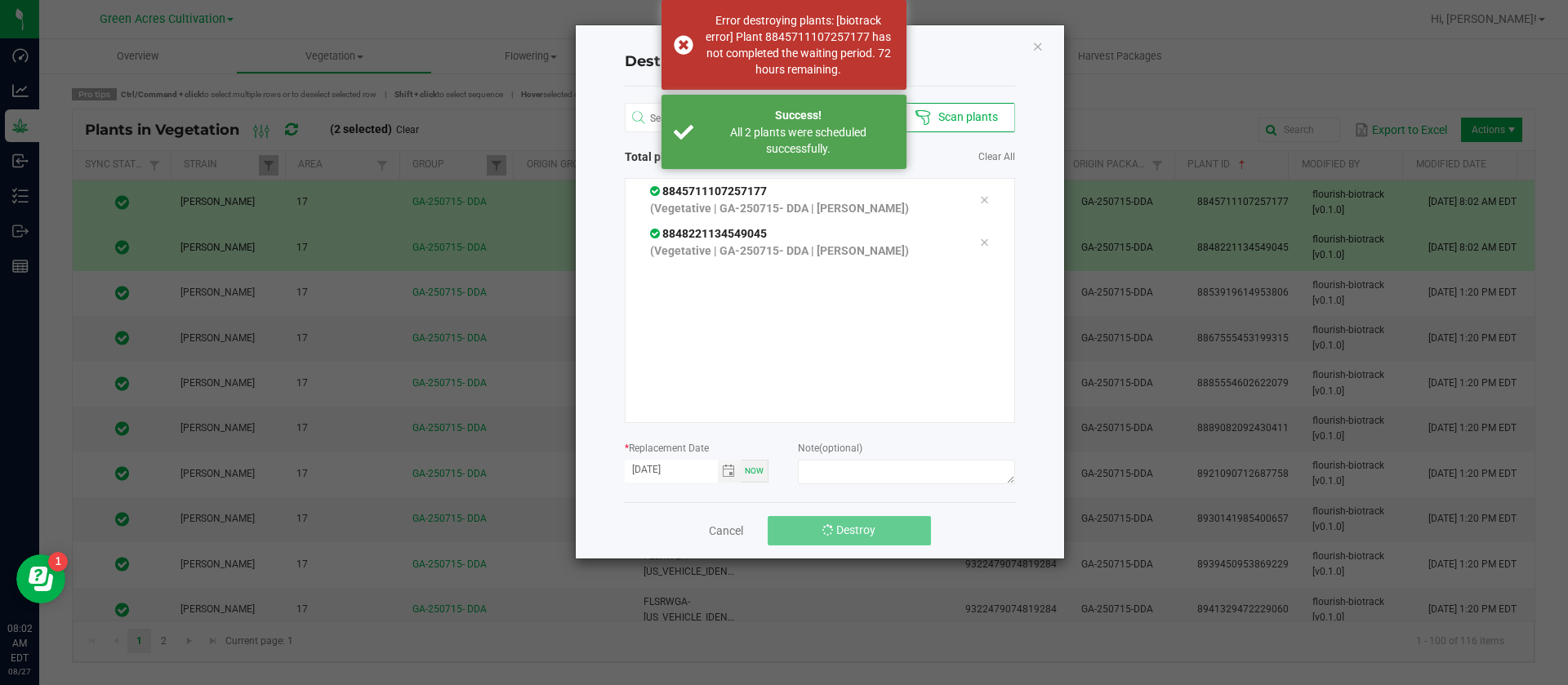
click at [862, 534] on span "Destroy" at bounding box center [856, 530] width 39 height 13
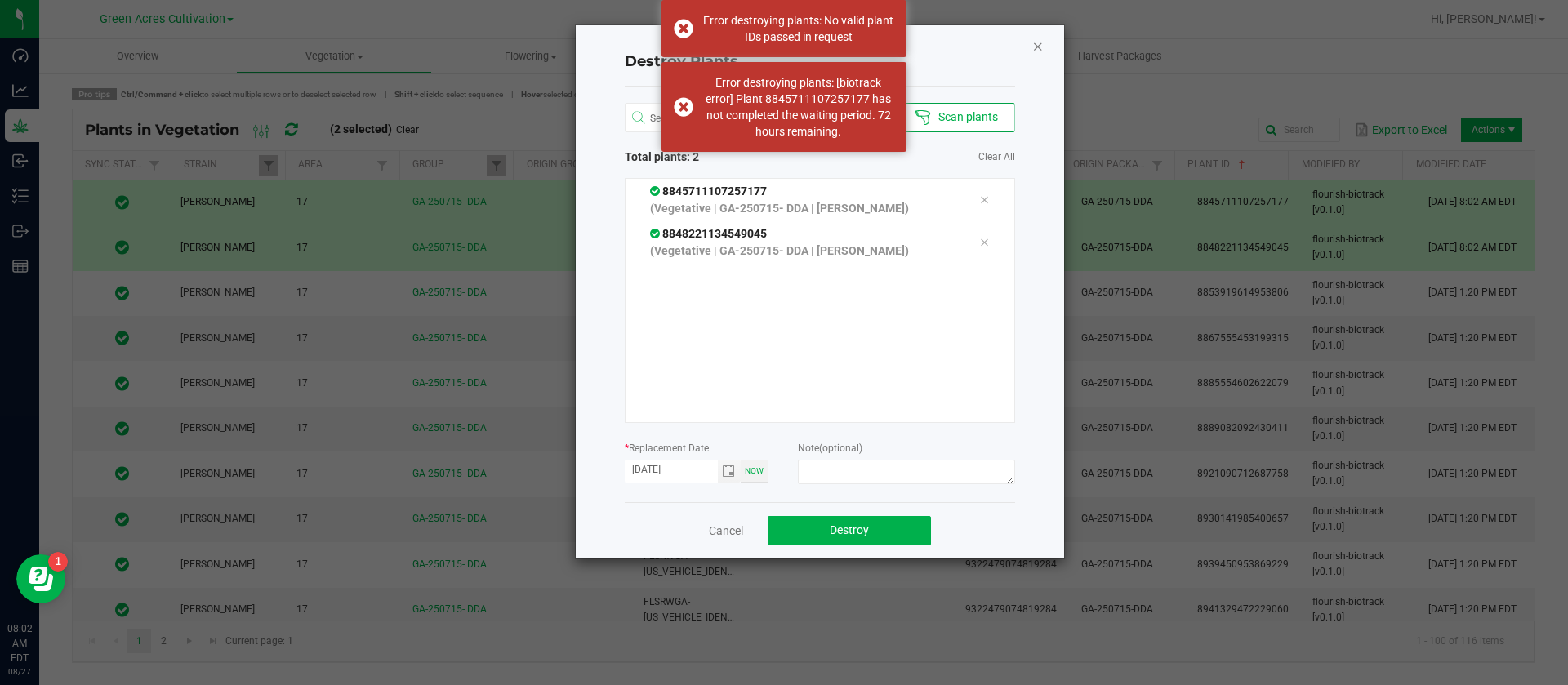
click at [1032, 47] on icon "Close" at bounding box center [1038, 46] width 11 height 20
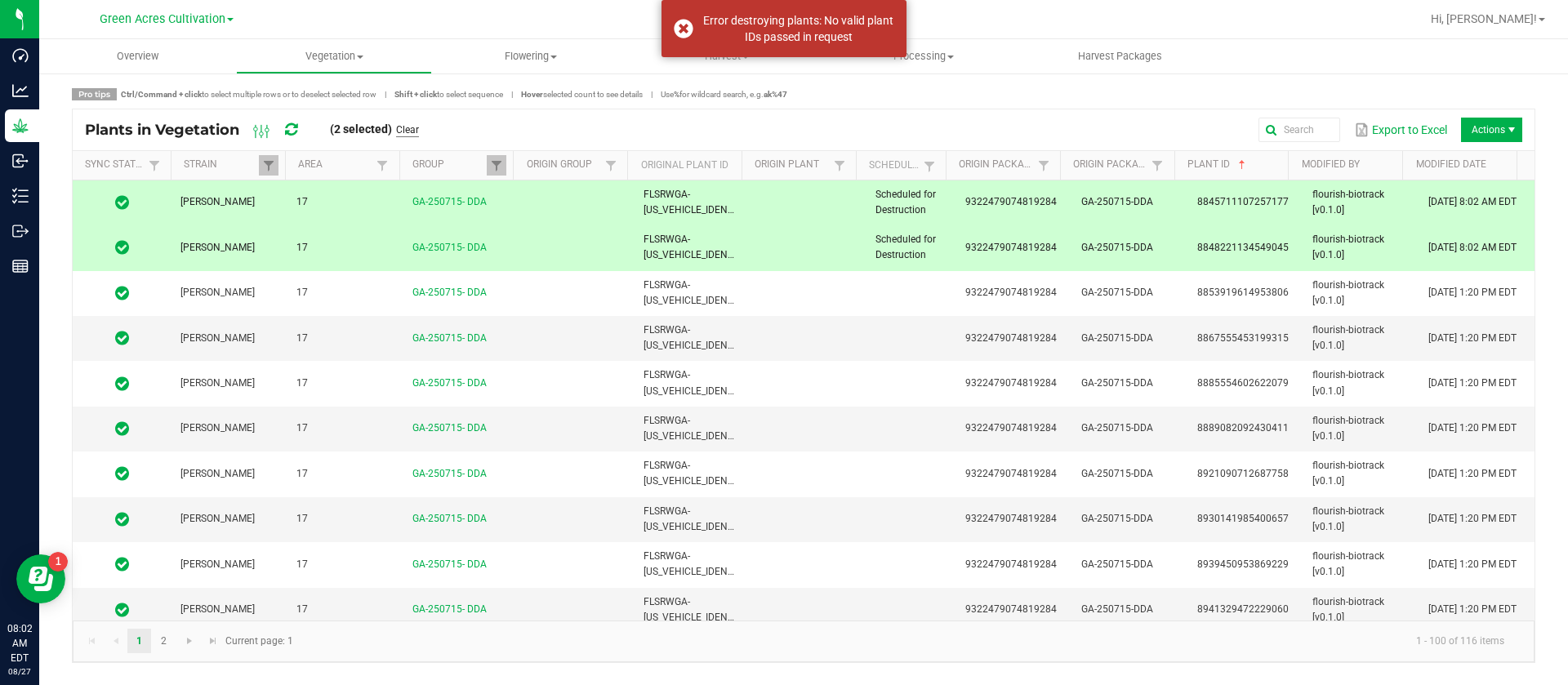
click at [408, 130] on link "Clear" at bounding box center [407, 130] width 23 height 14
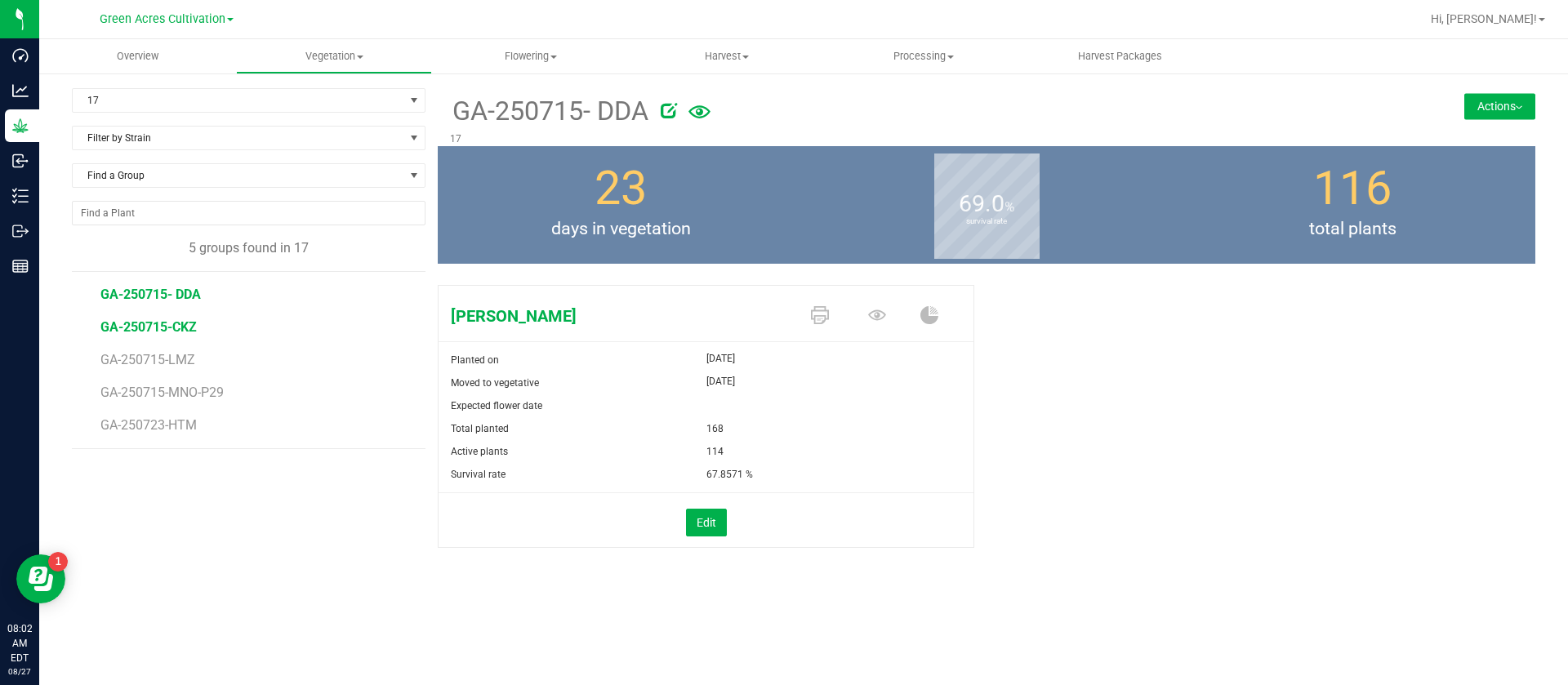
click at [180, 323] on span "GA-250715-CKZ" at bounding box center [148, 327] width 96 height 16
click at [838, 368] on div "Aug 4, 2025" at bounding box center [840, 358] width 268 height 20
click at [834, 370] on div "Planted on Aug 4, 2025" at bounding box center [706, 360] width 535 height 23
click at [319, 65] on uib-tab-heading "Vegetation Veg groups Veg plants Mother groups Mother plants Apply to plants Cr…" at bounding box center [334, 56] width 195 height 33
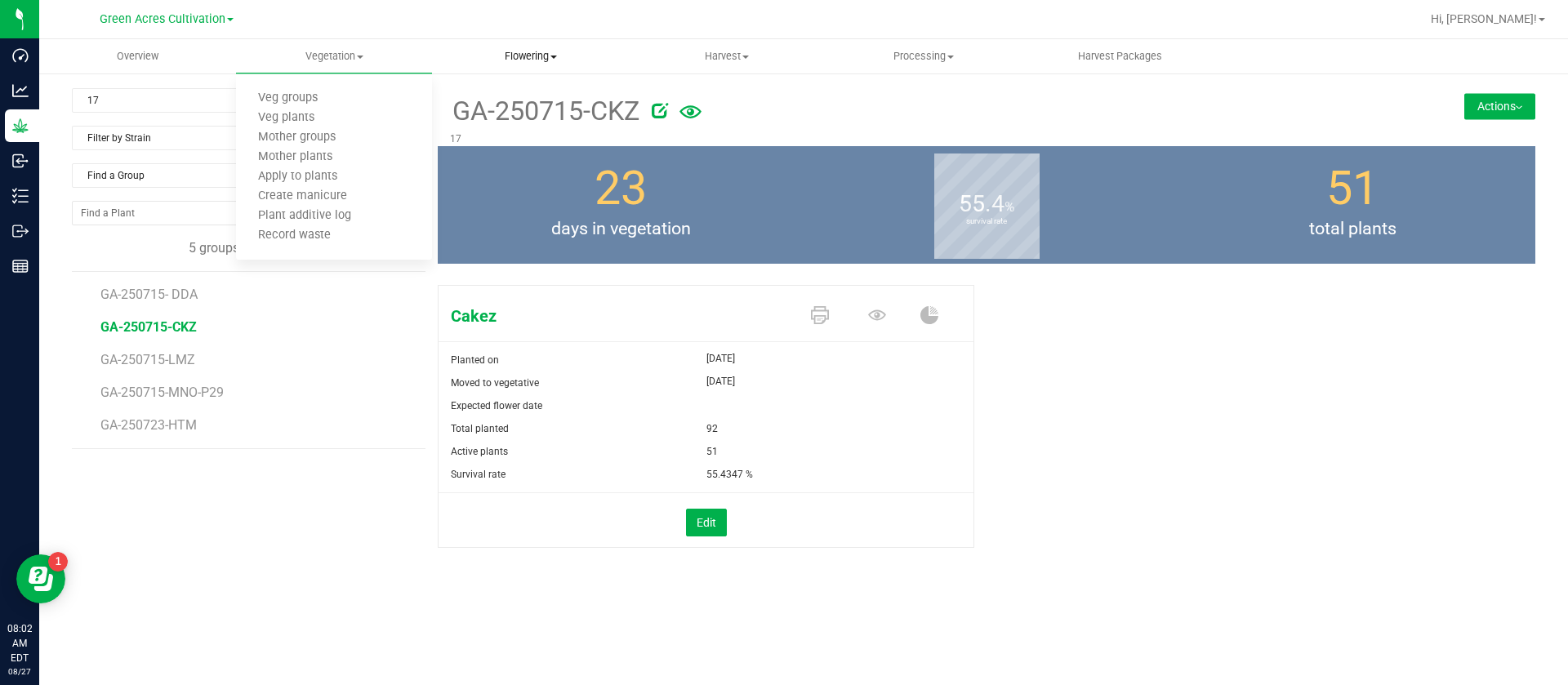
click at [513, 43] on uib-tab-heading "Flowering Create harvest Flowering groups Flowering plants Apply to plants Plan…" at bounding box center [530, 56] width 195 height 33
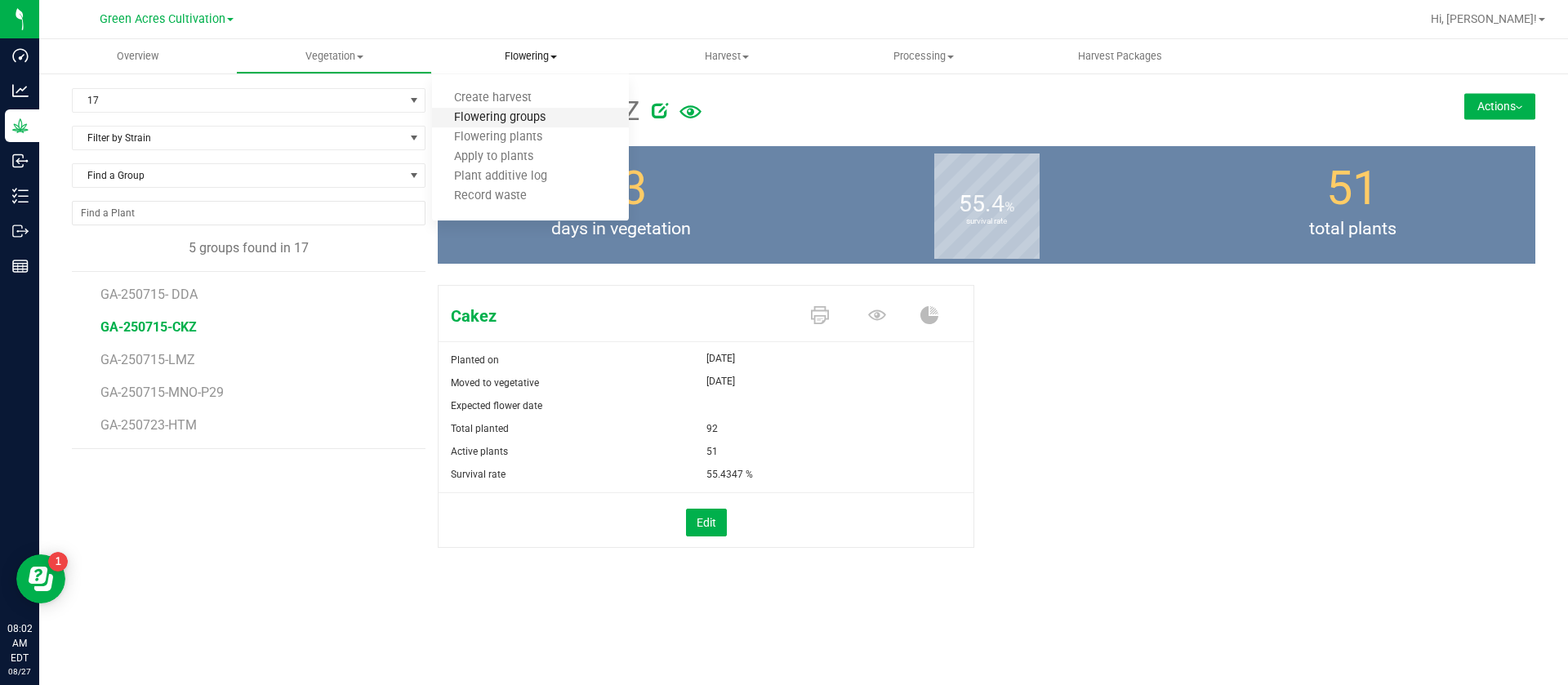
click at [546, 122] on span "Flowering groups" at bounding box center [499, 118] width 135 height 14
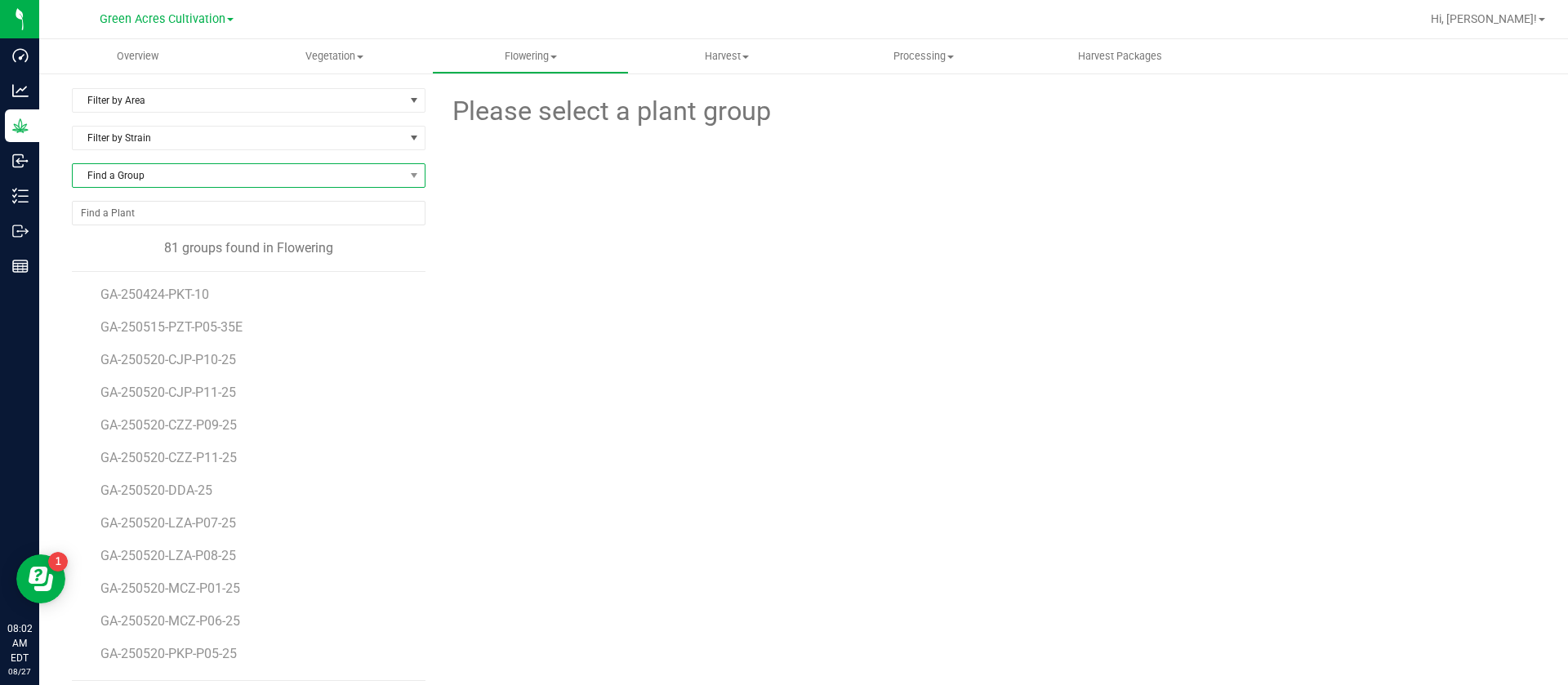
click at [195, 171] on span "Find a Group" at bounding box center [238, 175] width 331 height 23
type input "250520-cjp"
click at [224, 247] on li "GA-250520-CJP-P10-25" at bounding box center [246, 244] width 347 height 23
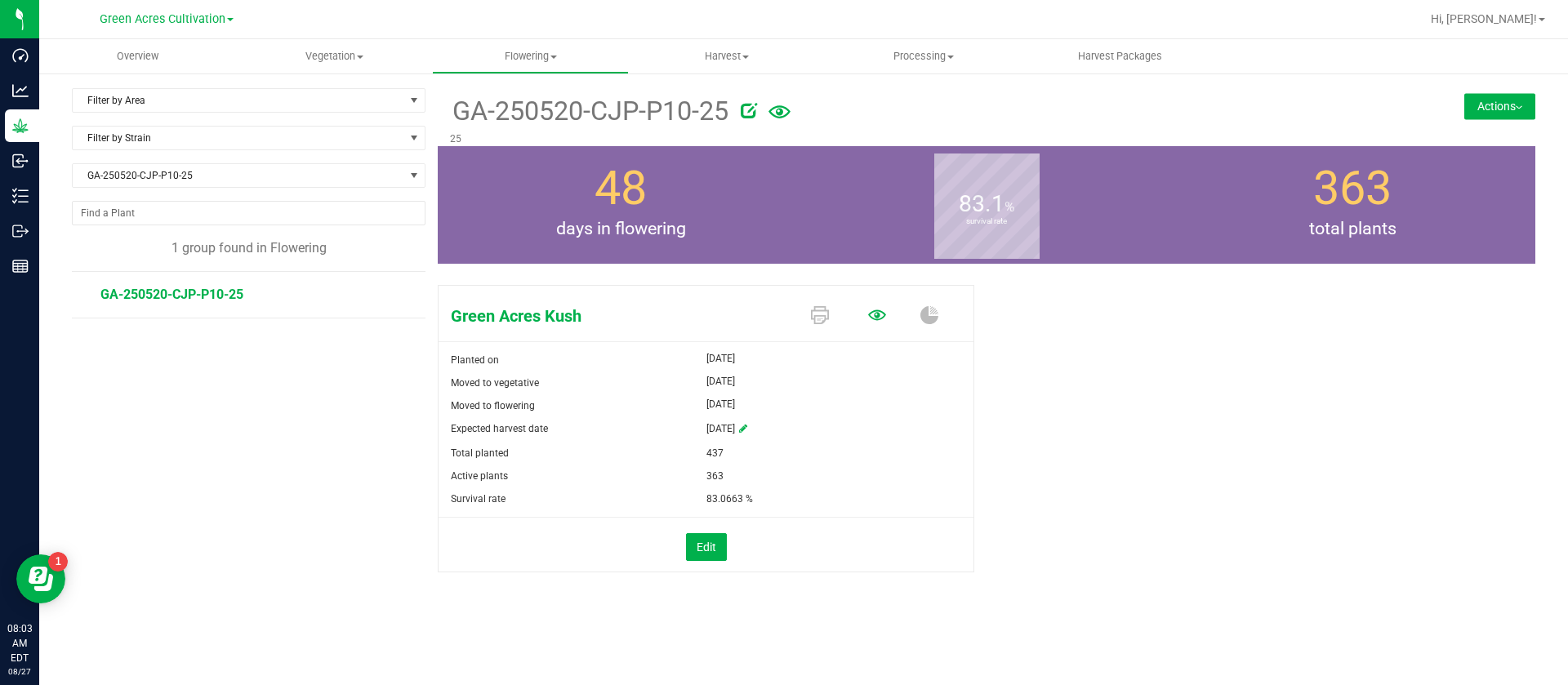
click at [875, 314] on icon at bounding box center [876, 315] width 18 height 10
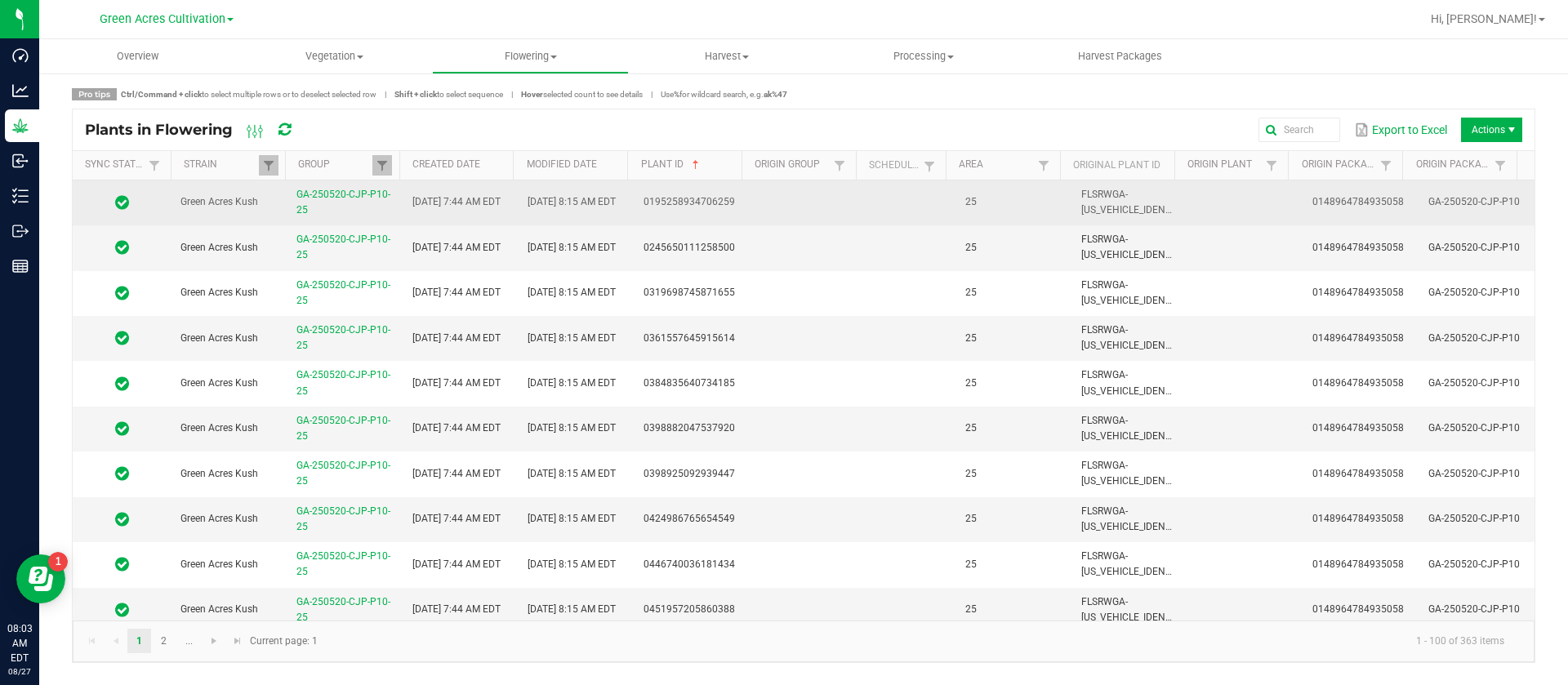
click at [940, 204] on td at bounding box center [911, 203] width 90 height 45
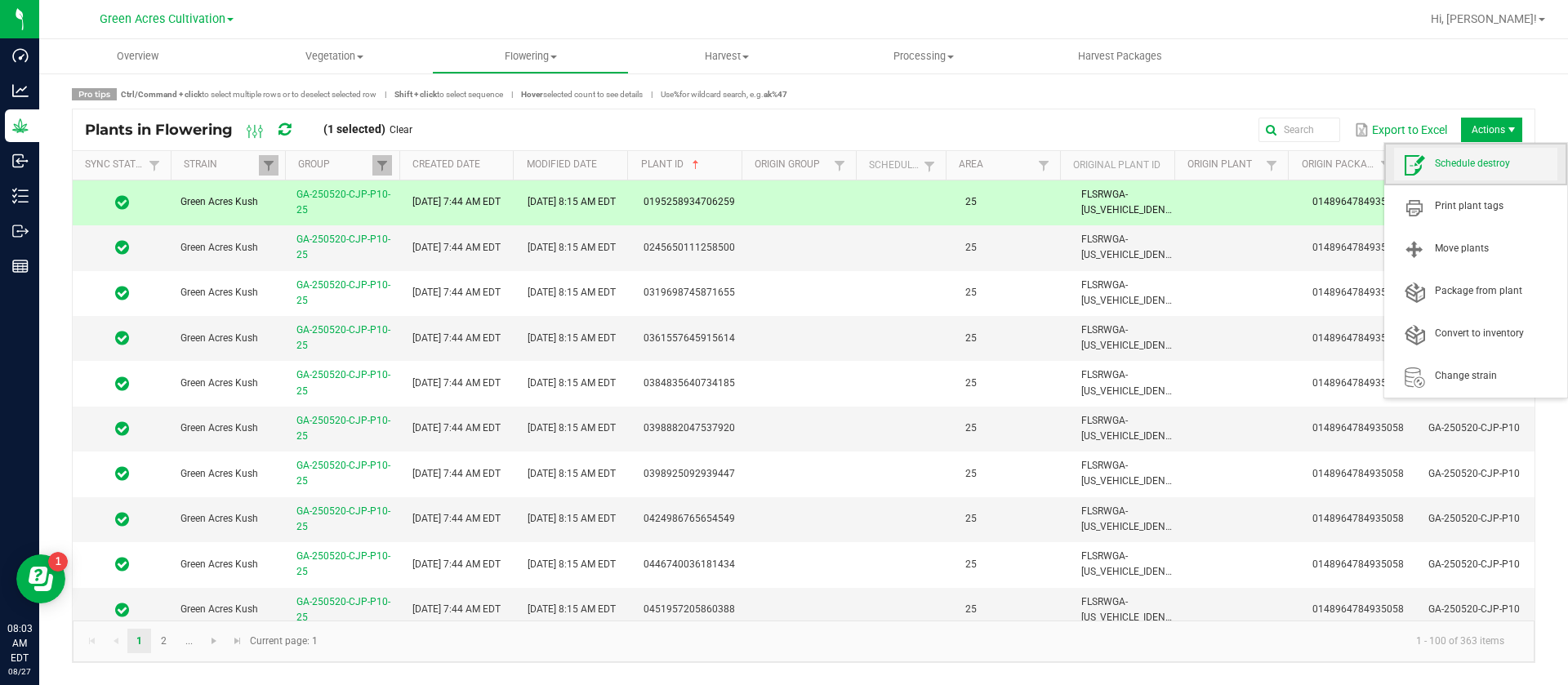
click at [1480, 158] on span "Schedule destroy" at bounding box center [1496, 163] width 122 height 14
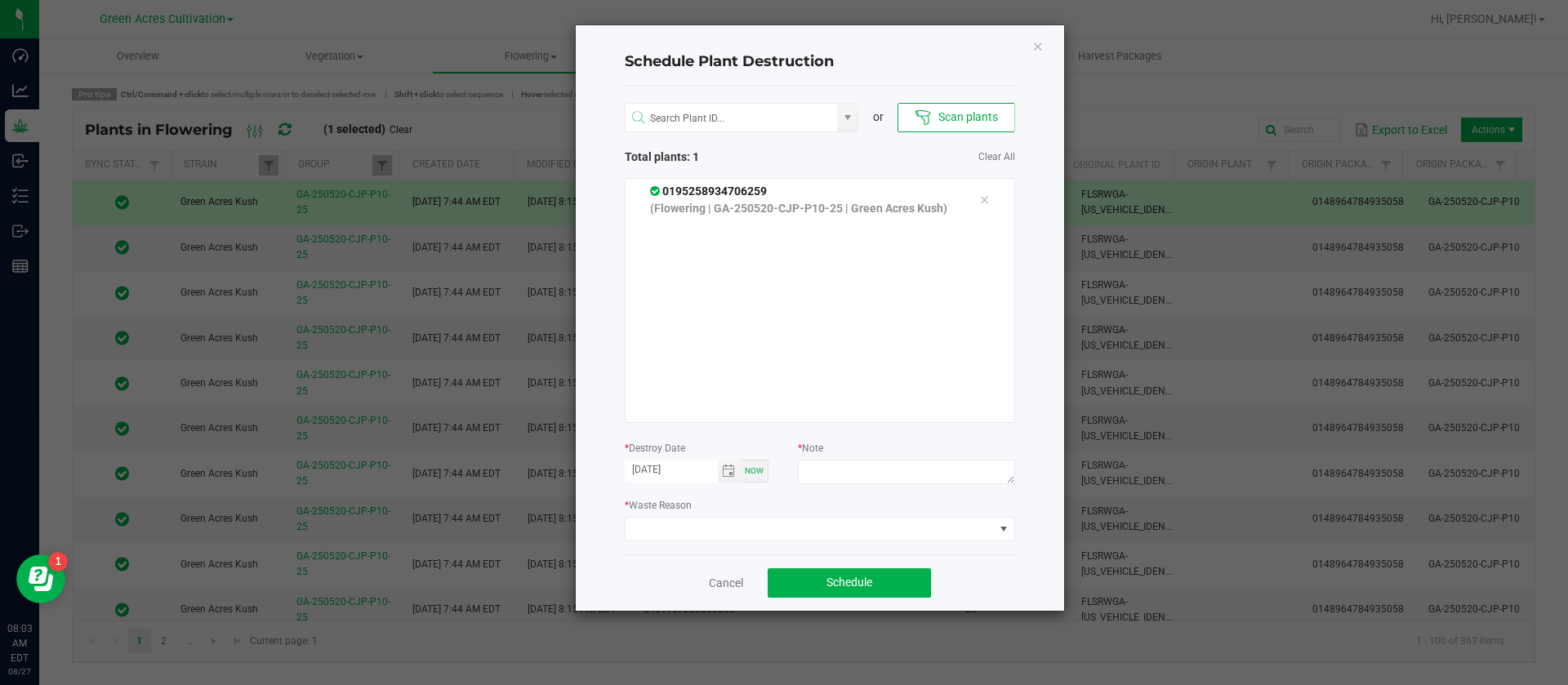
click at [889, 488] on div at bounding box center [906, 475] width 217 height 30
click at [894, 468] on textarea at bounding box center [906, 472] width 217 height 24
type textarea "waste"
click at [677, 524] on span at bounding box center [809, 529] width 369 height 23
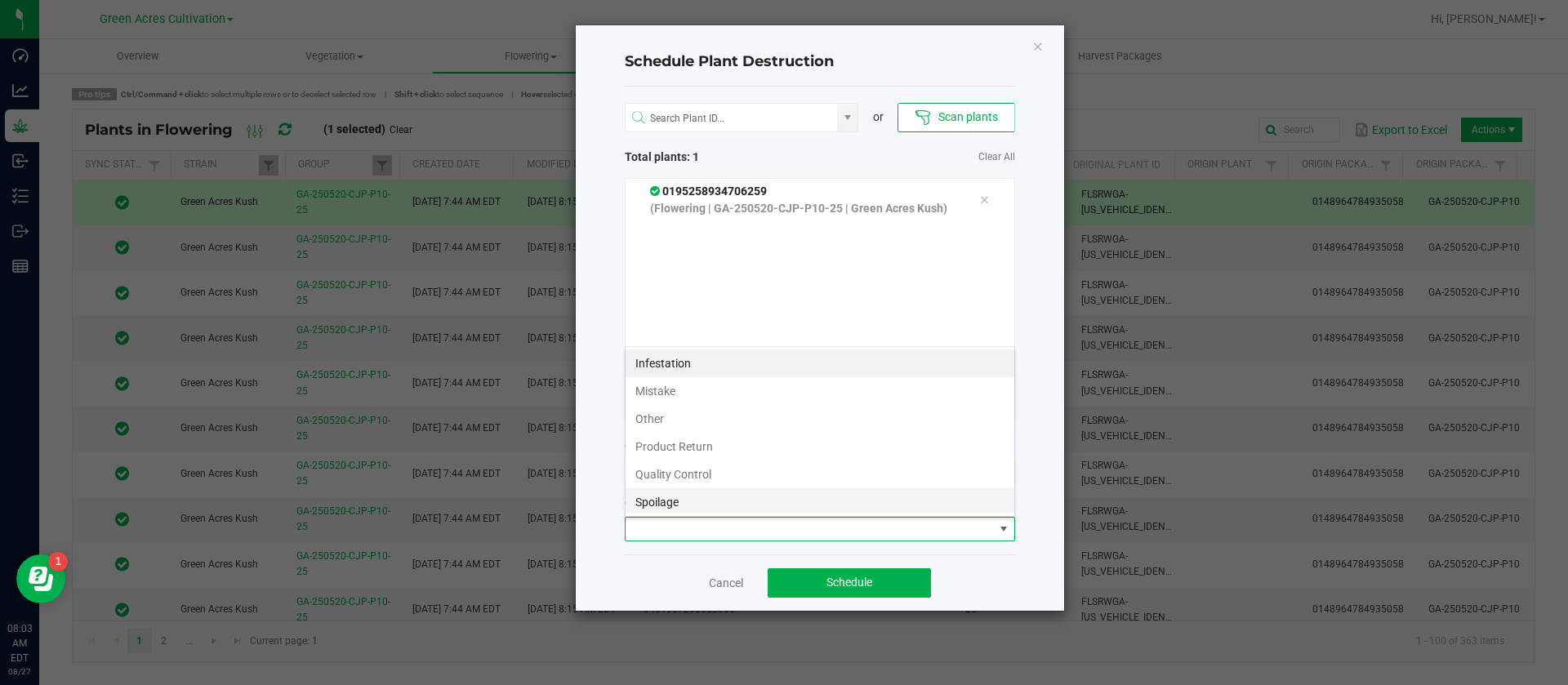
scroll to position [59, 0]
click at [661, 498] on li "Waste" at bounding box center [819, 499] width 389 height 28
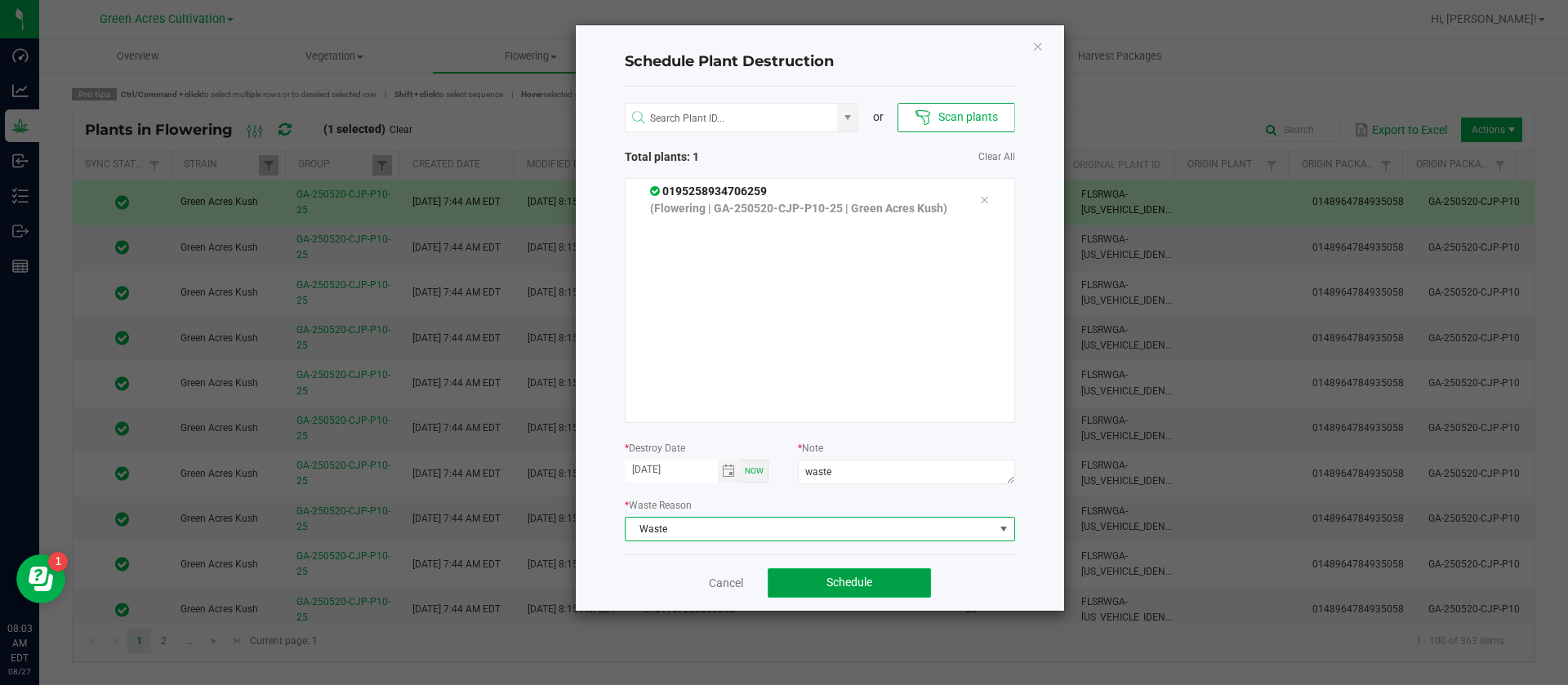
click at [873, 577] on span "Schedule" at bounding box center [849, 582] width 46 height 13
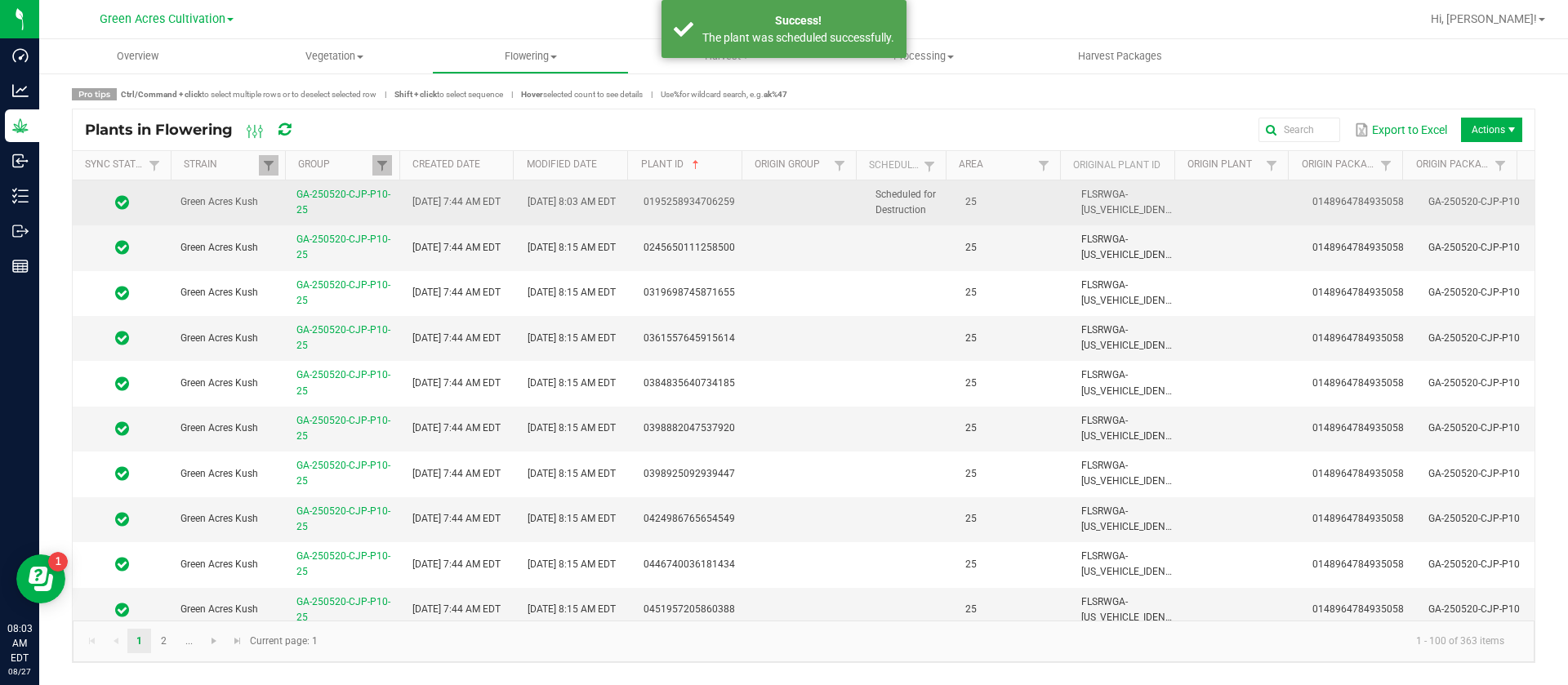
click at [913, 215] on span "Scheduled for Destruction" at bounding box center [905, 202] width 61 height 27
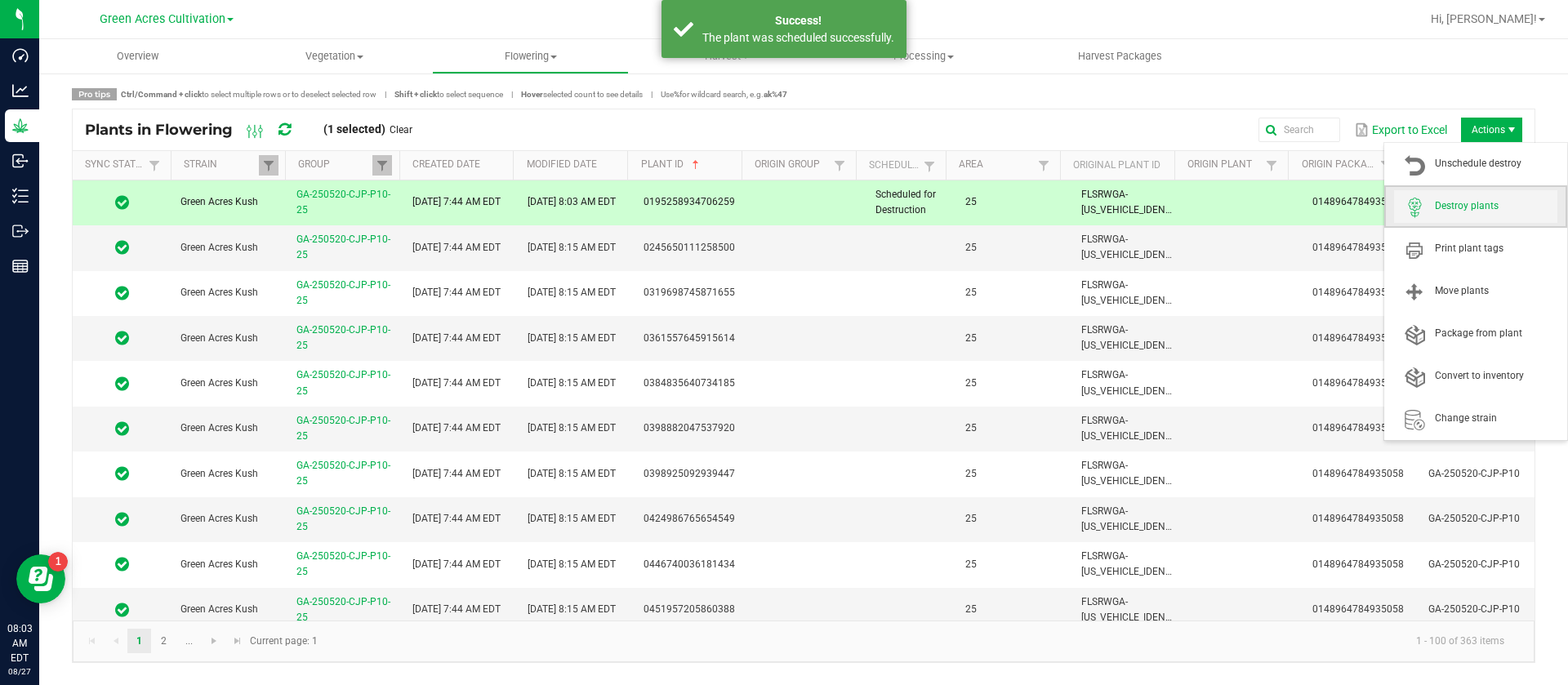
click at [1463, 205] on span "Destroy plants" at bounding box center [1496, 206] width 122 height 14
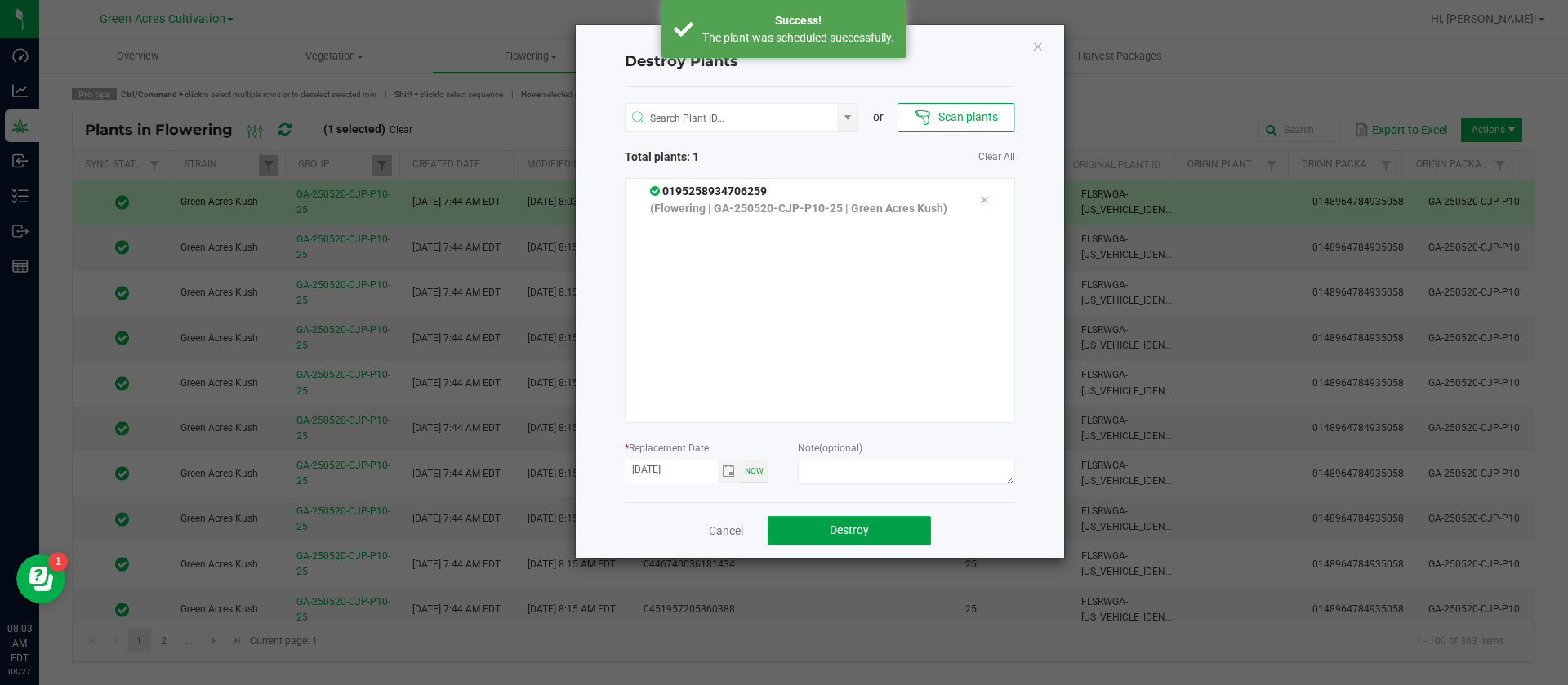
click at [875, 544] on button "Destroy" at bounding box center [849, 531] width 163 height 30
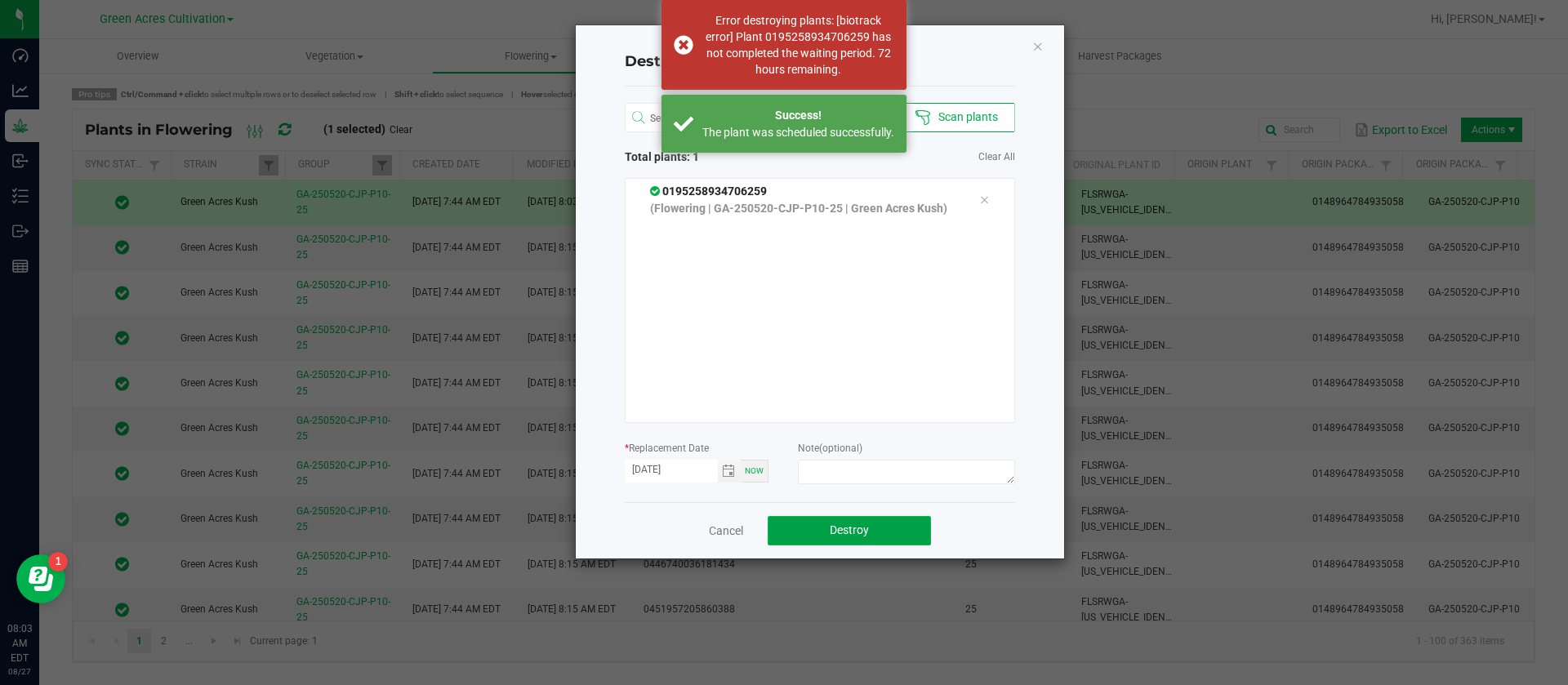
click at [875, 533] on button "Destroy" at bounding box center [849, 531] width 163 height 30
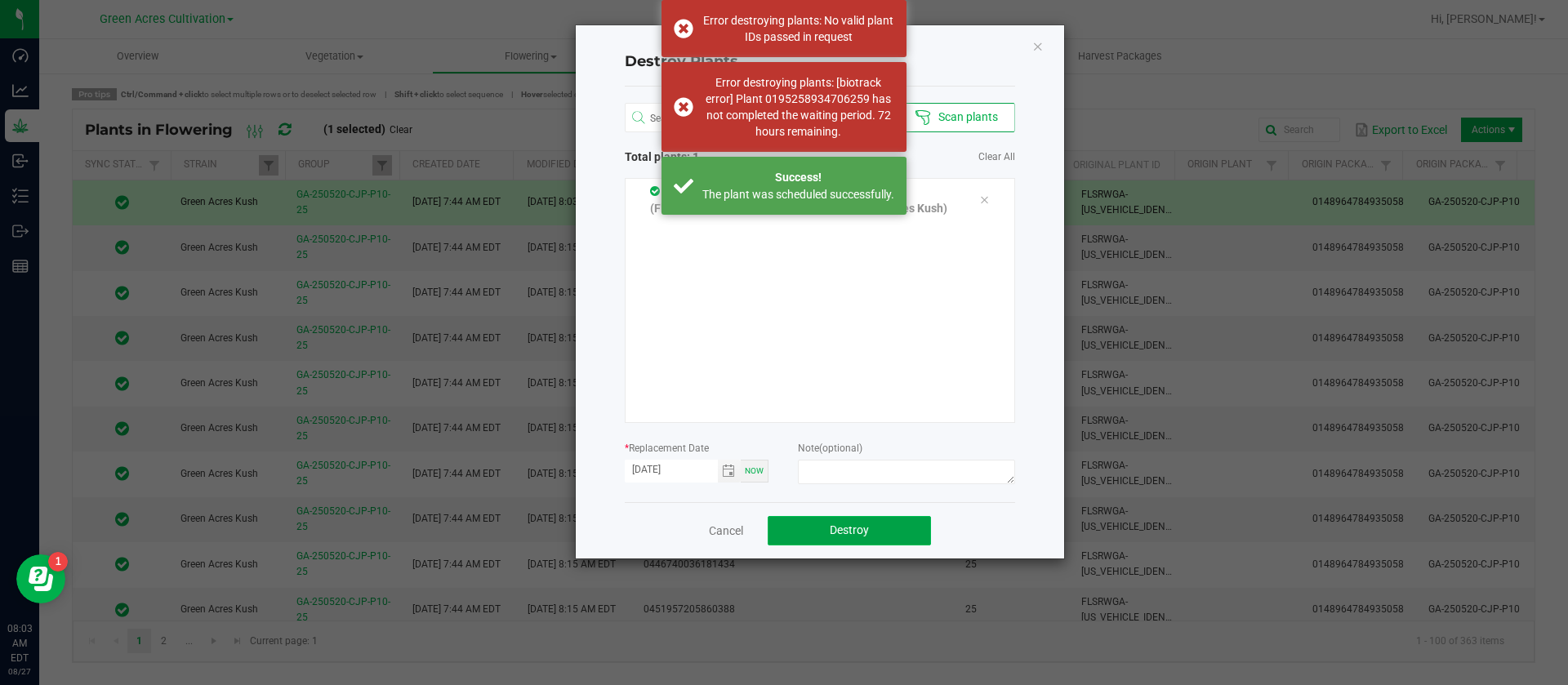
click at [876, 533] on button "Destroy" at bounding box center [849, 531] width 163 height 30
click at [1040, 49] on icon "Close" at bounding box center [1038, 46] width 11 height 20
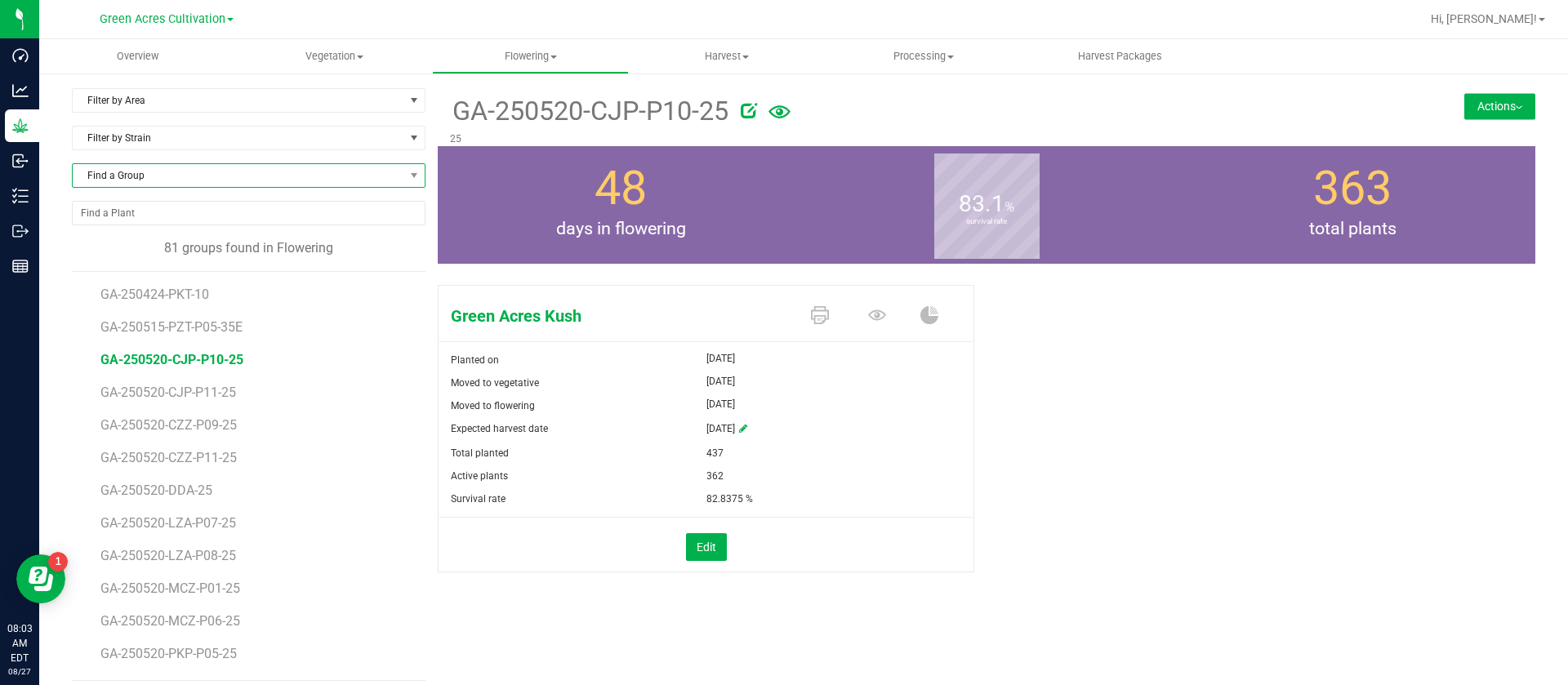
click at [133, 178] on span "Find a Group" at bounding box center [238, 175] width 331 height 23
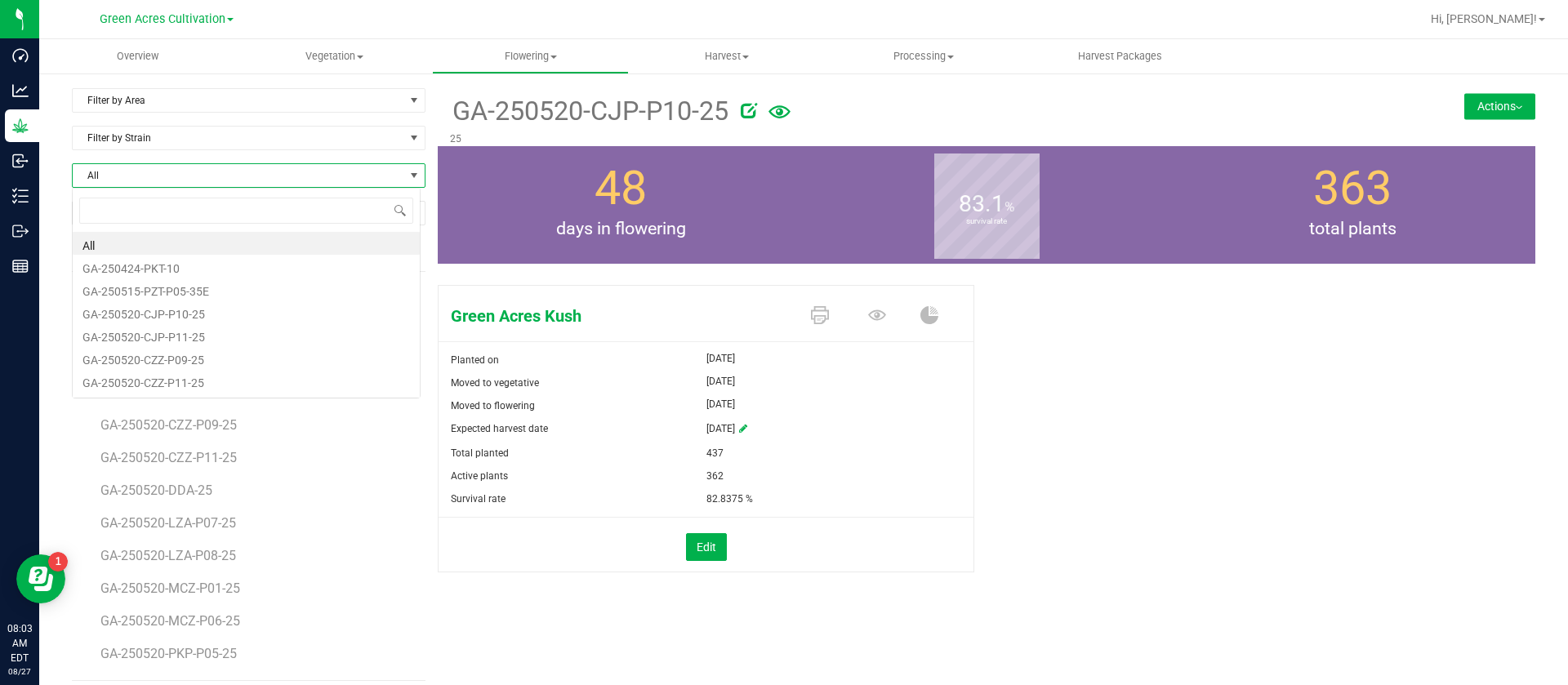
scroll to position [24, 350]
type input "2506011"
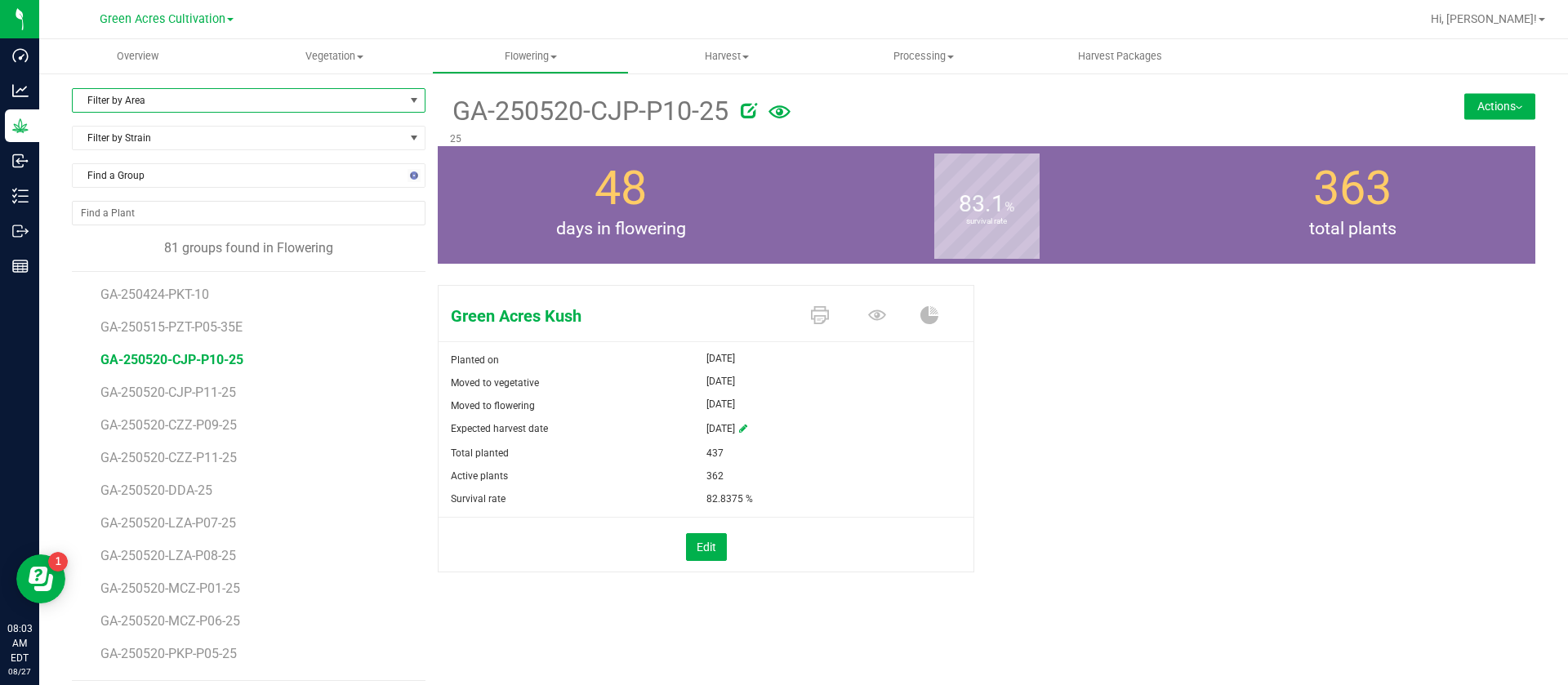
click at [174, 95] on span "Filter by Area" at bounding box center [238, 100] width 331 height 23
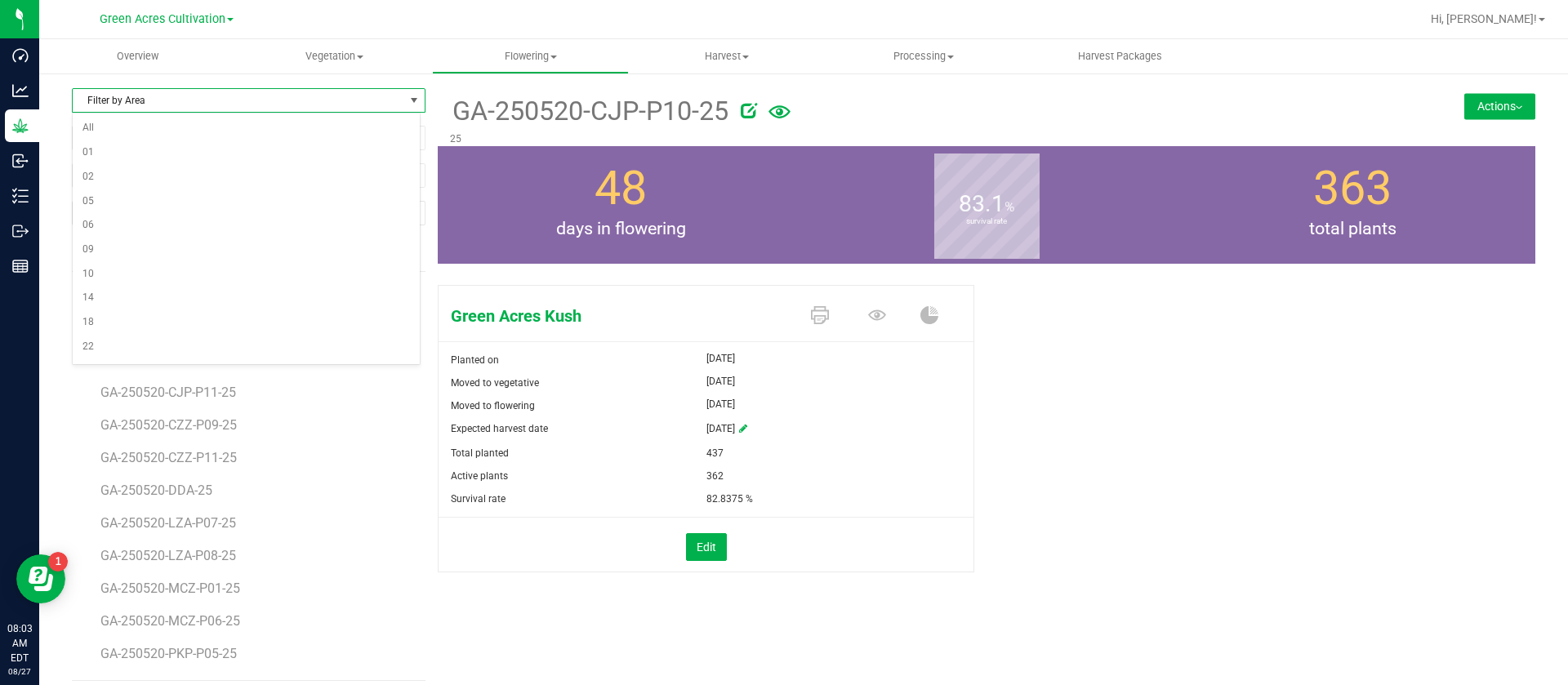
click at [753, 150] on div "48 days in flowering" at bounding box center [621, 205] width 366 height 118
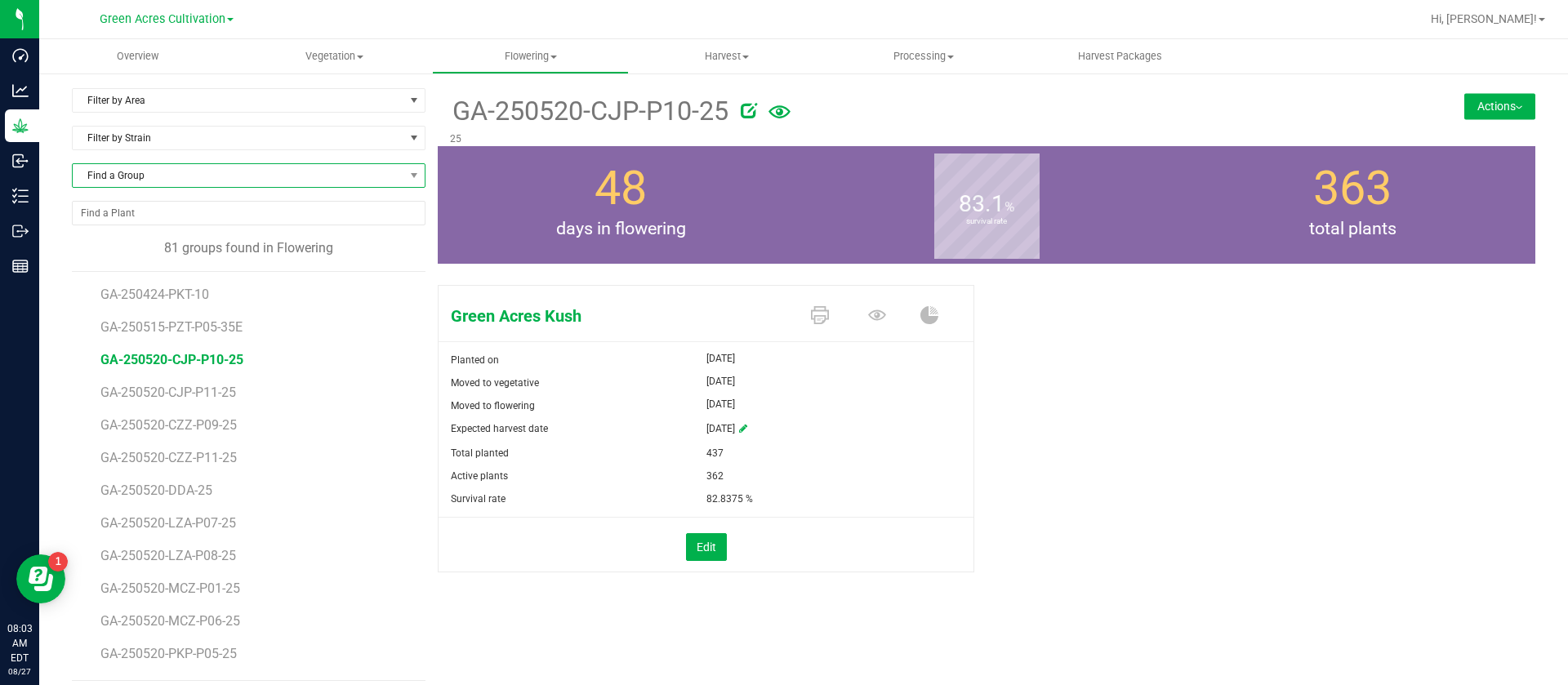
click at [156, 168] on span "Find a Group" at bounding box center [238, 175] width 331 height 23
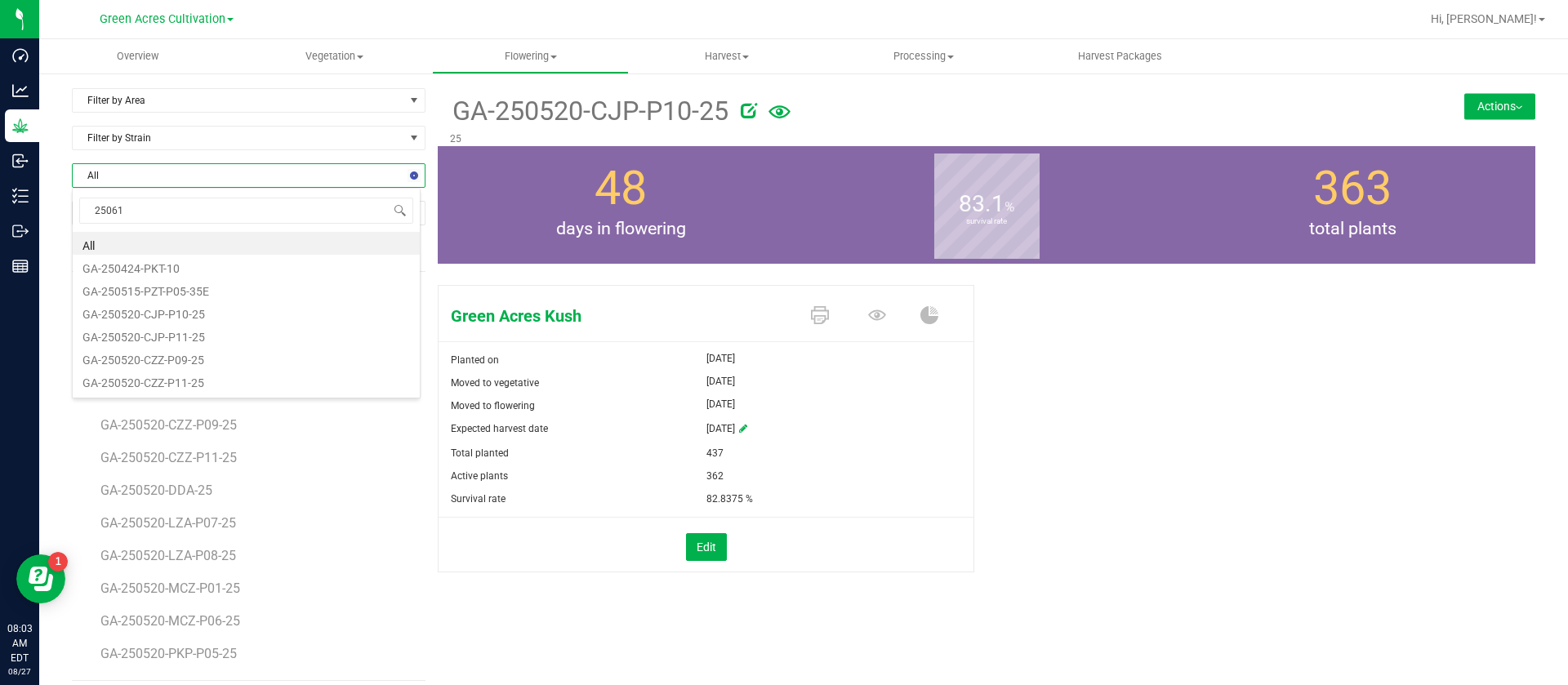
type input "250611"
click at [165, 308] on li "GA-250611-HTM-30" at bounding box center [246, 312] width 347 height 23
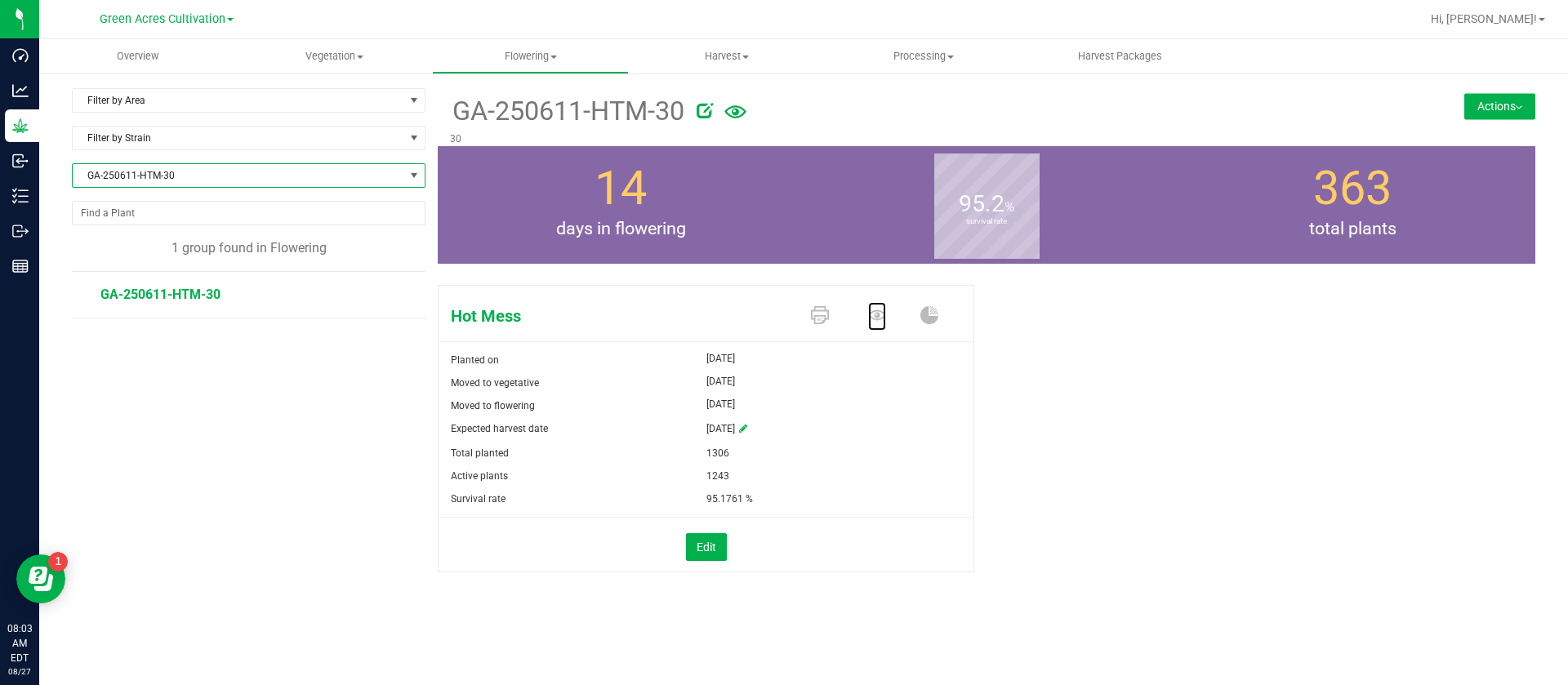
click at [876, 315] on icon at bounding box center [876, 315] width 18 height 18
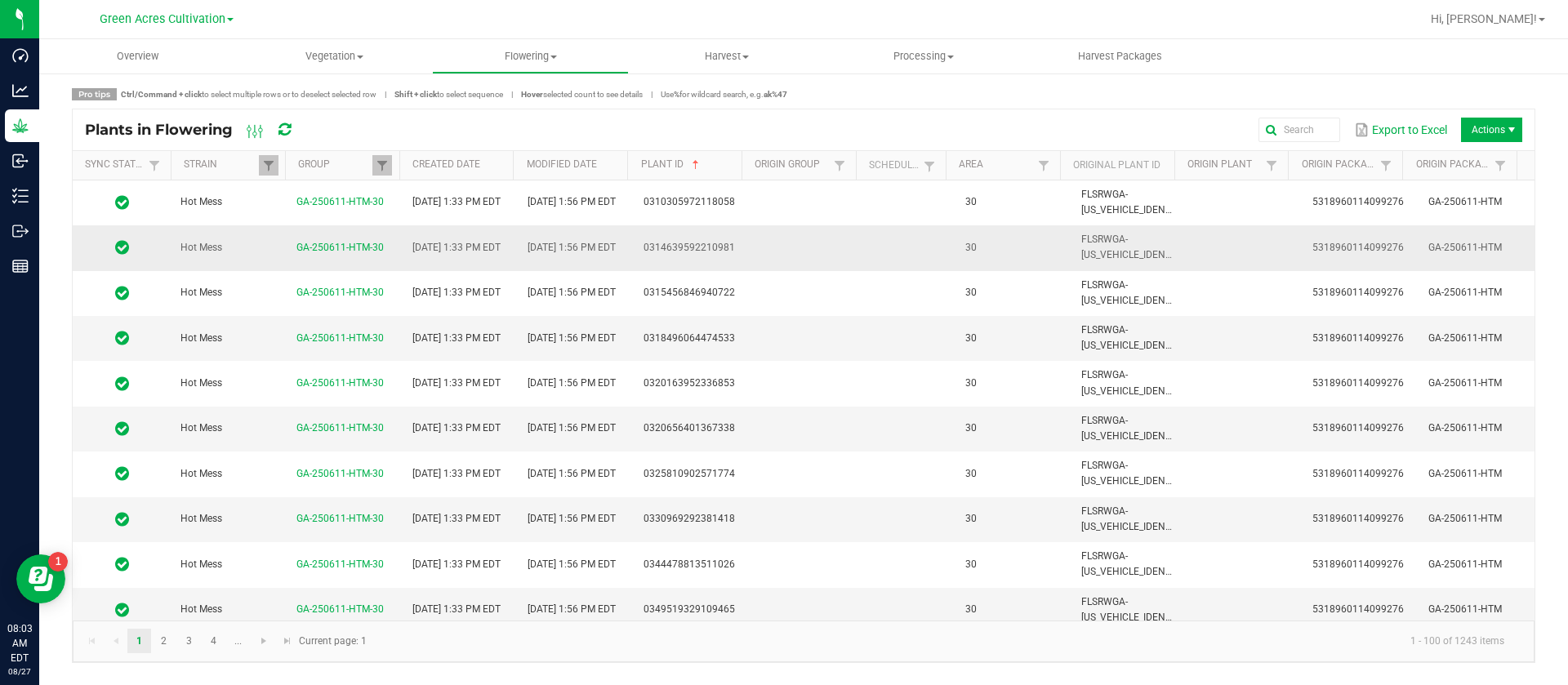
click at [956, 211] on td "30" at bounding box center [1014, 203] width 116 height 45
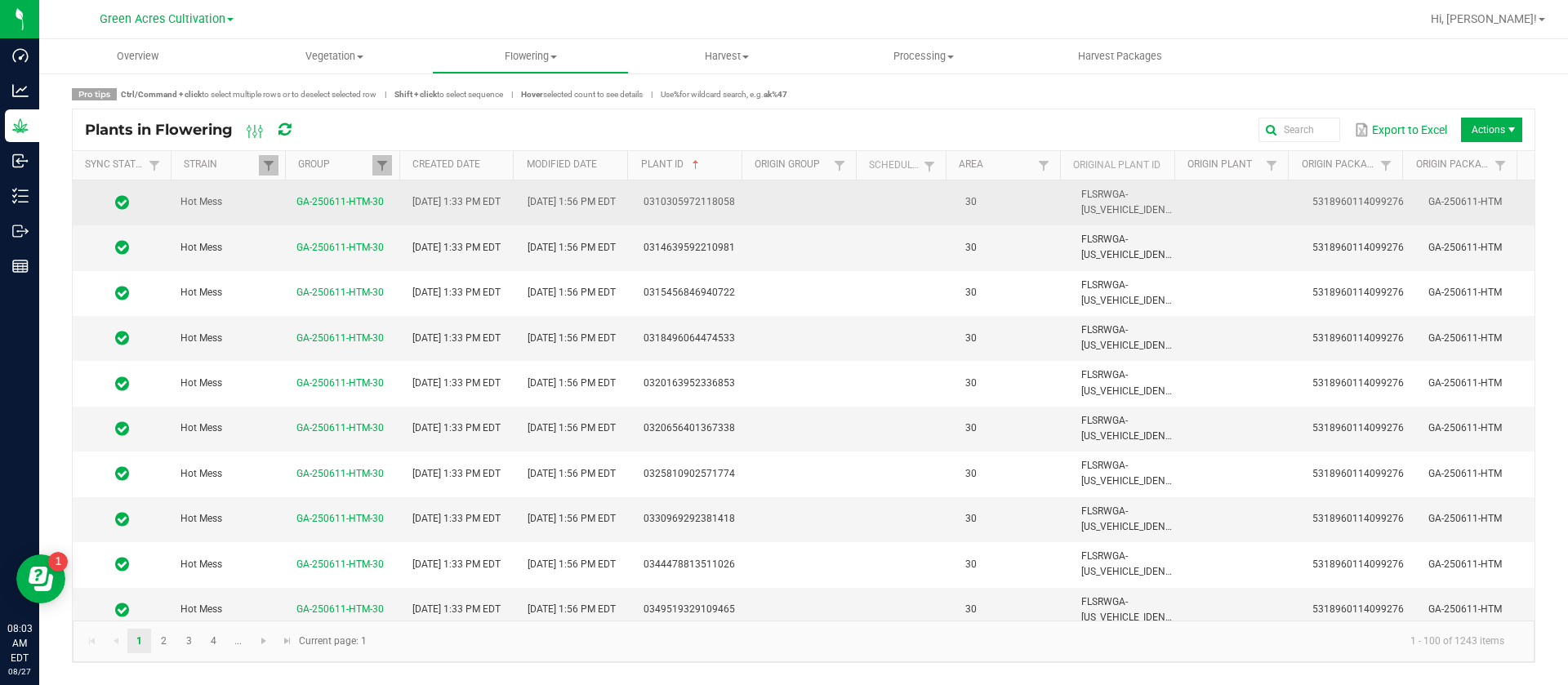
click at [936, 244] on td at bounding box center [911, 248] width 90 height 45
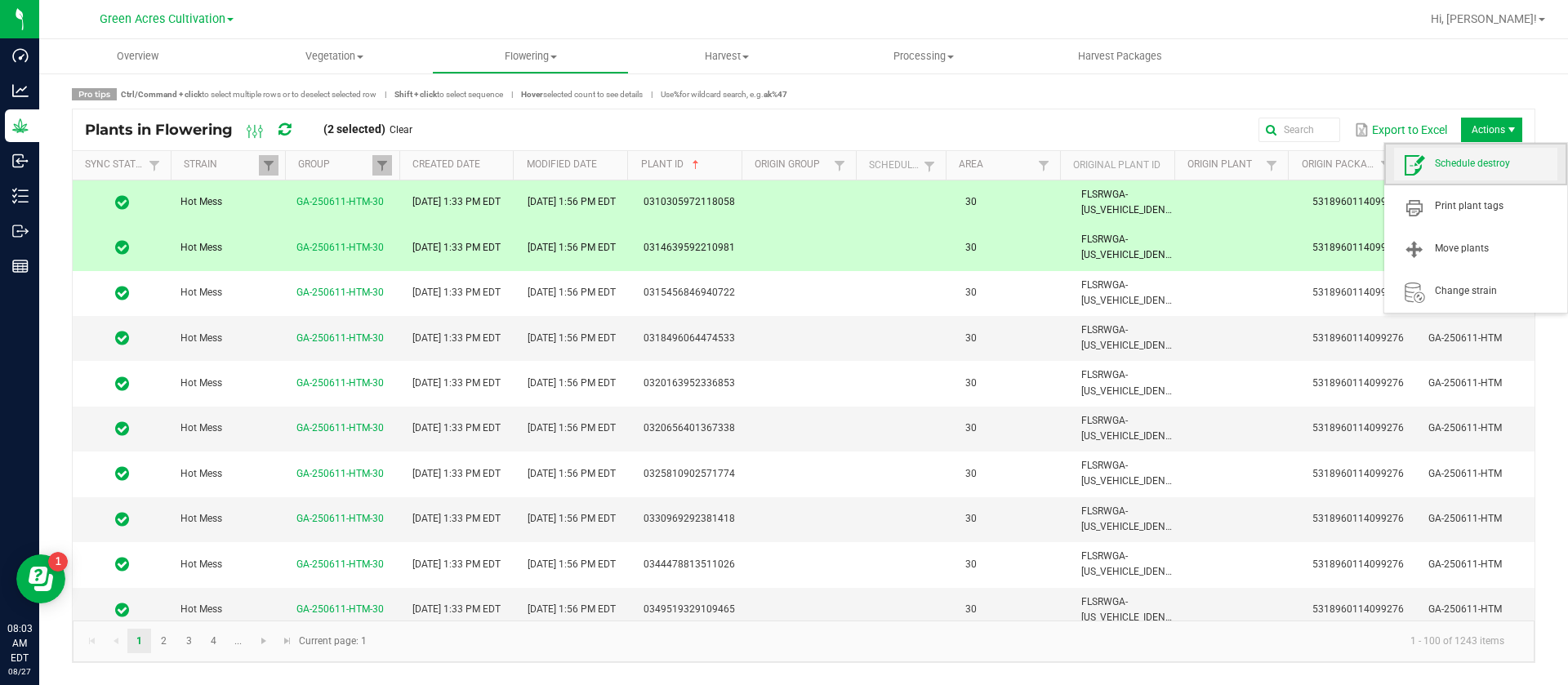
click at [1471, 159] on span "Schedule destroy" at bounding box center [1496, 163] width 122 height 14
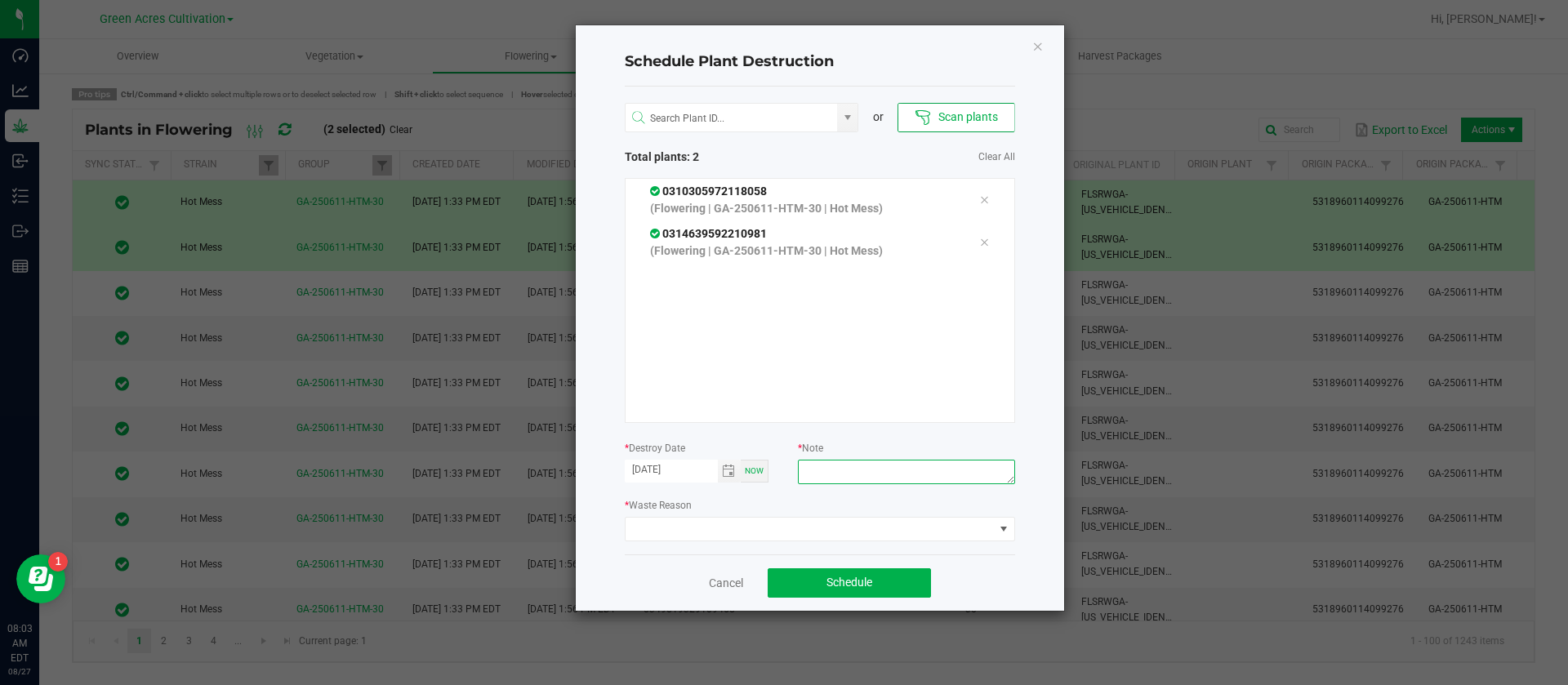
click at [861, 469] on textarea at bounding box center [906, 472] width 217 height 24
type textarea "waste"
click at [743, 526] on span at bounding box center [809, 529] width 369 height 23
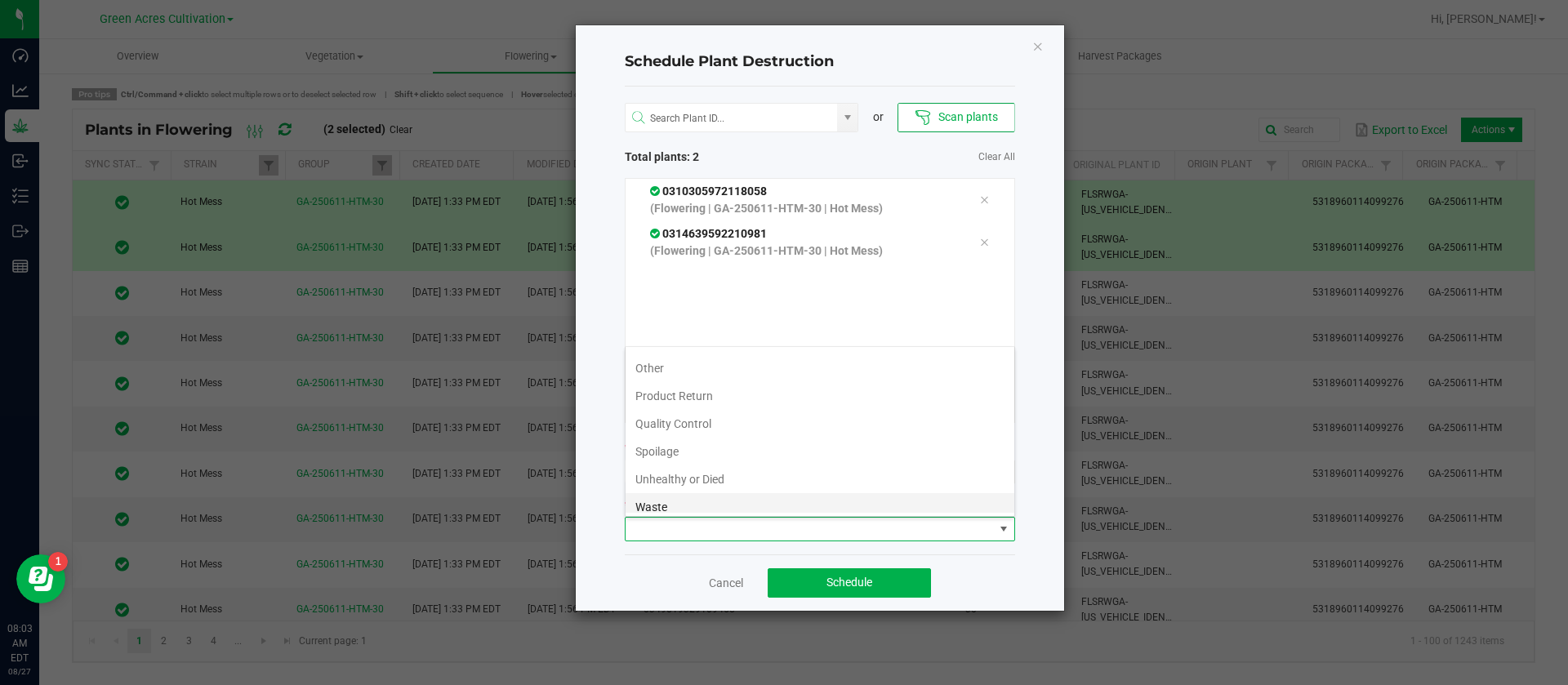
scroll to position [59, 0]
click at [684, 496] on li "Waste" at bounding box center [819, 499] width 389 height 28
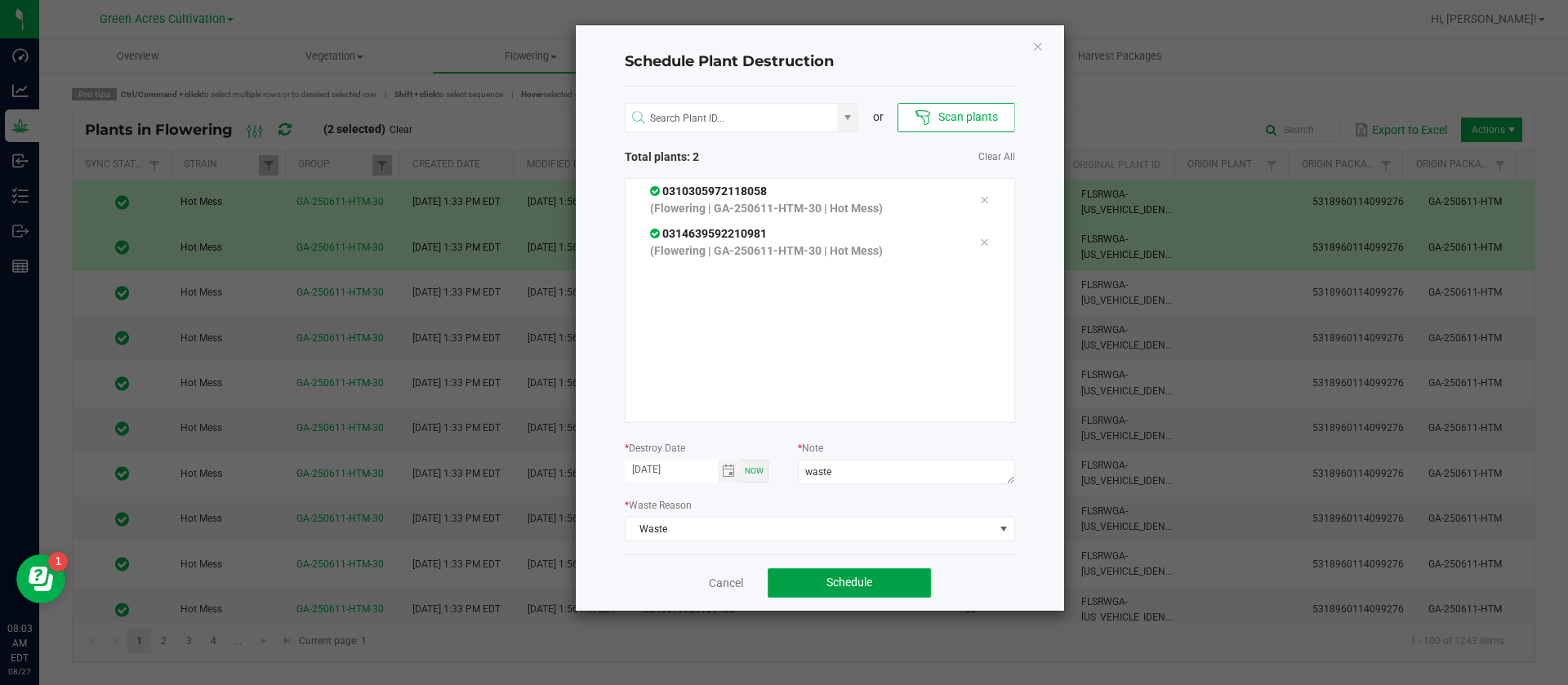
click at [810, 578] on button "Schedule" at bounding box center [849, 583] width 163 height 30
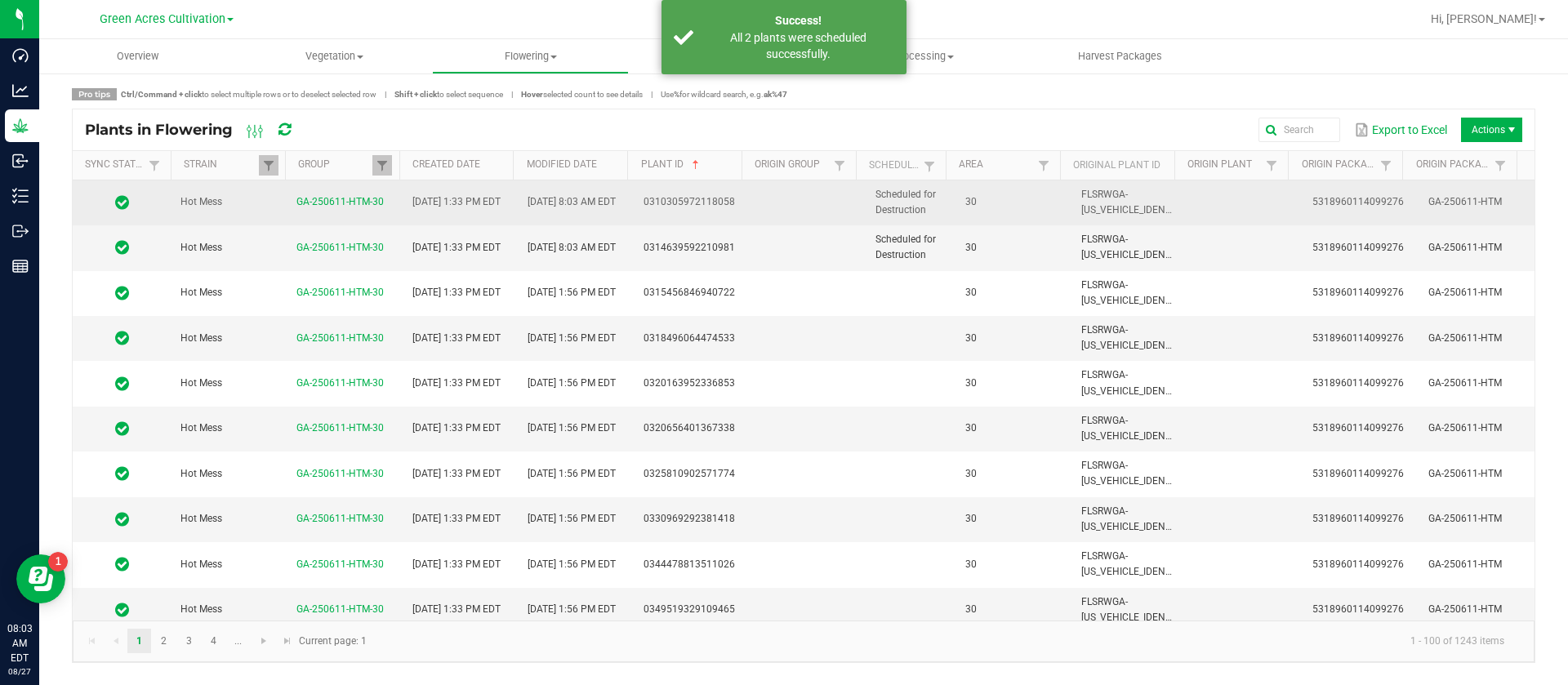
click at [921, 201] on td "Scheduled for Destruction" at bounding box center [911, 203] width 90 height 45
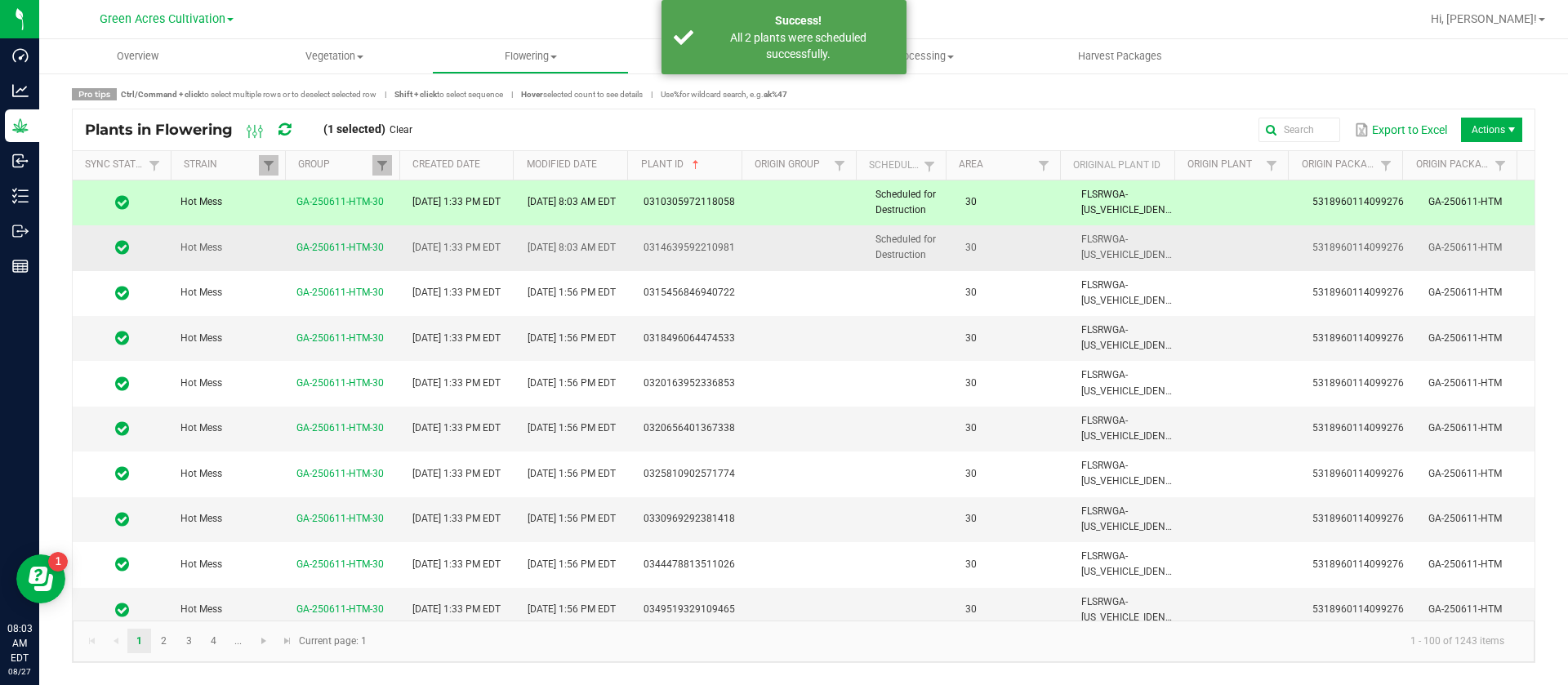
click at [923, 241] on span "Scheduled for Destruction" at bounding box center [905, 246] width 61 height 27
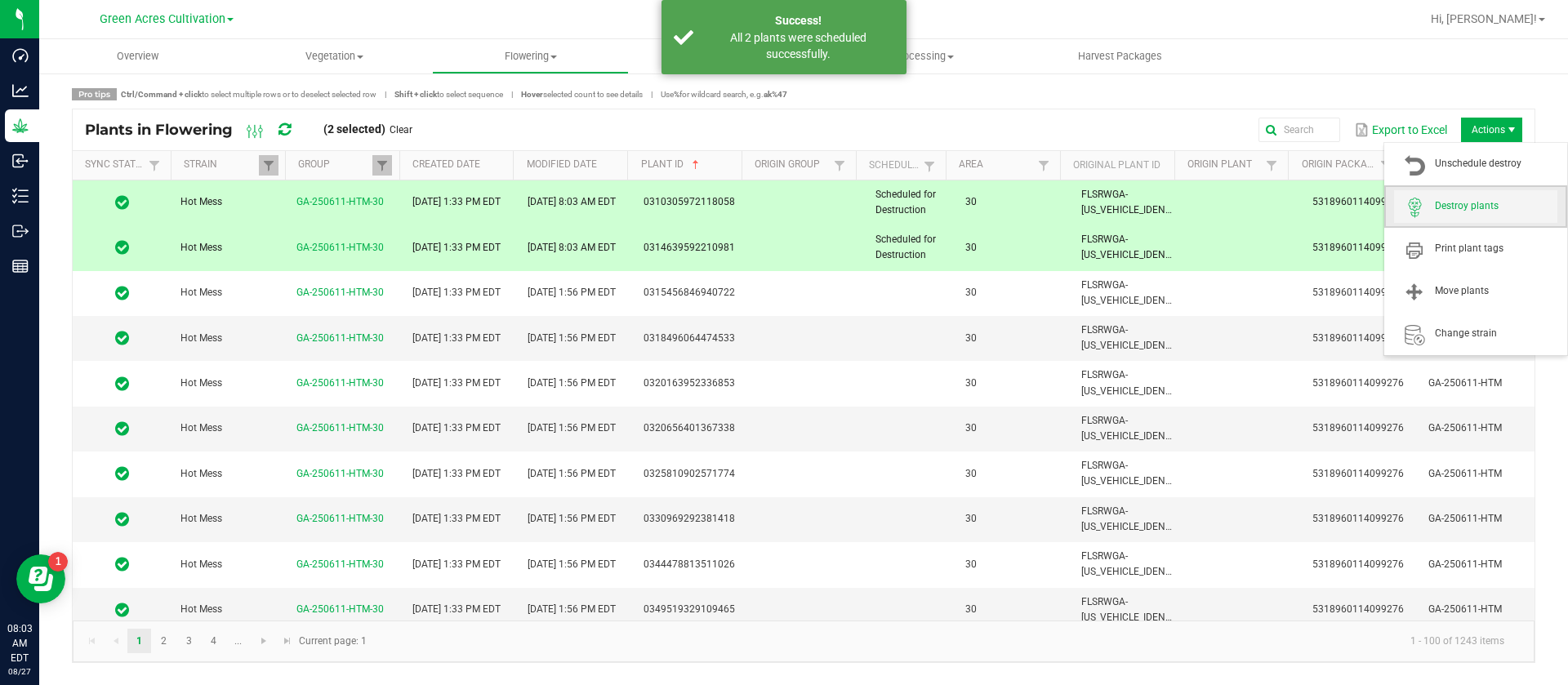
click at [1463, 202] on span "Destroy plants" at bounding box center [1496, 206] width 122 height 14
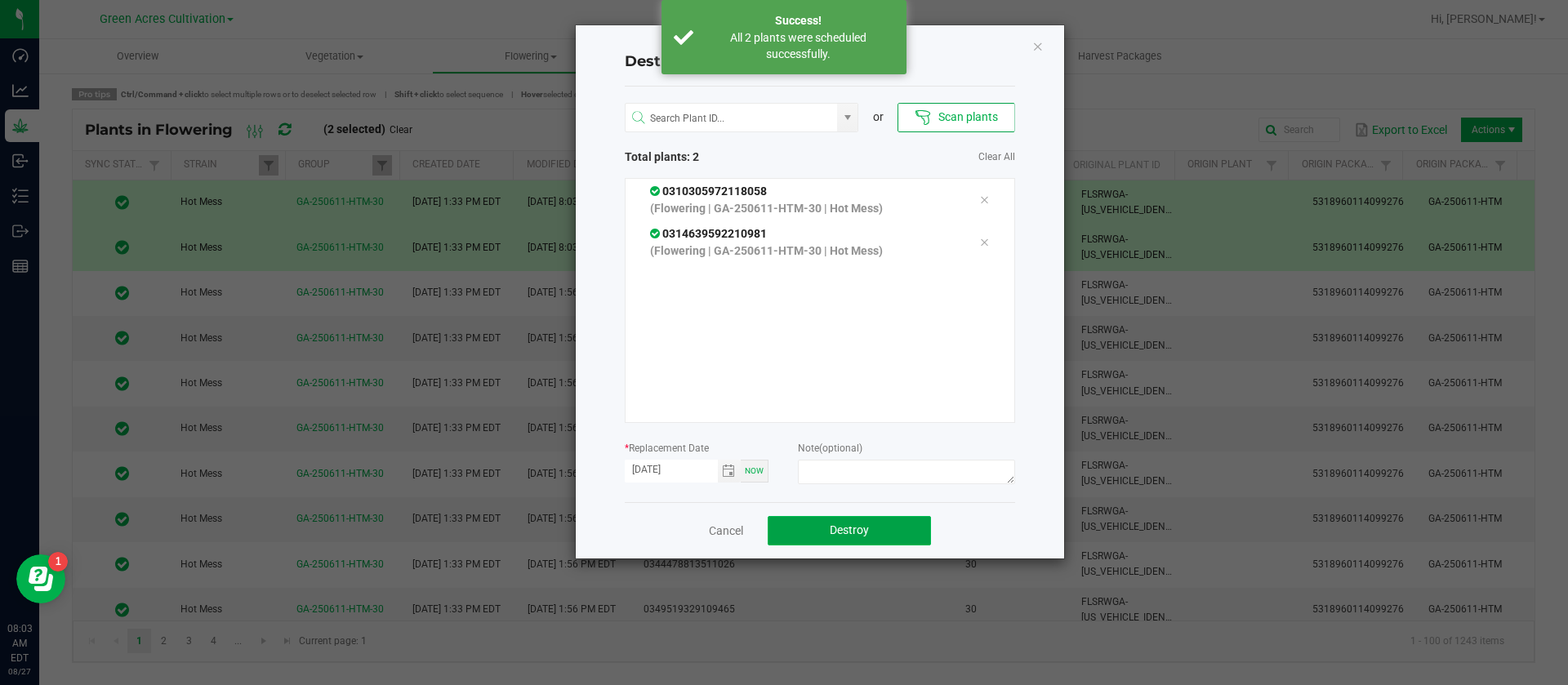
click at [847, 527] on span "Destroy" at bounding box center [849, 530] width 39 height 13
click at [847, 531] on span "Destroy" at bounding box center [856, 530] width 39 height 13
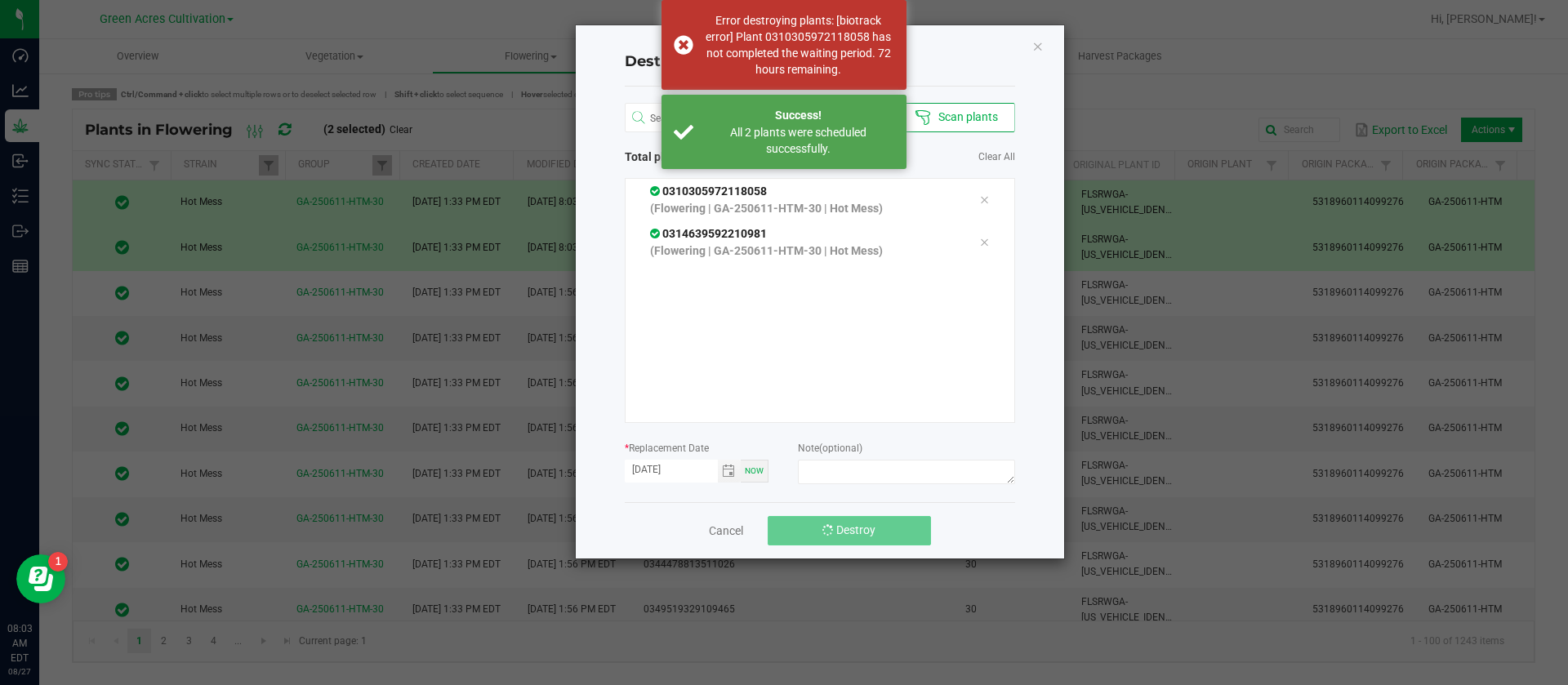
click at [847, 532] on span "Destroy" at bounding box center [856, 530] width 39 height 13
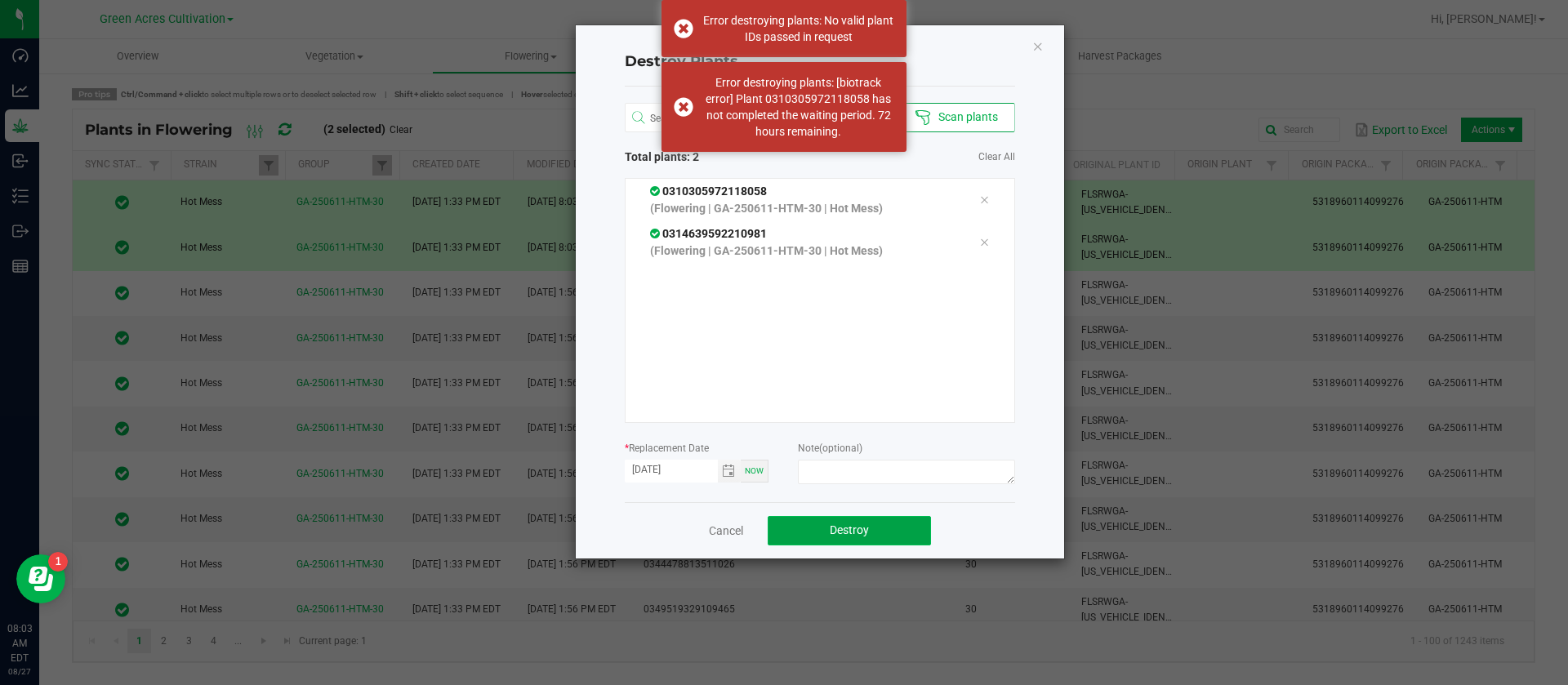
click at [847, 533] on span "Destroy" at bounding box center [849, 530] width 39 height 13
click at [1041, 48] on icon "Close" at bounding box center [1038, 46] width 11 height 20
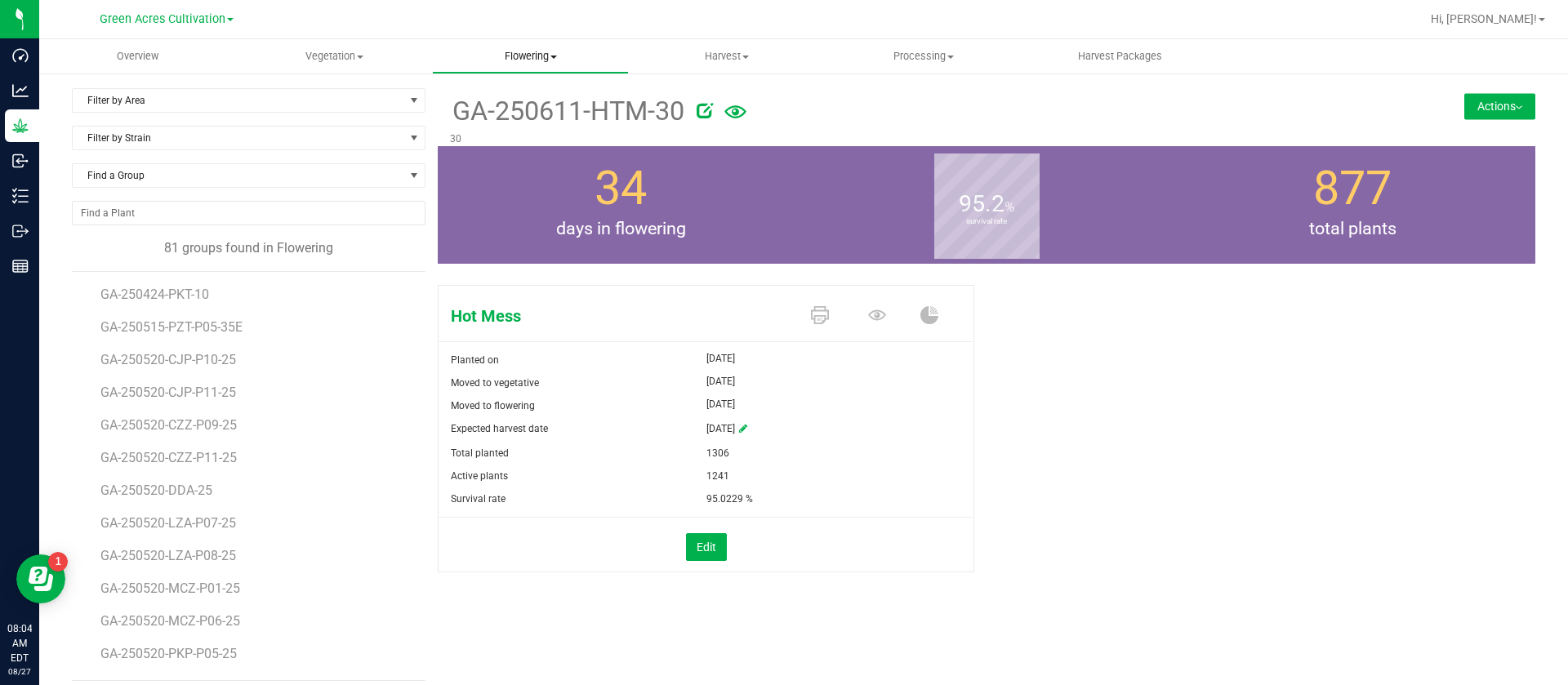
click at [526, 66] on uib-tab-heading "Flowering Create harvest Flowering groups Flowering plants Apply to plants Plan…" at bounding box center [530, 56] width 195 height 33
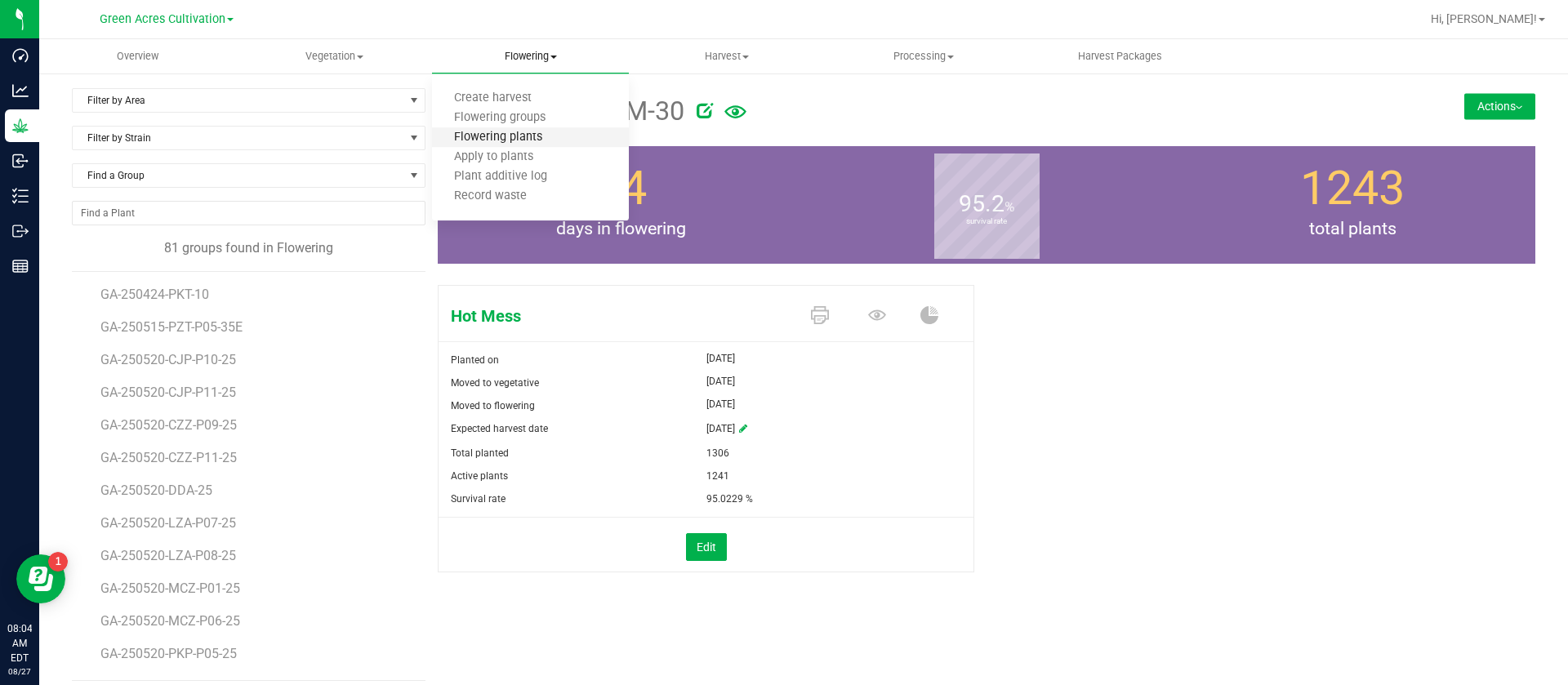
click at [514, 141] on span "Flowering plants" at bounding box center [498, 137] width 133 height 14
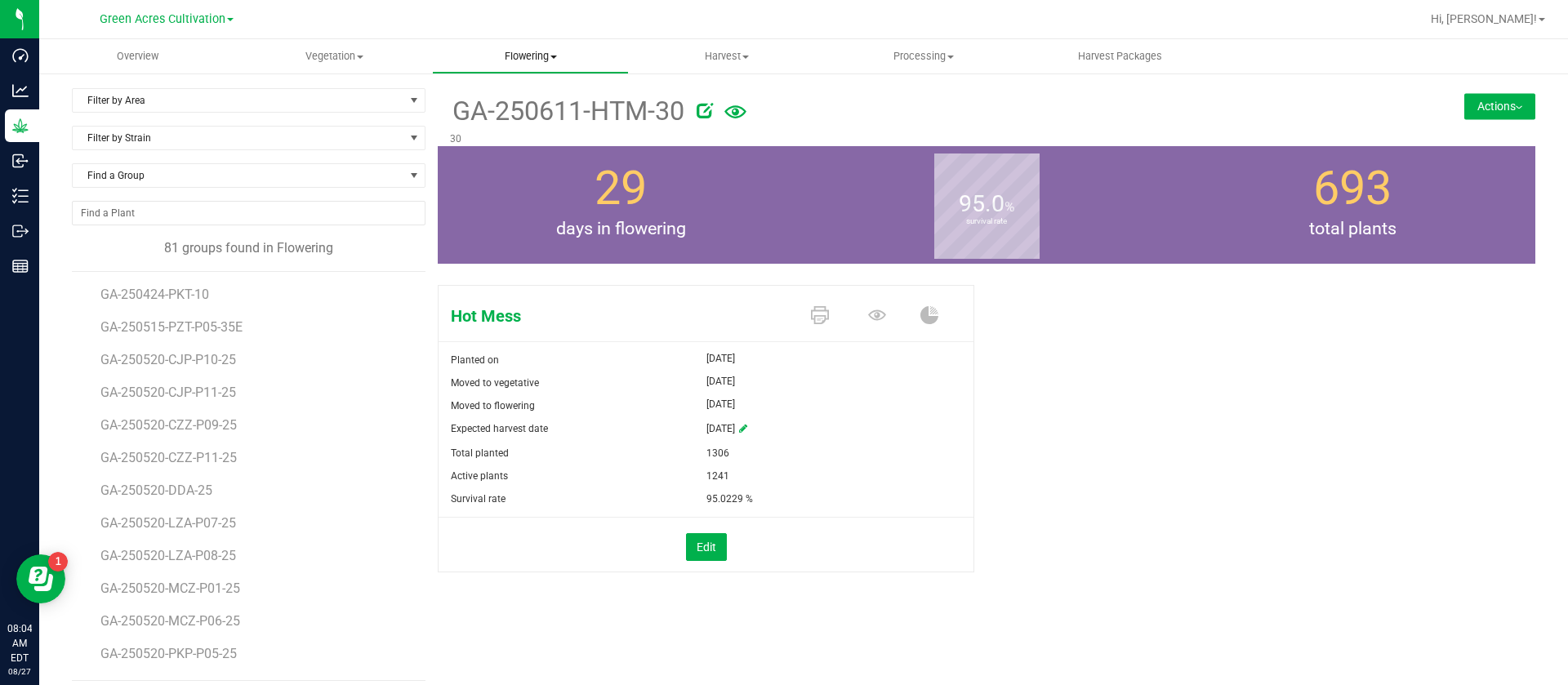
click at [539, 57] on span "Flowering" at bounding box center [530, 57] width 195 height 15
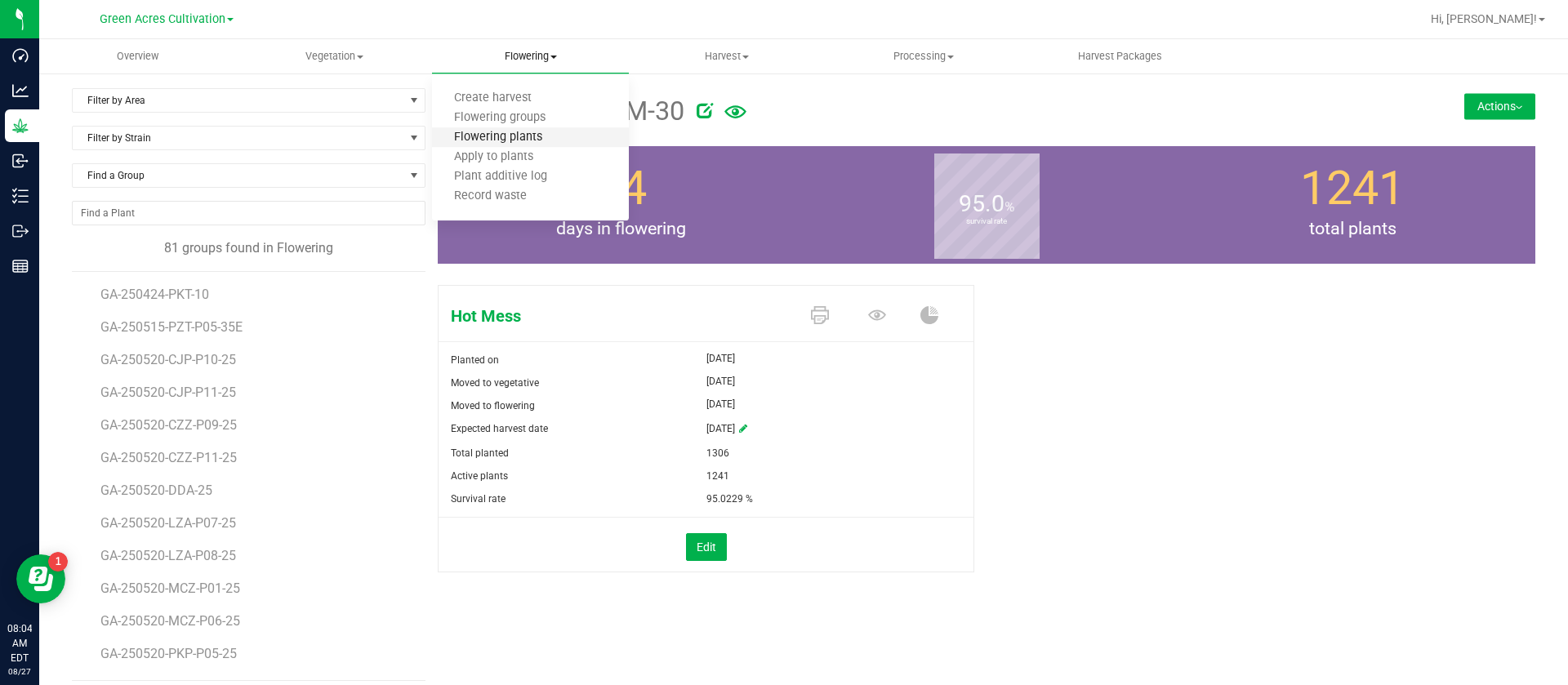
click at [526, 134] on span "Flowering plants" at bounding box center [498, 137] width 133 height 14
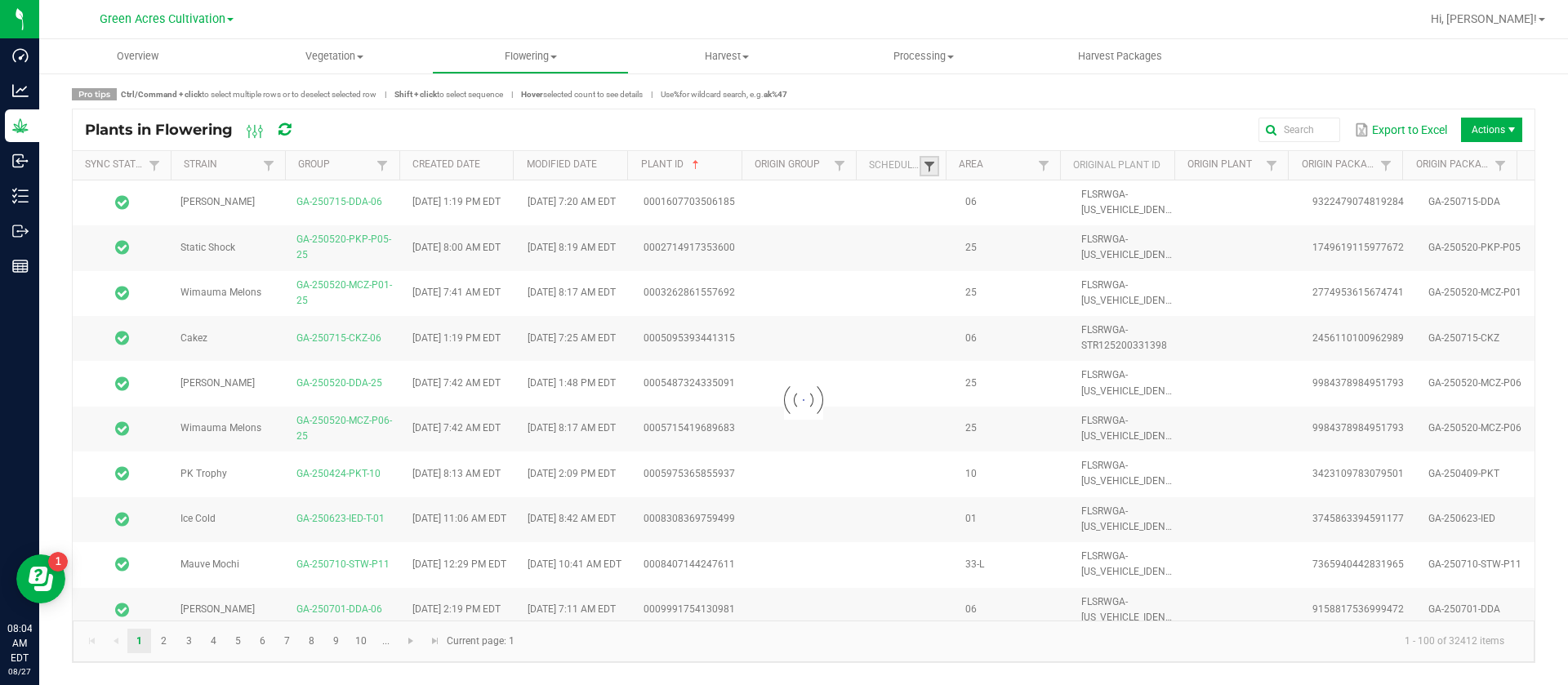
click at [925, 169] on span at bounding box center [930, 167] width 13 height 13
click at [973, 234] on div at bounding box center [804, 400] width 1463 height 440
click at [932, 165] on span at bounding box center [930, 167] width 13 height 13
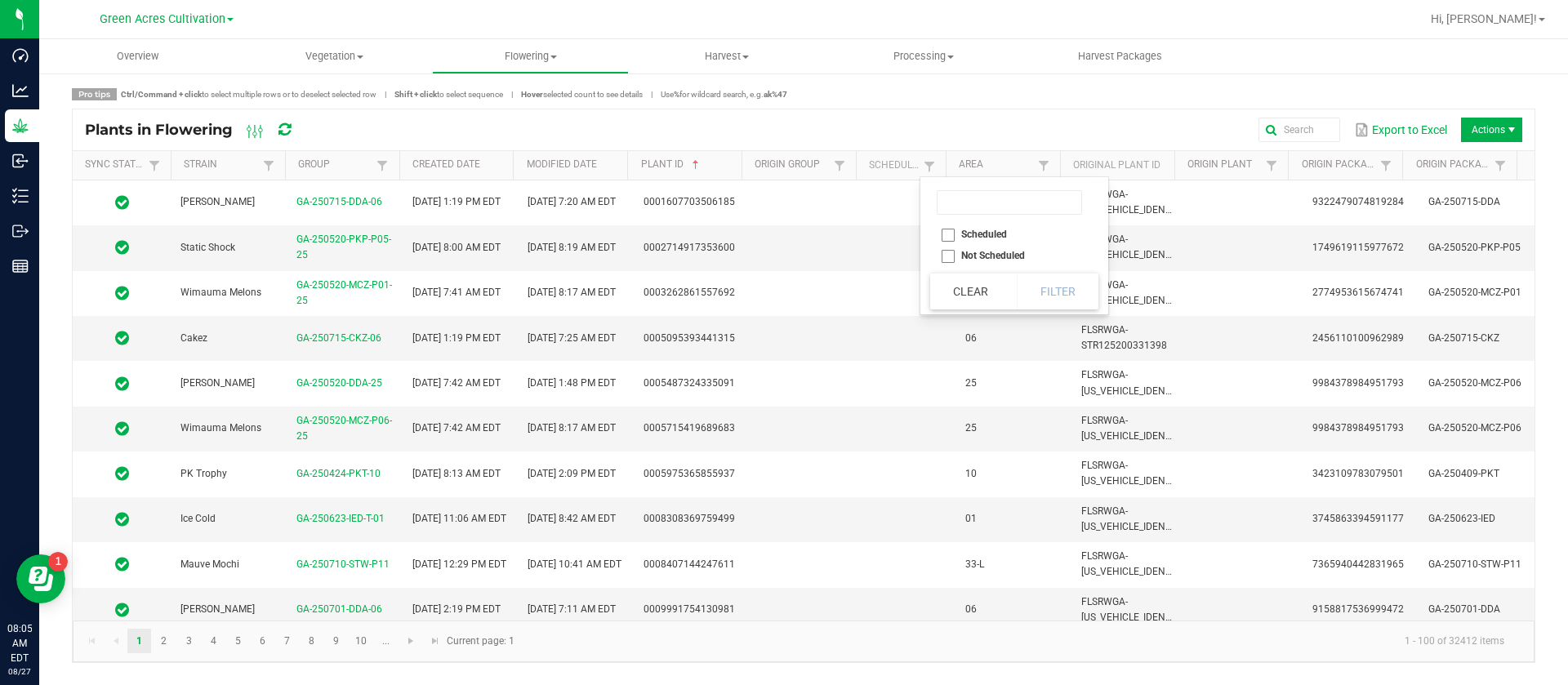
click at [990, 234] on li "Scheduled" at bounding box center [1010, 234] width 159 height 21
checkbox input "true"
click at [1039, 291] on button "Filter" at bounding box center [1058, 291] width 82 height 36
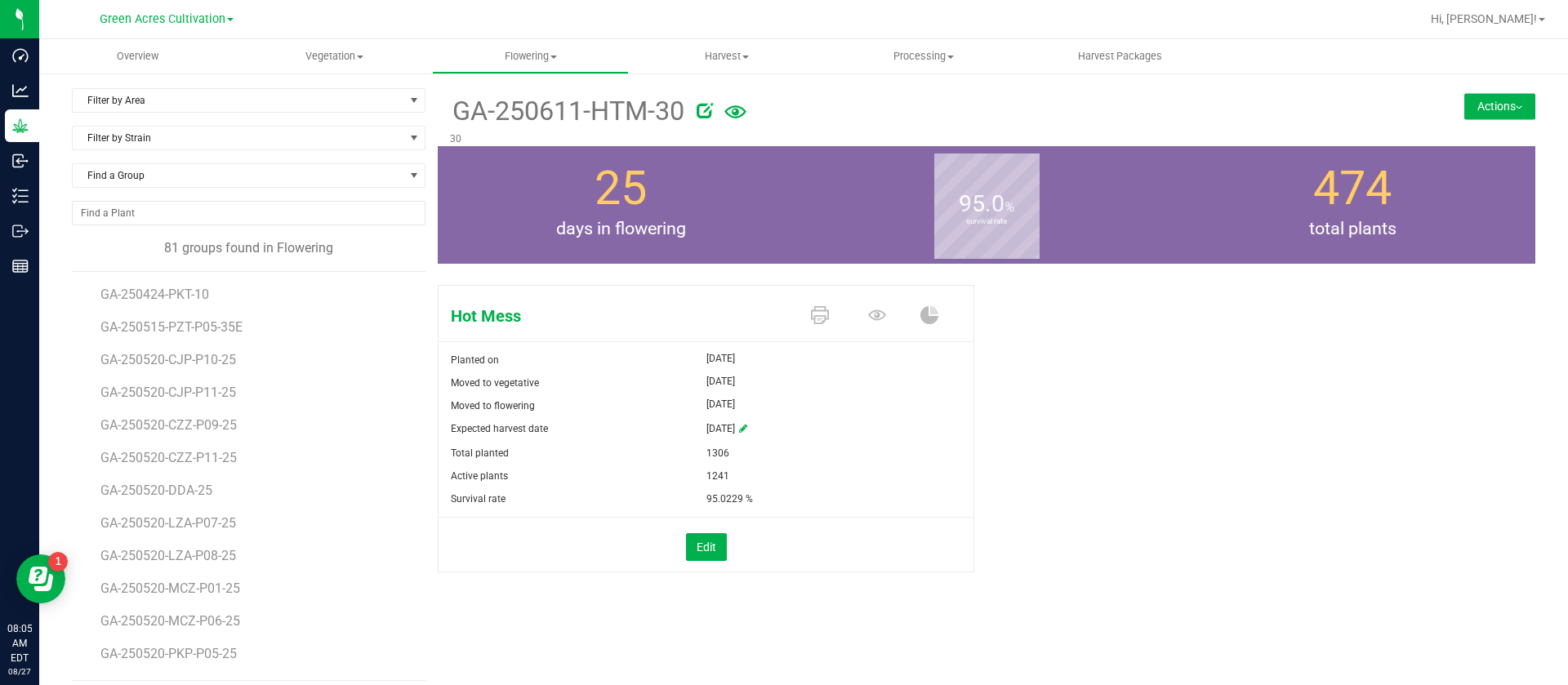
click at [1076, 360] on div "Hot Mess Planted on Jul 1, 2025 Moved to vegetative Jul 1, 2025 Moved to flower…" at bounding box center [987, 445] width 1098 height 335
click at [691, 245] on div "34 days in flowering" at bounding box center [621, 205] width 366 height 118
click at [1267, 203] on div "1241 total plants" at bounding box center [1352, 205] width 366 height 118
click at [239, 111] on span "Filter by Area" at bounding box center [238, 100] width 331 height 23
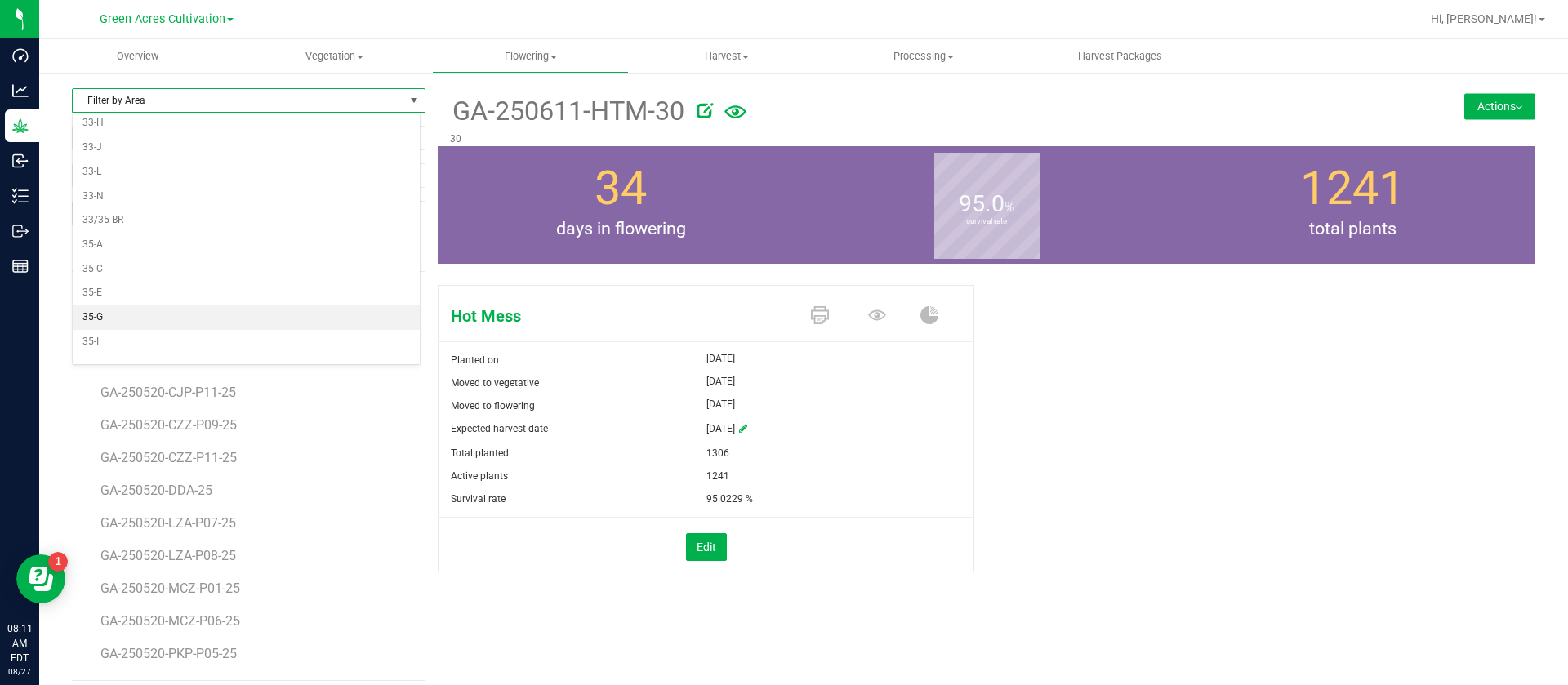
scroll to position [483, 0]
click at [119, 250] on li "35-E" at bounding box center [246, 251] width 347 height 24
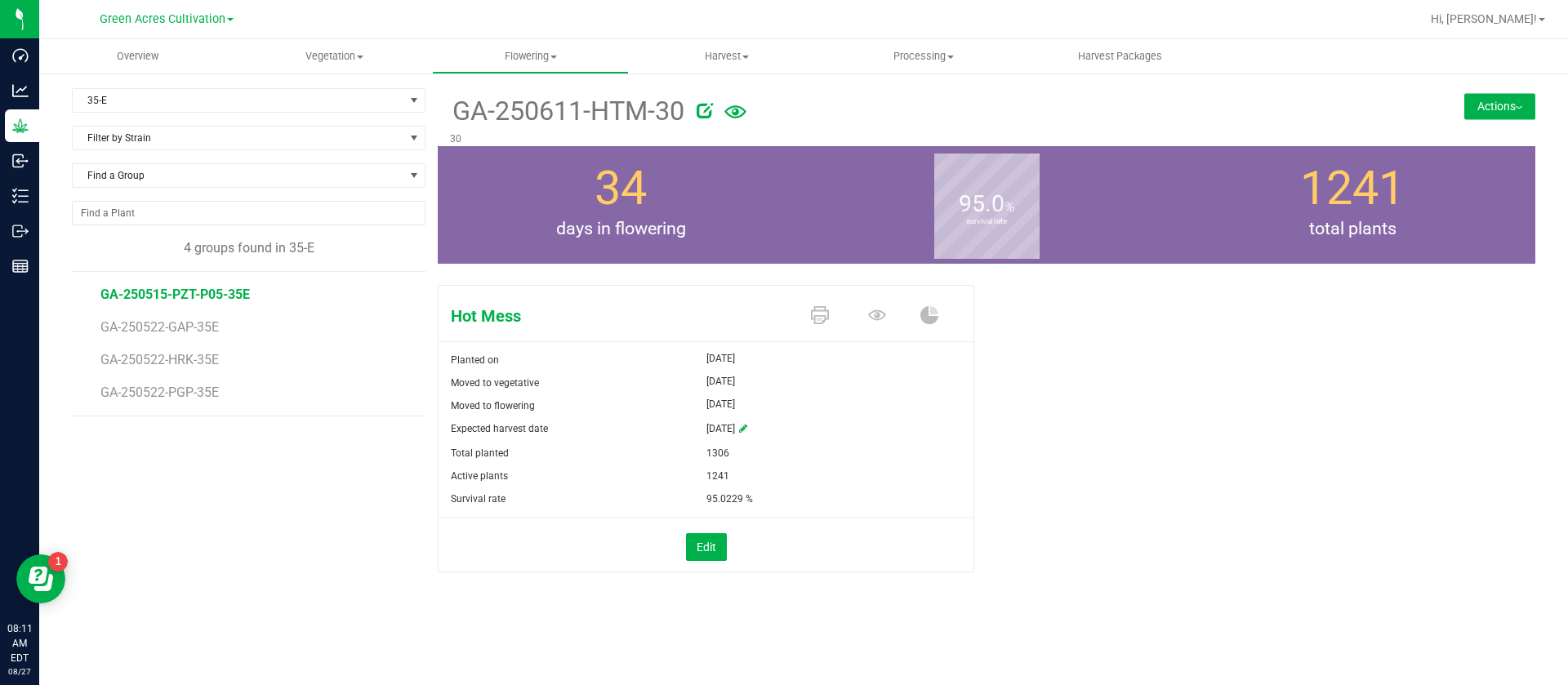
click at [199, 291] on span "GA-250515-PZT-P05-35E" at bounding box center [175, 294] width 149 height 16
click at [217, 330] on span "GA-250522-GAP-35E" at bounding box center [163, 327] width 125 height 16
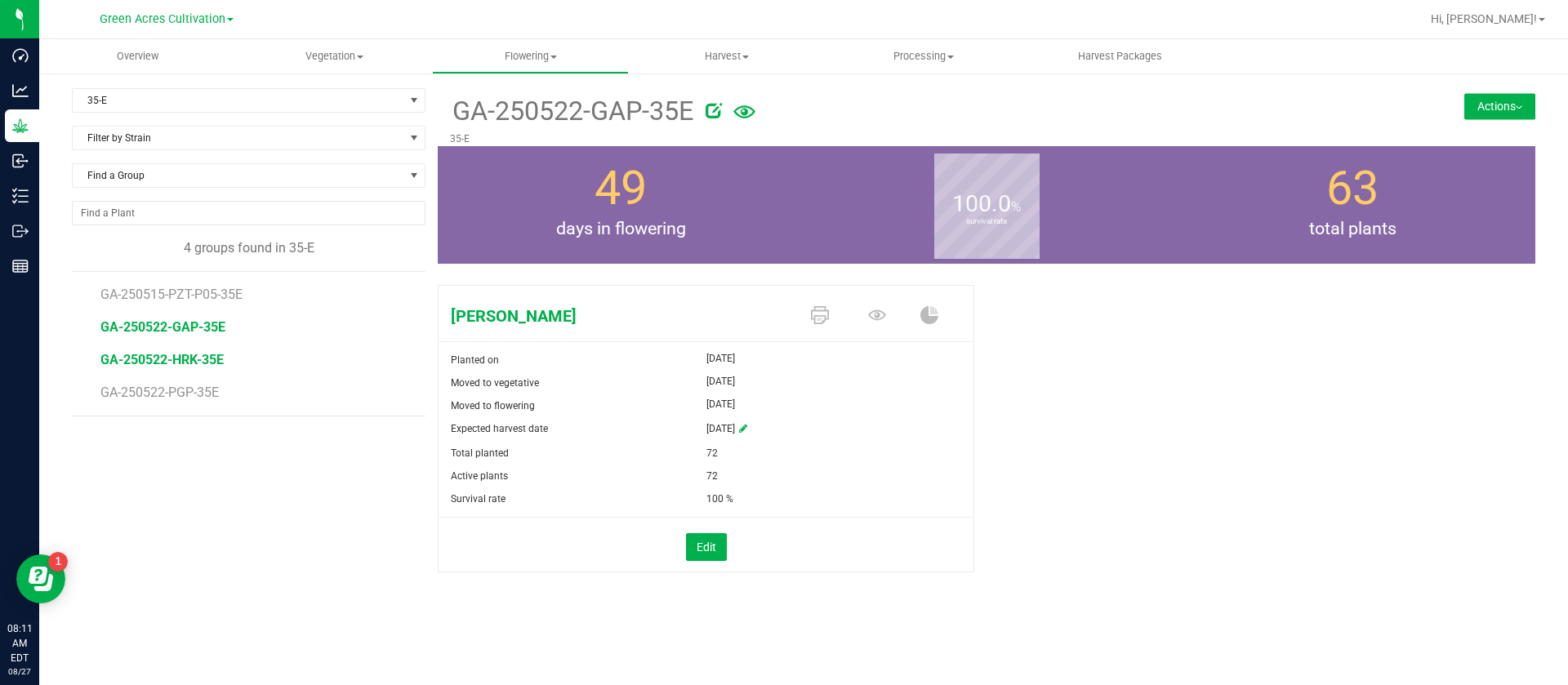
click at [209, 356] on span "GA-250522-HRK-35E" at bounding box center [162, 359] width 123 height 16
click at [200, 398] on span "GA-250522-PGP-35E" at bounding box center [162, 392] width 124 height 16
click at [40, 128] on div "35-E Filter by Area All 01 02 05 06 09 10 14 18 22 25 26 29 30 33 33-B 33-D 33-…" at bounding box center [804, 351] width 1529 height 558
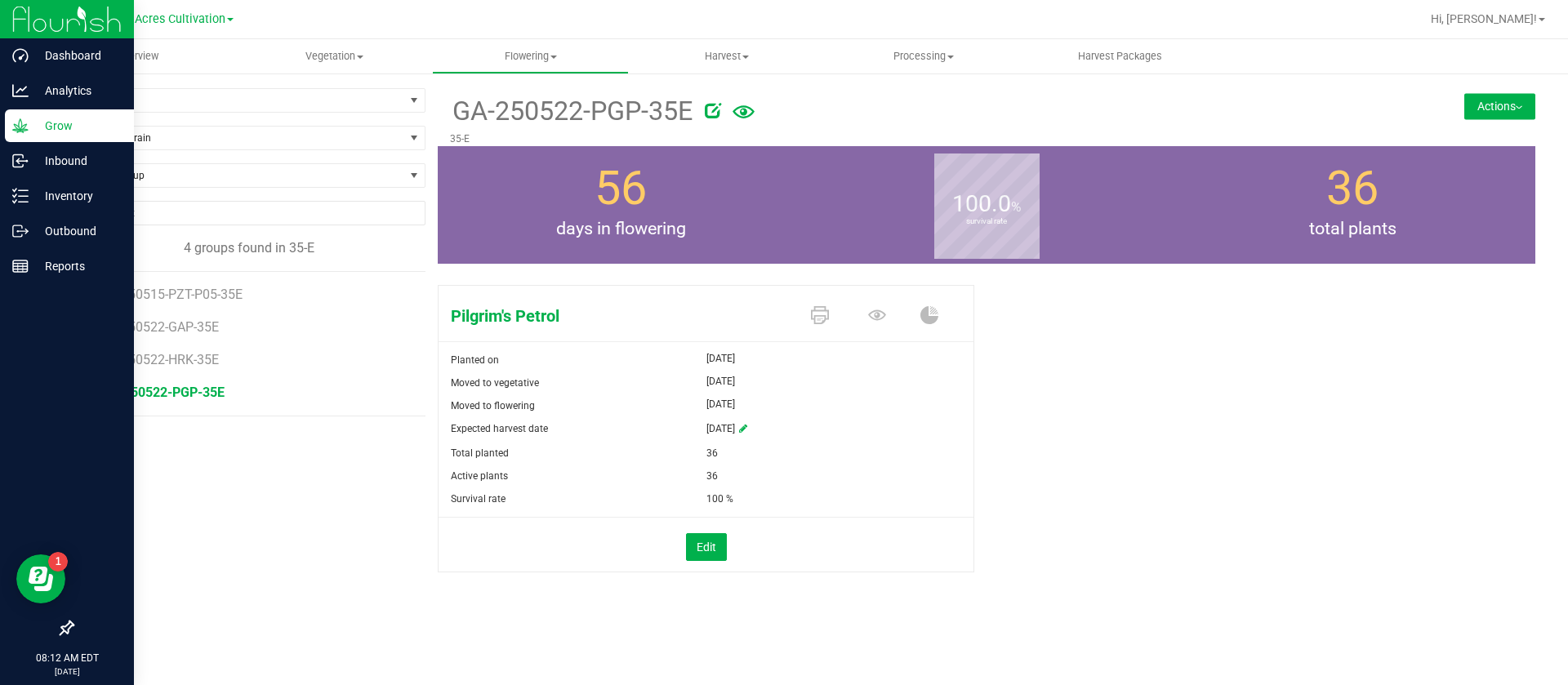
click at [29, 124] on p "Grow" at bounding box center [77, 125] width 98 height 20
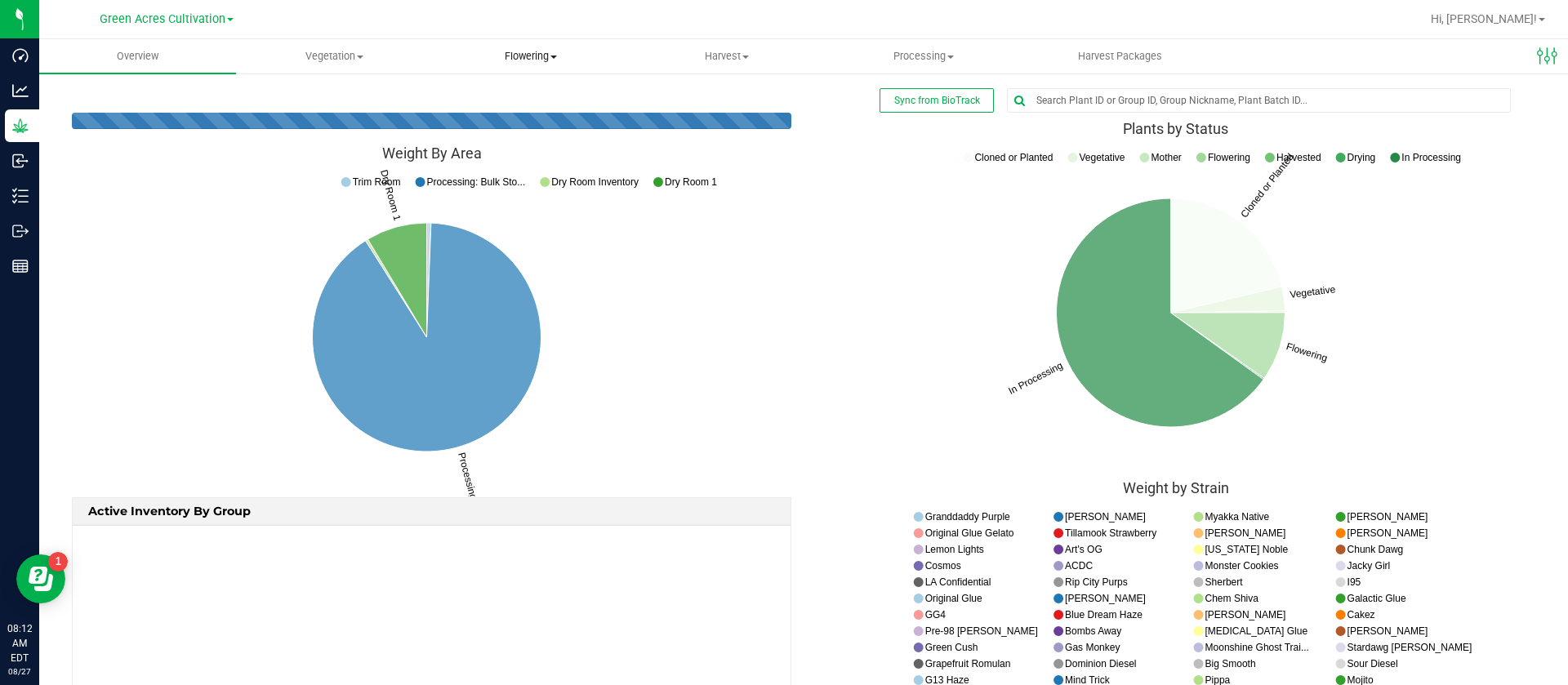
click at [549, 48] on uib-tab-heading "Flowering Create harvest Flowering groups Flowering plants Apply to plants Plan…" at bounding box center [530, 56] width 195 height 33
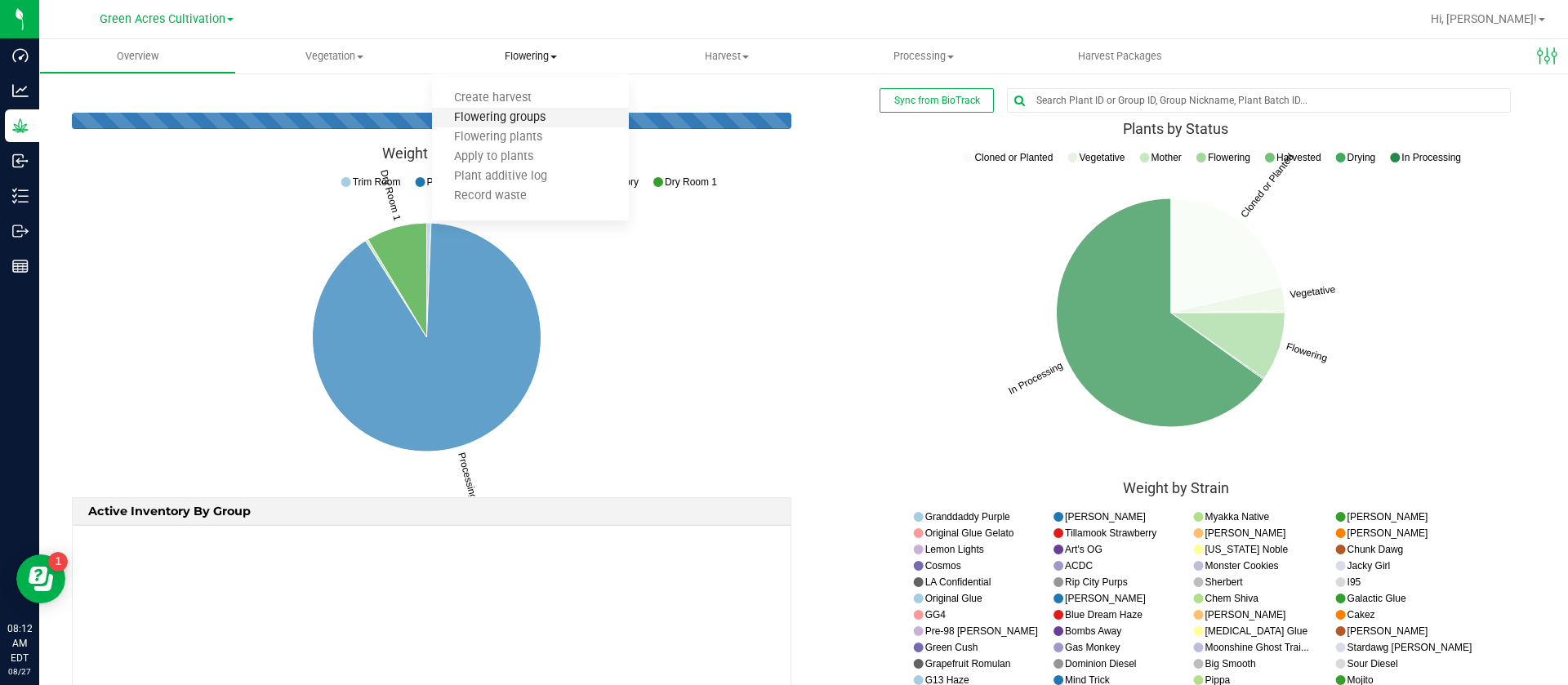
click at [519, 114] on span "Flowering groups" at bounding box center [499, 118] width 135 height 14
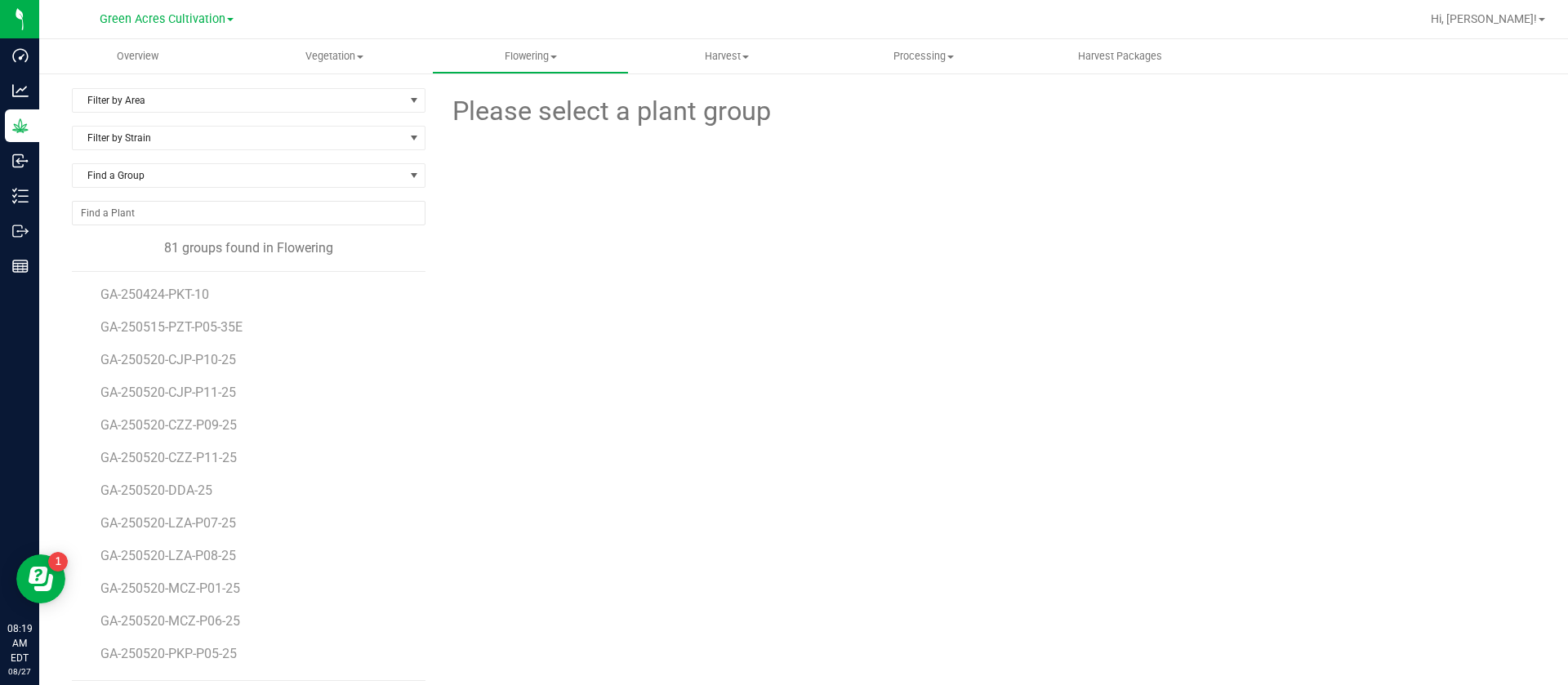
click at [684, 343] on div "Please select a plant group" at bounding box center [987, 384] width 1098 height 593
click at [138, 100] on span "Filter by Area" at bounding box center [238, 100] width 331 height 23
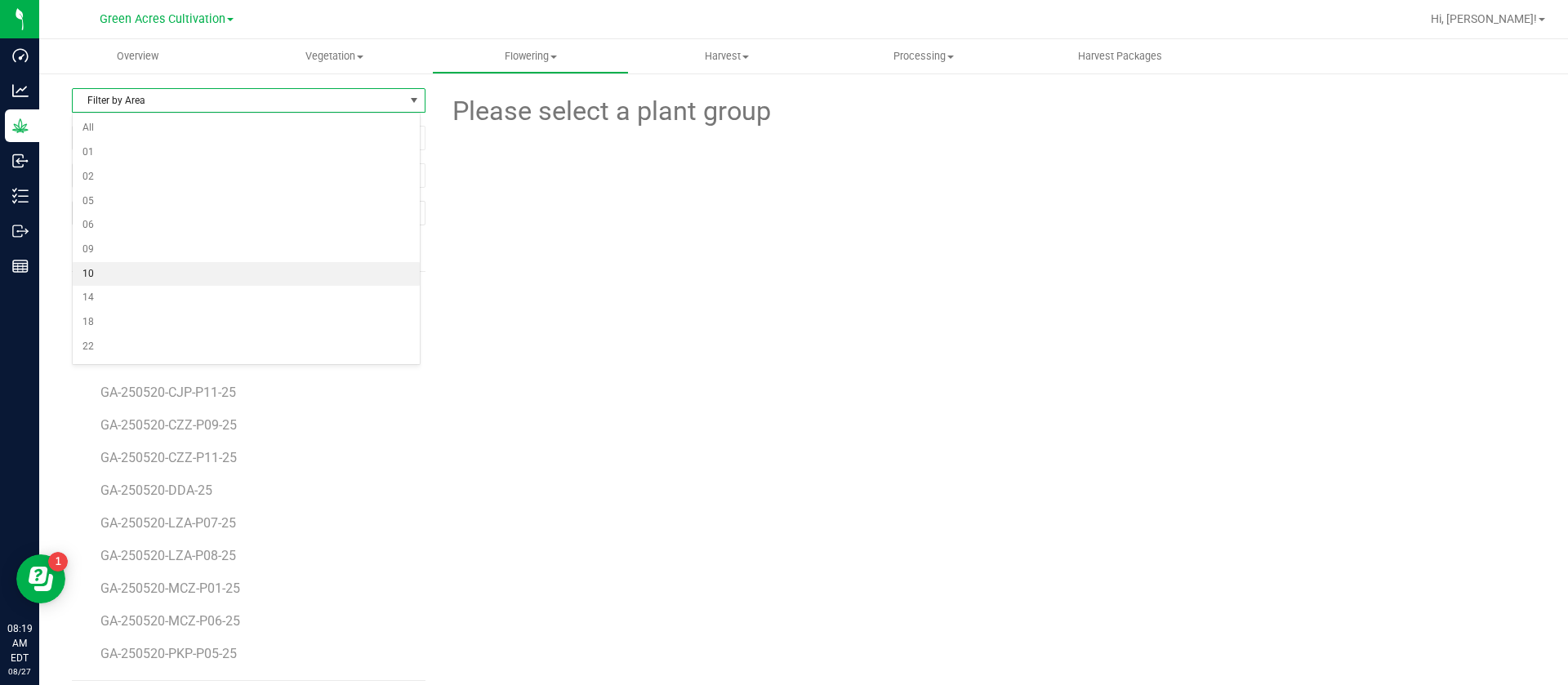
click at [113, 273] on li "10" at bounding box center [246, 274] width 347 height 24
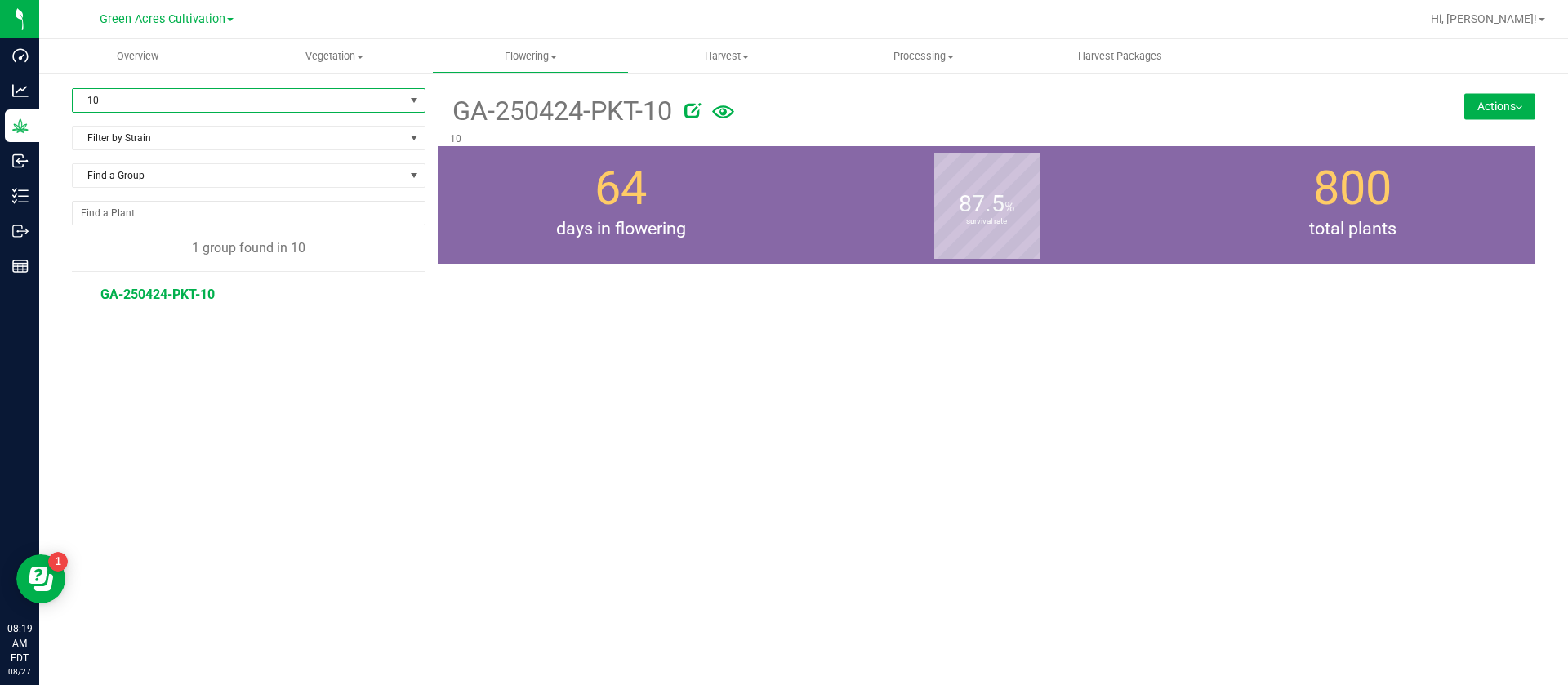
click at [1496, 99] on button "Actions" at bounding box center [1500, 106] width 71 height 26
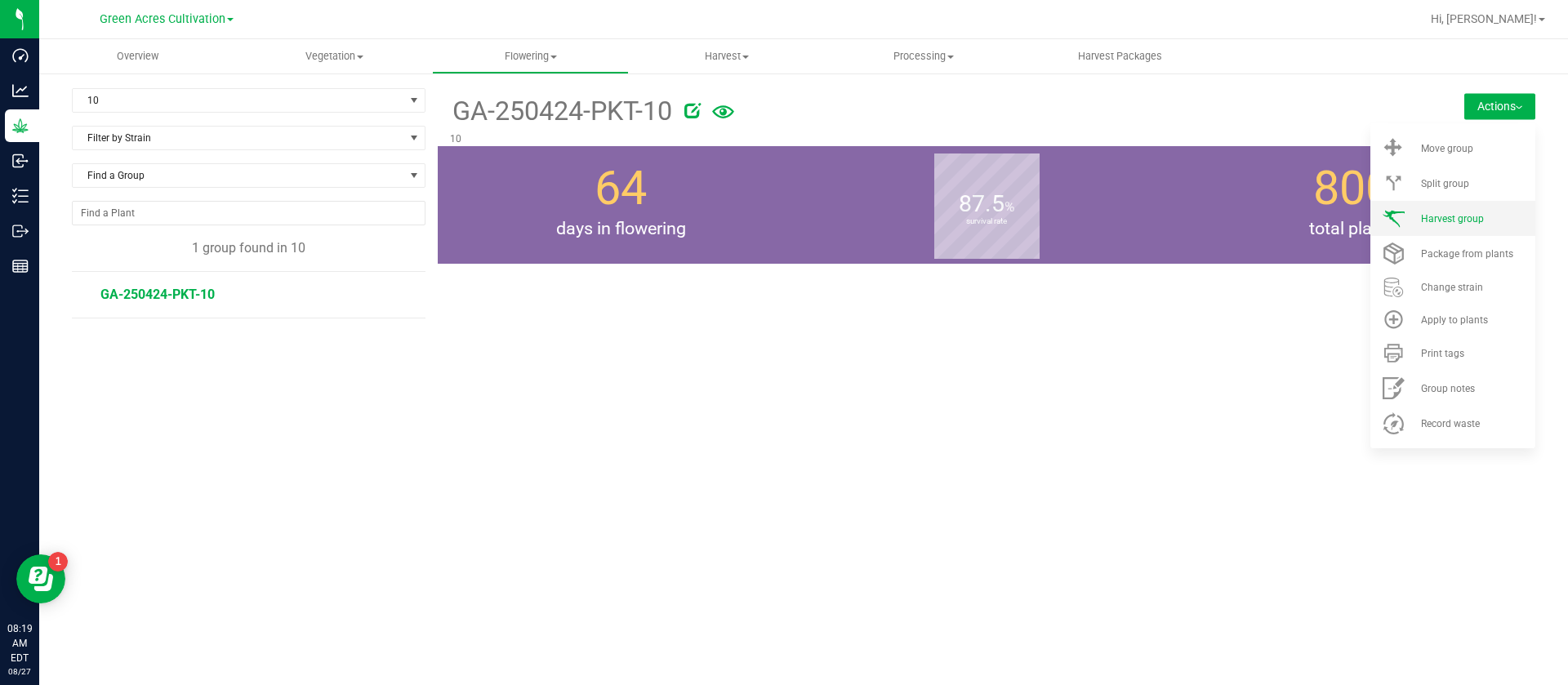
click at [1421, 222] on span "Harvest group" at bounding box center [1452, 218] width 63 height 11
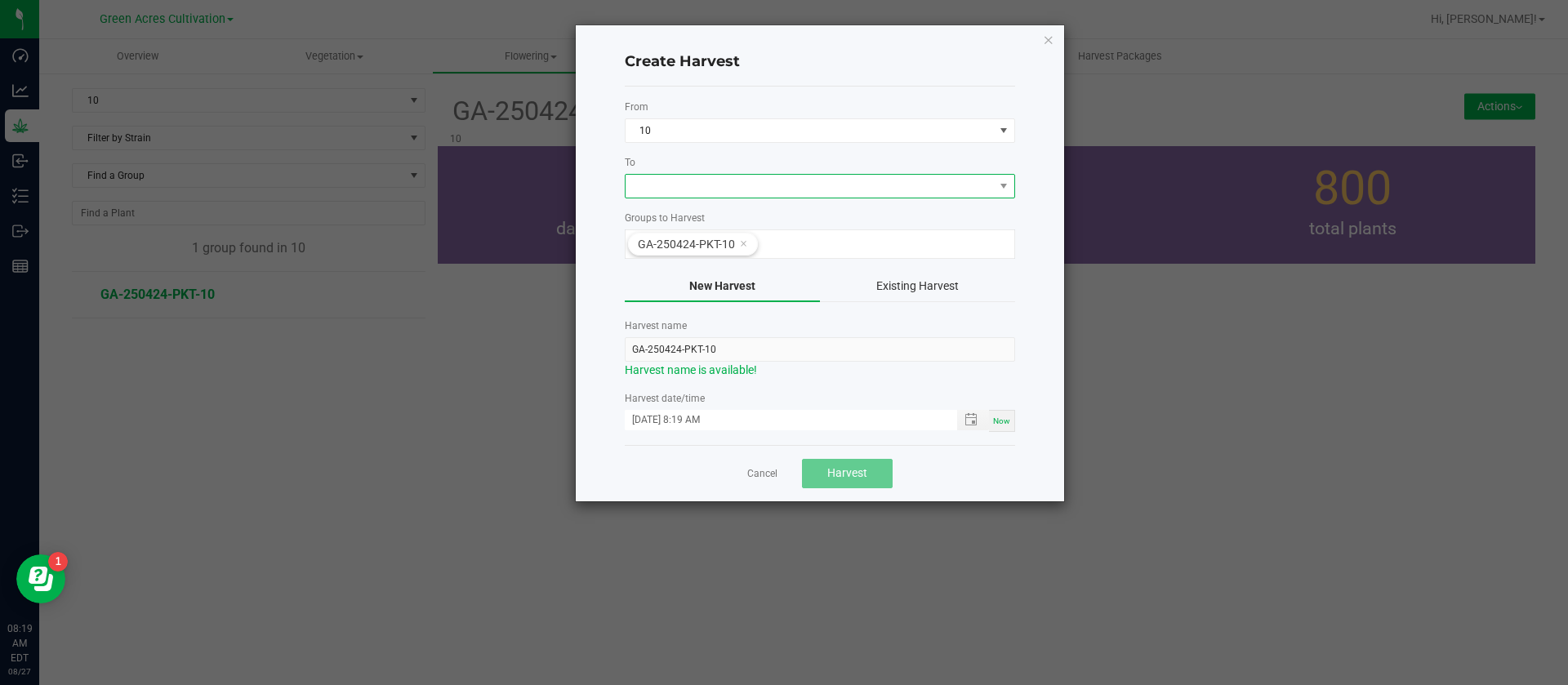
click at [661, 187] on span at bounding box center [809, 186] width 369 height 23
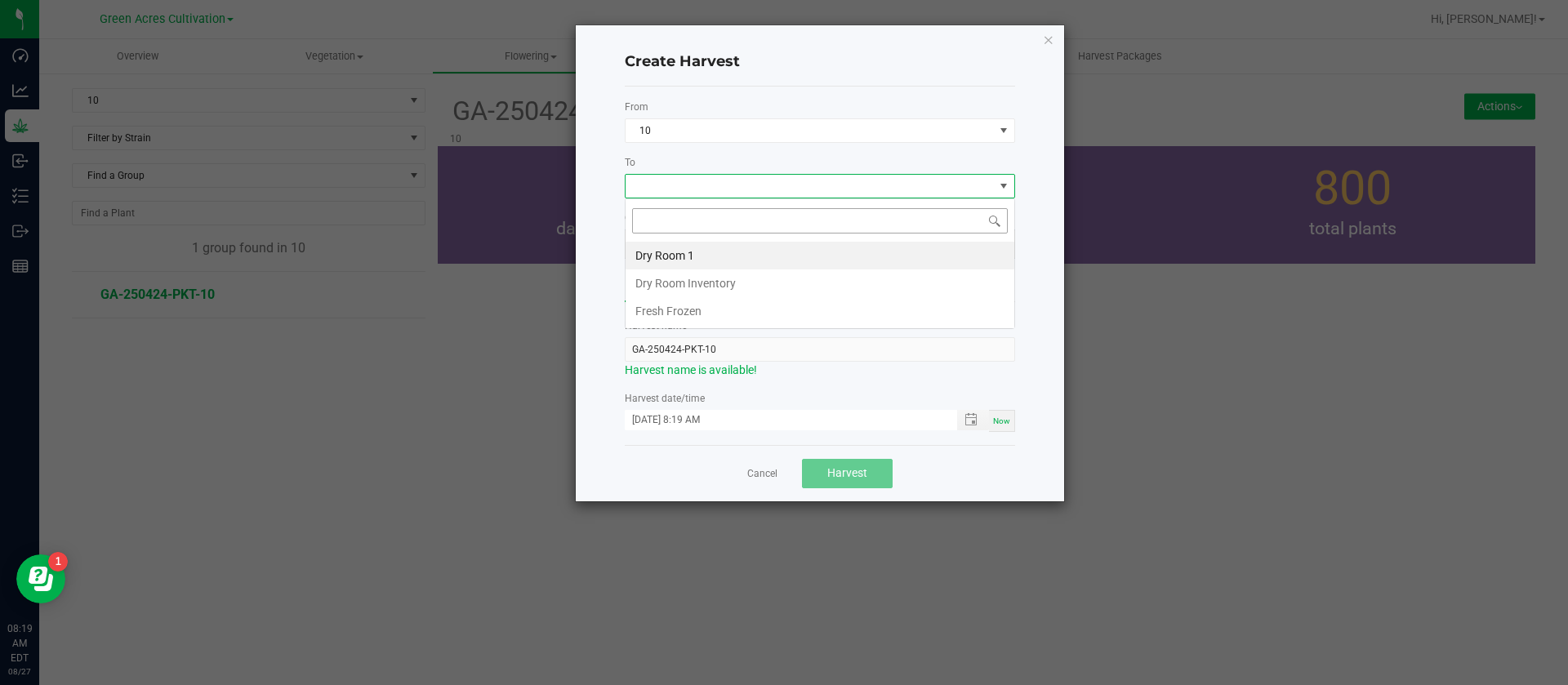
scroll to position [24, 390]
click at [678, 252] on li "Dry Room 1" at bounding box center [819, 256] width 389 height 28
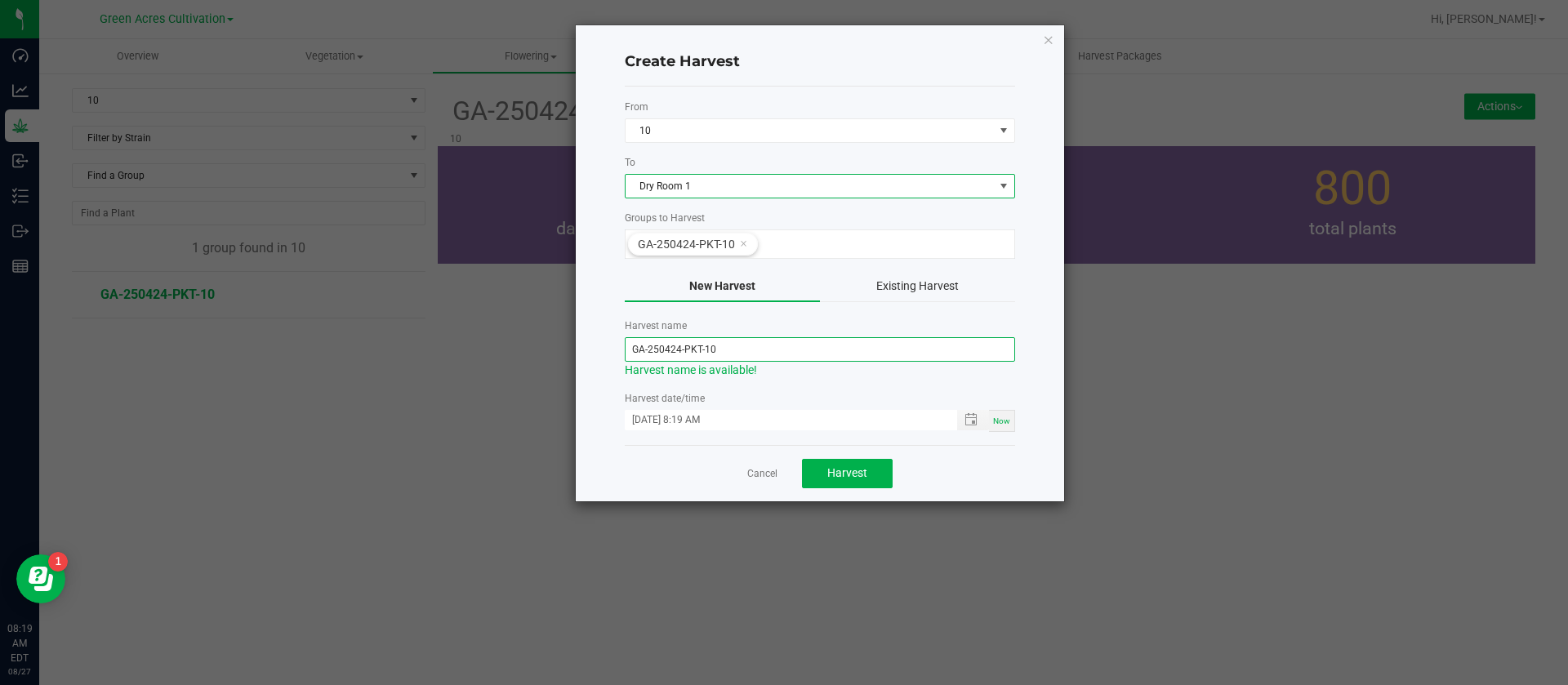
click at [677, 343] on input "GA-250424-PKT-10" at bounding box center [819, 349] width 390 height 24
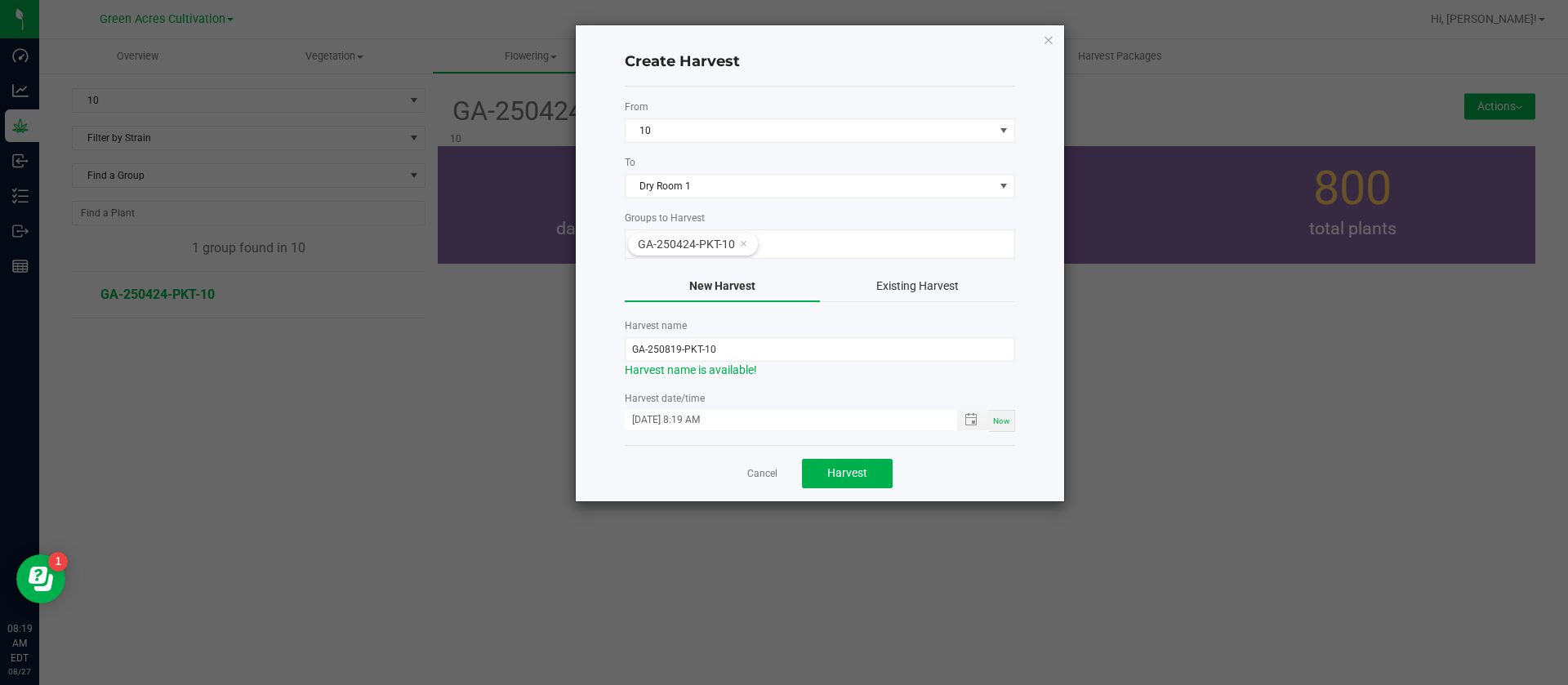
click at [647, 464] on div "Cancel Harvest" at bounding box center [819, 473] width 390 height 56
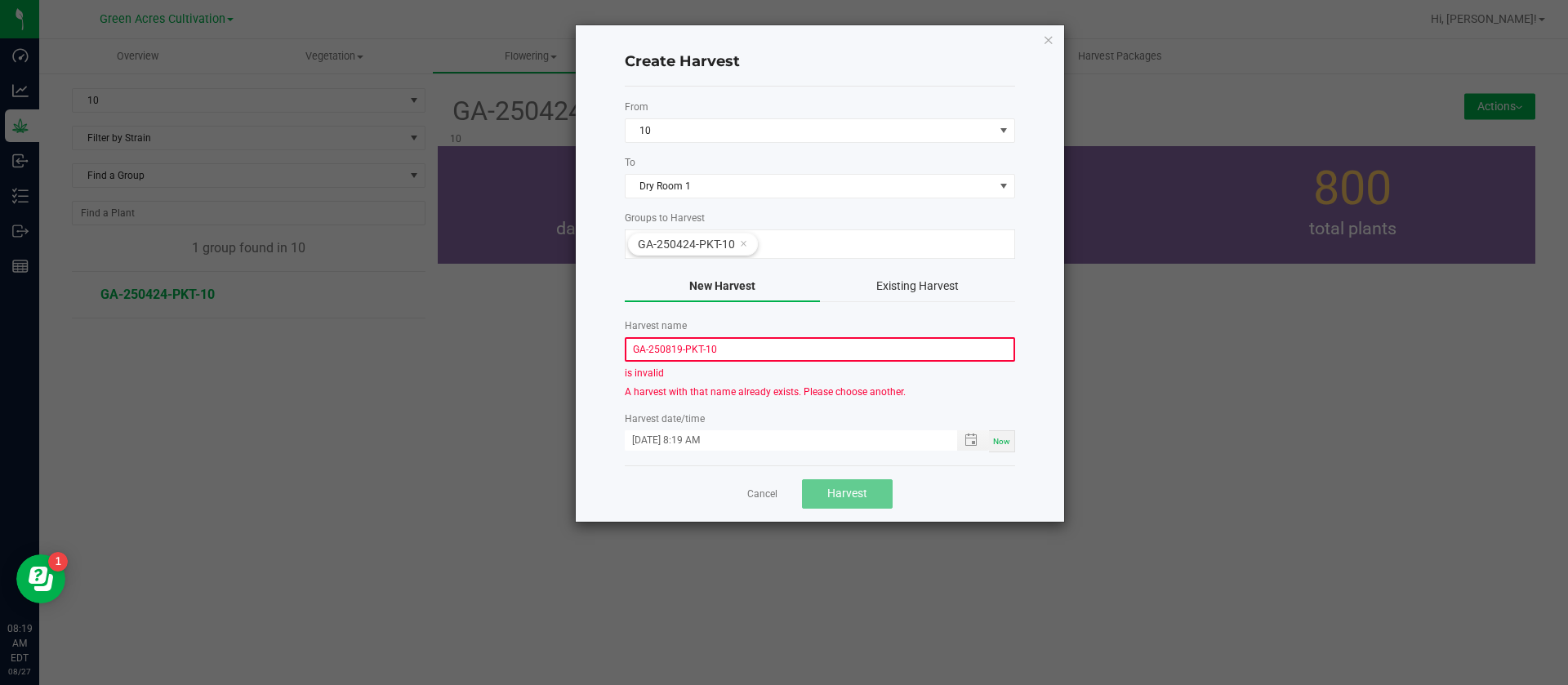
click at [749, 350] on input "GA-250819-PKT-10" at bounding box center [819, 349] width 390 height 24
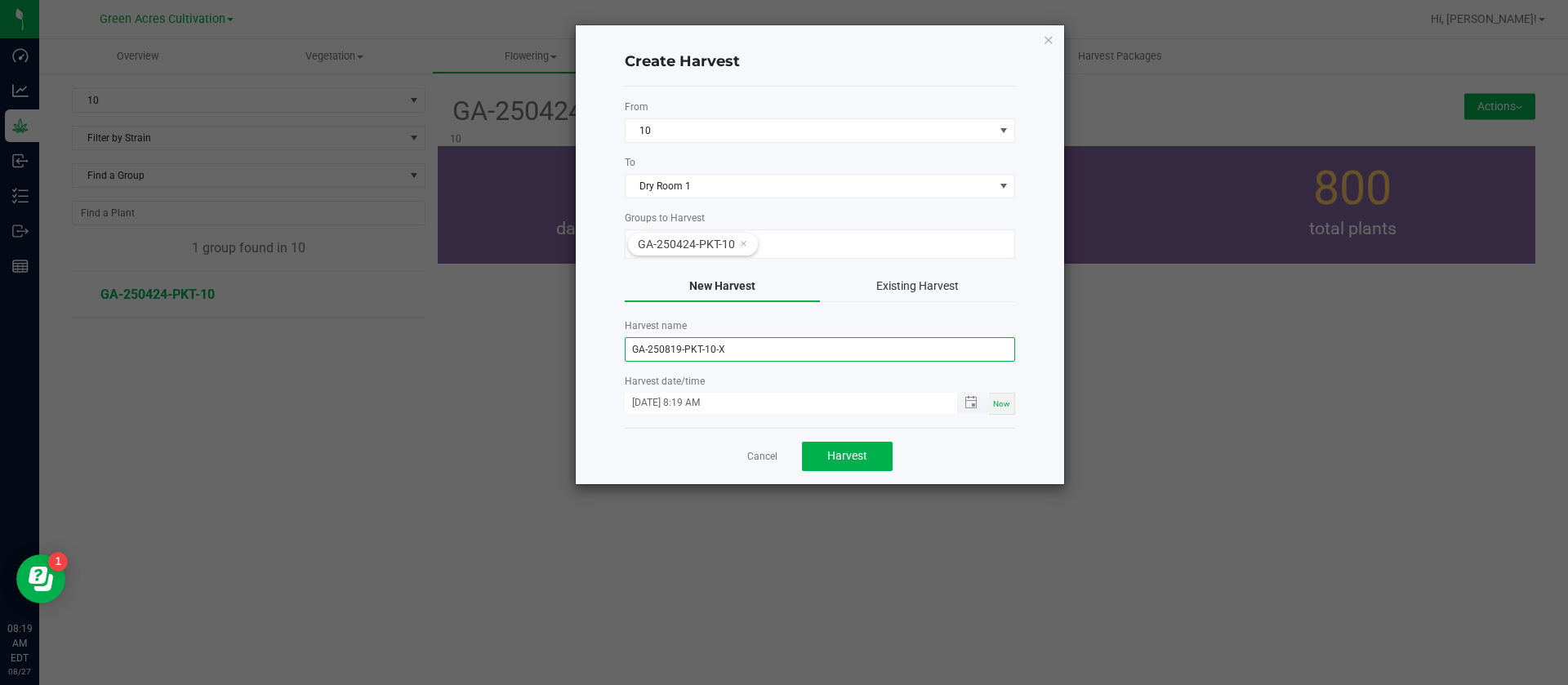
type input "GA-250819-PKT-10-X"
click at [645, 396] on div "Harvest date/time 08/27/2025 8:19 AM Now" at bounding box center [819, 395] width 390 height 41
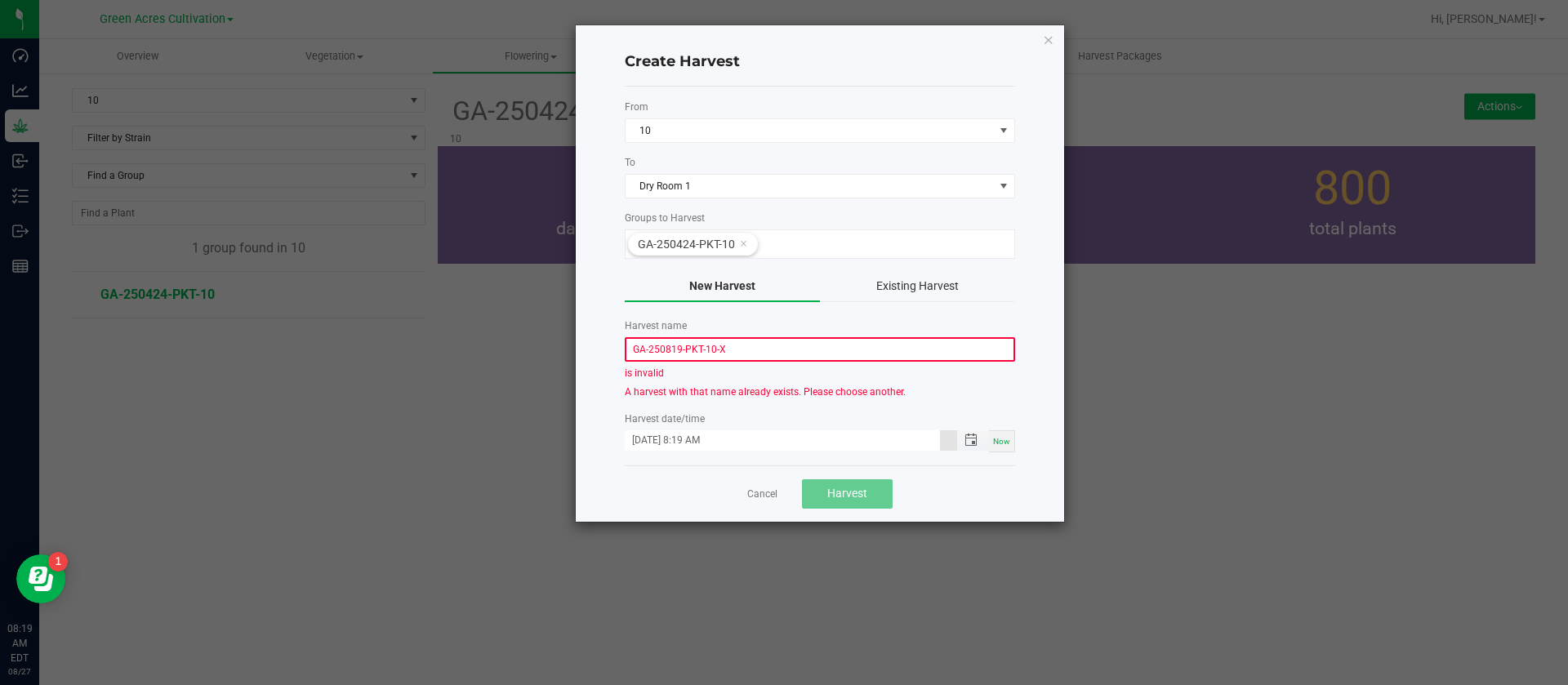
click at [655, 442] on input "08/27/2025 8:19 AM" at bounding box center [782, 440] width 315 height 21
type input "08/19/2025 8:19 AM"
click at [666, 520] on div "Cancel Harvest" at bounding box center [819, 494] width 390 height 56
click at [724, 345] on input "GA-250819-PKT-10-X" at bounding box center [819, 349] width 390 height 24
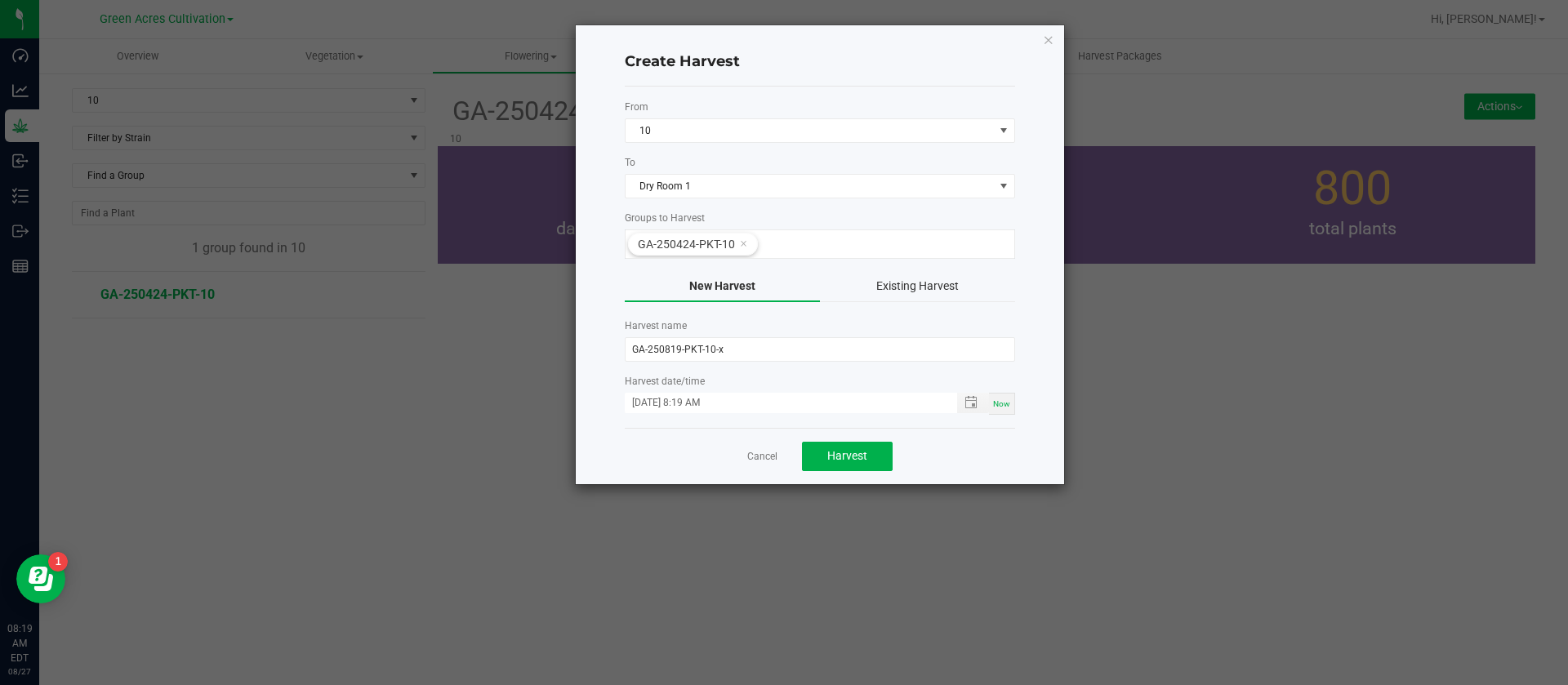
click at [684, 458] on div "Cancel Harvest" at bounding box center [819, 456] width 390 height 56
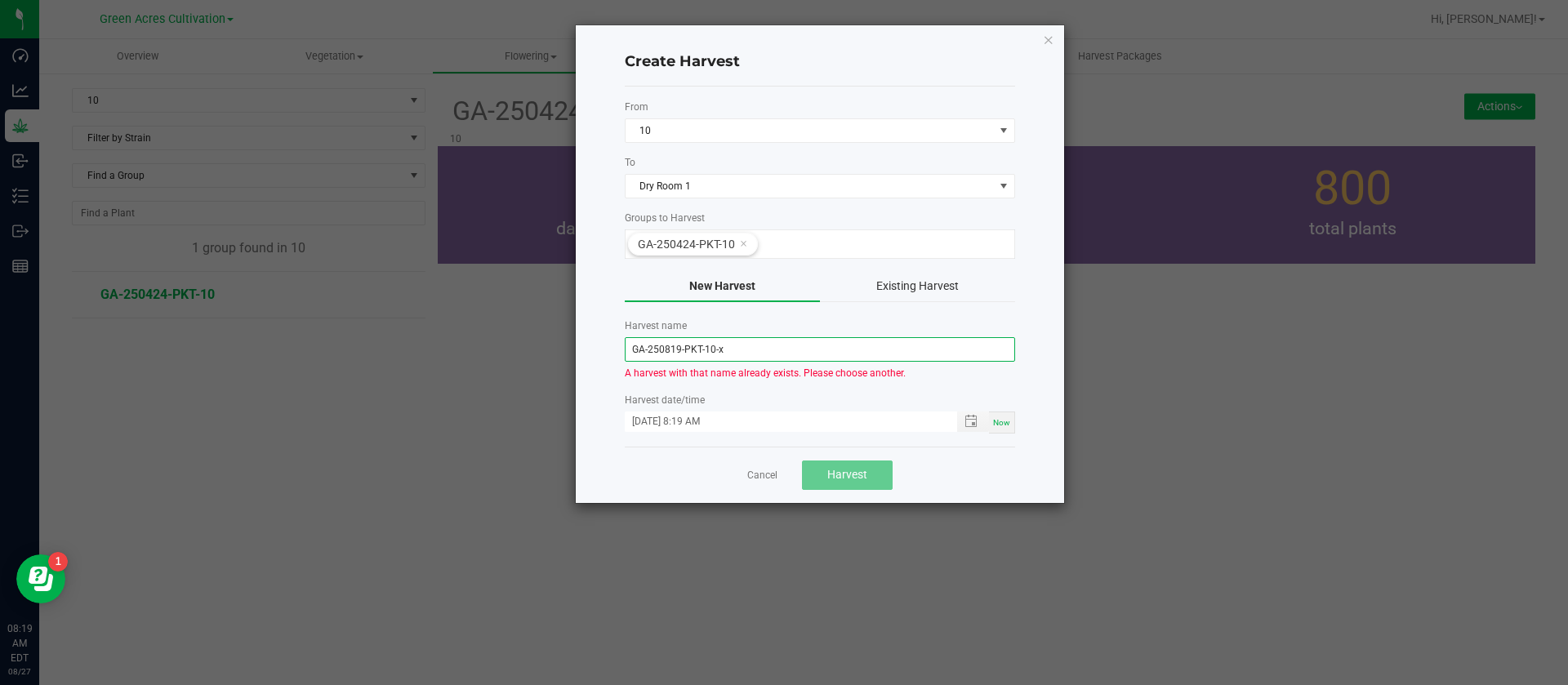
click at [751, 351] on input "GA-250819-PKT-10-x" at bounding box center [819, 349] width 390 height 24
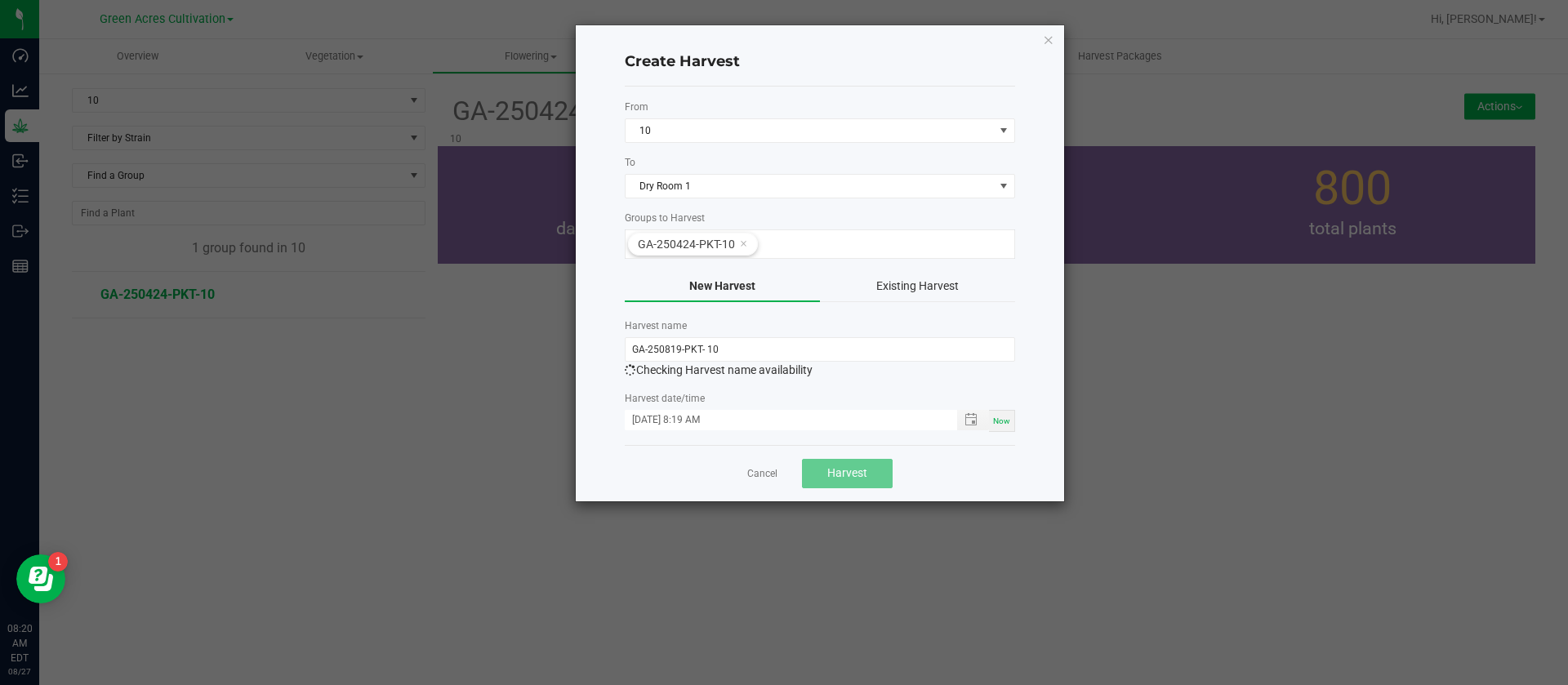
click at [735, 379] on form "From 10 To Dry Room 1 Groups to Harvest GA-250424-PKT-10 New Harvest Existing H…" at bounding box center [819, 266] width 390 height 332
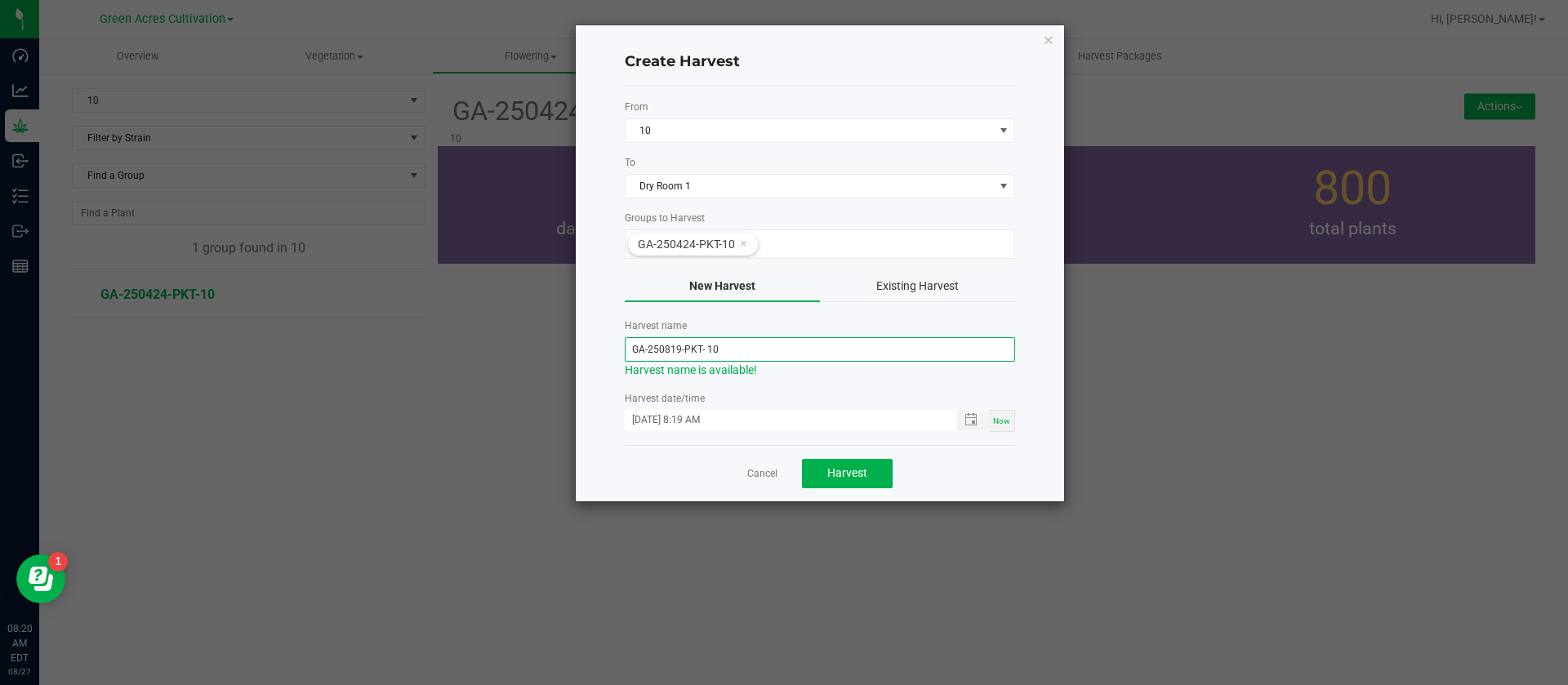
click at [735, 345] on input "GA-250819-PKT- 10" at bounding box center [819, 349] width 390 height 24
click at [709, 346] on input "GA-250819-PKT- 10" at bounding box center [819, 349] width 390 height 24
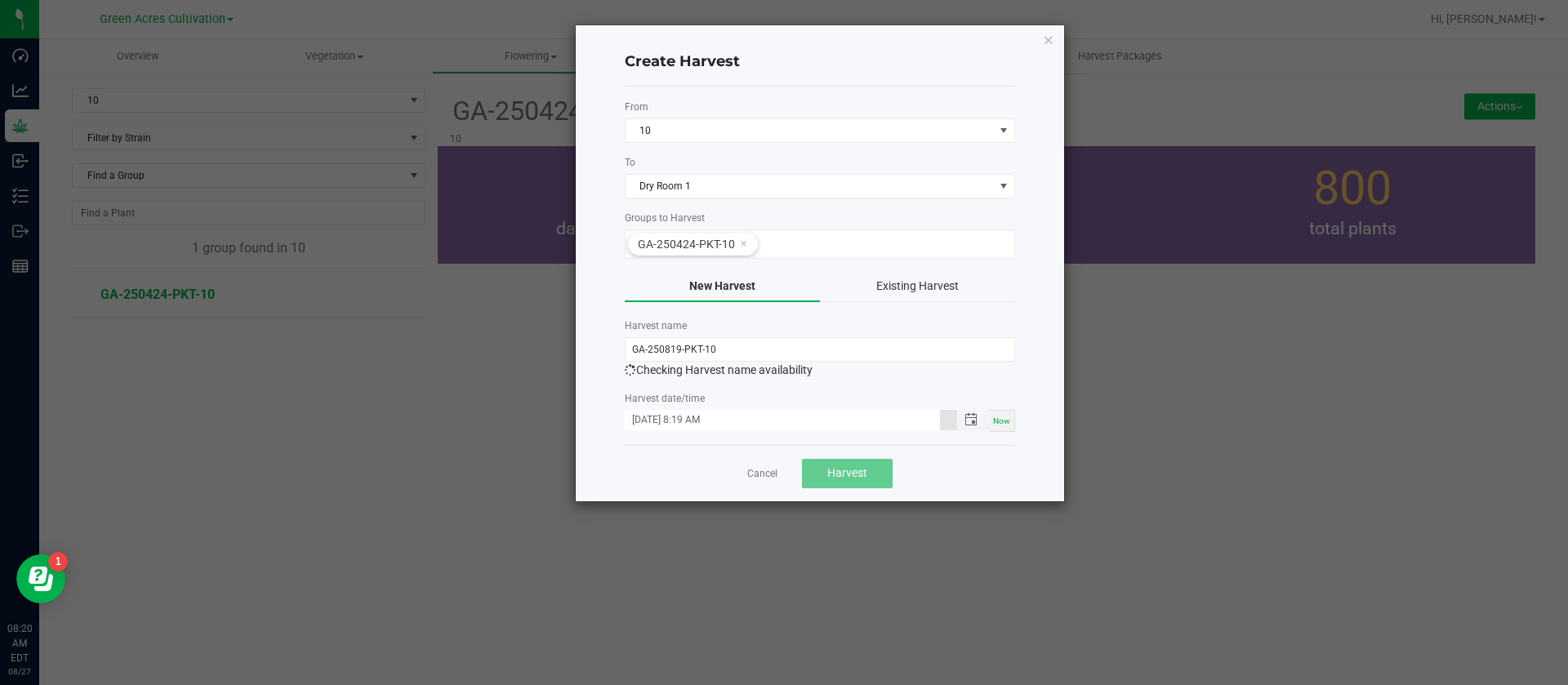
click at [719, 415] on input "08/19/2025 8:19 AM" at bounding box center [782, 420] width 315 height 21
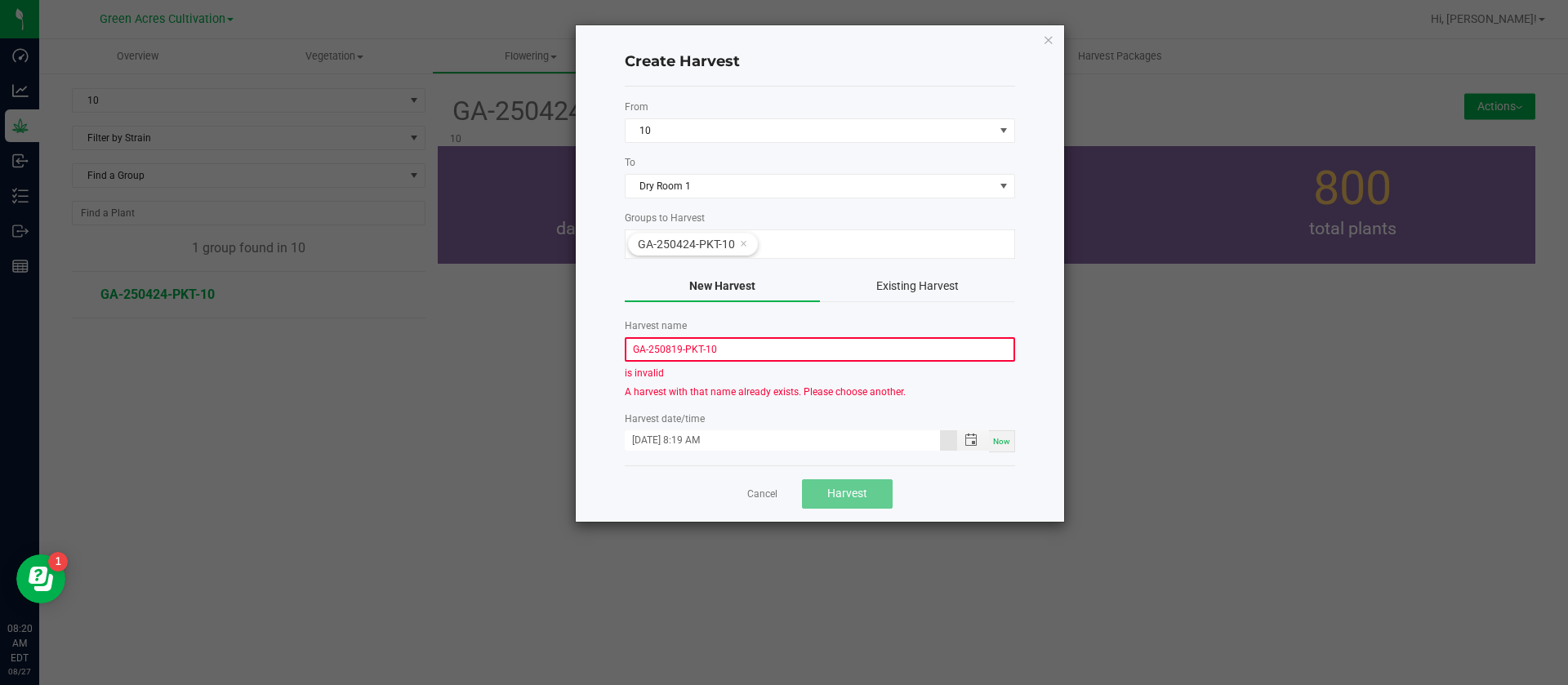
click at [718, 345] on input "GA-250819-PKT-10" at bounding box center [819, 349] width 390 height 24
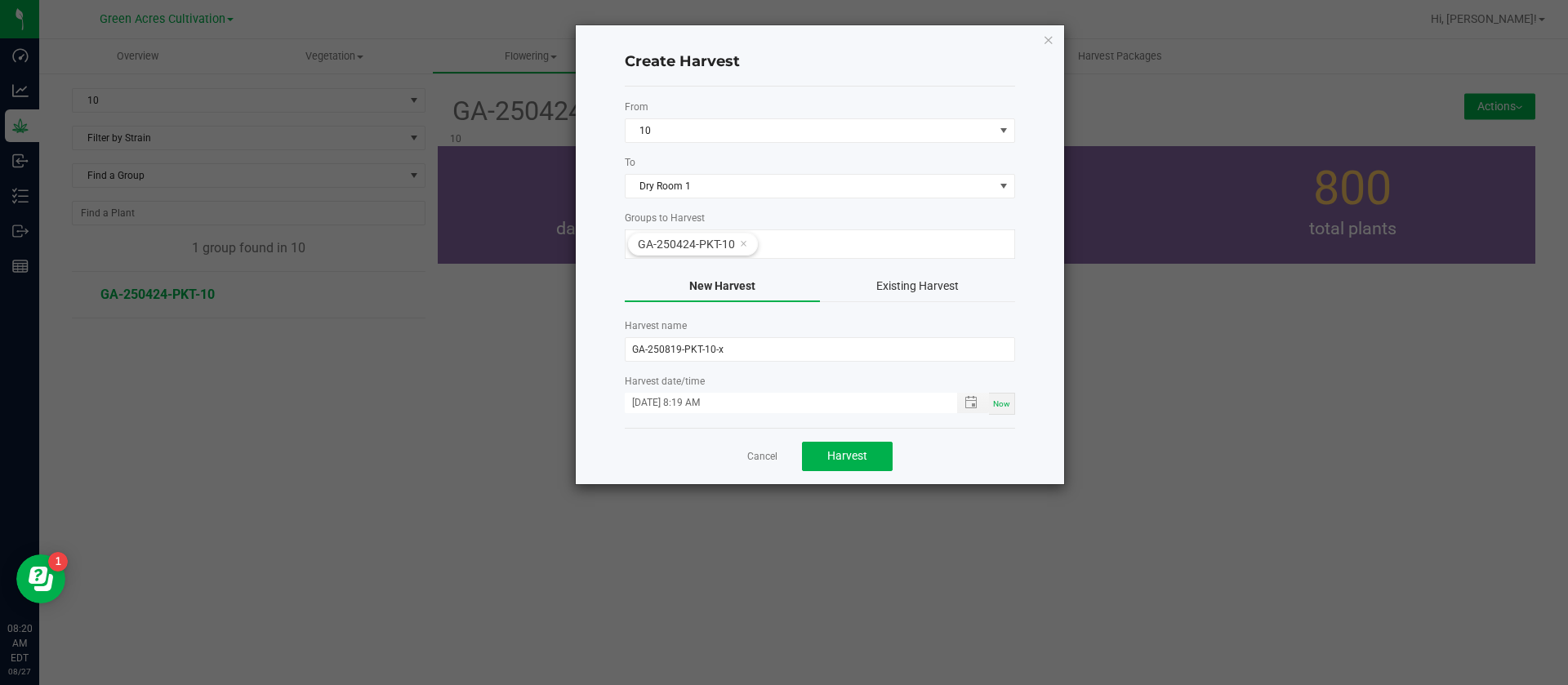
click at [682, 387] on form "From 10 To Dry Room 1 Groups to Harvest GA-250424-PKT-10 New Harvest Existing H…" at bounding box center [819, 258] width 390 height 315
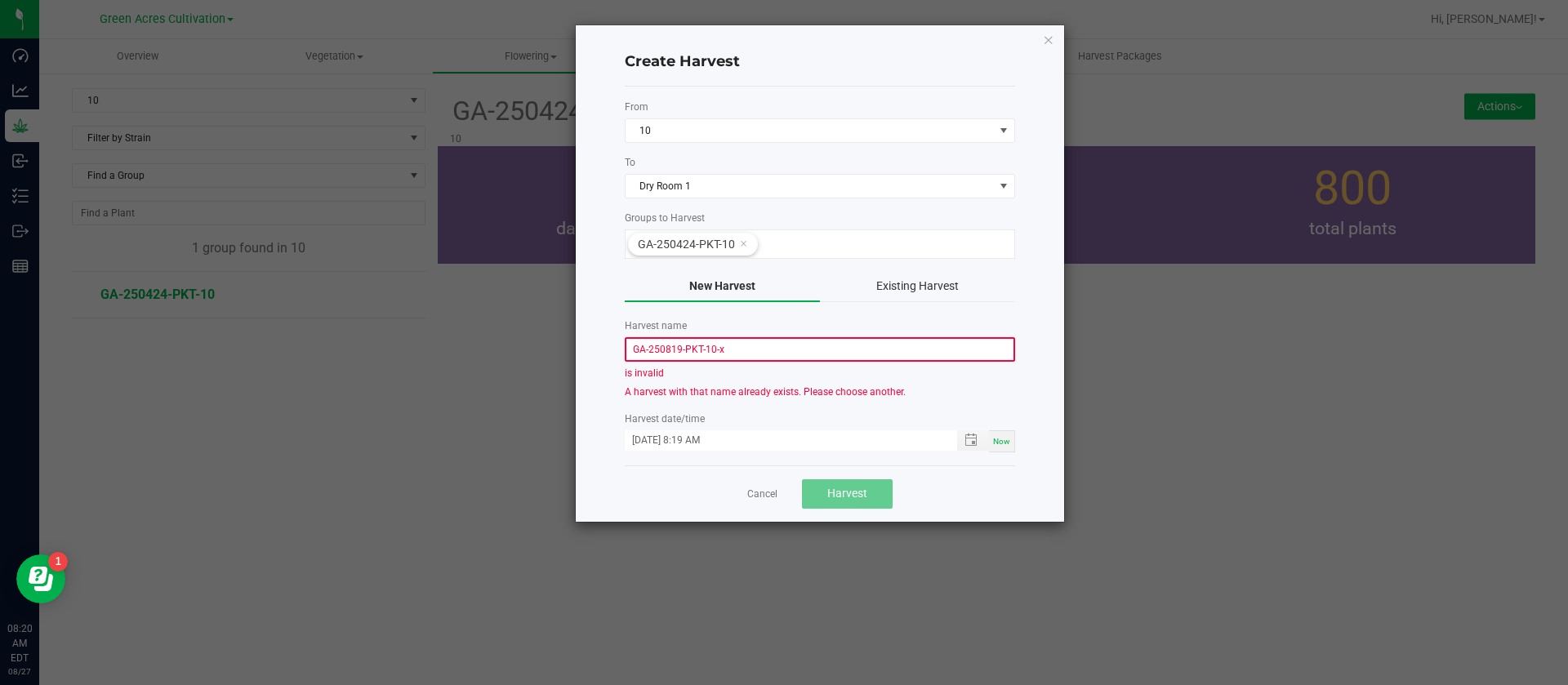
click at [752, 356] on input "GA-250819-PKT-10-x" at bounding box center [819, 349] width 390 height 24
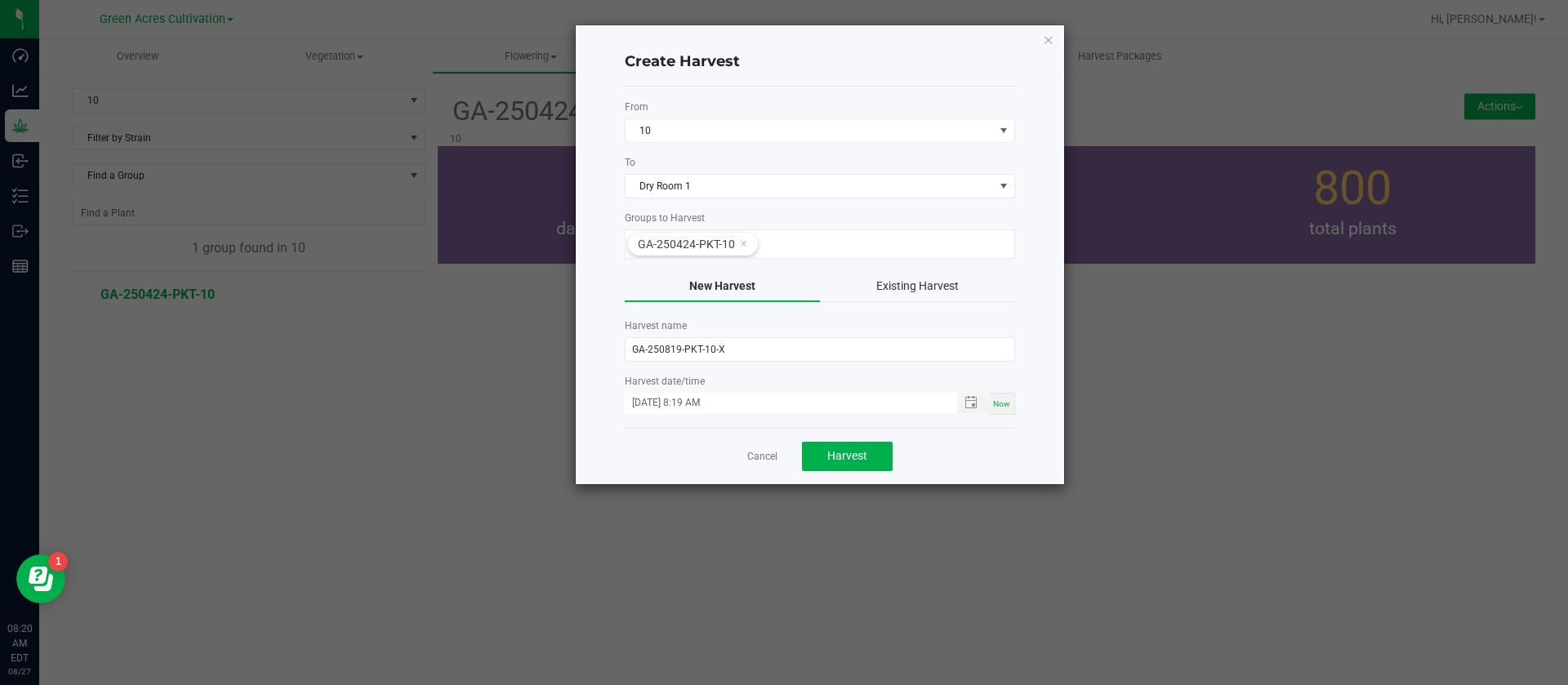
click at [765, 367] on form "From 10 To Dry Room 1 Groups to Harvest GA-250424-PKT-10 New Harvest Existing H…" at bounding box center [819, 258] width 390 height 315
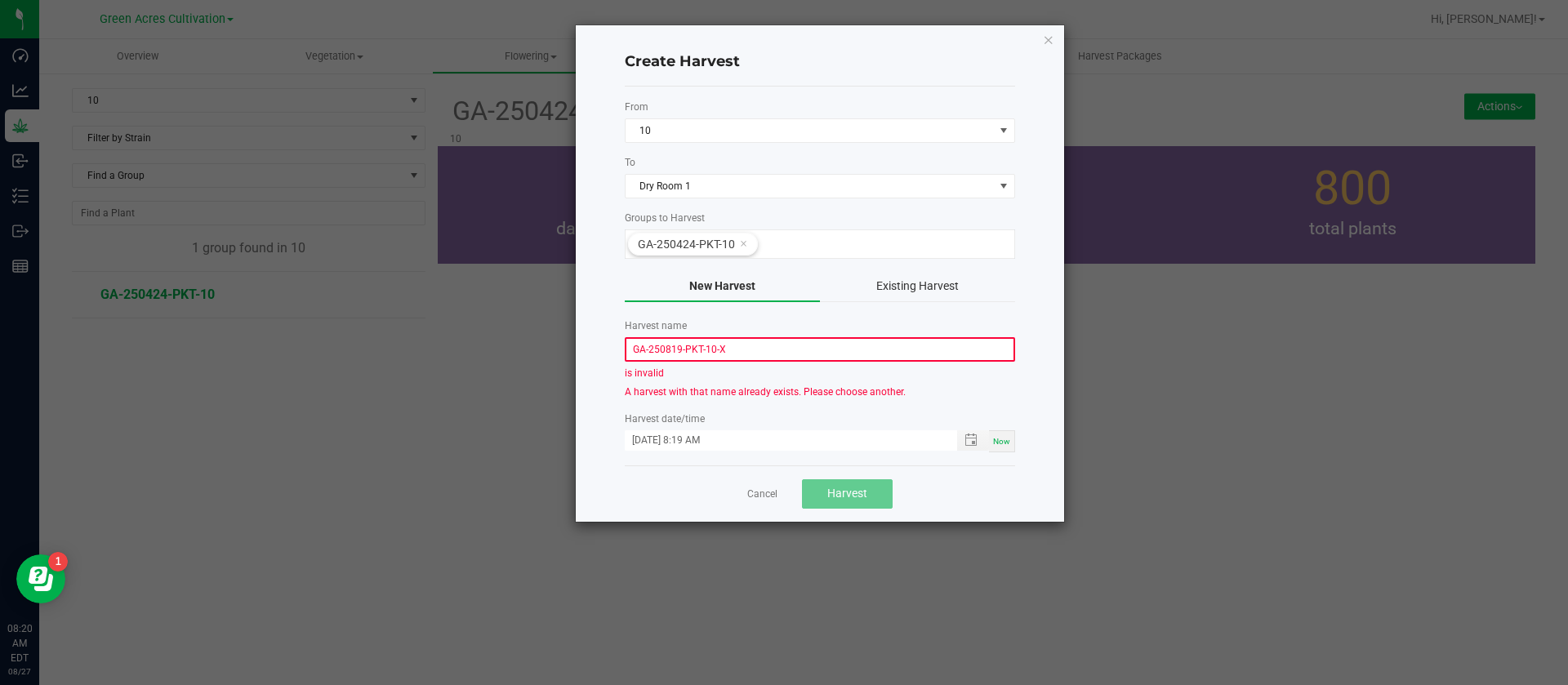
click at [735, 372] on div "is invalid" at bounding box center [819, 373] width 390 height 15
click at [791, 351] on input "GA-250819-PKT-10-X" at bounding box center [819, 349] width 390 height 24
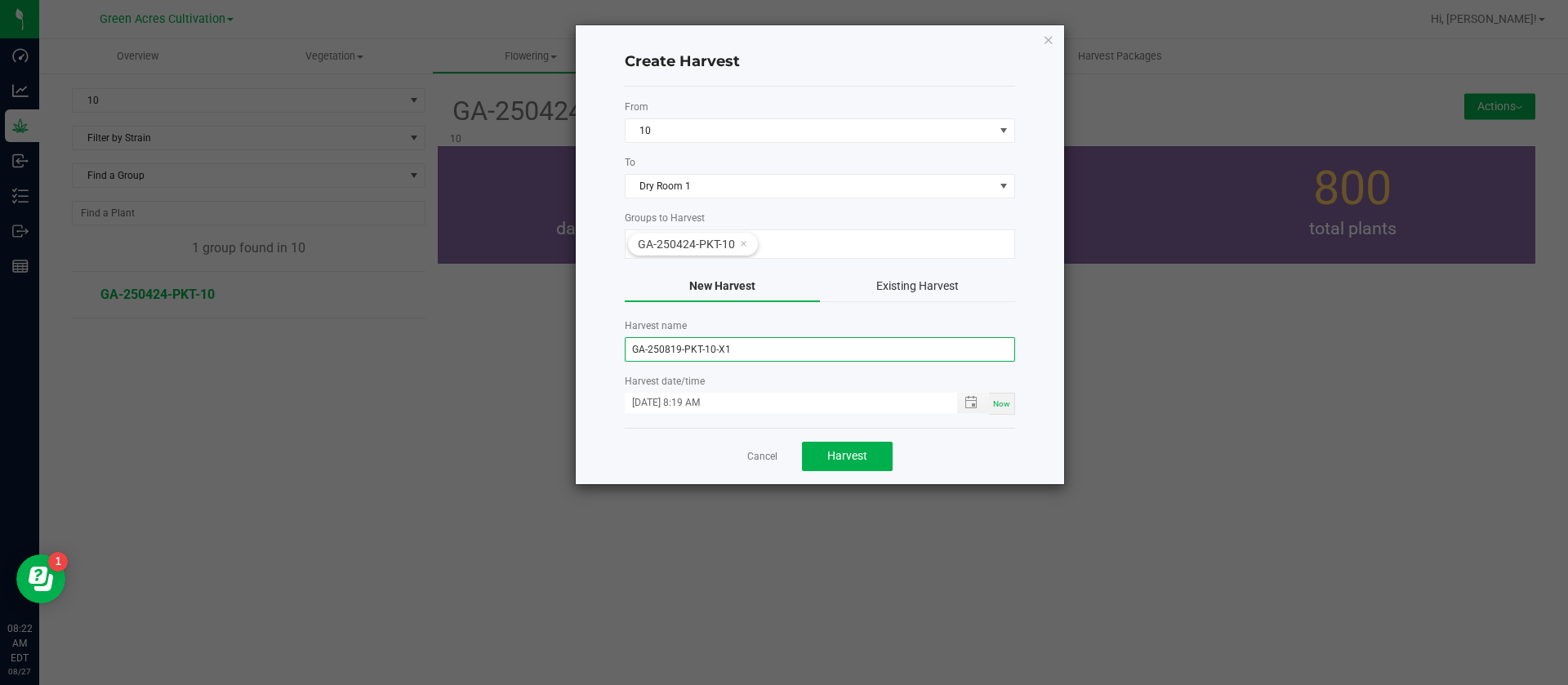
type input "GA-250819-PKT-10-X1"
click at [641, 449] on div "Cancel Harvest" at bounding box center [819, 456] width 390 height 56
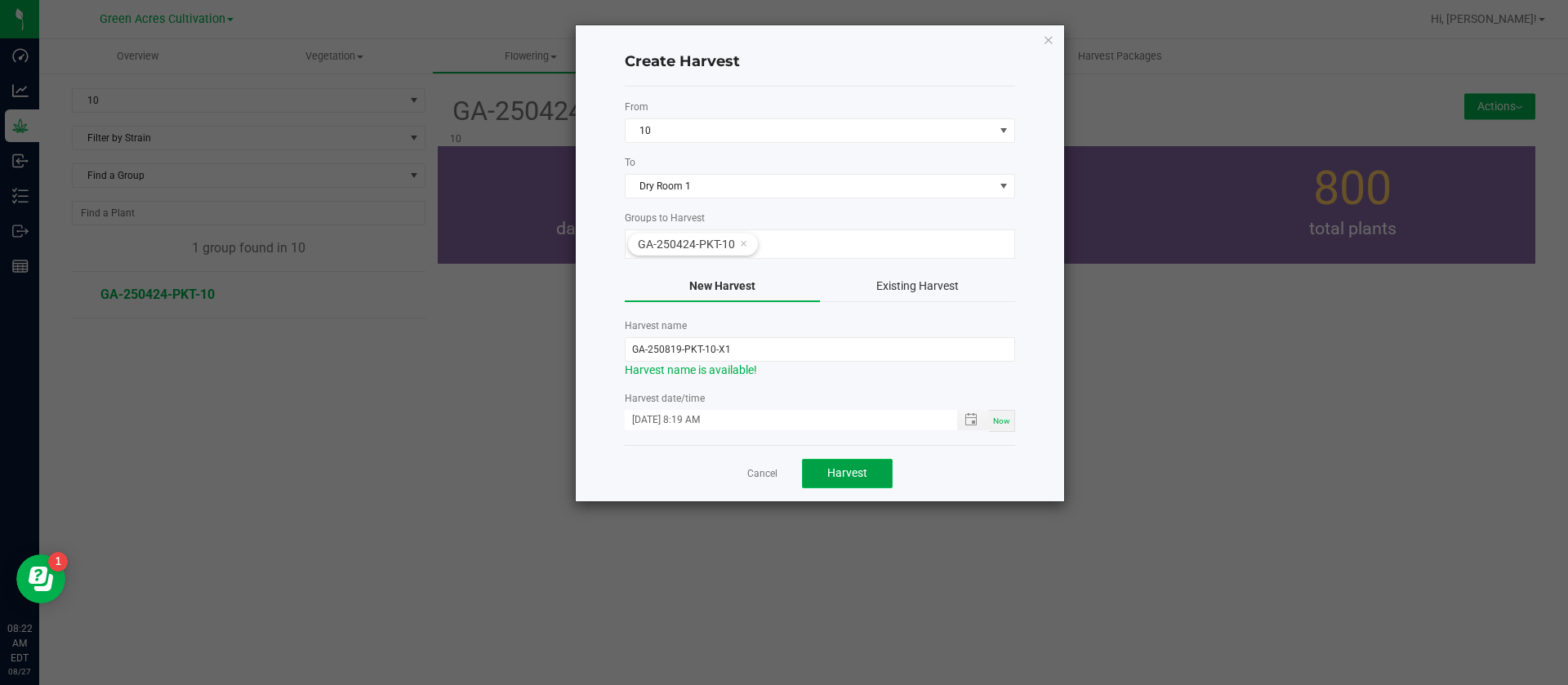
click at [851, 471] on span "Harvest" at bounding box center [847, 473] width 40 height 13
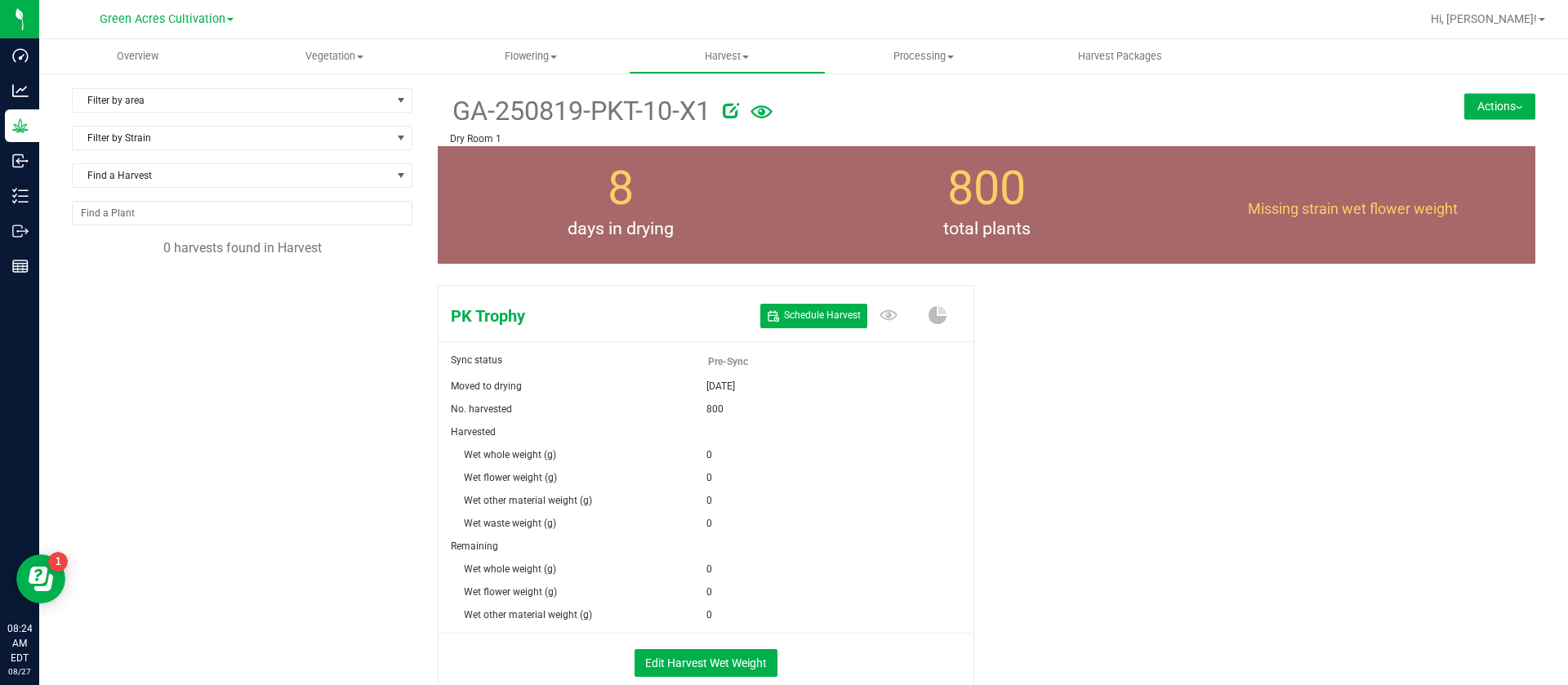
click at [1196, 309] on div "PK Trophy Schedule Harvest Sync status Pre-Sync Moved to drying Aug 19, 2025 No…" at bounding box center [987, 503] width 1098 height 451
click at [536, 40] on uib-tab-heading "Flowering Create harvest Flowering groups Flowering plants Apply to plants Plan…" at bounding box center [530, 56] width 195 height 33
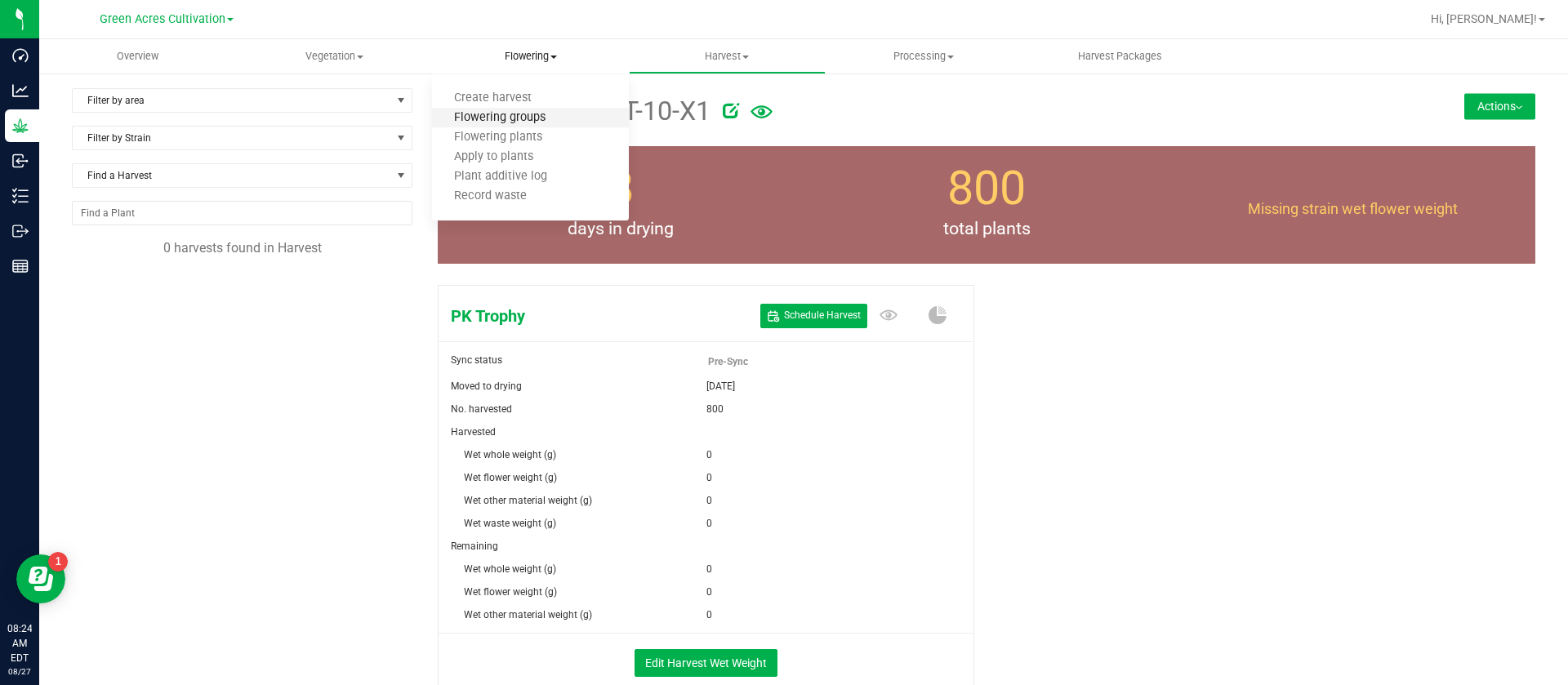
click at [517, 119] on span "Flowering groups" at bounding box center [499, 118] width 135 height 14
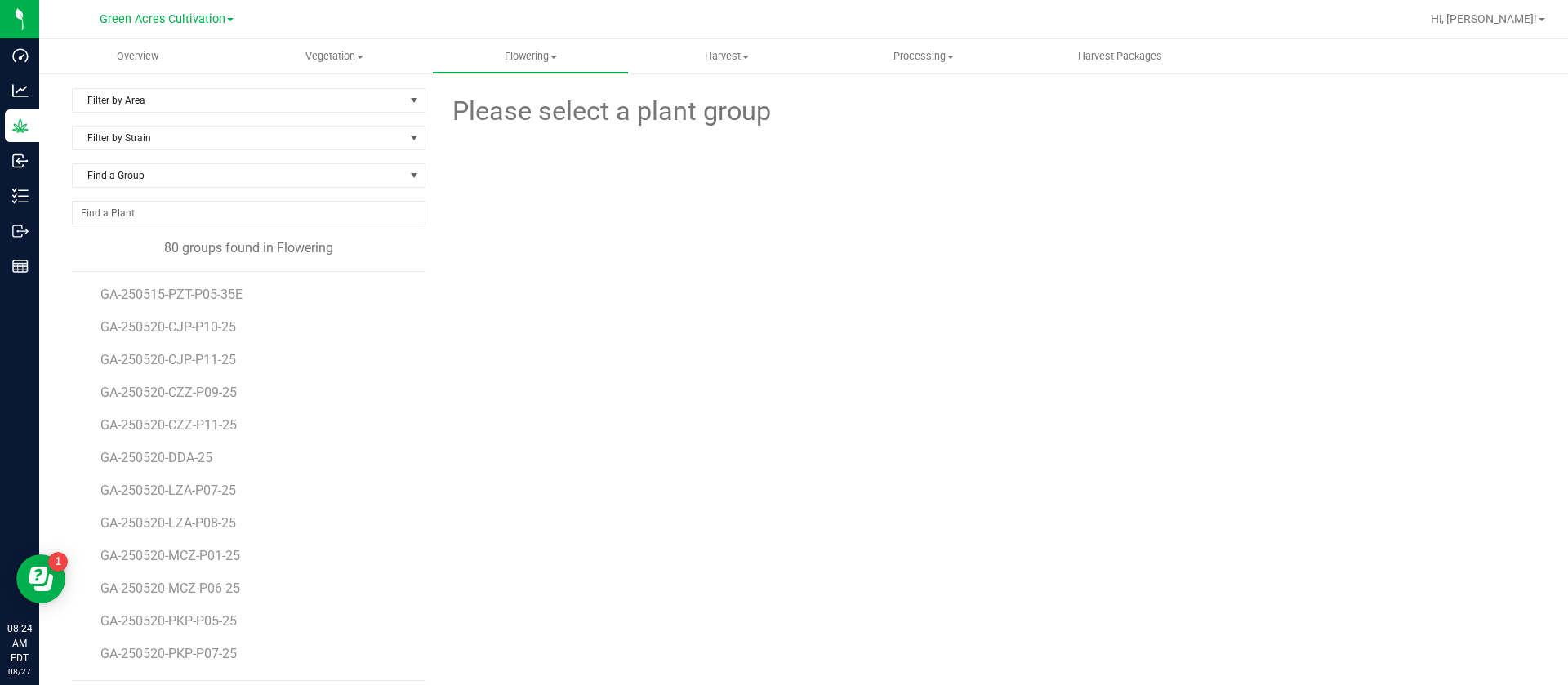
click at [1214, 314] on div "Please select a plant group" at bounding box center [987, 384] width 1098 height 593
click at [852, 324] on div "Please select a plant group" at bounding box center [987, 384] width 1098 height 593
click at [741, 495] on div "Please select a plant group" at bounding box center [987, 384] width 1098 height 593
click at [720, 543] on div "Please select a plant group" at bounding box center [987, 384] width 1098 height 593
click at [749, 276] on div at bounding box center [987, 221] width 561 height 180
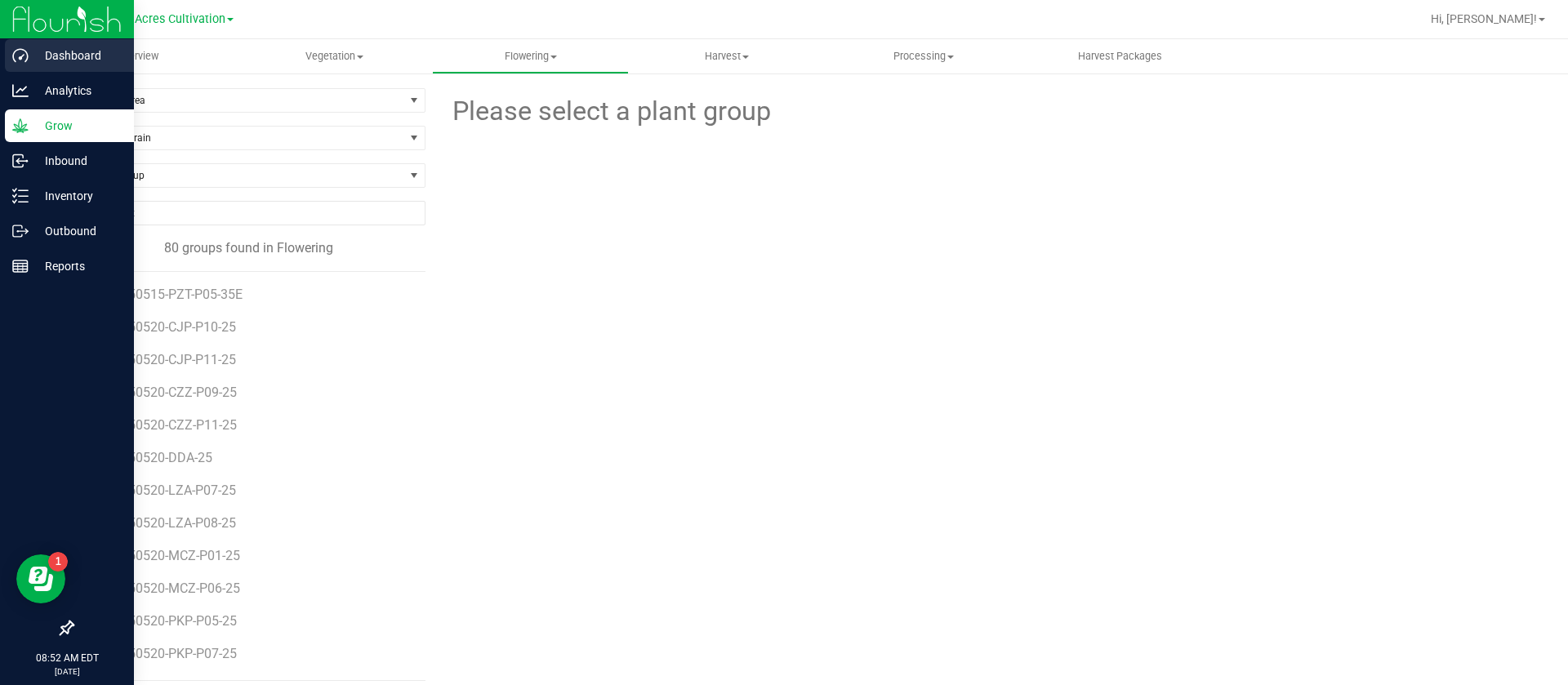
click at [42, 62] on p "Dashboard" at bounding box center [77, 55] width 98 height 20
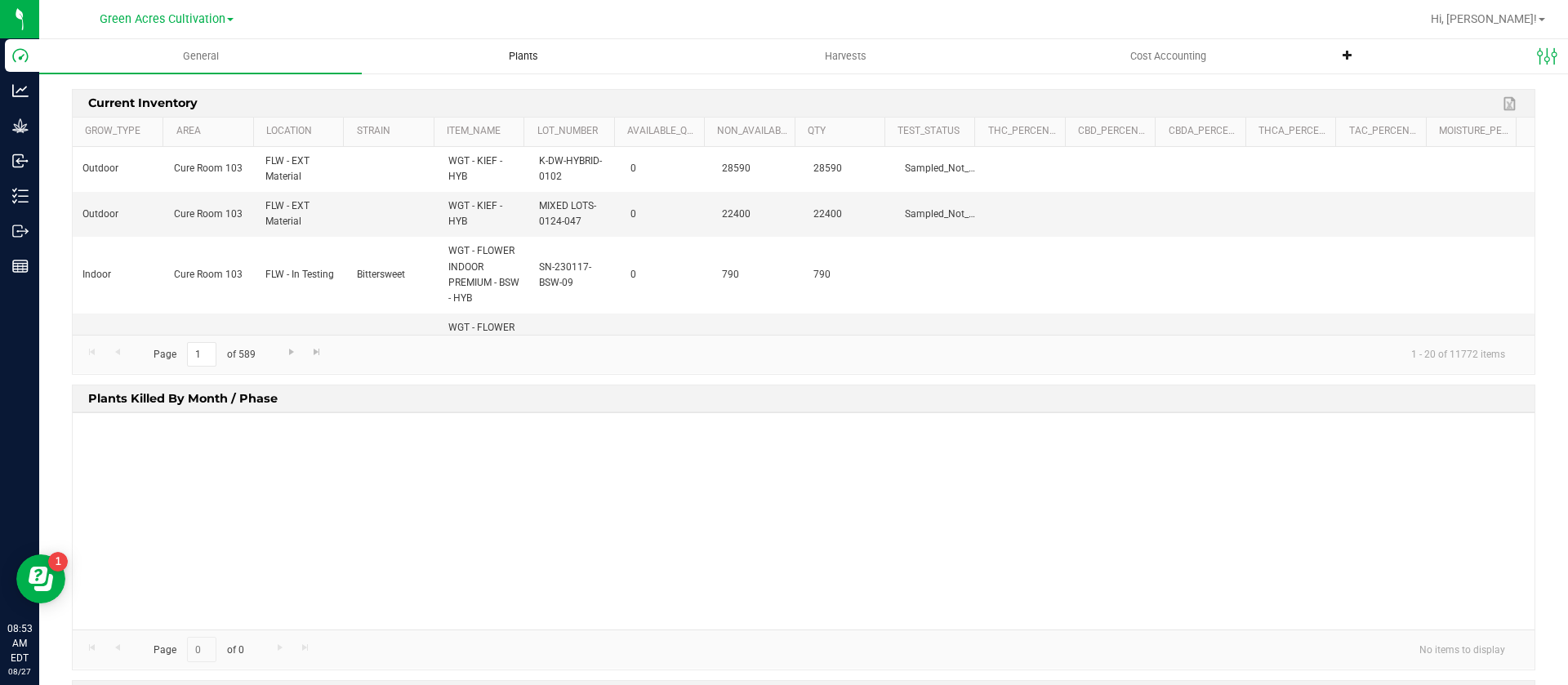
click at [513, 55] on span "Plants" at bounding box center [524, 57] width 74 height 15
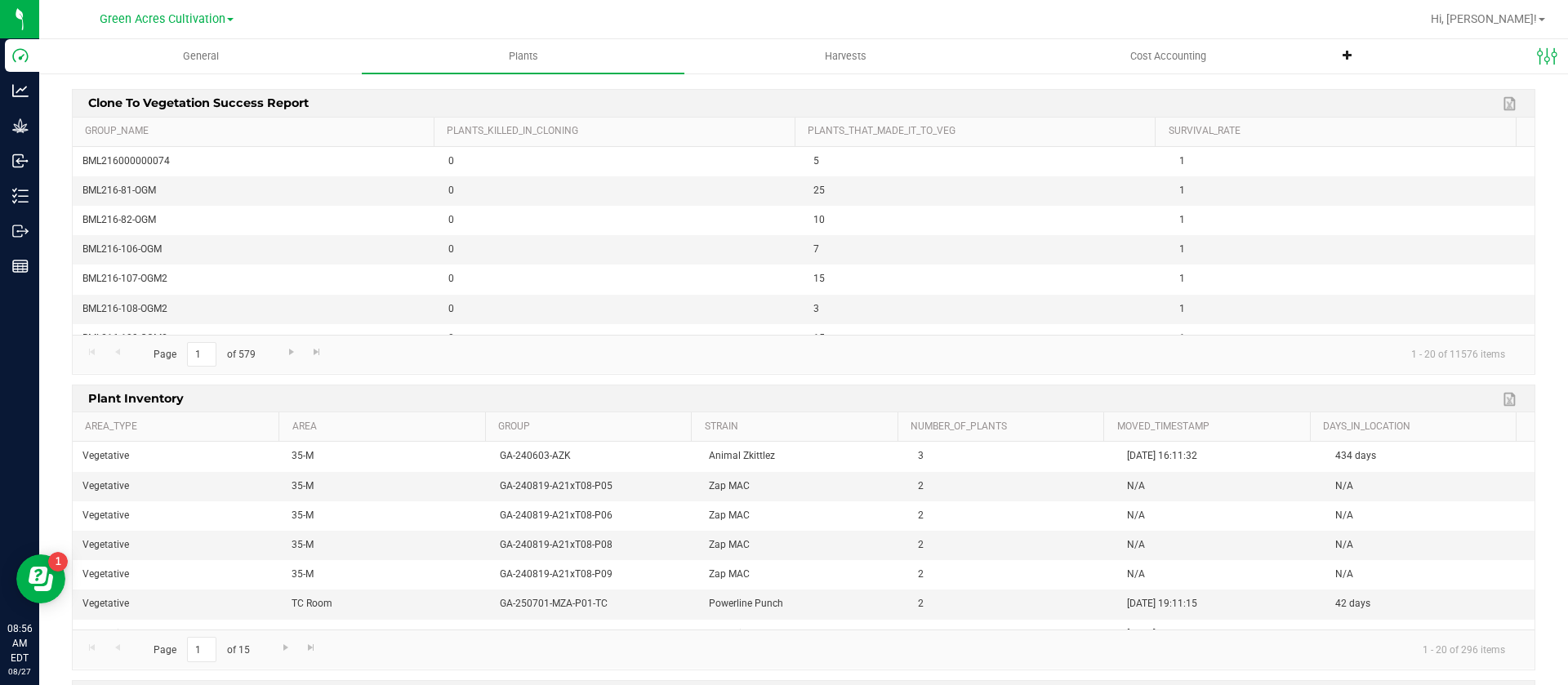
click at [679, 10] on div at bounding box center [856, 20] width 1128 height 32
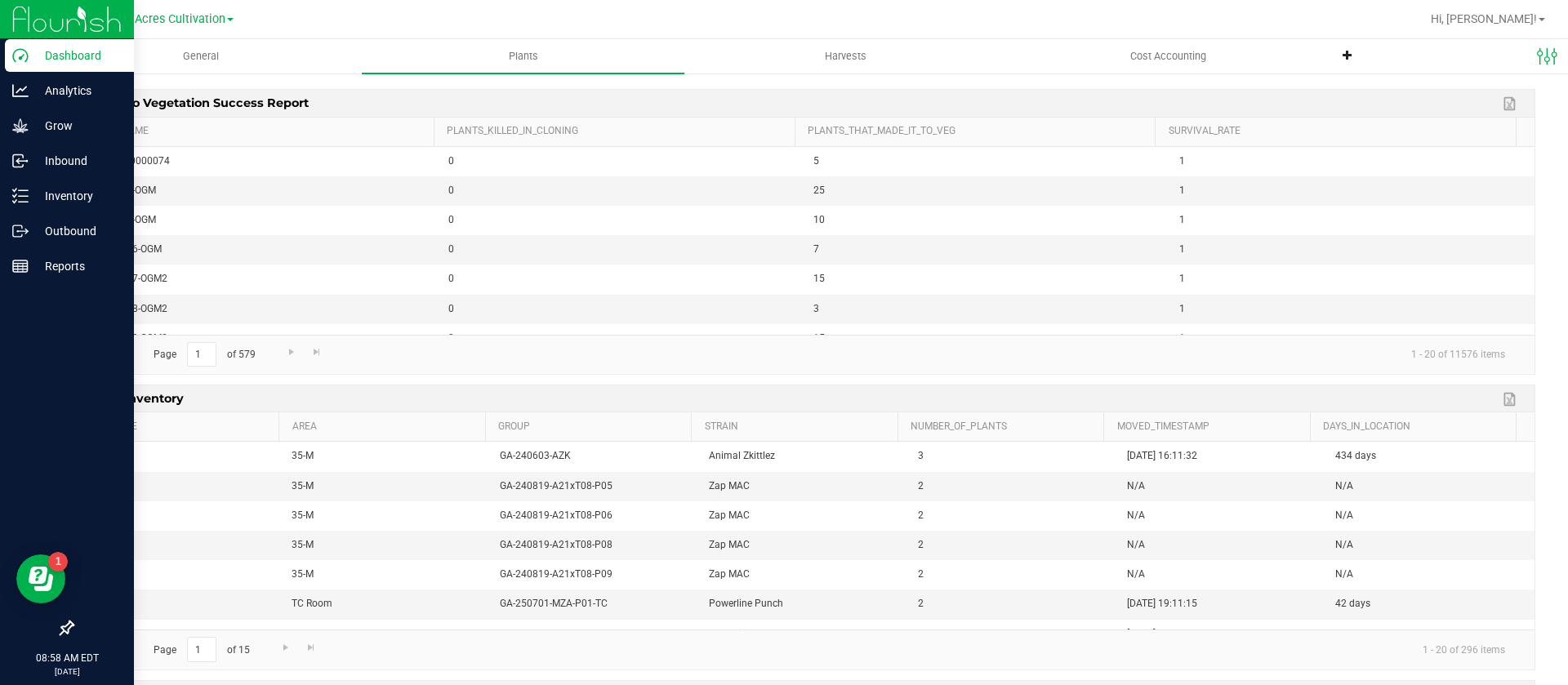
click at [16, 63] on icon at bounding box center [21, 56] width 17 height 17
click at [16, 62] on icon at bounding box center [21, 56] width 17 height 17
click at [35, 54] on p "Dashboard" at bounding box center [77, 55] width 98 height 20
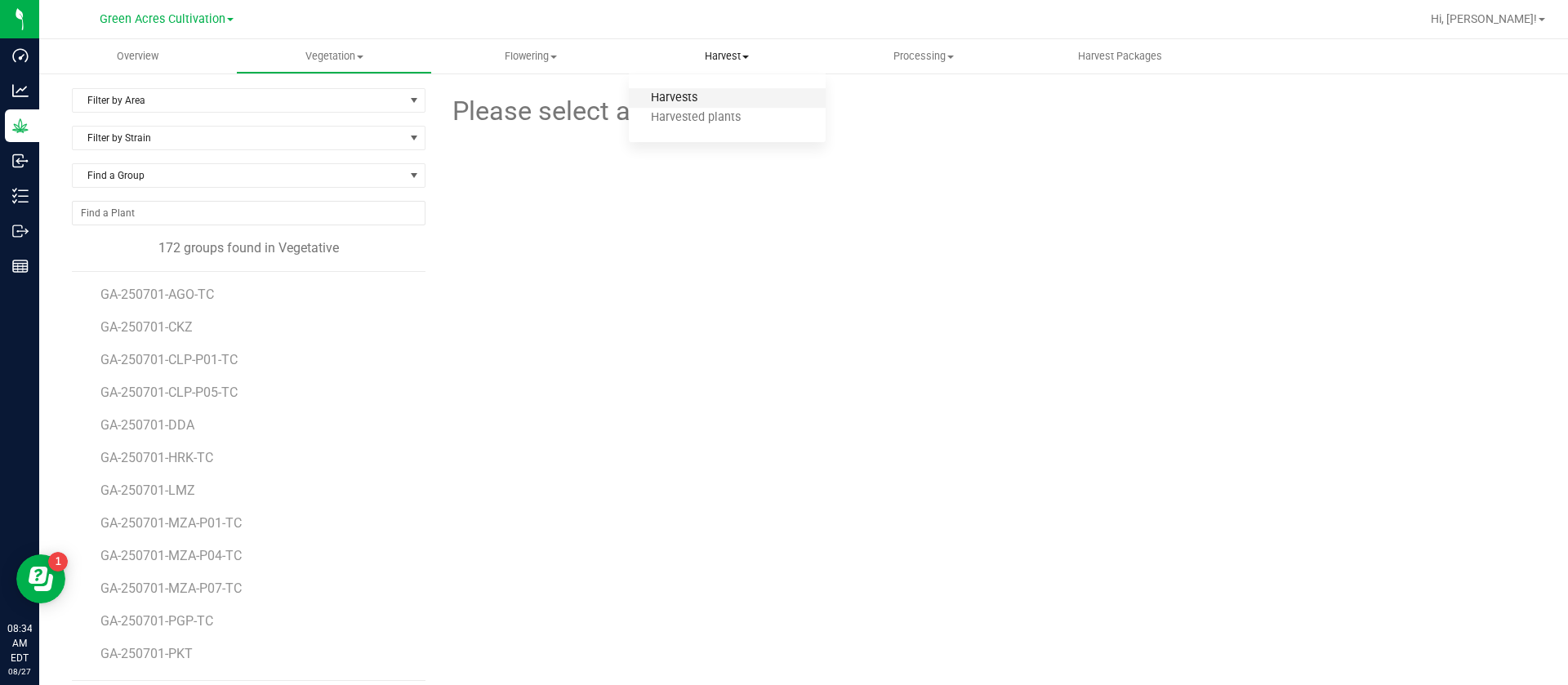
click at [703, 91] on span "Harvests" at bounding box center [674, 98] width 91 height 14
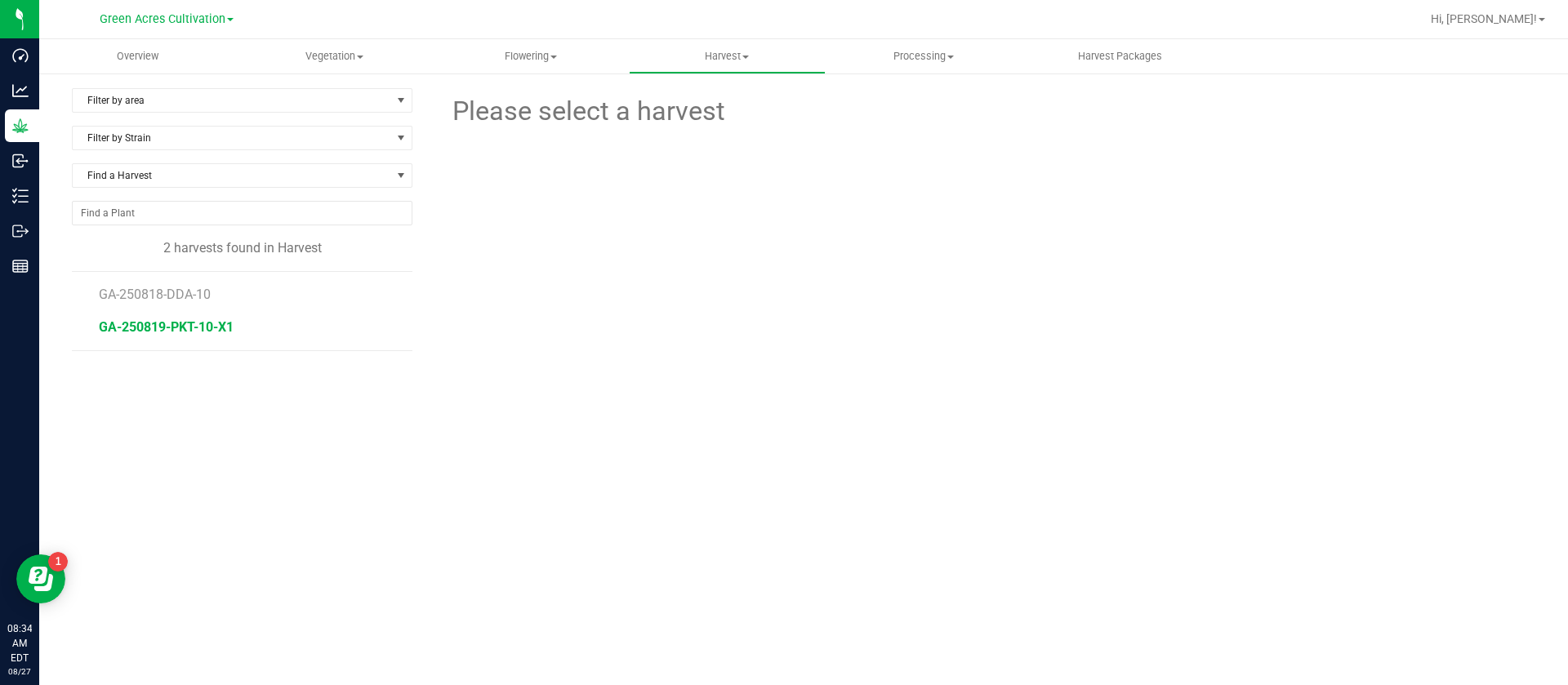
click at [182, 328] on span "GA-250819-PKT-10-X1" at bounding box center [166, 327] width 134 height 16
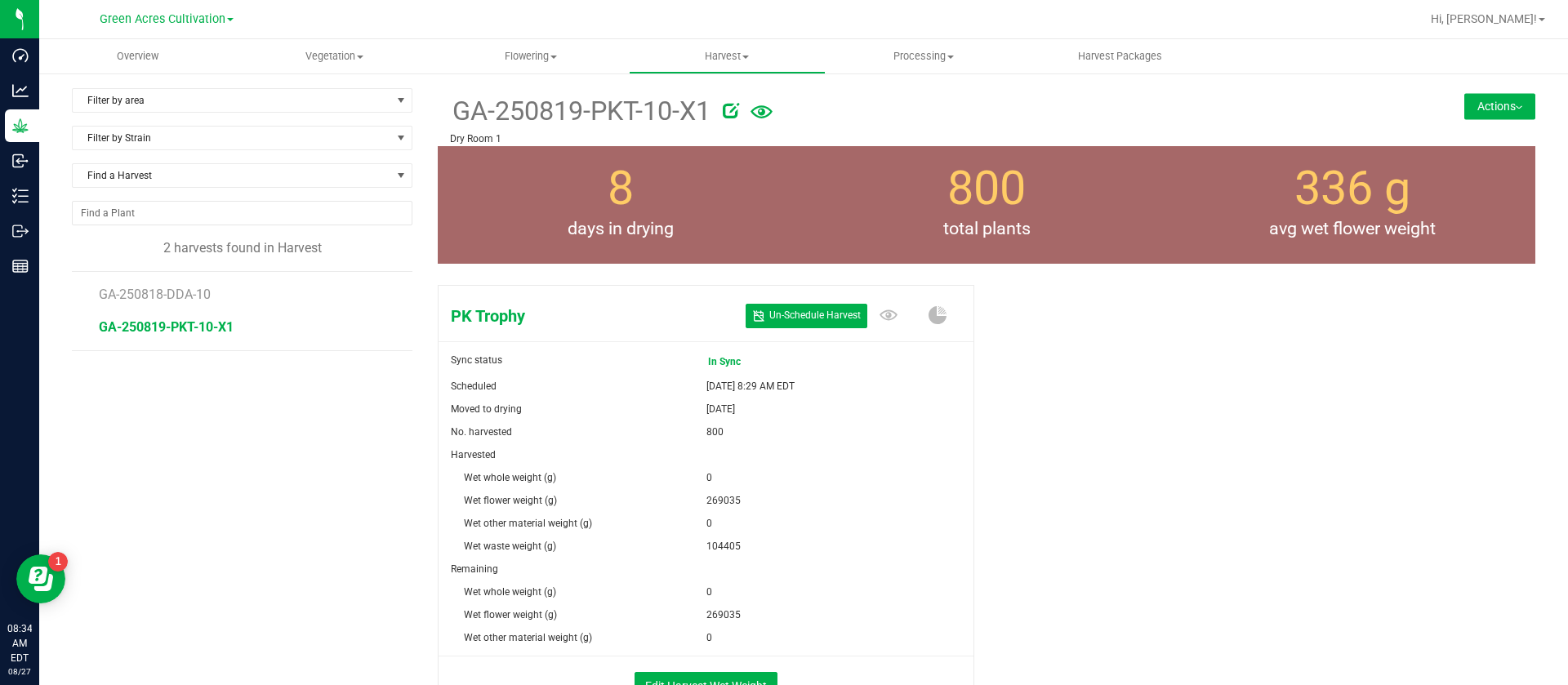
scroll to position [120, 0]
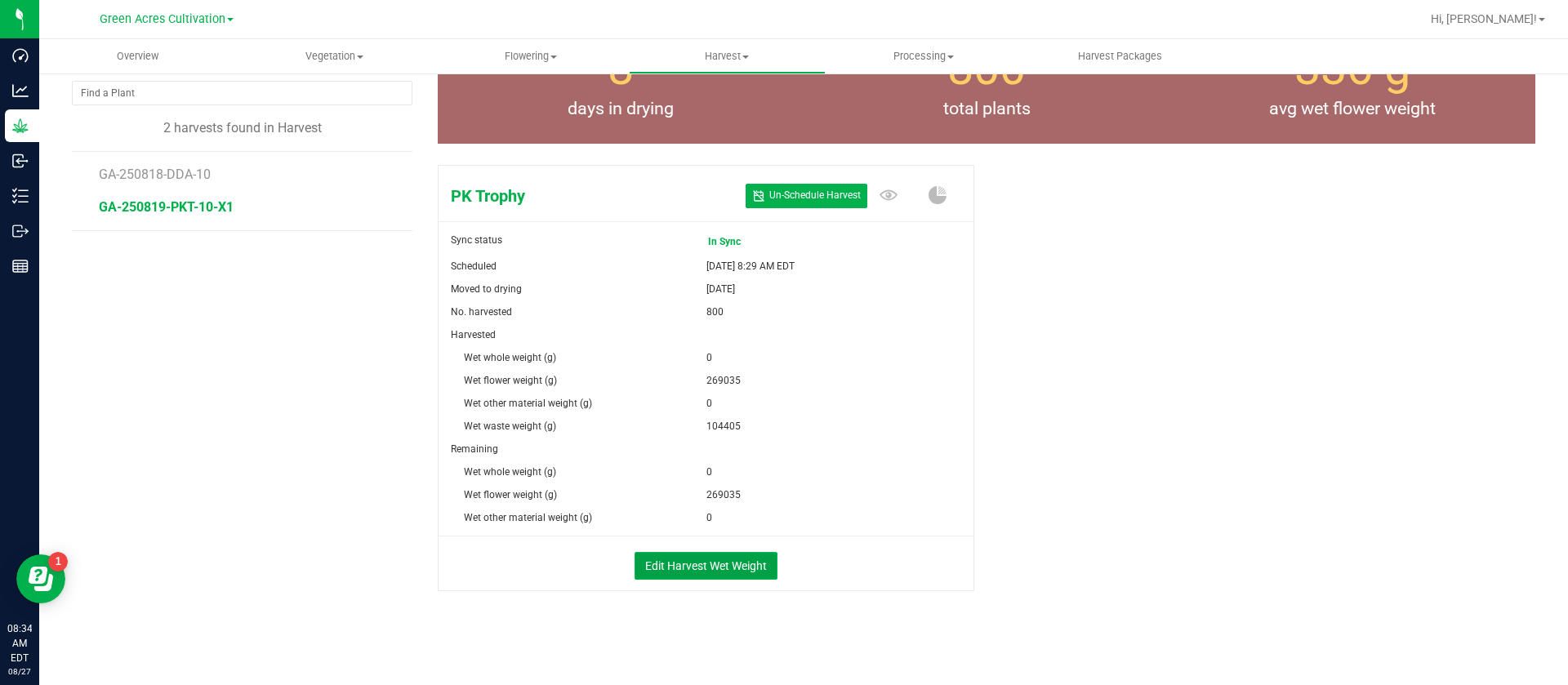
click at [693, 566] on button "Edit Harvest Wet Weight" at bounding box center [706, 566] width 143 height 28
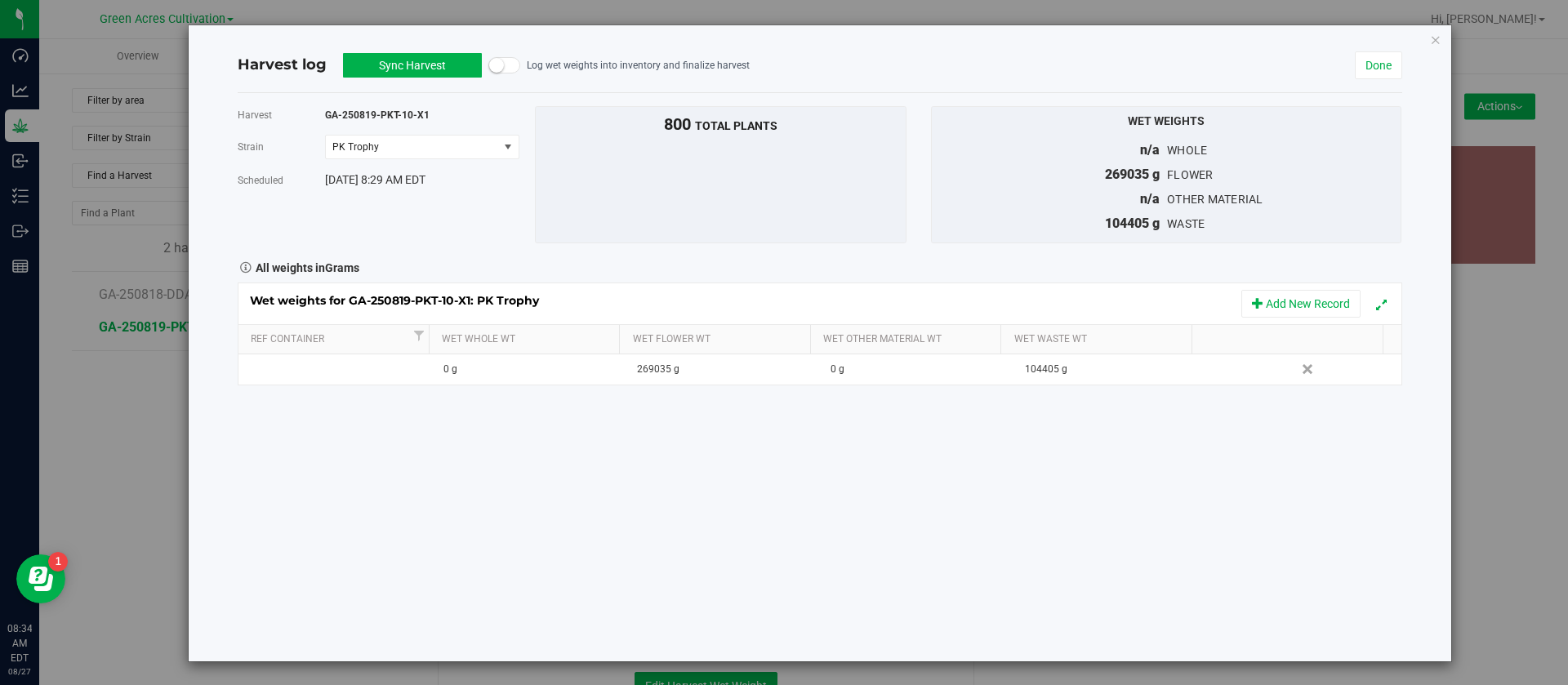
click at [1425, 38] on div "Harvest log Sync Harvest In Sync Log wet weights into inventory and finalize ha…" at bounding box center [819, 343] width 1263 height 636
click at [1430, 40] on icon "button" at bounding box center [1435, 39] width 11 height 20
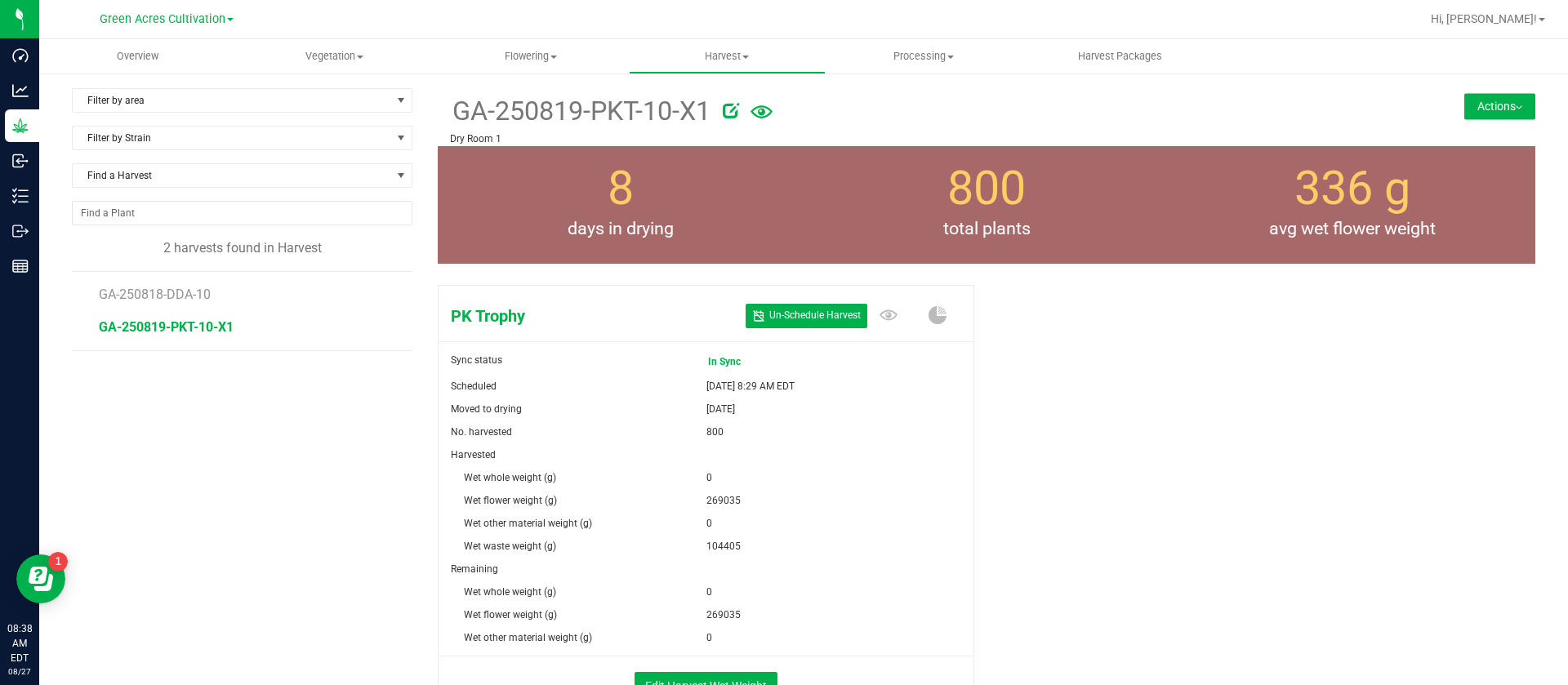
click at [1260, 452] on div "PK Trophy Un- Schedule Harvest Sync status In Sync Scheduled Aug 27, 2025 8:29 …" at bounding box center [987, 515] width 1098 height 474
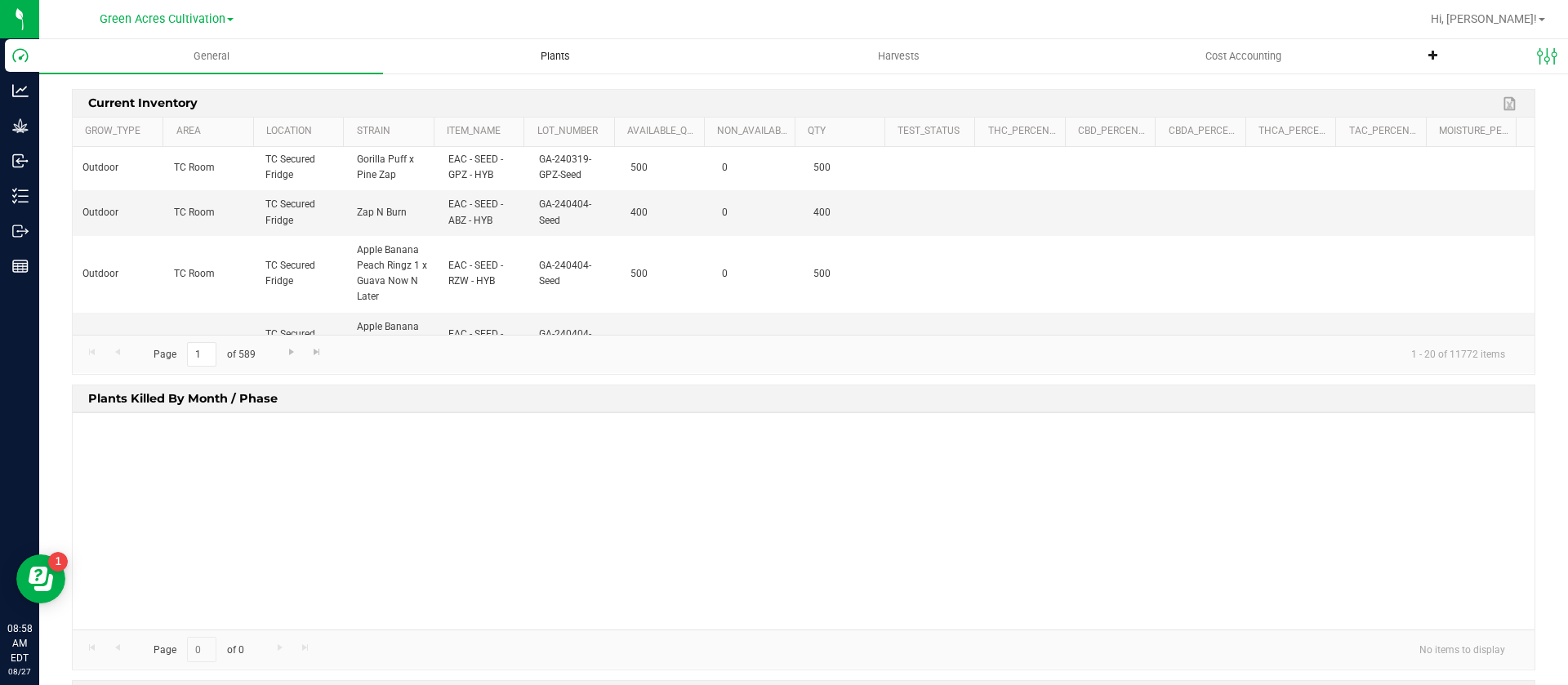
click at [541, 57] on span "Plants" at bounding box center [555, 57] width 74 height 15
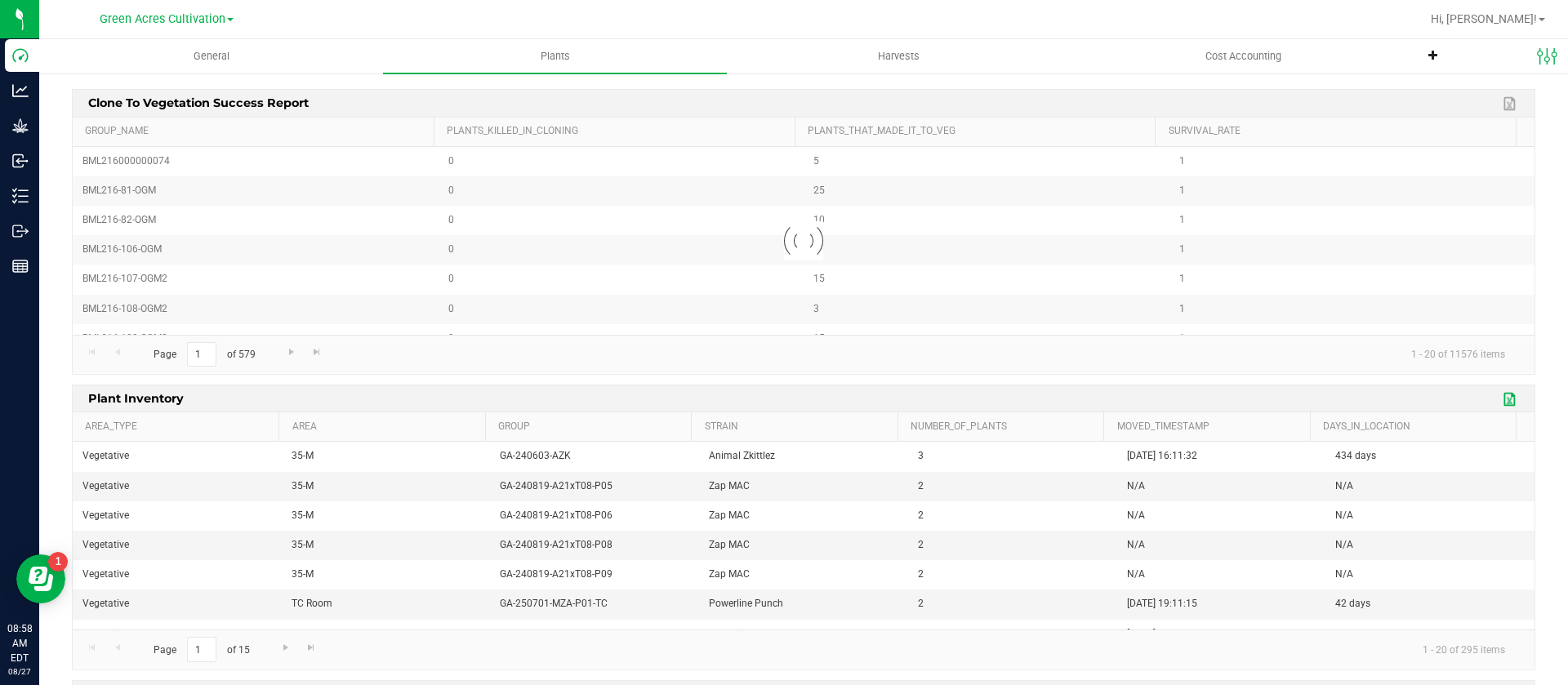
click at [1499, 398] on link "Export to Excel" at bounding box center [1511, 399] width 24 height 21
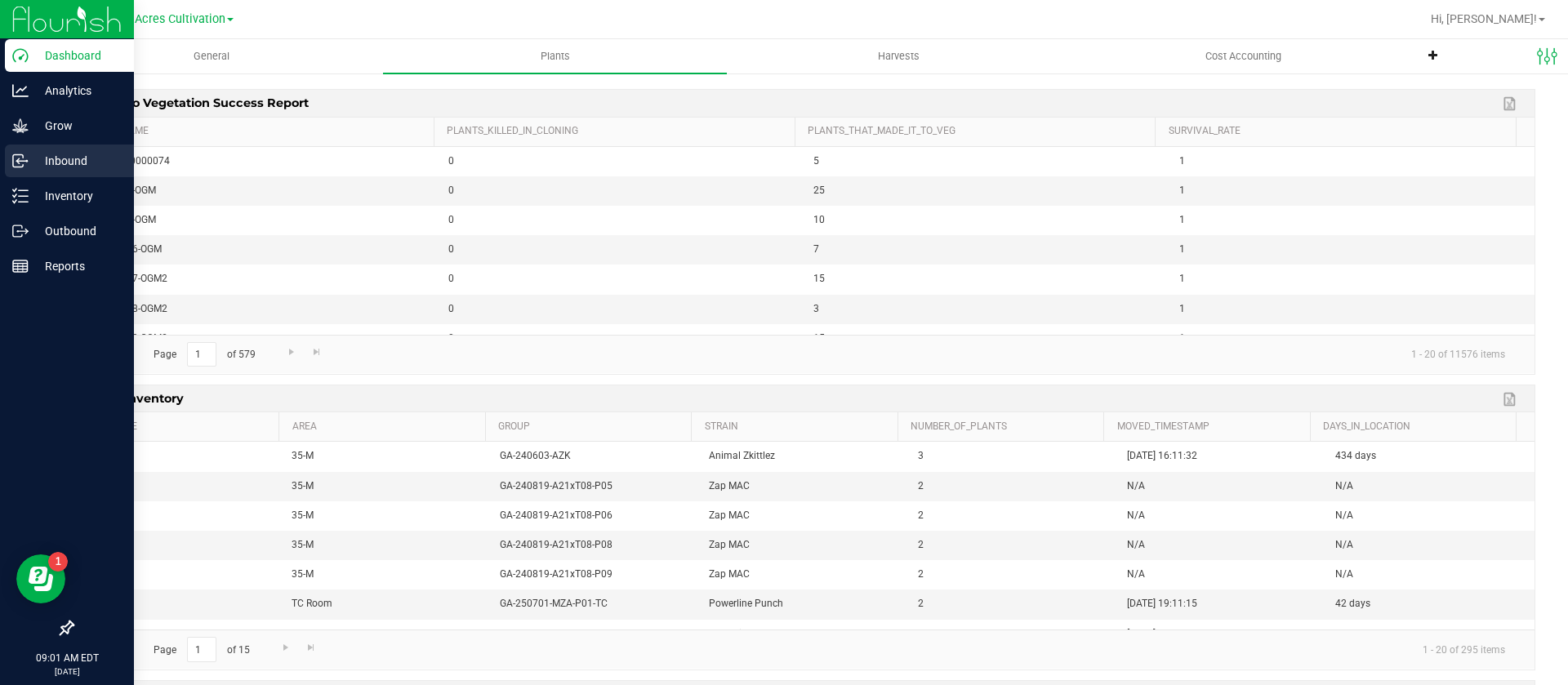
click at [32, 161] on p "Inbound" at bounding box center [77, 161] width 98 height 20
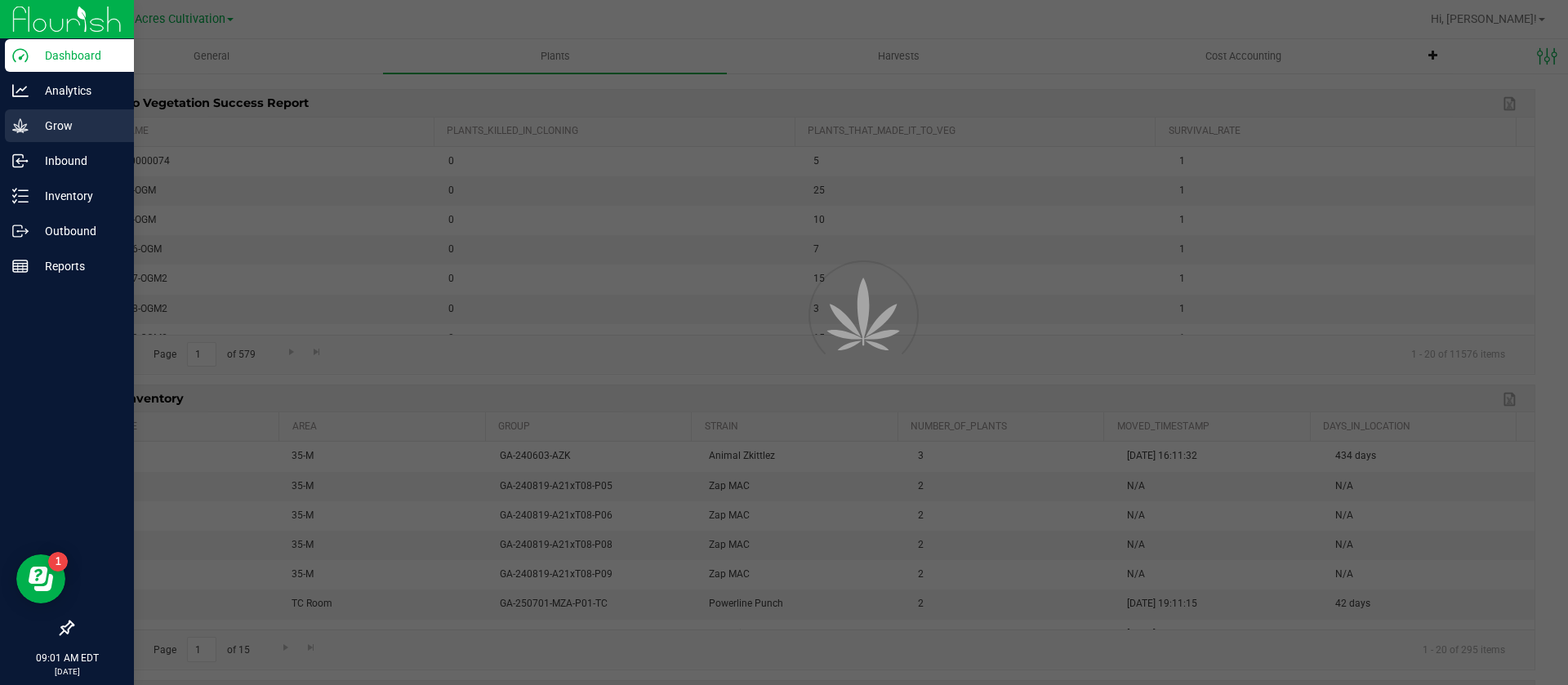
click at [40, 116] on p "Grow" at bounding box center [77, 125] width 98 height 20
